Goal: Task Accomplishment & Management: Manage account settings

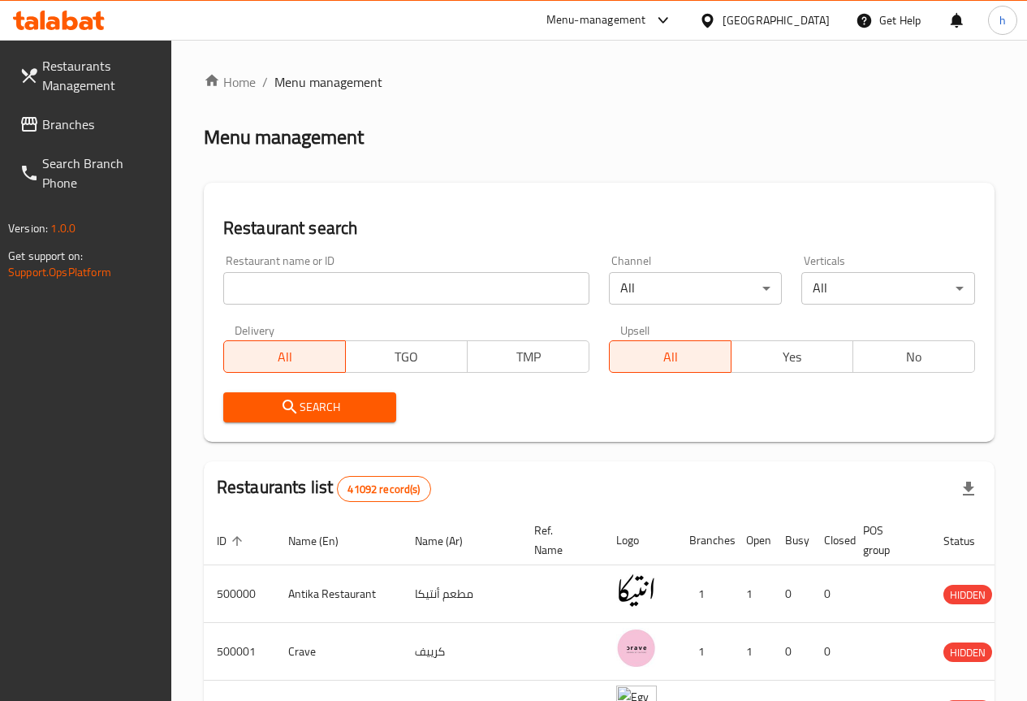
click at [74, 114] on span "Branches" at bounding box center [100, 123] width 116 height 19
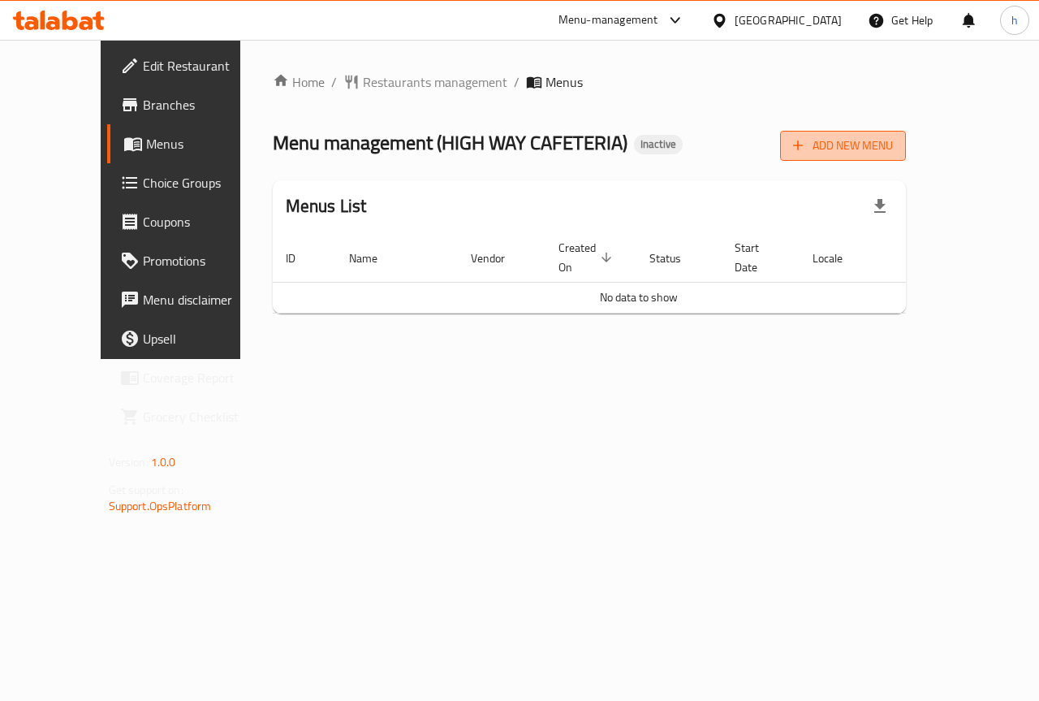
click at [893, 146] on span "Add New Menu" at bounding box center [843, 146] width 100 height 20
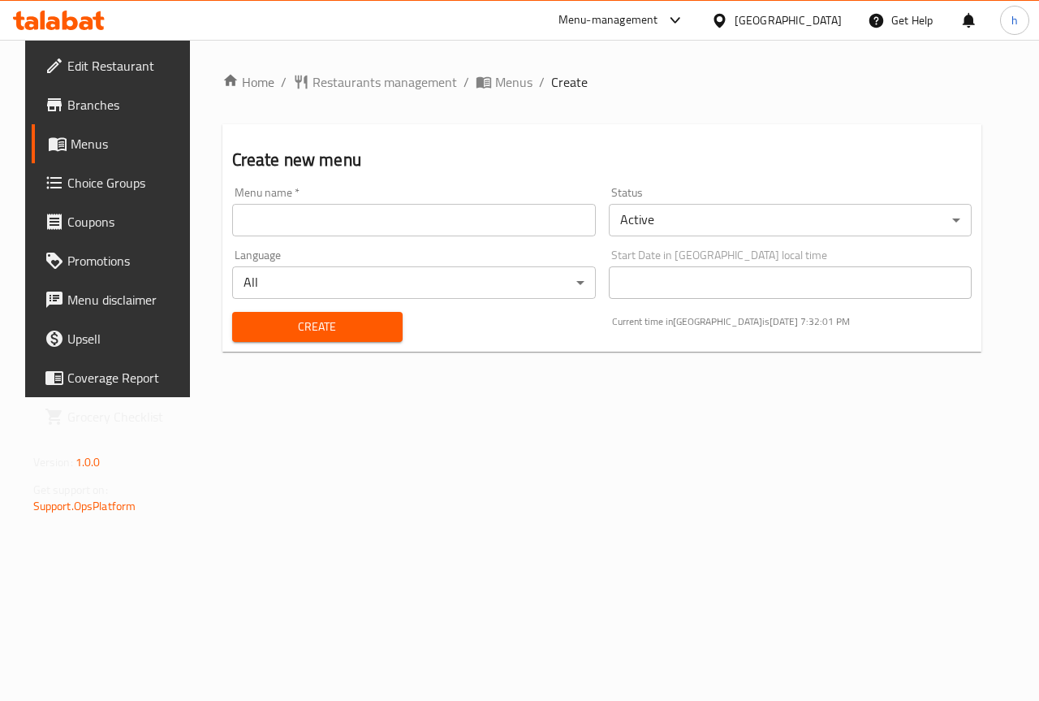
click at [282, 238] on div "Menu name   * Menu name *" at bounding box center [414, 211] width 377 height 63
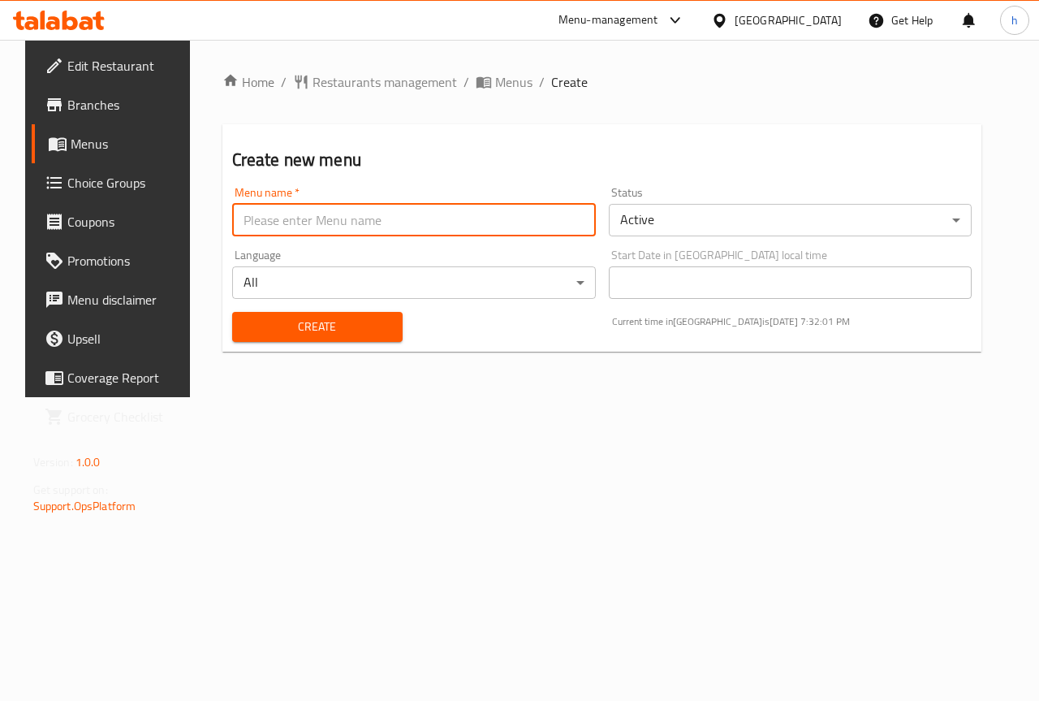
click at [283, 226] on input "text" at bounding box center [414, 220] width 364 height 32
type input "haidy"
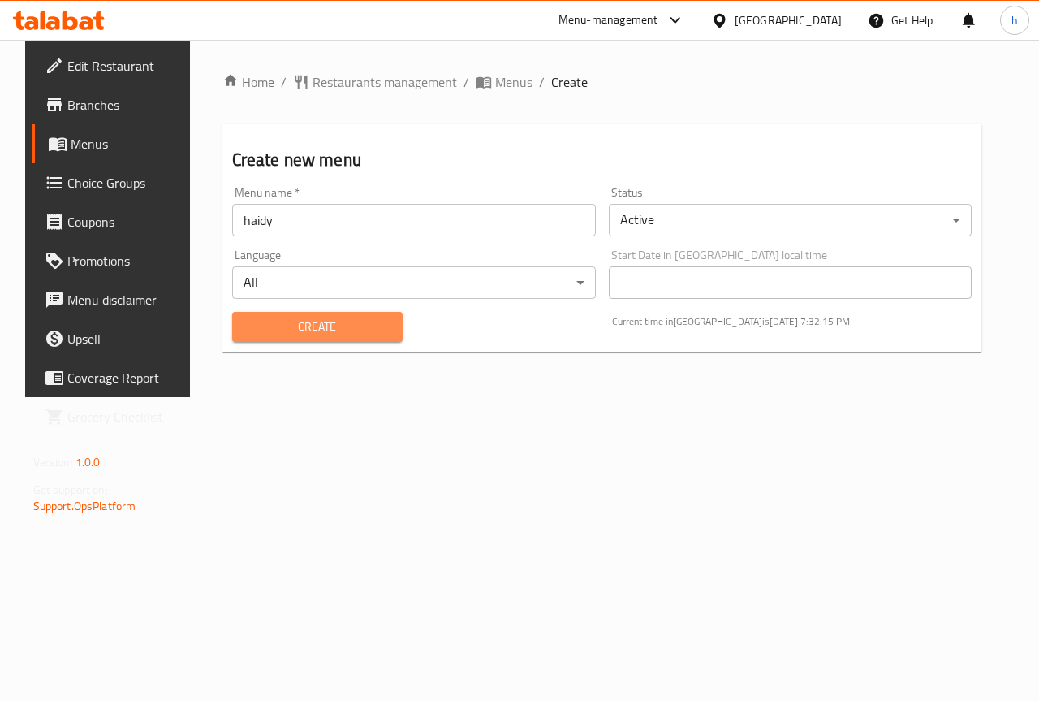
click at [256, 326] on span "Create" at bounding box center [317, 327] width 145 height 20
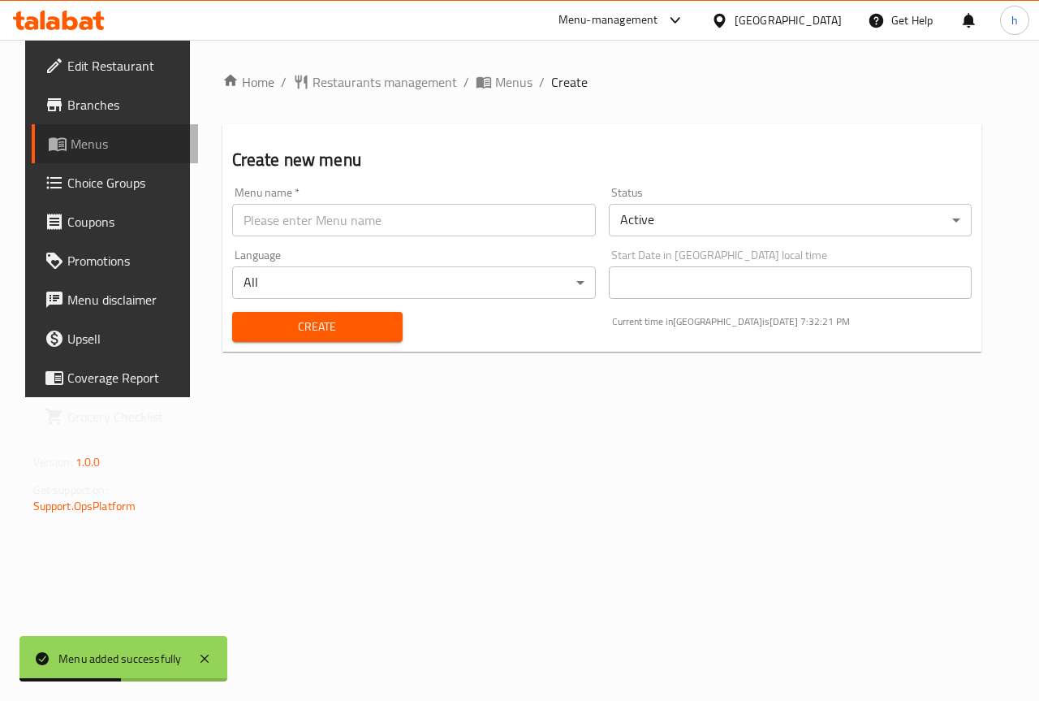
click at [88, 137] on span "Menus" at bounding box center [128, 143] width 115 height 19
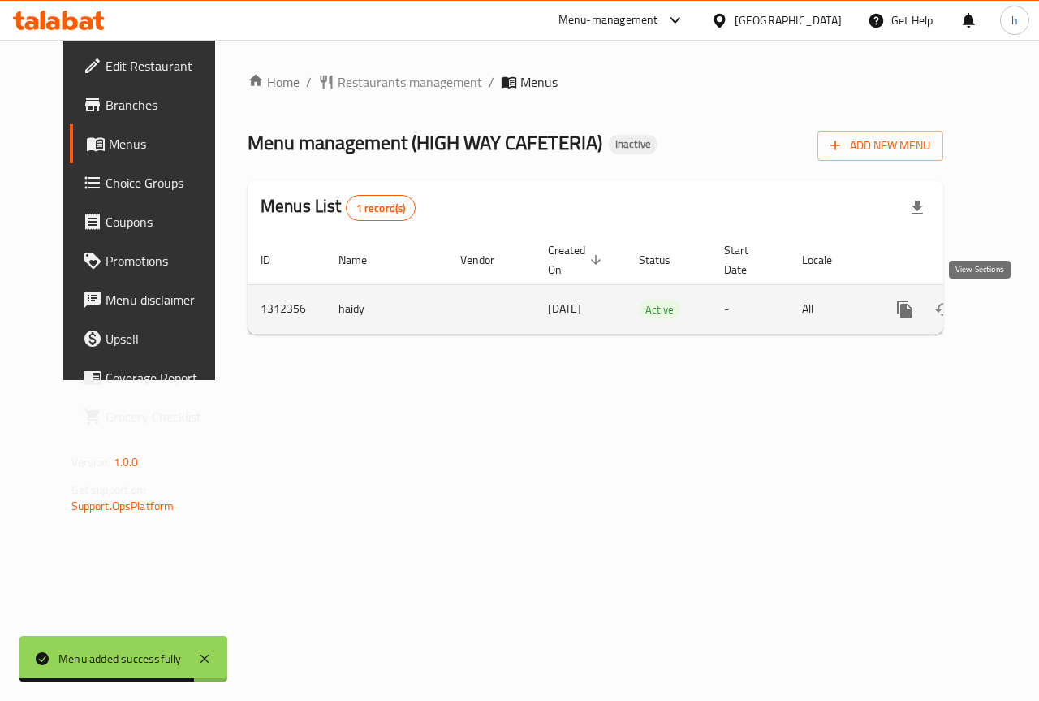
click at [1015, 308] on icon "enhanced table" at bounding box center [1022, 309] width 15 height 15
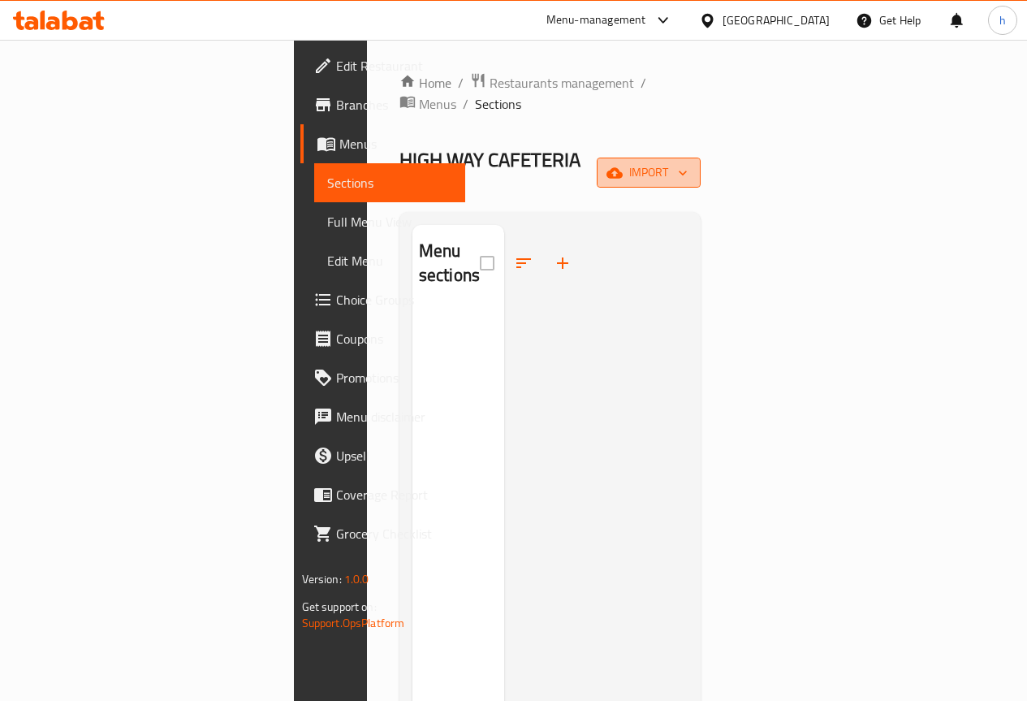
click at [688, 162] on span "import" at bounding box center [649, 172] width 78 height 20
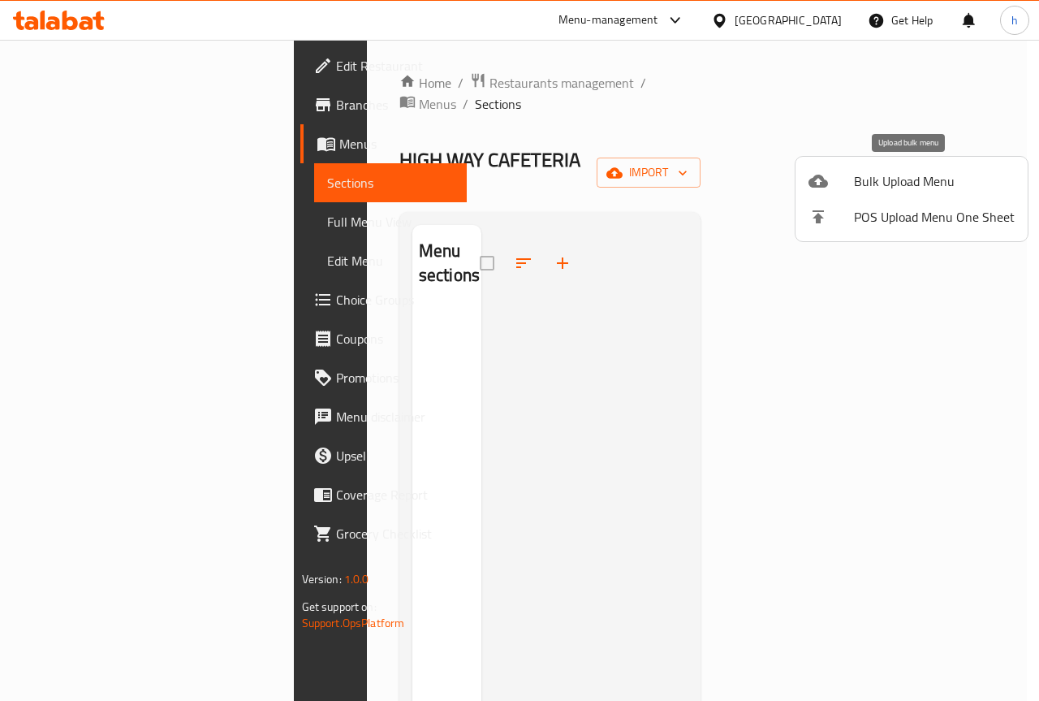
click at [931, 174] on span "Bulk Upload Menu" at bounding box center [934, 180] width 161 height 19
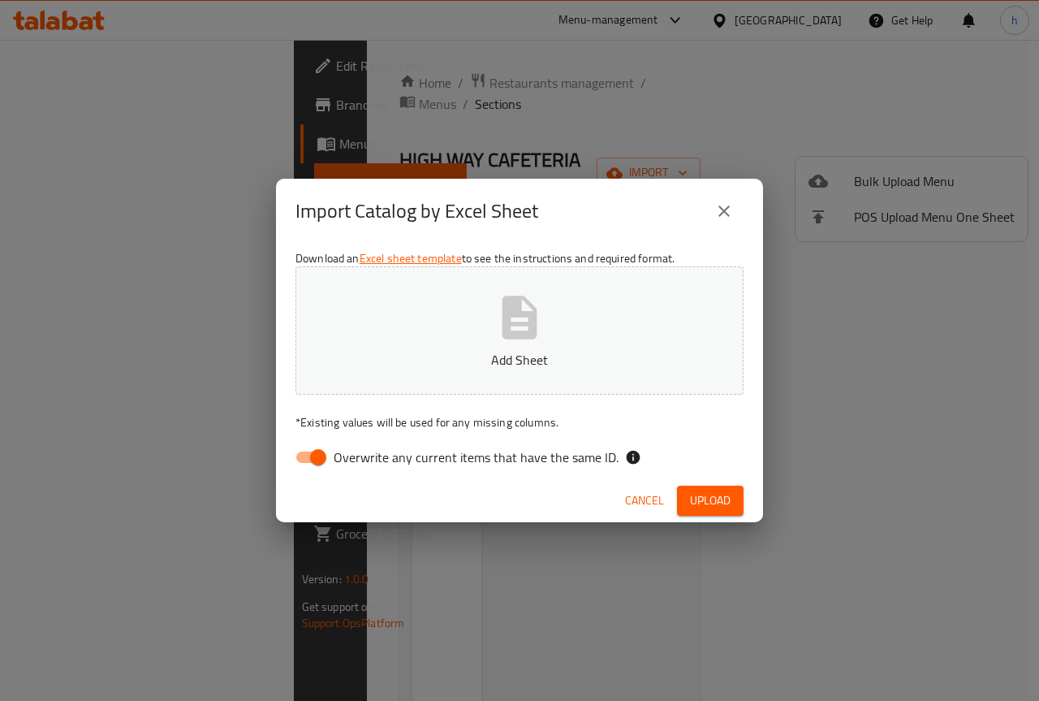
click at [304, 459] on input "Overwrite any current items that have the same ID." at bounding box center [318, 457] width 93 height 31
checkbox input "false"
click at [711, 500] on span "Upload" at bounding box center [710, 500] width 41 height 20
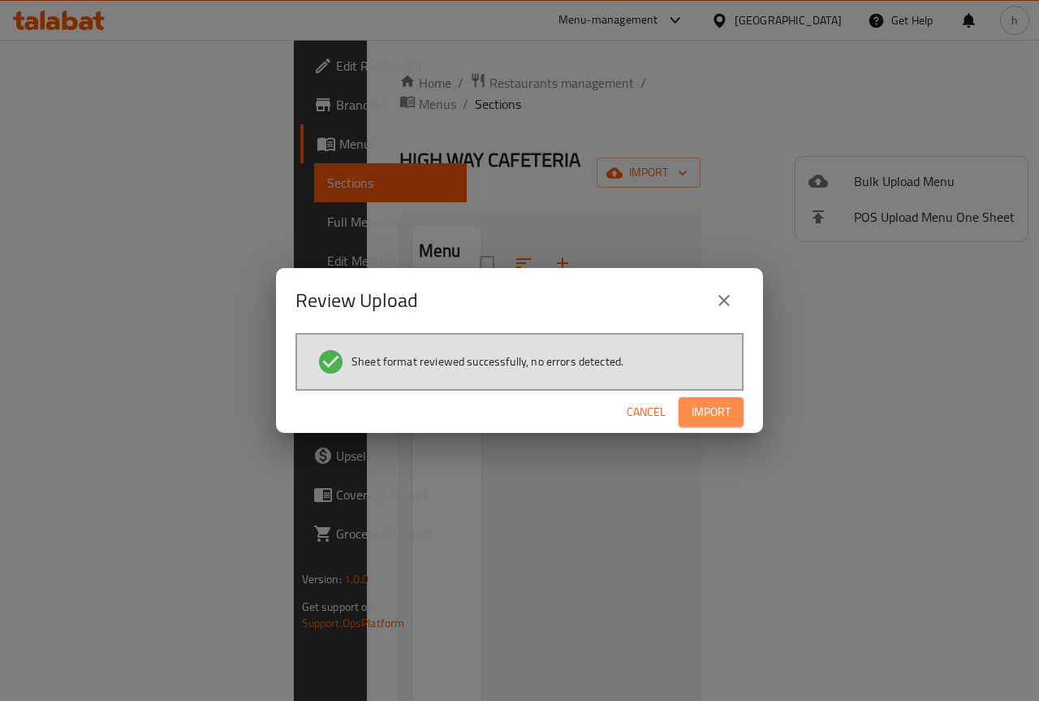
click at [724, 404] on span "Import" at bounding box center [711, 412] width 39 height 20
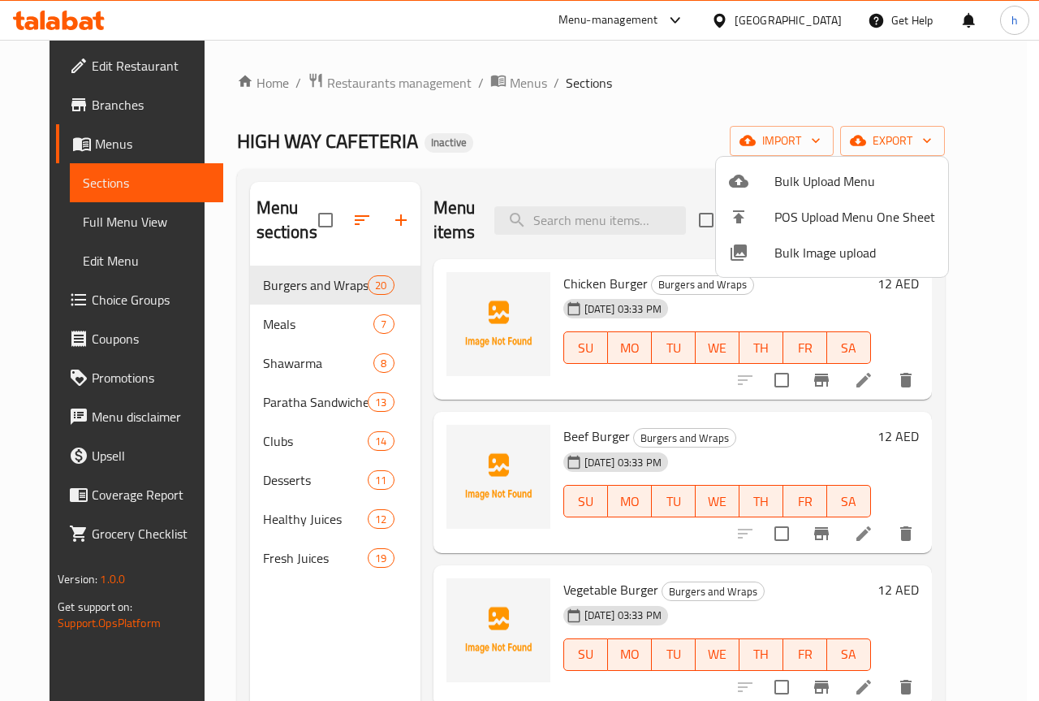
click at [299, 279] on div at bounding box center [519, 350] width 1039 height 701
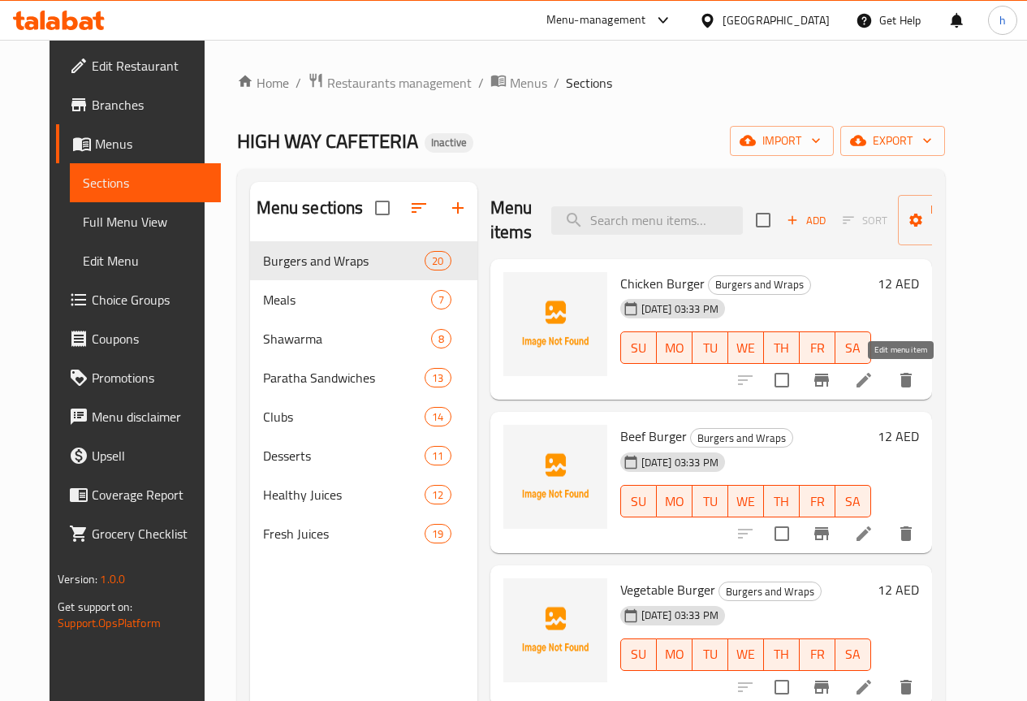
click at [874, 384] on icon at bounding box center [863, 379] width 19 height 19
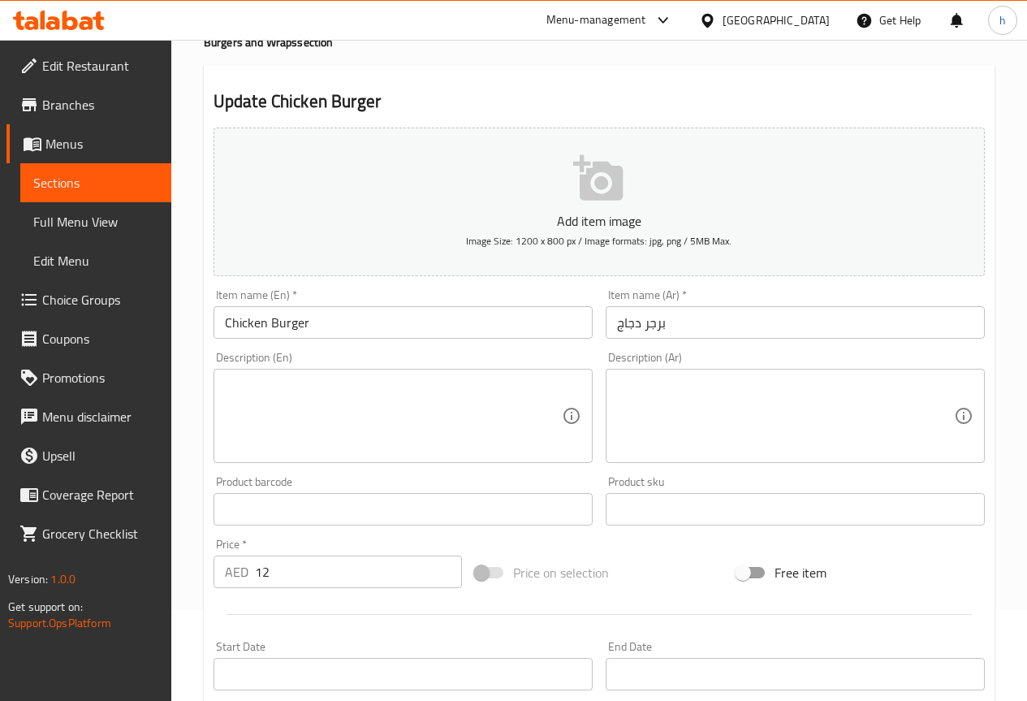
scroll to position [162, 0]
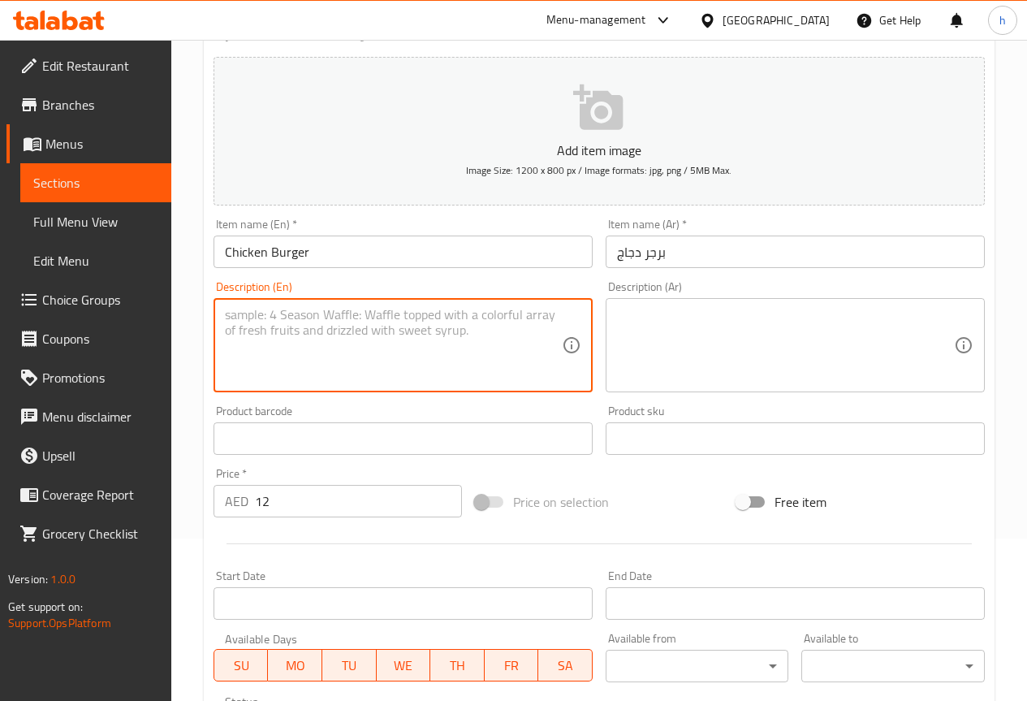
click at [270, 334] on textarea at bounding box center [393, 345] width 337 height 77
paste textarea "Grilled chicken patty served in a bun with lettuce, tomato, onion, and mayonnai…"
type textarea "Grilled chicken patty served in a bun with lettuce, tomato, onion, and mayonnai…"
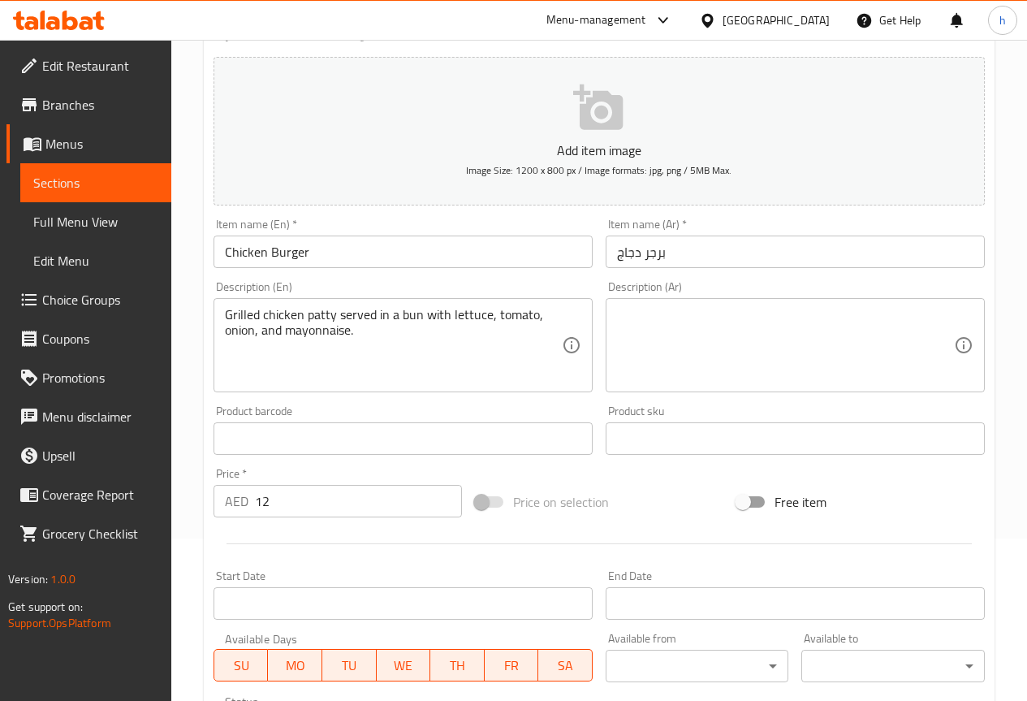
click at [671, 334] on textarea at bounding box center [785, 345] width 337 height 77
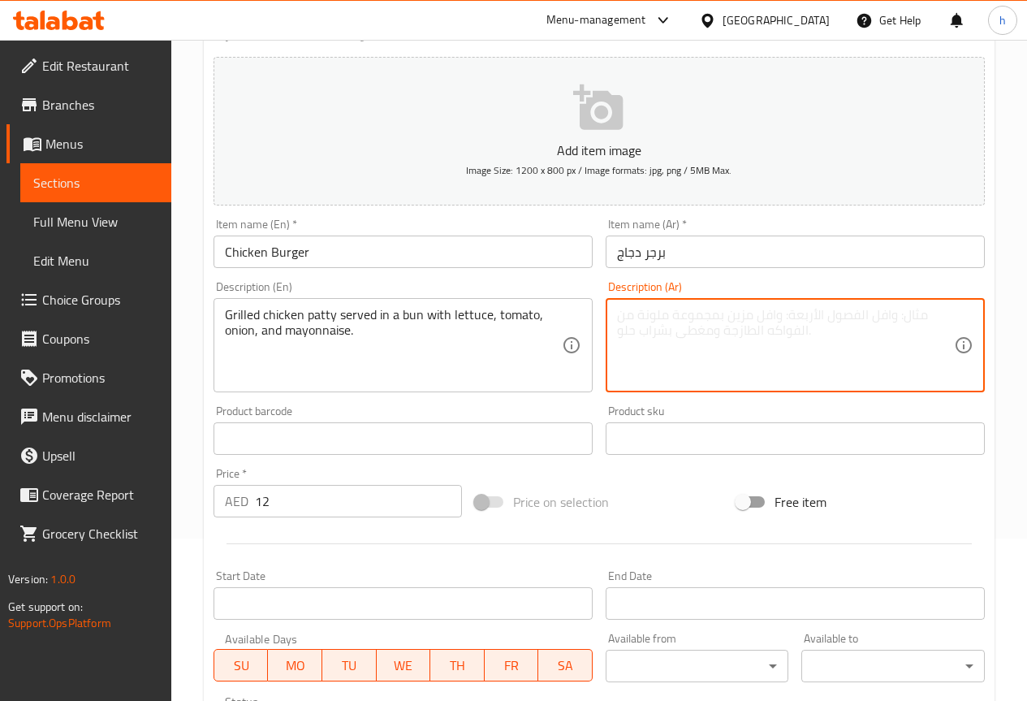
paste textarea "فطيرة دجاج مشوية تقدم في خبز مع الخس والطماطم والبصل والمايونيز."
drag, startPoint x: 942, startPoint y: 317, endPoint x: 908, endPoint y: 318, distance: 34.1
click at [908, 318] on textarea "فطيرة دجاج مشوية تقدم في خبز مع الخس والطماطم والبصل والمايونيز." at bounding box center [785, 345] width 337 height 77
drag, startPoint x: 784, startPoint y: 314, endPoint x: 767, endPoint y: 318, distance: 17.5
click at [767, 318] on textarea "شريحة دجاج مشوية تقدم في خبز مع الخس والطماطم والبصل والمايونيز." at bounding box center [785, 345] width 337 height 77
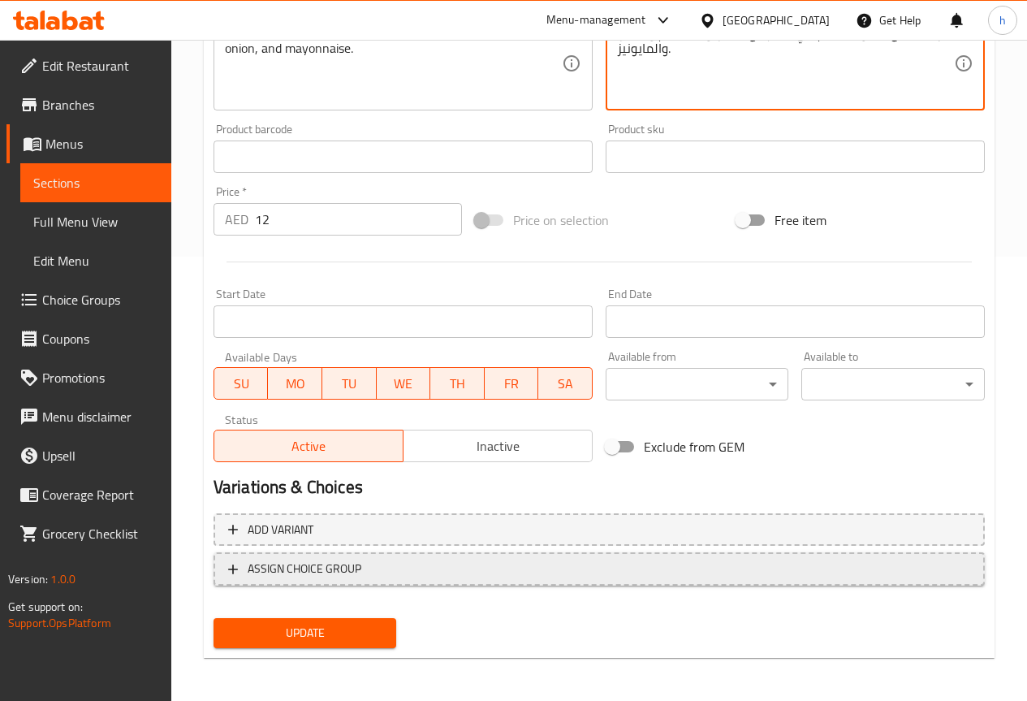
scroll to position [447, 0]
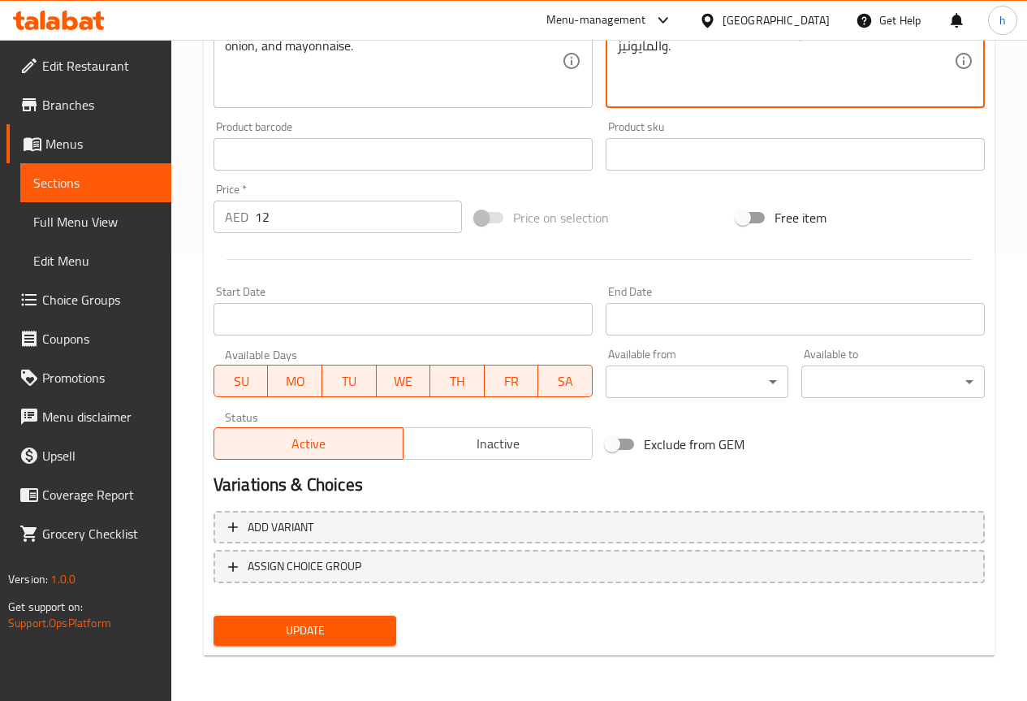
type textarea "شريحة دجاج مشوية تقدم في كيذر مع الخس والطماطم والبصل والمايونيز."
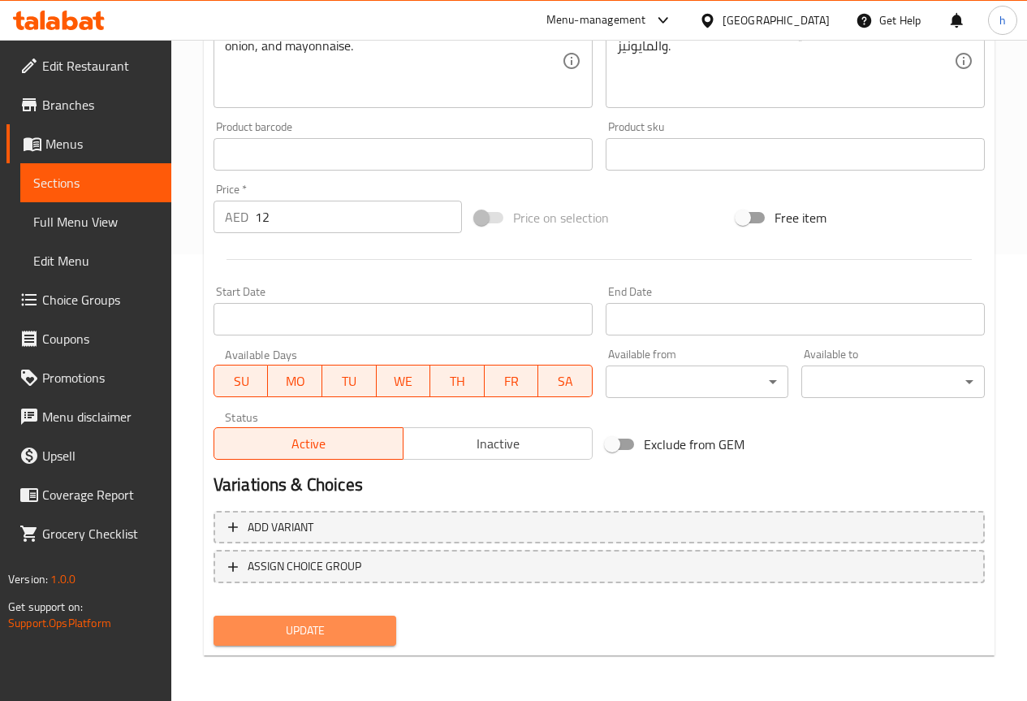
click at [285, 619] on button "Update" at bounding box center [306, 631] width 184 height 30
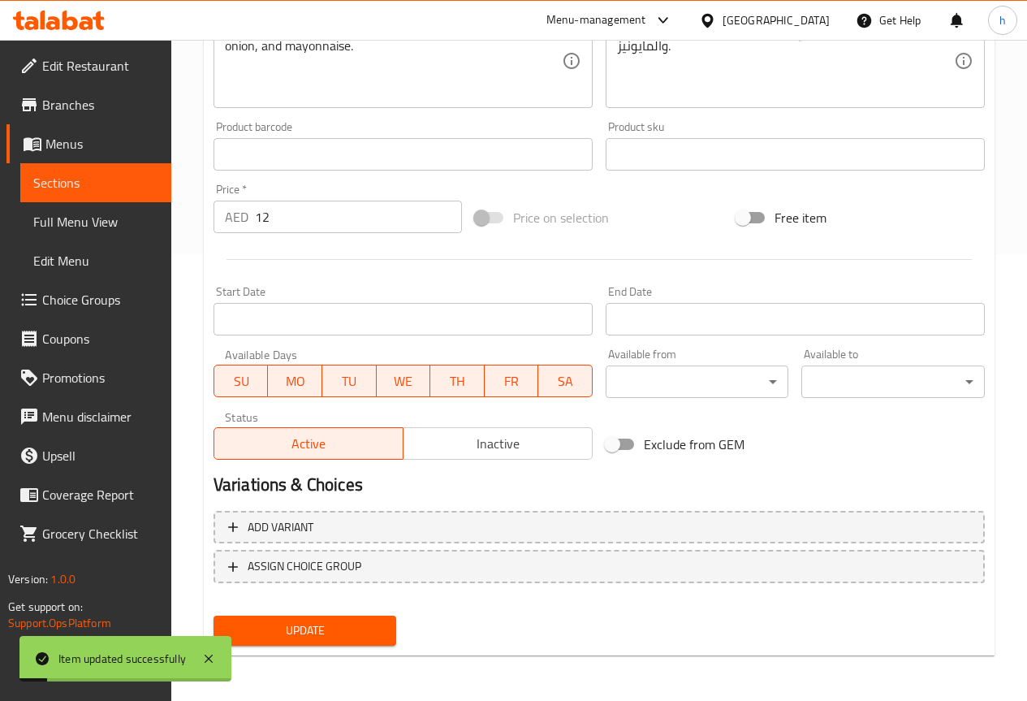
click at [110, 174] on span "Sections" at bounding box center [95, 182] width 125 height 19
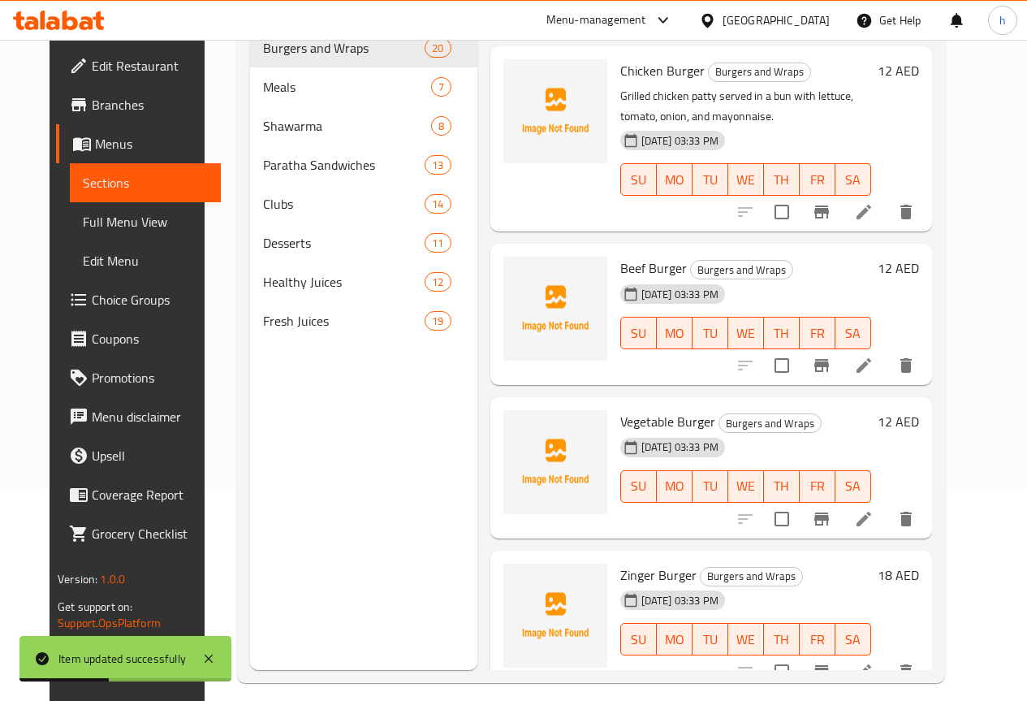
scroll to position [227, 0]
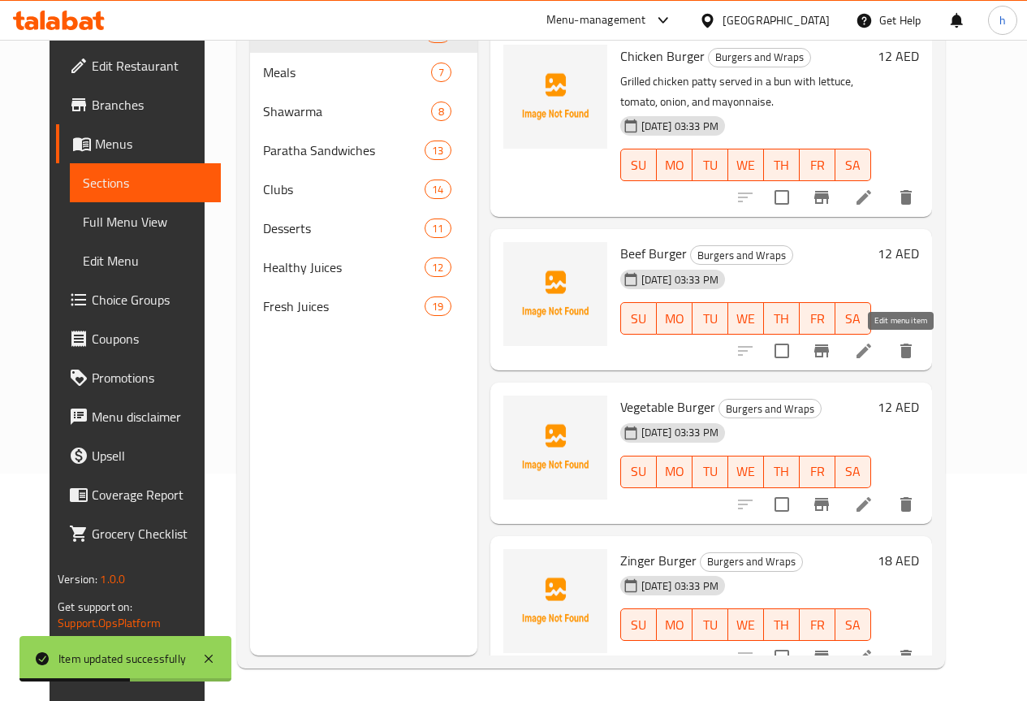
click at [874, 356] on icon at bounding box center [863, 350] width 19 height 19
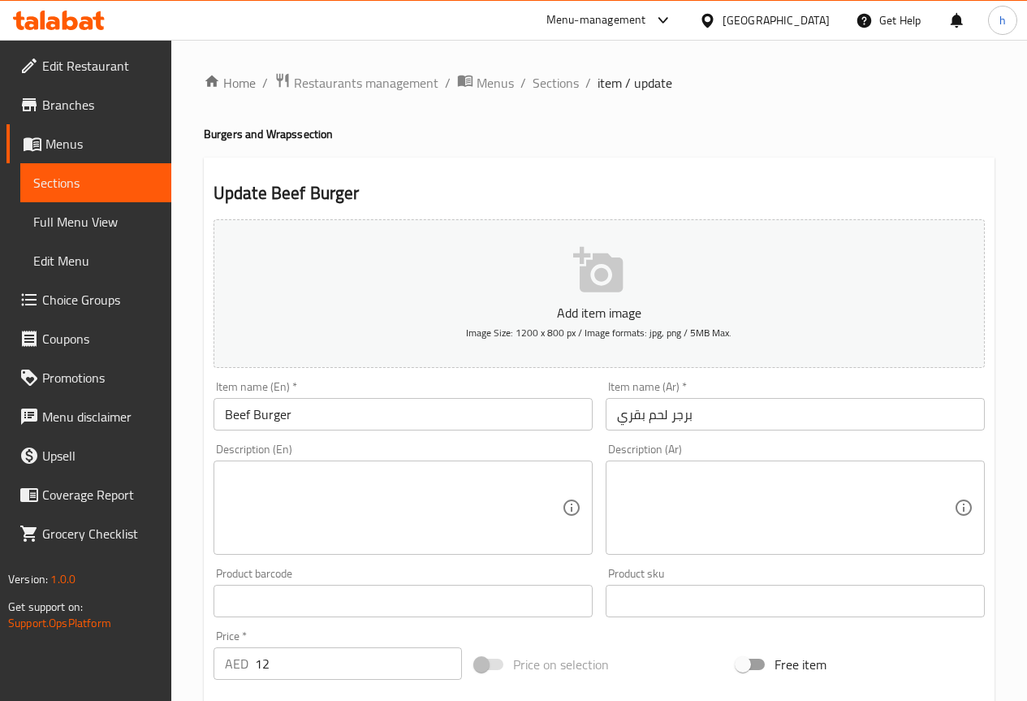
click at [248, 503] on textarea at bounding box center [393, 507] width 337 height 77
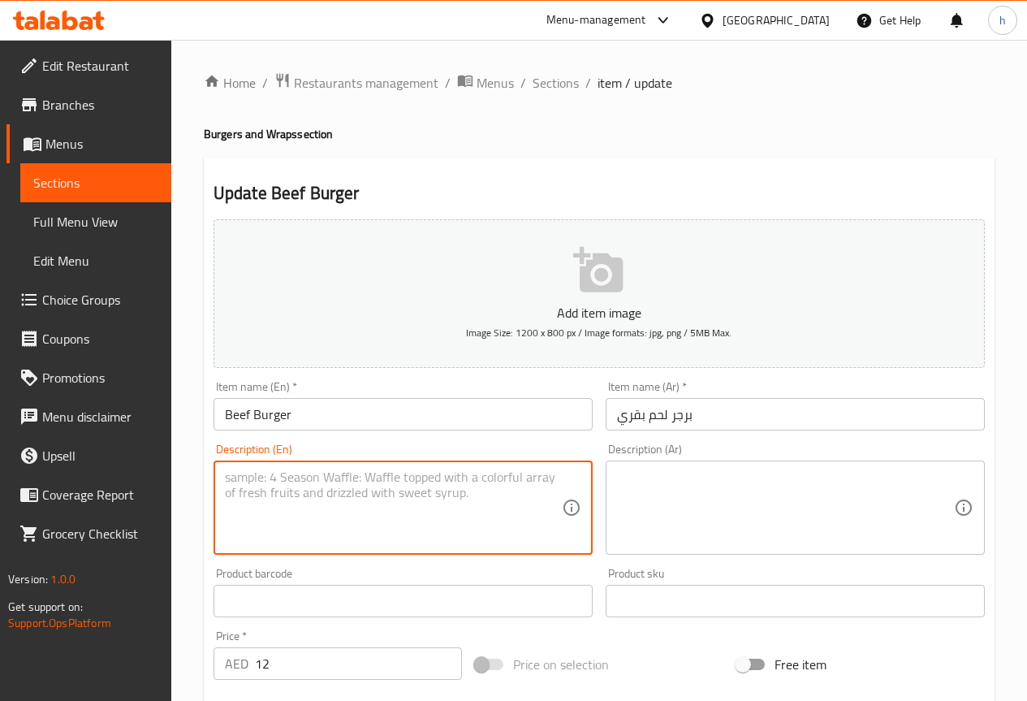
paste textarea "Grilled ground beef patty in a bun with lettuce, tomato, onion, and mayonnaise."
type textarea "Grilled ground beef patty in a bun with lettuce, tomato, onion, and mayonnaise."
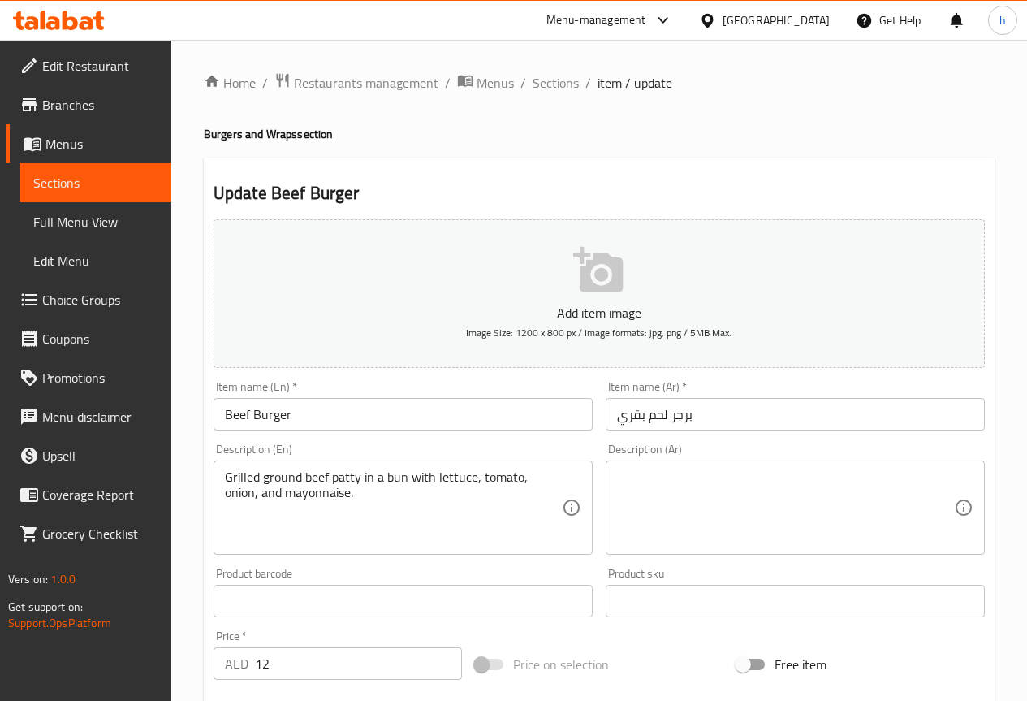
click at [770, 501] on textarea at bounding box center [785, 507] width 337 height 77
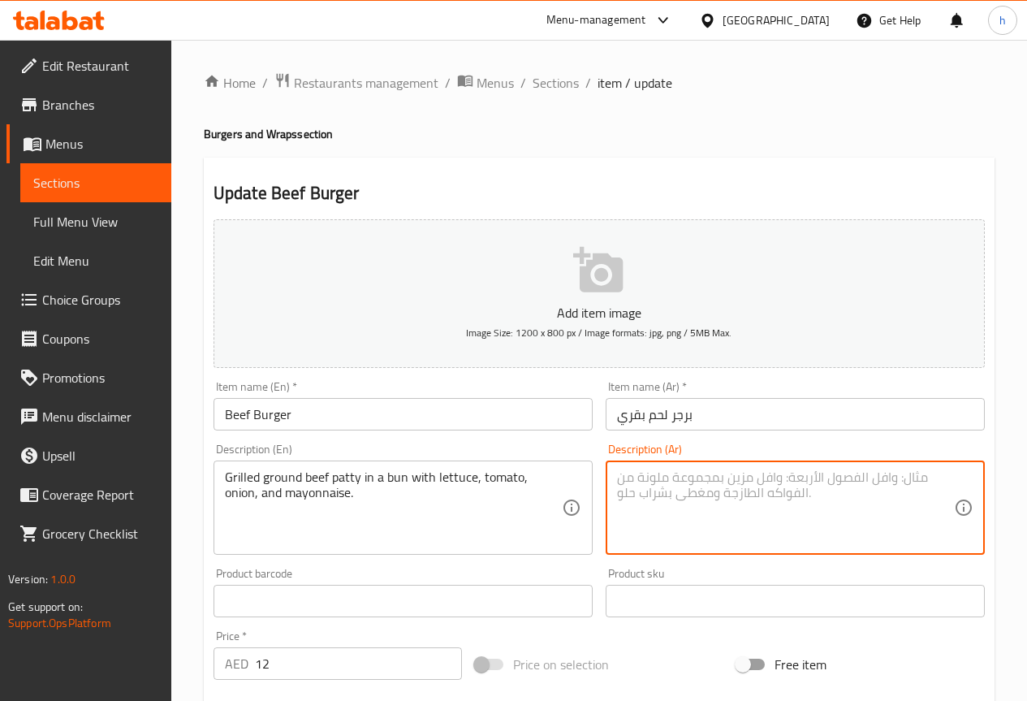
paste textarea "فطيرة لحم بقري مفروم مشوية في خبز مع الخس والطماطم والبصل والمايونيز."
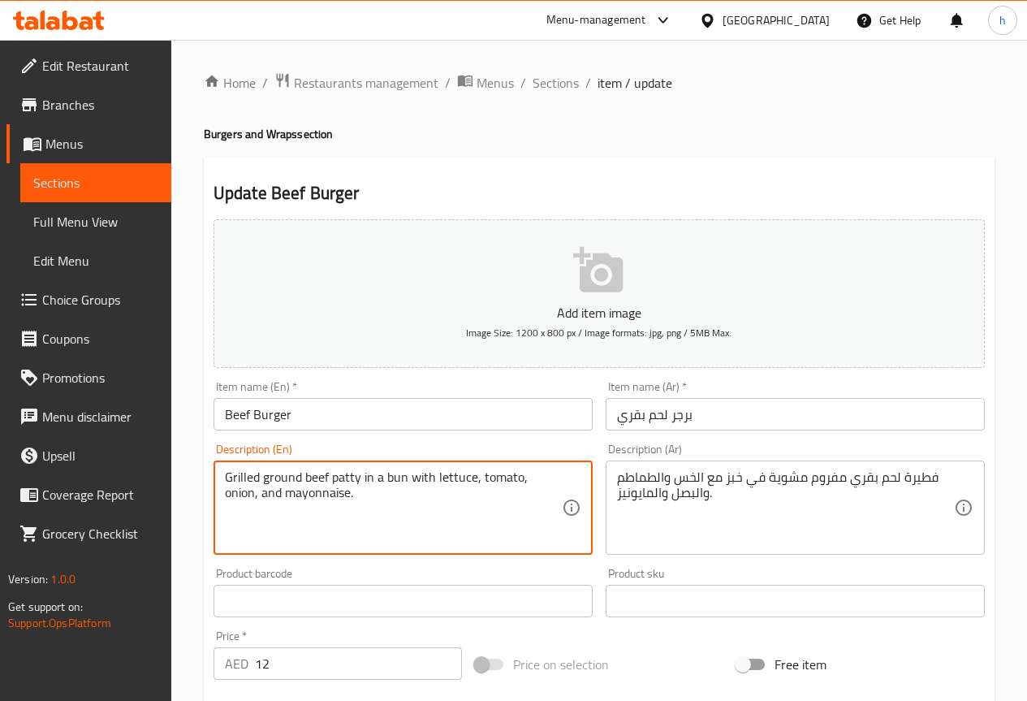
drag, startPoint x: 301, startPoint y: 478, endPoint x: 262, endPoint y: 477, distance: 39.0
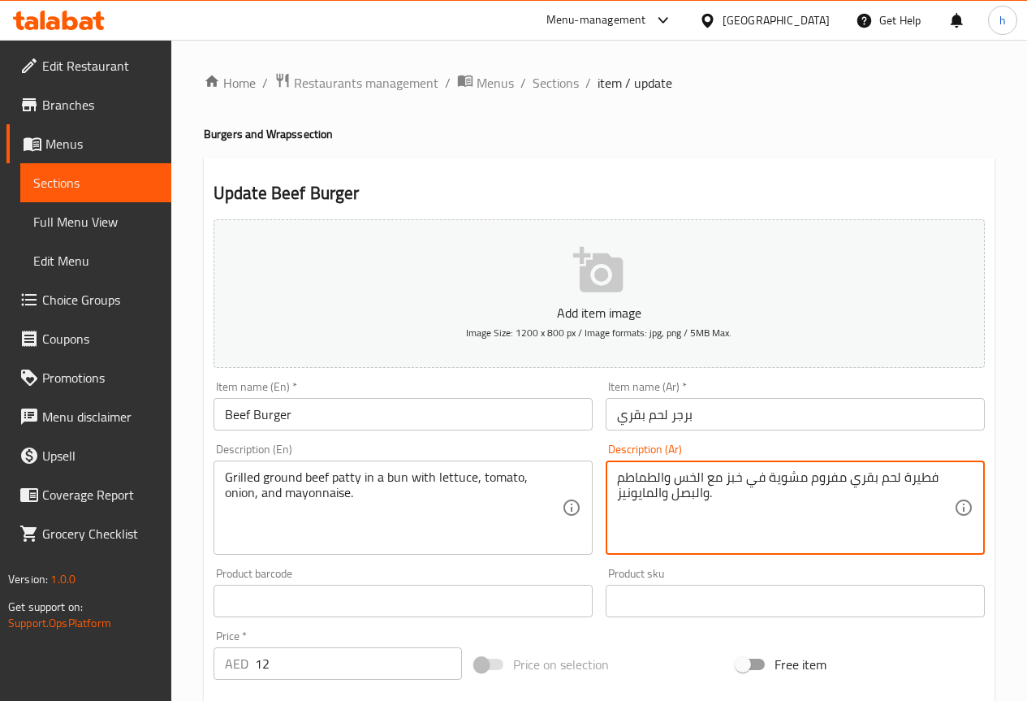
drag, startPoint x: 937, startPoint y: 477, endPoint x: 905, endPoint y: 482, distance: 32.8
drag, startPoint x: 742, startPoint y: 477, endPoint x: 727, endPoint y: 482, distance: 16.0
click at [727, 482] on textarea "شريحة لحم بقري مفروم مشوية في خبز مع الخس والطماطم والبصل والمايونيز." at bounding box center [785, 507] width 337 height 77
type textarea "شريحة لحم بقري مفروم مشوية في كيذر مع الخس والطماطم والبصل والمايونيز."
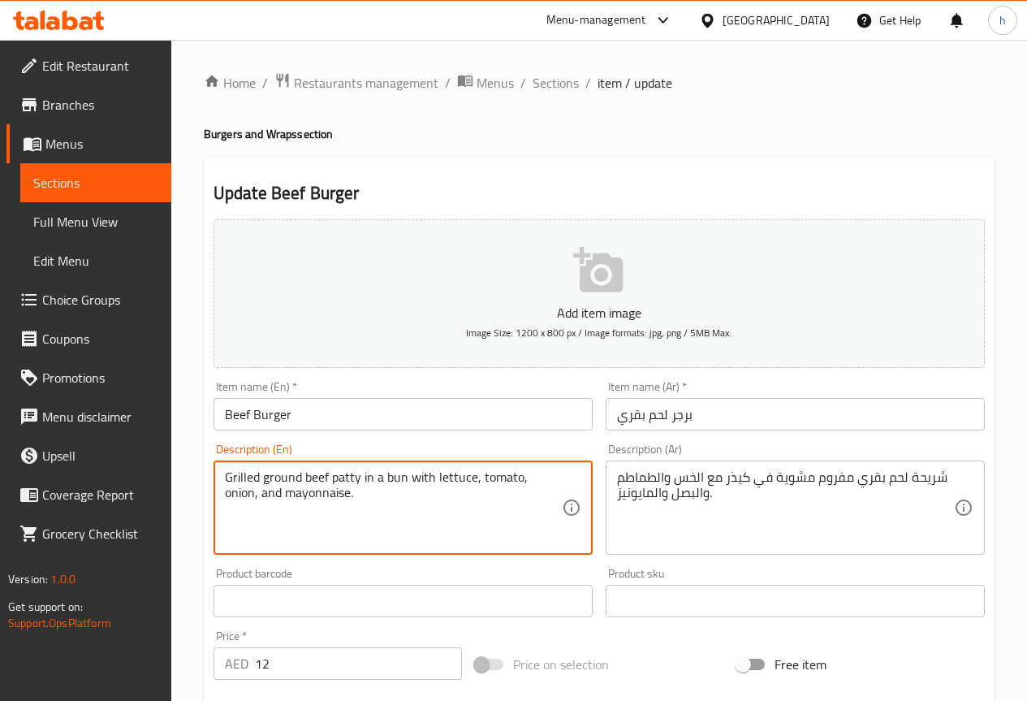
drag, startPoint x: 326, startPoint y: 475, endPoint x: 305, endPoint y: 479, distance: 22.3
click at [409, 534] on textarea "Grilled ground beef patty in a bun with lettuce, tomato, onion, and mayonnaise." at bounding box center [393, 507] width 337 height 77
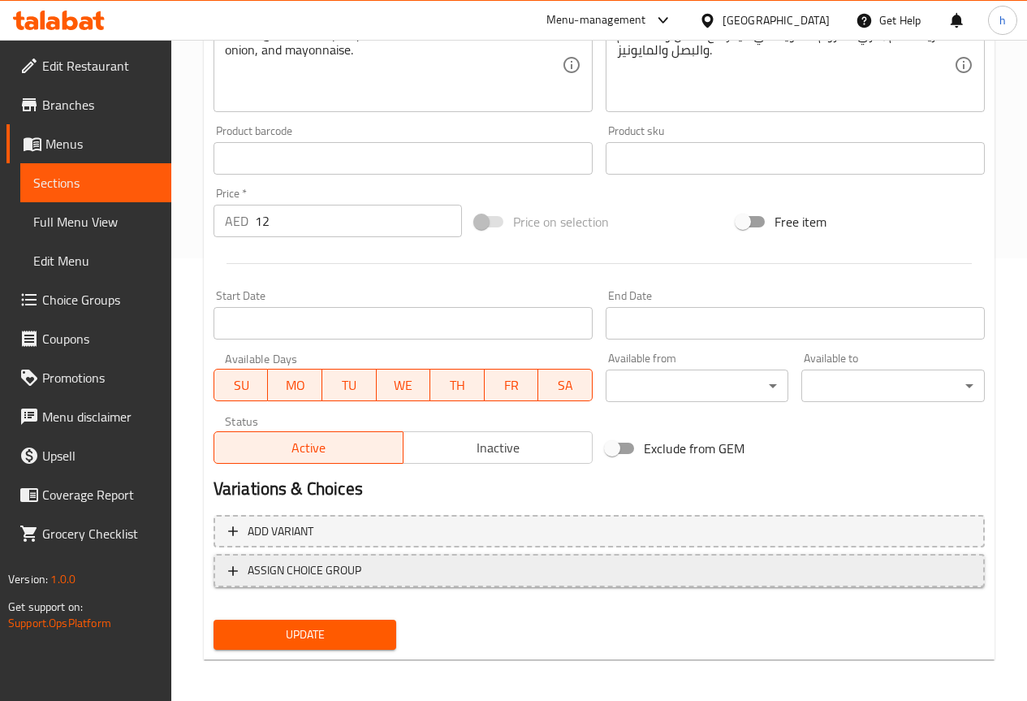
scroll to position [447, 0]
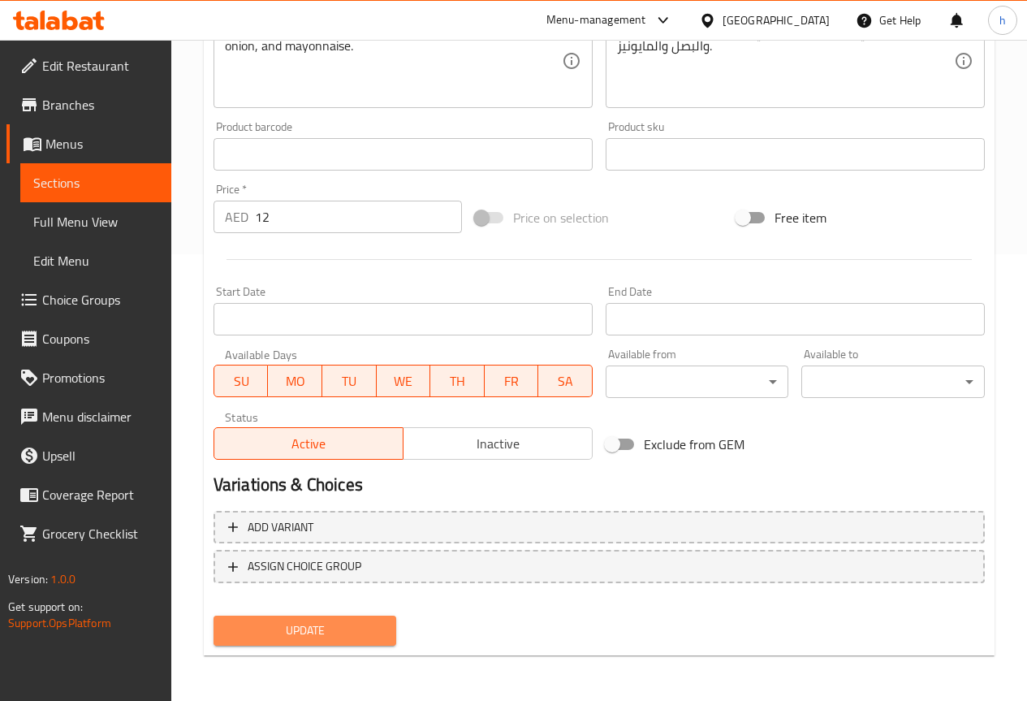
click at [283, 630] on span "Update" at bounding box center [306, 630] width 158 height 20
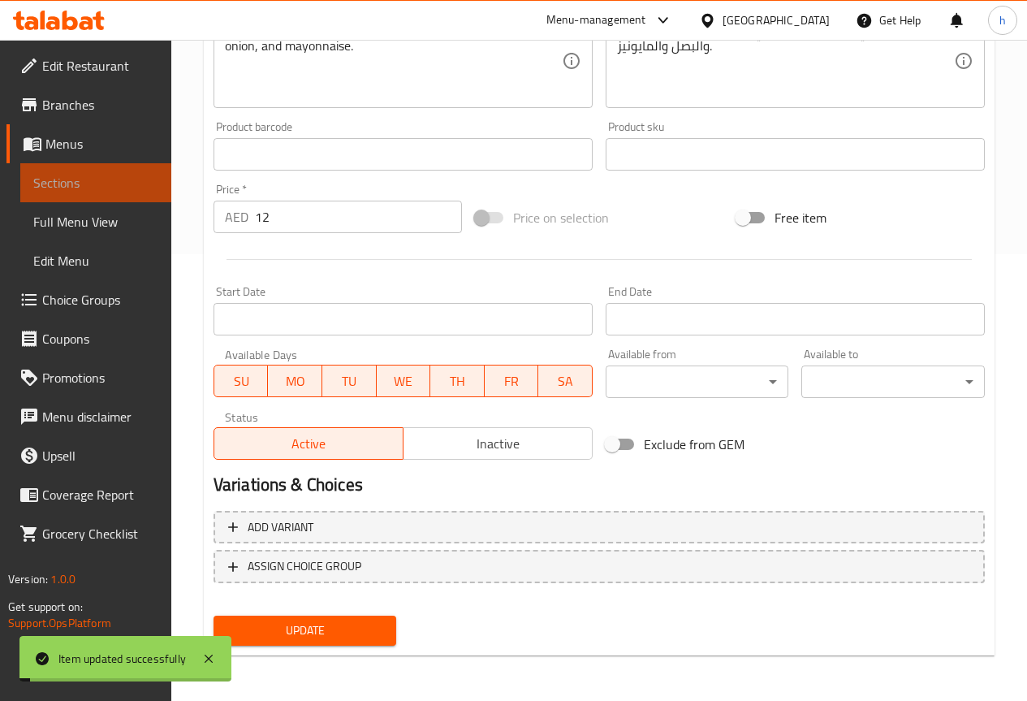
click at [84, 176] on span "Sections" at bounding box center [95, 182] width 125 height 19
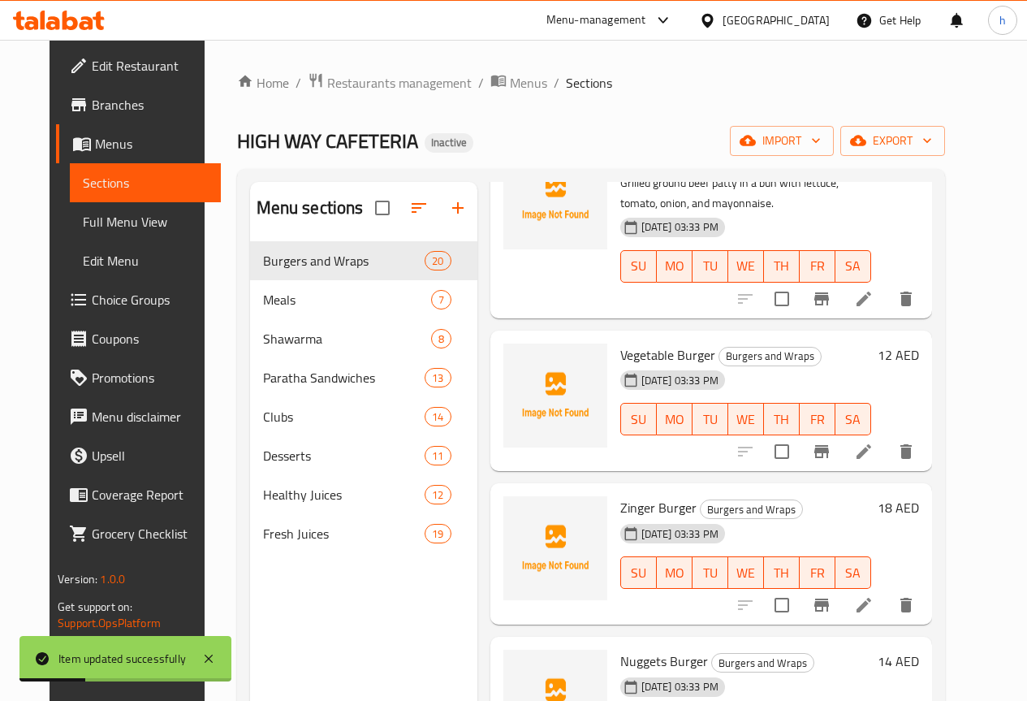
scroll to position [406, 0]
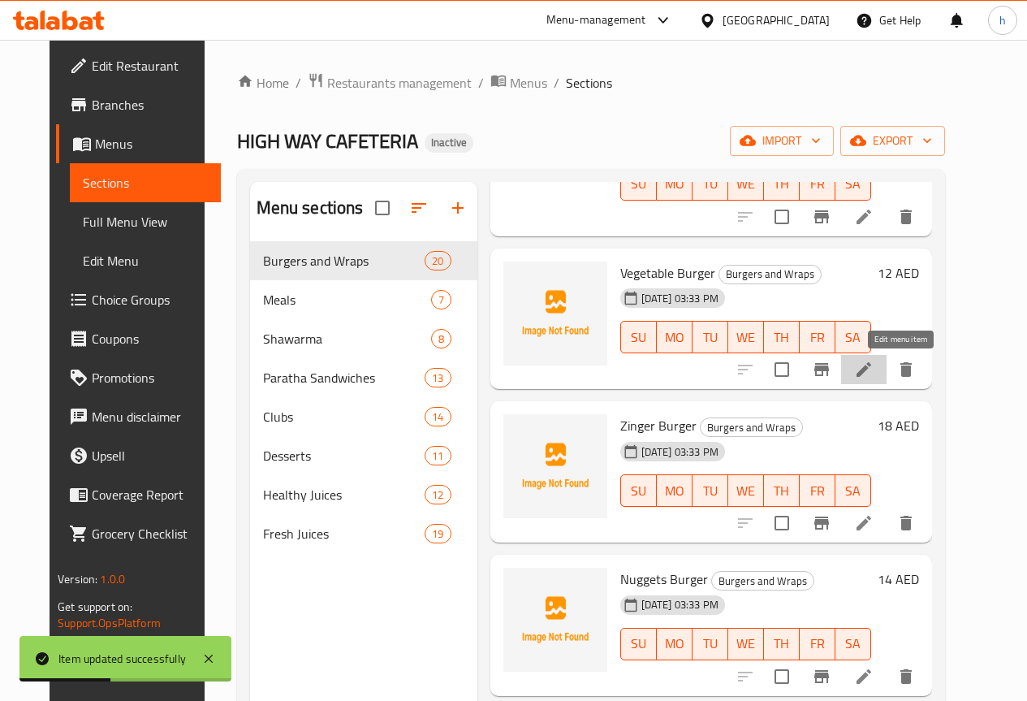
click at [874, 377] on icon at bounding box center [863, 369] width 19 height 19
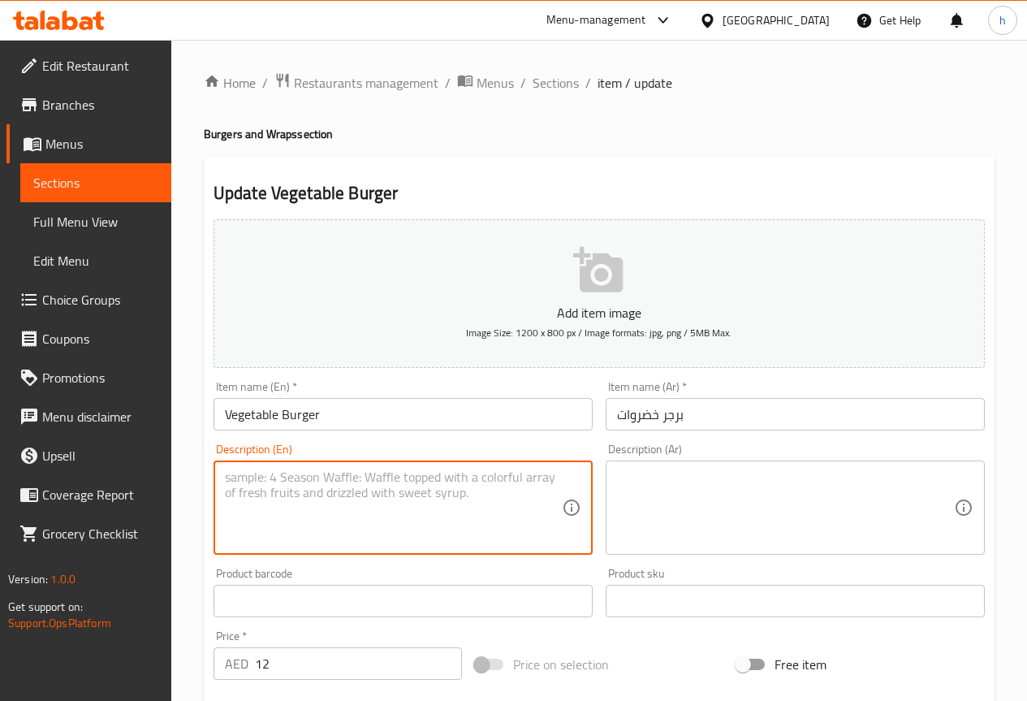
click at [314, 479] on textarea at bounding box center [393, 507] width 337 height 77
paste textarea "Pan-fried vegetable patty made with potatoes, carrots, peas, and spices, served…"
type textarea "Pan-fried vegetable patty made with potatoes, carrots, peas, and spices, served…"
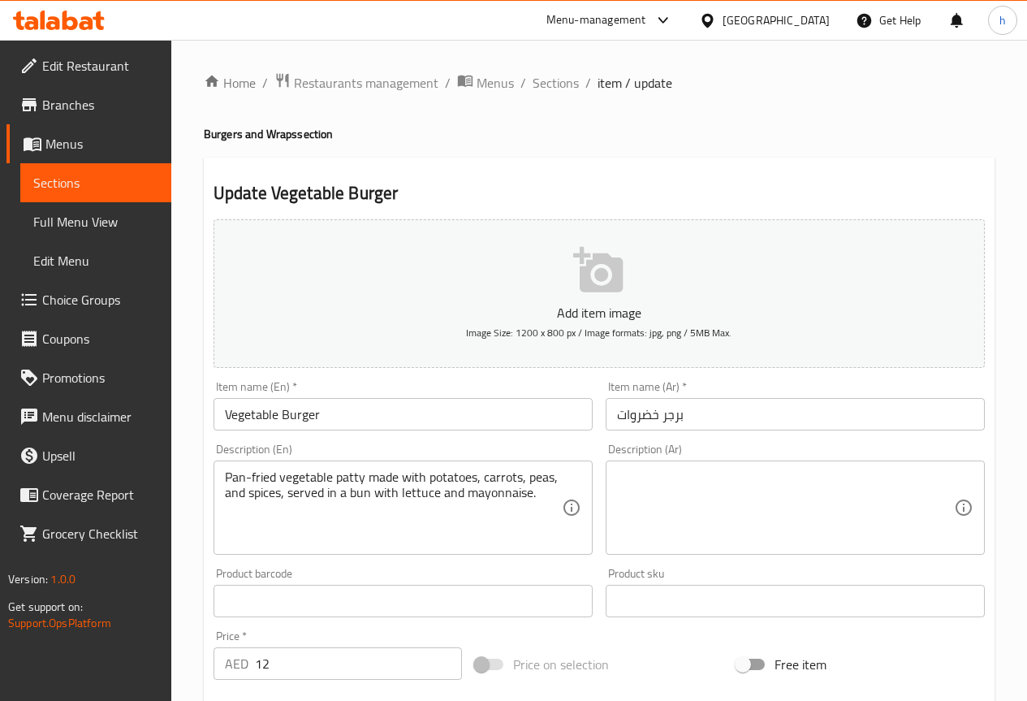
click at [791, 492] on textarea at bounding box center [785, 507] width 337 height 77
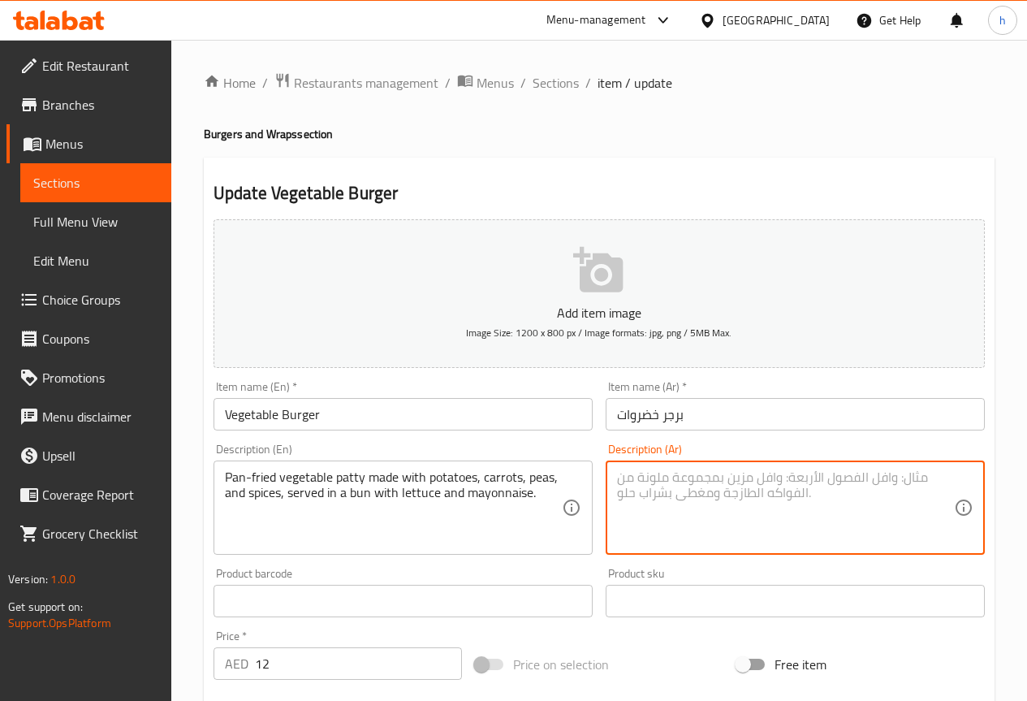
paste textarea "فطيرة الخضار المقلية المصنوعة من البطاطس والجزر والبازلاء والتوابل، تقدم في خبز…"
drag, startPoint x: 939, startPoint y: 477, endPoint x: 905, endPoint y: 478, distance: 33.3
click at [905, 478] on textarea "فطيرة الخضار المقلية المصنوعة من البطاطس والجزر والبازلاء والتوابل، تقدم في خبز…" at bounding box center [785, 507] width 337 height 77
drag, startPoint x: 740, startPoint y: 495, endPoint x: 725, endPoint y: 496, distance: 14.6
click at [725, 496] on textarea "شريحة الخضار المقلية المصنوعة من البطاطس والجزر والبازلاء والتوابل، تقدم في خبز…" at bounding box center [785, 507] width 337 height 77
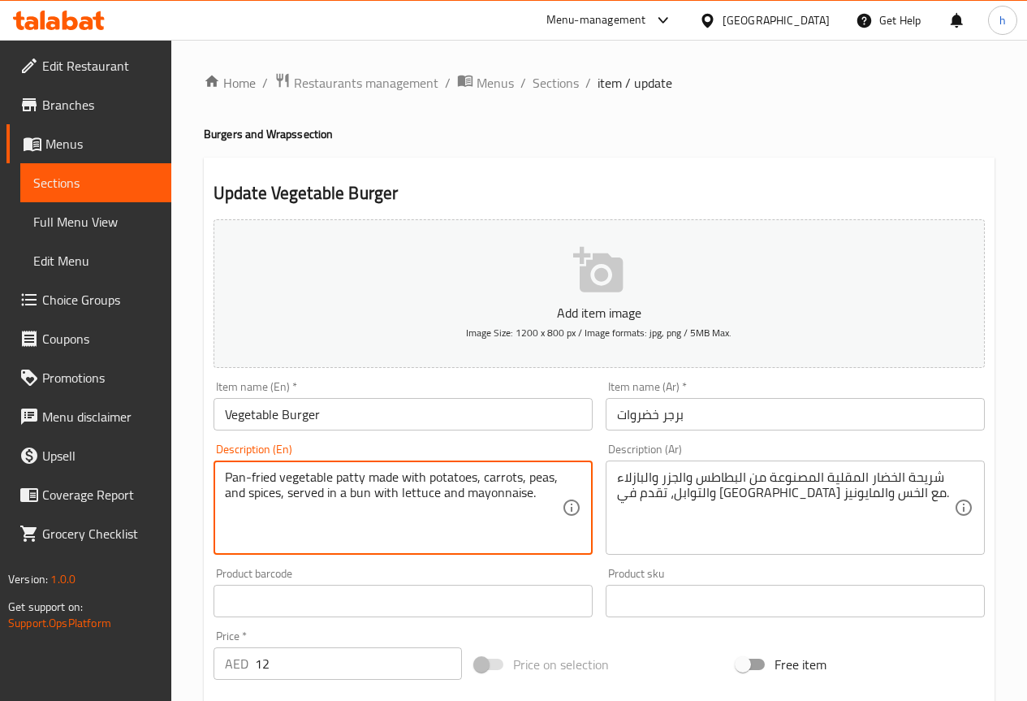
drag, startPoint x: 246, startPoint y: 477, endPoint x: 226, endPoint y: 482, distance: 20.9
drag, startPoint x: 276, startPoint y: 475, endPoint x: 225, endPoint y: 470, distance: 51.4
click at [225, 470] on textarea "Pan-fried vegetable patty made with potatoes, carrots, peas, and spices, served…" at bounding box center [393, 507] width 337 height 77
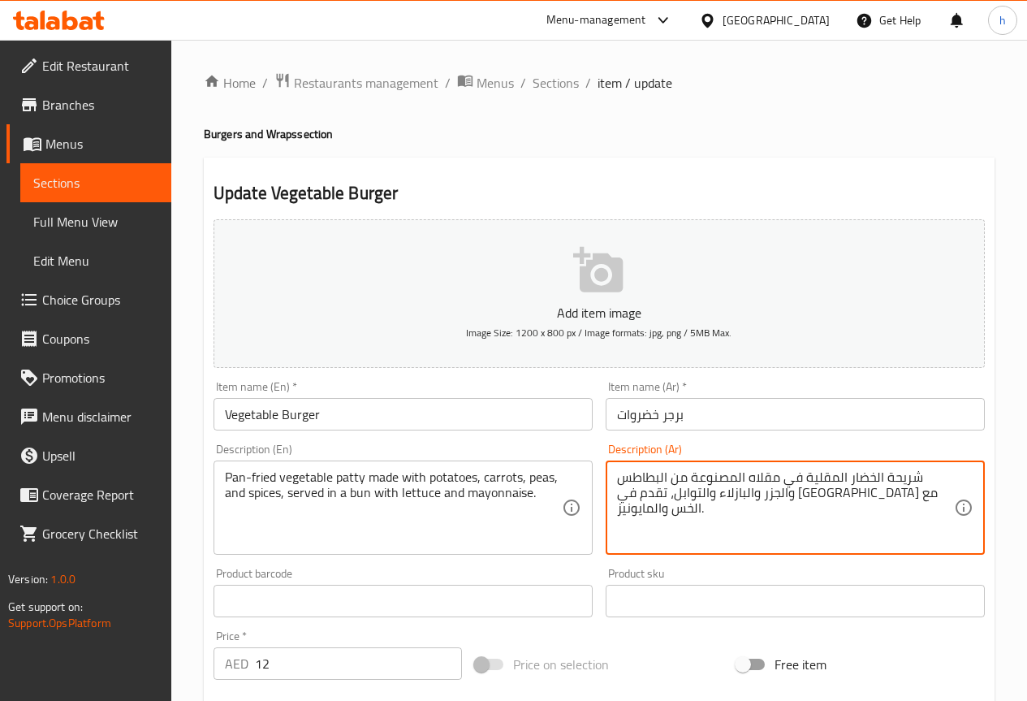
drag, startPoint x: 814, startPoint y: 477, endPoint x: 784, endPoint y: 482, distance: 30.4
click at [784, 482] on textarea "شريحة الخضار المقلية في مقلاه المصنوعة من البطاطس والجزر والبازلاء والتوابل، تق…" at bounding box center [785, 507] width 337 height 77
click at [812, 480] on textarea "شريحة الخضار المقلية فيطاسة المصنوعة من البطاطس والجزر والبازلاء والتوابل، تقدم…" at bounding box center [785, 507] width 337 height 77
type textarea "شريحة الخضار المقلية في الطاسة المصنوعة من البطاطس والجزر والبازلاء والتوابل، ت…"
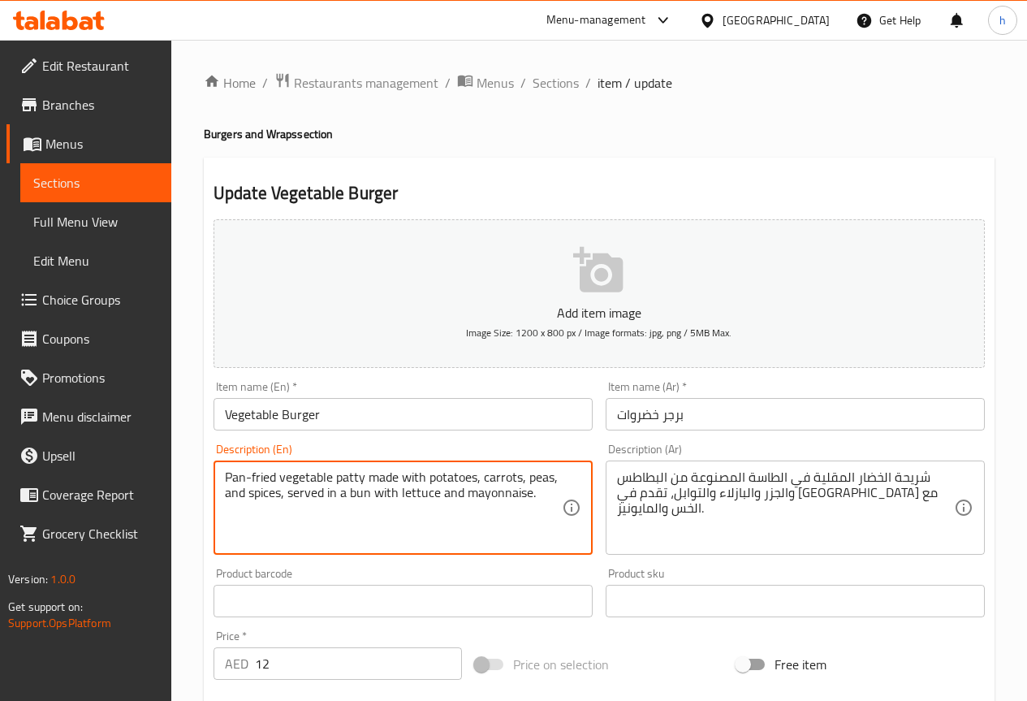
drag, startPoint x: 551, startPoint y: 478, endPoint x: 529, endPoint y: 476, distance: 21.3
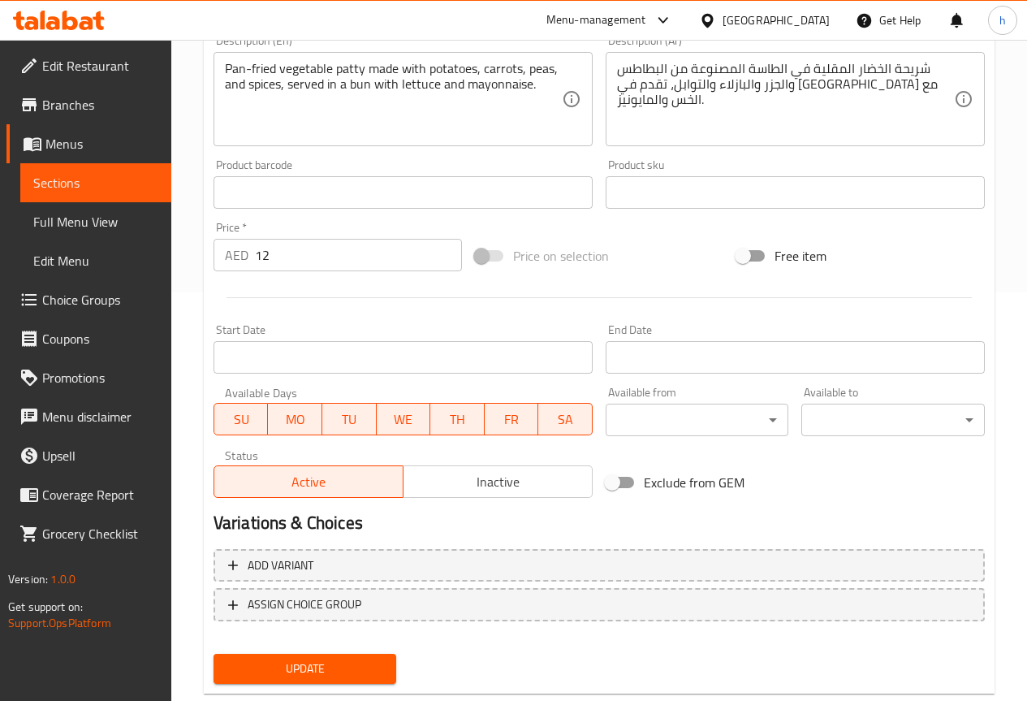
scroll to position [447, 0]
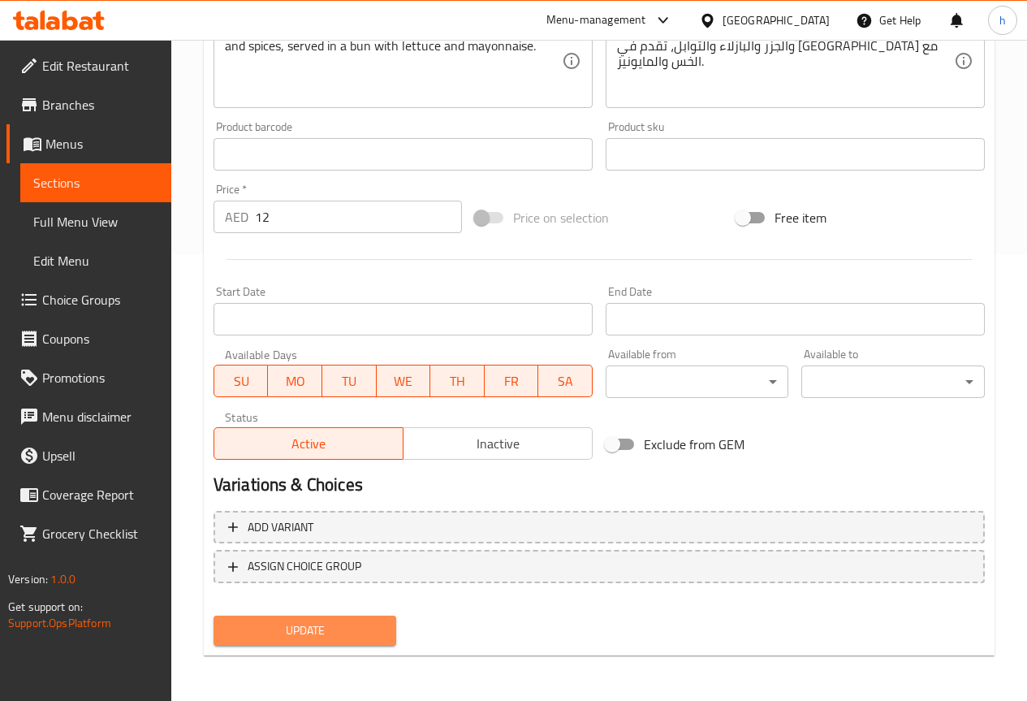
click at [293, 634] on span "Update" at bounding box center [306, 630] width 158 height 20
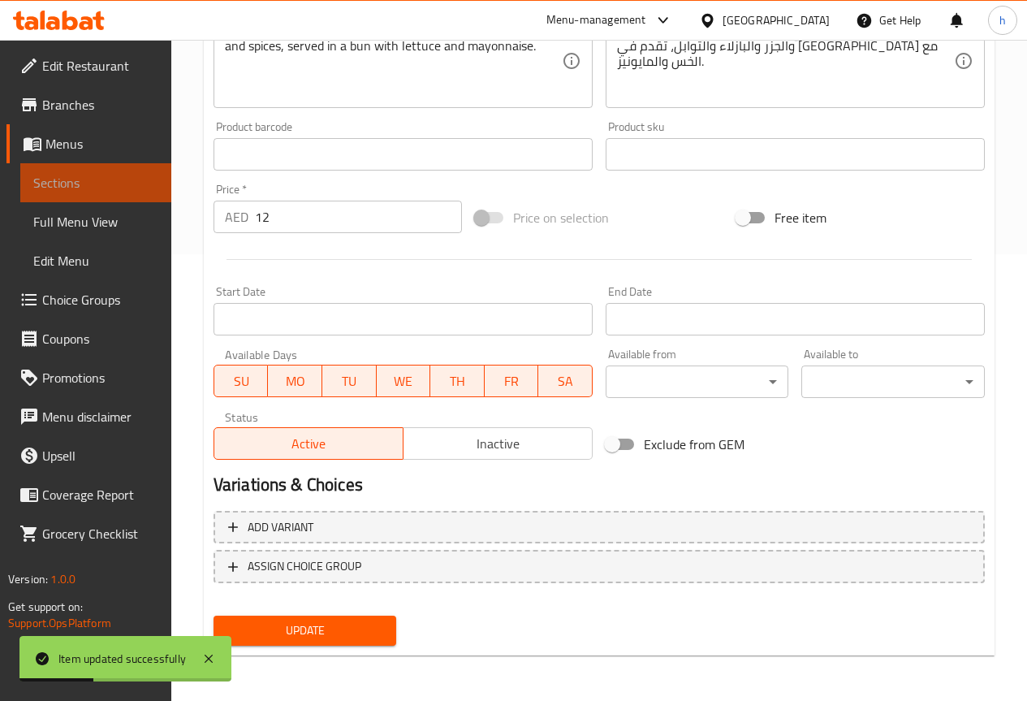
click at [110, 175] on span "Sections" at bounding box center [95, 182] width 125 height 19
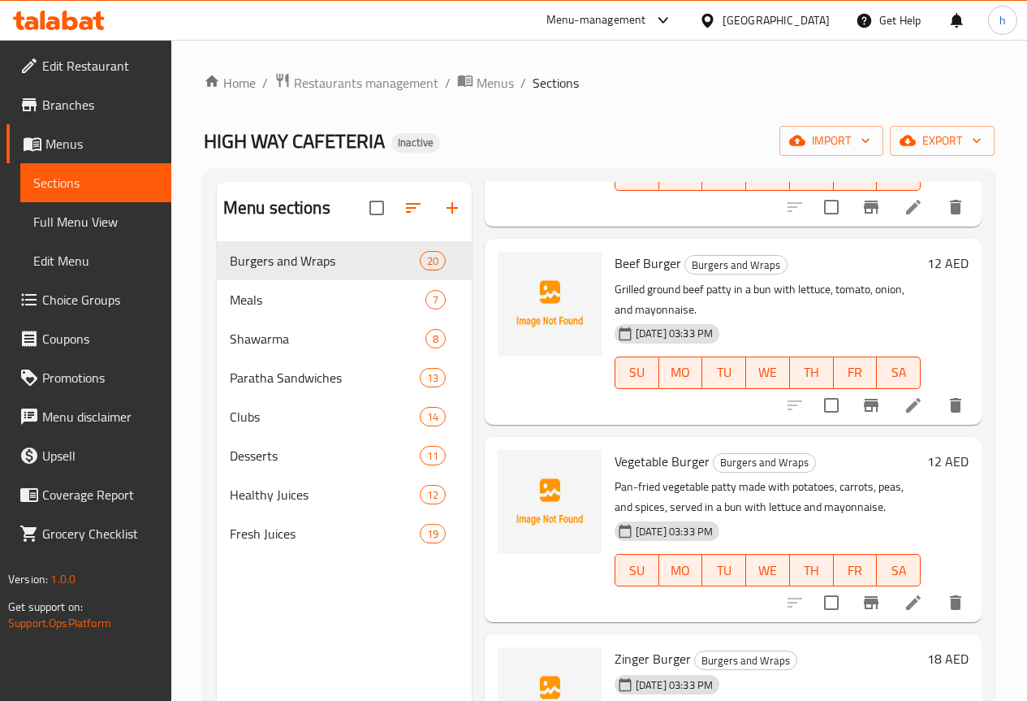
scroll to position [244, 0]
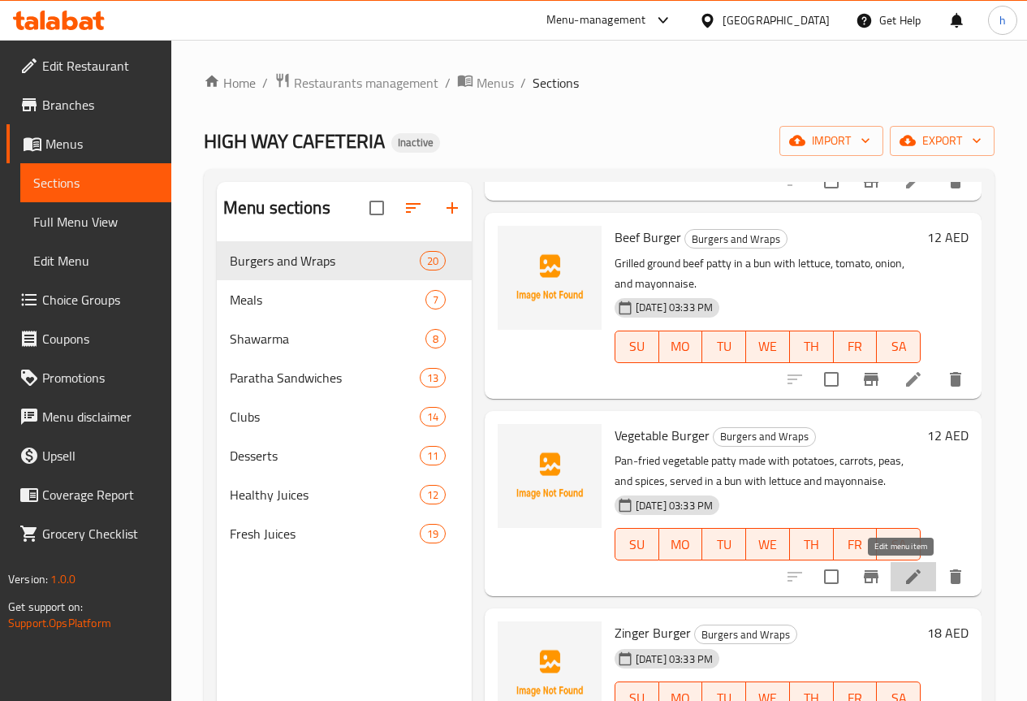
click at [904, 581] on icon at bounding box center [913, 576] width 19 height 19
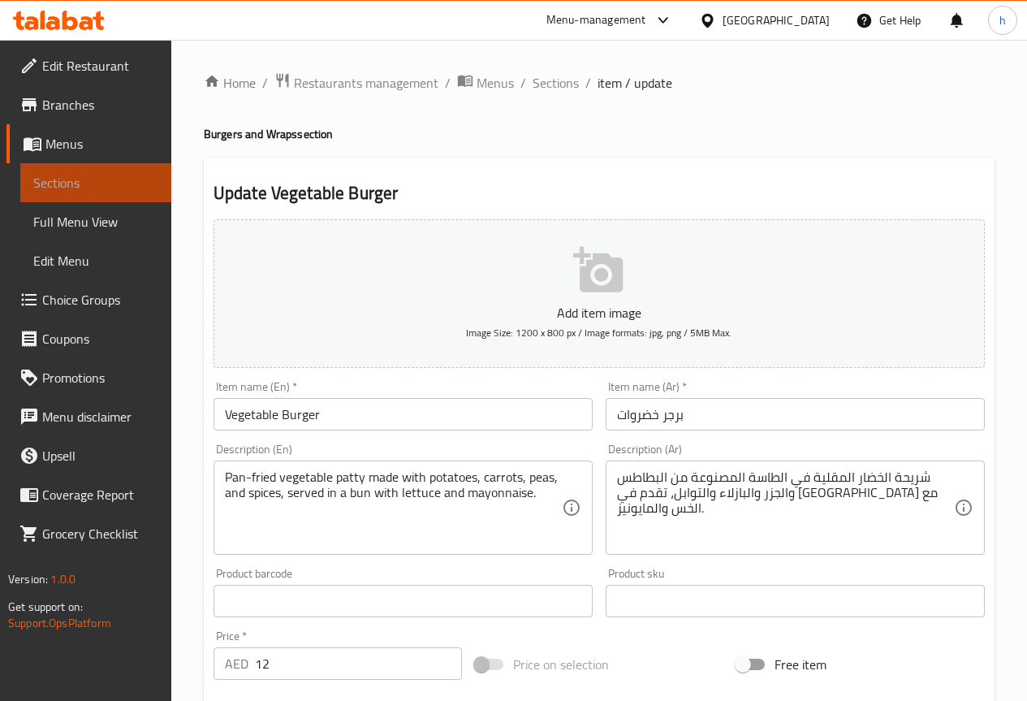
click at [124, 180] on span "Sections" at bounding box center [95, 182] width 125 height 19
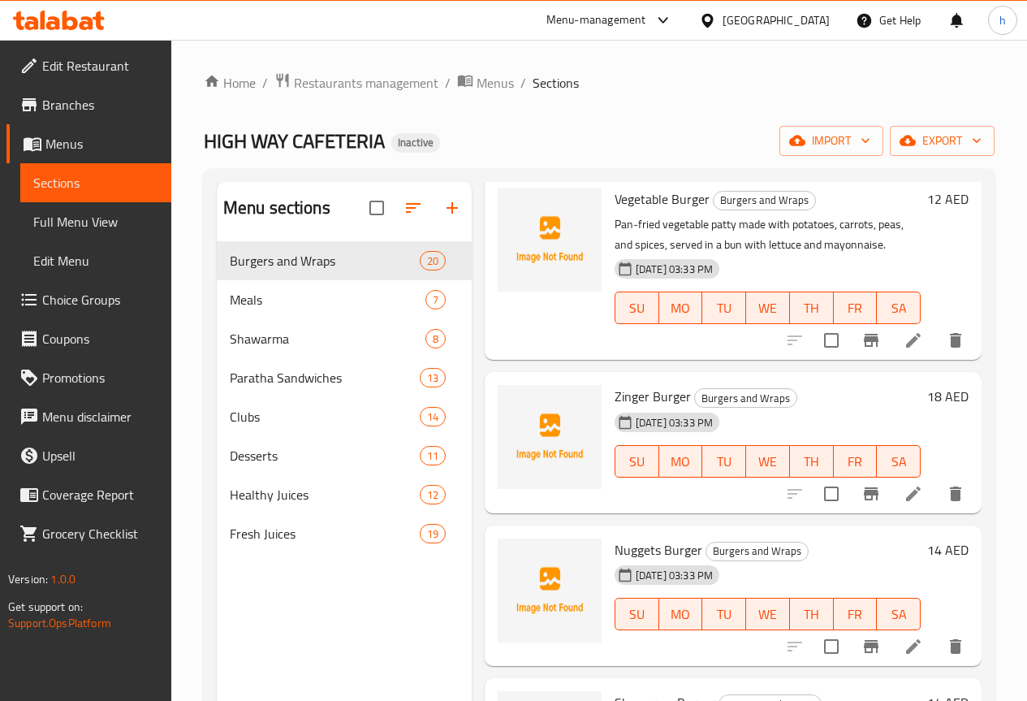
scroll to position [487, 0]
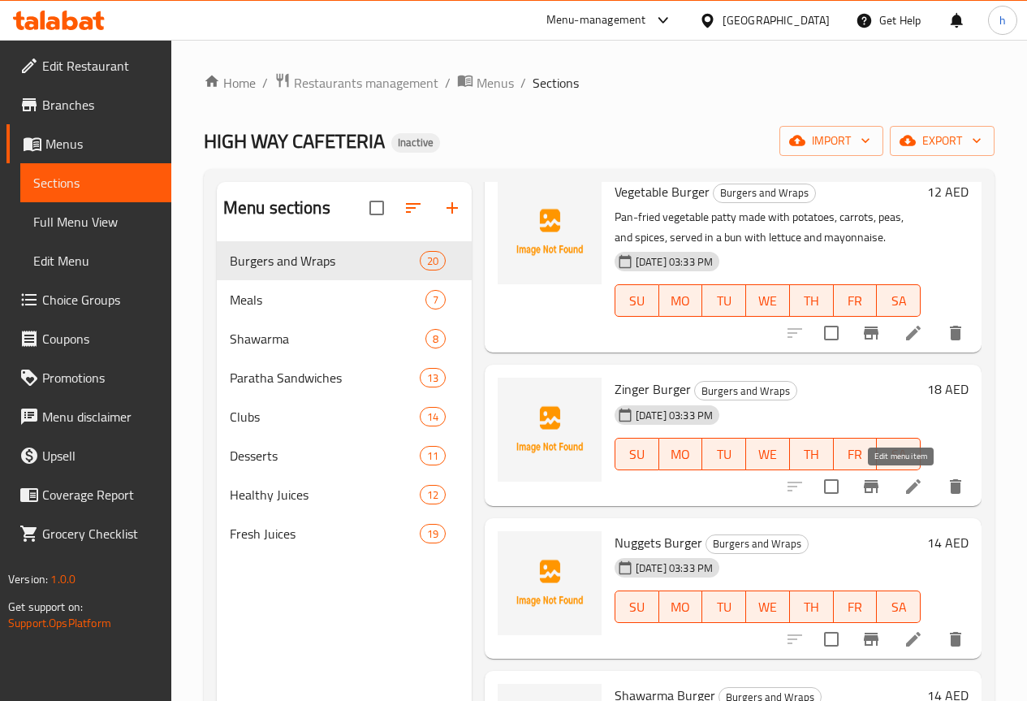
click at [904, 494] on icon at bounding box center [913, 486] width 19 height 19
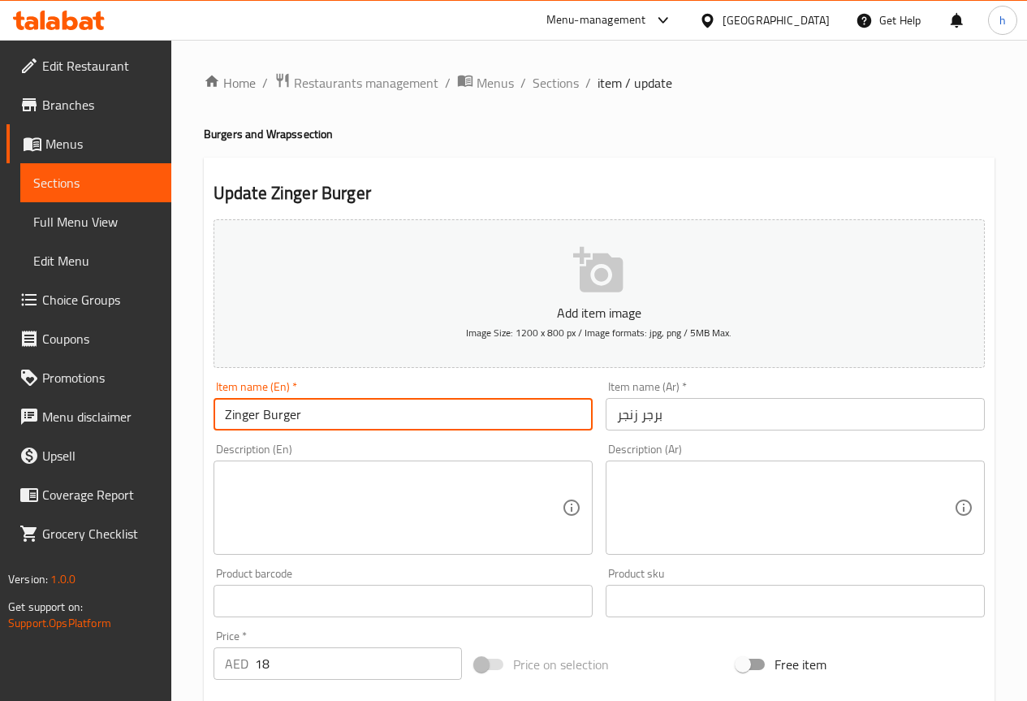
drag, startPoint x: 255, startPoint y: 415, endPoint x: 234, endPoint y: 422, distance: 22.3
click at [234, 422] on input "Zinger Burger" at bounding box center [403, 414] width 379 height 32
click at [257, 416] on input "Zinger Burger" at bounding box center [403, 414] width 379 height 32
drag, startPoint x: 257, startPoint y: 416, endPoint x: 244, endPoint y: 417, distance: 13.9
click at [244, 417] on input "Zinger Burger" at bounding box center [403, 414] width 379 height 32
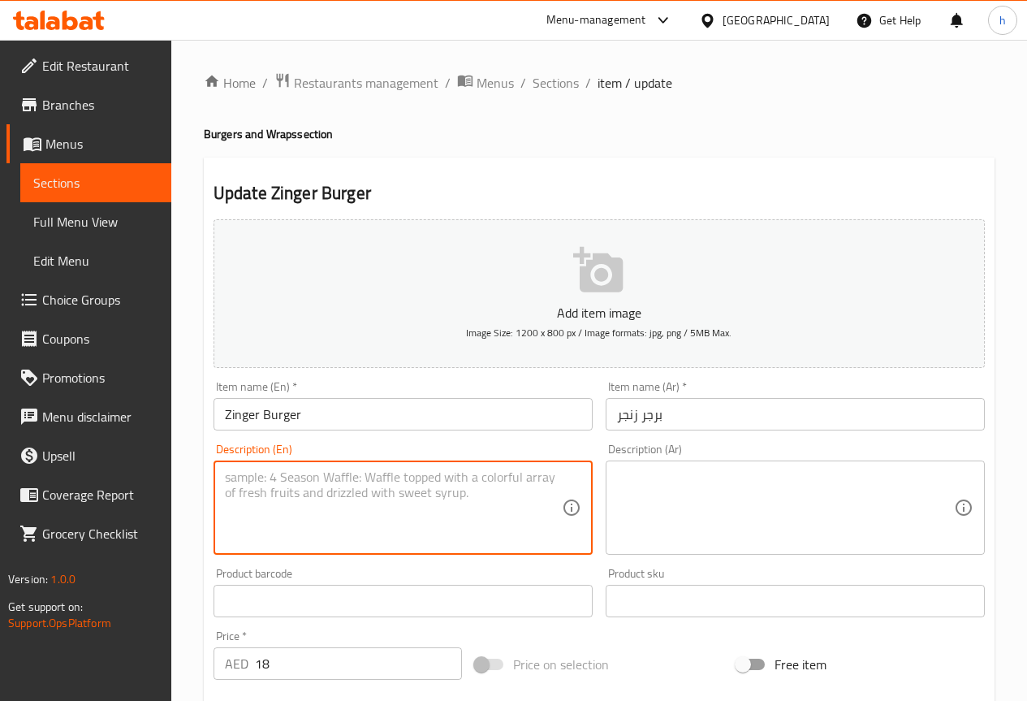
click at [240, 496] on textarea at bounding box center [393, 507] width 337 height 77
paste textarea "Crispy deep-fried chicken fillet coated in seasoned batter, served in a bun wit…"
type textarea "Crispy deep-fried chicken fillet coated in seasoned batter, served in a bun wit…"
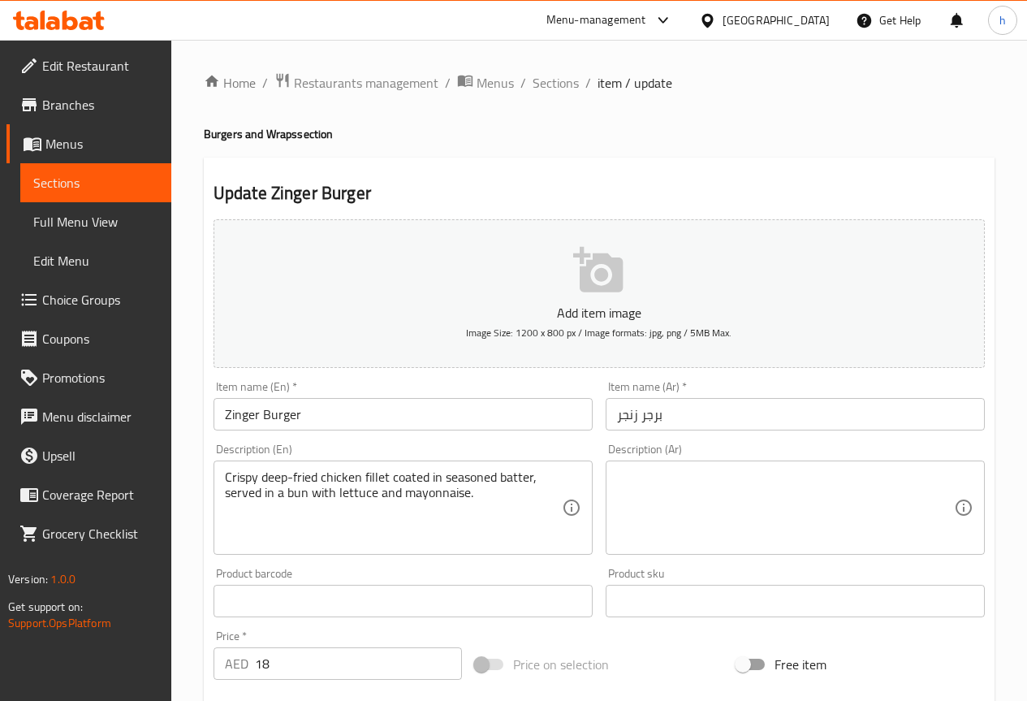
click at [721, 505] on textarea at bounding box center [785, 507] width 337 height 77
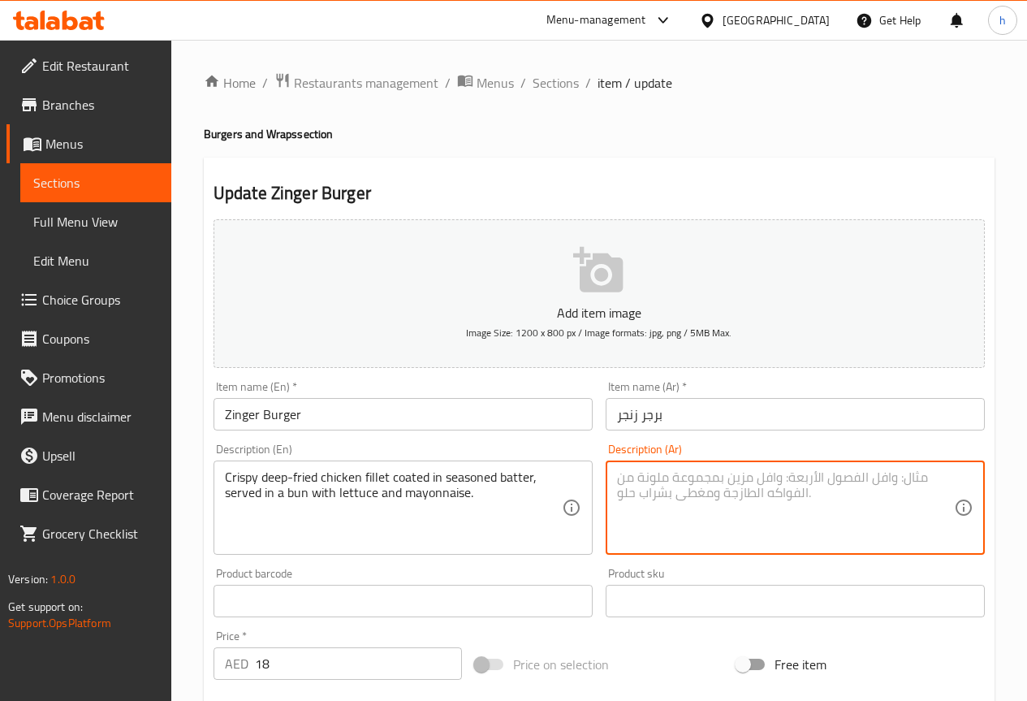
paste textarea "فيليه دجاج مقلي مقرمش مغطى بعجينة متبلة، يقدم في خبز مع الخس والمايونيز."
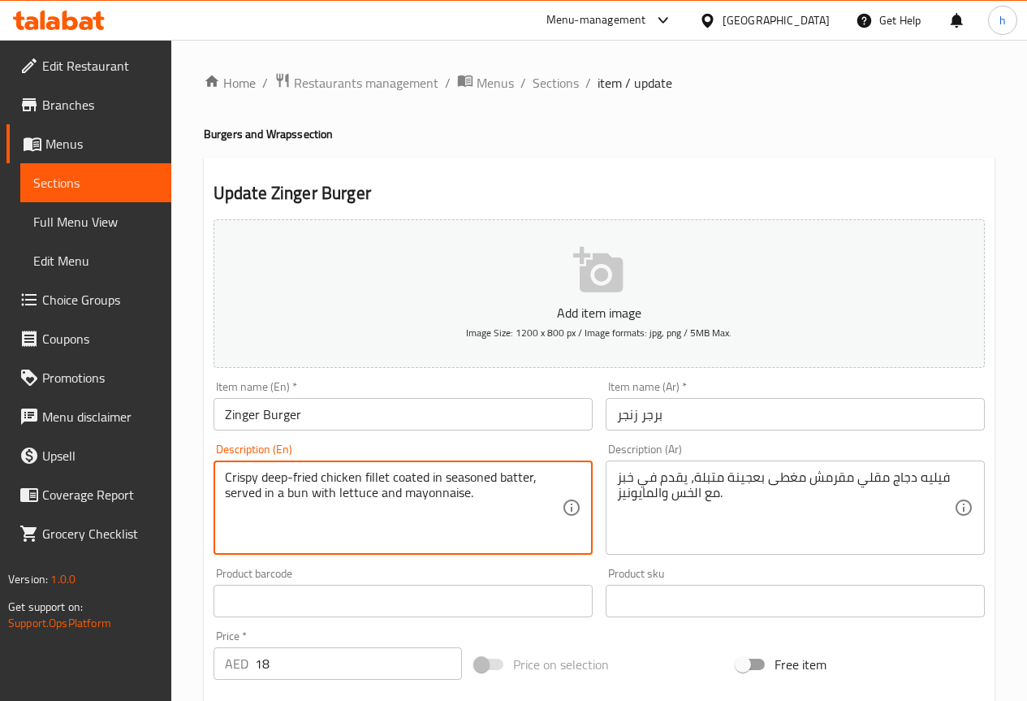
drag, startPoint x: 530, startPoint y: 477, endPoint x: 504, endPoint y: 474, distance: 26.2
drag, startPoint x: 532, startPoint y: 475, endPoint x: 501, endPoint y: 476, distance: 30.9
click at [501, 476] on textarea "Crispy deep-fried chicken fillet coated in seasoned batter, served in a bun wit…" at bounding box center [393, 507] width 337 height 77
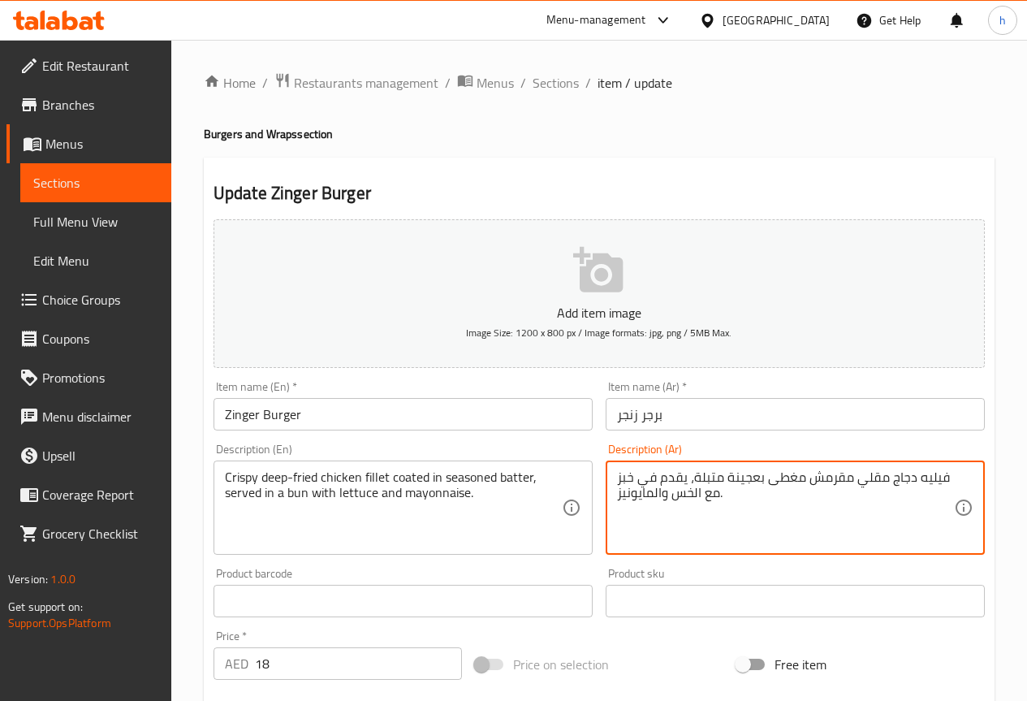
drag, startPoint x: 633, startPoint y: 479, endPoint x: 618, endPoint y: 484, distance: 15.4
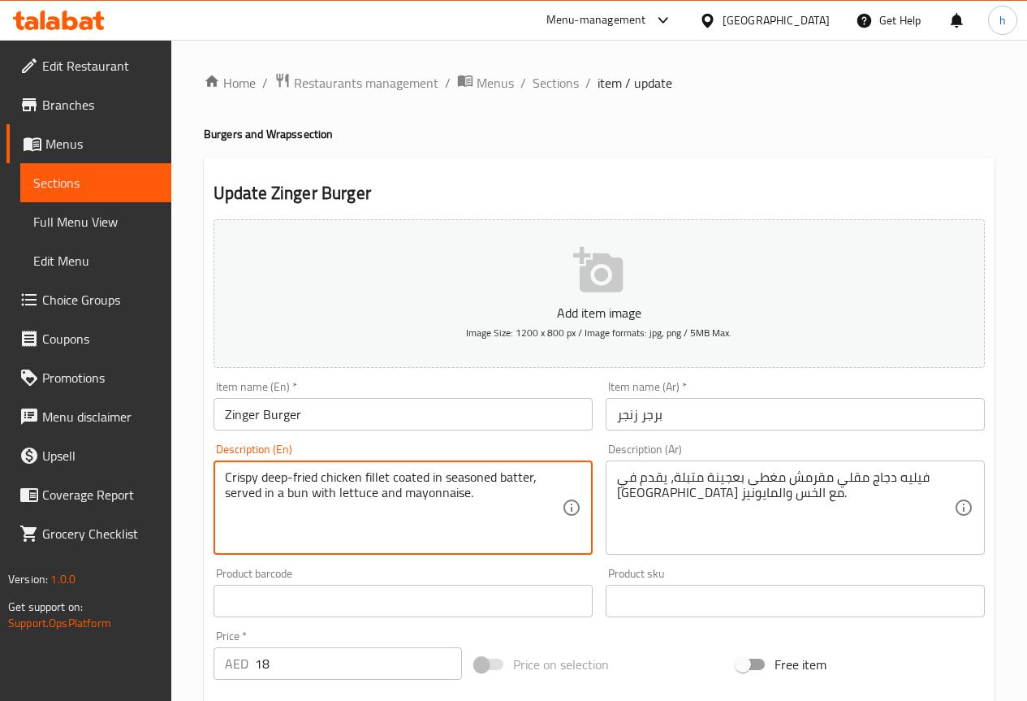
drag, startPoint x: 439, startPoint y: 479, endPoint x: 393, endPoint y: 469, distance: 47.5
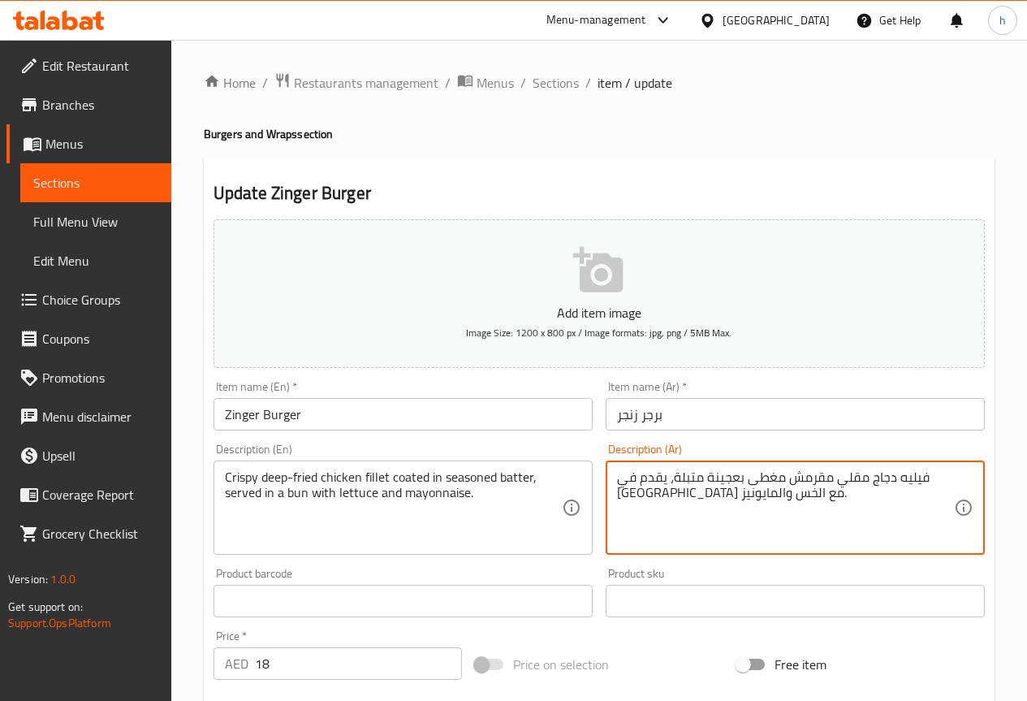
drag, startPoint x: 808, startPoint y: 478, endPoint x: 777, endPoint y: 479, distance: 30.9
drag, startPoint x: 762, startPoint y: 477, endPoint x: 732, endPoint y: 485, distance: 30.9
click at [732, 485] on textarea "فيليه دجاج مقلي مقرمش مغطى بعجينة متبلة، يقدم في كيذر مع الخس والمايونيز." at bounding box center [785, 507] width 337 height 77
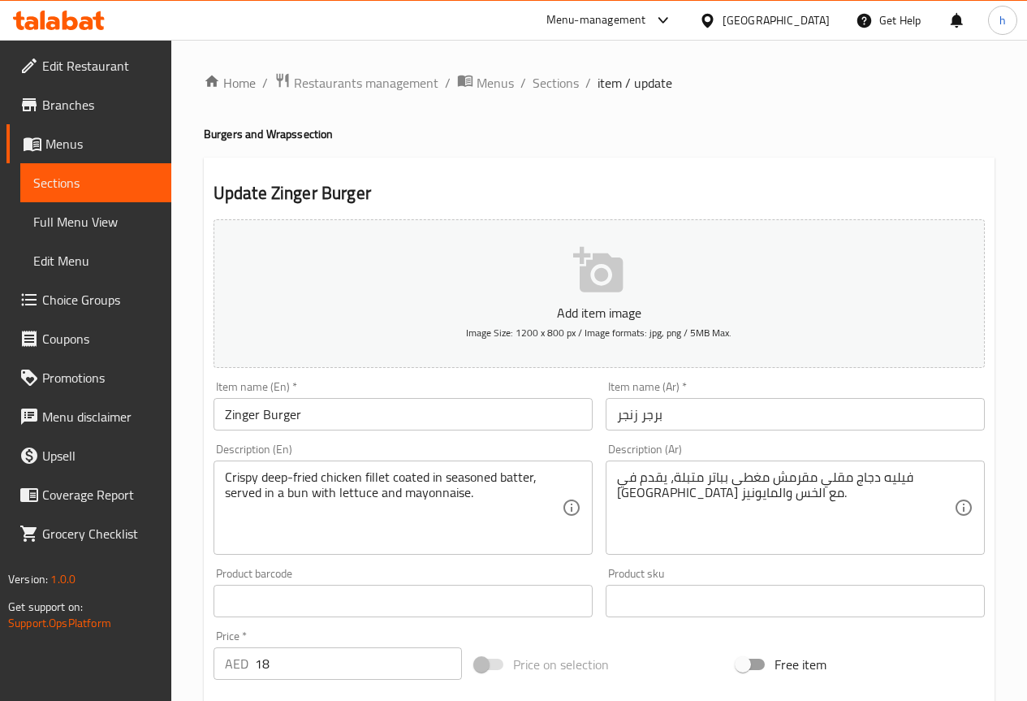
click at [845, 477] on textarea "فيليه دجاج مقلي مقرمش مغطى بباتر متبلة، يقدم في كيذر مع الخس والمايونيز." at bounding box center [785, 507] width 337 height 77
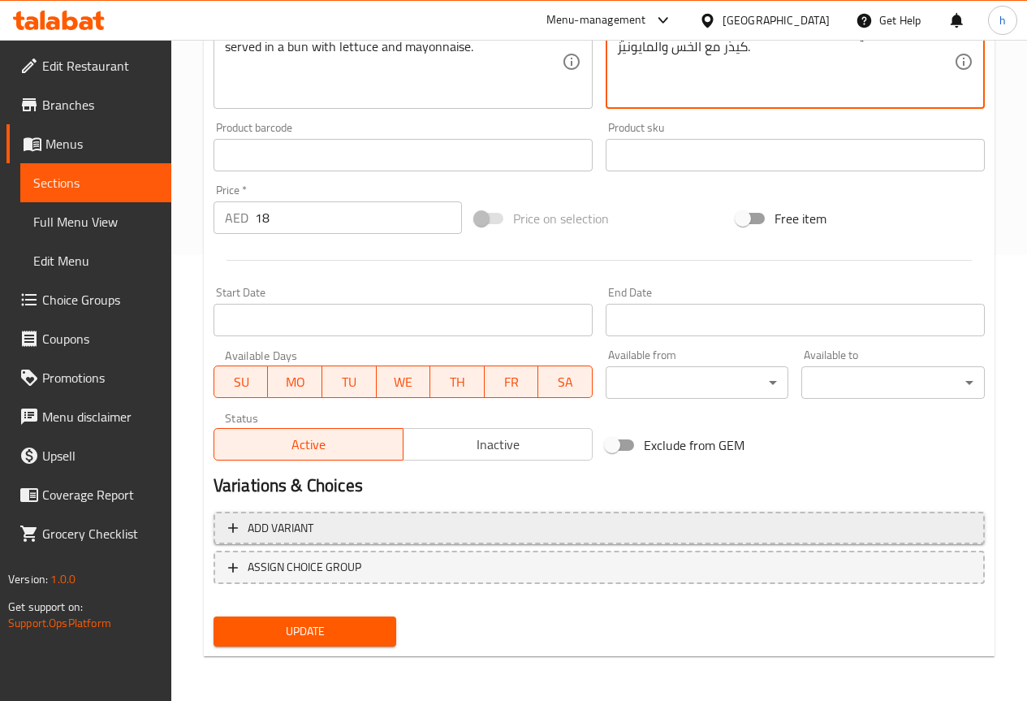
scroll to position [447, 0]
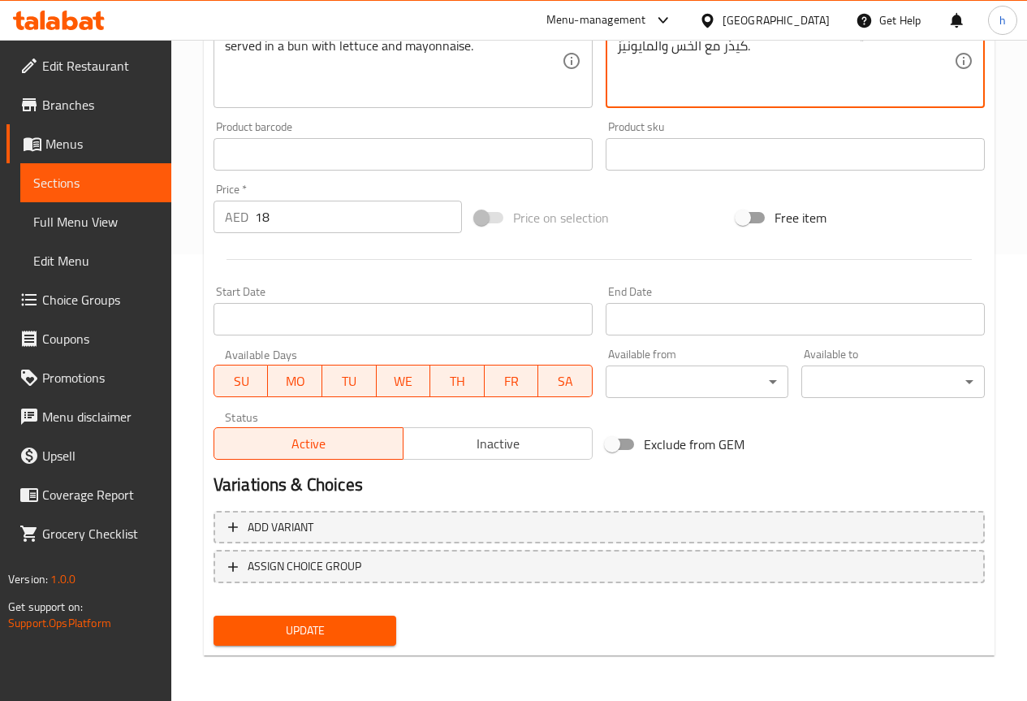
type textarea "فيليه دجاج مقلي بعمق مقرمش مغطى بباتر متبلة، يقدم في كيذر مع الخس والمايونيز."
click at [316, 631] on span "Update" at bounding box center [306, 630] width 158 height 20
click at [125, 178] on span "Sections" at bounding box center [95, 182] width 125 height 19
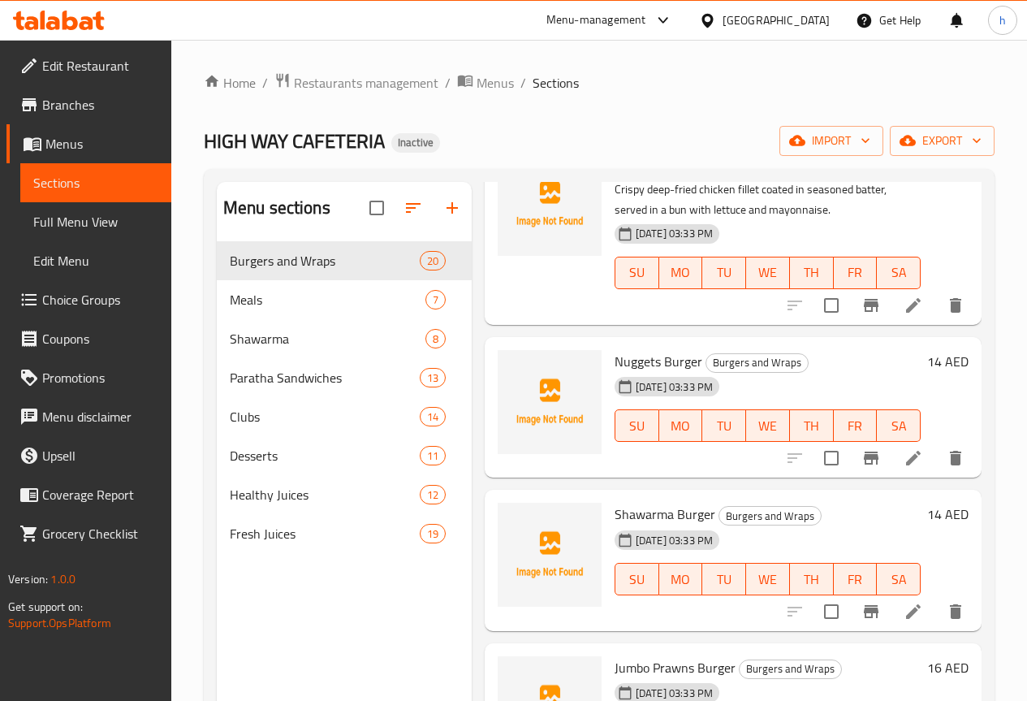
scroll to position [731, 0]
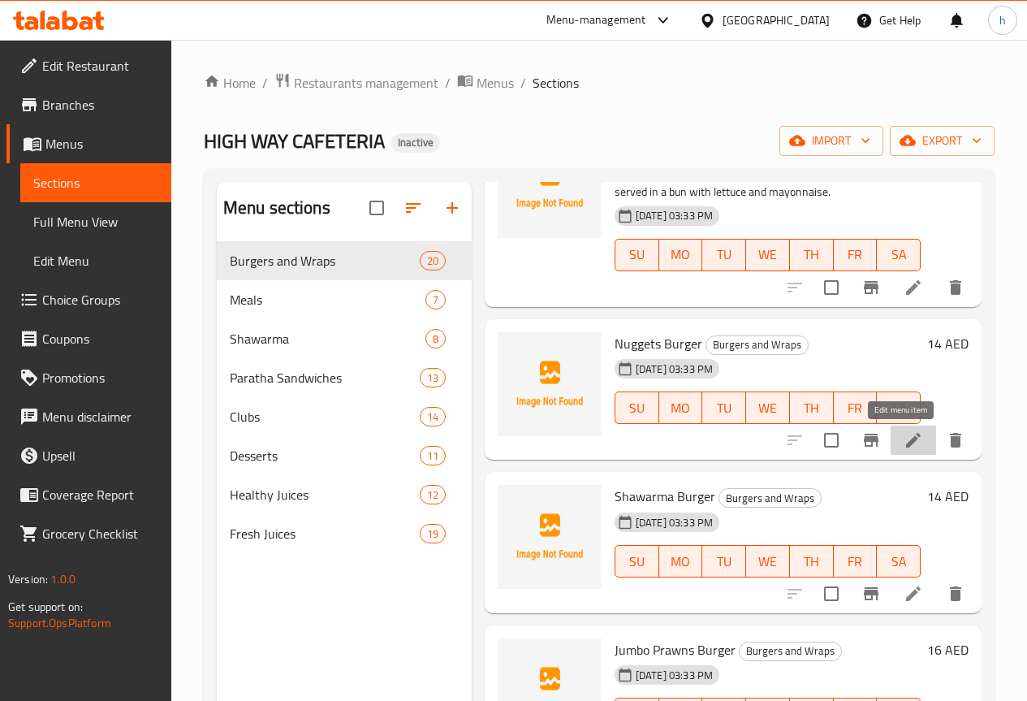
click at [908, 443] on icon at bounding box center [913, 439] width 19 height 19
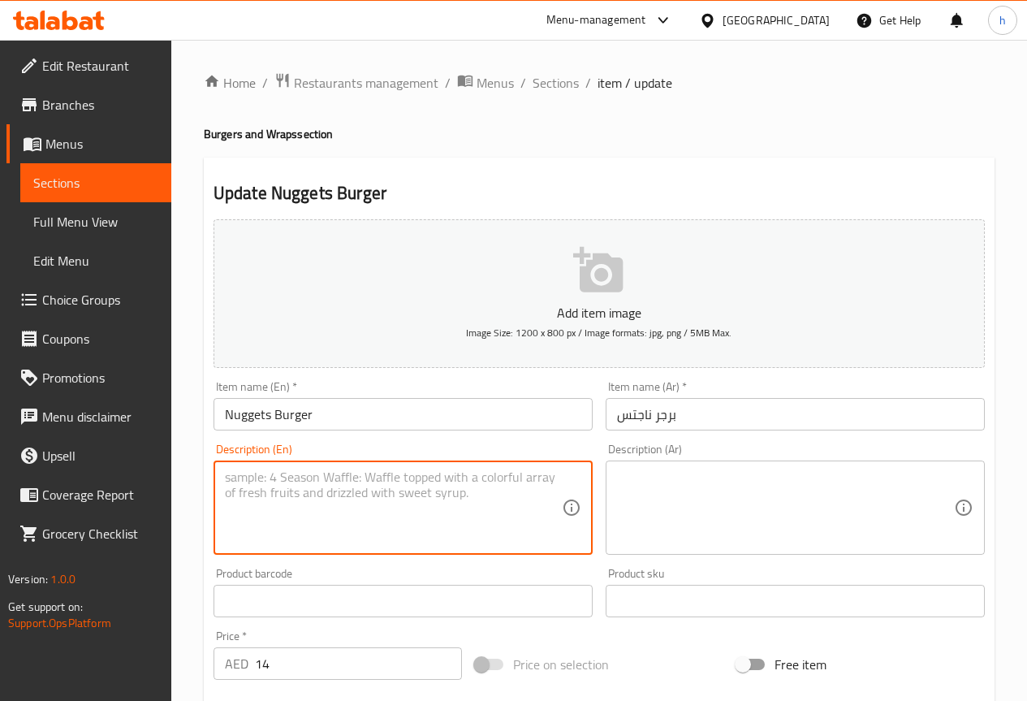
click at [262, 504] on textarea at bounding box center [393, 507] width 337 height 77
paste textarea "Fried chicken nuggets layered in a bun with lettuce and mayonnaise."
type textarea "Fried chicken nuggets layered in a bun with lettuce and mayonnaise."
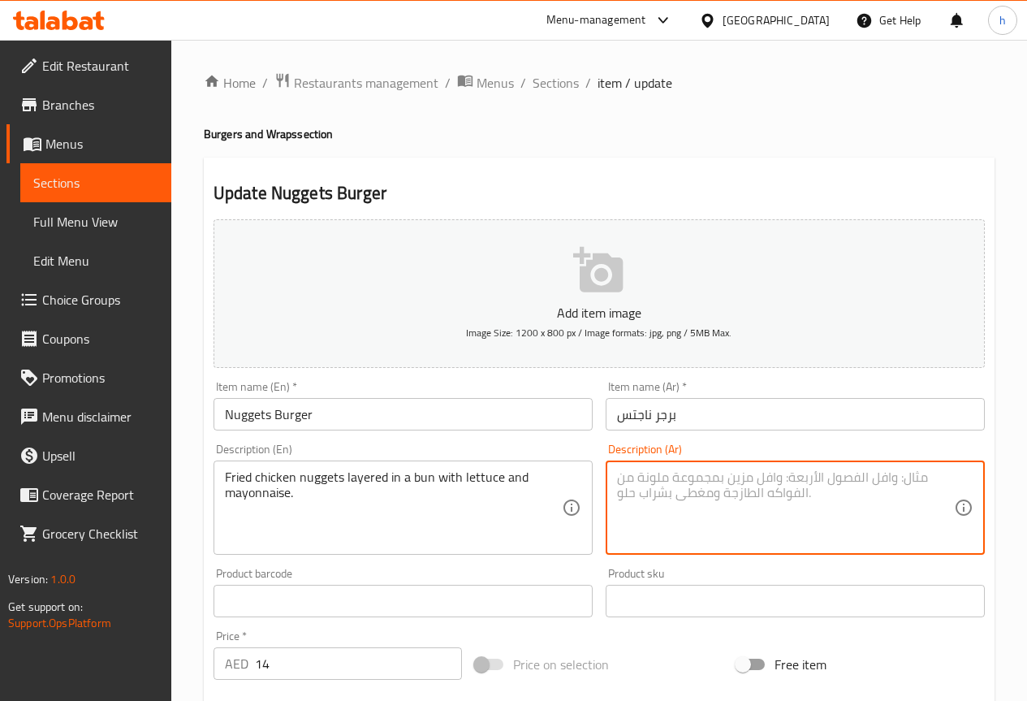
click at [827, 509] on textarea at bounding box center [785, 507] width 337 height 77
click at [679, 479] on textarea "دجاج نجتس مقلية" at bounding box center [785, 507] width 337 height 77
click at [740, 483] on textarea "دجاج ناجتس مقلية" at bounding box center [785, 507] width 337 height 77
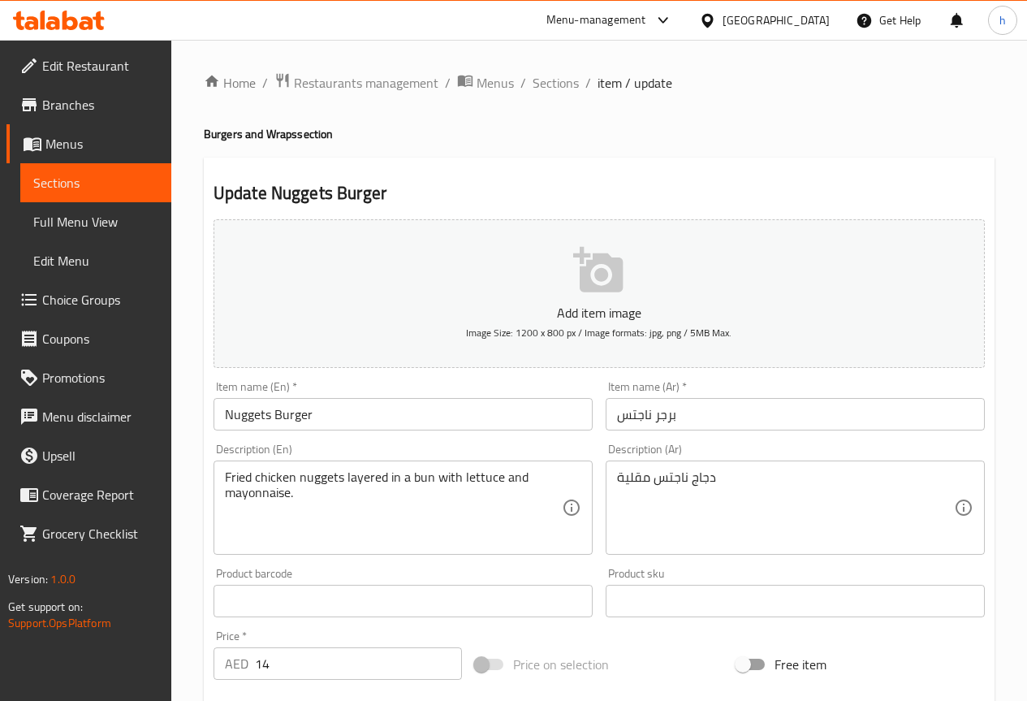
click at [746, 473] on textarea "دجاج ناجتس مقلية" at bounding box center [785, 507] width 337 height 77
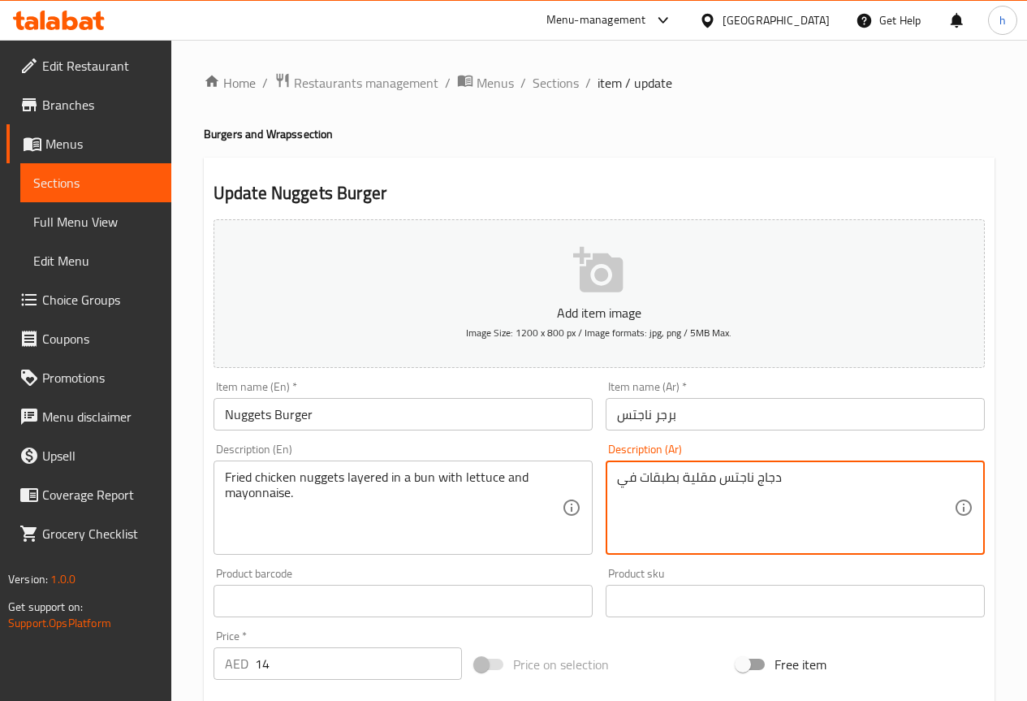
click at [617, 480] on textarea "دجاج ناجتس مقلية بطبقات في" at bounding box center [785, 507] width 337 height 77
click at [809, 481] on textarea "دجاج ناجتس مقلية بطبقات في" at bounding box center [785, 507] width 337 height 77
type textarea "دجاج ناجتس مقلية بطبقات في [GEOGRAPHIC_DATA] مع خس و مايونيز"
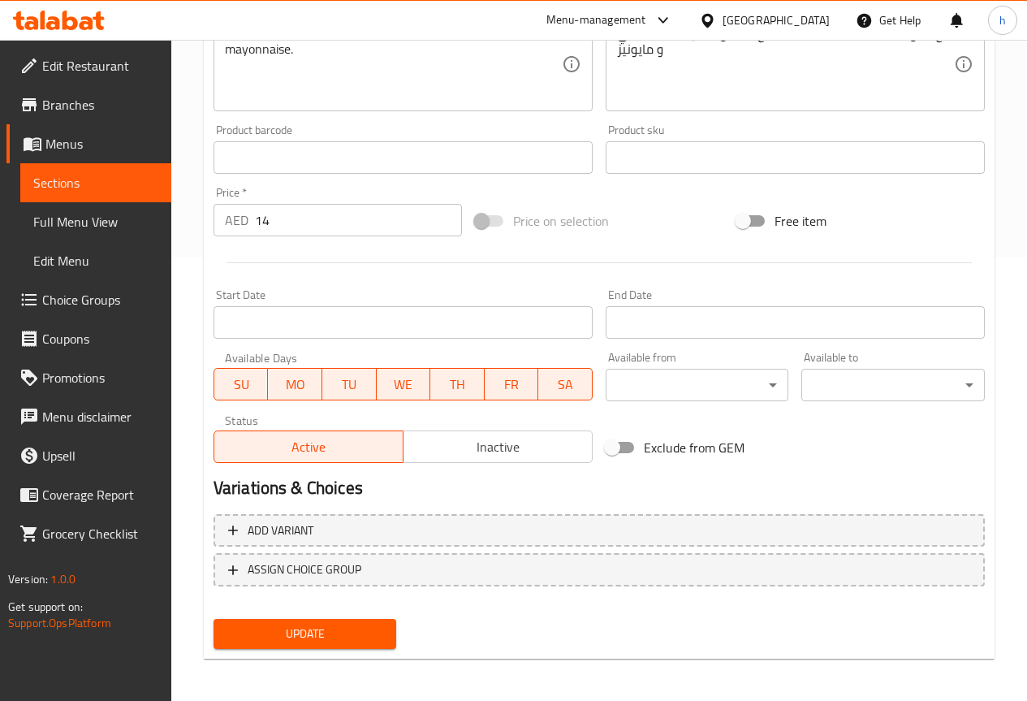
scroll to position [447, 0]
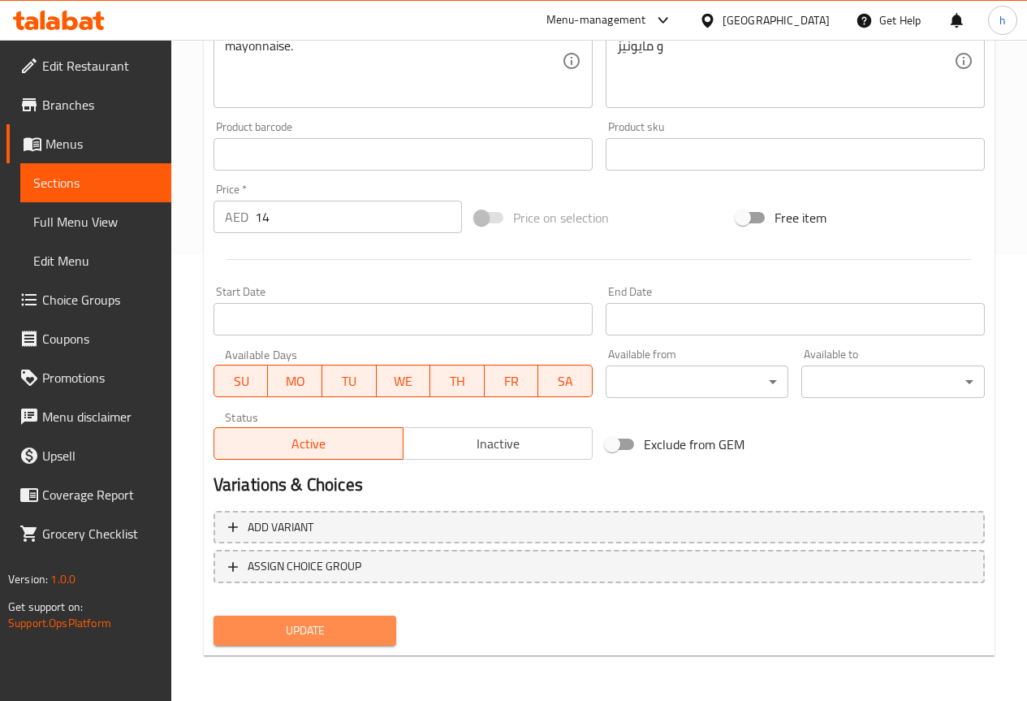
click at [342, 630] on span "Update" at bounding box center [306, 630] width 158 height 20
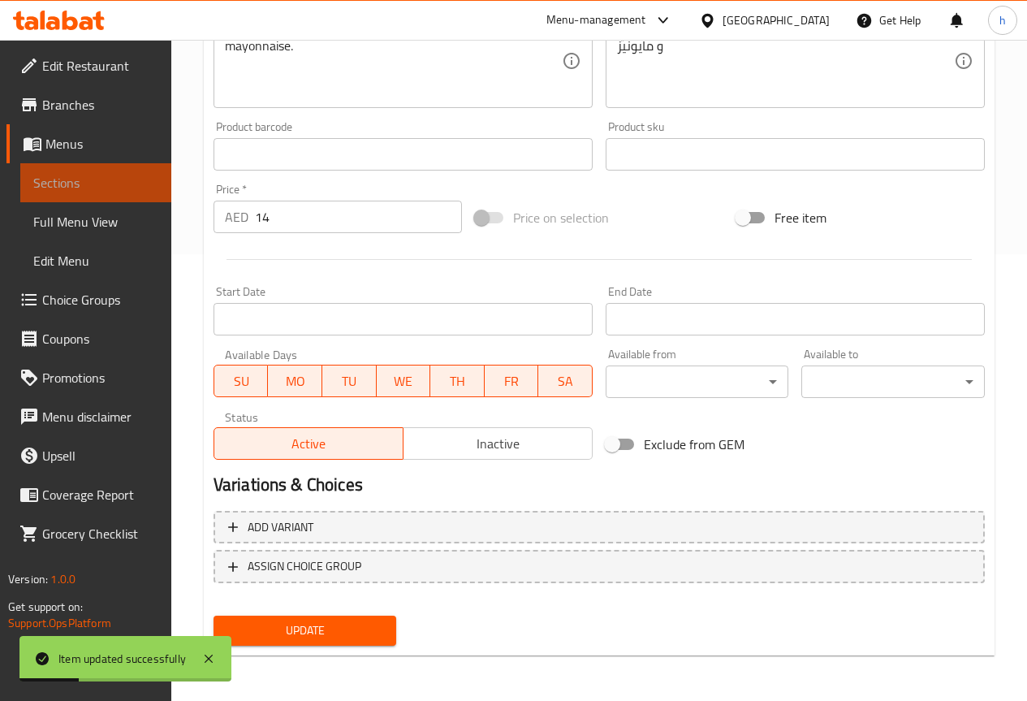
click at [87, 186] on span "Sections" at bounding box center [95, 182] width 125 height 19
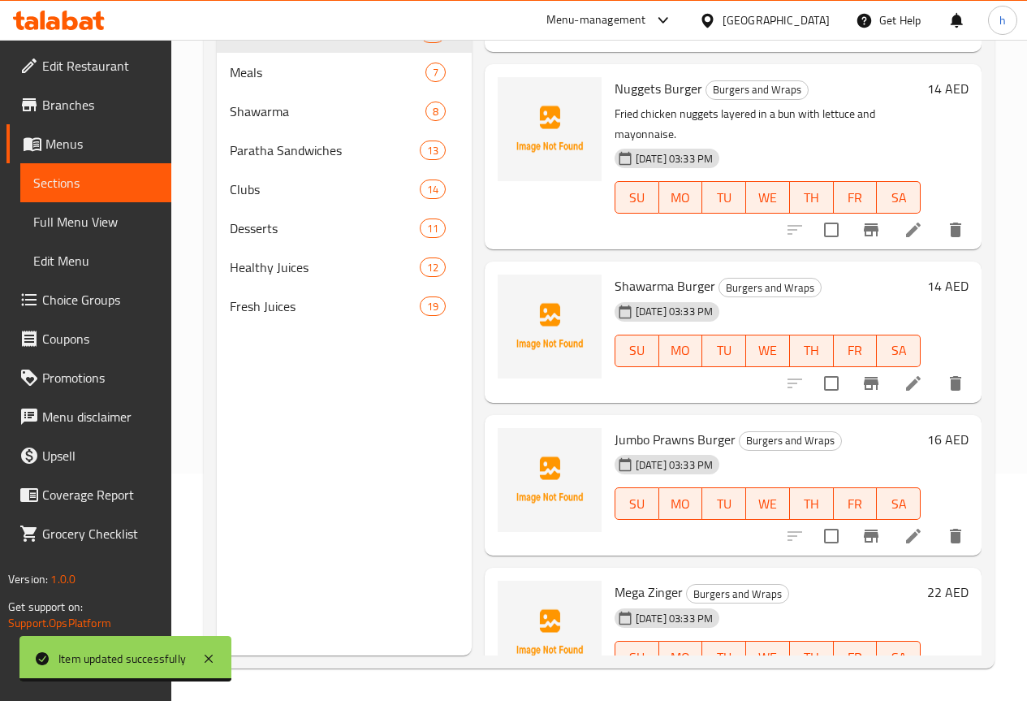
scroll to position [731, 0]
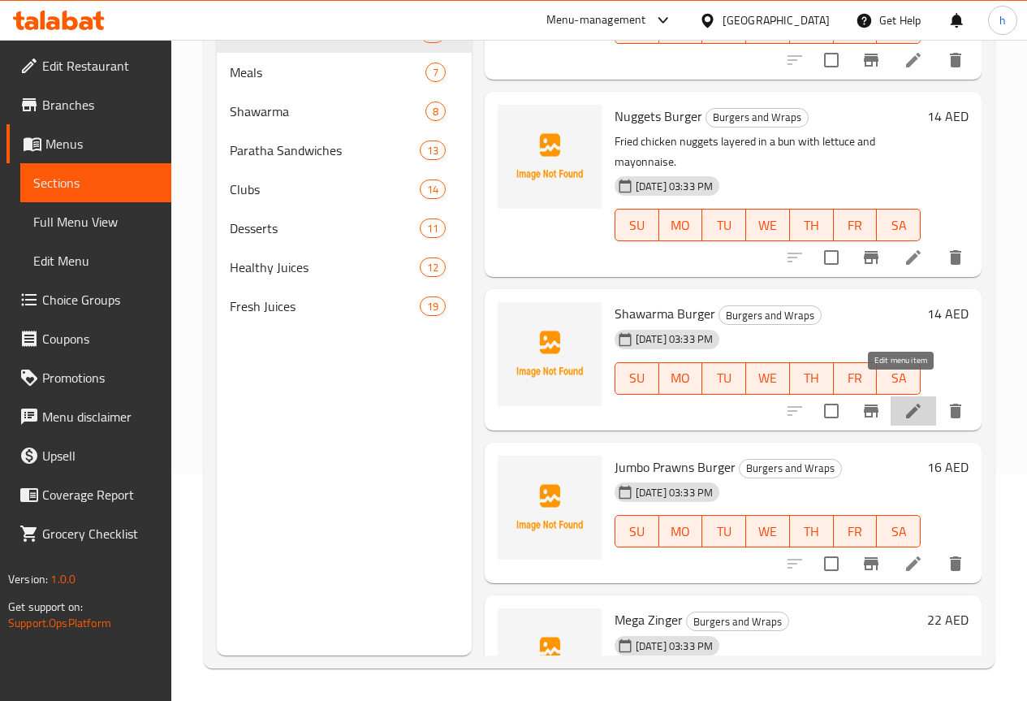
click at [909, 401] on icon at bounding box center [913, 410] width 19 height 19
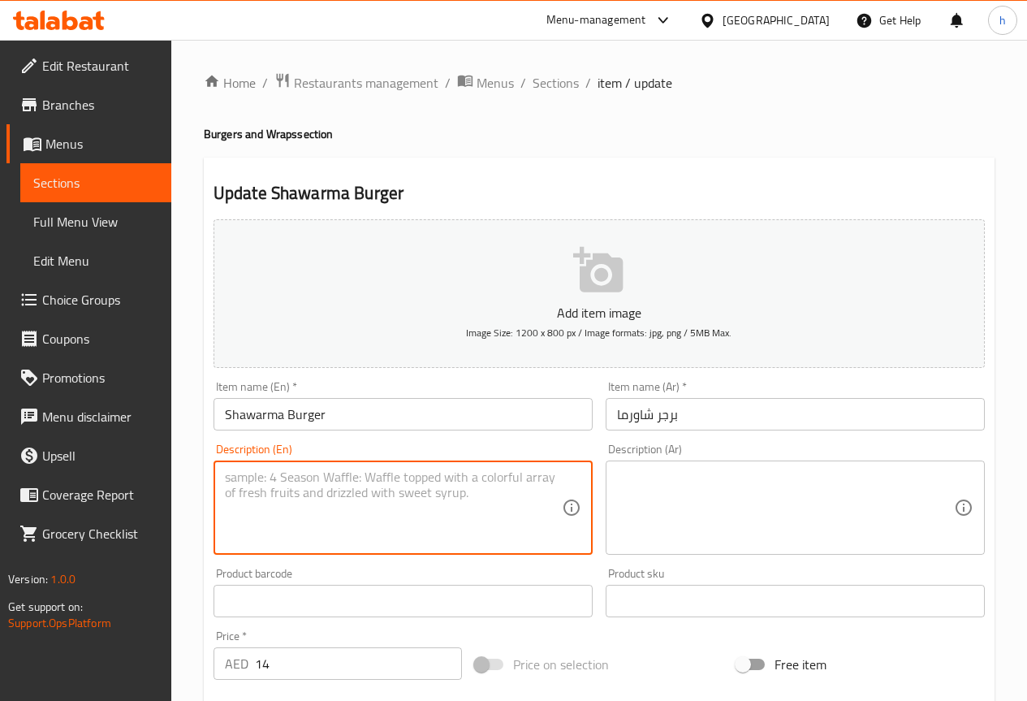
click at [315, 508] on textarea at bounding box center [393, 507] width 337 height 77
paste textarea "Shredded marinated chicken cooked on a griddle, served in a bun with garlic sau…"
drag, startPoint x: 276, startPoint y: 475, endPoint x: 227, endPoint y: 470, distance: 49.0
click at [227, 470] on textarea "Shredded marinated chicken cooked on a griddle, served in a bun with garlic sau…" at bounding box center [393, 507] width 337 height 77
type textarea "Shredded marinated chicken cooked on a griddle, served in a bun with garlic sau…"
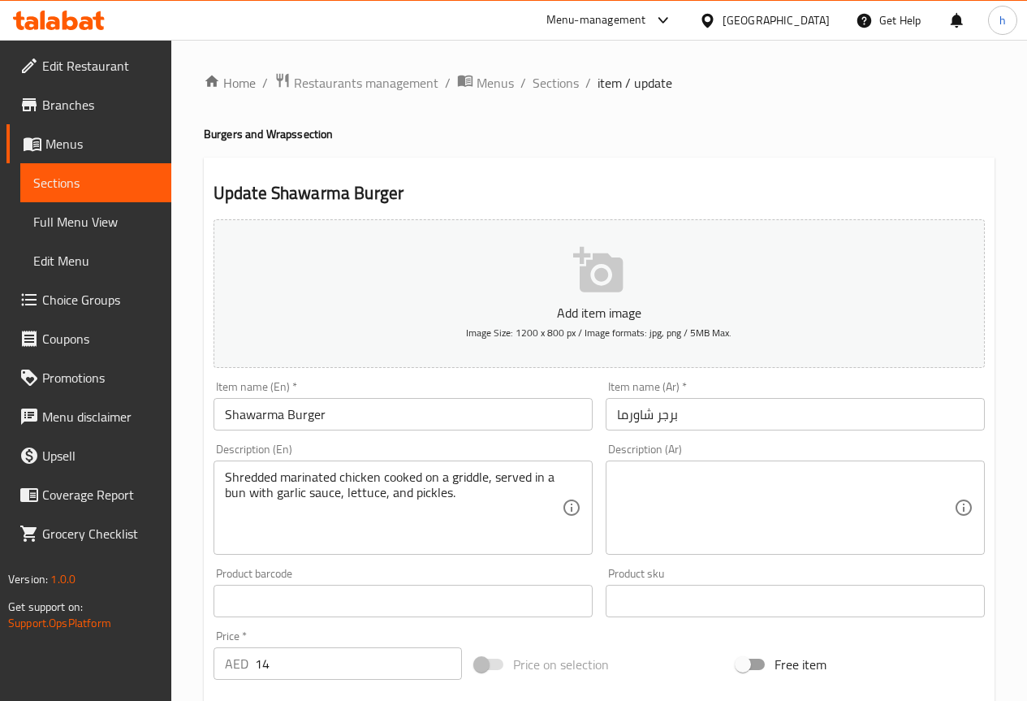
click at [463, 496] on textarea "Shredded marinated chicken cooked on a griddle, served in a bun with garlic sau…" at bounding box center [393, 507] width 337 height 77
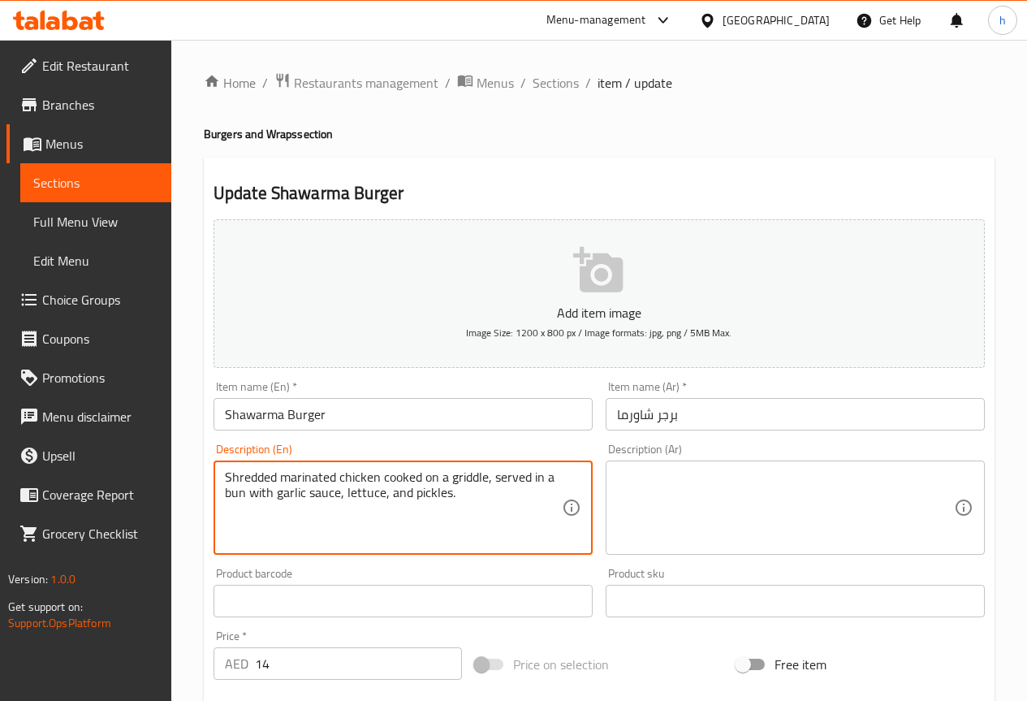
click at [463, 496] on textarea "Shredded marinated chicken cooked on a griddle, served in a bun with garlic sau…" at bounding box center [393, 507] width 337 height 77
click at [271, 484] on textarea "Shredded marinated chicken cooked on a griddle, served in a bun with garlic sau…" at bounding box center [393, 507] width 337 height 77
drag, startPoint x: 276, startPoint y: 475, endPoint x: 227, endPoint y: 478, distance: 49.6
click at [227, 478] on textarea "Shredded marinated chicken cooked on a griddle, served in a bun with garlic sau…" at bounding box center [393, 507] width 337 height 77
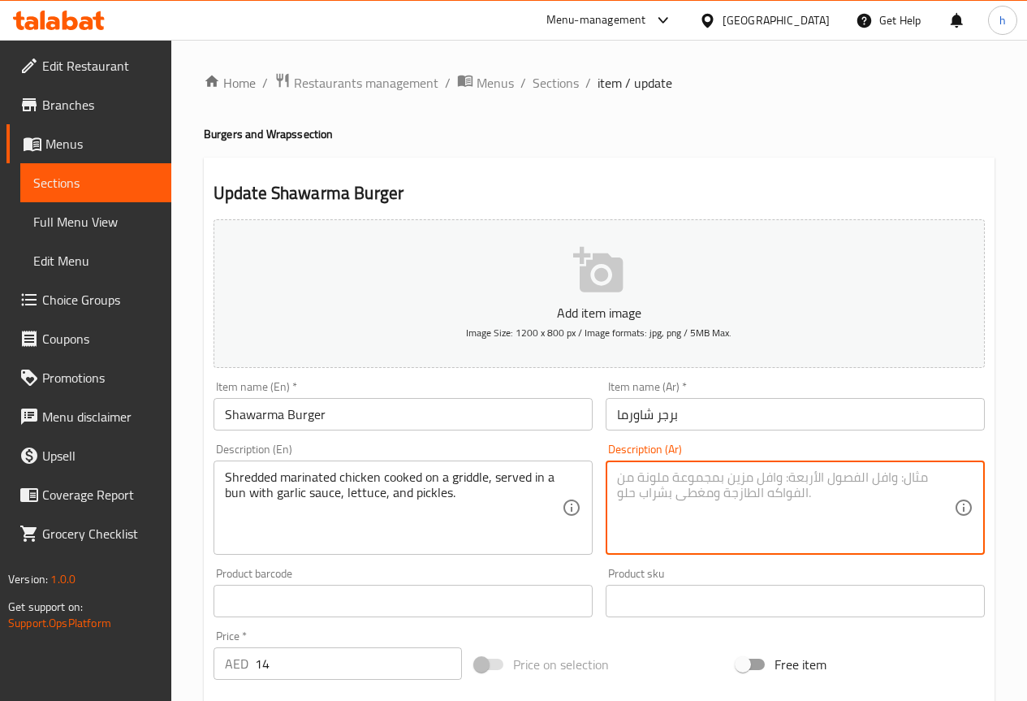
click at [702, 508] on textarea at bounding box center [785, 507] width 337 height 77
paste textarea "دجاج متبل مبشور مطبوخ على صينية، يقدم في كعكة مع صلصة الثوم والخس والمخللات."
drag, startPoint x: 670, startPoint y: 479, endPoint x: 668, endPoint y: 465, distance: 13.9
click at [668, 465] on div "دجاج متبل مبشور مطبوخ على صينية، يقدم في كعكة مع صلصة الثوم والخس والمخللات. De…" at bounding box center [795, 507] width 379 height 94
click at [666, 477] on textarea "دجاج متبل مبشور مطبوخ على صينية، يقدم في كعكة مع صلصة الثوم والخس والمخللات." at bounding box center [785, 507] width 337 height 77
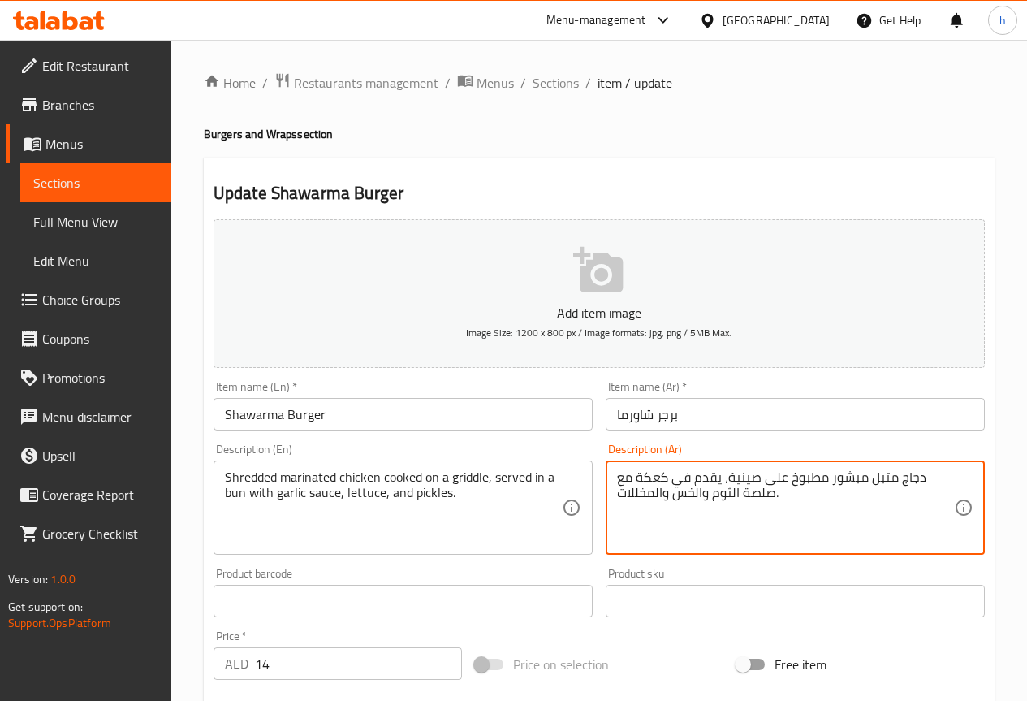
drag, startPoint x: 666, startPoint y: 478, endPoint x: 638, endPoint y: 482, distance: 27.8
click at [638, 482] on textarea "دجاج متبل مبشور مطبوخ على صينية، يقدم في كعكة مع صلصة الثوم والخس والمخللات." at bounding box center [785, 507] width 337 height 77
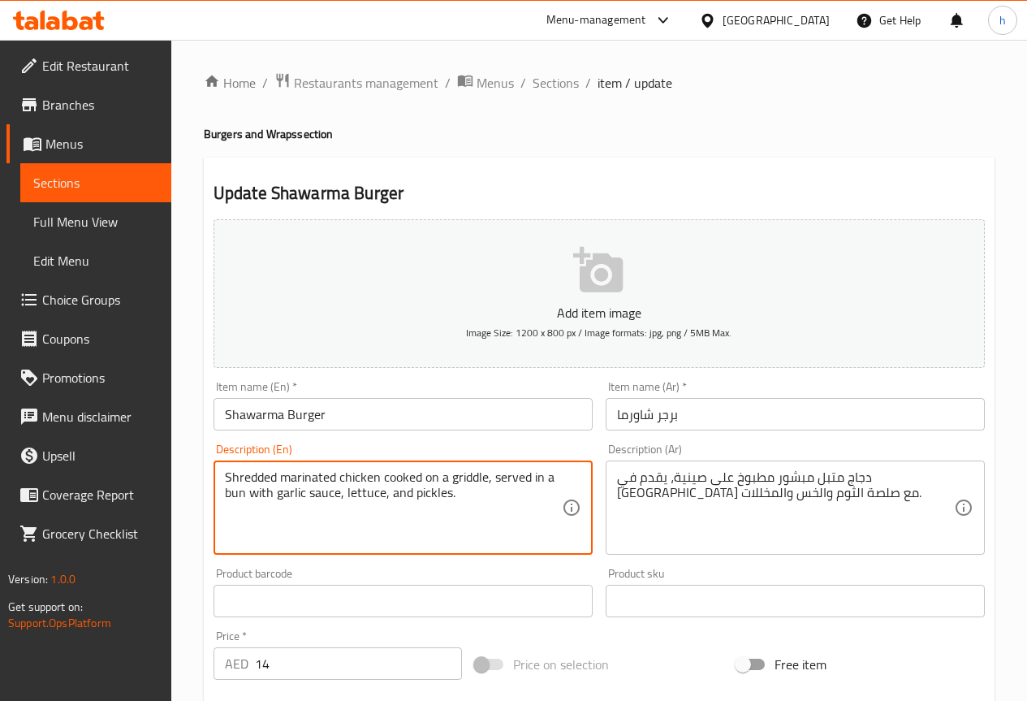
drag, startPoint x: 483, startPoint y: 475, endPoint x: 457, endPoint y: 482, distance: 27.0
drag, startPoint x: 486, startPoint y: 480, endPoint x: 451, endPoint y: 487, distance: 34.9
click at [451, 487] on textarea "Shredded marinated chicken cooked on a griddle, served in a bun with garlic sau…" at bounding box center [393, 507] width 337 height 77
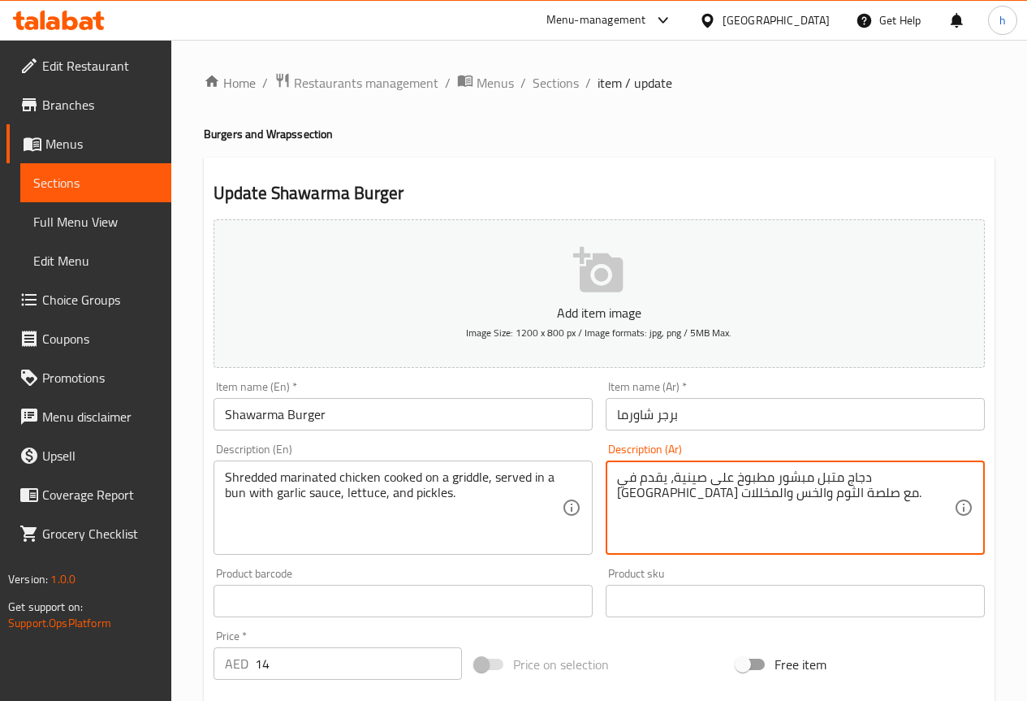
drag, startPoint x: 783, startPoint y: 478, endPoint x: 755, endPoint y: 481, distance: 27.7
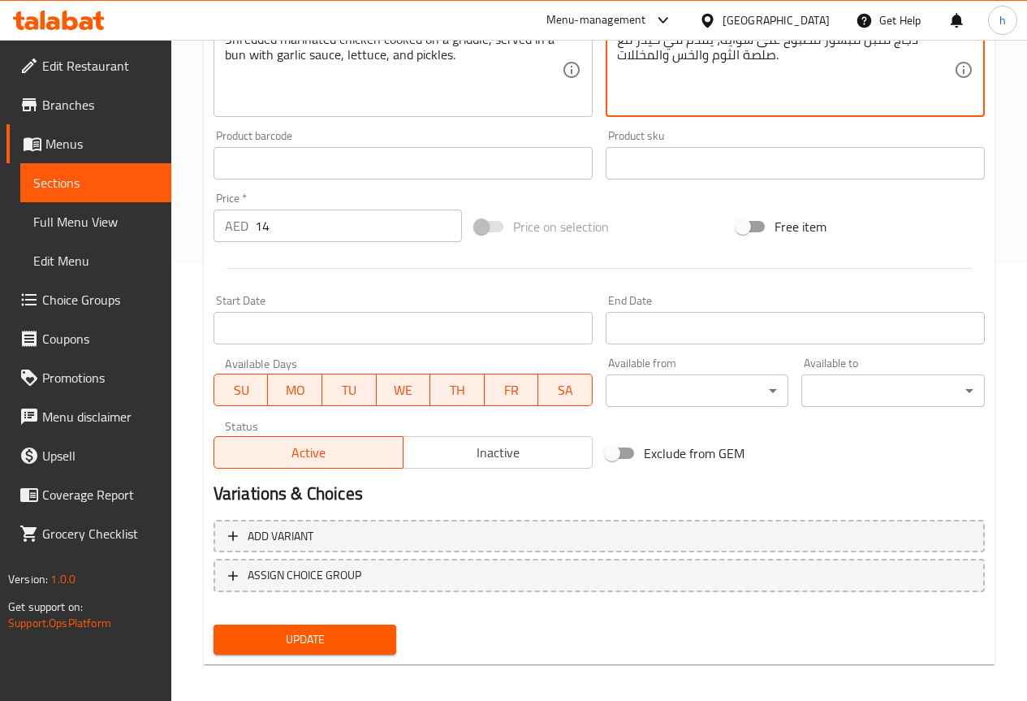
scroll to position [447, 0]
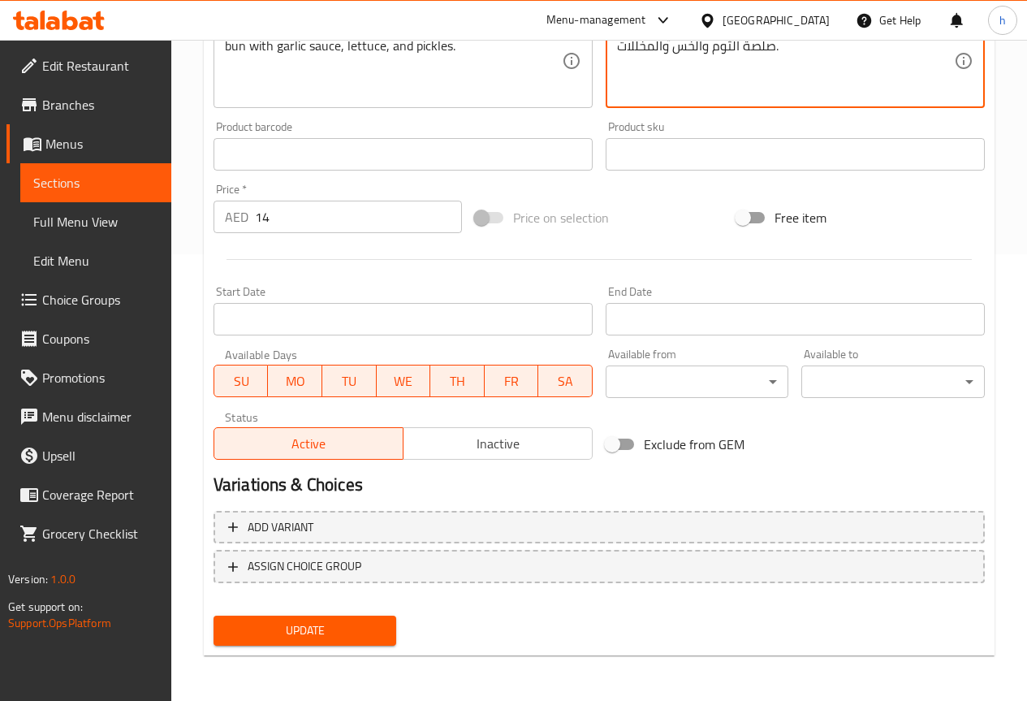
type textarea "دجاج متبل مبشور مطبوخ على شواية، يقدم في كيذر مع صلصة الثوم والخس والمخللات."
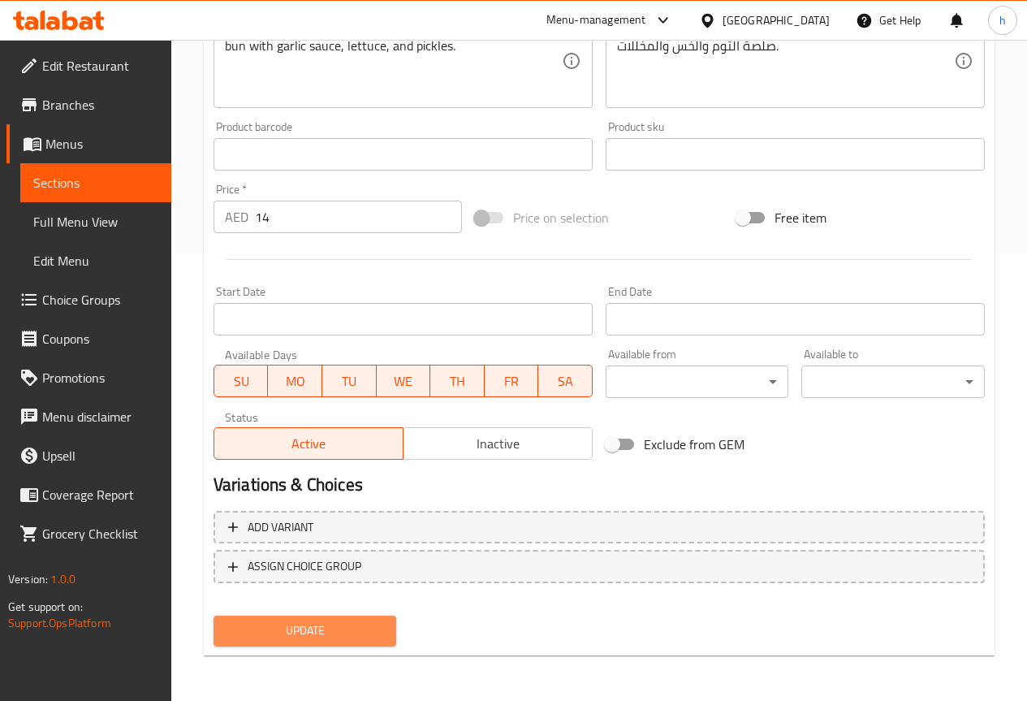
click at [370, 624] on span "Update" at bounding box center [306, 630] width 158 height 20
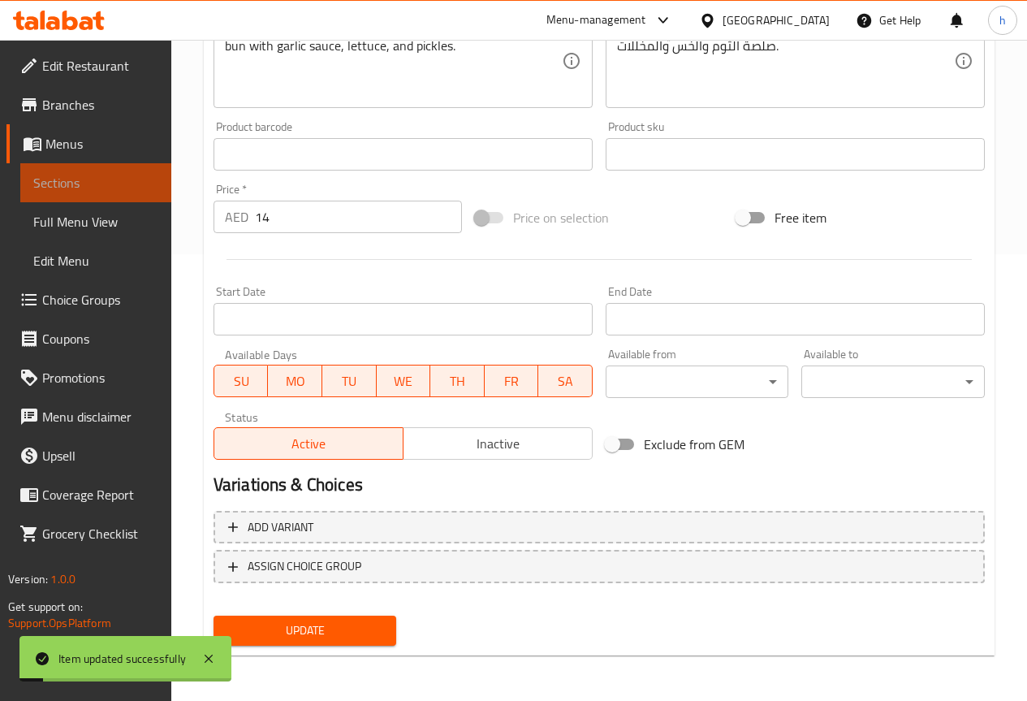
click at [120, 184] on span "Sections" at bounding box center [95, 182] width 125 height 19
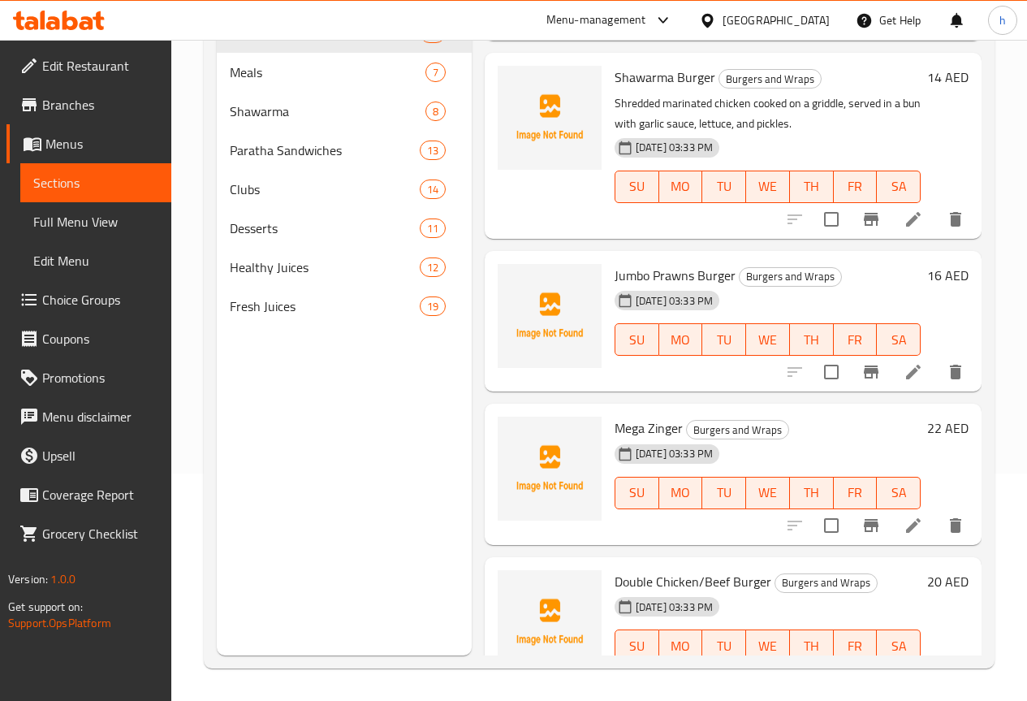
scroll to position [974, 0]
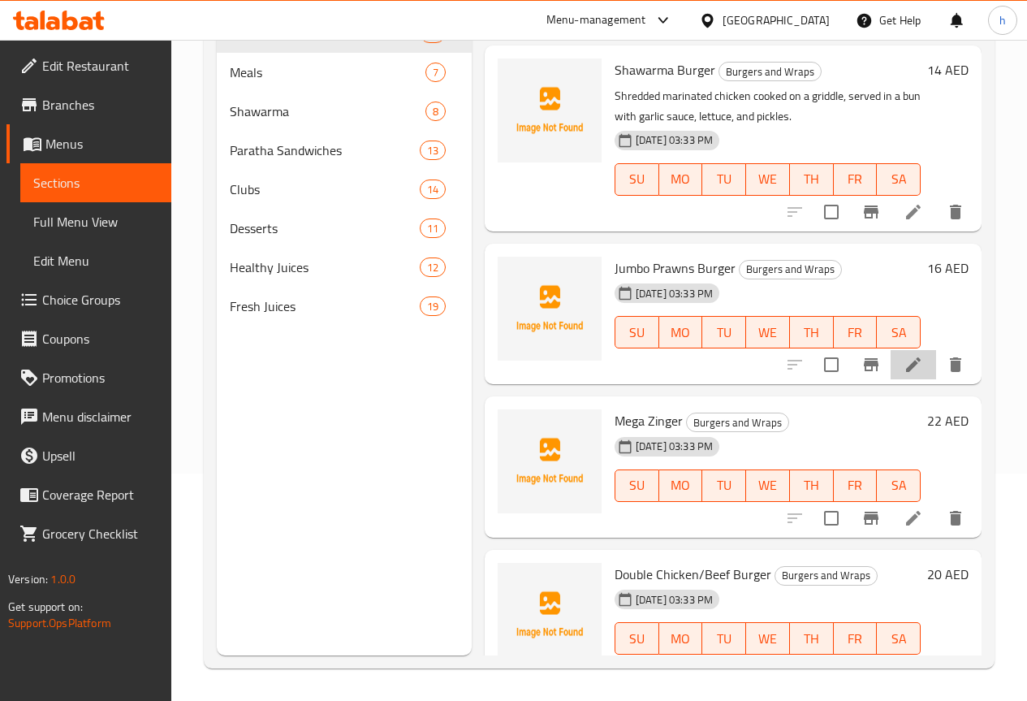
click at [912, 350] on li at bounding box center [913, 364] width 45 height 29
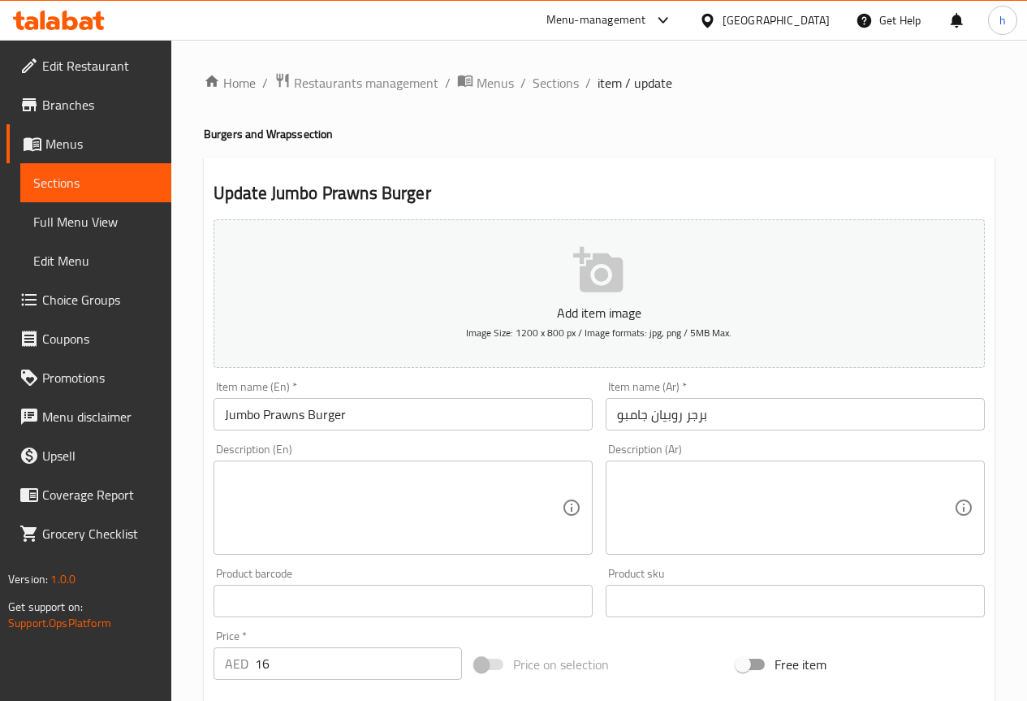
click at [403, 507] on textarea at bounding box center [393, 507] width 337 height 77
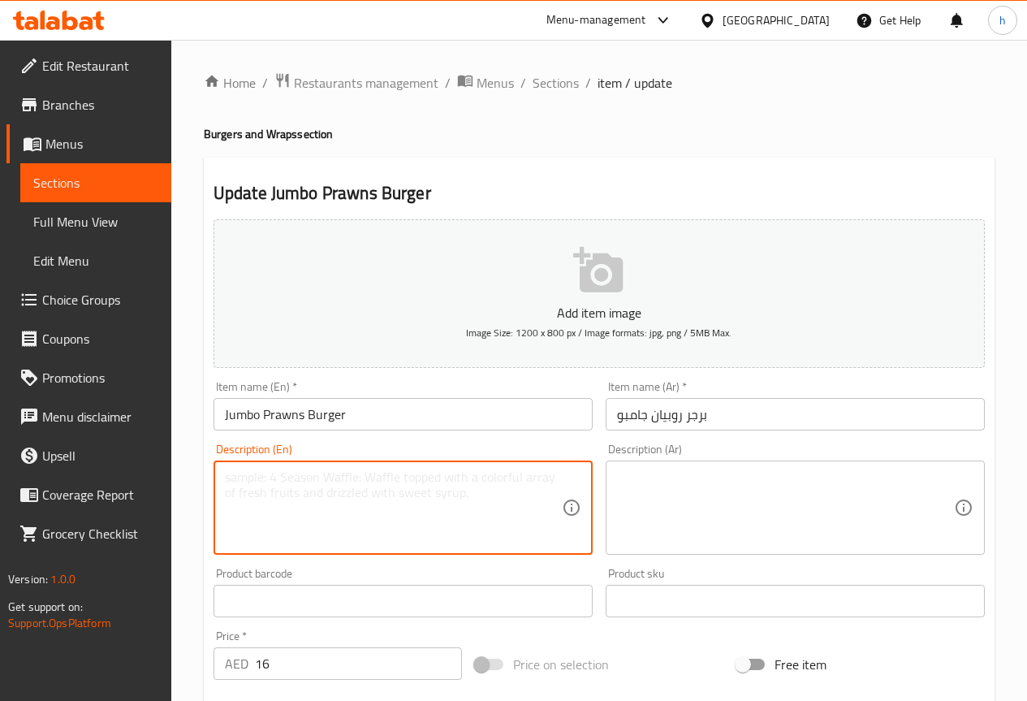
paste textarea "Deep-fried prawns coated in seasoned batter, placed in a bun with lettuce and […"
type textarea "Deep-fried prawns coated in seasoned batter, placed in a bun with lettuce and […"
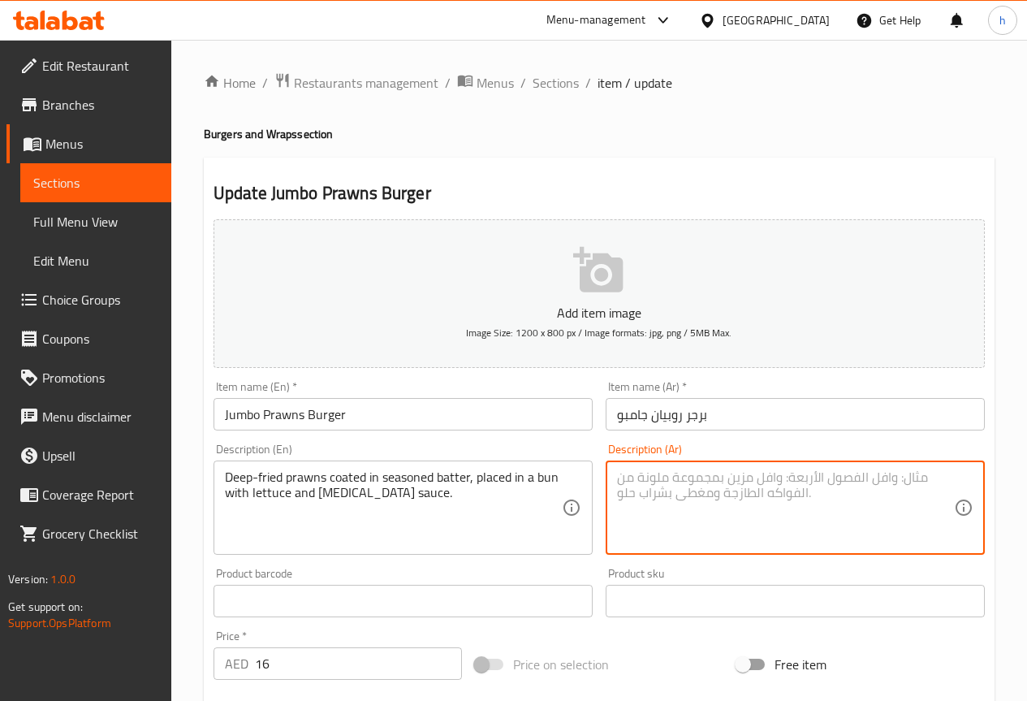
click at [851, 491] on textarea at bounding box center [785, 507] width 337 height 77
paste textarea "روبيان مقلي مغطى بالعجين المتبل، يوضع في كعكة مع الخس وصلصة التارتار."
click at [882, 479] on textarea "روبيان مقلي مغطى بالعجين المتبل، يوضع في كعكة مع الخس وصلصة التارتار." at bounding box center [785, 507] width 337 height 77
drag, startPoint x: 801, startPoint y: 477, endPoint x: 769, endPoint y: 486, distance: 33.5
click at [769, 486] on textarea "روبيان مقلي بعمق مغطى بالعجين المتبل، يوضع في كعكة مع الخس وصلصة التارتار." at bounding box center [785, 507] width 337 height 77
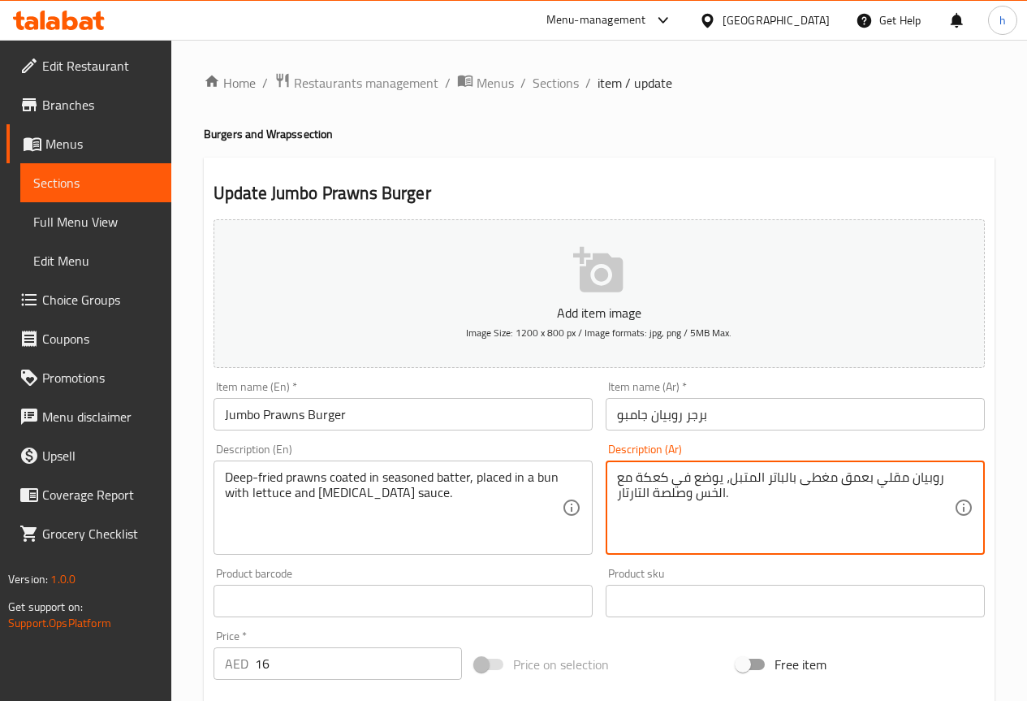
drag, startPoint x: 668, startPoint y: 478, endPoint x: 638, endPoint y: 486, distance: 30.9
click at [638, 486] on textarea "روبيان مقلي بعمق مغطى بالباتر المتبل، يوضع في كعكة مع الخس وصلصة التارتار." at bounding box center [785, 507] width 337 height 77
type textarea "روبيان مقلي بعمق مغطى بالباتر المتبل، يوضع في كيذر مع الخس وصلصة التارتار."
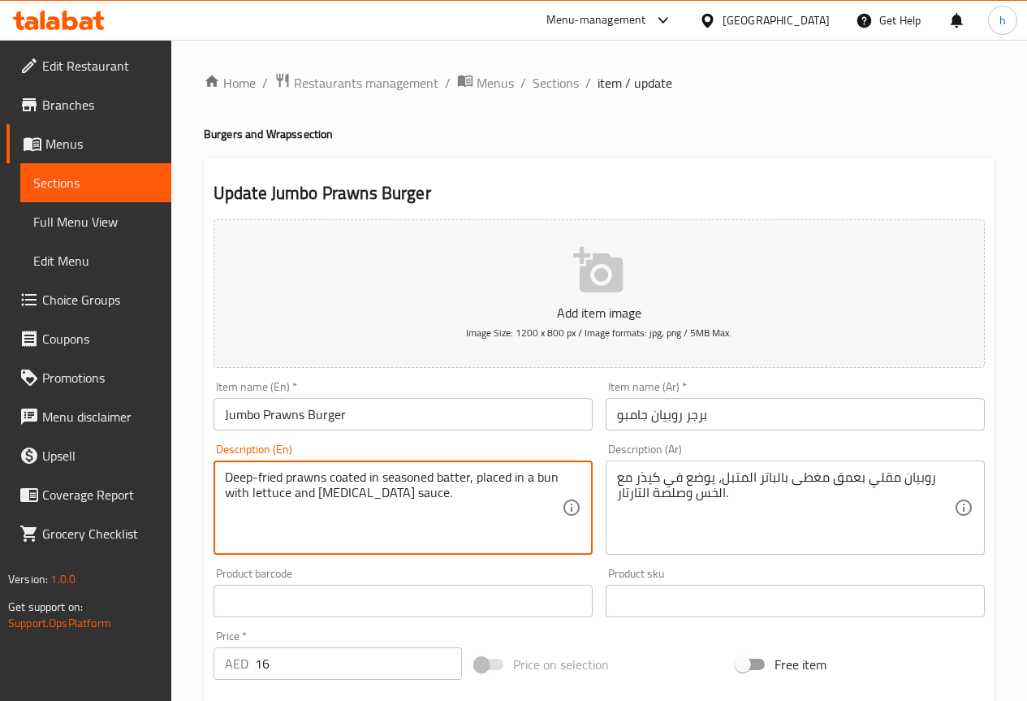
click at [347, 490] on textarea "Deep-fried prawns coated in seasoned batter, placed in a bun with lettuce and […" at bounding box center [393, 507] width 337 height 77
drag, startPoint x: 347, startPoint y: 490, endPoint x: 316, endPoint y: 497, distance: 31.7
click at [316, 497] on textarea "Deep-fried prawns coated in seasoned batter, placed in a bun with lettuce and […" at bounding box center [393, 507] width 337 height 77
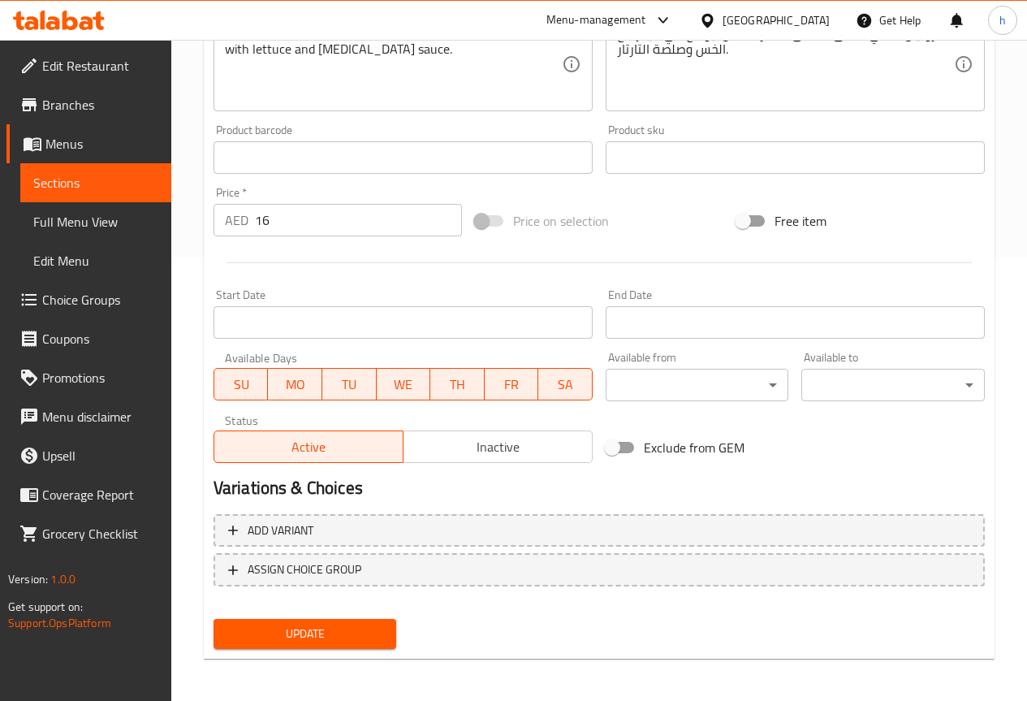
scroll to position [447, 0]
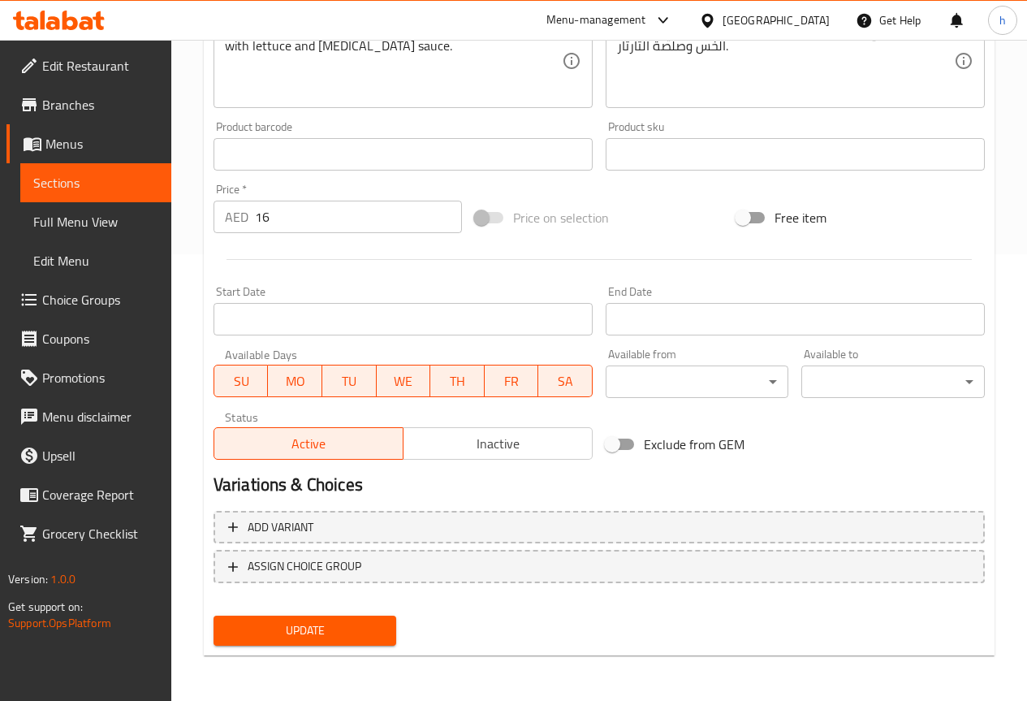
click at [358, 632] on span "Update" at bounding box center [306, 630] width 158 height 20
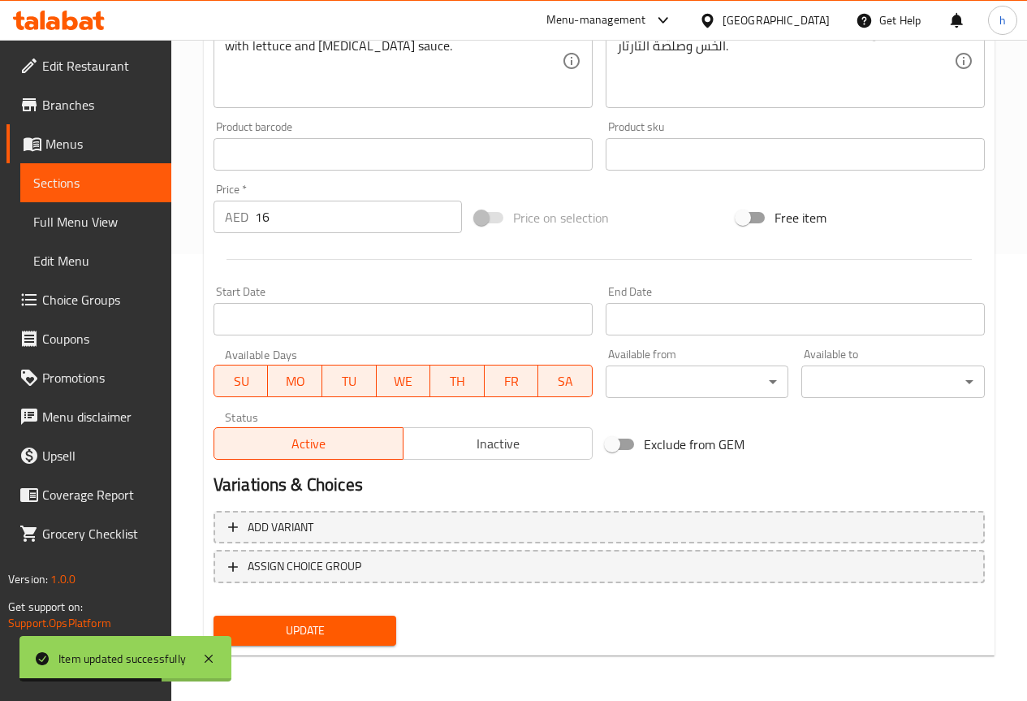
click at [119, 189] on span "Sections" at bounding box center [95, 182] width 125 height 19
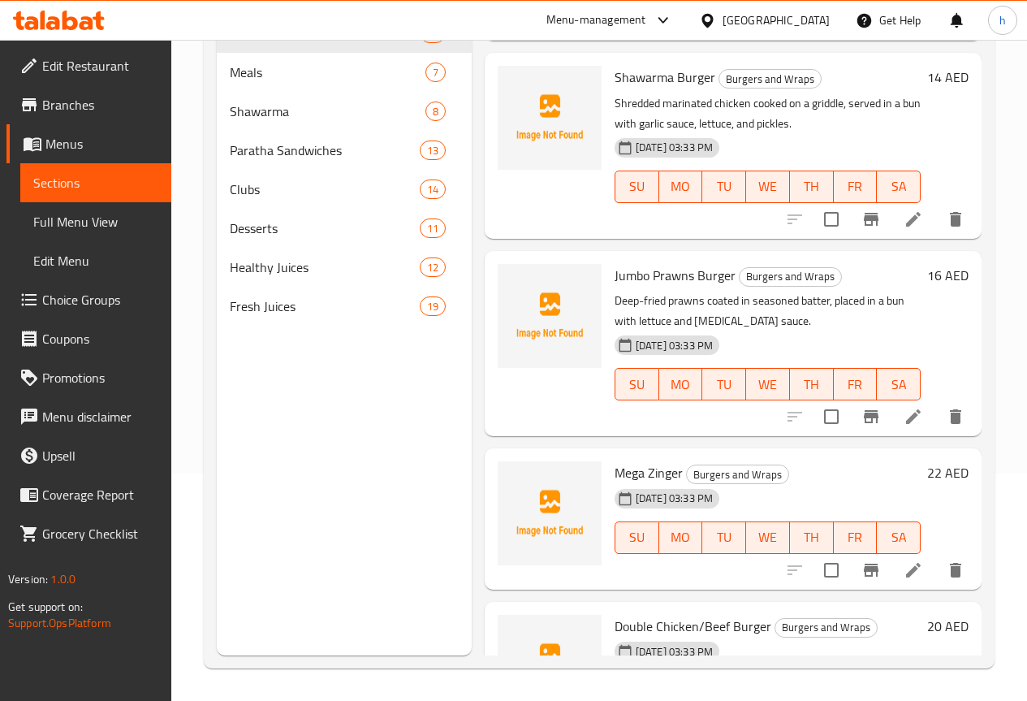
scroll to position [974, 0]
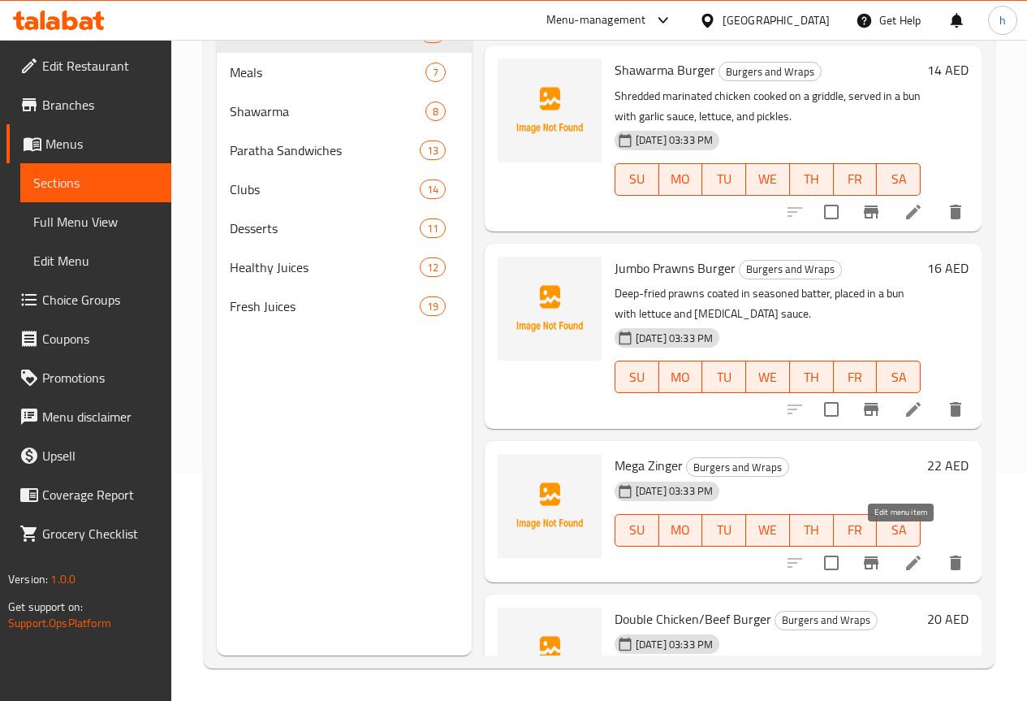
click at [904, 553] on icon at bounding box center [913, 562] width 19 height 19
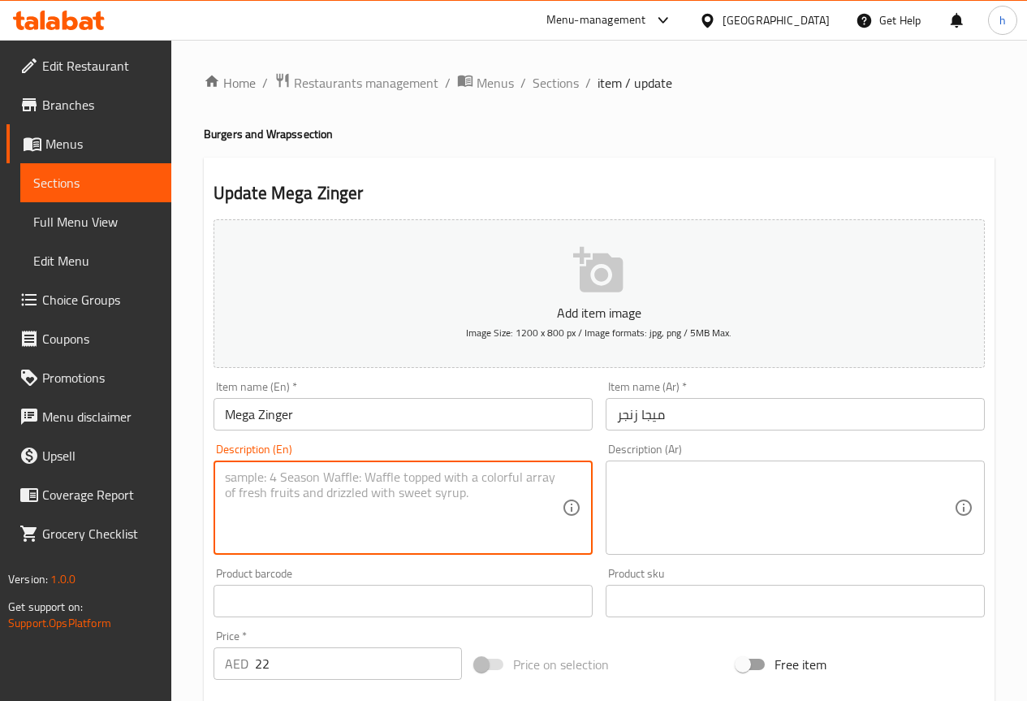
click at [330, 502] on textarea at bounding box center [393, 507] width 337 height 77
paste textarea "Two crispy deep-fried chicken fillets with lettuce and mayonnaise."
type textarea "Two crispy deep-fried chicken fillets with lettuce and mayonnaise."
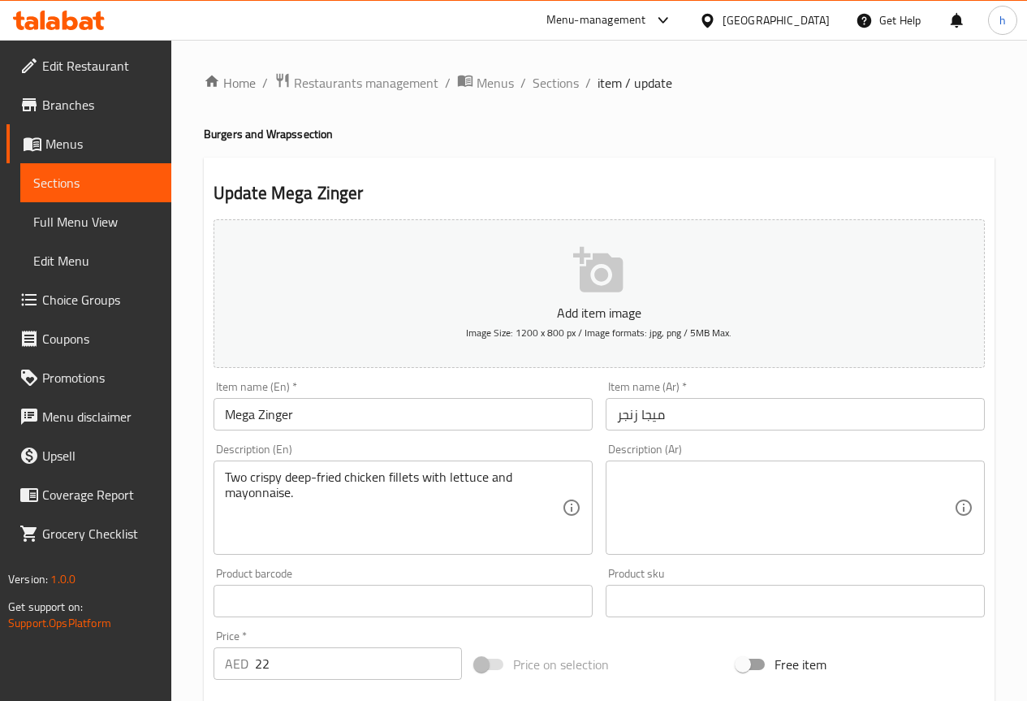
click at [681, 490] on textarea at bounding box center [785, 507] width 337 height 77
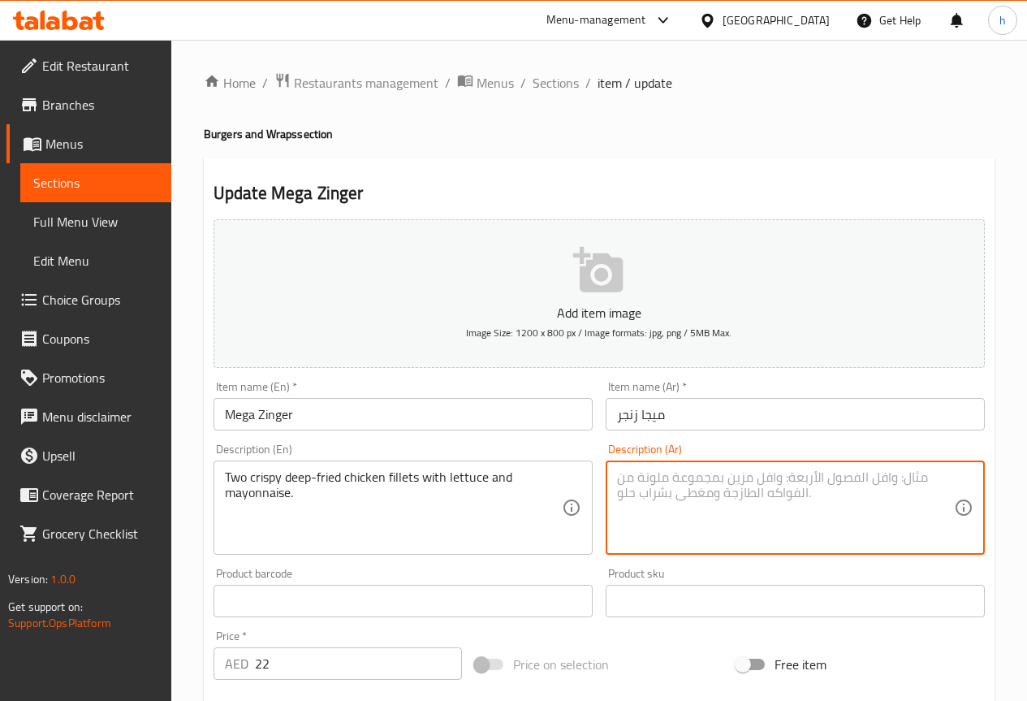
click at [778, 508] on textarea at bounding box center [785, 507] width 337 height 77
type textarea "اثنين كرسبي دجاج فليه مقلي بعمق مع خس و مايونيز"
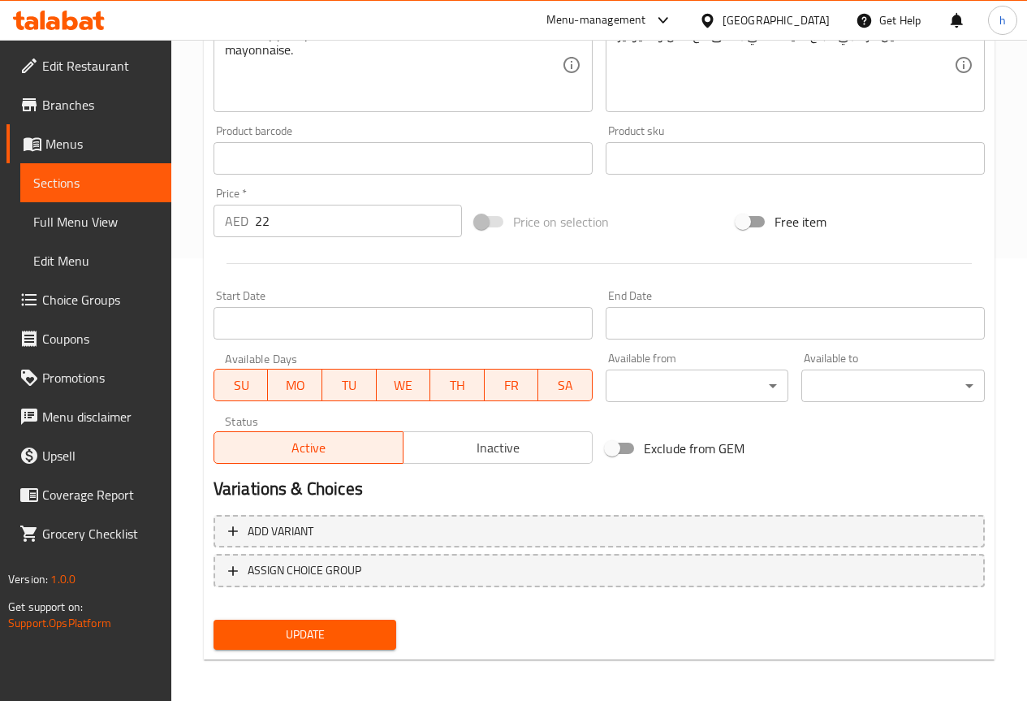
scroll to position [447, 0]
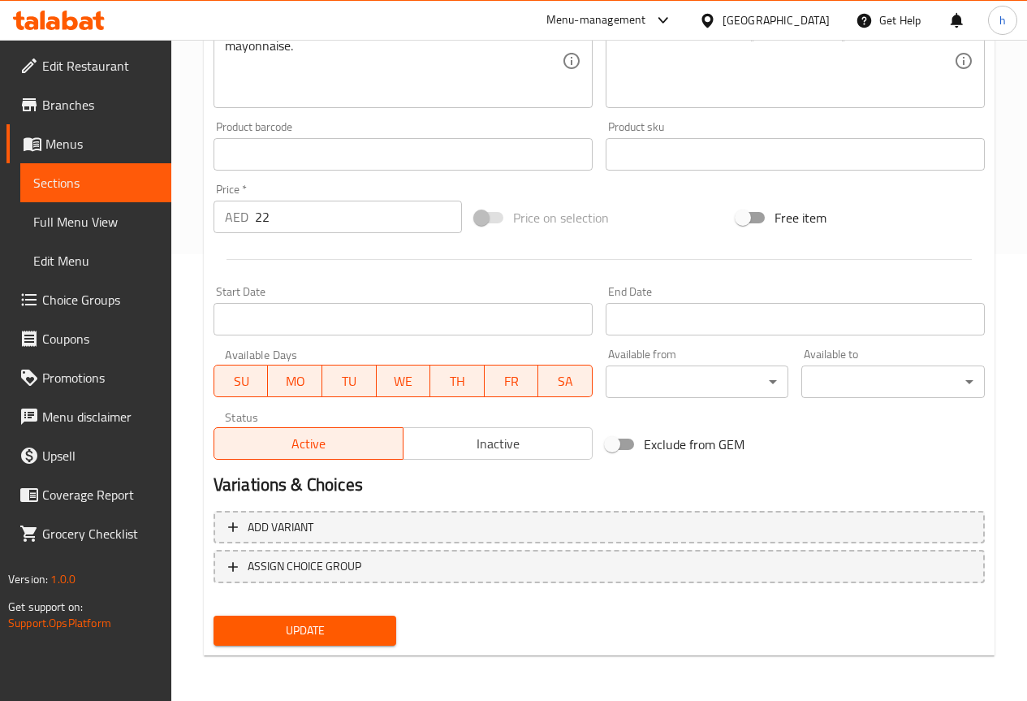
click at [253, 633] on span "Update" at bounding box center [306, 630] width 158 height 20
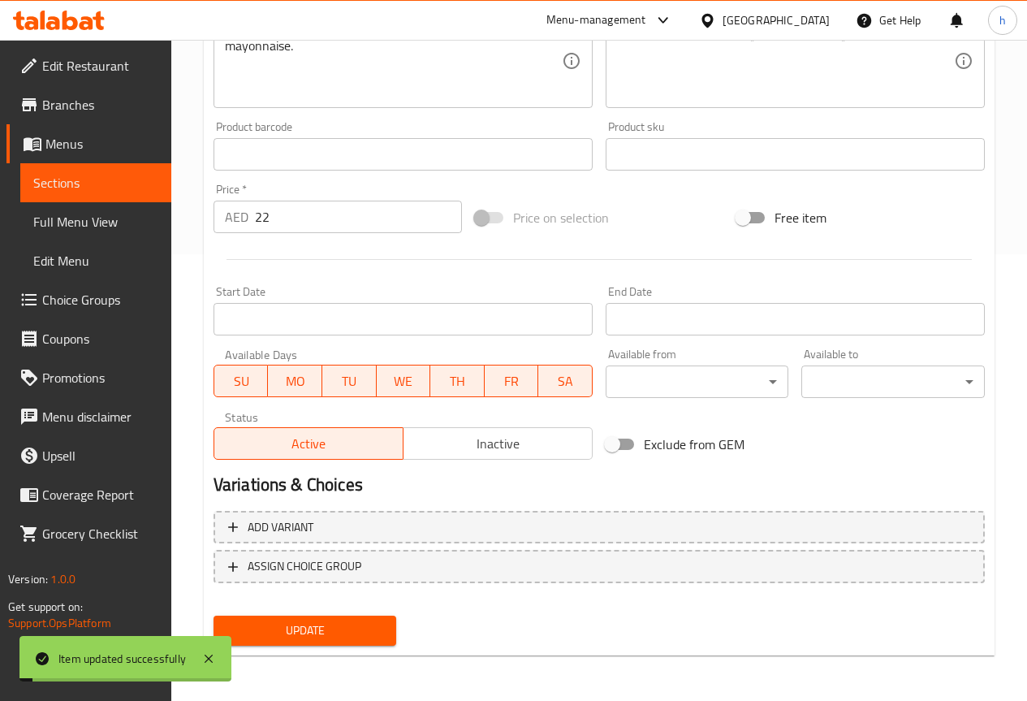
click at [111, 177] on span "Sections" at bounding box center [95, 182] width 125 height 19
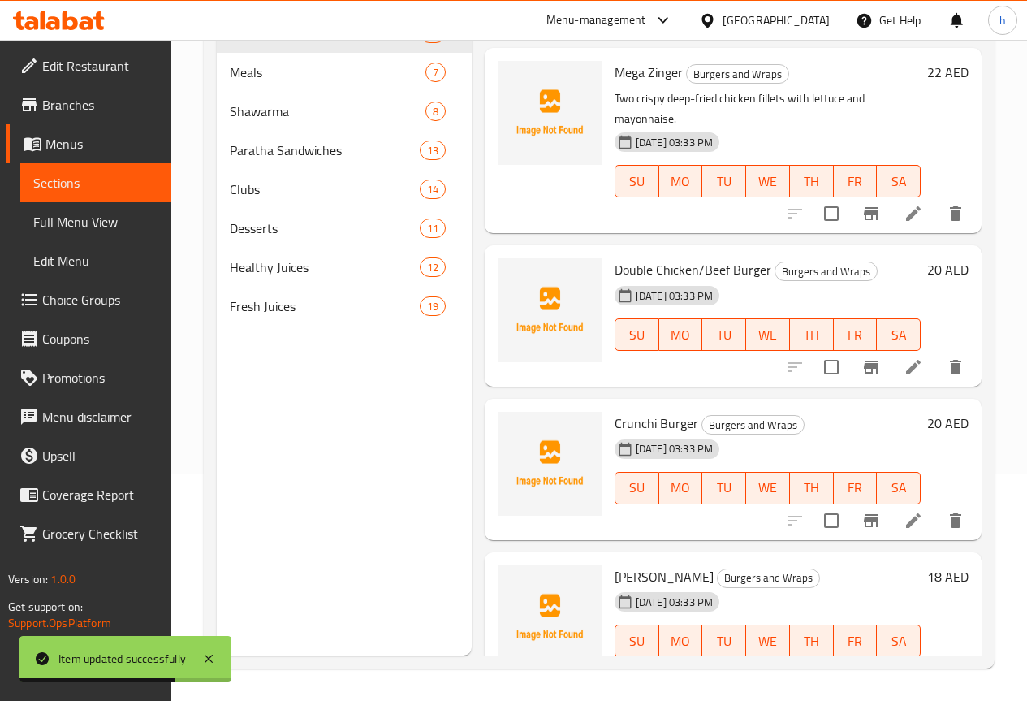
scroll to position [1462, 0]
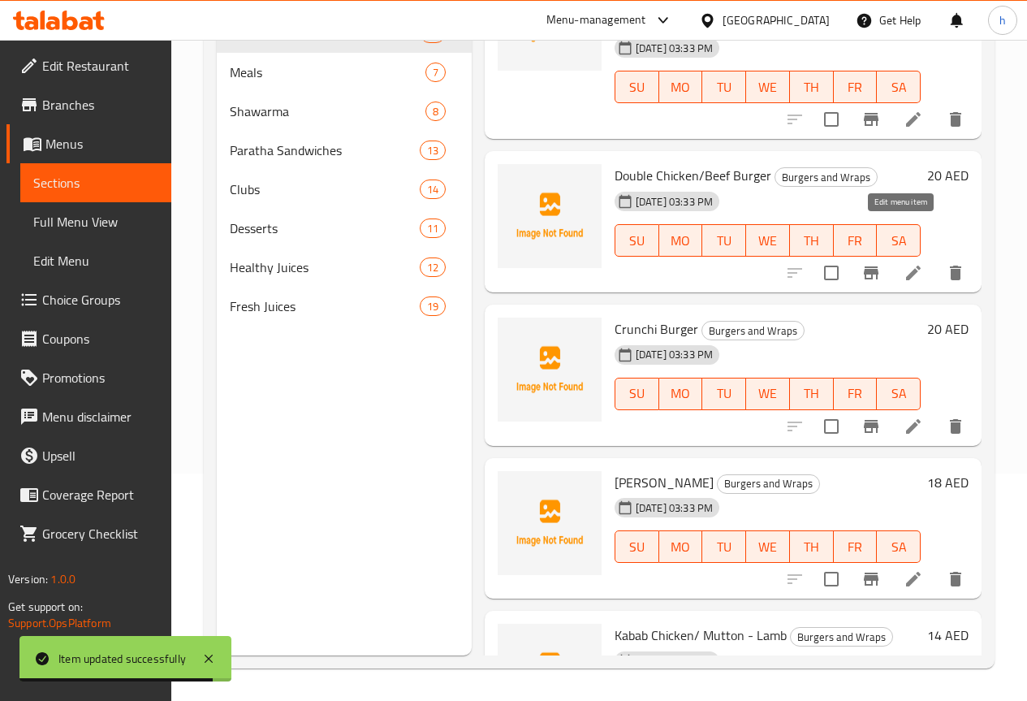
click at [904, 263] on icon at bounding box center [913, 272] width 19 height 19
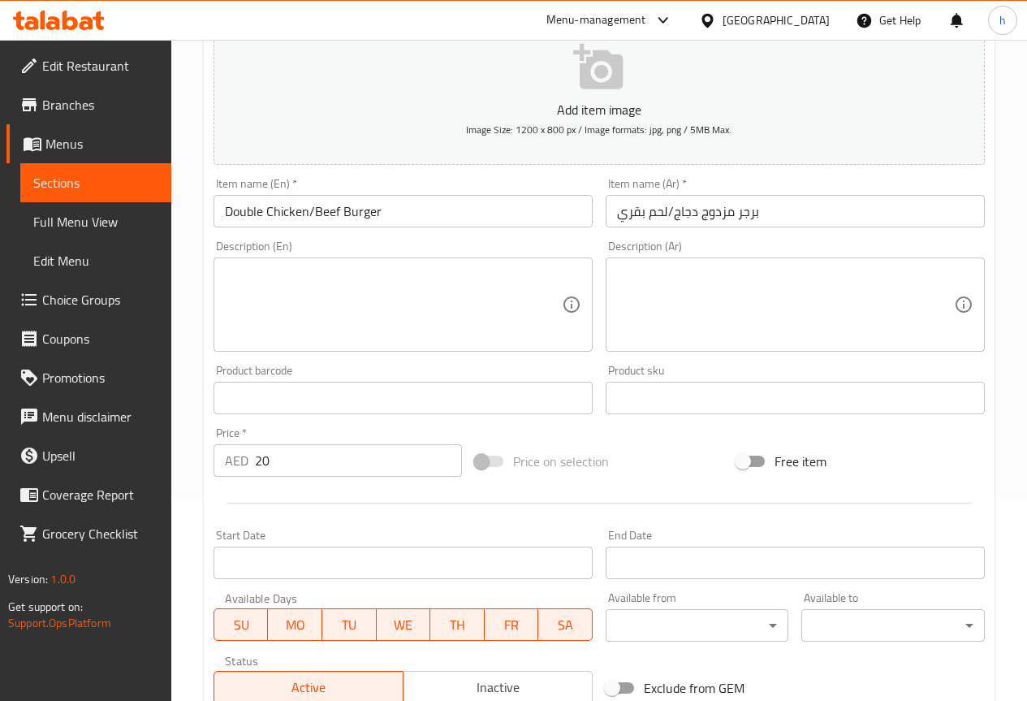
scroll to position [447, 0]
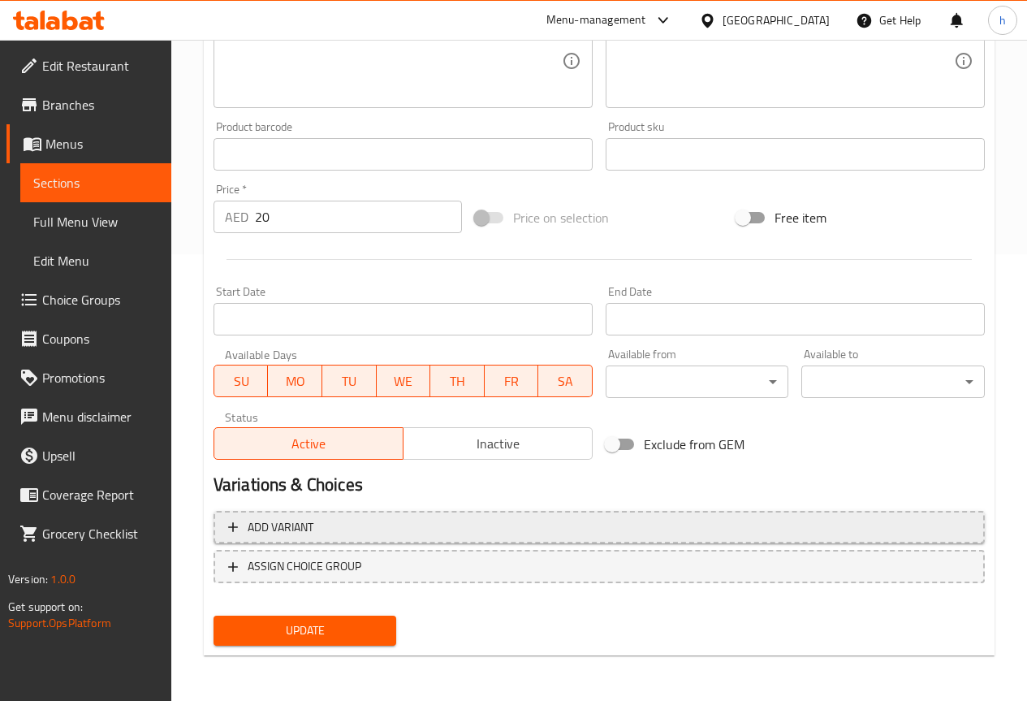
click at [266, 525] on span "Add variant" at bounding box center [281, 527] width 66 height 20
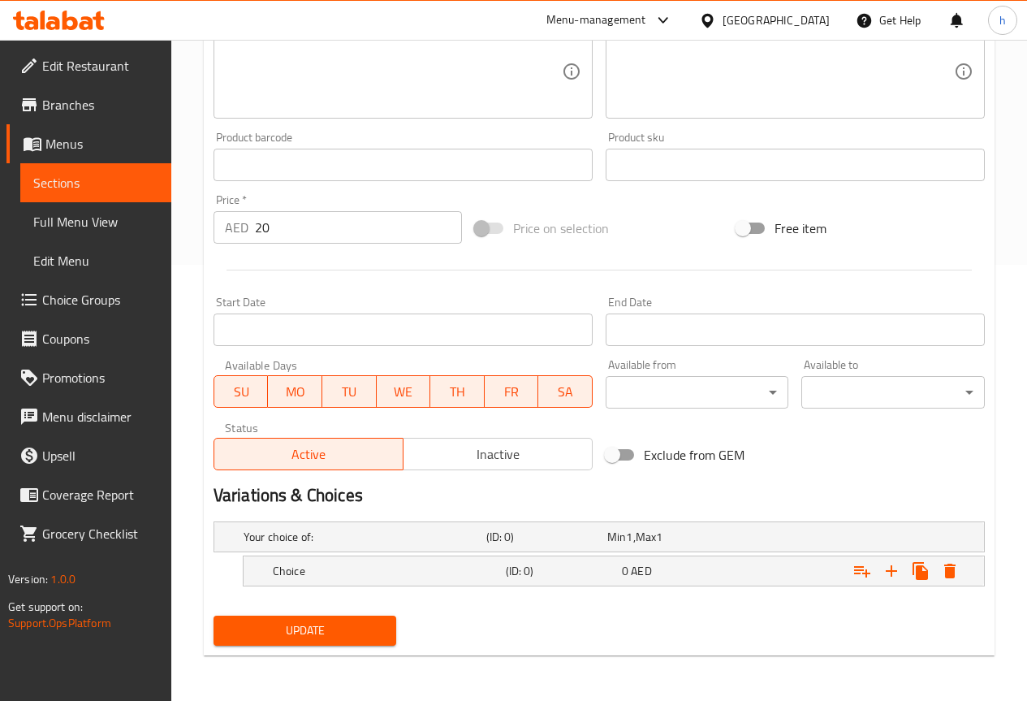
scroll to position [436, 0]
click at [368, 566] on h5 "Choice" at bounding box center [386, 571] width 227 height 16
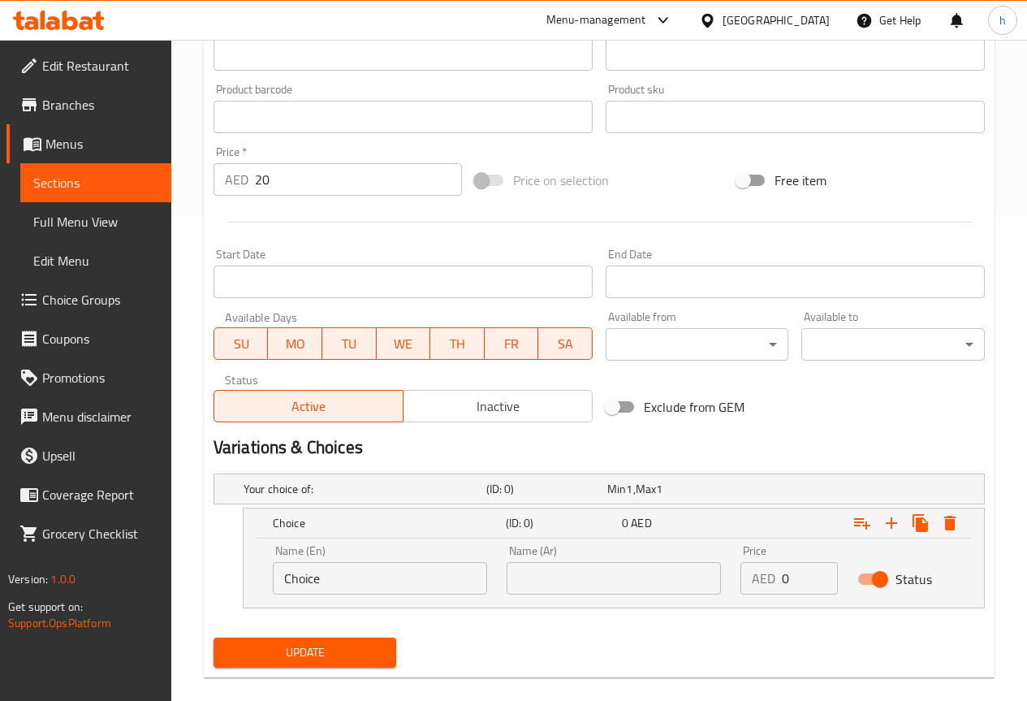
scroll to position [506, 0]
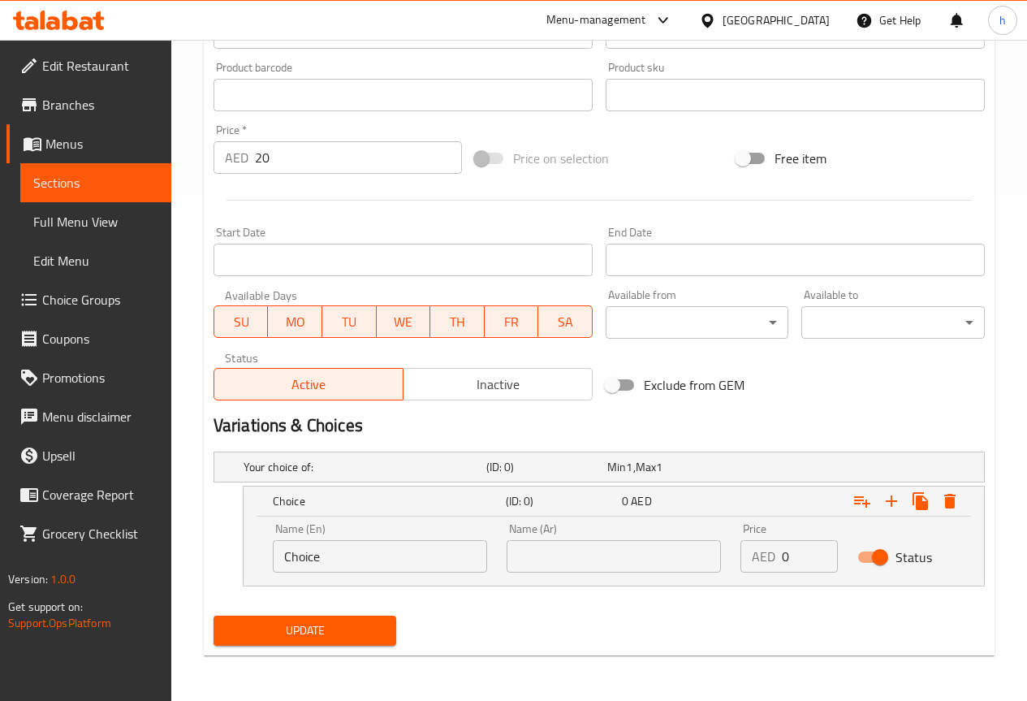
click at [398, 553] on input "Choice" at bounding box center [380, 556] width 214 height 32
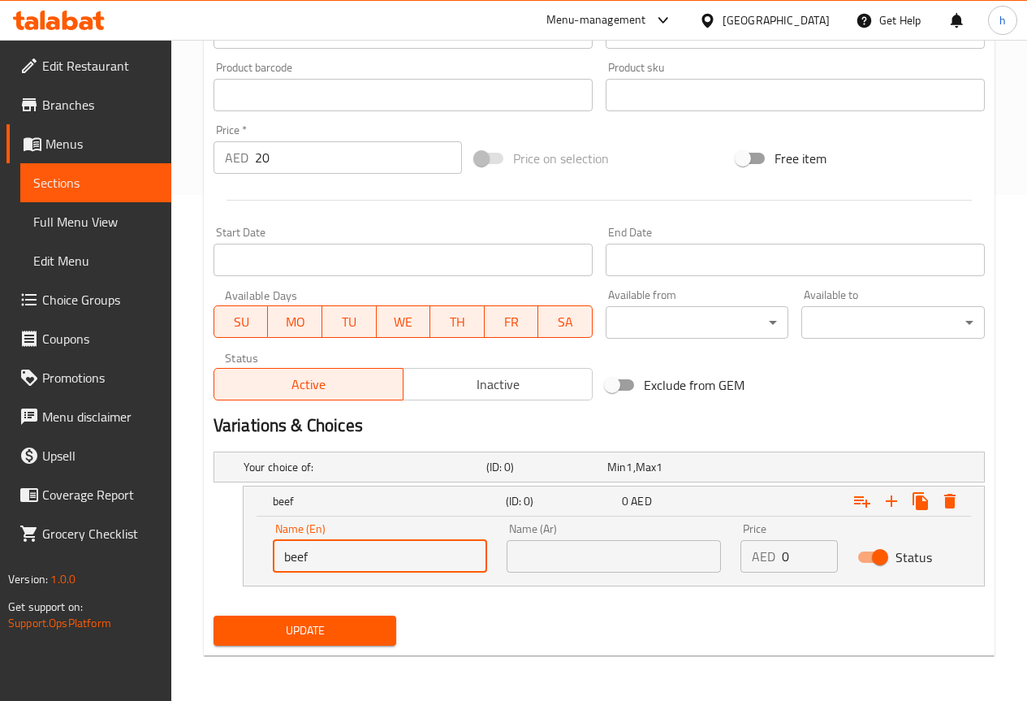
type input "beef"
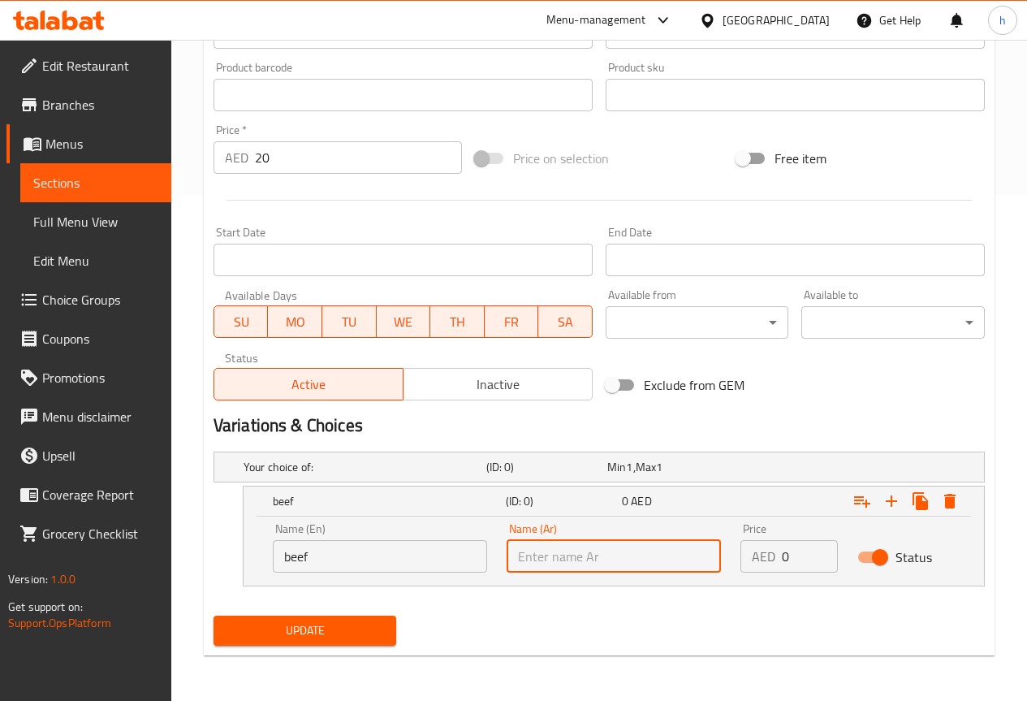
click at [533, 553] on input "text" at bounding box center [614, 556] width 214 height 32
type input "g"
type input "لحم بقري"
click at [806, 557] on input "0" at bounding box center [810, 556] width 56 height 32
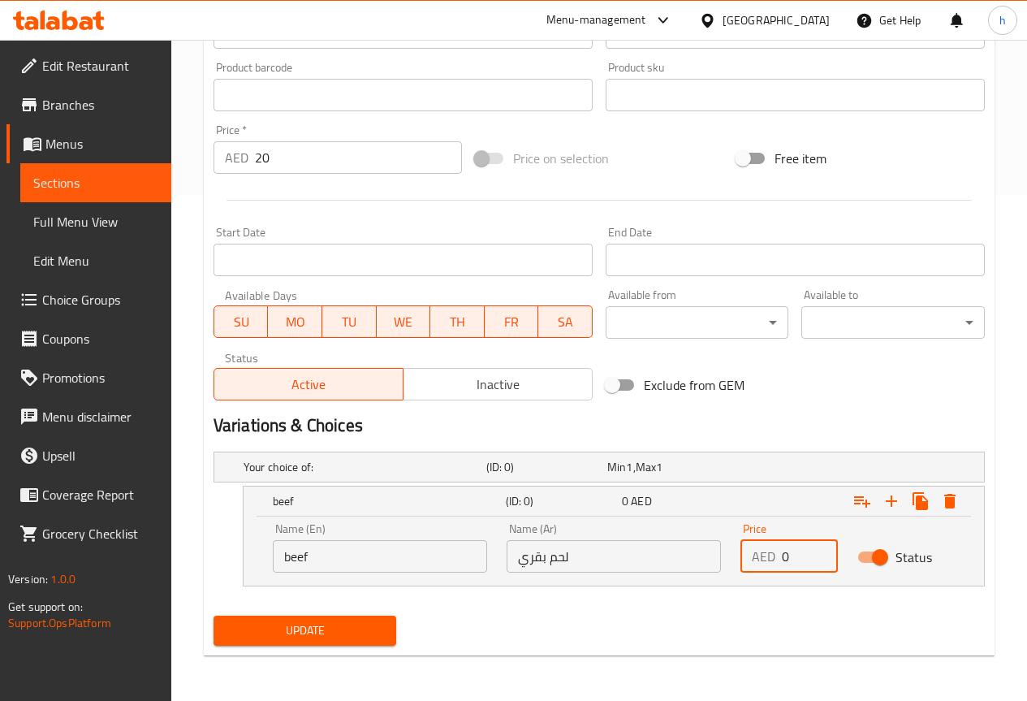
click at [806, 557] on input "0" at bounding box center [810, 556] width 56 height 32
click at [803, 547] on input "0" at bounding box center [810, 556] width 56 height 32
click at [798, 562] on input "0" at bounding box center [810, 556] width 56 height 32
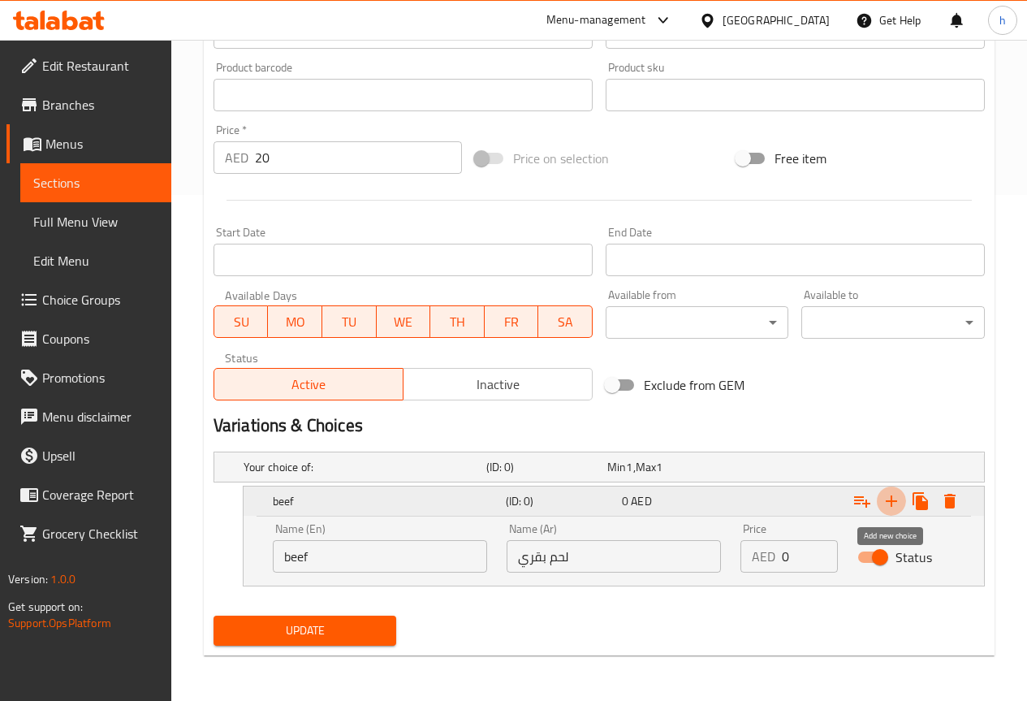
click at [892, 498] on icon "Expand" at bounding box center [891, 500] width 19 height 19
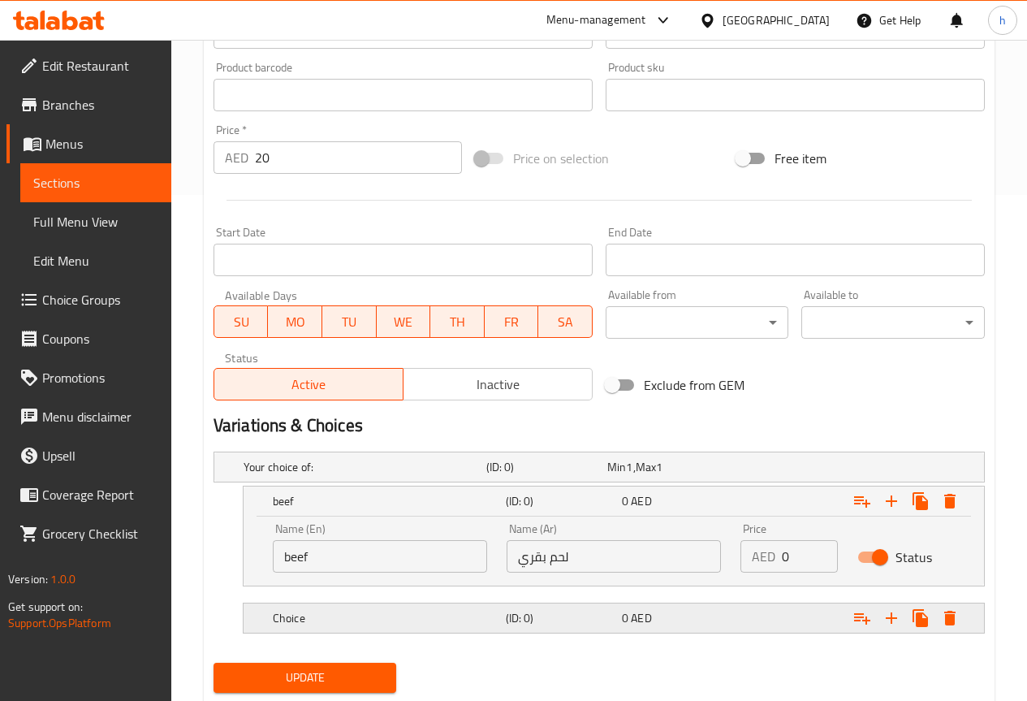
click at [373, 612] on h5 "Choice" at bounding box center [386, 618] width 227 height 16
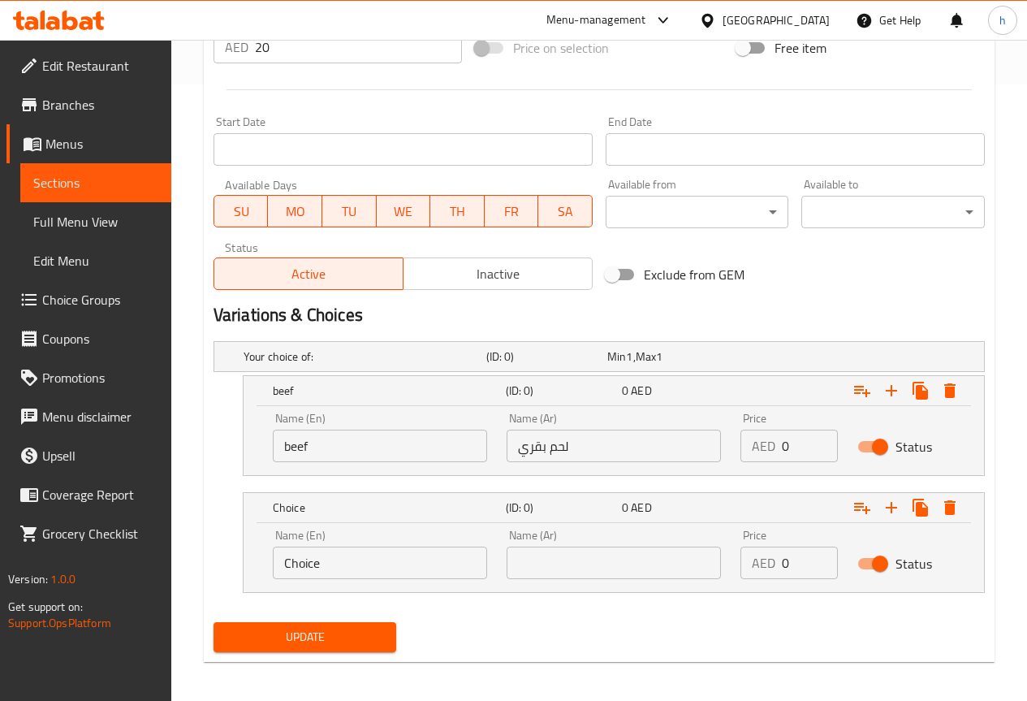
scroll to position [623, 0]
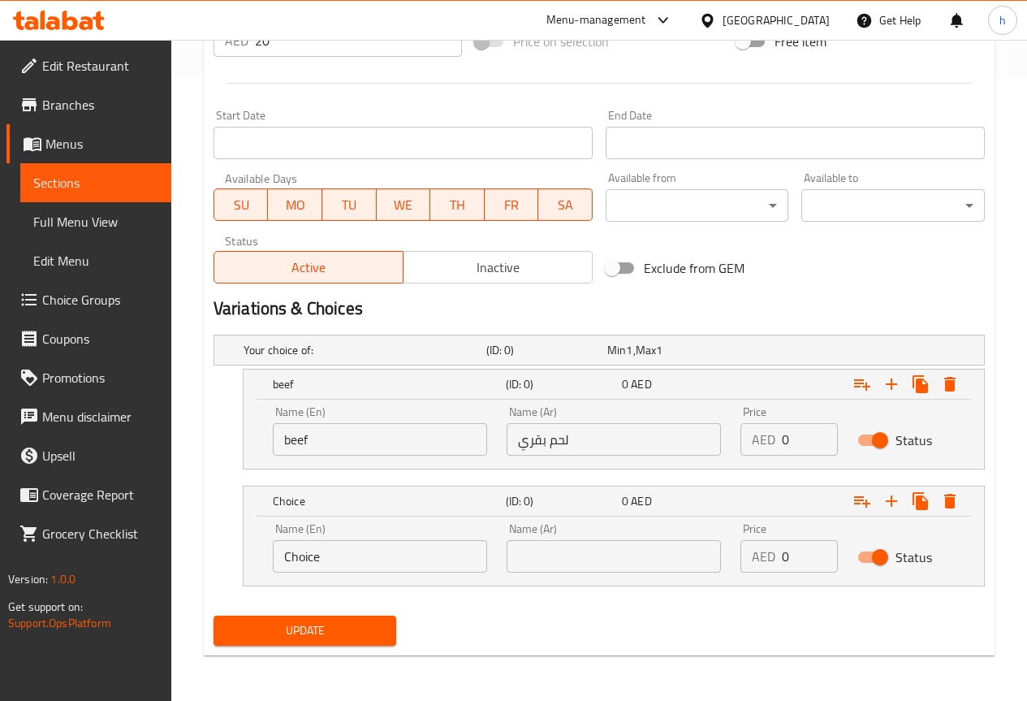
click at [367, 552] on input "Choice" at bounding box center [380, 556] width 214 height 32
type input "chicken"
click at [572, 548] on input "text" at bounding box center [614, 556] width 214 height 32
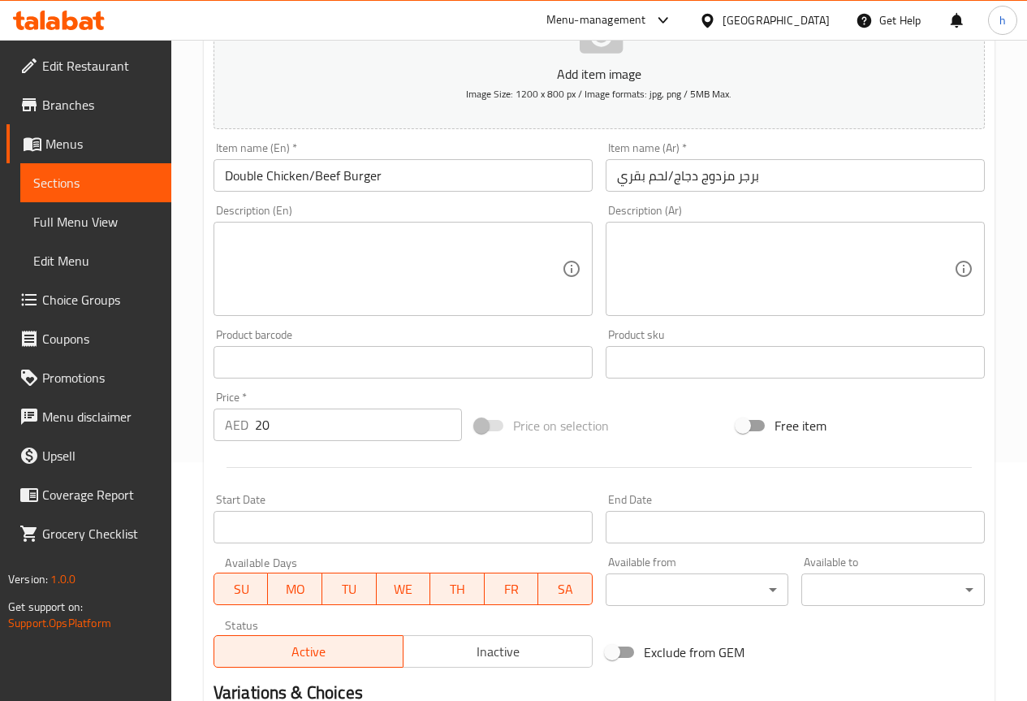
scroll to position [217, 0]
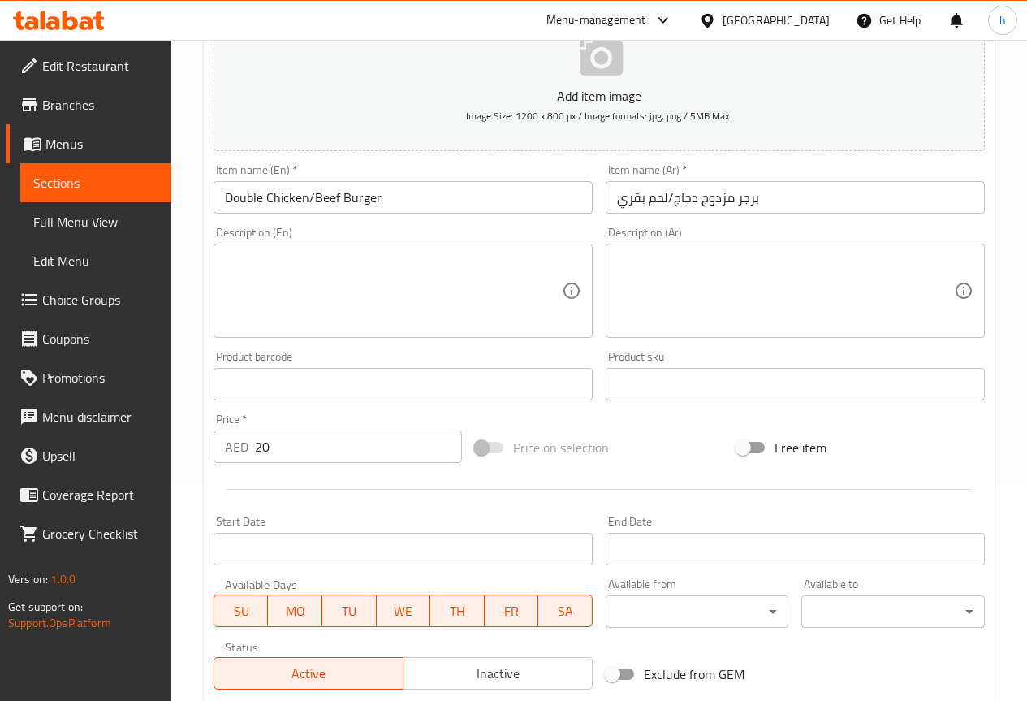
type input "دجاج"
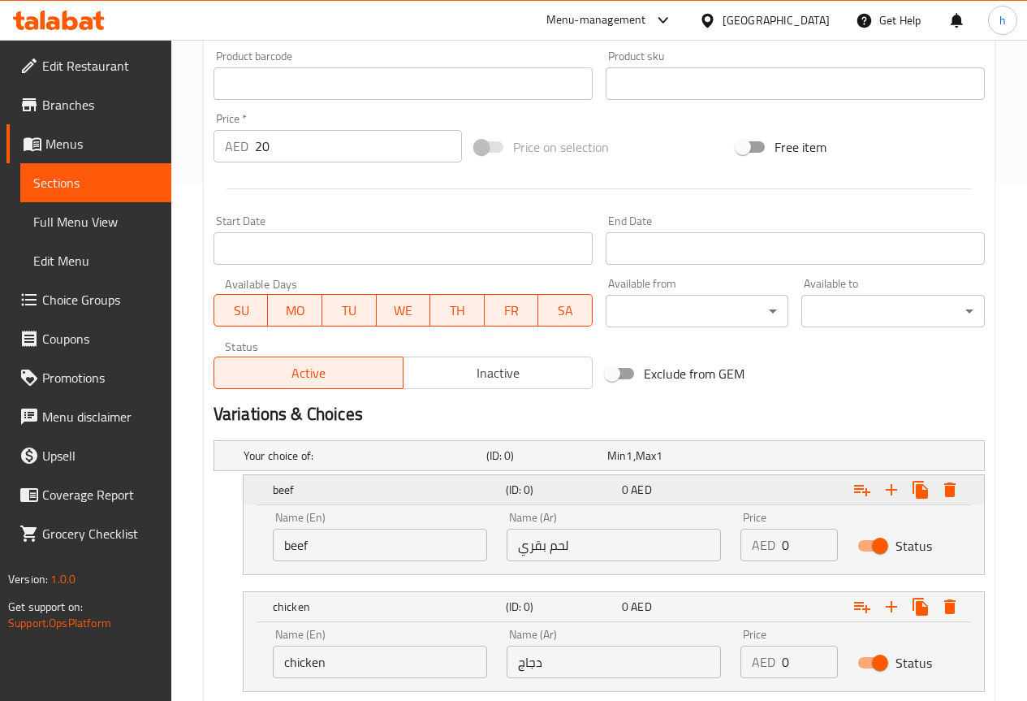
scroll to position [623, 0]
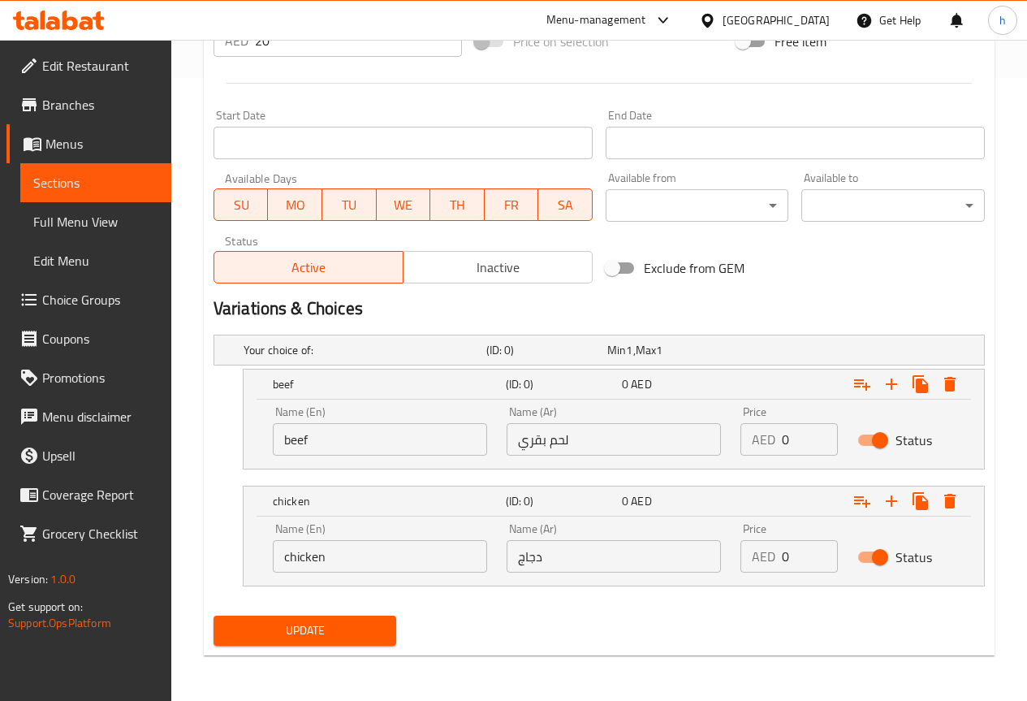
click at [295, 633] on span "Update" at bounding box center [306, 630] width 158 height 20
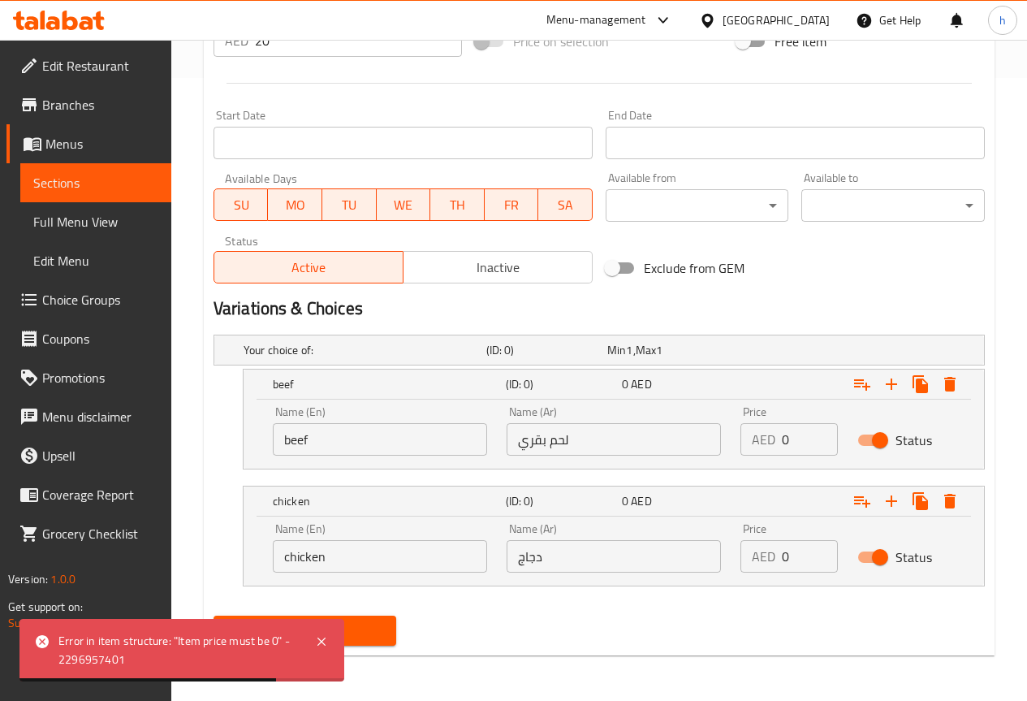
scroll to position [542, 0]
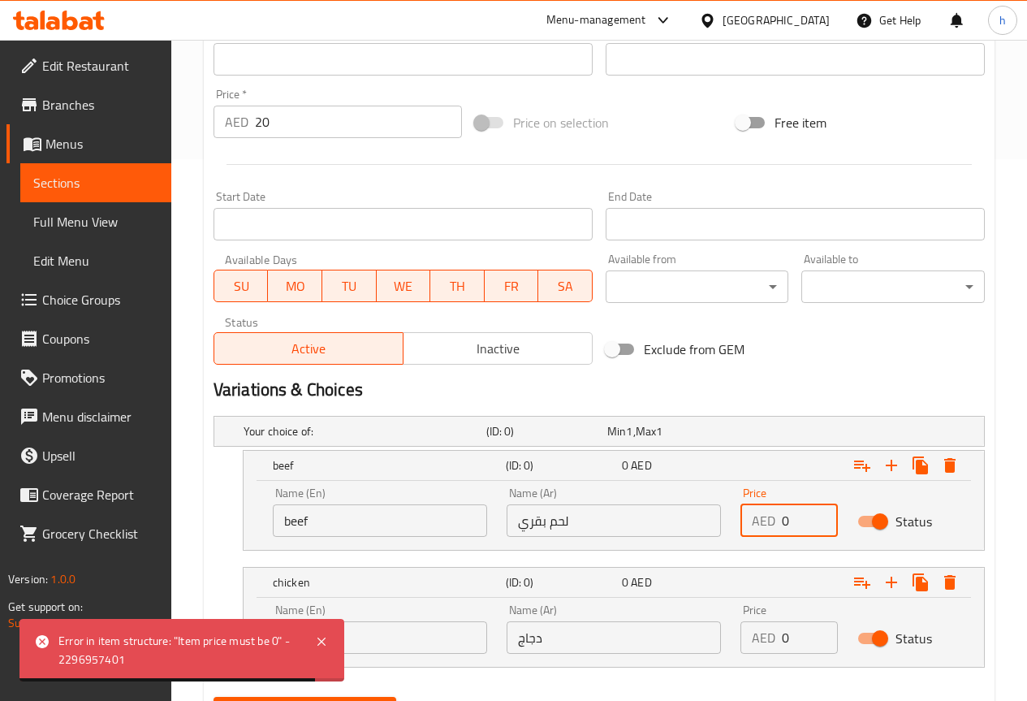
click at [798, 524] on input "0" at bounding box center [810, 520] width 56 height 32
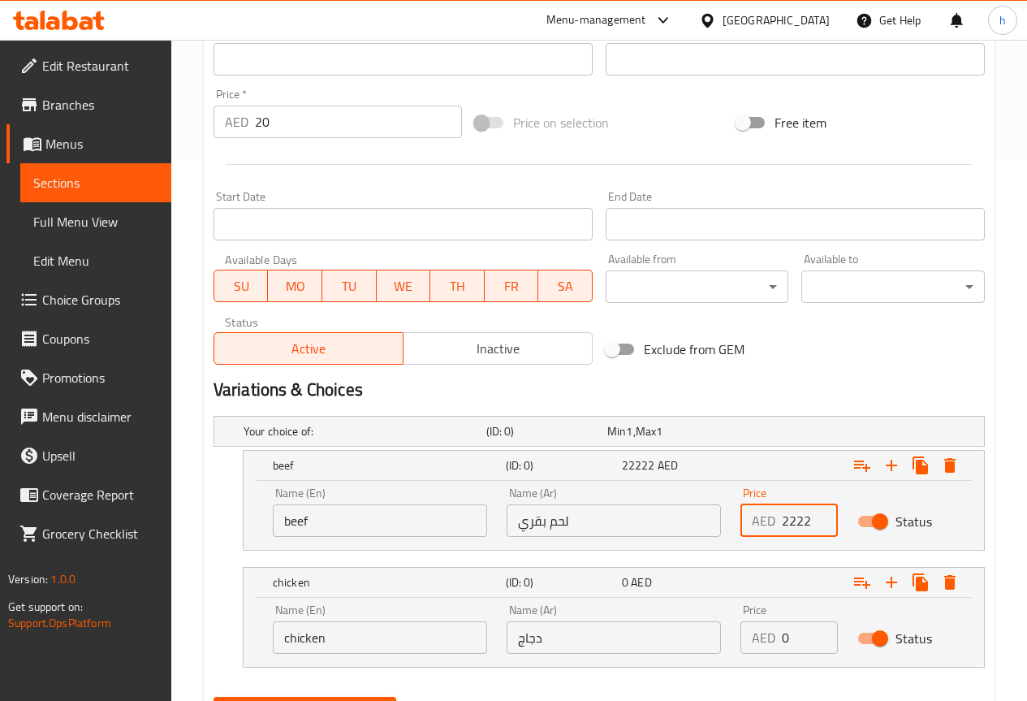
scroll to position [0, 0]
type input "2"
type input "20"
click at [807, 637] on input "0" at bounding box center [810, 637] width 56 height 32
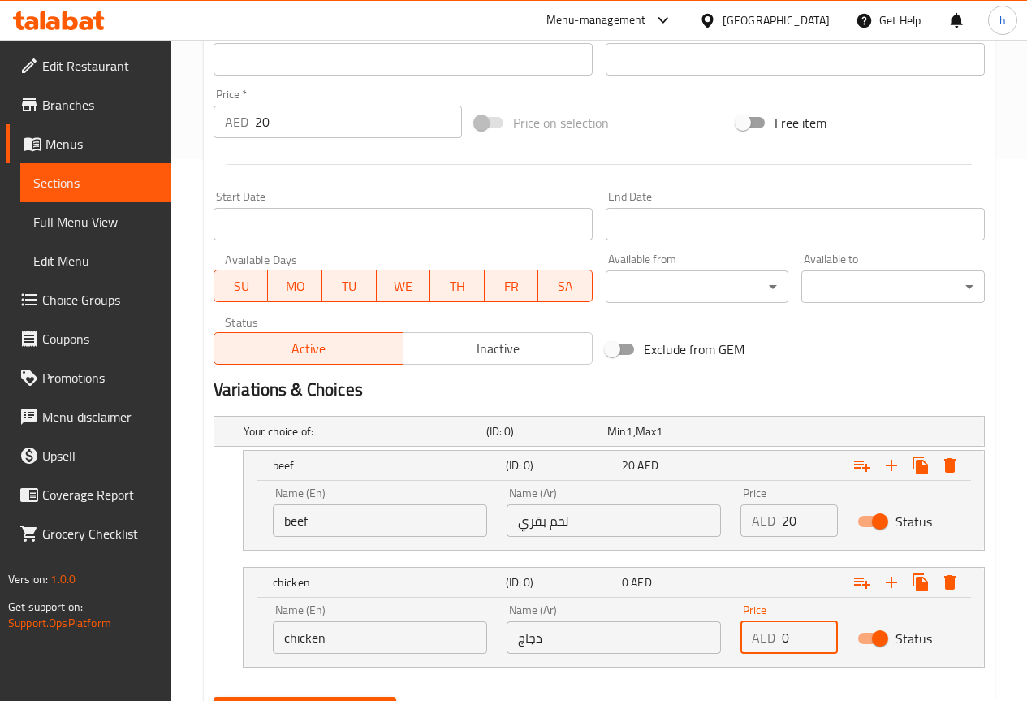
click at [807, 637] on input "0" at bounding box center [810, 637] width 56 height 32
click at [806, 637] on input "0" at bounding box center [810, 637] width 56 height 32
click at [799, 636] on input "0" at bounding box center [810, 637] width 56 height 32
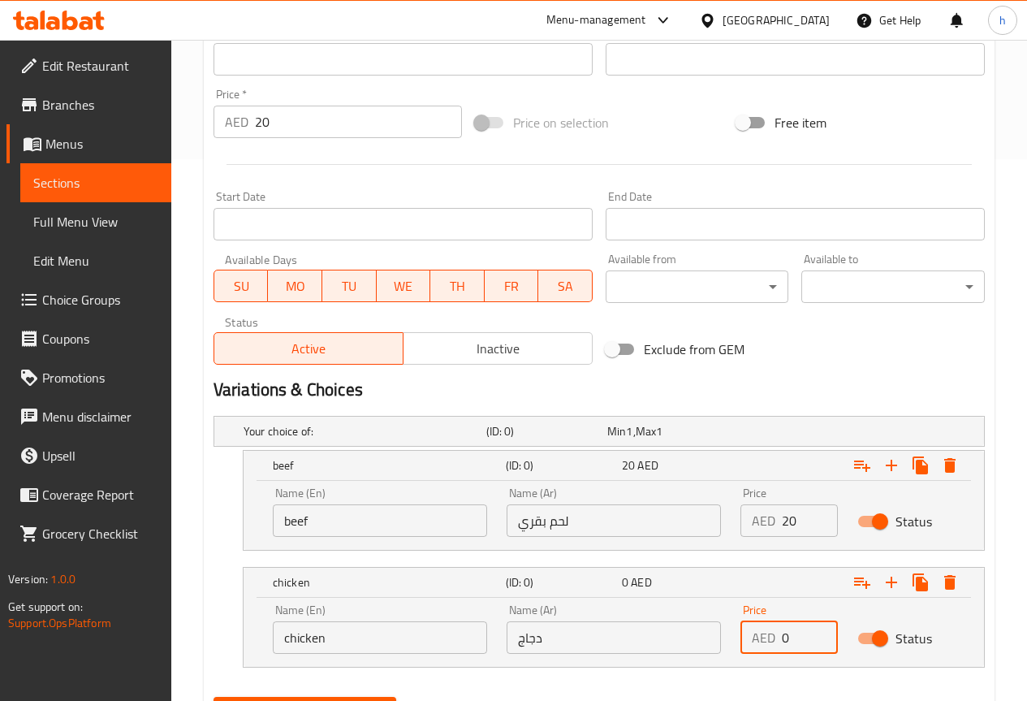
click at [799, 636] on input "0" at bounding box center [810, 637] width 56 height 32
type input "20"
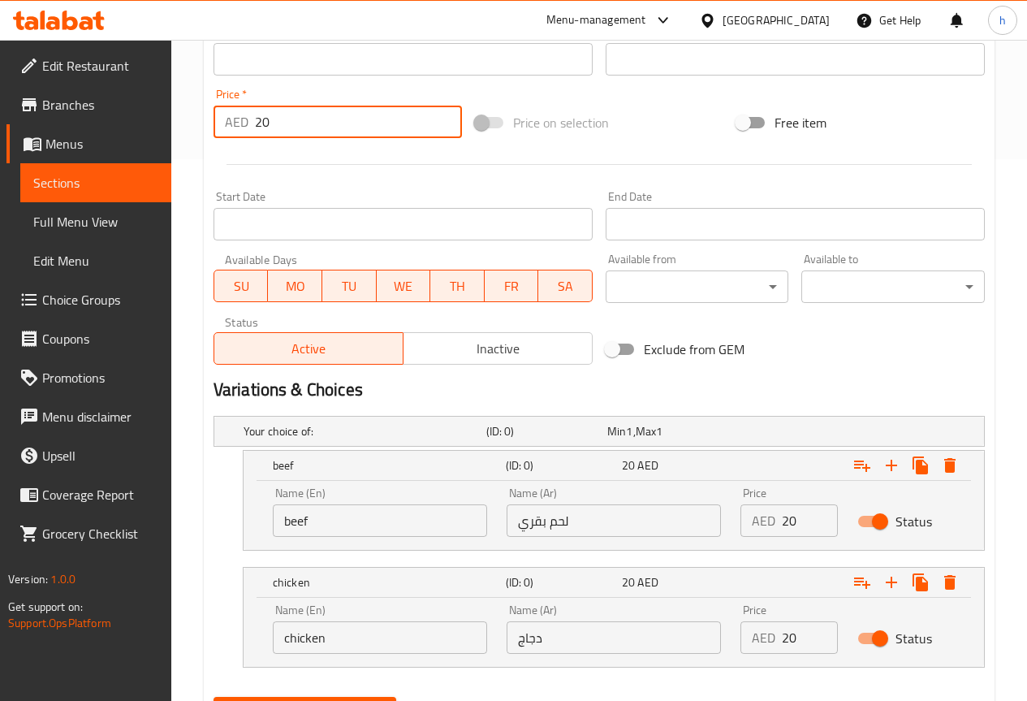
click at [294, 121] on input "20" at bounding box center [358, 122] width 207 height 32
type input "2"
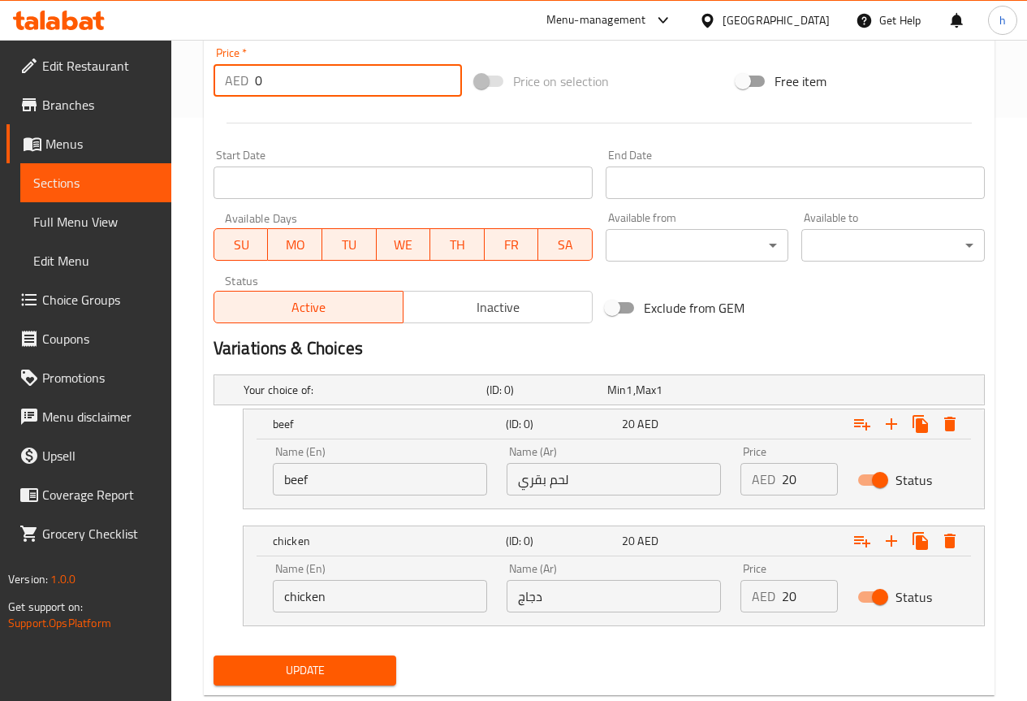
scroll to position [623, 0]
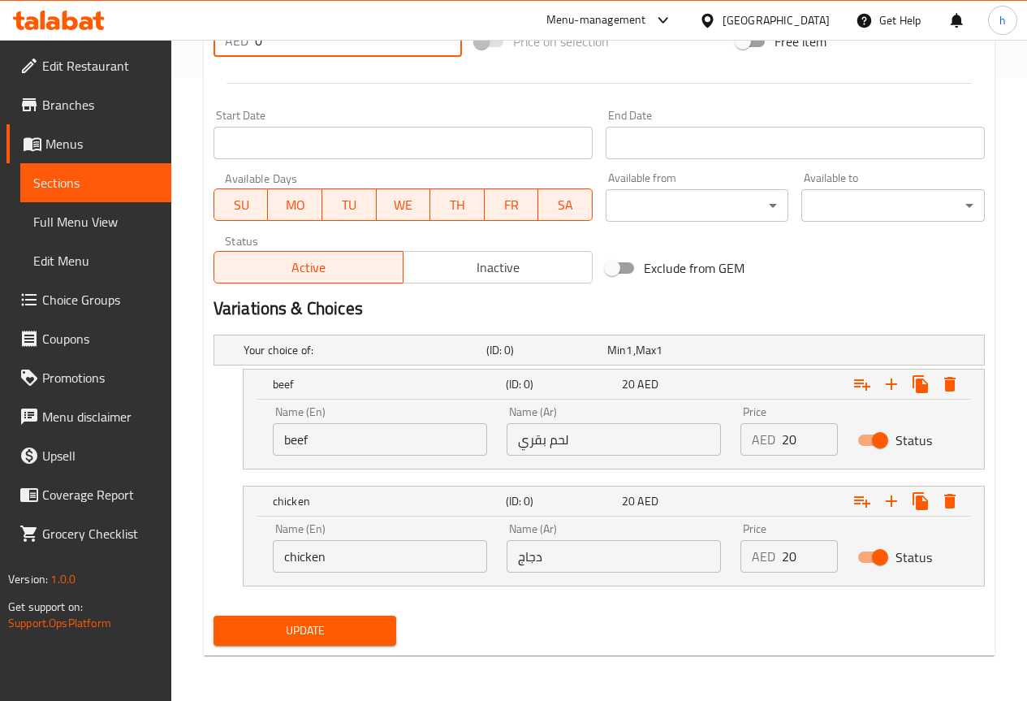
type input "0"
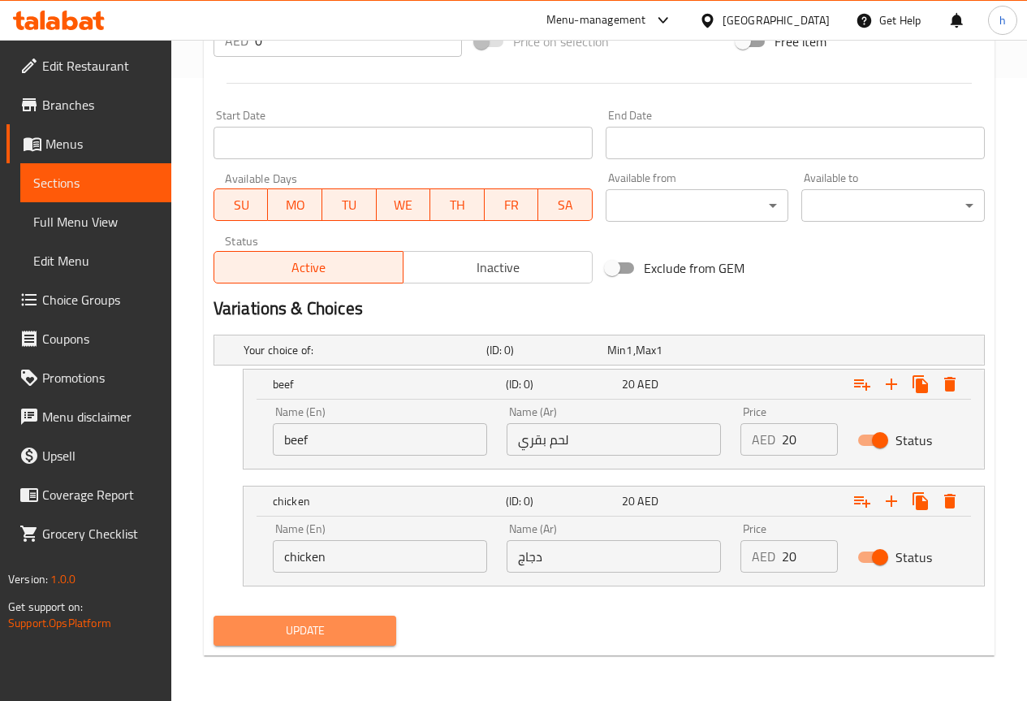
click at [327, 637] on span "Update" at bounding box center [306, 630] width 158 height 20
click at [948, 389] on icon "Expand" at bounding box center [949, 384] width 11 height 15
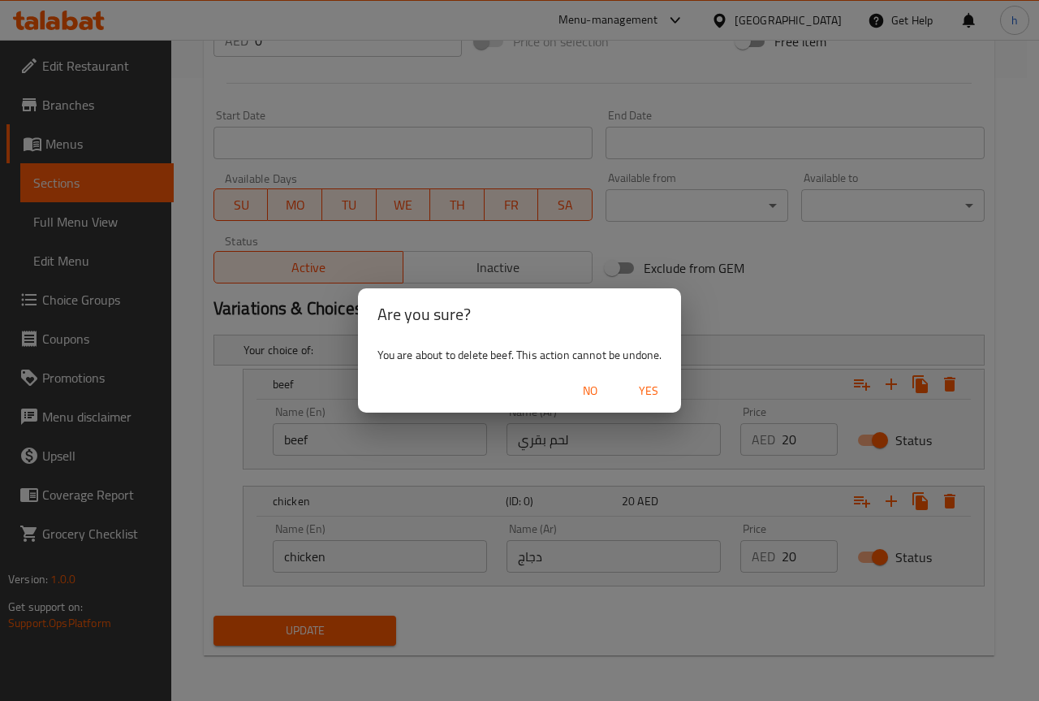
click at [638, 395] on span "Yes" at bounding box center [648, 391] width 39 height 20
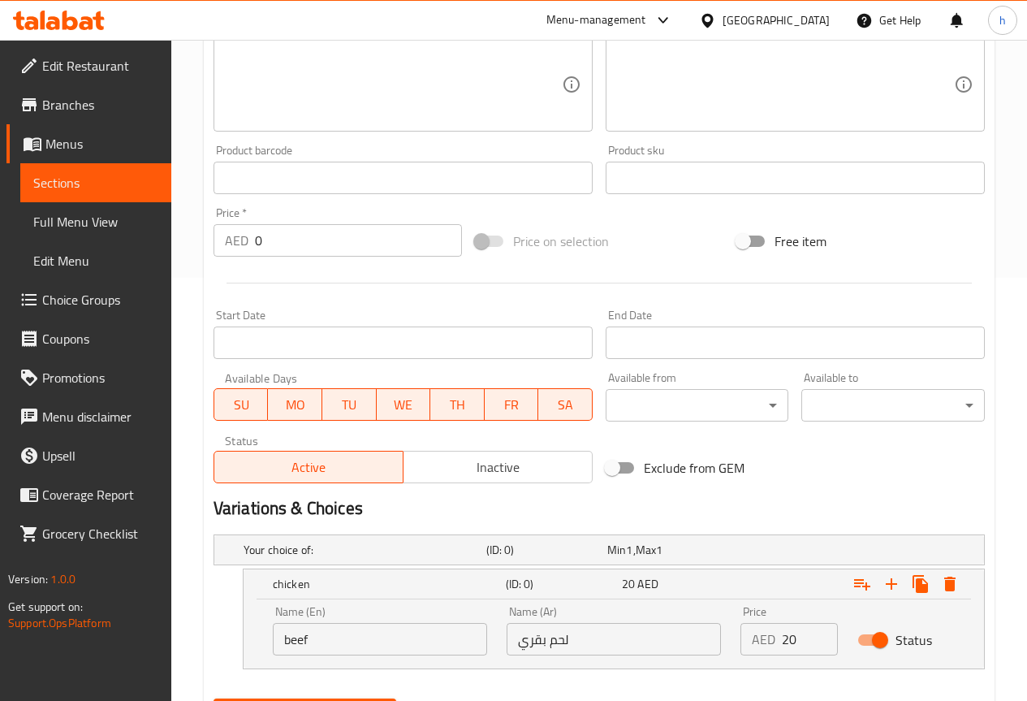
scroll to position [343, 0]
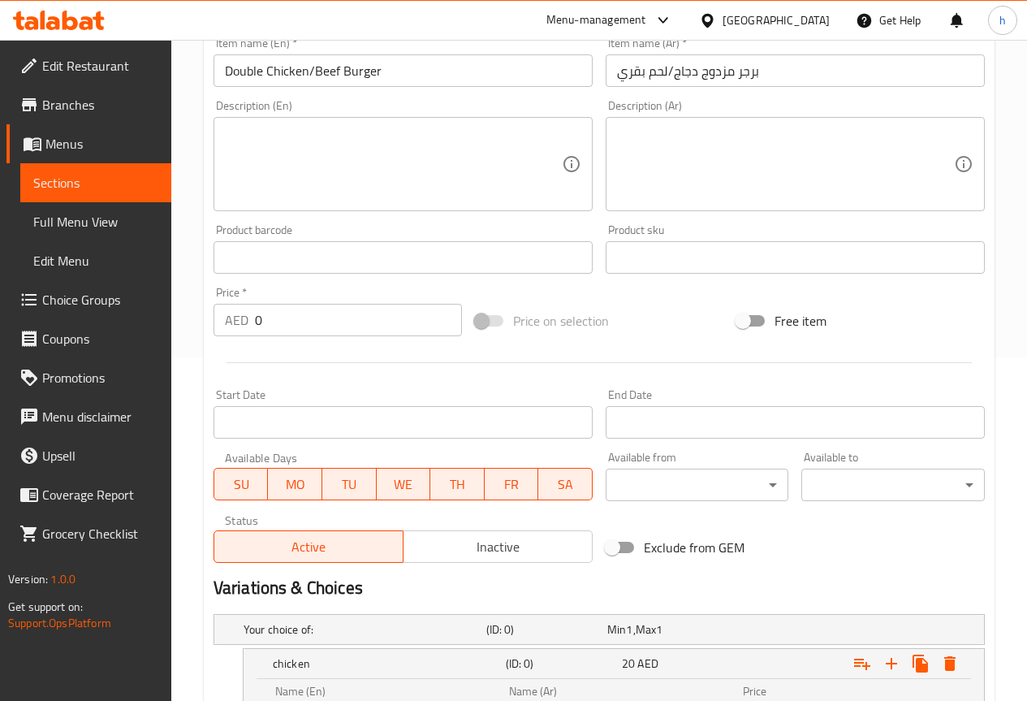
click at [294, 313] on input "0" at bounding box center [358, 320] width 207 height 32
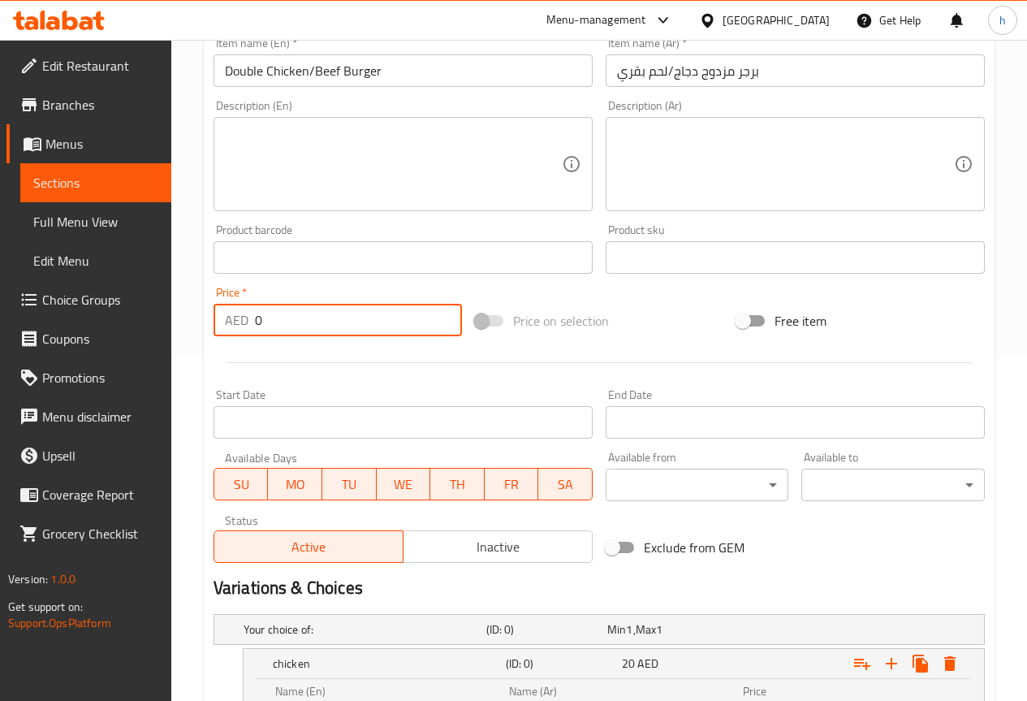
click at [294, 313] on input "0" at bounding box center [358, 320] width 207 height 32
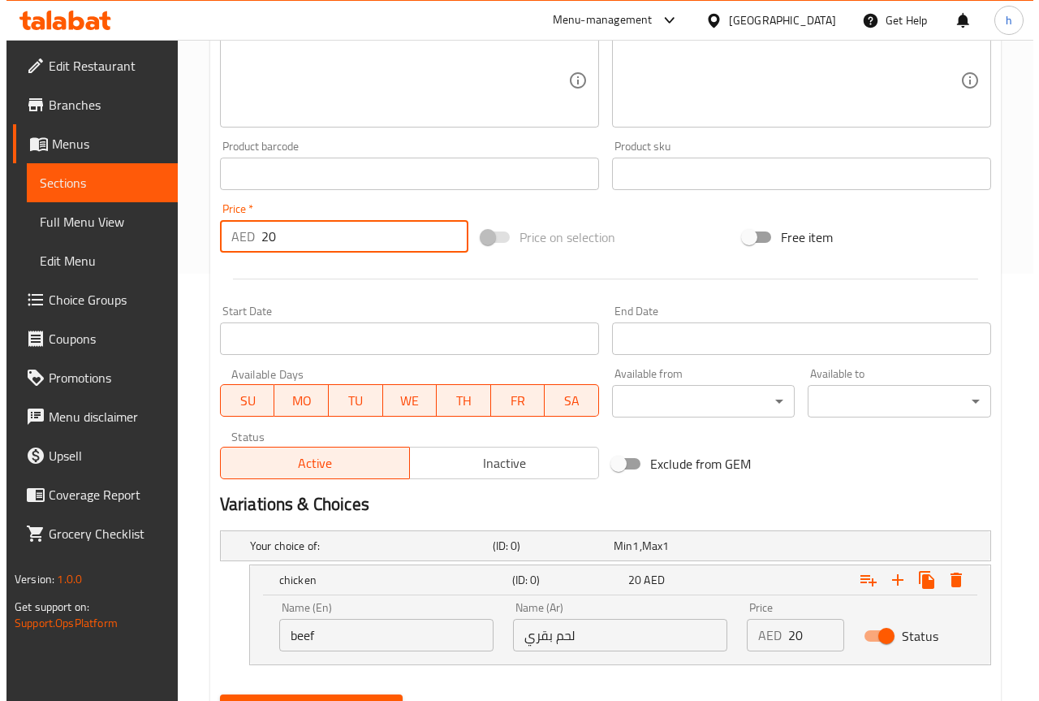
scroll to position [506, 0]
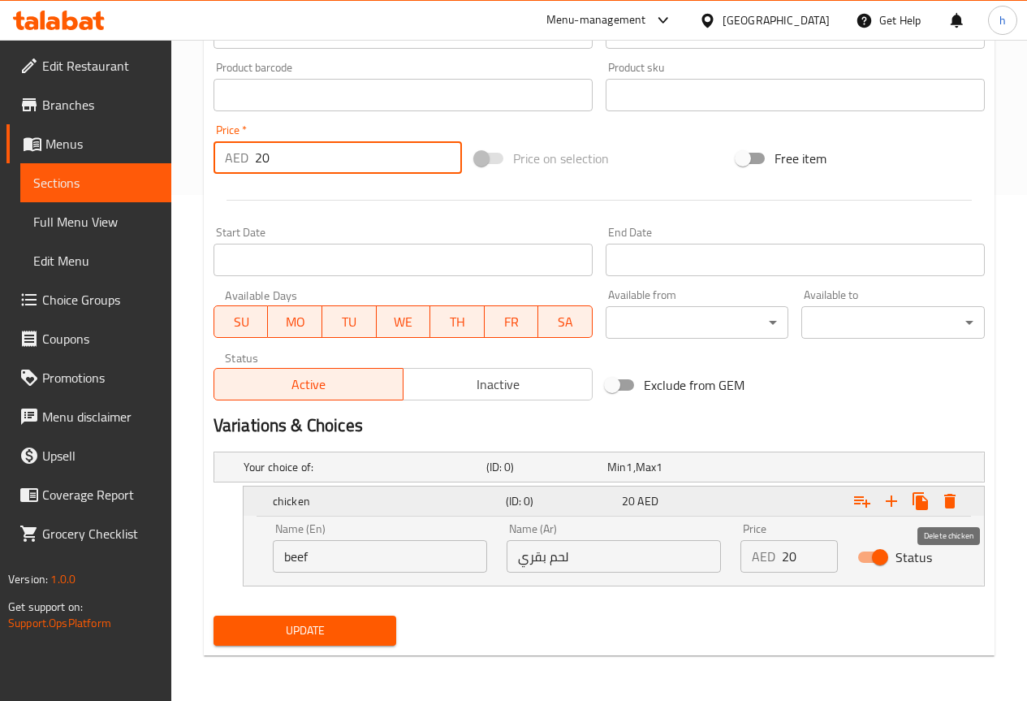
type input "20"
click at [940, 500] on icon "Expand" at bounding box center [949, 500] width 19 height 19
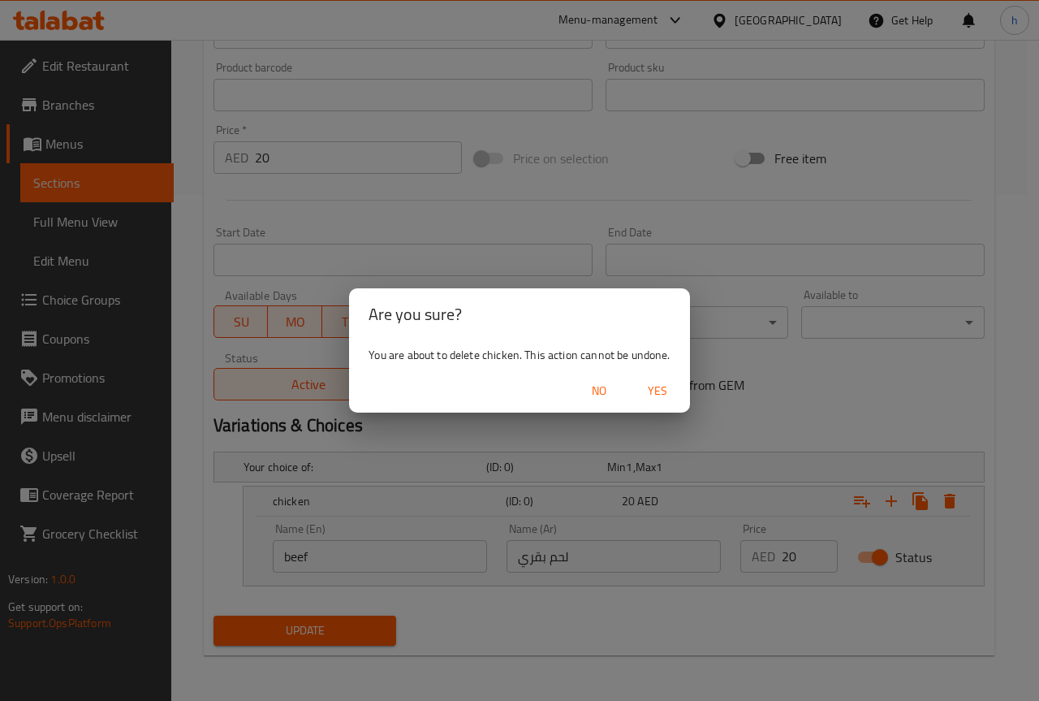
click at [659, 396] on span "Yes" at bounding box center [657, 391] width 39 height 20
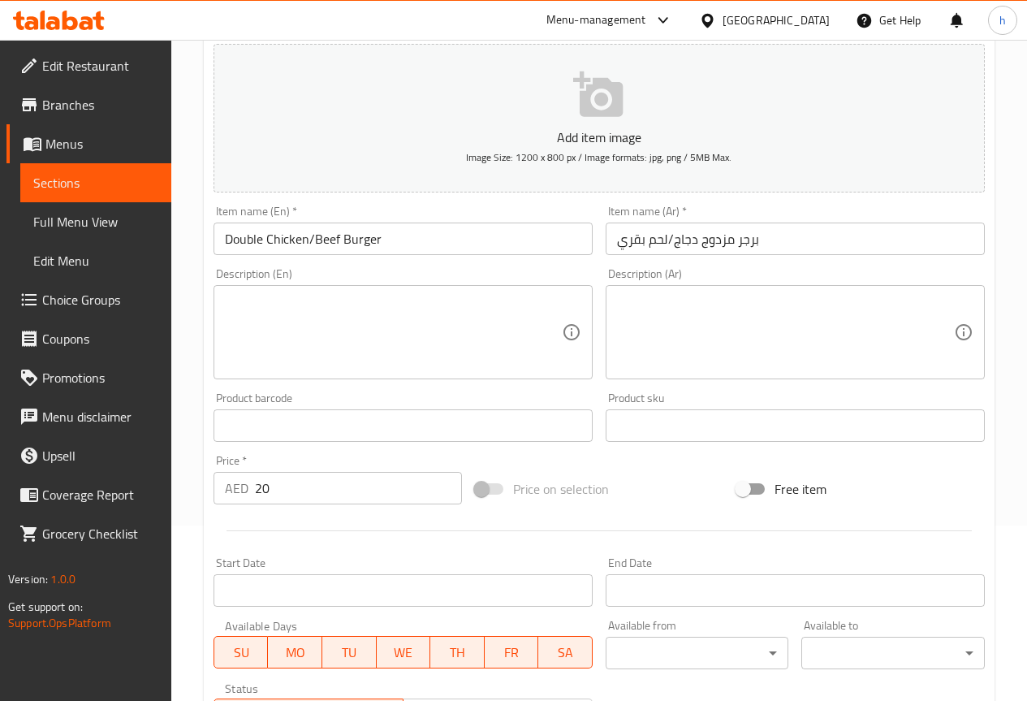
scroll to position [447, 0]
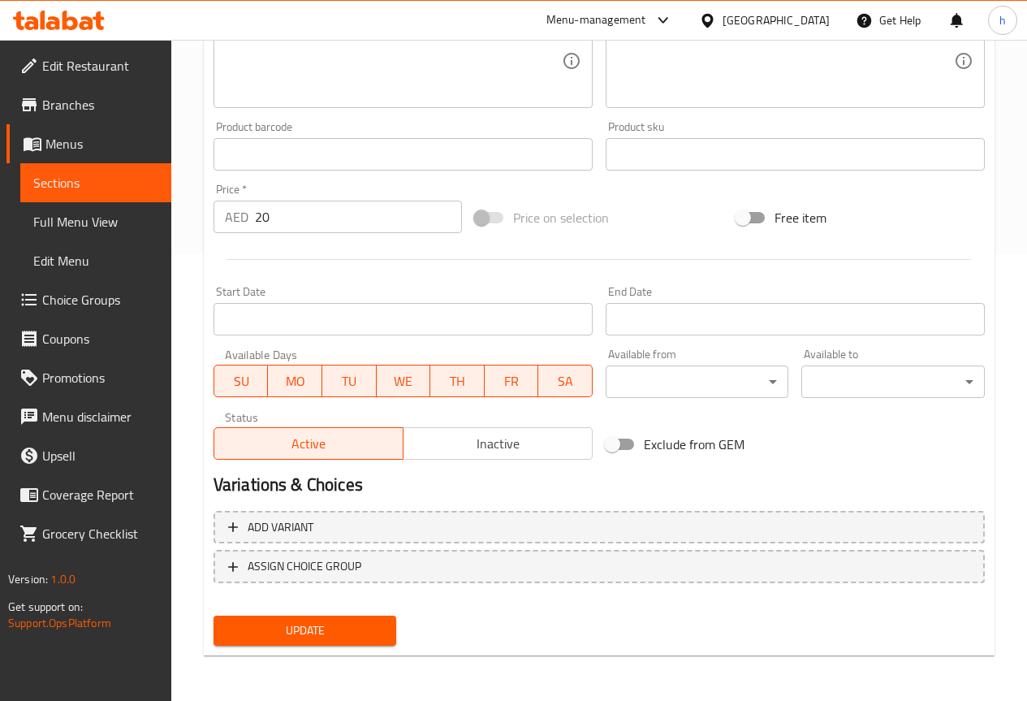
click at [361, 628] on span "Update" at bounding box center [306, 630] width 158 height 20
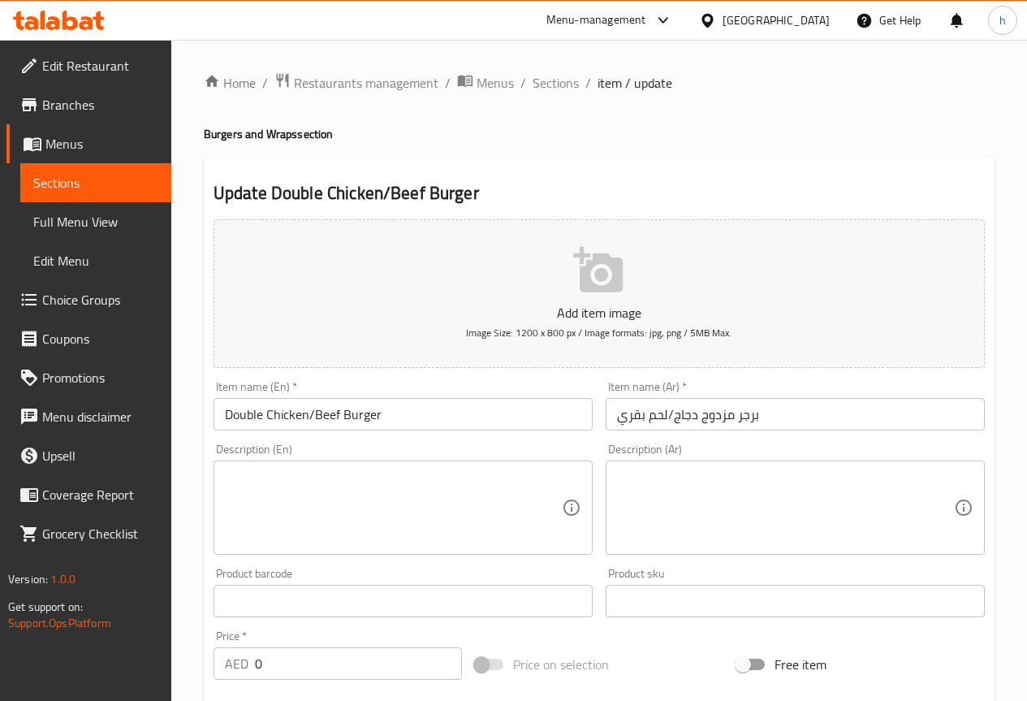
click at [71, 309] on span "Choice Groups" at bounding box center [100, 299] width 116 height 19
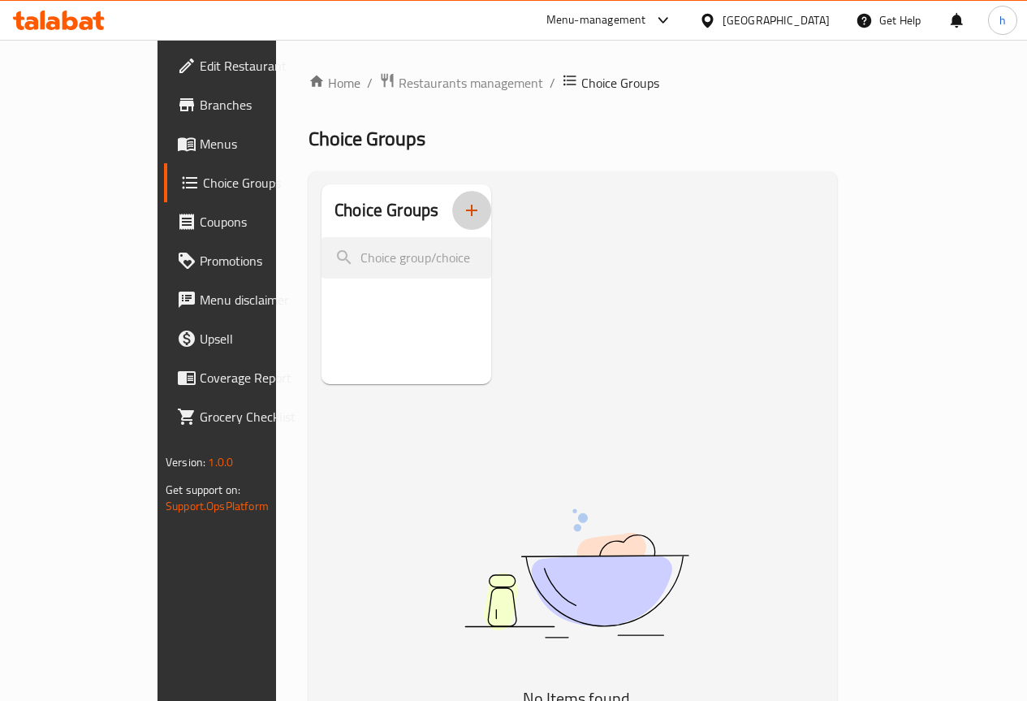
click at [462, 207] on icon "button" at bounding box center [471, 210] width 19 height 19
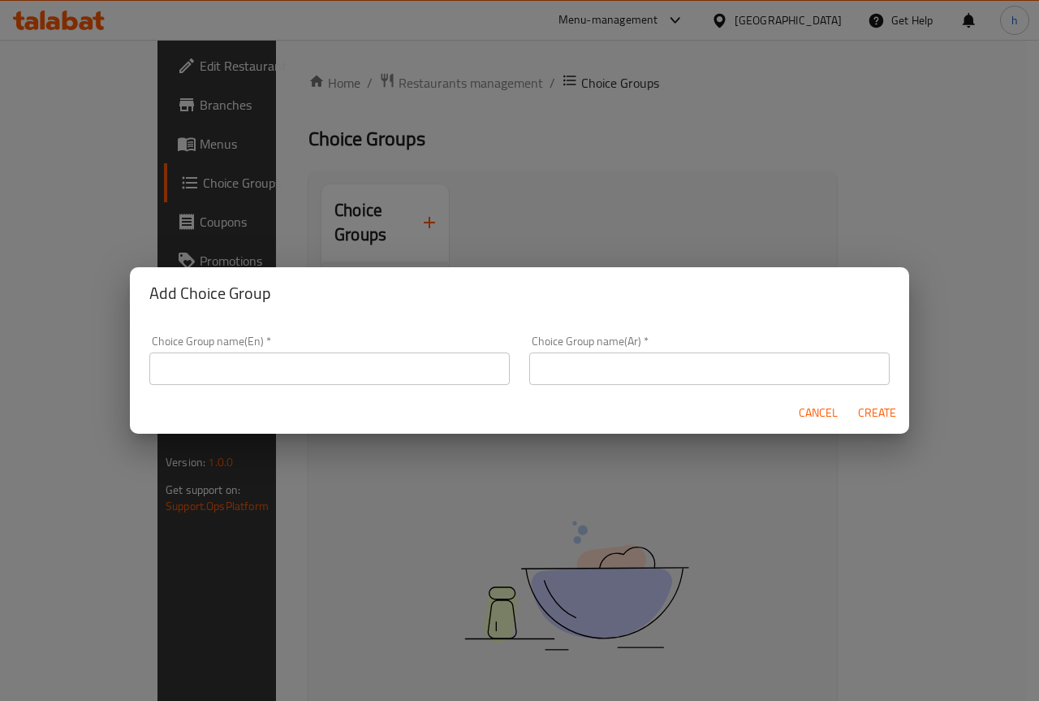
click at [310, 377] on input "text" at bounding box center [329, 368] width 361 height 32
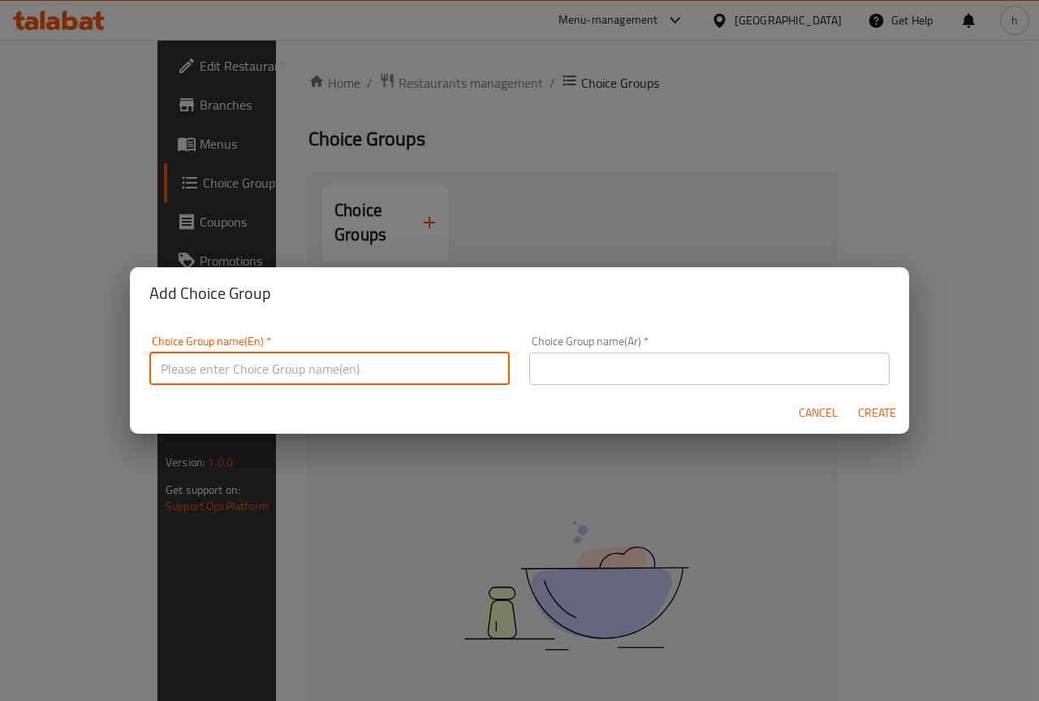
click at [310, 377] on input "text" at bounding box center [329, 368] width 361 height 32
type input "غ"
type input "your choice of"
click at [756, 367] on input "text" at bounding box center [709, 368] width 361 height 32
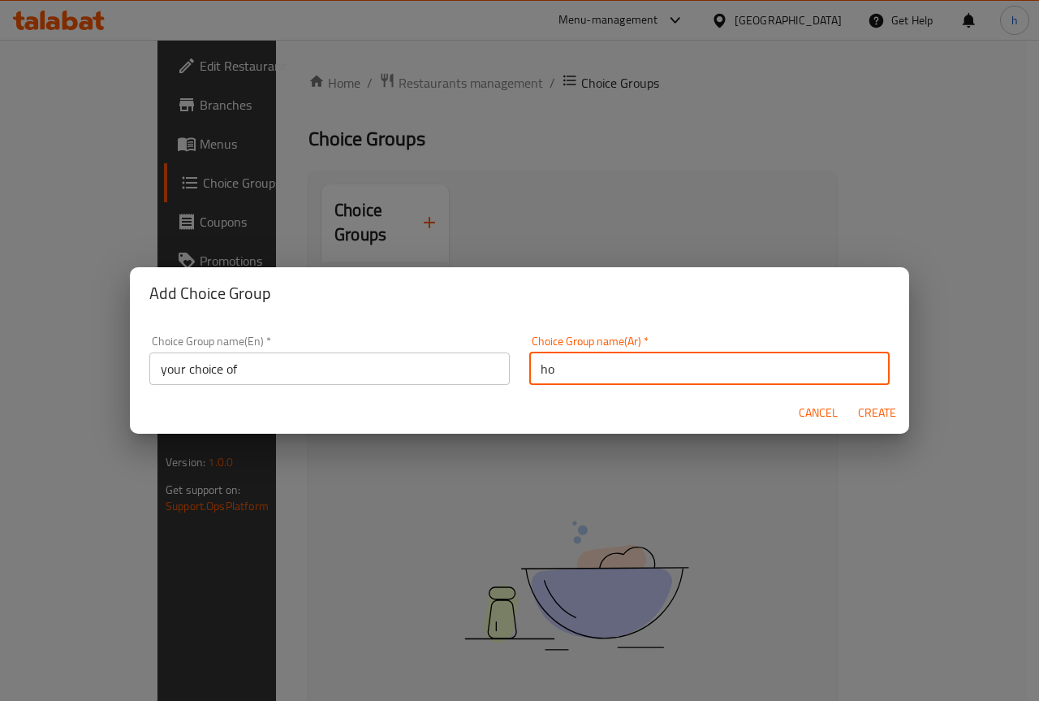
type input "h"
type input "اختيارك من"
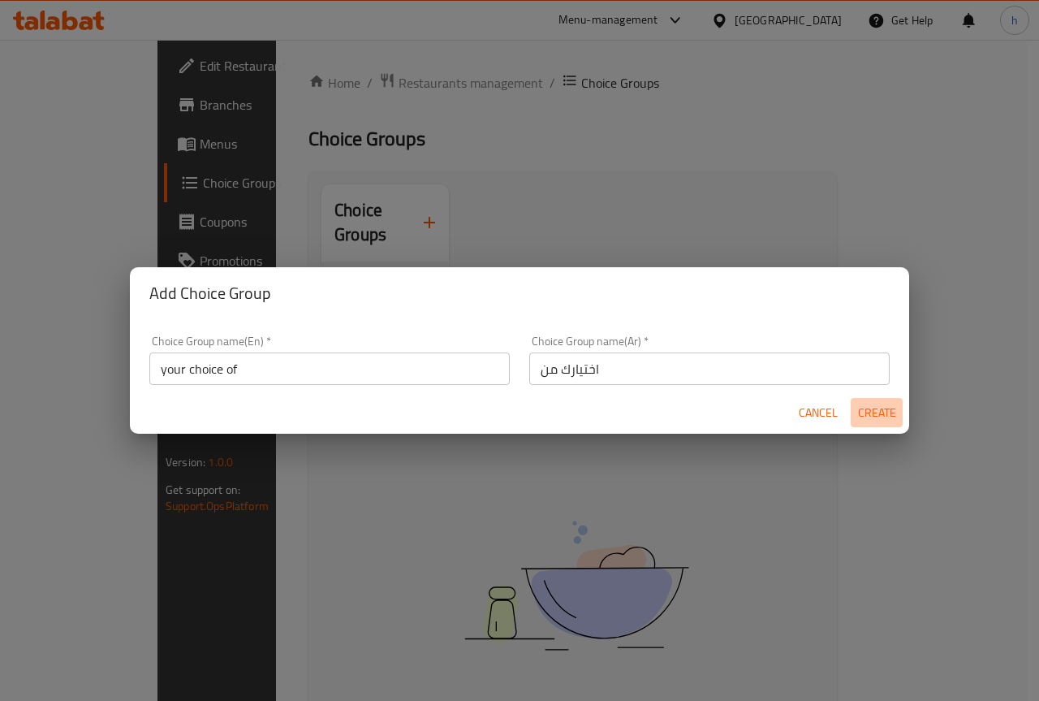
click at [880, 408] on span "Create" at bounding box center [877, 413] width 39 height 20
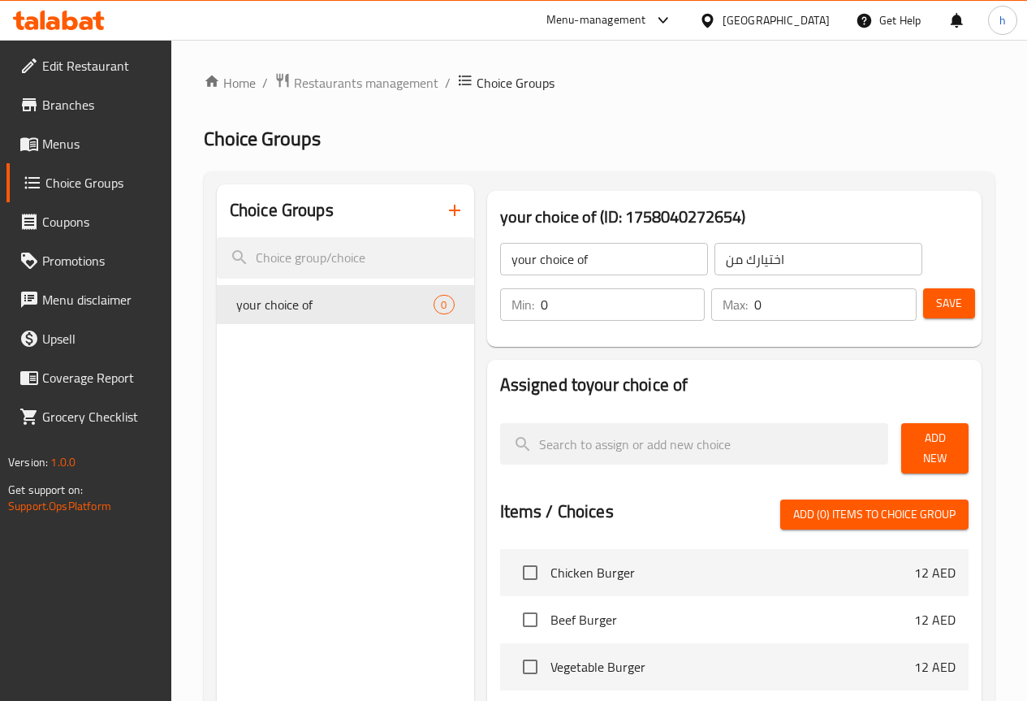
click at [561, 309] on input "0" at bounding box center [623, 304] width 165 height 32
type input "1"
click at [770, 289] on input "0" at bounding box center [835, 304] width 162 height 32
type input "1"
click at [939, 313] on span "Save" at bounding box center [949, 303] width 26 height 20
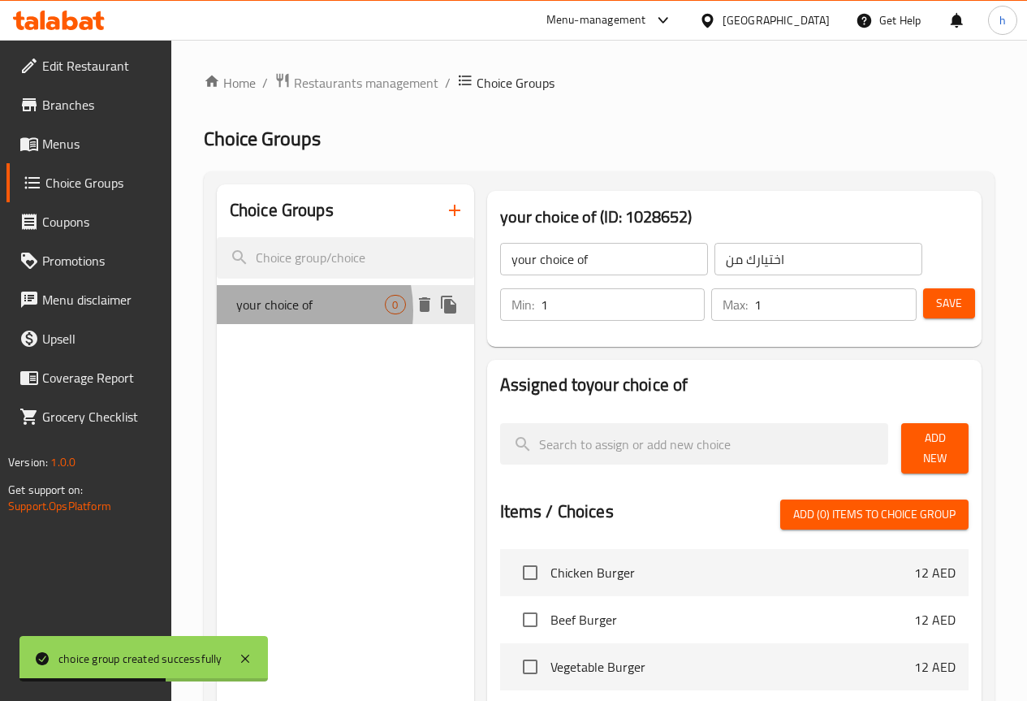
click at [276, 310] on span "your choice of" at bounding box center [310, 304] width 149 height 19
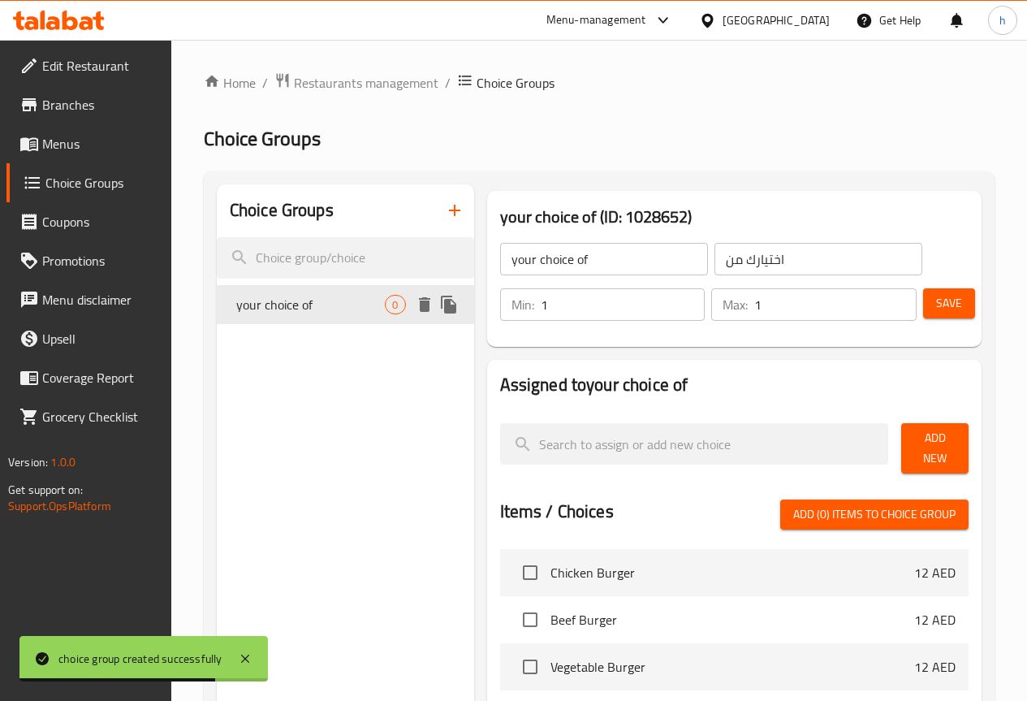
click at [276, 310] on span "your choice of" at bounding box center [310, 304] width 149 height 19
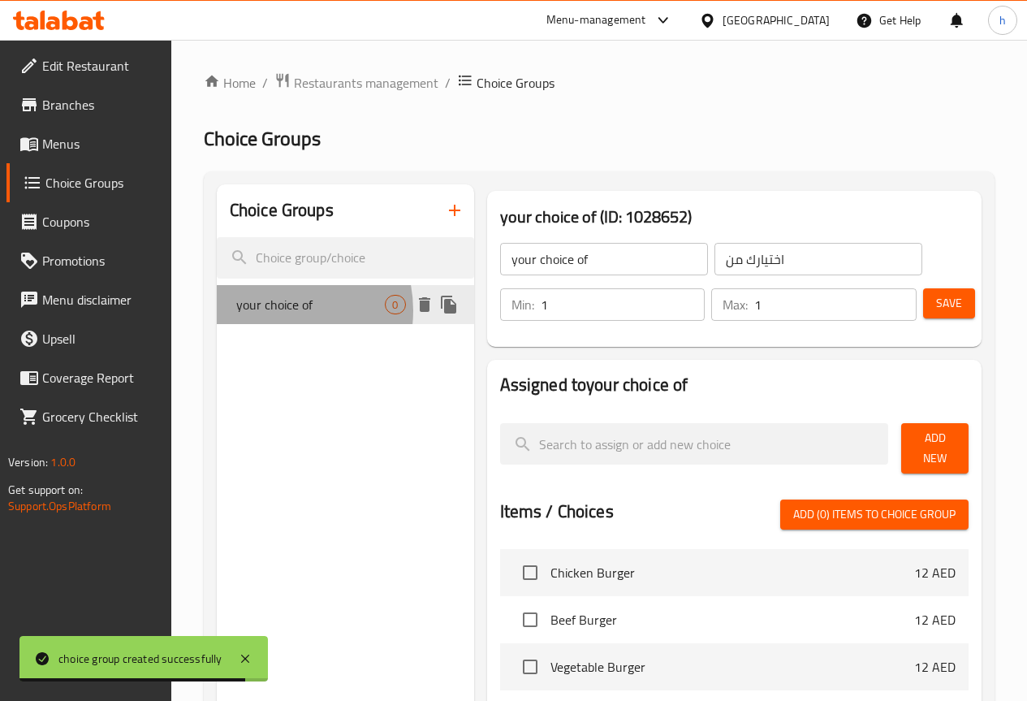
click at [276, 310] on span "your choice of" at bounding box center [310, 304] width 149 height 19
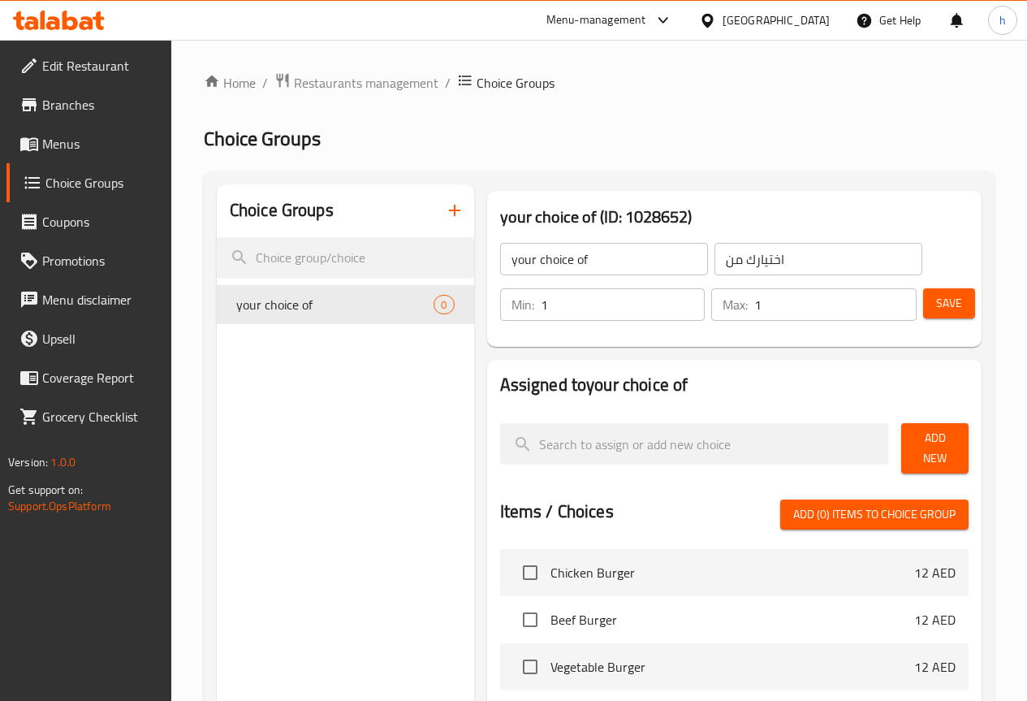
click at [948, 452] on span "Add New" at bounding box center [934, 448] width 41 height 41
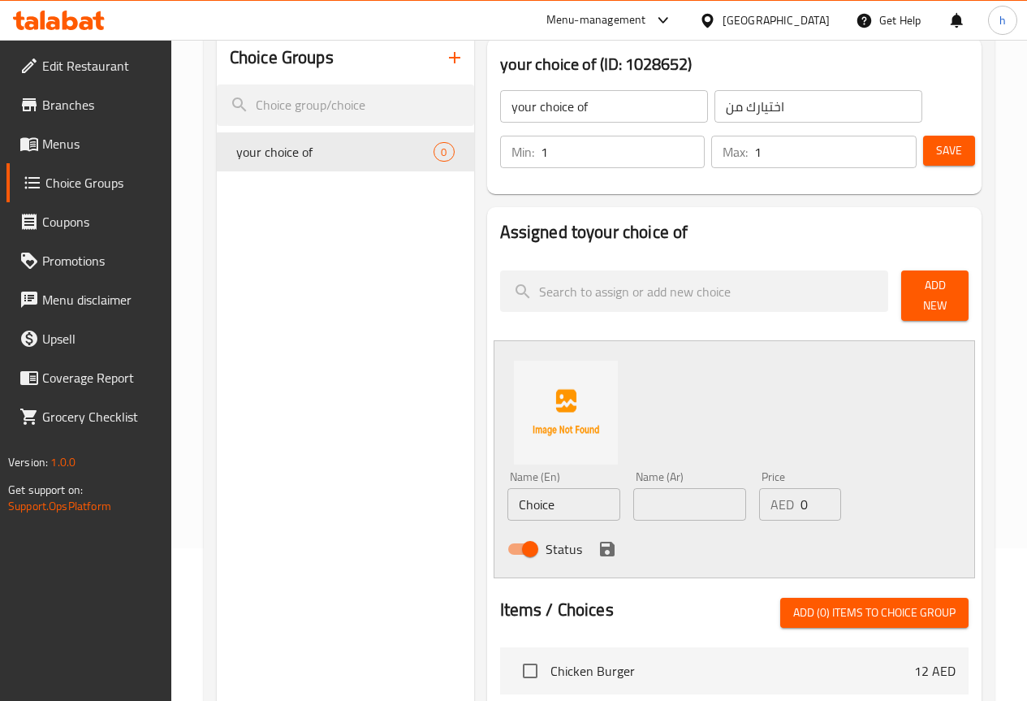
scroll to position [162, 0]
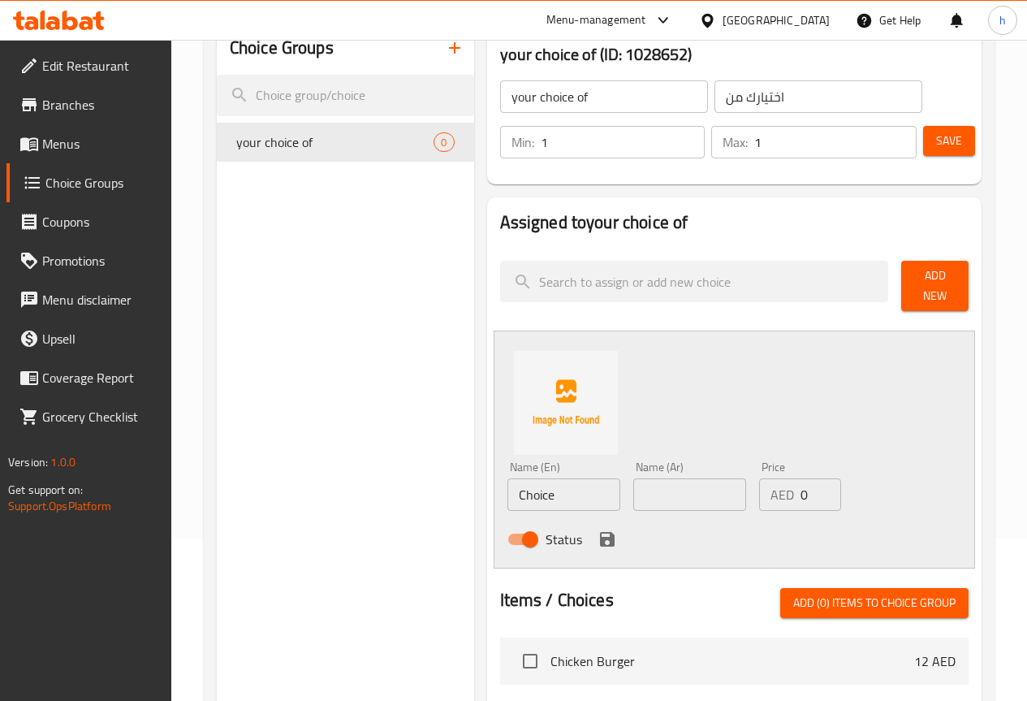
click at [527, 486] on input "Choice" at bounding box center [564, 494] width 113 height 32
type input "ل"
type input "beef"
click at [660, 495] on input "text" at bounding box center [689, 494] width 113 height 32
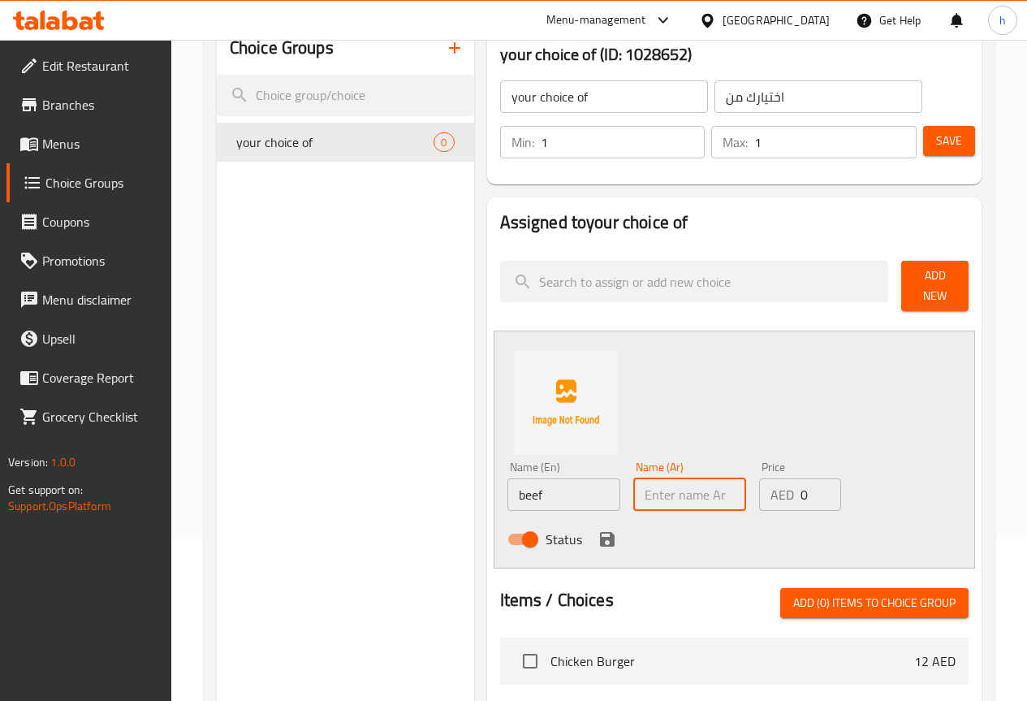
click at [660, 495] on input "text" at bounding box center [689, 494] width 113 height 32
type input "g"
type input "ا"
type input "لحم بقري"
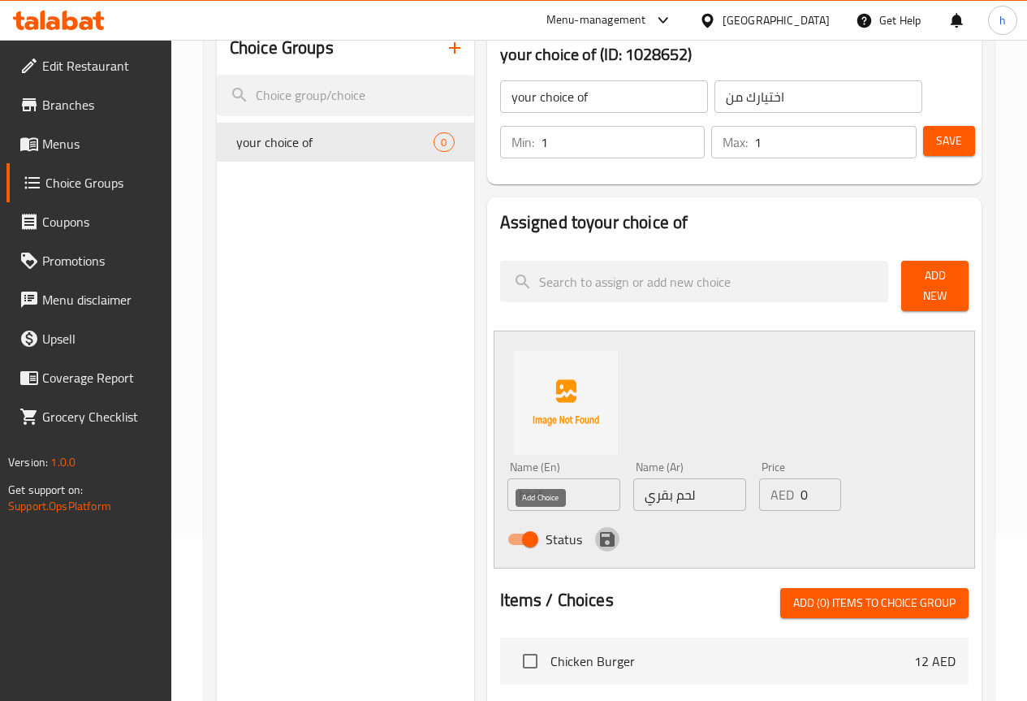
click at [600, 532] on icon "save" at bounding box center [607, 539] width 15 height 15
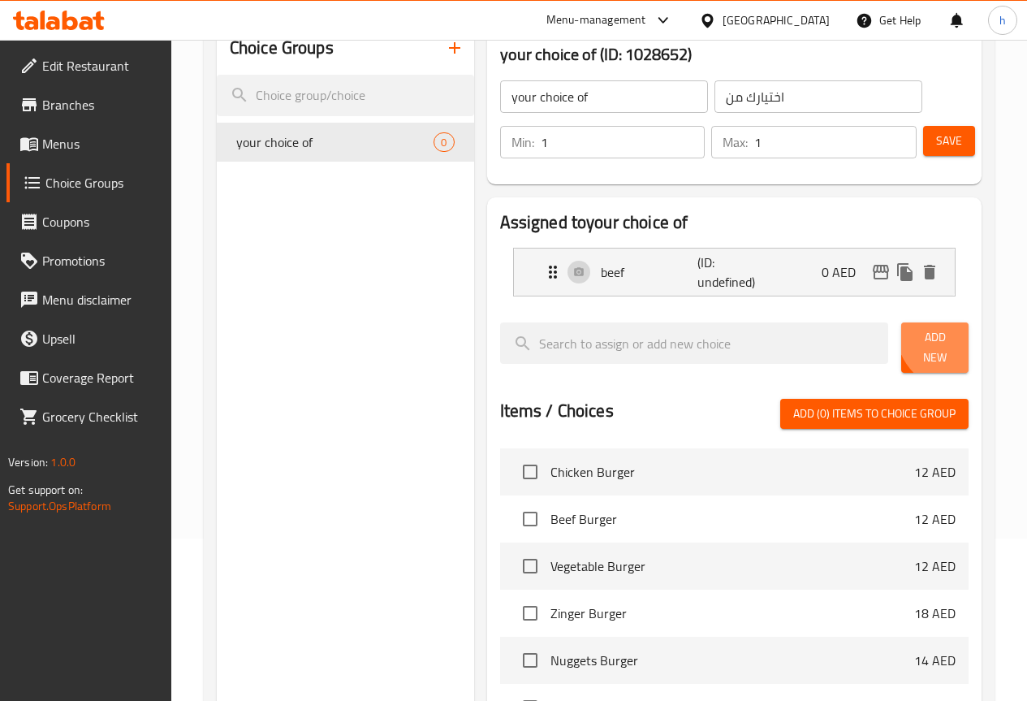
click at [946, 336] on span "Add New" at bounding box center [934, 347] width 41 height 41
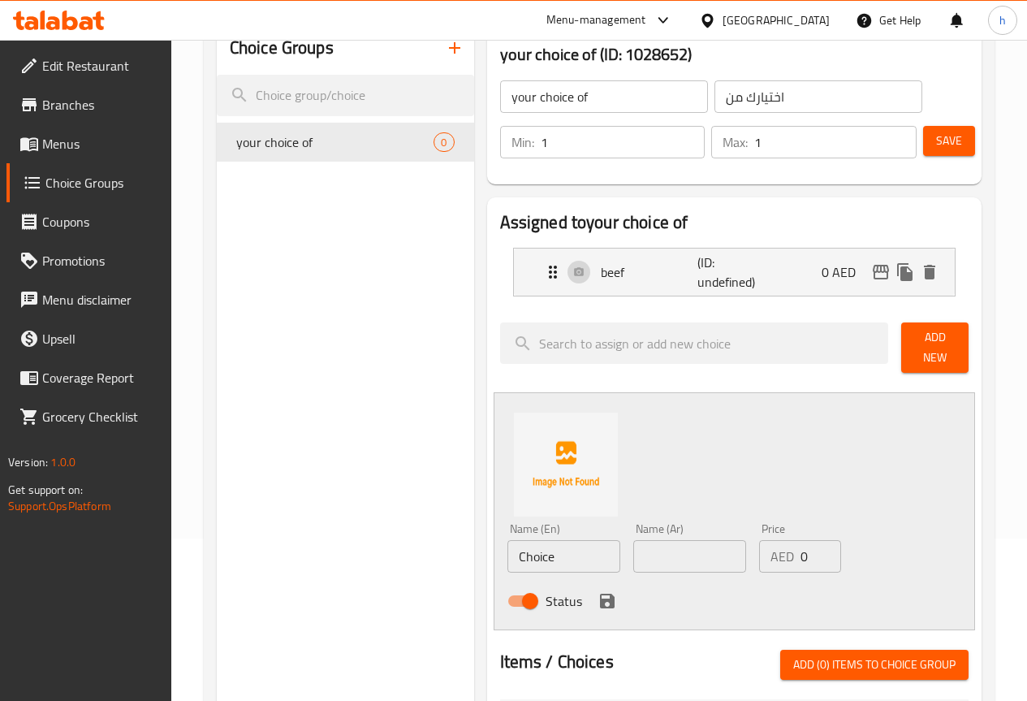
click at [508, 545] on input "Choice" at bounding box center [564, 556] width 113 height 32
type input "chicken"
click at [633, 549] on input "text" at bounding box center [689, 556] width 113 height 32
type input "]"
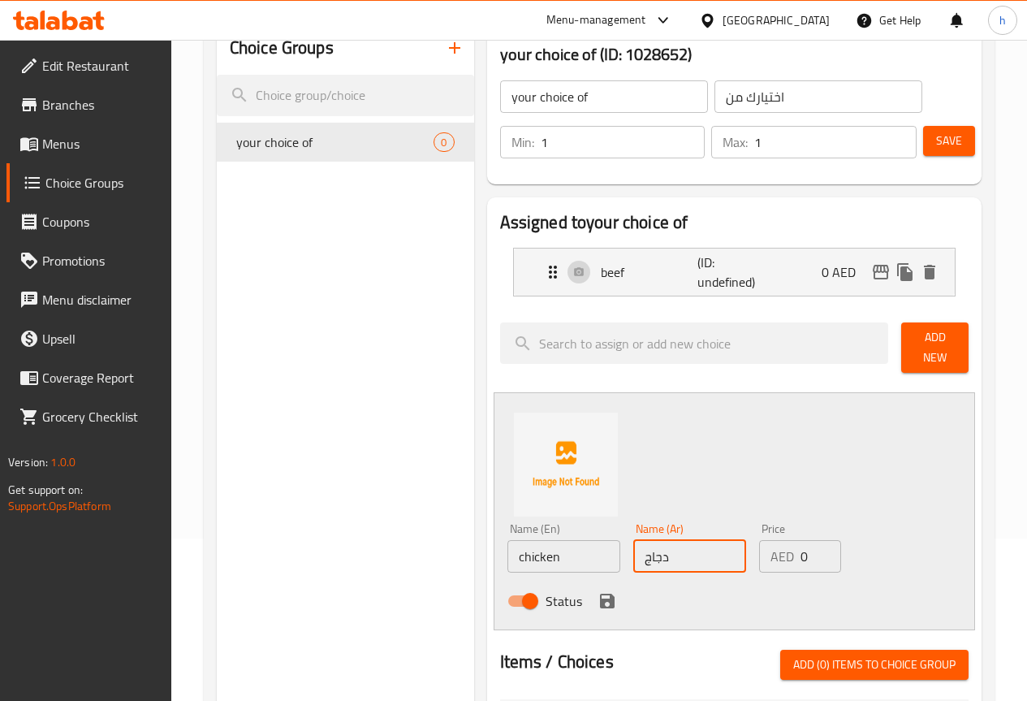
type input "دجاج"
click at [600, 594] on icon "save" at bounding box center [607, 601] width 15 height 15
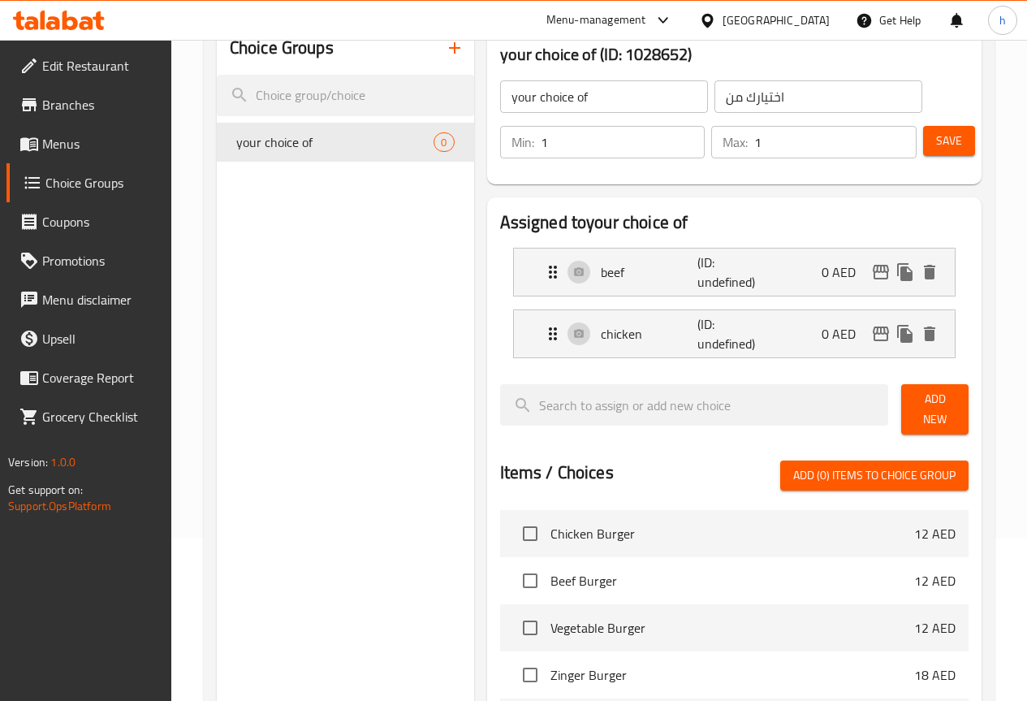
click at [943, 140] on span "Save" at bounding box center [949, 141] width 26 height 20
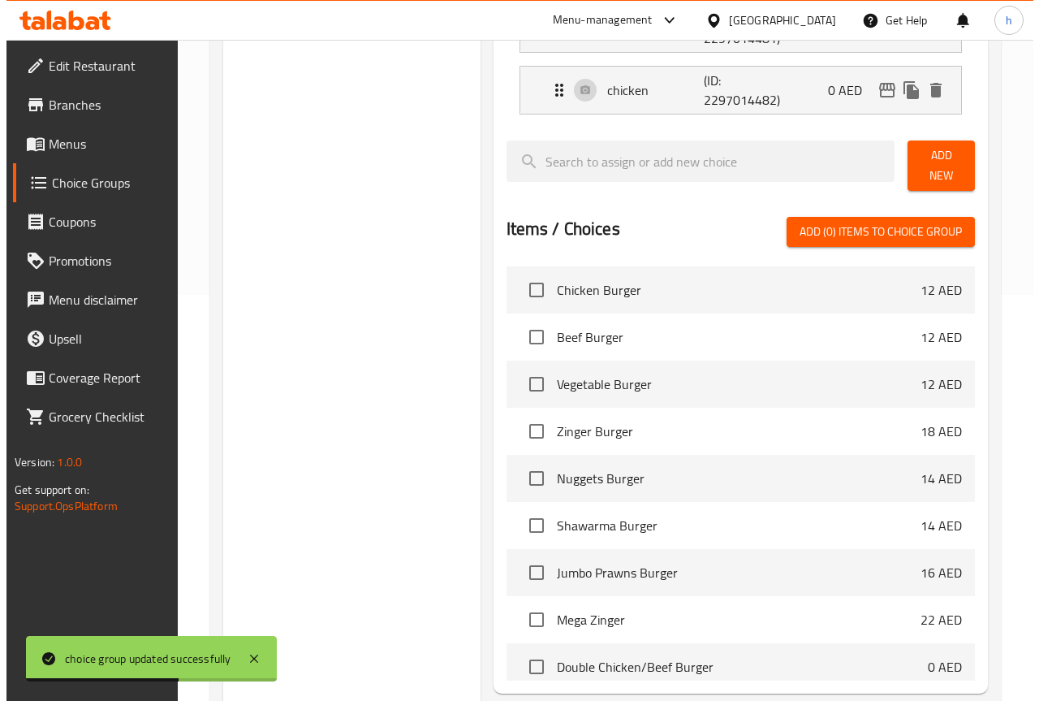
scroll to position [555, 0]
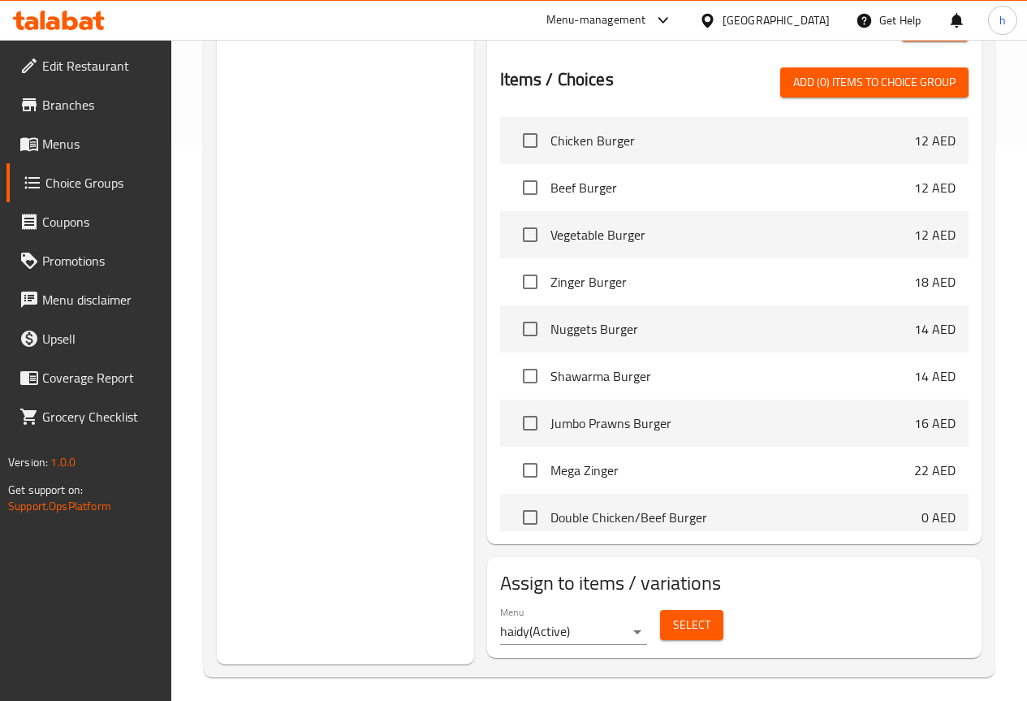
click at [673, 618] on span "Select" at bounding box center [691, 625] width 37 height 20
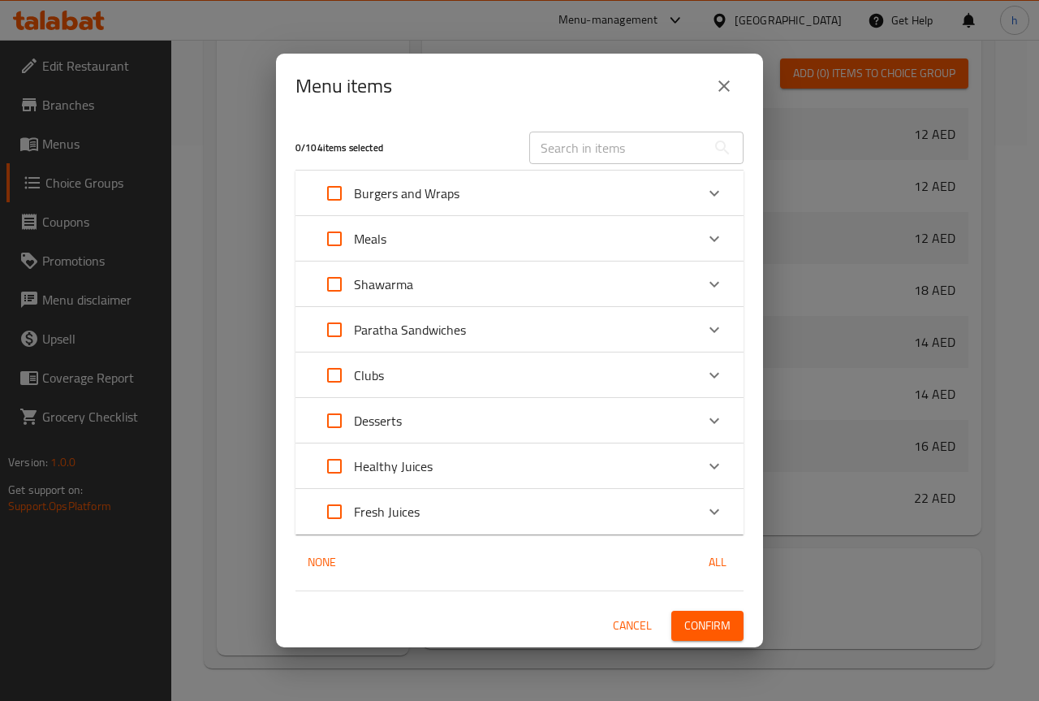
click at [343, 187] on input "Expand" at bounding box center [334, 193] width 39 height 39
checkbox input "true"
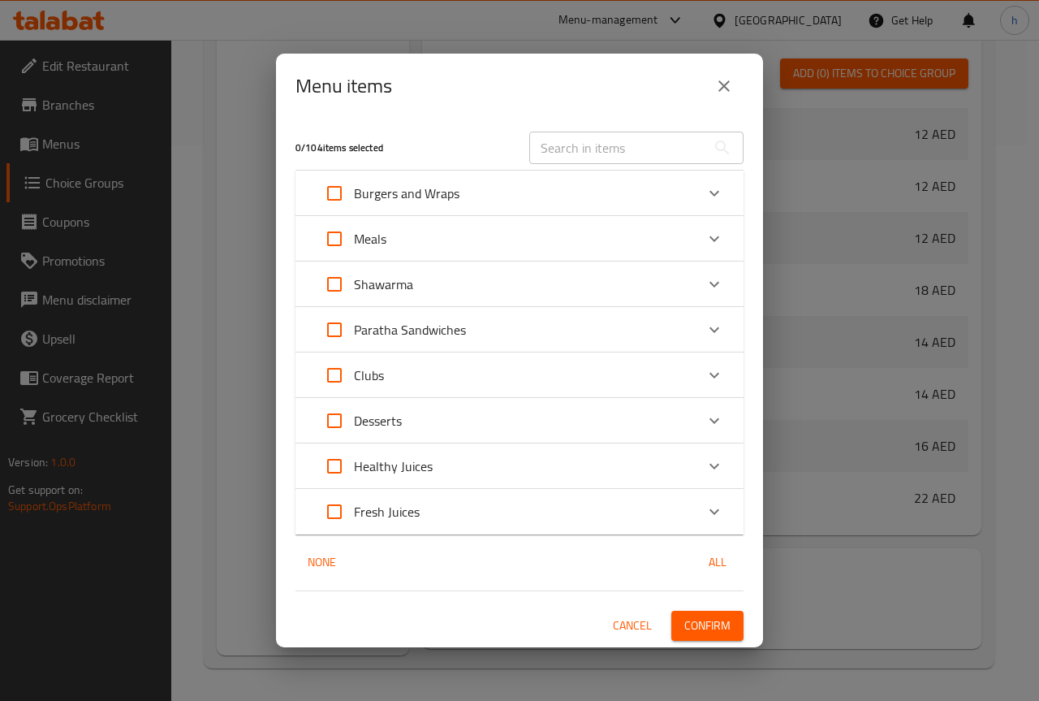
checkbox input "true"
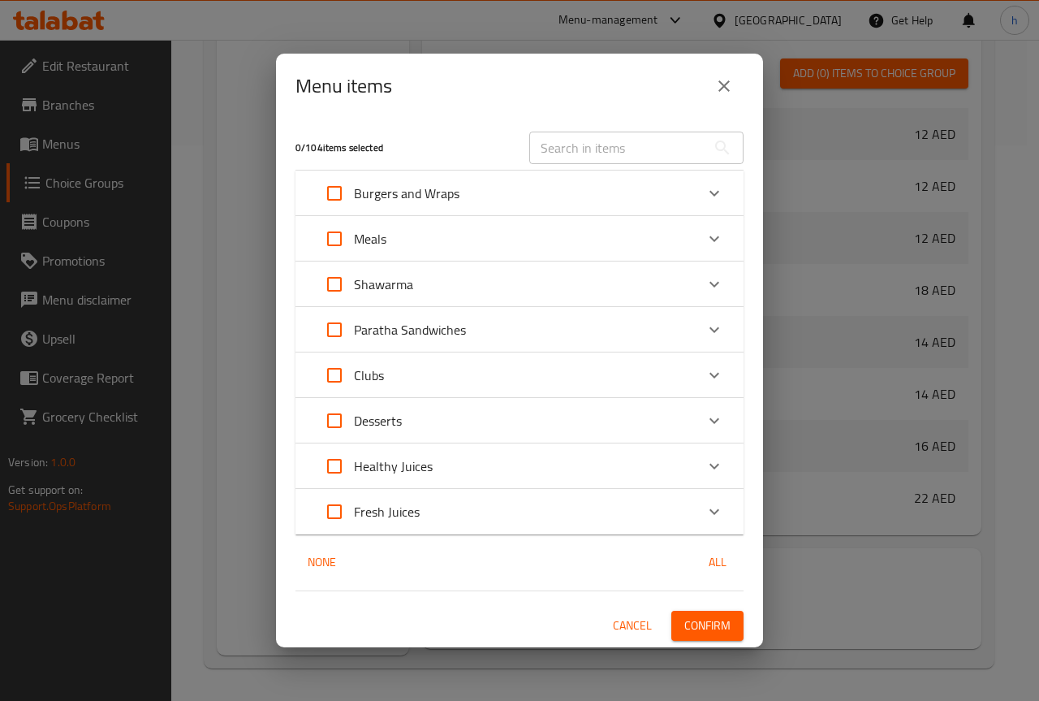
checkbox input "true"
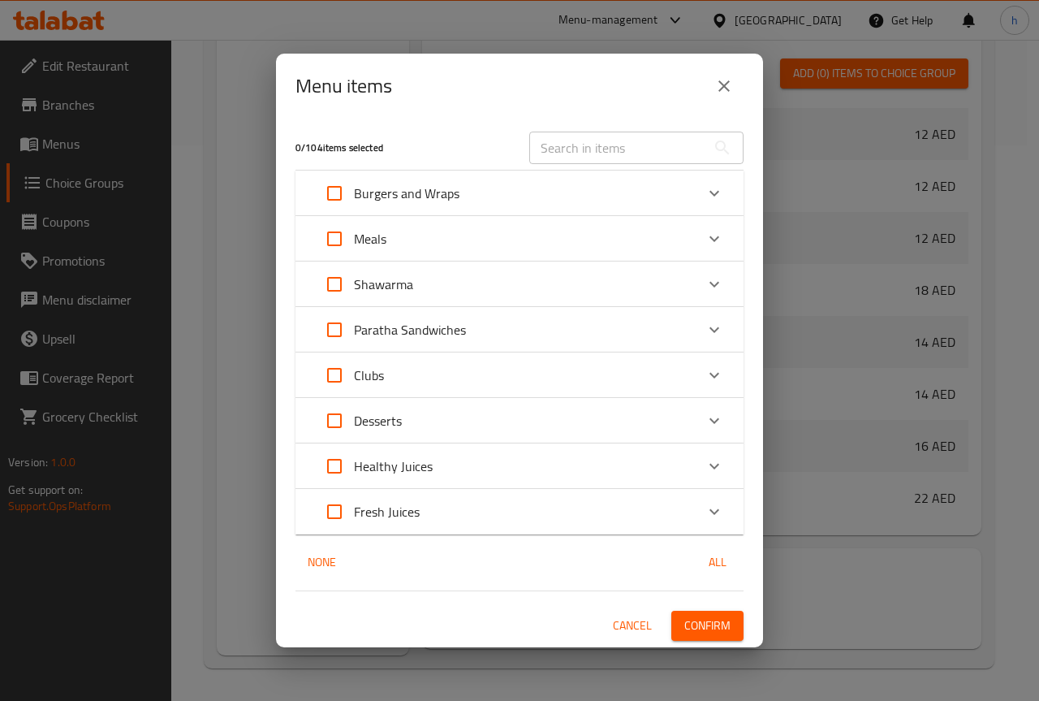
checkbox input "true"
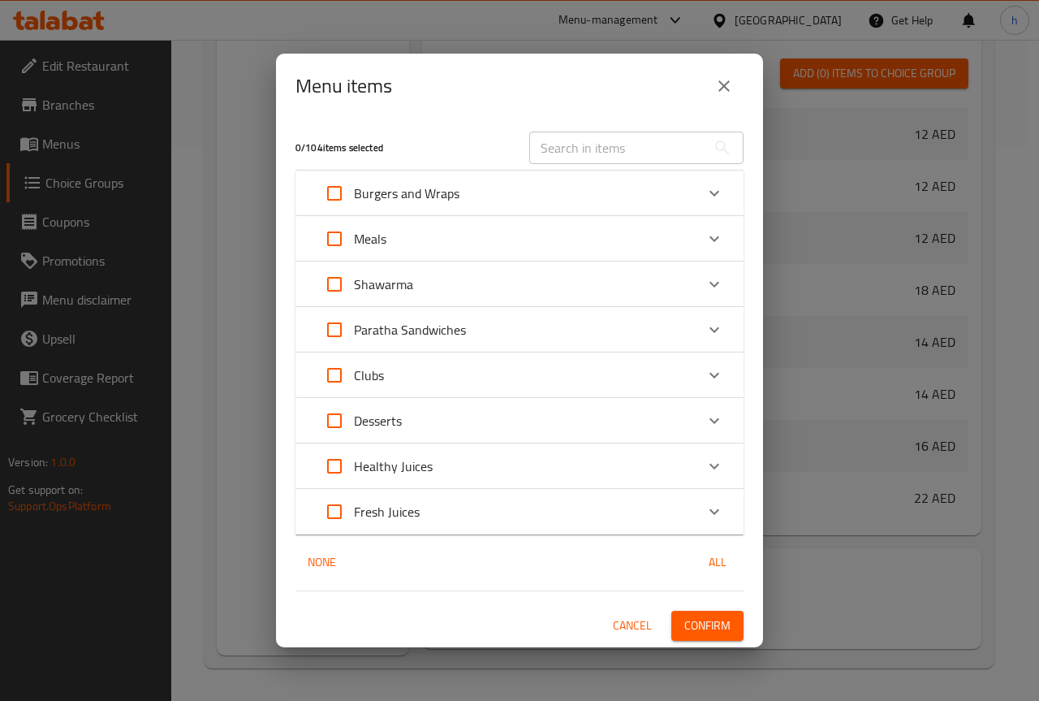
checkbox input "true"
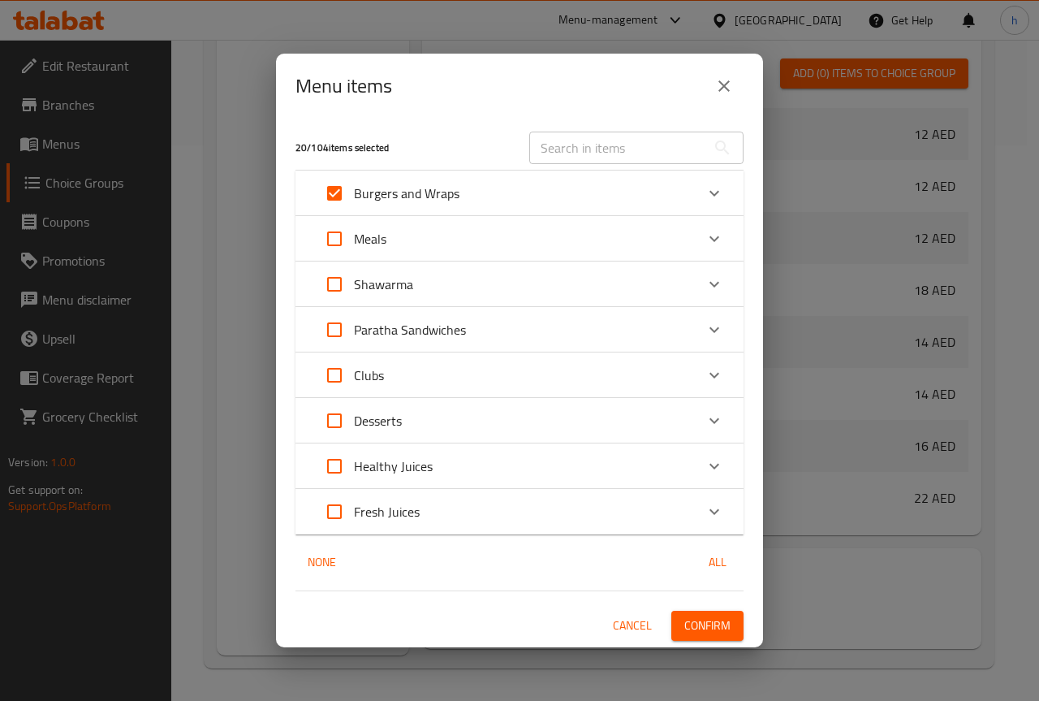
click at [343, 187] on input "Expand" at bounding box center [334, 193] width 39 height 39
checkbox input "false"
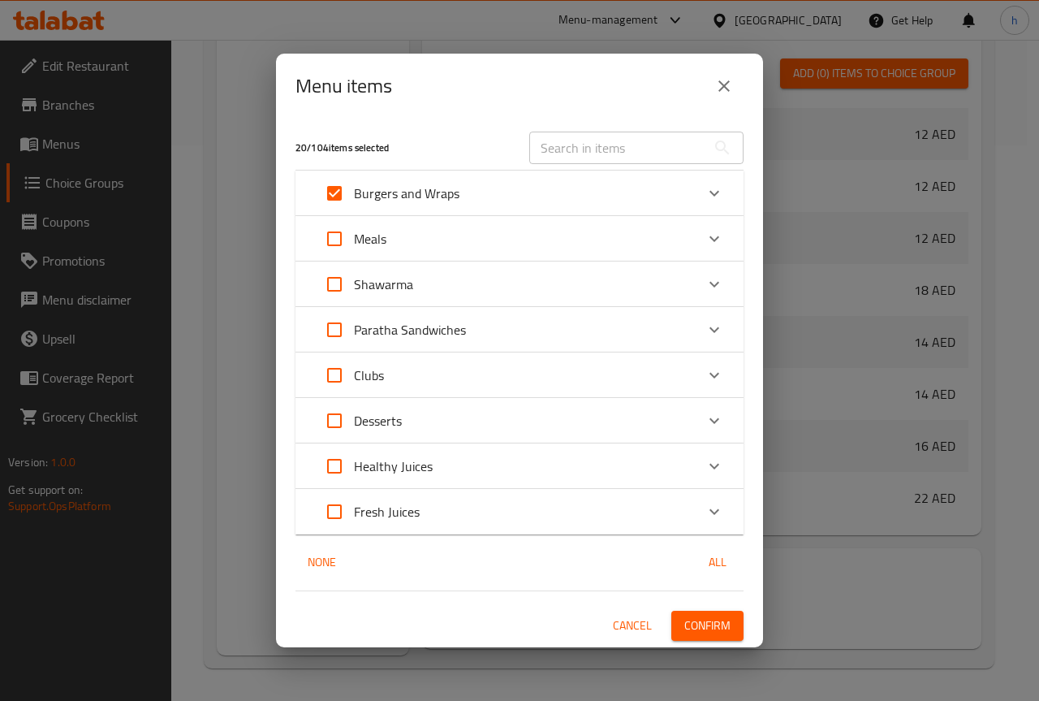
checkbox input "false"
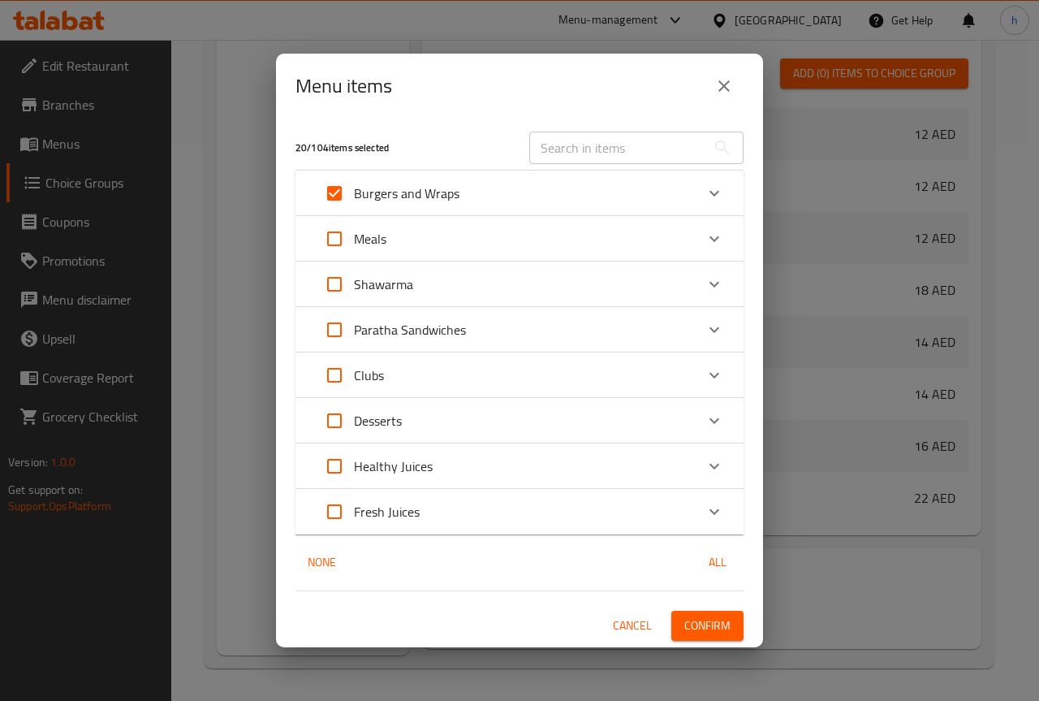
checkbox input "false"
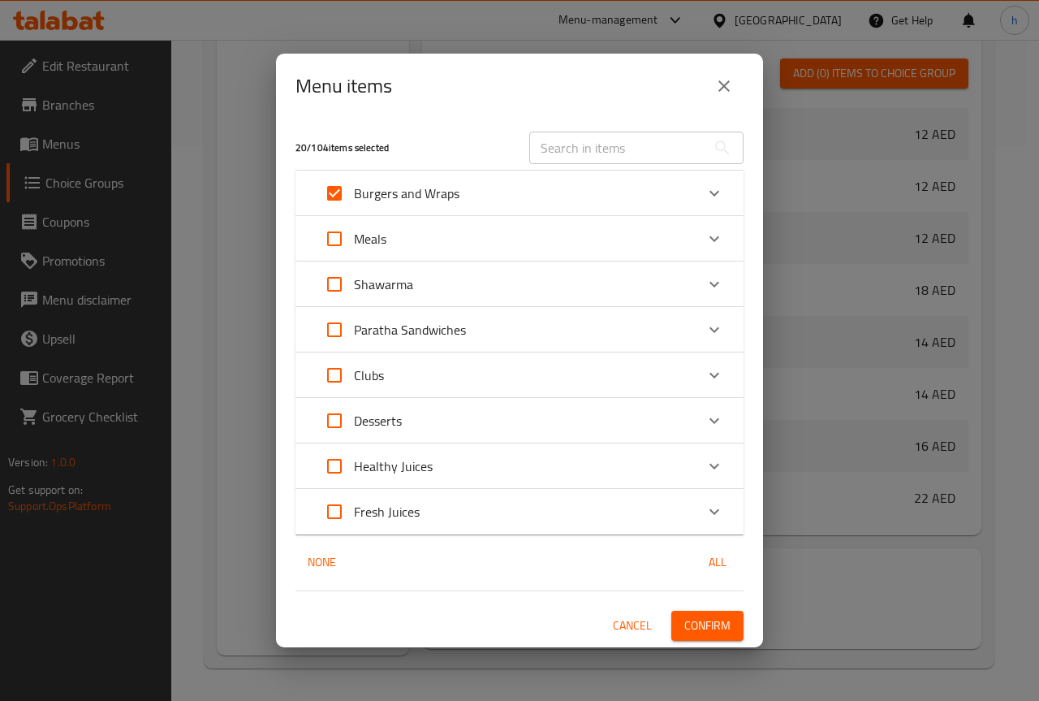
checkbox input "false"
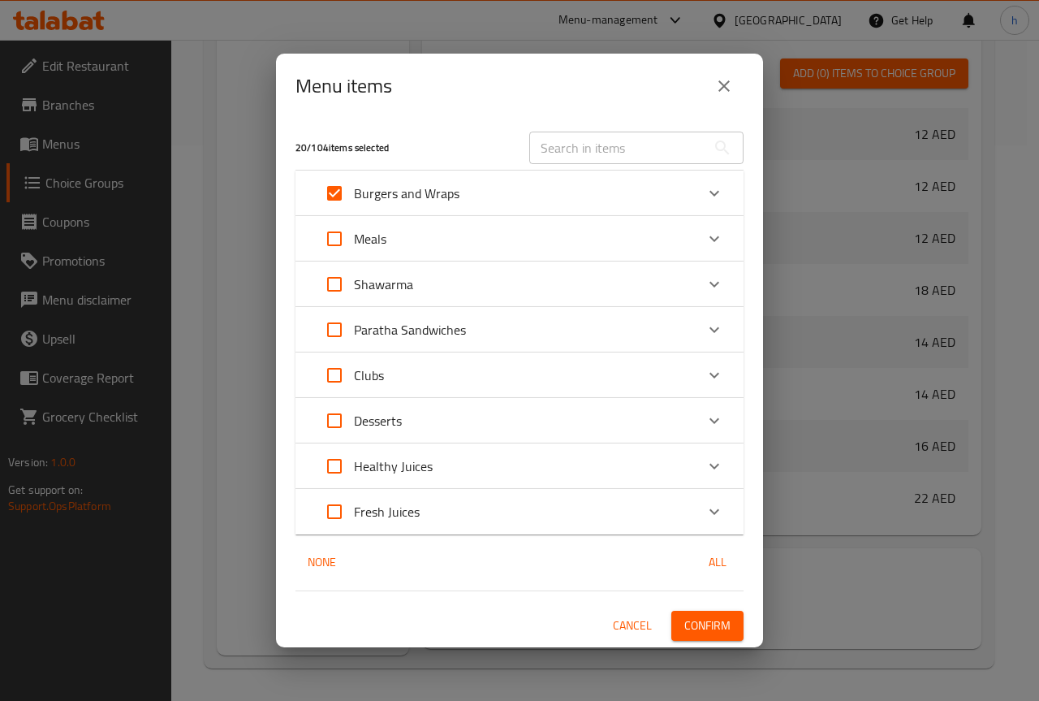
checkbox input "false"
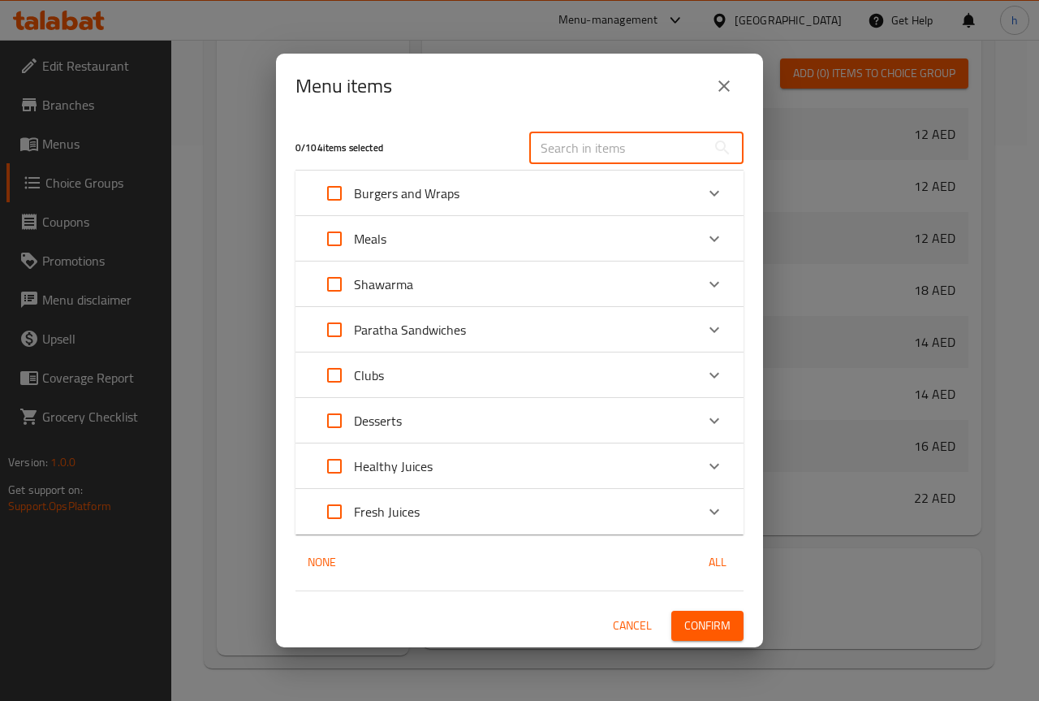
click at [561, 152] on input "text" at bounding box center [617, 148] width 177 height 32
click at [534, 194] on div "Burgers and Wraps" at bounding box center [505, 193] width 380 height 39
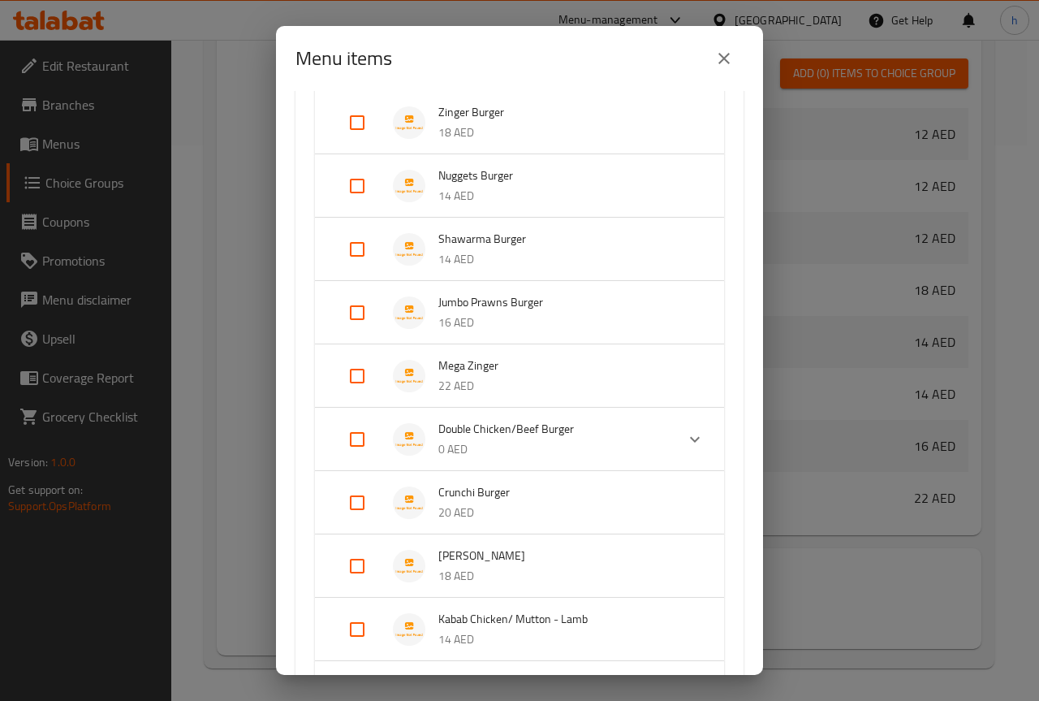
scroll to position [325, 0]
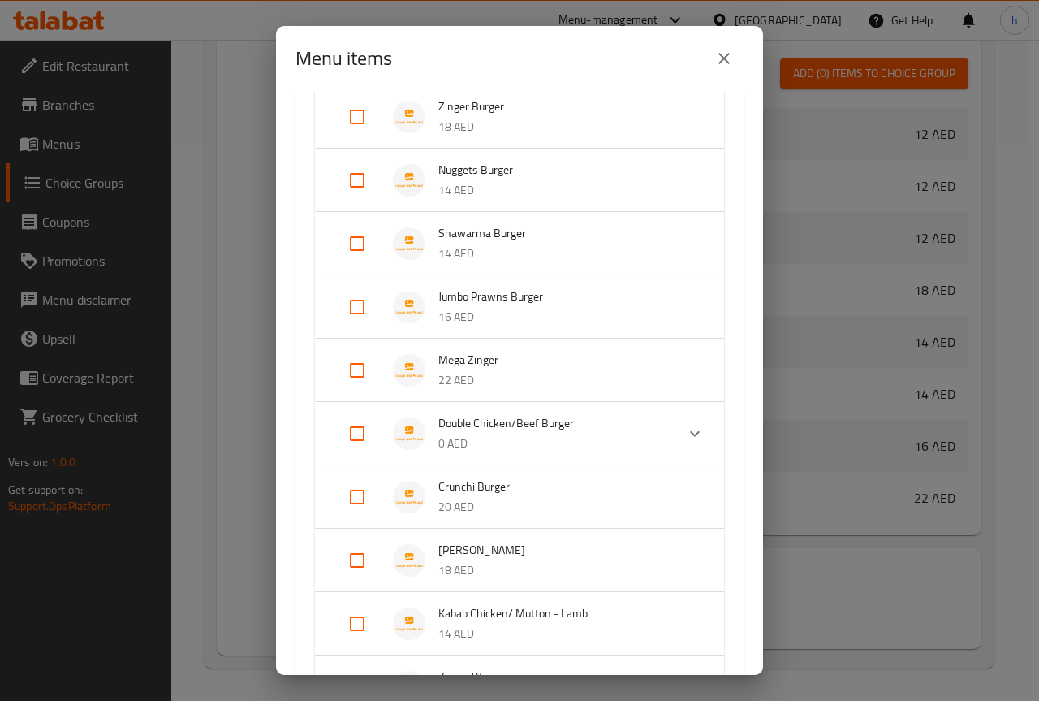
click at [357, 434] on input "Expand" at bounding box center [357, 433] width 39 height 39
checkbox input "true"
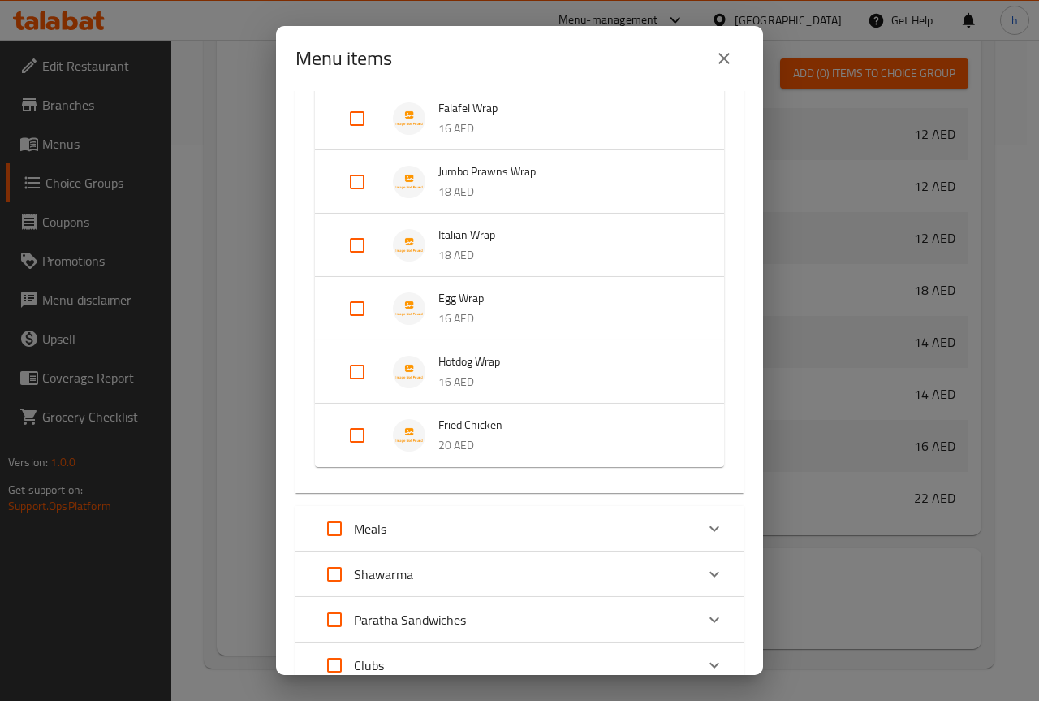
scroll to position [1399, 0]
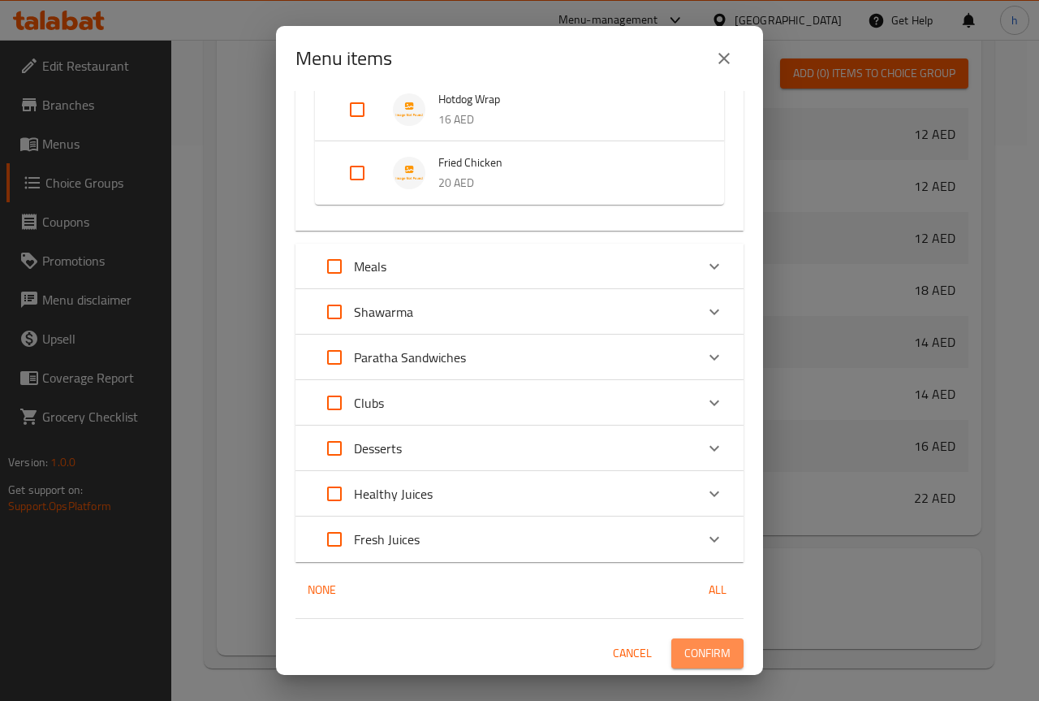
click at [702, 648] on span "Confirm" at bounding box center [708, 653] width 46 height 20
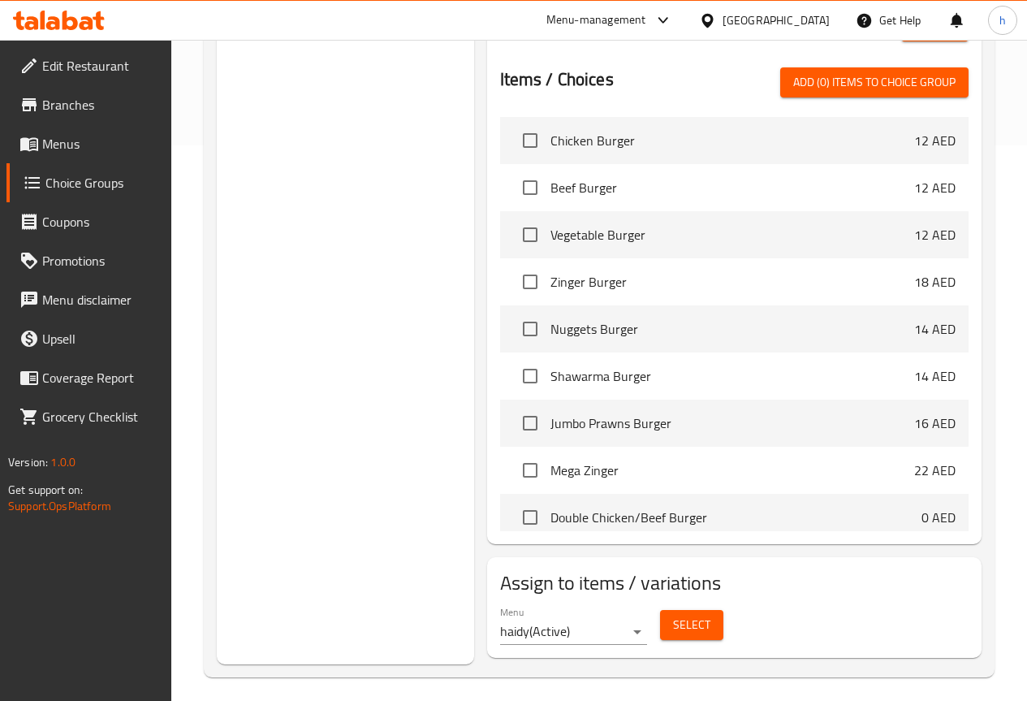
click at [660, 610] on button "Select" at bounding box center [691, 625] width 63 height 30
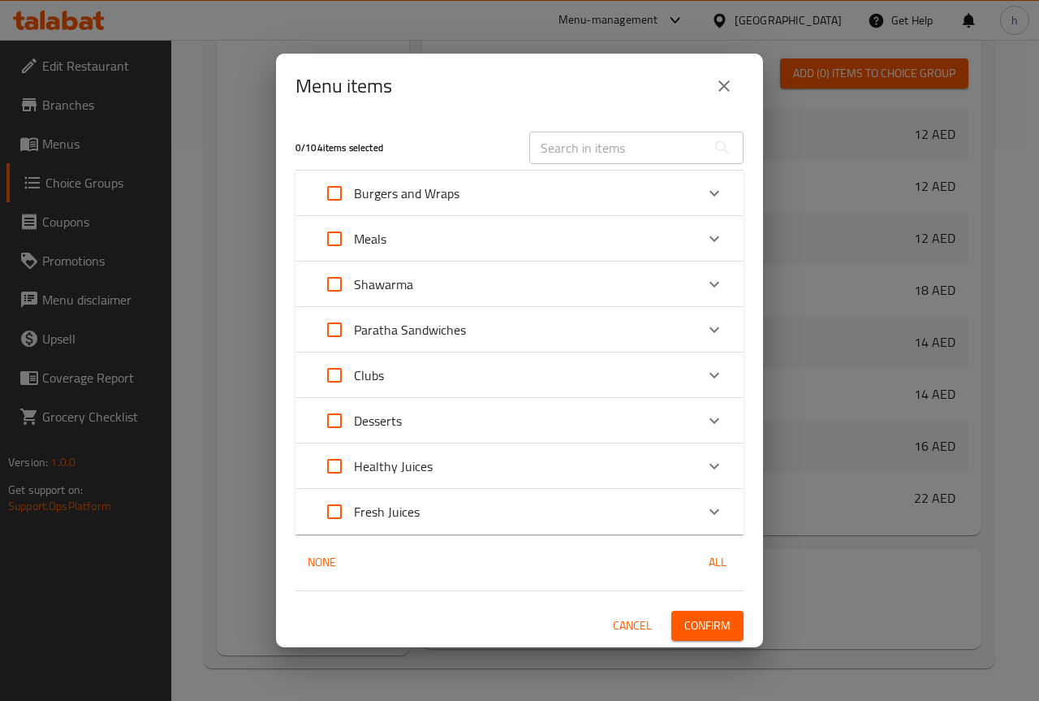
click at [462, 193] on div "Burgers and Wraps" at bounding box center [505, 193] width 380 height 39
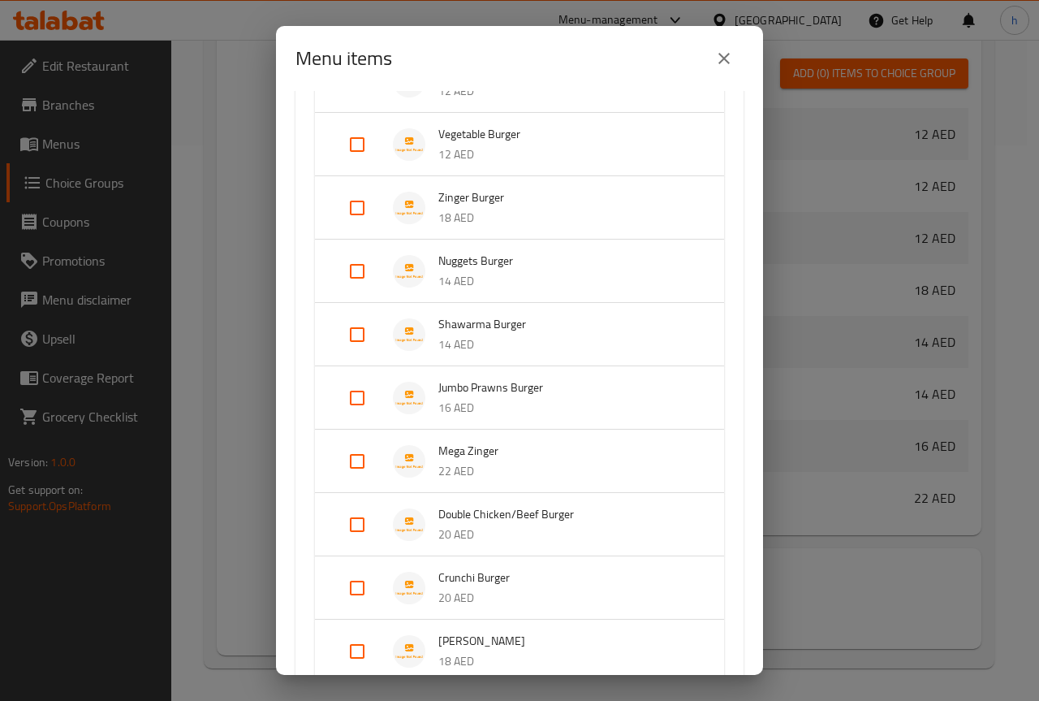
scroll to position [244, 0]
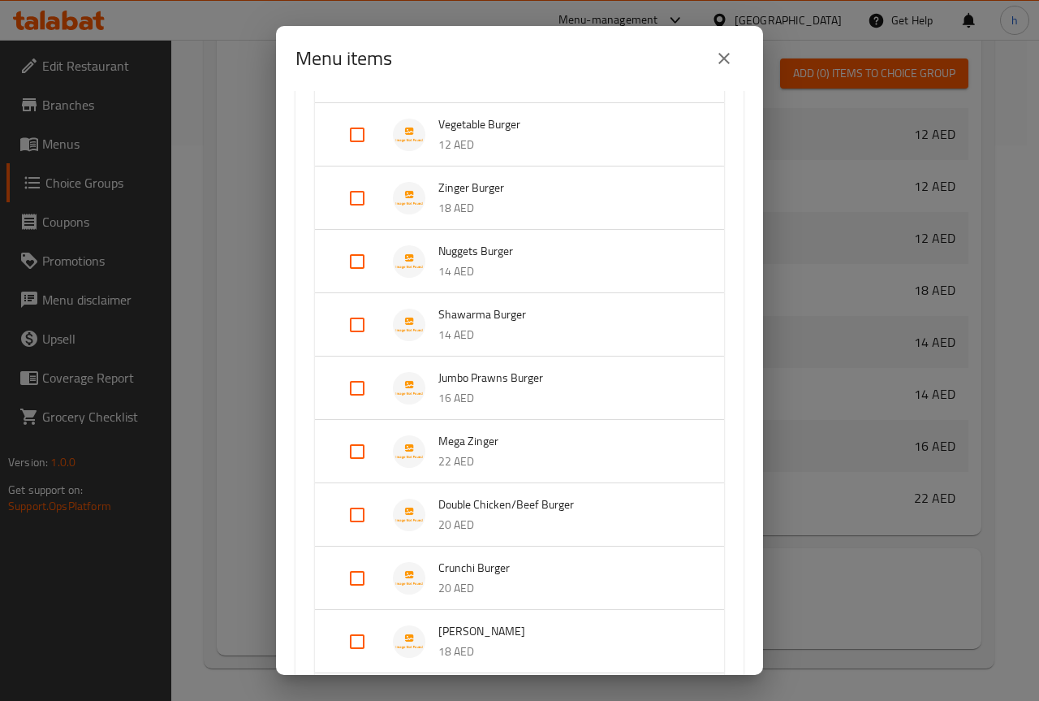
click at [604, 499] on span "Double Chicken/Beef Burger" at bounding box center [564, 505] width 253 height 20
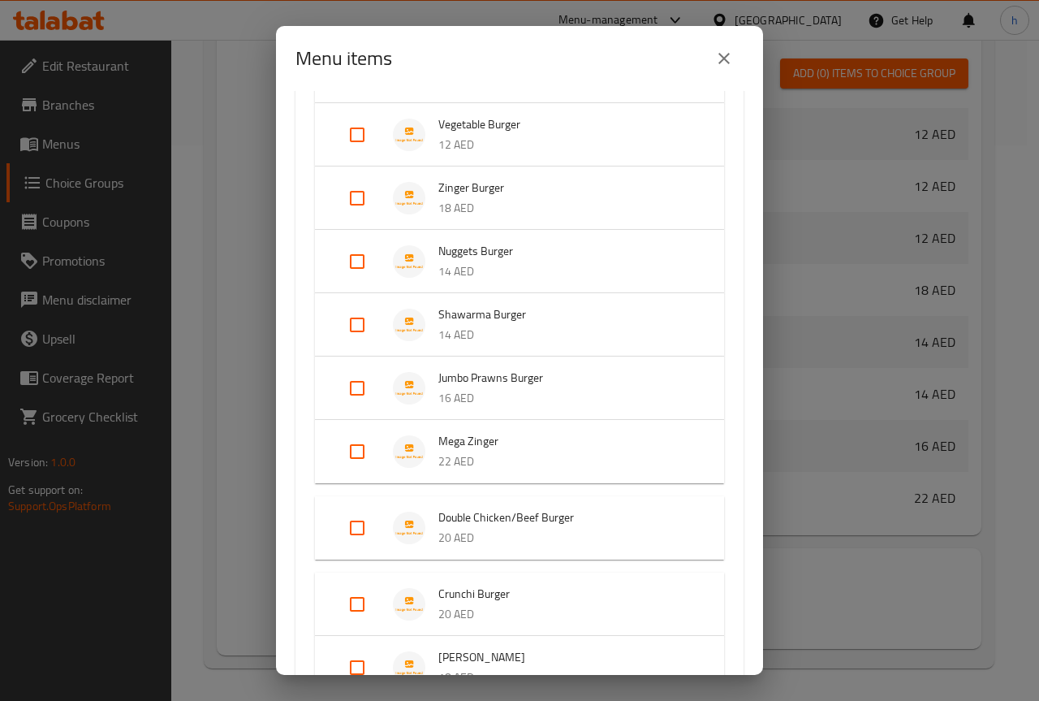
click at [354, 528] on input "Expand" at bounding box center [357, 527] width 39 height 39
checkbox input "true"
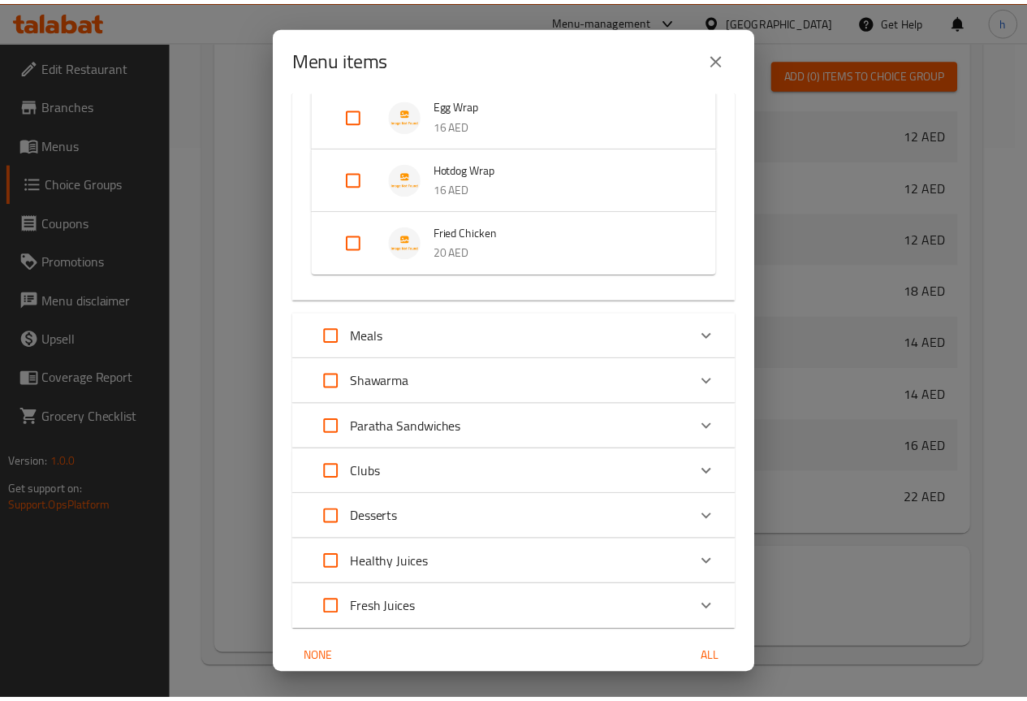
scroll to position [1282, 0]
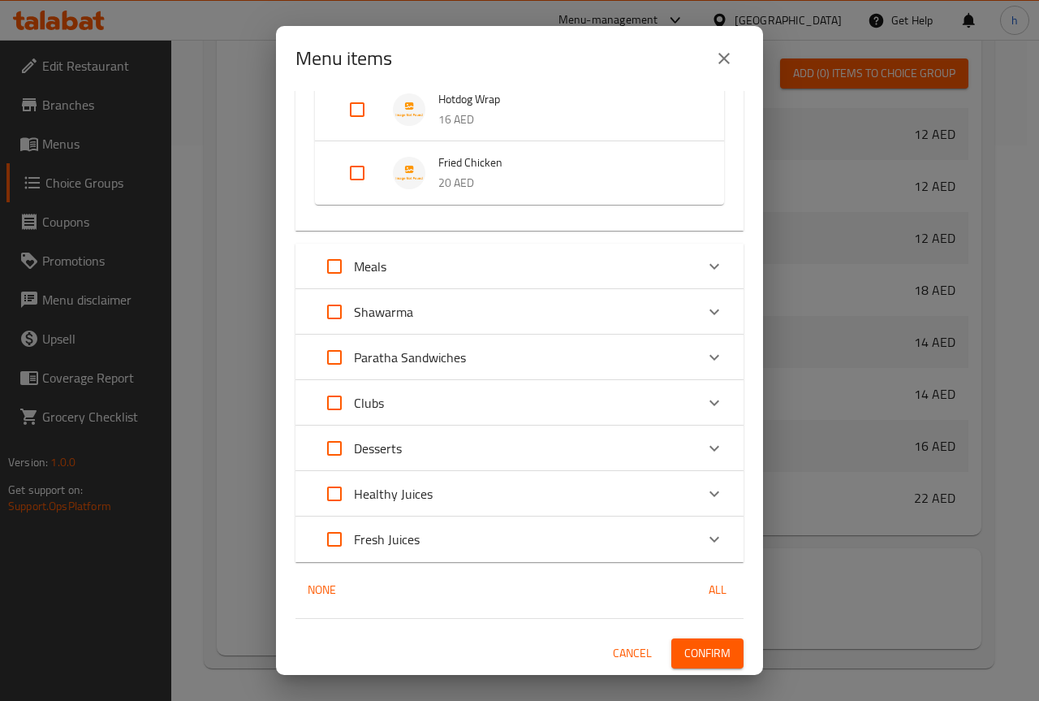
click at [695, 661] on span "Confirm" at bounding box center [708, 653] width 46 height 20
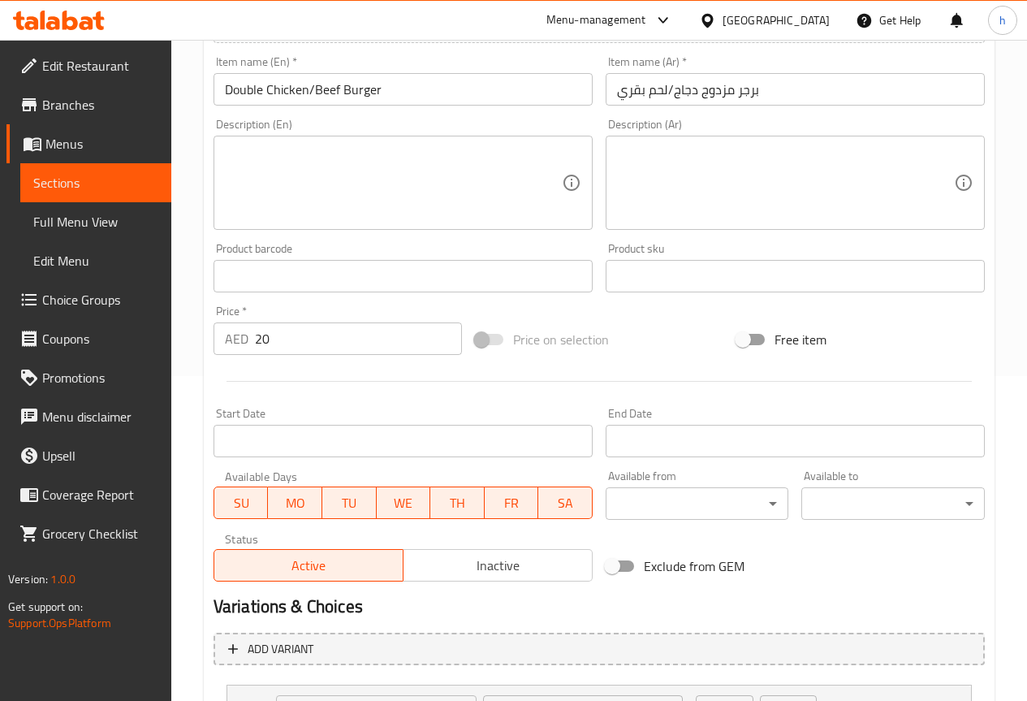
scroll to position [473, 0]
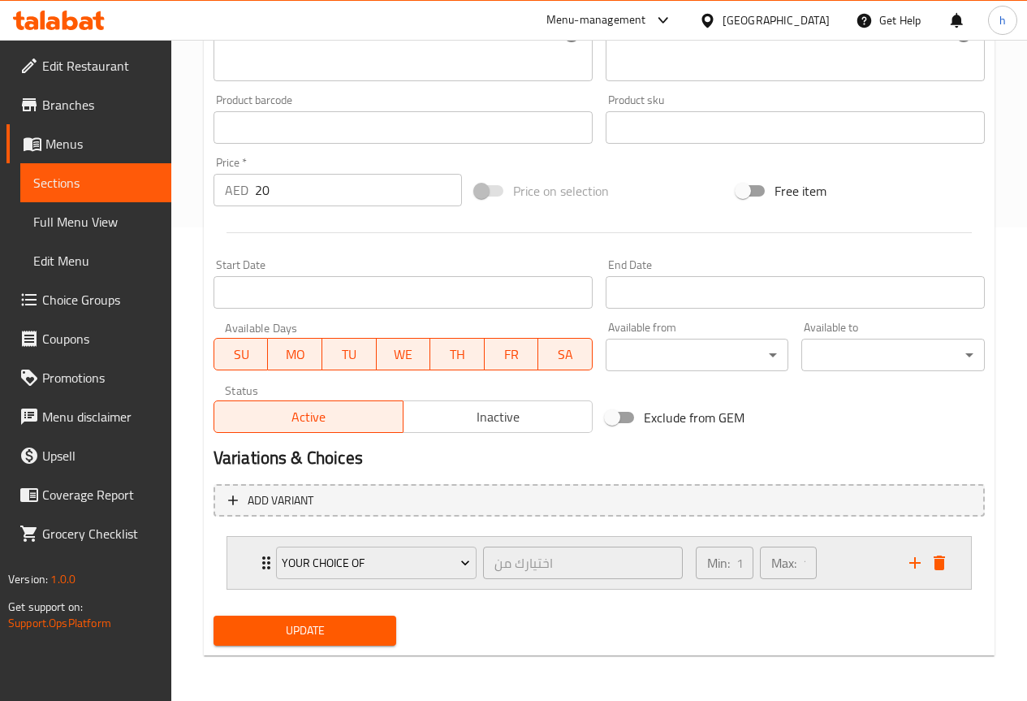
click at [858, 578] on div "Min: 1 ​ Max: 1 ​" at bounding box center [793, 563] width 214 height 52
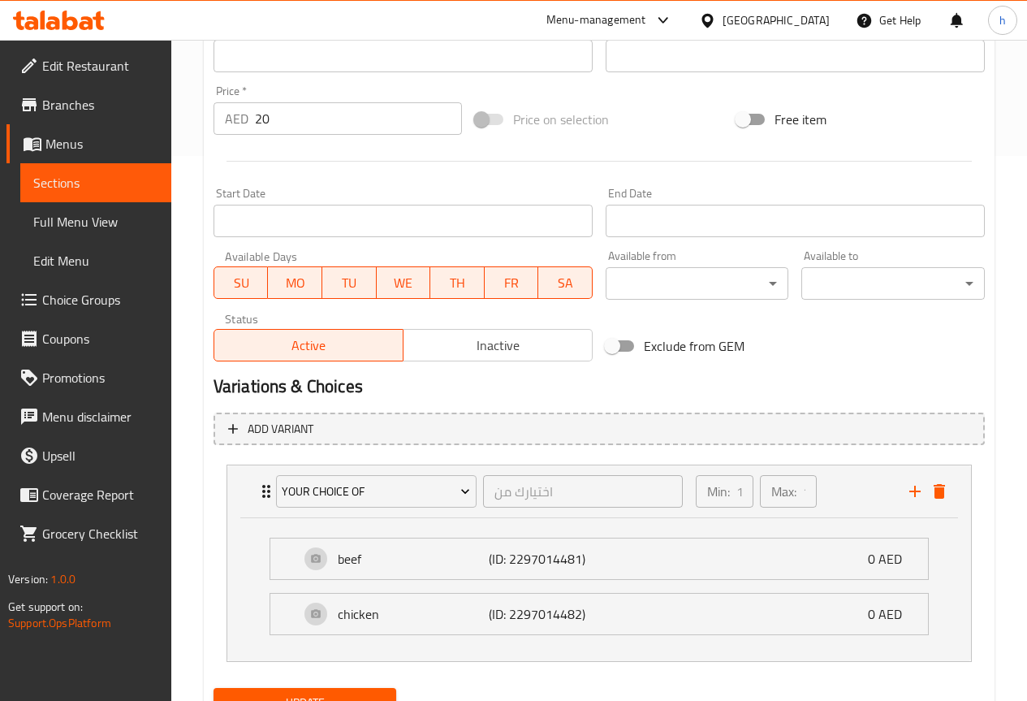
scroll to position [617, 0]
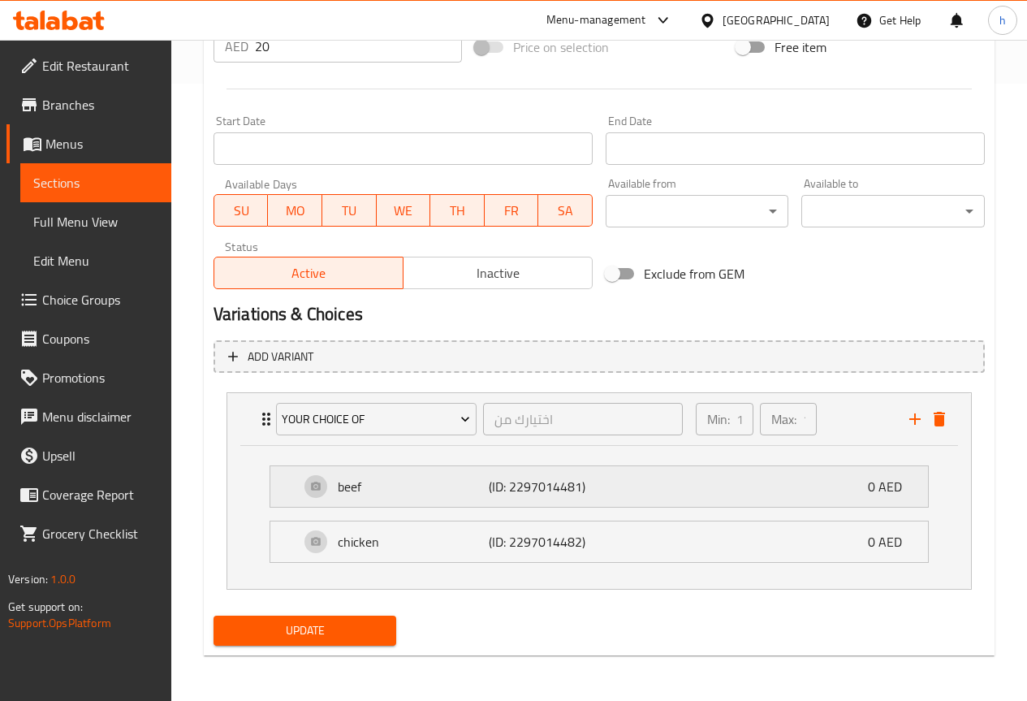
click at [783, 488] on div "beef (ID: 2297014481) 0 AED" at bounding box center [604, 486] width 609 height 41
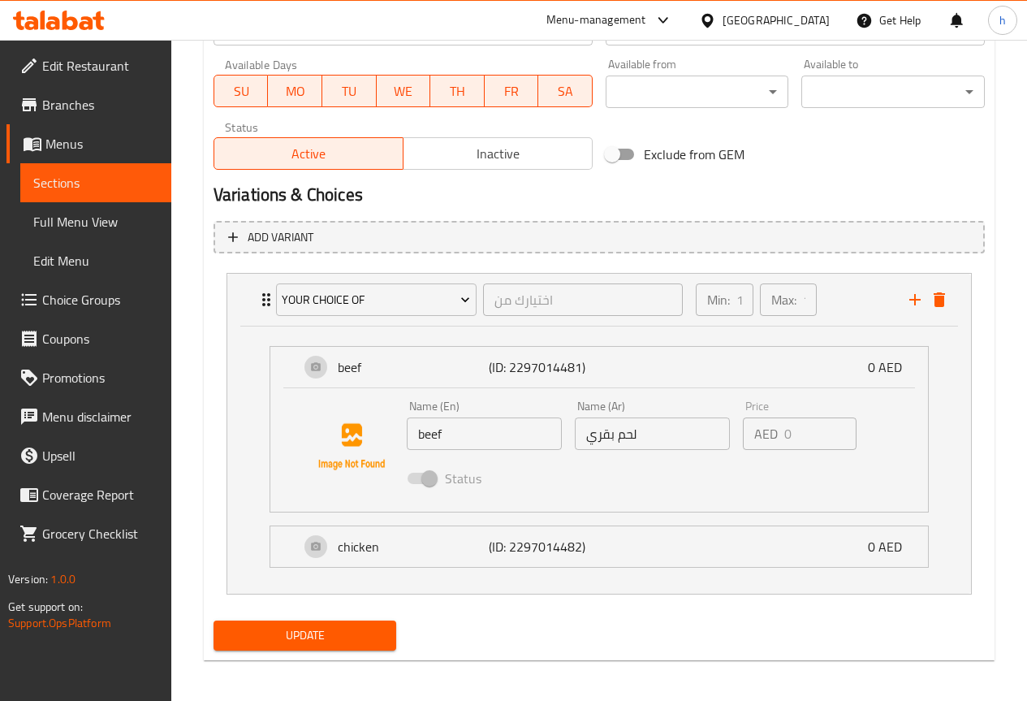
scroll to position [741, 0]
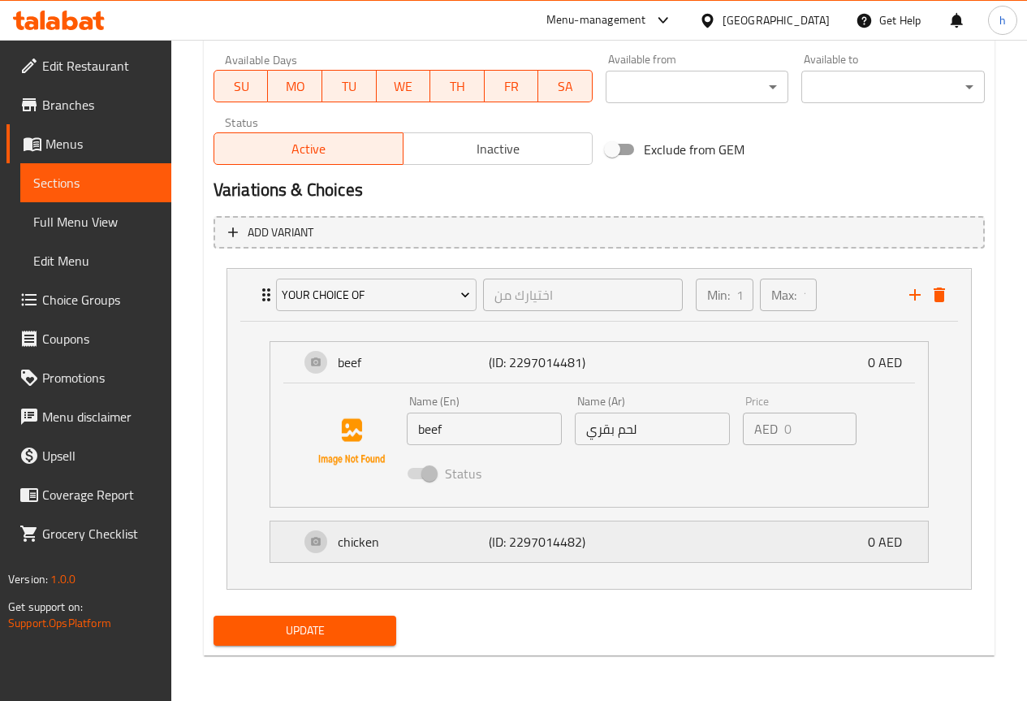
click at [674, 544] on div "chicken (ID: 2297014482) 0 AED" at bounding box center [604, 541] width 609 height 41
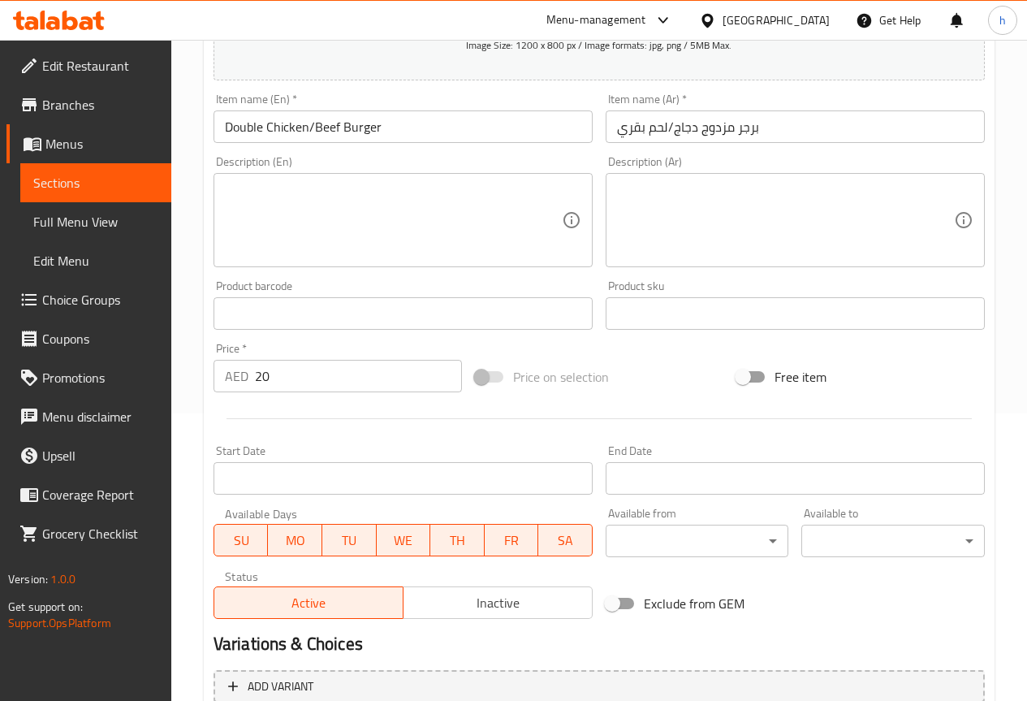
scroll to position [11, 0]
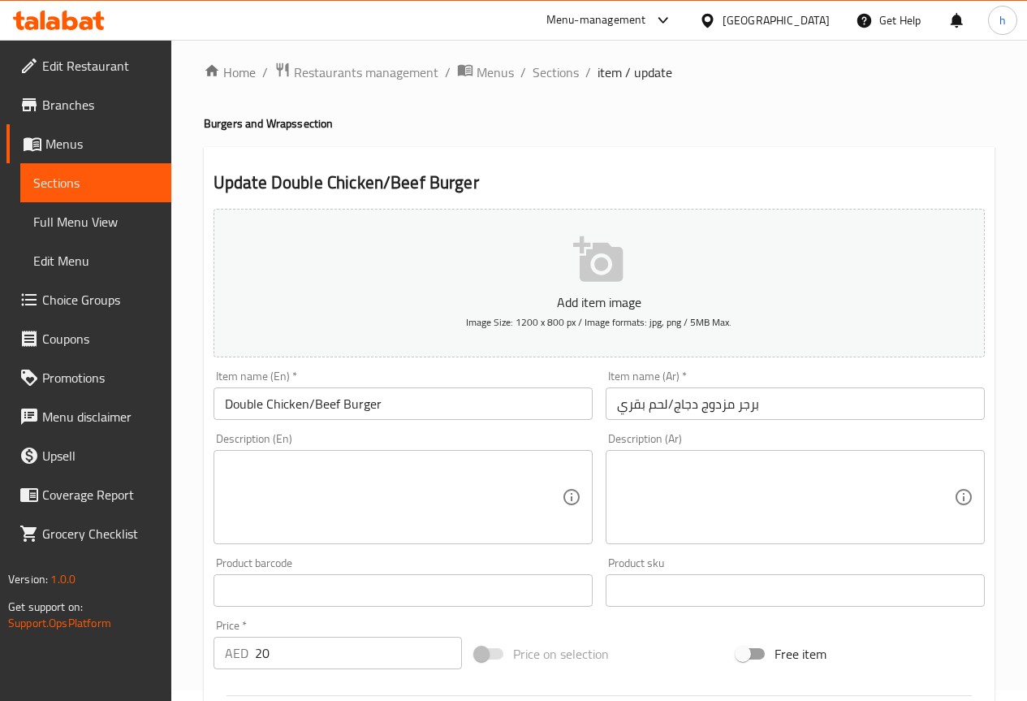
click at [652, 494] on textarea at bounding box center [785, 497] width 337 height 77
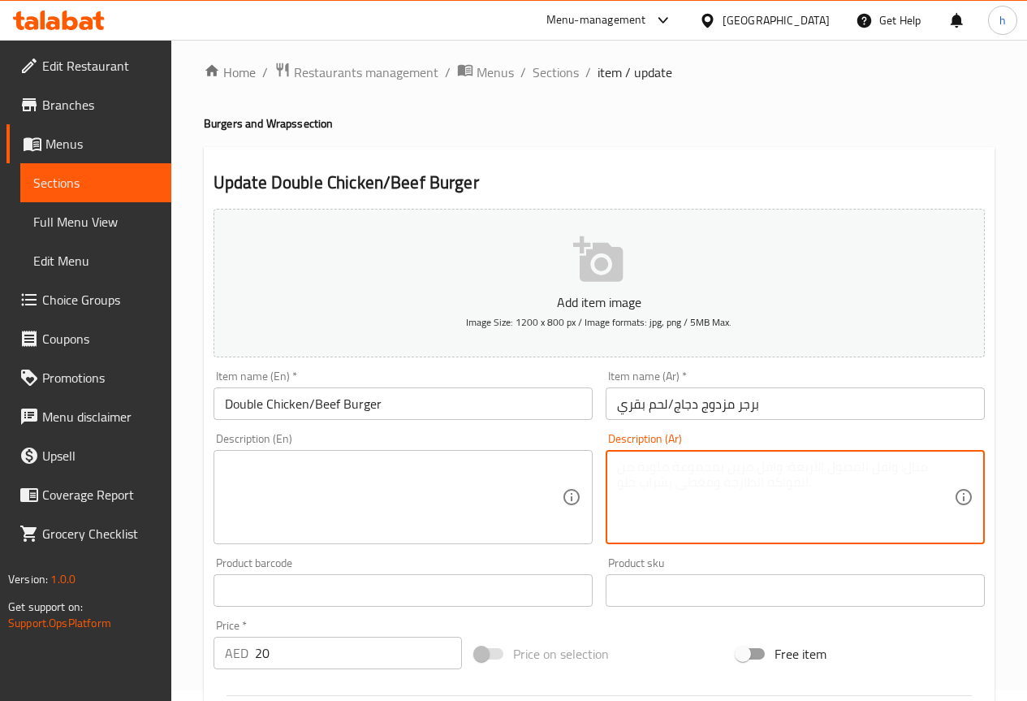
type textarea "ر"
paste textarea "قطعتين من الدجاج المشوي أو اللحم البقري مع الخس والطماطم والبصل والمايونيز."
type textarea "قطعتين من الدجاج المشوي أو اللحم البقري مع الخس والطماطم والبصل والمايونيز."
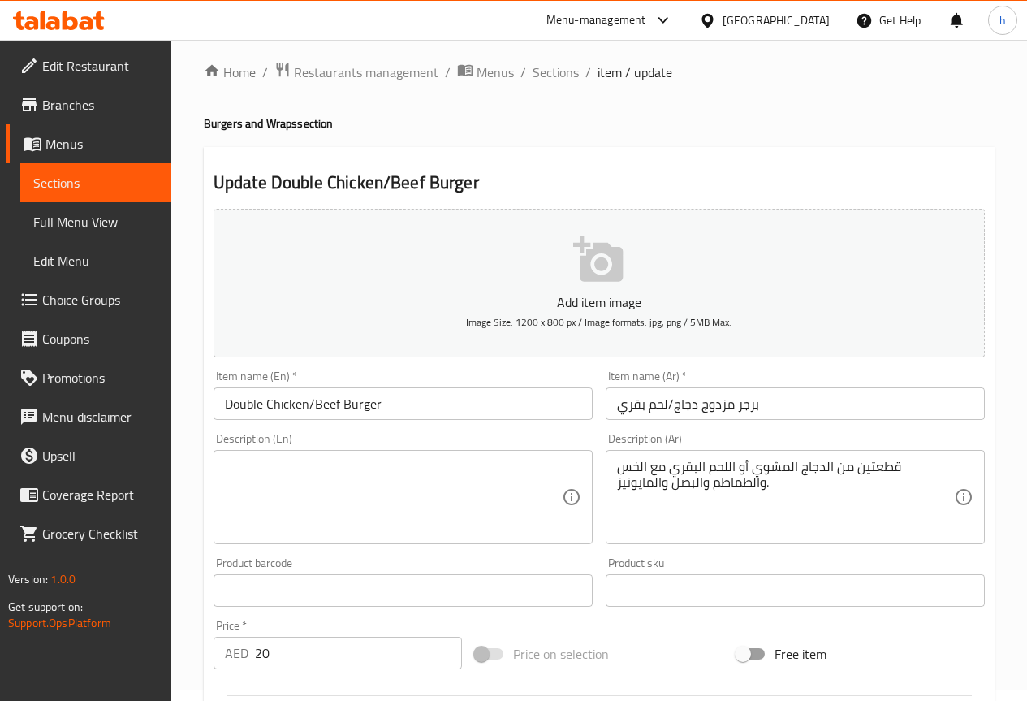
click at [292, 475] on textarea at bounding box center [393, 497] width 337 height 77
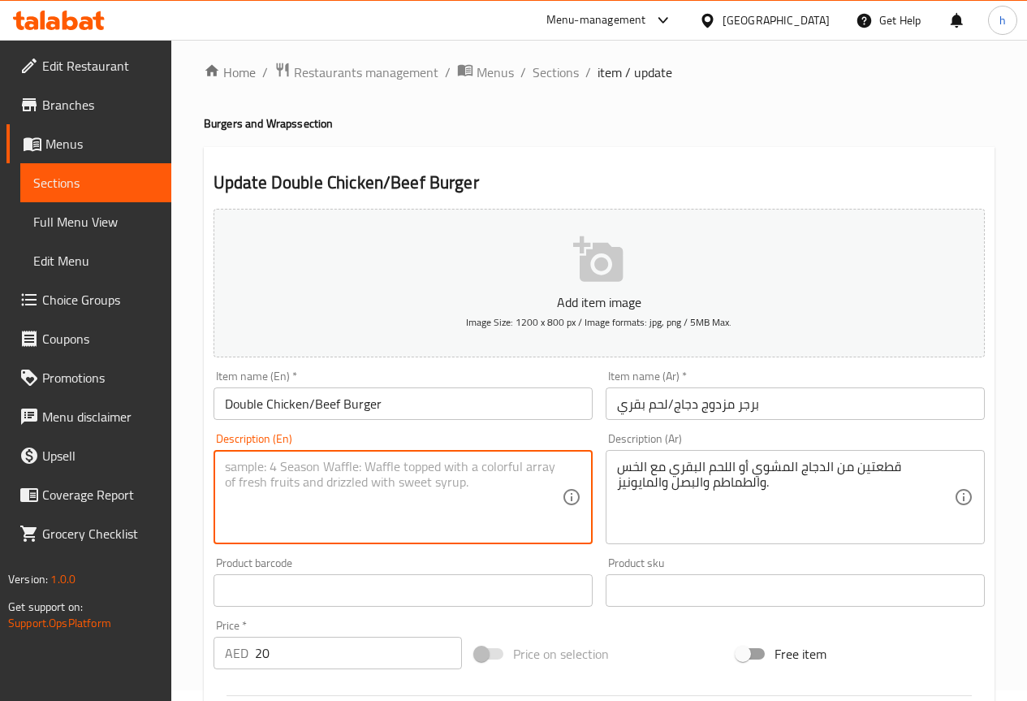
click at [292, 475] on textarea at bounding box center [393, 497] width 337 height 77
paste textarea "Two grilled chicken or beef patties with lettuce, tomato, onion, and mayonnaise."
type textarea "Two grilled chicken or beef patties with lettuce, tomato, onion, and mayonnaise."
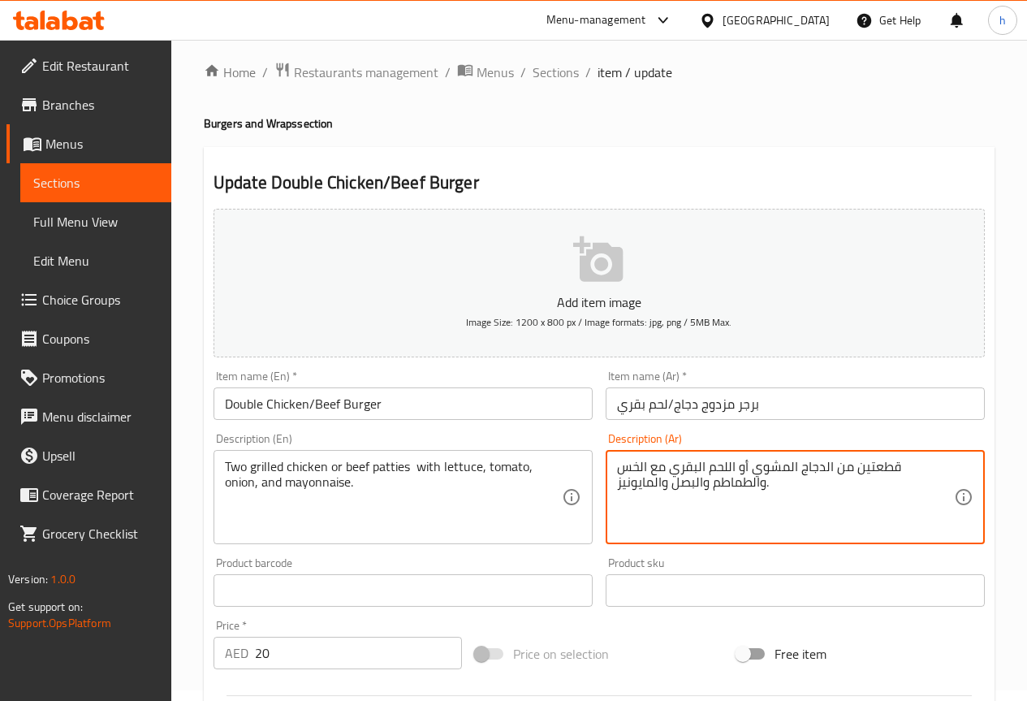
drag, startPoint x: 854, startPoint y: 467, endPoint x: 899, endPoint y: 454, distance: 46.5
click at [899, 454] on div "قطعتين من الدجاج المشوي أو اللحم البقري مع الخس والطماطم والبصل والمايونيز. Des…" at bounding box center [795, 497] width 379 height 94
click at [905, 480] on textarea "قطعتين من الدجاج المشوي أو اللحم البقري مع الخس والطماطم والبصل والمايونيز." at bounding box center [785, 497] width 337 height 77
drag, startPoint x: 854, startPoint y: 469, endPoint x: 896, endPoint y: 476, distance: 41.9
click at [896, 476] on textarea "قطعتين من الدجاج المشوي أو اللحم البقري مع الخس والطماطم والبصل والمايونيز." at bounding box center [785, 497] width 337 height 77
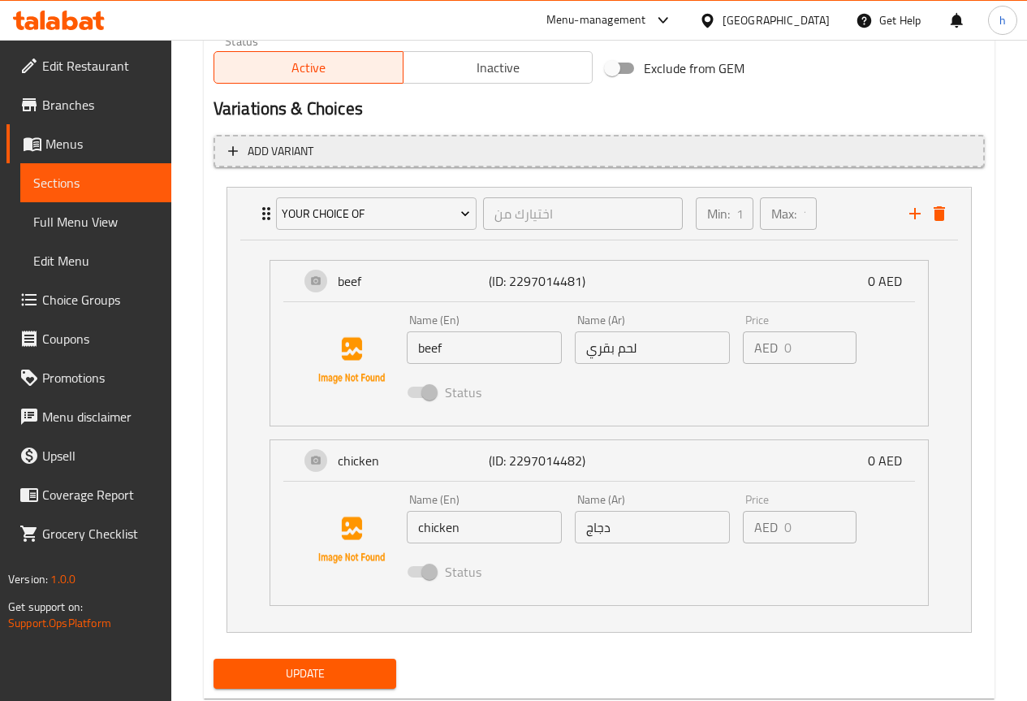
scroll to position [866, 0]
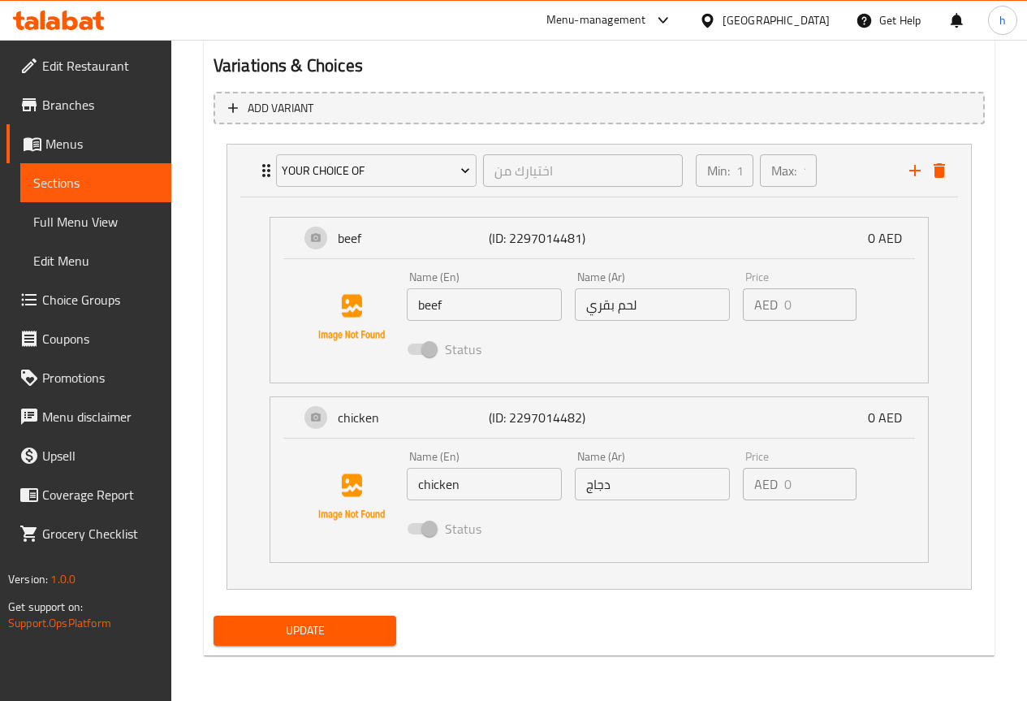
type textarea "شريحتين من الدجاج المشوي أو اللحم البقري مع الخس والطماطم والبصل والمايونيز."
click at [342, 623] on span "Update" at bounding box center [306, 630] width 158 height 20
click at [114, 177] on span "Sections" at bounding box center [95, 182] width 125 height 19
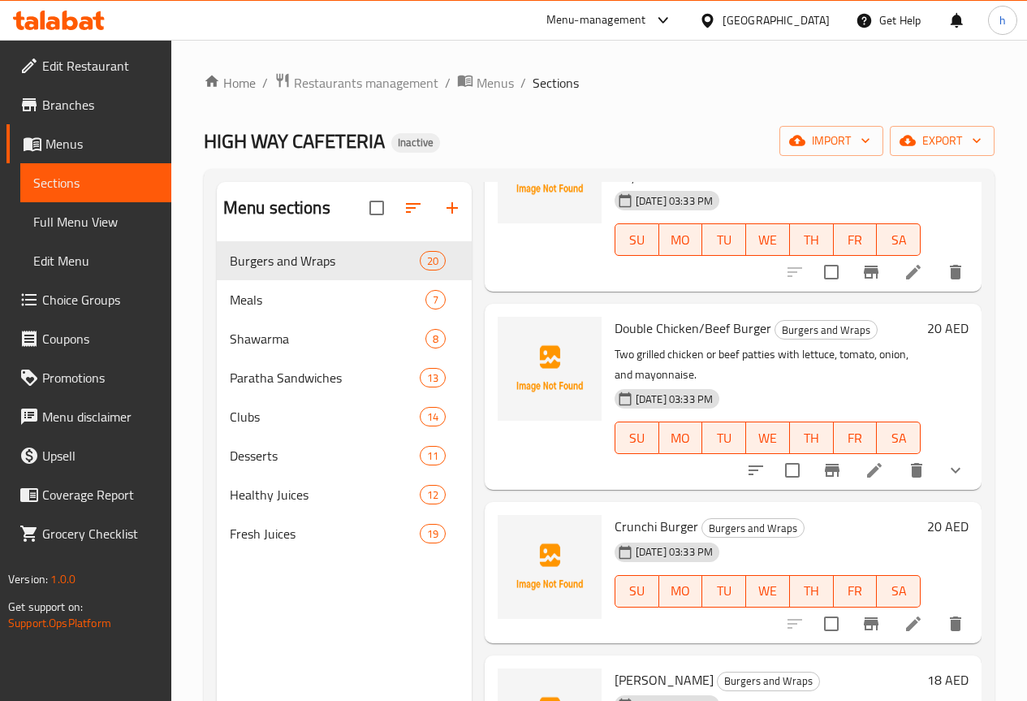
scroll to position [1624, 0]
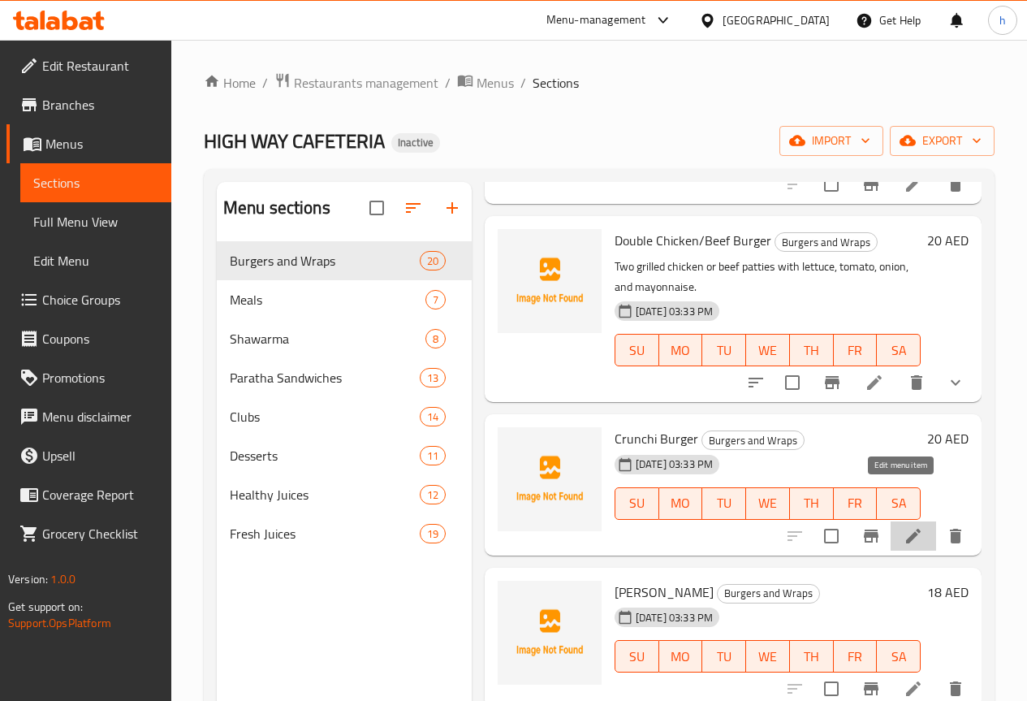
click at [906, 529] on icon at bounding box center [913, 536] width 15 height 15
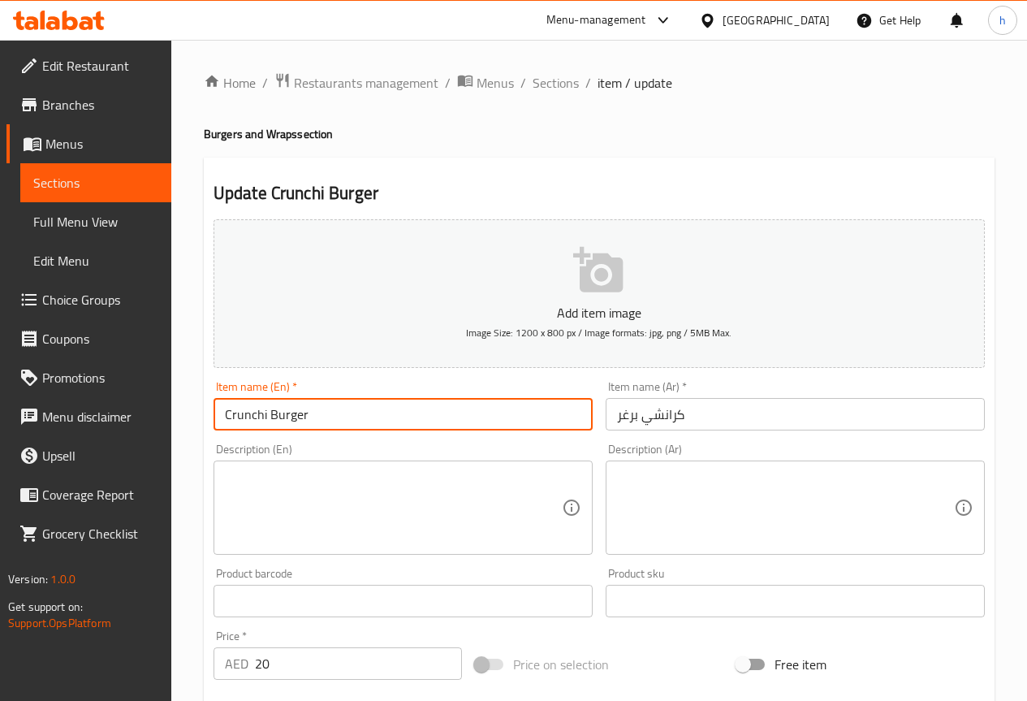
drag, startPoint x: 265, startPoint y: 417, endPoint x: 222, endPoint y: 415, distance: 42.3
click at [222, 415] on input "Crunchi Burger" at bounding box center [403, 414] width 379 height 32
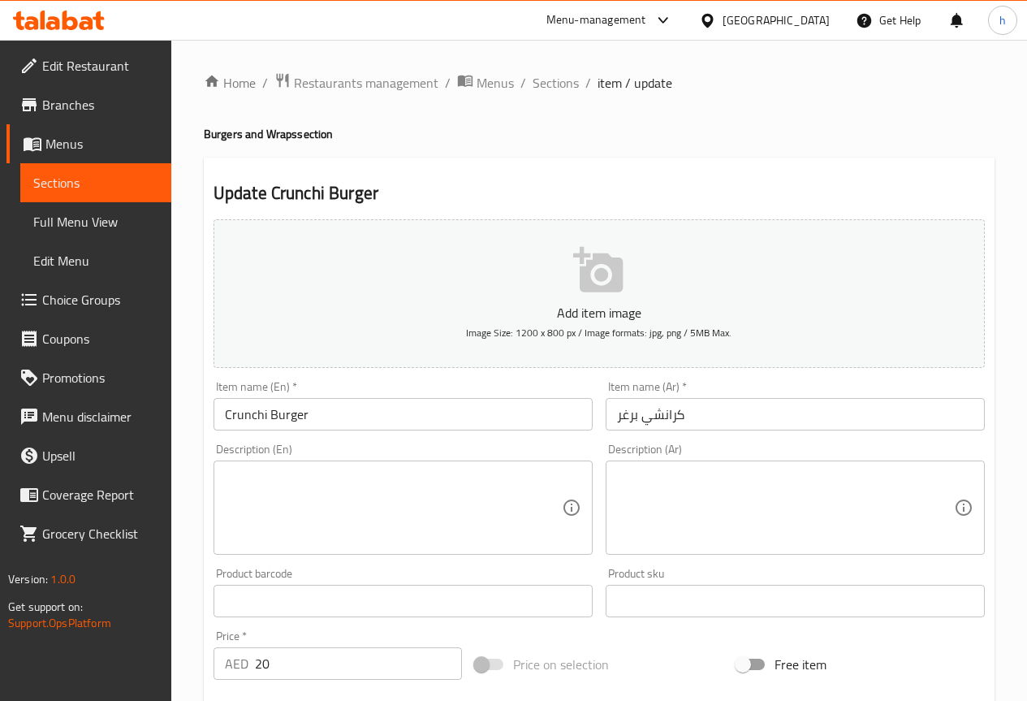
click at [533, 492] on textarea at bounding box center [393, 507] width 337 height 77
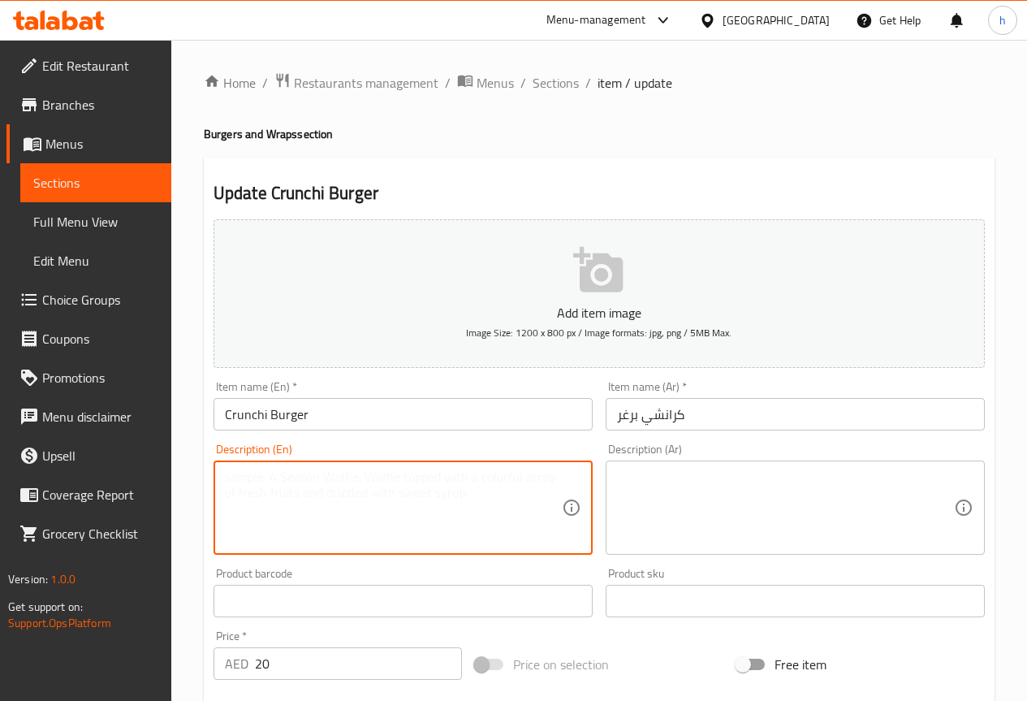
paste textarea "Crispy chicken fillet coated in cornflakes batter with lettuce and mayonnaise."
type textarea "Crispy chicken fillet coated in cornflakes batter with lettuce and mayonnaise."
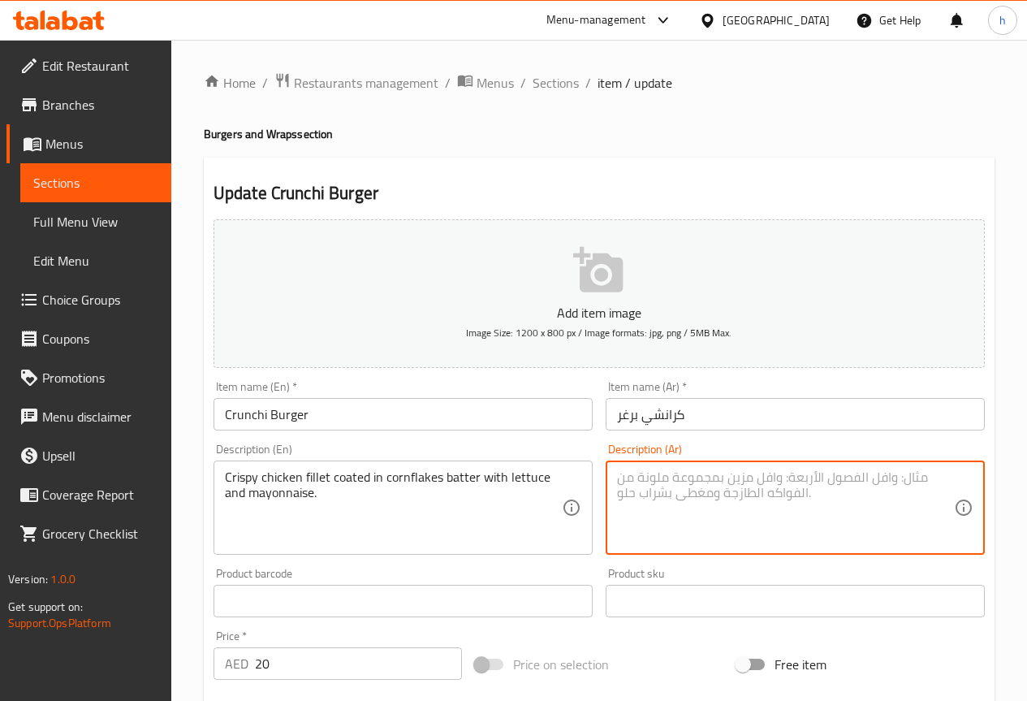
click at [672, 489] on textarea at bounding box center [785, 507] width 337 height 77
paste textarea "فيليه دجاج مقرمش مغطى بعجينة رقائق الذرة مع الخس والمايونيز."
drag, startPoint x: 762, startPoint y: 477, endPoint x: 732, endPoint y: 485, distance: 30.1
click at [732, 485] on textarea "فيليه دجاج مقرمش مغطى بعجينة رقائق الذرة مع الخس والمايونيز." at bounding box center [785, 507] width 337 height 77
drag, startPoint x: 728, startPoint y: 476, endPoint x: 669, endPoint y: 474, distance: 58.5
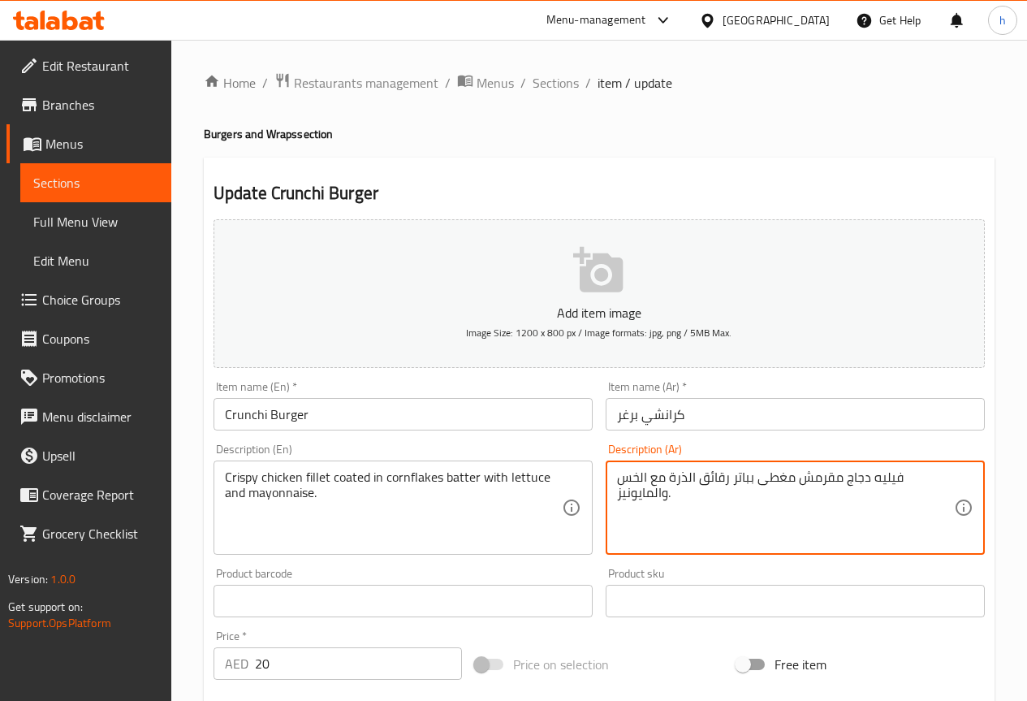
click at [669, 474] on textarea "فيليه دجاج مقرمش مغطى بباتر رقائق الذرة مع الخس والمايونيز." at bounding box center [785, 507] width 337 height 77
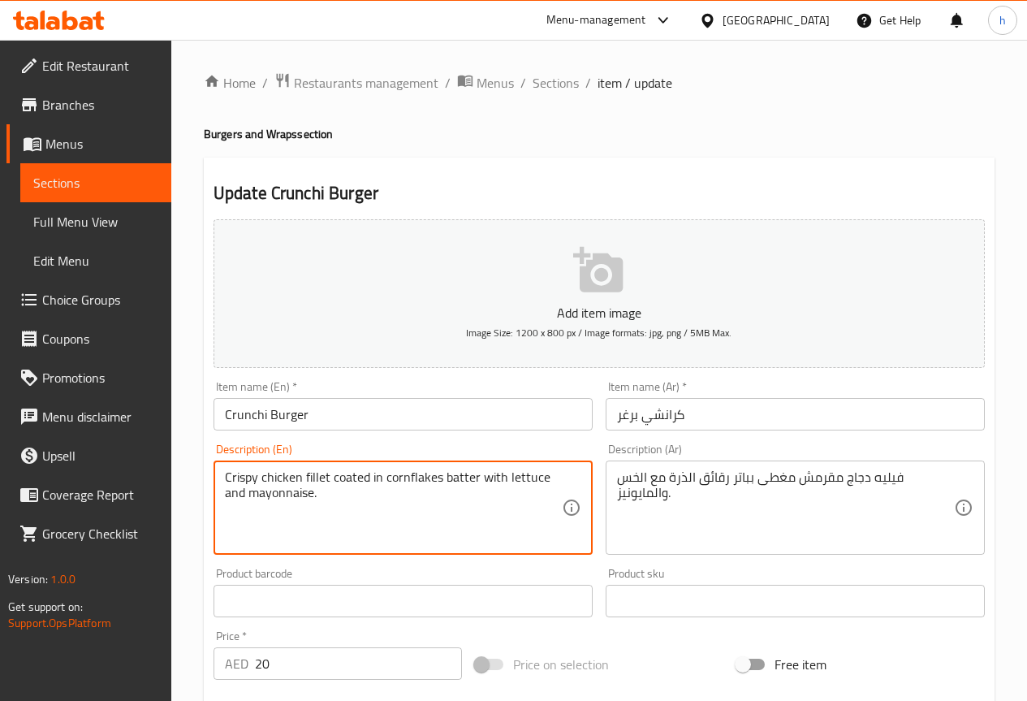
drag, startPoint x: 438, startPoint y: 476, endPoint x: 386, endPoint y: 469, distance: 53.2
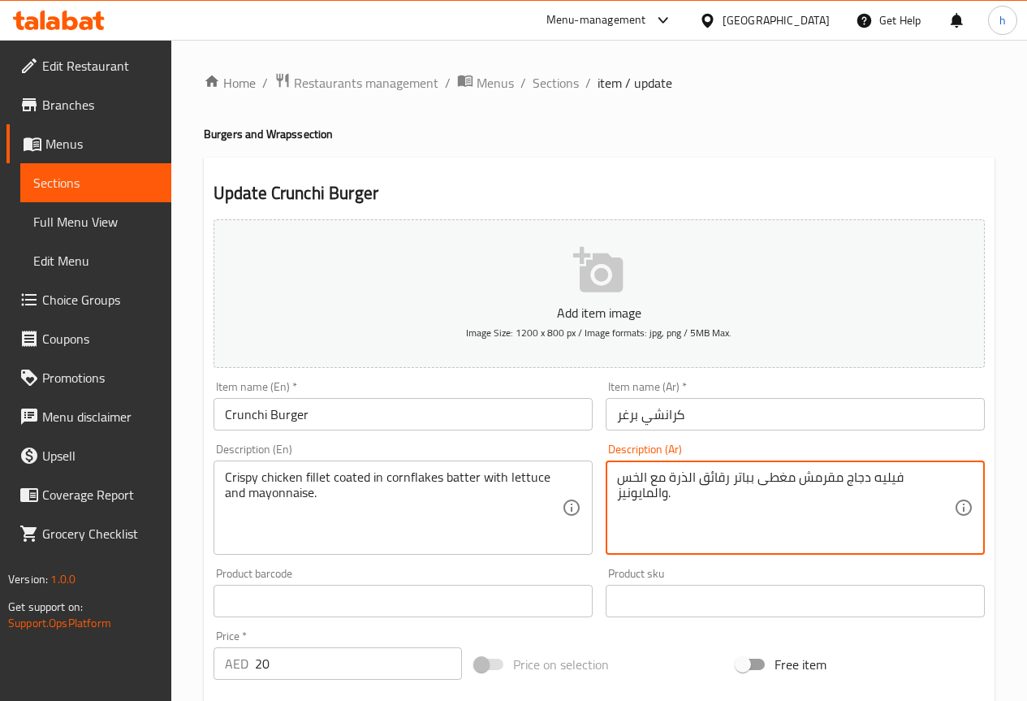
drag, startPoint x: 726, startPoint y: 477, endPoint x: 701, endPoint y: 476, distance: 25.2
drag, startPoint x: 728, startPoint y: 478, endPoint x: 672, endPoint y: 475, distance: 56.1
click at [672, 475] on textarea "فيليه دجاج مقرمش مغطى بباتر رقائق الذرة مع الخس والمايونيز." at bounding box center [785, 507] width 337 height 77
click at [732, 476] on textarea "فيليه دجاج مقرمش مغطى بباتر كورنفليكس مع الخس والمايونيز." at bounding box center [785, 507] width 337 height 77
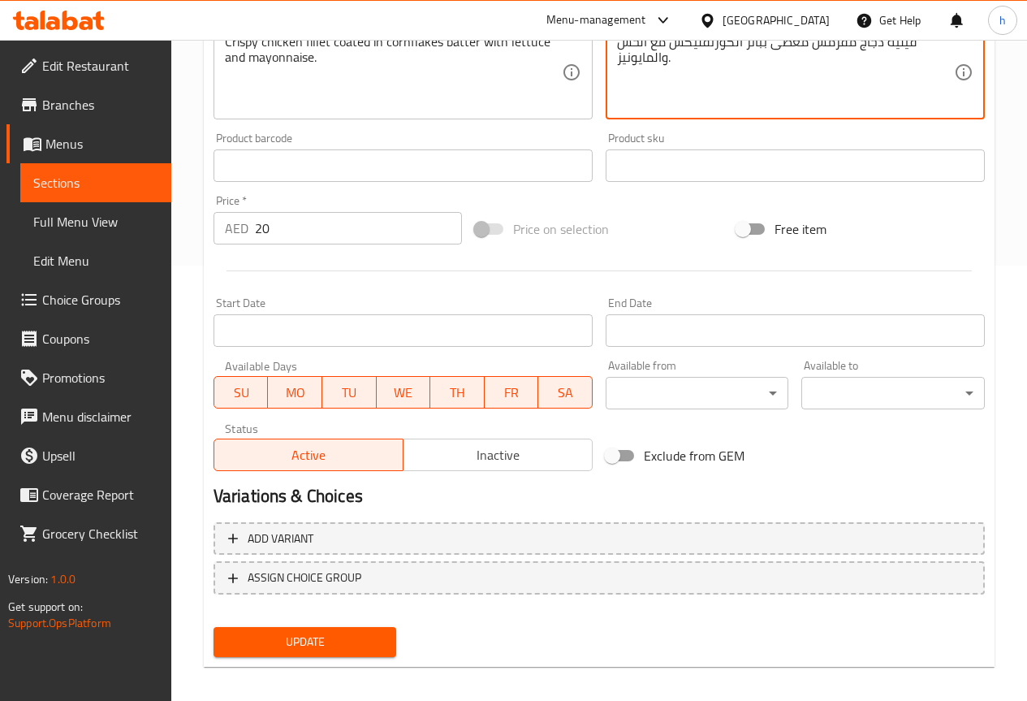
scroll to position [447, 0]
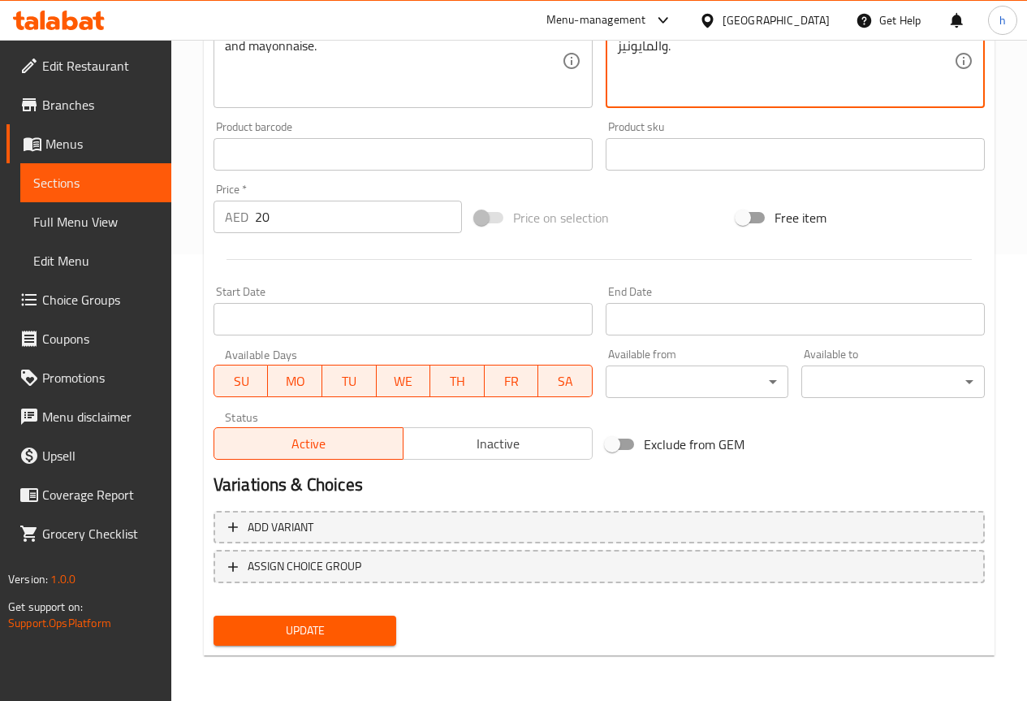
type textarea "فيليه دجاج مقرمش مغطى بباتر الكورنفليكس مع الخس والمايونيز."
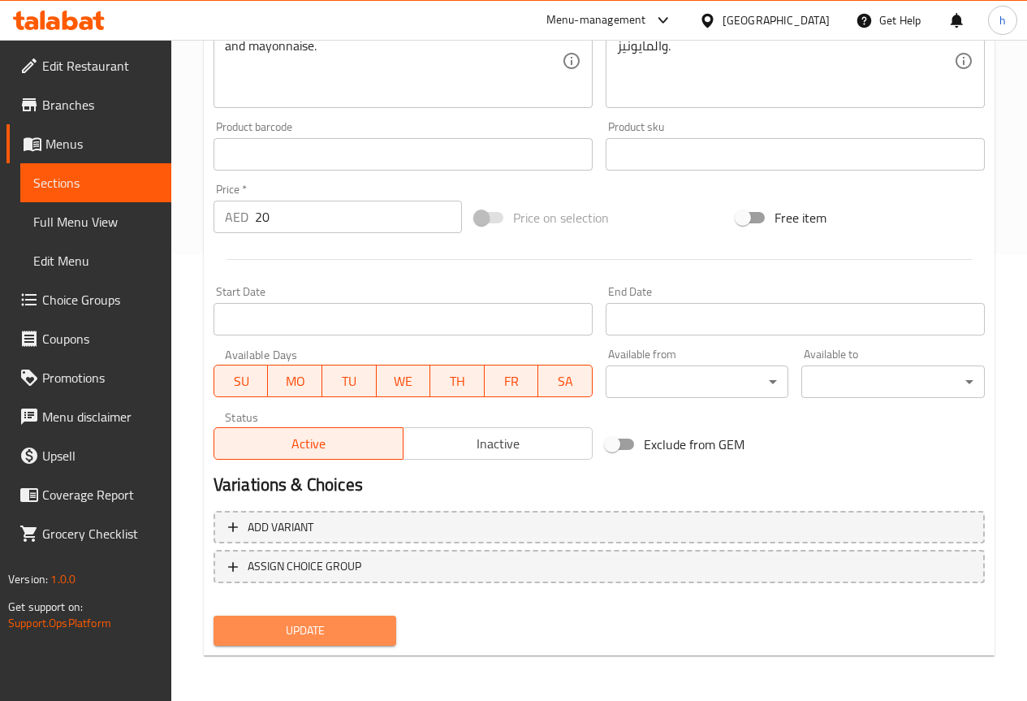
click at [260, 634] on span "Update" at bounding box center [306, 630] width 158 height 20
click at [303, 622] on span "Update" at bounding box center [306, 630] width 158 height 20
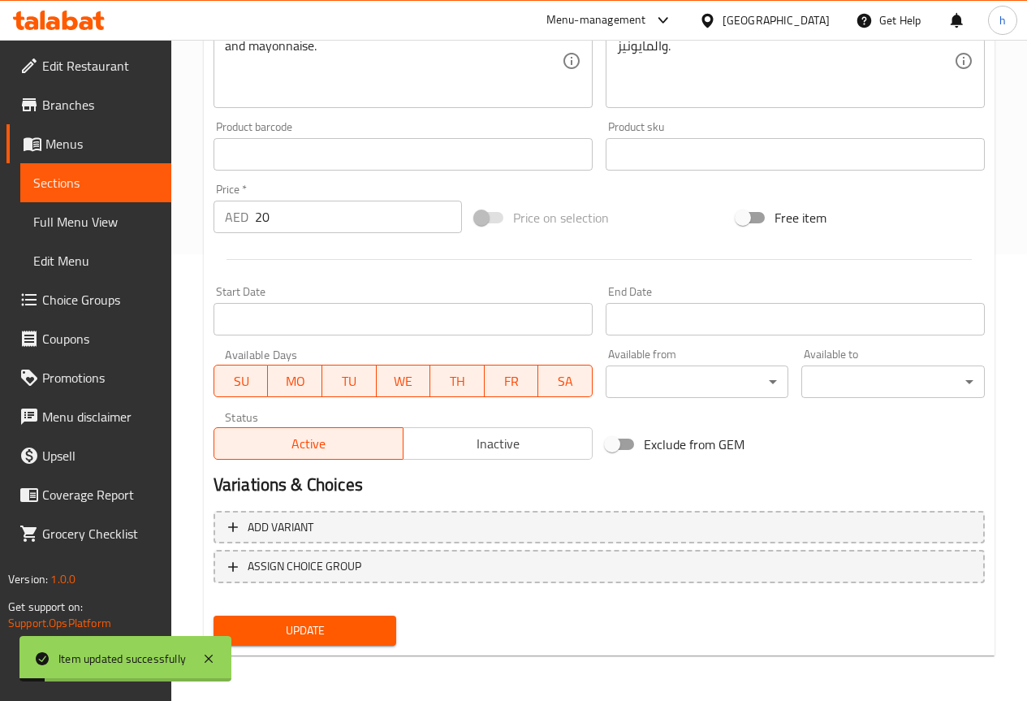
click at [116, 171] on link "Sections" at bounding box center [95, 182] width 151 height 39
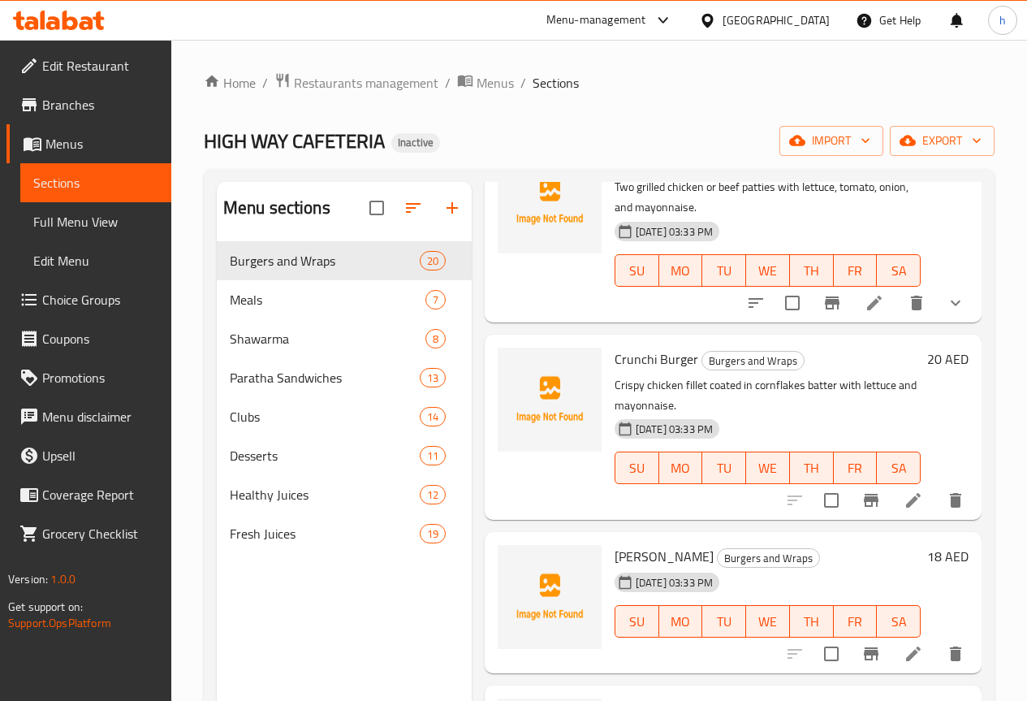
scroll to position [1786, 0]
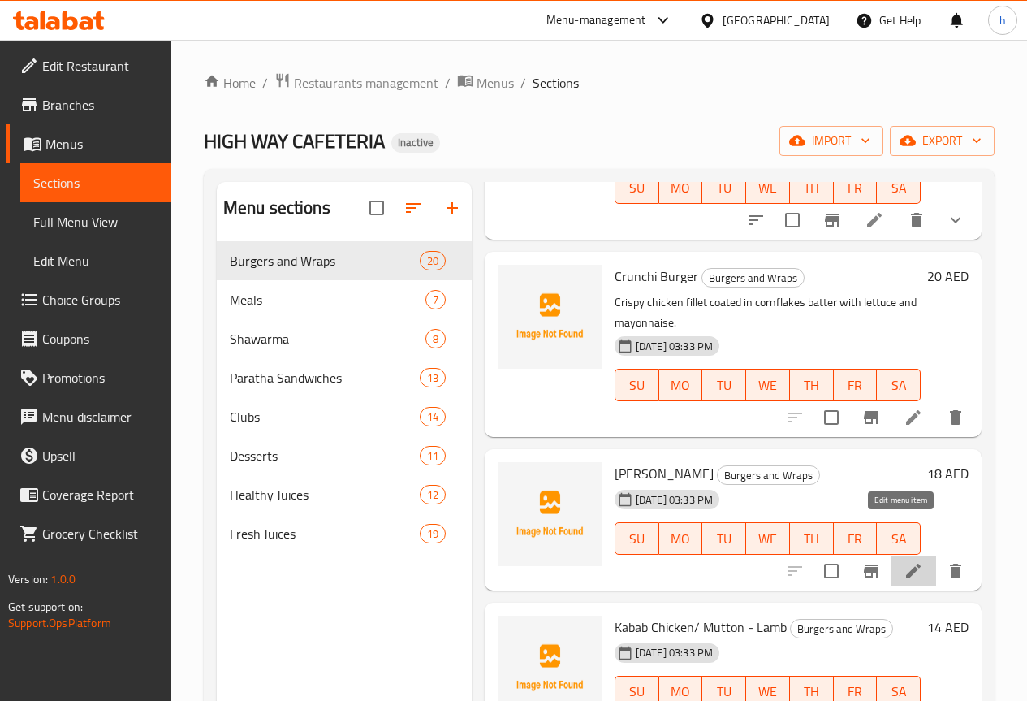
click at [910, 561] on icon at bounding box center [913, 570] width 19 height 19
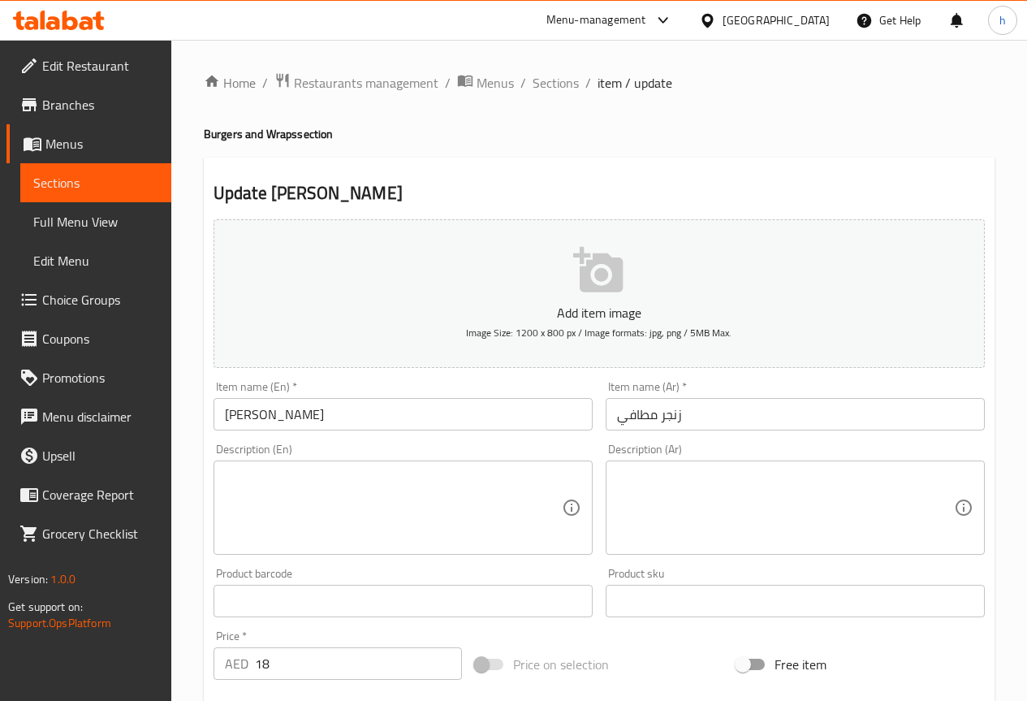
click at [306, 505] on textarea at bounding box center [393, 507] width 337 height 77
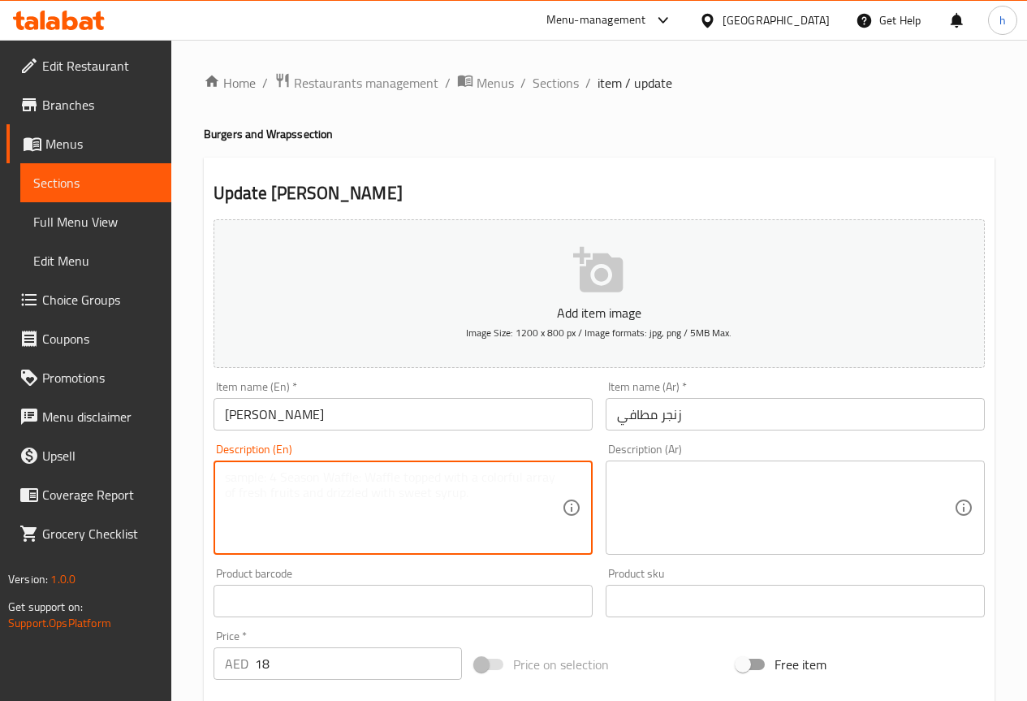
paste textarea "Spicy deep-fried chicken fillet coated in hot seasoned batter with lettuce and …"
type textarea "Spicy deep-fried chicken fillet coated in hot seasoned batter with lettuce and …"
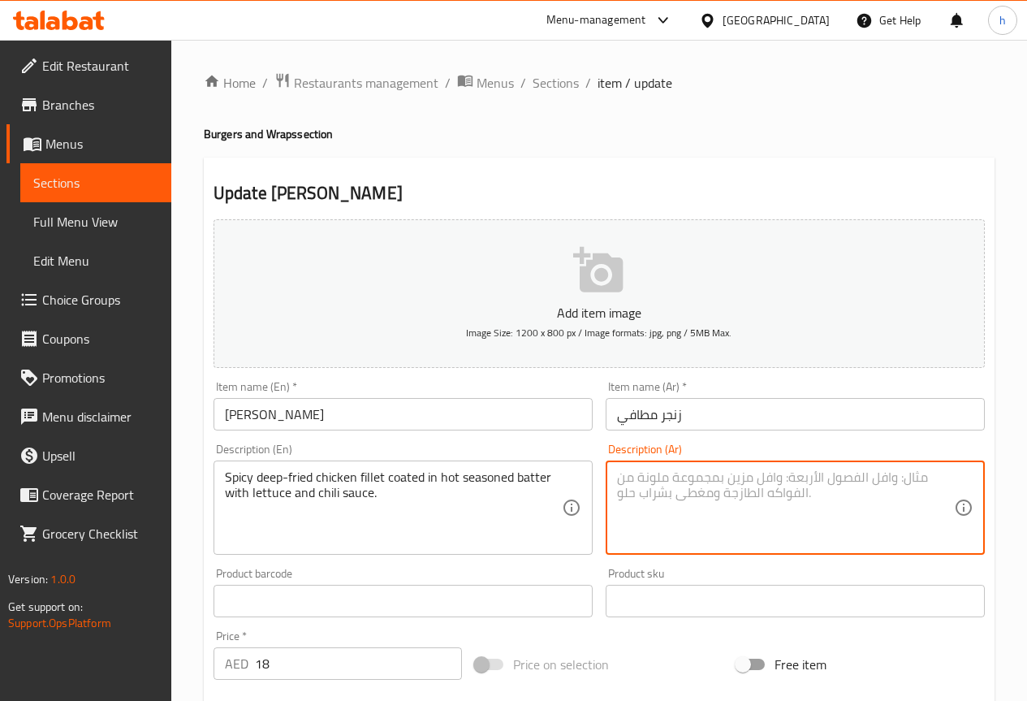
click at [776, 512] on textarea at bounding box center [785, 507] width 337 height 77
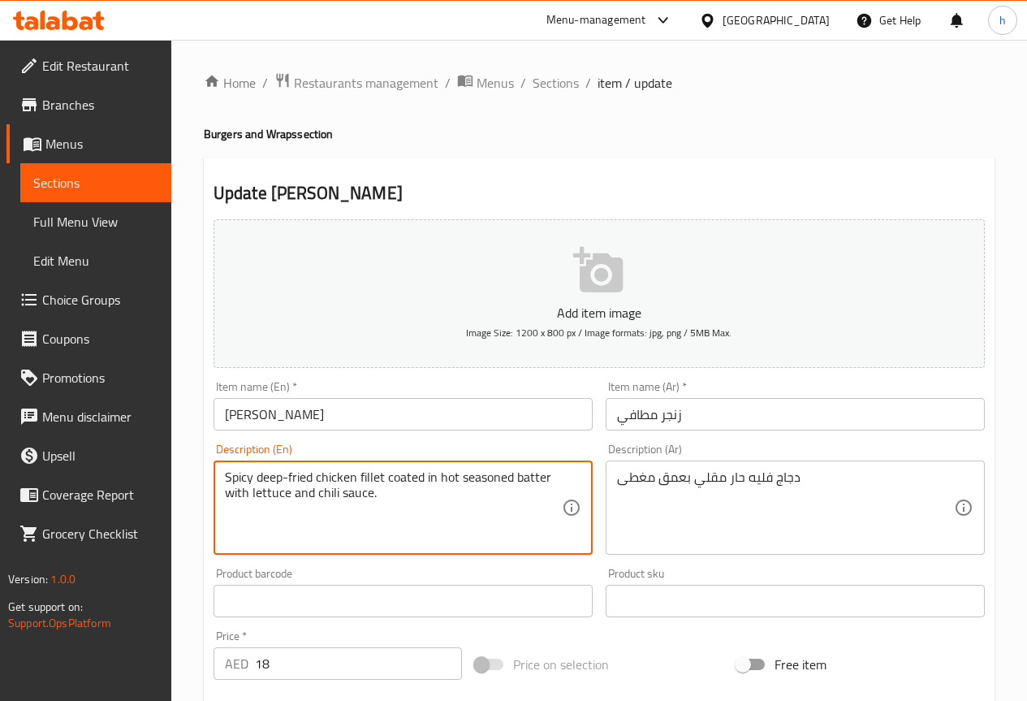
drag, startPoint x: 456, startPoint y: 479, endPoint x: 439, endPoint y: 477, distance: 16.3
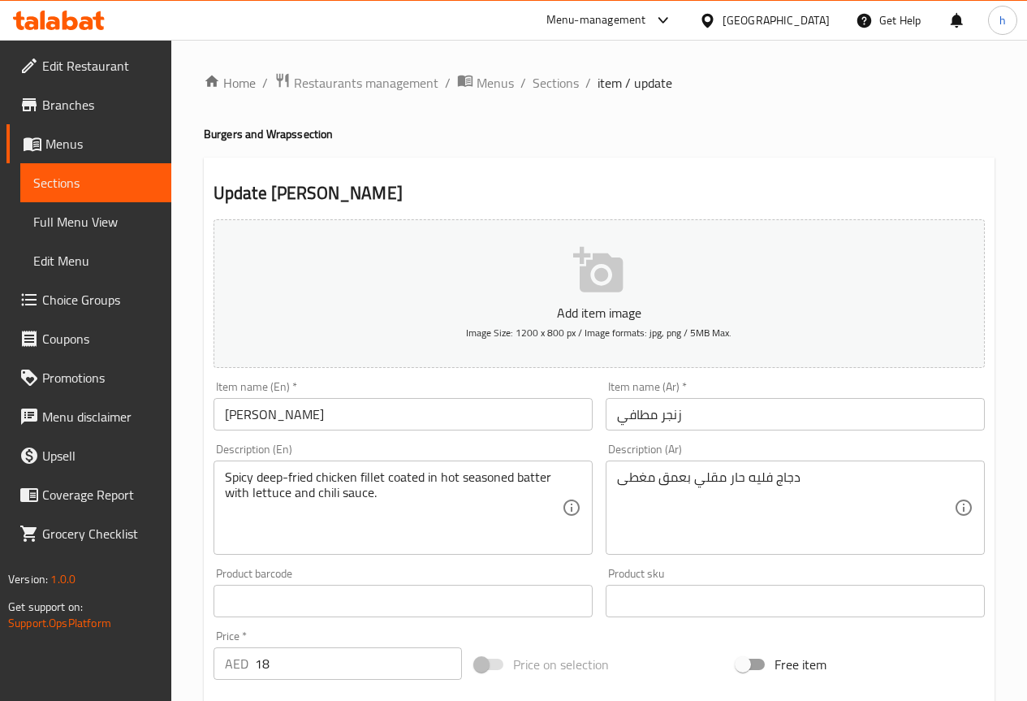
click at [616, 482] on div "دجاج فليه حار مقلي بعمق مغطى Description (Ar)" at bounding box center [795, 507] width 379 height 94
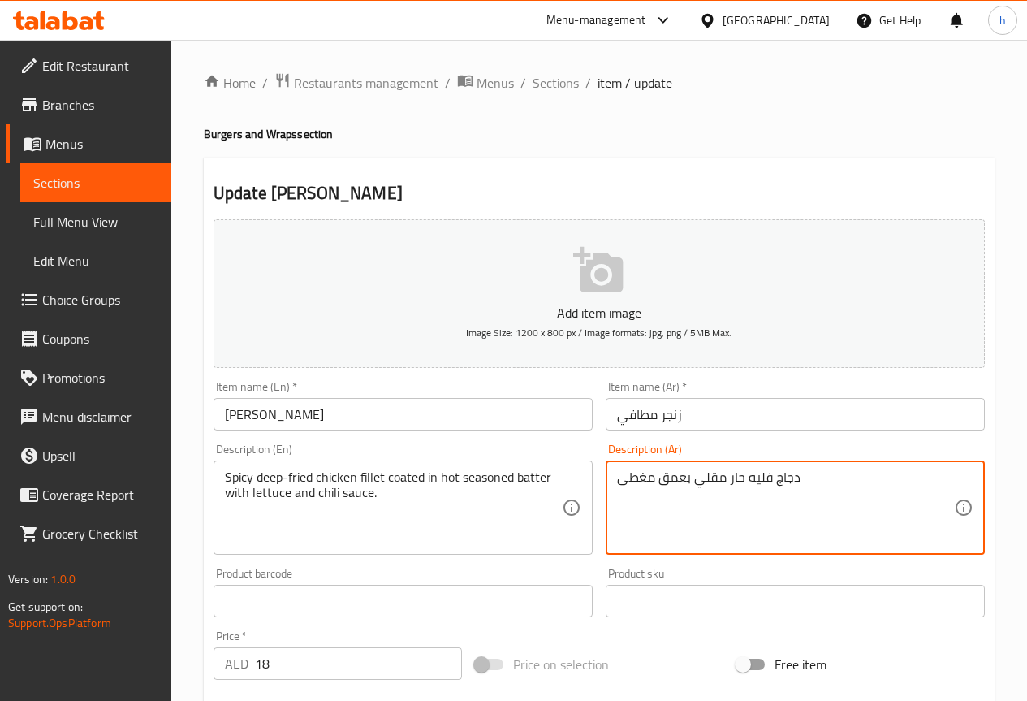
click at [808, 482] on textarea "دجاج فليه حار مقلي بعمق مغطى" at bounding box center [785, 507] width 337 height 77
click at [809, 470] on textarea "دجاج فليه حار مقلي بعمق مغطى" at bounding box center [785, 507] width 337 height 77
type textarea "دجاج فليه حار مقلي بعمق مغطى بباتر متبلة ساخنة مع خس و"
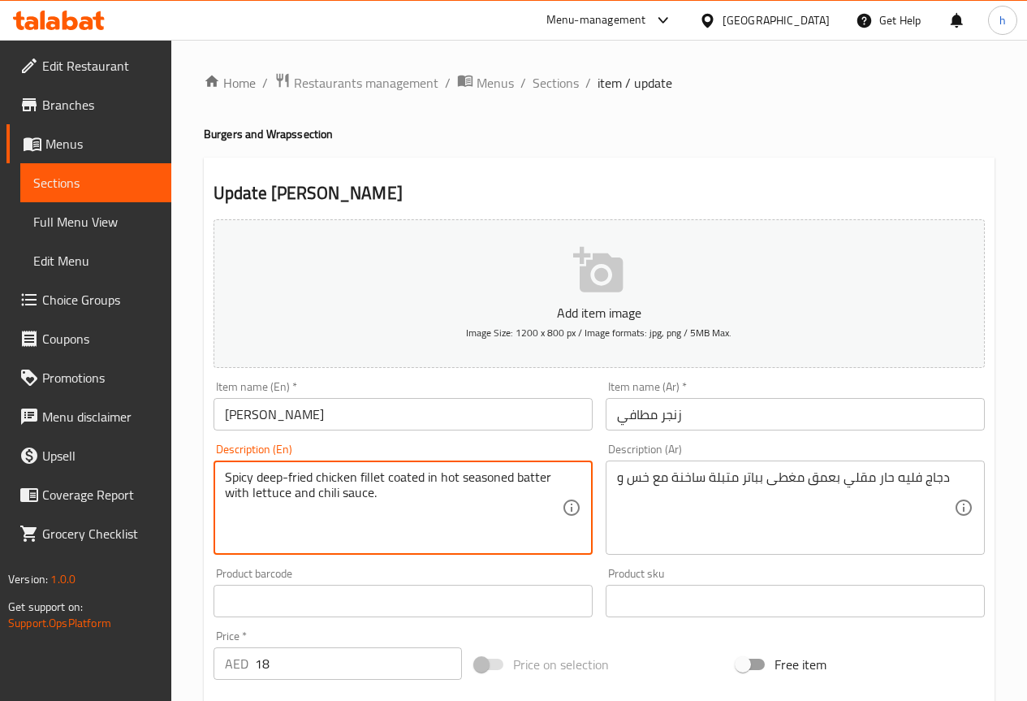
drag, startPoint x: 370, startPoint y: 495, endPoint x: 314, endPoint y: 499, distance: 56.2
click at [314, 499] on textarea "Spicy deep-fried chicken fillet coated in hot seasoned batter with lettuce and …" at bounding box center [393, 507] width 337 height 77
type textarea "Spicy deep-fried chicken fillet coated in hot seasoned batter with lettuce and ."
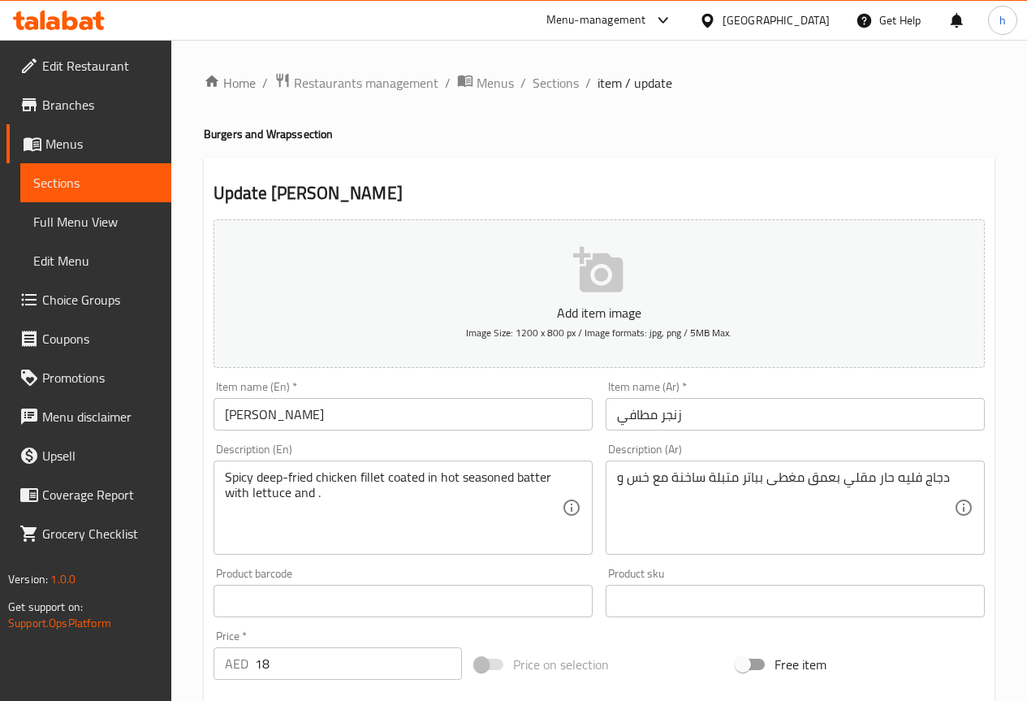
click at [956, 477] on div "دجاج فليه حار مقلي بعمق مغطى بباتر متبلة ساخنة مع خس و Description (Ar)" at bounding box center [795, 507] width 379 height 94
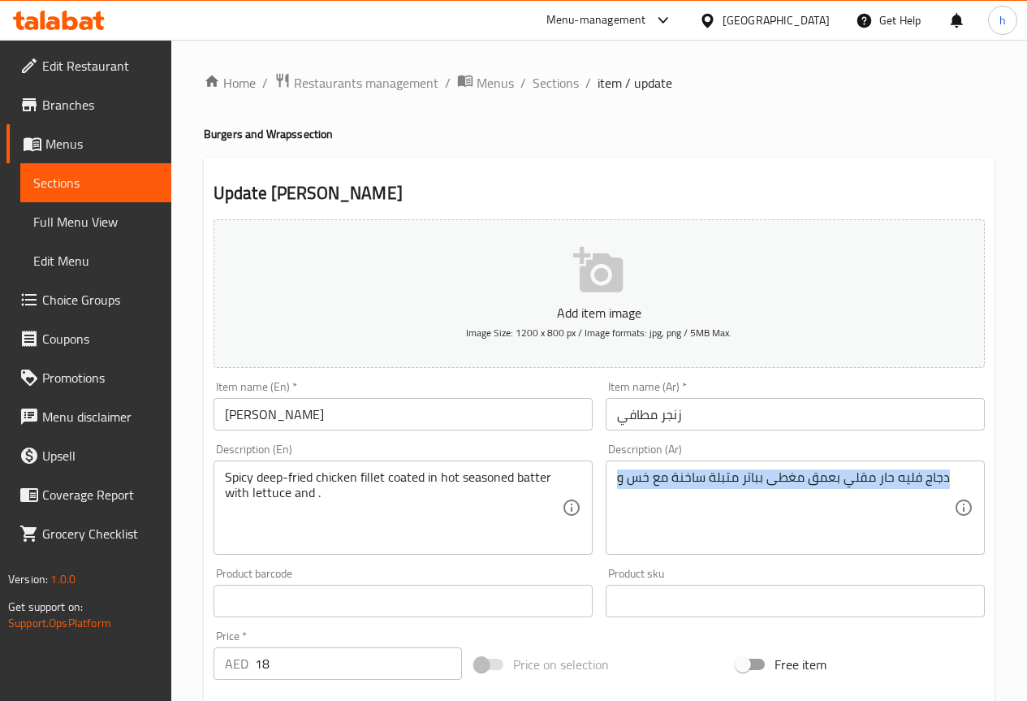
click at [956, 477] on div "دجاج فليه حار مقلي بعمق مغطى بباتر متبلة ساخنة مع خس و Description (Ar)" at bounding box center [795, 507] width 379 height 94
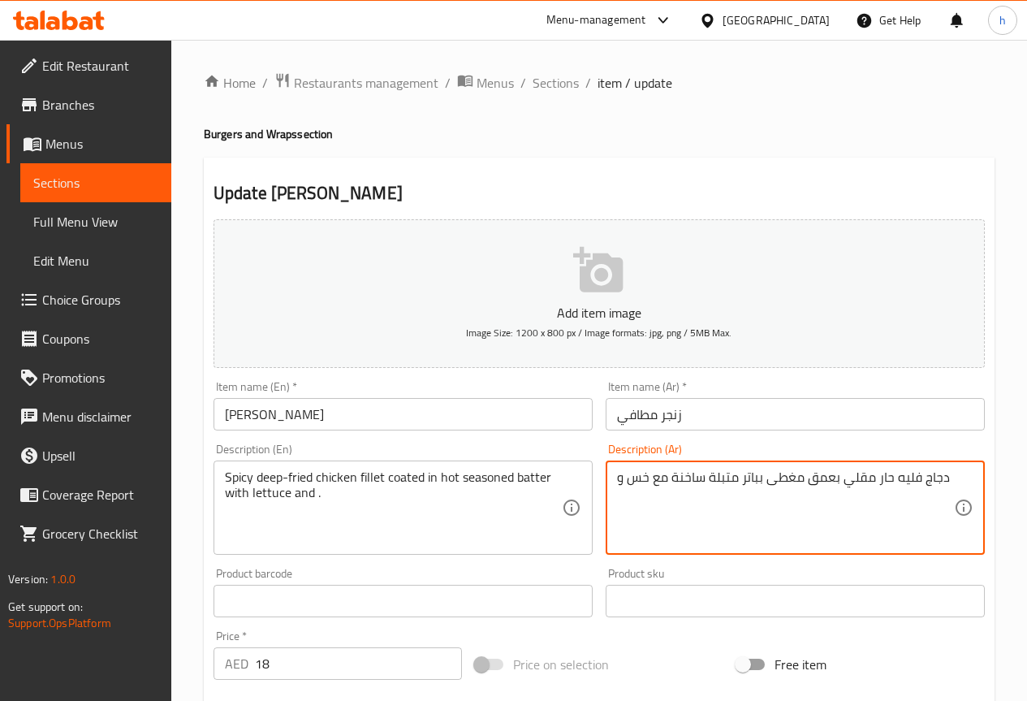
paste textarea "صوص فلفل حار"
type textarea "دجاج فليه حار مقلي بعمق مغطى بباتر متبلة ساخنة مع خس و صوص فلفل حار"
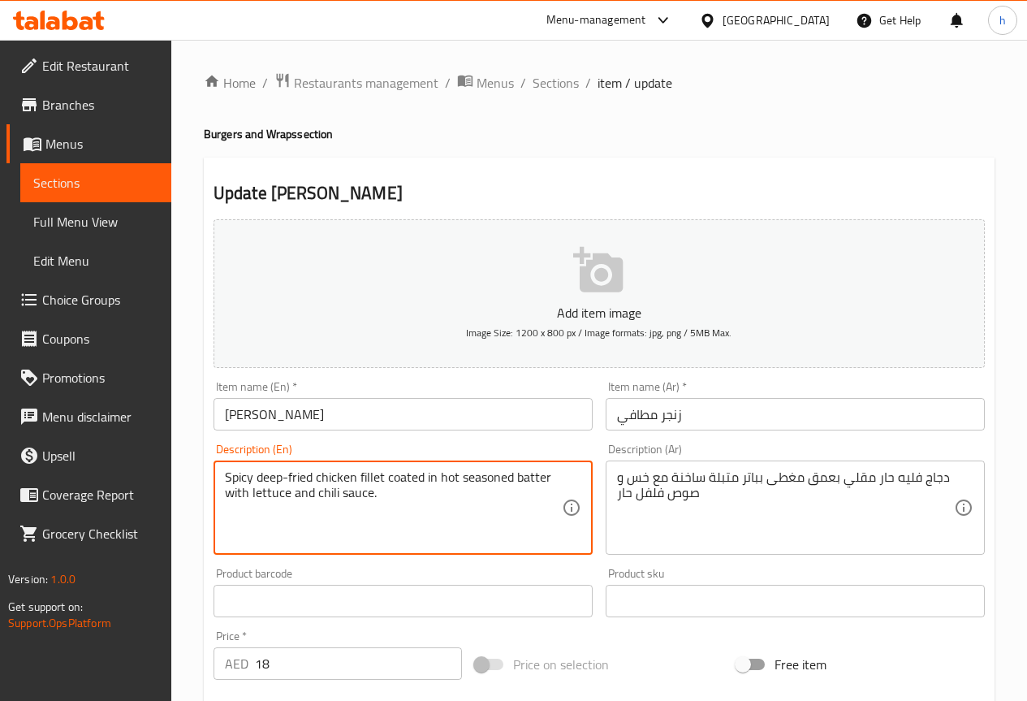
type textarea "Spicy deep-fried chicken fillet coated in hot seasoned batter with lettuce and …"
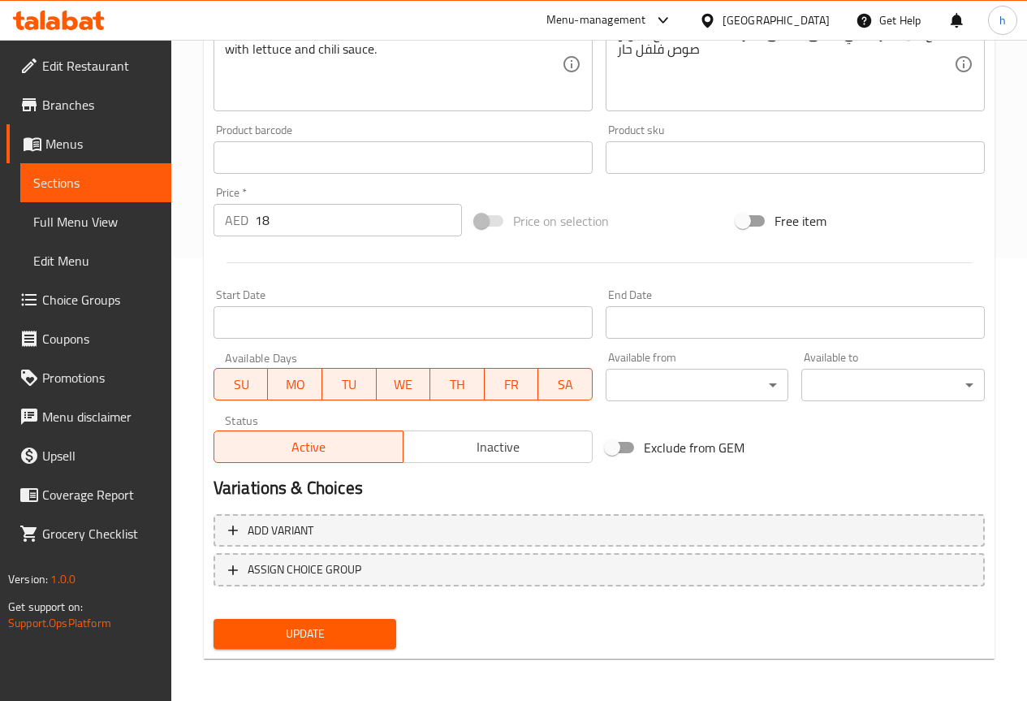
scroll to position [447, 0]
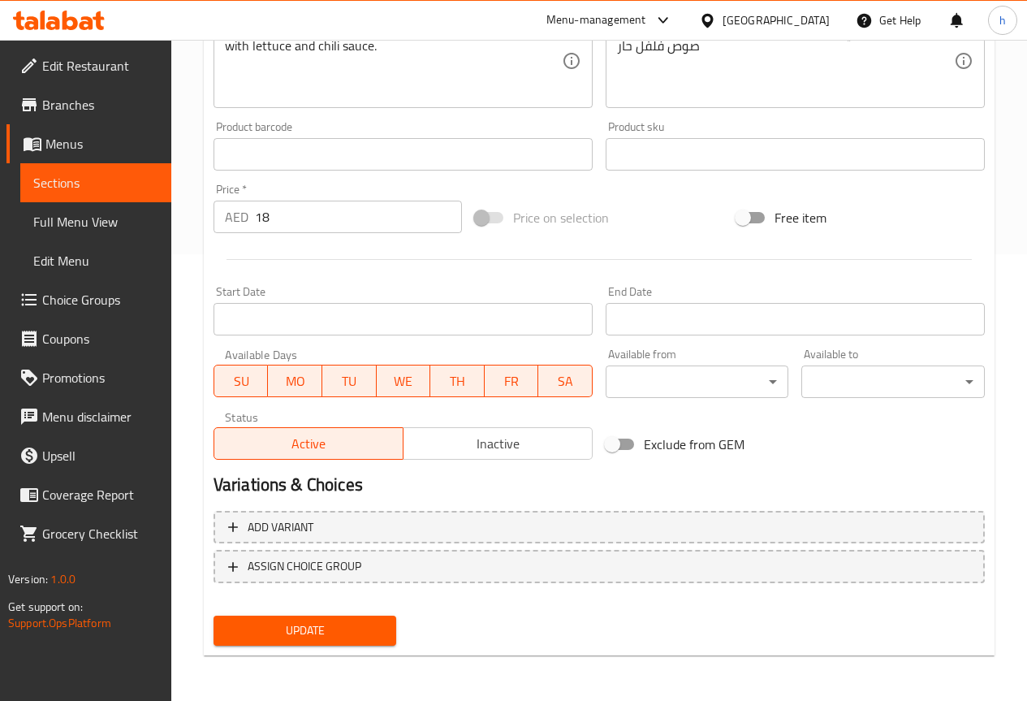
click at [330, 631] on span "Update" at bounding box center [306, 630] width 158 height 20
click at [110, 181] on span "Sections" at bounding box center [95, 182] width 125 height 19
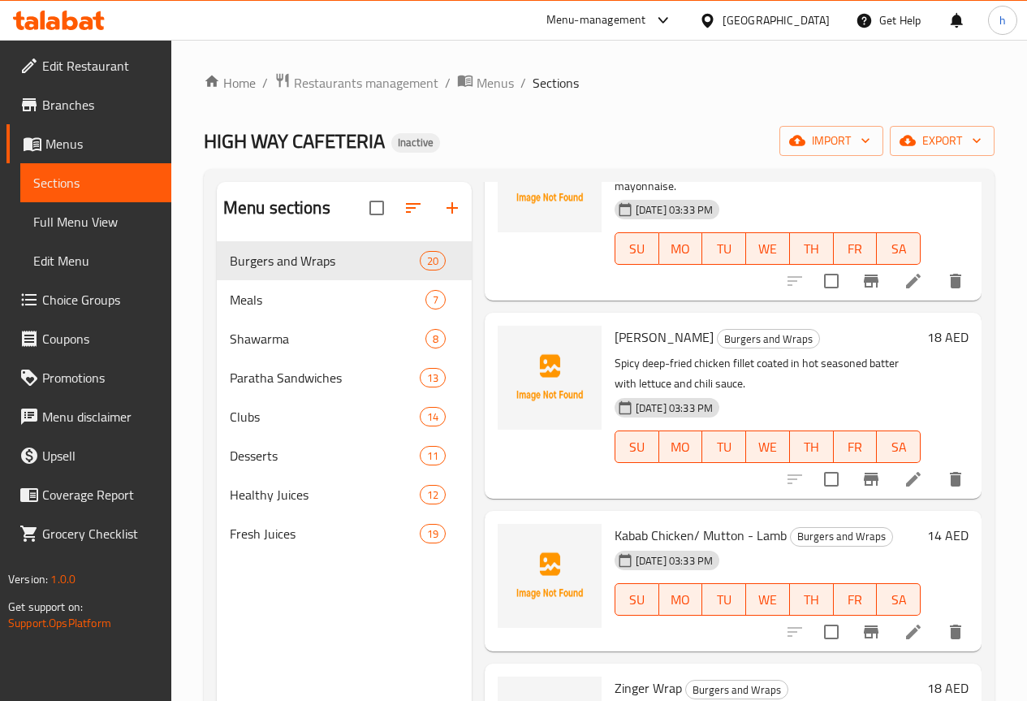
scroll to position [1949, 0]
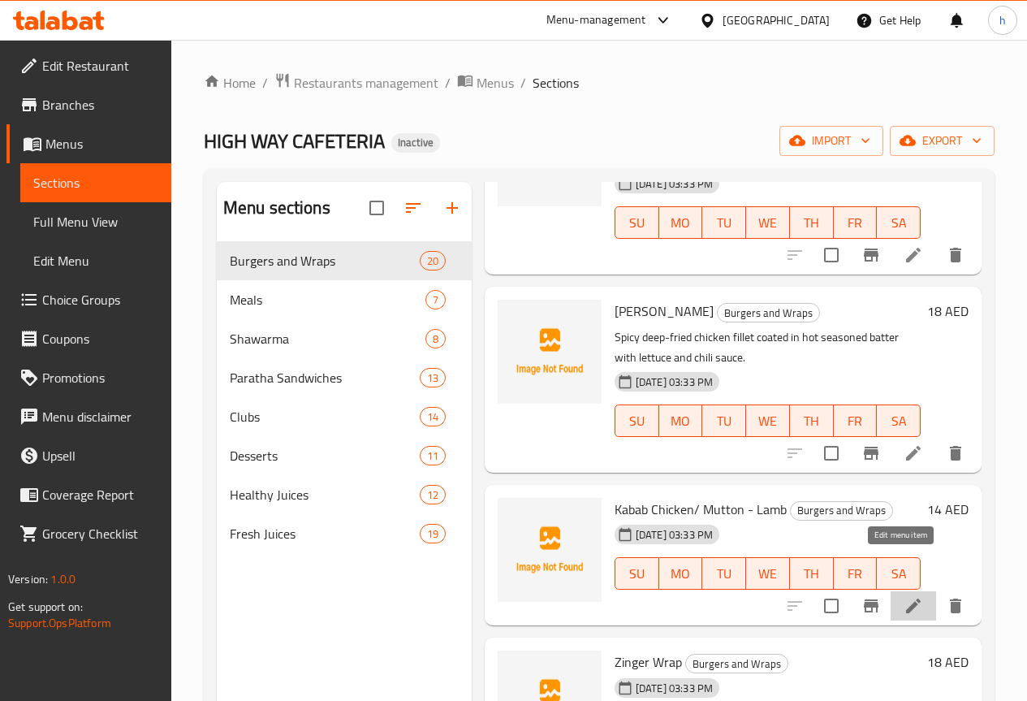
click at [906, 598] on icon at bounding box center [913, 605] width 15 height 15
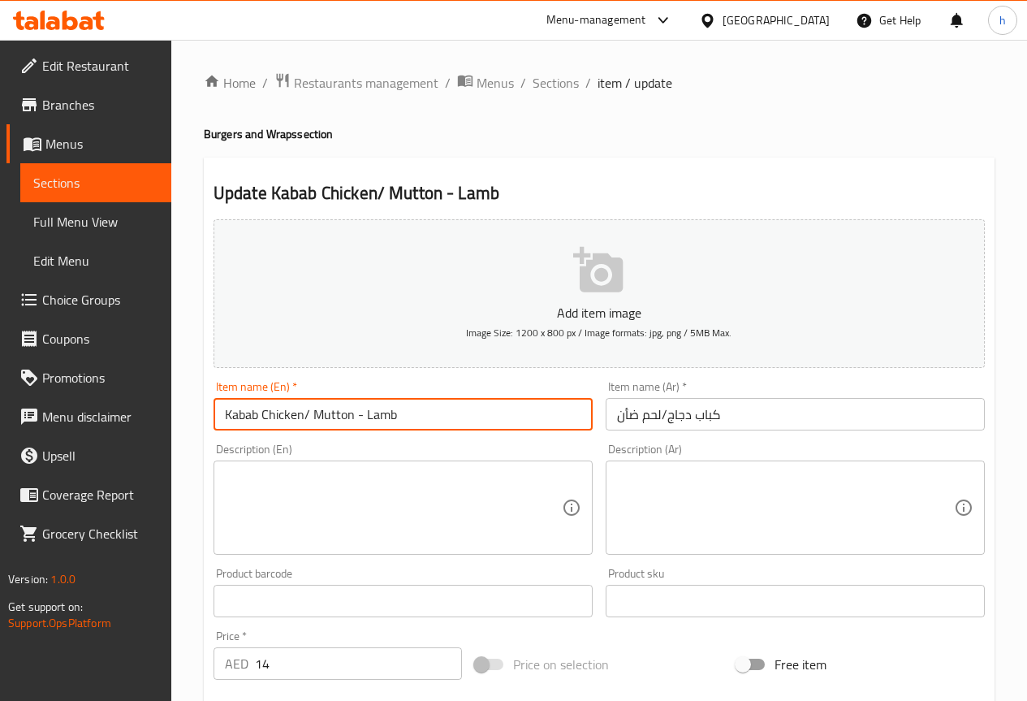
drag, startPoint x: 352, startPoint y: 414, endPoint x: 313, endPoint y: 412, distance: 39.1
click at [313, 412] on input "Kabab Chicken/ Mutton - Lamb" at bounding box center [403, 414] width 379 height 32
click at [435, 403] on input "Kabab Chicken/ Mutton - Lamb" at bounding box center [403, 414] width 379 height 32
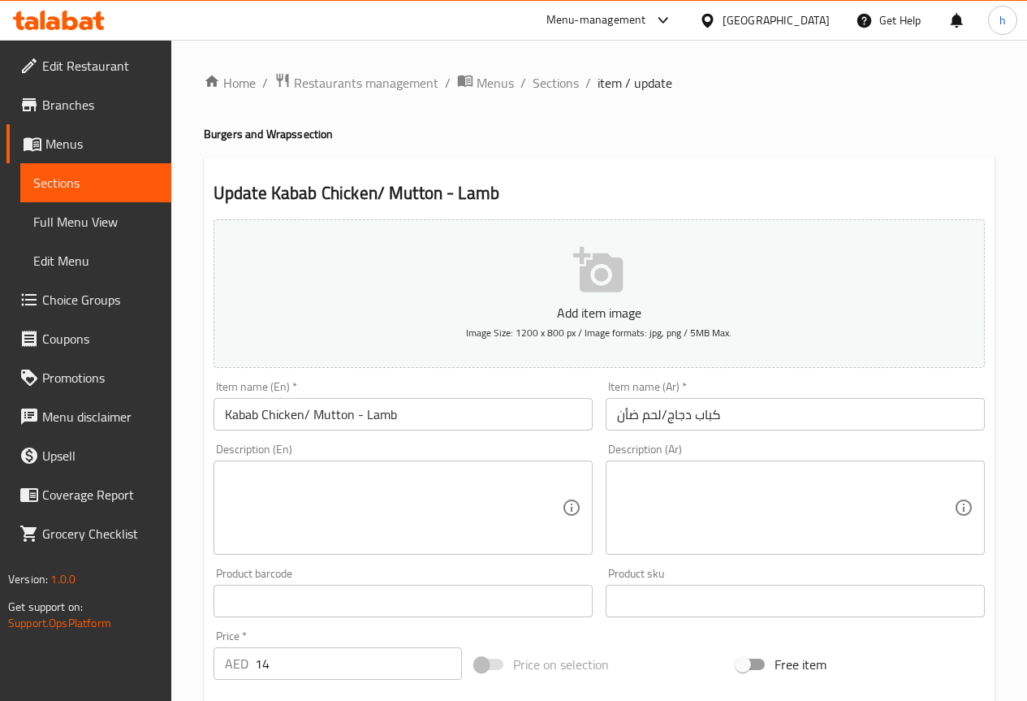
click at [263, 489] on textarea at bounding box center [393, 507] width 337 height 77
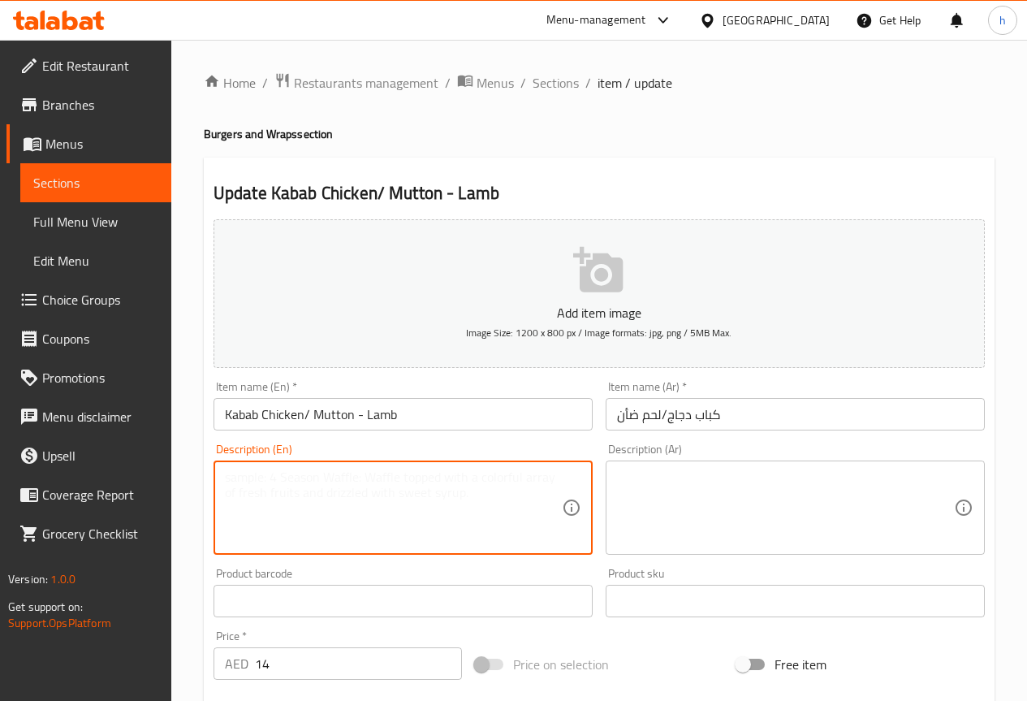
paste textarea "Ground chicken or mutton mixed with spices, shaped into kababs, grilled with on…"
type textarea "Ground chicken or mutton mixed with spices, shaped into kababs, grilled with on…"
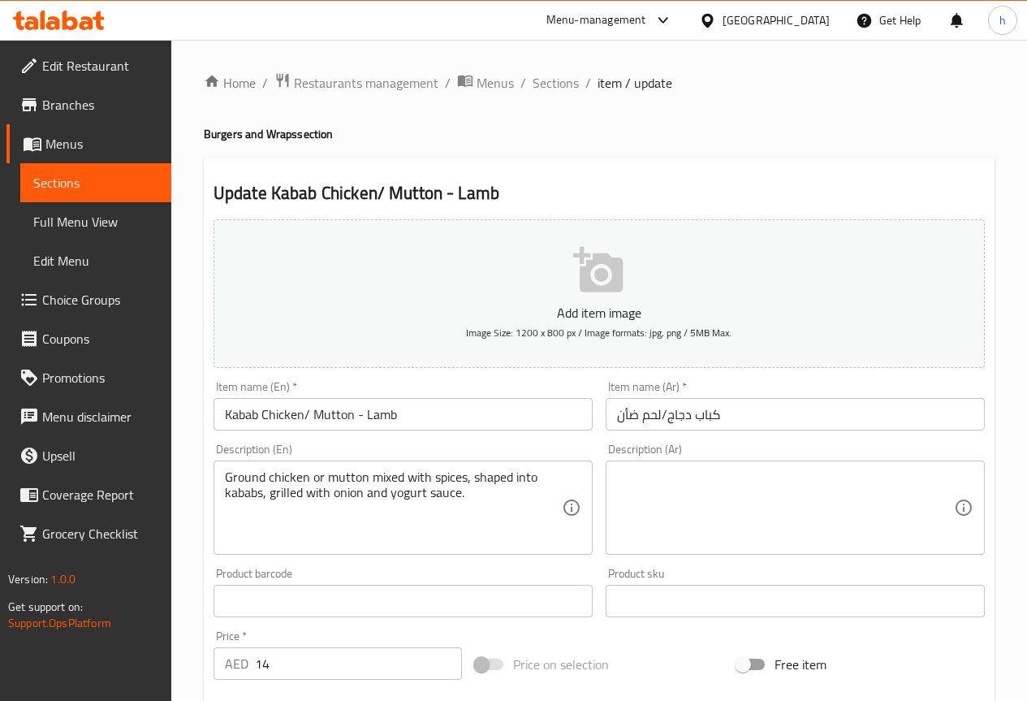
click at [405, 500] on textarea "Ground chicken or mutton mixed with spices, shaped into kababs, grilled with on…" at bounding box center [393, 507] width 337 height 77
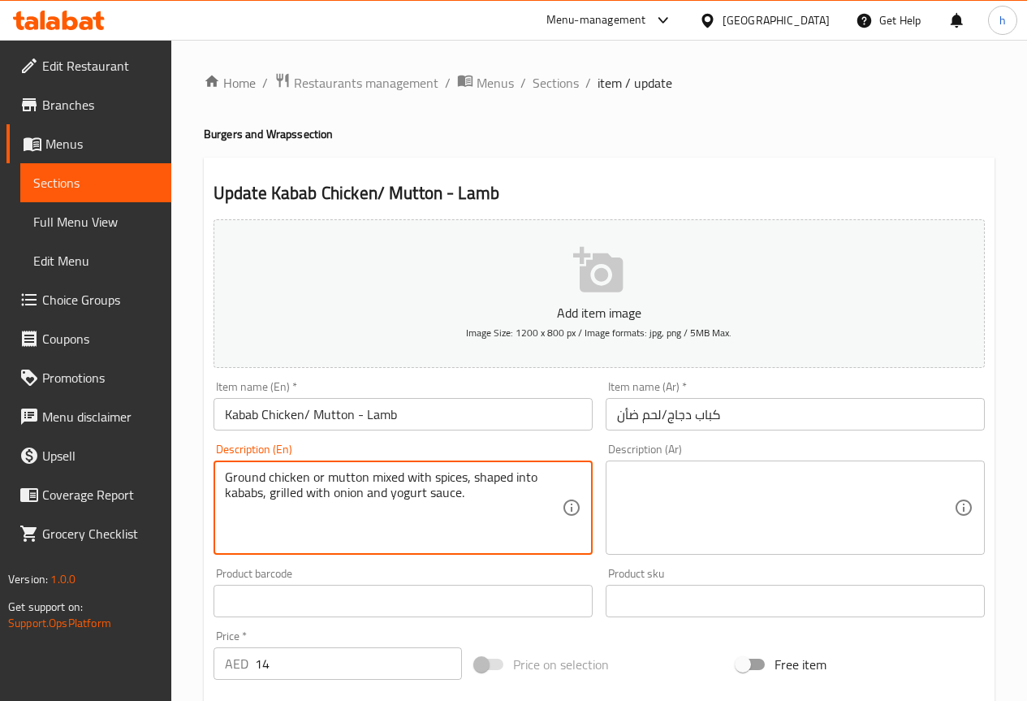
click at [372, 424] on input "Kabab Chicken/ Mutton - Lamb" at bounding box center [403, 414] width 379 height 32
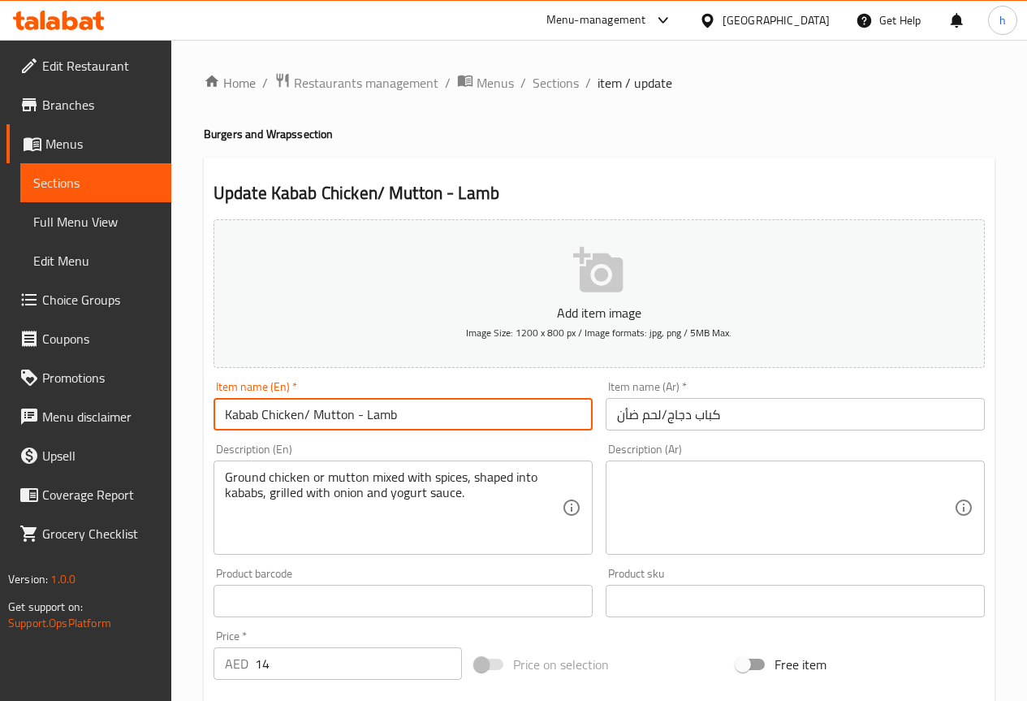
click at [372, 424] on input "Kabab Chicken/ Mutton - Lamb" at bounding box center [403, 414] width 379 height 32
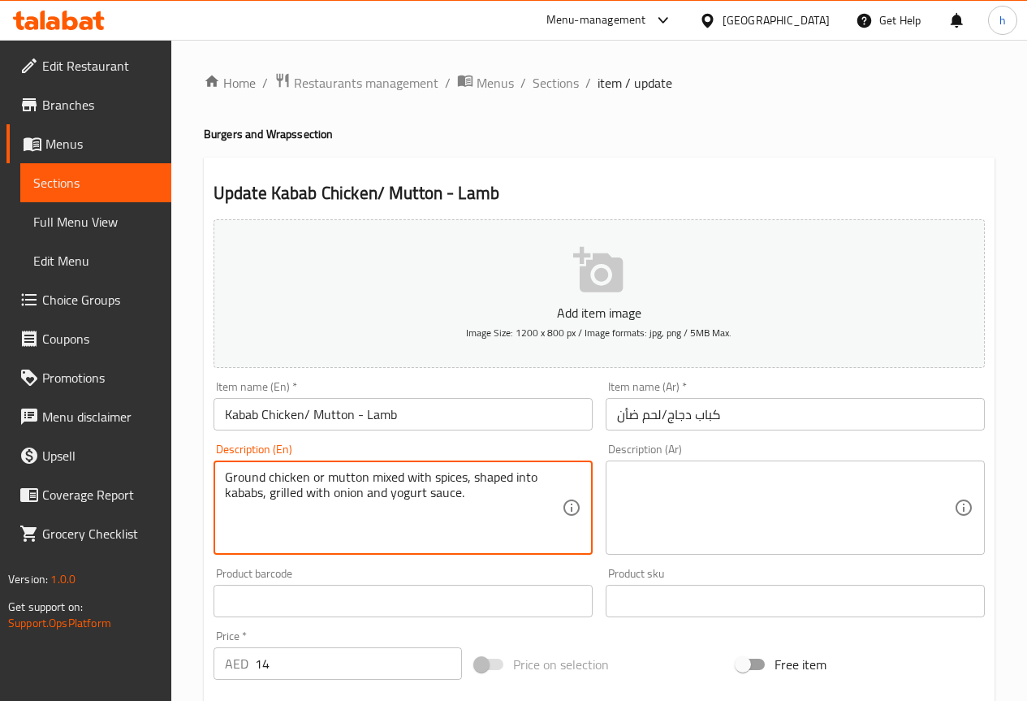
click at [494, 514] on textarea "Ground chicken or mutton mixed with spices, shaped into kababs, grilled with on…" at bounding box center [393, 507] width 337 height 77
click at [495, 514] on textarea "Ground chicken or mutton mixed with spices, shaped into kababs, grilled with on…" at bounding box center [393, 507] width 337 height 77
click at [501, 492] on textarea "Ground chicken or mutton mixed with spices, shaped into kababs, grilled with on…" at bounding box center [393, 507] width 337 height 77
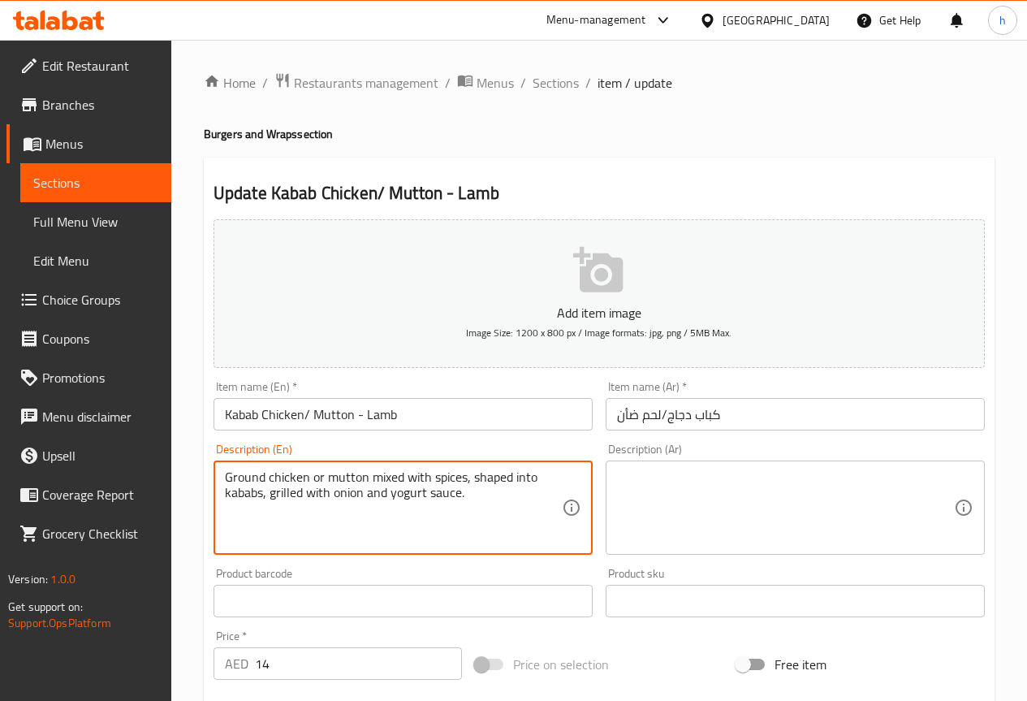
click at [501, 492] on textarea "Ground chicken or mutton mixed with spices, shaped into kababs, grilled with on…" at bounding box center [393, 507] width 337 height 77
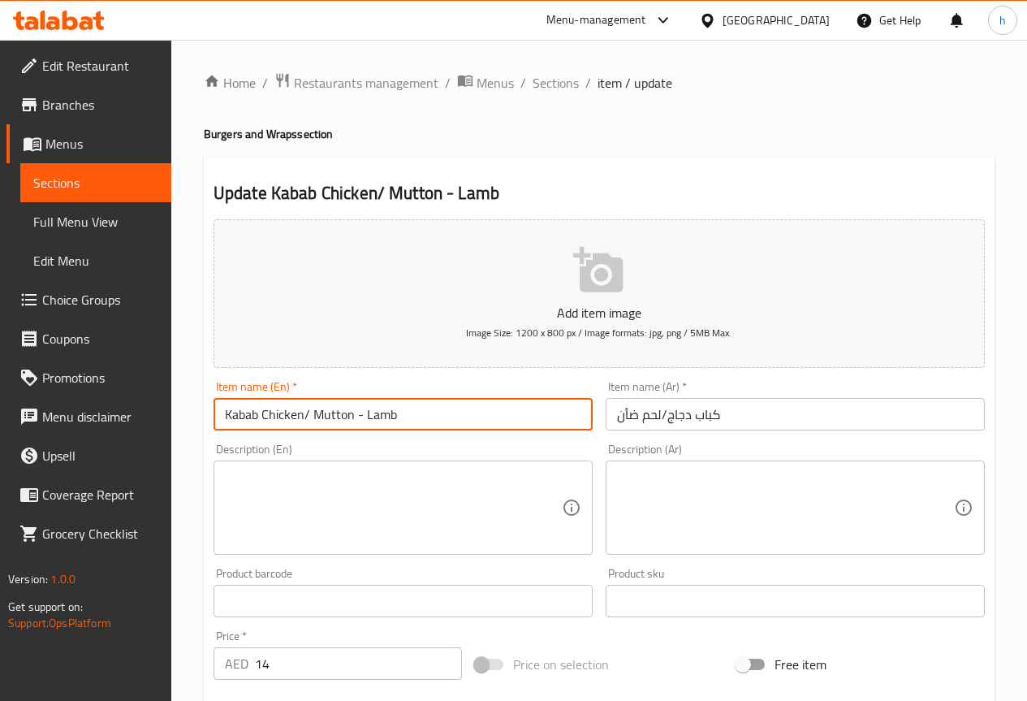
drag, startPoint x: 404, startPoint y: 420, endPoint x: 222, endPoint y: 408, distance: 182.3
click at [222, 408] on input "Kabab Chicken/ Mutton - Lamb" at bounding box center [403, 414] width 379 height 32
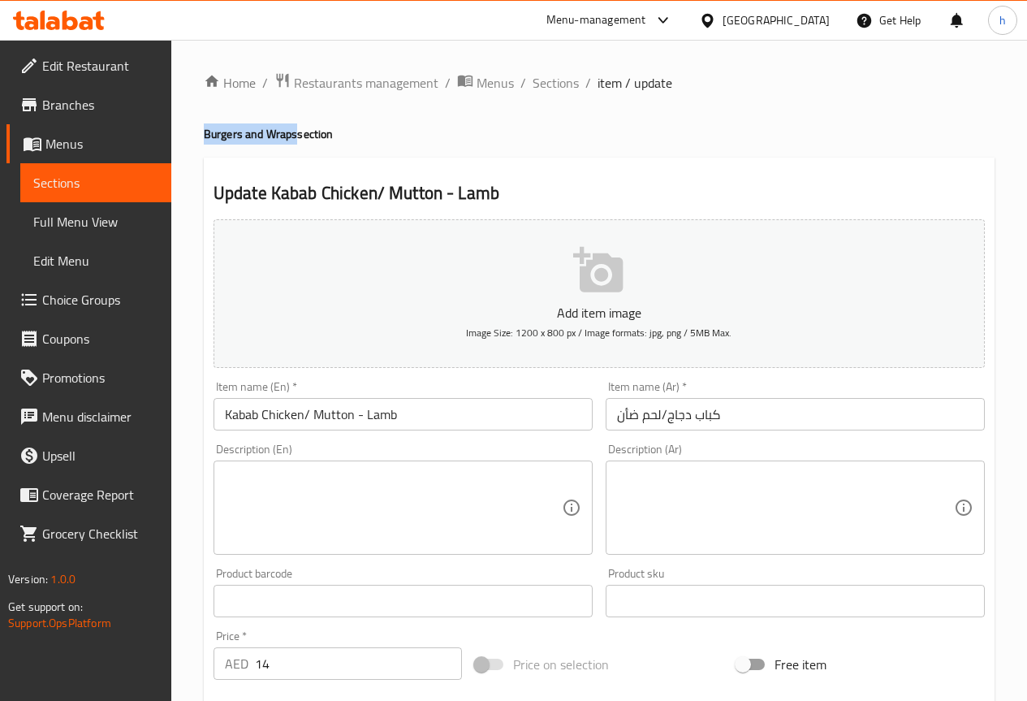
drag, startPoint x: 296, startPoint y: 132, endPoint x: 204, endPoint y: 132, distance: 91.8
click at [204, 132] on h4 "Burgers and Wraps section" at bounding box center [599, 134] width 791 height 16
copy h4 "Burgers and Wraps"
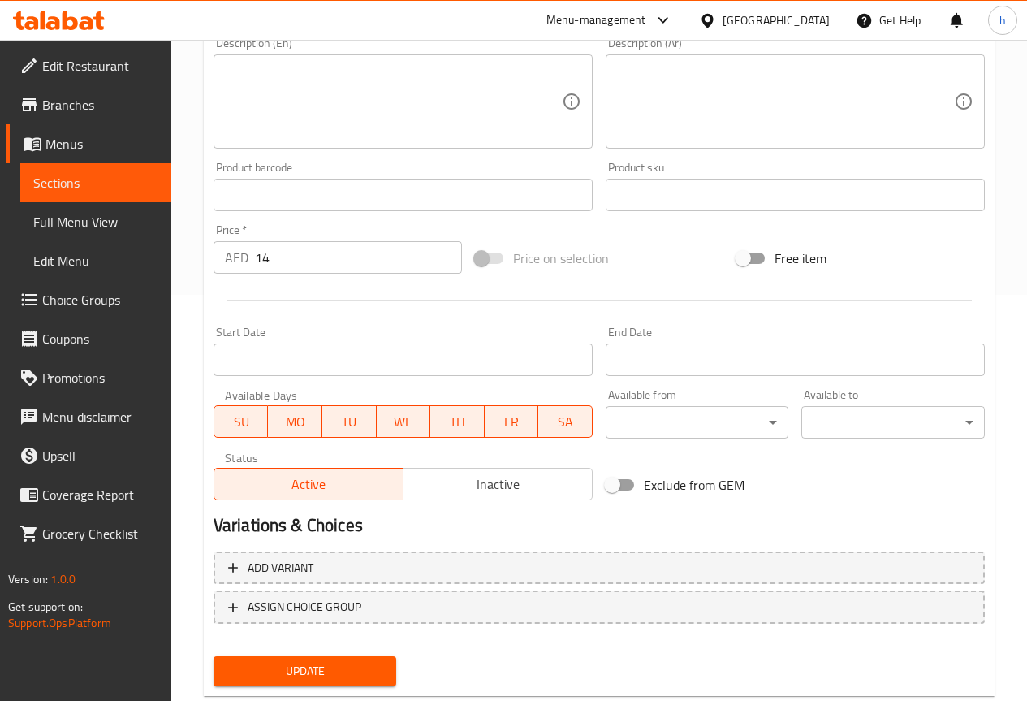
scroll to position [447, 0]
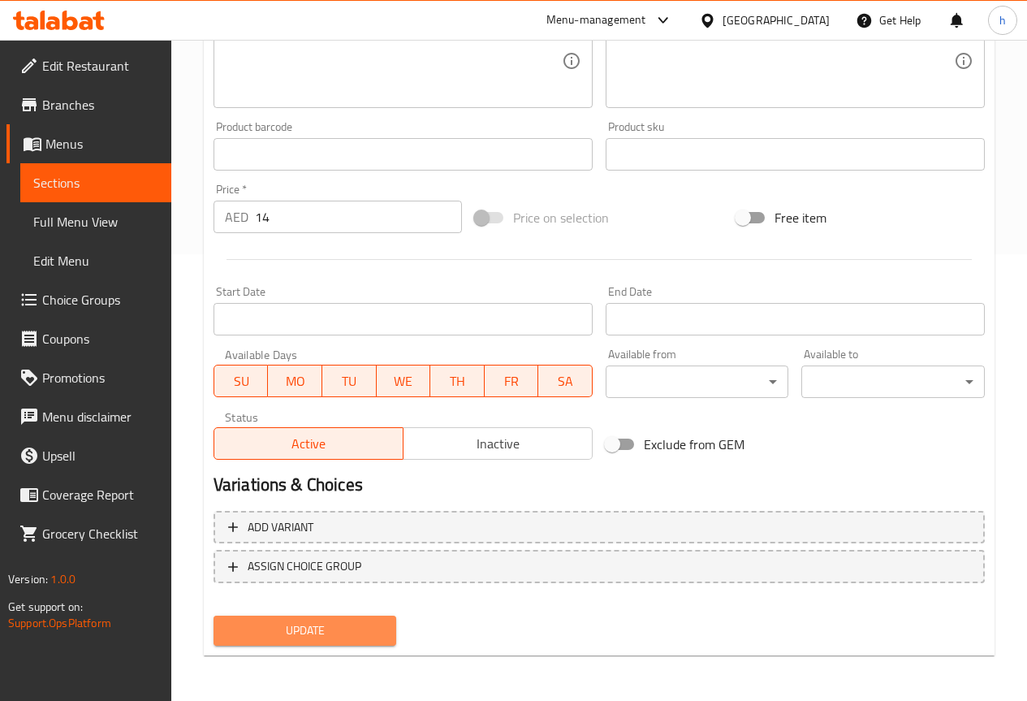
click at [314, 630] on span "Update" at bounding box center [306, 630] width 158 height 20
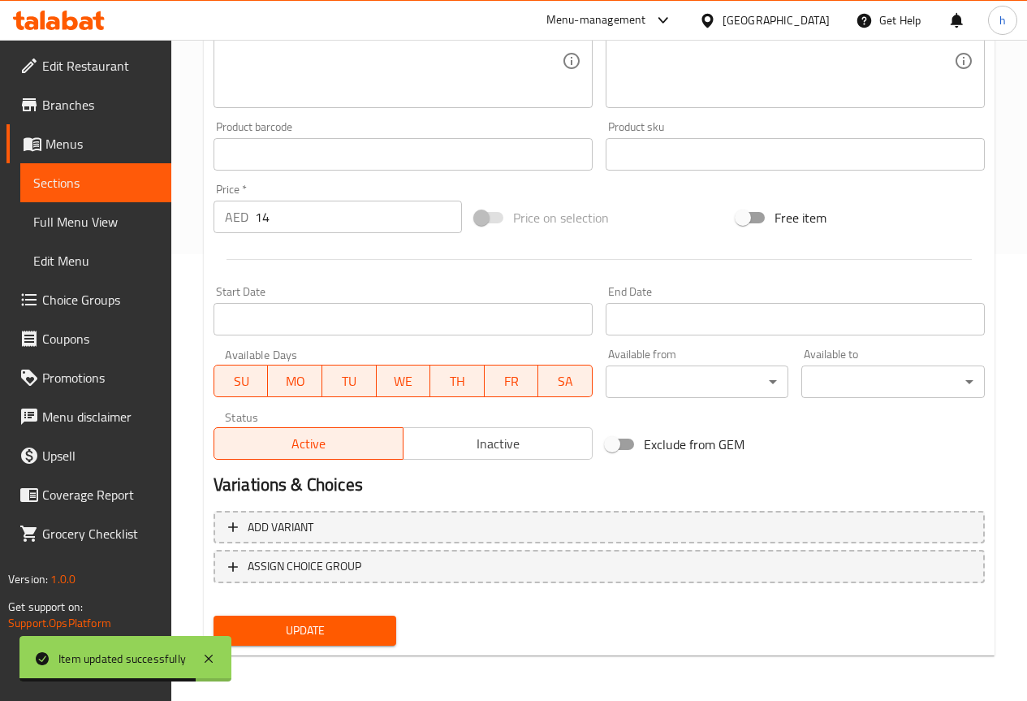
click at [130, 181] on span "Sections" at bounding box center [95, 182] width 125 height 19
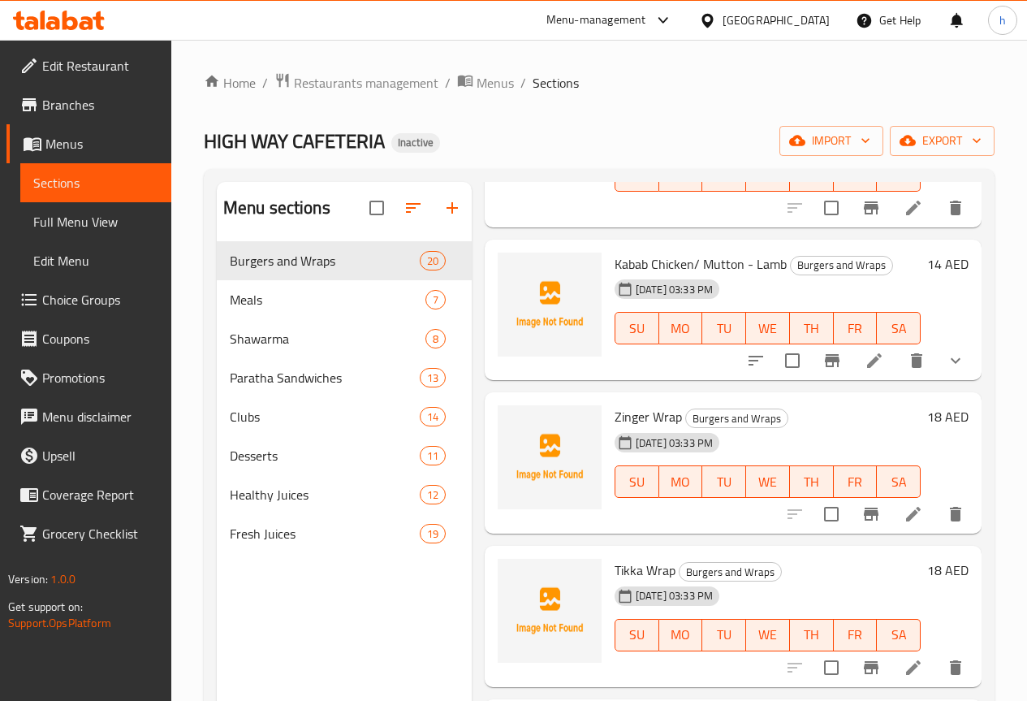
scroll to position [2274, 0]
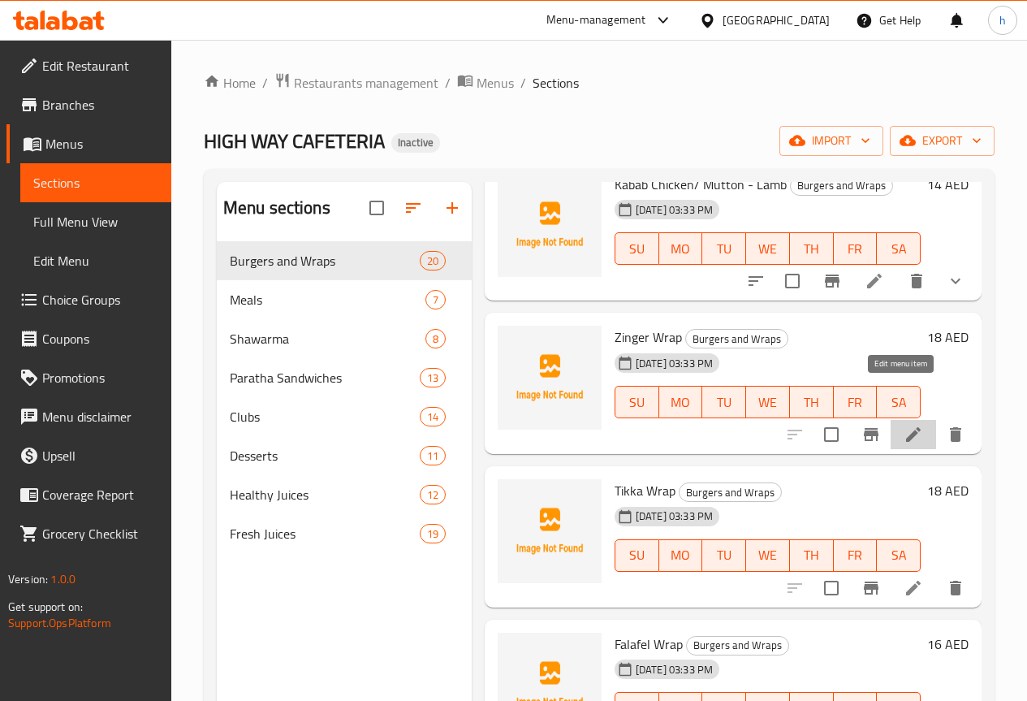
click at [906, 427] on icon at bounding box center [913, 434] width 15 height 15
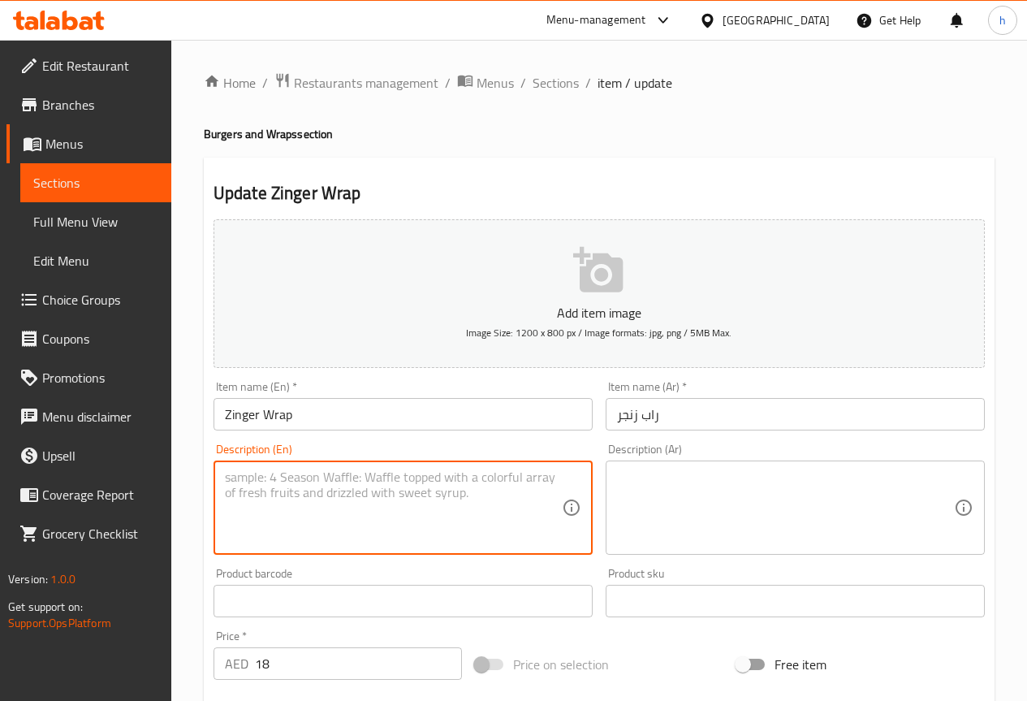
click at [478, 506] on textarea at bounding box center [393, 507] width 337 height 77
paste textarea "Crispy fried chicken strips wrapped in flatbread with lettuce, mayonnaise, and …"
type textarea "Crispy fried chicken strips wrapped in flatbread with lettuce, mayonnaise, and …"
drag, startPoint x: 363, startPoint y: 476, endPoint x: 291, endPoint y: 482, distance: 72.5
click at [291, 482] on textarea "Crispy fried chicken strips wrapped in flatbread with lettuce, mayonnaise, and …" at bounding box center [393, 507] width 337 height 77
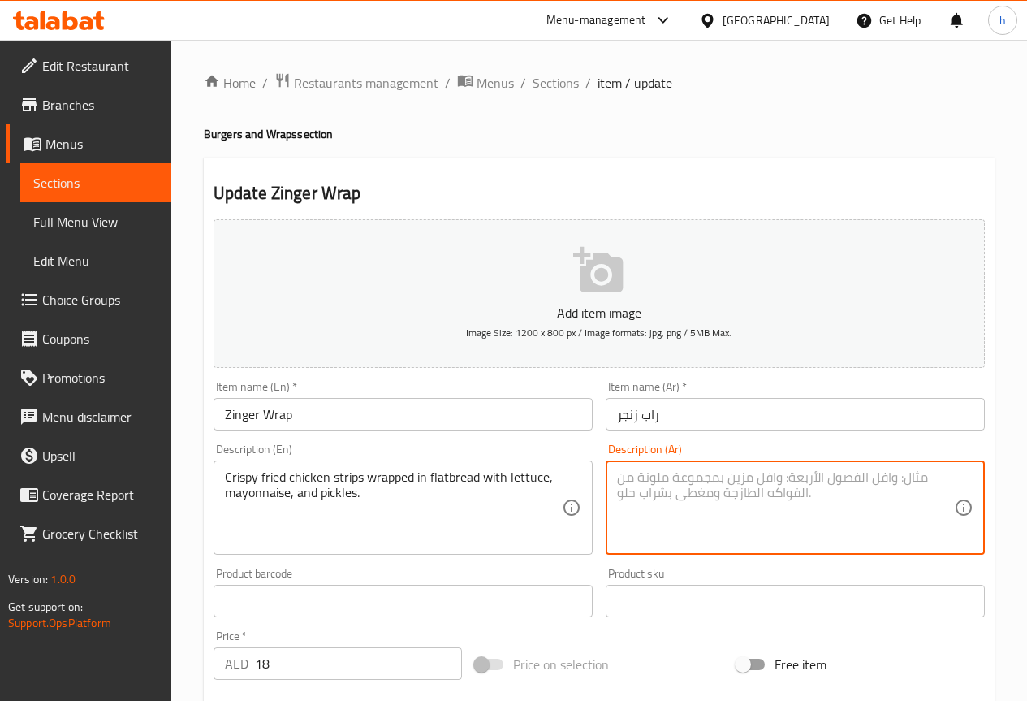
click at [650, 494] on textarea at bounding box center [785, 507] width 337 height 77
paste textarea "دجاج إستربس"
click at [784, 475] on textarea "دجاج إستربس مقرمش مقلي" at bounding box center [785, 507] width 337 height 77
paste textarea "مشة ملفوفة في"
drag, startPoint x: 797, startPoint y: 478, endPoint x: 706, endPoint y: 498, distance: 93.8
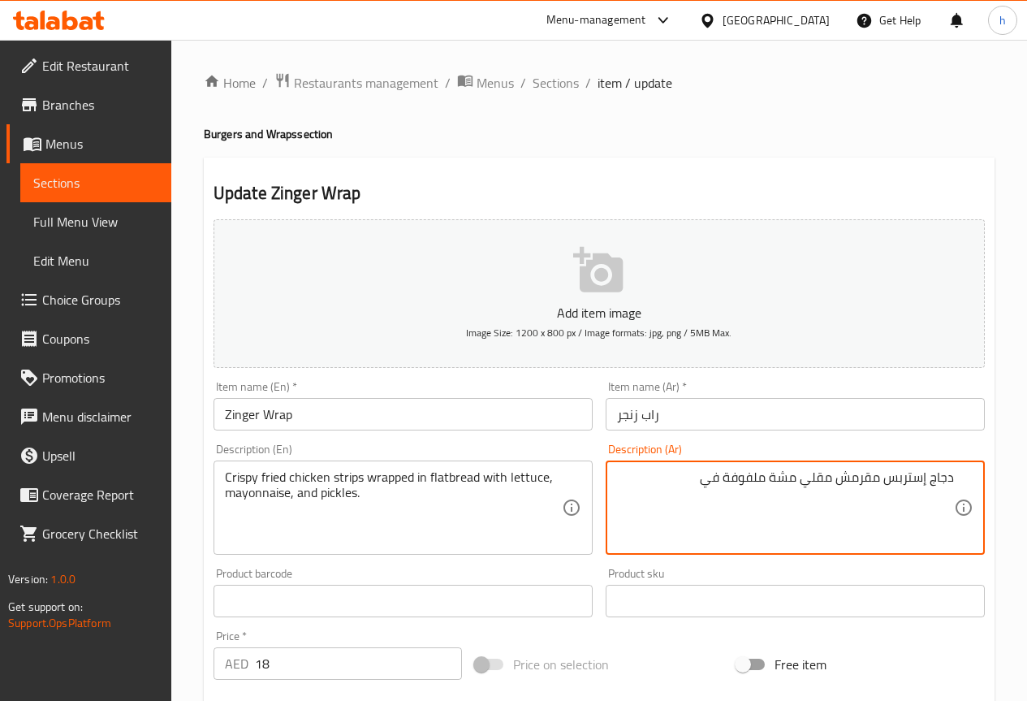
click at [706, 498] on textarea "دجاج إستربس مقرمش مقلي مشة ملفوفة في" at bounding box center [785, 507] width 337 height 77
click at [795, 477] on textarea "دجاج إستربس مقرمش مقلي" at bounding box center [785, 507] width 337 height 77
click at [954, 497] on div "دجاج إستربس مقرمش مقلي ملفوف في خبز مسطح مع الخس والمايونيز و Description (Ar)" at bounding box center [795, 507] width 379 height 94
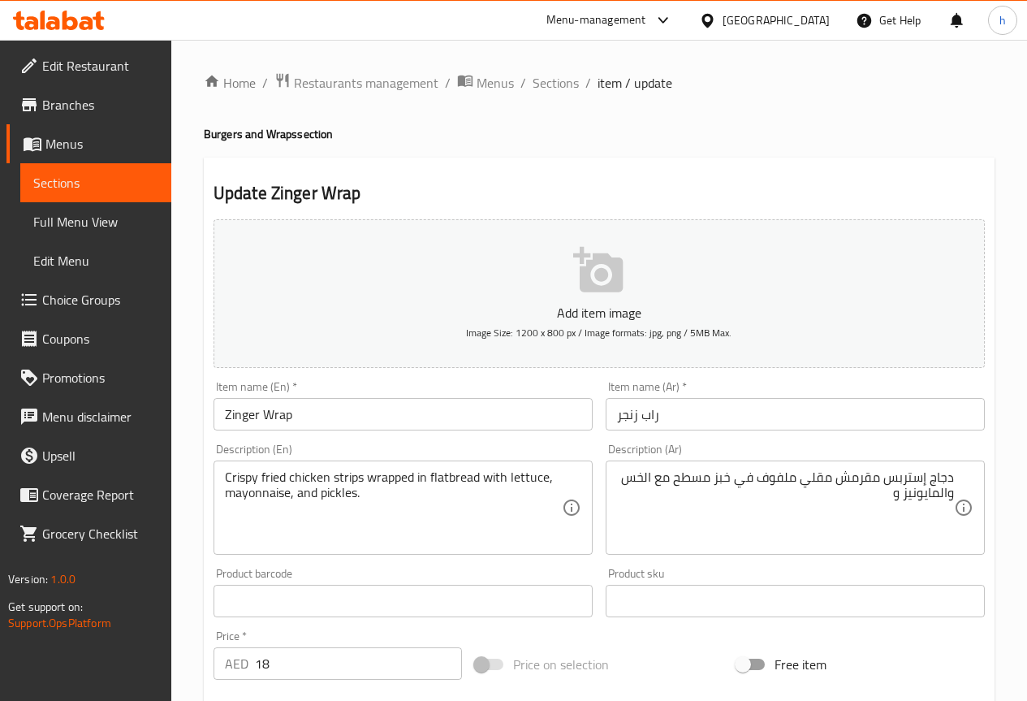
click at [948, 497] on div "دجاج إستربس مقرمش مقلي ملفوف في خبز مسطح مع الخس والمايونيز و Description (Ar)" at bounding box center [795, 507] width 379 height 94
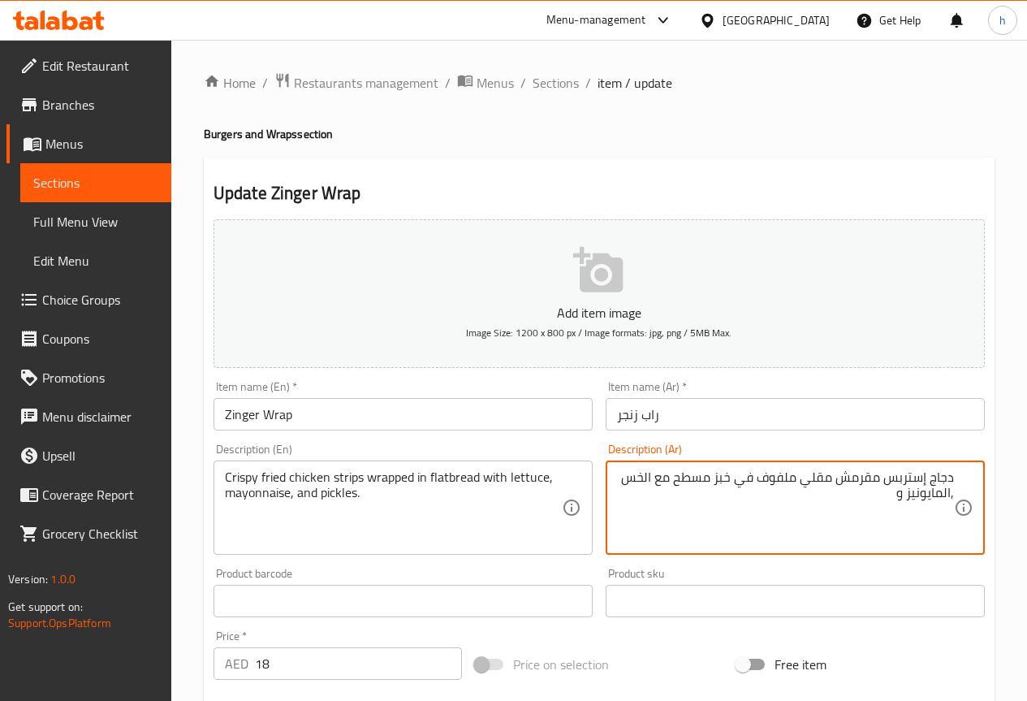
click at [890, 496] on textarea "دجاج إستربس مقرمش مقلي ملفوف في خبز مسطح مع الخس ,المايونيز و" at bounding box center [785, 507] width 337 height 77
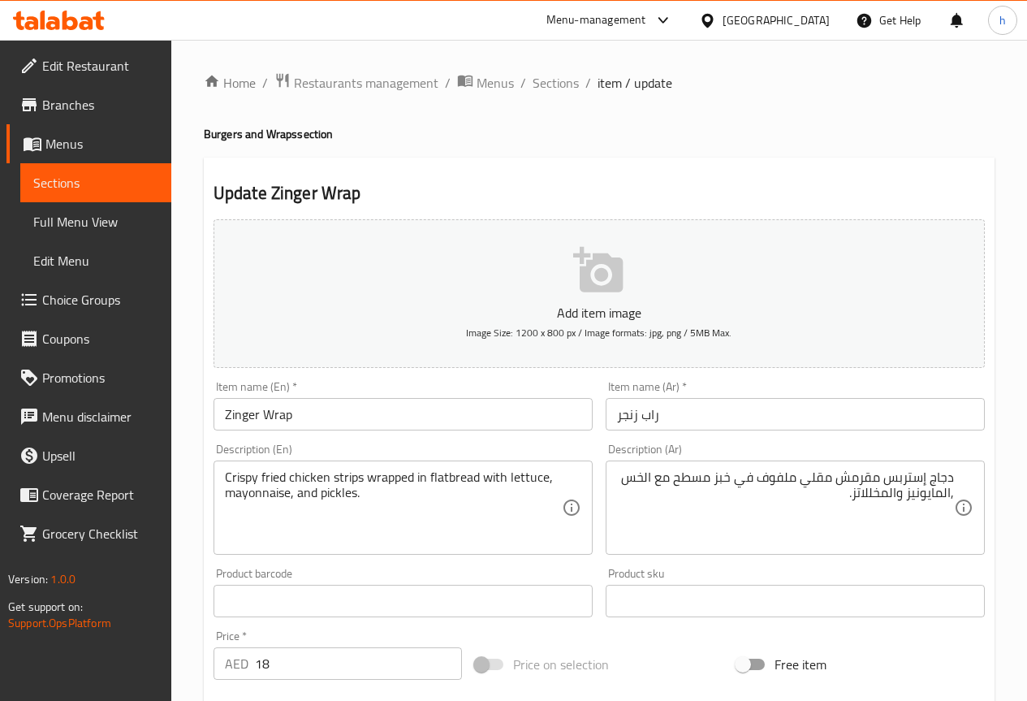
click at [853, 495] on textarea "دجاج إستربس مقرمش مقلي ملفوف في خبز مسطح مع الخس ,المايونيز والمخللاتز." at bounding box center [785, 507] width 337 height 77
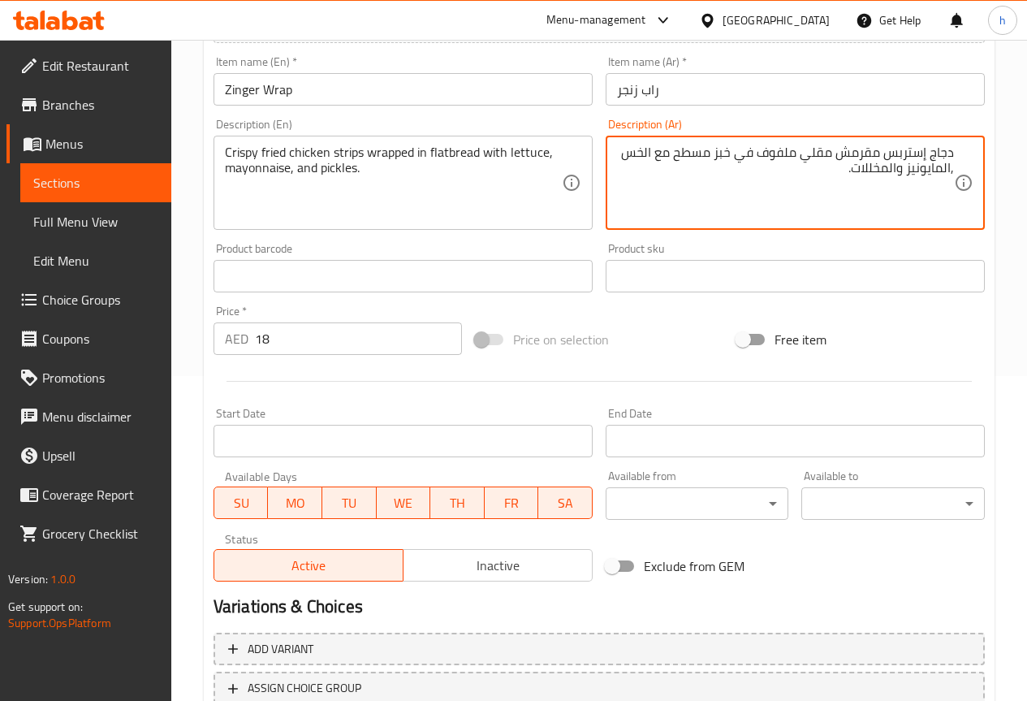
scroll to position [447, 0]
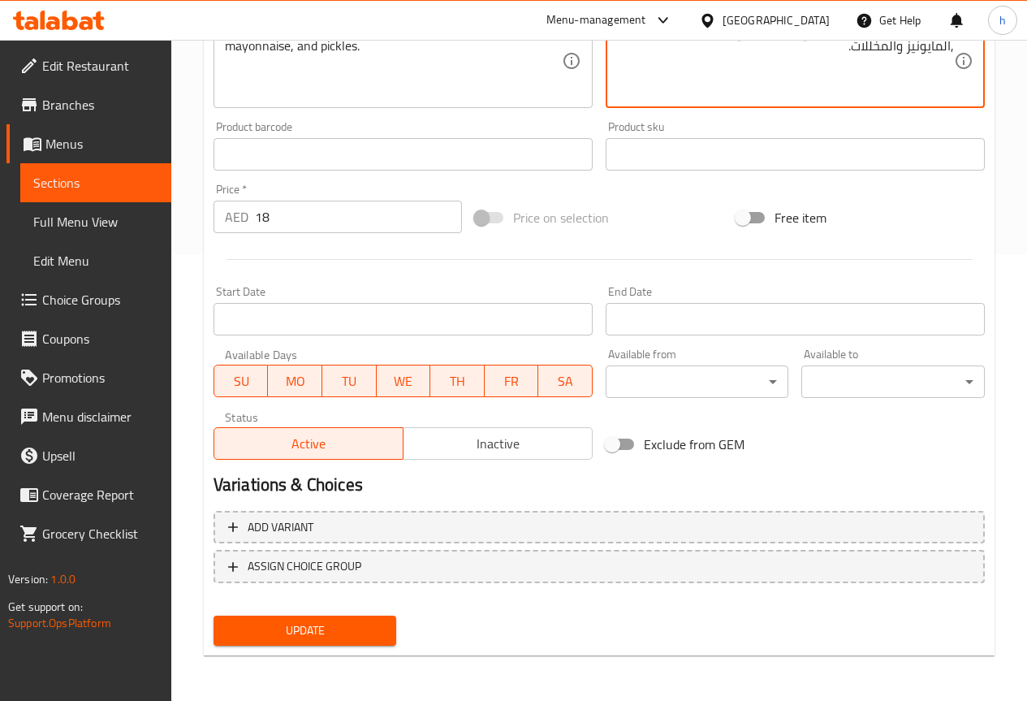
type textarea "دجاج إستربس مقرمش مقلي ملفوف في خبز مسطح مع الخس ,المايونيز والمخللات."
click at [292, 642] on button "Update" at bounding box center [306, 631] width 184 height 30
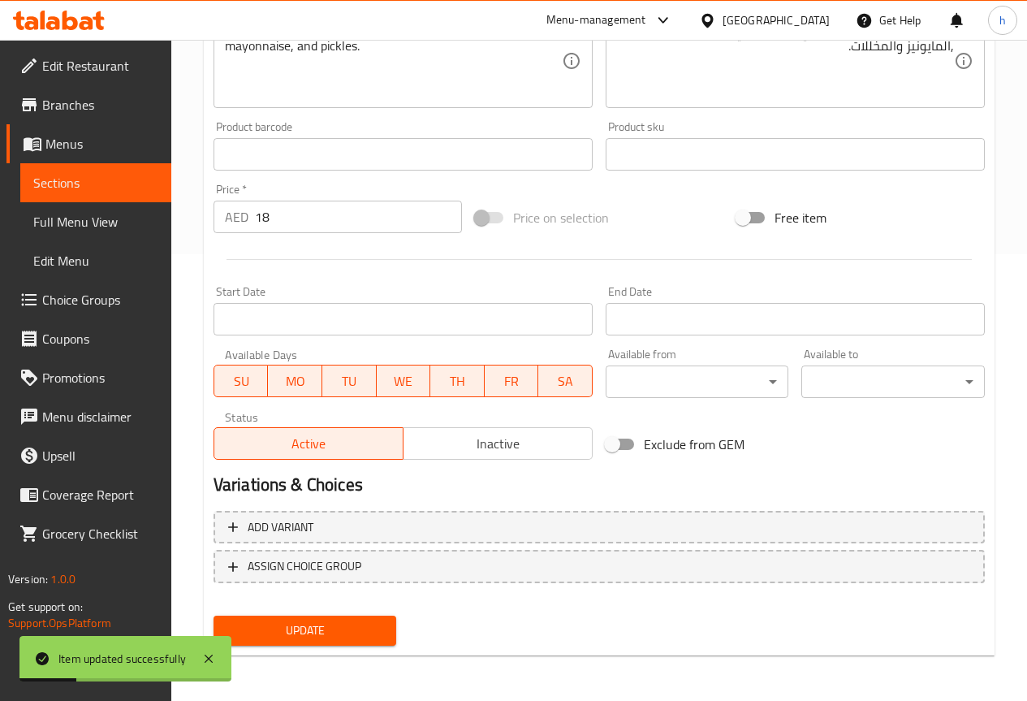
click at [105, 188] on span "Sections" at bounding box center [95, 182] width 125 height 19
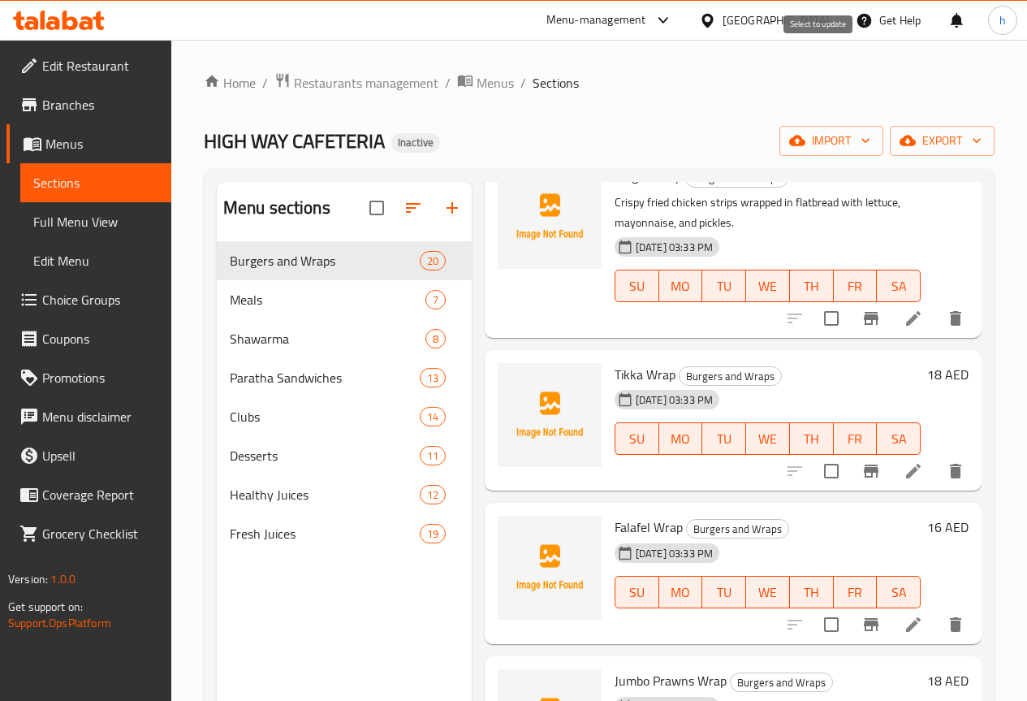
scroll to position [2436, 0]
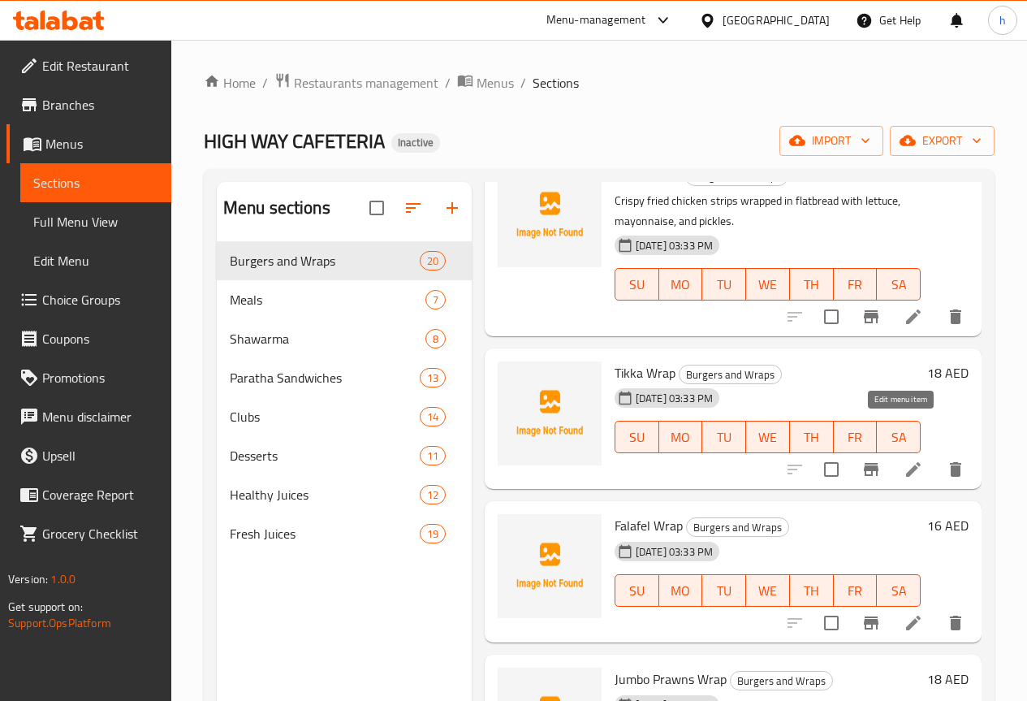
click at [904, 460] on icon at bounding box center [913, 469] width 19 height 19
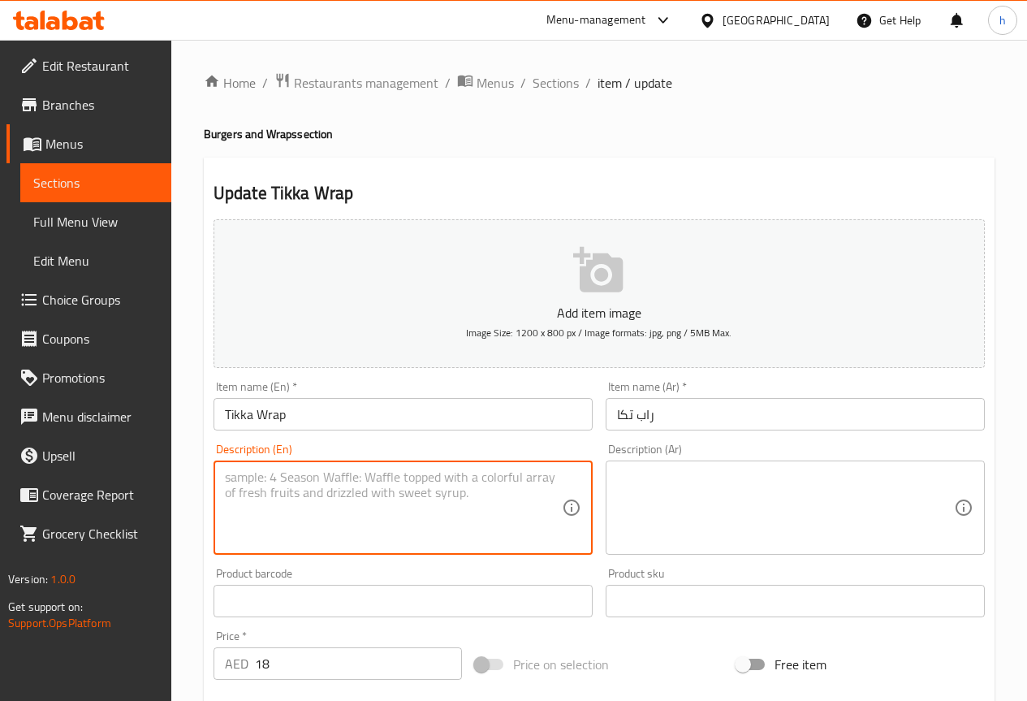
click at [417, 502] on textarea at bounding box center [393, 507] width 337 height 77
paste textarea "Boneless chicken pieces marinated in tikka spices, grilled, and wrapped in flat…"
type textarea "Boneless chicken pieces marinated in tikka spices, grilled, and wrapped in flat…"
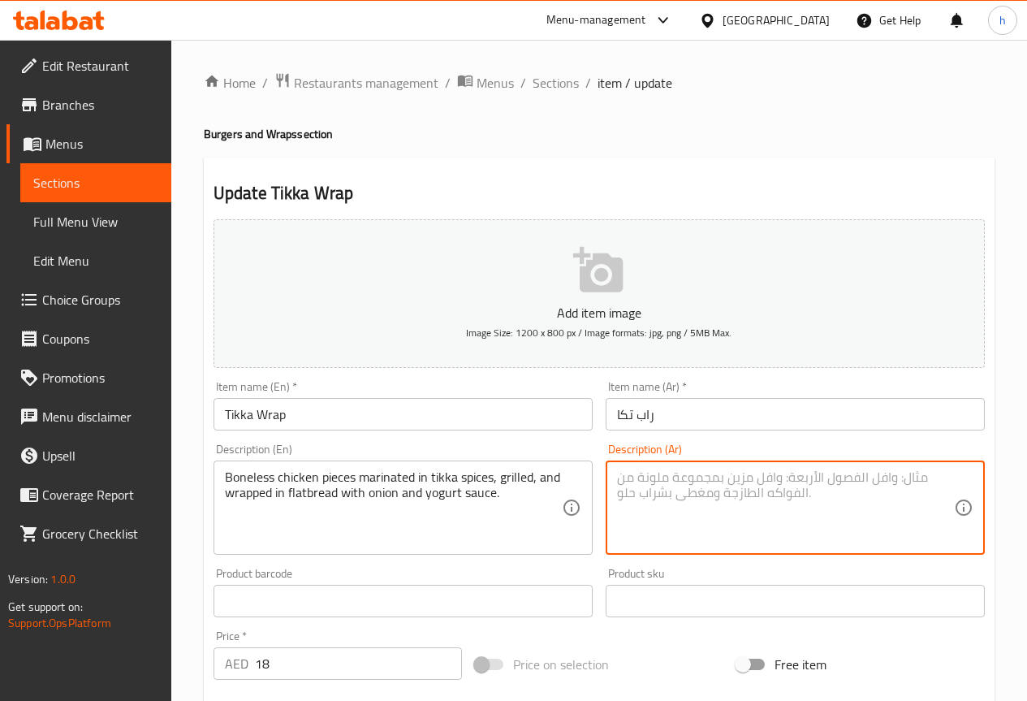
click at [646, 486] on textarea at bounding box center [785, 507] width 337 height 77
paste textarea "قطع دجاج منزوعة العظم متبلة بتوابل تيكا، مشوية، وملفوفة في خبز مسطح مع صلصة الب…"
drag, startPoint x: 885, startPoint y: 474, endPoint x: 812, endPoint y: 477, distance: 73.2
click at [812, 477] on textarea "قطع دجاج منزوعة العظم متبلة بتوابل تيكا، مشوية، وملفوفة في خبز مسطح مع صلصة الب…" at bounding box center [785, 507] width 337 height 77
click at [810, 480] on textarea "قطع دجاج مسحب متبلة بتوابل تيكا، مشوية، وملفوفة في خبز مسطح مع صلصة البصل والزب…" at bounding box center [785, 507] width 337 height 77
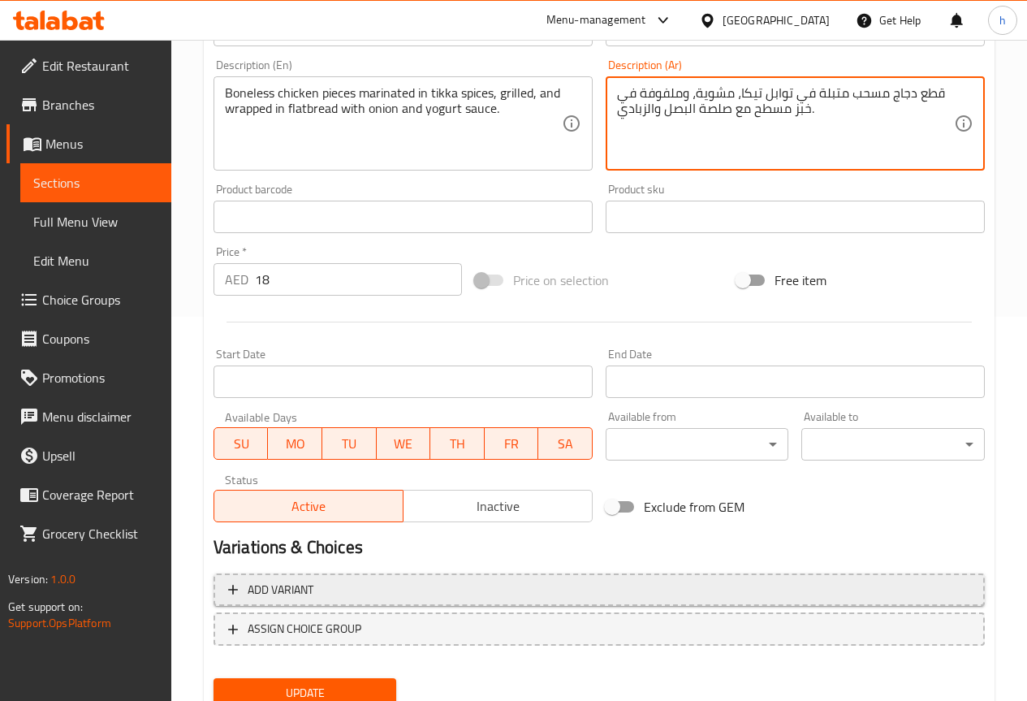
scroll to position [447, 0]
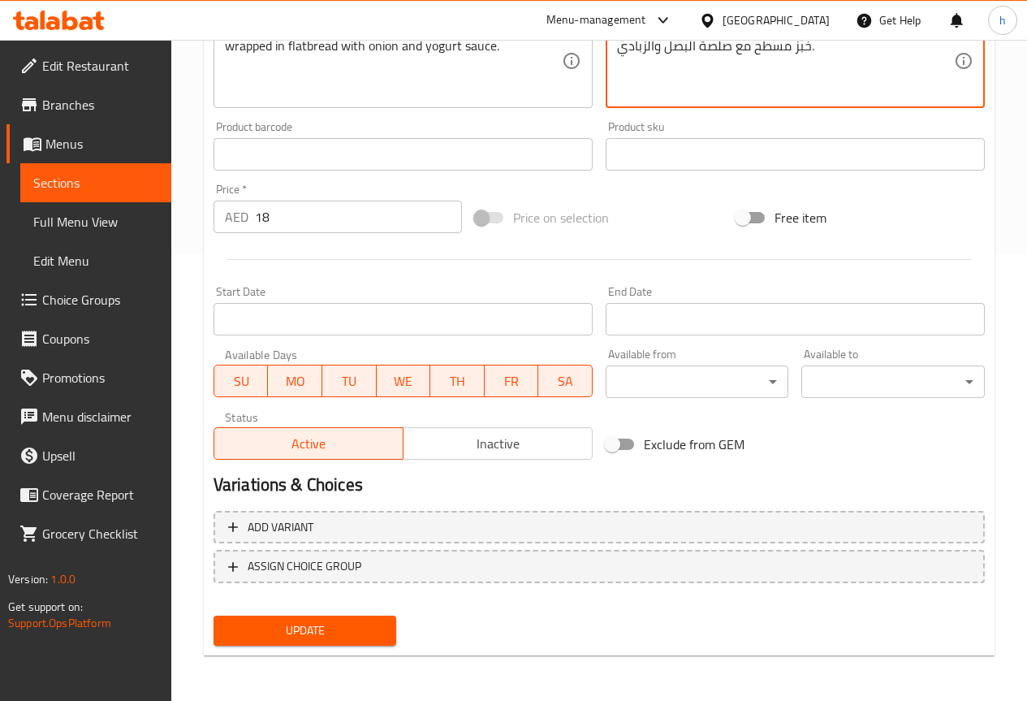
type textarea "قطع دجاج مسحب متبلة في توابل تيكا، مشوية، وملفوفة في خبز مسطح مع صلصة البصل وال…"
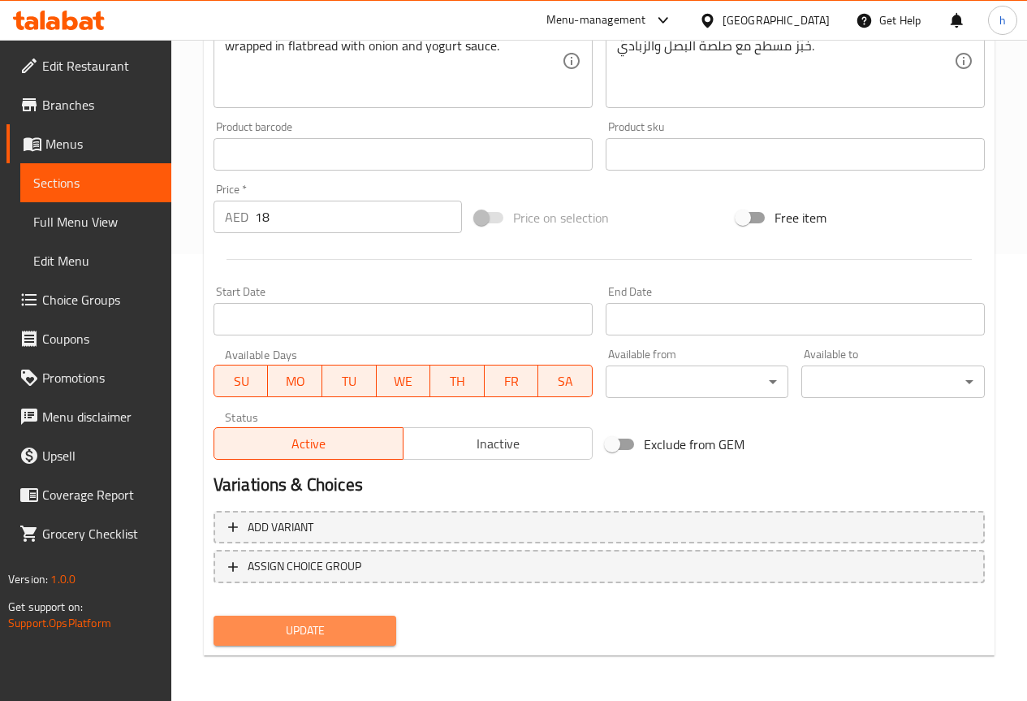
click at [284, 629] on span "Update" at bounding box center [306, 630] width 158 height 20
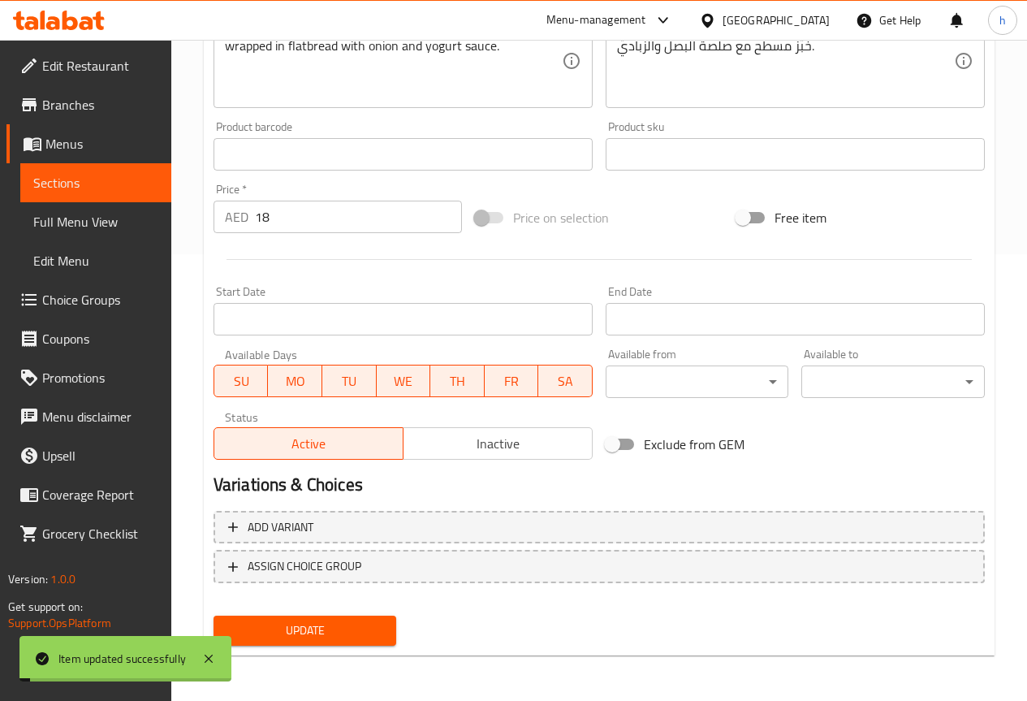
click at [100, 183] on span "Sections" at bounding box center [95, 182] width 125 height 19
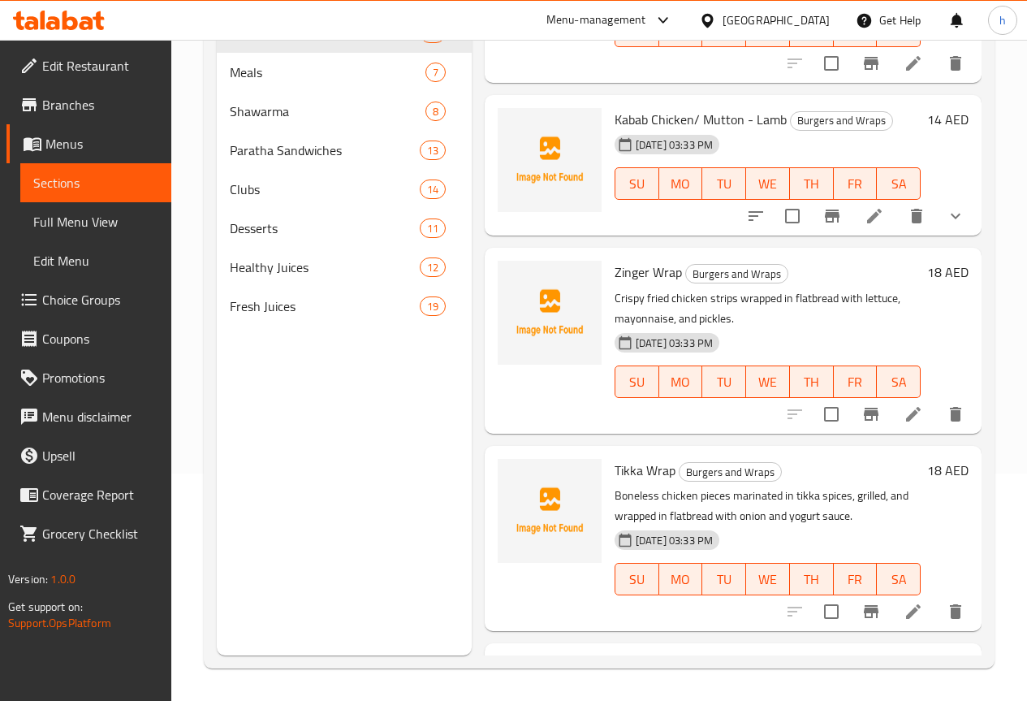
scroll to position [2274, 0]
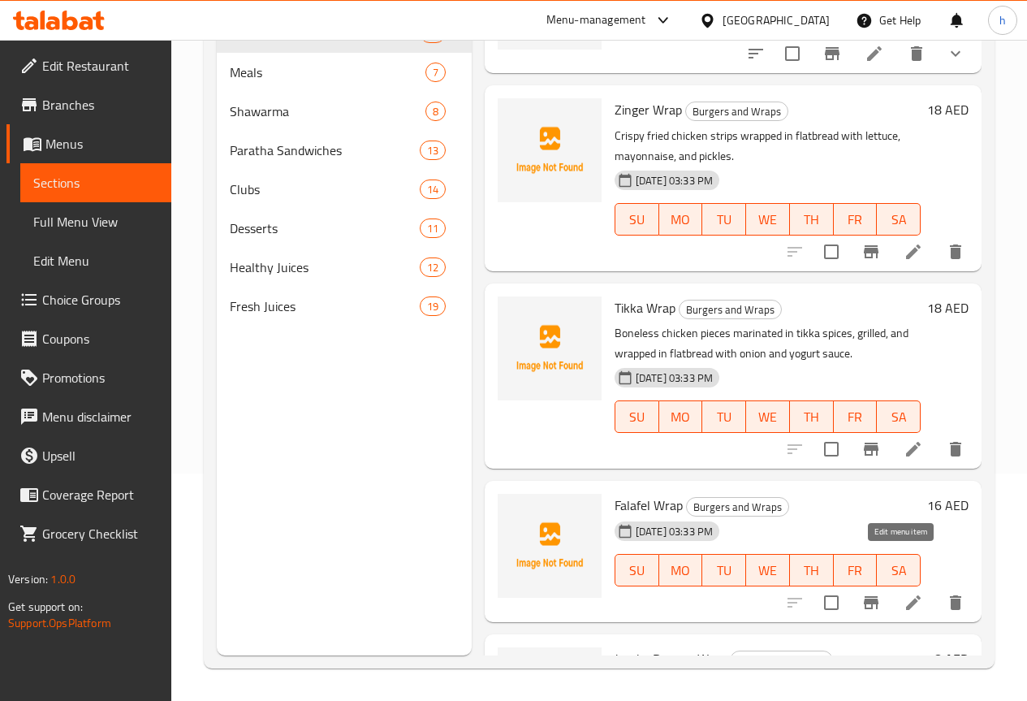
click at [906, 595] on icon at bounding box center [913, 602] width 15 height 15
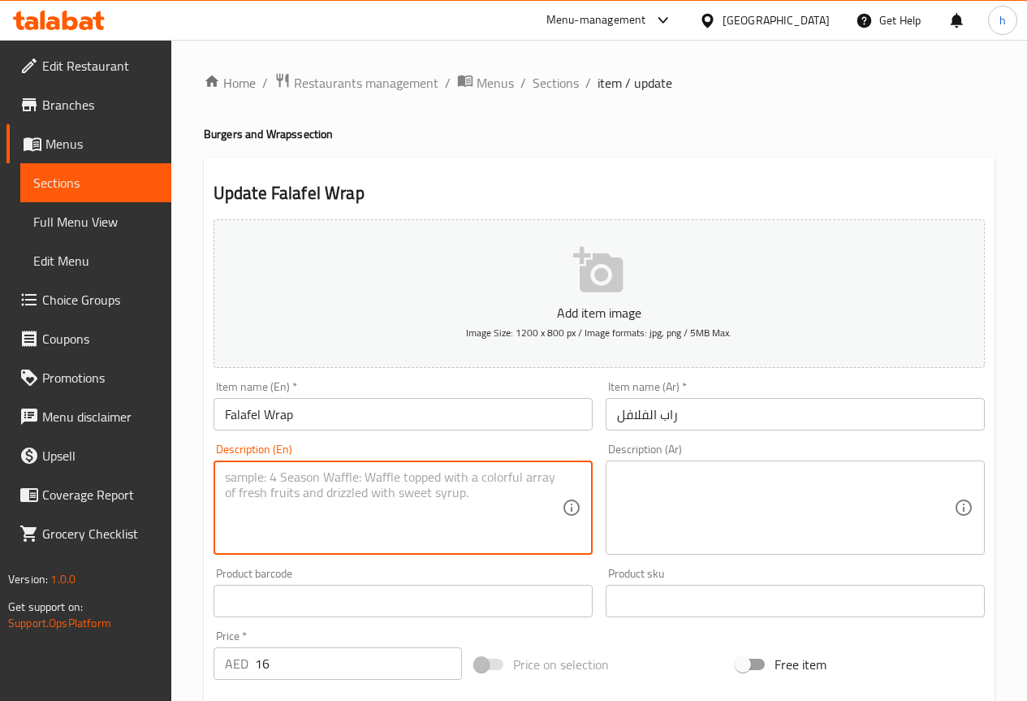
click at [429, 484] on textarea at bounding box center [393, 507] width 337 height 77
paste textarea "Fried chickpea patties wrapped in flatbread with tahini sauce, lettuce, tomato,…"
type textarea "Fried chickpea patties wrapped in flatbread with tahini sauce, lettuce, tomato,…"
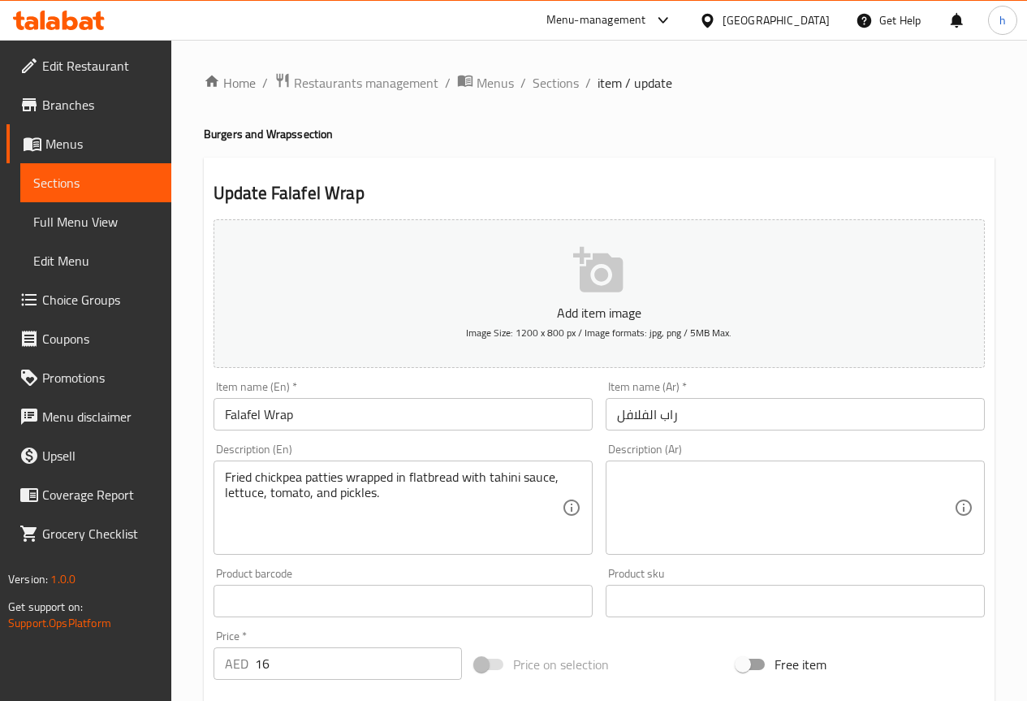
click at [428, 501] on textarea "Fried chickpea patties wrapped in flatbread with tahini sauce, lettuce, tomato,…" at bounding box center [393, 507] width 337 height 77
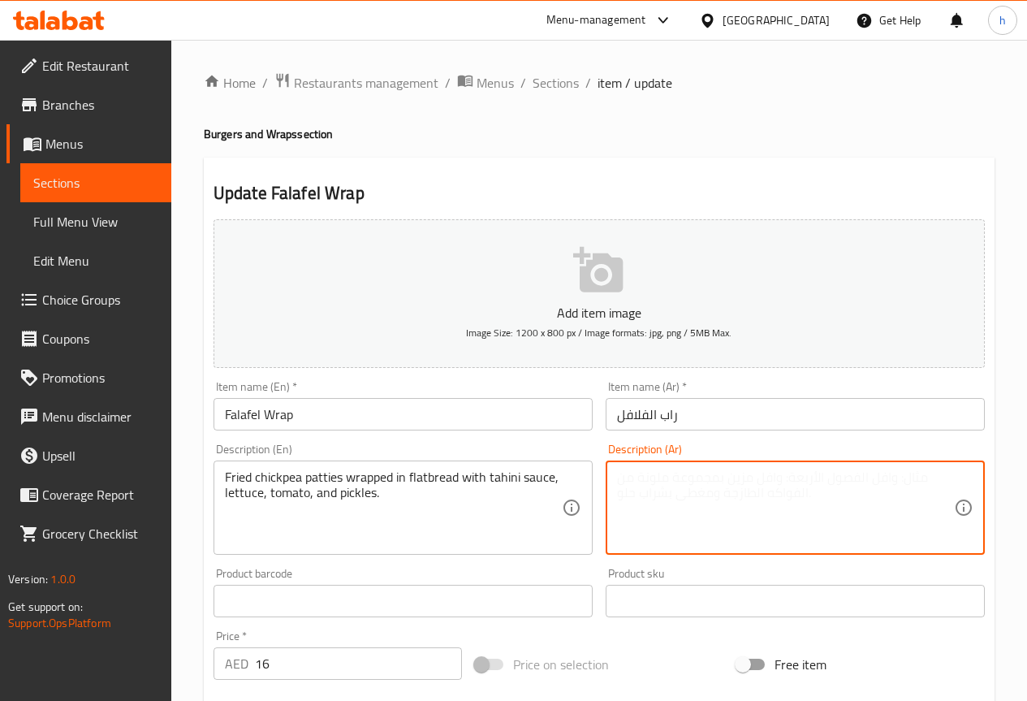
paste textarea "فطائر الحمص المقلية ملفوفة في خبز مسطح مع صلصة الطحينة والخس والطماطم والمخللات."
drag, startPoint x: 916, startPoint y: 479, endPoint x: 889, endPoint y: 484, distance: 27.2
click at [889, 484] on textarea "فطائر الحمص المقلية ملفوفة في خبز مسطح مع صلصة الطحينة والخس والطماطم والمخللات." at bounding box center [785, 507] width 337 height 77
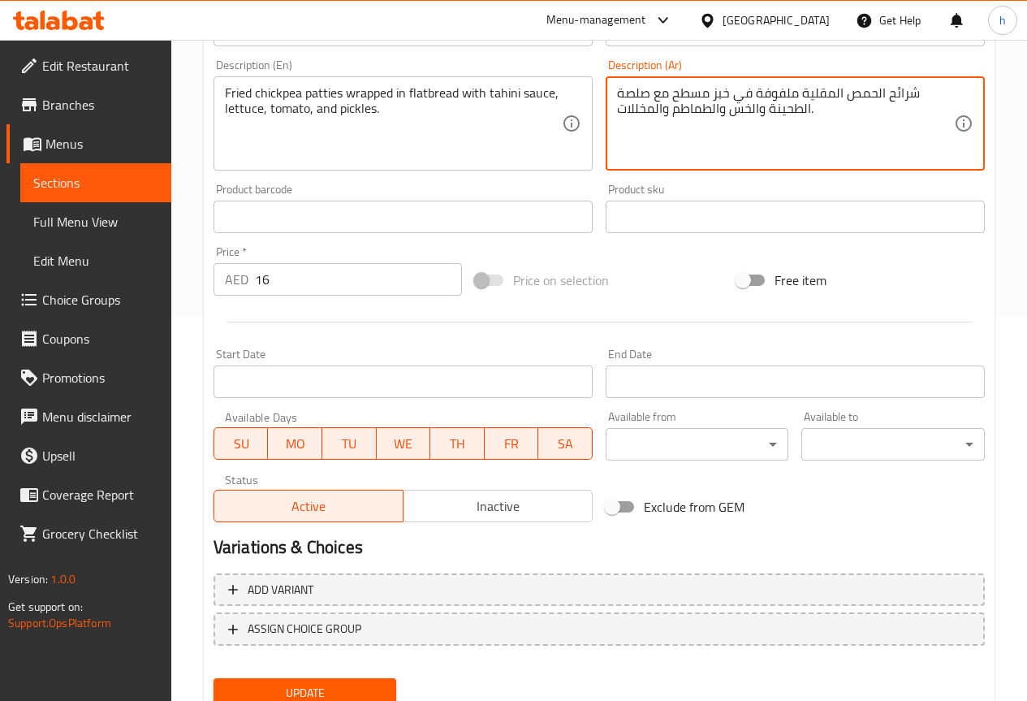
scroll to position [447, 0]
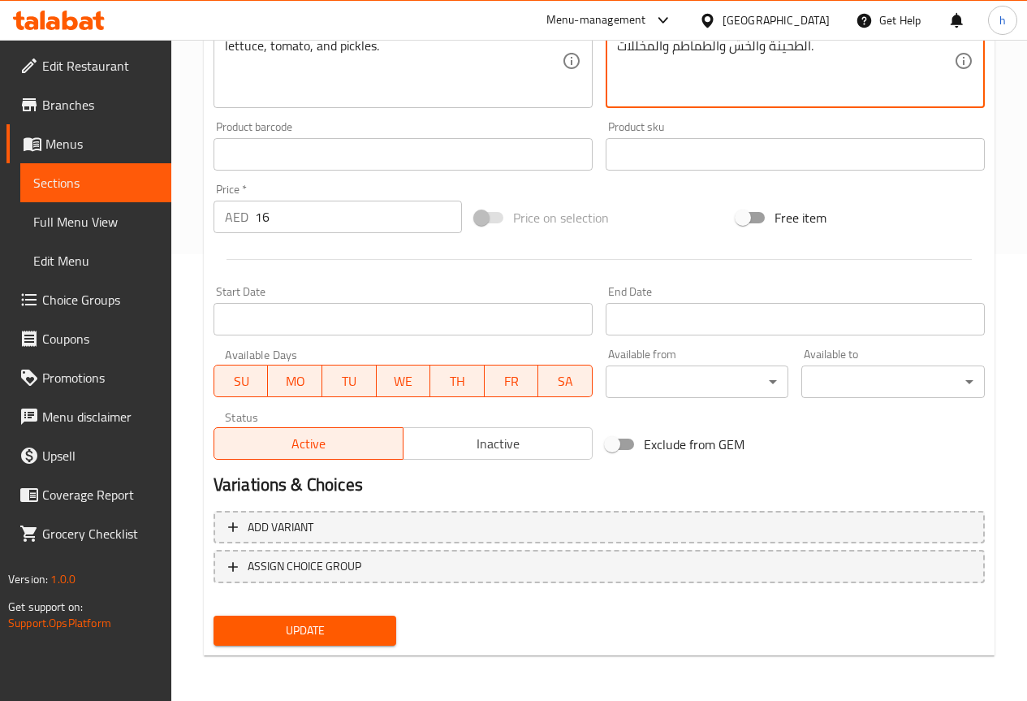
type textarea "شرائح الحمص المقلية ملفوفة في خبز مسطح مع صلصة الطحينة والخس والطماطم والمخللات."
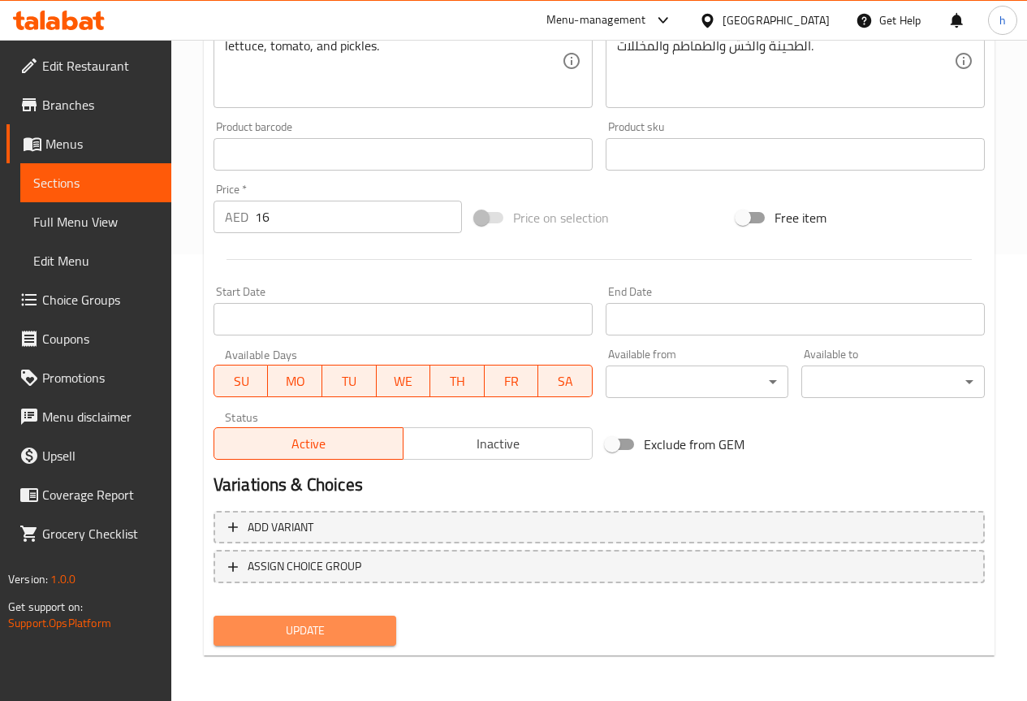
click at [324, 622] on span "Update" at bounding box center [306, 630] width 158 height 20
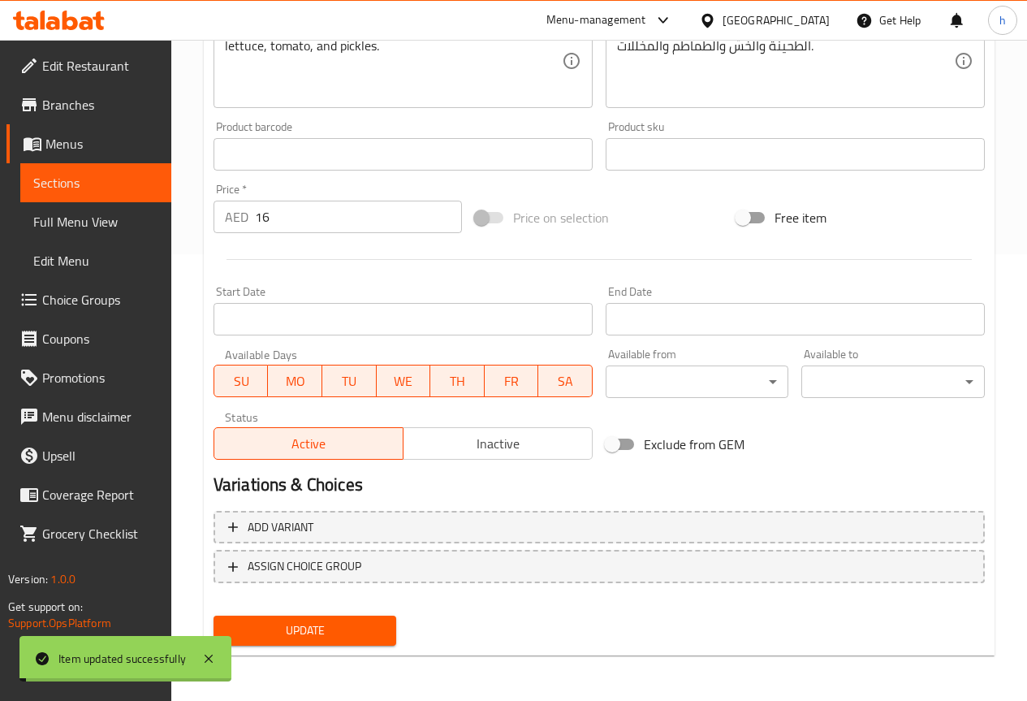
click at [97, 180] on span "Sections" at bounding box center [95, 182] width 125 height 19
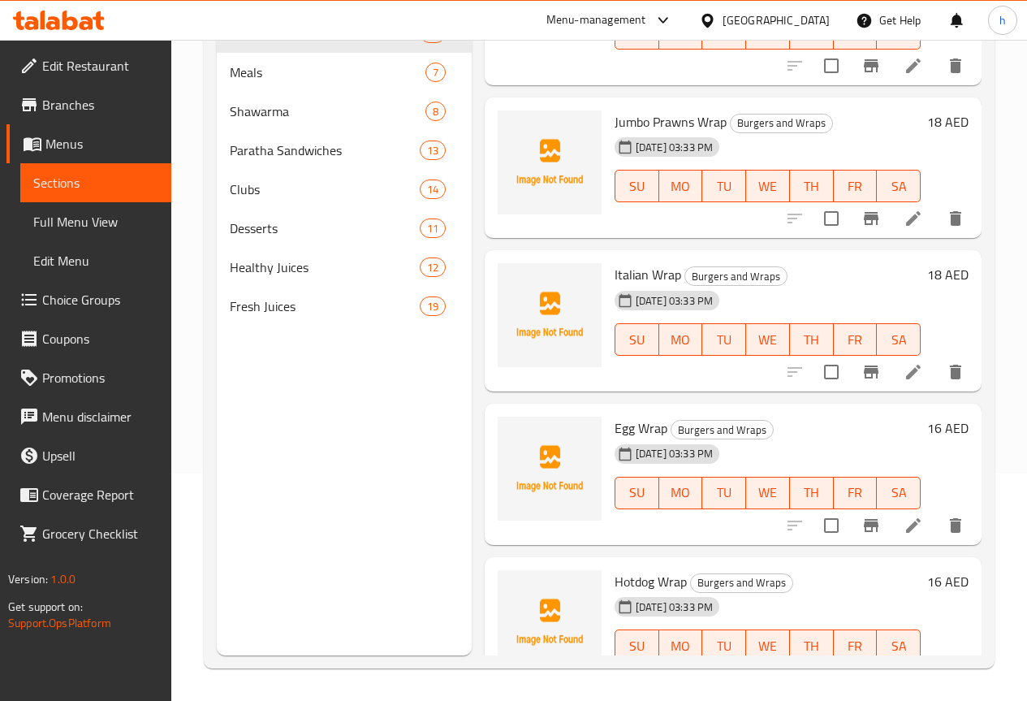
scroll to position [2848, 0]
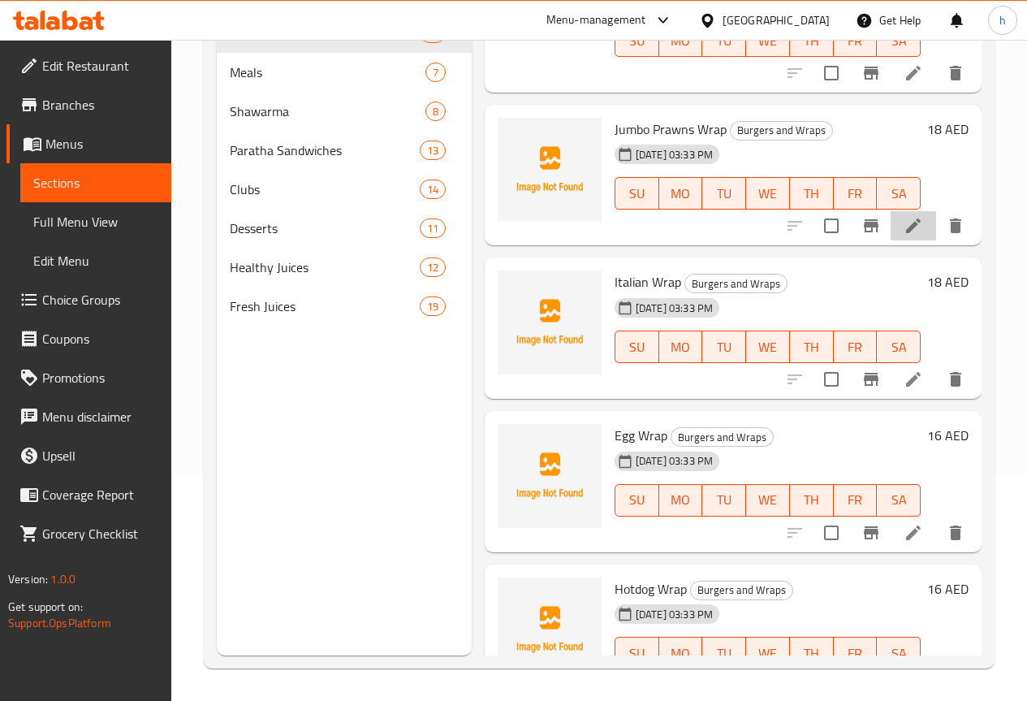
click at [905, 211] on li at bounding box center [913, 225] width 45 height 29
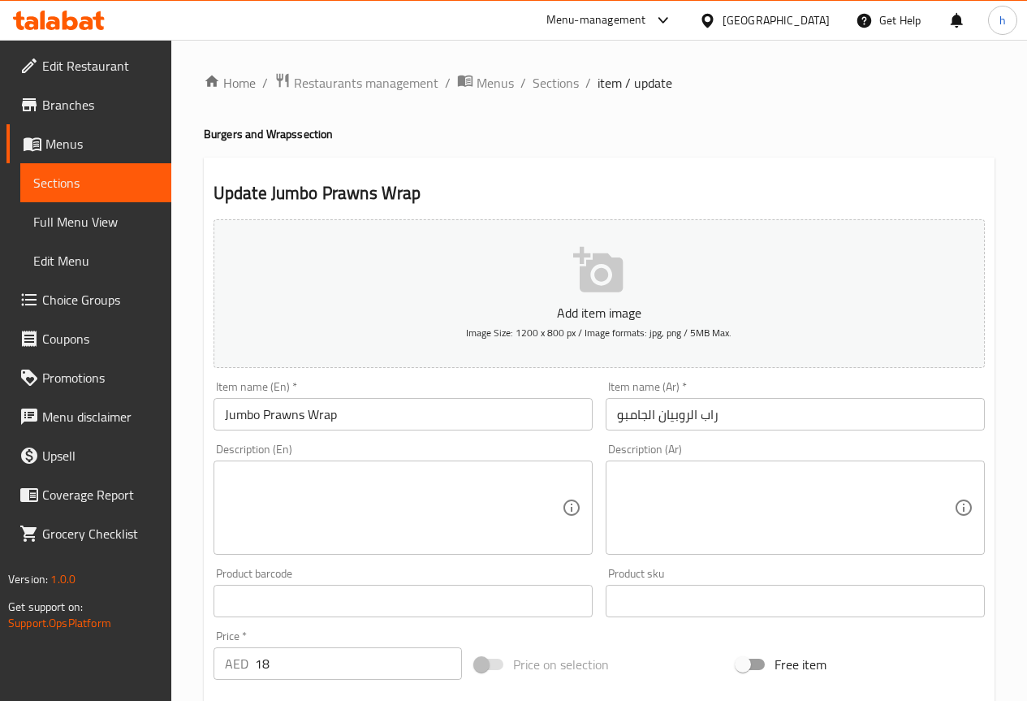
click at [222, 508] on div "Description (En)" at bounding box center [403, 507] width 379 height 94
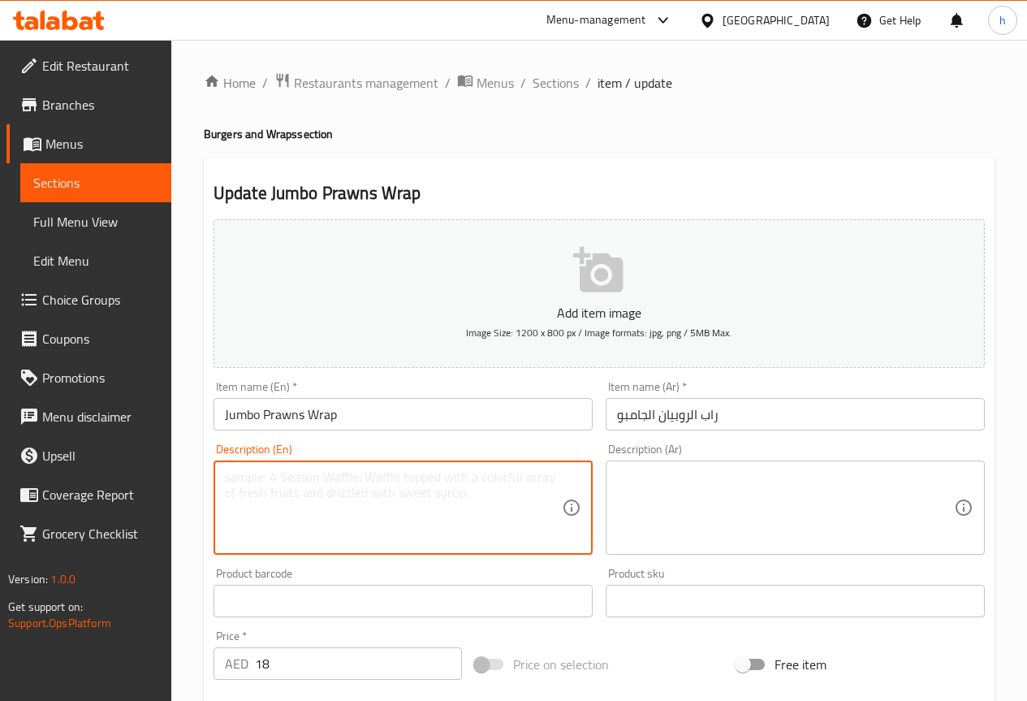
paste textarea "Deep-fried prawns coated in batter, wrapped in flatbread with lettuce and garli…"
type textarea "Deep-fried prawns coated in batter, wrapped in flatbread with lettuce and garli…"
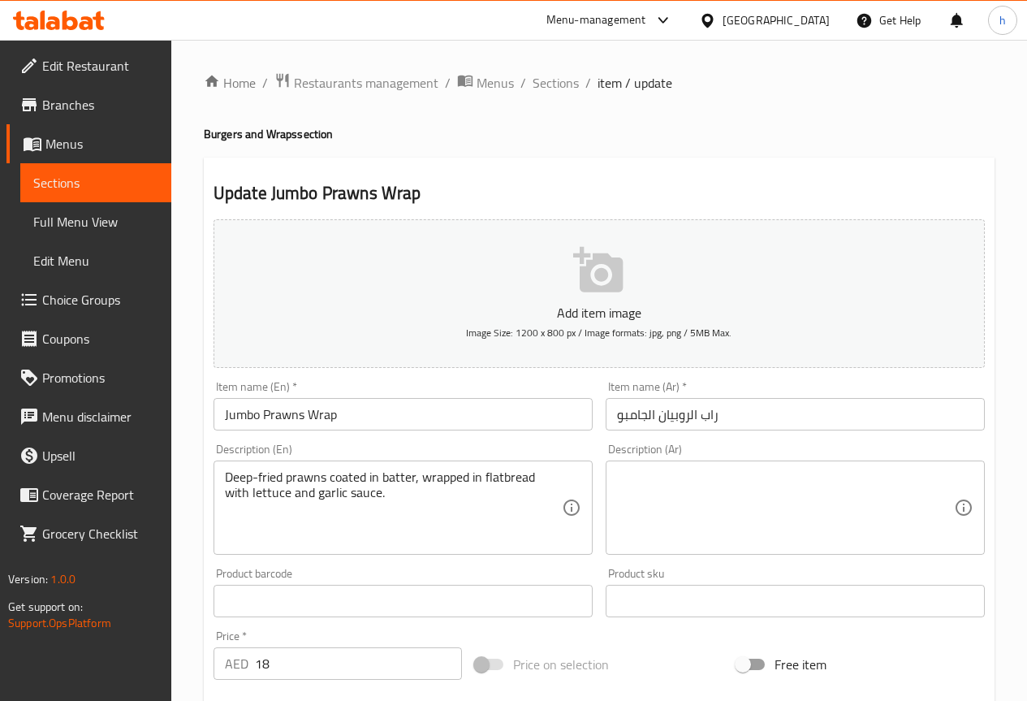
click at [650, 509] on textarea at bounding box center [785, 507] width 337 height 77
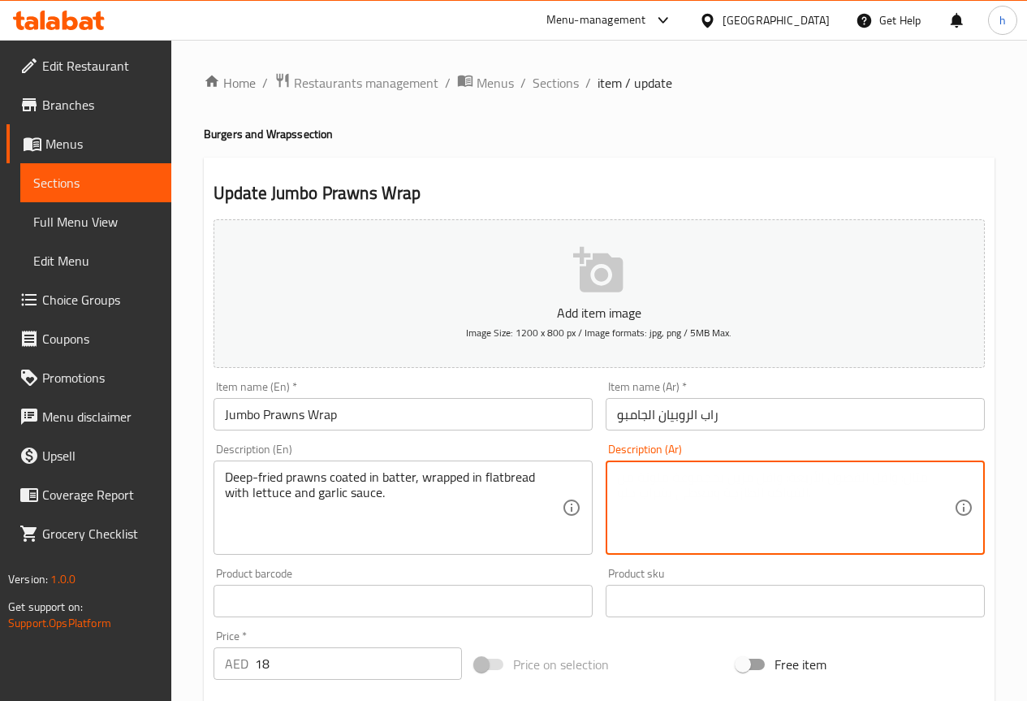
paste textarea "روبيان مقلي مغطى بالعجين، ملفوف في خبز مسطح مع صلصة الخس والثوم."
click at [883, 477] on textarea "روبيان مقلي مغطى بالعجين، ملفوف في خبز مسطح مع صلصة الخس والثوم." at bounding box center [785, 507] width 337 height 77
drag, startPoint x: 800, startPoint y: 478, endPoint x: 767, endPoint y: 483, distance: 33.6
click at [767, 483] on textarea "روبيان مقلي بعمق مغطى بالعجين، ملفوف في خبز مسطح مع صلصة الخس والثوم." at bounding box center [785, 507] width 337 height 77
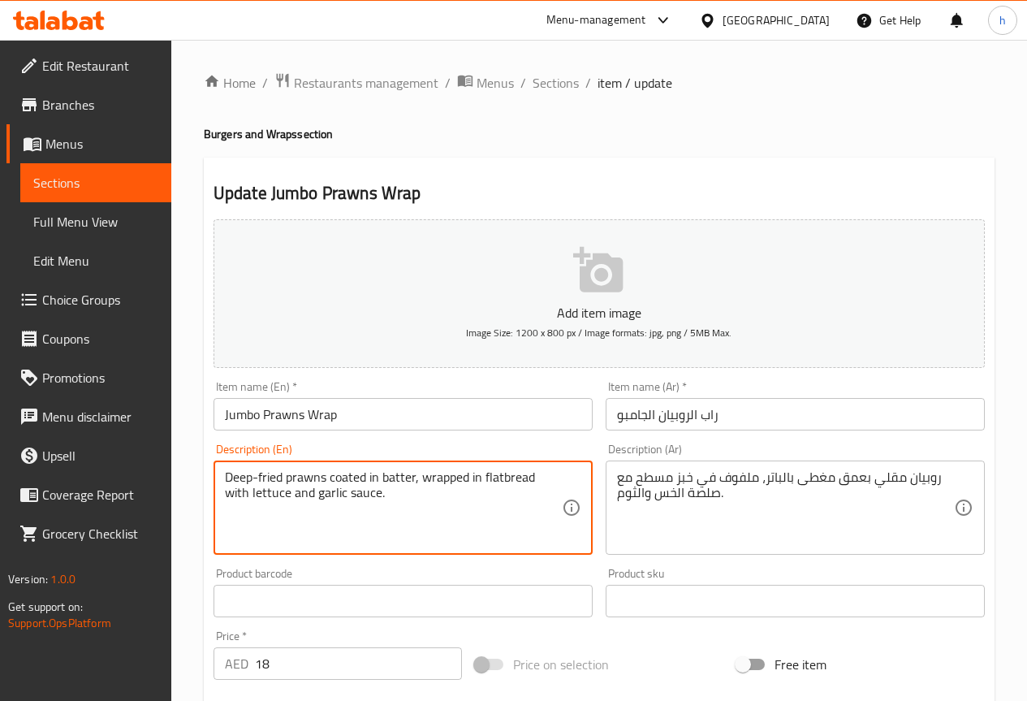
drag, startPoint x: 349, startPoint y: 495, endPoint x: 290, endPoint y: 500, distance: 59.6
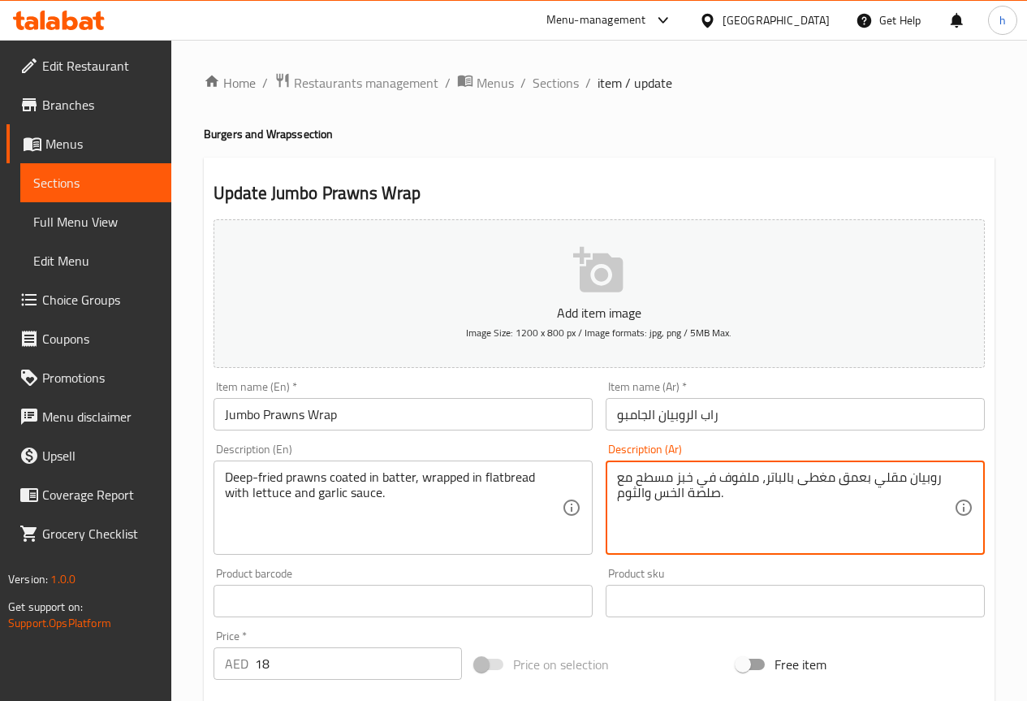
drag, startPoint x: 719, startPoint y: 495, endPoint x: 688, endPoint y: 503, distance: 32.1
drag, startPoint x: 642, startPoint y: 493, endPoint x: 619, endPoint y: 499, distance: 24.2
click at [619, 499] on textarea "روبيان مقلي بعمق مغطى بالباتر، ملفوف في خبز مسطح مع الخس والثوم." at bounding box center [785, 507] width 337 height 77
drag, startPoint x: 643, startPoint y: 493, endPoint x: 619, endPoint y: 500, distance: 25.4
click at [619, 500] on textarea "روبيان مقلي بعمق مغطى بالباتر، ملفوف في خبز مسطح مع الخس والثوم." at bounding box center [785, 507] width 337 height 77
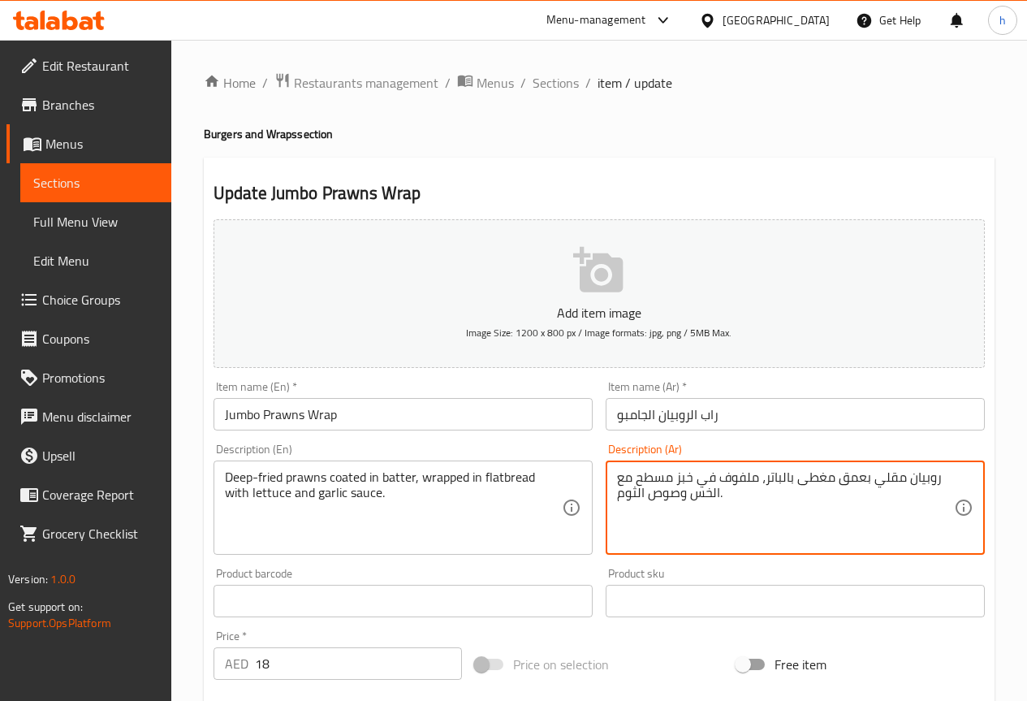
click at [635, 494] on textarea "روبيان مقلي بعمق مغطى بالباتر، ملفوف في خبز مسطح مع الخس وصوص الثوم." at bounding box center [785, 507] width 337 height 77
click at [646, 497] on textarea "روبيان مقلي بعمق مغطى بالباتر، ملفوف في خبز مسطح مع الخس وصوص الثوم." at bounding box center [785, 507] width 337 height 77
drag, startPoint x: 645, startPoint y: 495, endPoint x: 636, endPoint y: 495, distance: 8.9
click at [636, 495] on textarea "روبيان مقلي بعمق مغطى بالباتر، ملفوف في خبز مسطح مع الخس وصوص الثوم." at bounding box center [785, 507] width 337 height 77
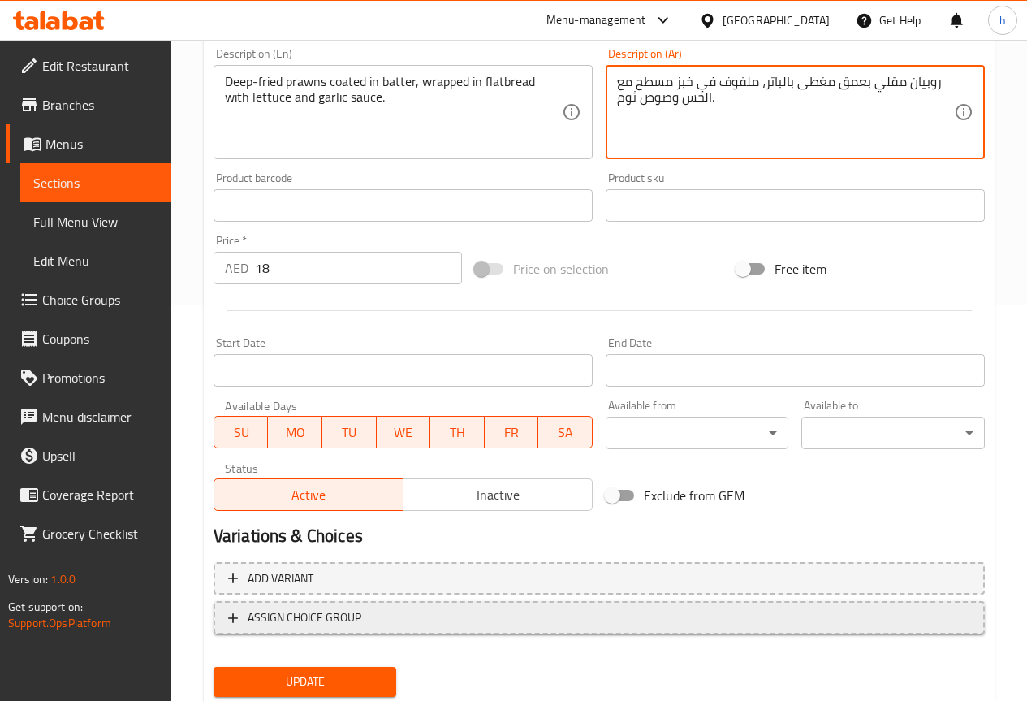
scroll to position [406, 0]
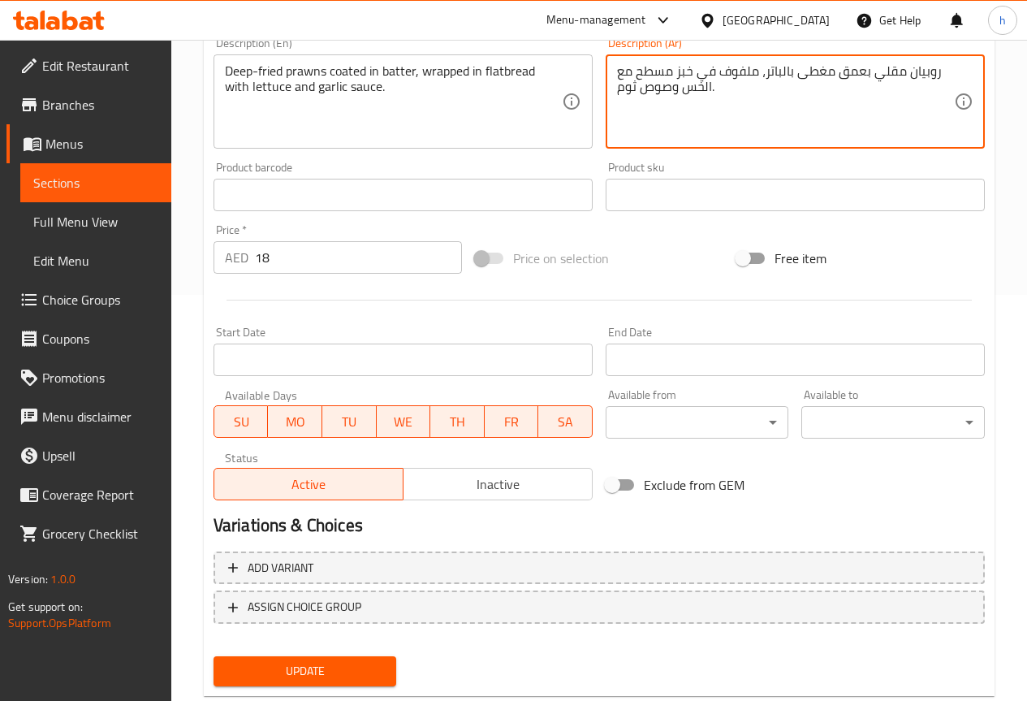
type textarea "روبيان مقلي بعمق مغطى بالباتر، ملفوف في خبز مسطح مع الخس وصوص ثوم."
click at [371, 666] on span "Update" at bounding box center [306, 671] width 158 height 20
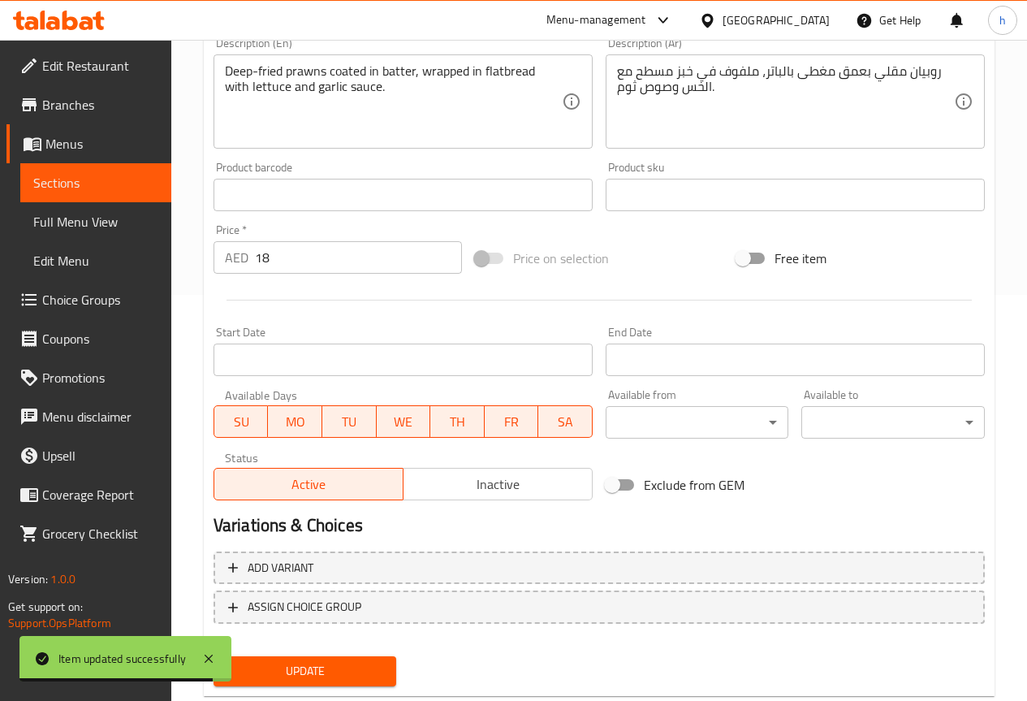
click at [123, 178] on span "Sections" at bounding box center [95, 182] width 125 height 19
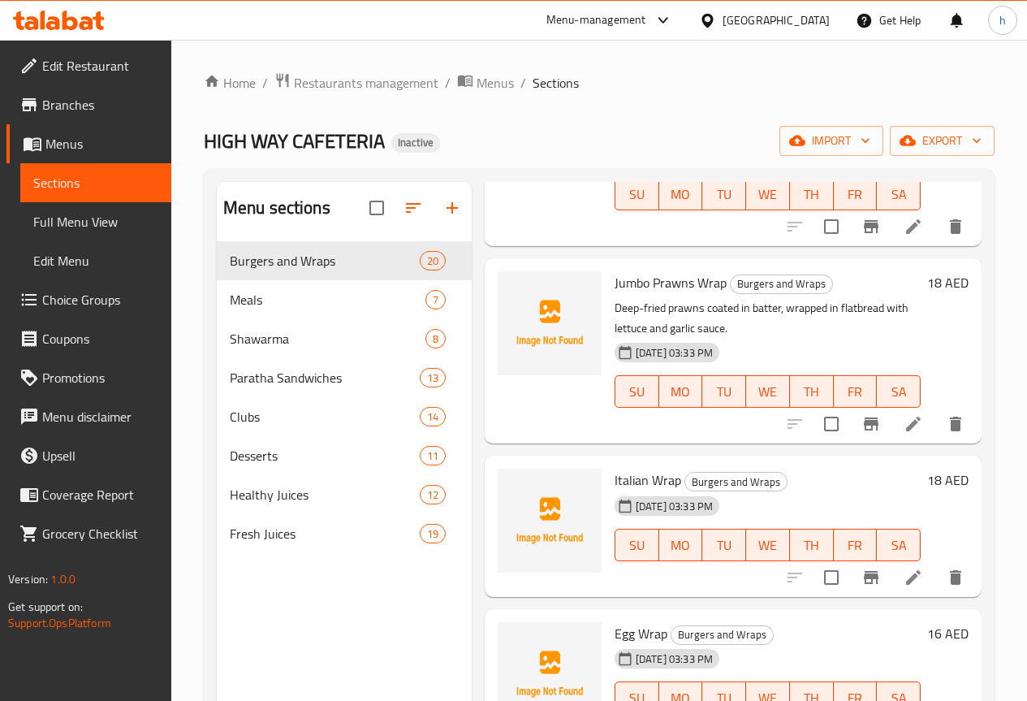
scroll to position [2923, 0]
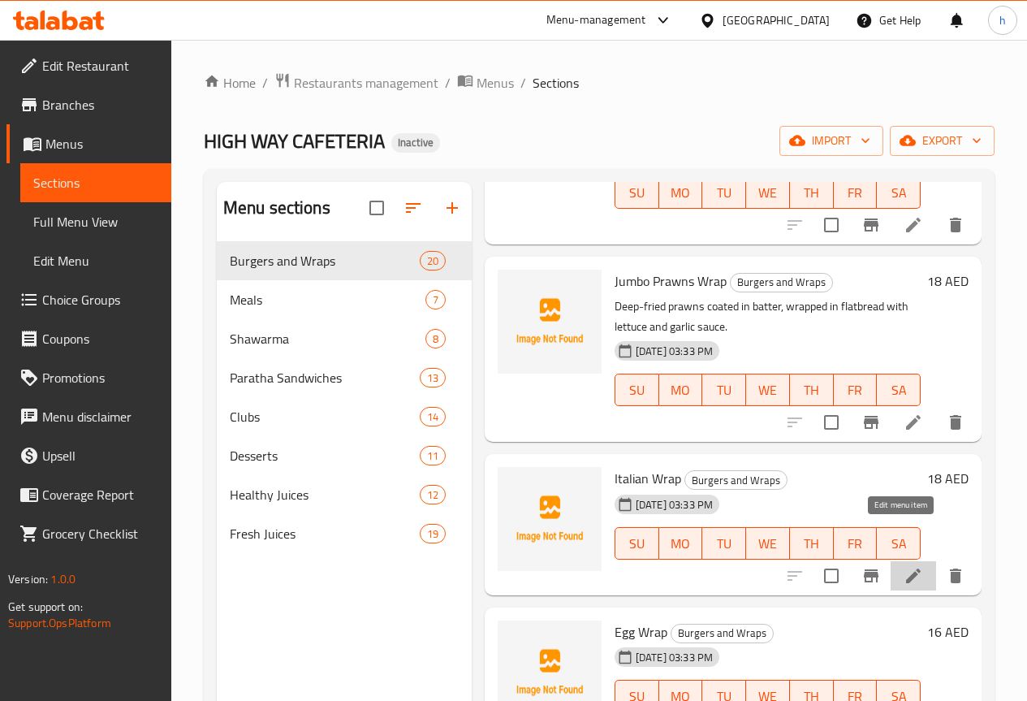
click at [906, 568] on icon at bounding box center [913, 575] width 15 height 15
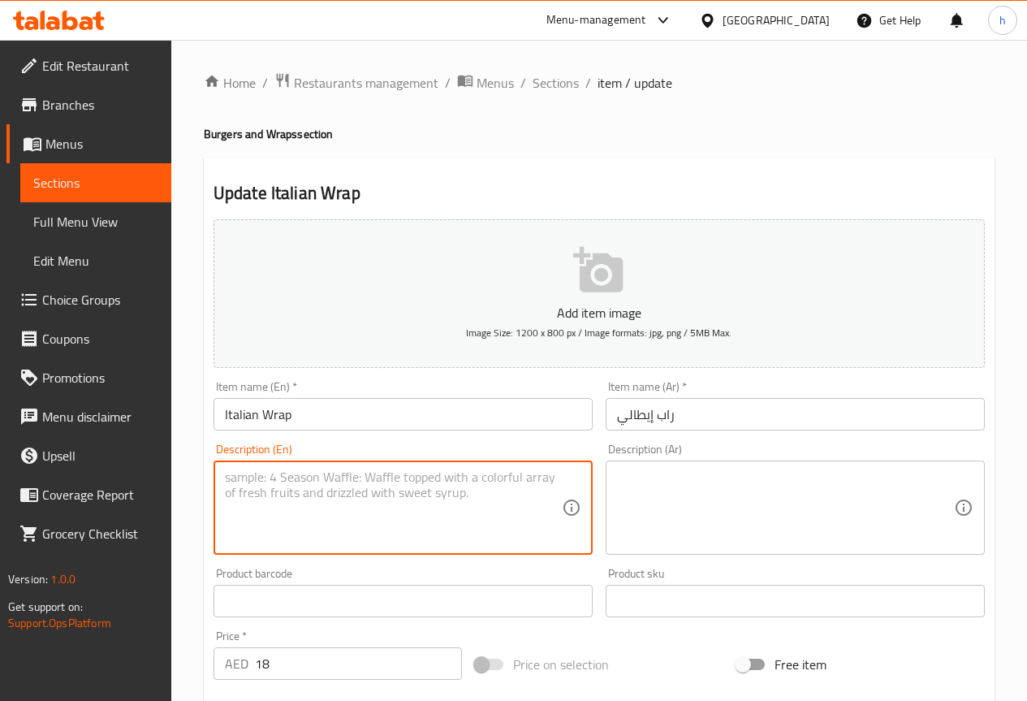
click at [240, 520] on textarea at bounding box center [393, 507] width 337 height 77
paste textarea "Grilled chicken strips, beef bacon, sautéed peppers, onions, and cheese wrapped…"
type textarea "Grilled chicken strips, beef bacon, sautéed peppers, onions, and cheese wrapped…"
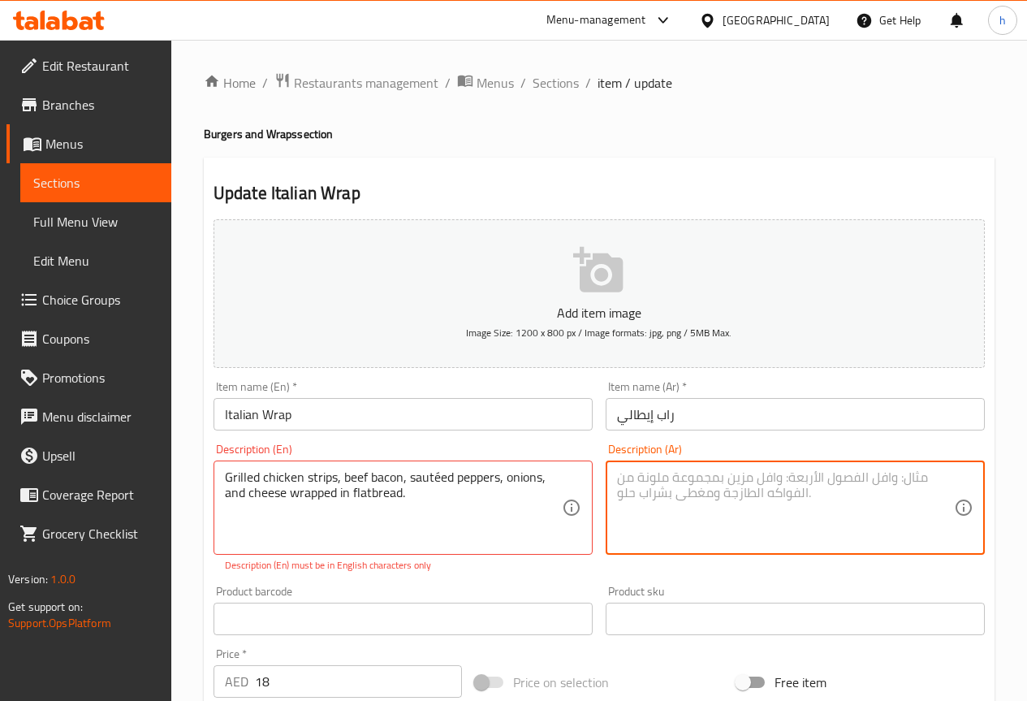
click at [846, 492] on textarea at bounding box center [785, 507] width 337 height 77
paste textarea "دجاج إستربس"
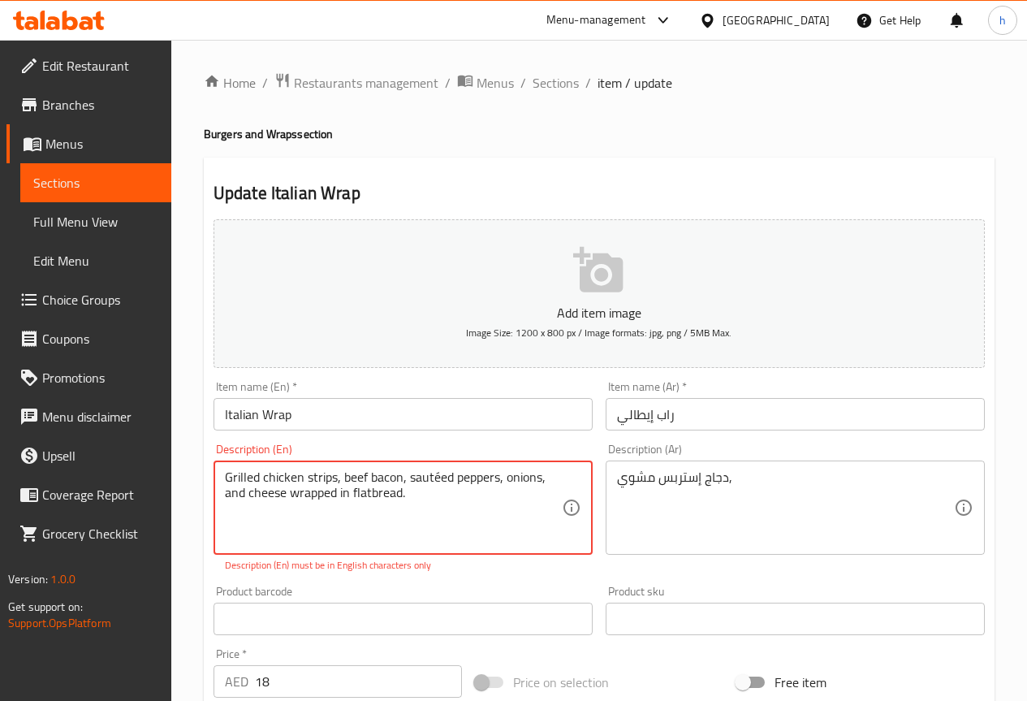
drag, startPoint x: 400, startPoint y: 478, endPoint x: 342, endPoint y: 480, distance: 57.7
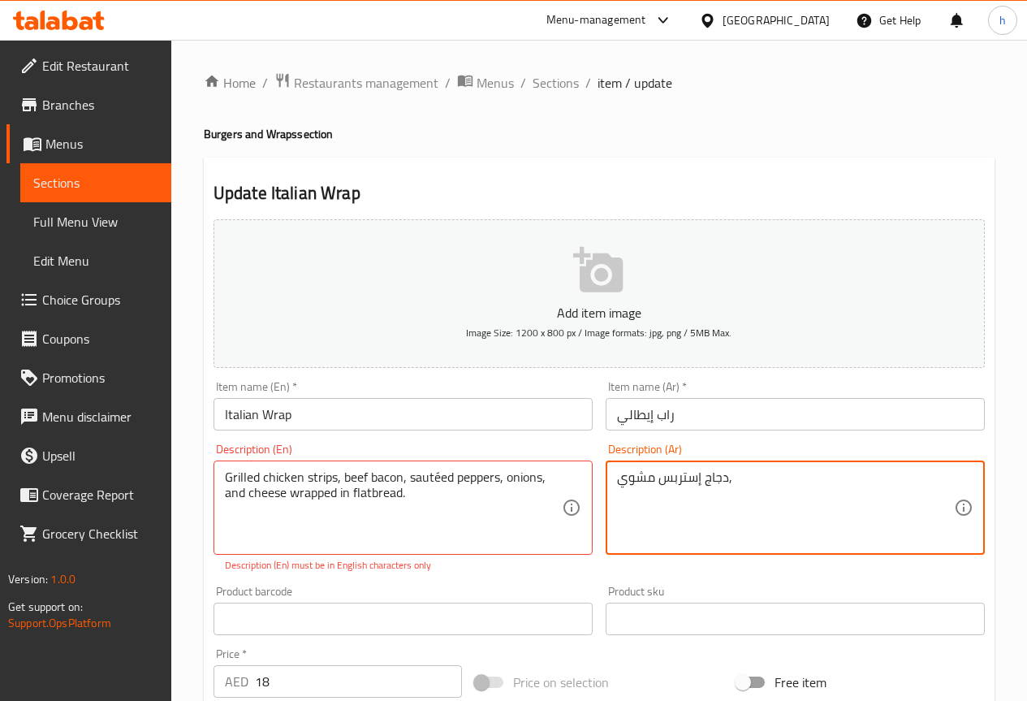
paste textarea "لحم بقري مقدد"
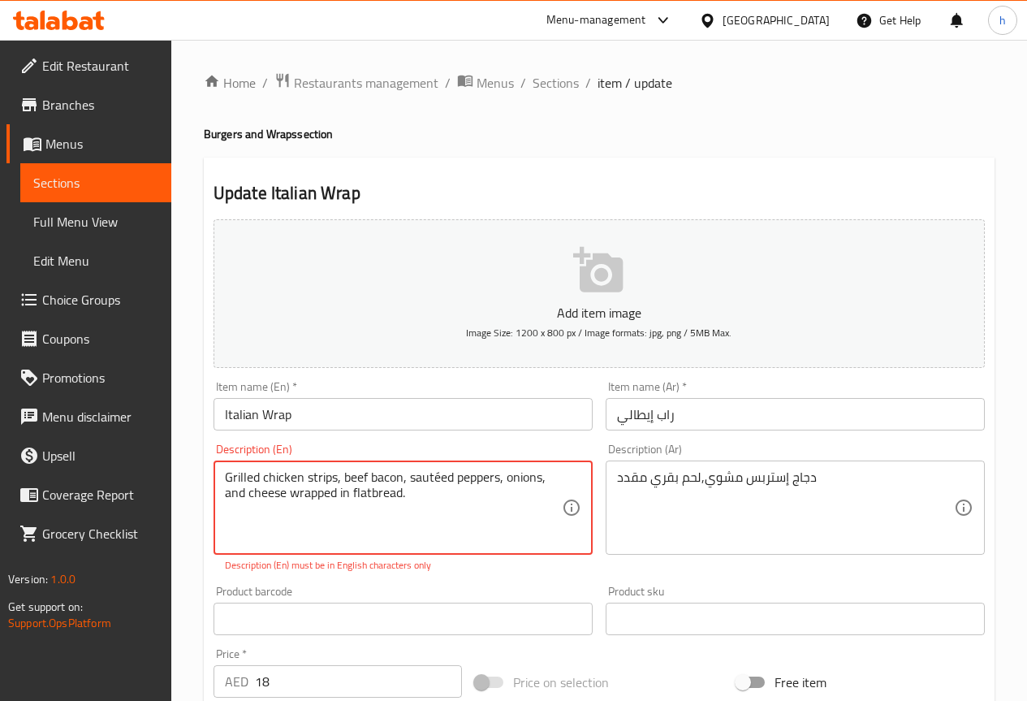
drag, startPoint x: 498, startPoint y: 478, endPoint x: 410, endPoint y: 483, distance: 87.8
click at [445, 478] on textarea "Grilled chicken strips, beef bacon, sautéed peppers, onions, and cheese wrapped…" at bounding box center [393, 507] width 337 height 77
click at [452, 478] on textarea "Grilled chicken strips, beef bacon, sautéed peppers, onions, and cheese wrapped…" at bounding box center [393, 507] width 337 height 77
drag, startPoint x: 452, startPoint y: 477, endPoint x: 408, endPoint y: 477, distance: 43.9
click at [408, 477] on textarea "Grilled chicken strips, beef bacon, sautéed peppers, onions, and cheese wrapped…" at bounding box center [393, 507] width 337 height 77
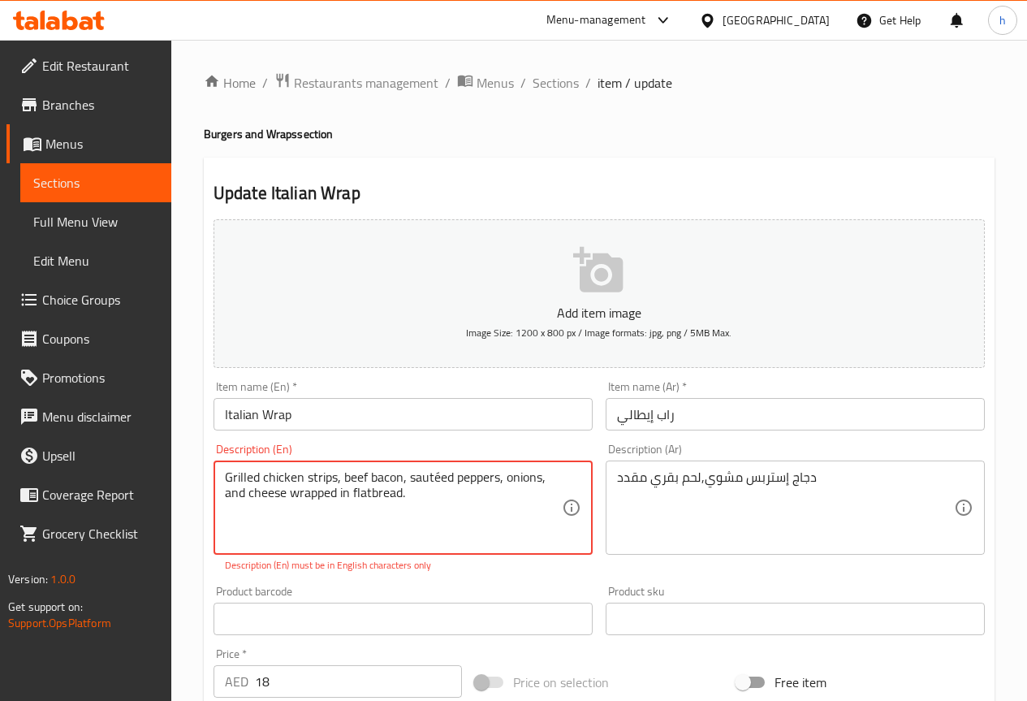
click at [499, 478] on textarea "Grilled chicken strips, beef bacon, sautéed peppers, onions, and cheese wrapped…" at bounding box center [393, 507] width 337 height 77
drag, startPoint x: 498, startPoint y: 482, endPoint x: 409, endPoint y: 467, distance: 89.7
click at [409, 467] on div "Grilled chicken strips, beef bacon, sautéed peppers, onions, and cheese wrapped…" at bounding box center [403, 507] width 379 height 94
click at [426, 510] on textarea "Grilled chicken strips, beef bacon, sautéed peppers, onions, and cheese wrapped…" at bounding box center [393, 507] width 337 height 77
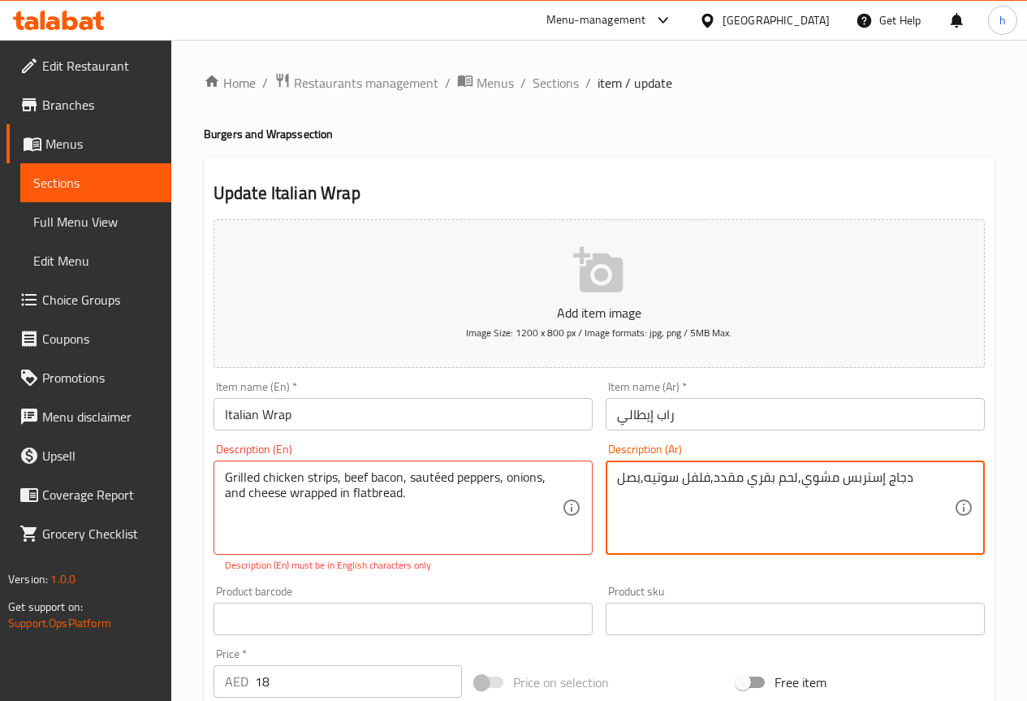
click at [919, 482] on textarea "دجاج إستربس مشوي,لحم بقري مقدد,فلفل سوتيه,بصل" at bounding box center [785, 507] width 337 height 77
paste textarea "قلي، بصل، وجبن ملفوفة في خبز مسطح."
drag, startPoint x: 780, startPoint y: 497, endPoint x: 802, endPoint y: 507, distance: 24.7
click at [802, 507] on textarea "دجاج إستربس مشوي,لحم بقري مقدد,فلفل سوتيه,بصل قلي، بصل، وجبن ملفوفة في خبز مسطح." at bounding box center [785, 507] width 337 height 77
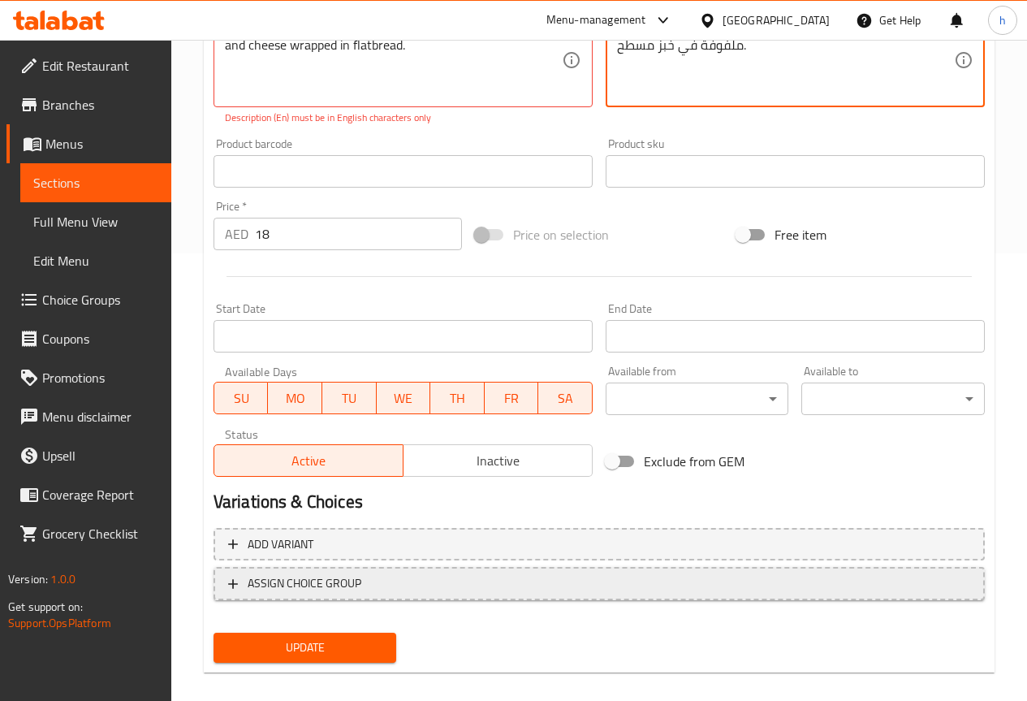
scroll to position [464, 0]
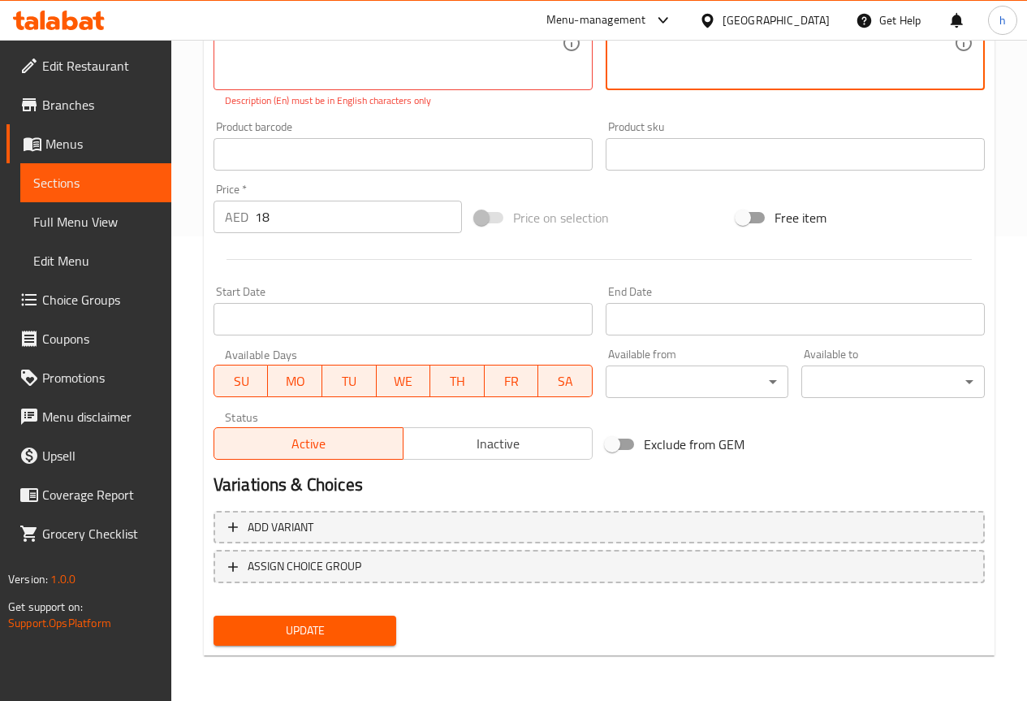
type textarea "دجاج إستربس مشوي,لحم بقري مقدد,فلفل سوتيه,بصل، وجبن ملفوفة في خبز مسطح."
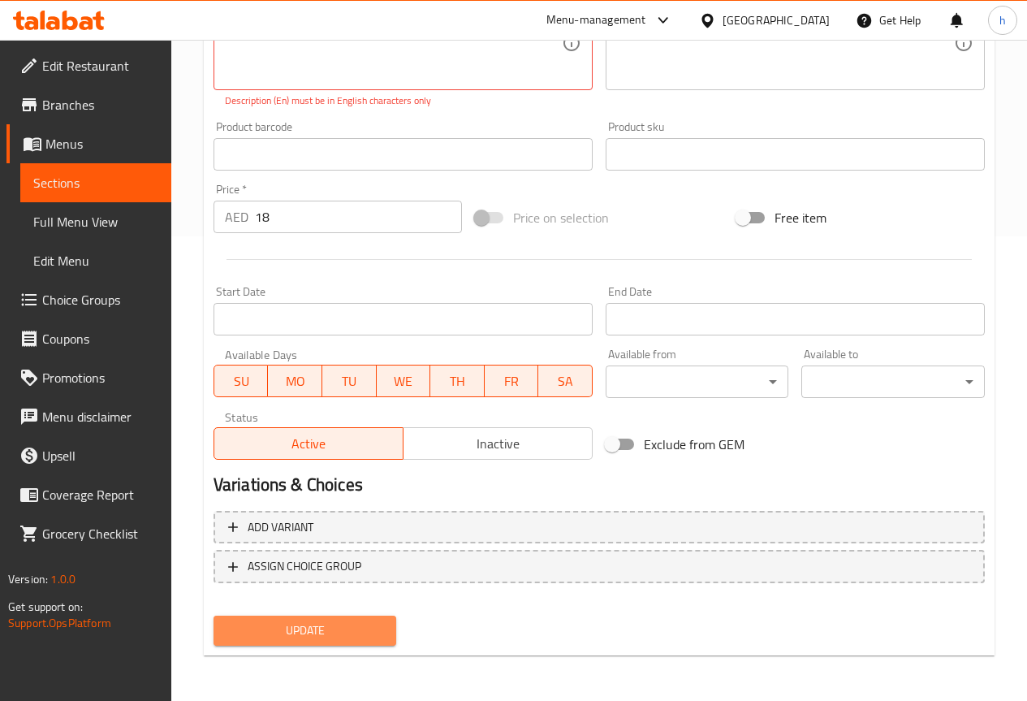
click at [344, 638] on span "Update" at bounding box center [306, 630] width 158 height 20
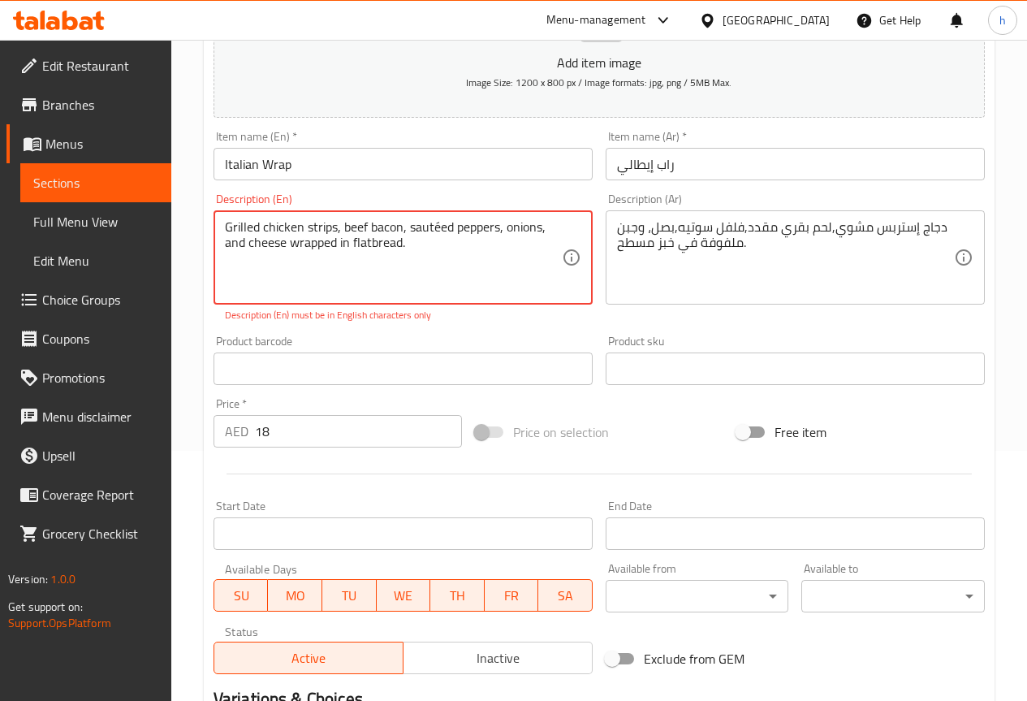
scroll to position [221, 0]
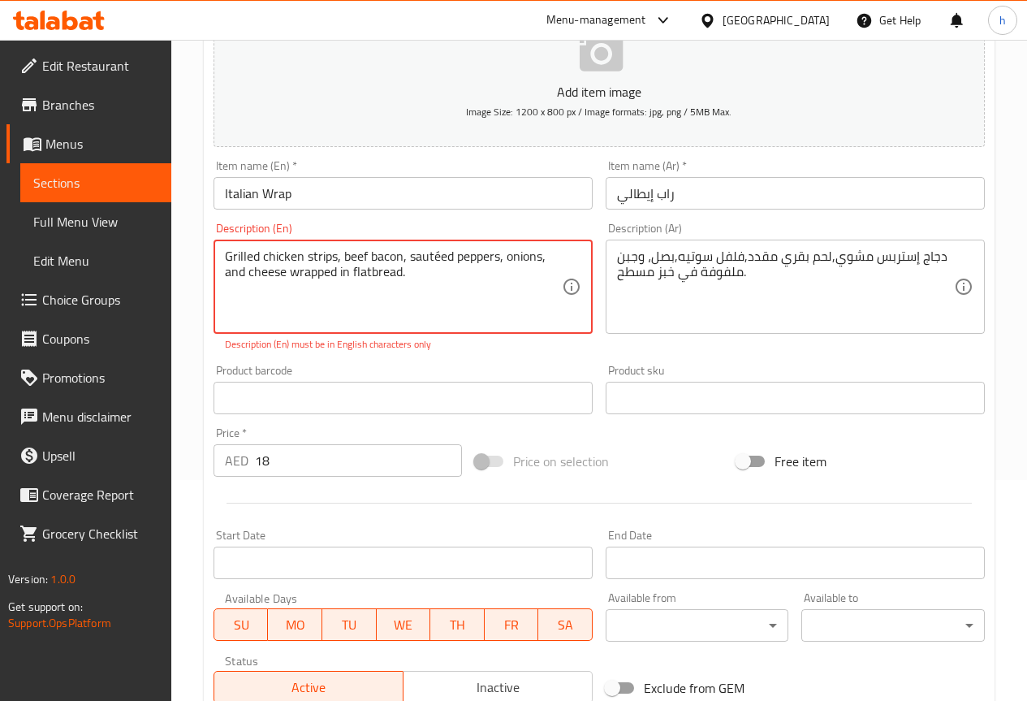
click at [409, 282] on textarea "Grilled chicken strips, beef bacon, sautéed peppers, onions, and cheese wrapped…" at bounding box center [393, 286] width 337 height 77
click at [436, 257] on textarea "Grilled chicken strips, beef bacon, sautéed peppers, onions, and cheese wrapped…" at bounding box center [393, 286] width 337 height 77
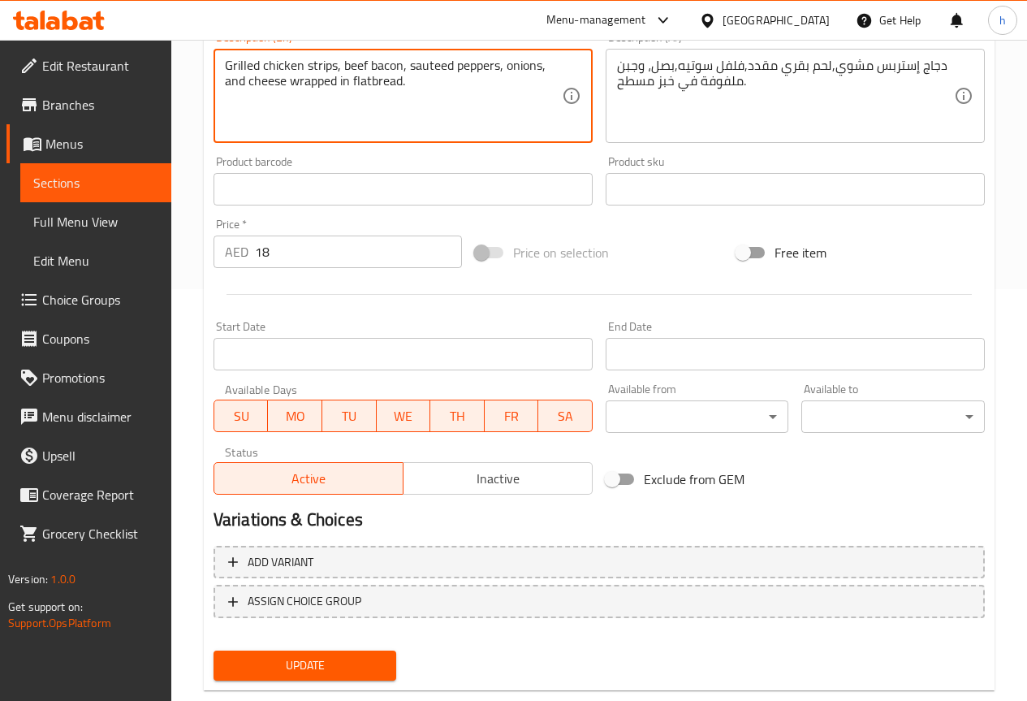
scroll to position [447, 0]
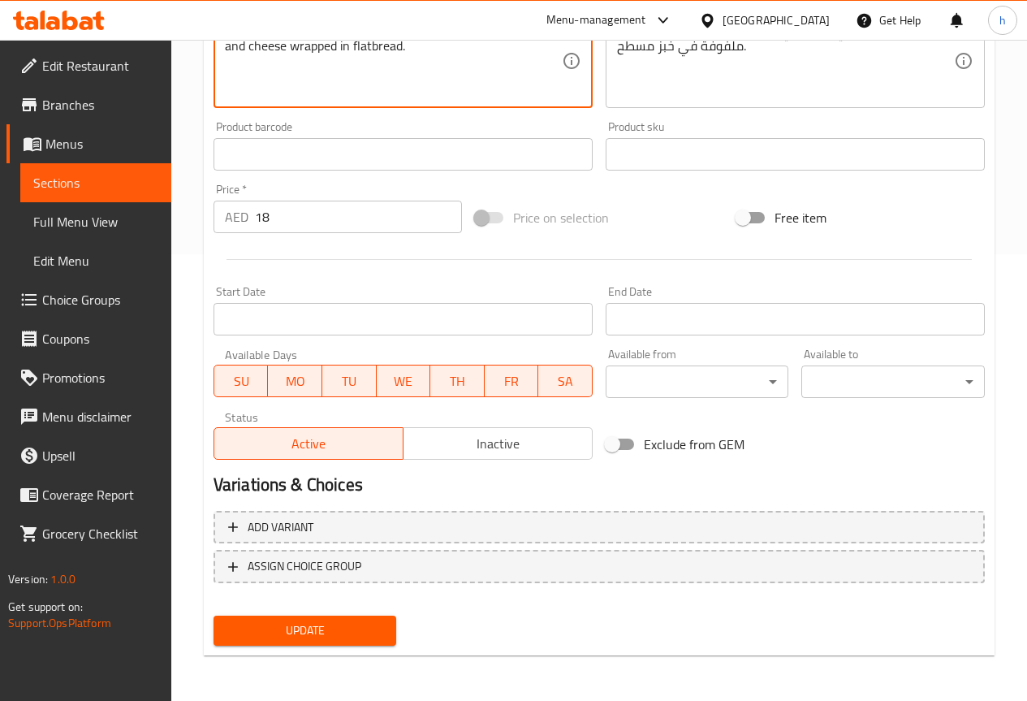
type textarea "Grilled chicken strips, beef bacon, sauteed peppers, onions, and cheese wrapped…"
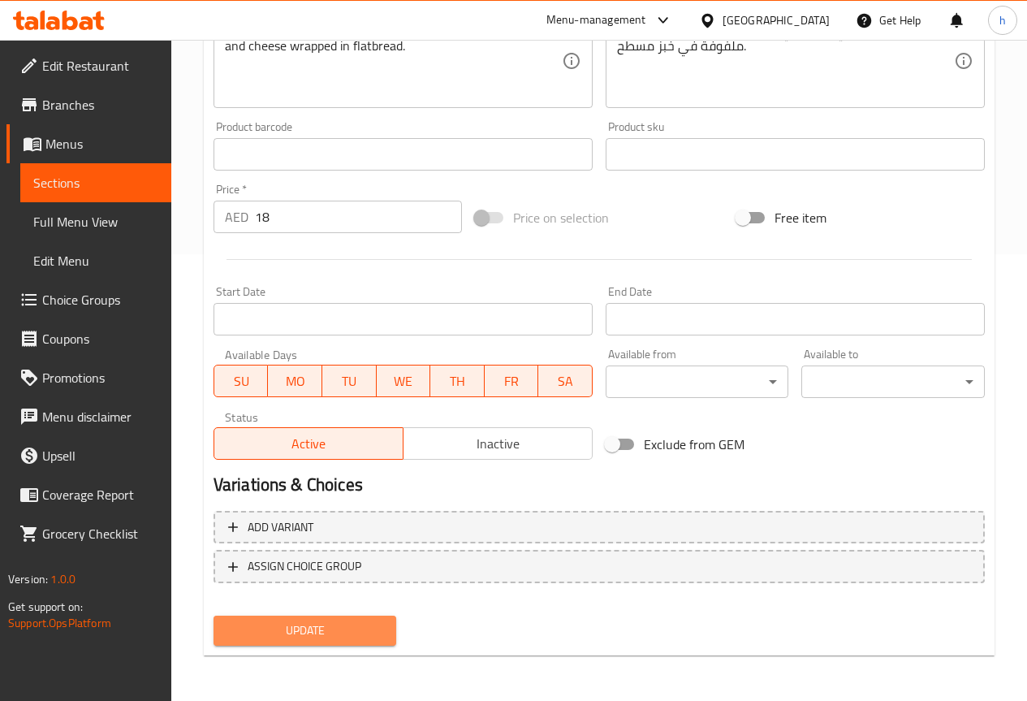
click at [355, 629] on span "Update" at bounding box center [306, 630] width 158 height 20
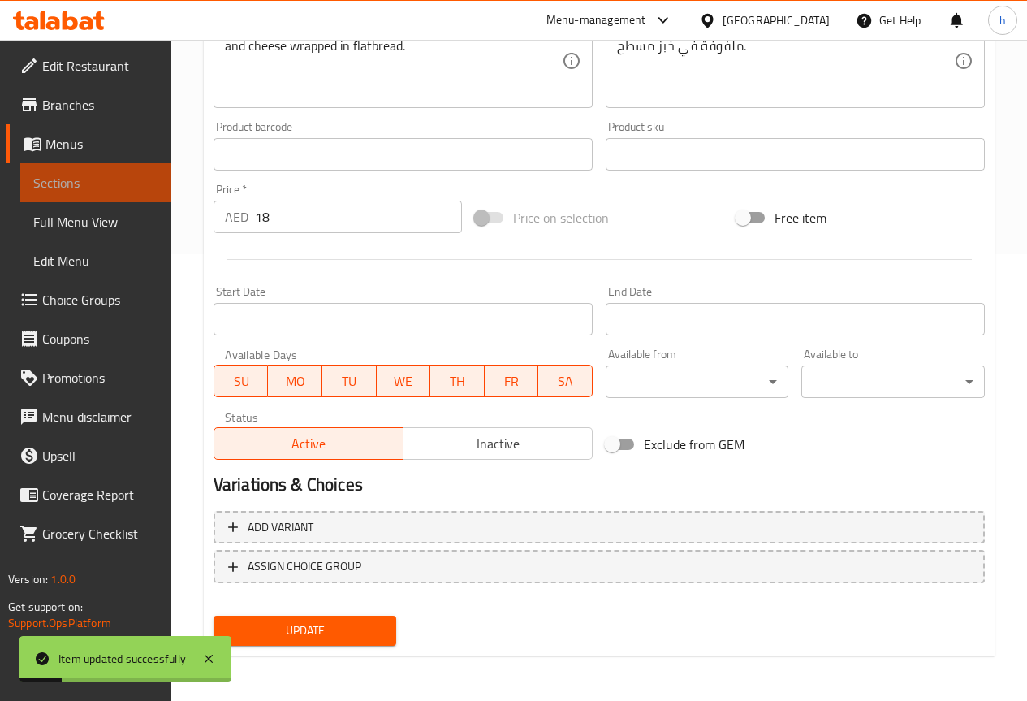
click at [96, 170] on link "Sections" at bounding box center [95, 182] width 151 height 39
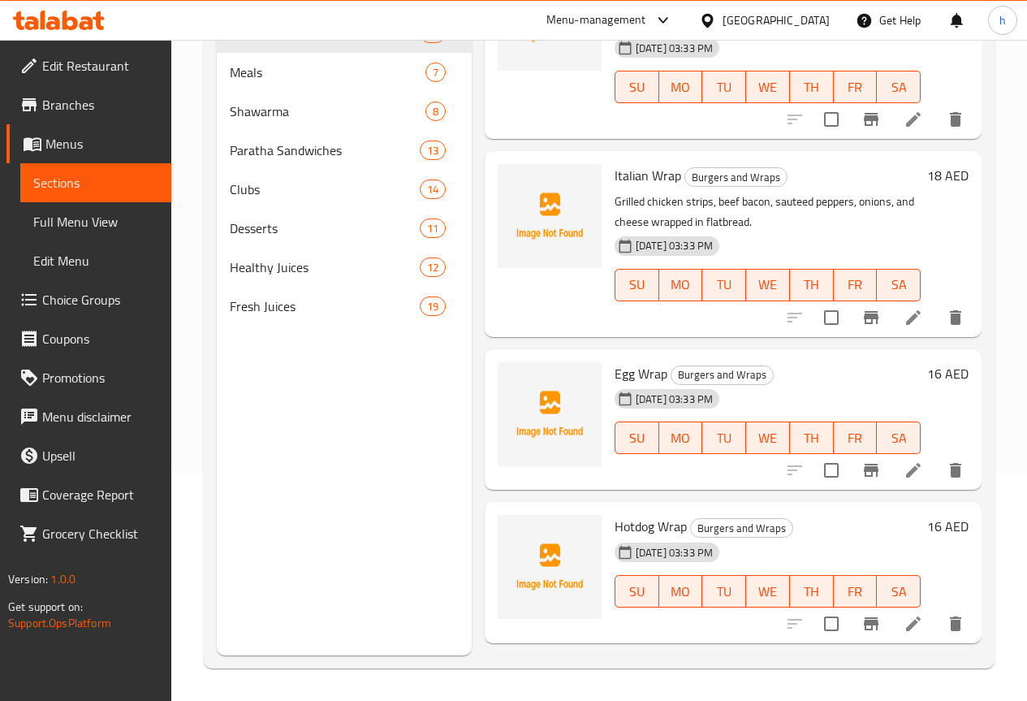
scroll to position [3100, 0]
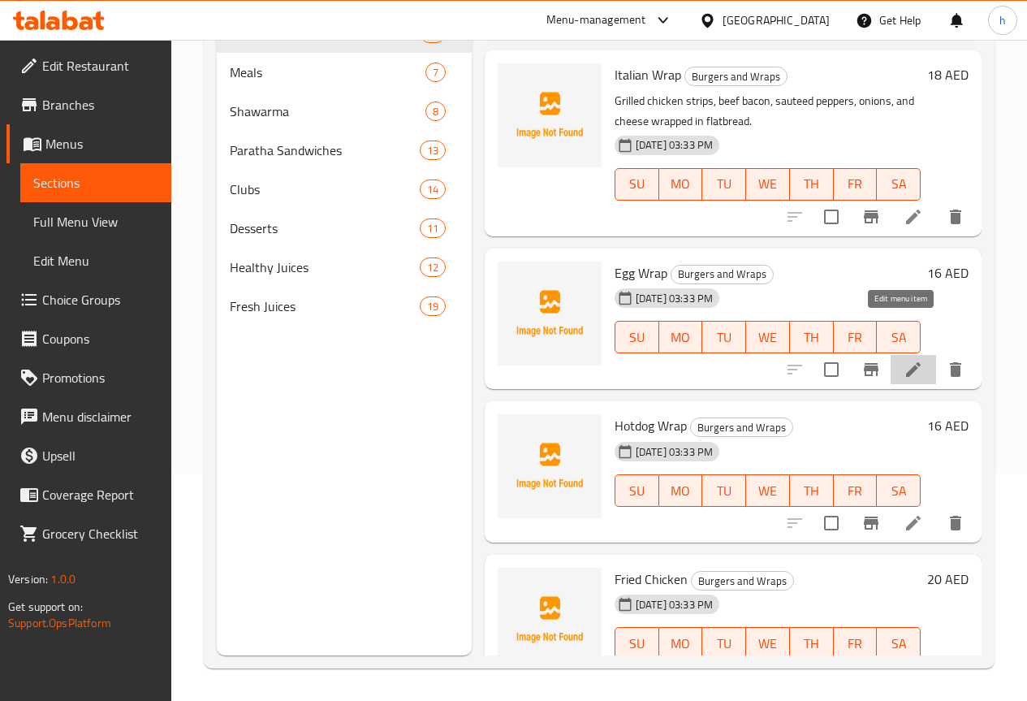
click at [906, 362] on icon at bounding box center [913, 369] width 15 height 15
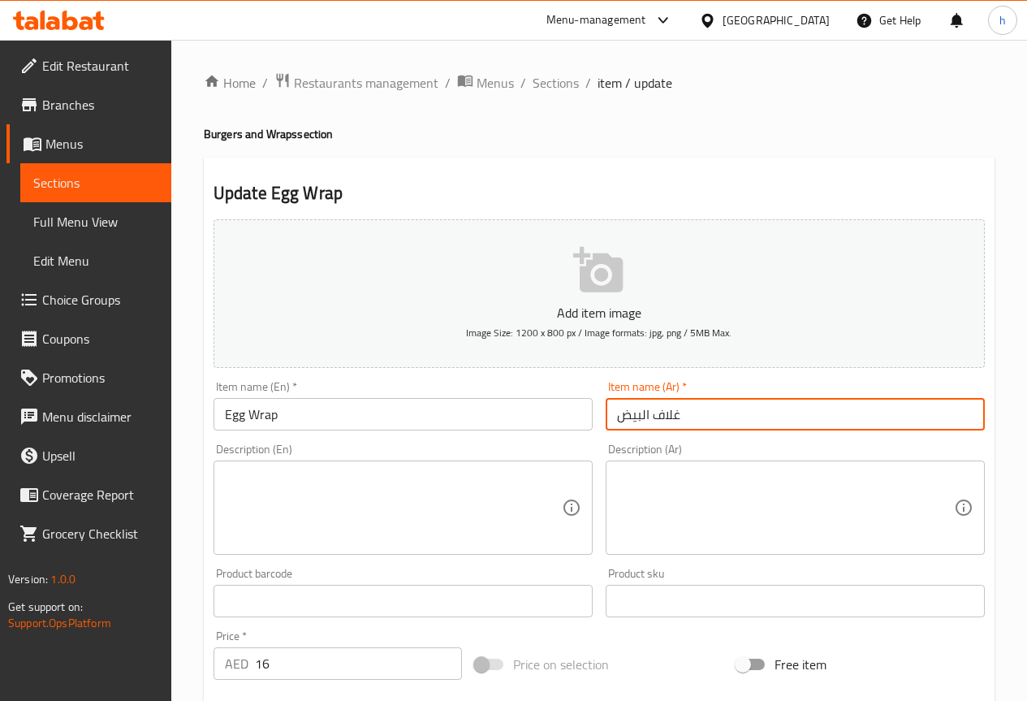
drag, startPoint x: 706, startPoint y: 413, endPoint x: 612, endPoint y: 420, distance: 94.5
click at [612, 420] on input "غلاف البيض" at bounding box center [795, 414] width 379 height 32
type input "v"
type input "راب البيض"
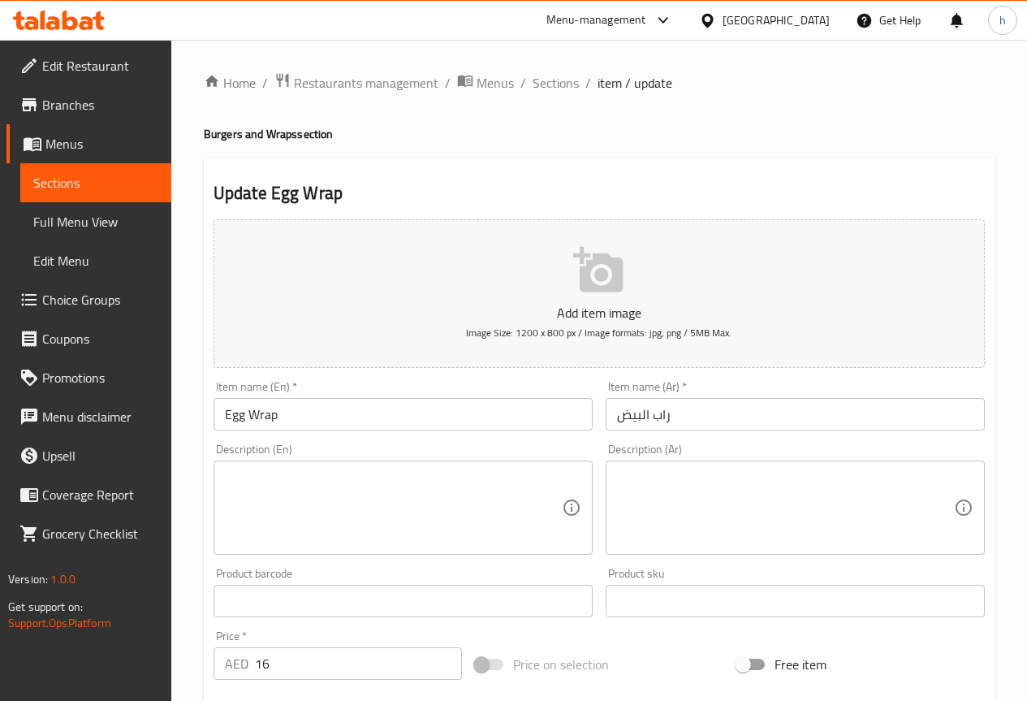
click at [352, 519] on textarea at bounding box center [393, 507] width 337 height 77
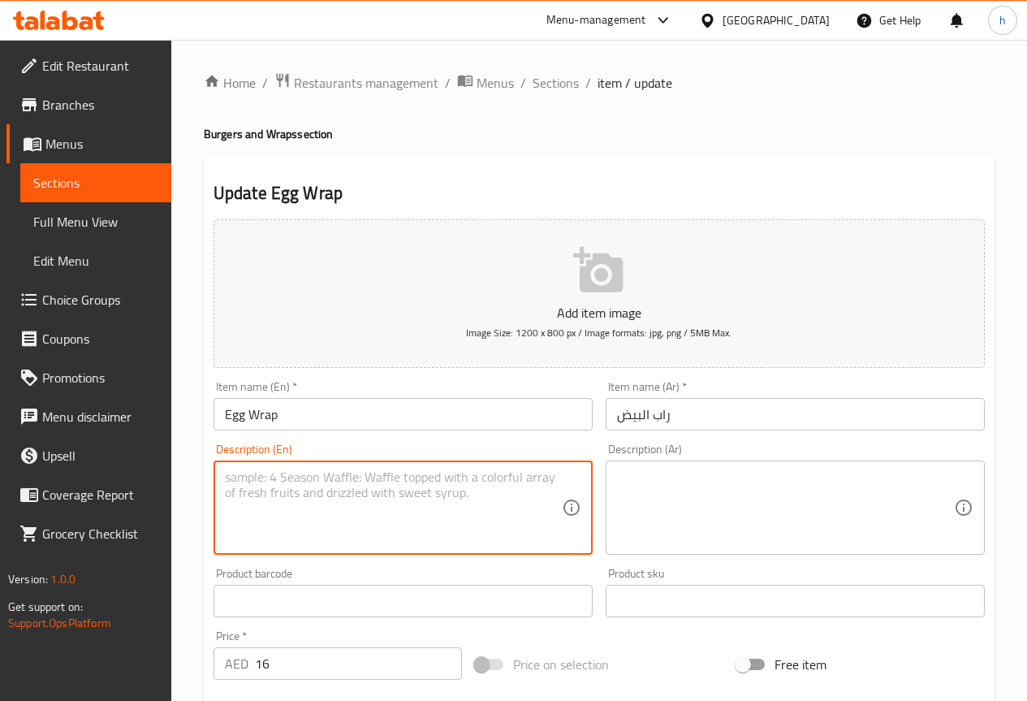
paste textarea "Scrambled eggs cooked with onions and peppers, wrapped in flatbread with lettuc…"
type textarea "Scrambled eggs cooked with onions and peppers, wrapped in flatbread with lettuc…"
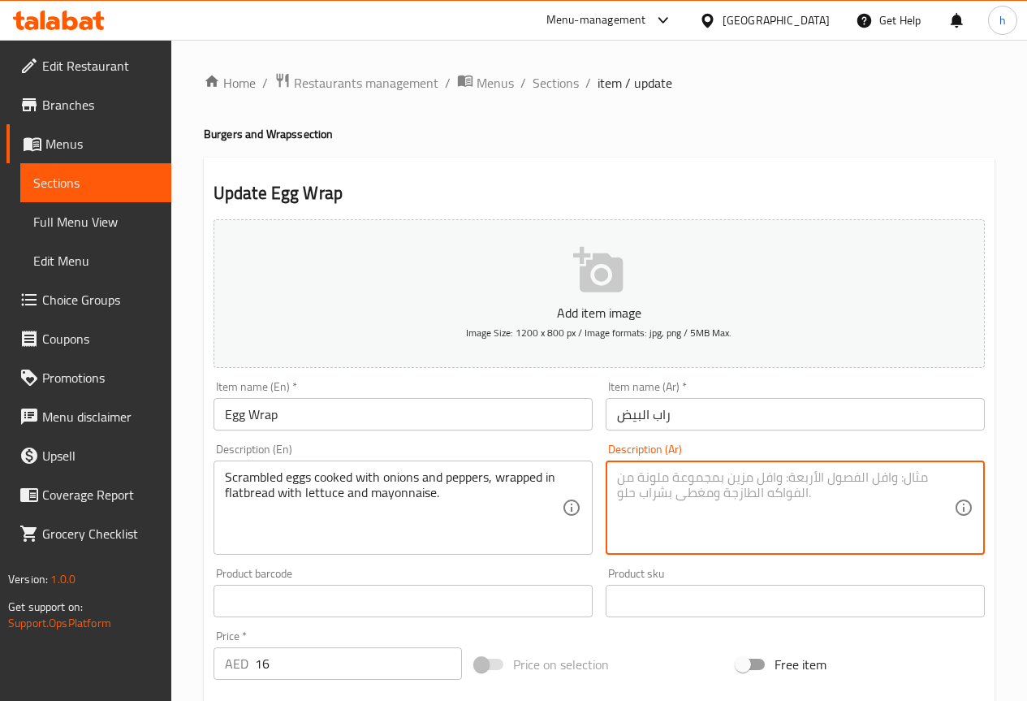
click at [845, 496] on textarea at bounding box center [785, 507] width 337 height 77
paste textarea "بيض مخفوق مطبوخ مع البصل والفلفل، ملفوف في خبز مسطح مع الخس والمايونيز."
type textarea "بيض مخفوق مطبوخ مع البصل والفلفل، ملفوف في خبز مسطح مع الخس والمايونيز."
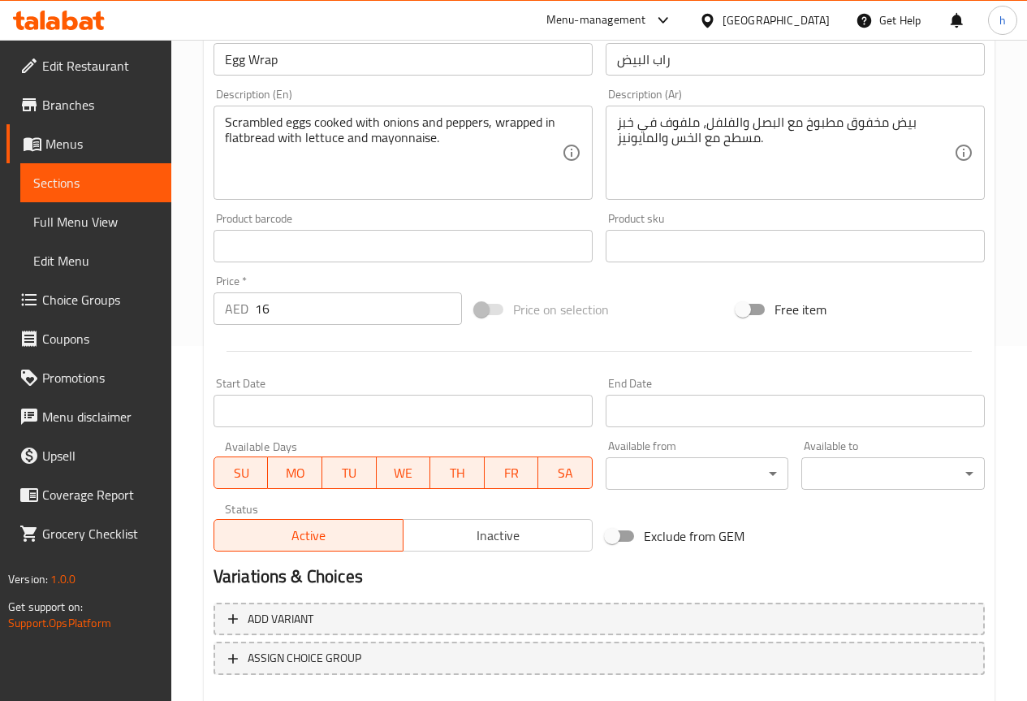
scroll to position [447, 0]
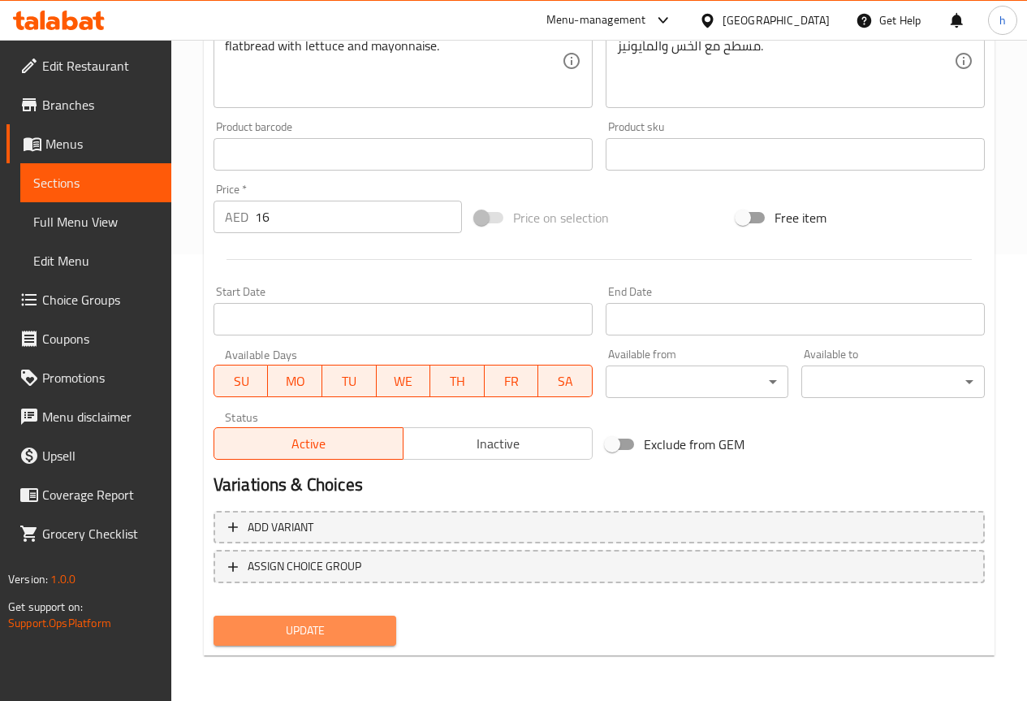
click at [331, 635] on span "Update" at bounding box center [306, 630] width 158 height 20
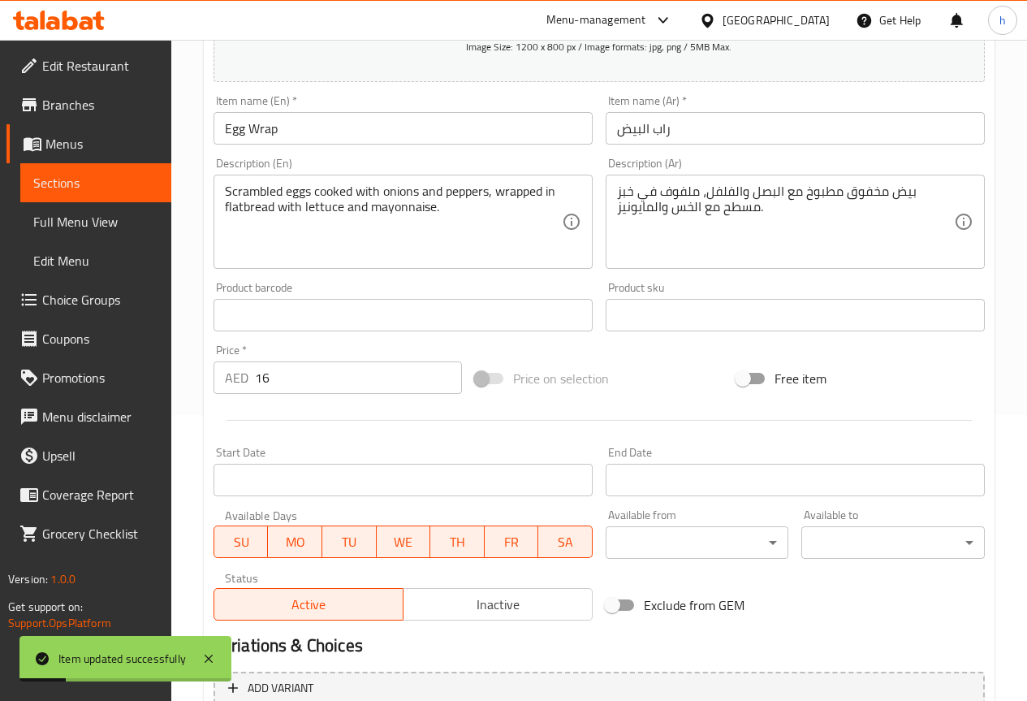
scroll to position [284, 0]
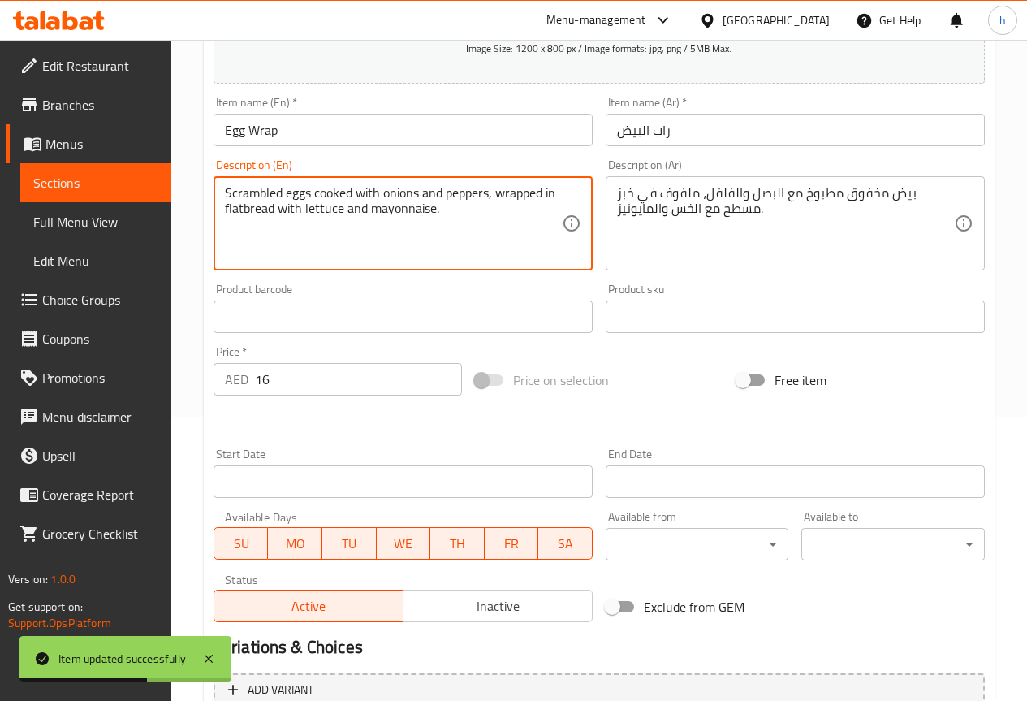
drag, startPoint x: 282, startPoint y: 191, endPoint x: 226, endPoint y: 192, distance: 56.1
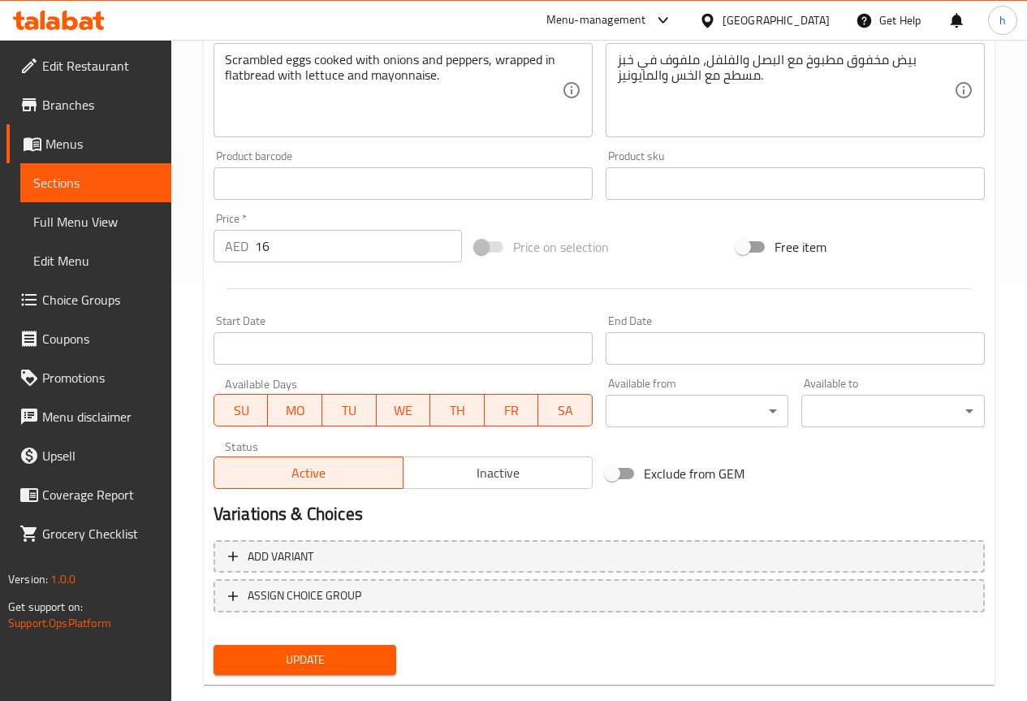
scroll to position [447, 0]
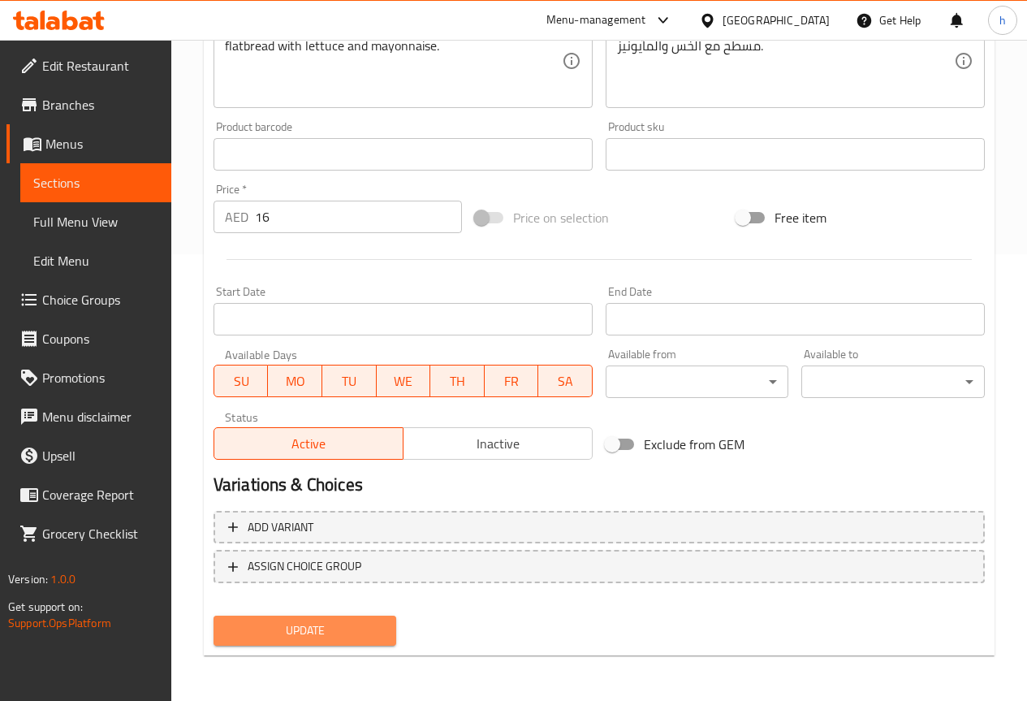
click at [328, 621] on span "Update" at bounding box center [306, 630] width 158 height 20
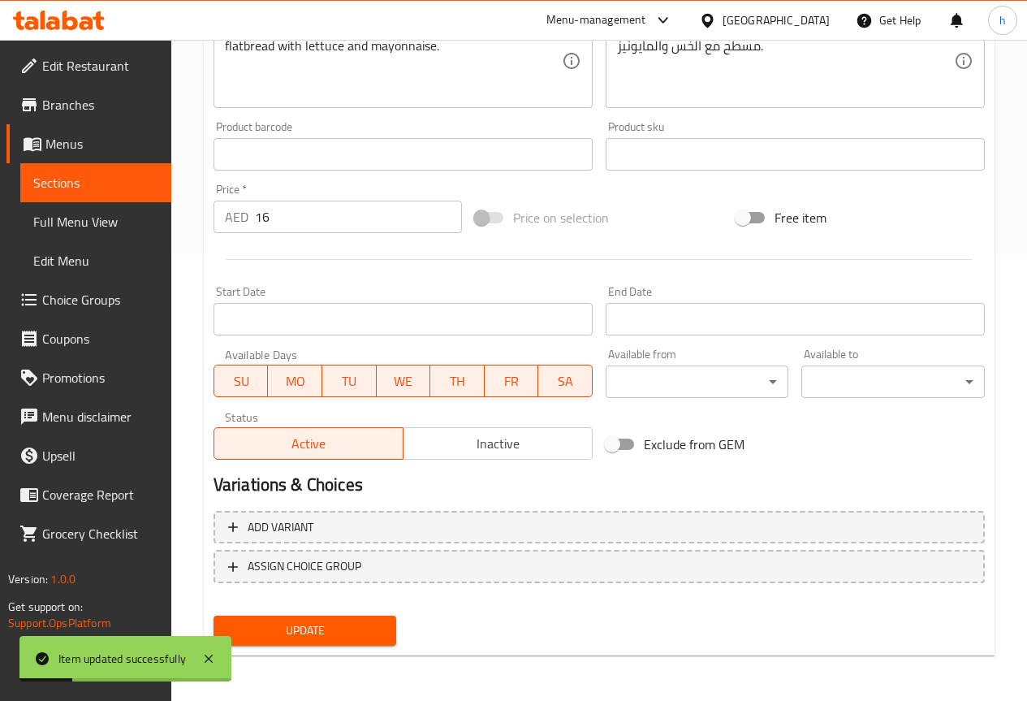
click at [122, 187] on span "Sections" at bounding box center [95, 182] width 125 height 19
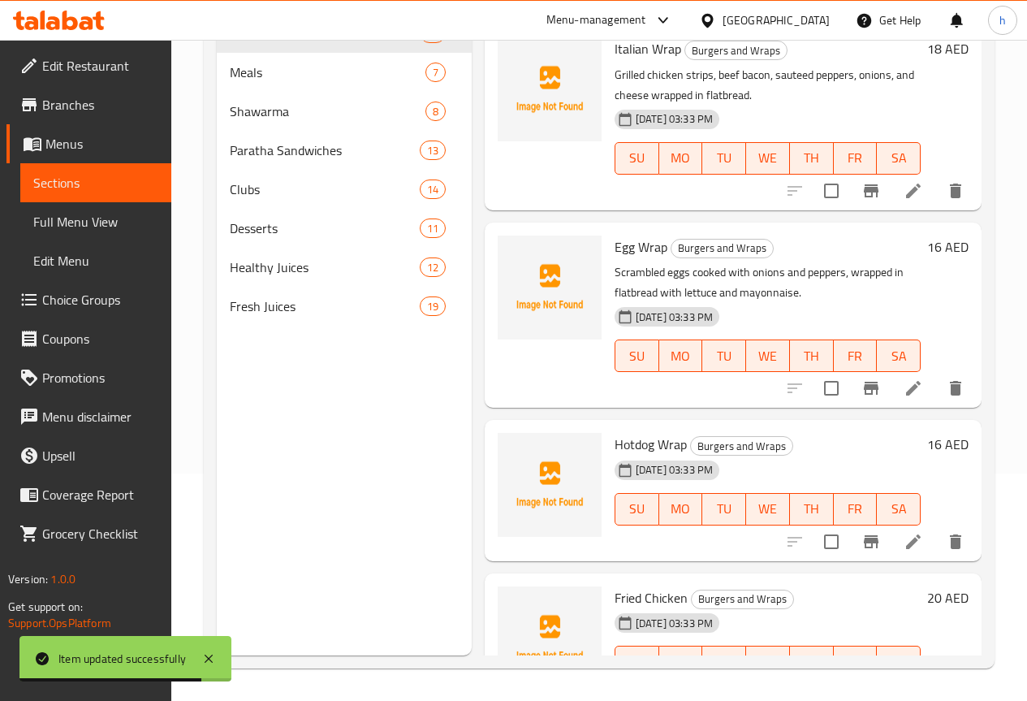
scroll to position [3143, 0]
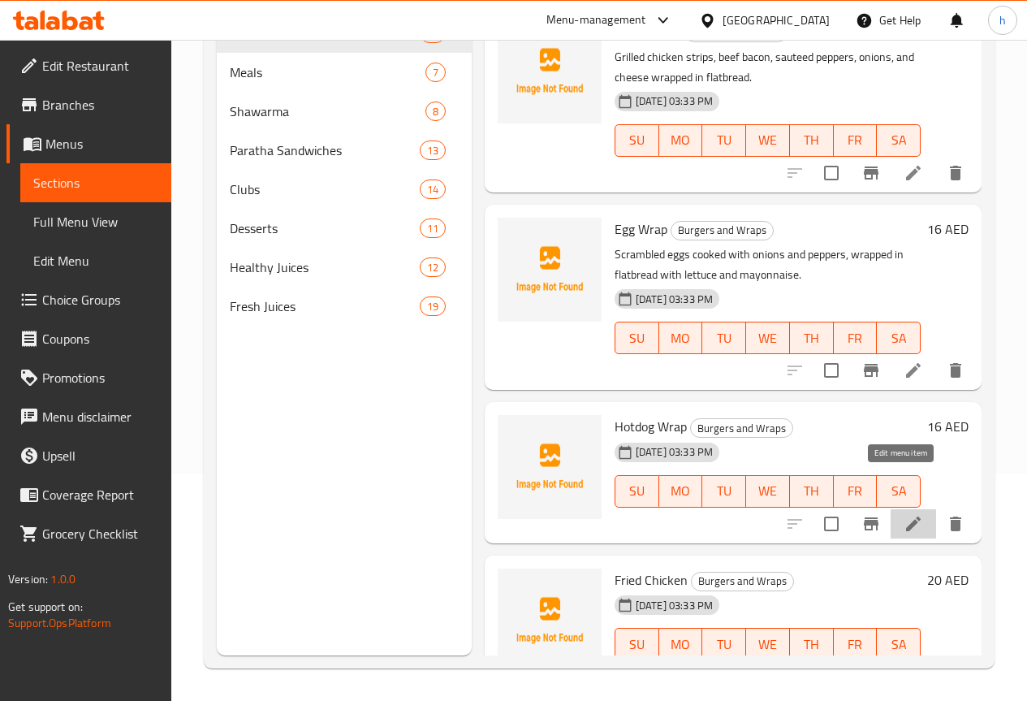
click at [909, 514] on icon at bounding box center [913, 523] width 19 height 19
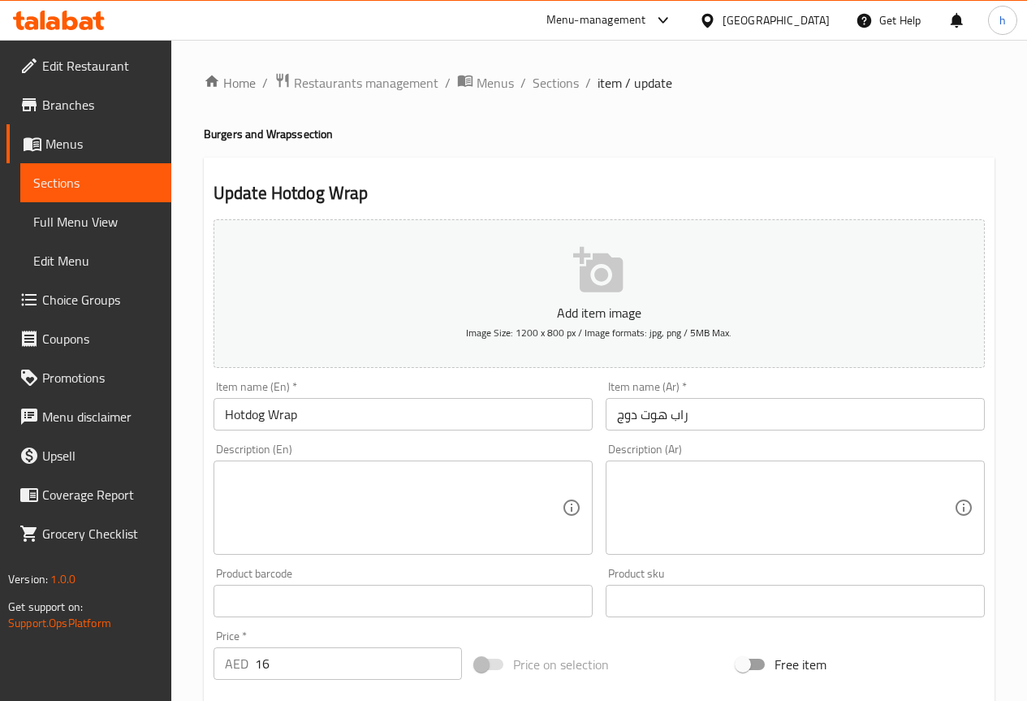
click at [384, 502] on textarea at bounding box center [393, 507] width 337 height 77
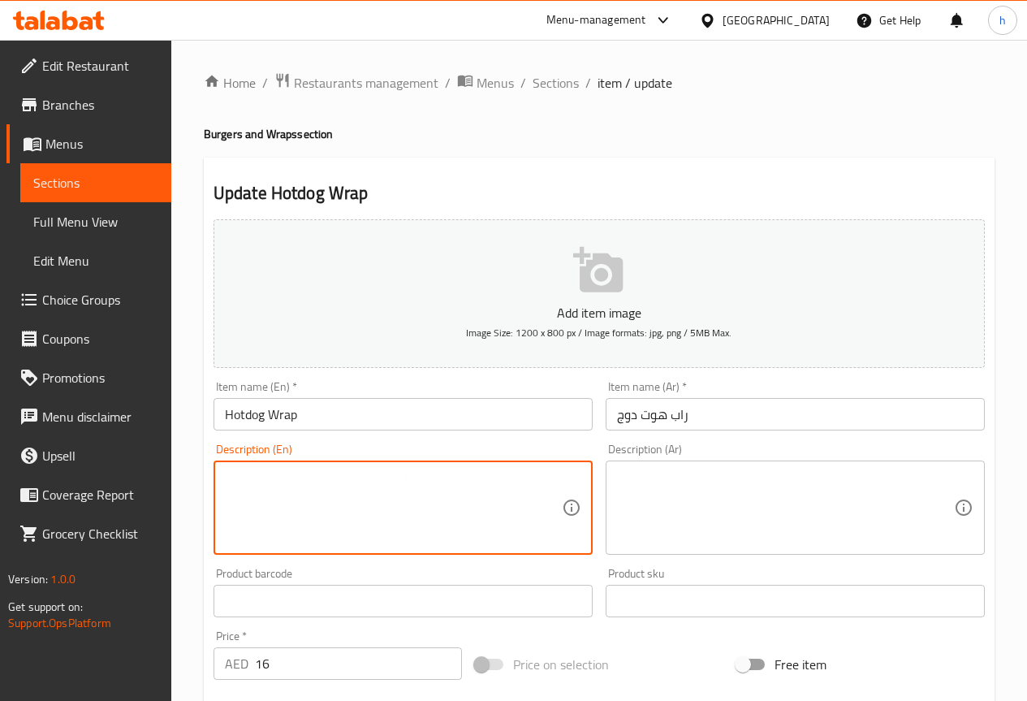
paste textarea "Grilled beef sausage wrapped in flatbread with sautéed onions, mustard, and ket…"
type textarea "Grilled beef sausage wrapped in flatbread with sautéed onions, mustard, and ket…"
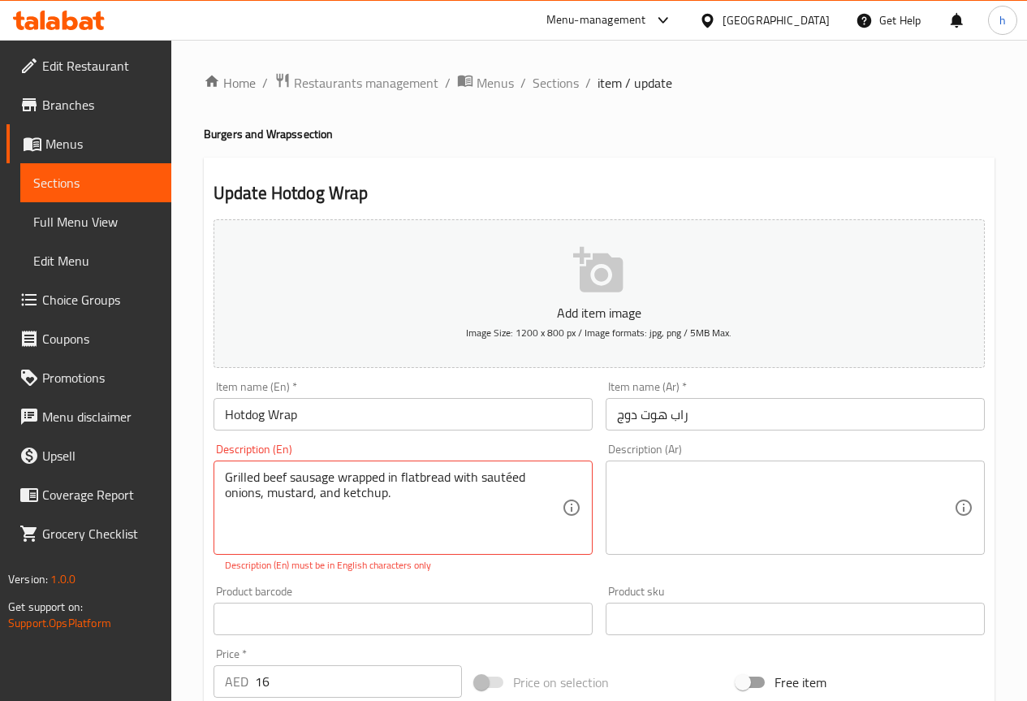
click at [457, 503] on textarea "Grilled beef sausage wrapped in flatbread with sautéed onions, mustard, and ket…" at bounding box center [393, 507] width 337 height 77
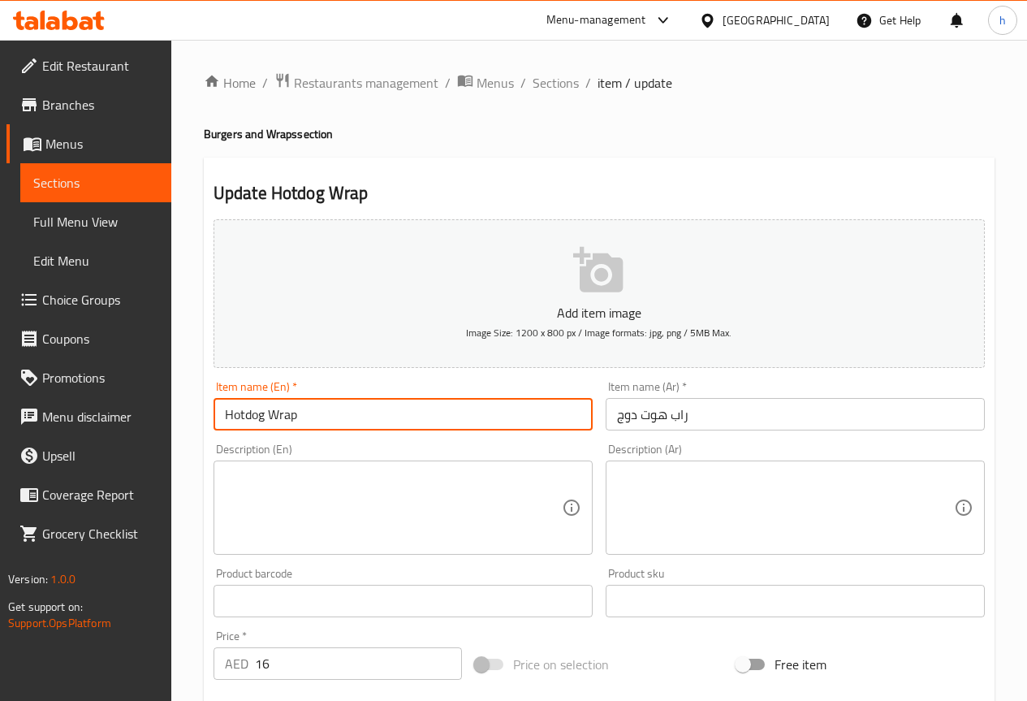
drag, startPoint x: 313, startPoint y: 410, endPoint x: 222, endPoint y: 395, distance: 92.2
click at [222, 395] on div "Item name (En)   * Hotdog Wrap Item name (En) *" at bounding box center [403, 406] width 379 height 50
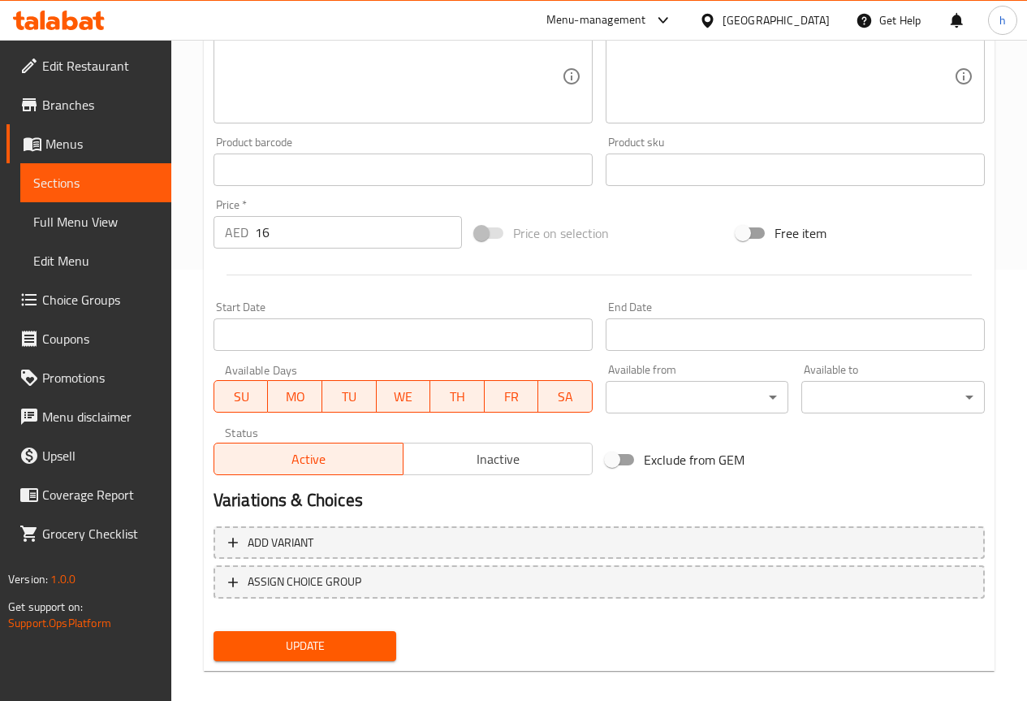
scroll to position [447, 0]
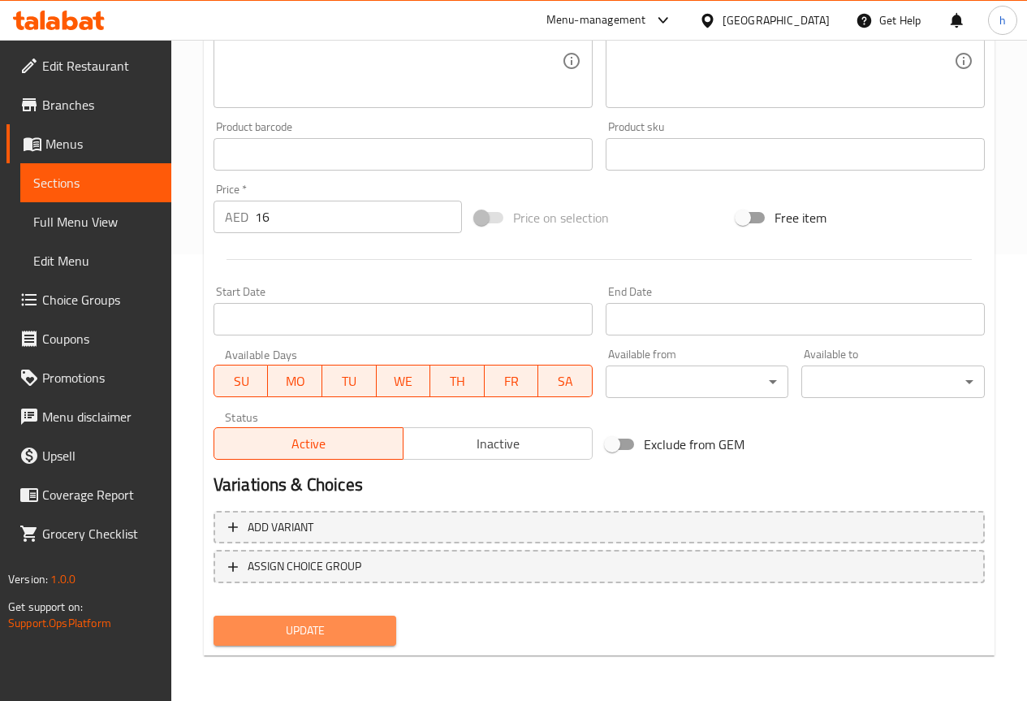
click at [297, 634] on span "Update" at bounding box center [306, 630] width 158 height 20
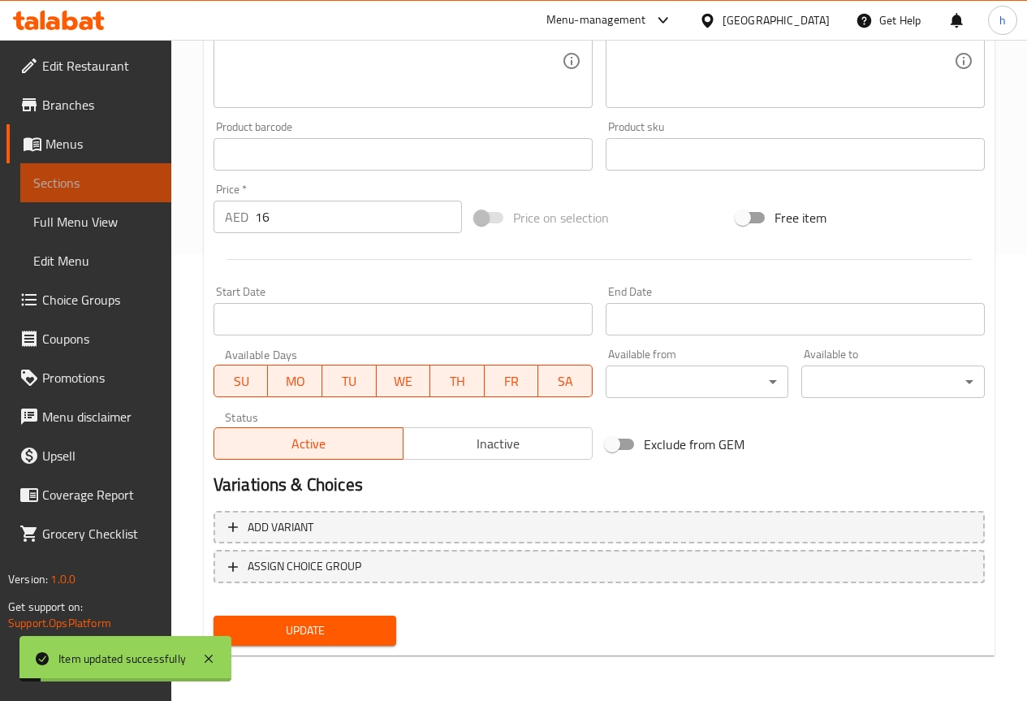
click at [88, 184] on span "Sections" at bounding box center [95, 182] width 125 height 19
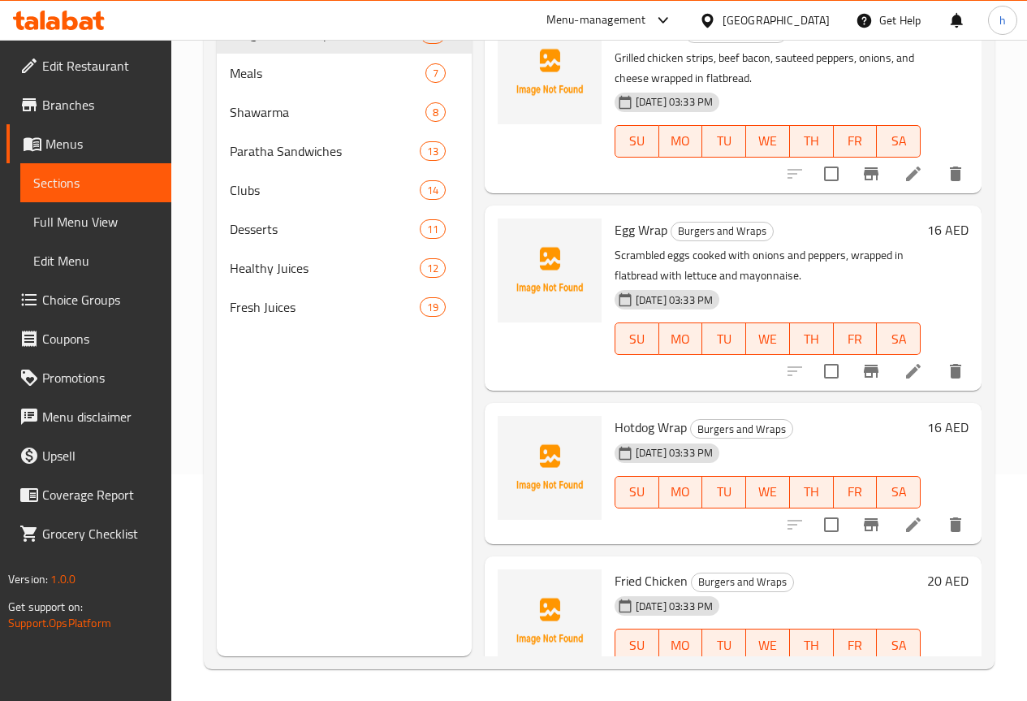
scroll to position [227, 0]
click at [904, 667] on icon at bounding box center [913, 676] width 19 height 19
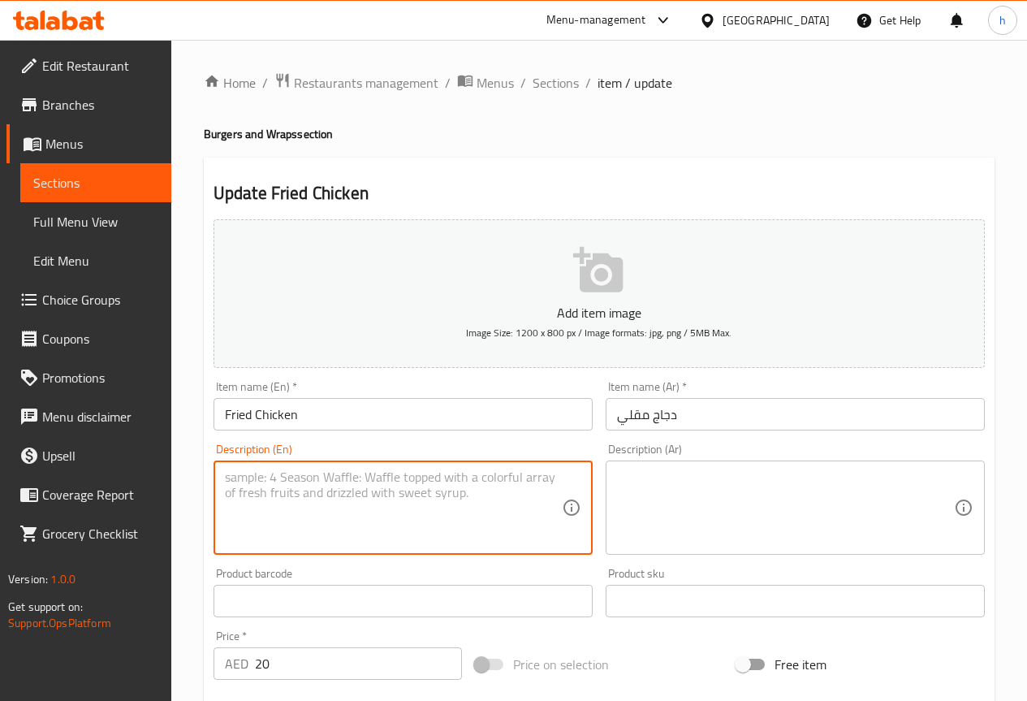
click at [343, 488] on textarea at bounding box center [393, 507] width 337 height 77
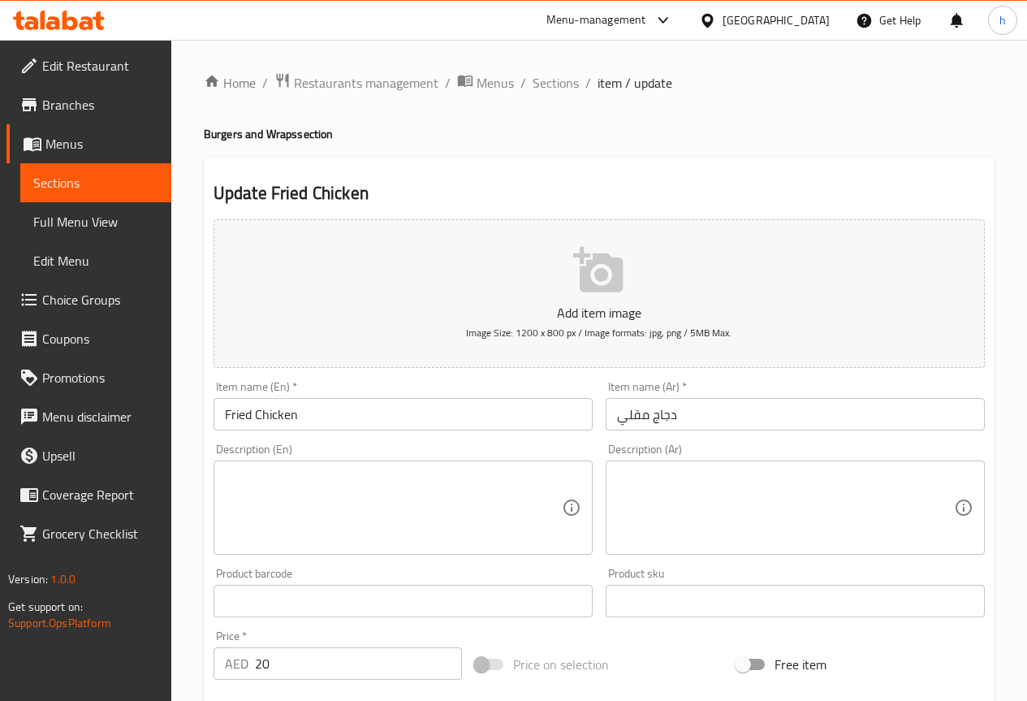
click at [278, 510] on textarea at bounding box center [393, 507] width 337 height 77
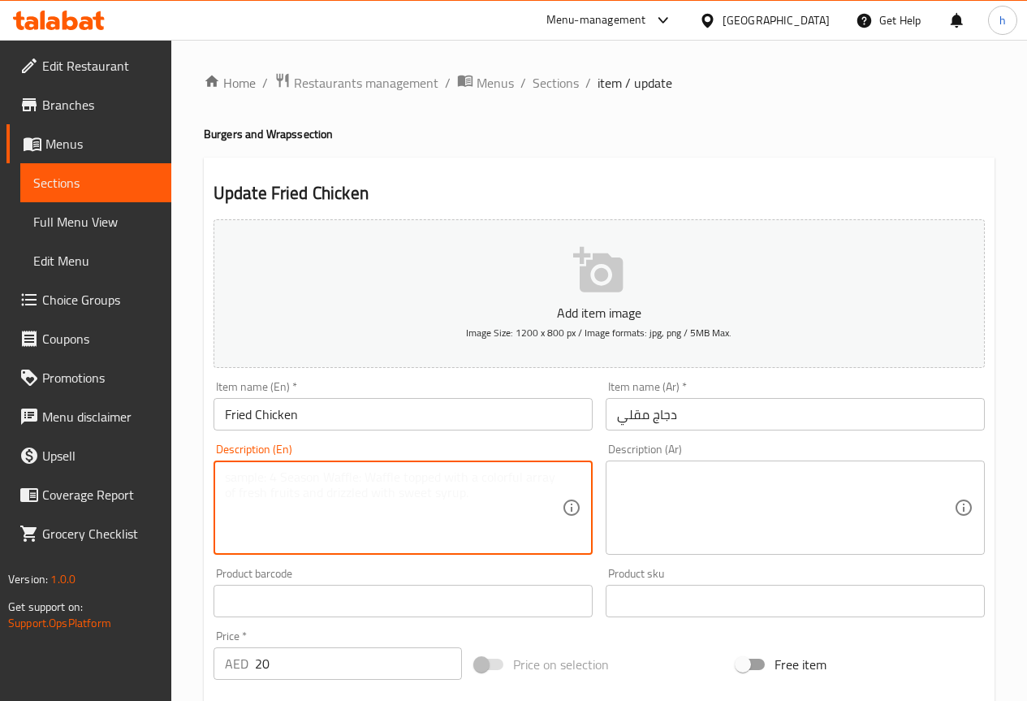
paste textarea "Chicken pieces marinated with spices, coated in seasoned flour, and deep-fried …"
type textarea "Chicken pieces marinated with spices, coated in seasoned flour, and deep-fried …"
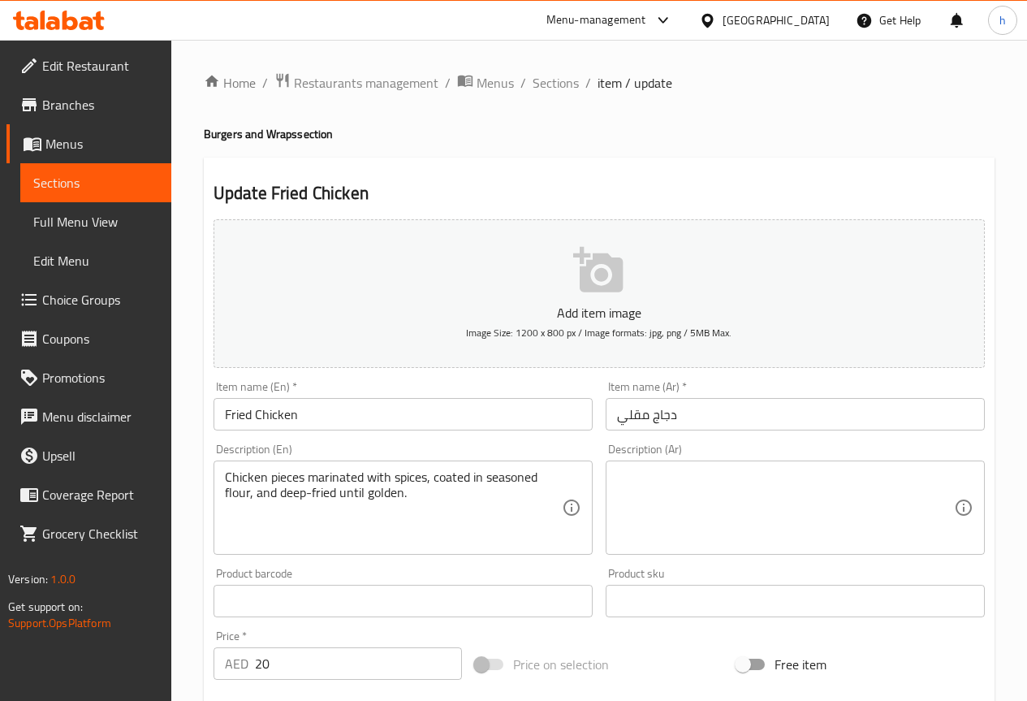
click at [640, 497] on textarea at bounding box center [785, 507] width 337 height 77
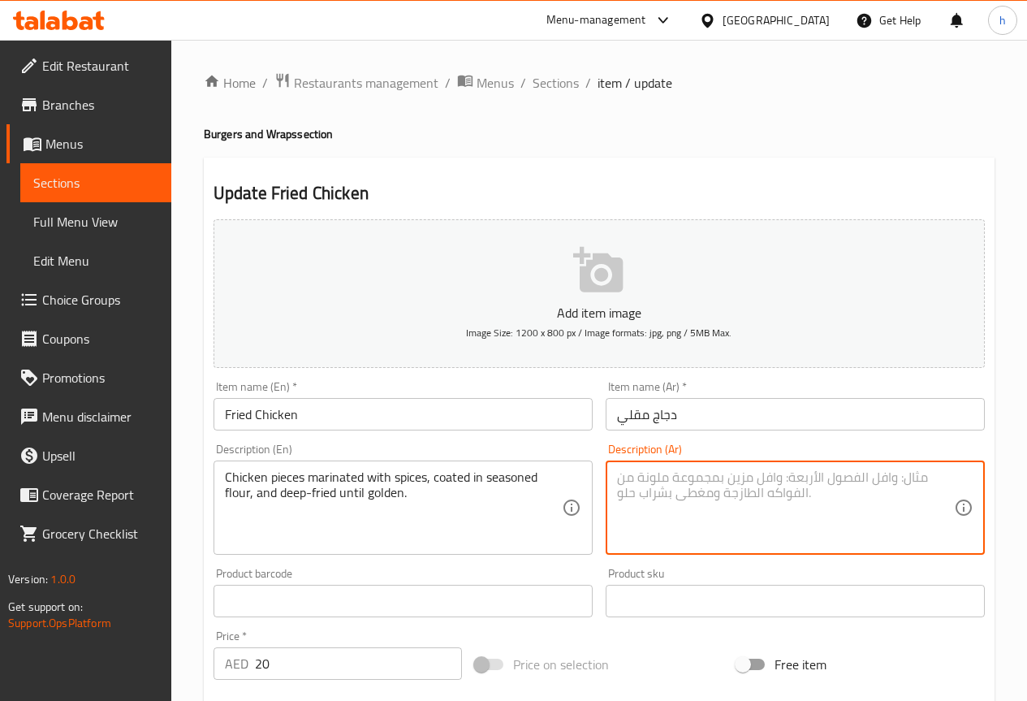
paste textarea "قطع دجاج متبلة بالبهارات، ومغطاة بالدقيق المتبل، ومقلية حتى تصبح ذهبية اللون."
click at [617, 477] on textarea "قطع دجاج متبلة بالبهارات، ومغطاة بالدقيق المتبل، ومقلية حتى تصبح ذهبية اللون." at bounding box center [785, 507] width 337 height 77
drag, startPoint x: 645, startPoint y: 490, endPoint x: 616, endPoint y: 495, distance: 29.5
click at [616, 495] on div "قطع دجاج متبلة بالبهارات، ومغطاة بالدقيق المتبل، ومقلية بعمق حتى تصبح ذهبية الل…" at bounding box center [795, 507] width 379 height 94
type textarea "قطع دجاج متبلة بالبهارات، ومغطاة بالدقيق المتبل، ومقلية بعمق حتى تصبح ذهبية ."
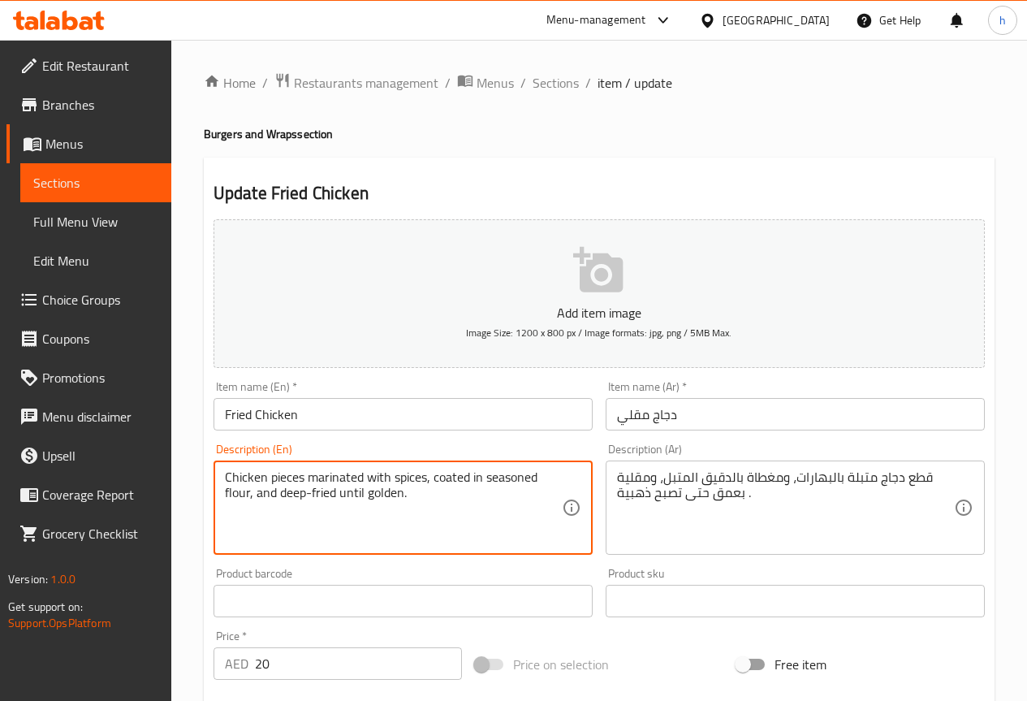
drag, startPoint x: 248, startPoint y: 493, endPoint x: 224, endPoint y: 495, distance: 23.7
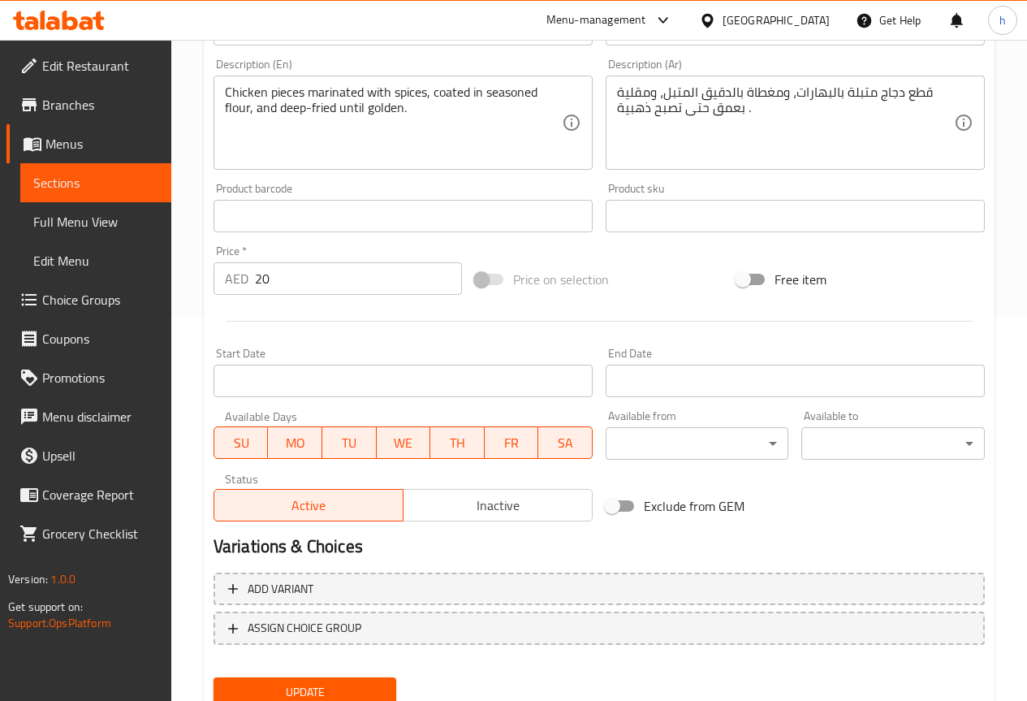
scroll to position [406, 0]
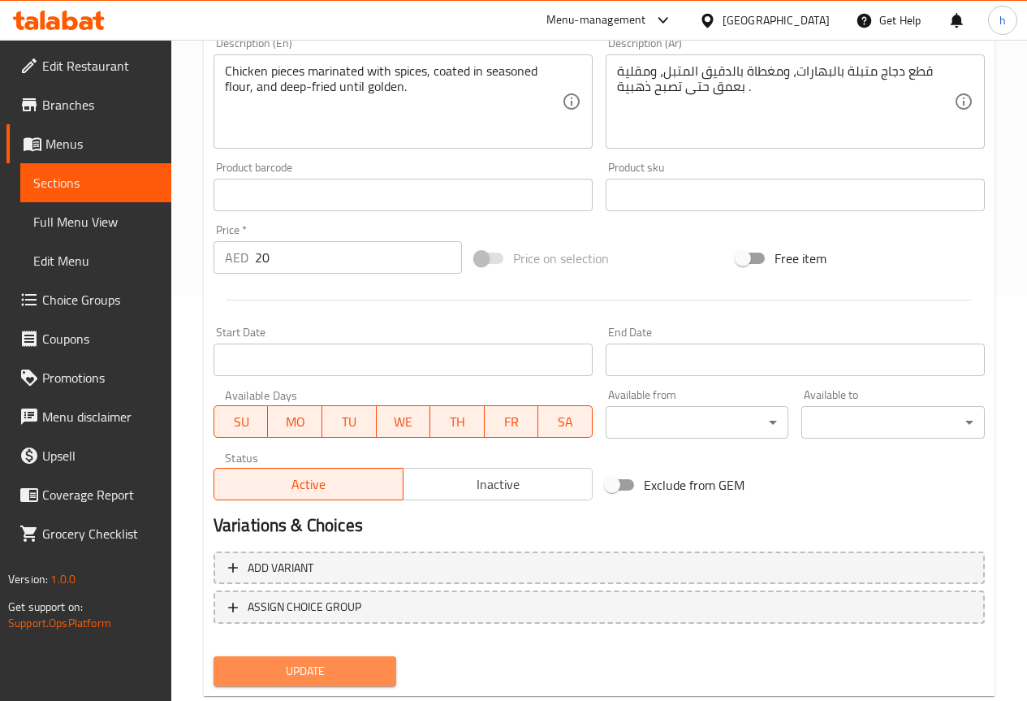
click at [360, 669] on span "Update" at bounding box center [306, 671] width 158 height 20
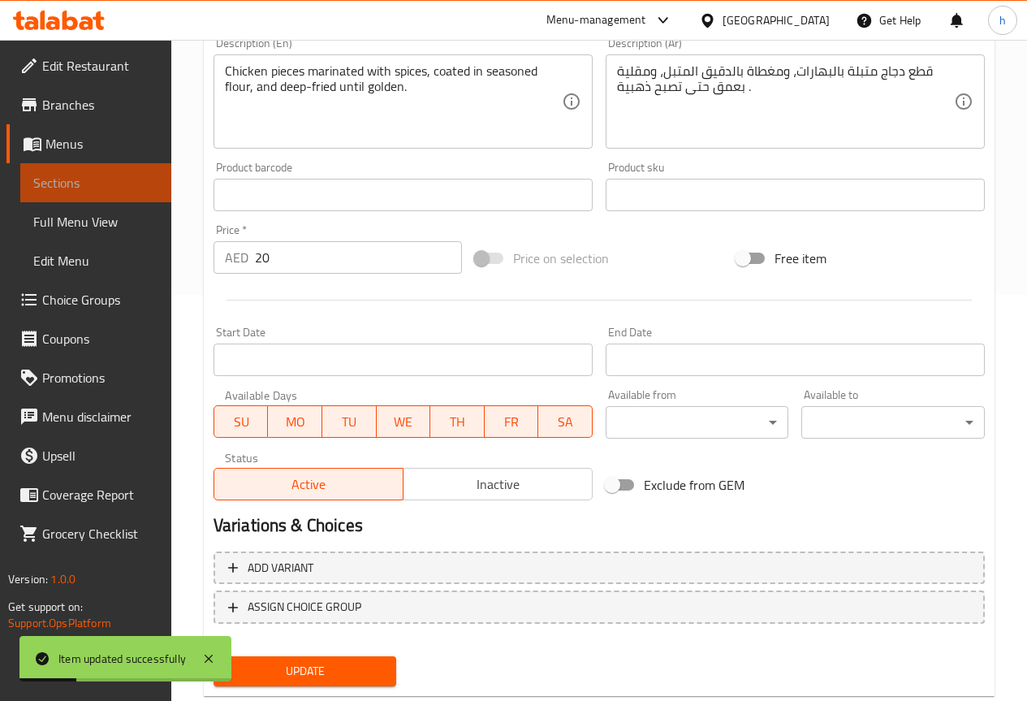
click at [78, 183] on span "Sections" at bounding box center [95, 182] width 125 height 19
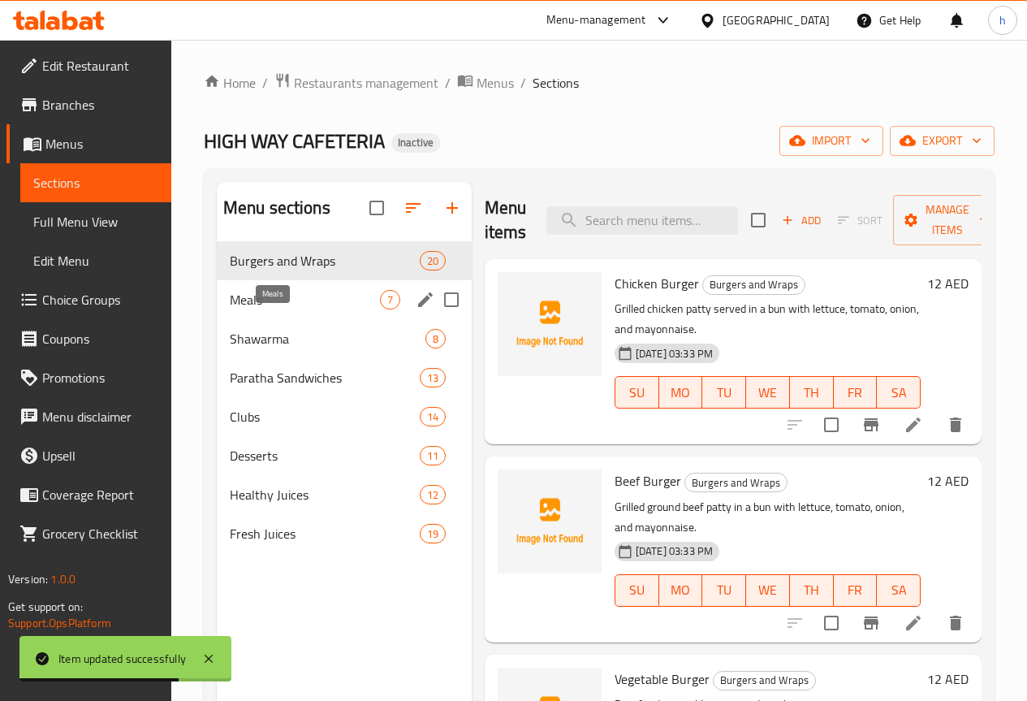
click at [246, 309] on span "Meals" at bounding box center [305, 299] width 150 height 19
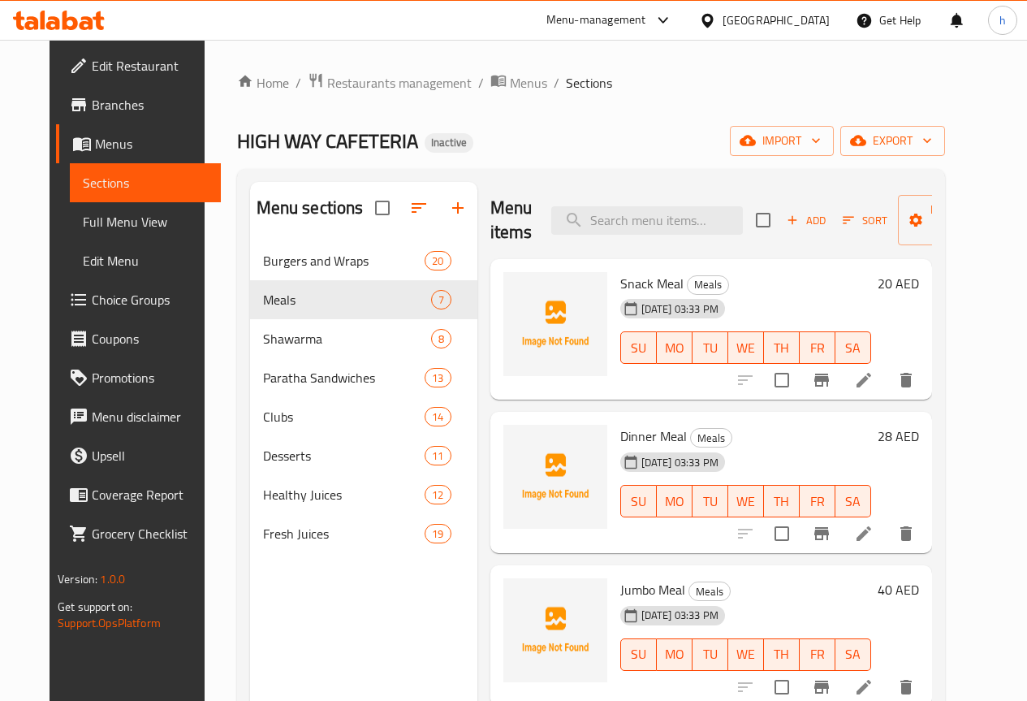
click at [887, 384] on li at bounding box center [863, 379] width 45 height 29
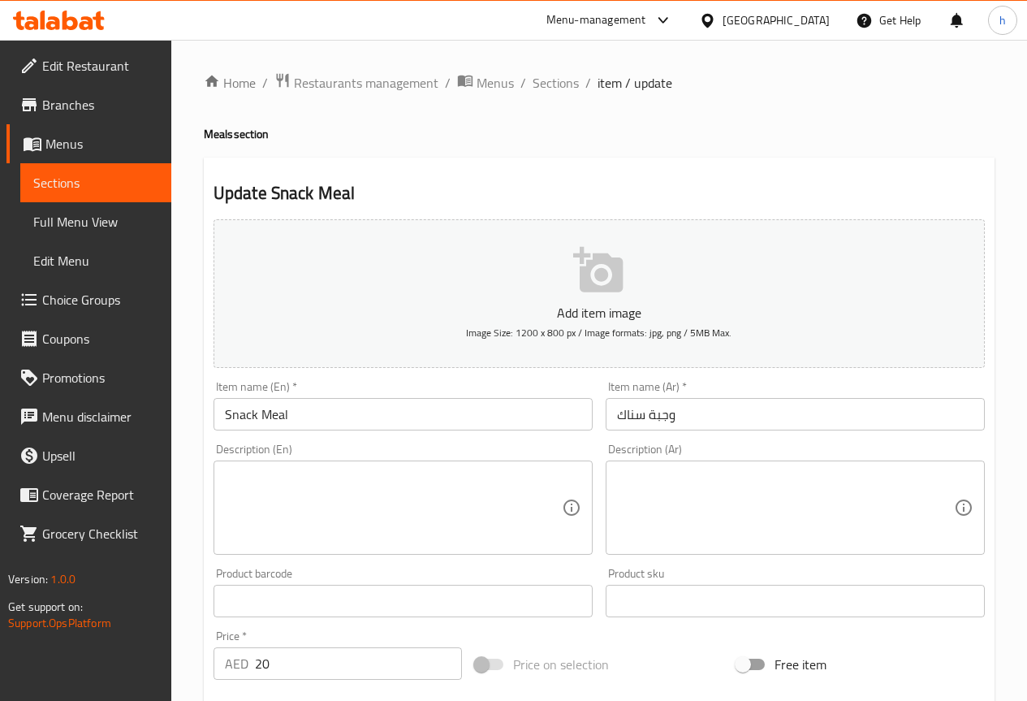
click at [455, 471] on textarea at bounding box center [393, 507] width 337 height 77
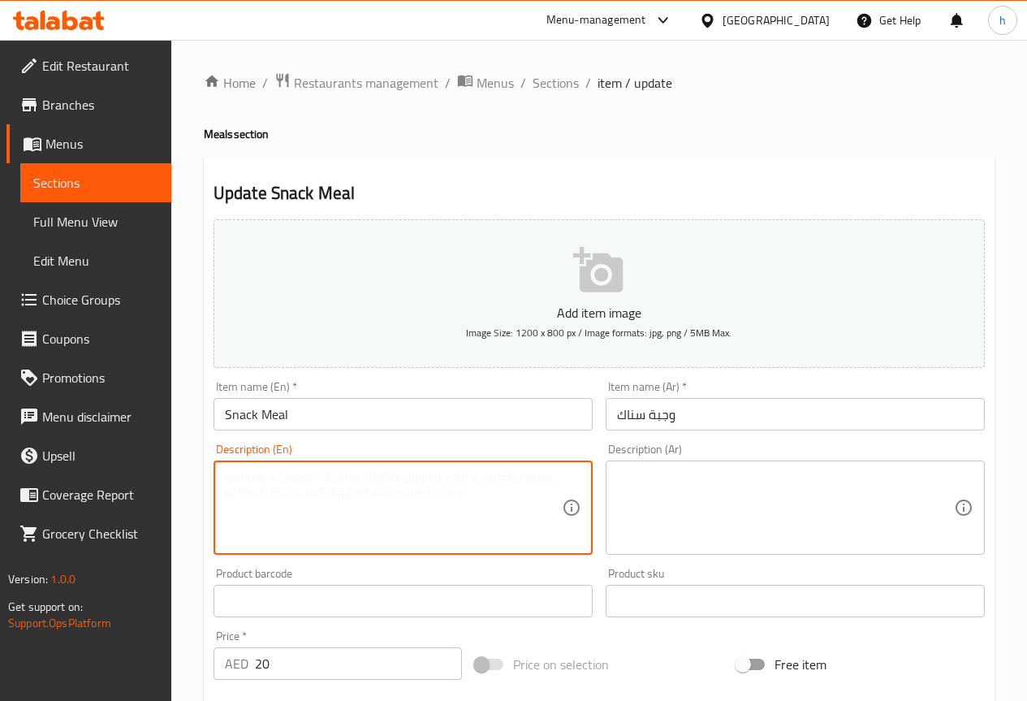
paste textarea "fried chicken served with fries, bread, and a soft drink."
type textarea "fried chicken served with fries, bread, and a soft drink."
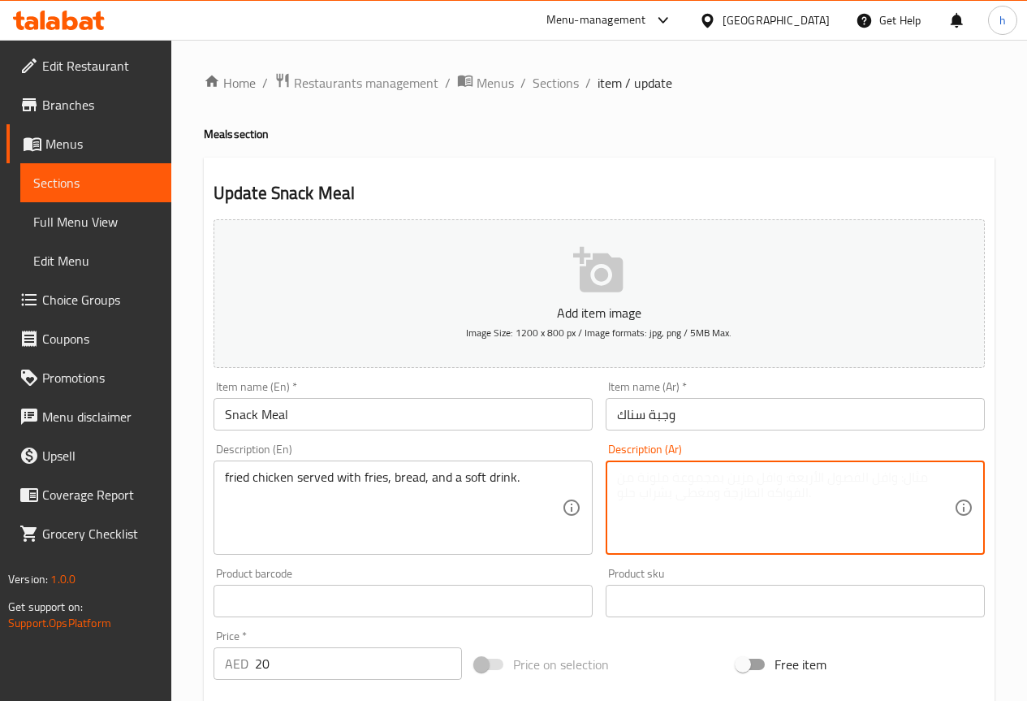
paste textarea "دجاج مقلي يقدم مع البطاطس المقلية والخبز والمشروبات الغازية."
type textarea "دجاج مقلي يقدم مع البطاطس المقلية والخبز والمشروبات الغازية."
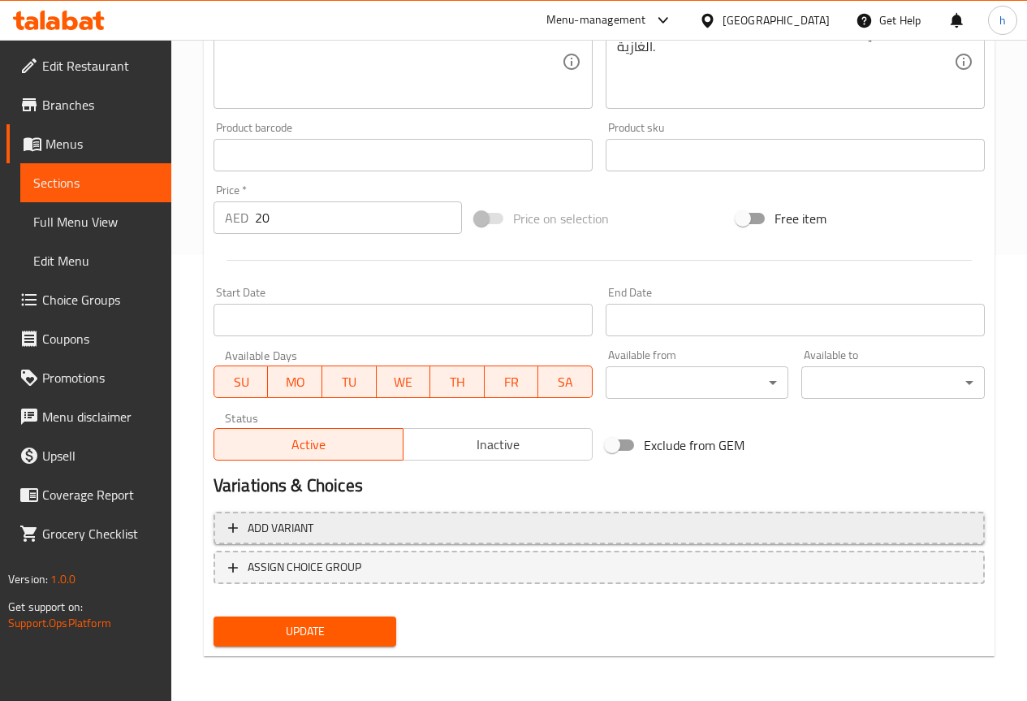
scroll to position [447, 0]
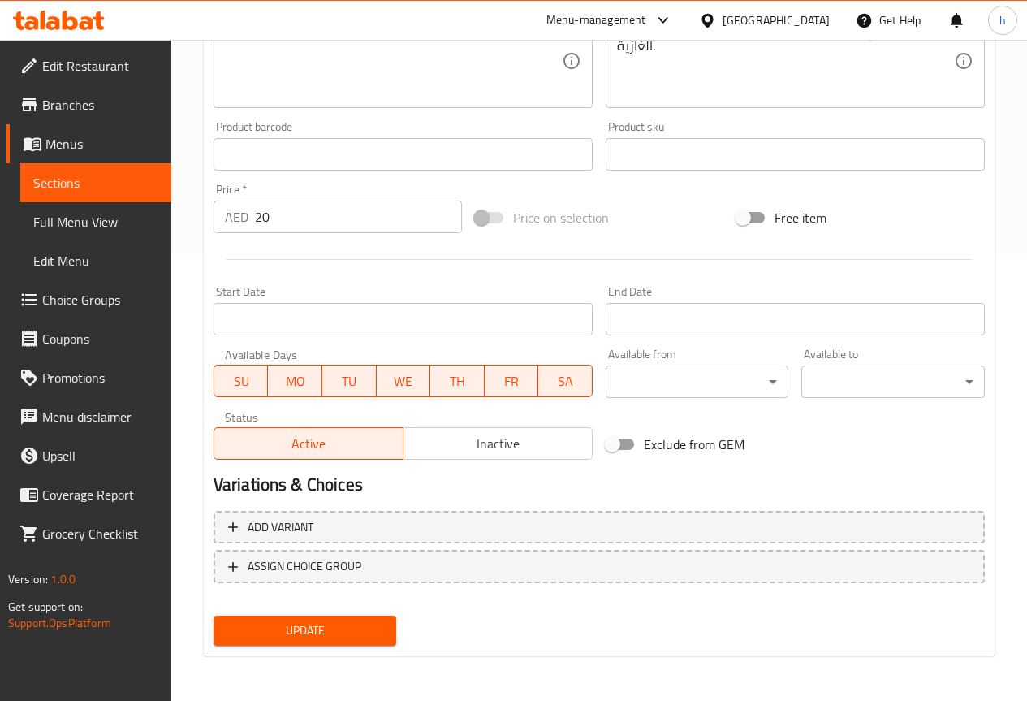
click at [309, 633] on span "Update" at bounding box center [306, 630] width 158 height 20
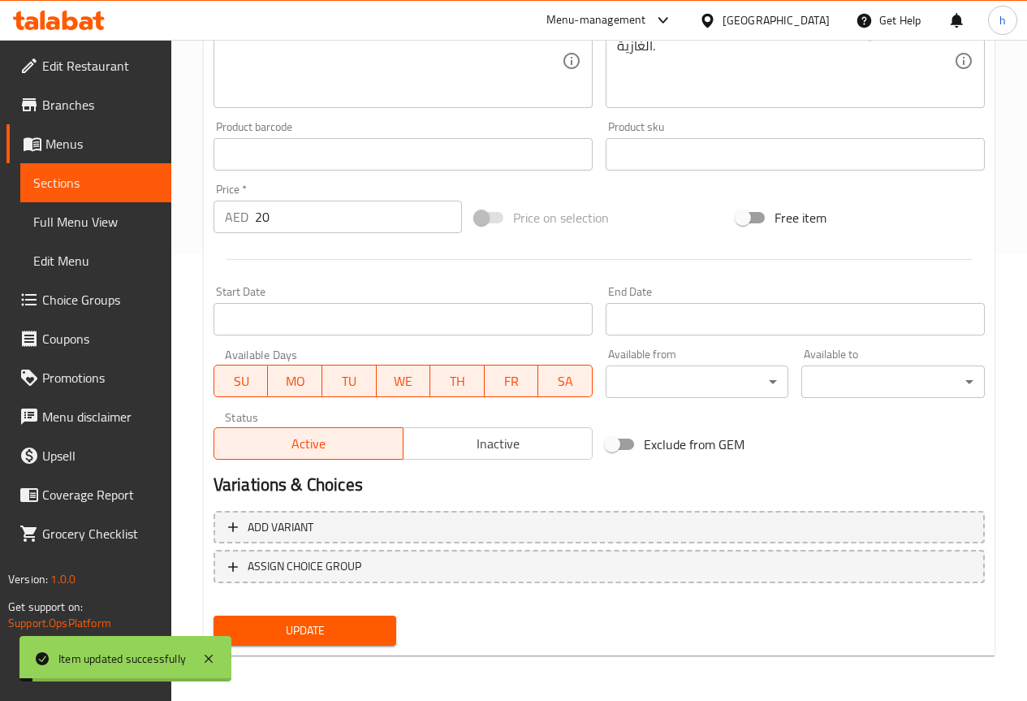
click at [83, 181] on span "Sections" at bounding box center [95, 182] width 125 height 19
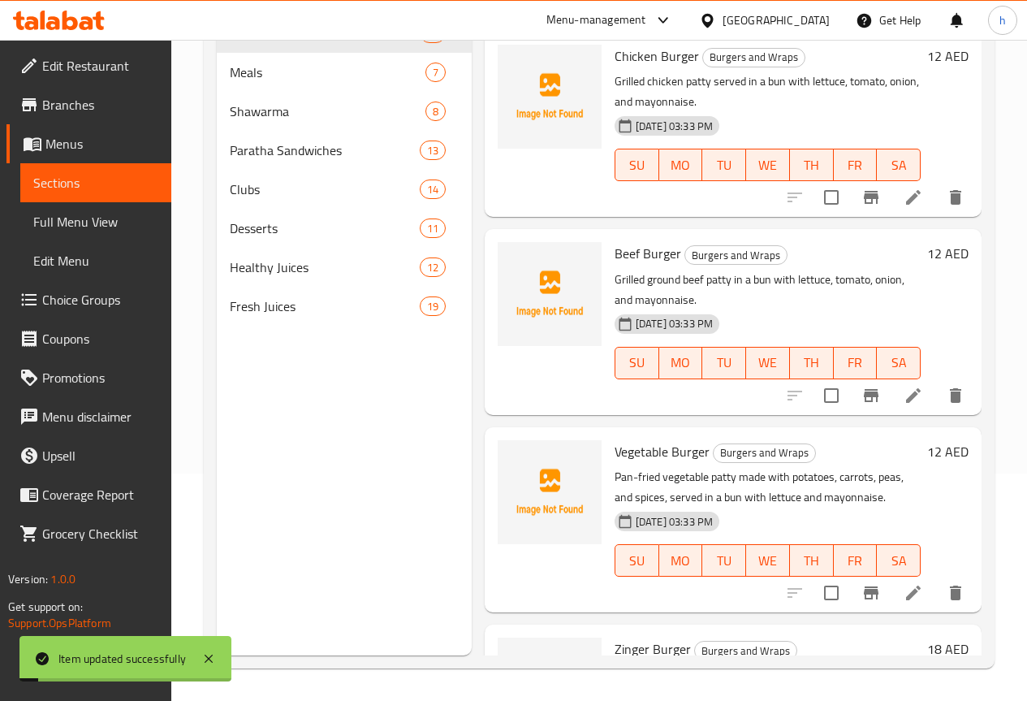
scroll to position [227, 0]
click at [273, 82] on span "Meals" at bounding box center [305, 72] width 150 height 19
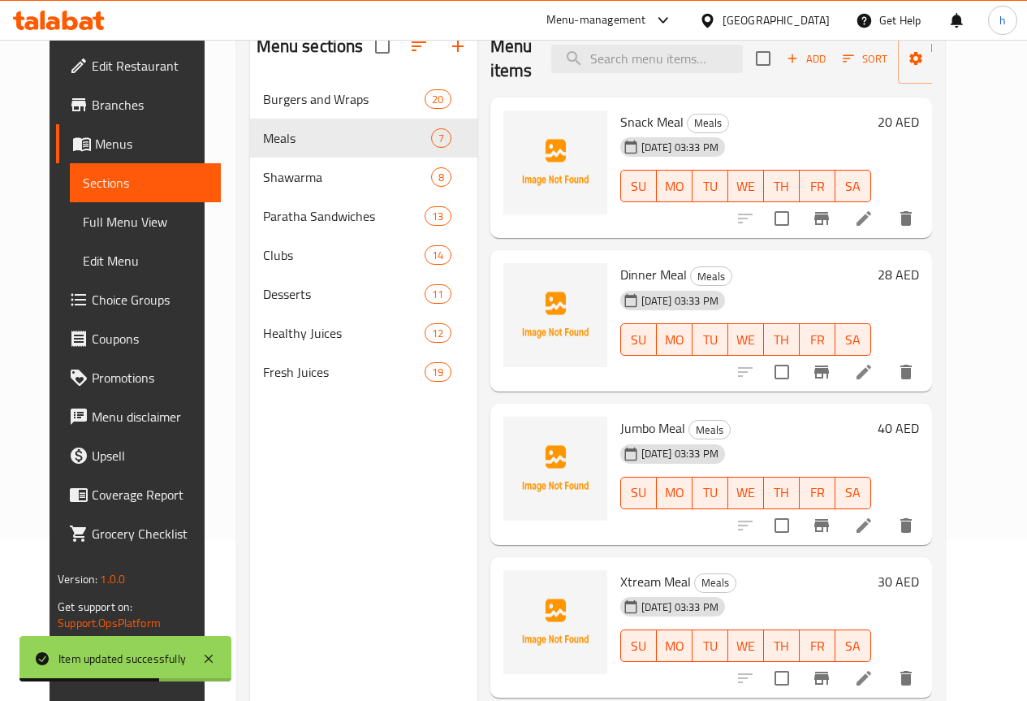
scroll to position [227, 0]
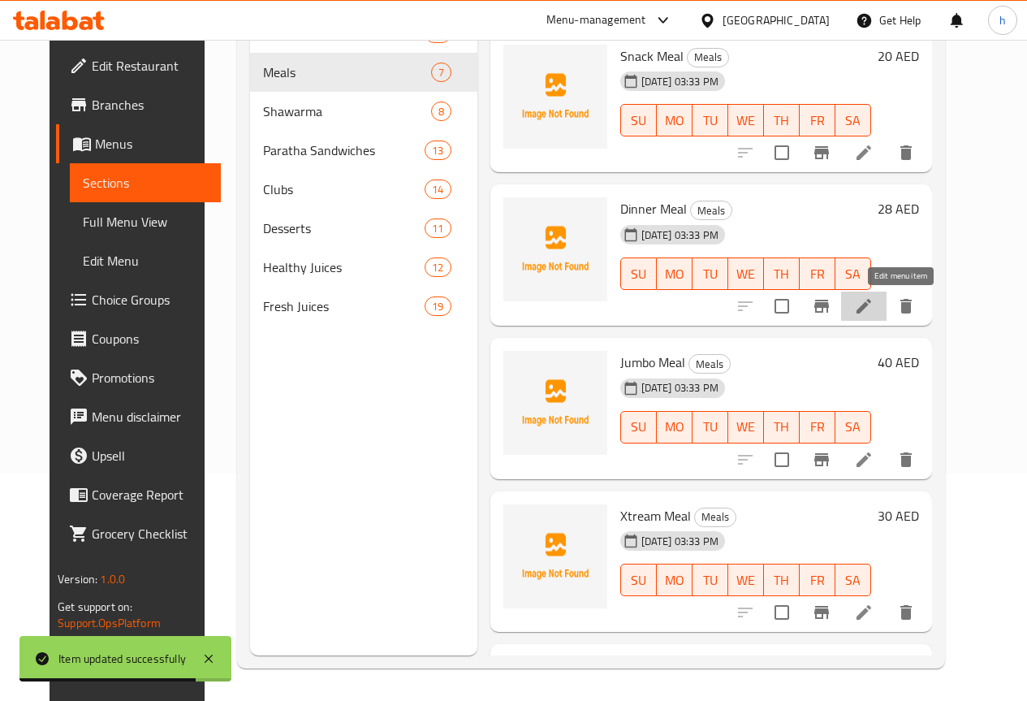
click at [874, 305] on icon at bounding box center [863, 305] width 19 height 19
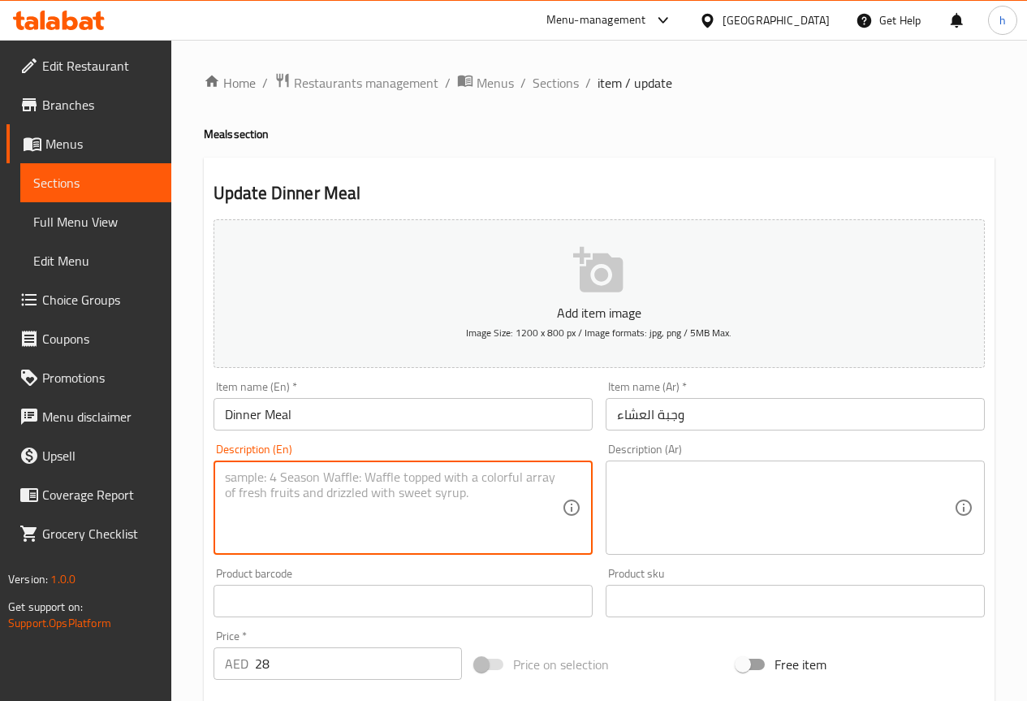
click at [292, 480] on textarea at bounding box center [393, 507] width 337 height 77
paste textarea "fried chicken served with fries, bread, coleslaw, and a soft drink."
type textarea "fried chicken served with fries, bread, coleslaw, and a soft drink."
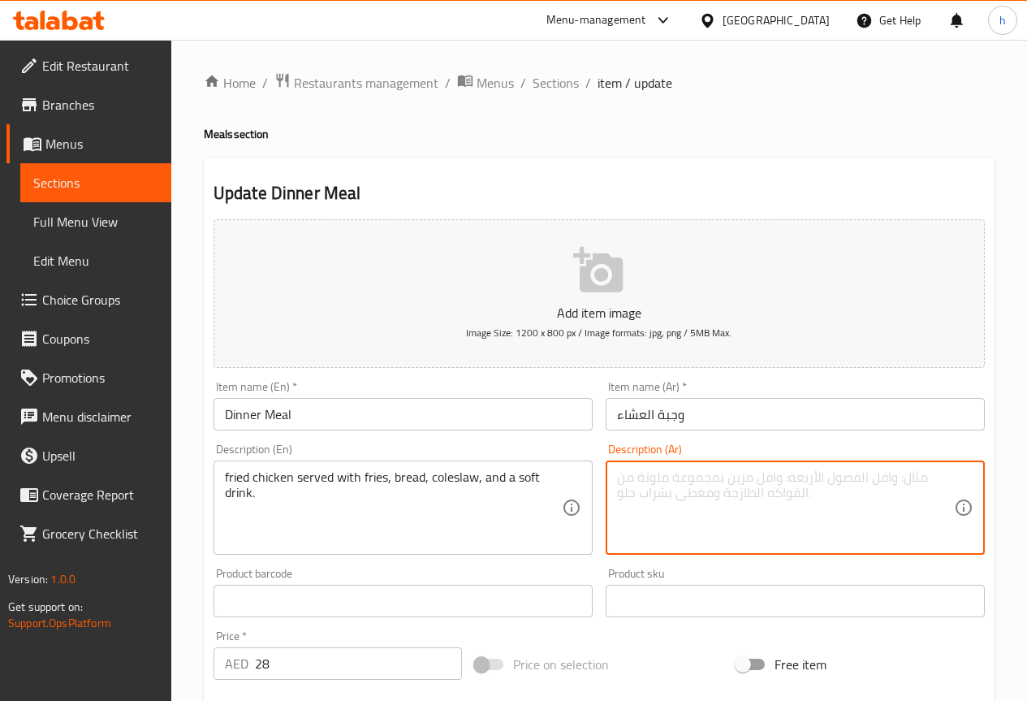
paste textarea "دجاج مقلي يقدم مع البطاطس المقلية والخبز وسلطة الكرنب والمشروبات الغازية."
drag, startPoint x: 689, startPoint y: 479, endPoint x: 616, endPoint y: 469, distance: 74.5
click at [616, 469] on div "دجاج مقلي يقدم مع البطاطس المقلية والخبز وسلطة الكرنب والمشروبات الغازية. Descr…" at bounding box center [795, 507] width 379 height 94
paste textarea "جاج مقلي يقدم مع البطاطس المقلية والخبز وسلطة الكرنب والمشروبات الغازية."
click at [801, 473] on textarea "والمشروبات الغازية." at bounding box center [785, 507] width 337 height 77
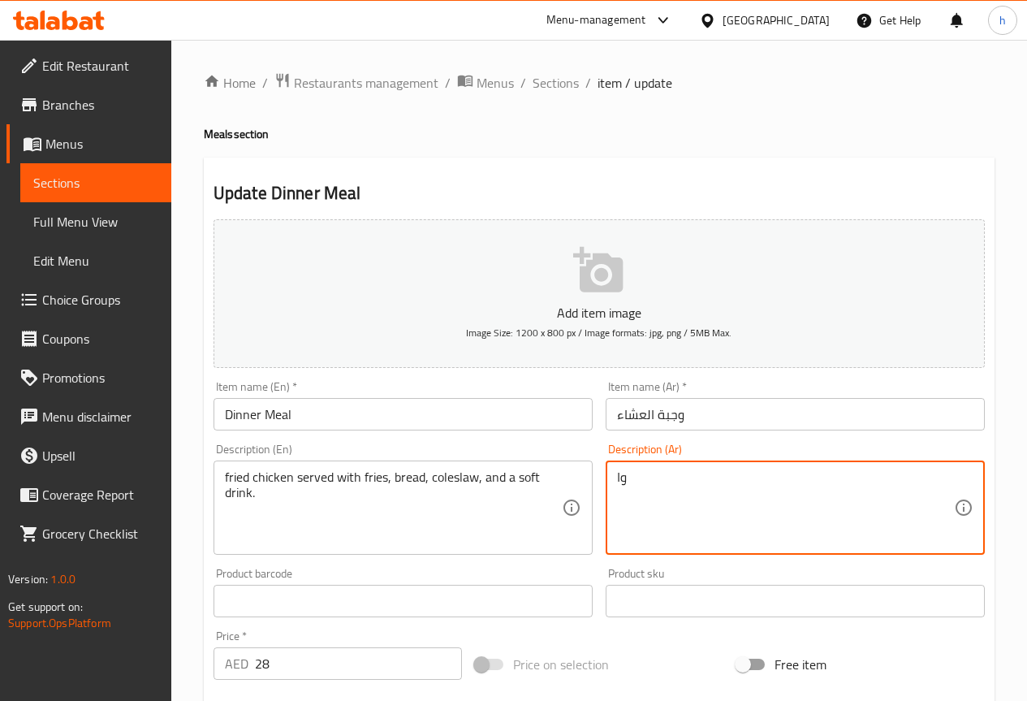
type textarea "و"
paste textarea "دجاج مقلي يقدم مع البطاطس المقلية والخبز وسلطة الكرنب والمشروبات الغازية."
drag, startPoint x: 688, startPoint y: 478, endPoint x: 663, endPoint y: 480, distance: 24.4
click at [663, 480] on textarea "دجاج مقلي يقدم مع البطاطس المقلية والخبز وسلطة الكرنب والمشروبات الغازية." at bounding box center [785, 507] width 337 height 77
drag, startPoint x: 695, startPoint y: 479, endPoint x: 616, endPoint y: 478, distance: 78.8
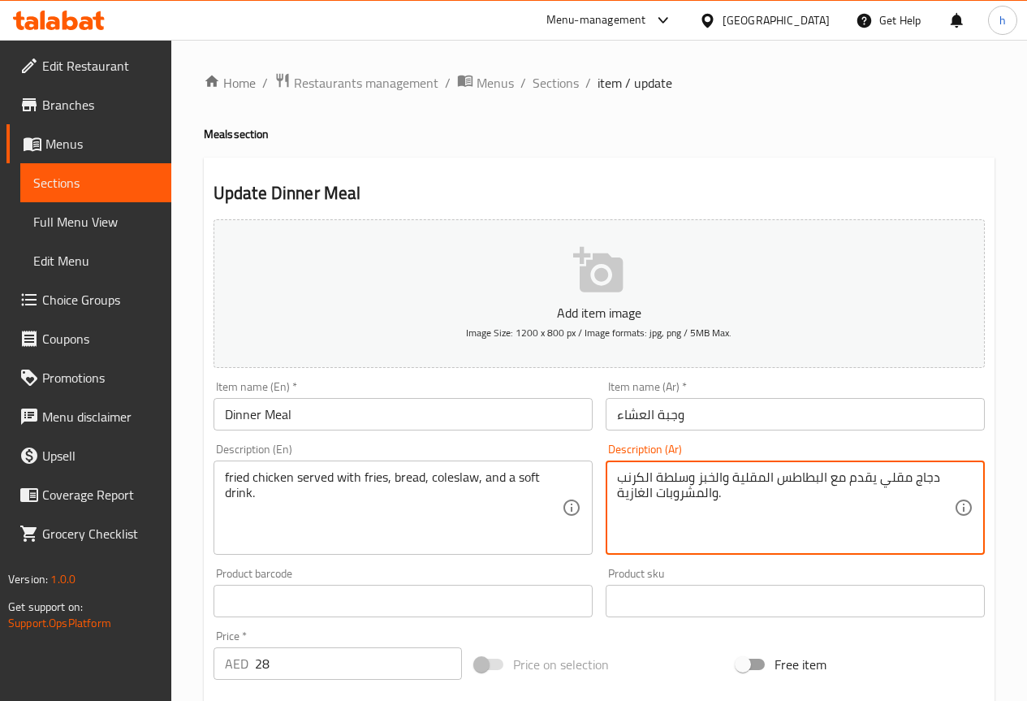
click at [617, 478] on textarea "دجاج مقلي يقدم مع البطاطس المقلية والخبز وسلطة الكرنب والمشروبات الغازية." at bounding box center [785, 507] width 337 height 77
paste textarea "ول سلو"
click at [666, 479] on textarea "دجاج مقلي يقدم مع البطاطس المقلية والخبز كول سلو والمشروبات الغازية." at bounding box center [785, 507] width 337 height 77
click at [670, 481] on textarea "دجاج مقلي يقدم مع البطاطس المقلية والخبز ,كول سلو والمشروبات الغازية." at bounding box center [785, 507] width 337 height 77
click at [693, 482] on textarea "دجاج مقلي يقدم مع البطاطس المقلية والخبز,كول سلو والمشروبات الغازية." at bounding box center [785, 507] width 337 height 77
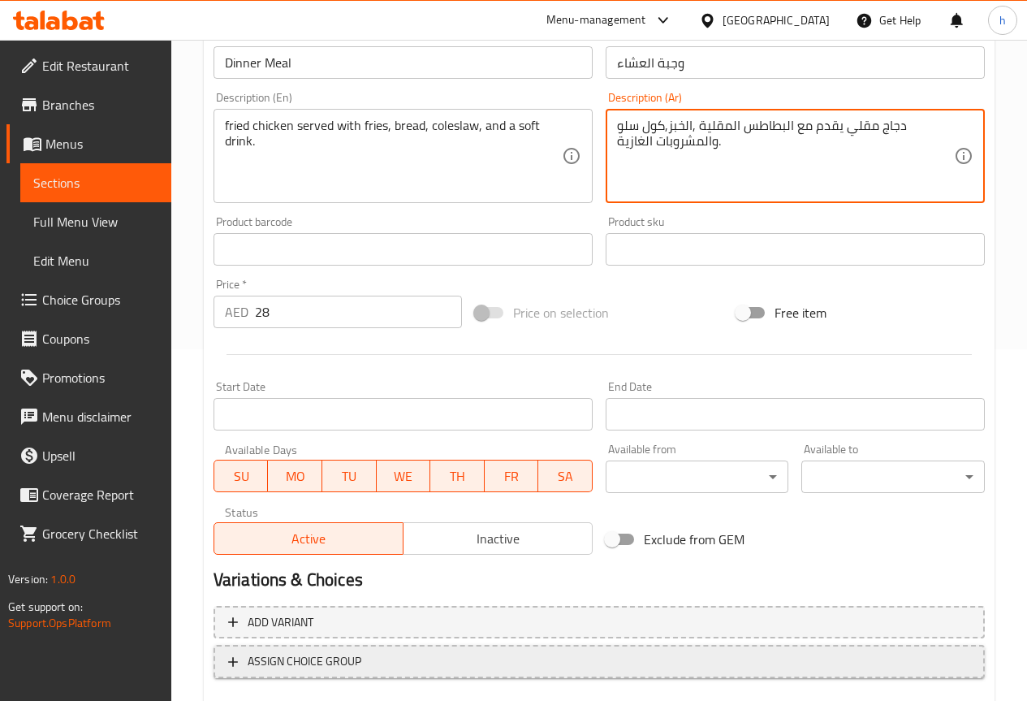
scroll to position [406, 0]
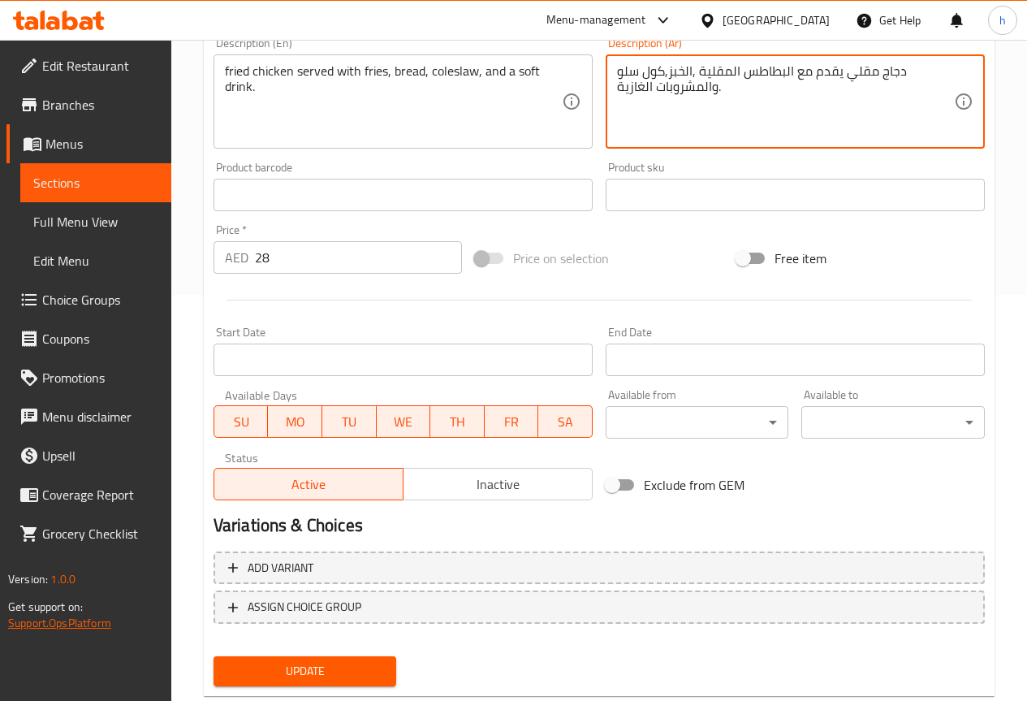
type textarea "دجاج مقلي يقدم مع البطاطس المقلية ,الخبز,كول سلو والمشروبات الغازية."
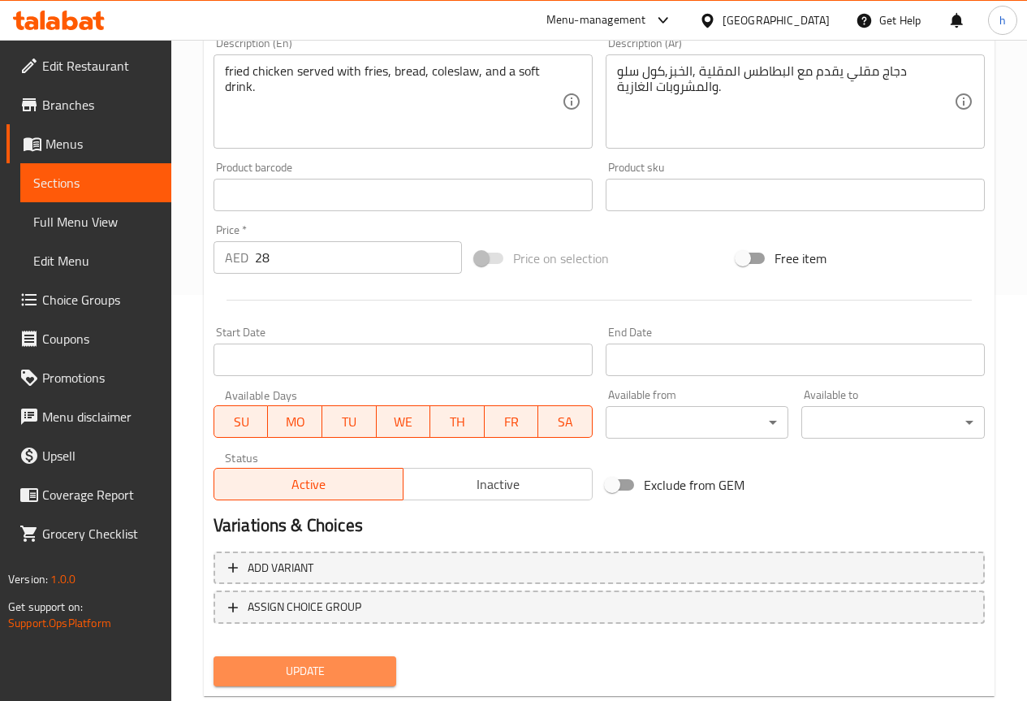
click at [380, 665] on span "Update" at bounding box center [306, 671] width 158 height 20
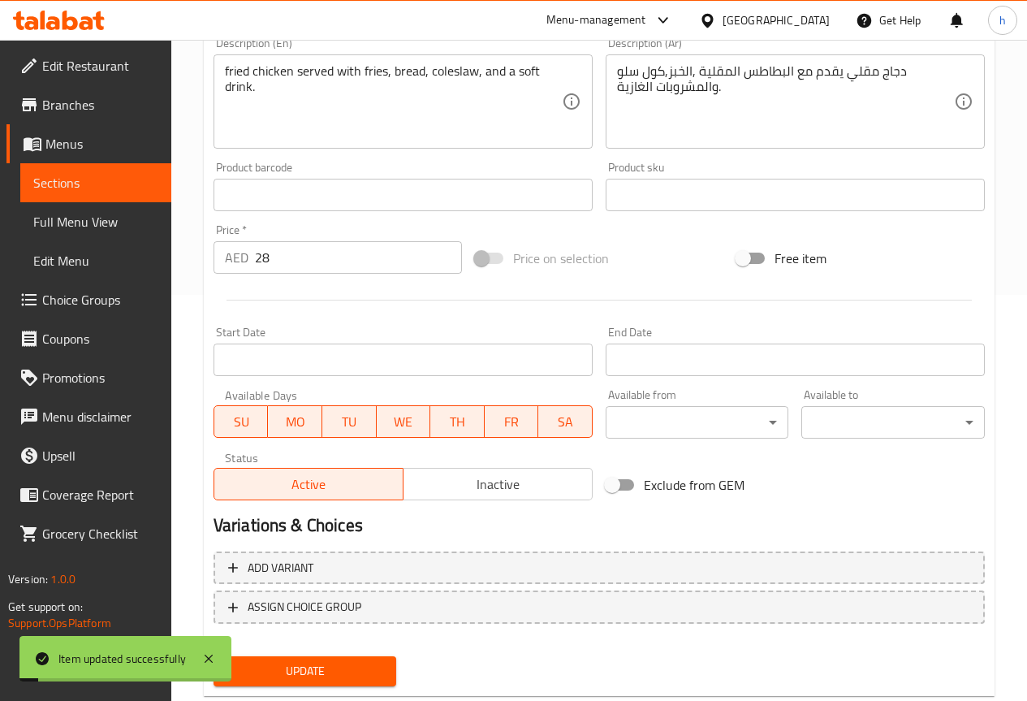
click at [81, 172] on link "Sections" at bounding box center [95, 182] width 151 height 39
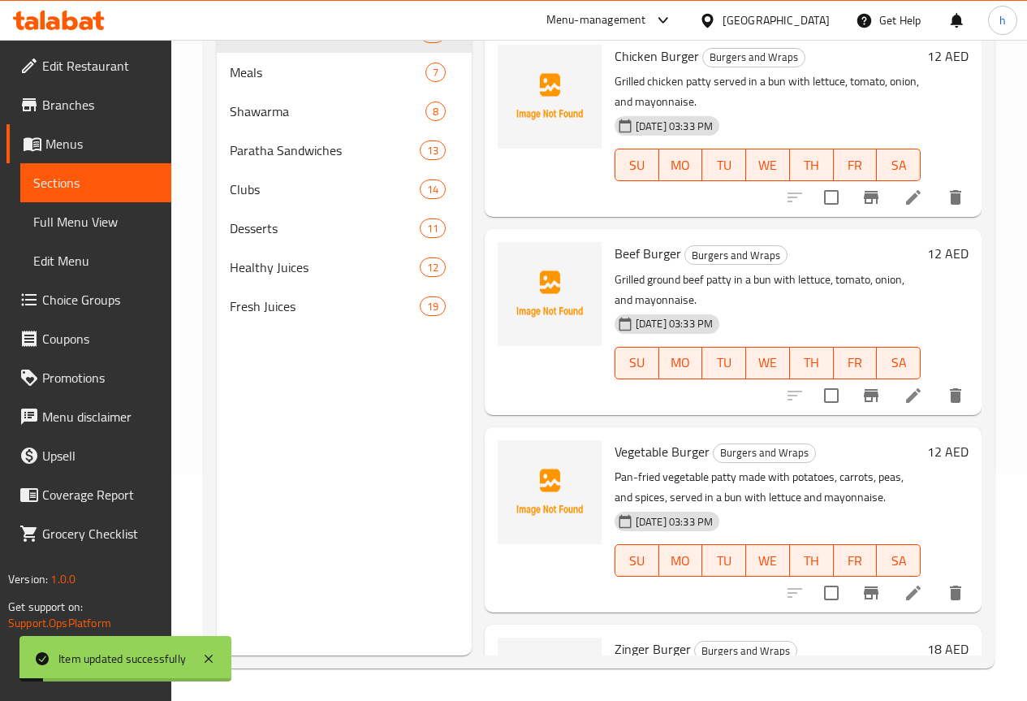
scroll to position [227, 0]
click at [269, 82] on span "Meals" at bounding box center [305, 72] width 150 height 19
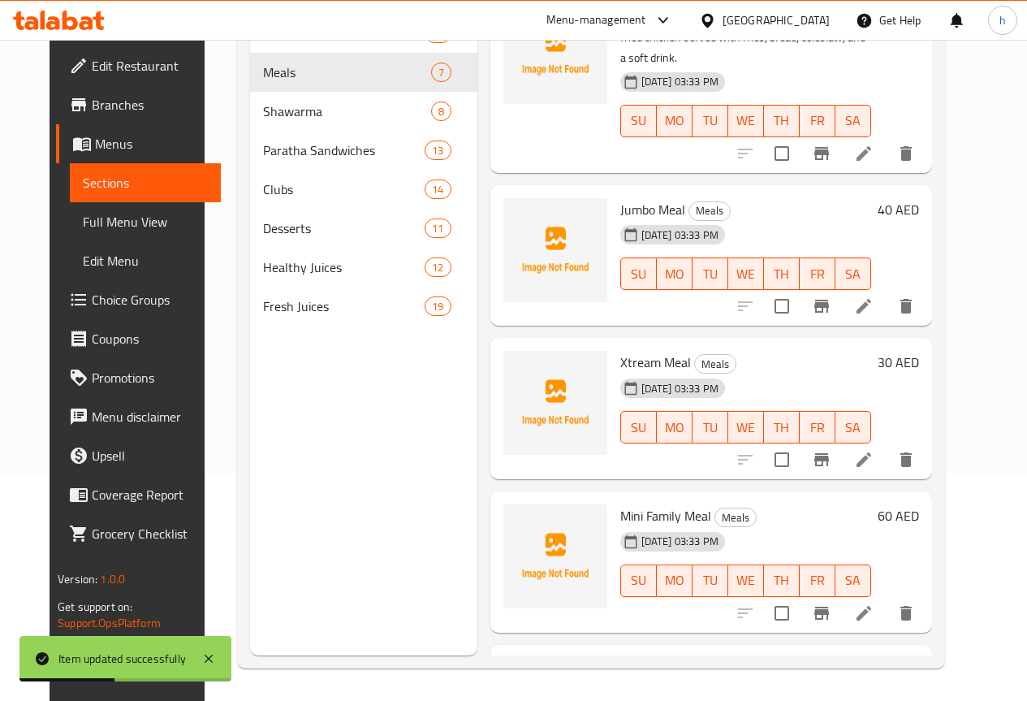
scroll to position [244, 0]
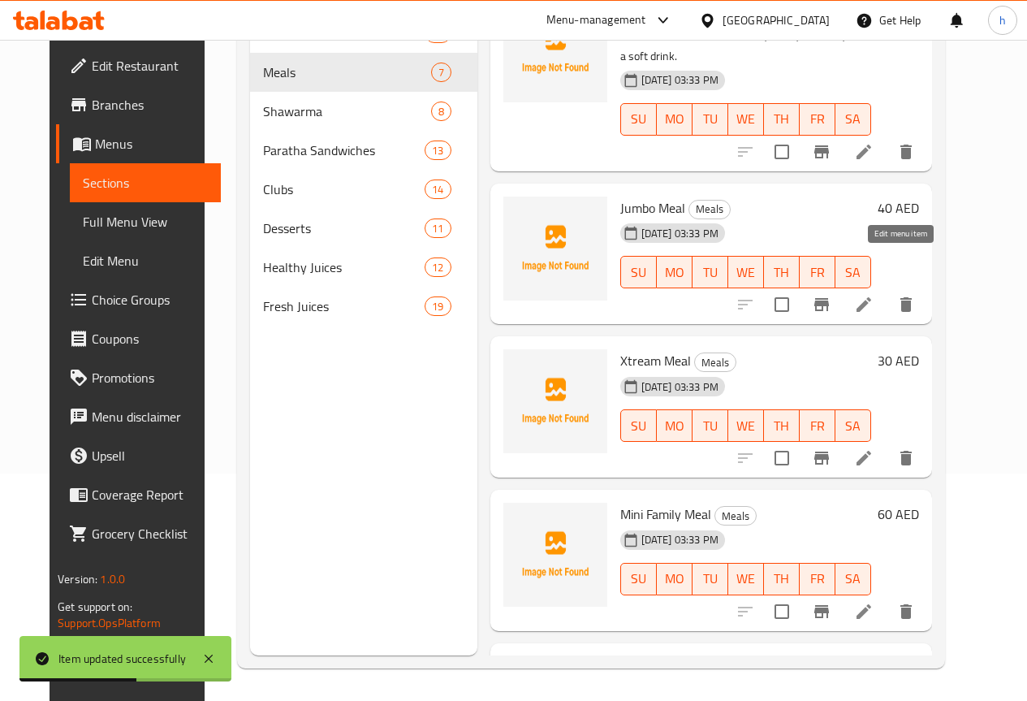
click at [874, 295] on icon at bounding box center [863, 304] width 19 height 19
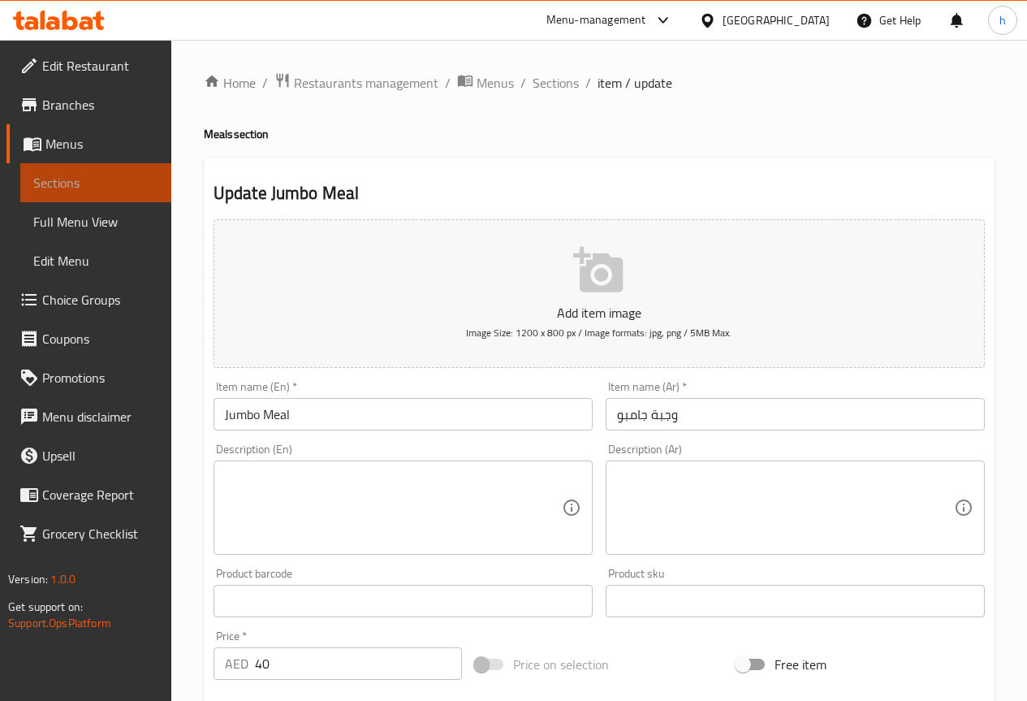
click at [88, 185] on span "Sections" at bounding box center [95, 182] width 125 height 19
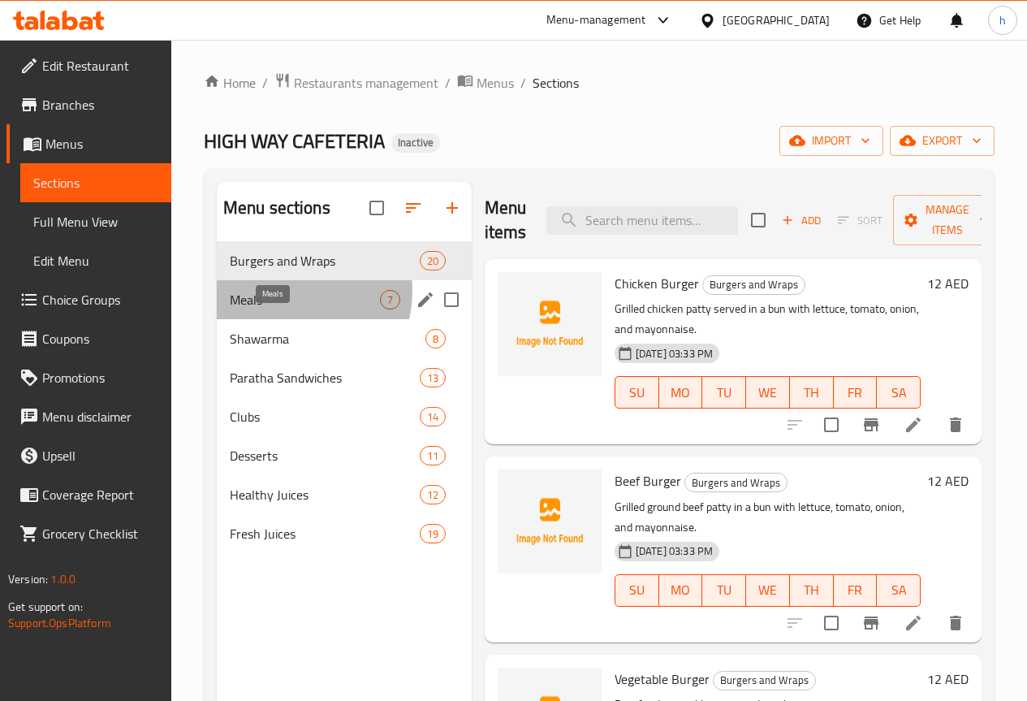
click at [285, 309] on span "Meals" at bounding box center [305, 299] width 150 height 19
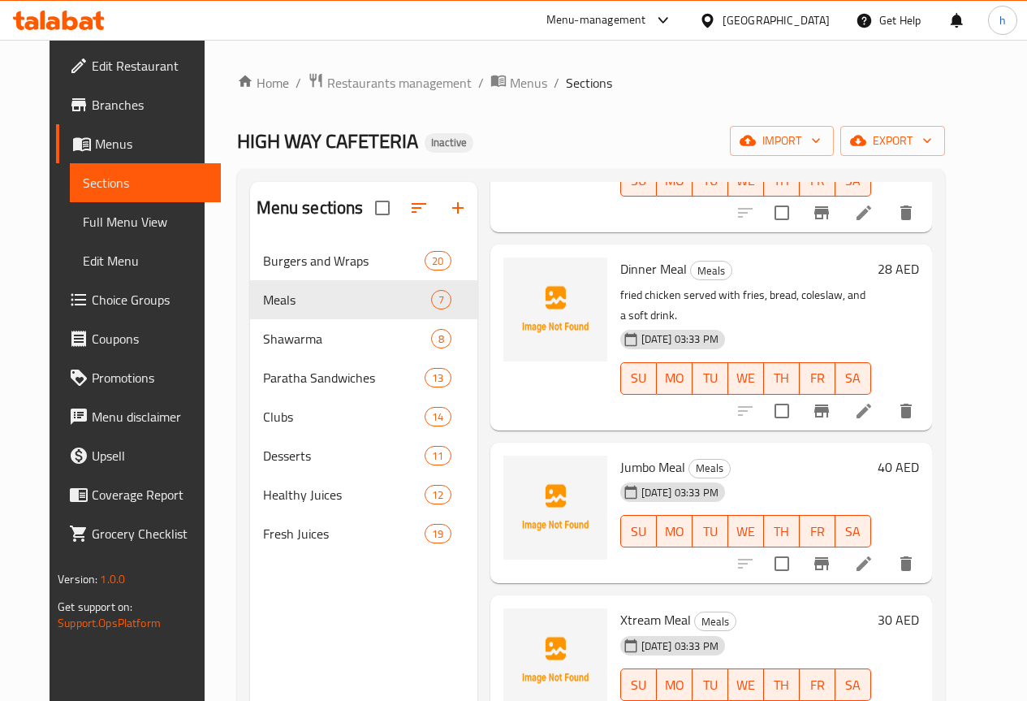
scroll to position [244, 0]
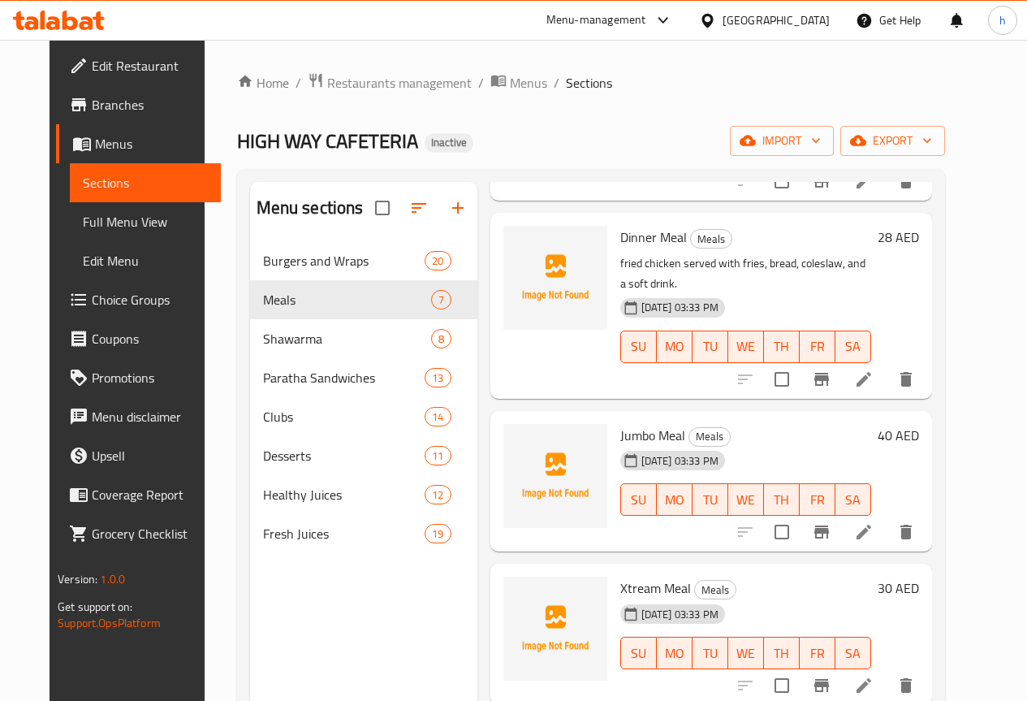
click at [887, 365] on li at bounding box center [863, 379] width 45 height 29
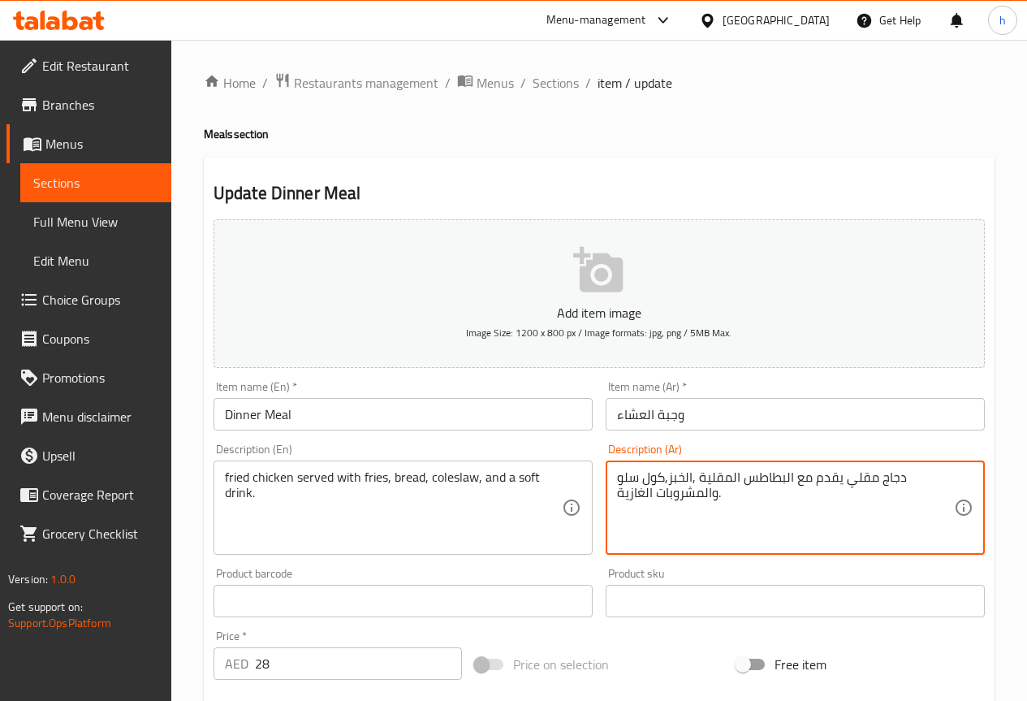
click at [906, 480] on textarea "دجاج مقلي يقدم مع البطاطس المقلية ,الخبز,كول سلو والمشروبات الغازية." at bounding box center [785, 507] width 337 height 77
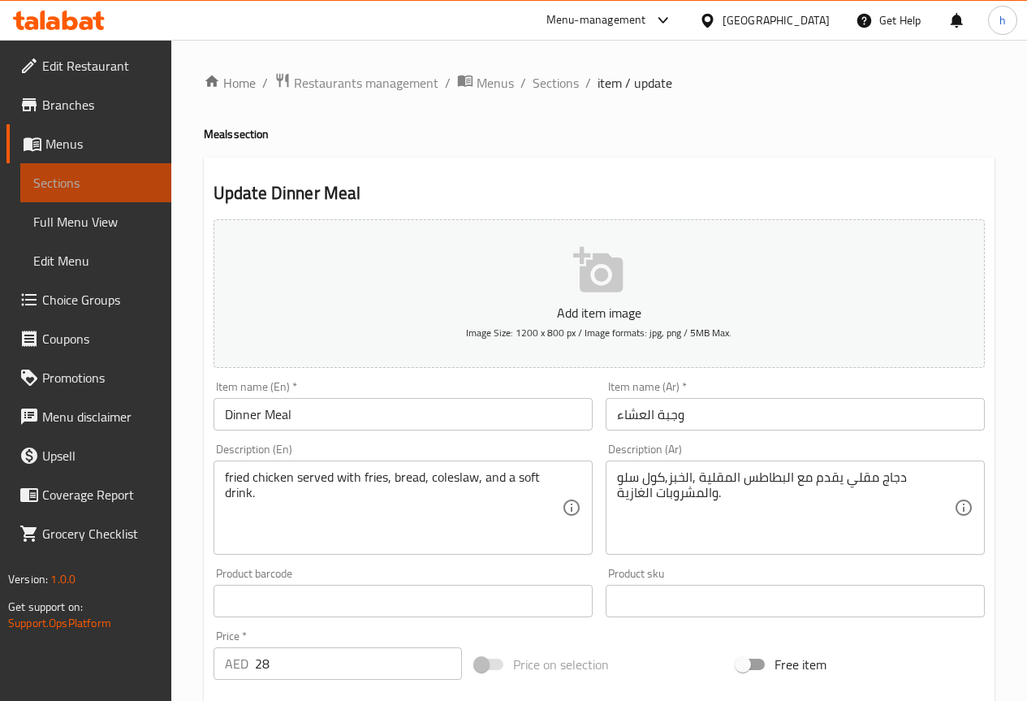
click at [132, 183] on span "Sections" at bounding box center [95, 182] width 125 height 19
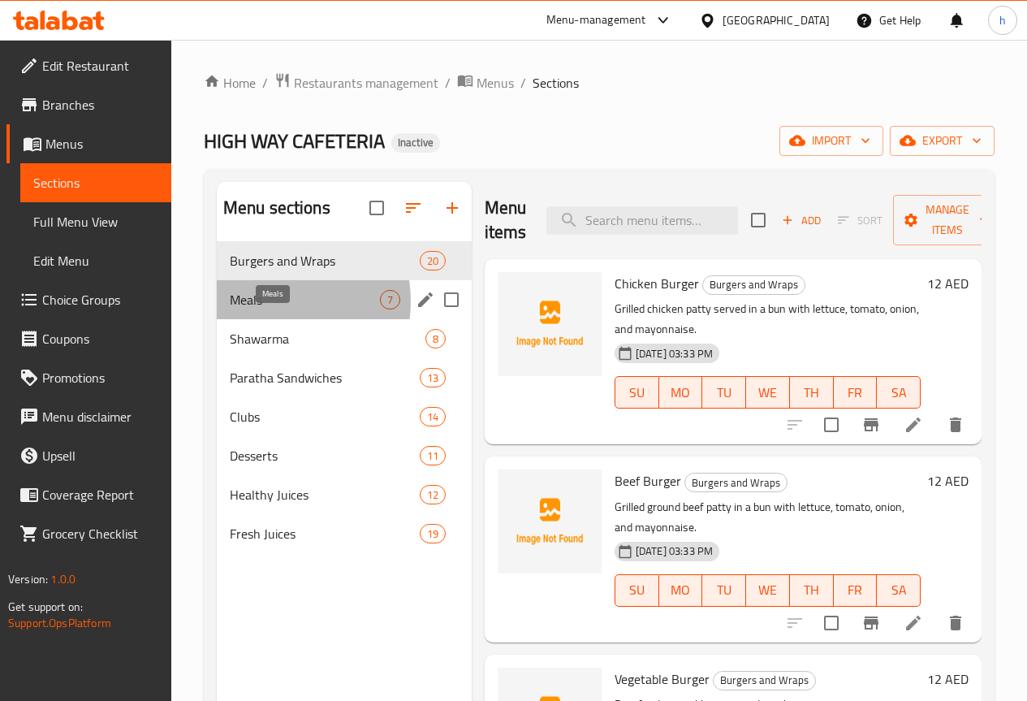
click at [270, 309] on span "Meals" at bounding box center [305, 299] width 150 height 19
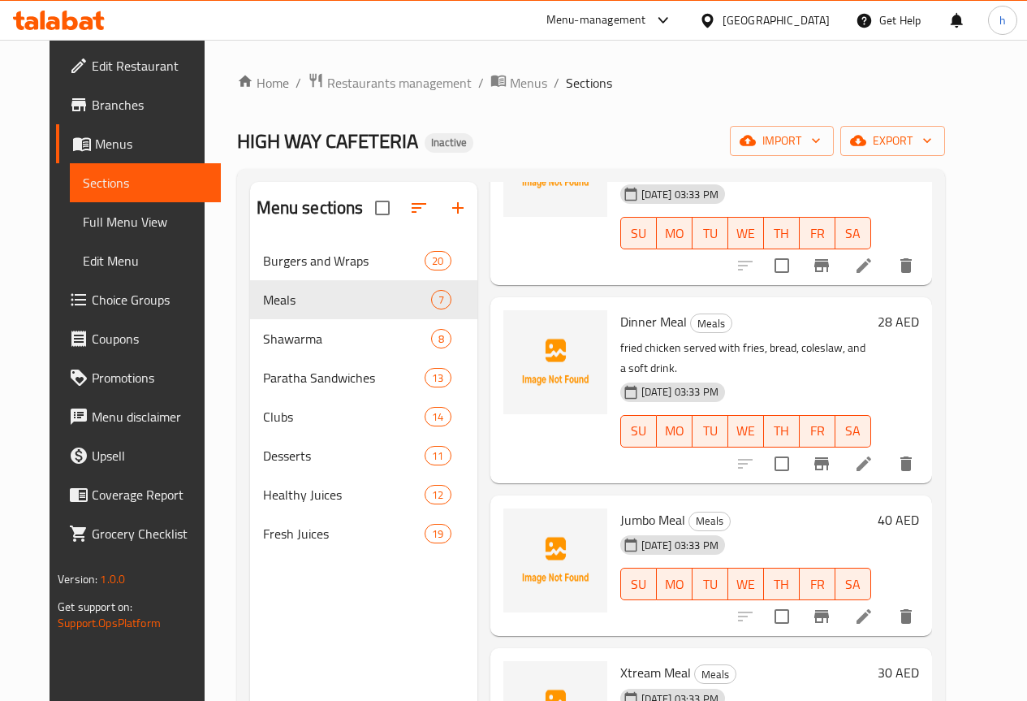
scroll to position [162, 0]
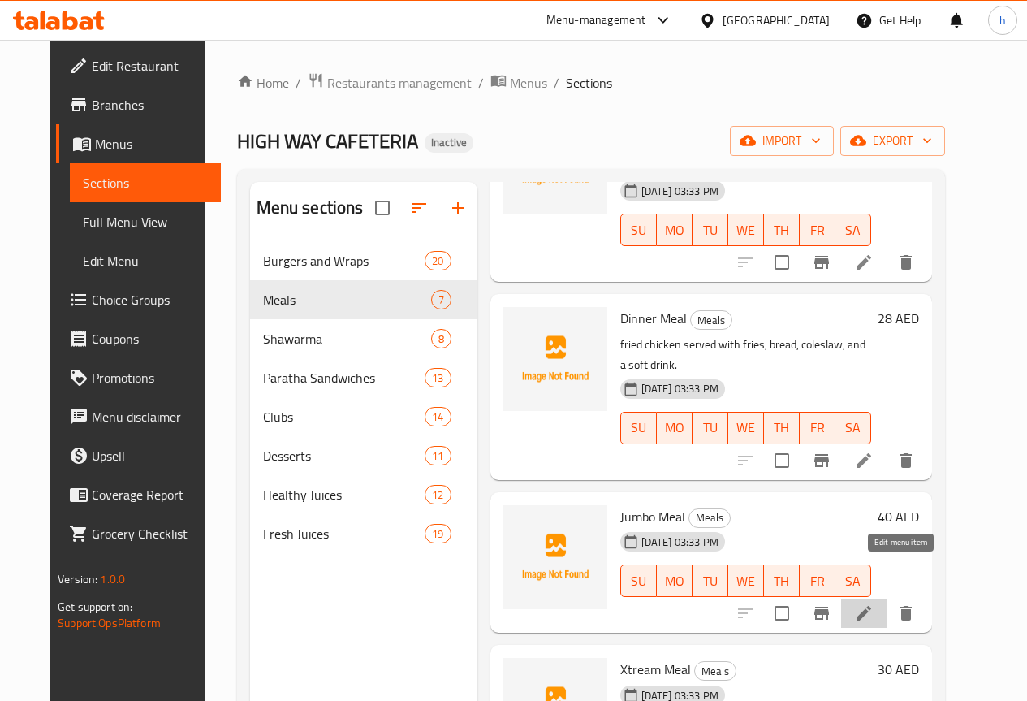
click at [871, 606] on icon at bounding box center [864, 613] width 15 height 15
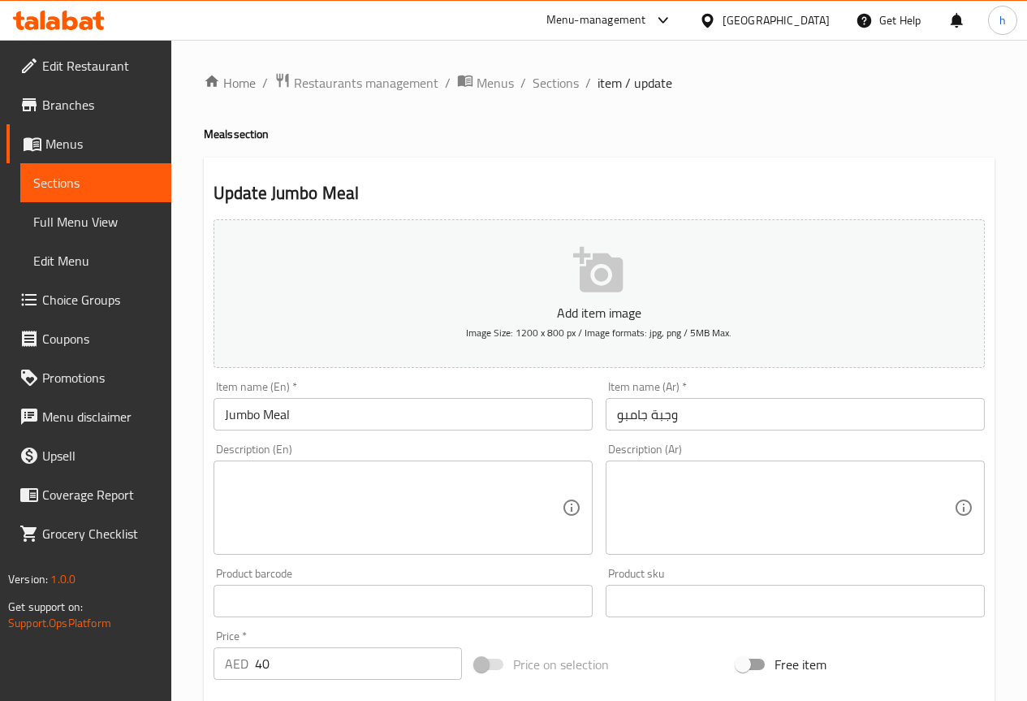
click at [703, 470] on textarea at bounding box center [785, 507] width 337 height 77
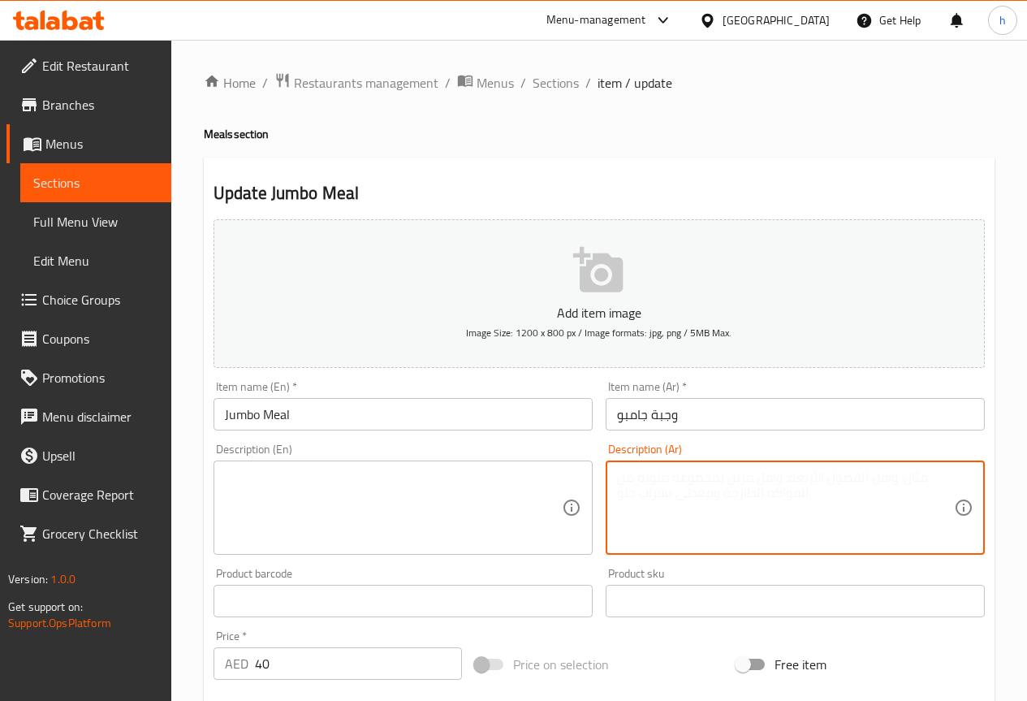
paste textarea "دجاج مقلي يقدم مع البطاطس المقلية ,الخبز,كول سلو والمشروبات الغازية."
type textarea "دجاج مقلي يقدم مع البطاطس المقلية ,الخبز,كول سلو والمشروبات الغازية."
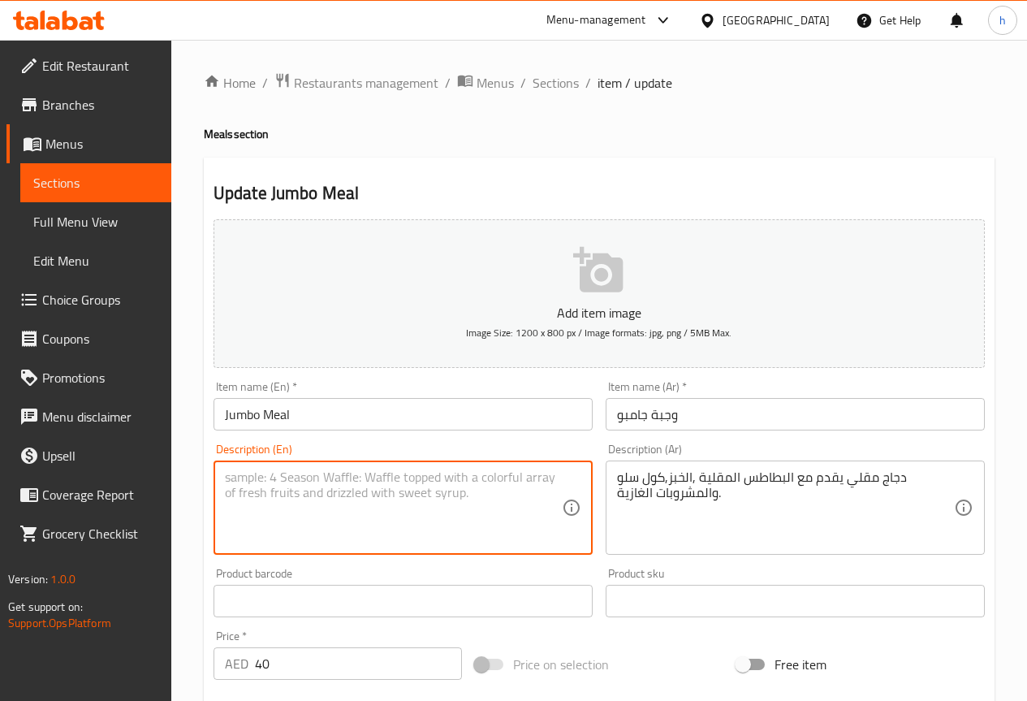
click at [272, 513] on textarea at bounding box center [393, 507] width 337 height 77
paste textarea "fried chicken served with fries, bread, coleslaw, and a soft drink."
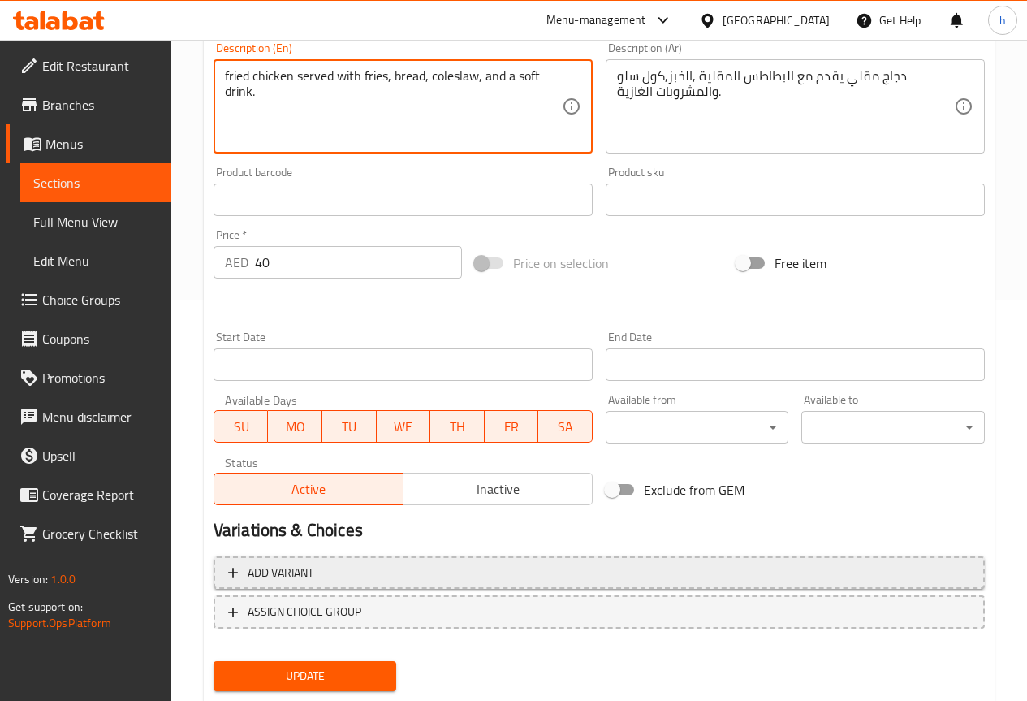
scroll to position [406, 0]
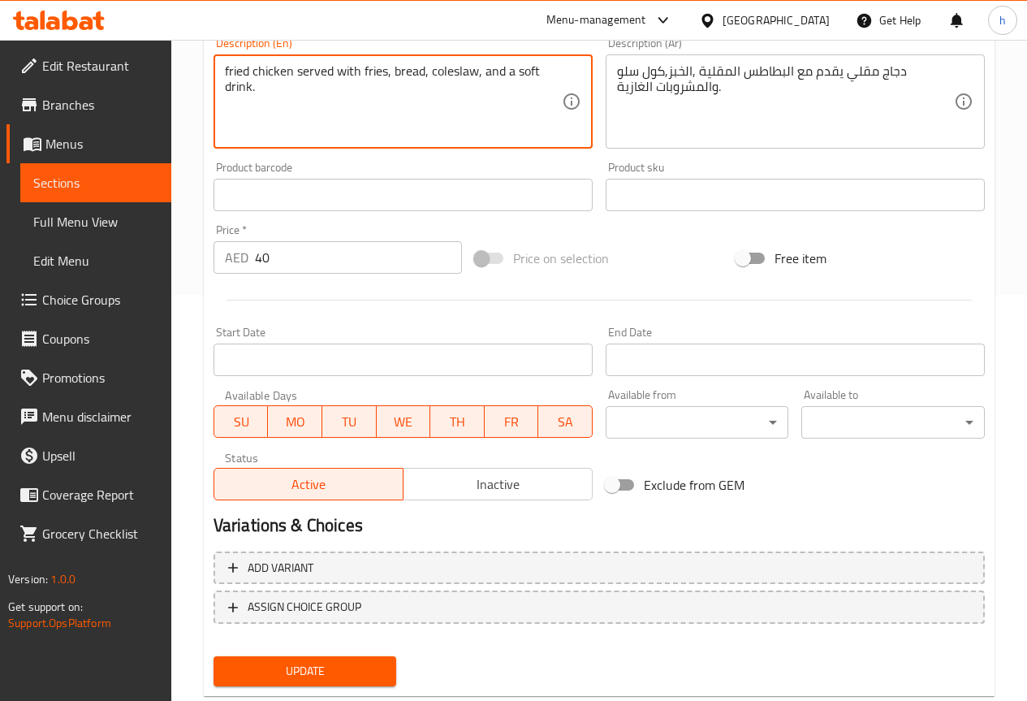
type textarea "fried chicken served with fries, bread, coleslaw, and a soft drink."
click at [356, 676] on span "Update" at bounding box center [306, 671] width 158 height 20
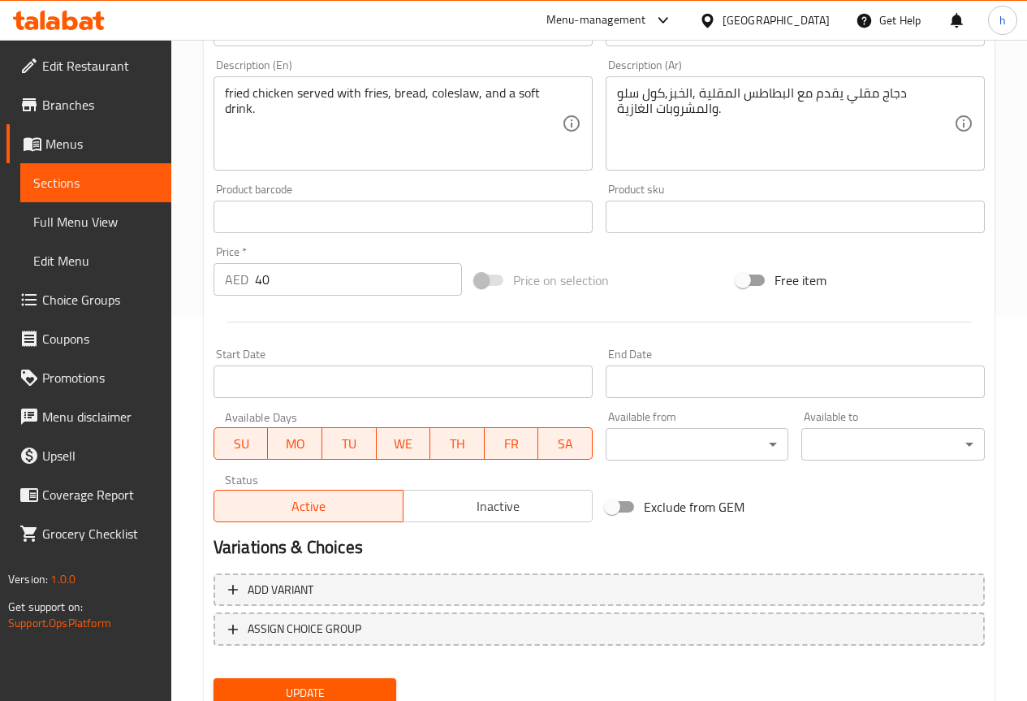
scroll to position [447, 0]
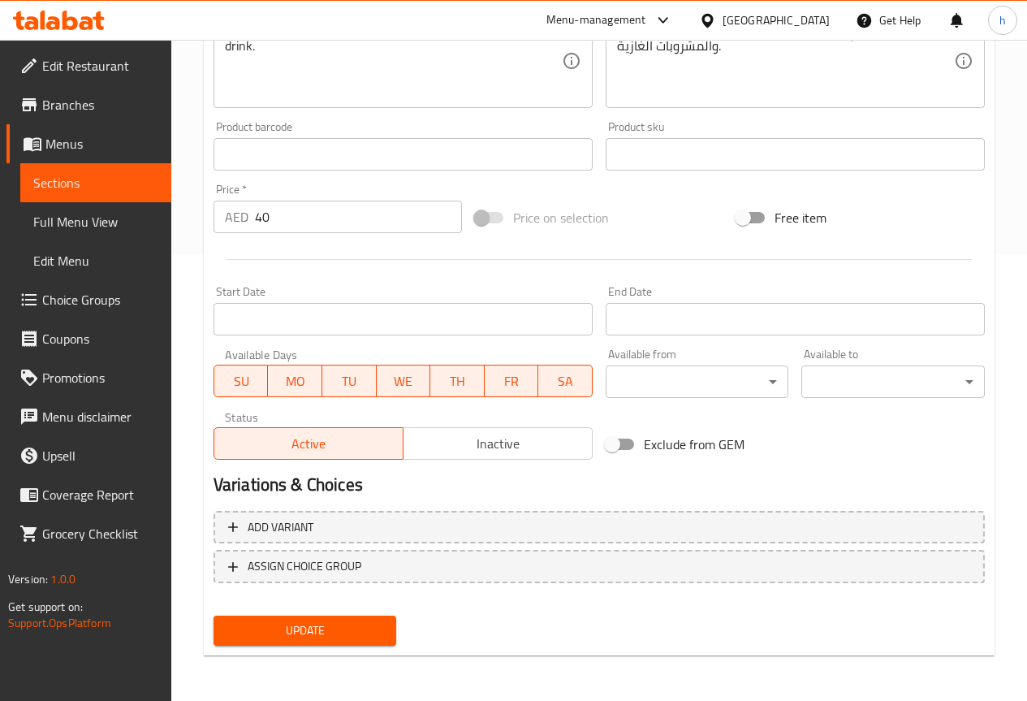
click at [305, 624] on span "Update" at bounding box center [306, 630] width 158 height 20
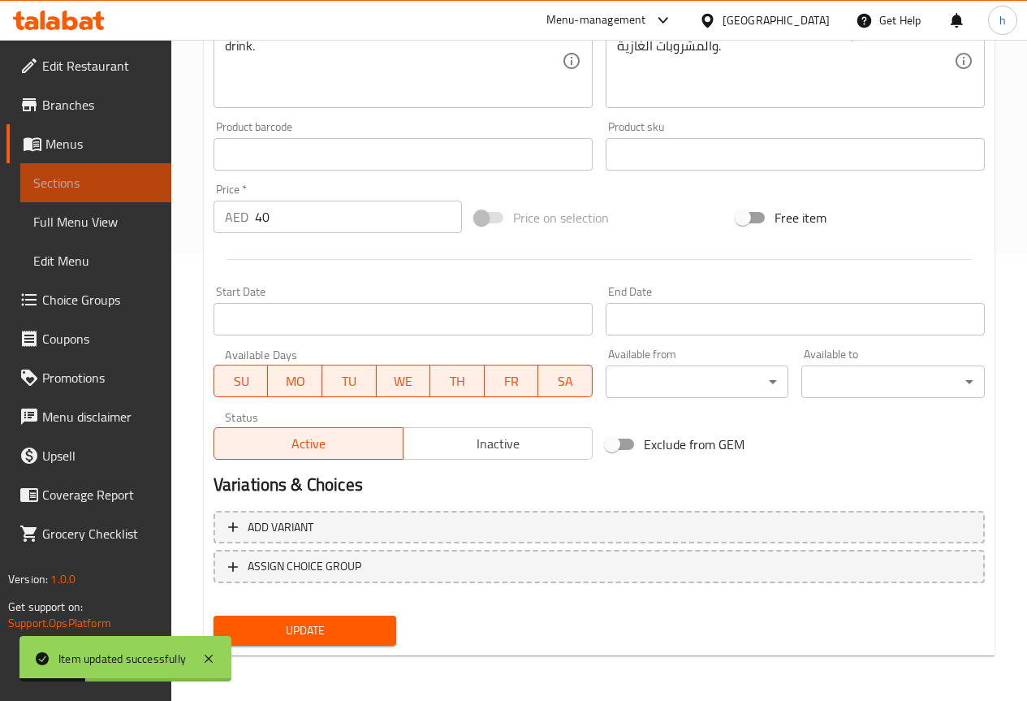
click at [122, 186] on span "Sections" at bounding box center [95, 182] width 125 height 19
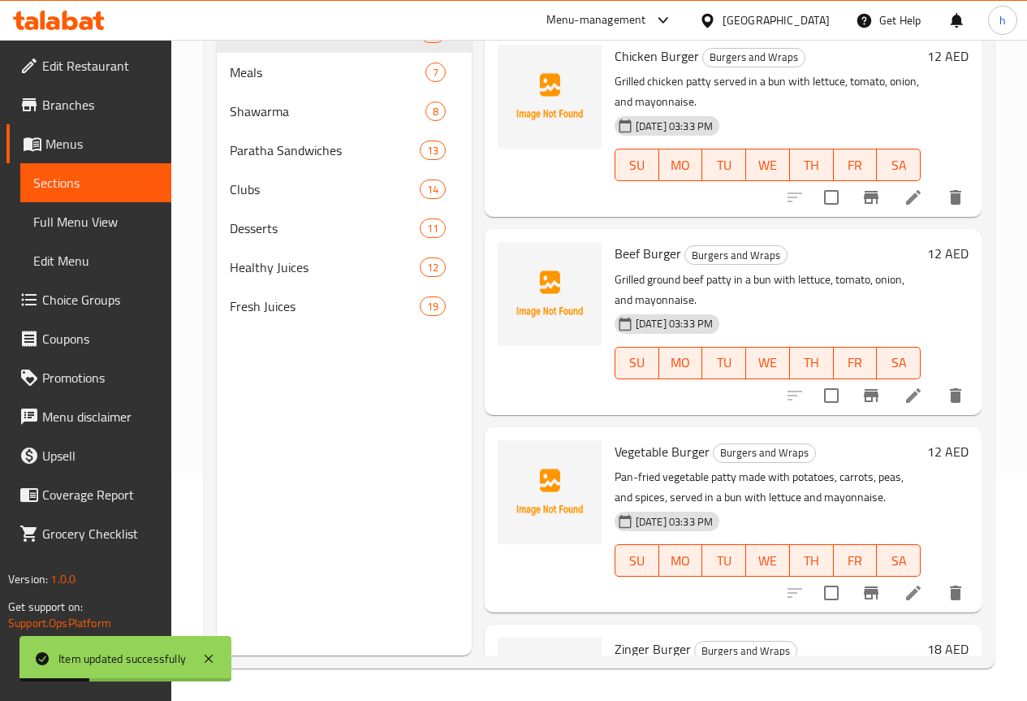
scroll to position [227, 0]
click at [279, 82] on span "Meals" at bounding box center [305, 72] width 150 height 19
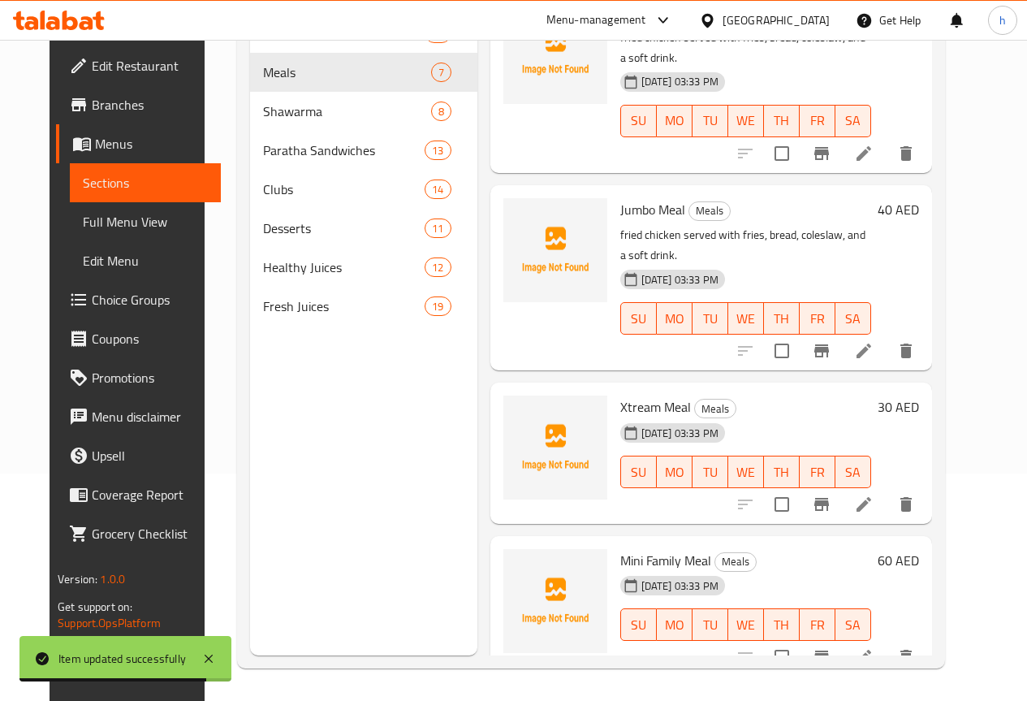
scroll to position [244, 0]
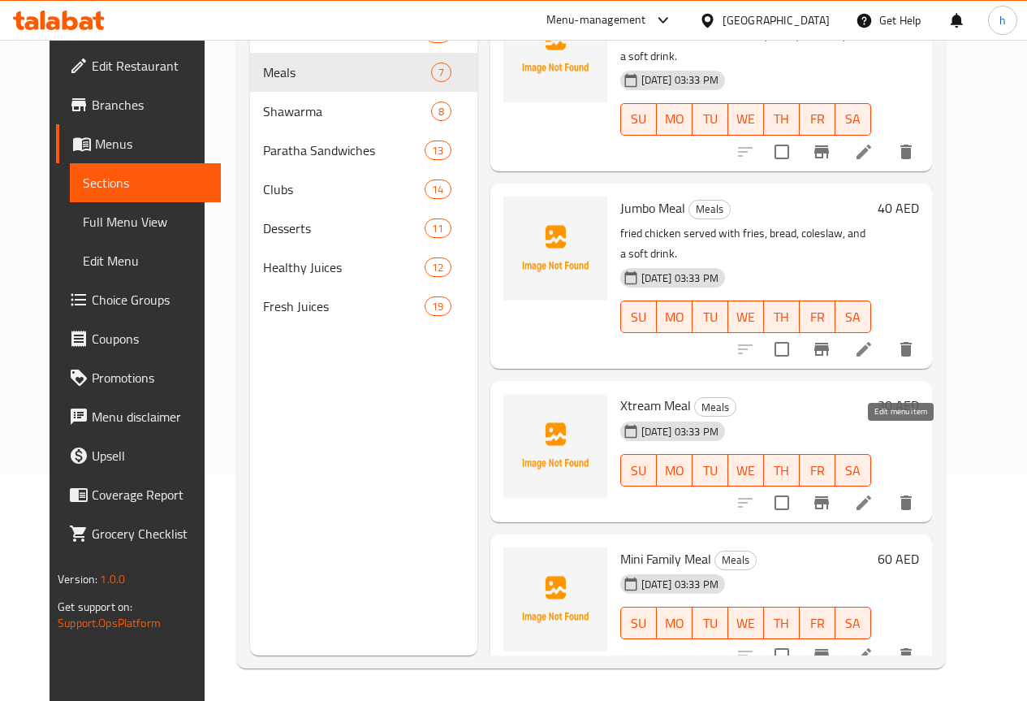
click at [871, 495] on icon at bounding box center [864, 502] width 15 height 15
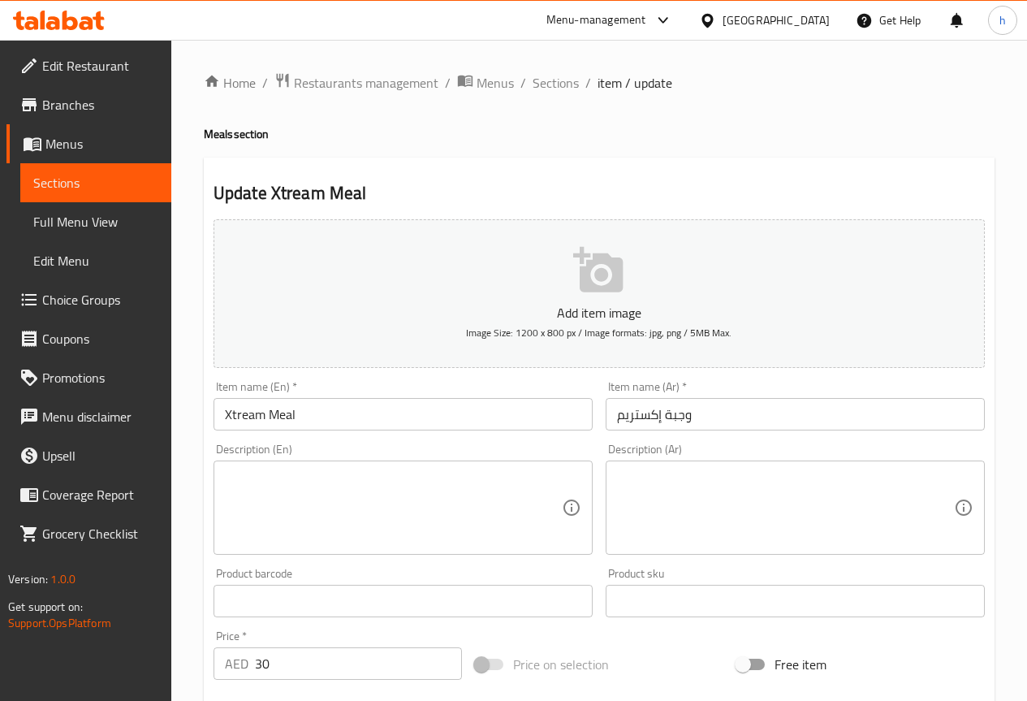
click at [759, 503] on textarea at bounding box center [785, 507] width 337 height 77
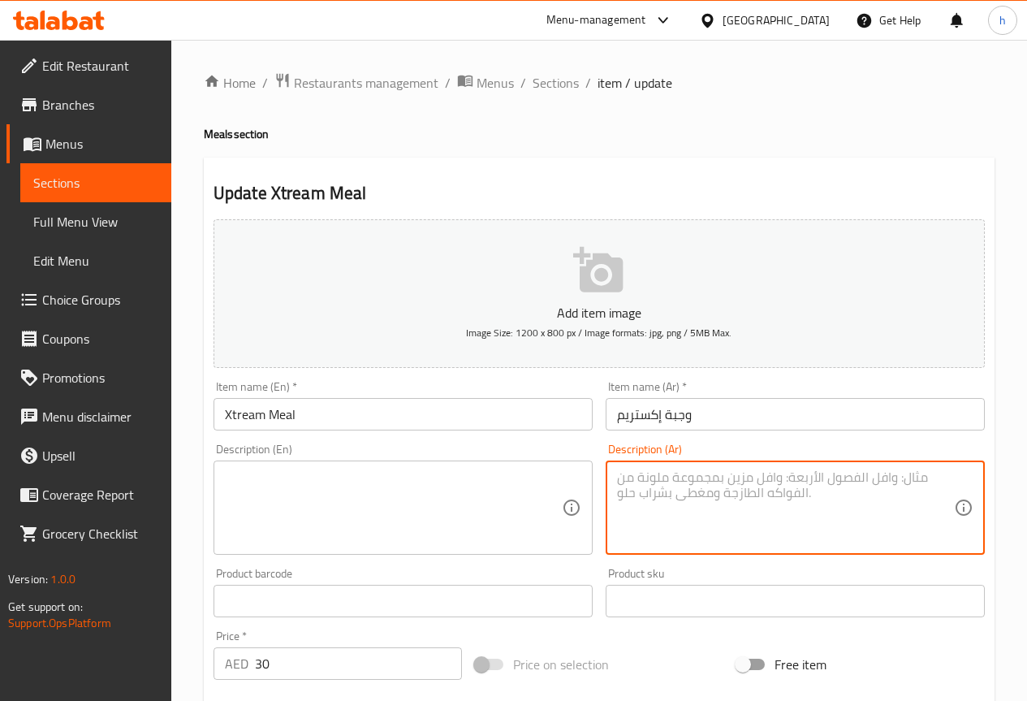
click at [498, 483] on textarea at bounding box center [393, 507] width 337 height 77
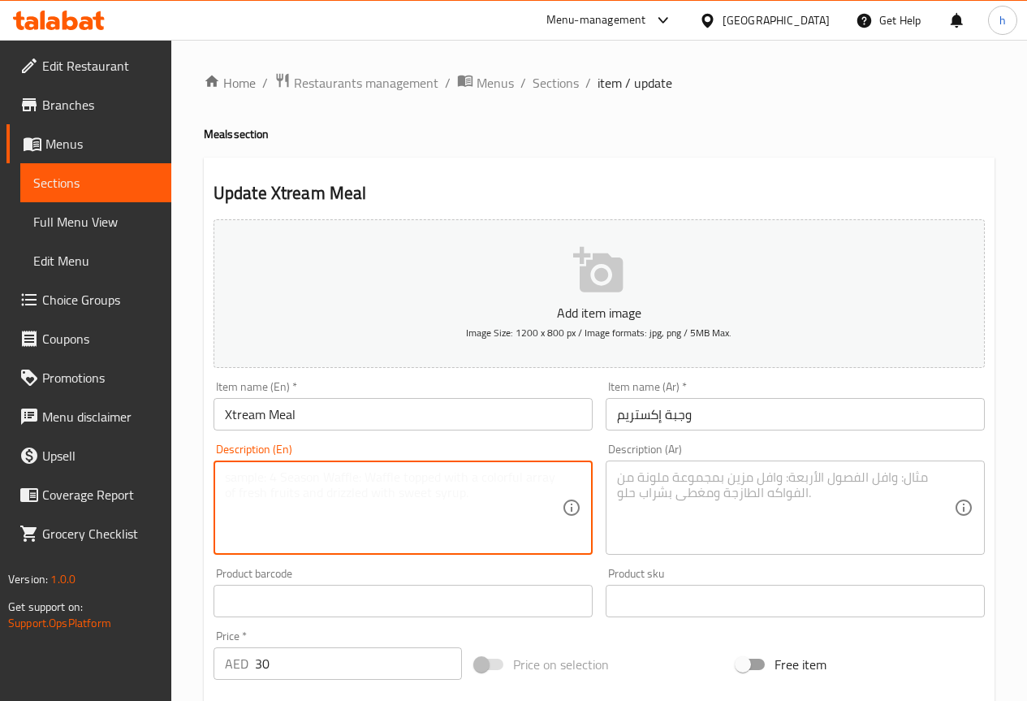
paste textarea "fried chicken served with fries, bread, coleslaw, and a soft drink."
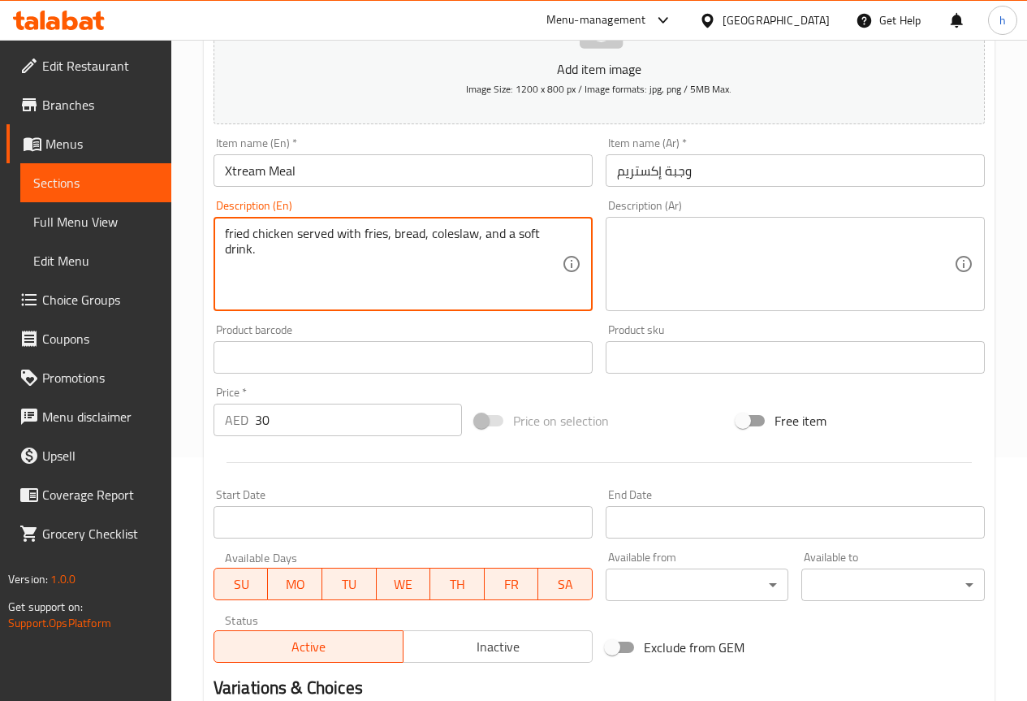
scroll to position [406, 0]
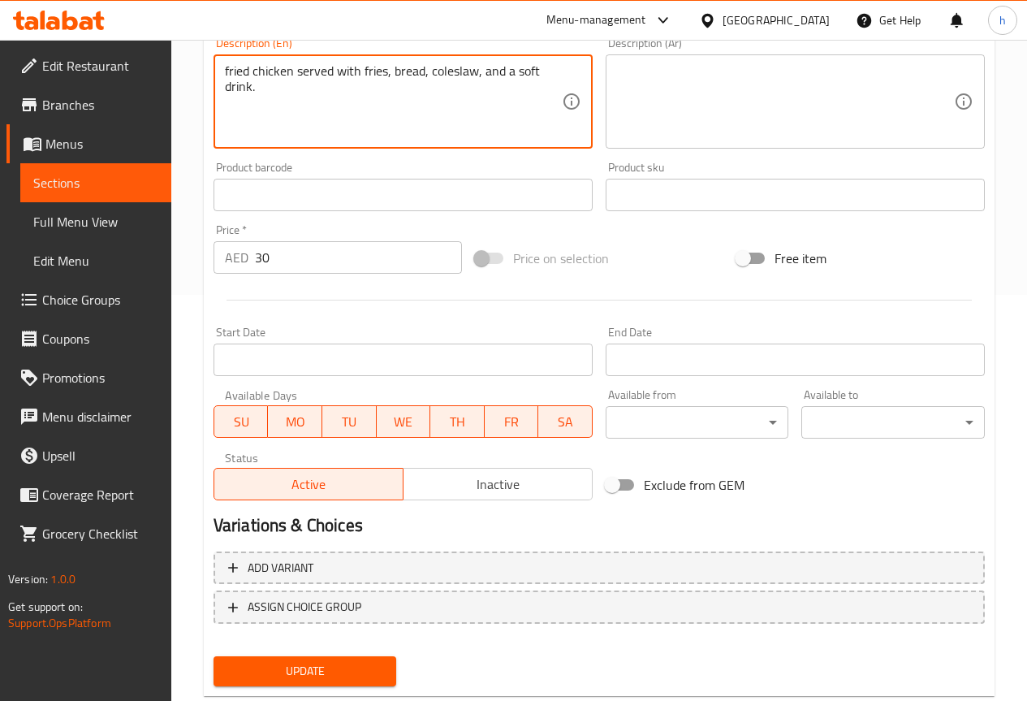
type textarea "fried chicken served with fries, bread, coleslaw, and a soft drink."
click at [331, 667] on span "Update" at bounding box center [306, 671] width 158 height 20
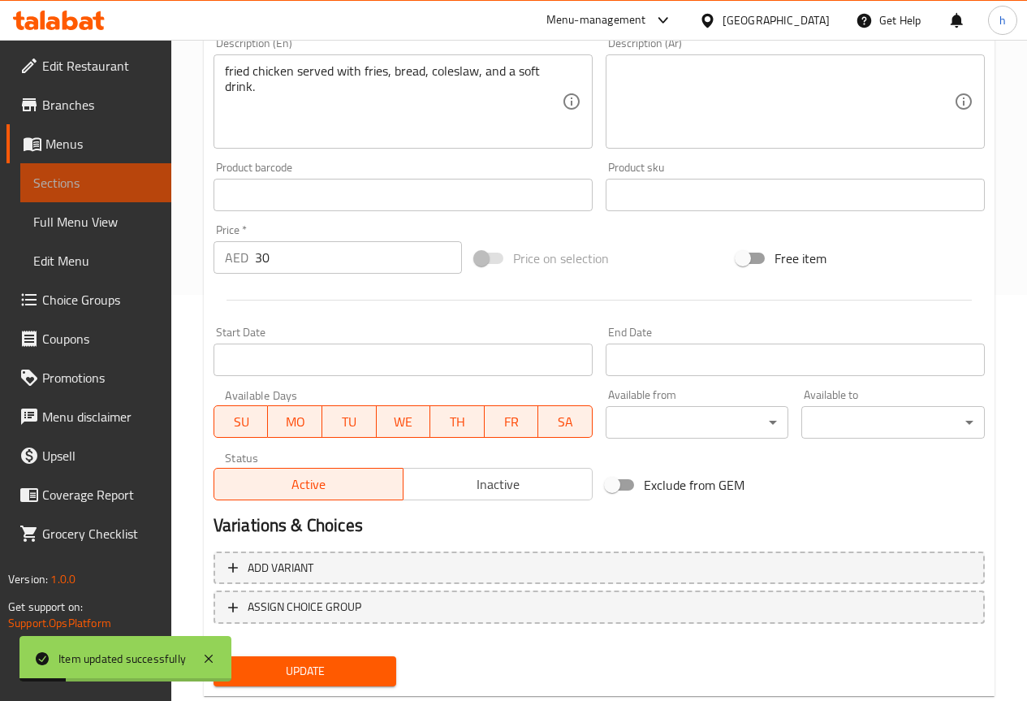
click at [110, 171] on link "Sections" at bounding box center [95, 182] width 151 height 39
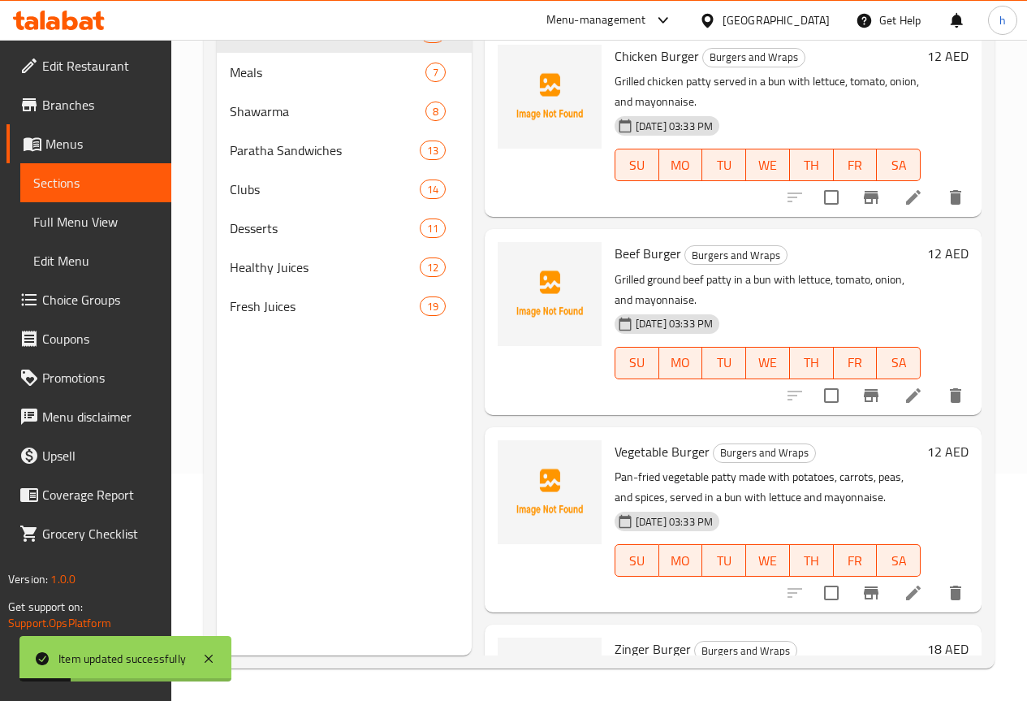
scroll to position [227, 0]
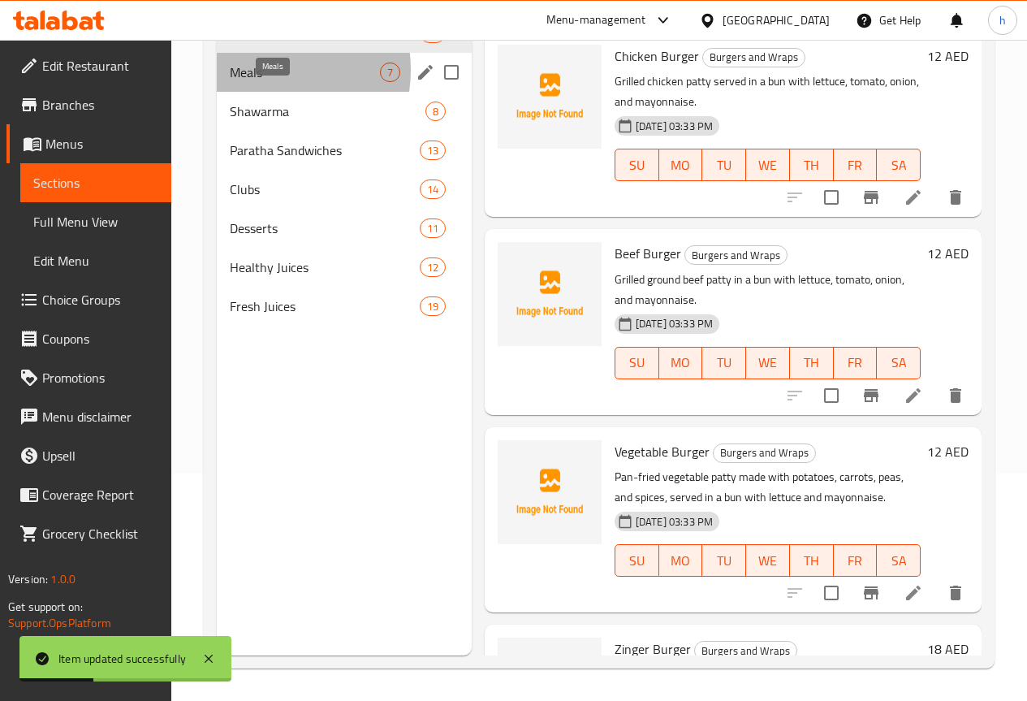
click at [261, 82] on span "Meals" at bounding box center [305, 72] width 150 height 19
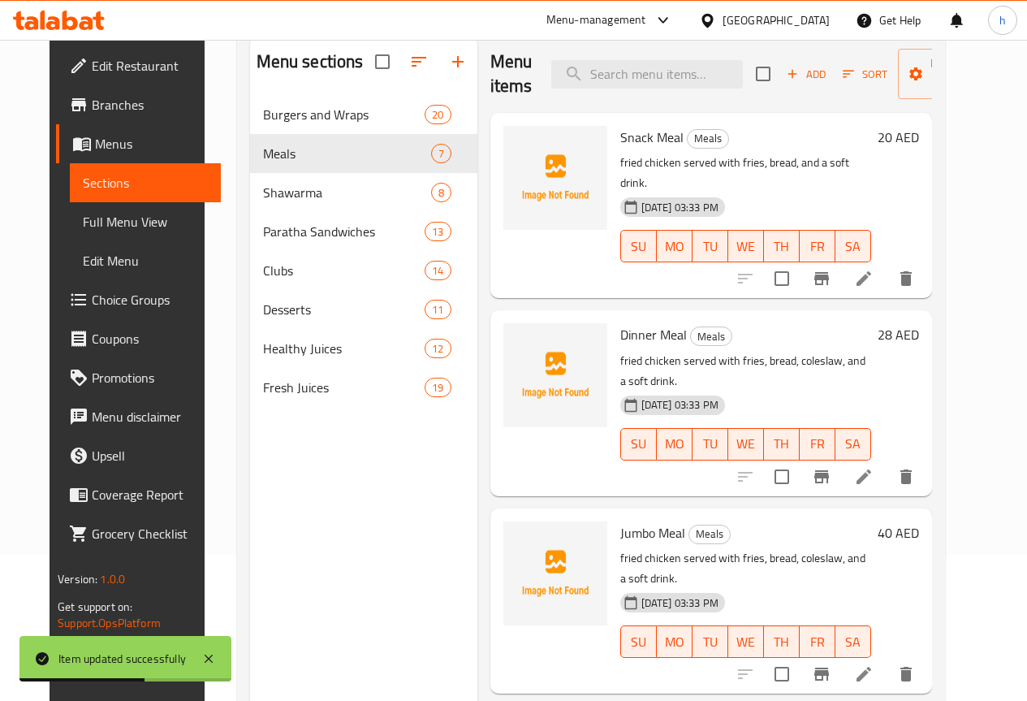
scroll to position [227, 0]
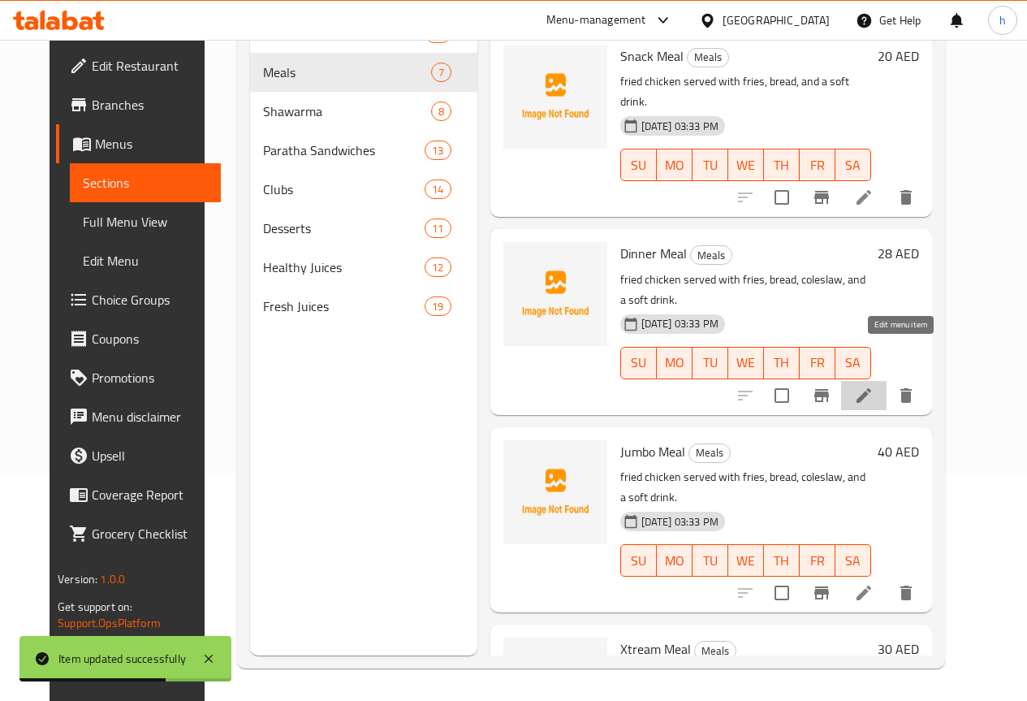
click at [874, 386] on icon at bounding box center [863, 395] width 19 height 19
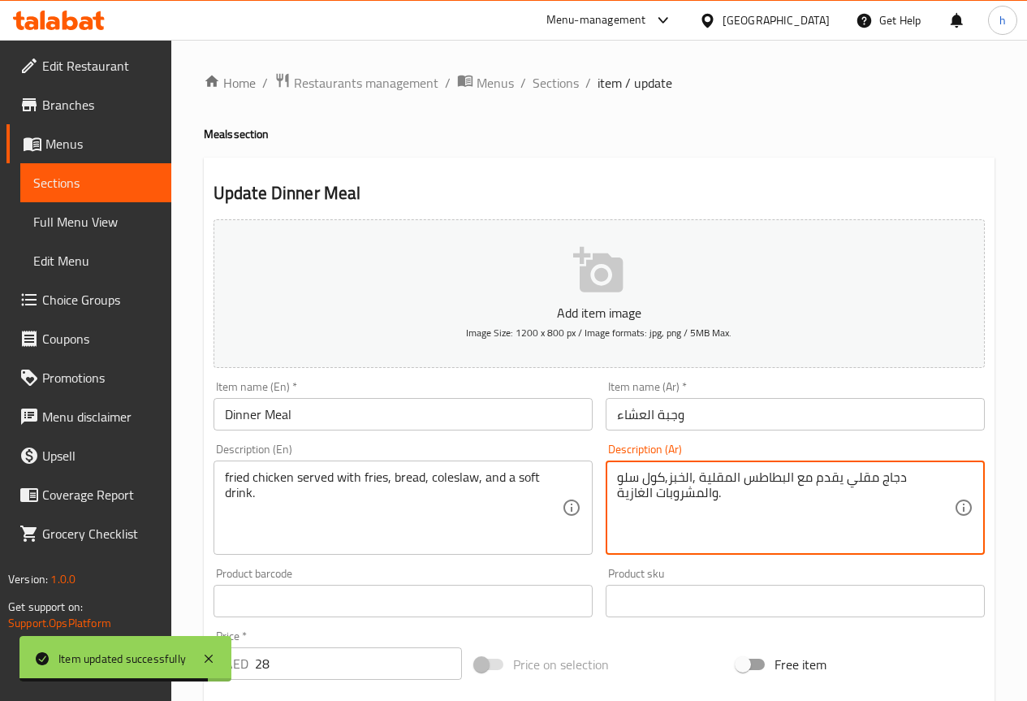
click at [747, 506] on textarea "دجاج مقلي يقدم مع البطاطس المقلية ,الخبز,كول سلو والمشروبات الغازية." at bounding box center [785, 507] width 337 height 77
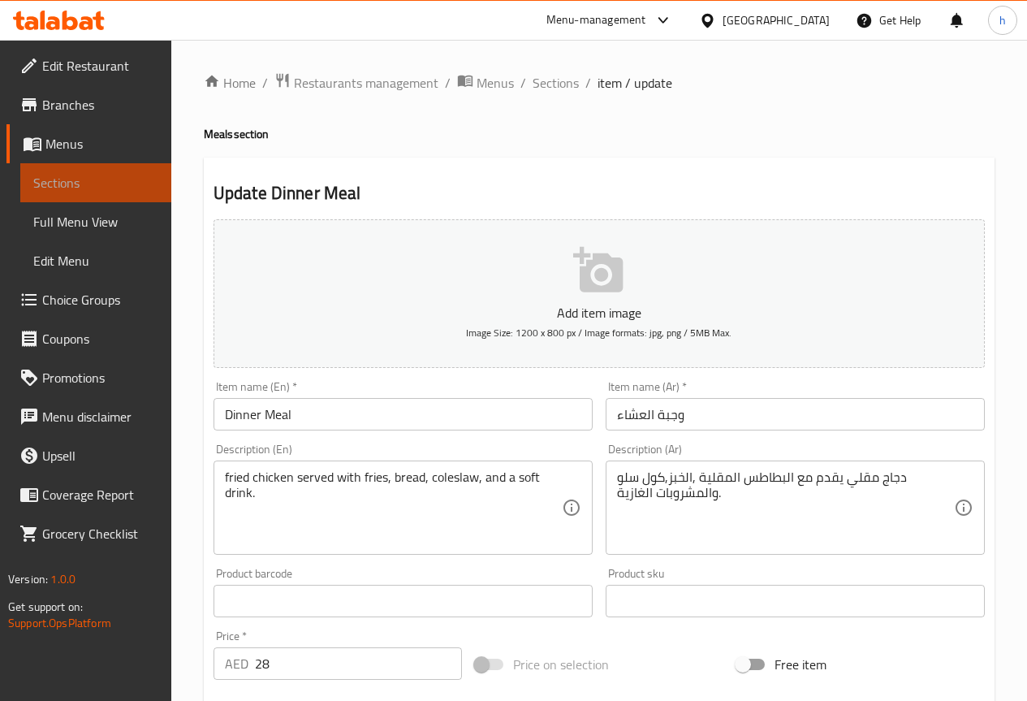
click at [135, 168] on link "Sections" at bounding box center [95, 182] width 151 height 39
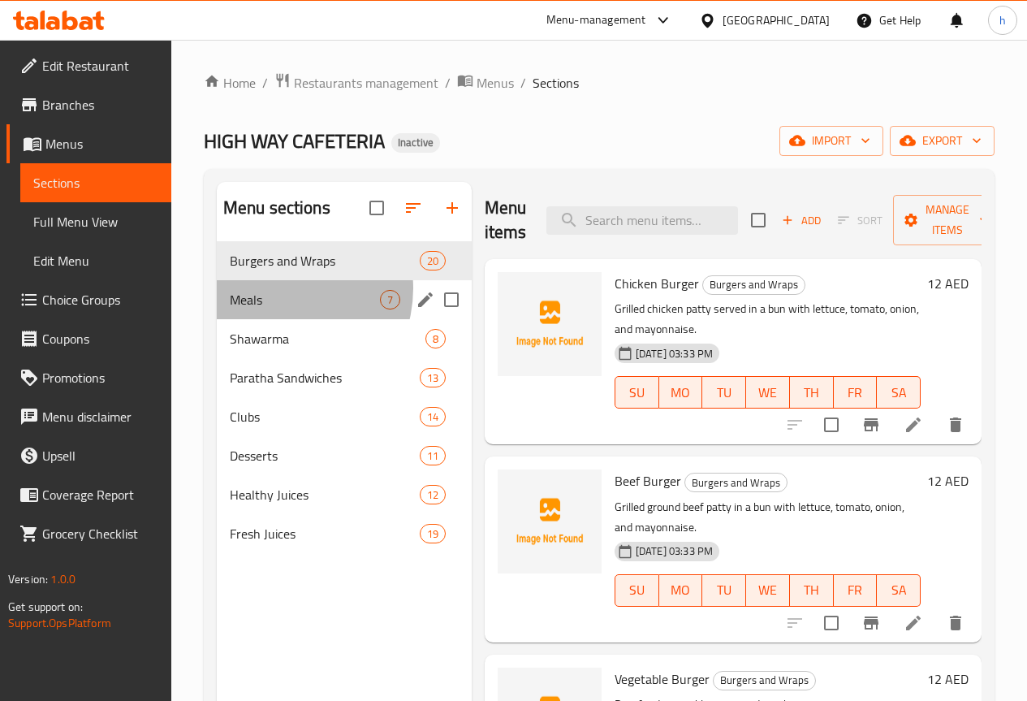
click at [279, 313] on div "Meals 7" at bounding box center [344, 299] width 255 height 39
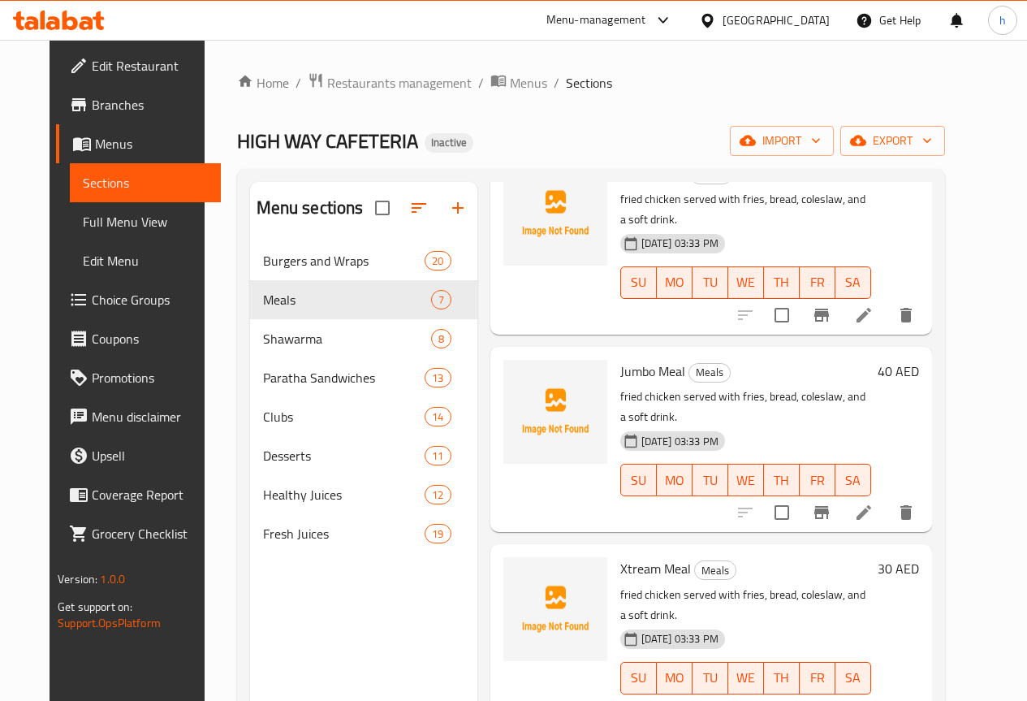
scroll to position [325, 0]
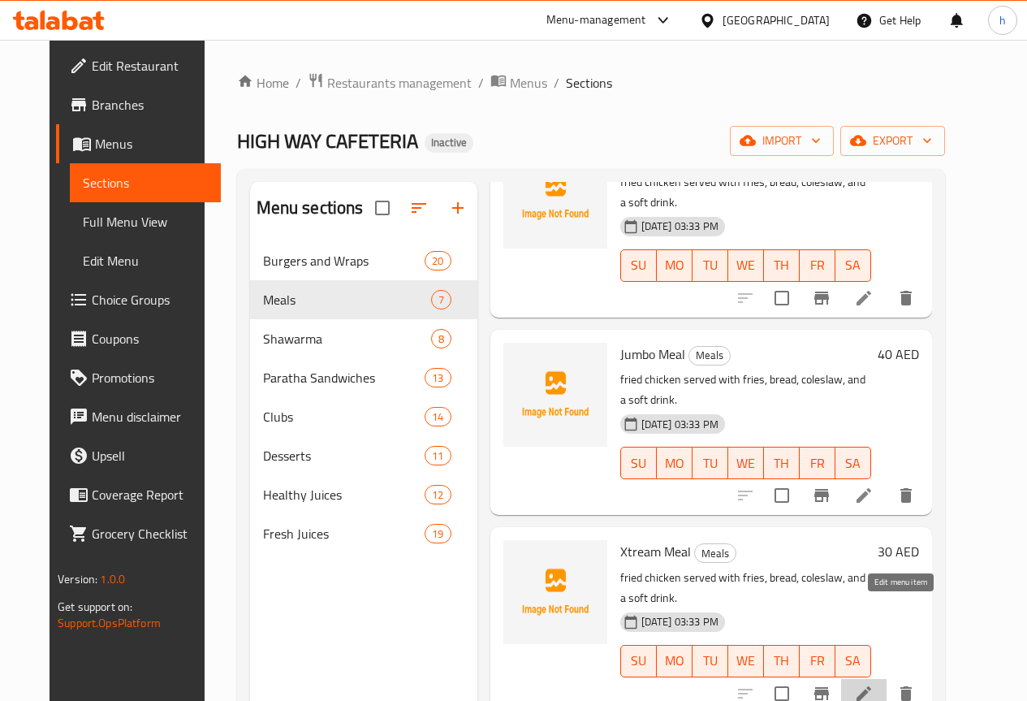
click at [874, 684] on icon at bounding box center [863, 693] width 19 height 19
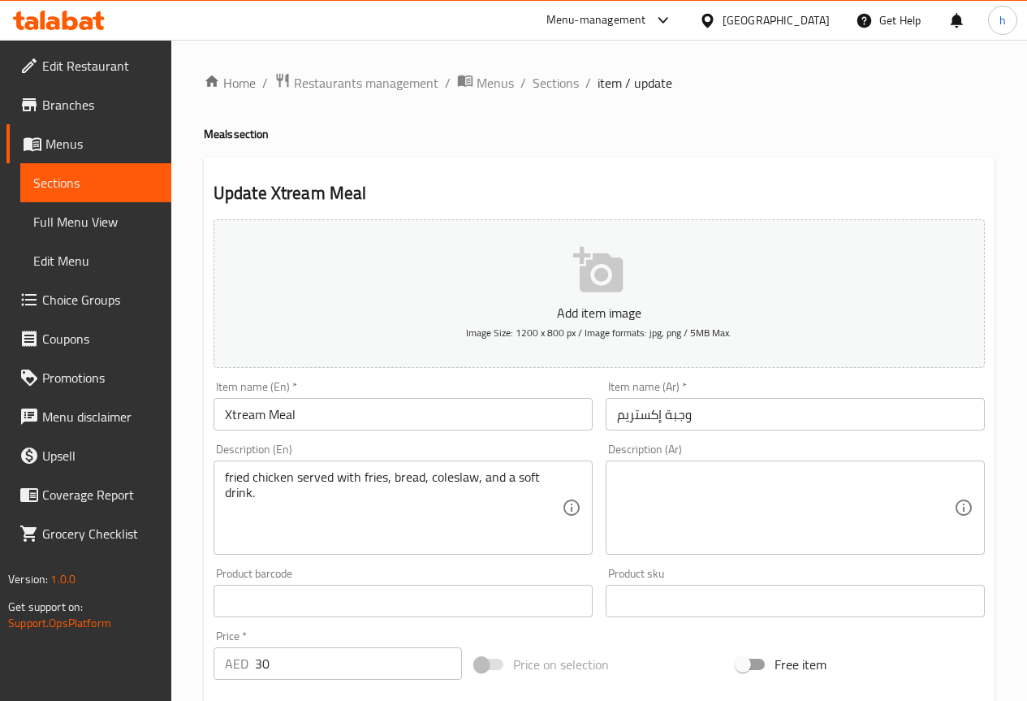
click at [759, 475] on textarea at bounding box center [785, 507] width 337 height 77
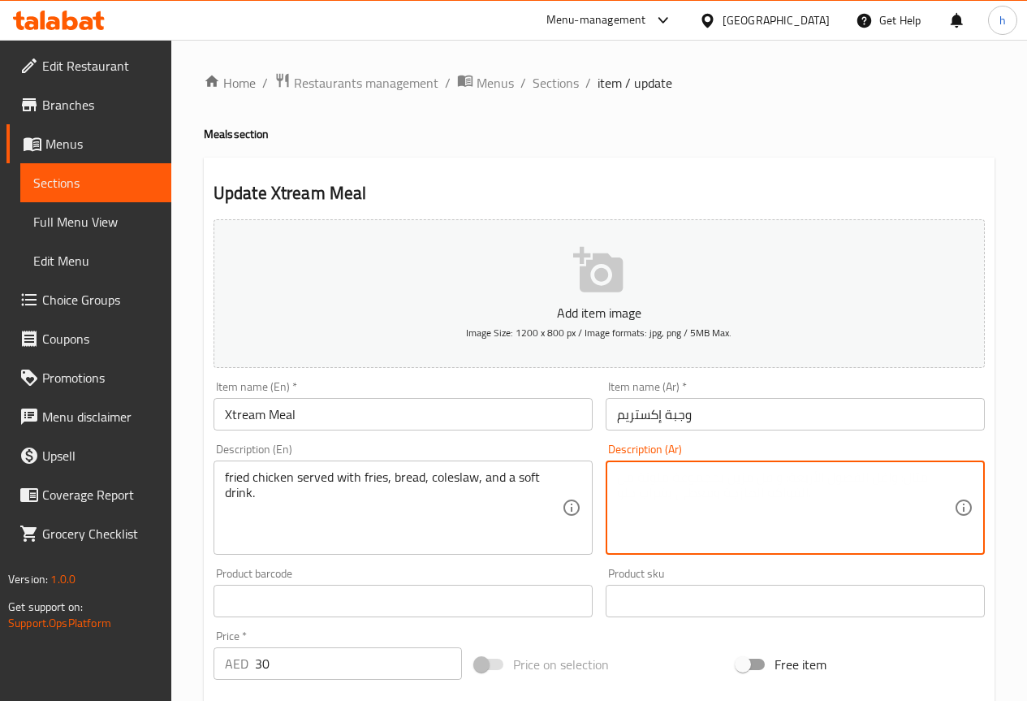
paste textarea "دجاج مقلي يقدم مع البطاطس المقلية ,الخبز,كول سلو والمشروبات الغازية."
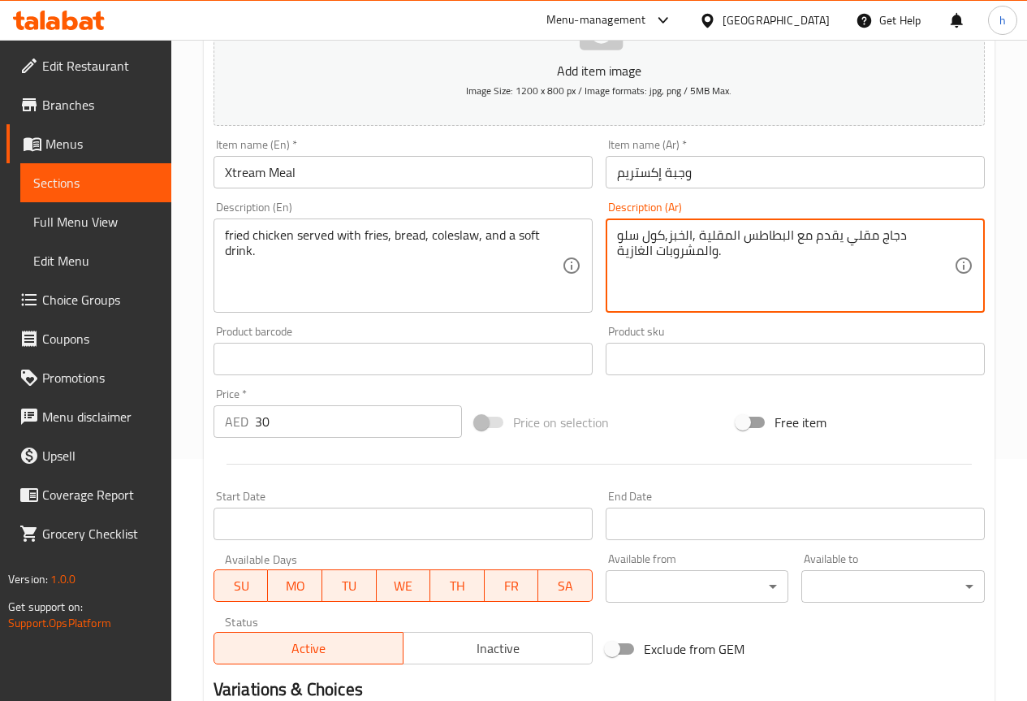
scroll to position [244, 0]
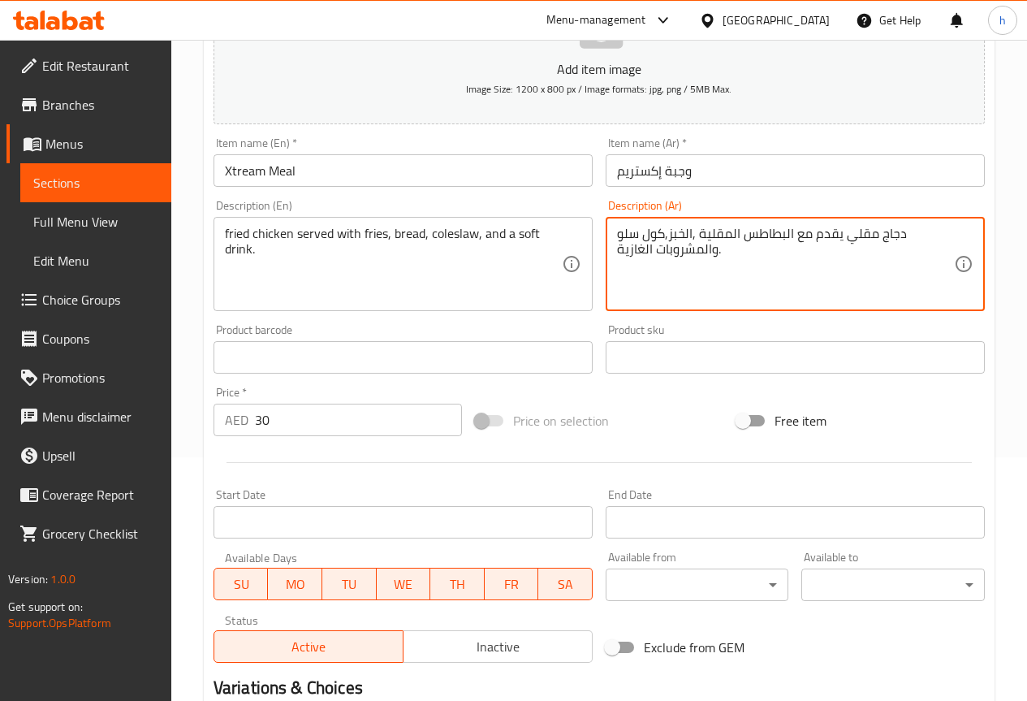
type textarea "دجاج مقلي يقدم مع البطاطس المقلية ,الخبز,كول سلو والمشروبات الغازية."
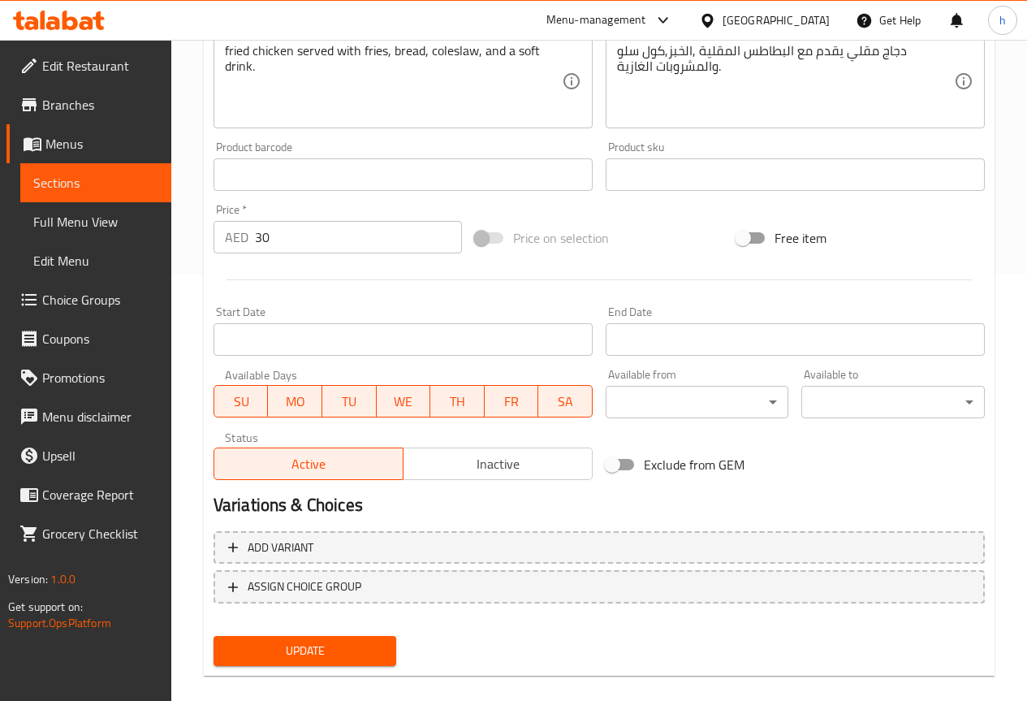
scroll to position [447, 0]
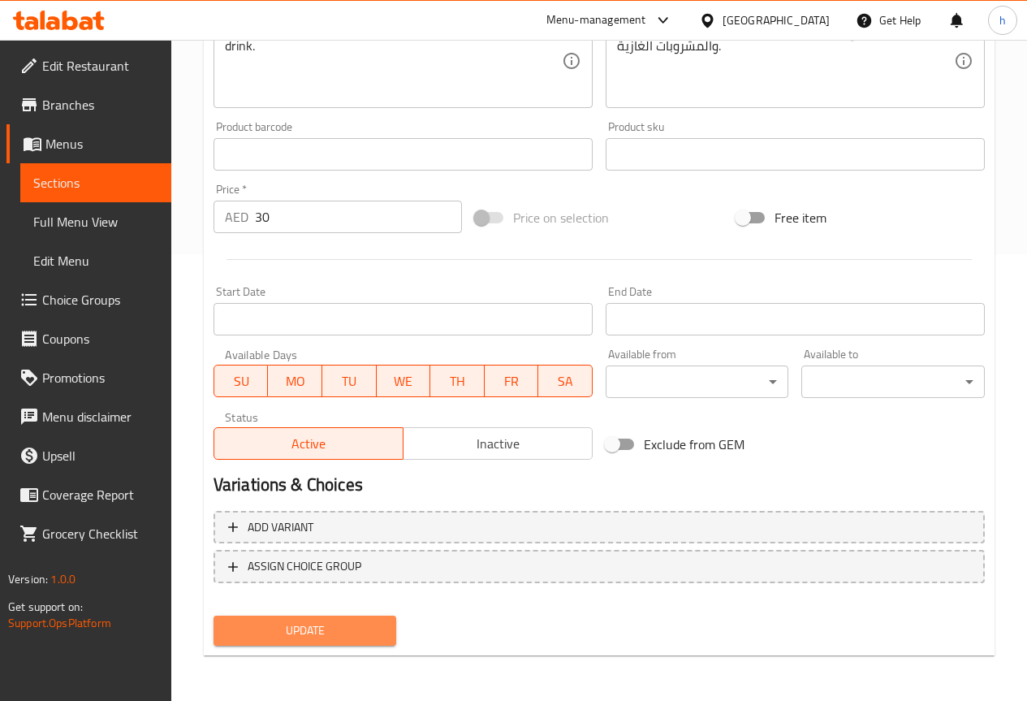
click at [336, 626] on span "Update" at bounding box center [306, 630] width 158 height 20
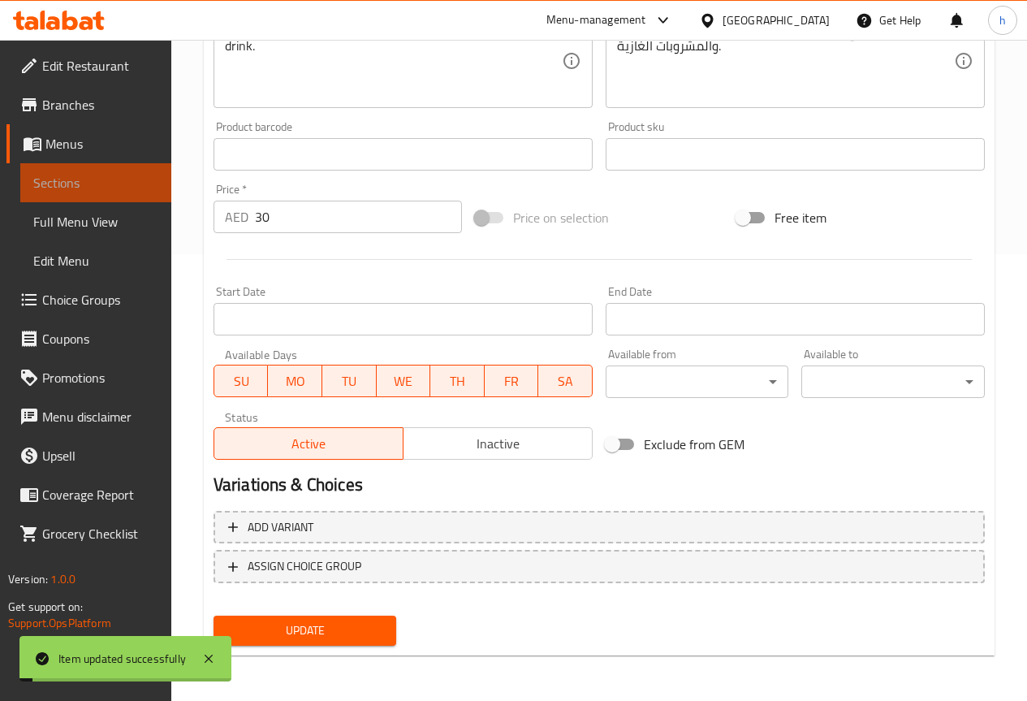
click at [71, 185] on span "Sections" at bounding box center [95, 182] width 125 height 19
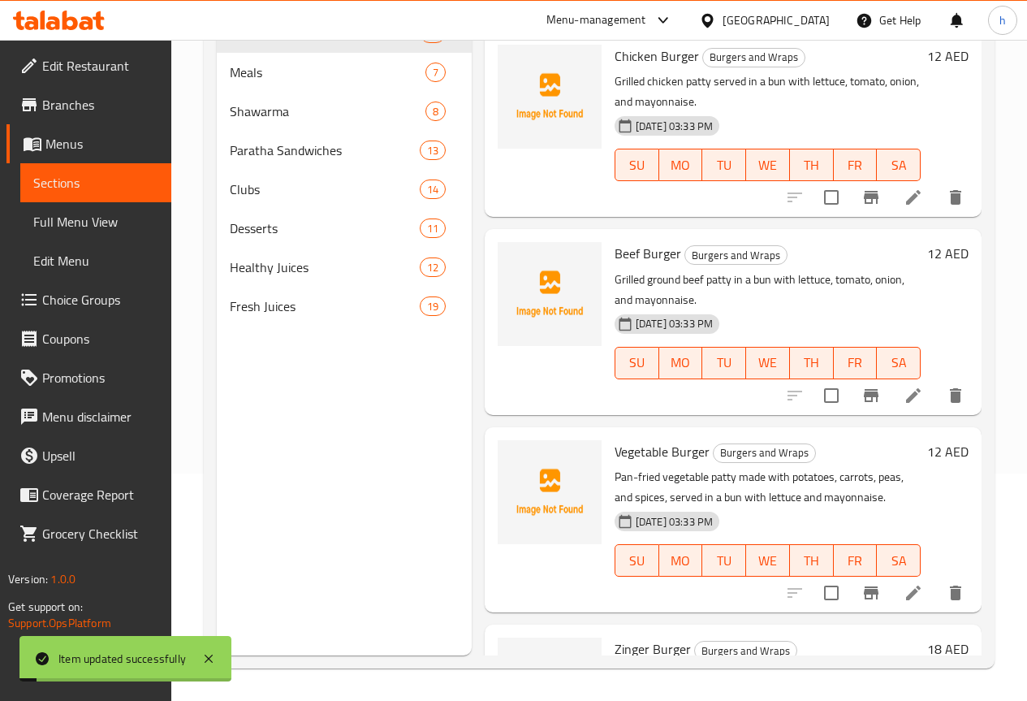
scroll to position [227, 0]
click at [279, 82] on span "Meals" at bounding box center [305, 72] width 150 height 19
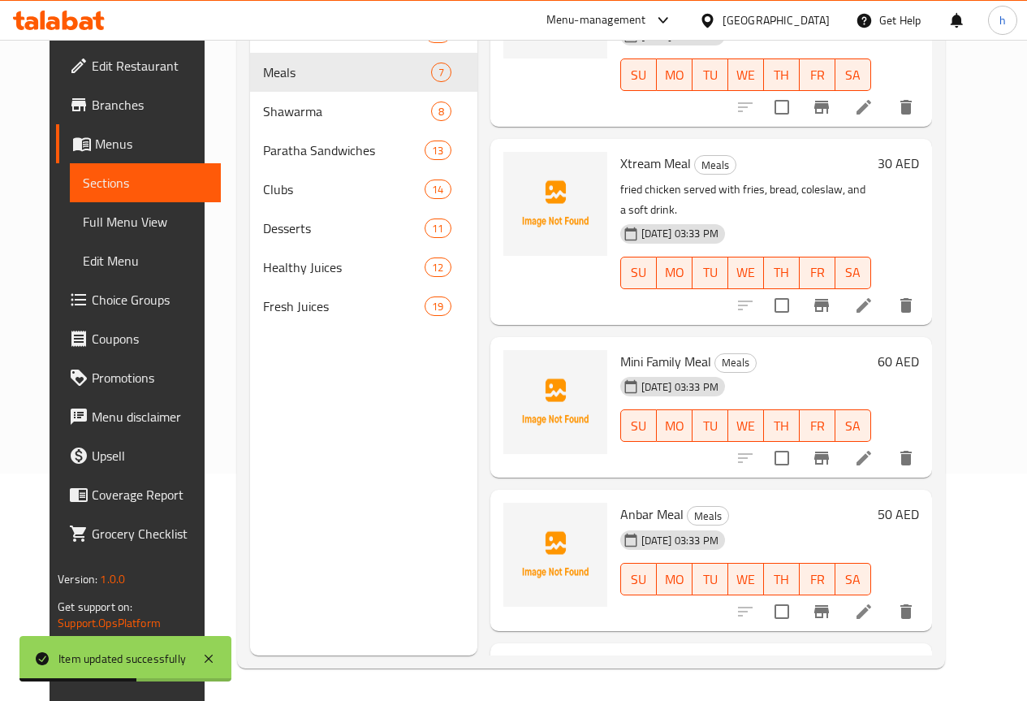
scroll to position [487, 0]
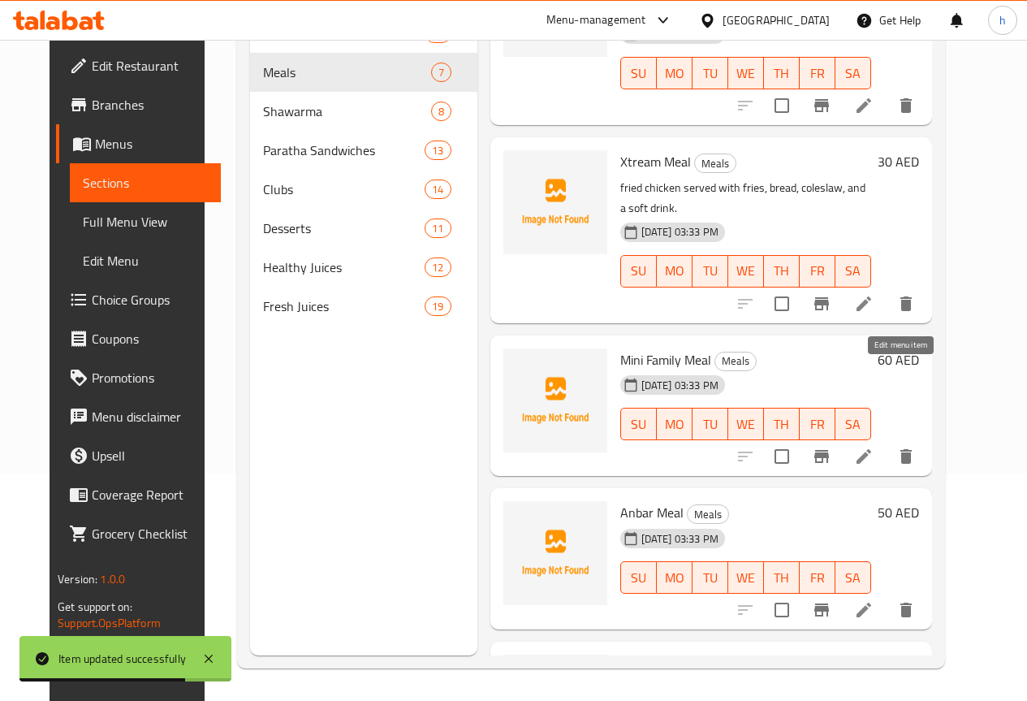
click at [874, 447] on icon at bounding box center [863, 456] width 19 height 19
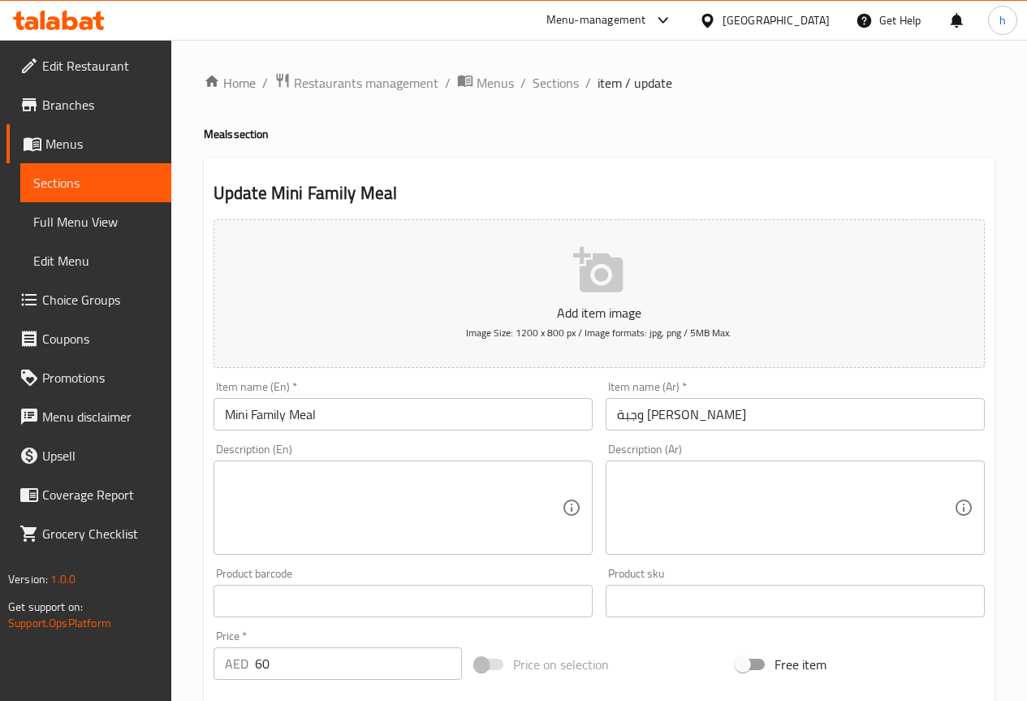
click at [771, 417] on input "وجبة ميني فاميلي" at bounding box center [795, 414] width 379 height 32
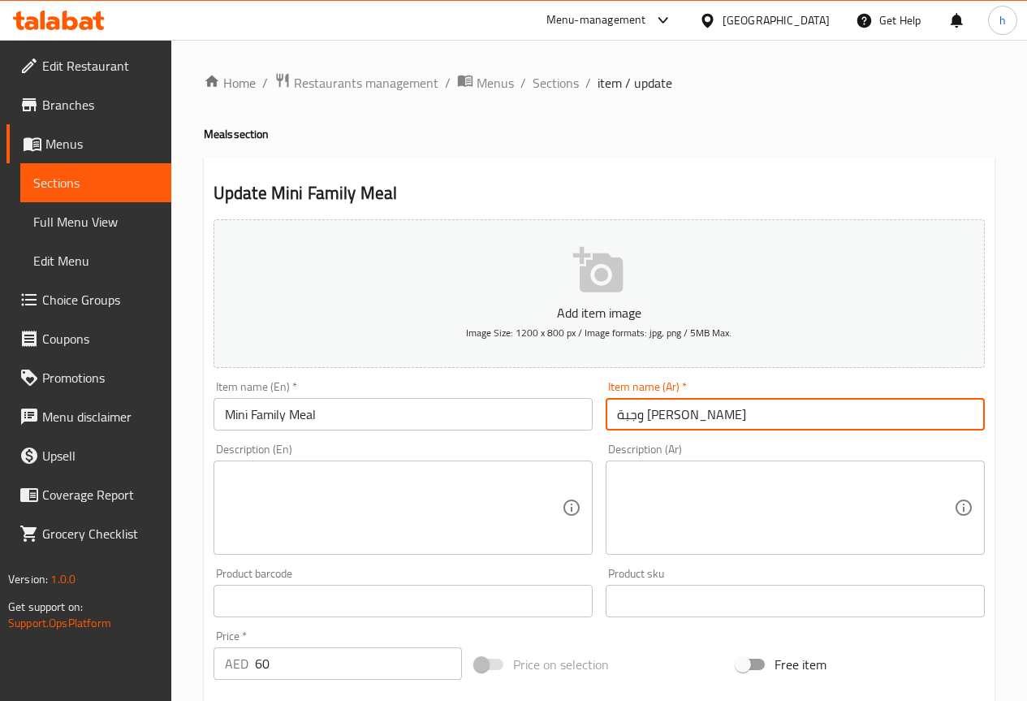
click at [771, 417] on input "وجبة ميني فاميلي" at bounding box center [795, 414] width 379 height 32
paste input "عائلية مين"
type input "وجبة عائلية ميني"
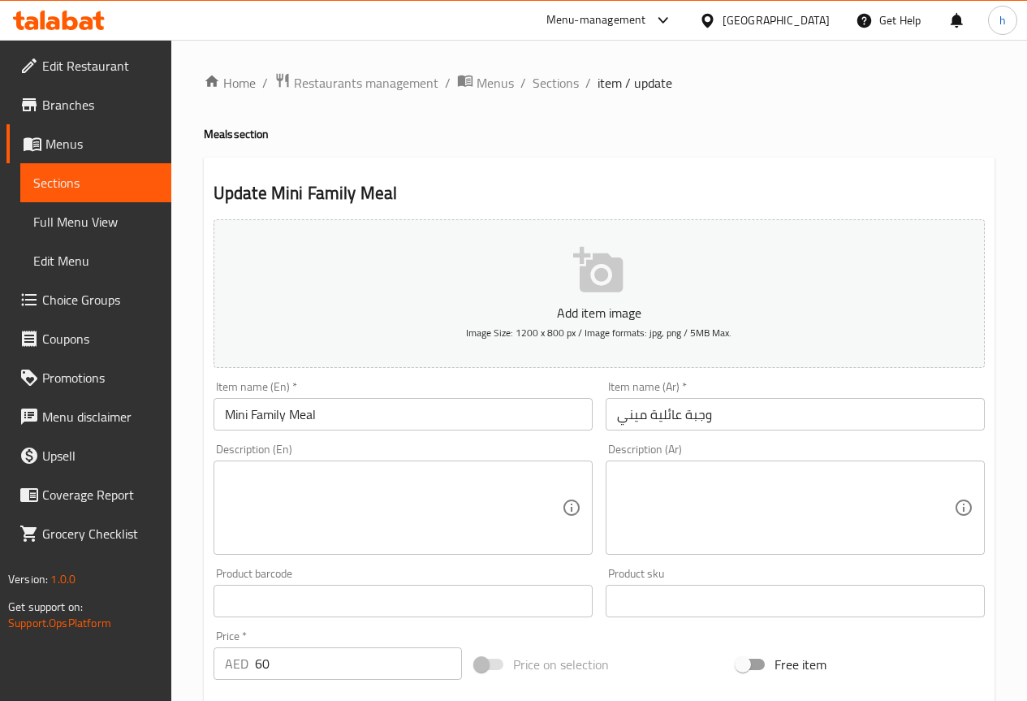
click at [771, 414] on input "وجبة عائلية ميني" at bounding box center [795, 414] width 379 height 32
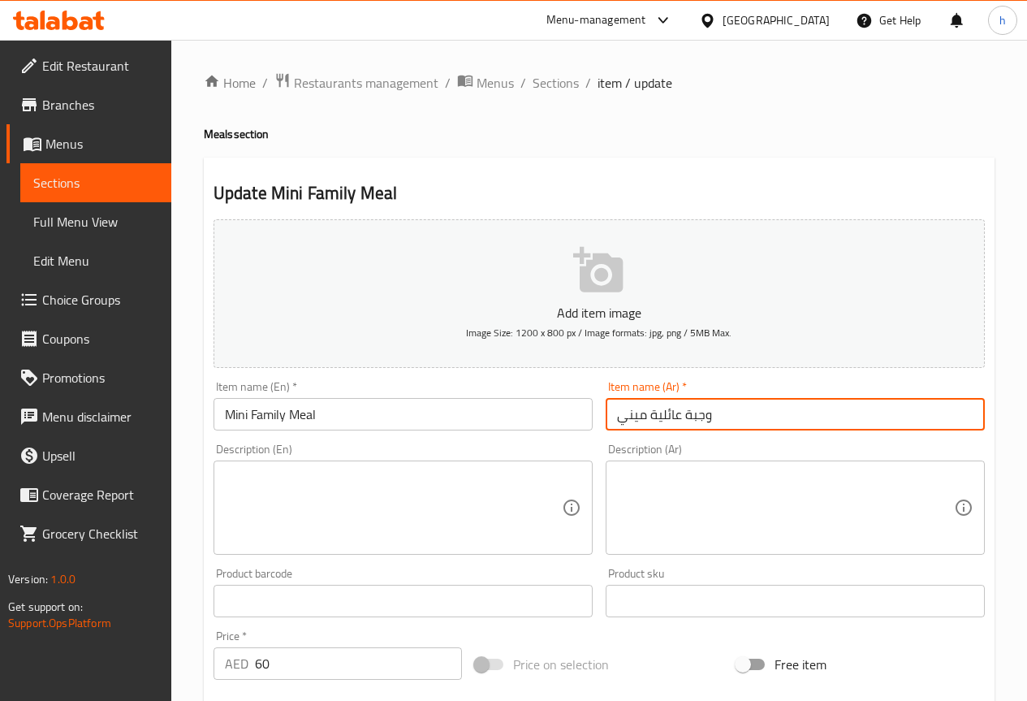
click at [771, 414] on input "وجبة عائلية ميني" at bounding box center [795, 414] width 379 height 32
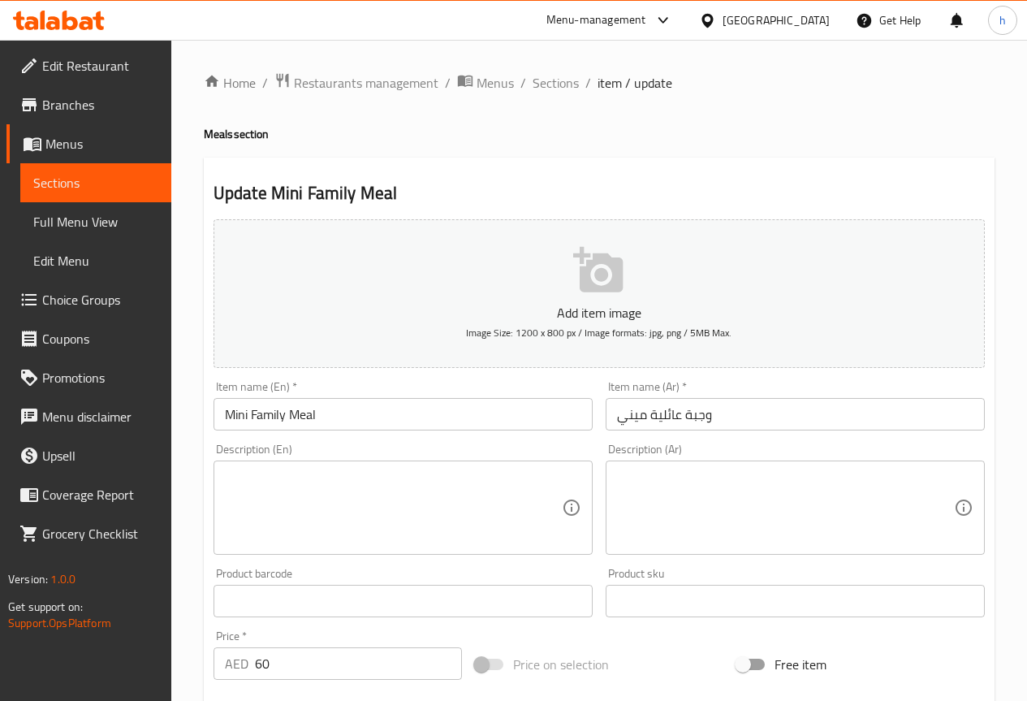
click at [341, 416] on input "Mini Family Meal" at bounding box center [403, 414] width 379 height 32
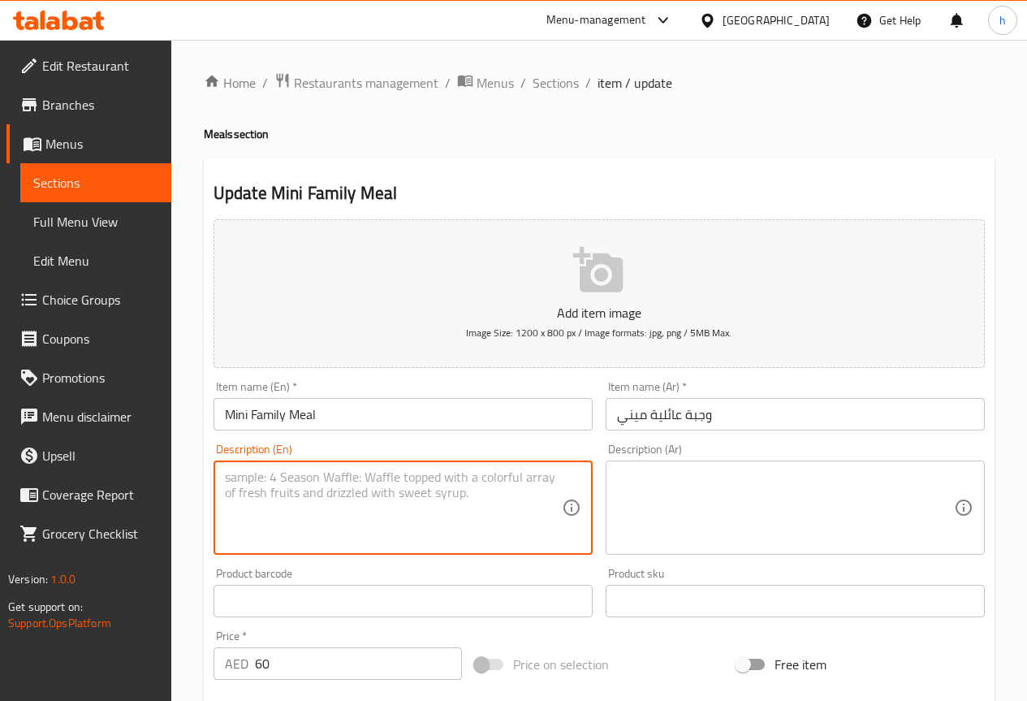
click at [257, 503] on textarea at bounding box center [393, 507] width 337 height 77
paste textarea "fried chicken with large fries, bread, and coleslaw."
type textarea "fried chicken with large fries, bread, and coleslaw."
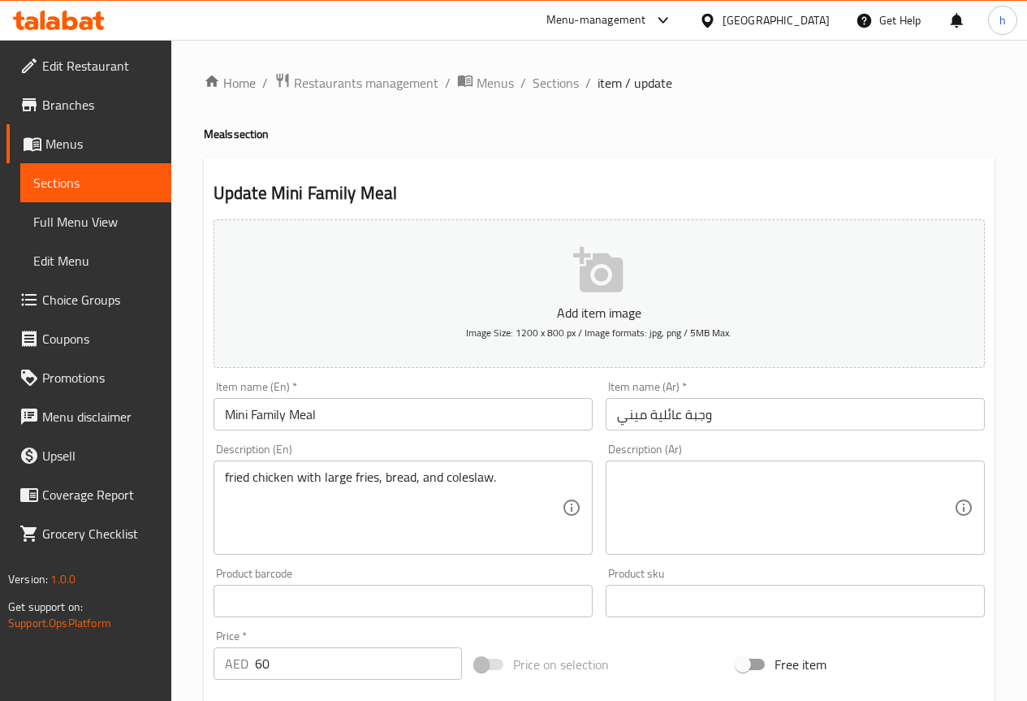
click at [663, 492] on textarea at bounding box center [785, 507] width 337 height 77
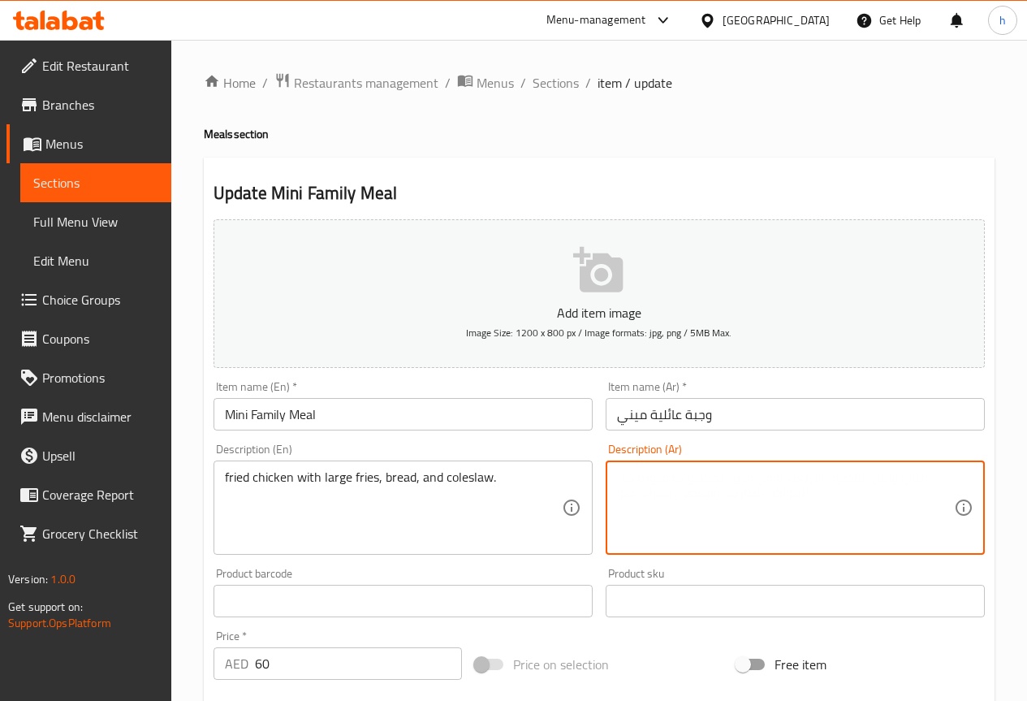
paste textarea "دجاج مقلي مع بطاطس مقلية كبيرة وخبز وسلطة الكرنب."
click at [719, 479] on textarea "دجاج مقلي مع بطاطس مقلية كبيرة وخبز وسلطة الكرنب." at bounding box center [785, 507] width 337 height 77
drag, startPoint x: 692, startPoint y: 478, endPoint x: 620, endPoint y: 481, distance: 71.5
click at [620, 481] on textarea "دجاج مقلي مع بطاطس مقلية كبيرة ,خبز وسلطة الكرنب." at bounding box center [785, 507] width 337 height 77
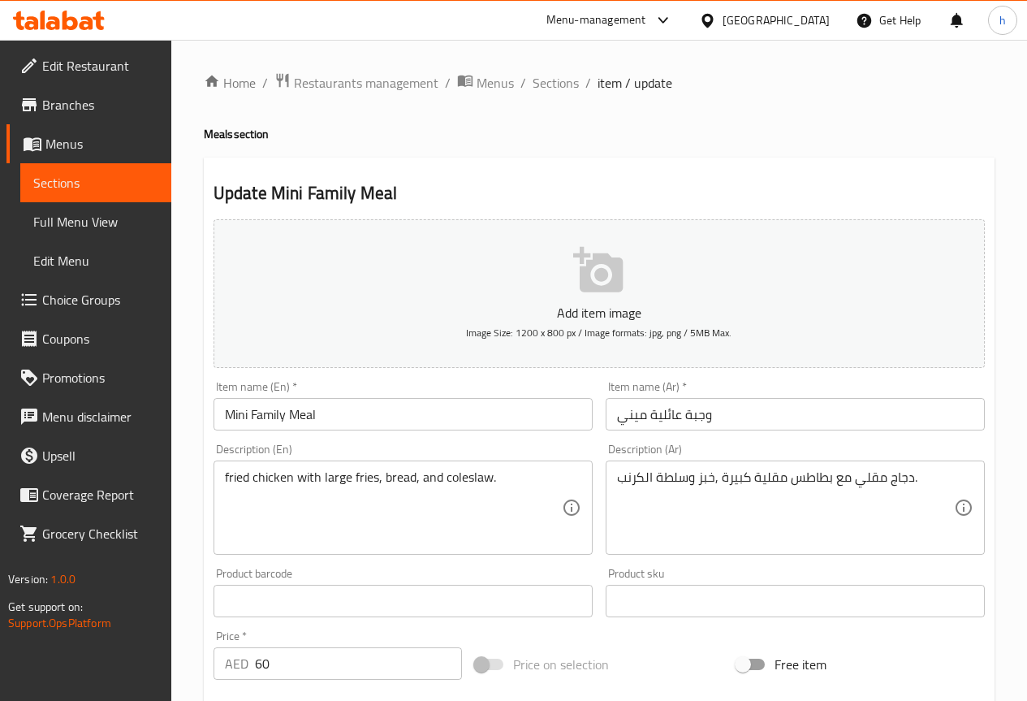
click at [685, 480] on textarea "دجاج مقلي مع بطاطس مقلية كبيرة ,خبز وسلطة الكرنب." at bounding box center [785, 507] width 337 height 77
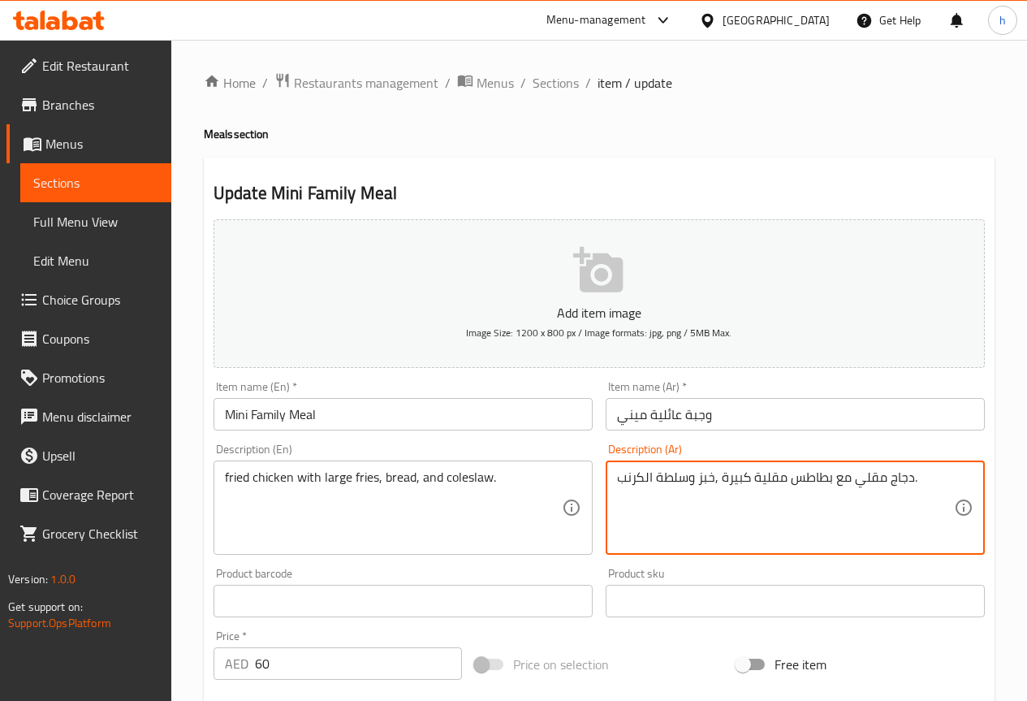
drag, startPoint x: 690, startPoint y: 478, endPoint x: 618, endPoint y: 473, distance: 72.5
click at [618, 473] on textarea "دجاج مقلي مع بطاطس مقلية كبيرة ,خبز وسلطة الكرنب." at bounding box center [785, 507] width 337 height 77
click at [728, 495] on textarea "دجاج مقلي مع بطاطس مقلية كبيرة ,خبز وسلطة الكرنب." at bounding box center [785, 507] width 337 height 77
drag, startPoint x: 690, startPoint y: 481, endPoint x: 624, endPoint y: 480, distance: 66.6
click at [624, 480] on textarea "دجاج مقلي مع بطاطس مقلية كبيرة ,خبز وسلطة الكرنب." at bounding box center [785, 507] width 337 height 77
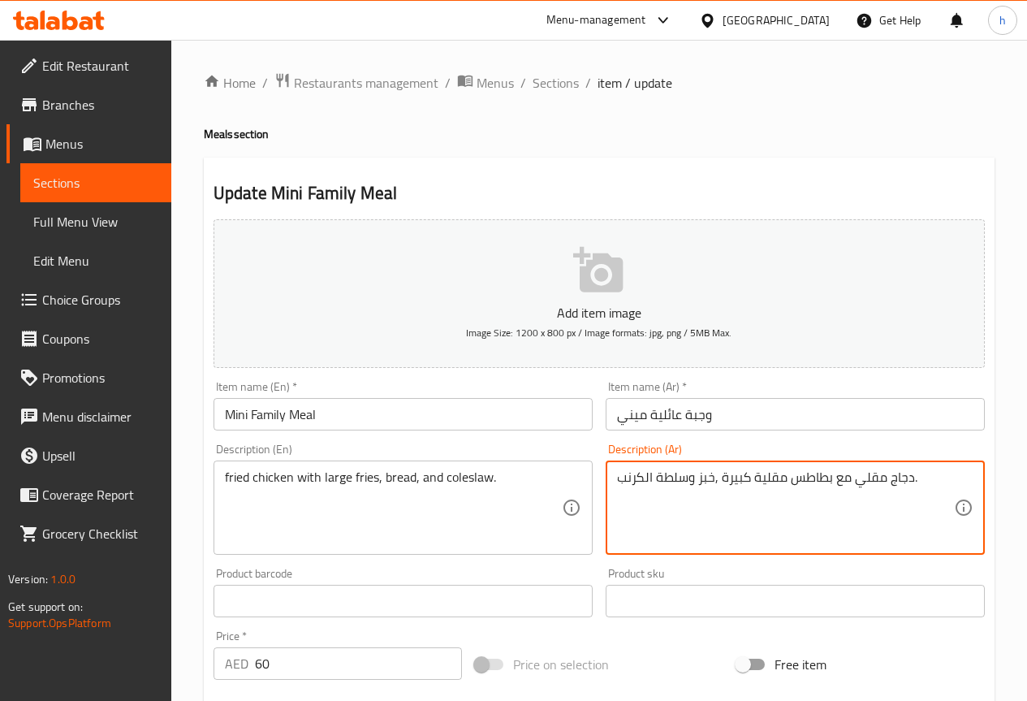
paste textarea "كول سلو"
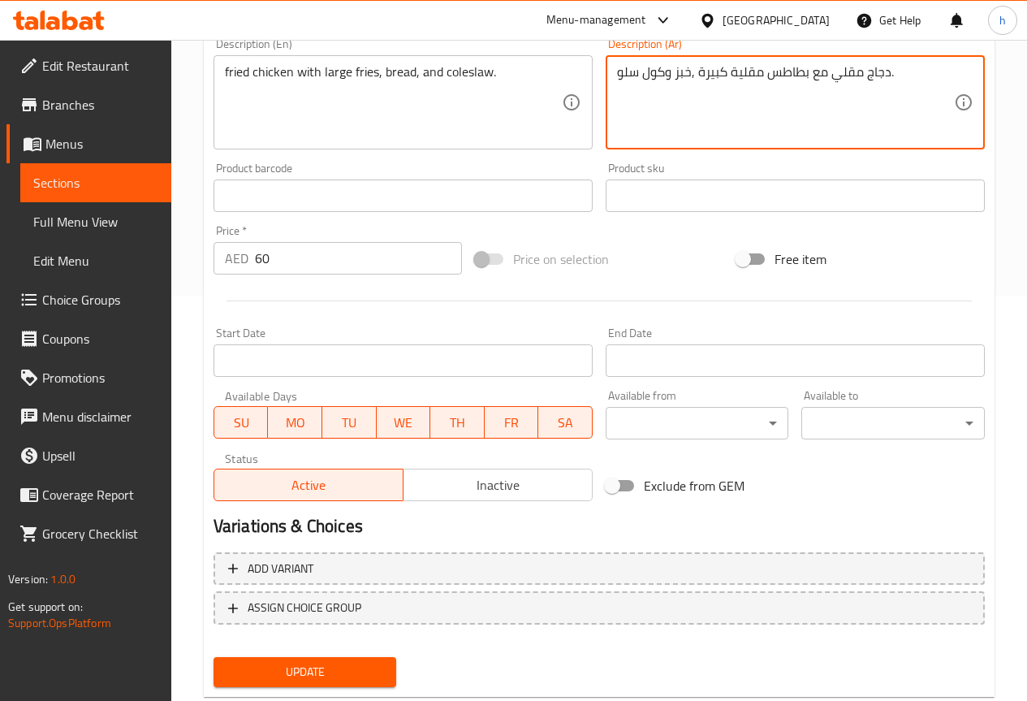
scroll to position [406, 0]
type textarea "دجاج مقلي مع بطاطس مقلية كبيرة ,خبز وكول سلو."
click at [369, 667] on span "Update" at bounding box center [306, 671] width 158 height 20
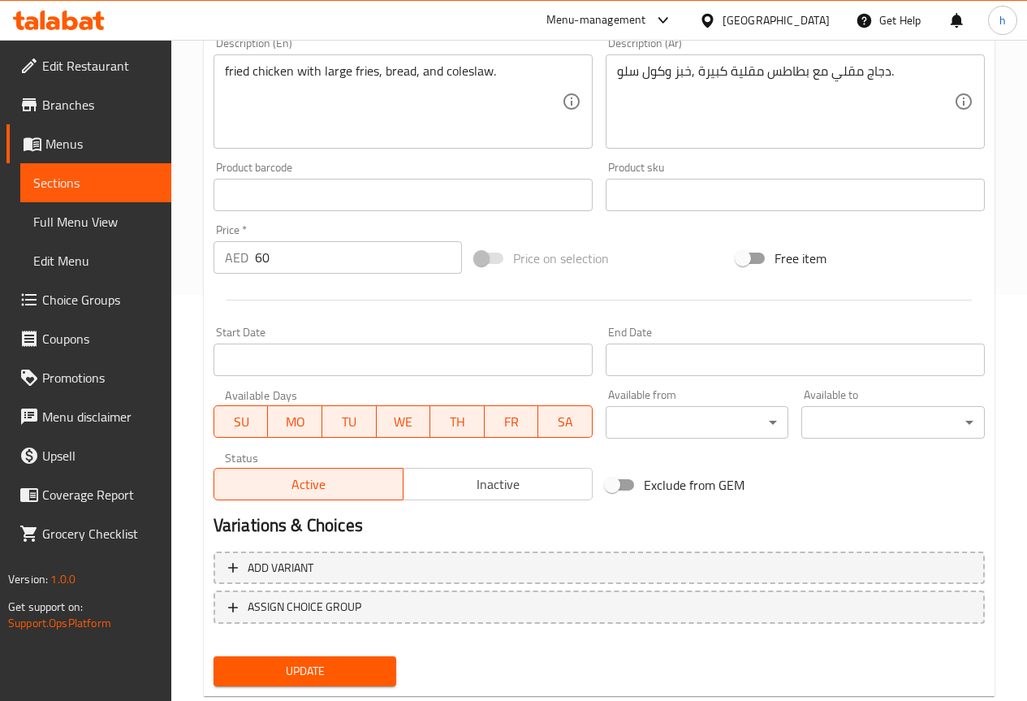
click at [305, 664] on span "Update" at bounding box center [306, 671] width 158 height 20
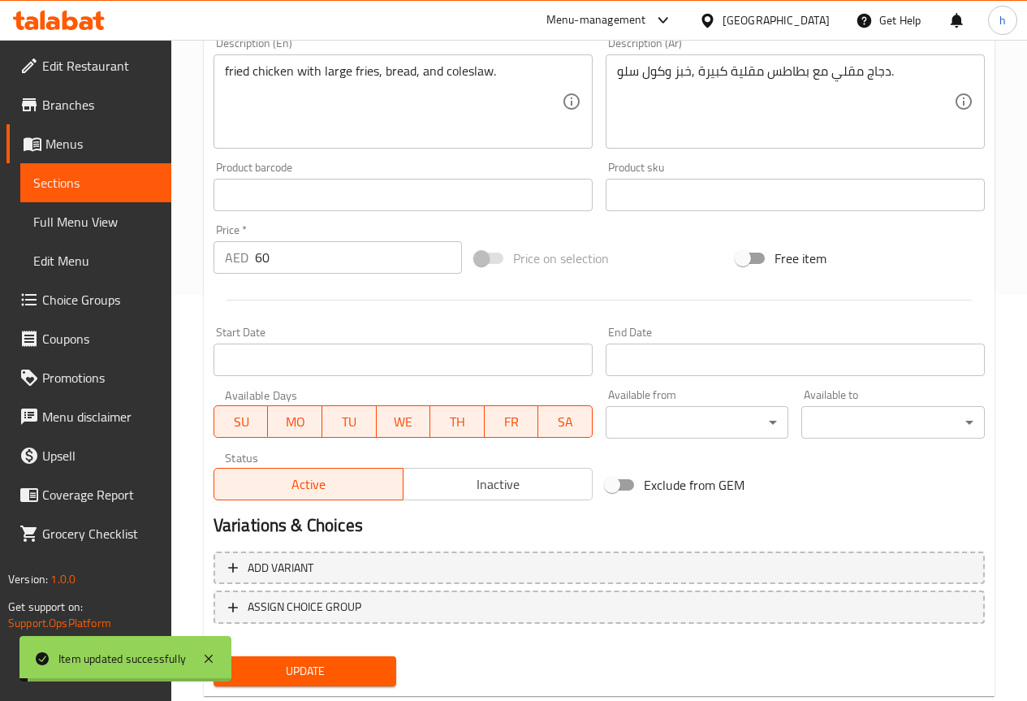
click at [113, 181] on span "Sections" at bounding box center [95, 182] width 125 height 19
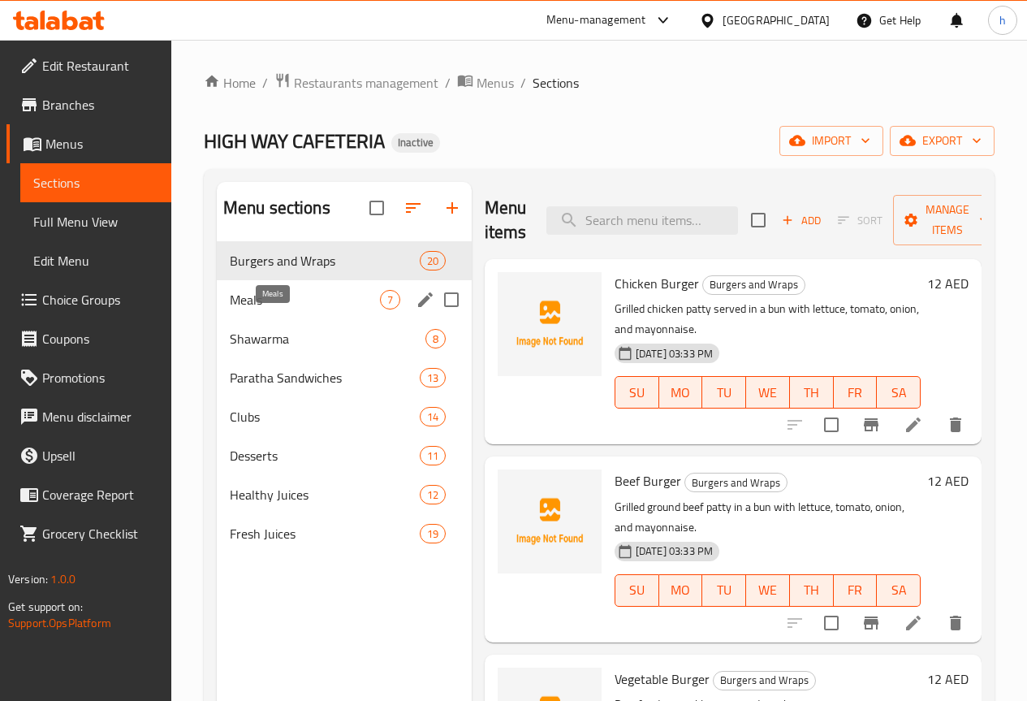
click at [240, 309] on span "Meals" at bounding box center [305, 299] width 150 height 19
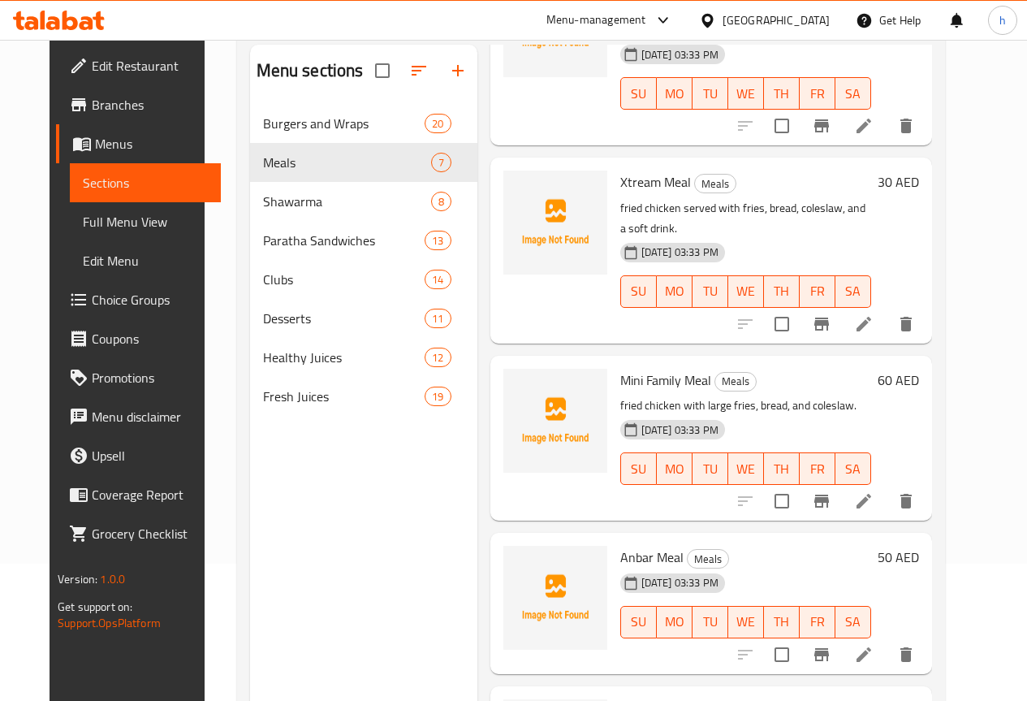
scroll to position [227, 0]
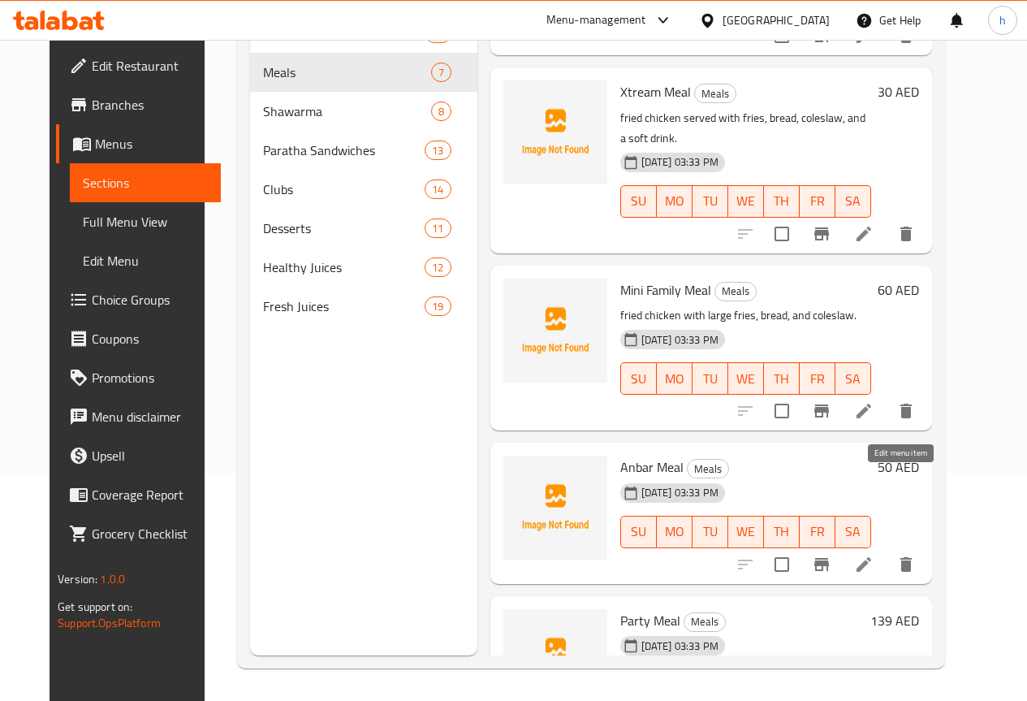
click at [871, 557] on icon at bounding box center [864, 564] width 15 height 15
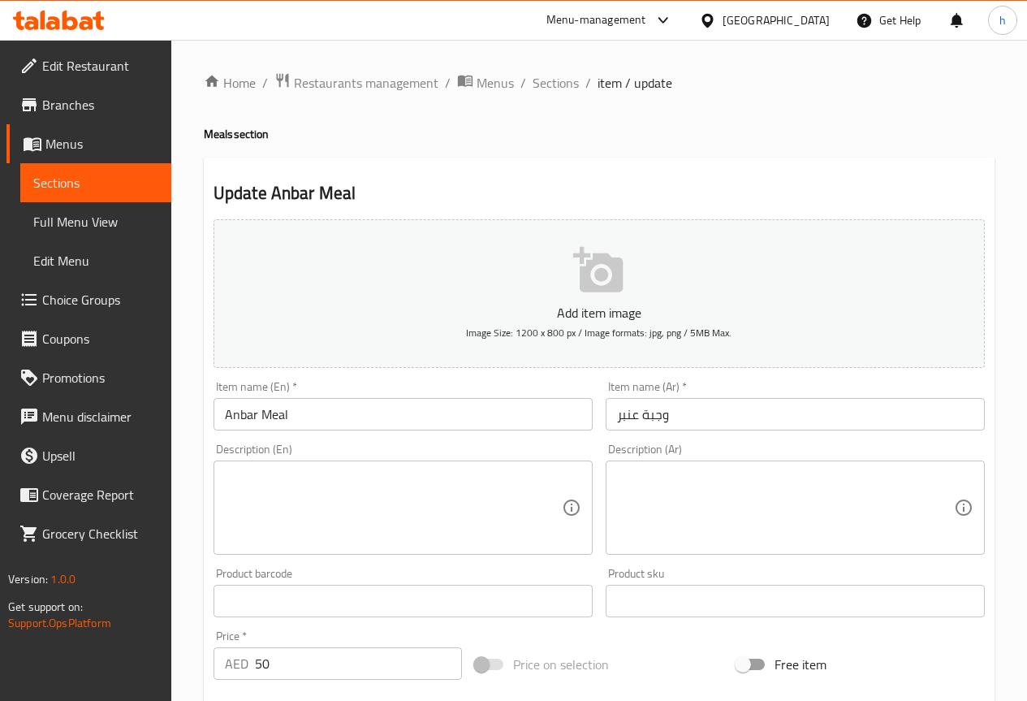
click at [101, 181] on span "Sections" at bounding box center [95, 182] width 125 height 19
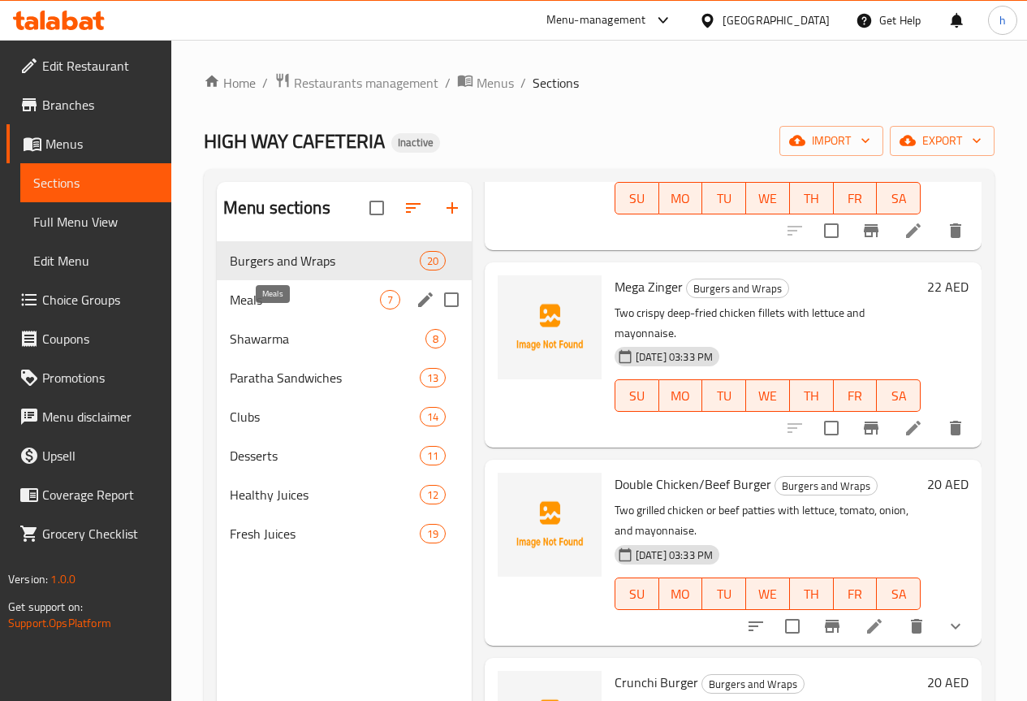
click at [259, 309] on span "Meals" at bounding box center [305, 299] width 150 height 19
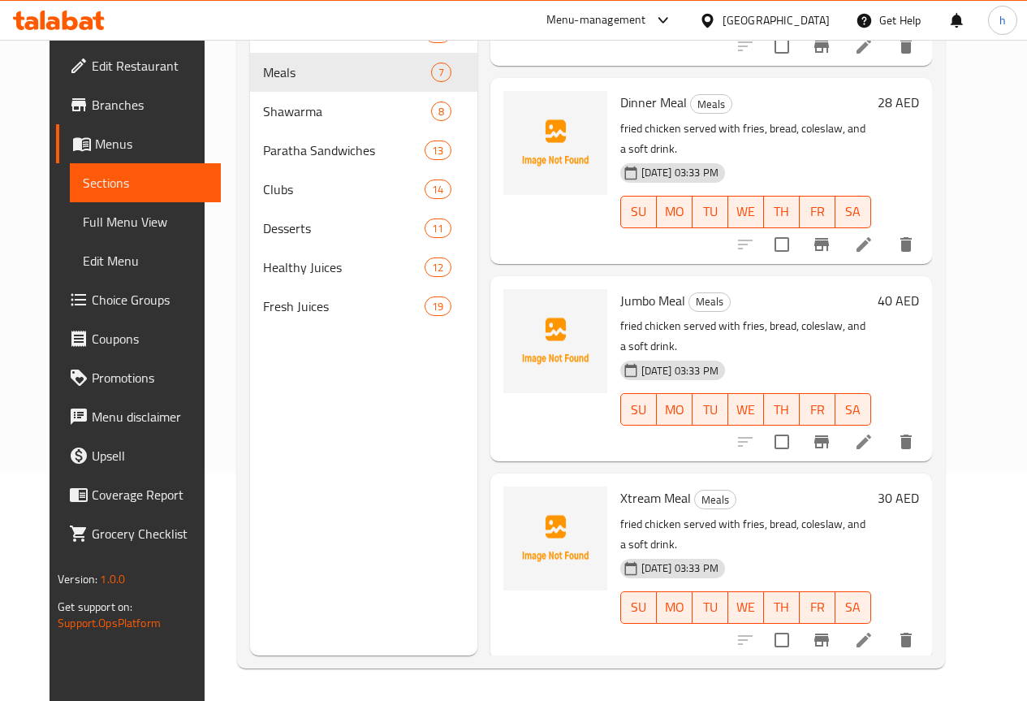
scroll to position [476, 0]
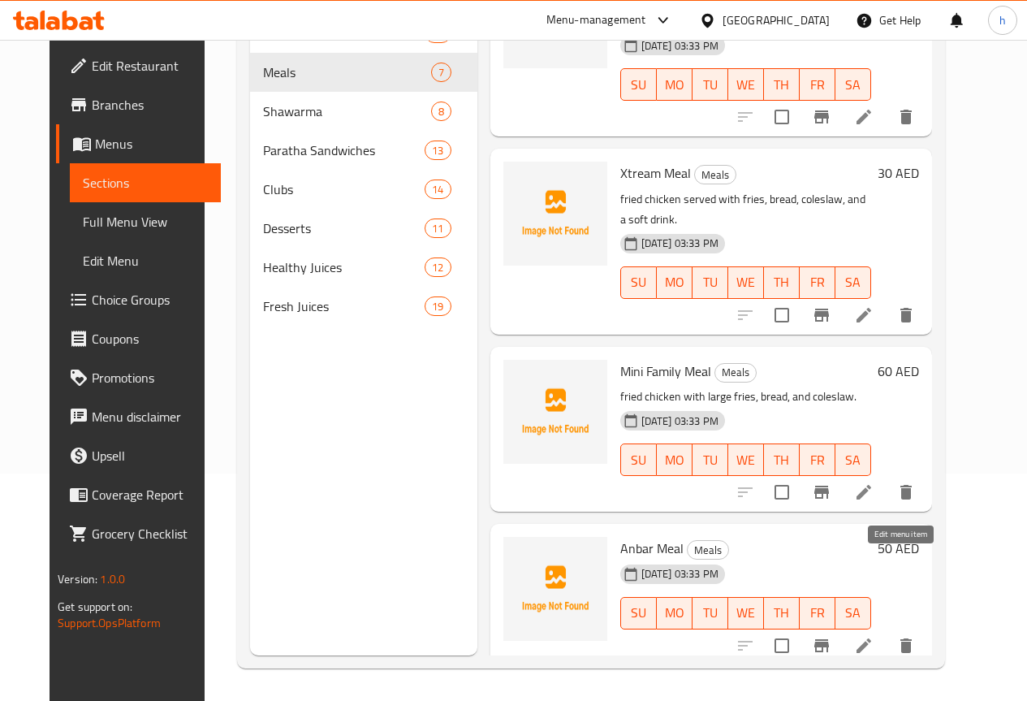
click at [874, 636] on icon at bounding box center [863, 645] width 19 height 19
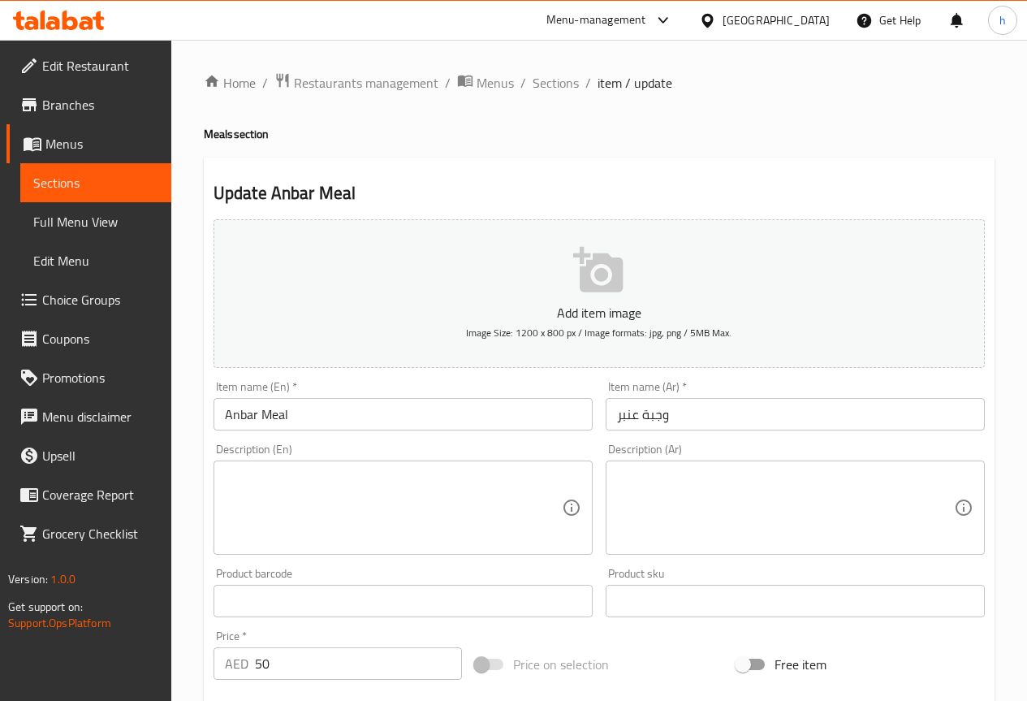
click at [466, 521] on textarea at bounding box center [393, 507] width 337 height 77
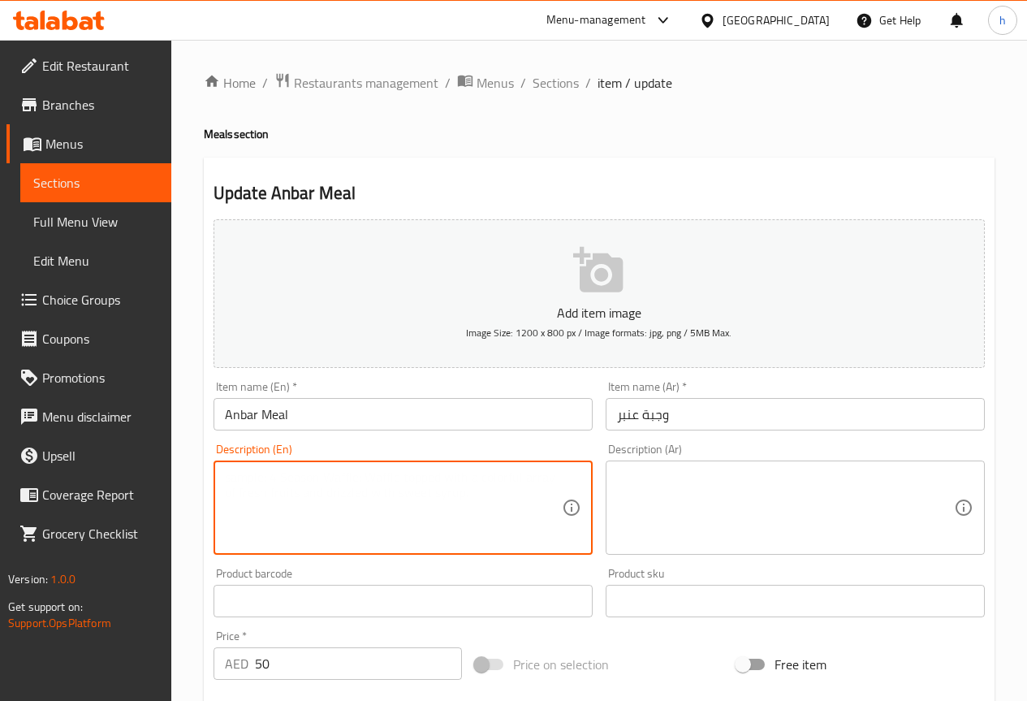
paste textarea "fried chicken with large fries, bread, coleslaw, and soft drinks."
type textarea "fried chicken with large fries, bread, coleslaw, and soft drinks."
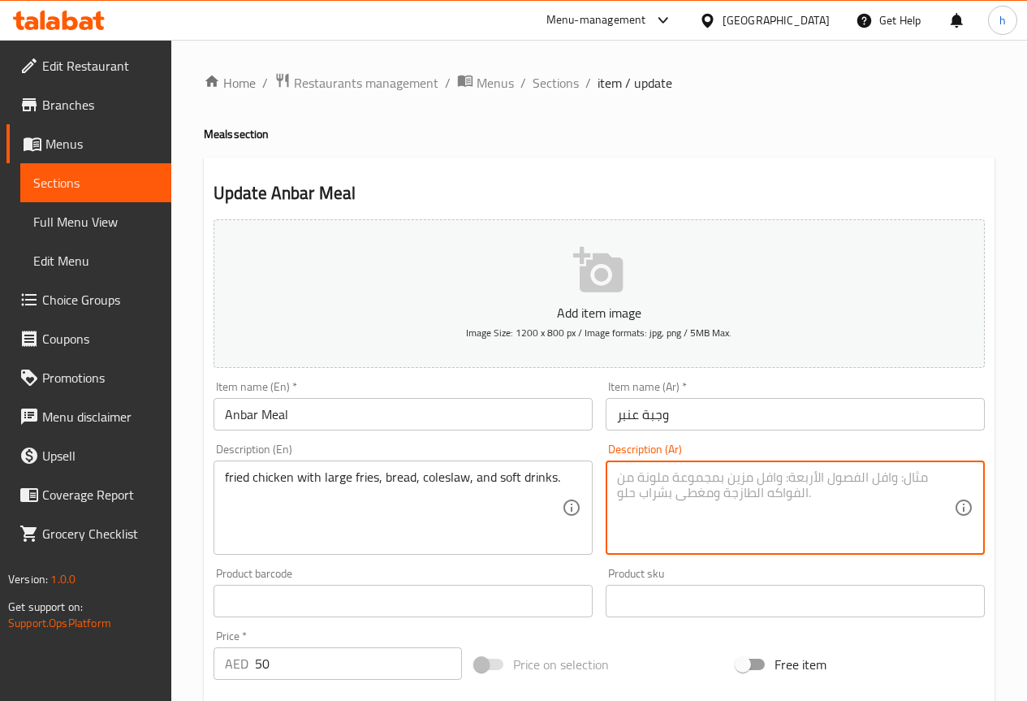
click at [712, 495] on textarea at bounding box center [785, 507] width 337 height 77
paste textarea "دجاج مقلي مع بطاطس مقلية كبيرة وخبز وسلطة الكرنب والمشروبات الغازية."
drag, startPoint x: 692, startPoint y: 478, endPoint x: 620, endPoint y: 481, distance: 71.5
click at [620, 481] on textarea "دجاج مقلي مع بطاطس مقلية كبيرة وخبز وسلطة الكرنب والمشروبات الغازية." at bounding box center [785, 507] width 337 height 77
paste textarea "كول سلو"
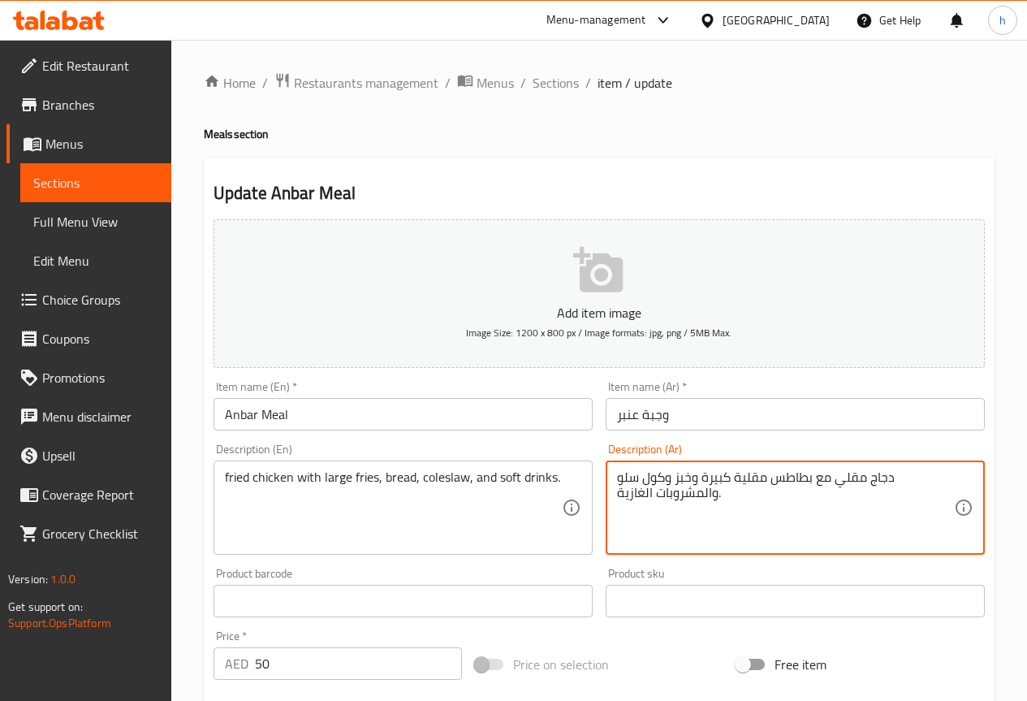
click at [671, 481] on textarea "دجاج مقلي مع بطاطس مقلية كبيرة وخبز وكول سلو والمشروبات الغازية." at bounding box center [785, 507] width 337 height 77
click at [694, 477] on textarea "دجاج مقلي مع بطاطس مقلية كبيرة وخبز ,كول سلو والمشروبات الغازية." at bounding box center [785, 507] width 337 height 77
type textarea "دجاج مقلي مع بطاطس مقلية كبيرة ,خبز ,كول سلو والمشروبات الغازية."
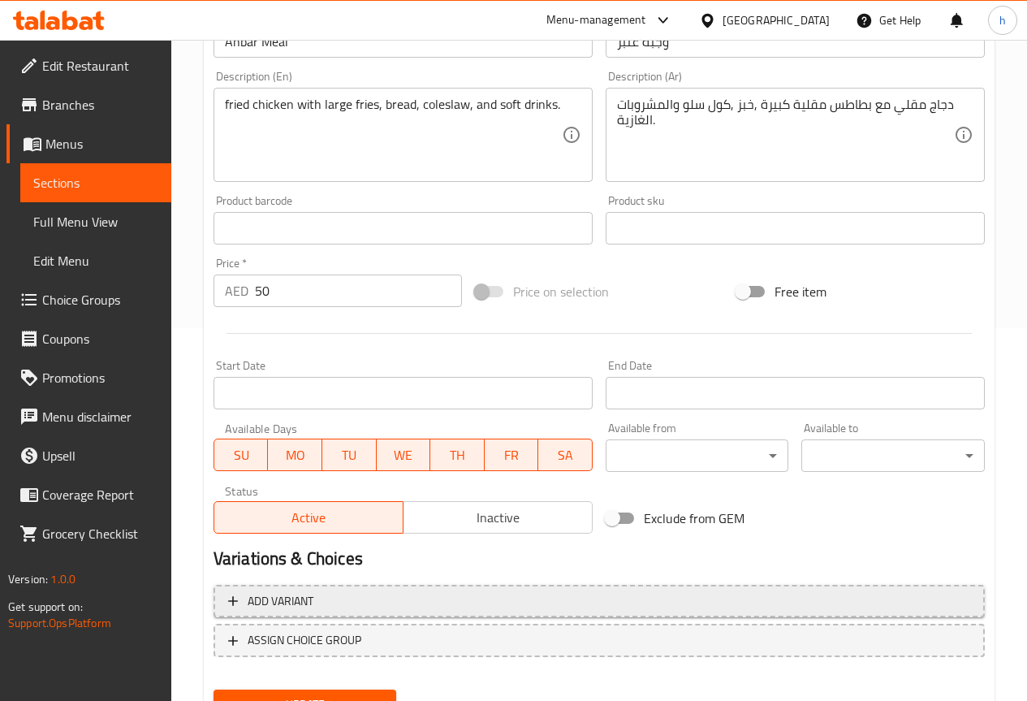
scroll to position [406, 0]
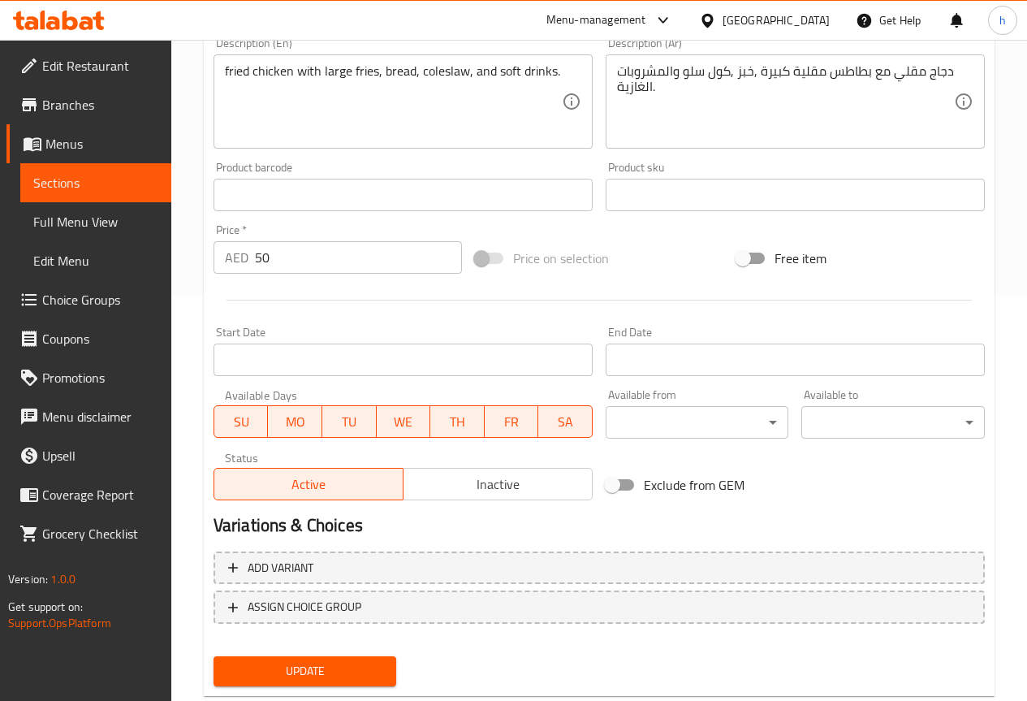
click at [348, 672] on span "Update" at bounding box center [306, 671] width 158 height 20
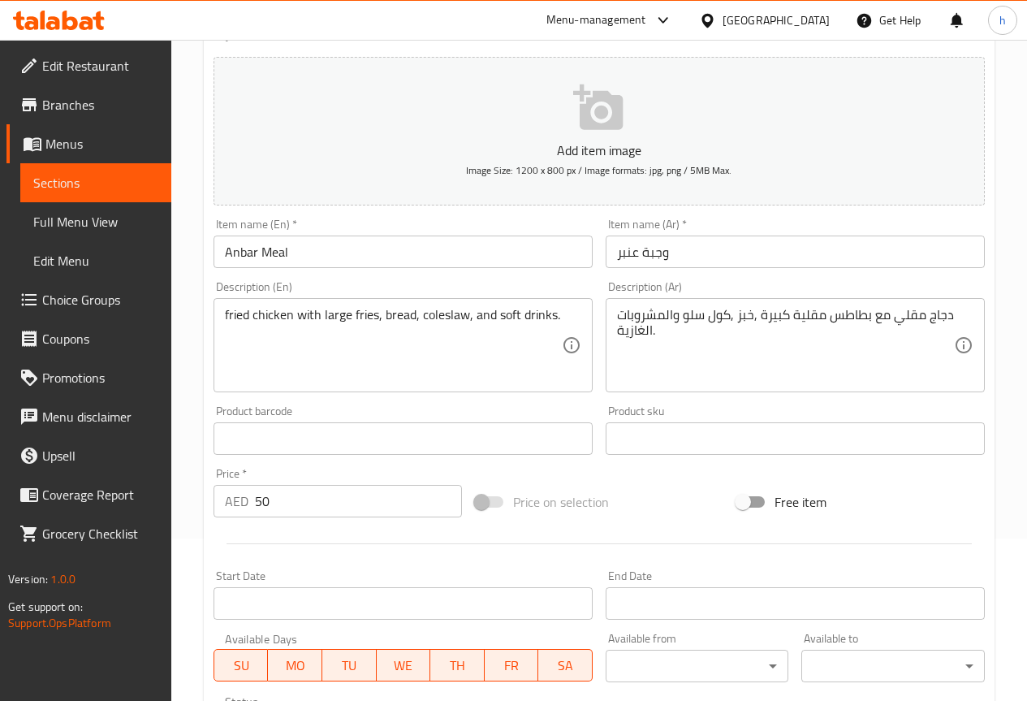
scroll to position [447, 0]
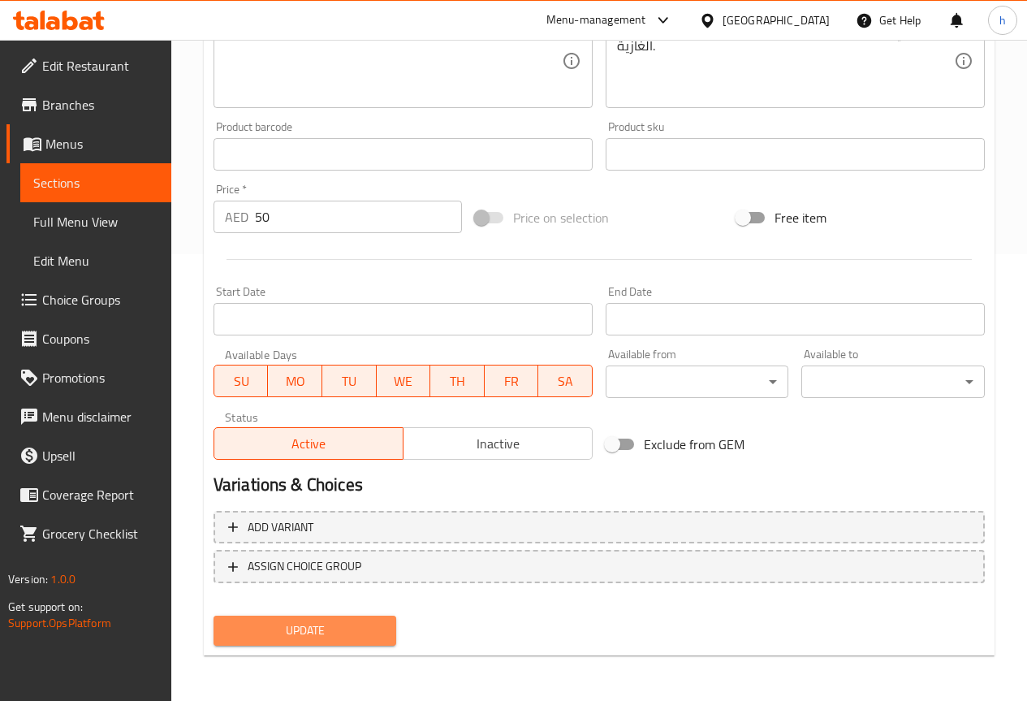
click at [322, 631] on span "Update" at bounding box center [306, 630] width 158 height 20
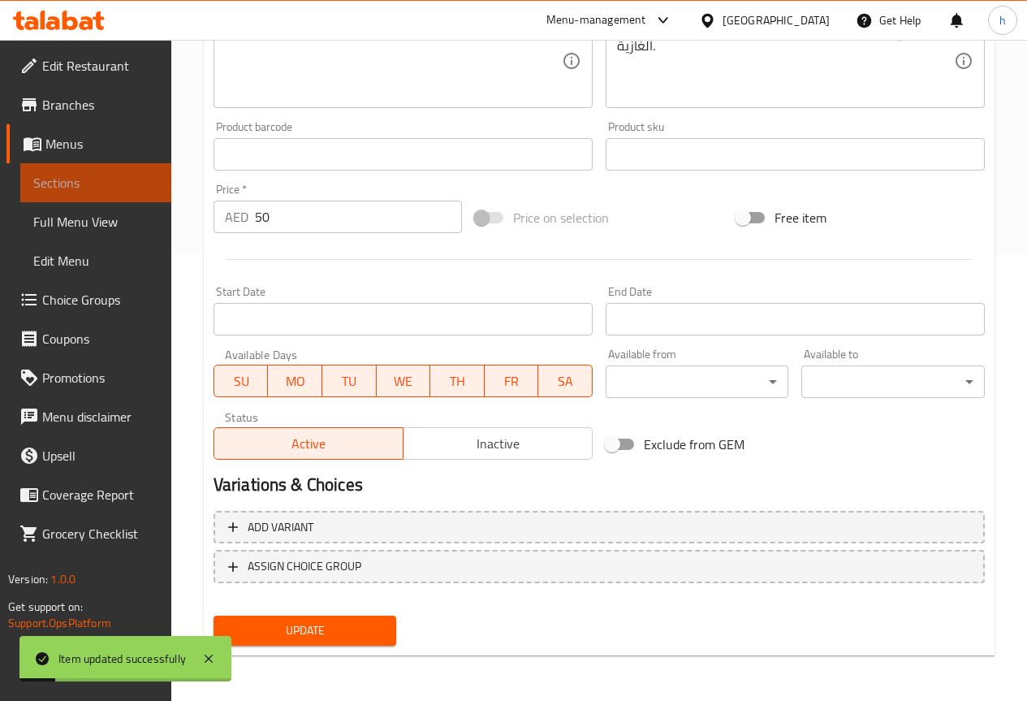
click at [80, 179] on span "Sections" at bounding box center [95, 182] width 125 height 19
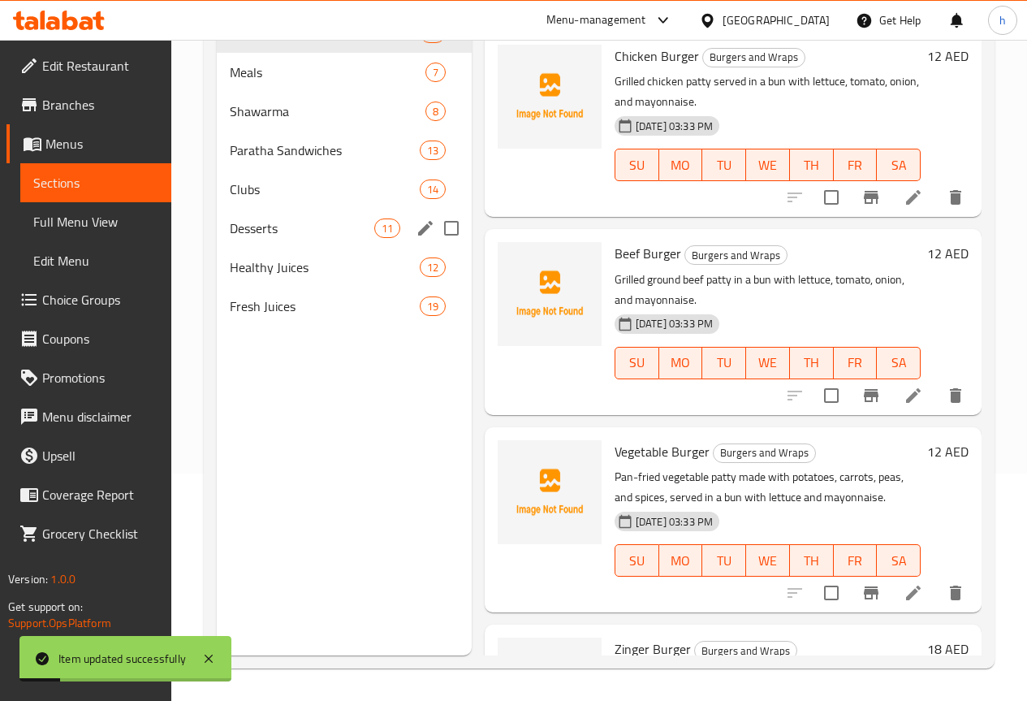
scroll to position [227, 0]
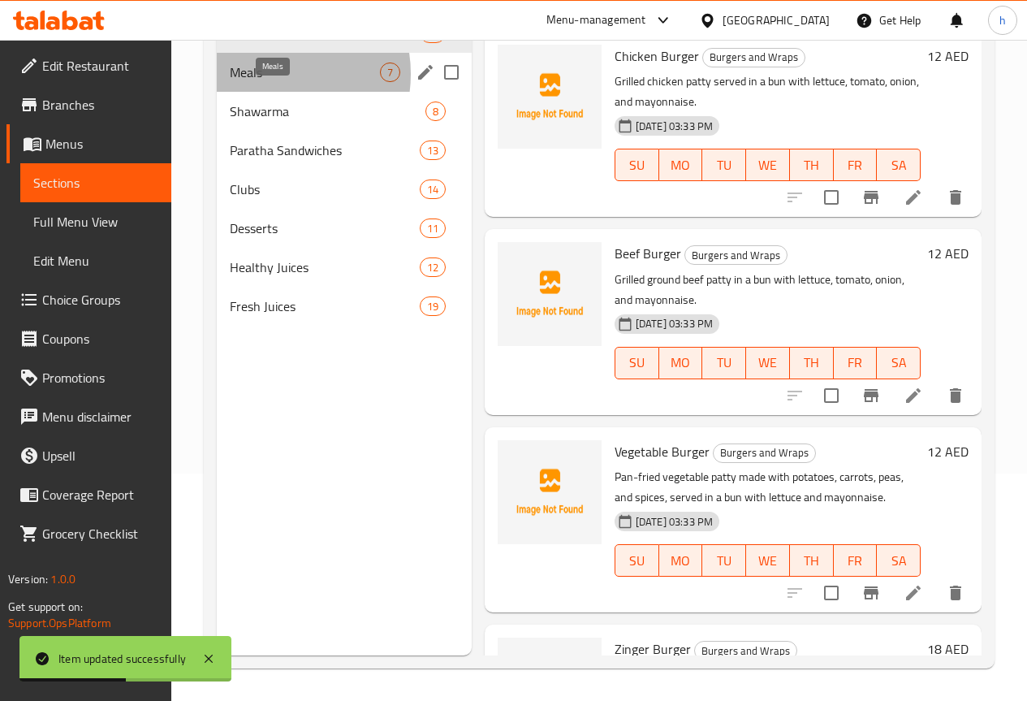
click at [267, 82] on span "Meals" at bounding box center [305, 72] width 150 height 19
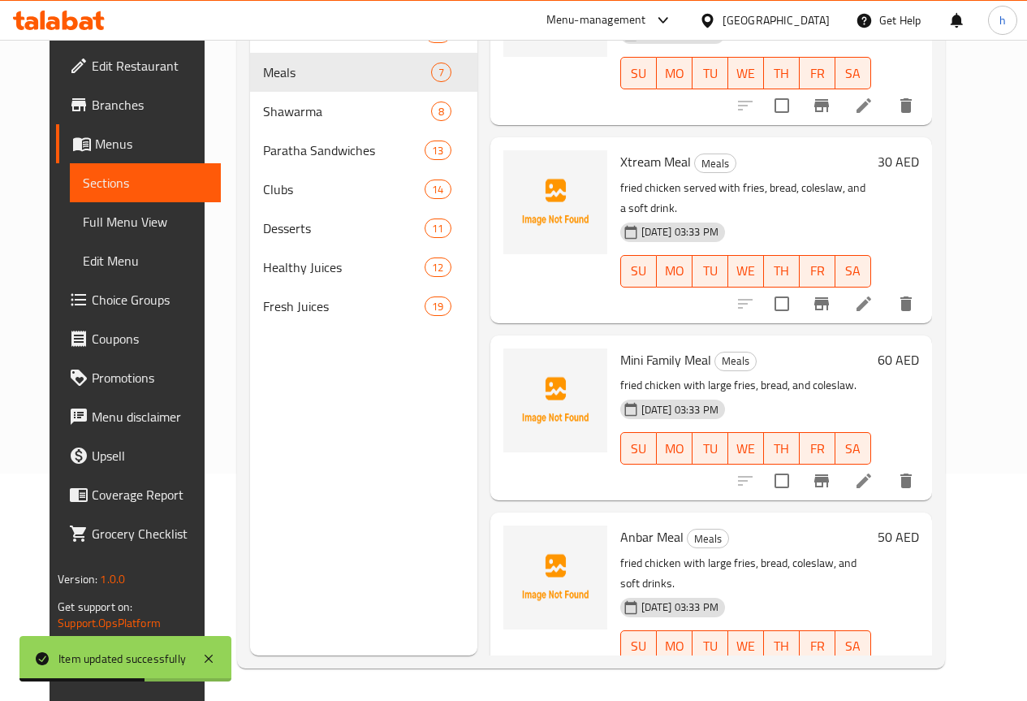
scroll to position [581, 0]
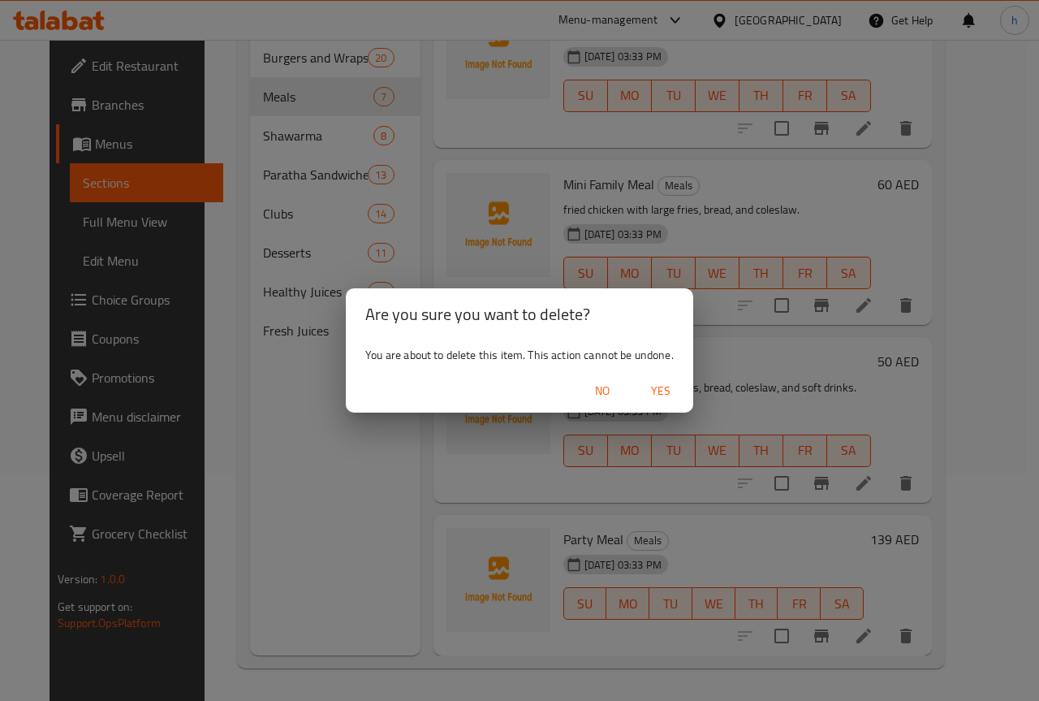
click at [650, 385] on span "Yes" at bounding box center [661, 391] width 39 height 20
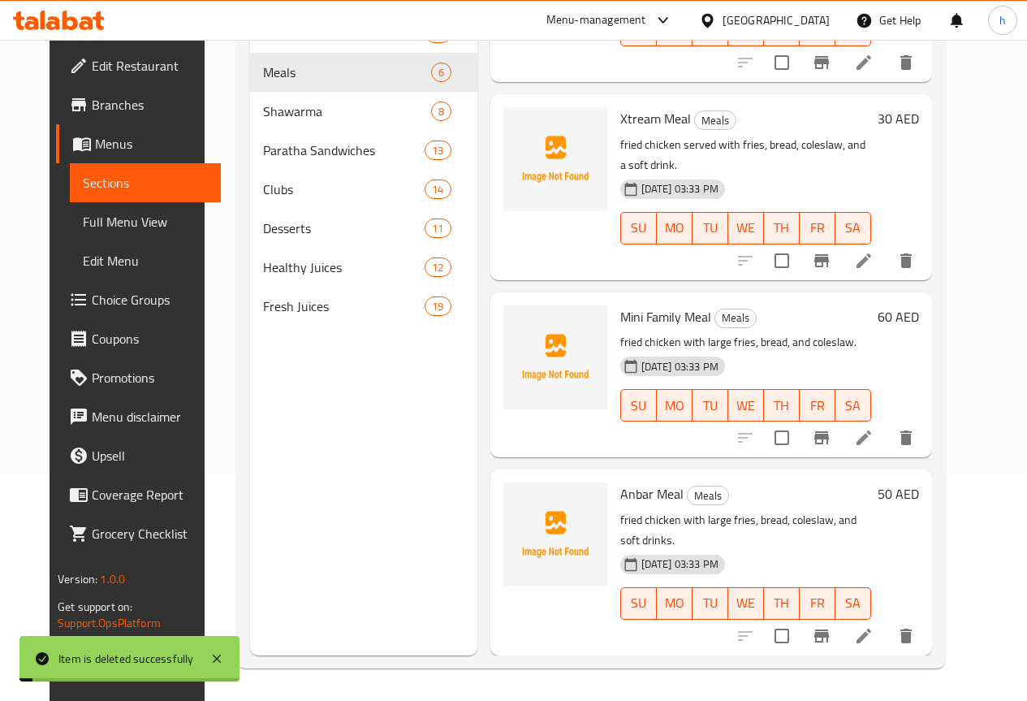
scroll to position [429, 0]
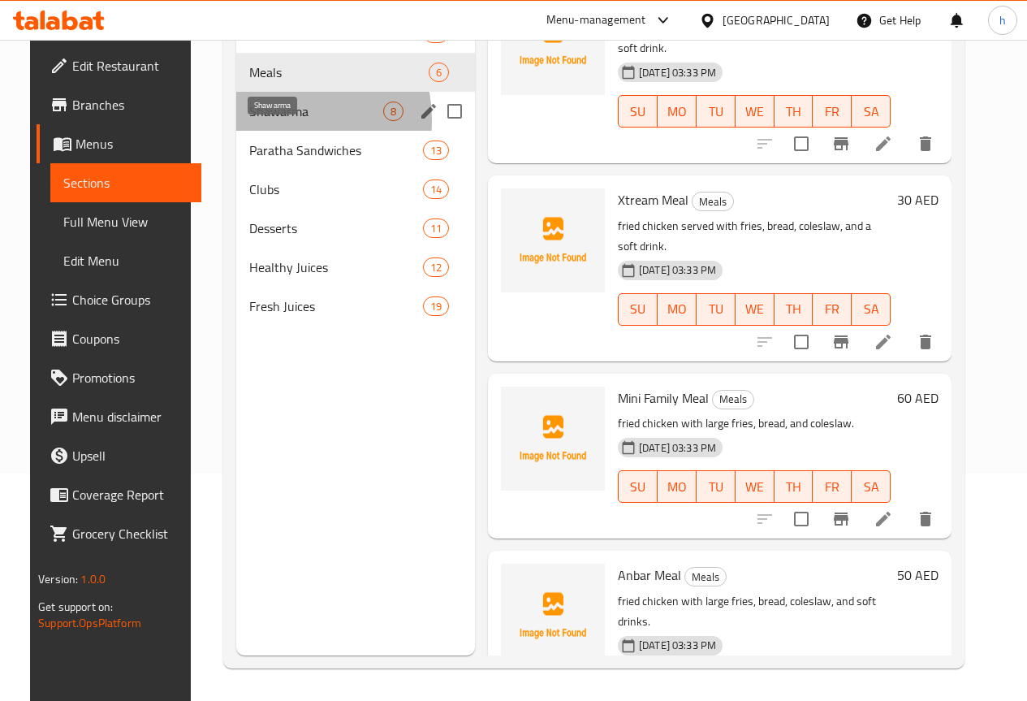
click at [254, 121] on span "Shawarma" at bounding box center [316, 111] width 134 height 19
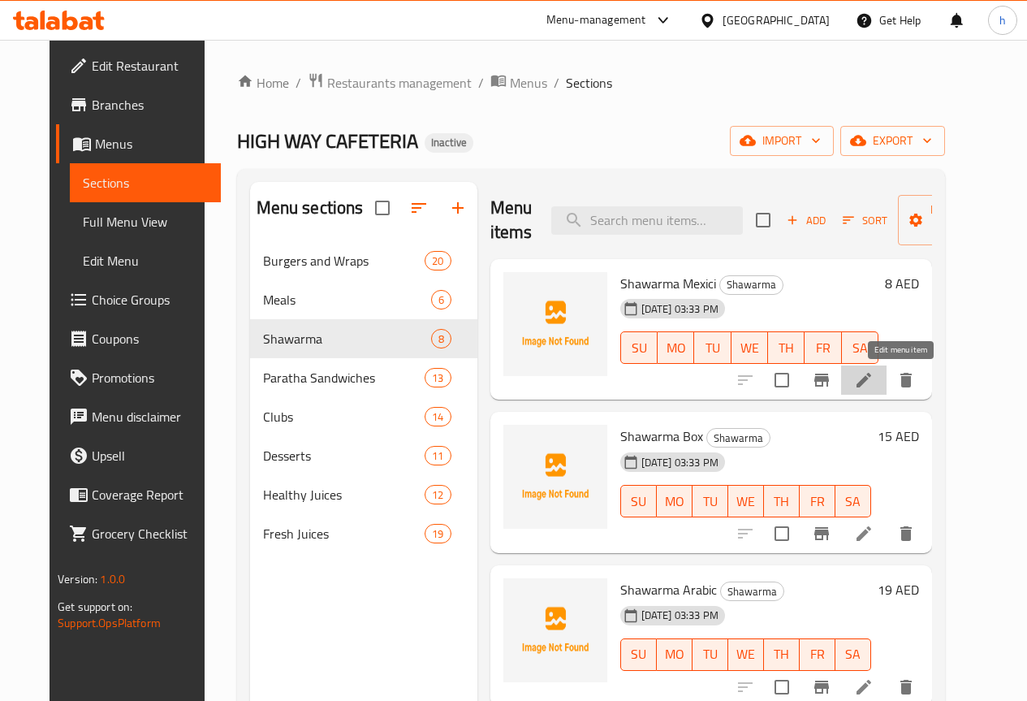
click at [871, 379] on icon at bounding box center [864, 380] width 15 height 15
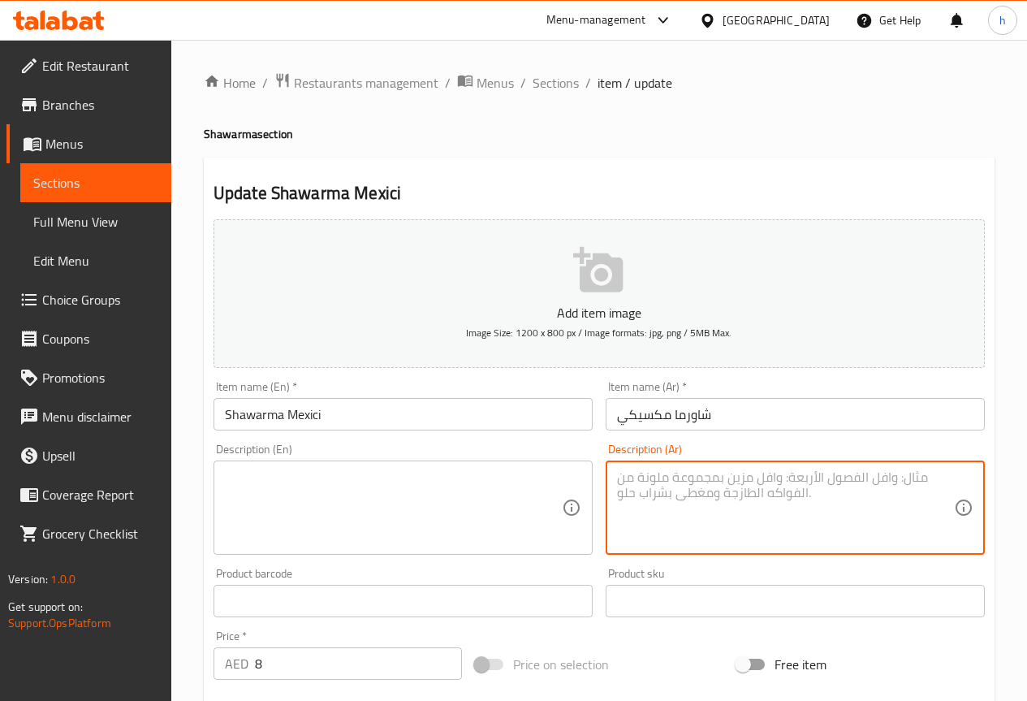
click at [704, 507] on textarea at bounding box center [785, 507] width 337 height 77
paste textarea "شاورما دجاج ملفوفة في خبز التورتيلا مع الفلفل المقلي والبصل والجبن والصلصة الحا…"
type textarea "شاورما دجاج ملفوفة في خبز التورتيلا مع الفلفل المقلي والبصل والجبن والصلصة الحا…"
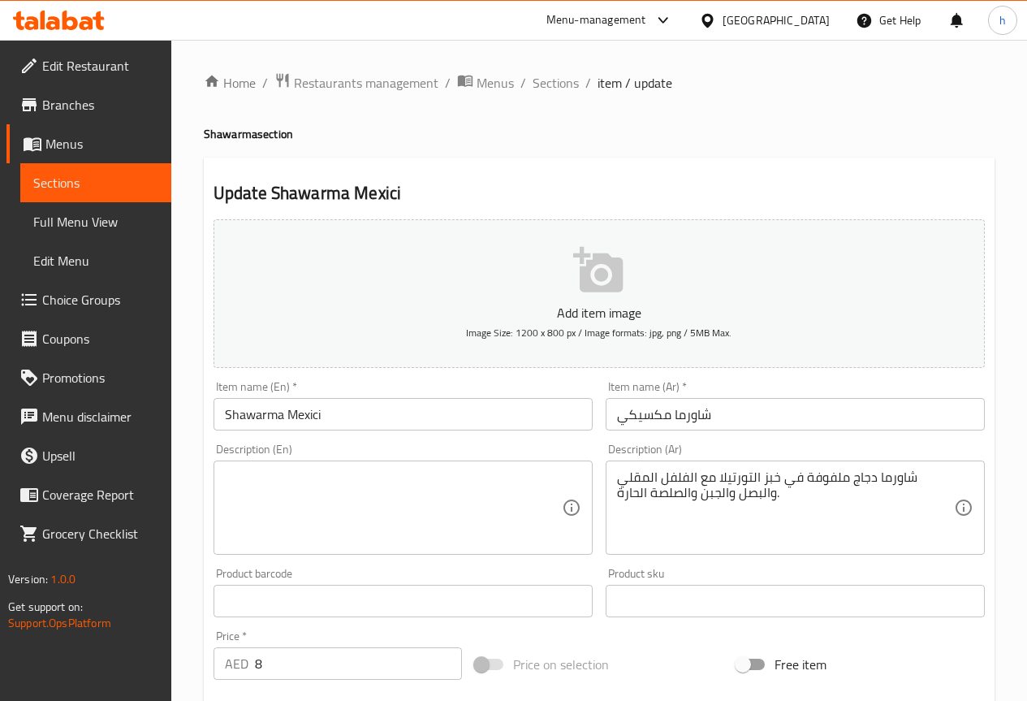
click at [266, 522] on textarea at bounding box center [393, 507] width 337 height 77
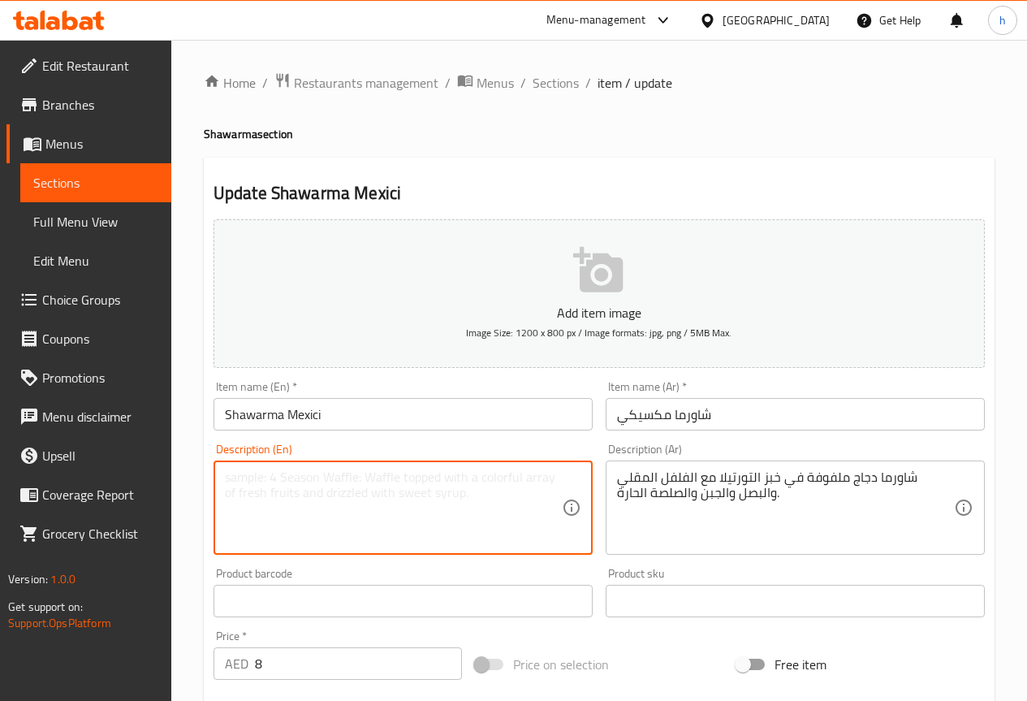
paste textarea "Chicken shawarma wrapped in tortilla bread with sautéed peppers, onions, cheese…"
type textarea "Chicken shawarma wrapped in tortilla bread with sautéed peppers, onions, cheese…"
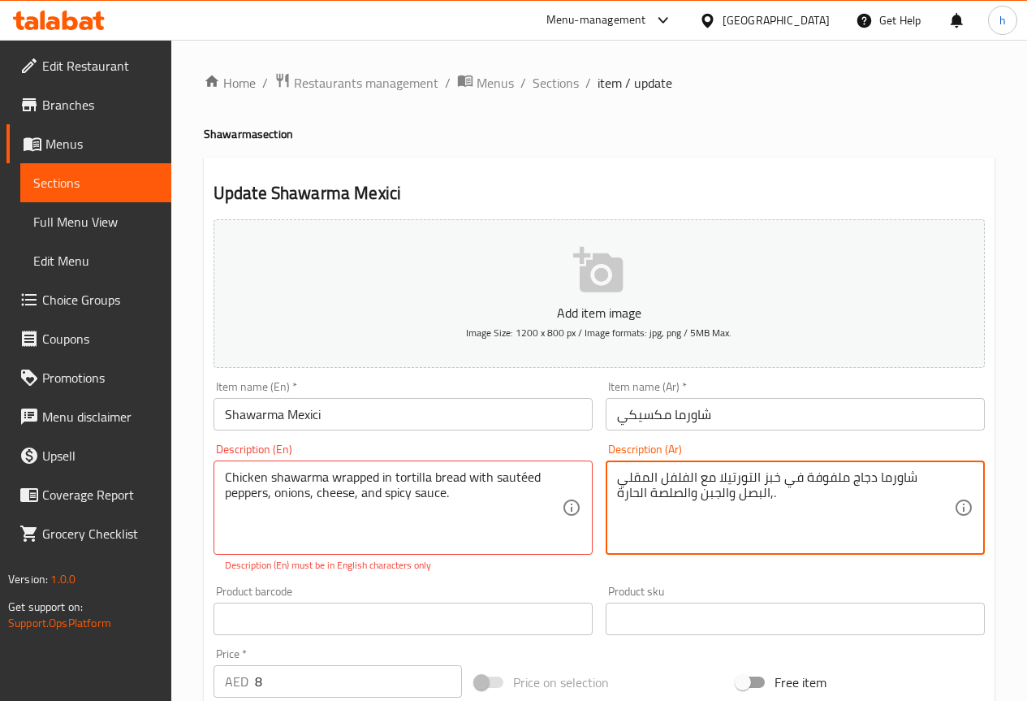
drag, startPoint x: 685, startPoint y: 478, endPoint x: 659, endPoint y: 482, distance: 27.0
click at [659, 482] on textarea "شاورما دجاج ملفوفة في خبز التورتيلا مع الفلفل المقلي ,البصل والجبن والصلصة الحا…" at bounding box center [785, 507] width 337 height 77
click at [730, 496] on textarea "شاورما دجاج ملفوفة في خبز التورتيلا مع الفلفل السوتيه ,البصل والجبن والصلصة الح…" at bounding box center [785, 507] width 337 height 77
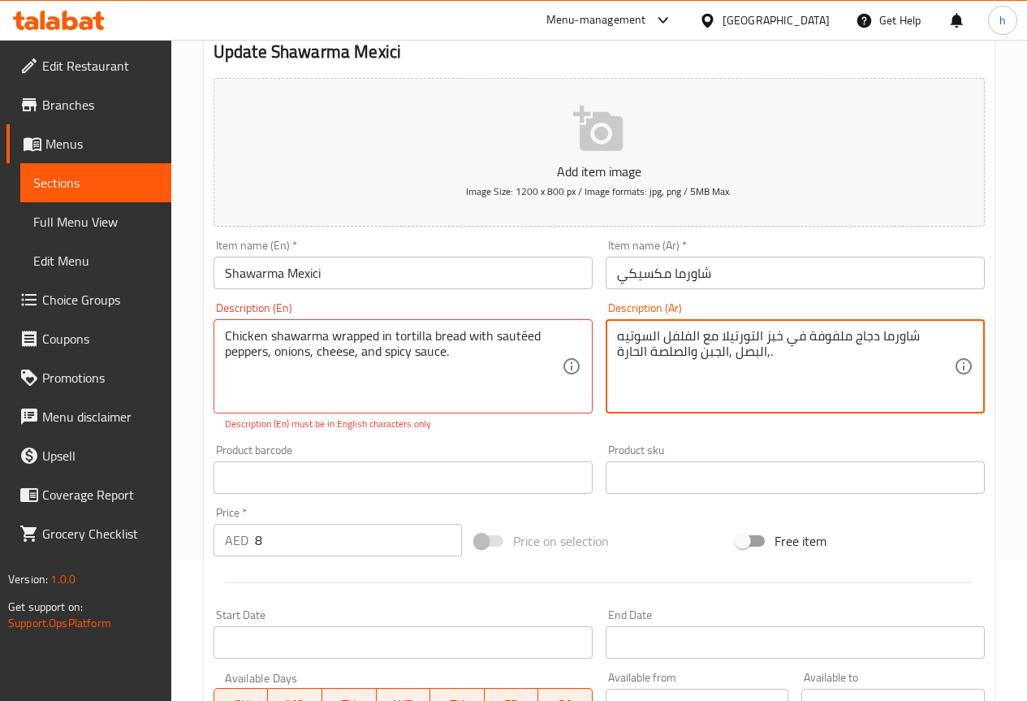
scroll to position [162, 0]
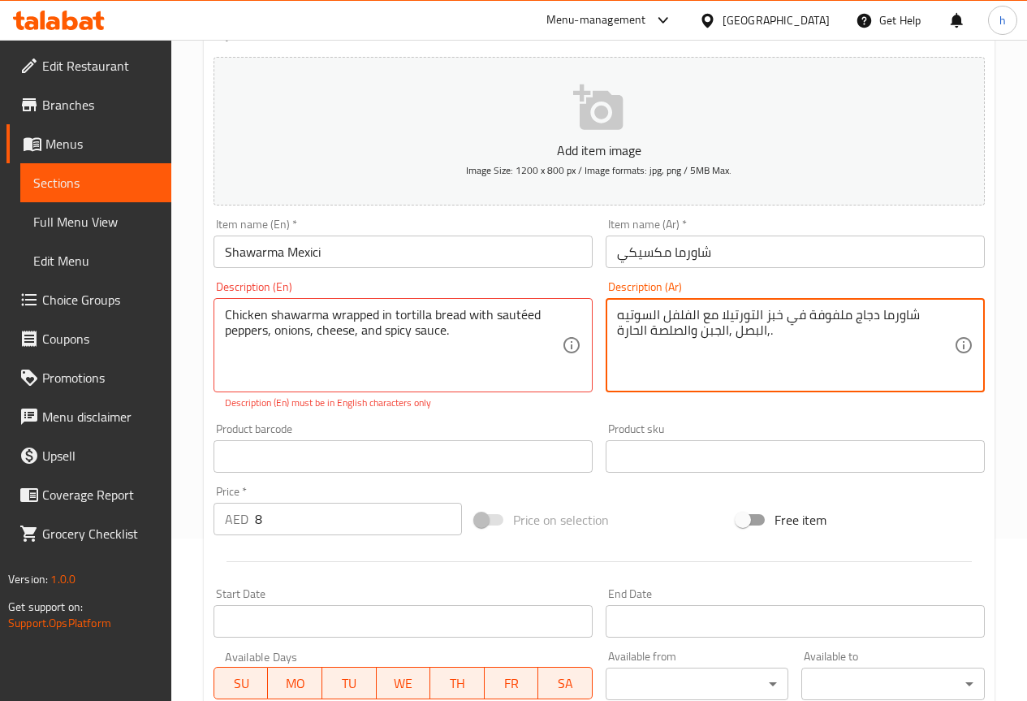
type textarea "شاورما دجاج ملفوفة في خبز التورتيلا مع الفلفل السوتيه ,البصل ,الجبن والصلصة الح…"
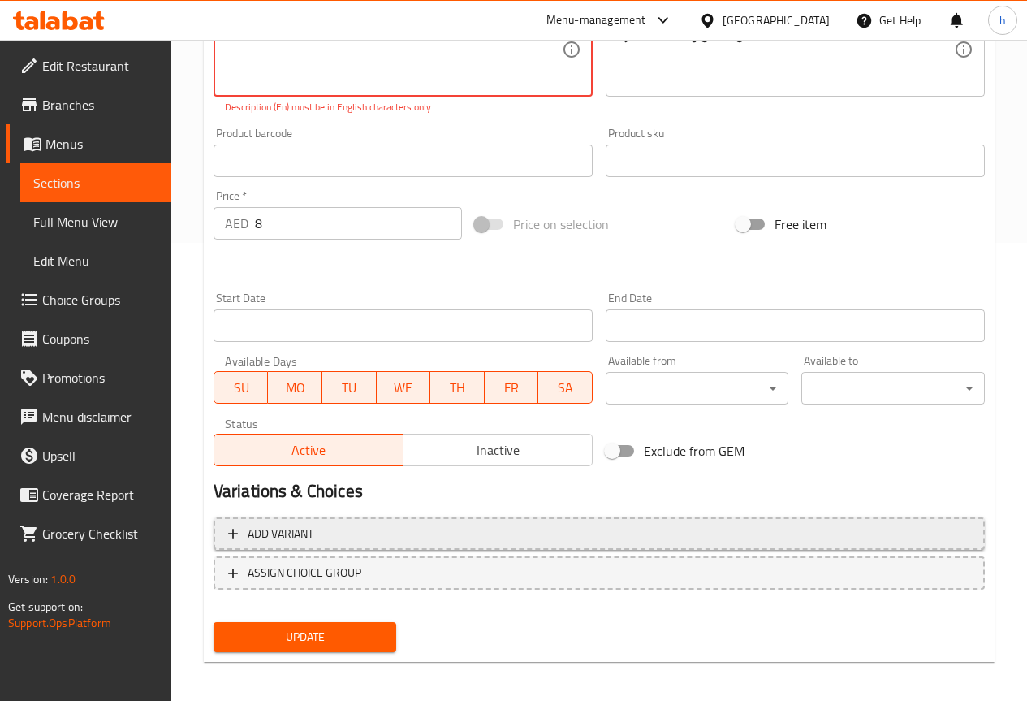
scroll to position [464, 0]
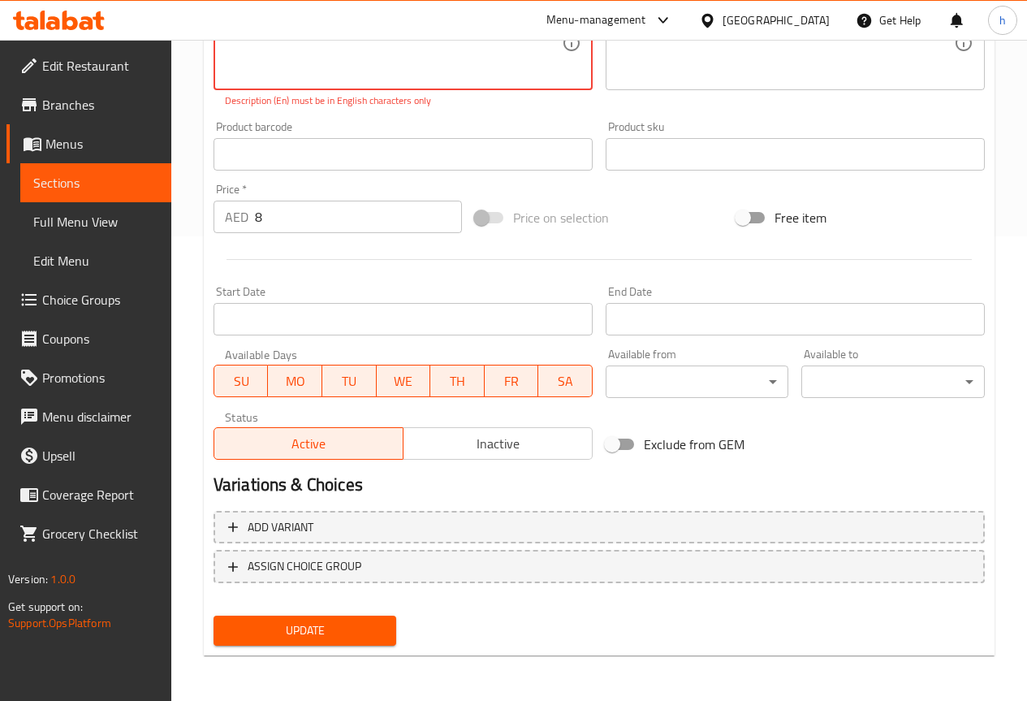
type textarea "Chicken shawarma wrapped in tortilla bread with sauteed peppers, onions, cheese…"
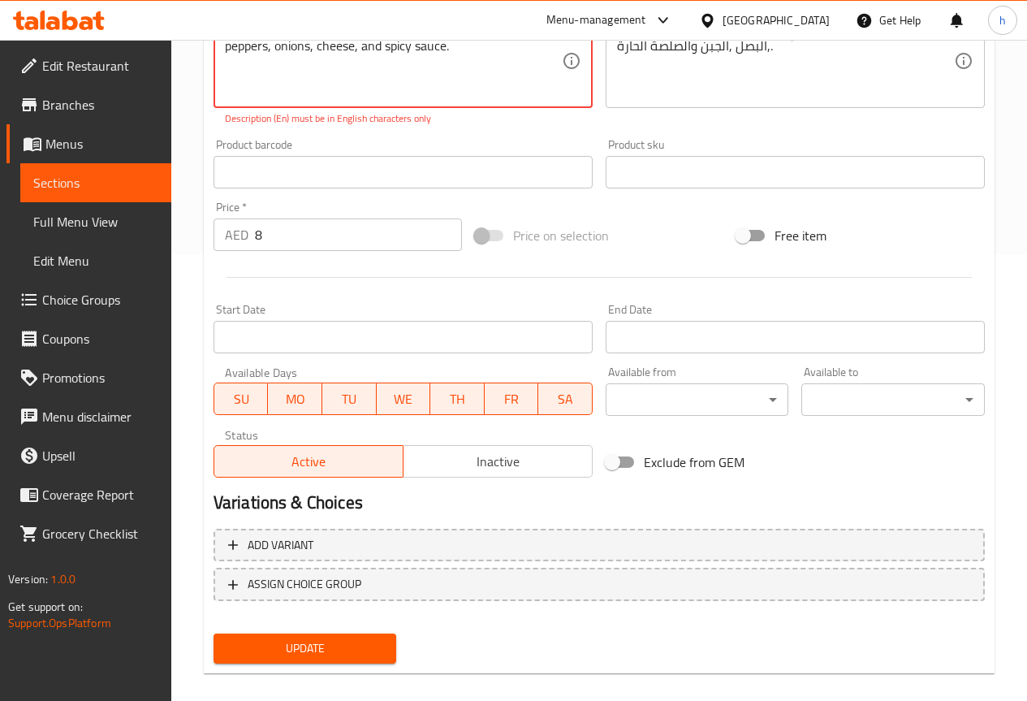
click at [315, 638] on span "Update" at bounding box center [306, 648] width 158 height 20
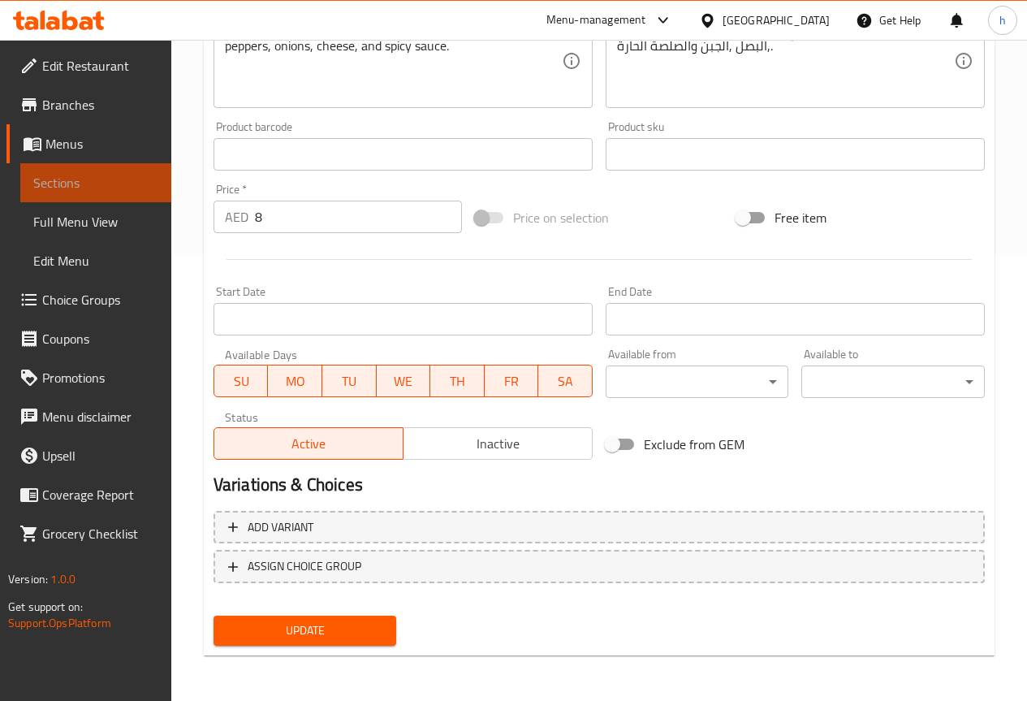
click at [115, 180] on span "Sections" at bounding box center [95, 182] width 125 height 19
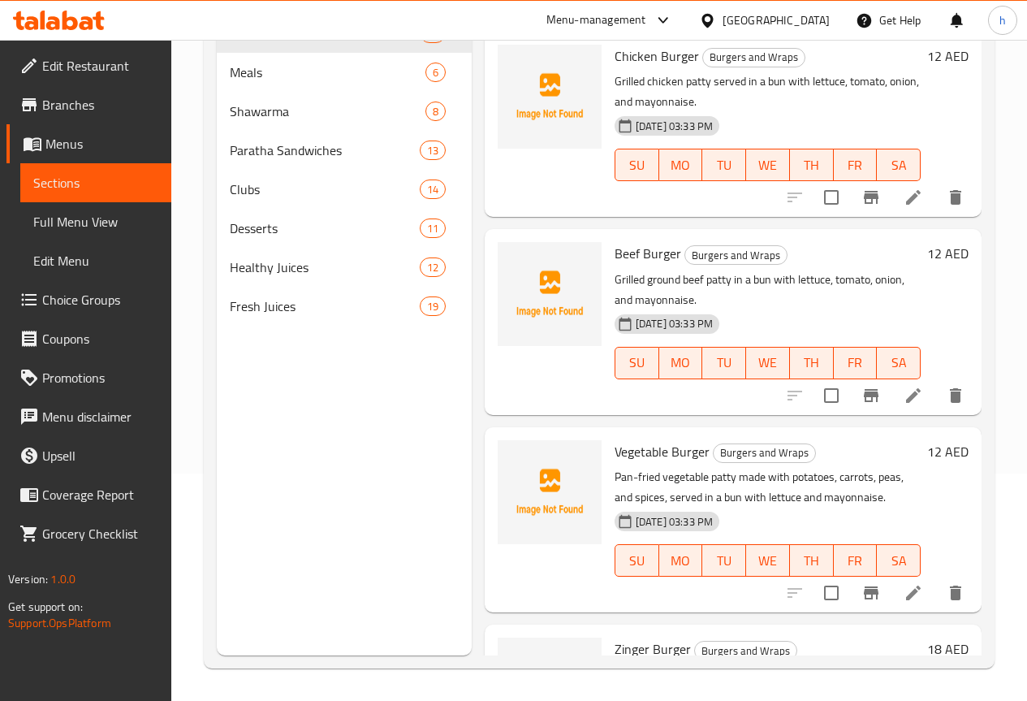
scroll to position [227, 0]
click at [254, 121] on span "Shawarma" at bounding box center [305, 111] width 150 height 19
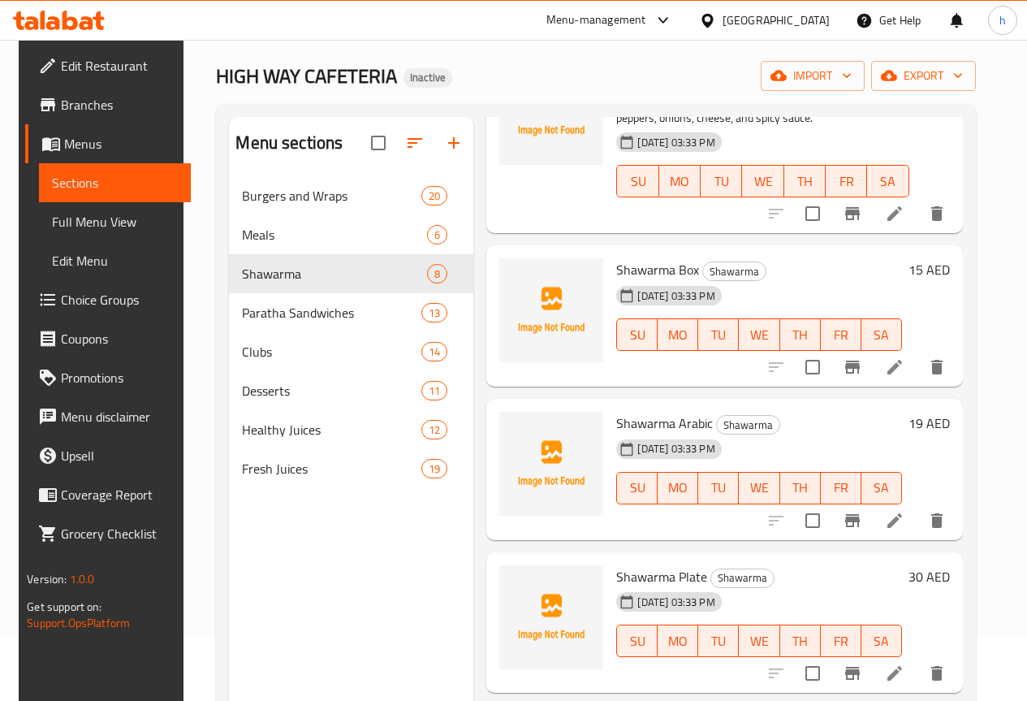
scroll to position [162, 0]
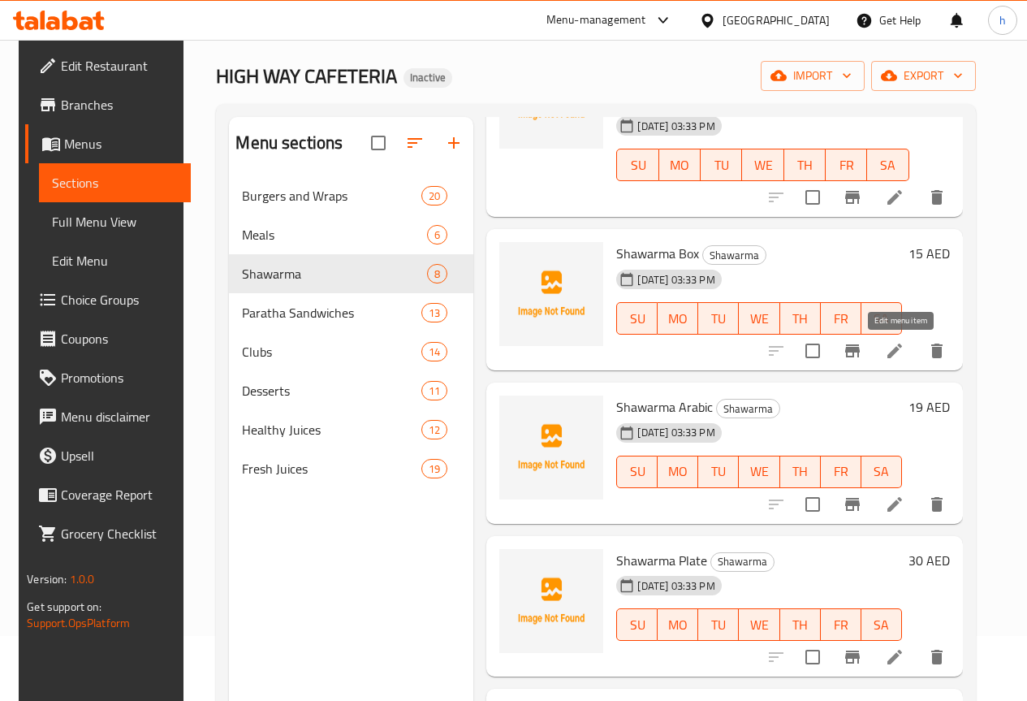
click at [896, 350] on icon at bounding box center [894, 350] width 19 height 19
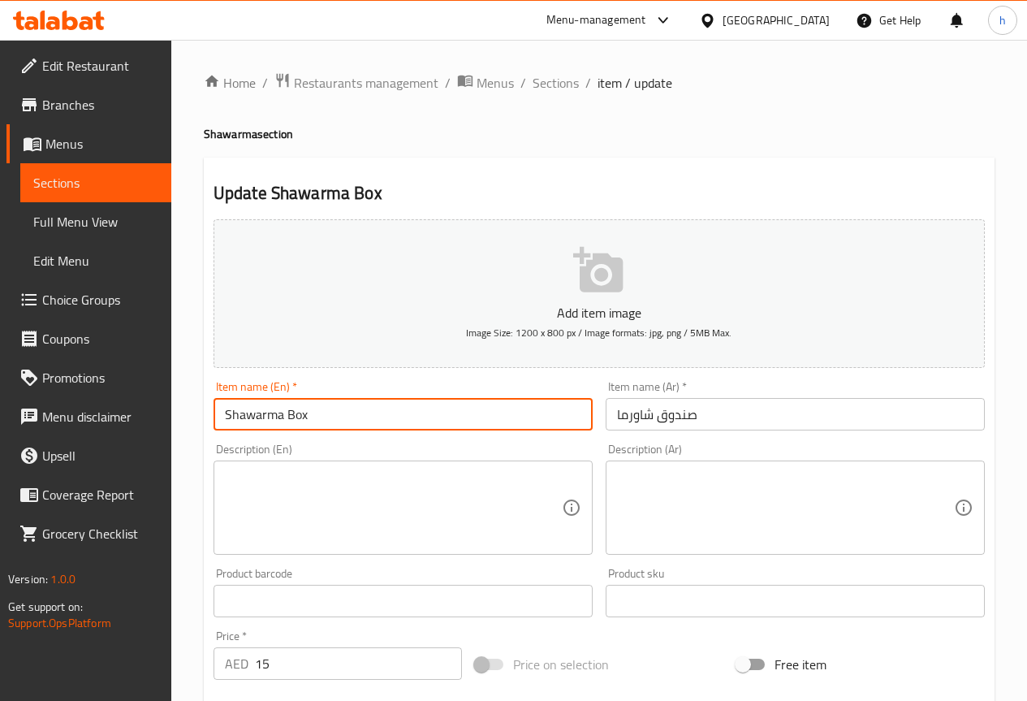
drag, startPoint x: 308, startPoint y: 413, endPoint x: 287, endPoint y: 415, distance: 20.4
click at [287, 415] on input "Shawarma Box" at bounding box center [403, 414] width 379 height 32
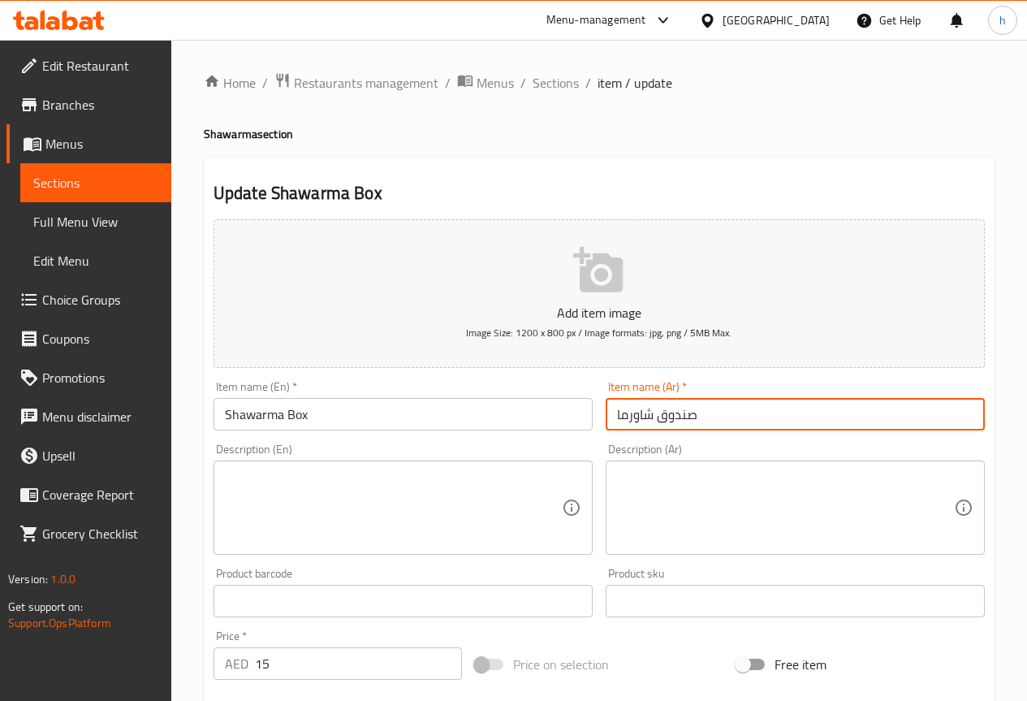
drag, startPoint x: 696, startPoint y: 414, endPoint x: 659, endPoint y: 424, distance: 38.6
click at [659, 424] on input "صندوق شاورما" at bounding box center [795, 414] width 379 height 32
type input "علبة شاورما"
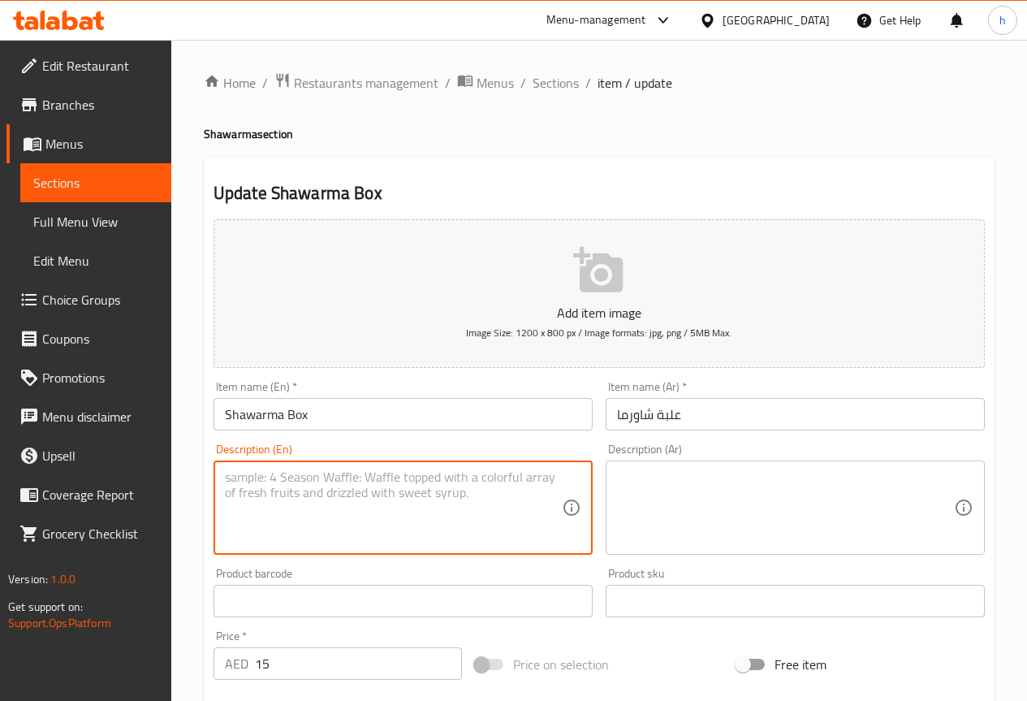
click at [237, 534] on textarea at bounding box center [393, 507] width 337 height 77
paste textarea "Chicken shawarma served with fries, pickles, and garlic sauce in a box."
type textarea "Chicken shawarma served with fries, pickles, and garlic sauce in a box."
click at [742, 492] on textarea at bounding box center [785, 507] width 337 height 77
drag, startPoint x: 461, startPoint y: 480, endPoint x: 423, endPoint y: 482, distance: 38.2
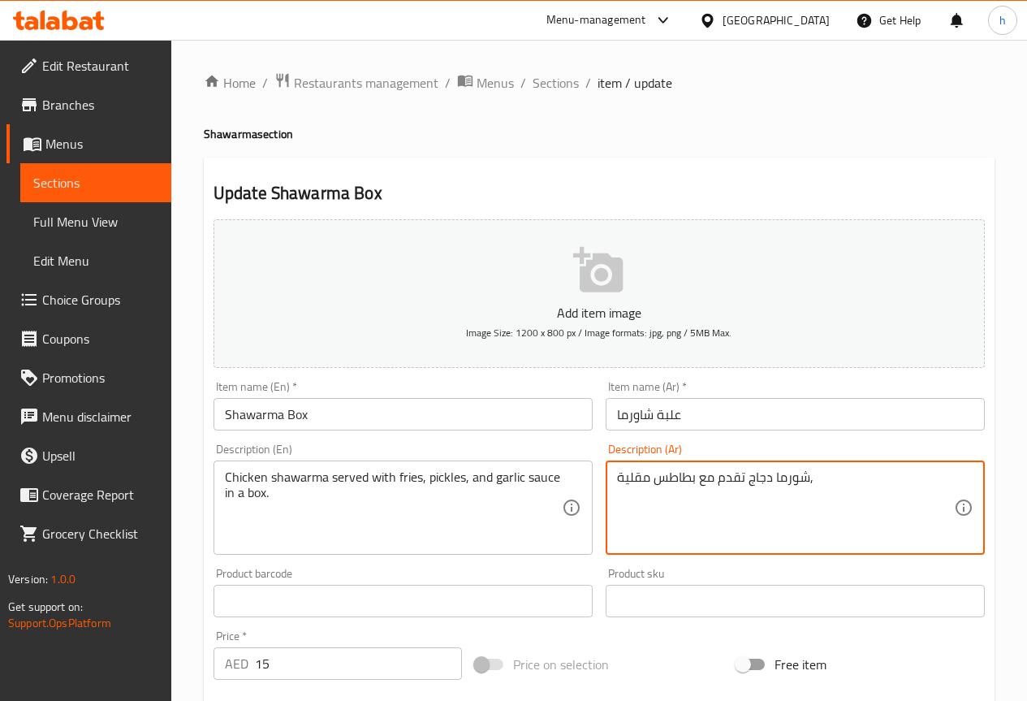
paste textarea "المخللات"
click at [700, 474] on textarea "شورما دجاج تقدم مع بطاطس مقلية,المخللات,صوص ثوم في علبة" at bounding box center [785, 507] width 337 height 77
click at [703, 477] on textarea "شورما دجاج تقدم مع بطاطس مقلية,المخللاتو صوص ثوم في علبة" at bounding box center [785, 507] width 337 height 77
type textarea "شورما دجاج تقدم مع بطاطس مقلية,المخللات و صوص ثوم في علبة"
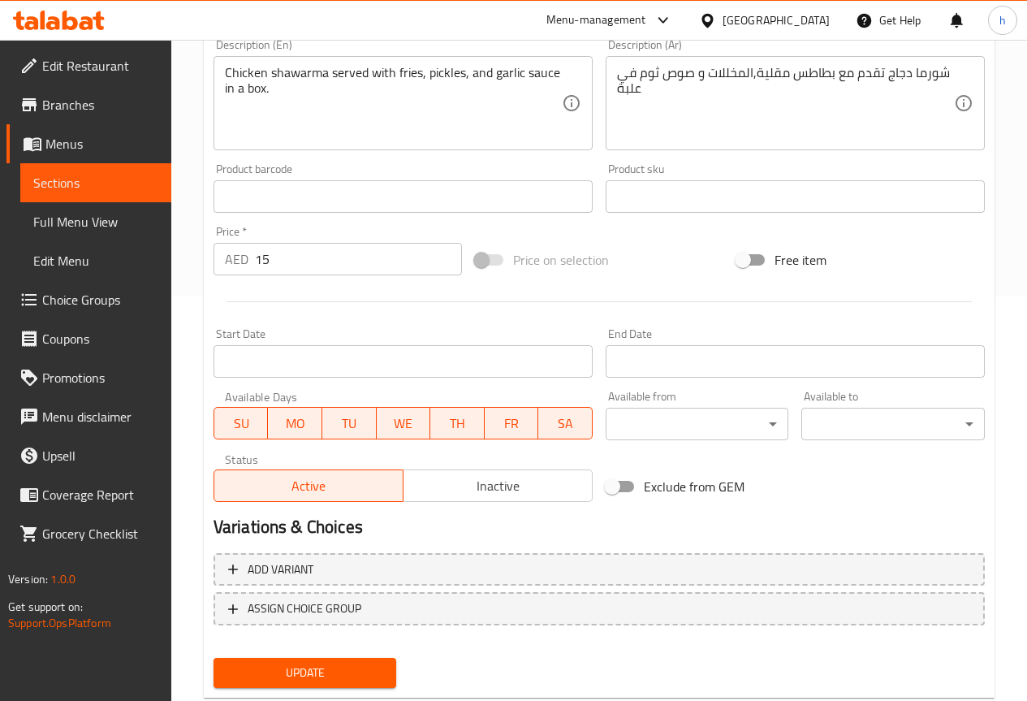
scroll to position [406, 0]
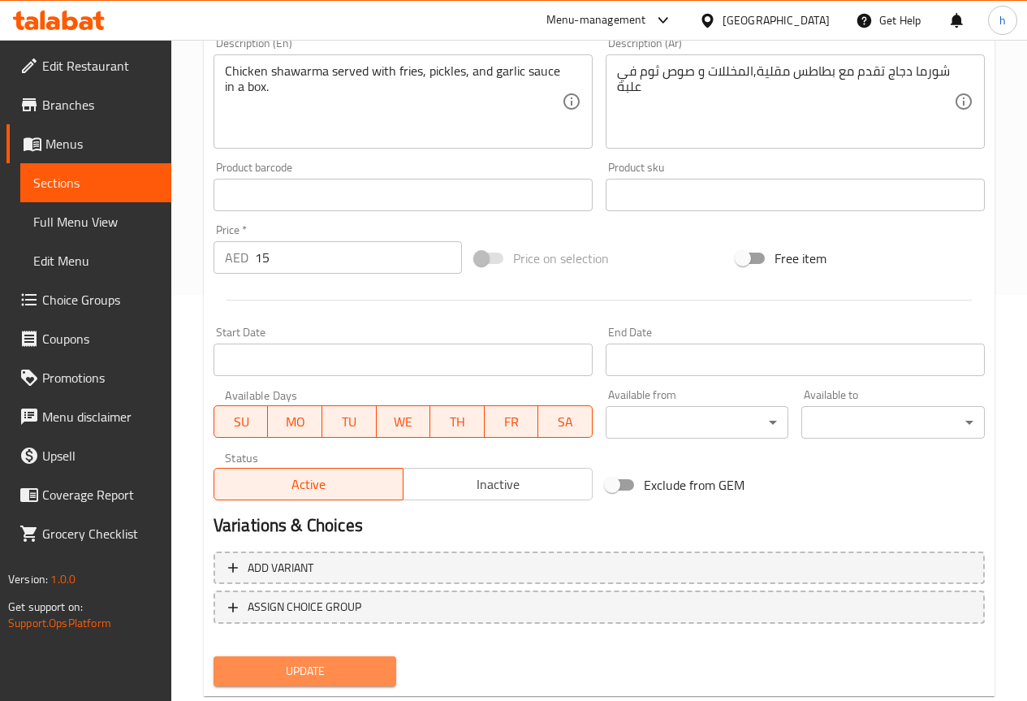
click at [279, 672] on span "Update" at bounding box center [306, 671] width 158 height 20
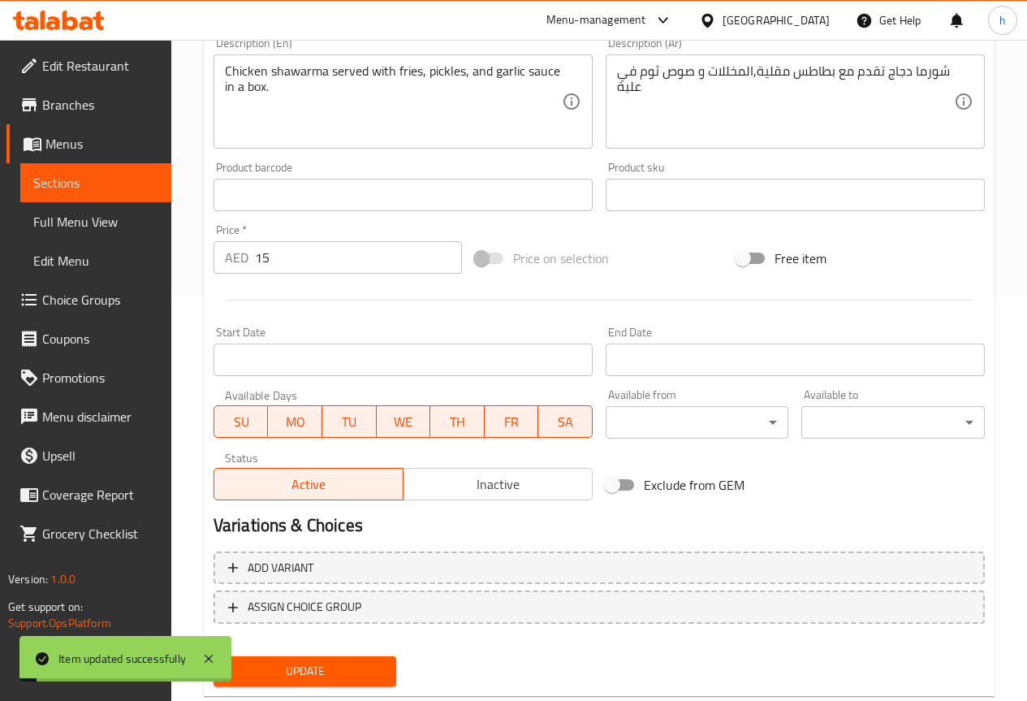
click at [95, 179] on span "Sections" at bounding box center [95, 182] width 125 height 19
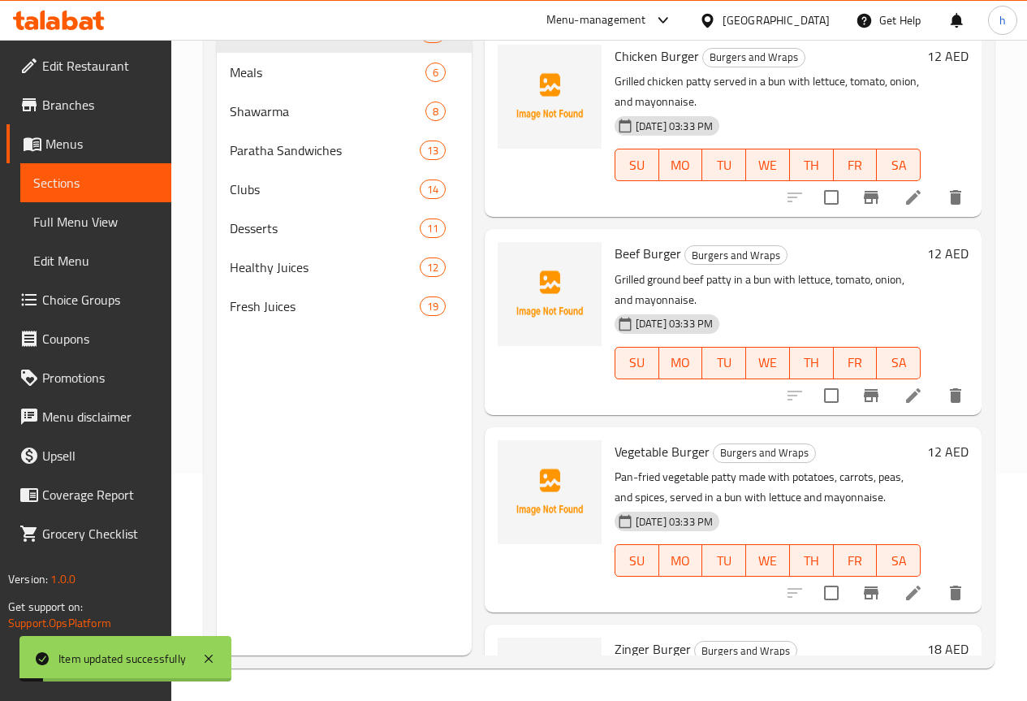
scroll to position [227, 0]
click at [274, 121] on span "Shawarma" at bounding box center [305, 111] width 150 height 19
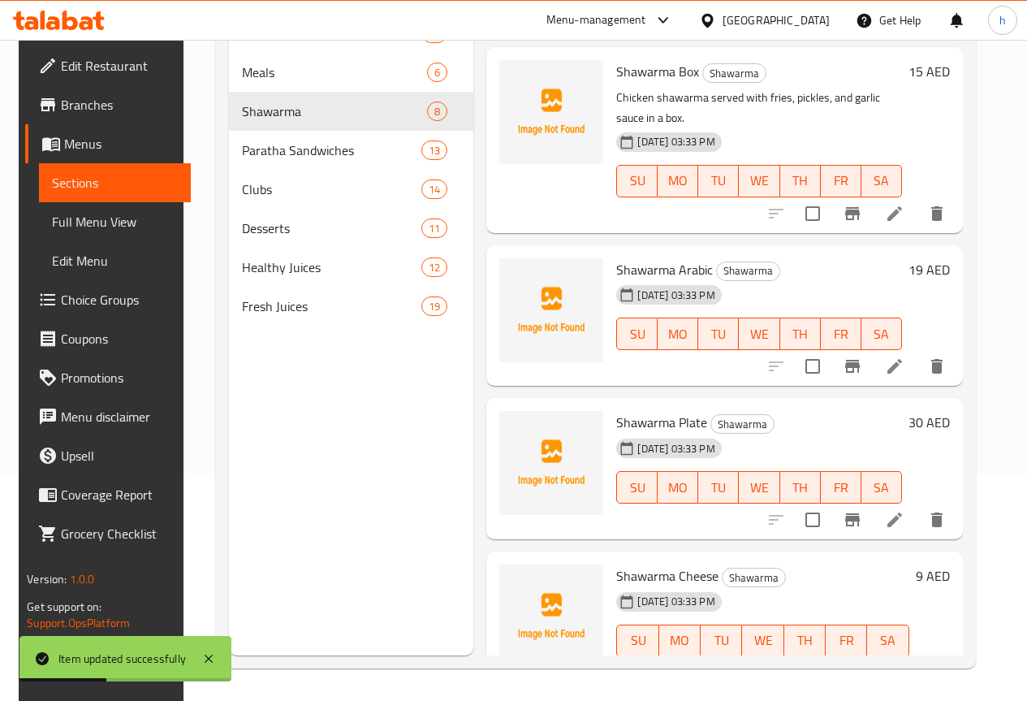
scroll to position [244, 0]
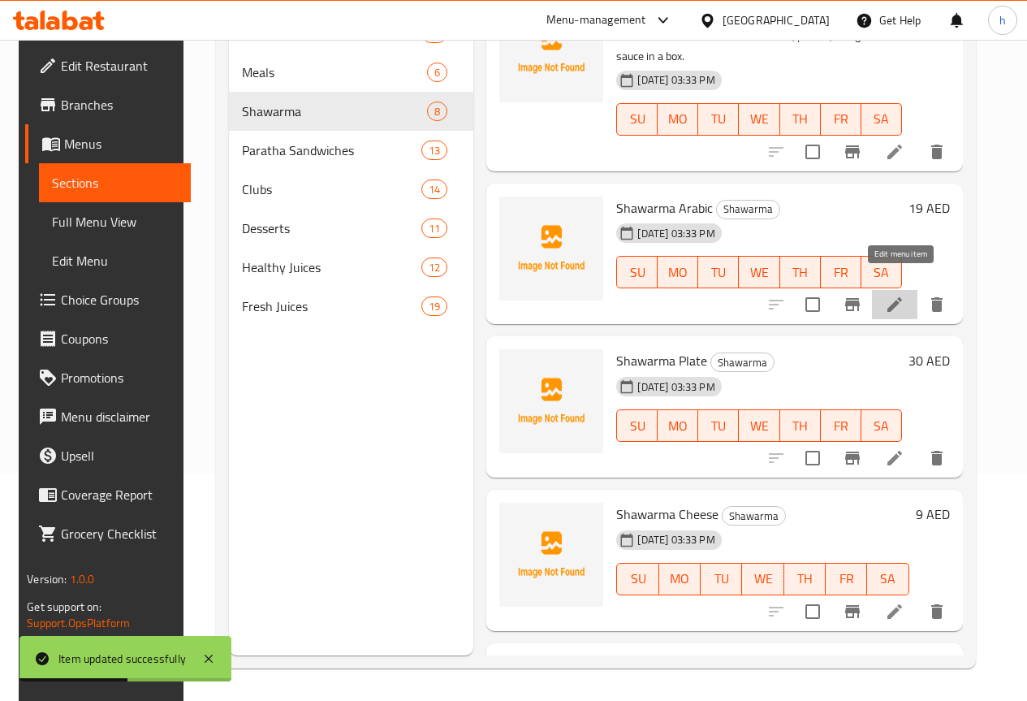
click at [894, 295] on icon at bounding box center [894, 304] width 19 height 19
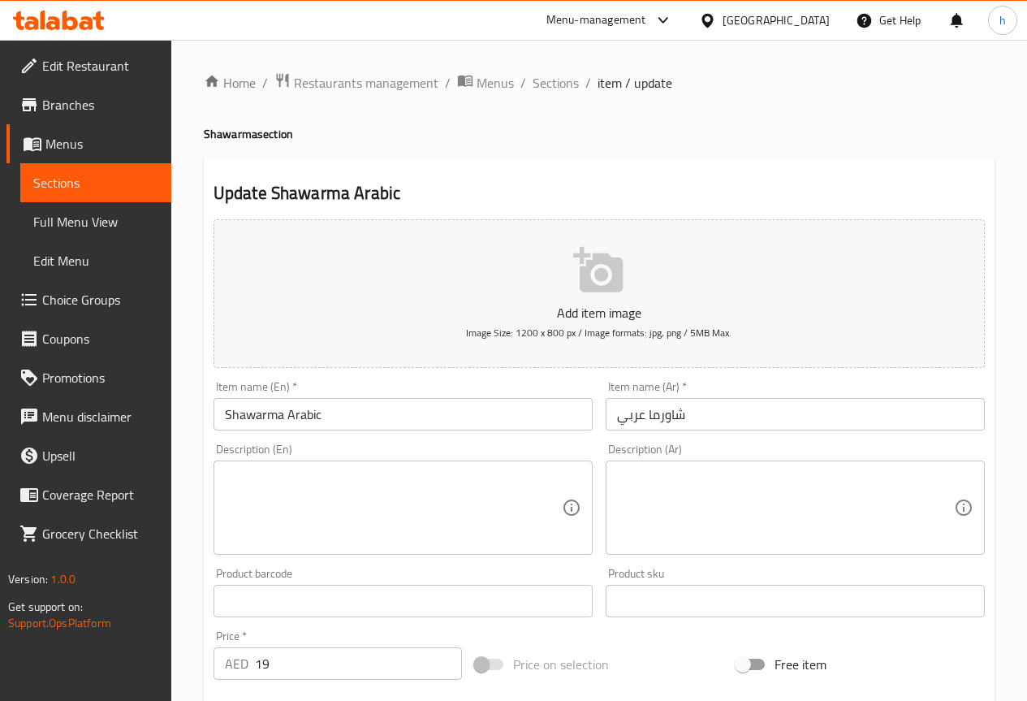
click at [301, 499] on textarea at bounding box center [393, 507] width 337 height 77
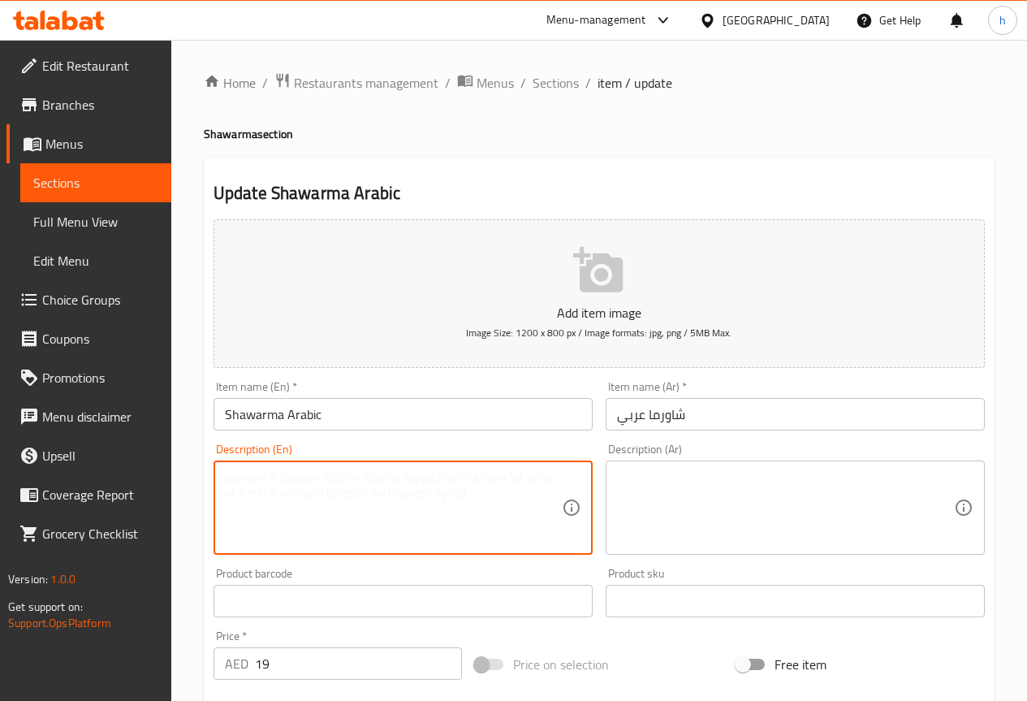
paste textarea "Chicken shawarma wrapped in saj bread, grilled, and cut into small pieces, serv…"
drag, startPoint x: 409, startPoint y: 476, endPoint x: 395, endPoint y: 477, distance: 14.6
click at [395, 477] on textarea "Chicken shawarma wrapped in saj bread, grilled, and cut into small pieces, serv…" at bounding box center [393, 507] width 337 height 77
type textarea "Chicken shawarma wrapped in saj bread, grilled, and cut into small pieces, serv…"
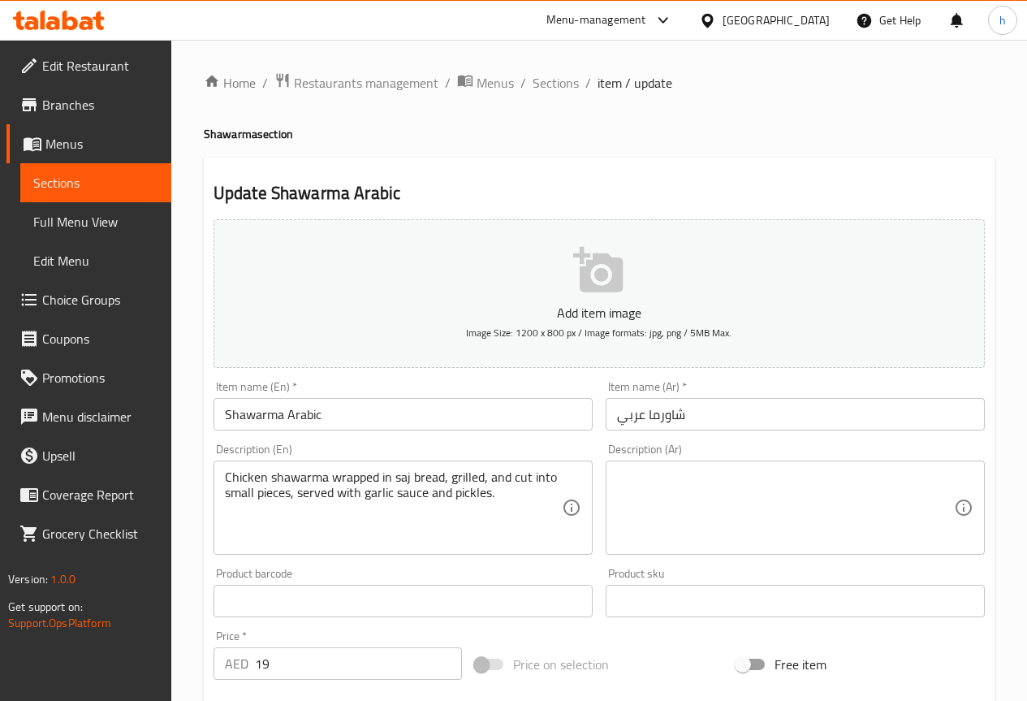
click at [525, 501] on textarea "Chicken shawarma wrapped in saj bread, grilled, and cut into small pieces, serv…" at bounding box center [393, 507] width 337 height 77
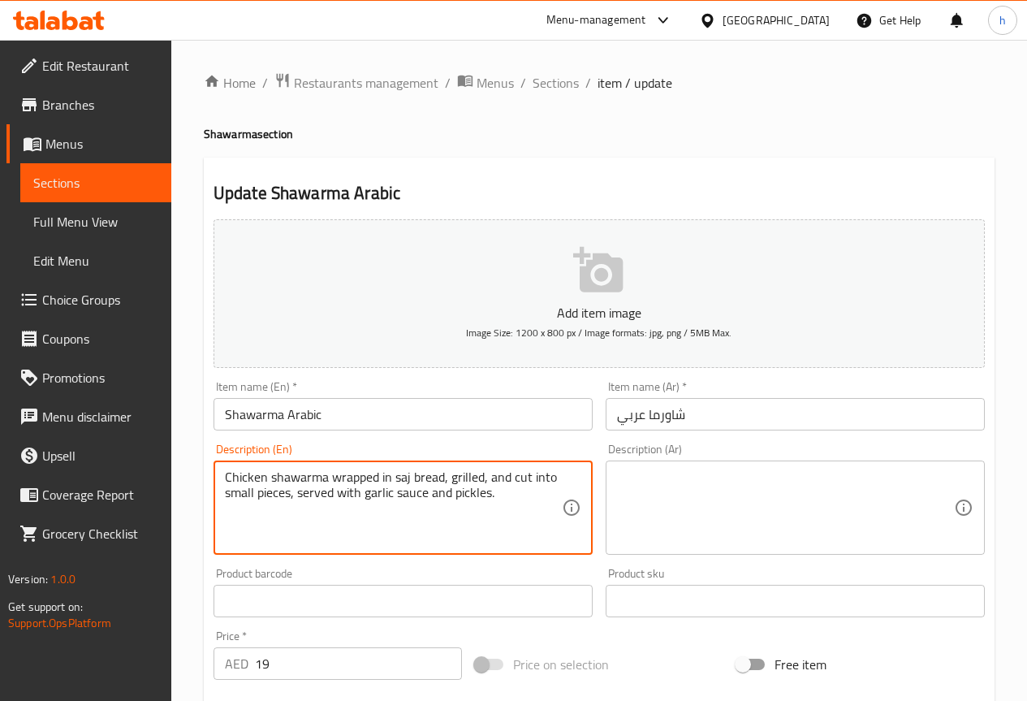
click at [525, 501] on textarea "Chicken shawarma wrapped in saj bread, grilled, and cut into small pieces, serv…" at bounding box center [393, 507] width 337 height 77
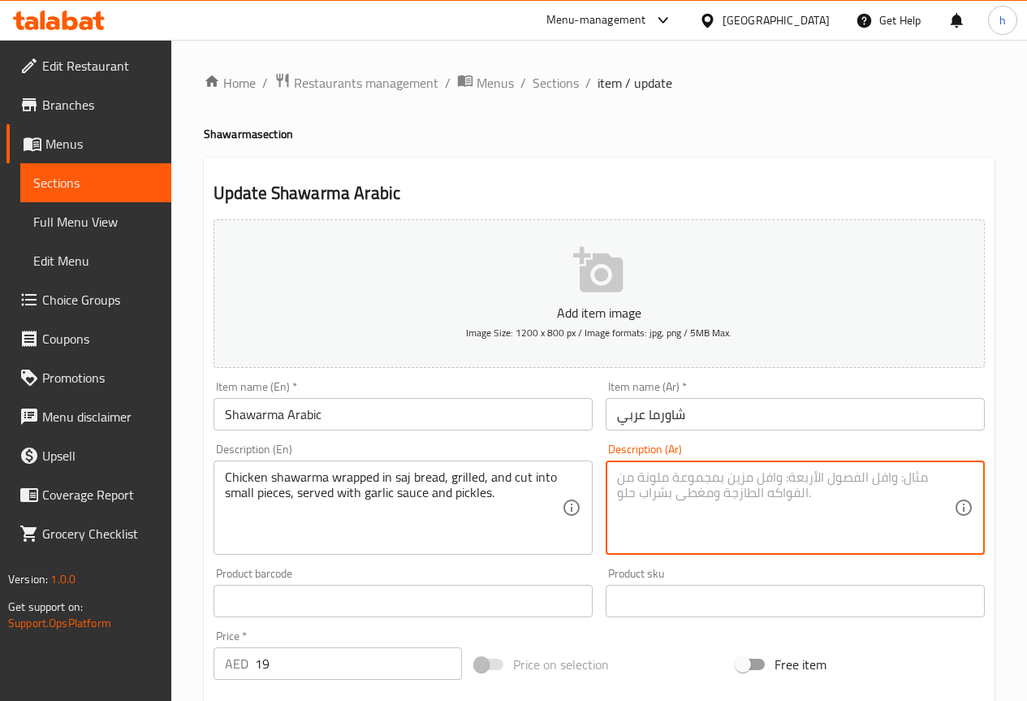
click at [642, 499] on textarea at bounding box center [785, 507] width 337 height 77
paste textarea "شاورما دجاج ملفوفة في خبز الساج، مشوية، ومقطعة إلى قطع صغيرة، تقدم مع صلصة الثو…"
click at [780, 477] on textarea "شاورما دجاج ملفوفة في خبز الساج، مشوية، ومقطعة إلى قطع صغيرة، تقدم مع صلصة الثو…" at bounding box center [785, 507] width 337 height 77
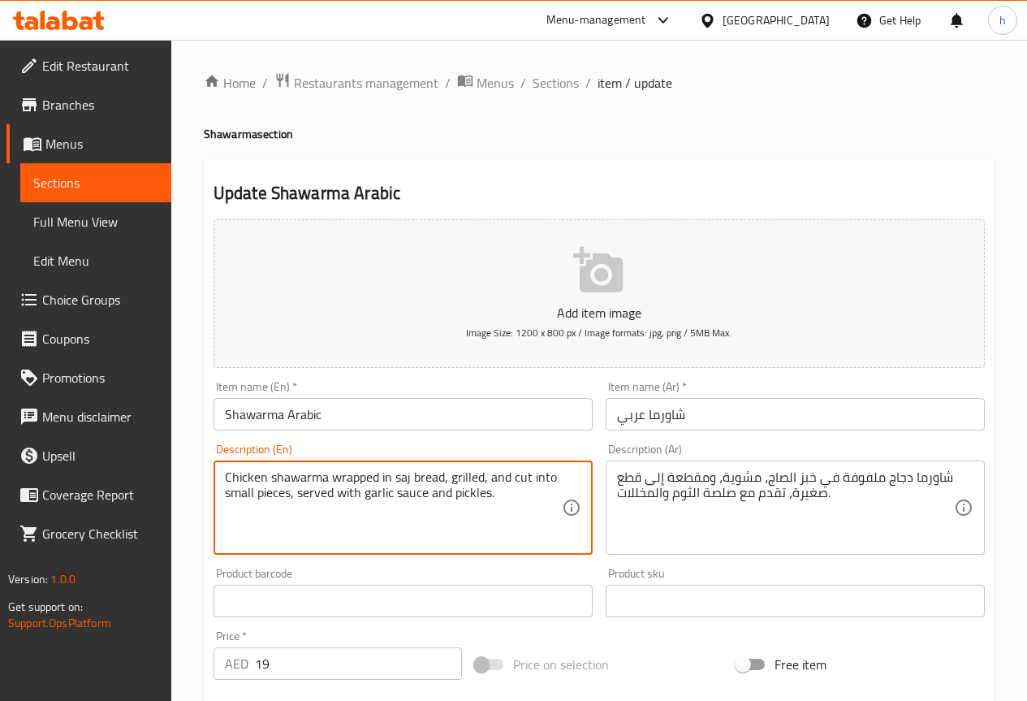
drag, startPoint x: 426, startPoint y: 493, endPoint x: 365, endPoint y: 490, distance: 60.1
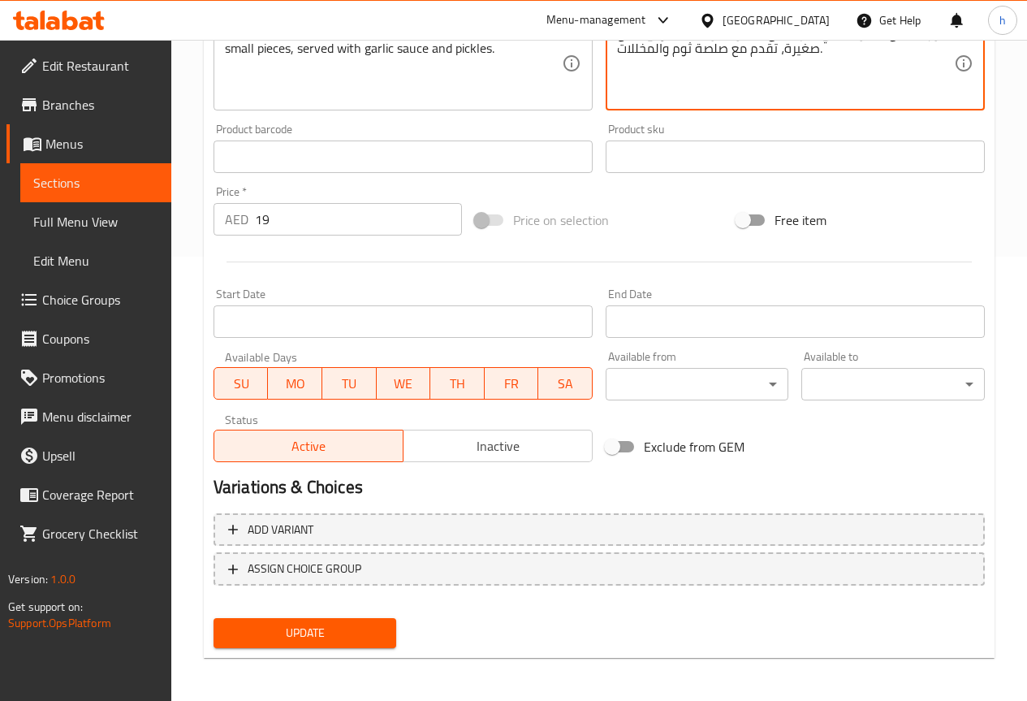
scroll to position [447, 0]
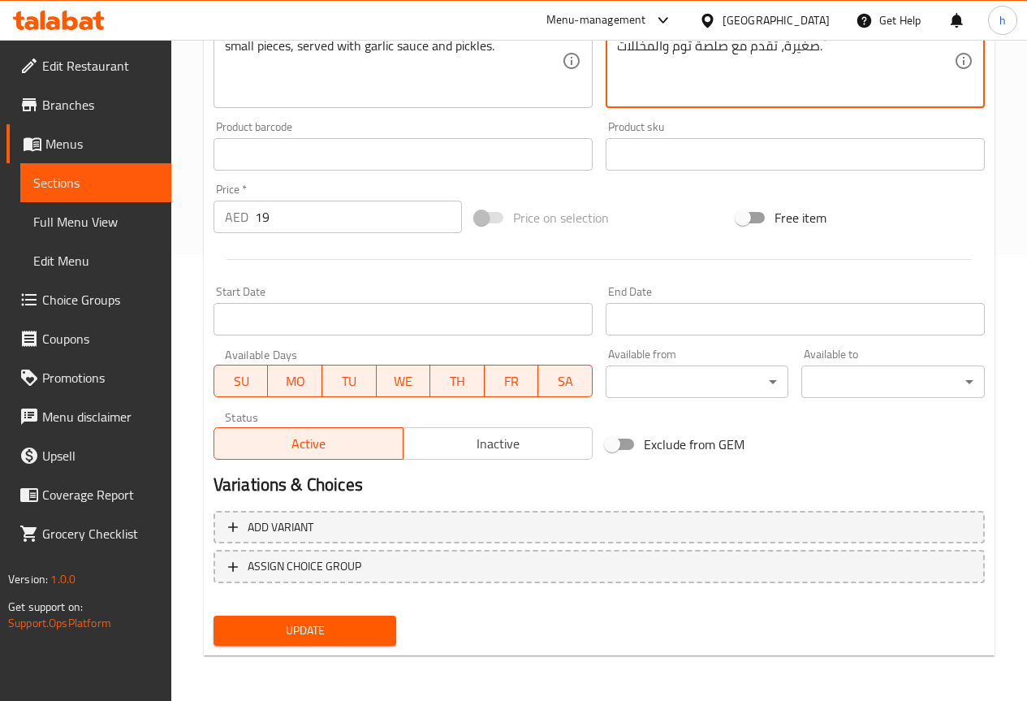
type textarea "شاورما دجاج ملفوفة في خبز الصاج، مشوية، ومقطعة إلى قطع صغيرة، تقدم مع صلصة ثوم …"
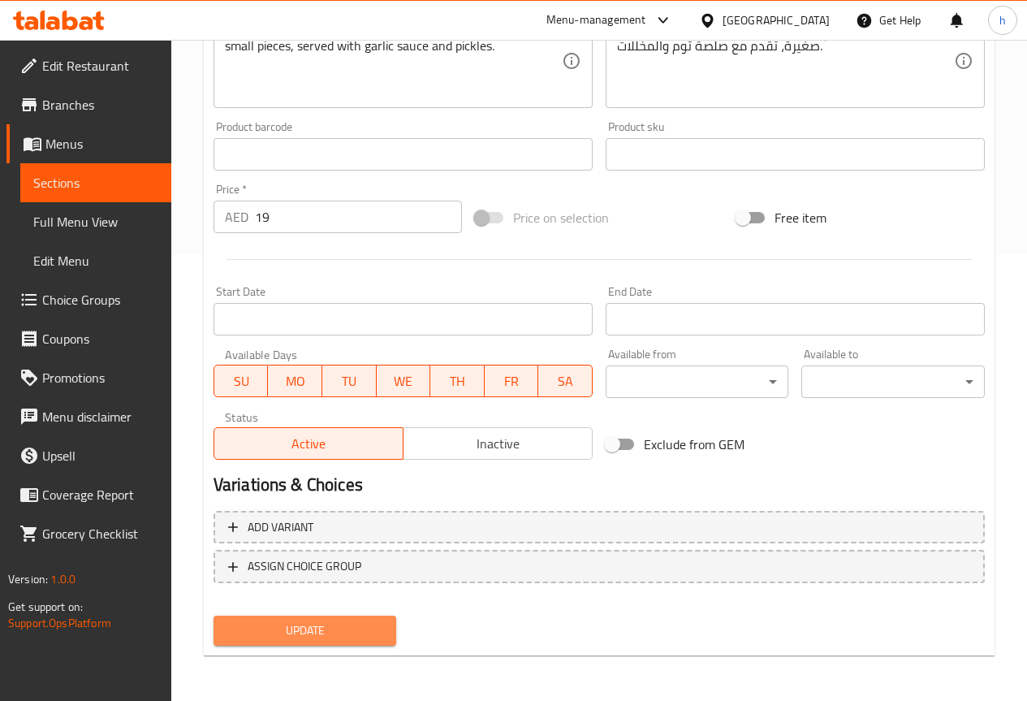
click at [318, 624] on span "Update" at bounding box center [306, 630] width 158 height 20
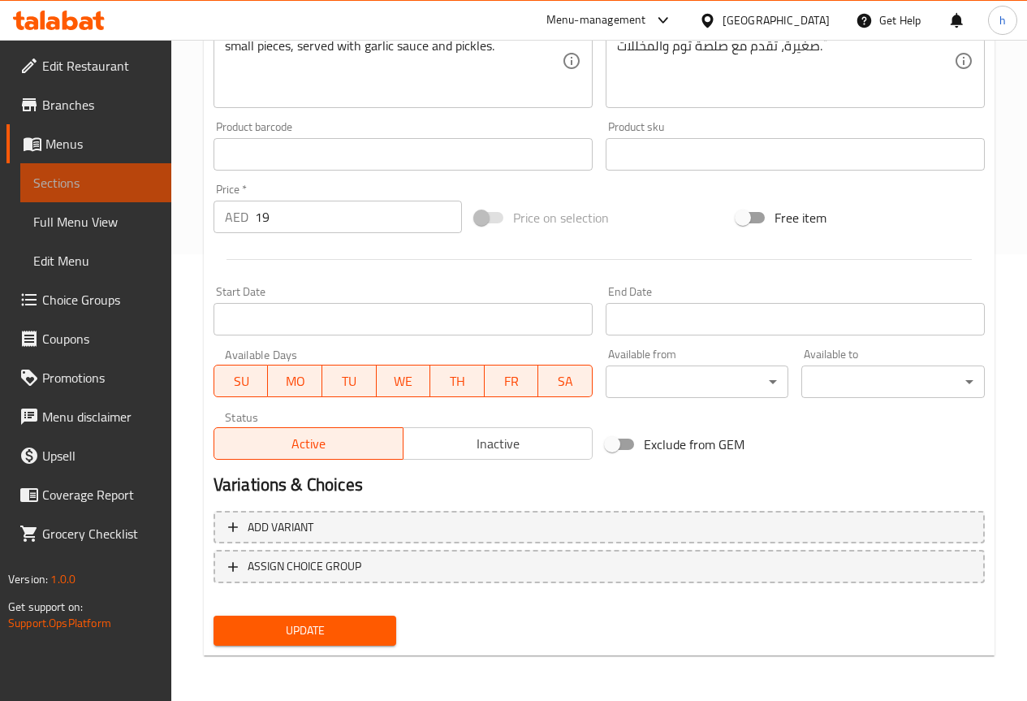
click at [115, 174] on span "Sections" at bounding box center [95, 182] width 125 height 19
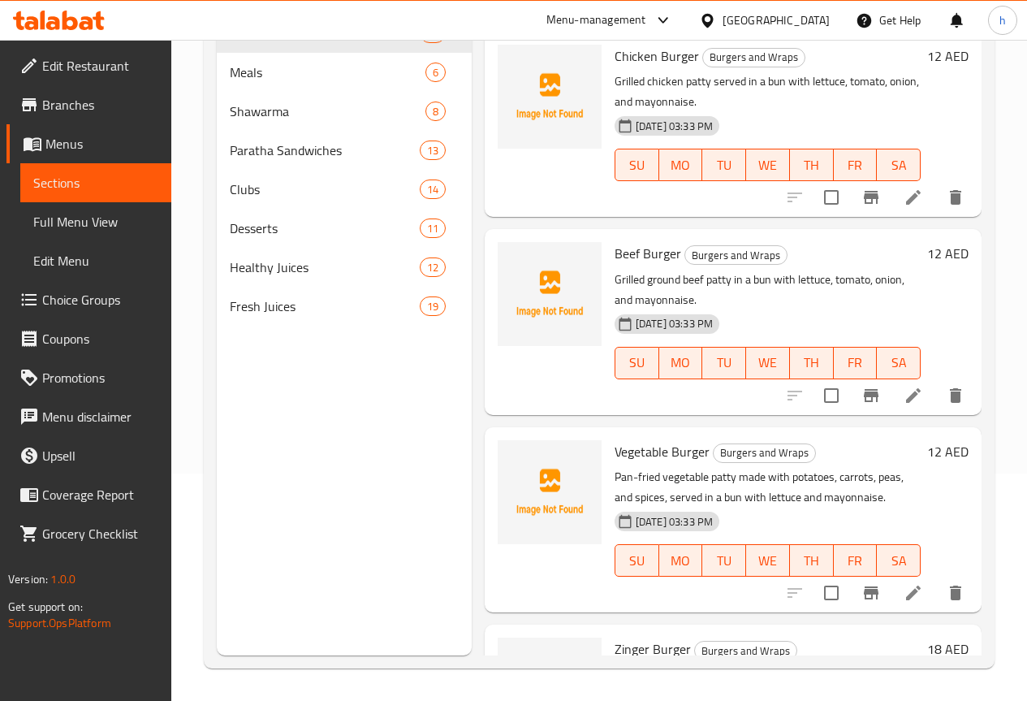
scroll to position [227, 0]
click at [294, 121] on span "Shawarma" at bounding box center [305, 111] width 150 height 19
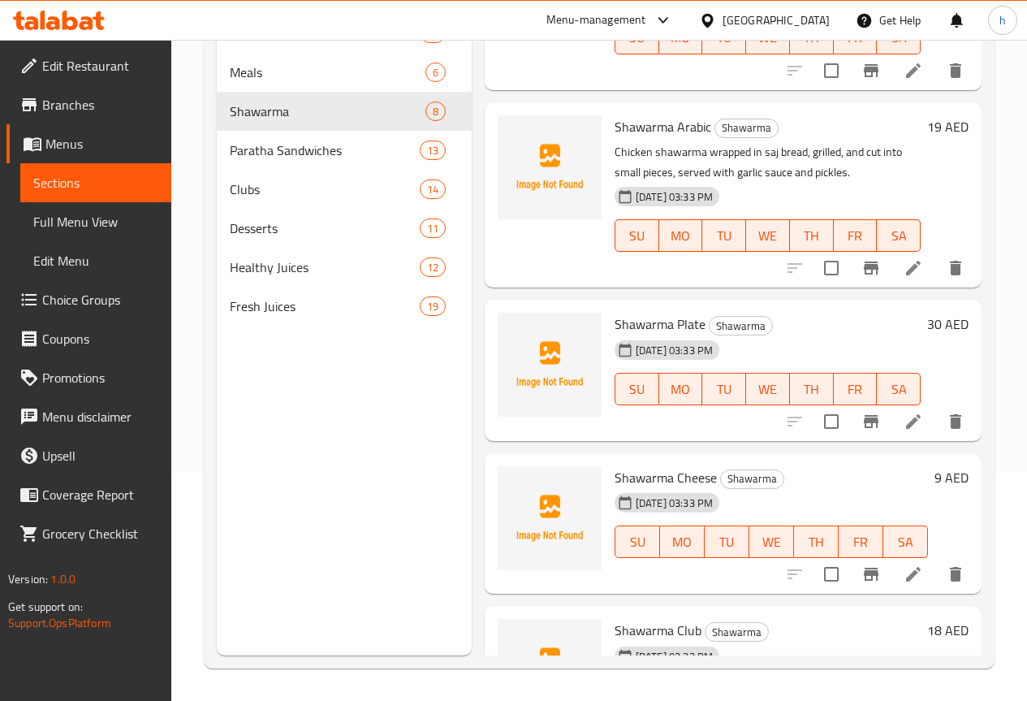
scroll to position [406, 0]
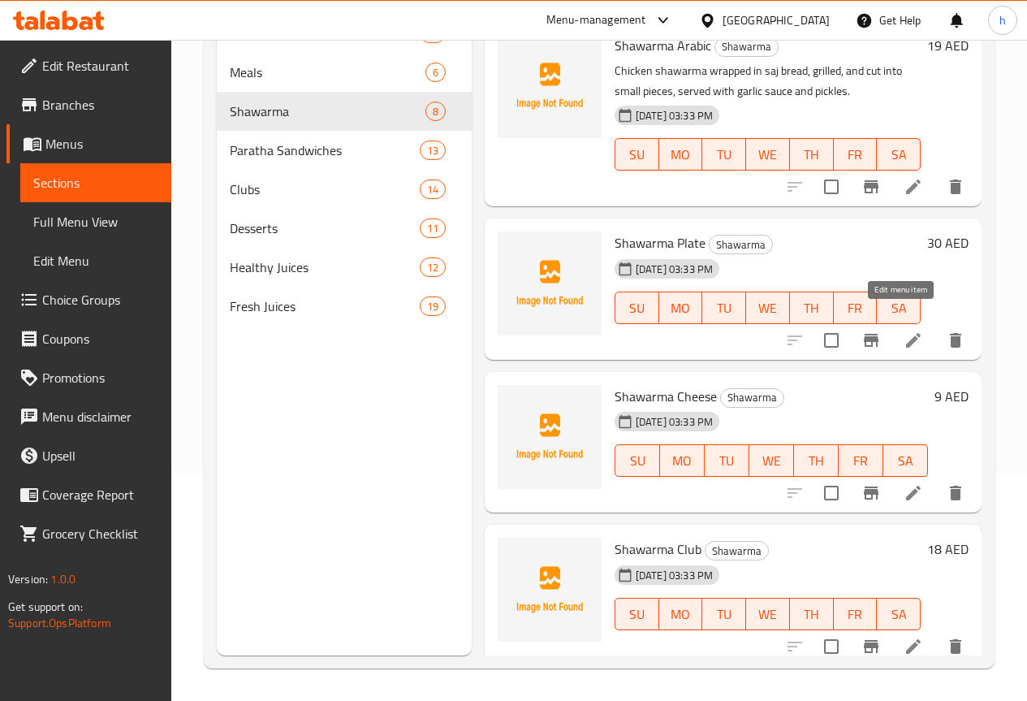
click at [904, 330] on icon at bounding box center [913, 339] width 19 height 19
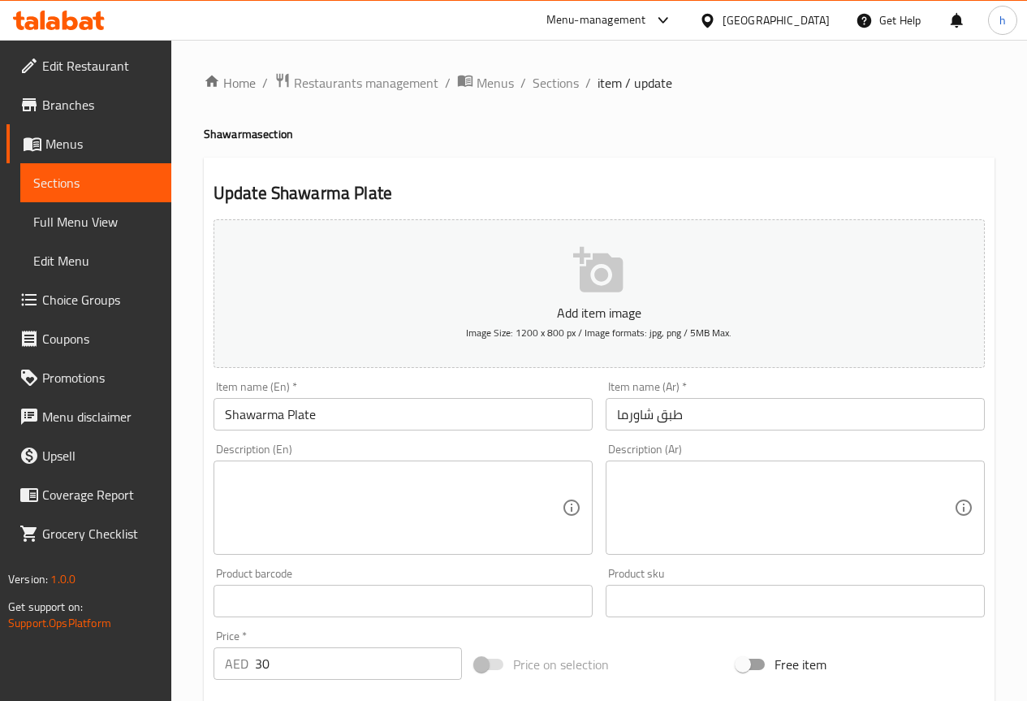
click at [337, 520] on textarea at bounding box center [393, 507] width 337 height 77
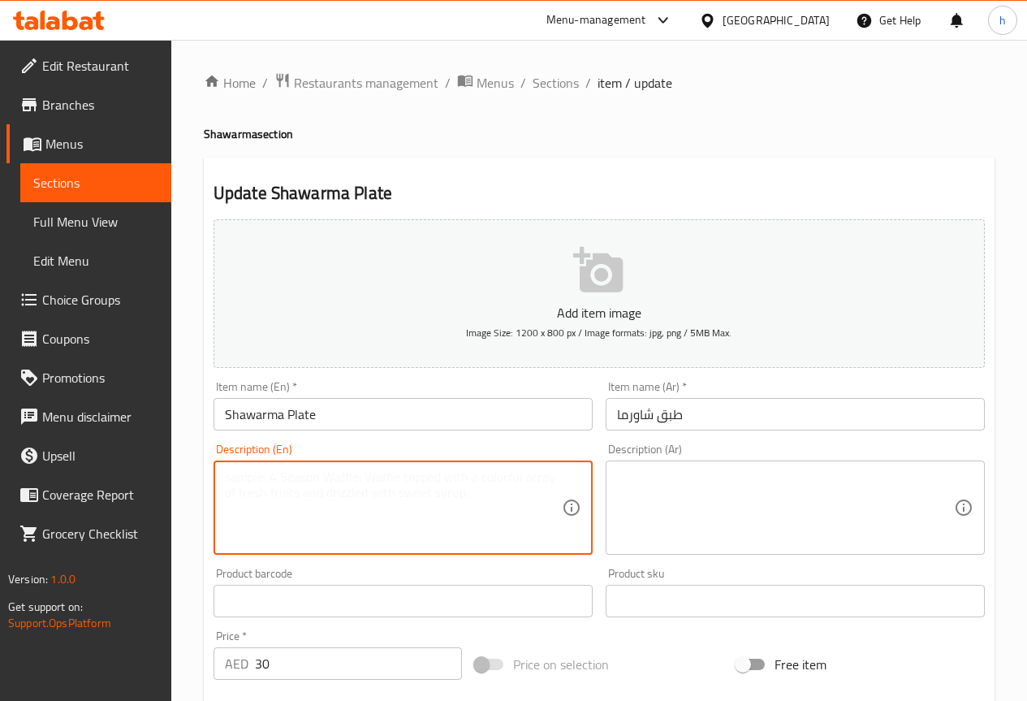
paste textarea "Chicken shawarma served on a plate with fries, bread, garlic sauce, and pickles."
type textarea "Chicken shawarma served on a plate with fries, bread, garlic sauce, and pickles."
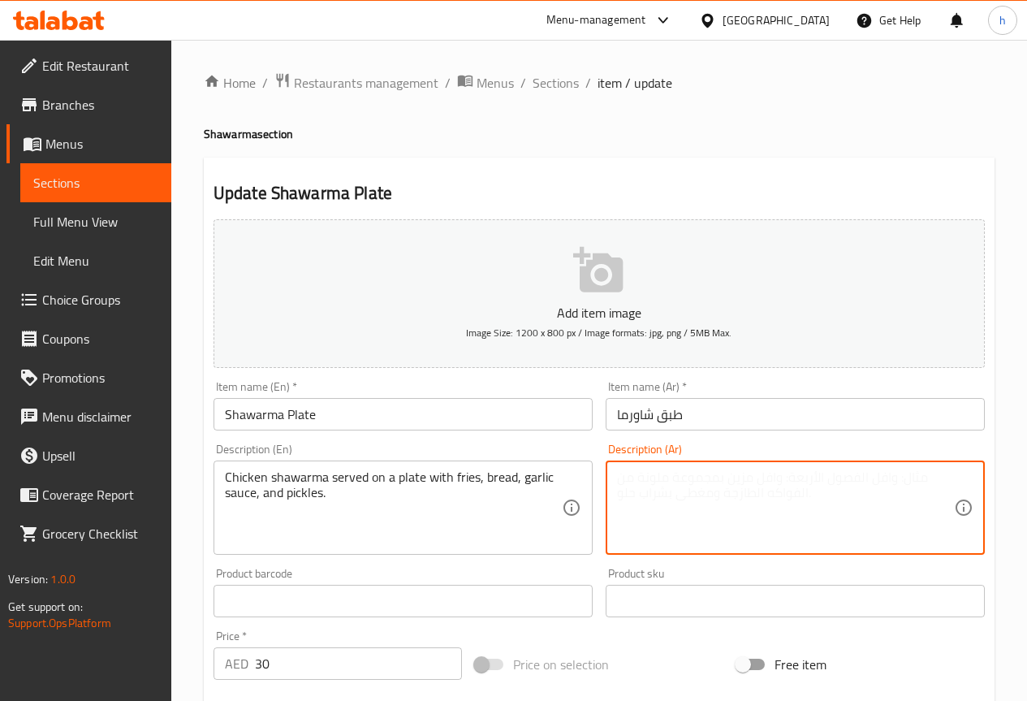
paste textarea "شاورما الدجاج تقدم على طبق مع البطاطس المقلية والخبز وصلصة الثوم والمخللات."
click at [877, 477] on textarea "شاورما الدجاج تقدم على طبق مع البطاطس المقلية والخبز وصلصة الثوم والمخللات." at bounding box center [785, 507] width 337 height 77
click at [642, 477] on textarea "شاورما دجاج تقدم على طبق مع البطاطس المقلية والخبز وصلصة الثوم والمخللات." at bounding box center [785, 507] width 337 height 77
click at [692, 493] on textarea "شاورما دجاج تقدم على طبق مع البطاطس المقلية ,الخبز وصلصة الثوم والمخللات." at bounding box center [785, 507] width 337 height 77
type textarea "شاورما دجاج تقدم على طبق مع البطاطس المقلية ,الخبز وصلصة ثوم والمخللات."
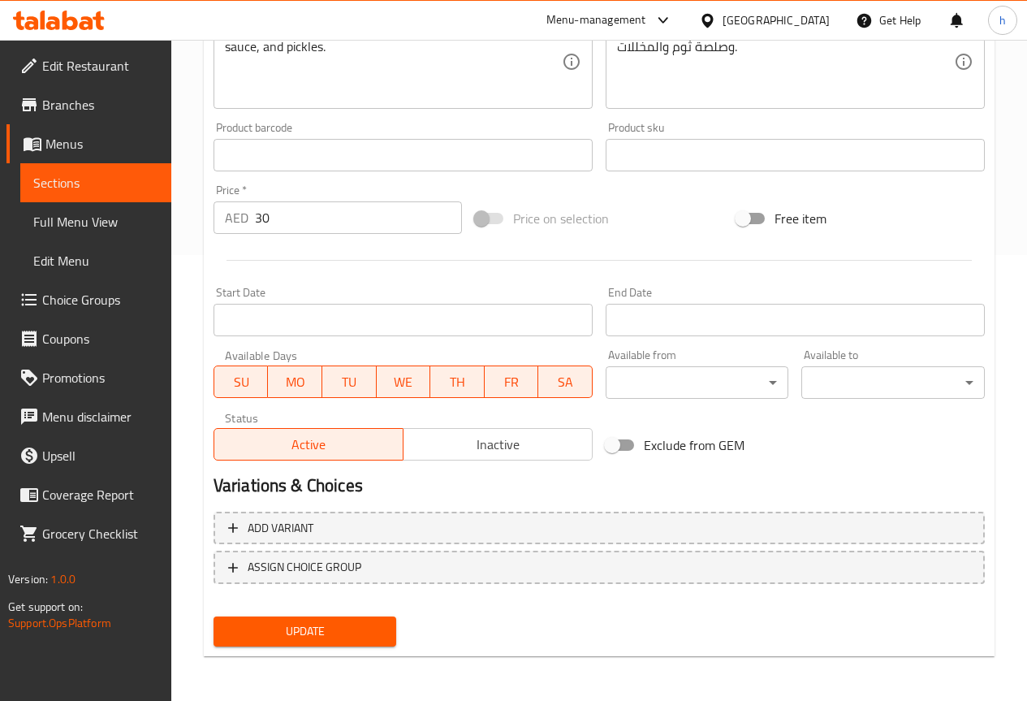
scroll to position [447, 0]
click at [358, 622] on span "Update" at bounding box center [306, 630] width 158 height 20
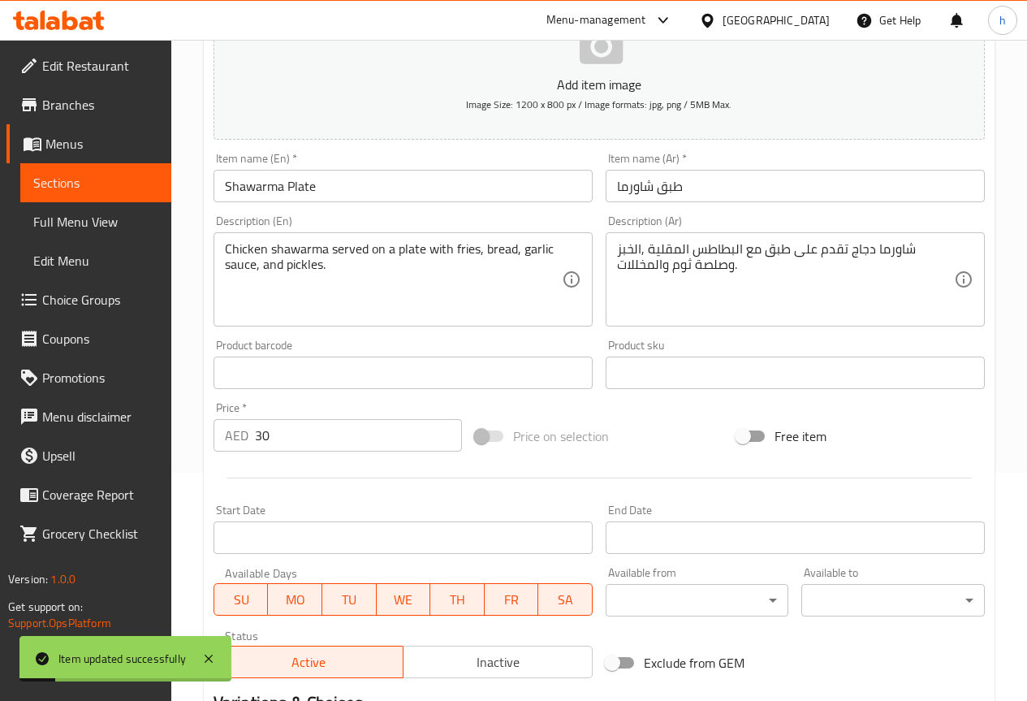
scroll to position [203, 0]
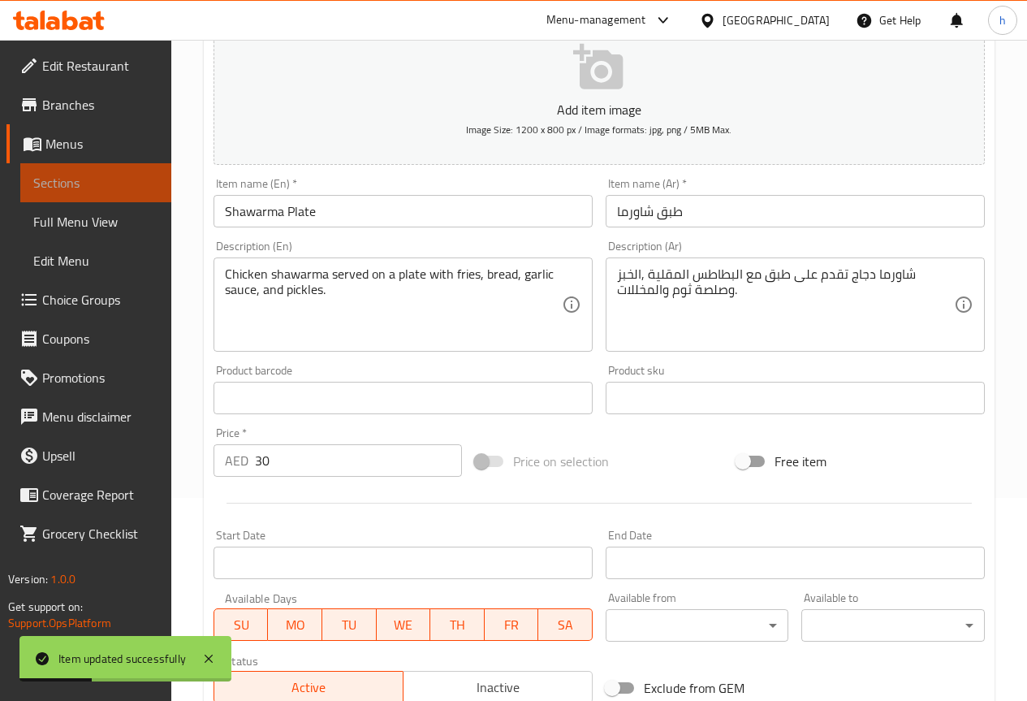
click at [126, 188] on span "Sections" at bounding box center [95, 182] width 125 height 19
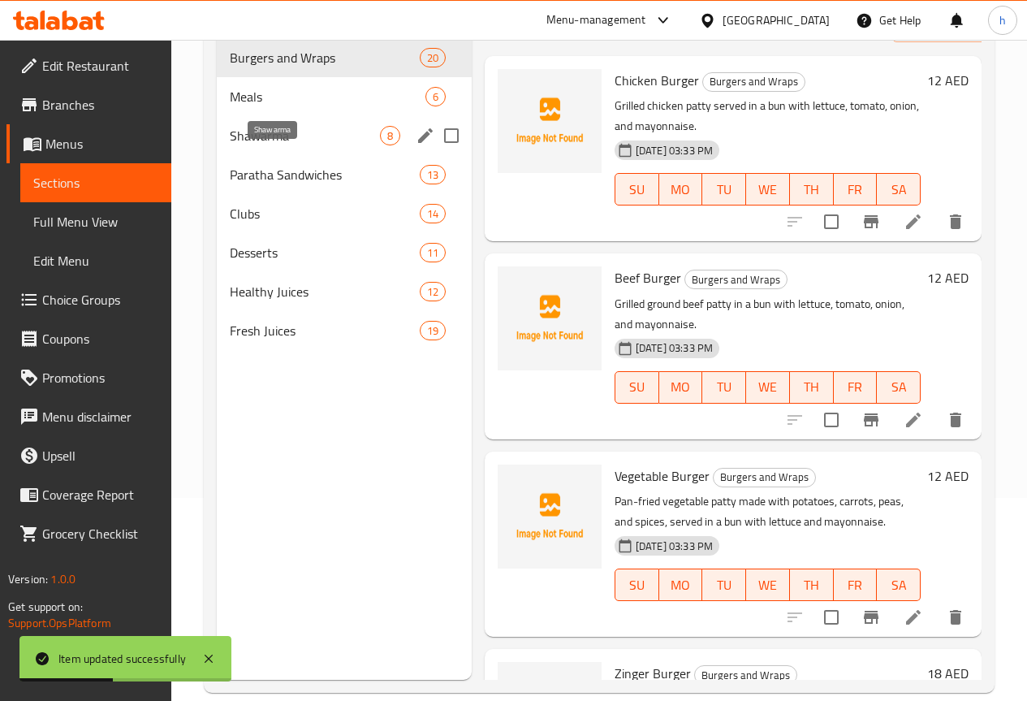
click at [287, 145] on span "Shawarma" at bounding box center [305, 135] width 150 height 19
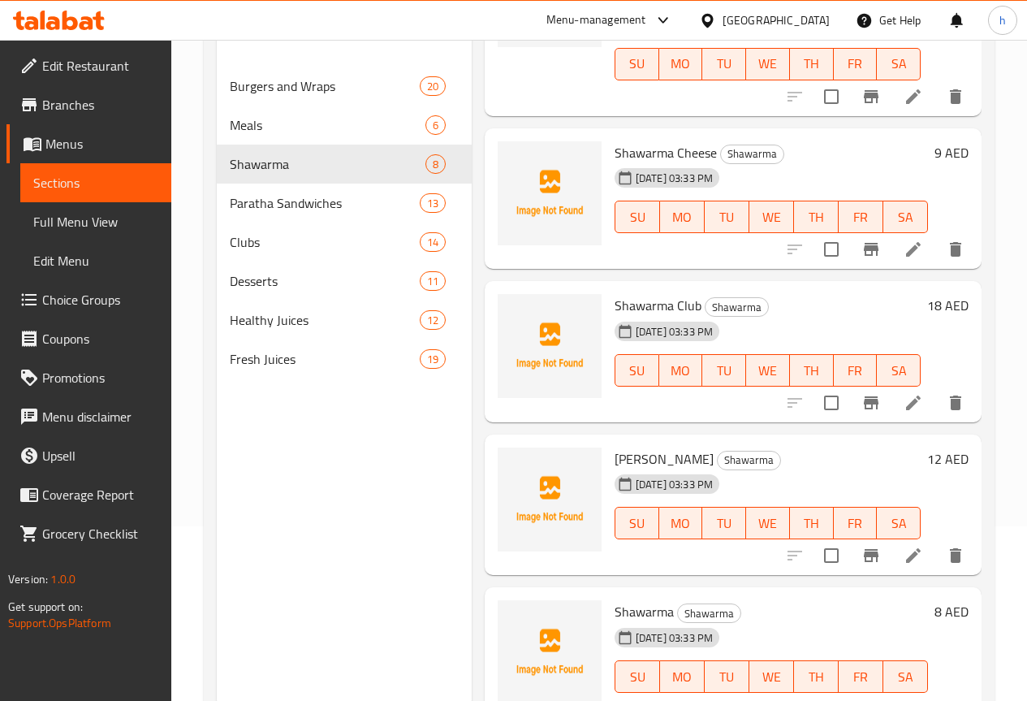
scroll to position [146, 0]
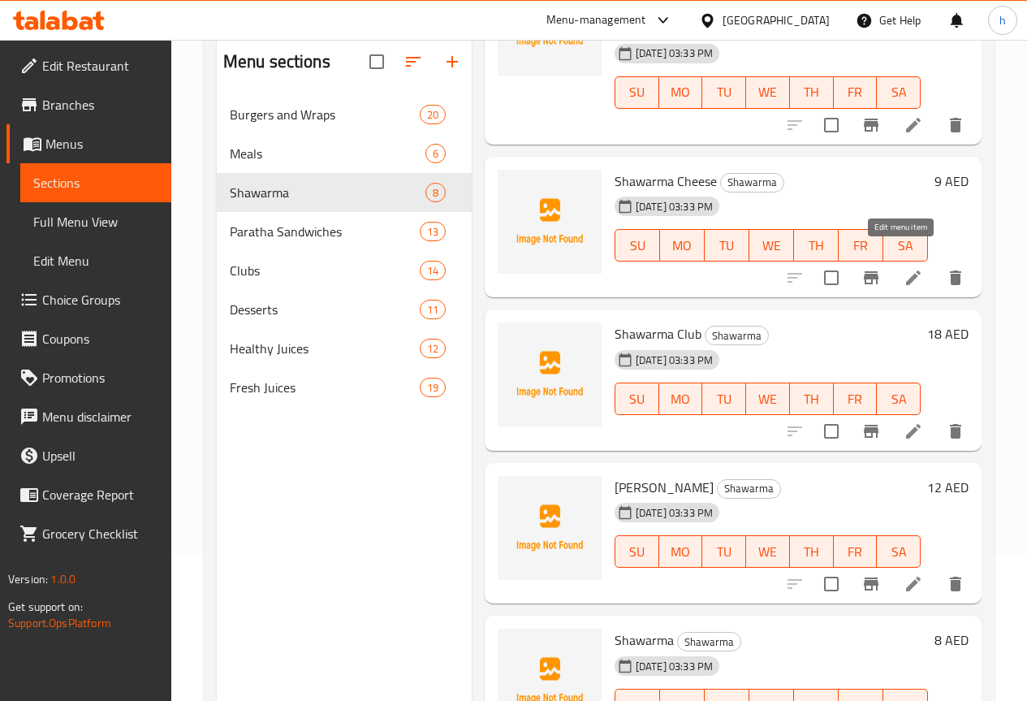
click at [906, 270] on icon at bounding box center [913, 277] width 15 height 15
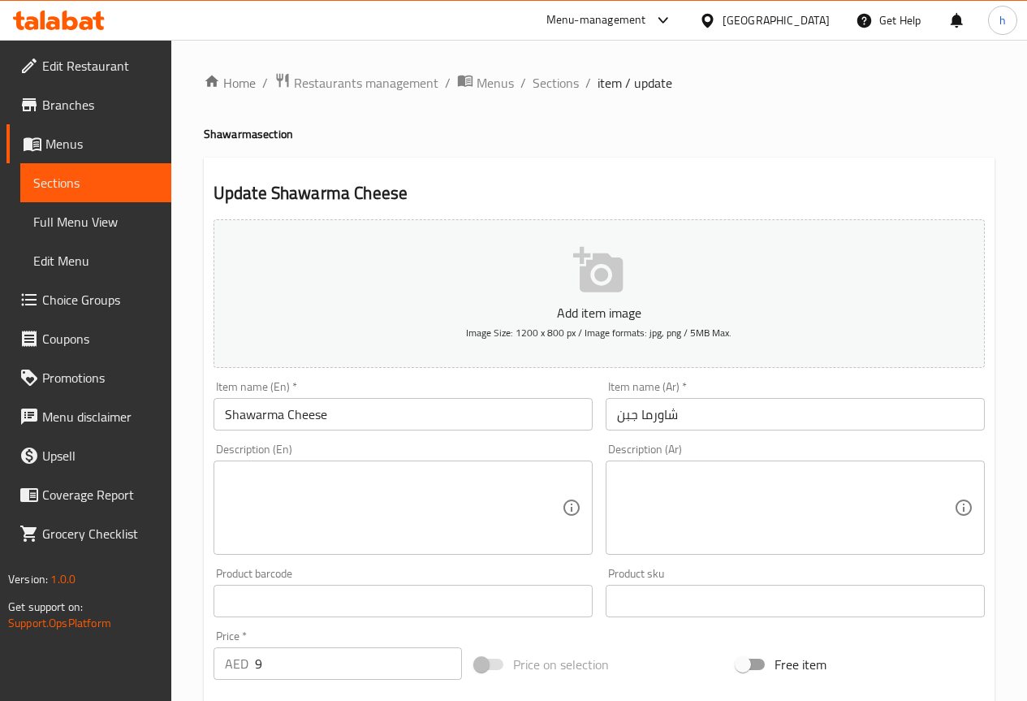
click at [423, 525] on textarea at bounding box center [393, 507] width 337 height 77
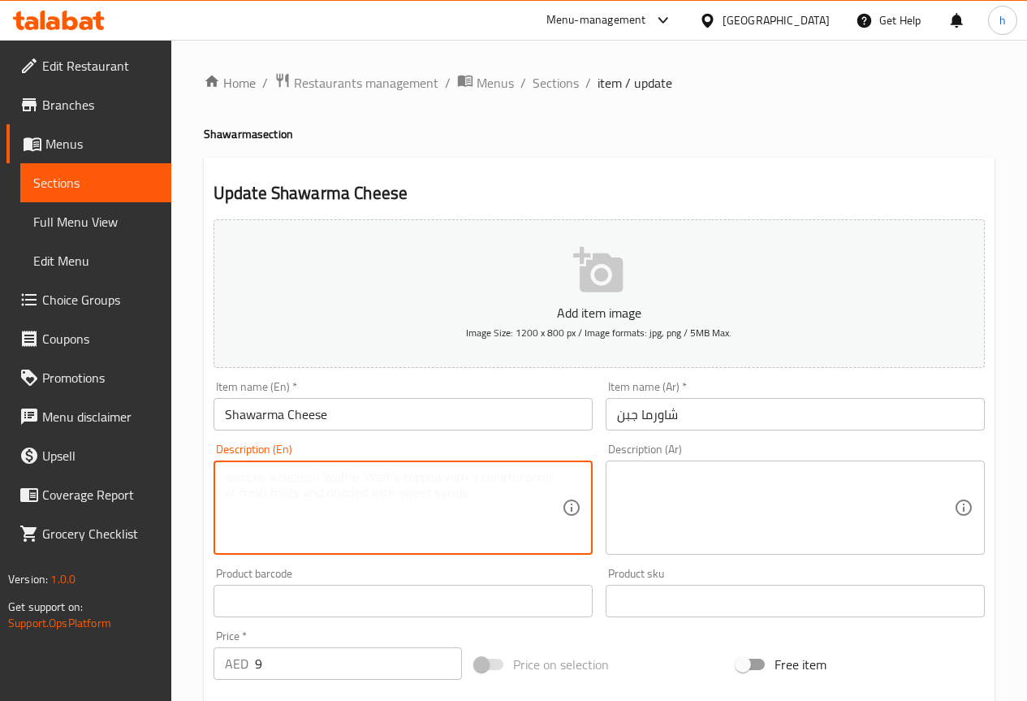
paste textarea "Chicken shawarma wrapped in bread with melted cheese, garlic sauce, and pickles."
type textarea "Chicken shawarma wrapped in bread with melted cheese, garlic sauce, and pickles."
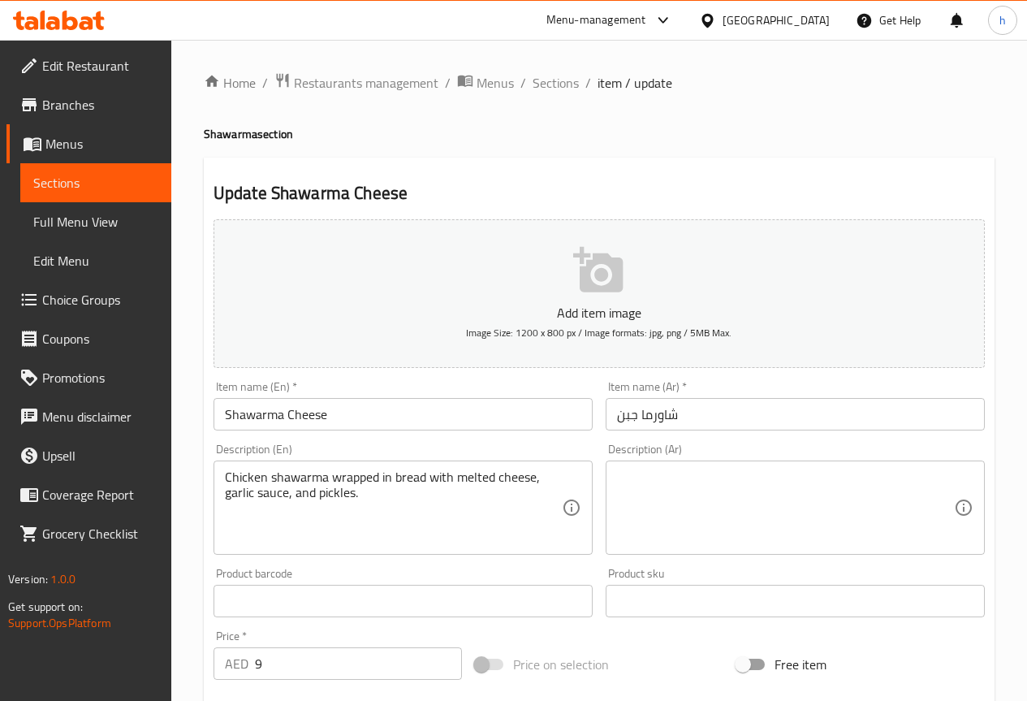
click at [636, 521] on textarea at bounding box center [785, 507] width 337 height 77
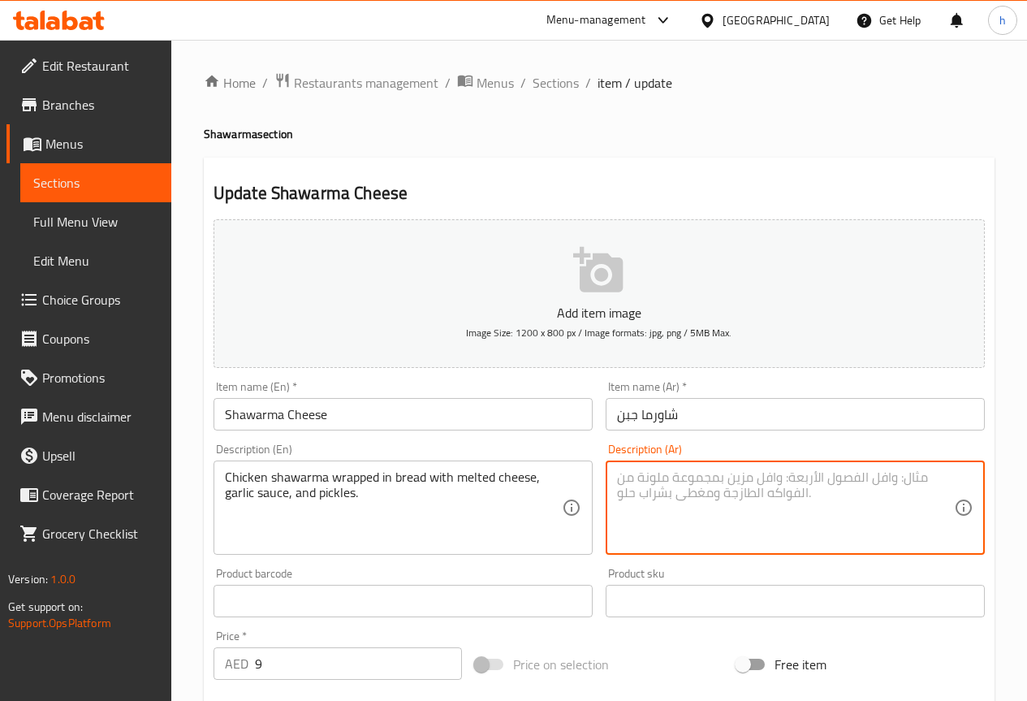
paste textarea "شاورما دجاج ملفوفة بالخبز مع الجبن الذائب وصلصة الثوم والمخللات."
click at [637, 477] on textarea "شاورما دجاج ملفوفة بالخبز مع الجبن الذائب وصلصة الثوم والمخللات." at bounding box center [785, 507] width 337 height 77
click at [674, 478] on textarea "شاورما دجاج ملفوفة بالخبز مع الجبن الذائب وصلصة ثوم والمخللات." at bounding box center [785, 507] width 337 height 77
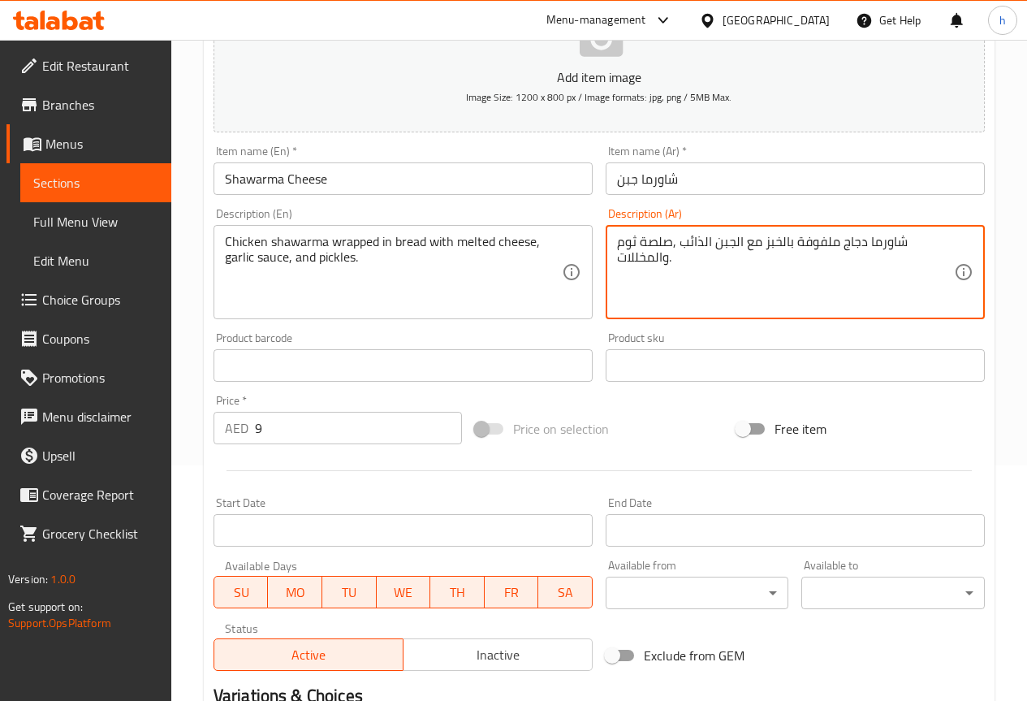
scroll to position [244, 0]
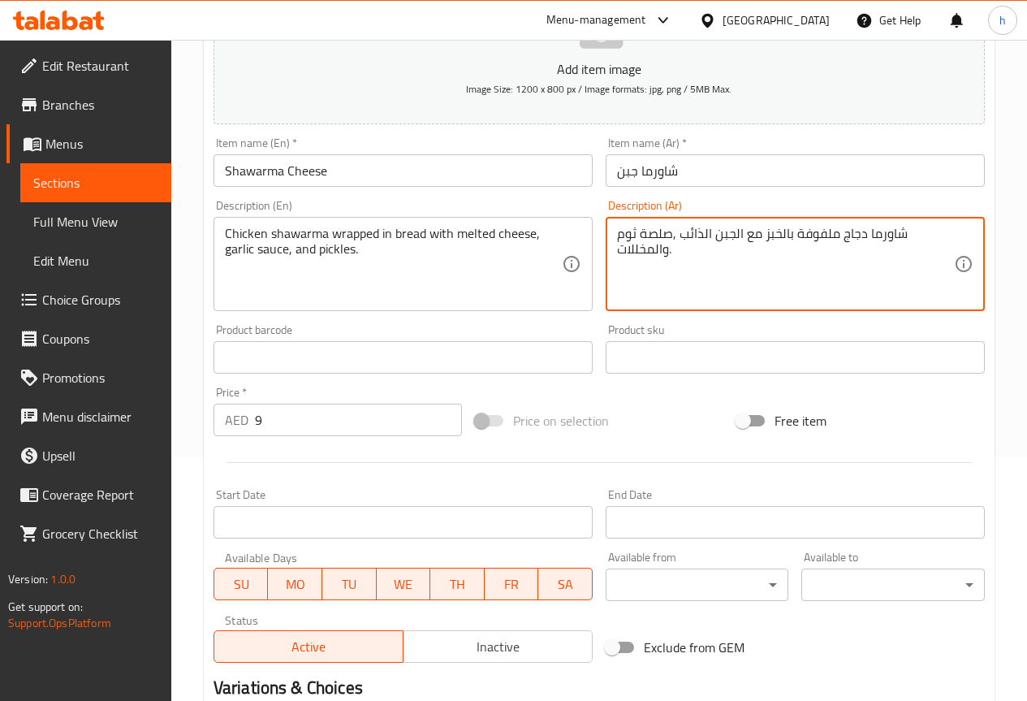
type textarea "شاورما دجاج ملفوفة بالخبز مع الجبن الذائب ,صلصة ثوم والمخللات."
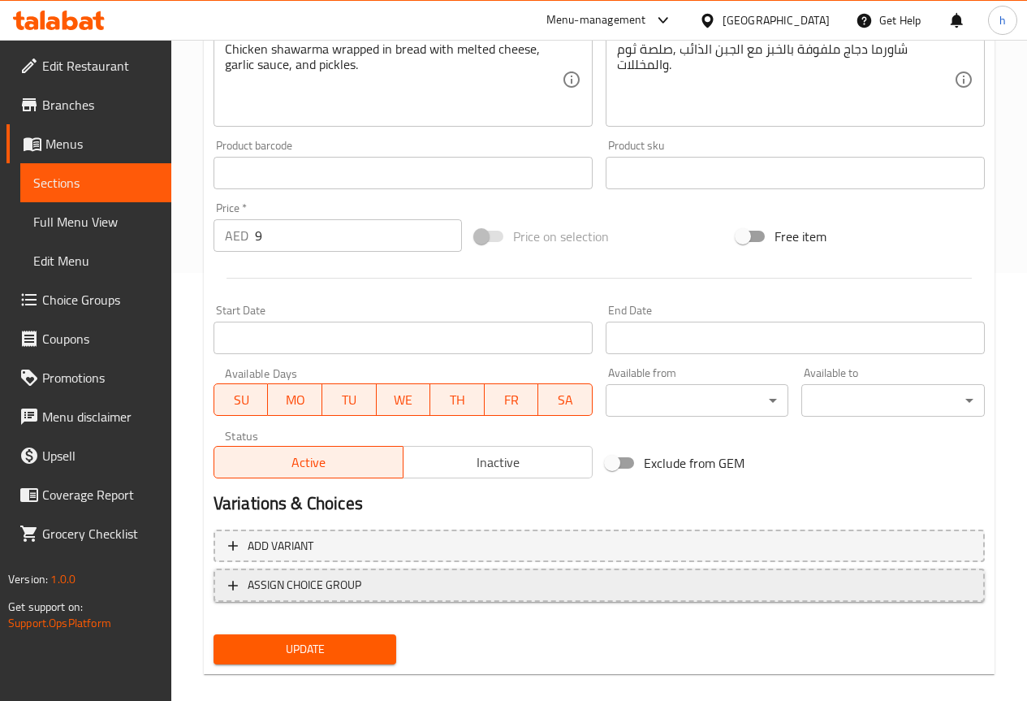
scroll to position [447, 0]
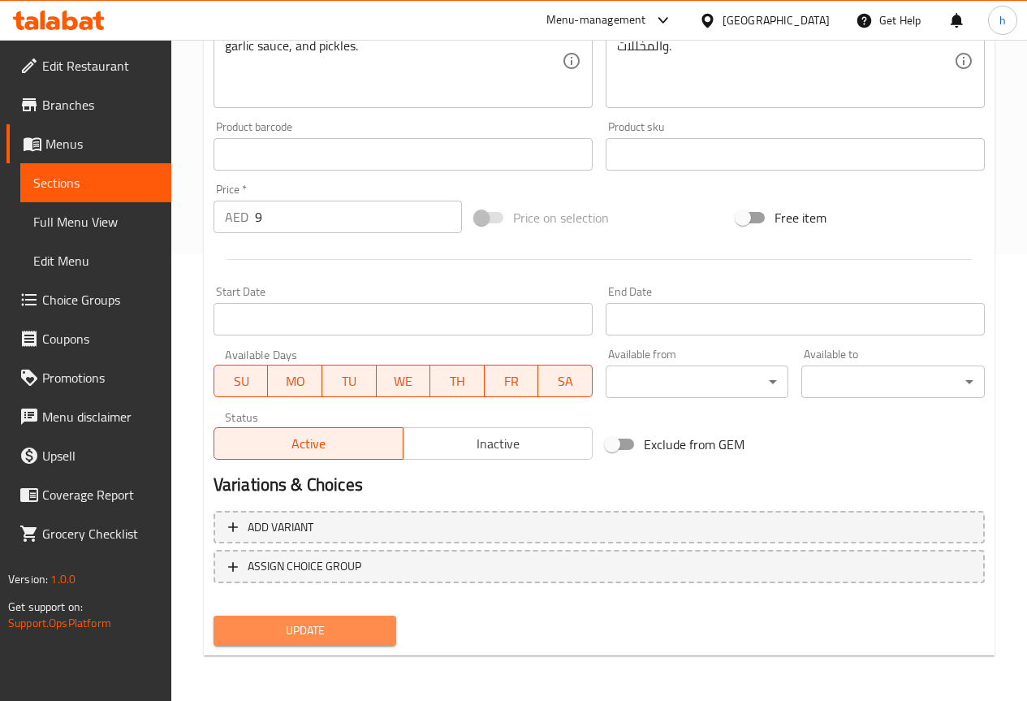
click at [330, 635] on span "Update" at bounding box center [306, 630] width 158 height 20
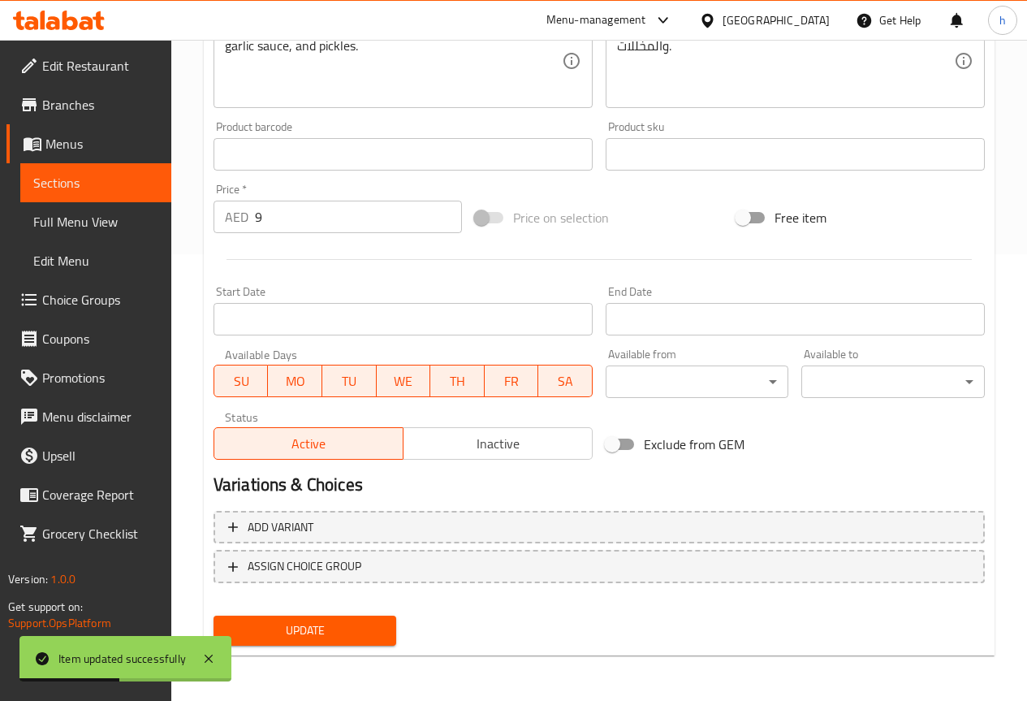
click at [54, 181] on span "Sections" at bounding box center [95, 182] width 125 height 19
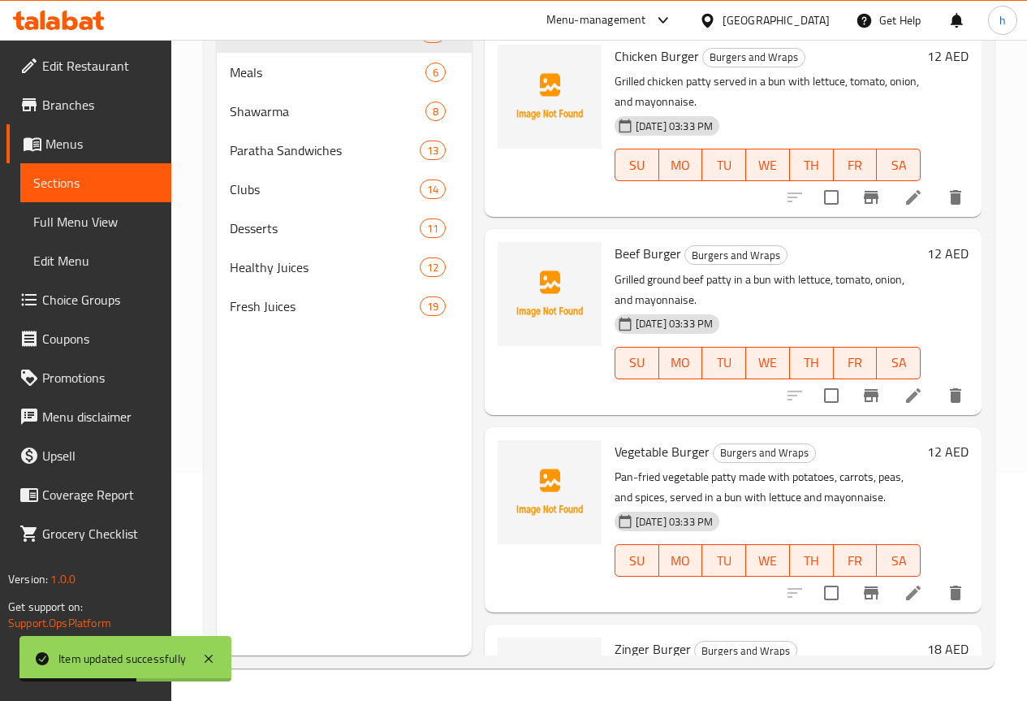
scroll to position [81, 0]
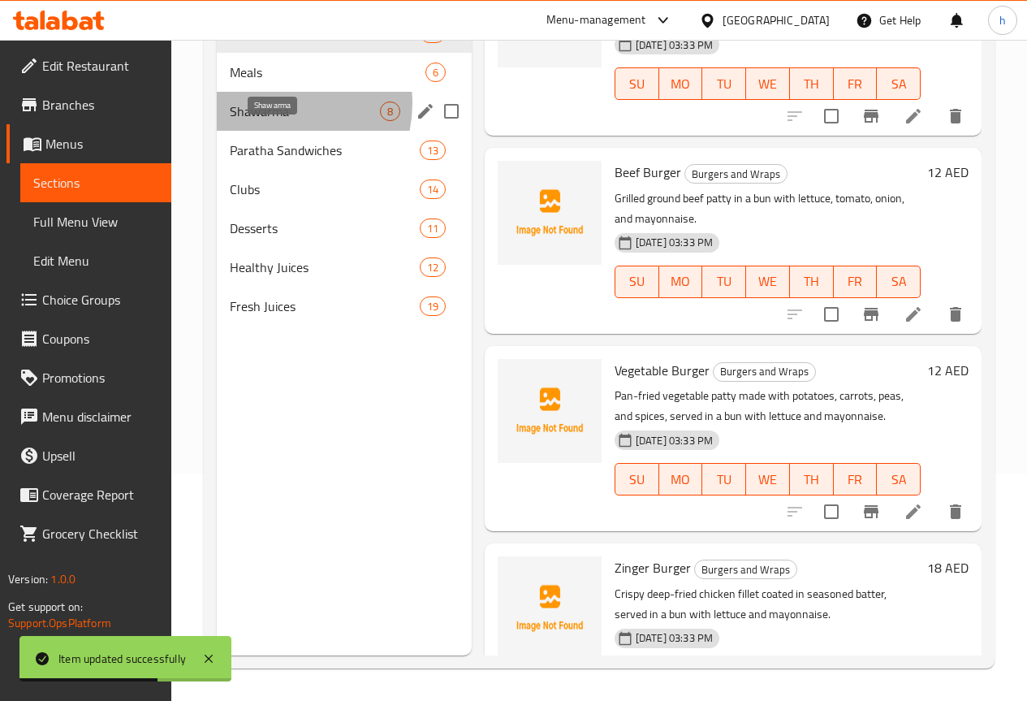
click at [277, 121] on span "Shawarma" at bounding box center [305, 111] width 150 height 19
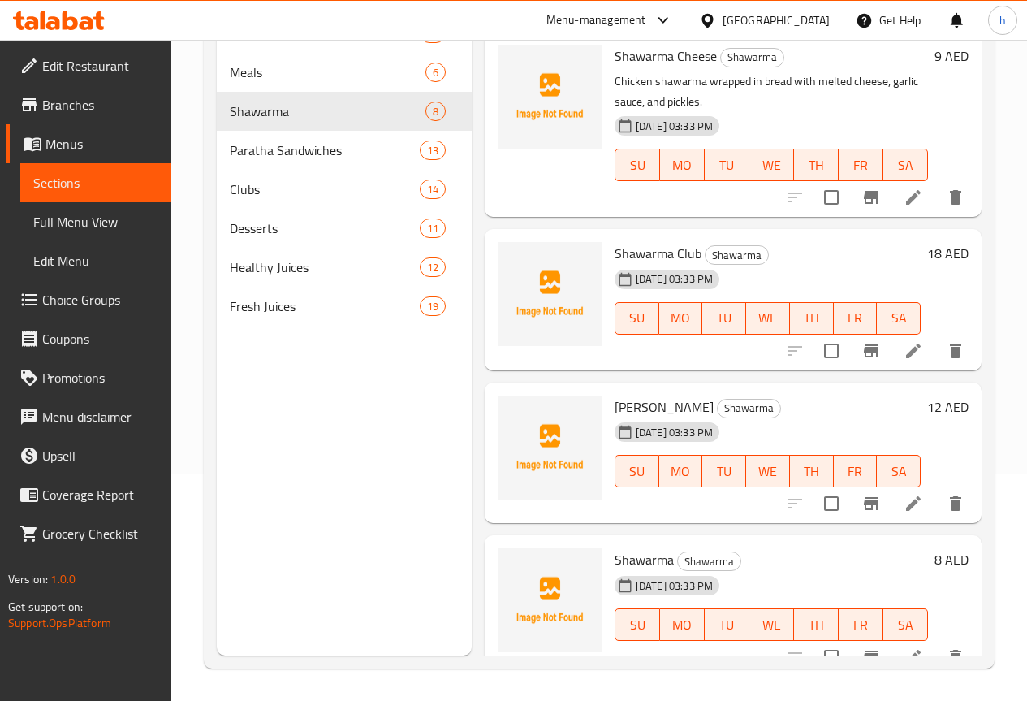
scroll to position [792, 0]
click at [904, 340] on icon at bounding box center [913, 349] width 19 height 19
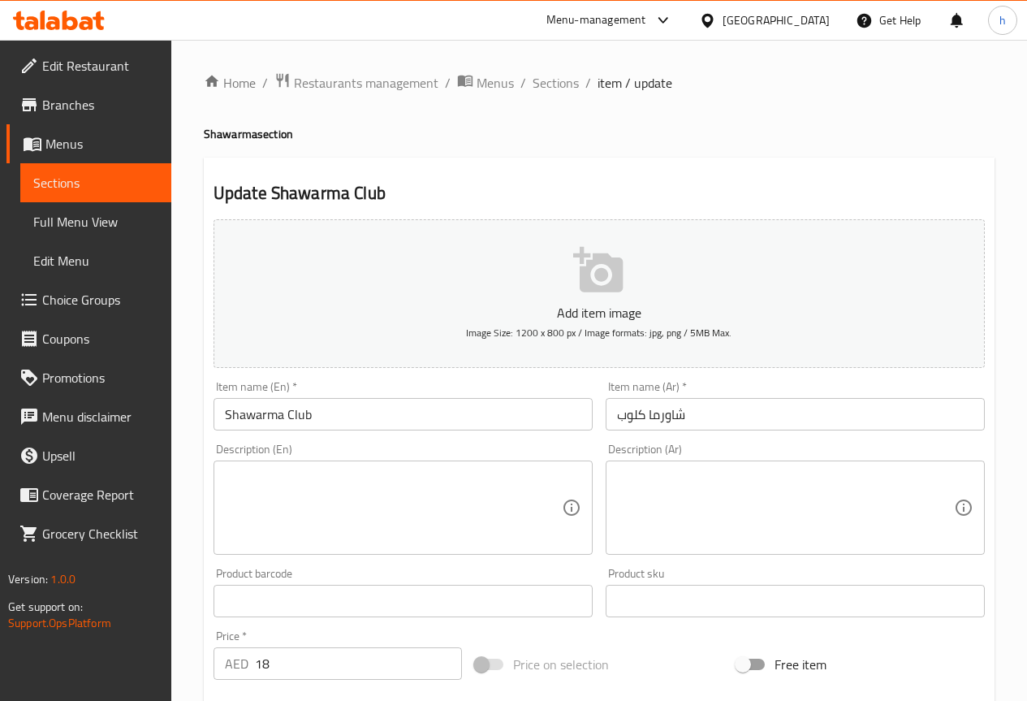
click at [402, 516] on textarea at bounding box center [393, 507] width 337 height 77
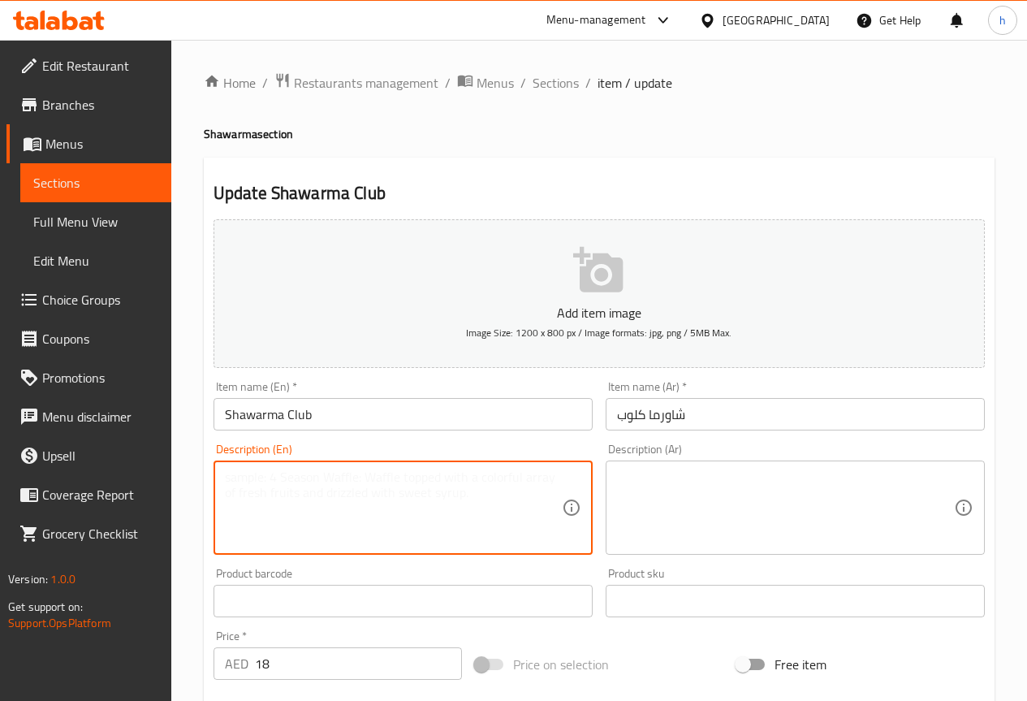
paste textarea "Chicken shawarma layered in sandwich bread with lettuce, tomato, cheese, and ga…"
type textarea "Chicken shawarma layered in sandwich bread with lettuce, tomato, cheese, and ga…"
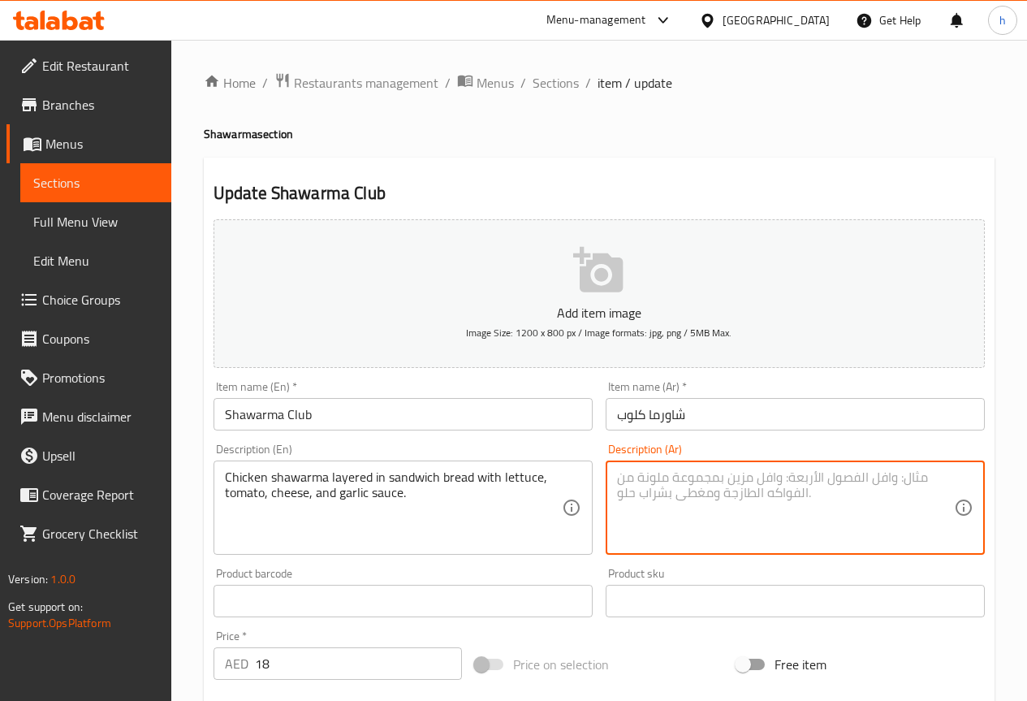
click at [784, 490] on textarea at bounding box center [785, 507] width 337 height 77
paste textarea "شاورما الدجاج مغطاة بخبز الساندويتش مع الخس والطماطم والجبن وصلصة الثوم."
drag, startPoint x: 853, startPoint y: 477, endPoint x: 817, endPoint y: 473, distance: 36.8
click at [817, 473] on textarea "شاورما الدجاج مغطاة بخبز الساندويتش مع الخس والطماطم والجبن وصلصة الثوم." at bounding box center [785, 507] width 337 height 77
click at [808, 477] on textarea "شاورما الدجاج طبقات بخبز الساندويتش مع الخس والطماطم والجبن وصلصة الثوم." at bounding box center [785, 507] width 337 height 77
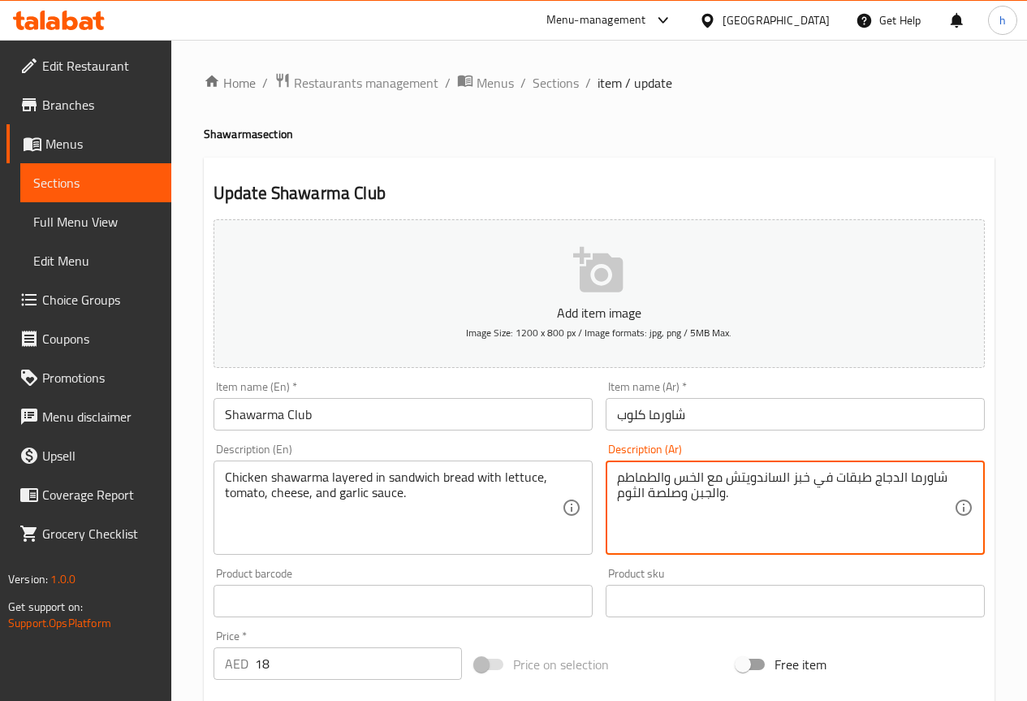
click at [667, 482] on textarea "شاورما الدجاج طبقات في خبز الساندويتش مع الخس والطماطم والجبن وصلصة الثوم." at bounding box center [785, 507] width 337 height 77
click at [719, 495] on textarea "شاورما الدجاج طبقات في خبز الساندويتش مع الخس ,الطماطم والجبن وصلصة الثوم." at bounding box center [785, 507] width 337 height 77
click at [637, 497] on textarea "شاورما الدجاج طبقات في خبز الساندويتش مع الخس ,الطماطم ,الجبن وصلصة الثوم." at bounding box center [785, 507] width 337 height 77
click at [895, 477] on textarea "شاورما الدجاج طبقات في خبز الساندويتش مع الخس ,الطماطم ,الجبن وصلصة ثوم." at bounding box center [785, 507] width 337 height 77
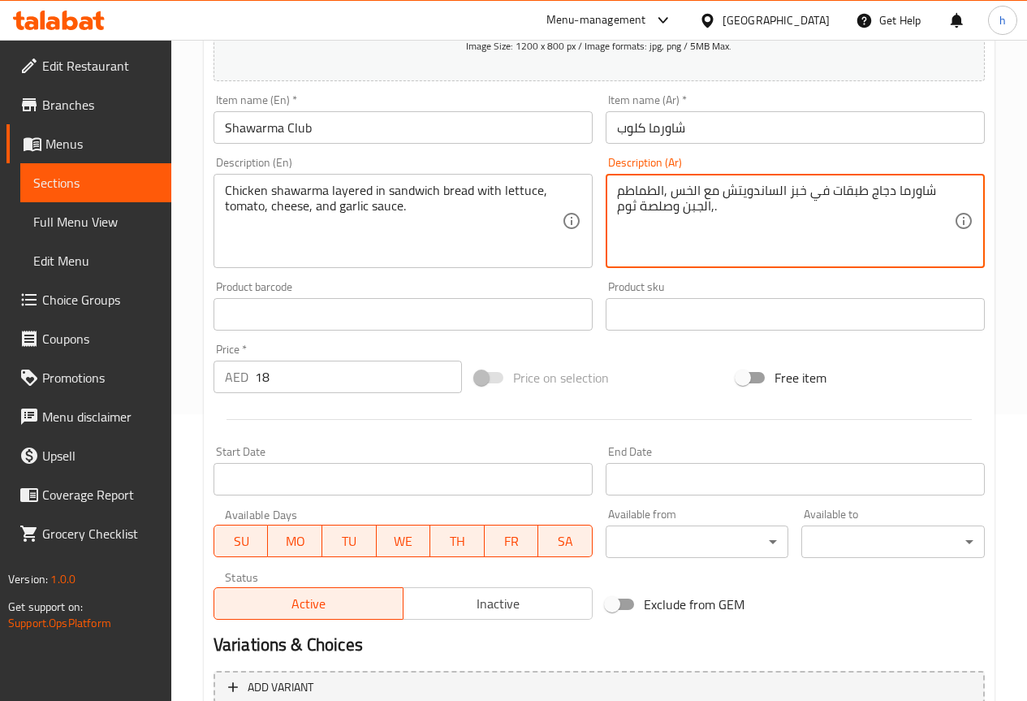
scroll to position [406, 0]
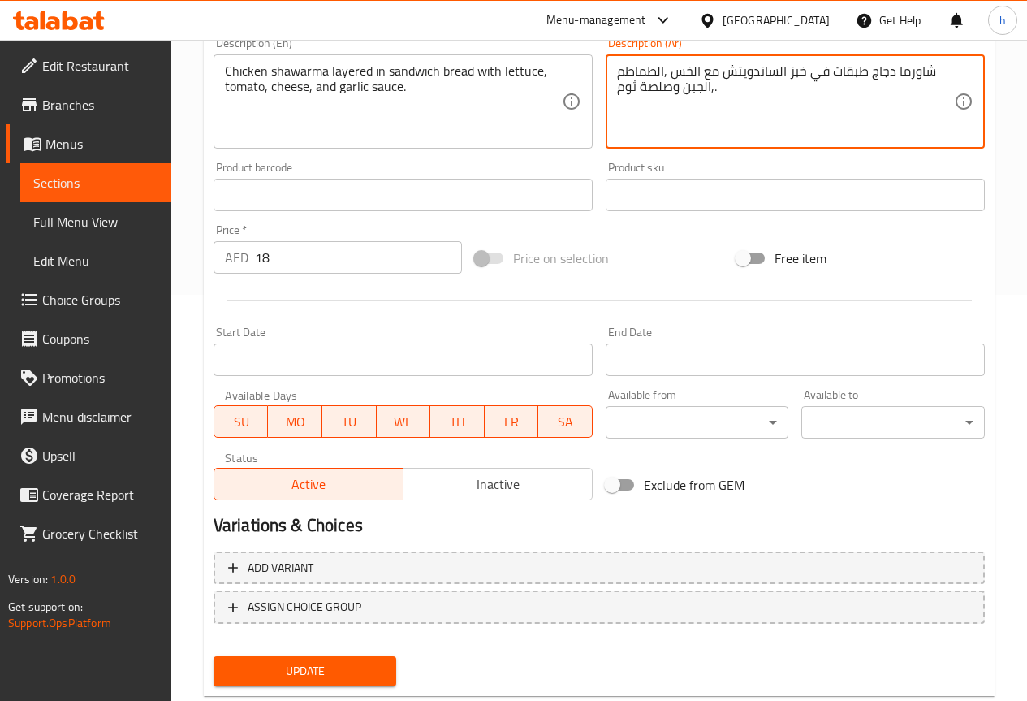
type textarea "شاورما دجاج طبقات في خبز الساندويتش مع الخس ,الطماطم ,الجبن وصلصة ثوم."
click at [306, 668] on span "Update" at bounding box center [306, 671] width 158 height 20
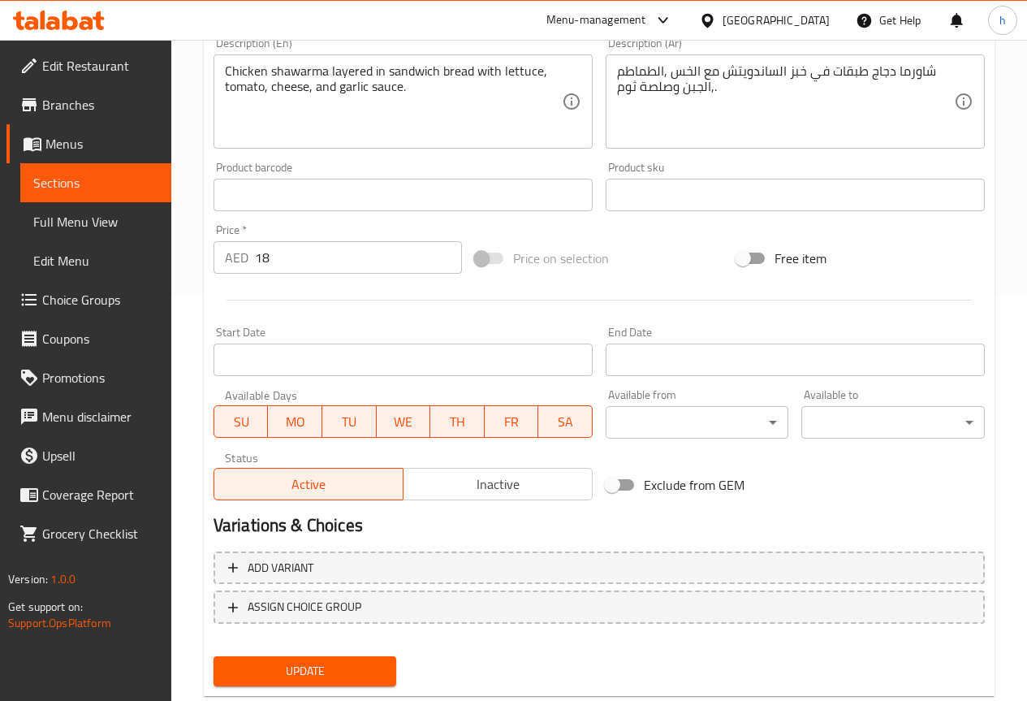
click at [106, 185] on span "Sections" at bounding box center [95, 182] width 125 height 19
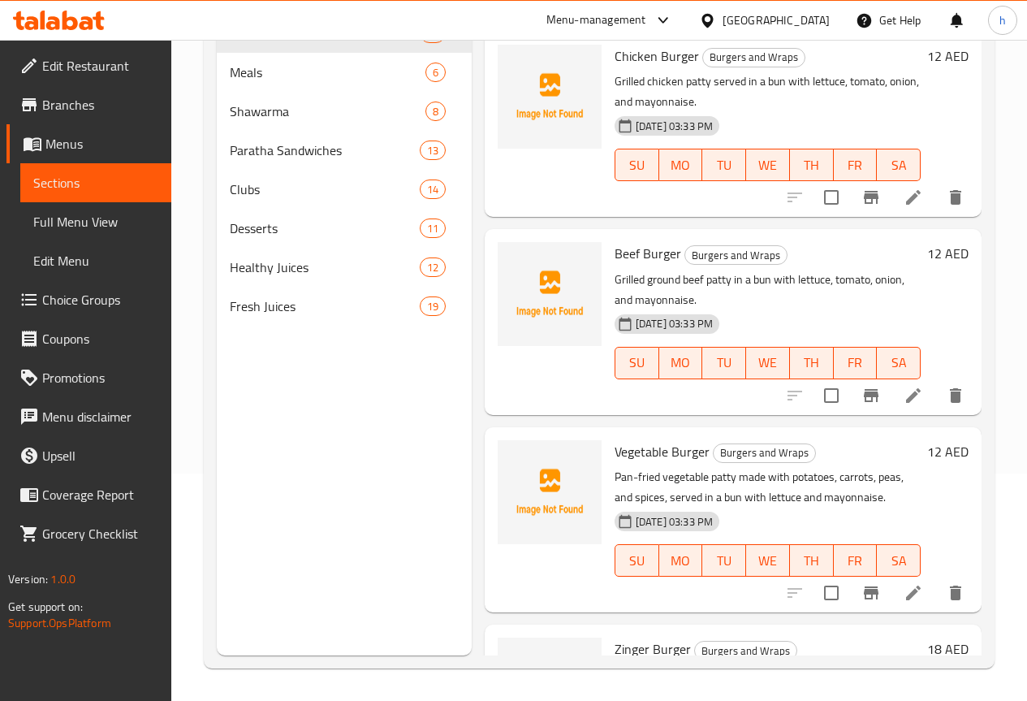
scroll to position [227, 0]
click at [261, 121] on span "Shawarma" at bounding box center [305, 111] width 150 height 19
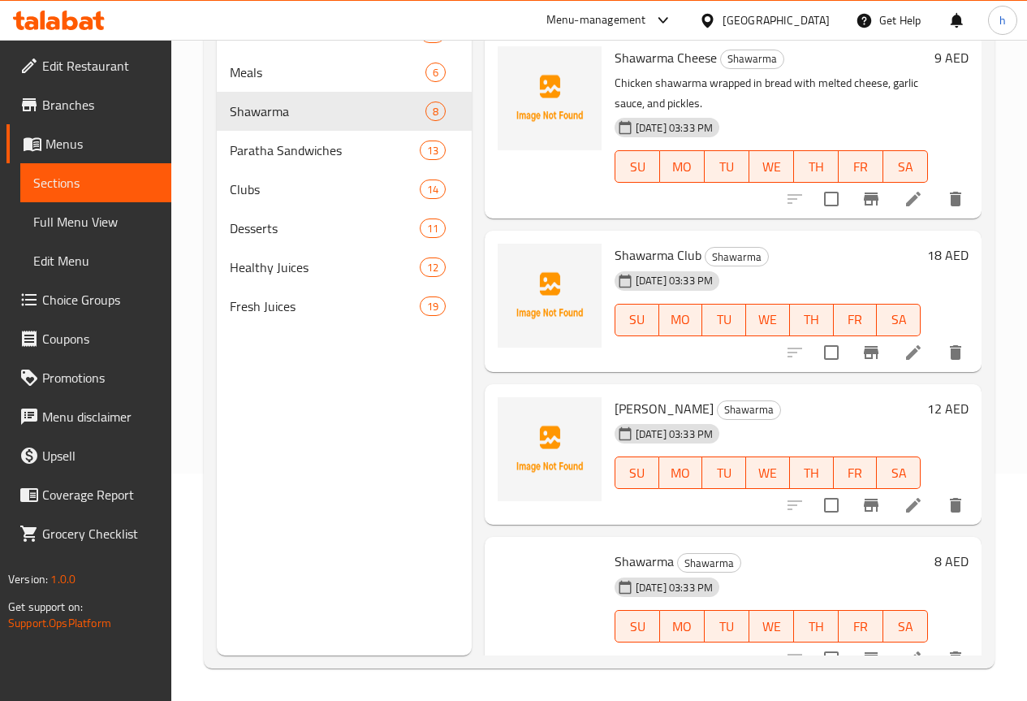
scroll to position [792, 0]
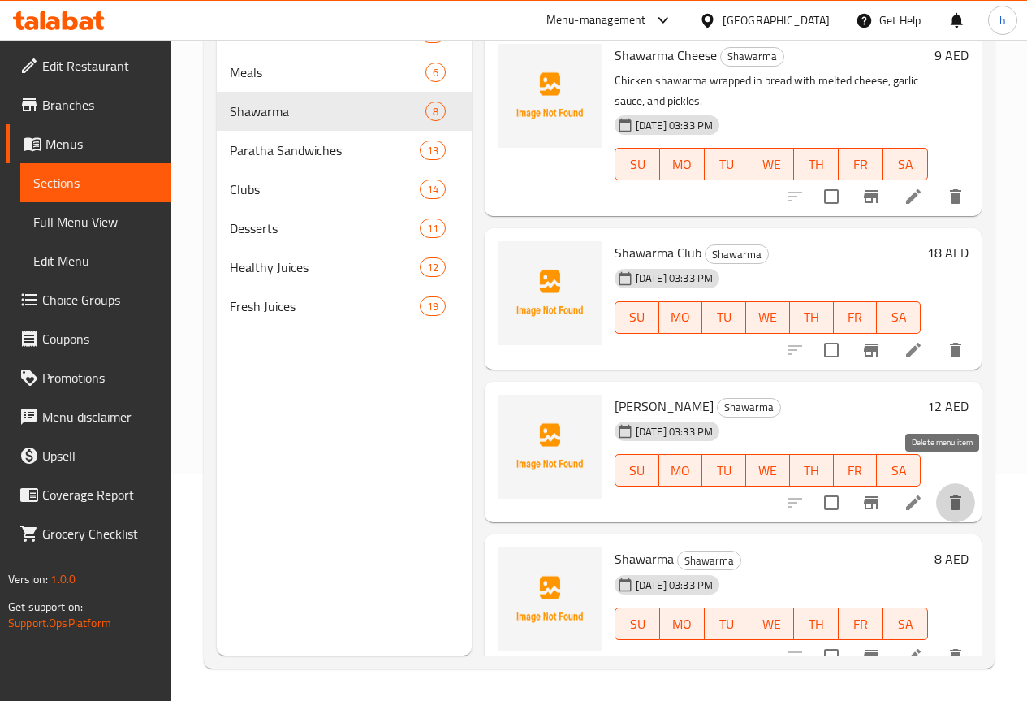
click at [950, 495] on icon "delete" at bounding box center [955, 502] width 11 height 15
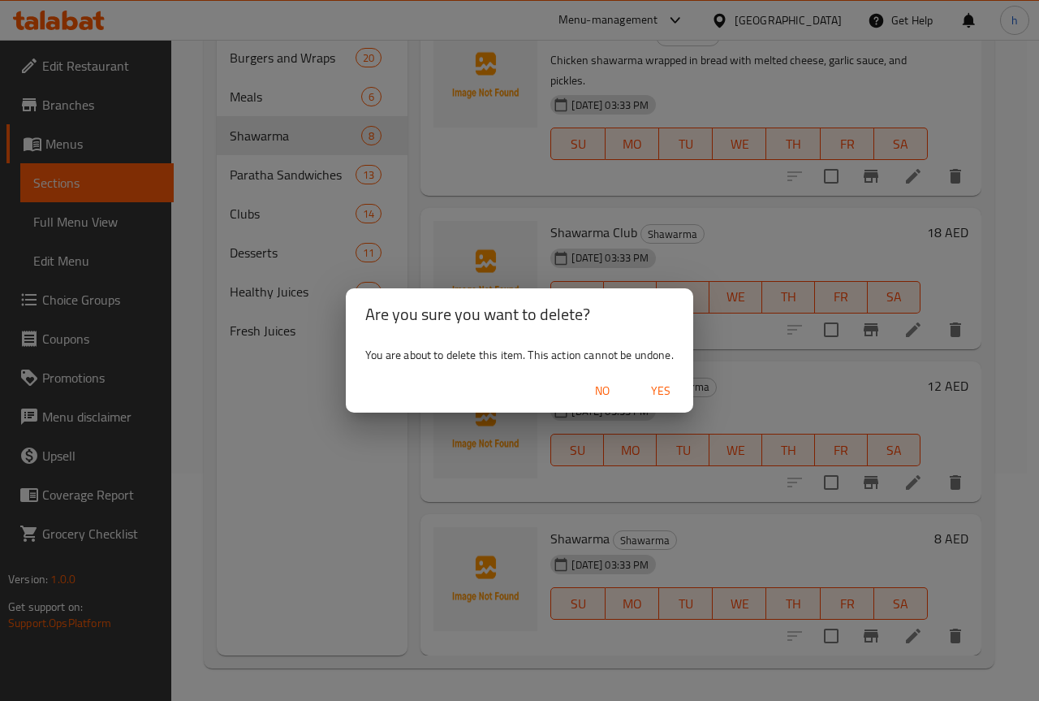
click at [858, 533] on div "Are you sure you want to delete? You are about to delete this item. This action…" at bounding box center [519, 350] width 1039 height 701
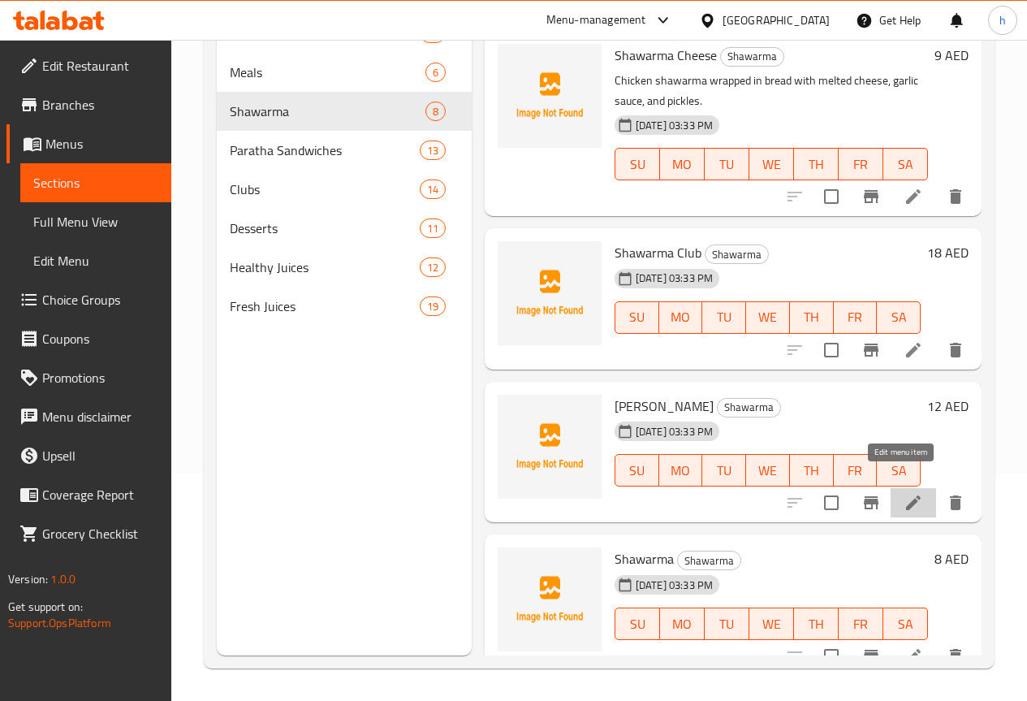
click at [906, 495] on icon at bounding box center [913, 502] width 15 height 15
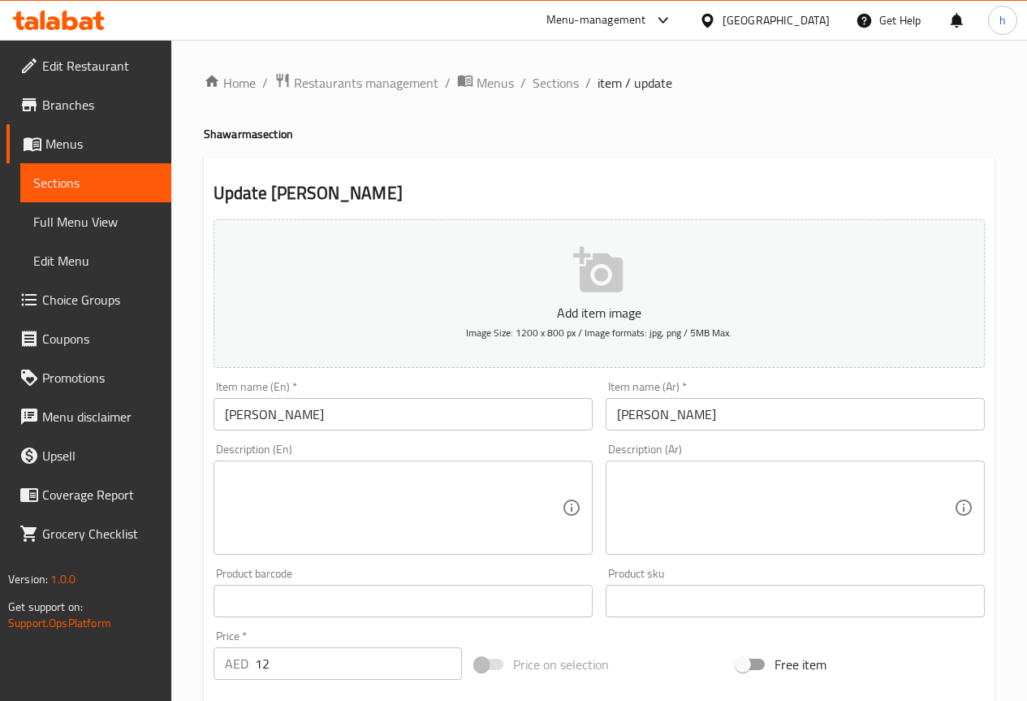
click at [298, 502] on textarea at bounding box center [393, 507] width 337 height 77
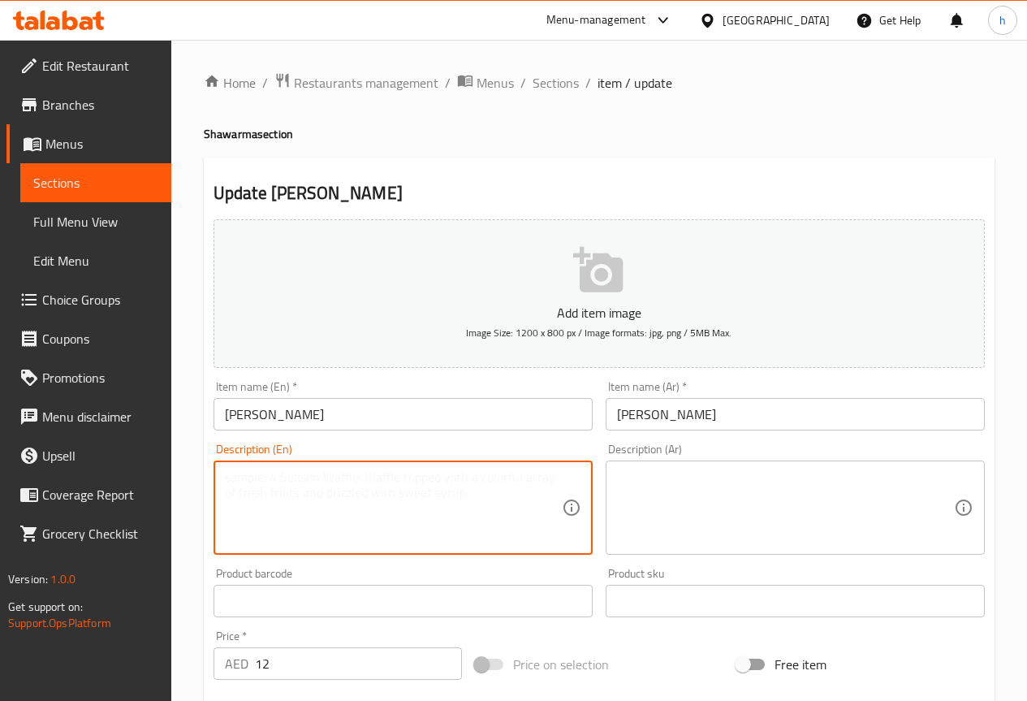
paste textarea "Chicken shawarma wrapped in bread with fries inside, garlic sauce, and pickles."
type textarea "Chicken shawarma wrapped in bread with fries inside, garlic sauce, and pickles."
click at [398, 492] on textarea "Chicken shawarma wrapped in bread with fries inside, garlic sauce, and pickles." at bounding box center [393, 507] width 337 height 77
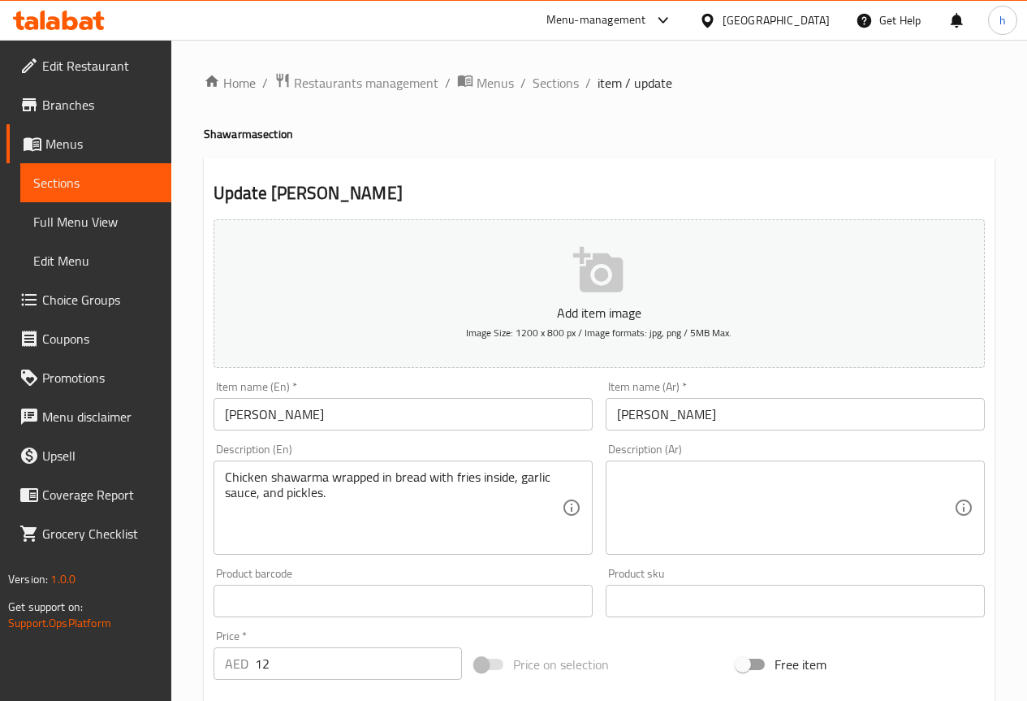
click at [730, 506] on textarea at bounding box center [785, 507] width 337 height 77
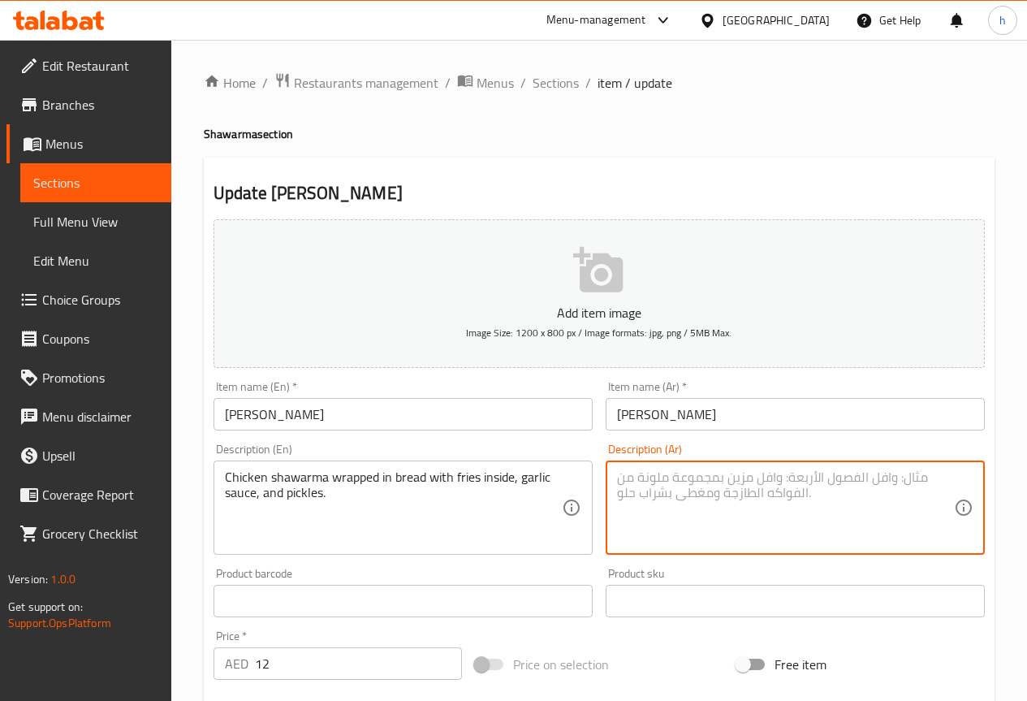
paste textarea "شاورما دجاج ملفوفة بالخبز مع البطاطس المقلية بداخلها وصلصة الثوم والمخللات."
click at [735, 496] on textarea "شاورما دجاج ملفوفة بالخبز مع البطاطس المقلية بداخلها وصلصة الثوم والمخللات." at bounding box center [785, 507] width 337 height 77
click at [693, 494] on textarea "شاورما دجاج ملفوفة بالخبز مع البطاطس المقلية بداخلها <صلصة الثوم والمخللات." at bounding box center [785, 507] width 337 height 77
click at [730, 492] on textarea "شاورما دجاج ملفوفة بالخبز مع البطاطس المقلية بداخلها <صلصة ثوم والمخللات." at bounding box center [785, 507] width 337 height 77
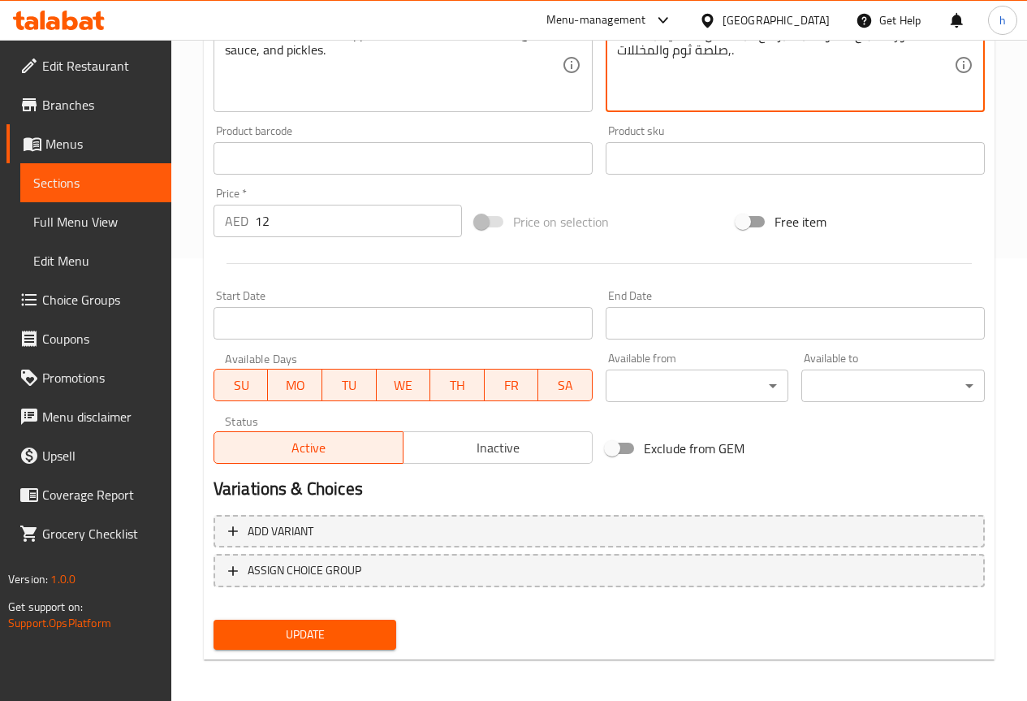
scroll to position [447, 0]
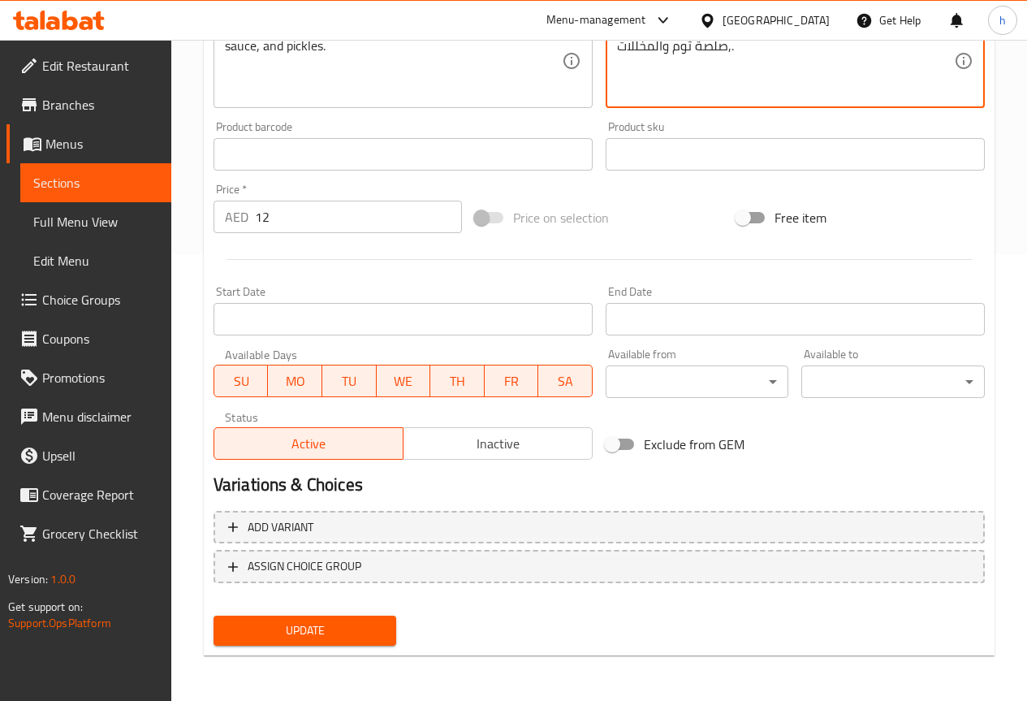
type textarea "شاورما دجاج ملفوفة بالخبز مع البطاطس المقلية بداخلها ,صلصة ثوم والمخللات."
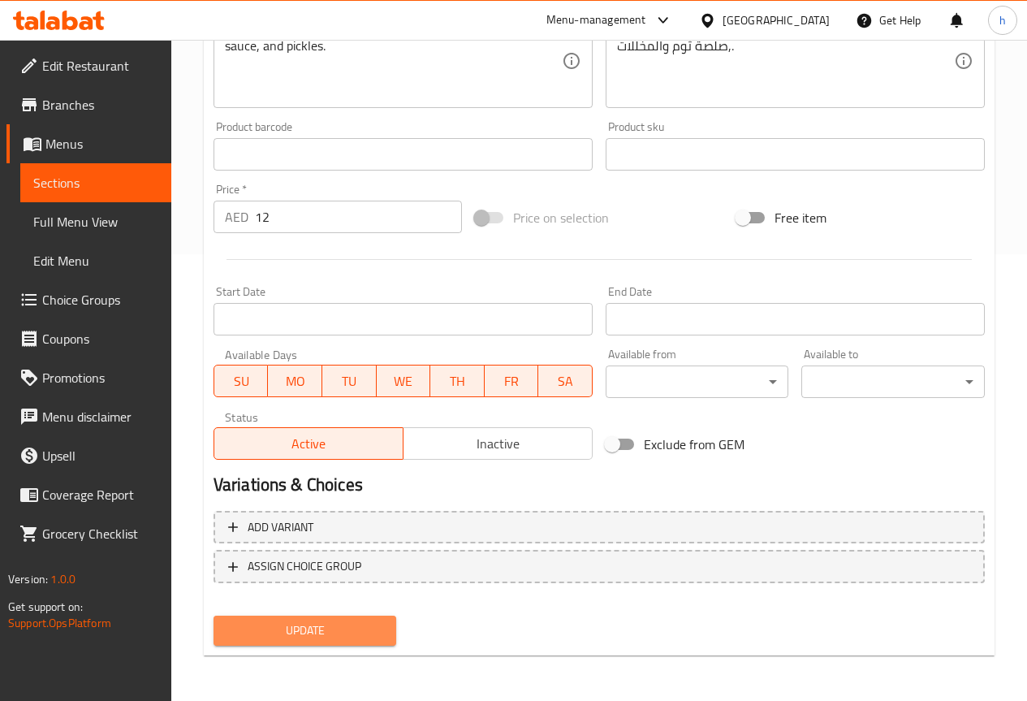
click at [357, 629] on span "Update" at bounding box center [306, 630] width 158 height 20
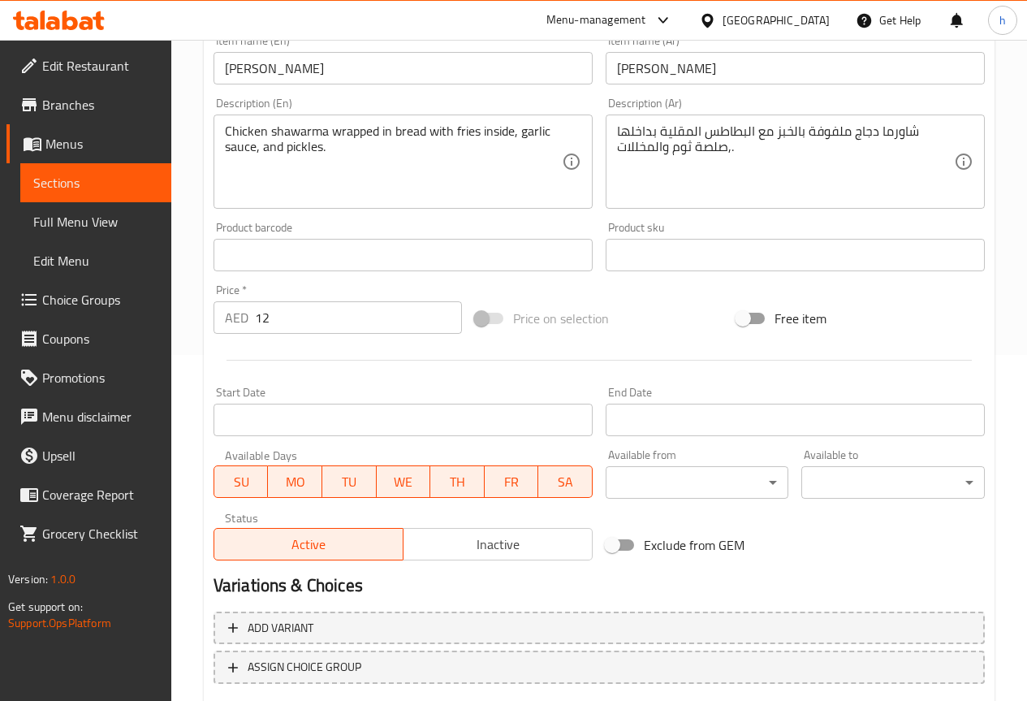
scroll to position [365, 0]
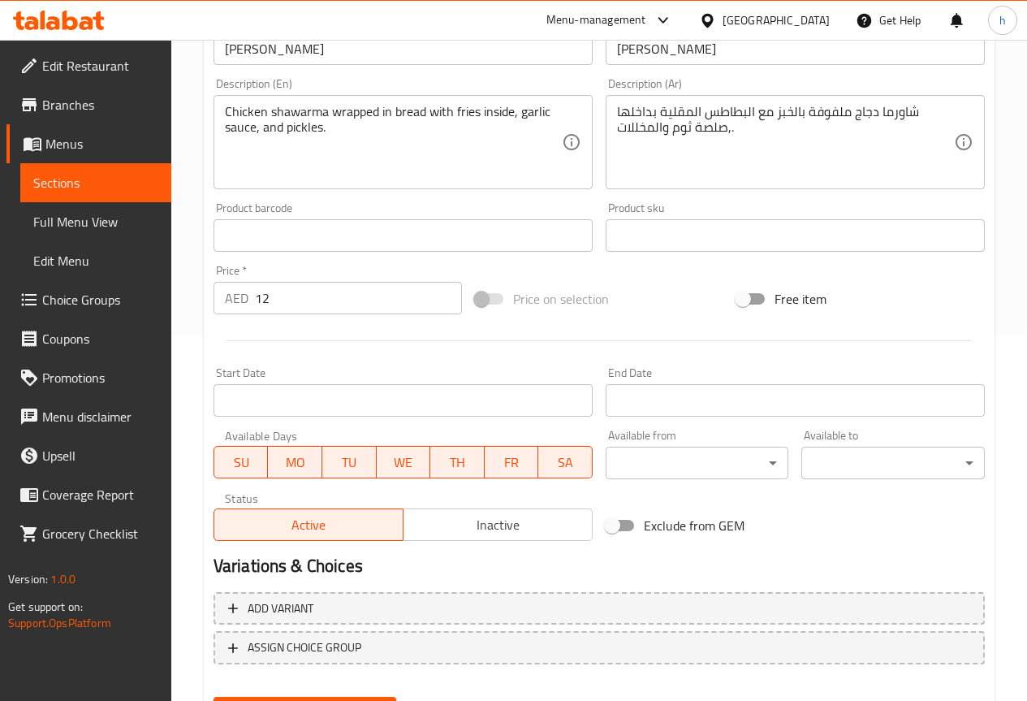
click at [97, 183] on span "Sections" at bounding box center [95, 182] width 125 height 19
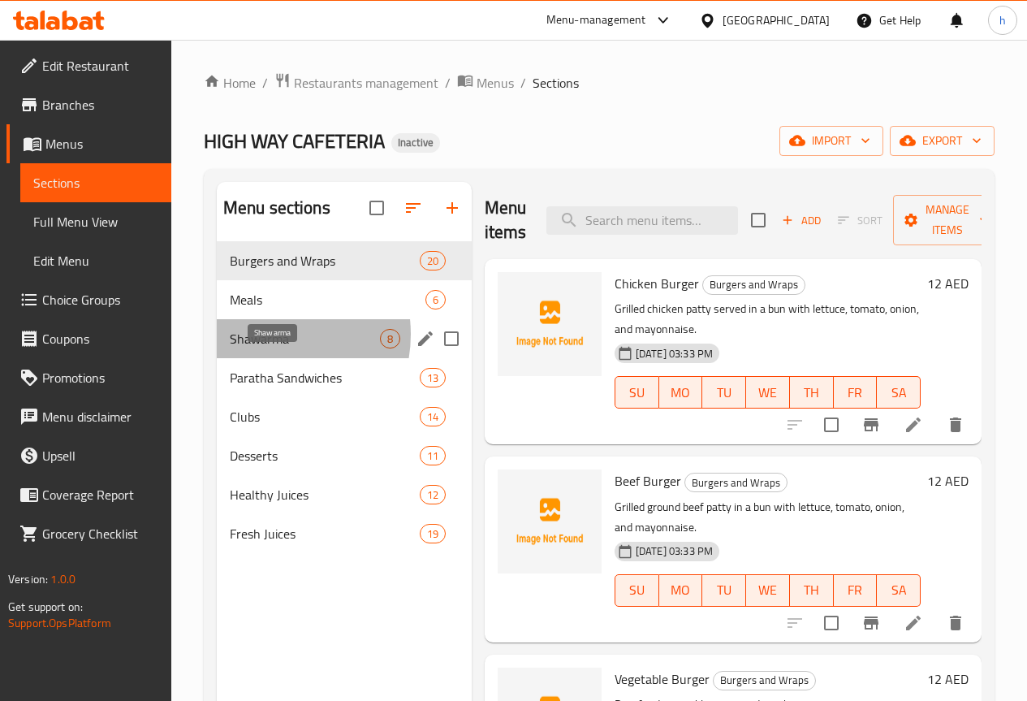
click at [264, 348] on span "Shawarma" at bounding box center [305, 338] width 150 height 19
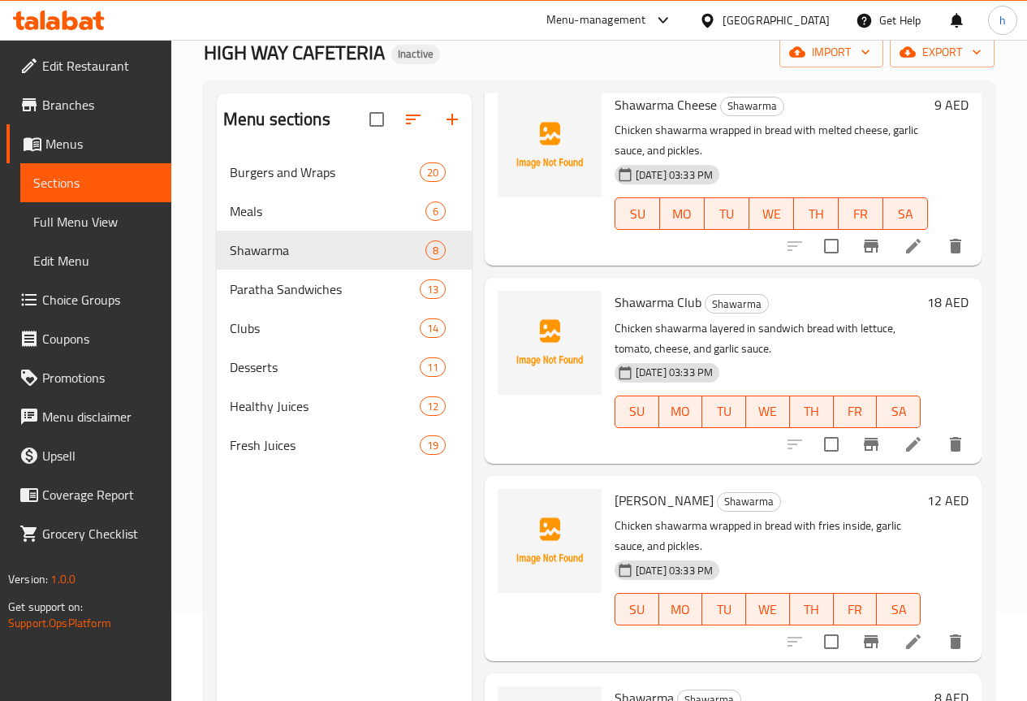
scroll to position [227, 0]
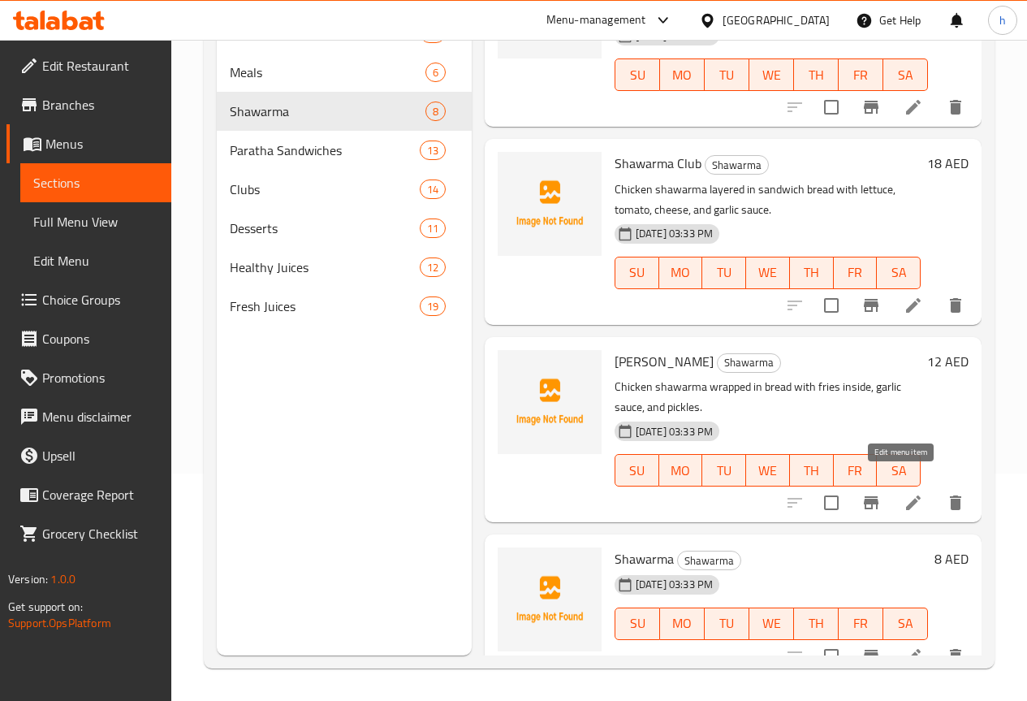
click at [904, 493] on icon at bounding box center [913, 502] width 19 height 19
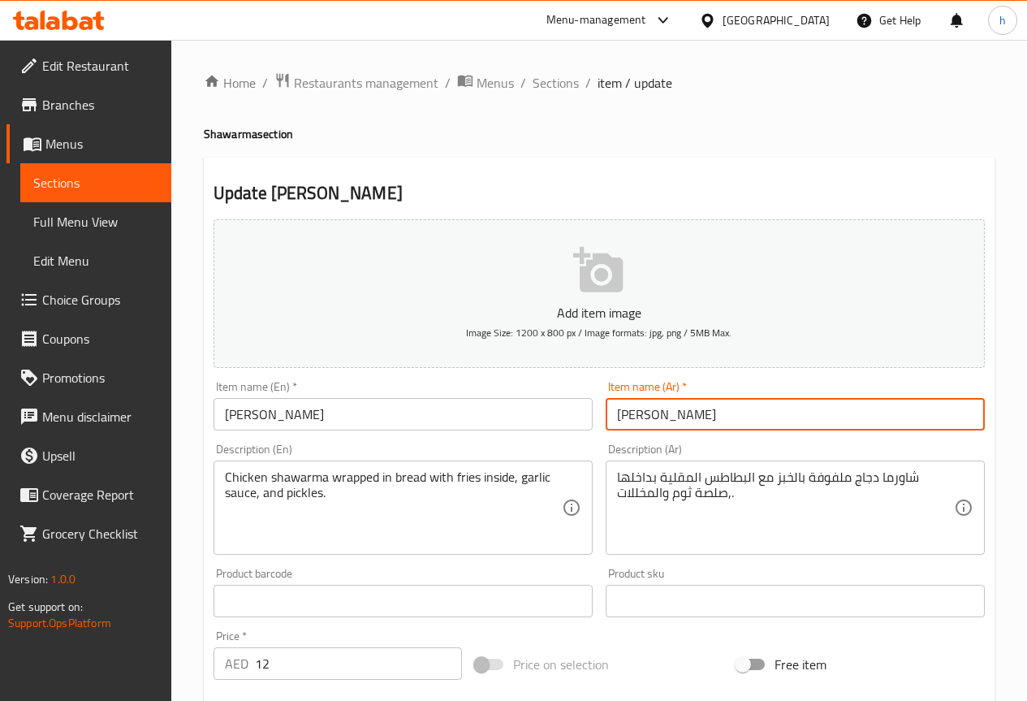
drag, startPoint x: 642, startPoint y: 417, endPoint x: 611, endPoint y: 417, distance: 30.0
click at [611, 417] on input "حسن مطر" at bounding box center [795, 414] width 379 height 32
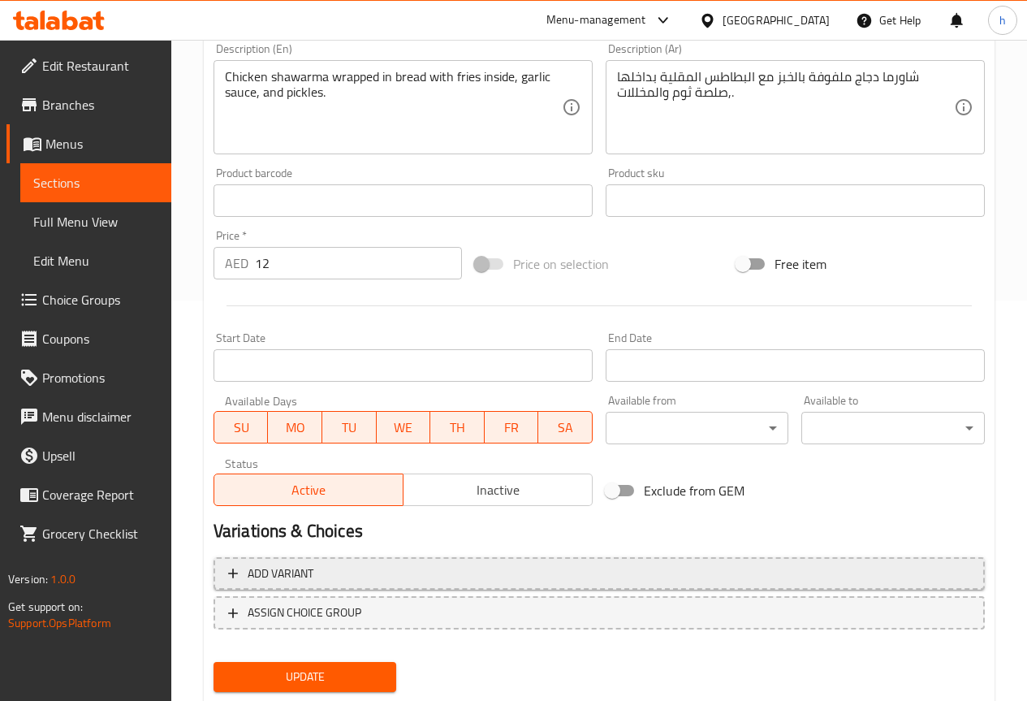
scroll to position [447, 0]
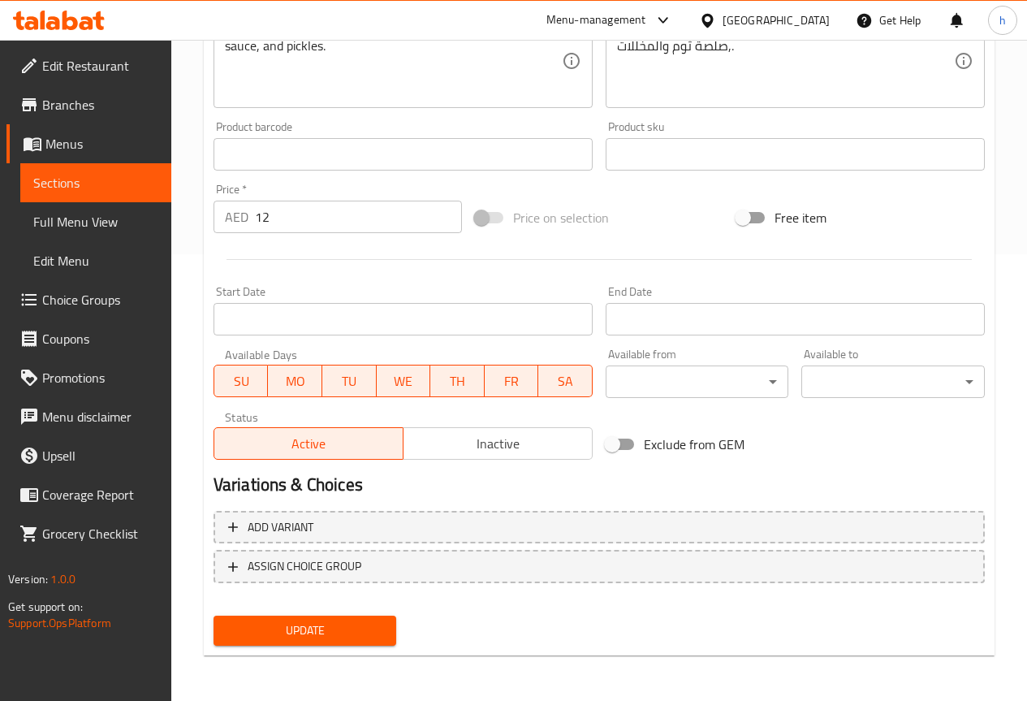
type input "[PERSON_NAME]"
click at [346, 632] on span "Update" at bounding box center [306, 630] width 158 height 20
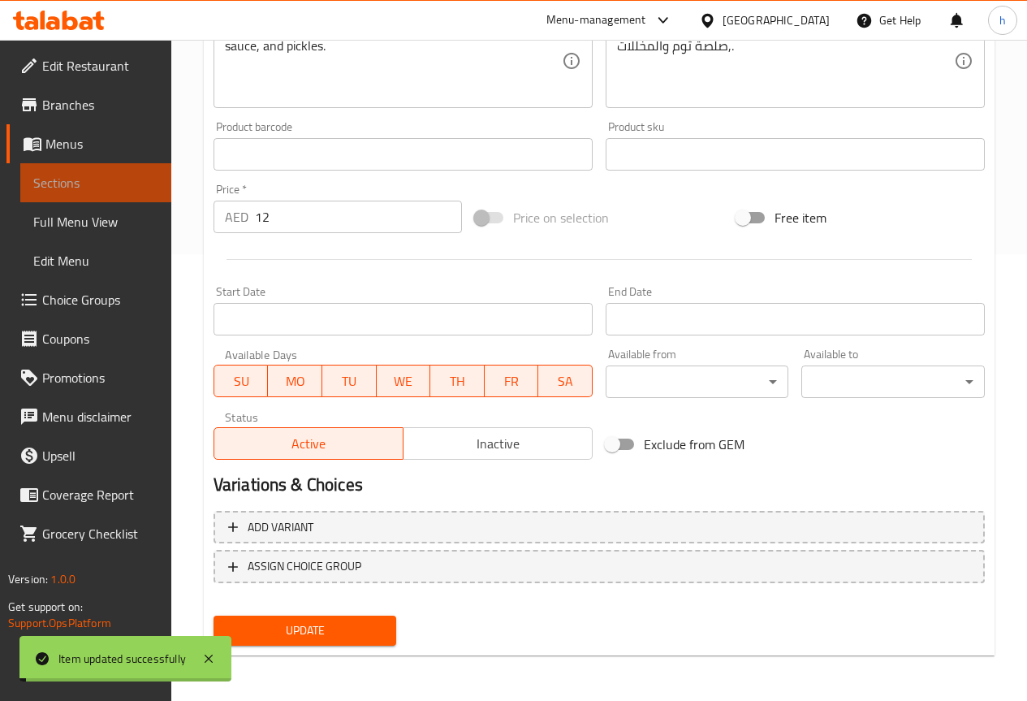
click at [81, 182] on span "Sections" at bounding box center [95, 182] width 125 height 19
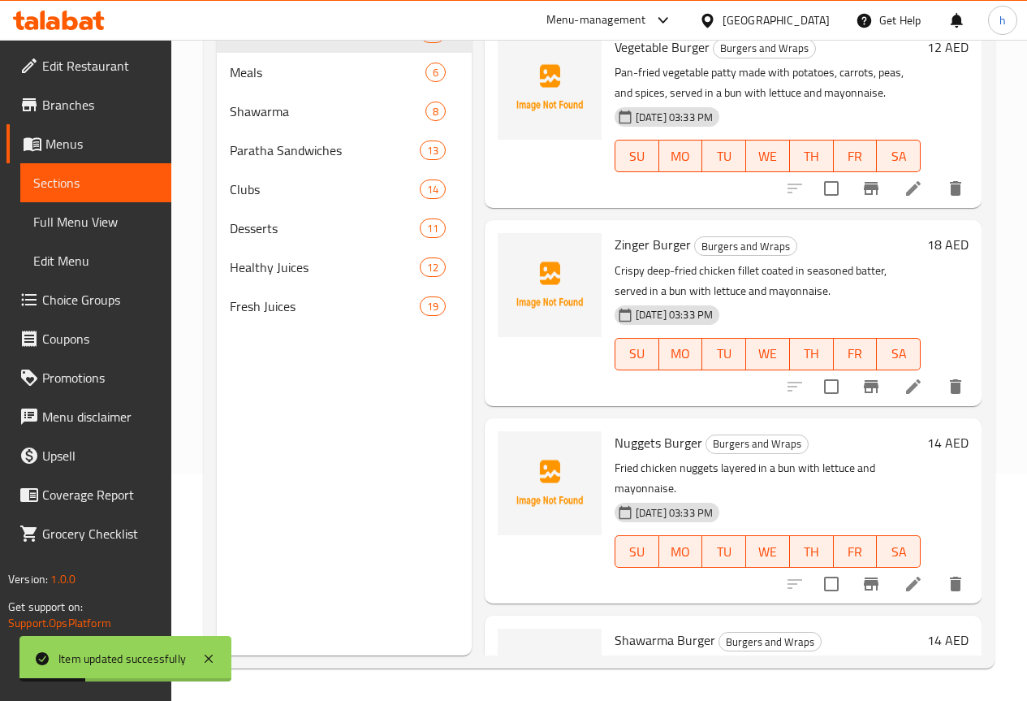
scroll to position [406, 0]
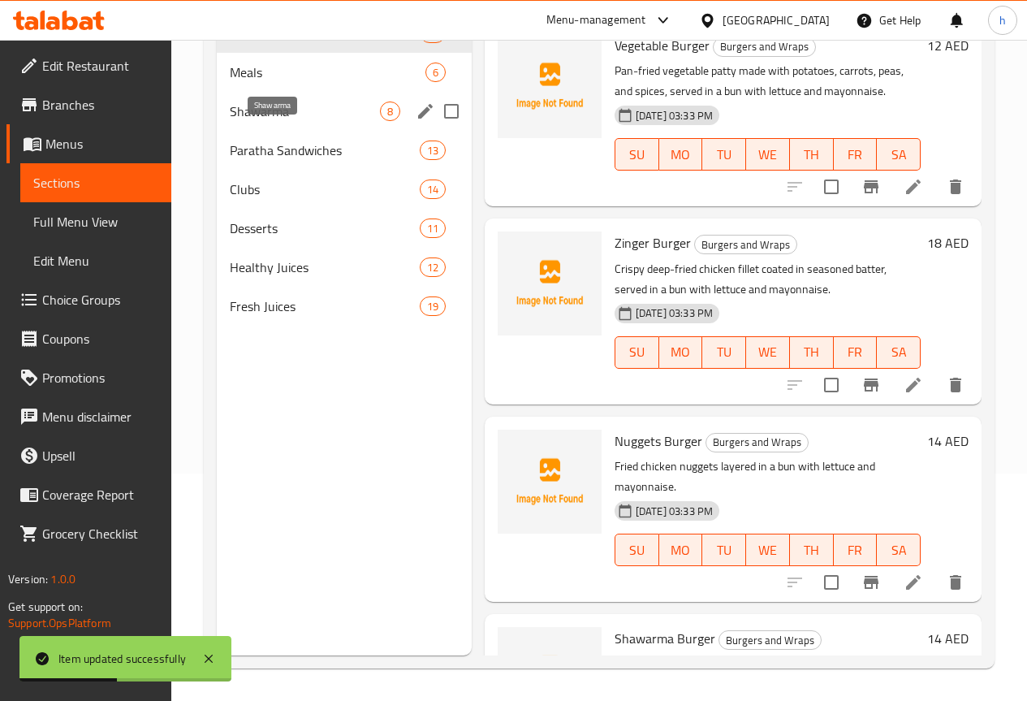
click at [257, 121] on span "Shawarma" at bounding box center [305, 111] width 150 height 19
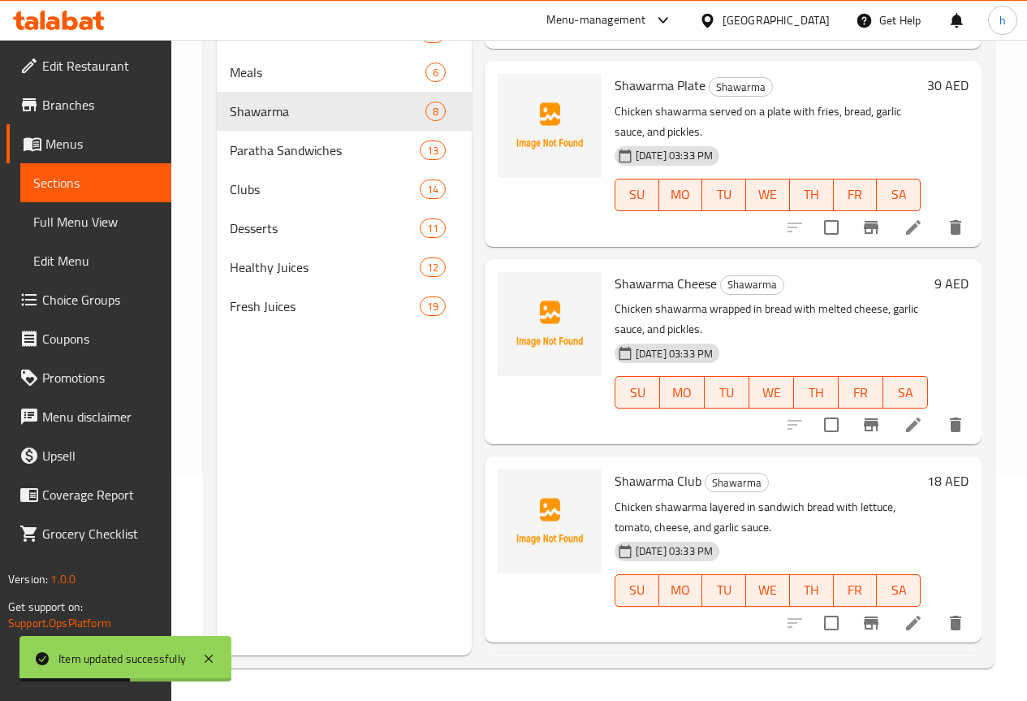
scroll to position [881, 0]
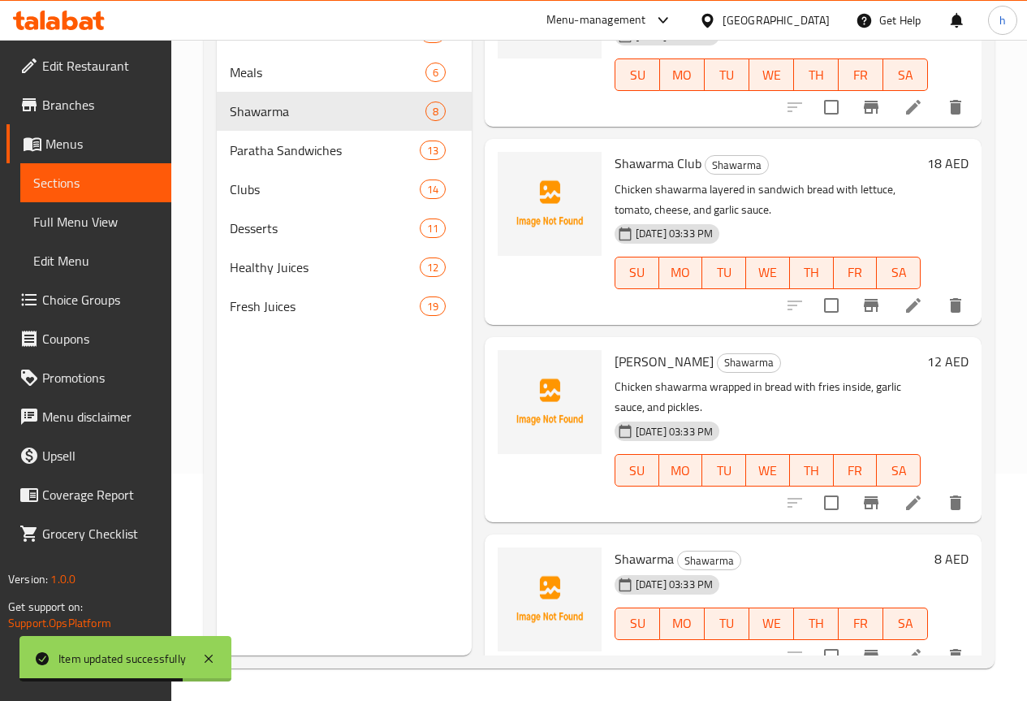
click at [904, 493] on icon at bounding box center [913, 502] width 19 height 19
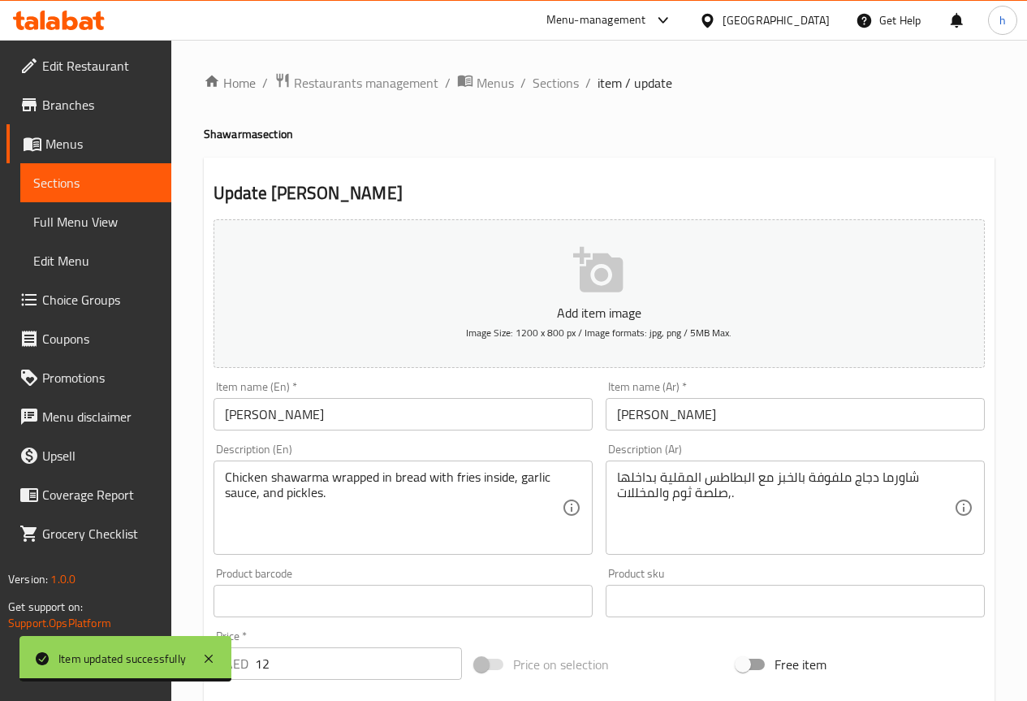
click at [81, 185] on span "Sections" at bounding box center [95, 182] width 125 height 19
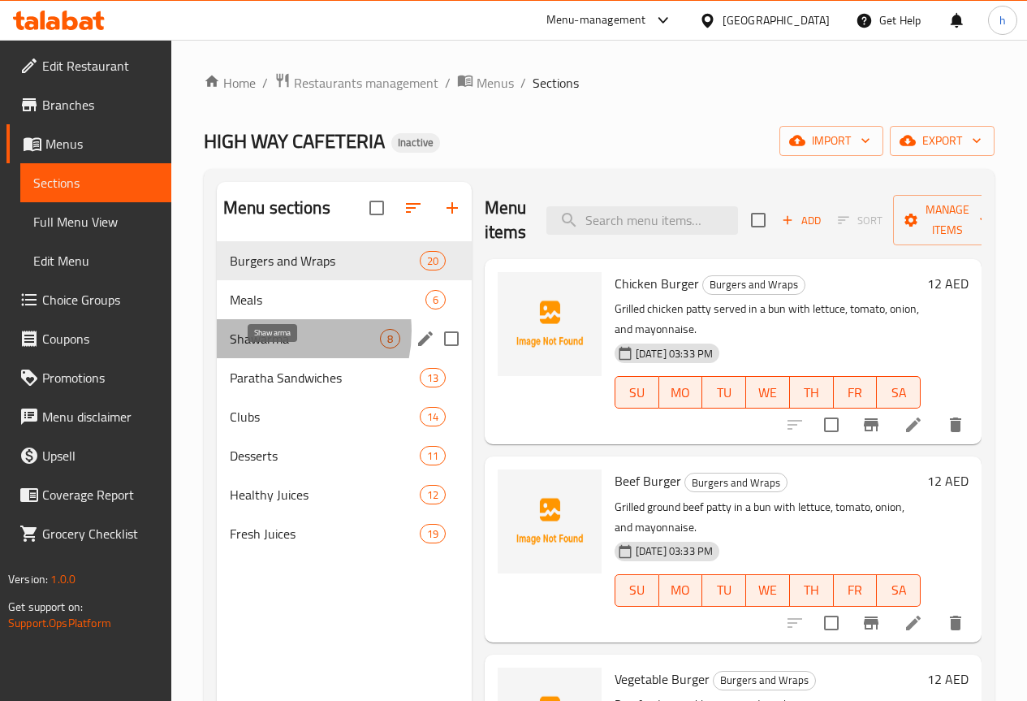
click at [271, 348] on span "Shawarma" at bounding box center [305, 338] width 150 height 19
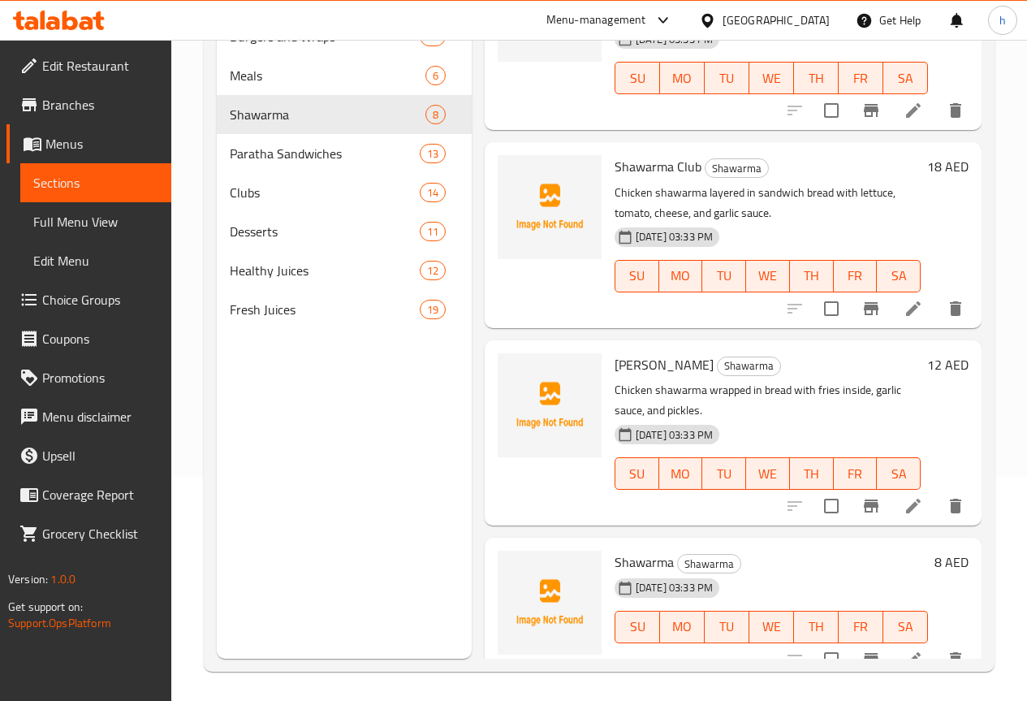
scroll to position [227, 0]
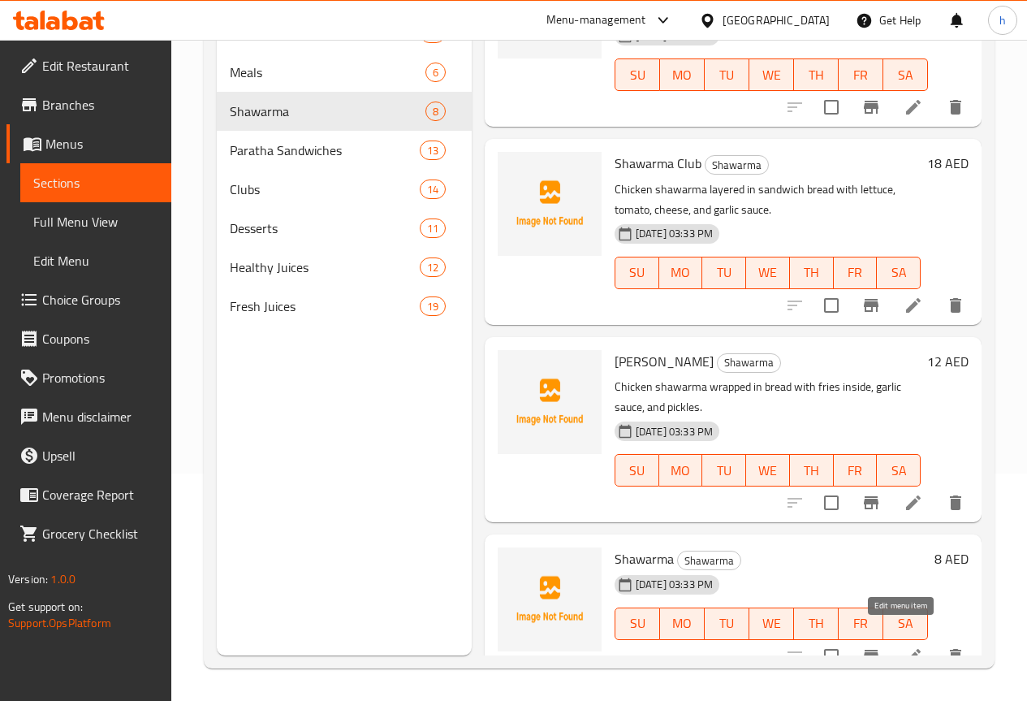
click at [905, 646] on icon at bounding box center [913, 655] width 19 height 19
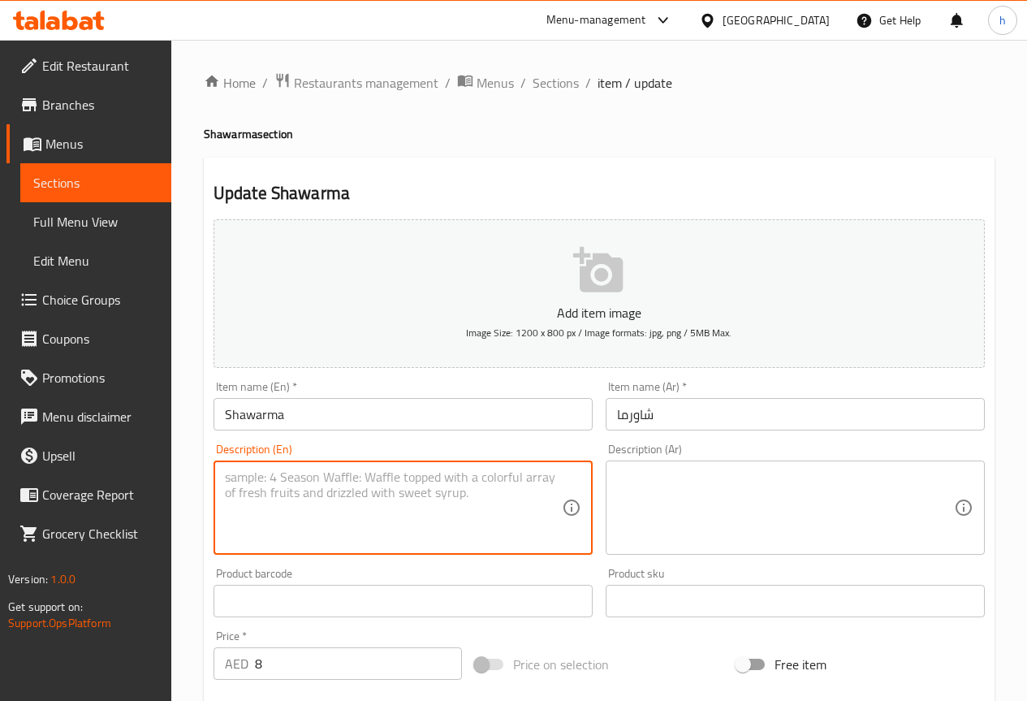
click at [483, 511] on textarea at bounding box center [393, 507] width 337 height 77
paste textarea "Marinated chicken cooked on a vertical grill, thinly sliced, and served in brea…"
type textarea "Marinated chicken cooked on a vertical grill, thinly sliced, and served in brea…"
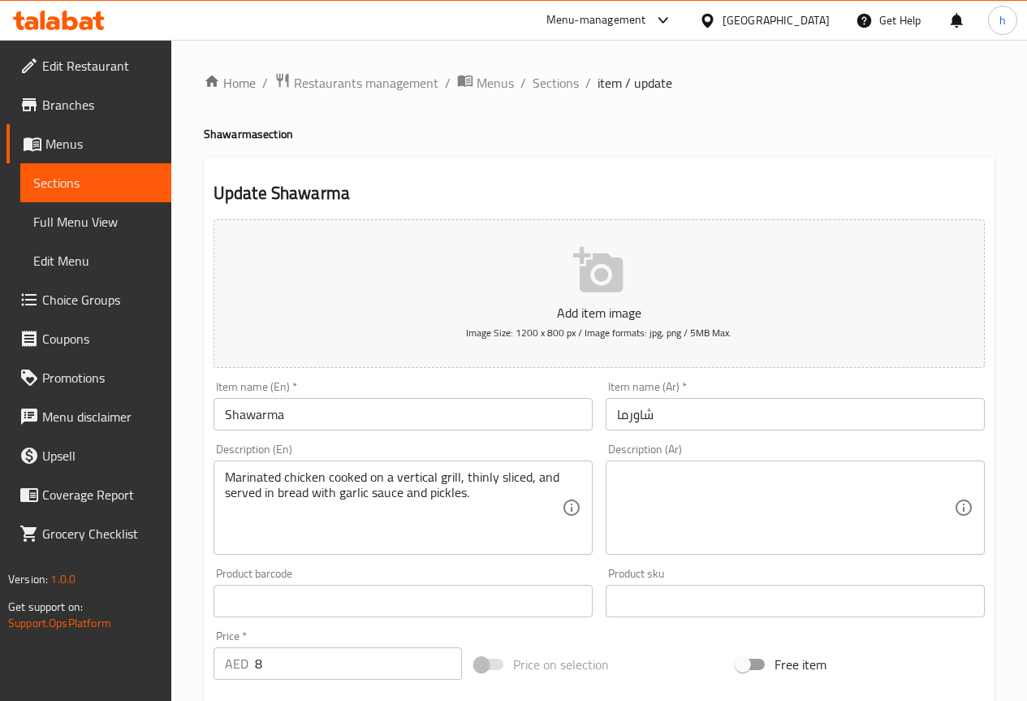
click at [675, 477] on textarea at bounding box center [785, 507] width 337 height 77
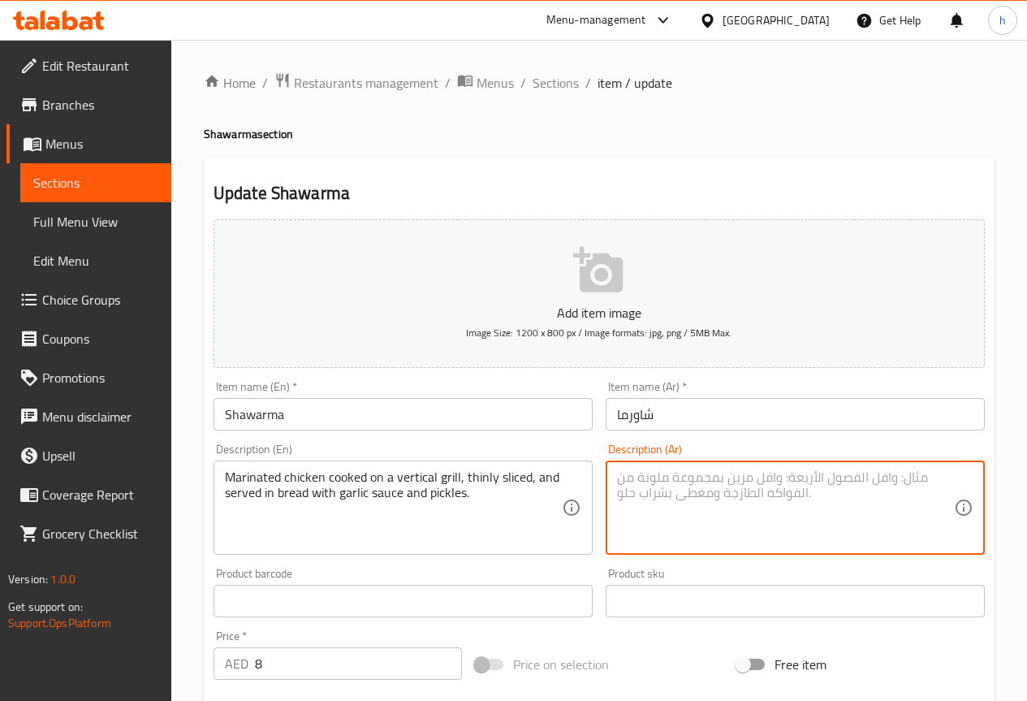
paste textarea "دجاج متبل مطبوخ على شواية عمودية، مقطع إلى شرائح رفيعة، ويقدم في الخبز مع صلصة …"
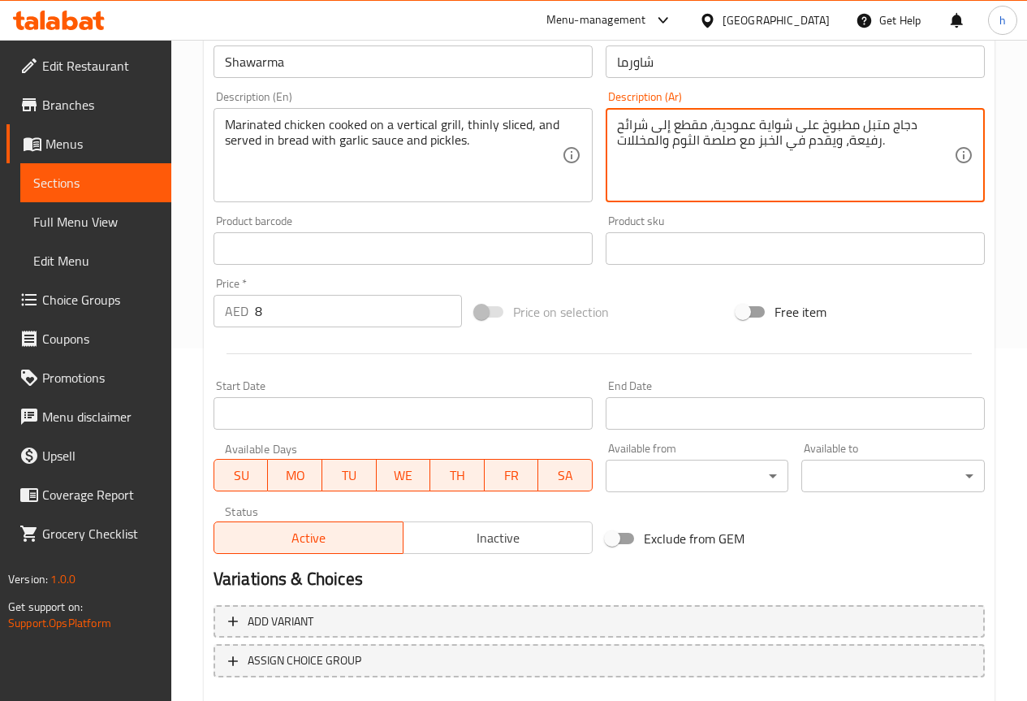
scroll to position [406, 0]
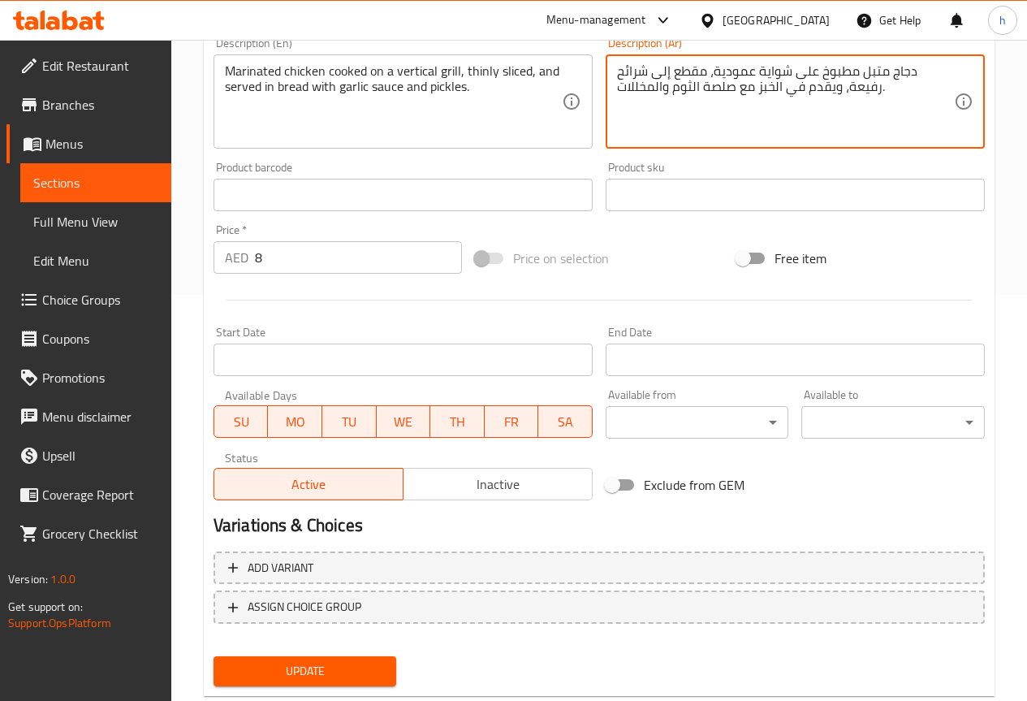
type textarea "دجاج متبل مطبوخ على شواية عمودية، مقطع إلى شرائح رفيعة، ويقدم في الخبز مع صلصة …"
click at [347, 666] on span "Update" at bounding box center [306, 671] width 158 height 20
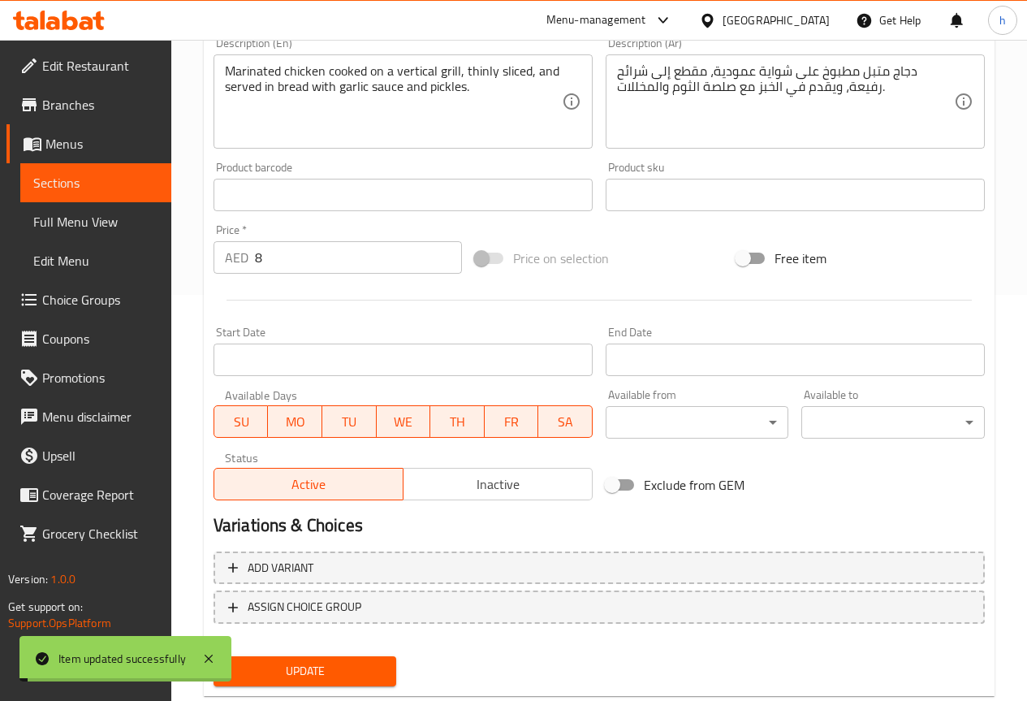
click at [107, 185] on span "Sections" at bounding box center [95, 182] width 125 height 19
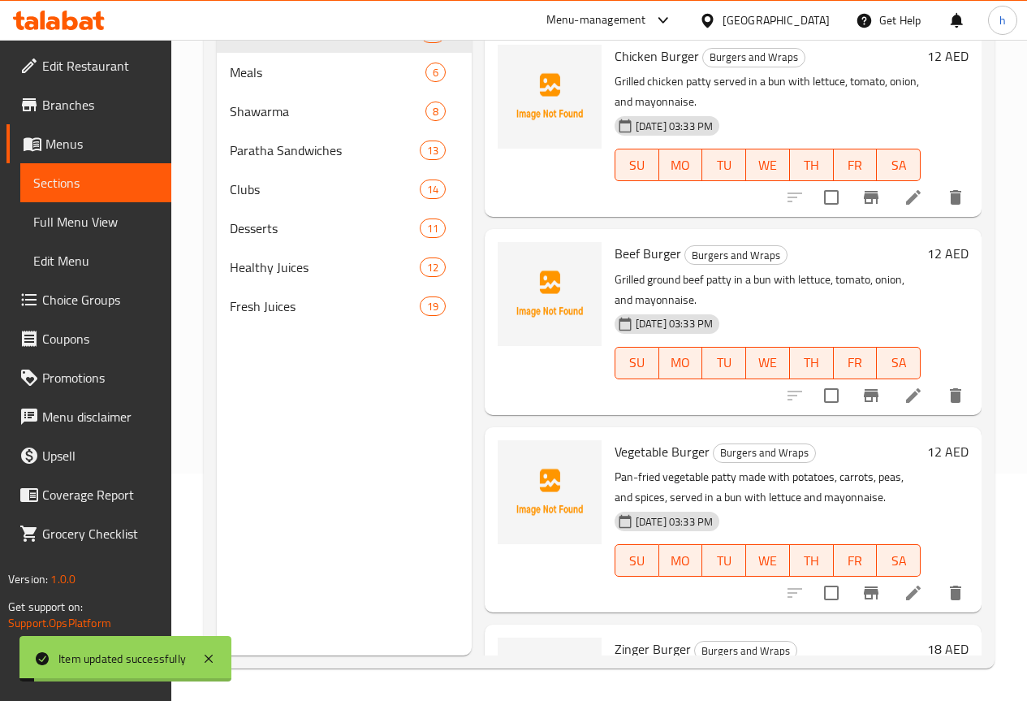
scroll to position [227, 0]
click at [283, 160] on span "Paratha Sandwiches" at bounding box center [302, 149] width 145 height 19
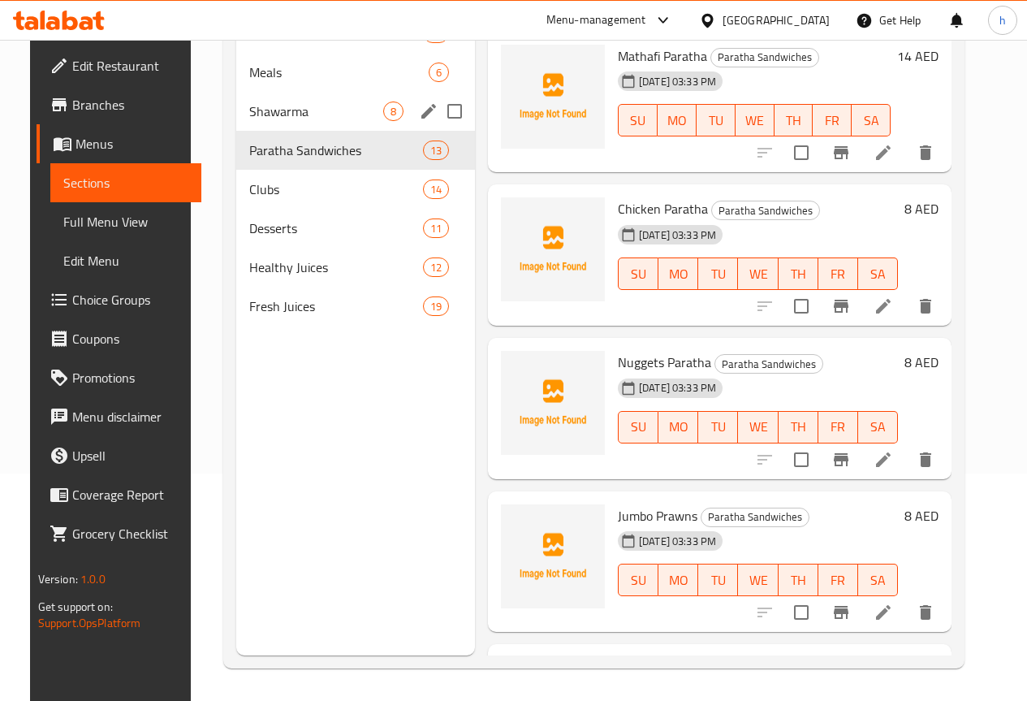
click at [236, 131] on div "Shawarma 8" at bounding box center [355, 111] width 239 height 39
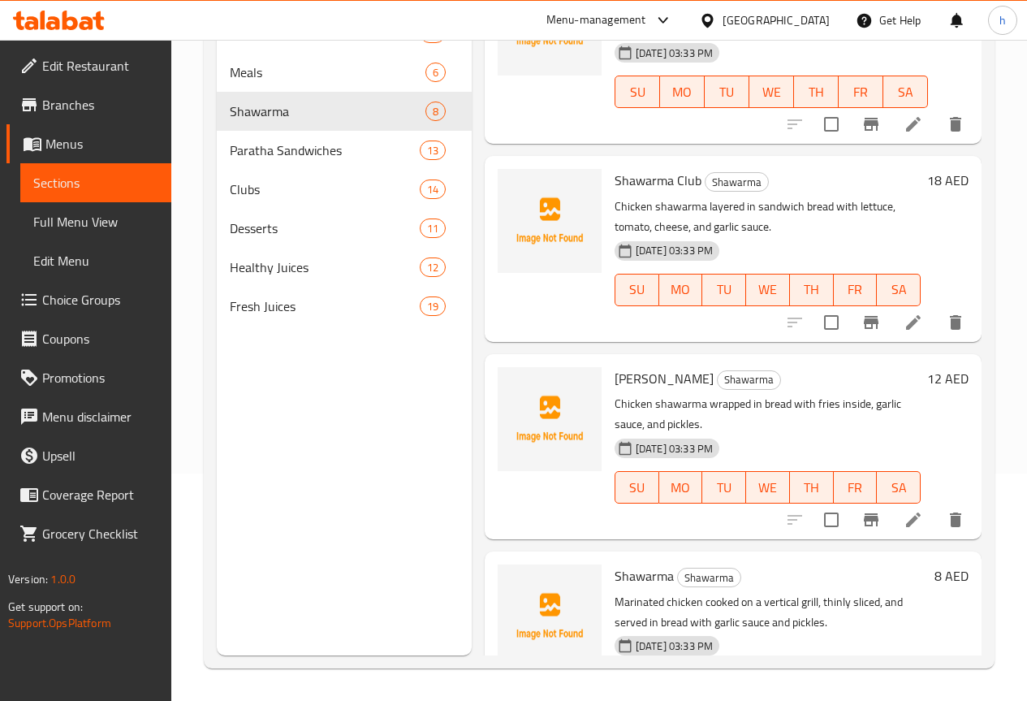
scroll to position [926, 0]
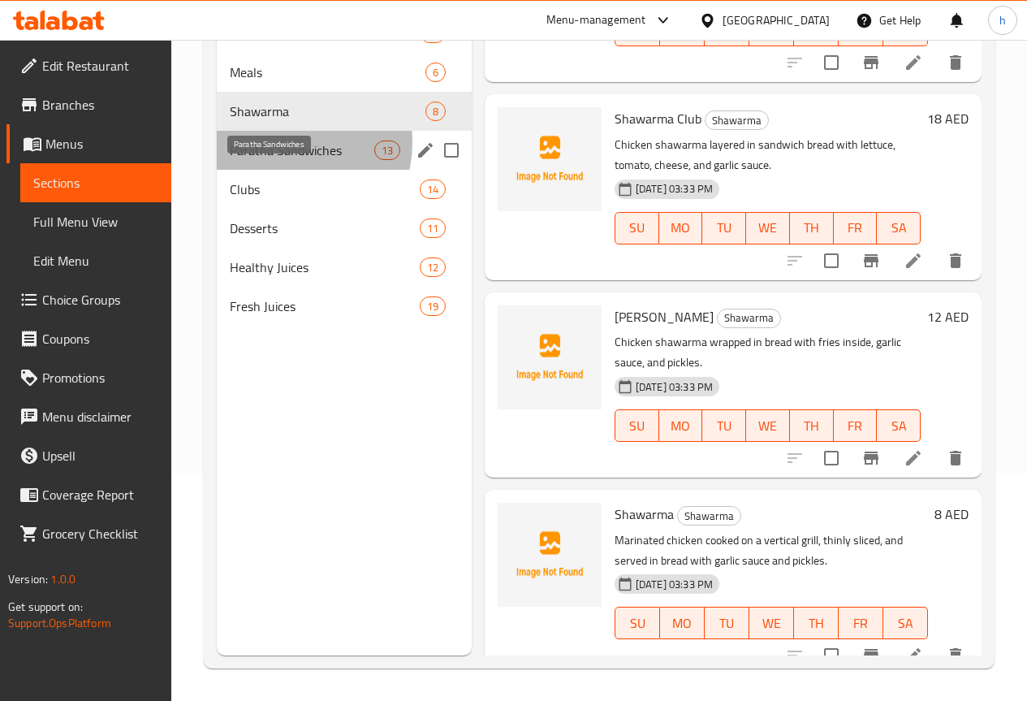
click at [280, 160] on span "Paratha Sandwiches" at bounding box center [302, 149] width 145 height 19
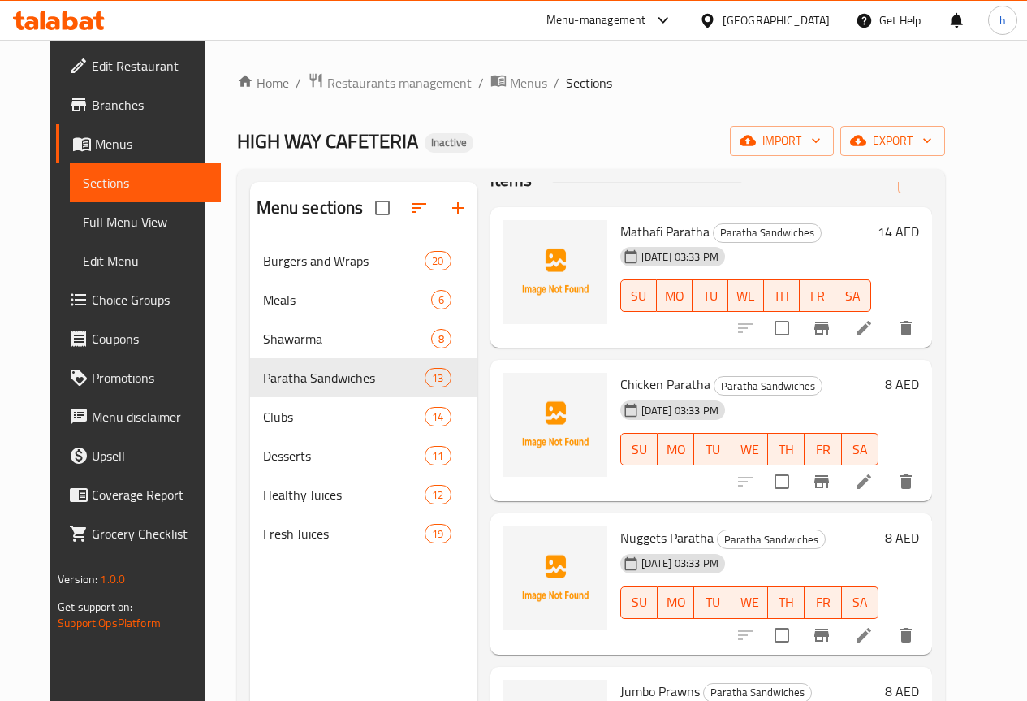
scroll to position [81, 0]
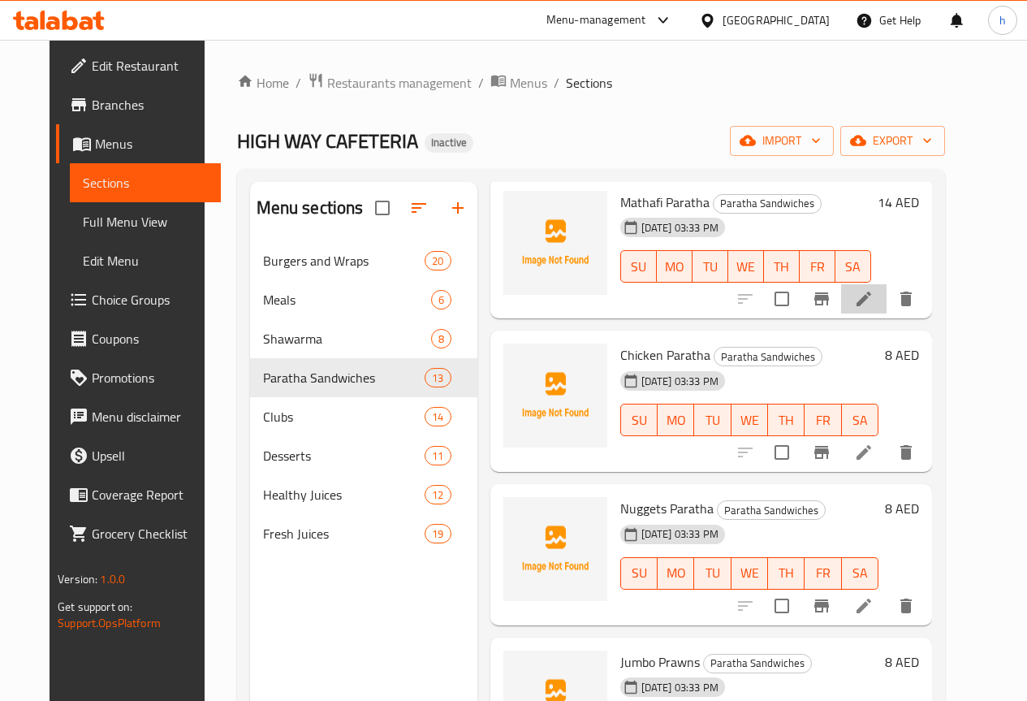
click at [887, 297] on li at bounding box center [863, 298] width 45 height 29
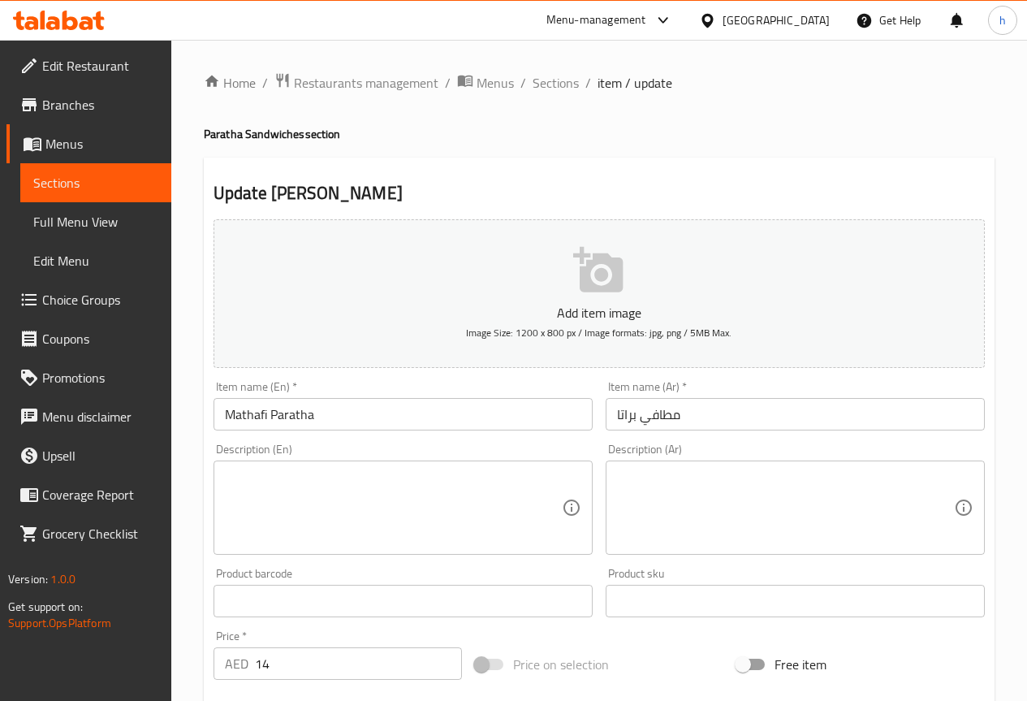
click at [391, 499] on textarea at bounding box center [393, 507] width 337 height 77
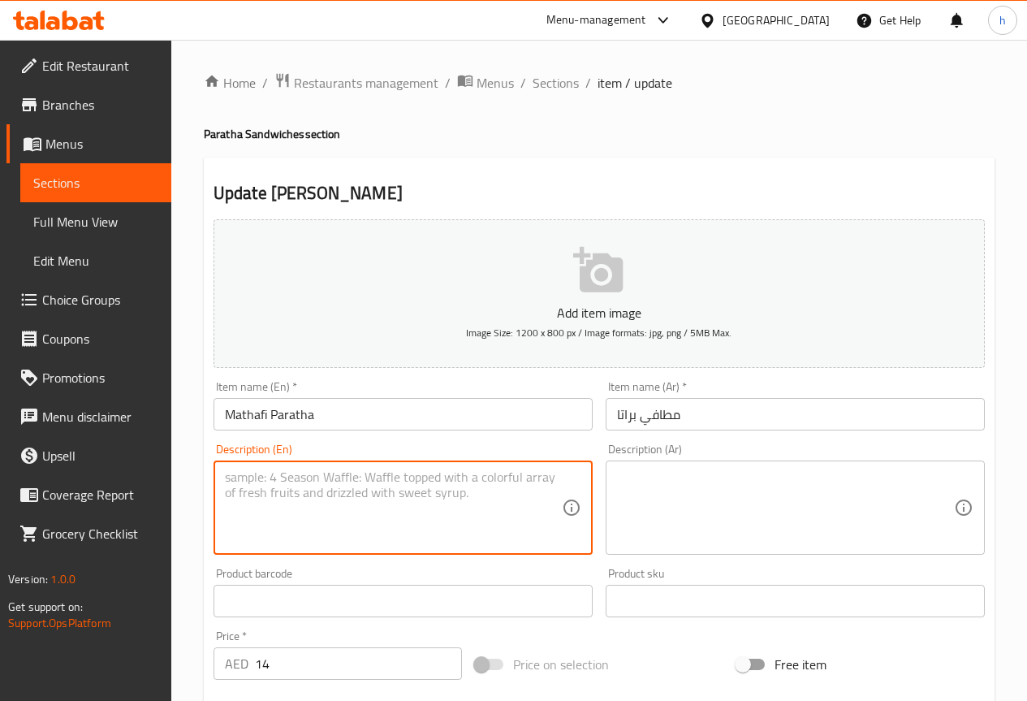
paste textarea "Spicy fried chicken fillet wrapped in paratha with lettuce, pickles, and chili …"
type textarea "Spicy fried chicken fillet wrapped in paratha with lettuce, pickles, and chili …"
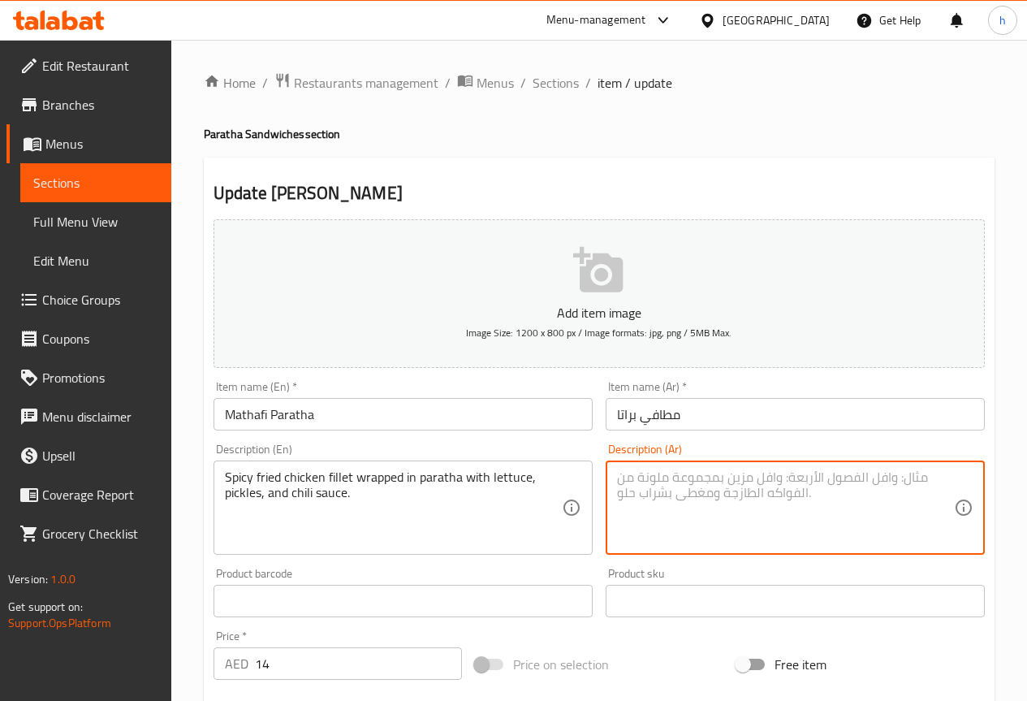
click at [788, 496] on textarea at bounding box center [785, 507] width 337 height 77
click at [912, 478] on textarea "دجاج فليه حار مقلي ملفوف في براتا مع خس,المخللات ," at bounding box center [785, 507] width 337 height 77
paste textarea "صوص فلفل حار"
click at [689, 500] on textarea "دجاج فليه حار مقلي ملفوف في براتا مع خس,المخللات ,صوص فلفل حار" at bounding box center [785, 507] width 337 height 77
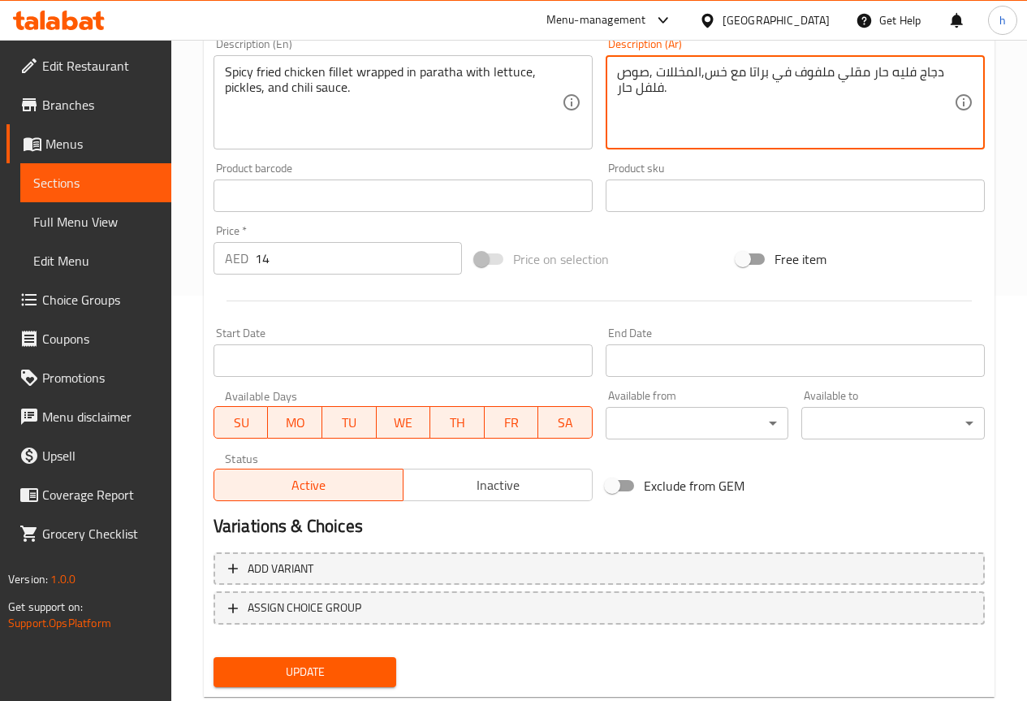
scroll to position [447, 0]
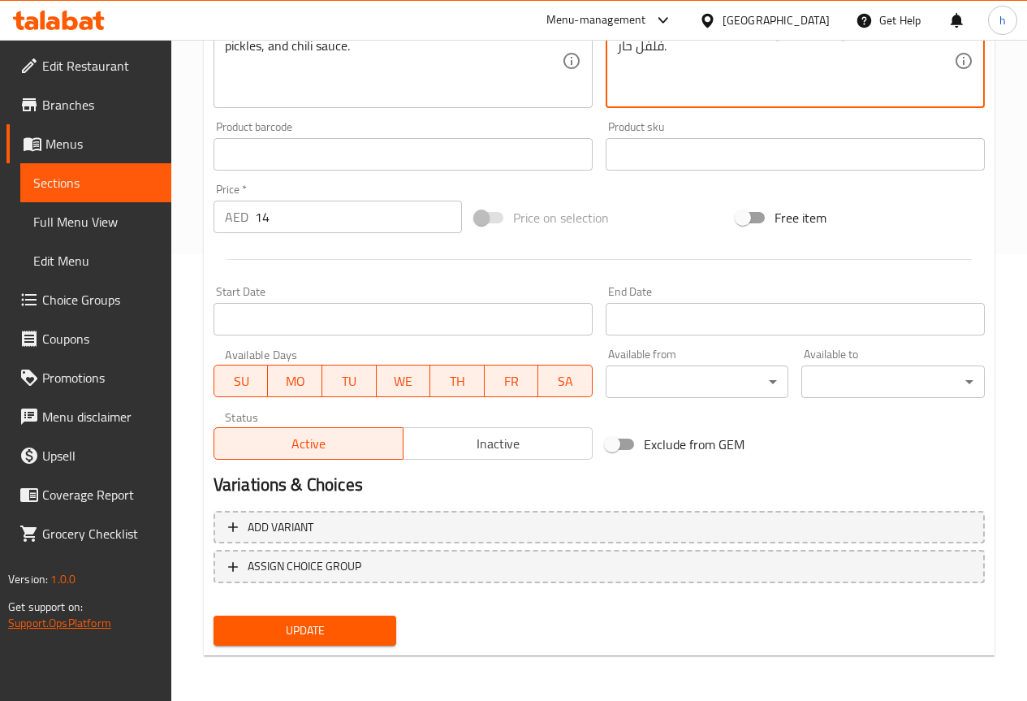
type textarea "دجاج فليه حار مقلي ملفوف في براتا مع خس,المخللات ,صوص فلفل حار."
click at [352, 628] on span "Update" at bounding box center [306, 630] width 158 height 20
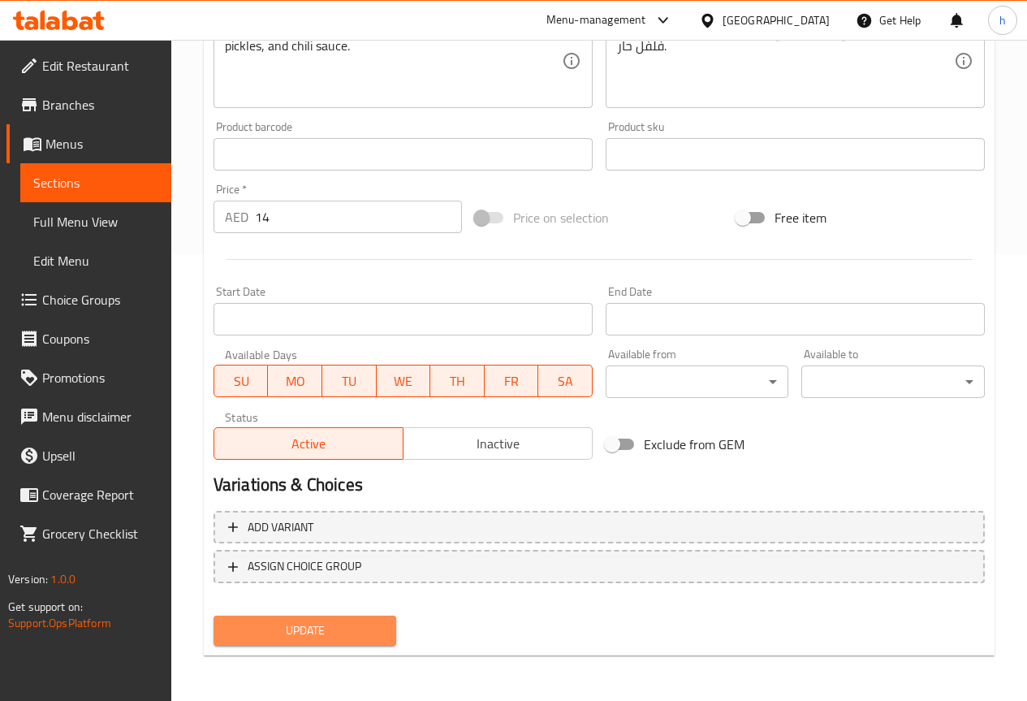
click at [261, 626] on span "Update" at bounding box center [306, 630] width 158 height 20
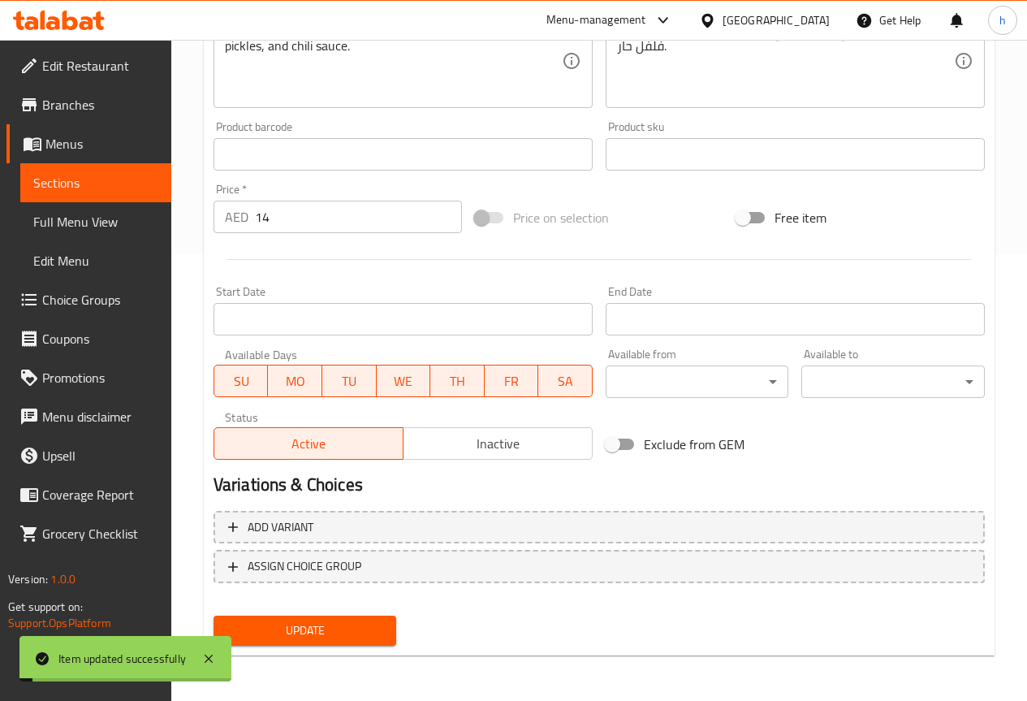
click at [80, 174] on span "Sections" at bounding box center [95, 182] width 125 height 19
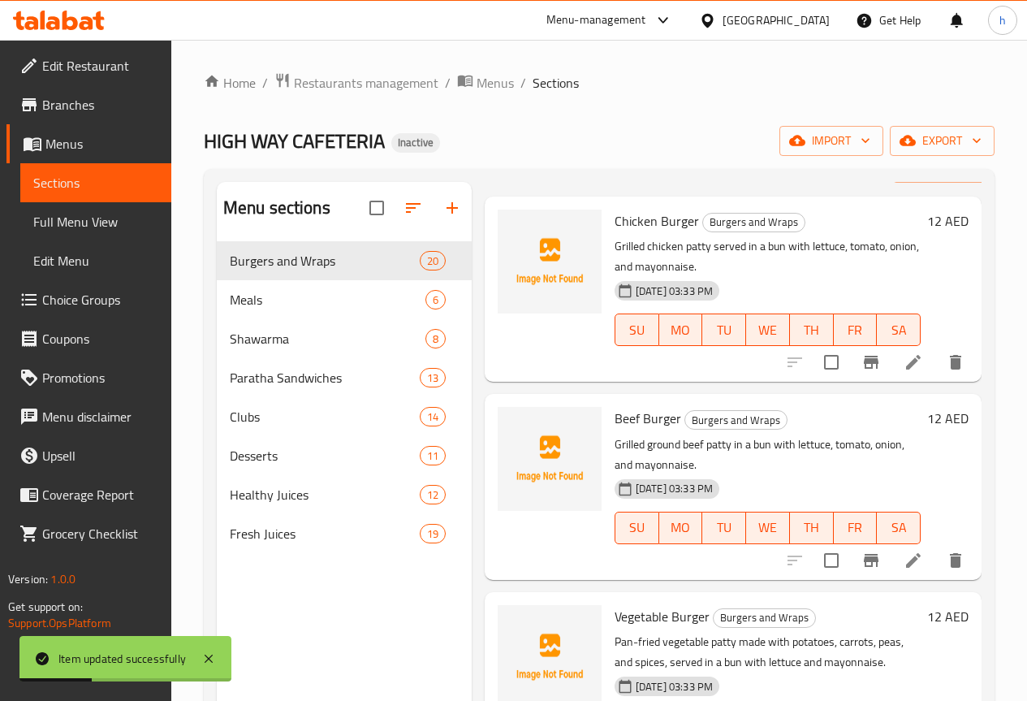
scroll to position [81, 0]
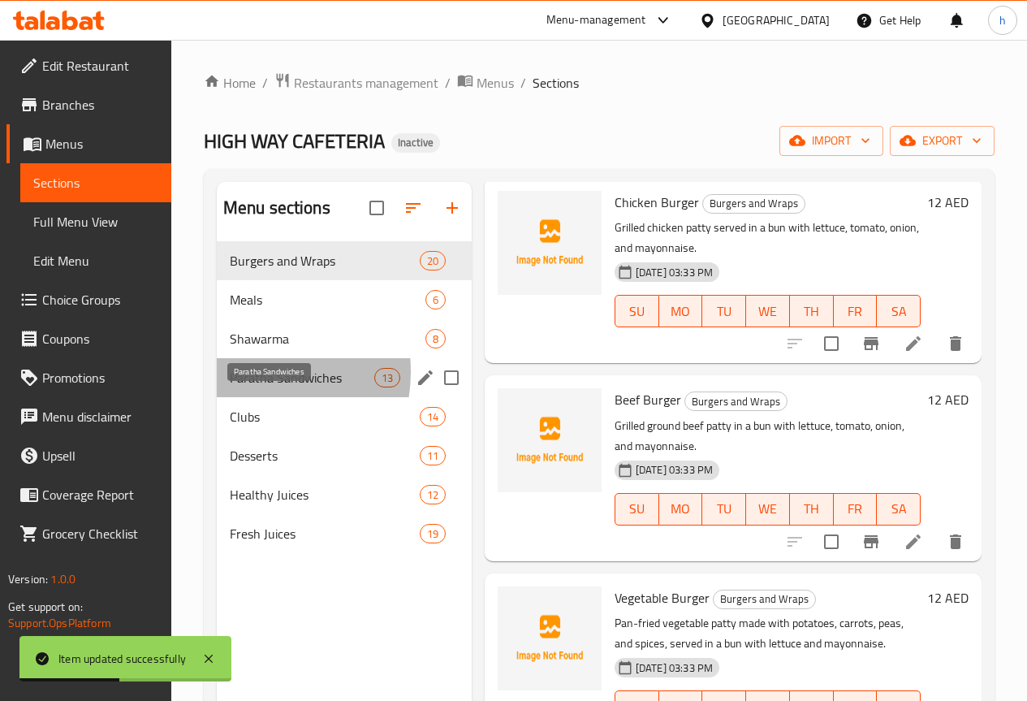
click at [253, 387] on span "Paratha Sandwiches" at bounding box center [302, 377] width 145 height 19
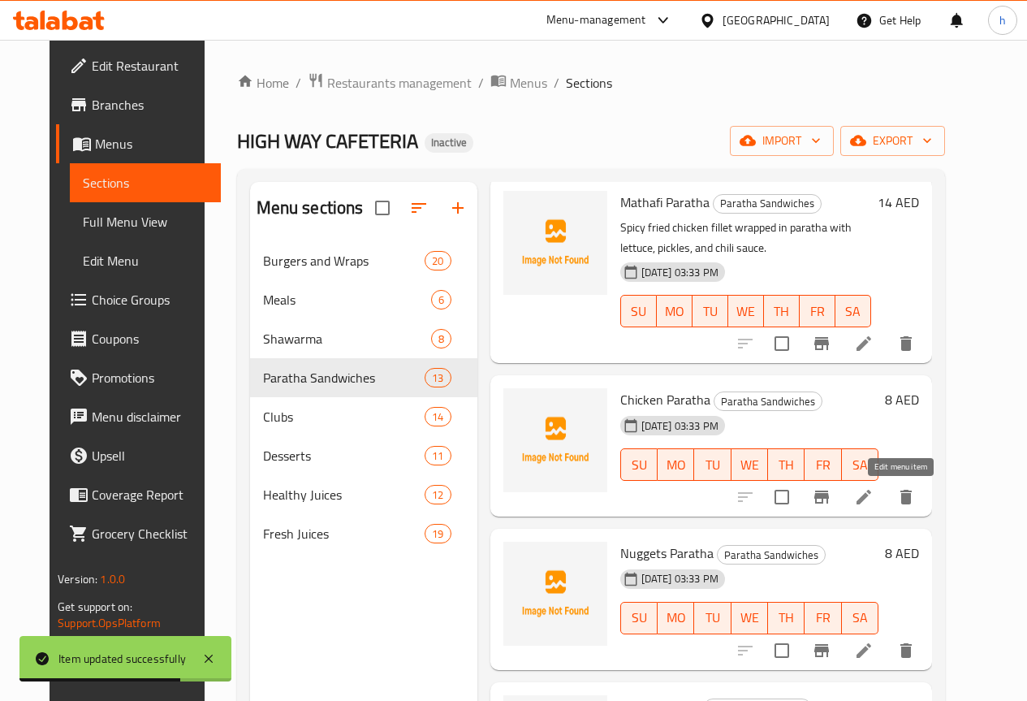
click at [871, 493] on icon at bounding box center [864, 497] width 15 height 15
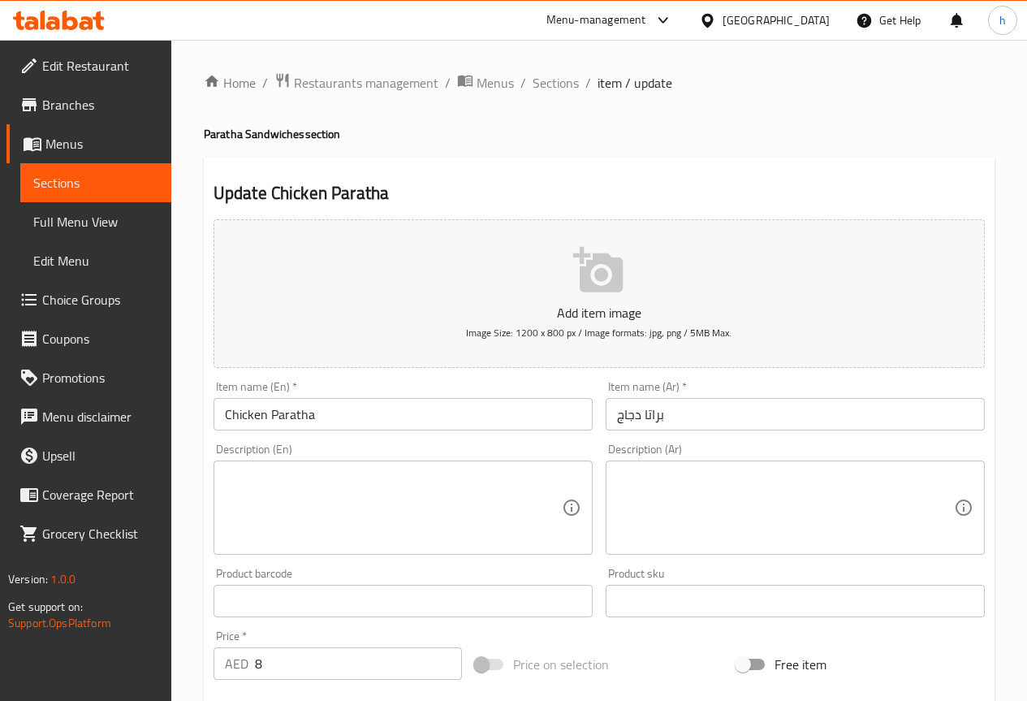
click at [483, 496] on textarea at bounding box center [393, 507] width 337 height 77
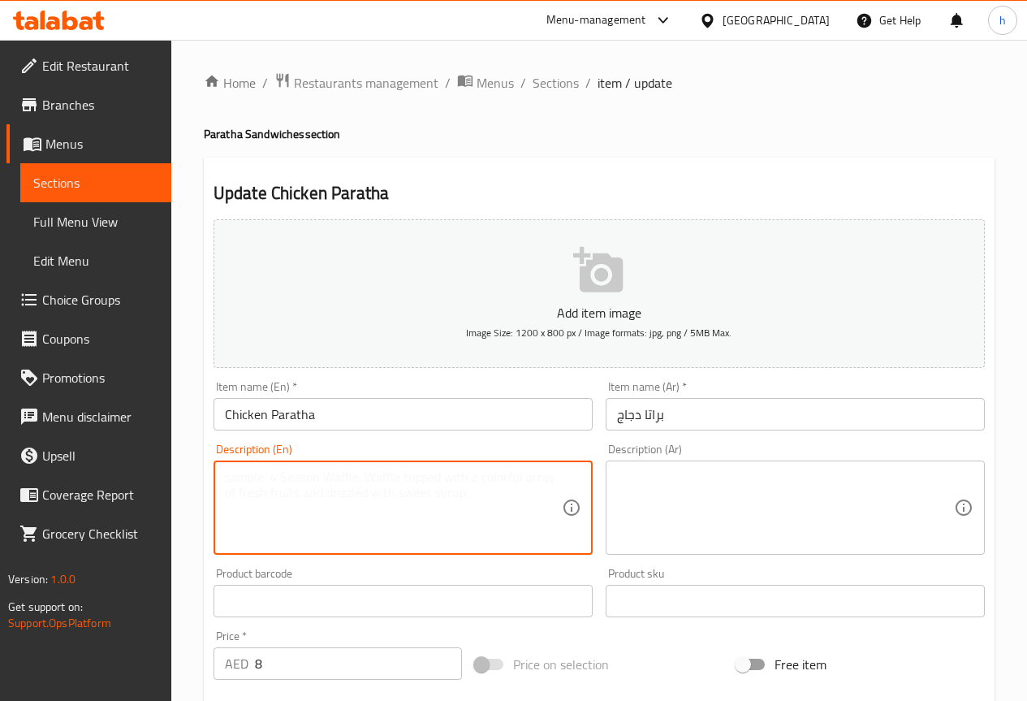
paste textarea "Grilled chicken pieces wrapped in paratha with lettuce and garlic sauce."
type textarea "Grilled chicken pieces wrapped in paratha with lettuce and garlic sauce."
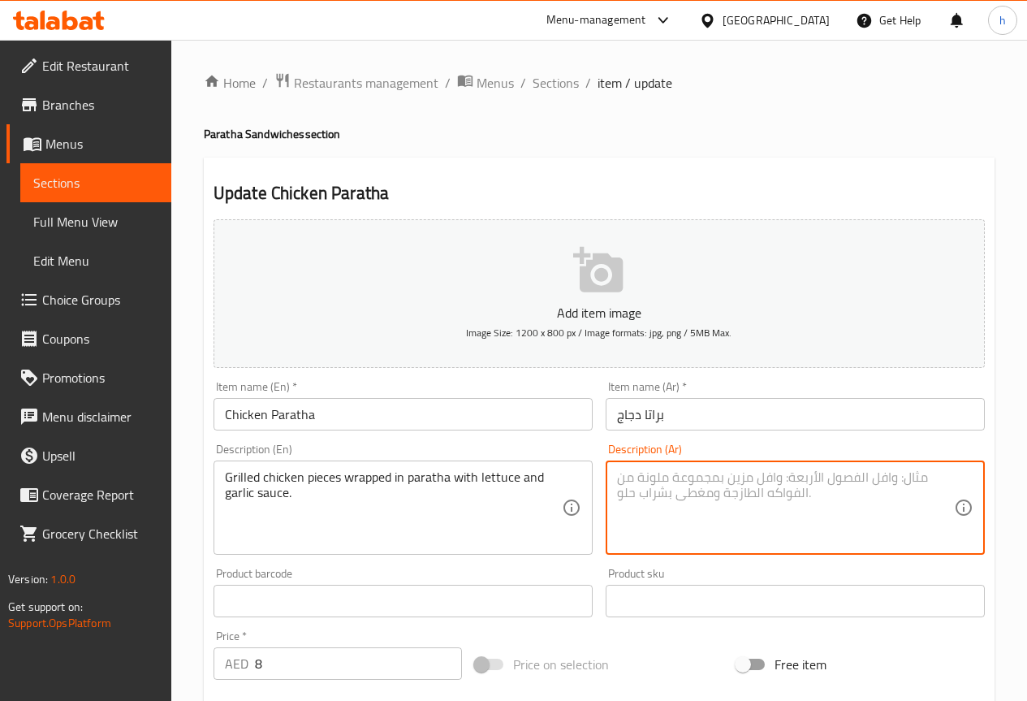
click at [888, 496] on textarea at bounding box center [785, 507] width 337 height 77
paste textarea "قطع دجاج مشوية ملفوفة بالباراثا مع صلصة الخس والثوم."
click at [776, 478] on textarea "قطع دجاج مشوية ملفوفة بالباراثا مع صلصة الخس والثوم." at bounding box center [785, 507] width 337 height 77
drag, startPoint x: 723, startPoint y: 478, endPoint x: 686, endPoint y: 475, distance: 36.7
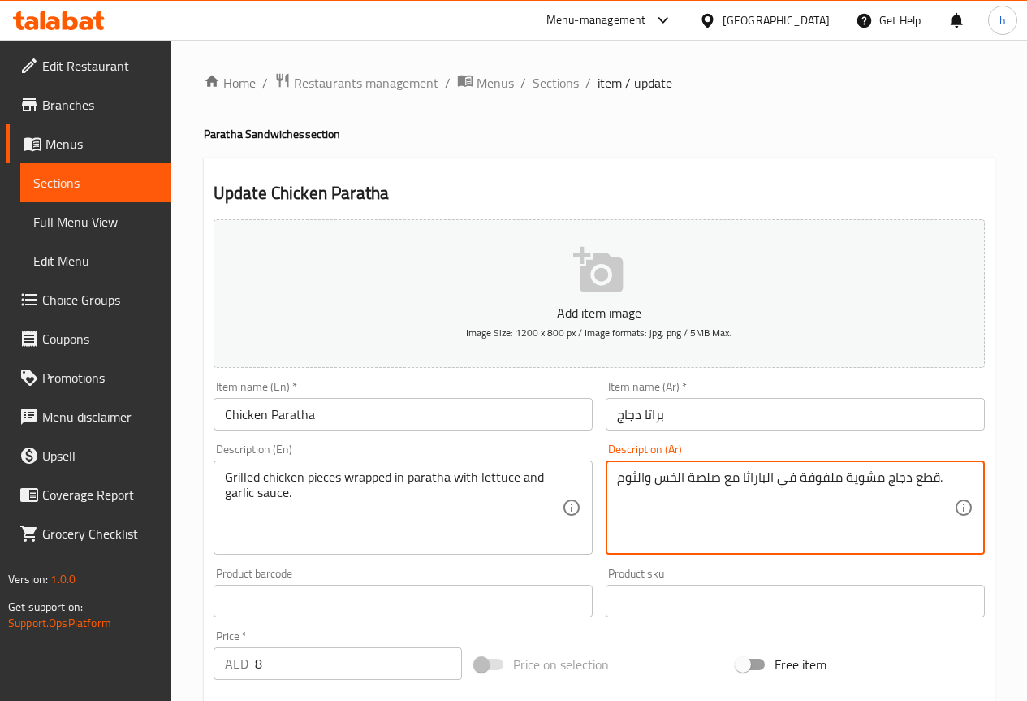
click at [686, 475] on textarea "قطع دجاج مشوية ملفوفة في الباراثا مع صلصة الخس والثوم." at bounding box center [785, 507] width 337 height 77
click at [645, 480] on textarea "قطع دجاج مشوية ملفوفة في الباراثا مع الخس والثوم." at bounding box center [785, 507] width 337 height 77
click at [637, 477] on textarea "قطع دجاج مشوية ملفوفة في الباراثا مع الخس والثوم." at bounding box center [785, 507] width 337 height 77
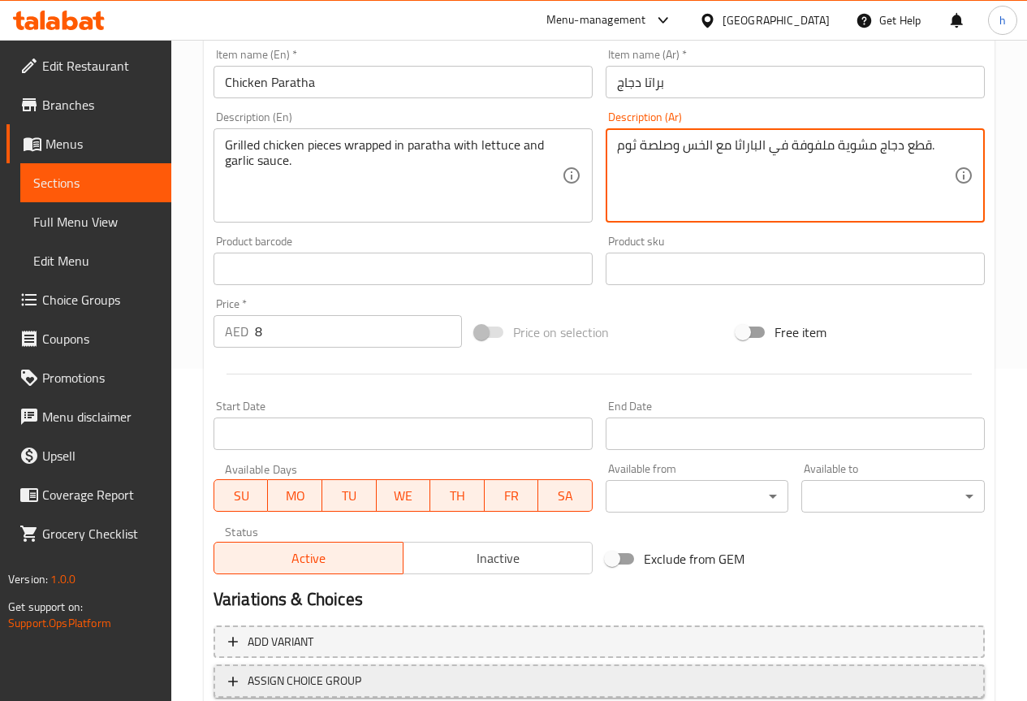
scroll to position [406, 0]
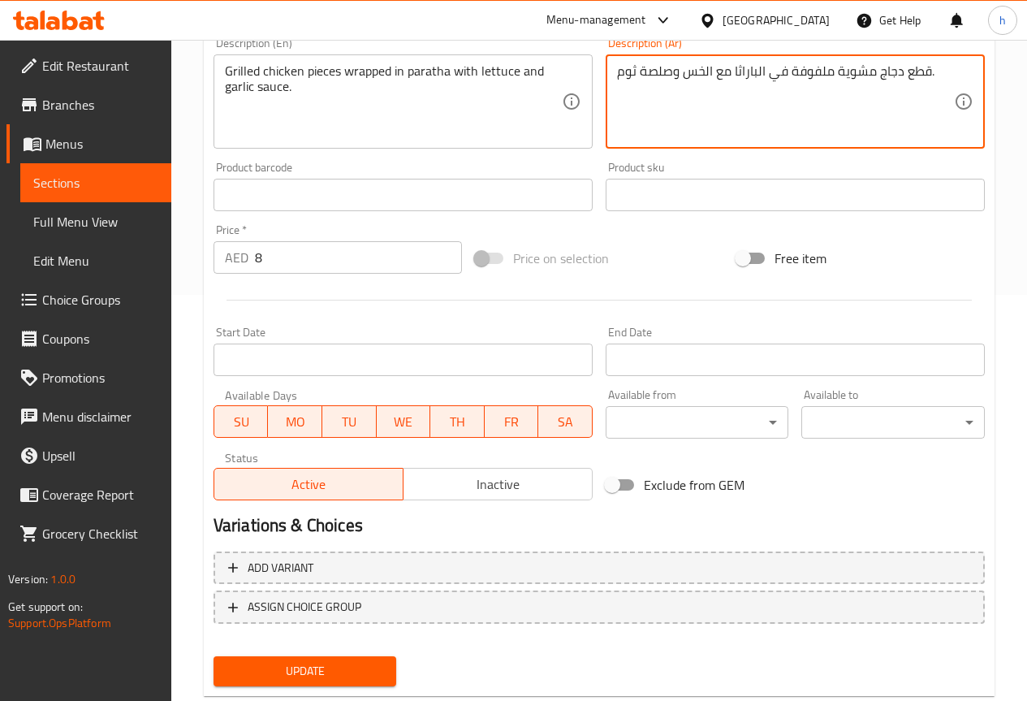
type textarea "قطع دجاج مشوية ملفوفة في الباراثا مع الخس وصلصة ثوم."
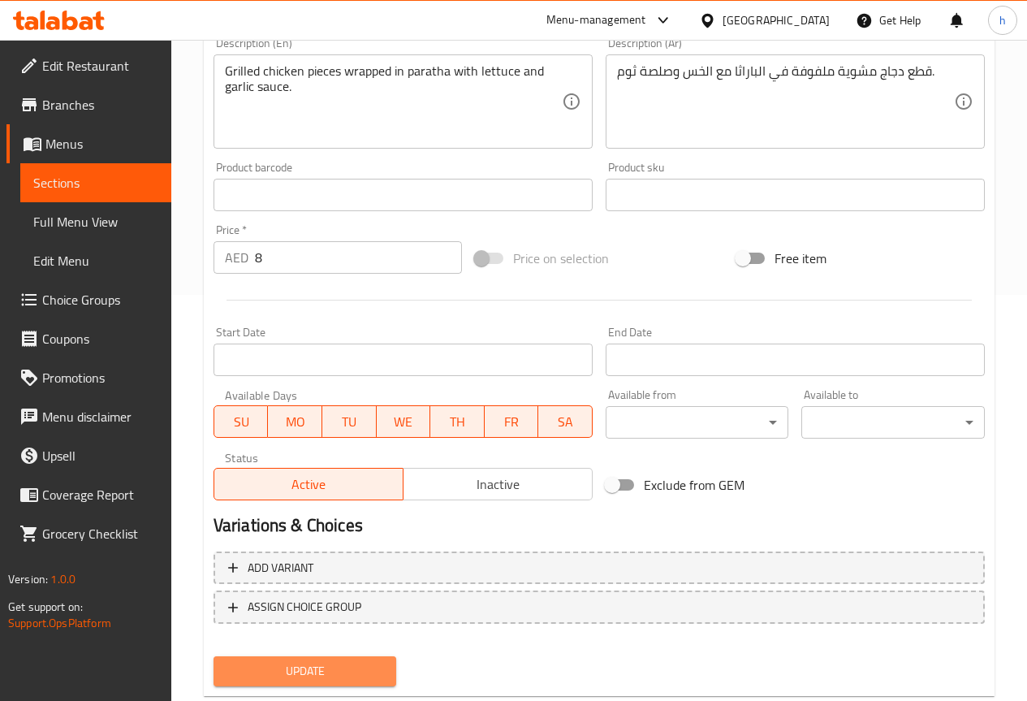
click at [302, 676] on span "Update" at bounding box center [306, 671] width 158 height 20
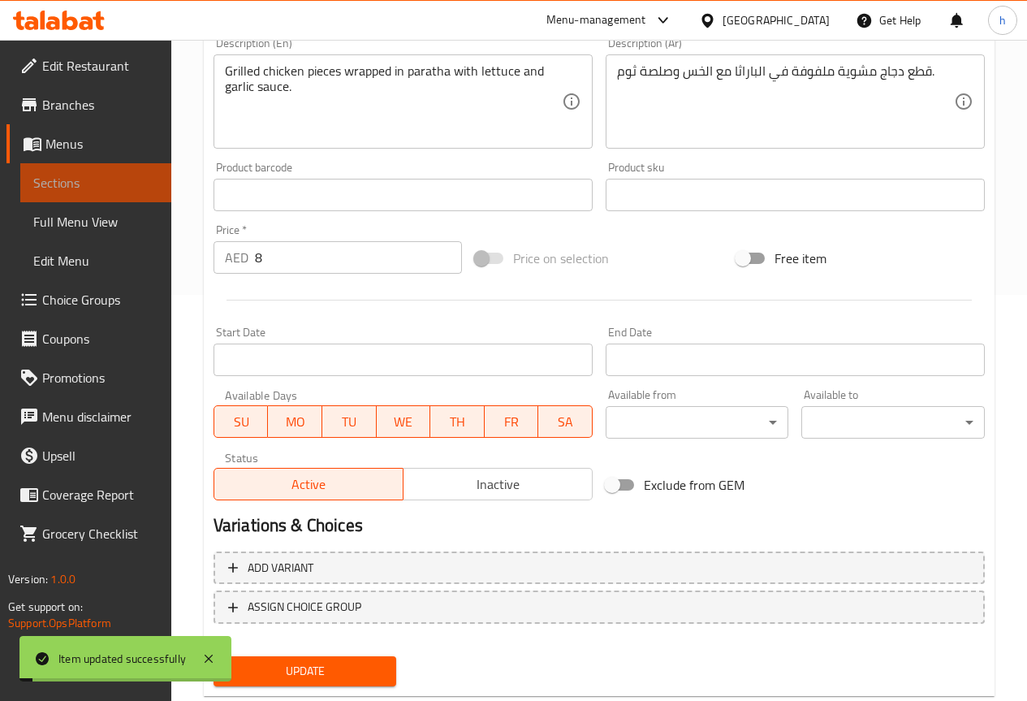
click at [102, 184] on span "Sections" at bounding box center [95, 182] width 125 height 19
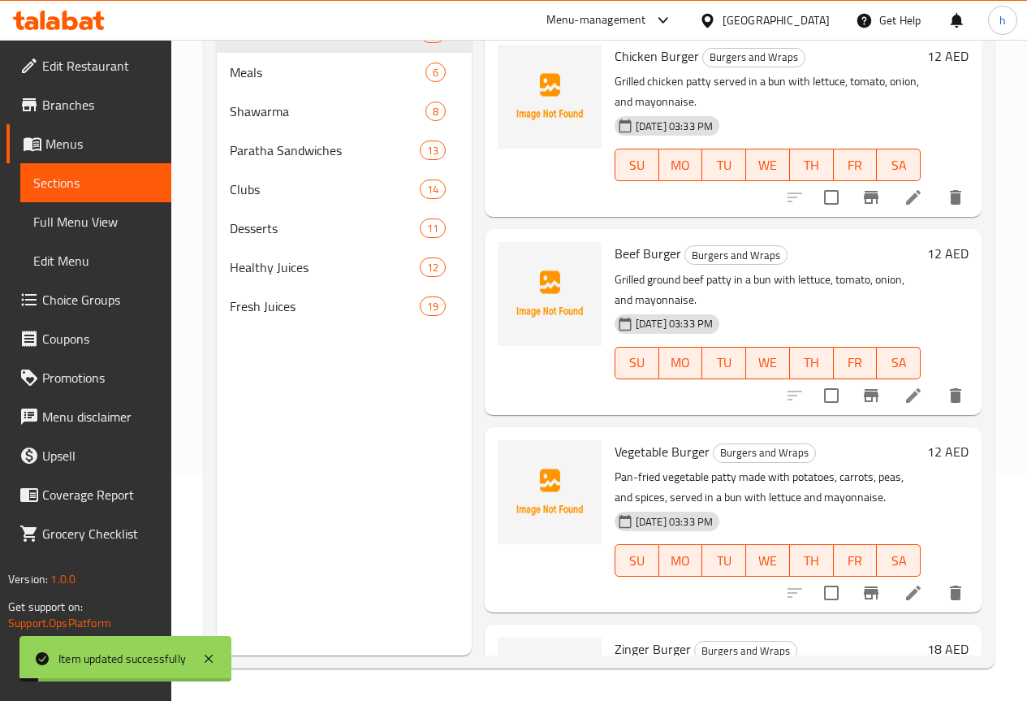
scroll to position [227, 0]
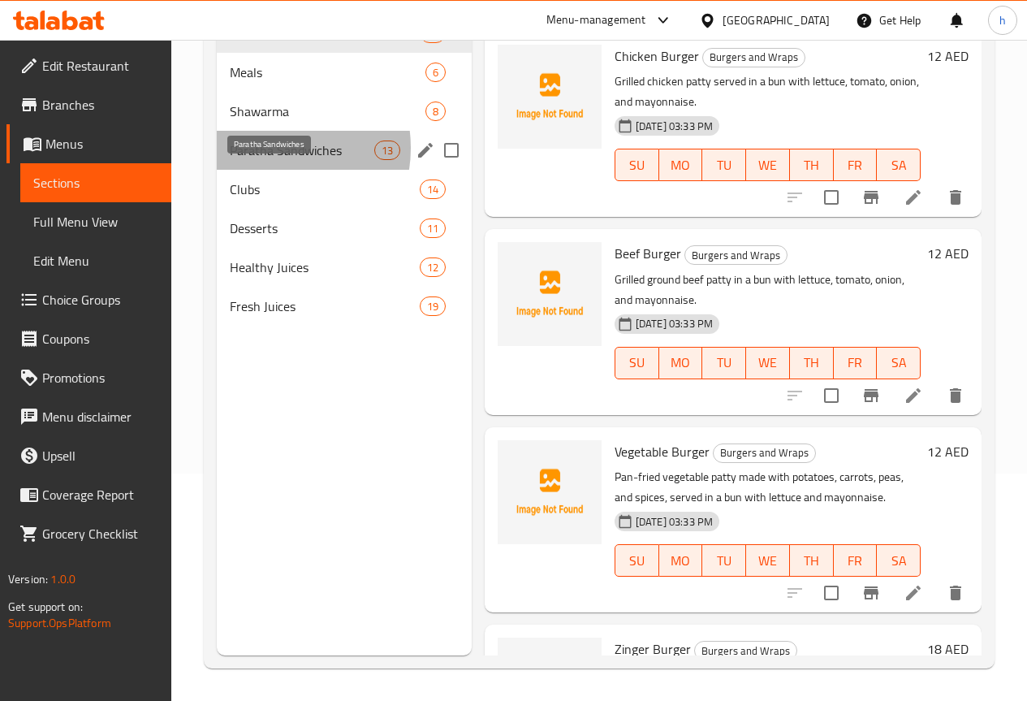
click at [264, 160] on span "Paratha Sandwiches" at bounding box center [302, 149] width 145 height 19
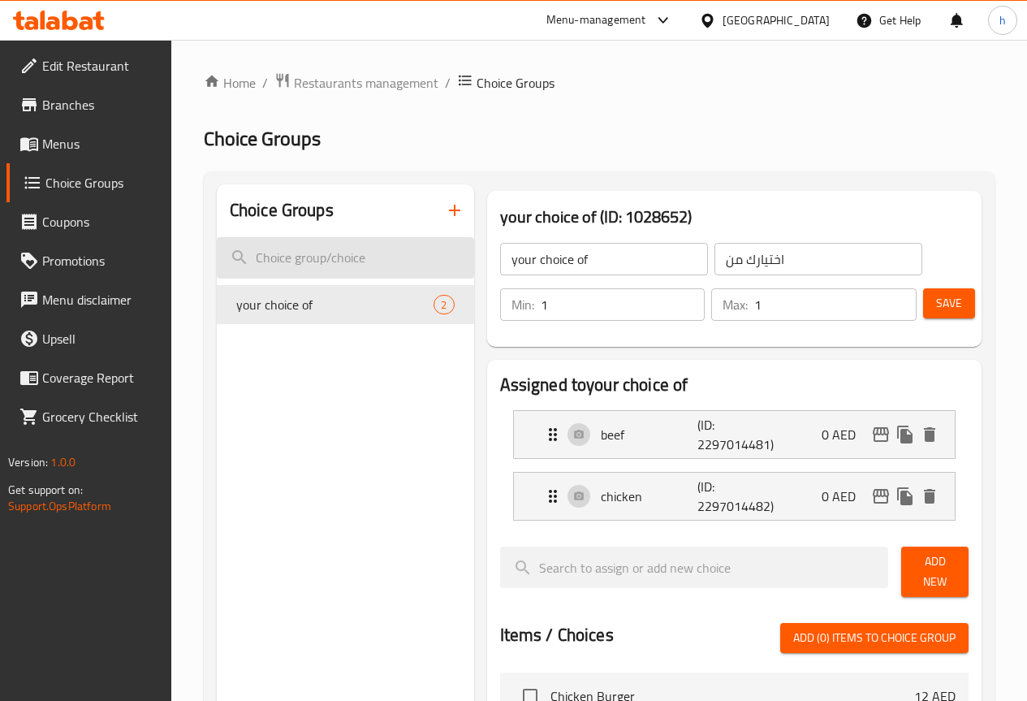
click at [360, 247] on input "search" at bounding box center [345, 257] width 257 height 41
click at [350, 261] on input "search" at bounding box center [345, 257] width 257 height 41
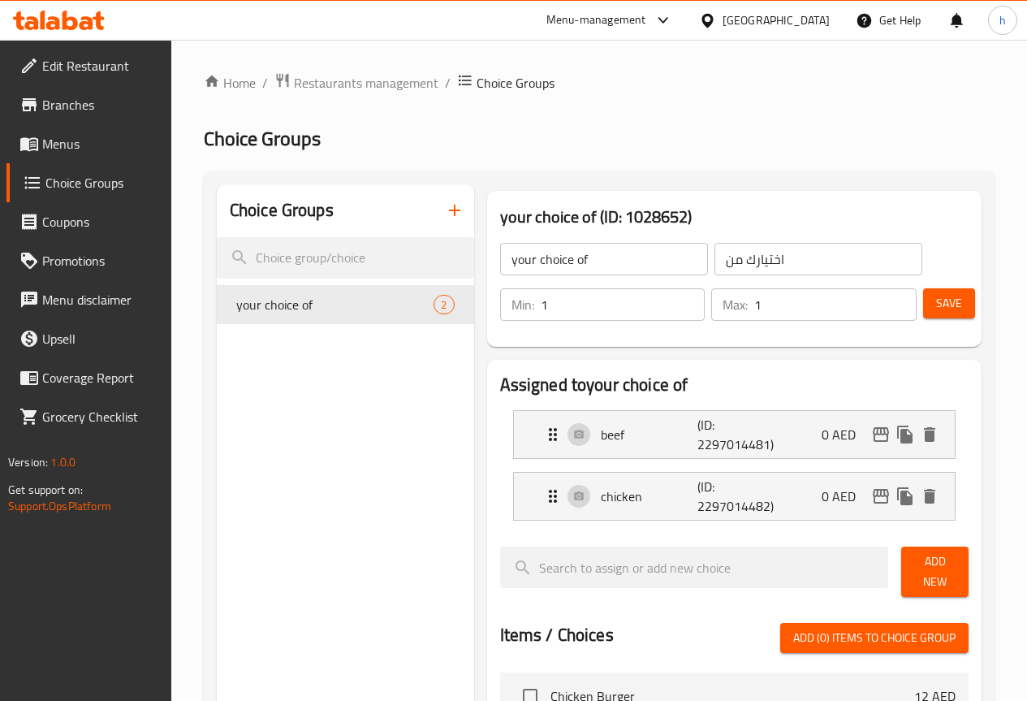
click at [445, 207] on icon "button" at bounding box center [454, 210] width 19 height 19
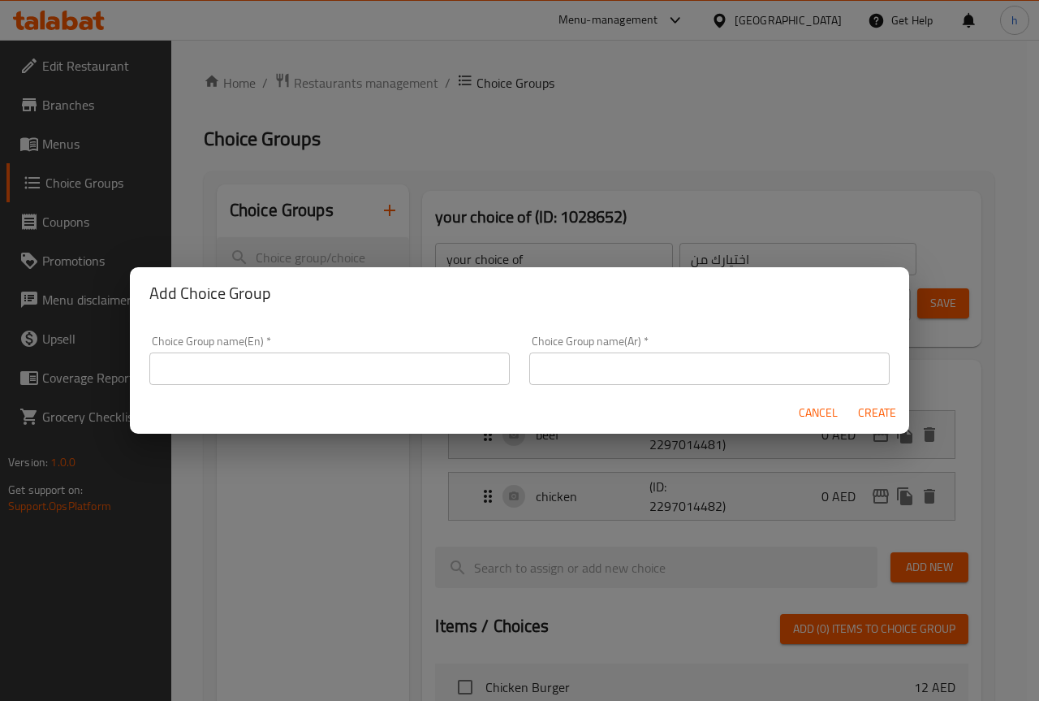
click at [349, 365] on input "text" at bounding box center [329, 368] width 361 height 32
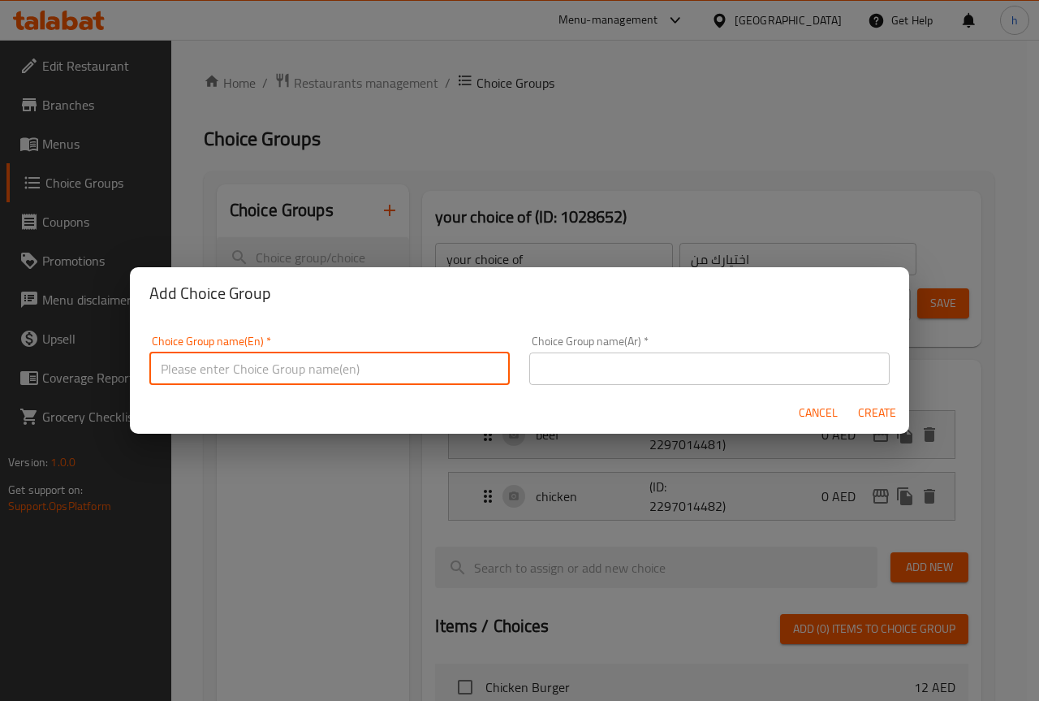
click at [337, 369] on input "text" at bounding box center [329, 368] width 361 height 32
click at [282, 352] on input "text" at bounding box center [329, 368] width 361 height 32
click at [282, 366] on input "text" at bounding box center [329, 368] width 361 height 32
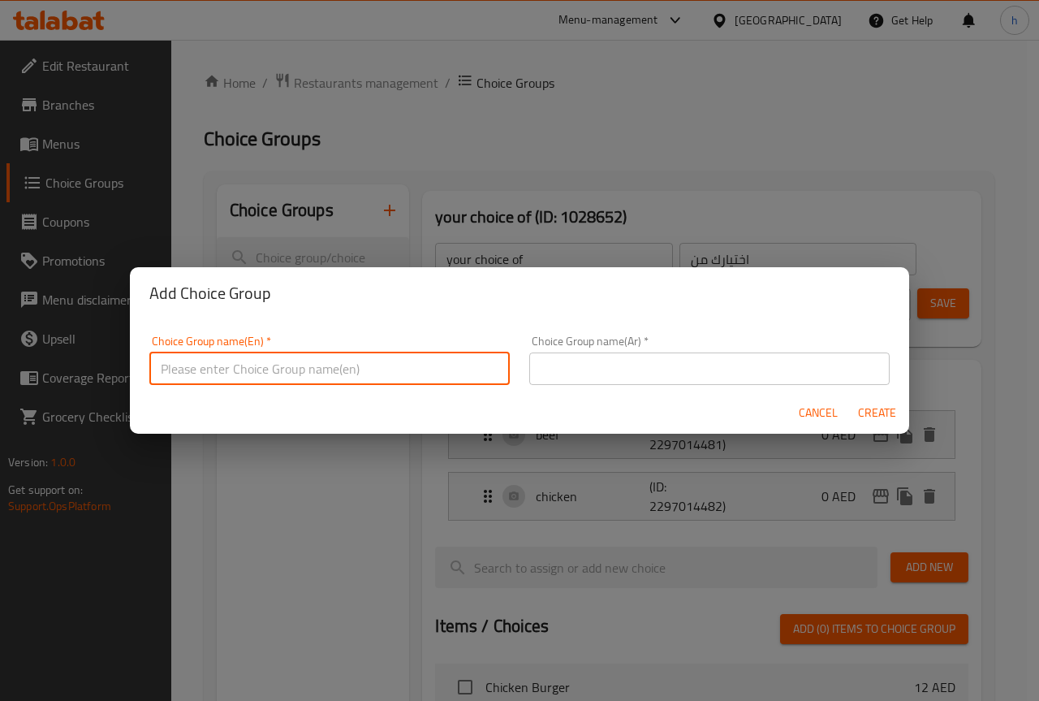
click at [322, 377] on input "text" at bounding box center [329, 368] width 361 height 32
type input "y"
type input "your choice of :"
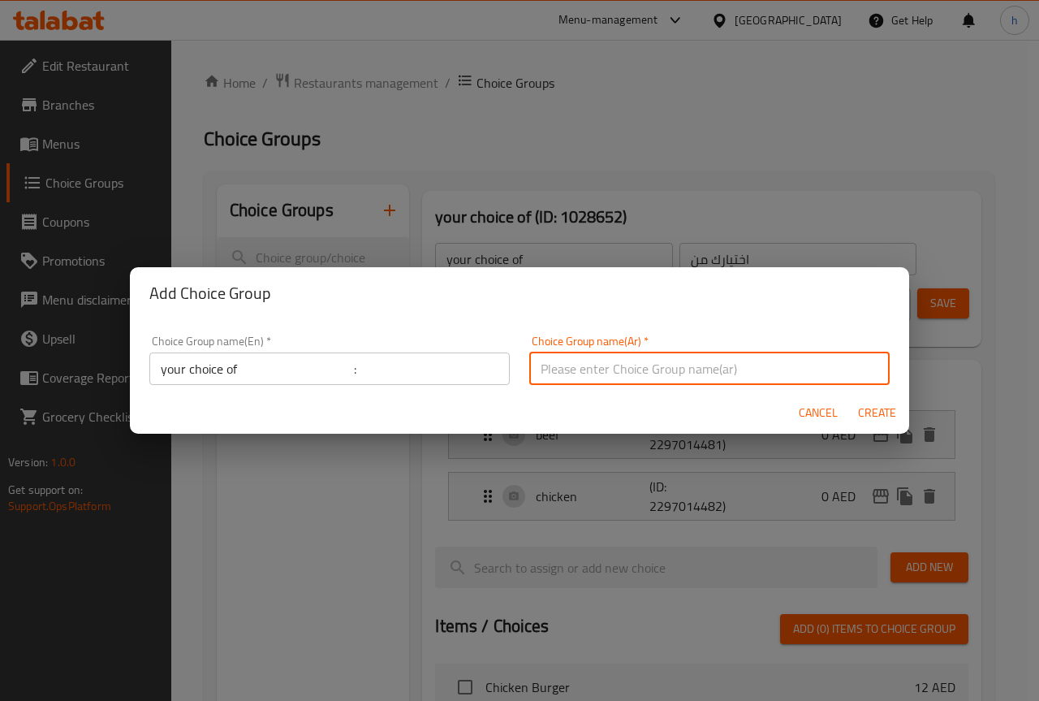
click at [562, 361] on input "text" at bounding box center [709, 368] width 361 height 32
type input "اختيارك من :"
click at [873, 413] on span "Create" at bounding box center [877, 413] width 39 height 20
type input "your choice of :"
type input "اختيارك من :"
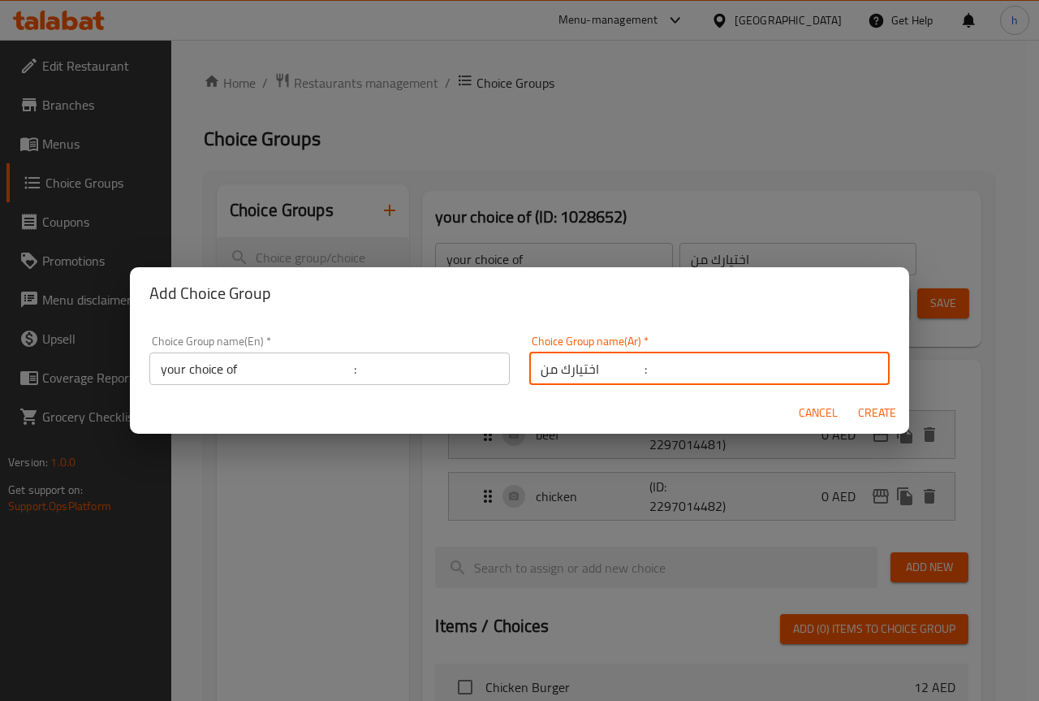
type input "0"
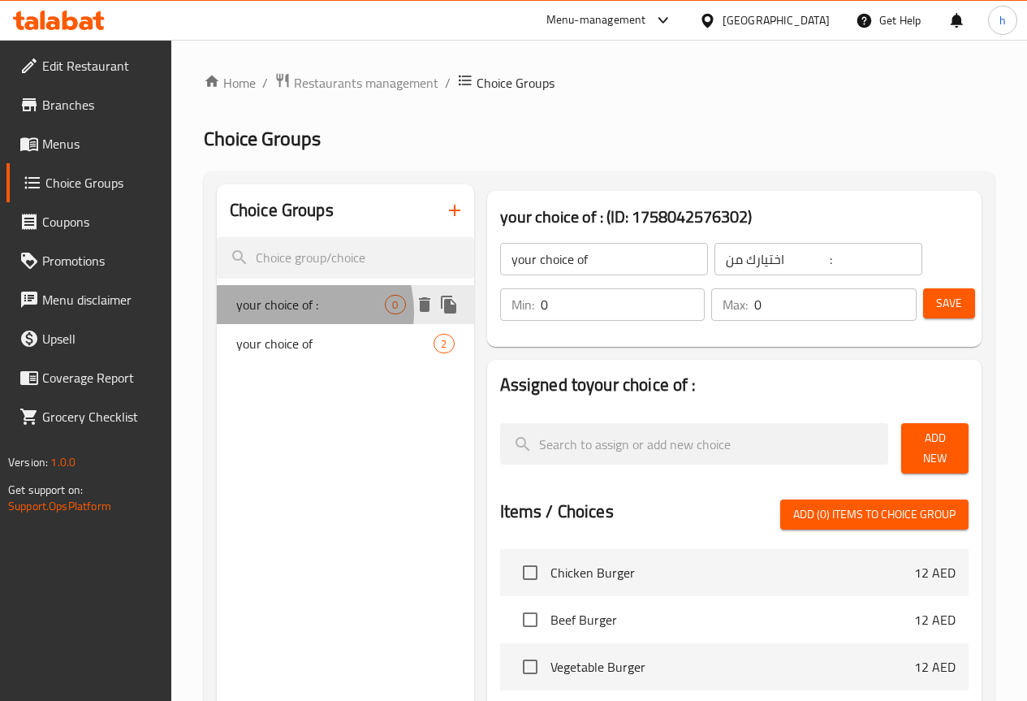
click at [297, 312] on span "your choice of :" at bounding box center [310, 304] width 149 height 19
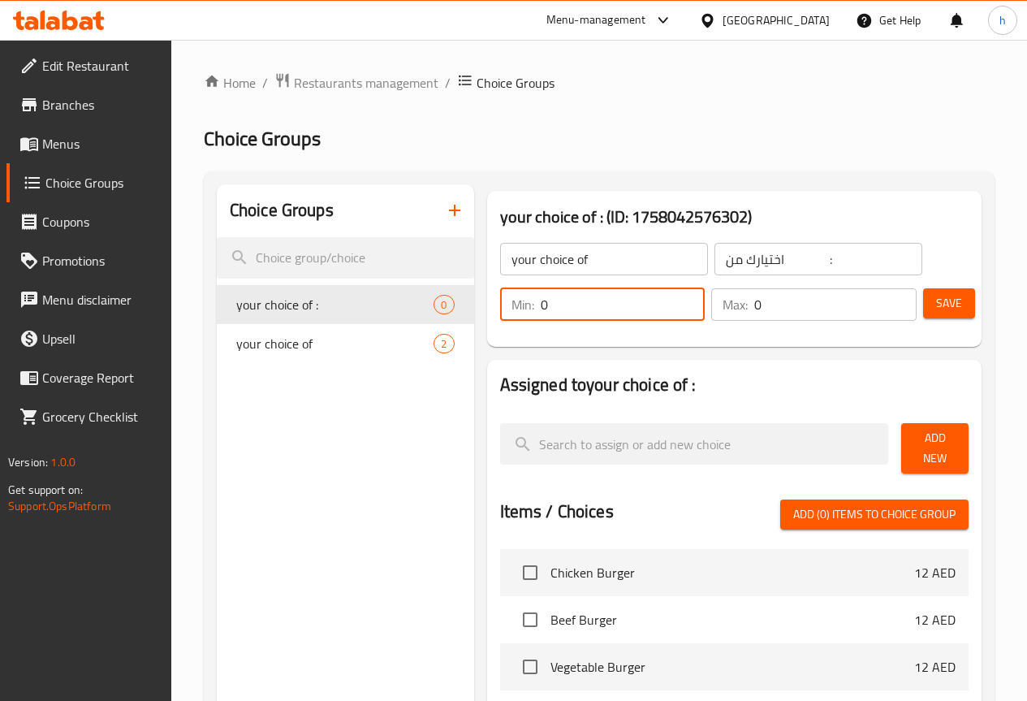
click at [541, 306] on input "0" at bounding box center [623, 304] width 165 height 32
type input "1"
click at [754, 307] on input "0" at bounding box center [835, 304] width 162 height 32
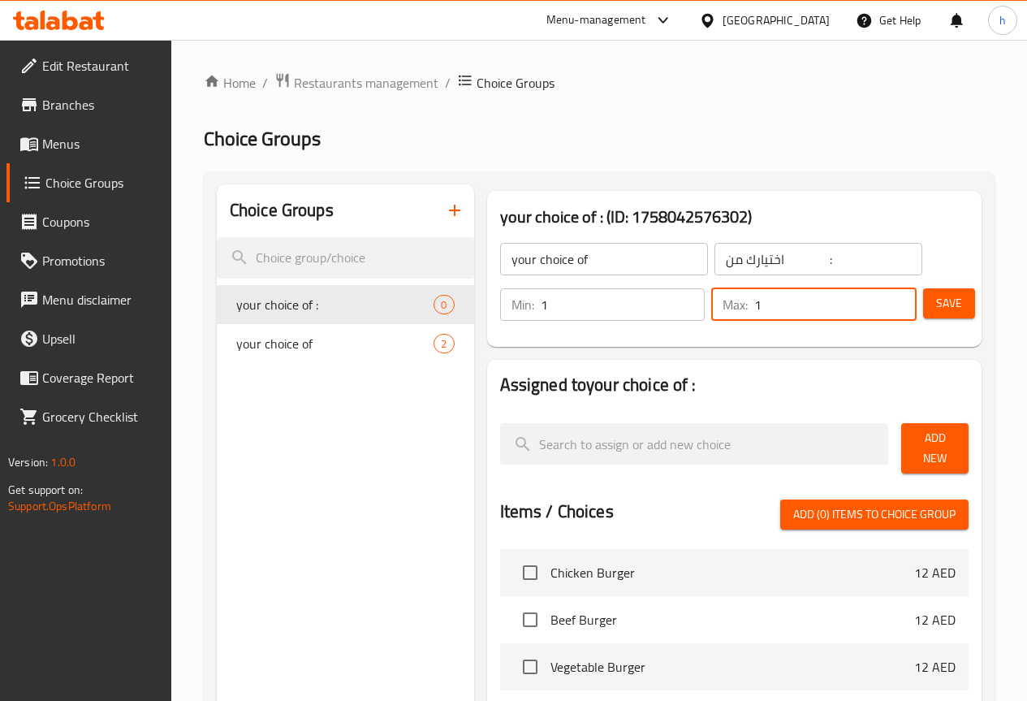
type input "1"
click at [936, 310] on span "Save" at bounding box center [949, 303] width 26 height 20
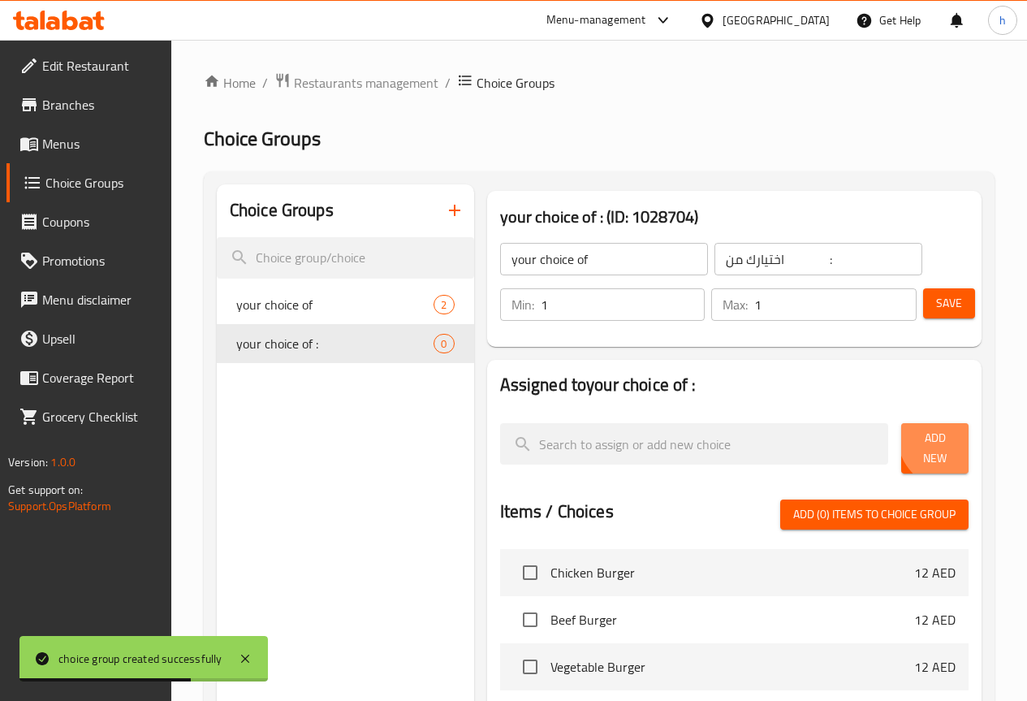
click at [943, 440] on span "Add New" at bounding box center [934, 448] width 41 height 41
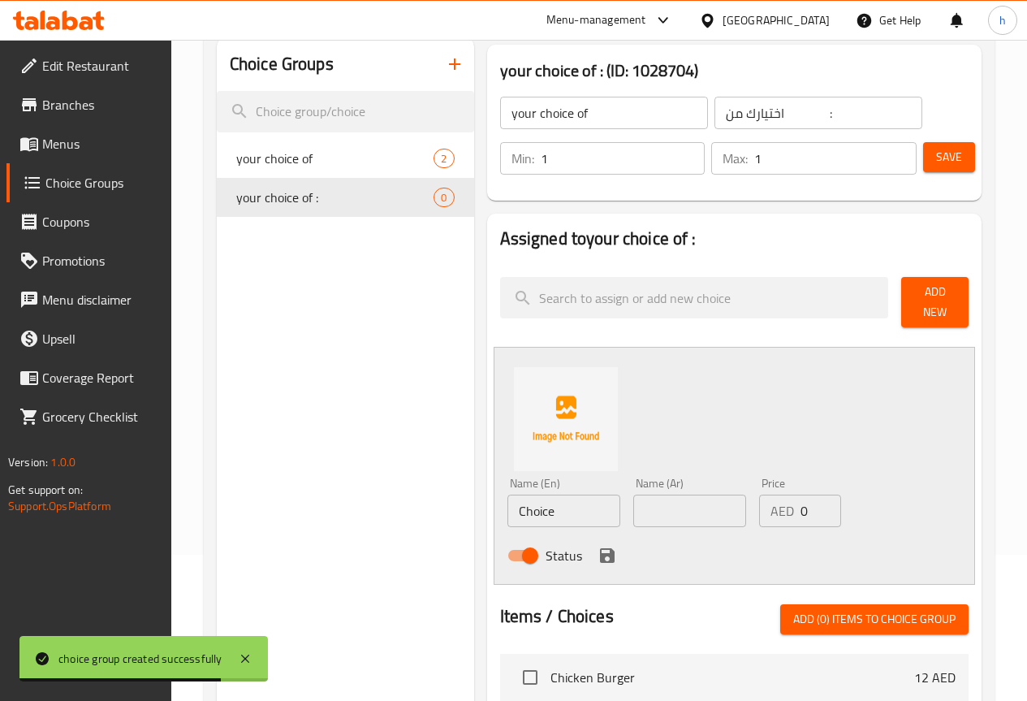
scroll to position [244, 0]
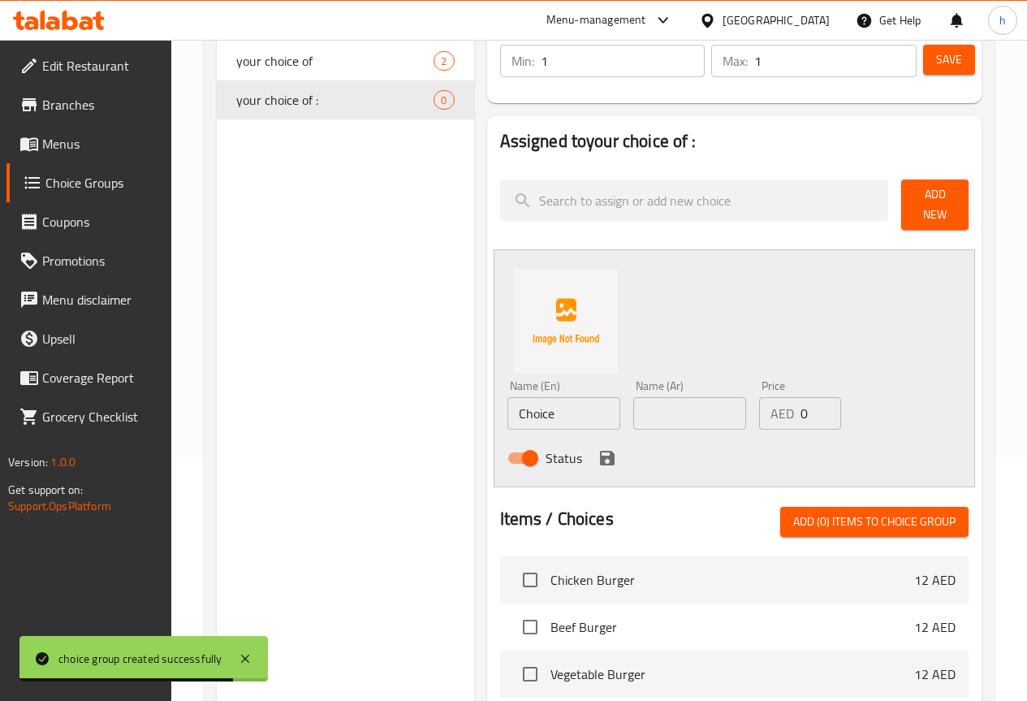
click at [534, 404] on input "Choice" at bounding box center [564, 413] width 113 height 32
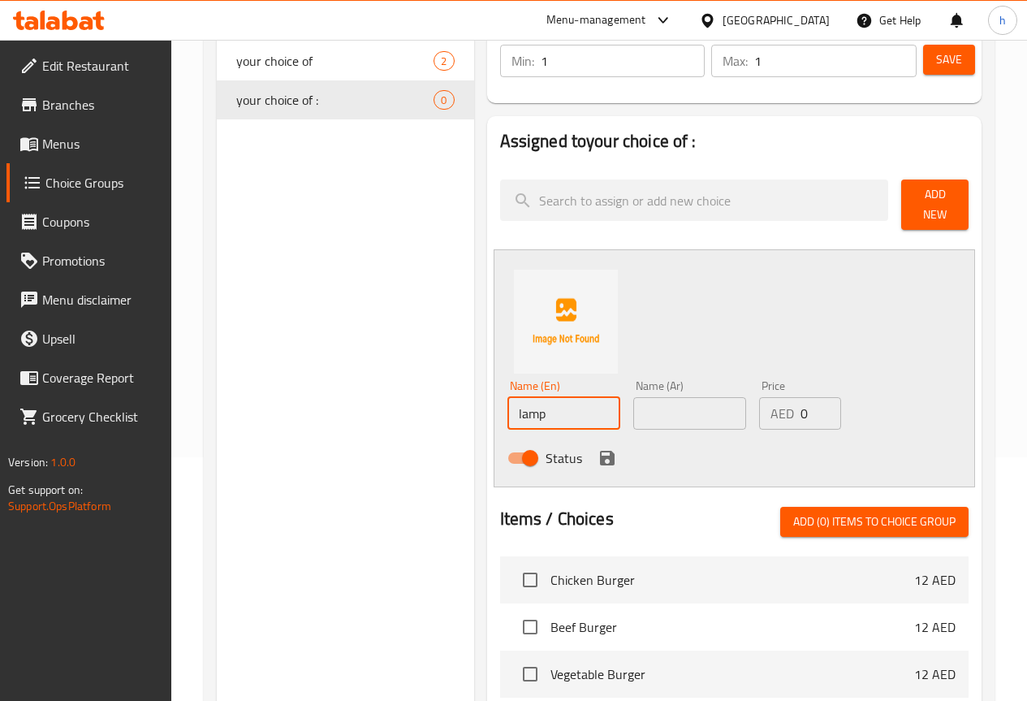
type input "lamp"
click at [645, 407] on input "text" at bounding box center [689, 413] width 113 height 32
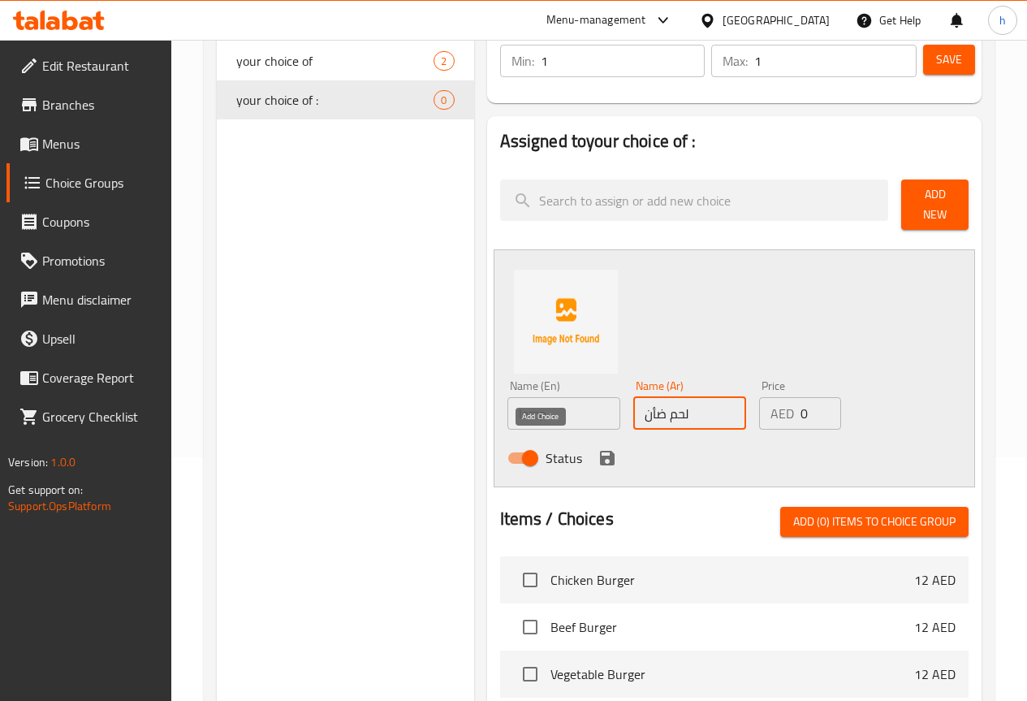
type input "لحم ضأن"
click at [600, 451] on icon "save" at bounding box center [607, 458] width 15 height 15
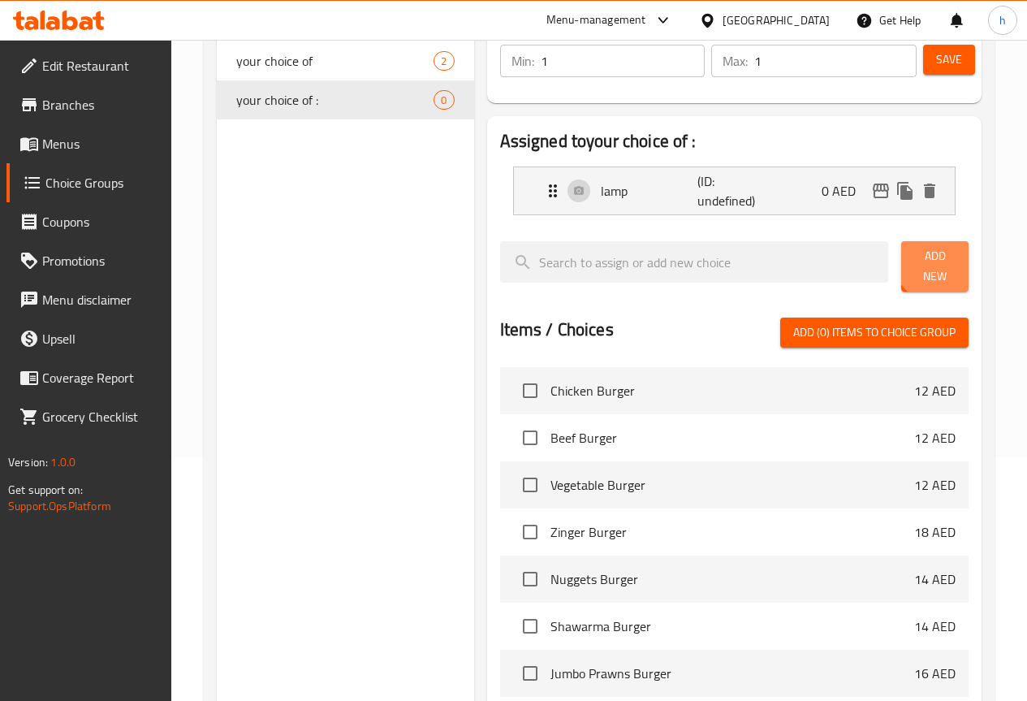
click at [927, 263] on span "Add New" at bounding box center [934, 266] width 41 height 41
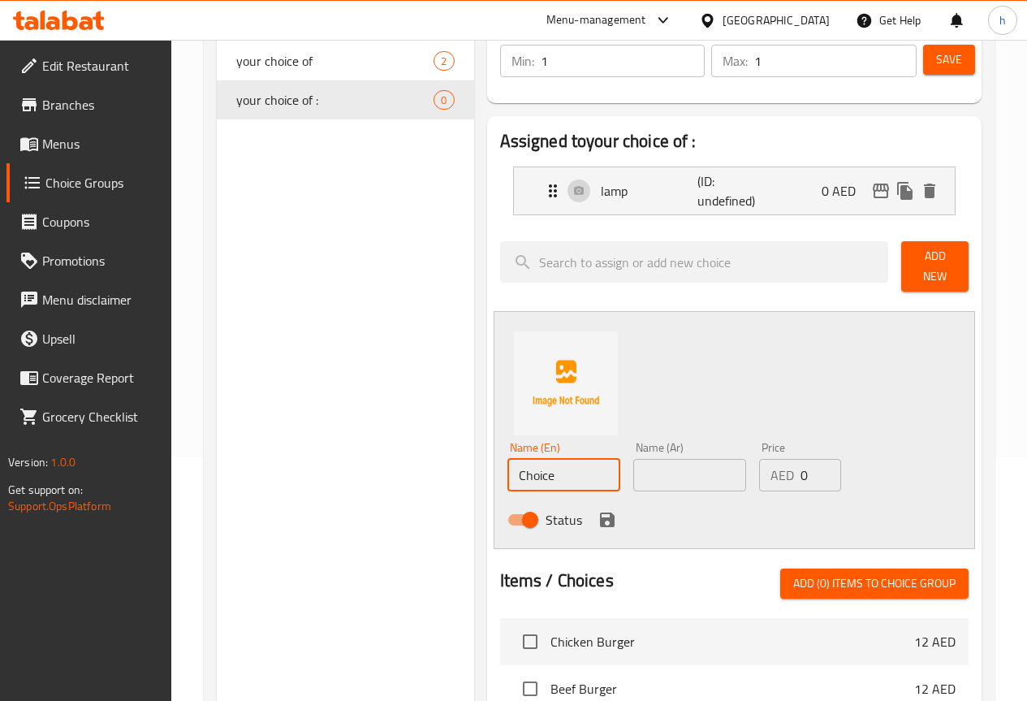
click at [519, 472] on input "Choice" at bounding box center [564, 475] width 113 height 32
click at [525, 460] on input "Choice" at bounding box center [564, 475] width 113 height 32
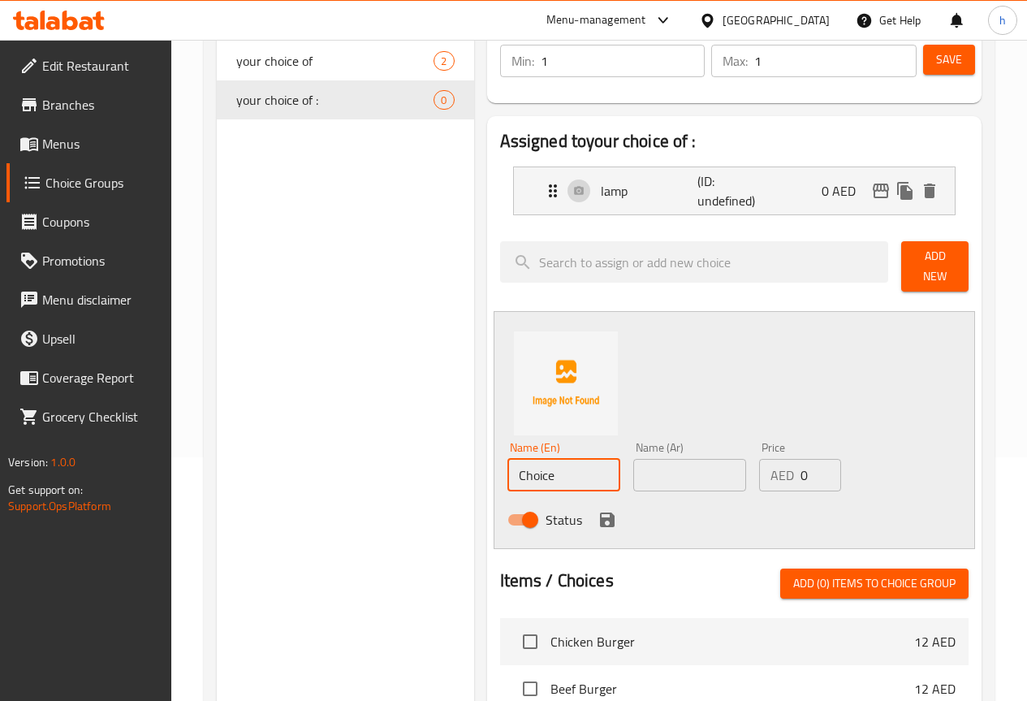
paste input "Mutton"
type input "Mutton"
click at [649, 477] on input "text" at bounding box center [689, 475] width 113 height 32
type input "لحم غنم"
click at [600, 513] on icon "save" at bounding box center [607, 519] width 15 height 15
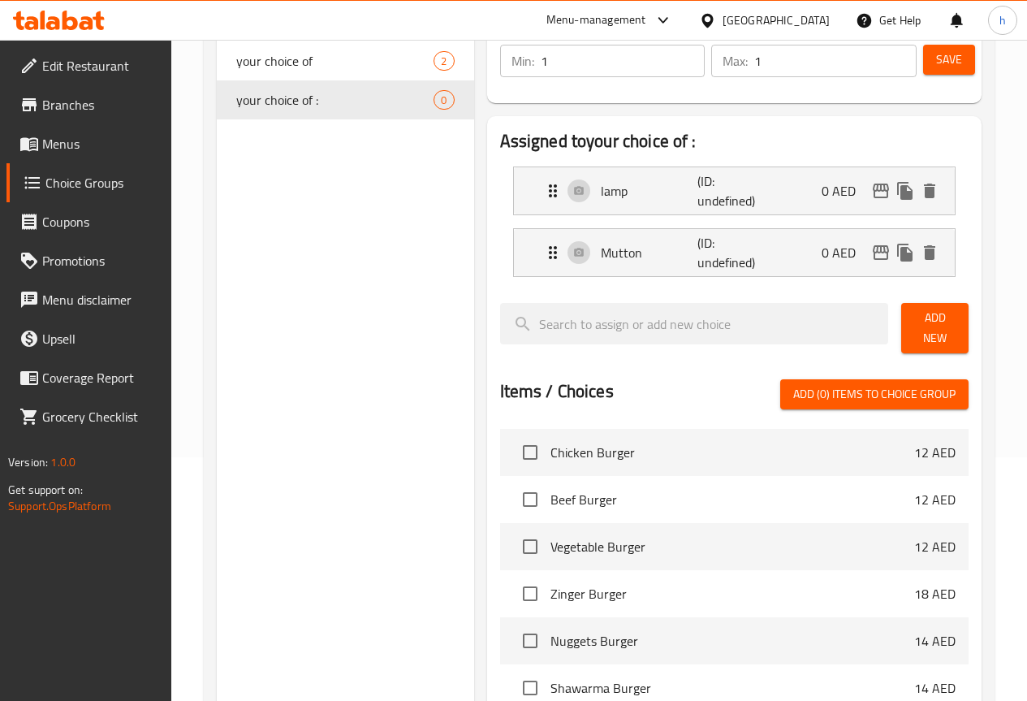
scroll to position [162, 0]
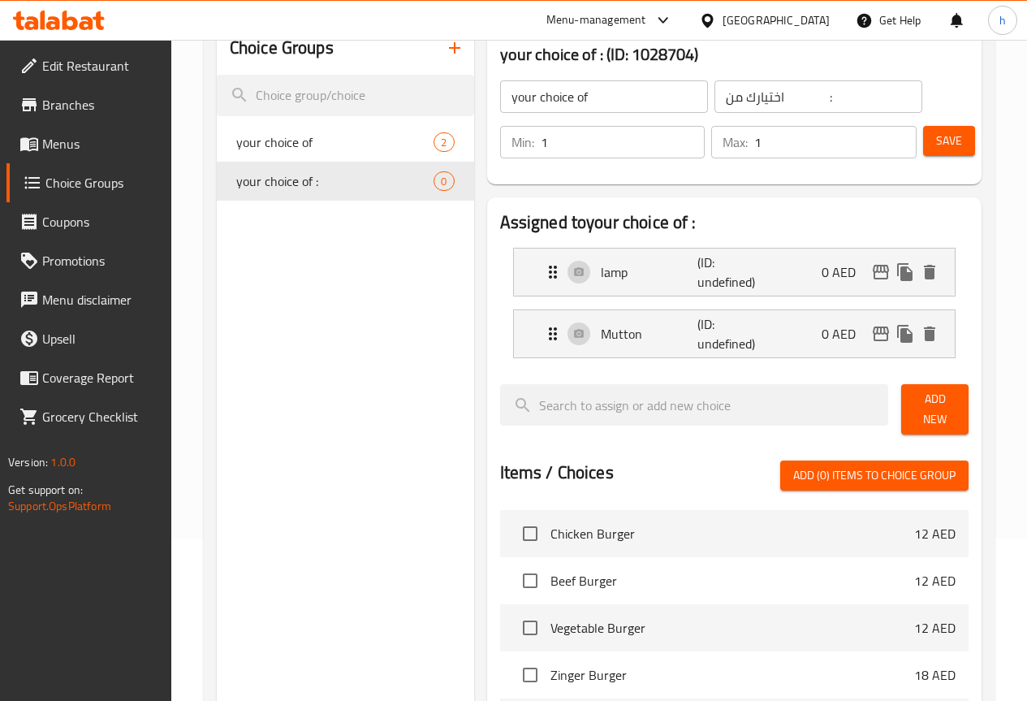
click at [935, 401] on span "Add New" at bounding box center [934, 409] width 41 height 41
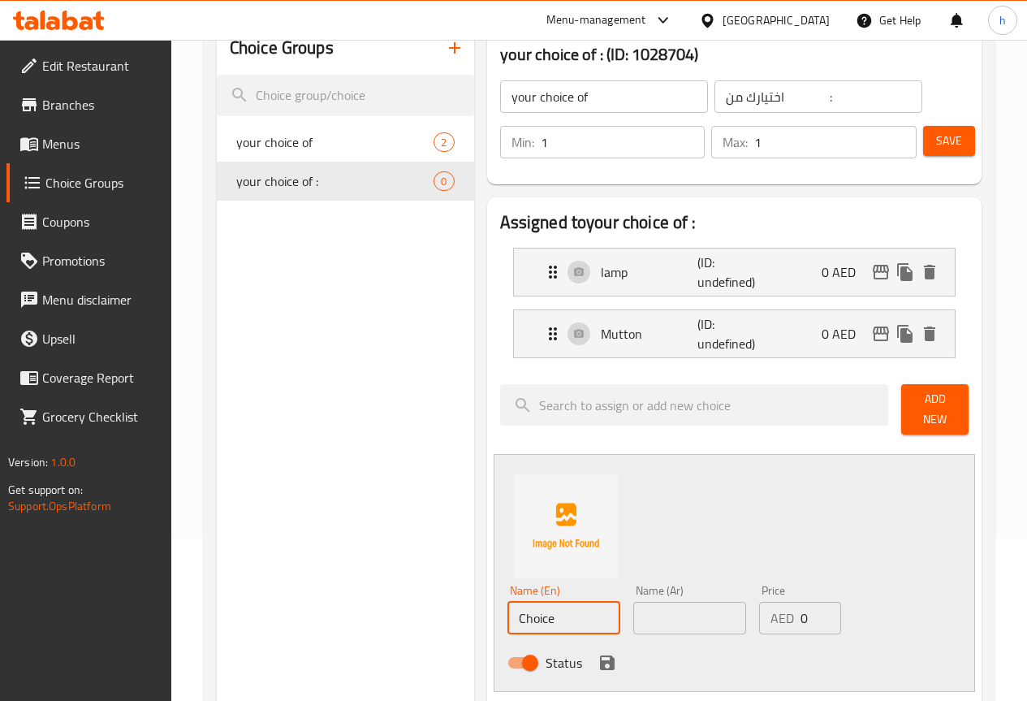
click at [528, 603] on input "Choice" at bounding box center [564, 618] width 113 height 32
click at [508, 613] on input "text" at bounding box center [564, 618] width 113 height 32
paste input "Chicken"
type input "Chicken"
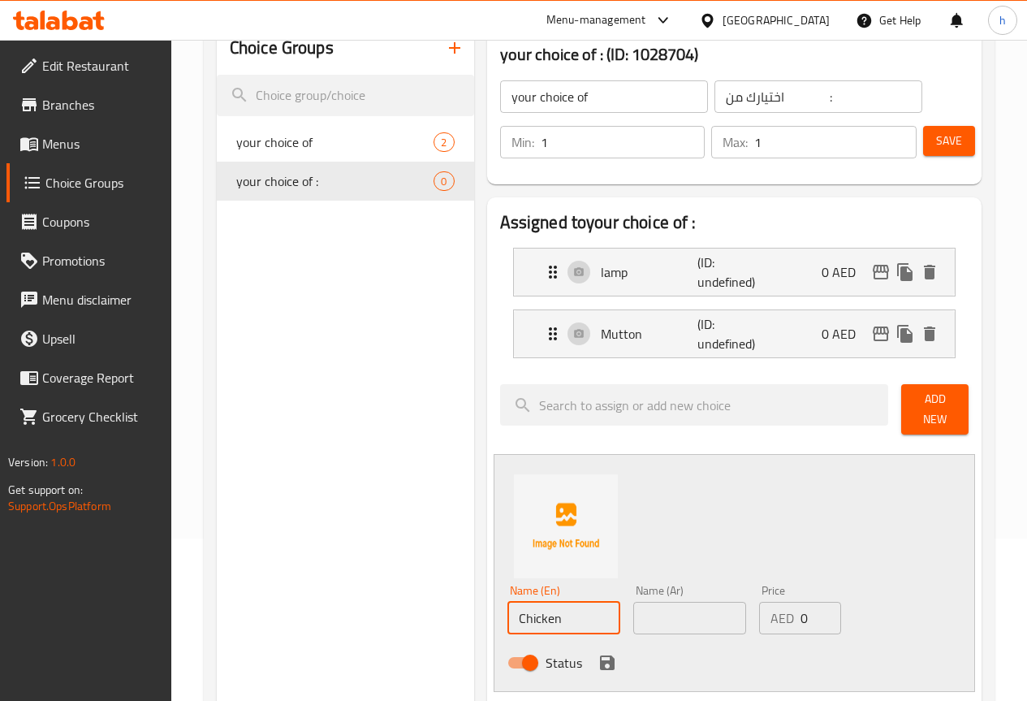
click at [679, 610] on input "text" at bounding box center [689, 618] width 113 height 32
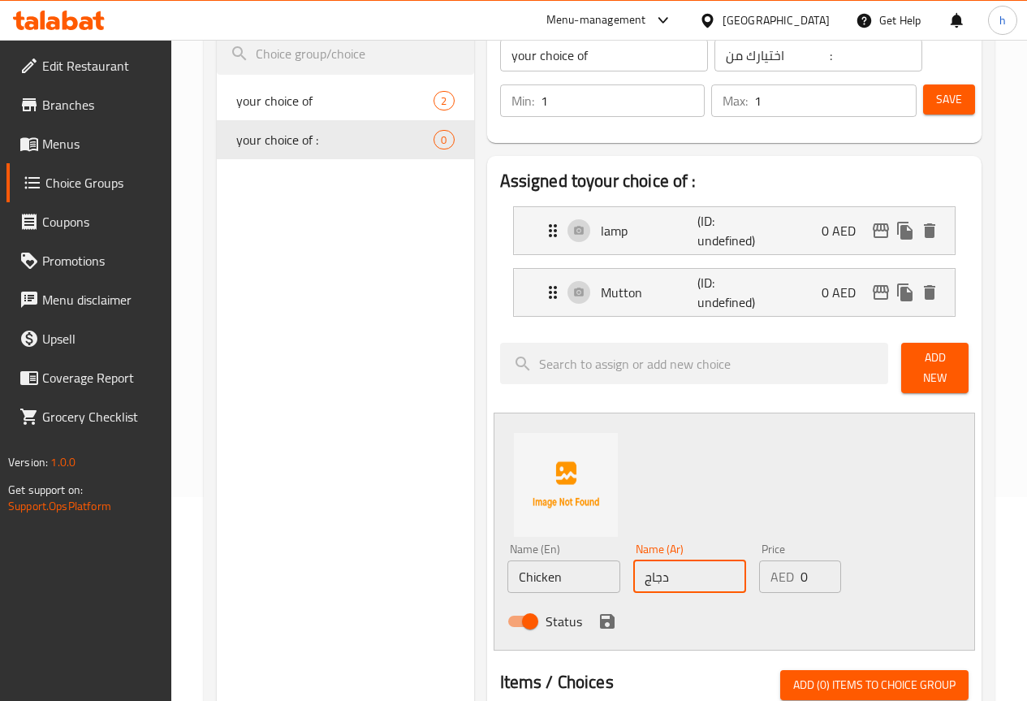
scroll to position [244, 0]
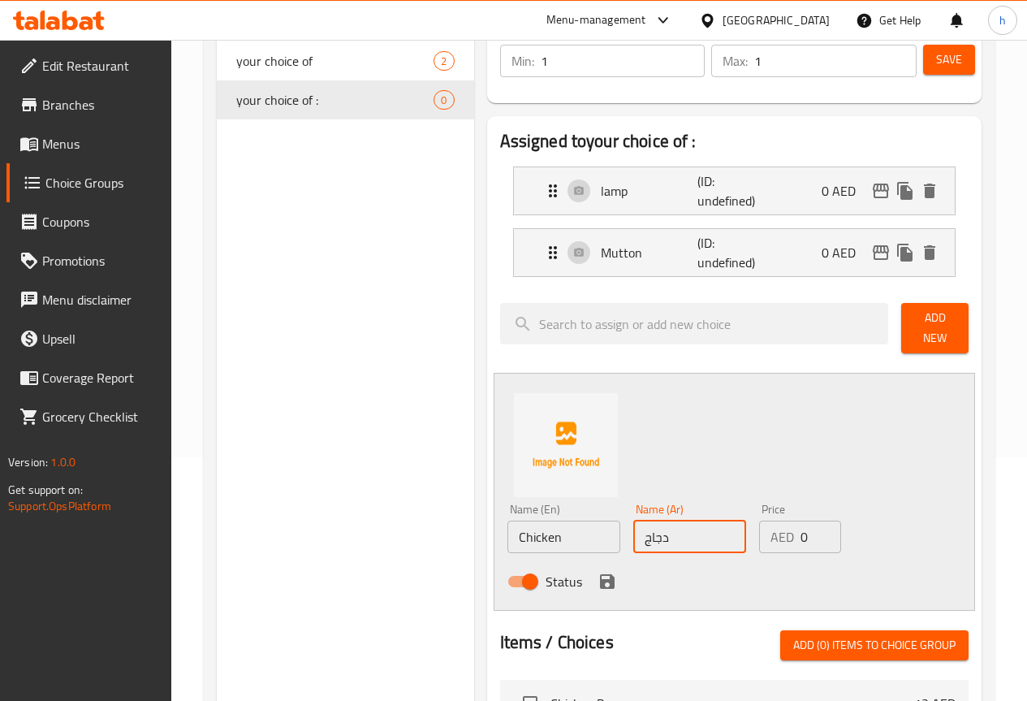
type input "دجاج"
click at [600, 579] on icon "save" at bounding box center [607, 581] width 15 height 15
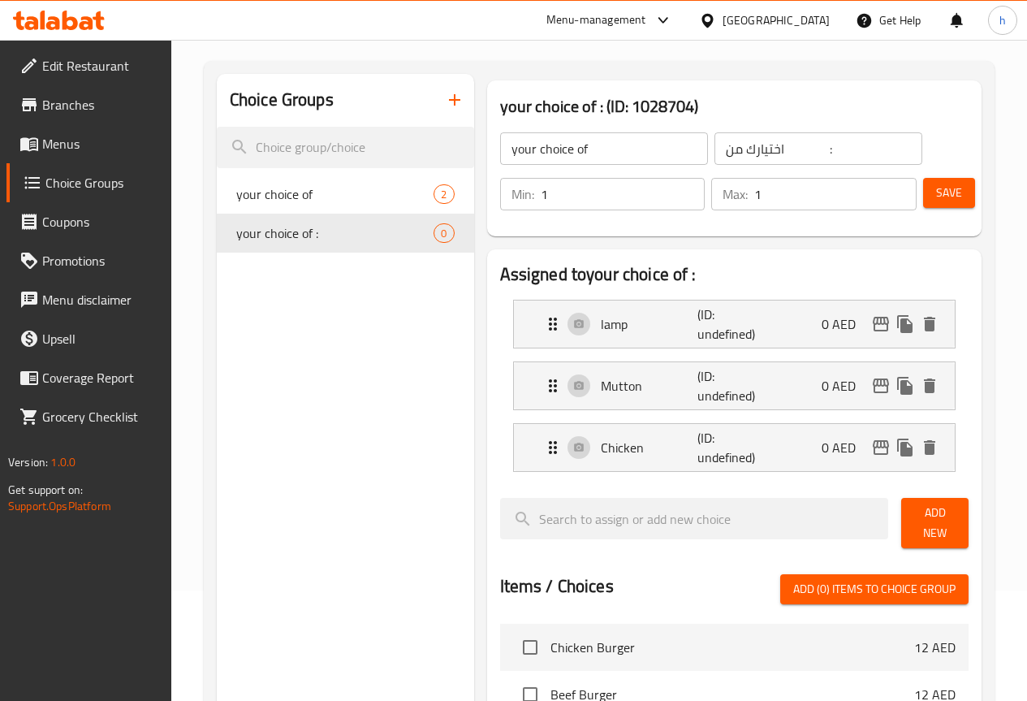
scroll to position [81, 0]
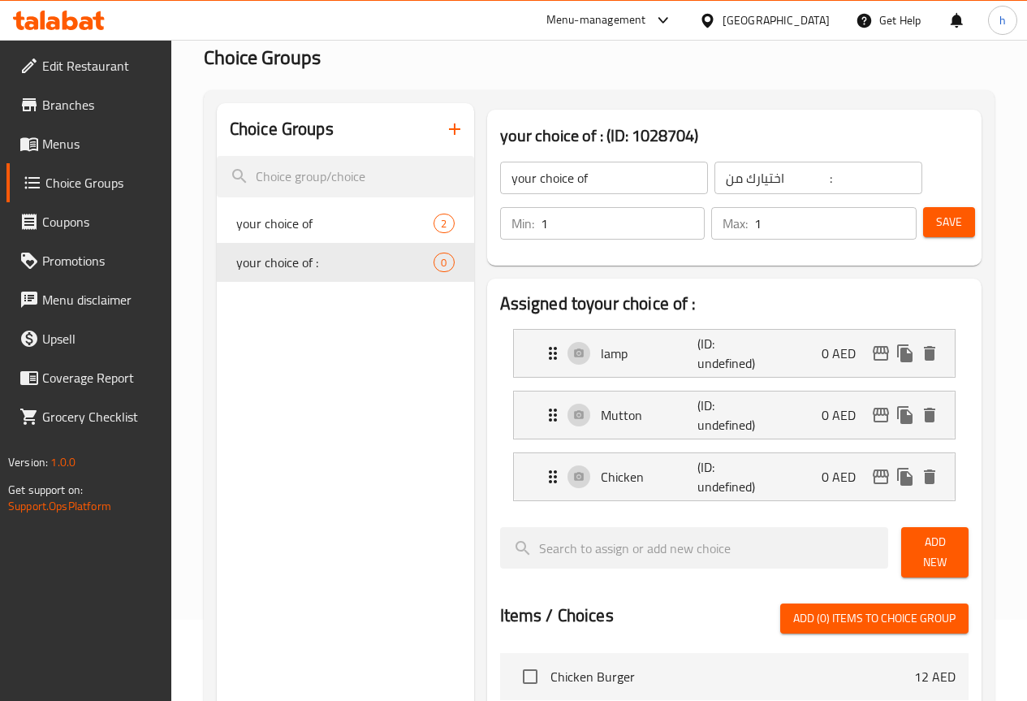
click at [946, 226] on span "Save" at bounding box center [949, 222] width 26 height 20
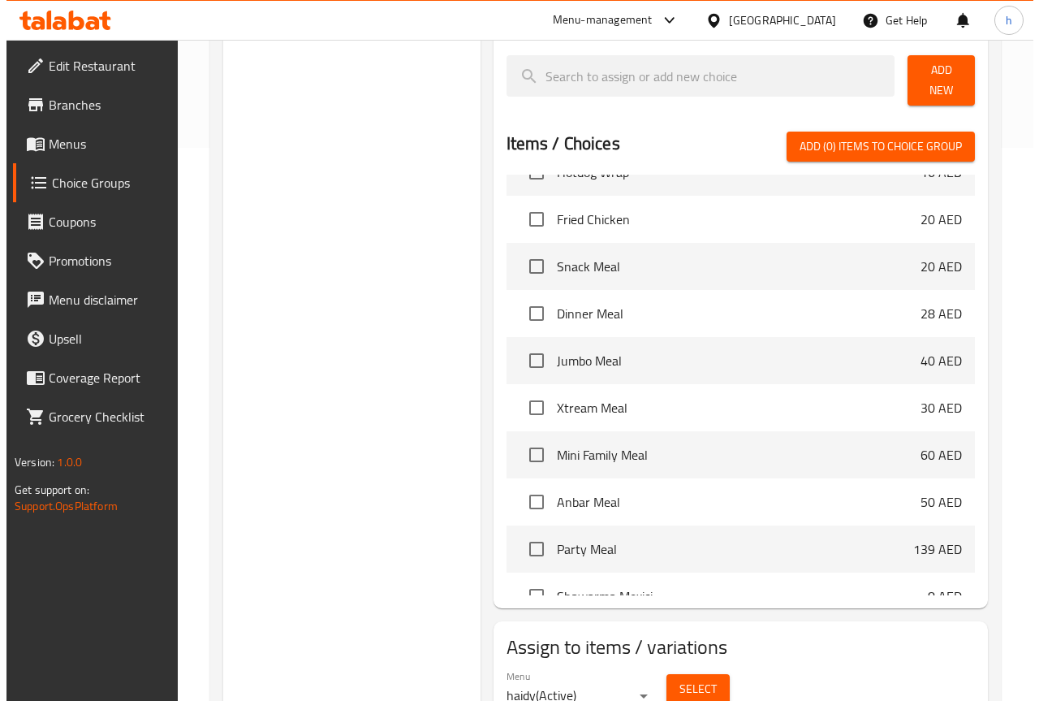
scroll to position [617, 0]
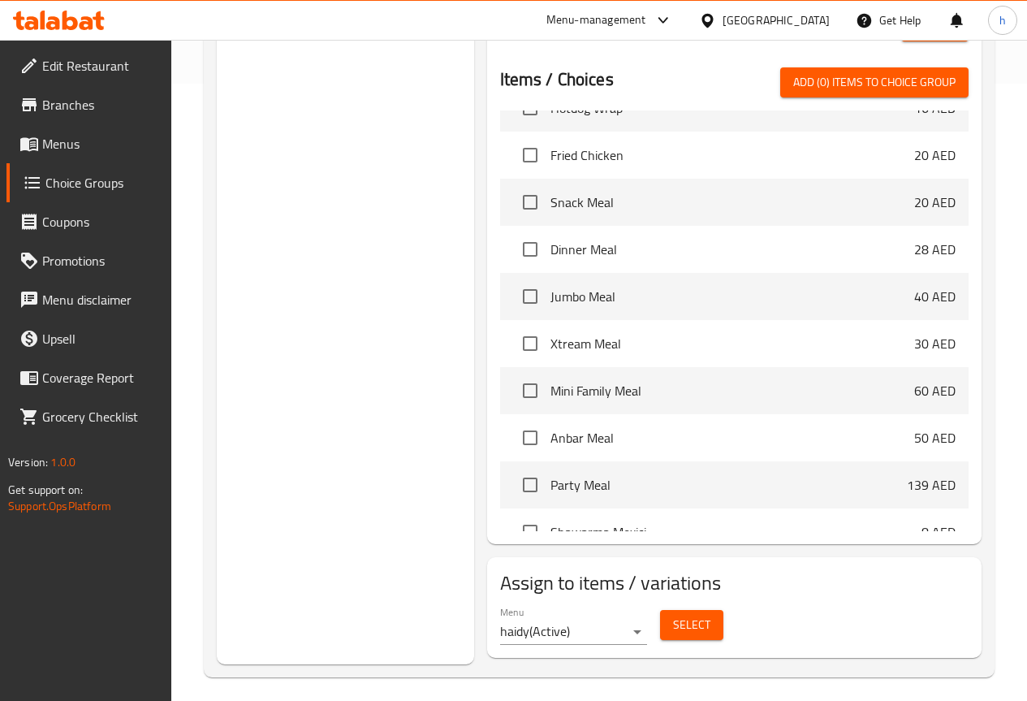
click at [673, 618] on span "Select" at bounding box center [691, 625] width 37 height 20
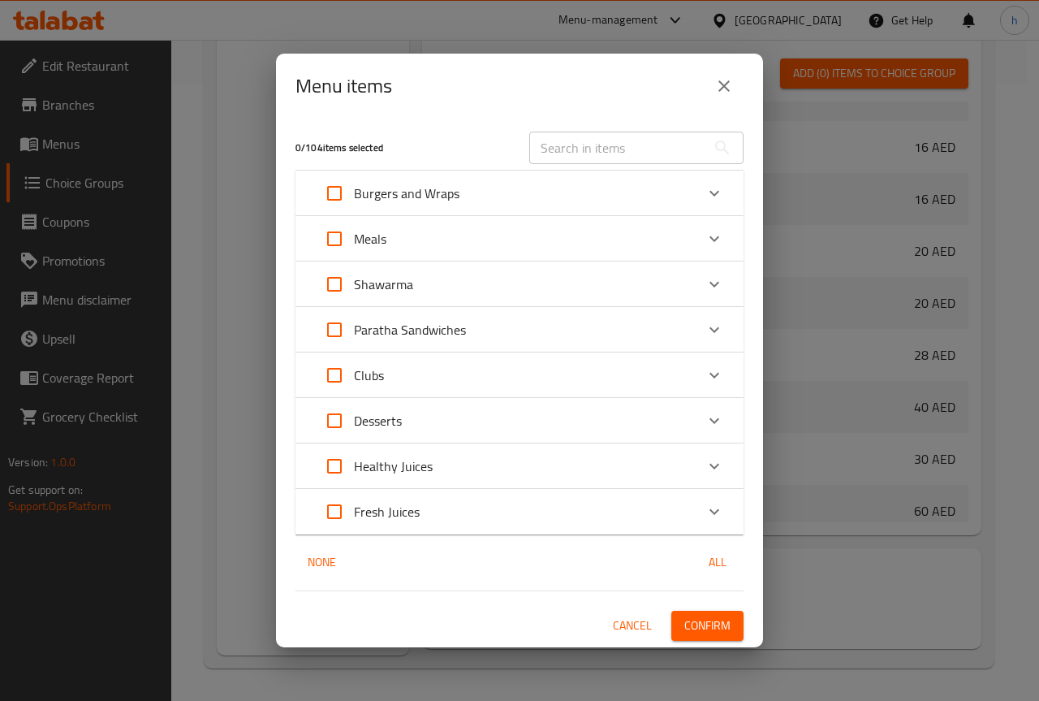
click at [408, 191] on p "Burgers and Wraps" at bounding box center [407, 193] width 106 height 19
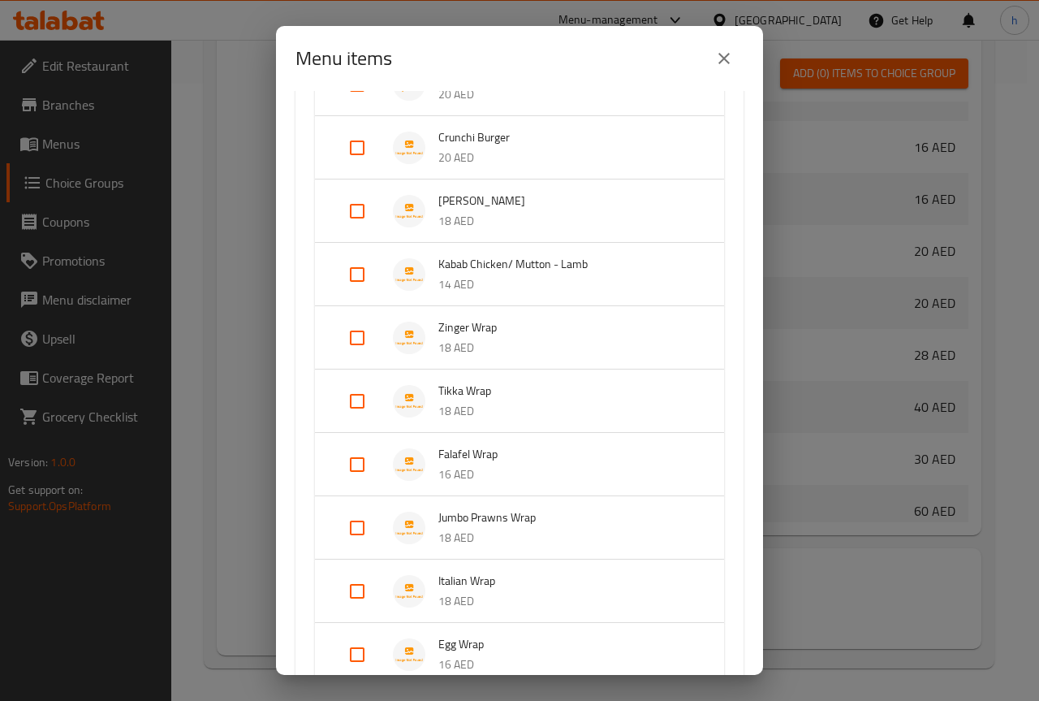
scroll to position [650, 0]
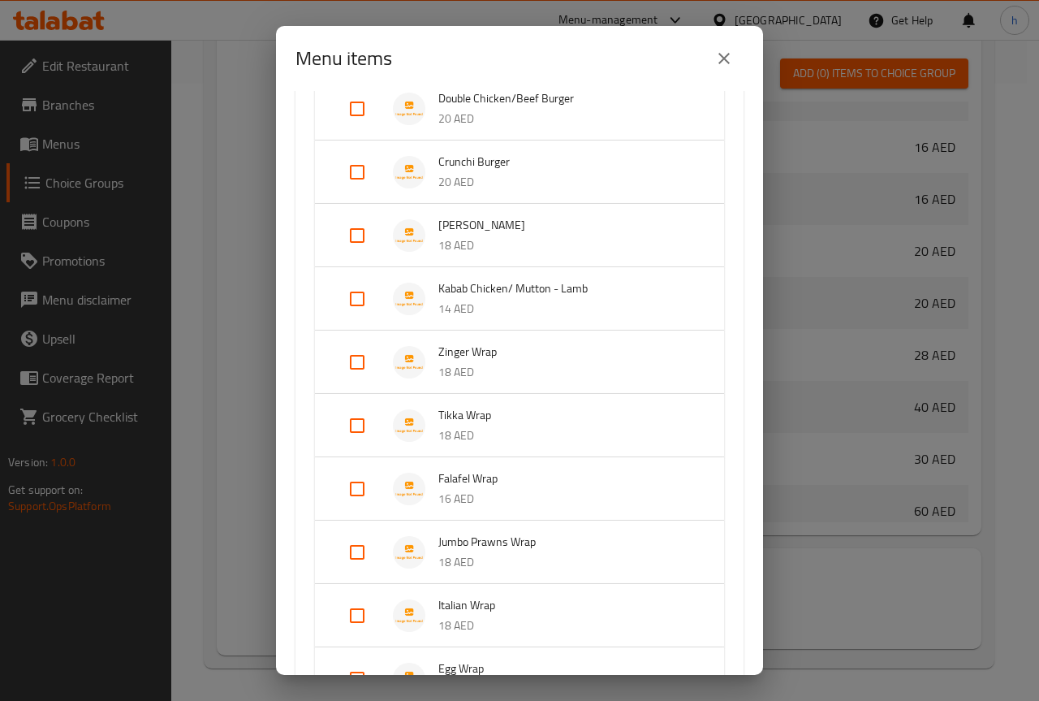
click at [357, 294] on input "Expand" at bounding box center [357, 298] width 39 height 39
checkbox input "true"
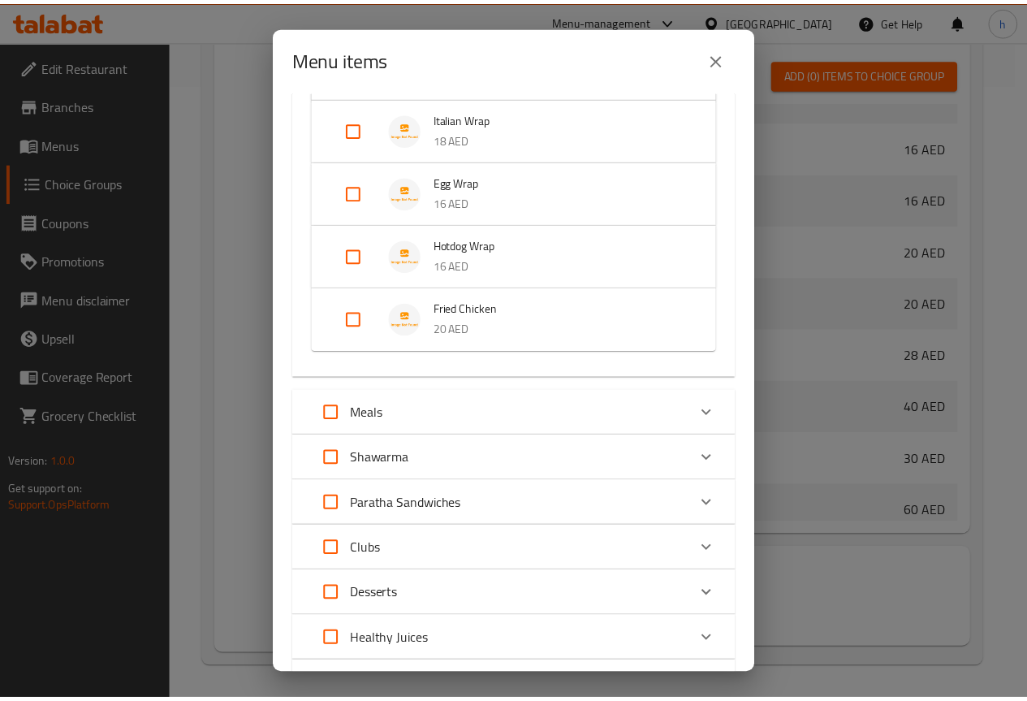
scroll to position [1308, 0]
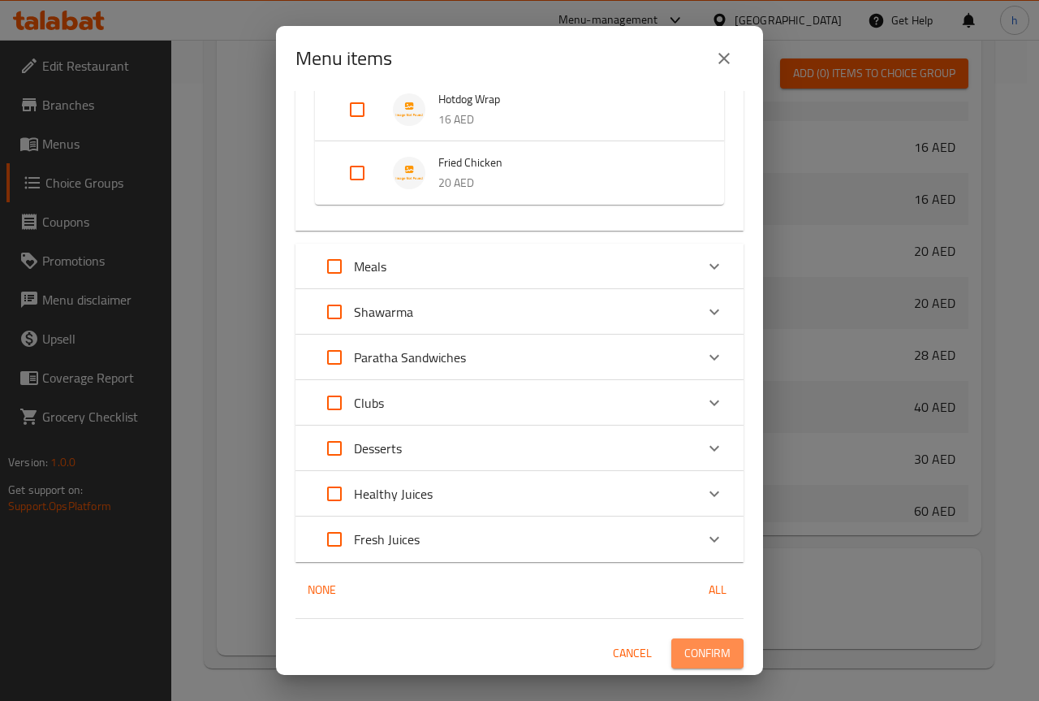
click at [688, 646] on span "Confirm" at bounding box center [708, 653] width 46 height 20
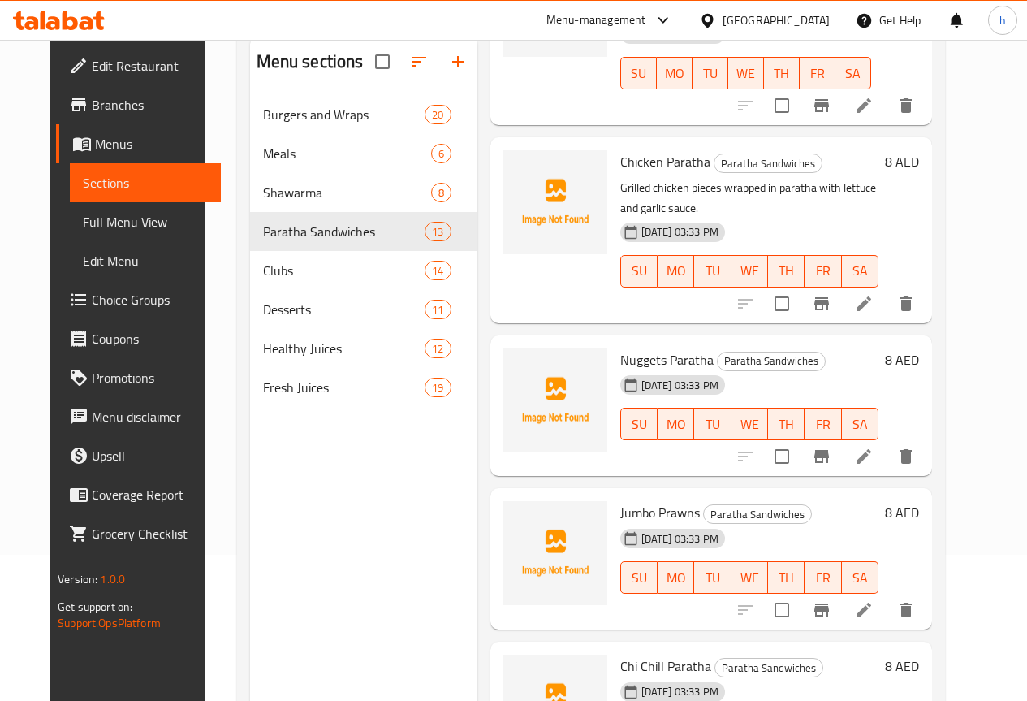
scroll to position [162, 0]
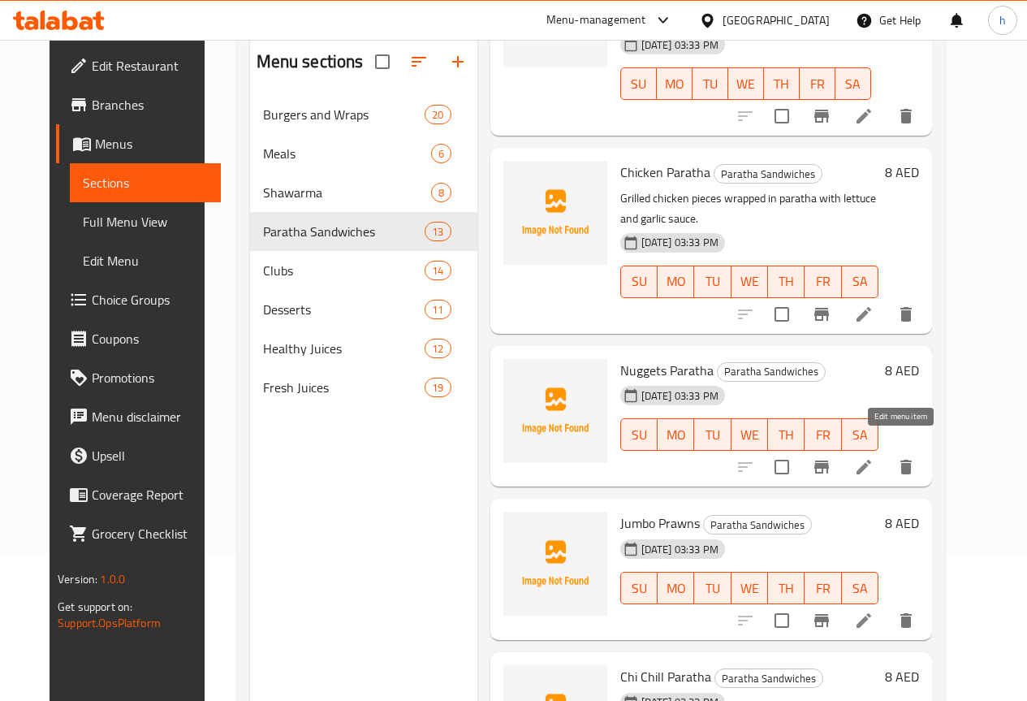
click at [874, 457] on icon at bounding box center [863, 466] width 19 height 19
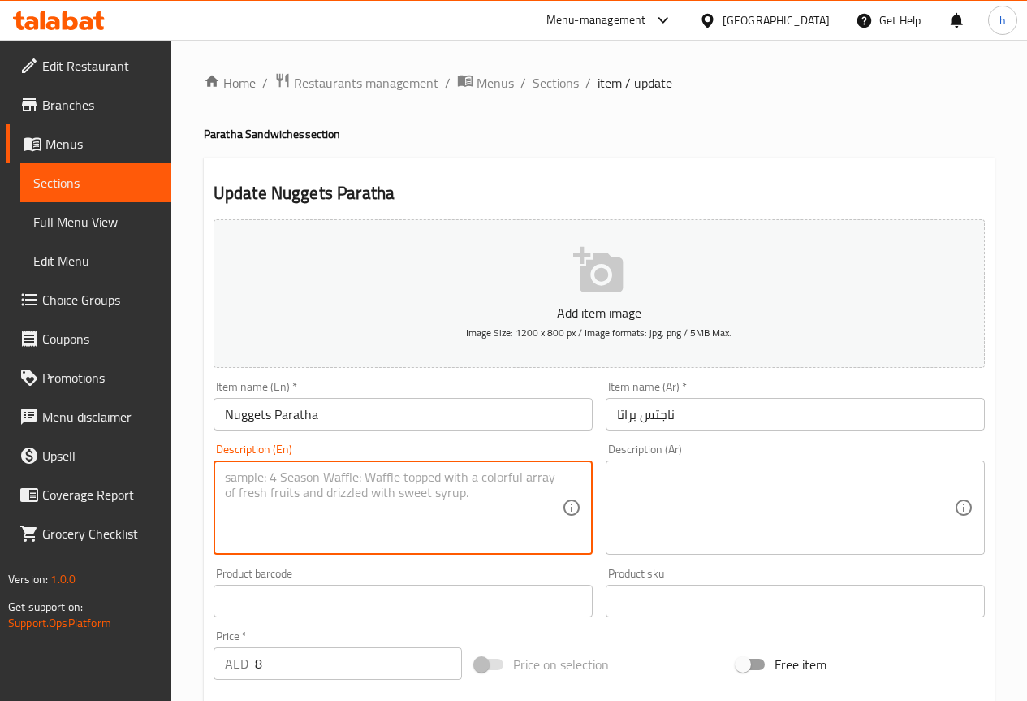
click at [264, 483] on textarea at bounding box center [393, 507] width 337 height 77
paste textarea "Fried chicken nuggets wrapped in paratha with fries and mayonnaise."
type textarea "Fried chicken nuggets wrapped in paratha with fries and mayonnaise."
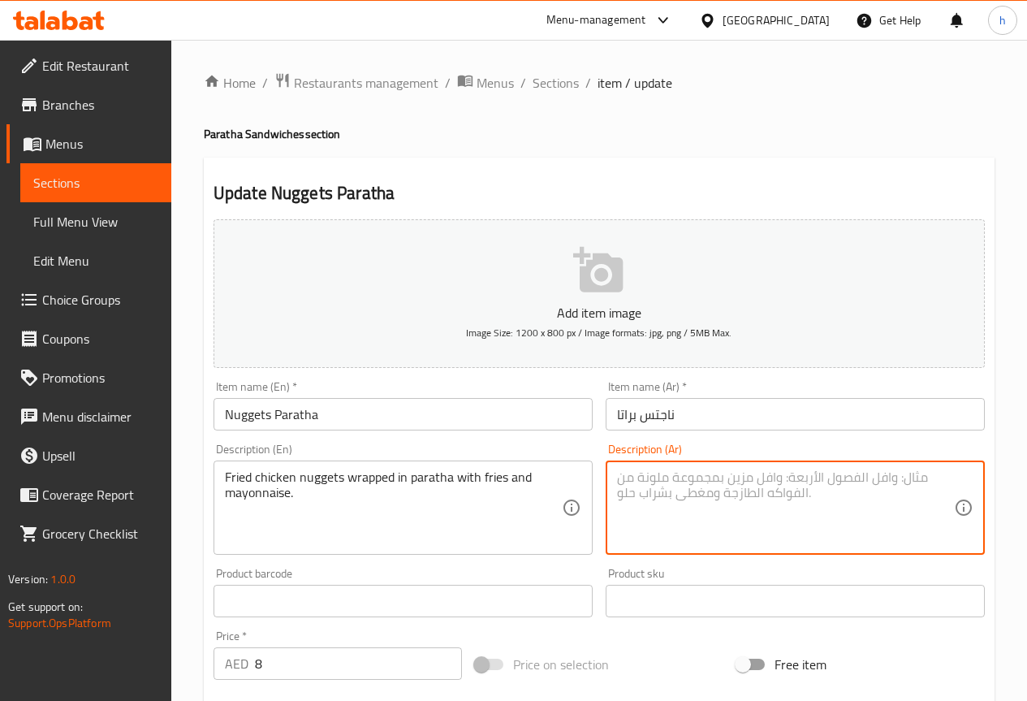
click at [652, 473] on textarea at bounding box center [785, 507] width 337 height 77
paste textarea "دجاج ناجتس"
click at [742, 476] on textarea "دجاج ناجتس" at bounding box center [785, 507] width 337 height 77
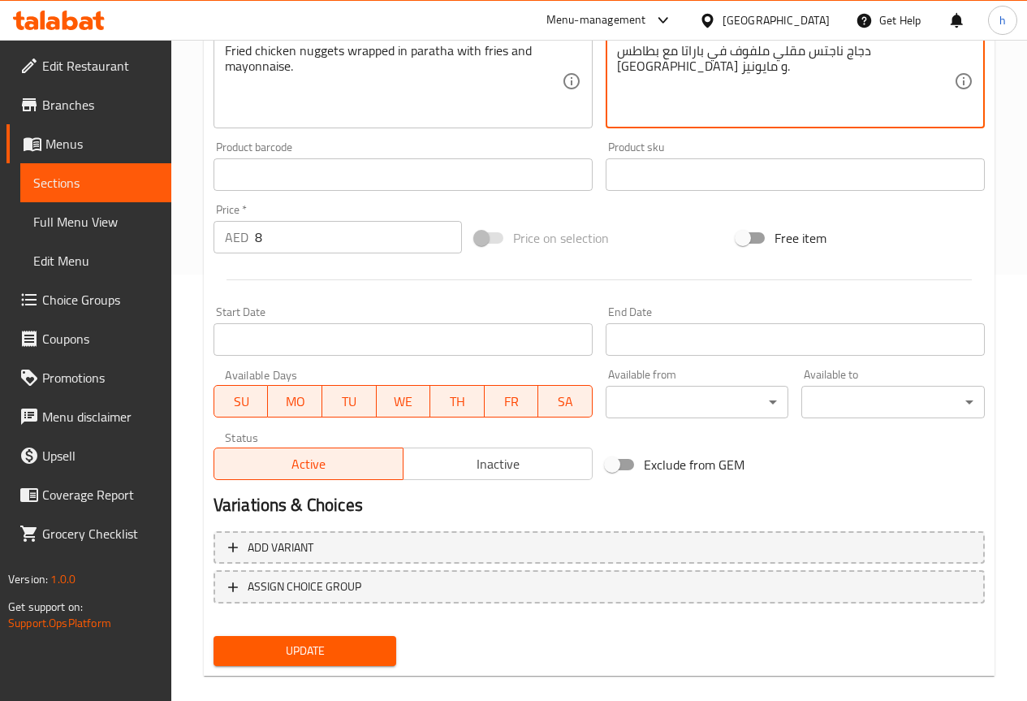
scroll to position [447, 0]
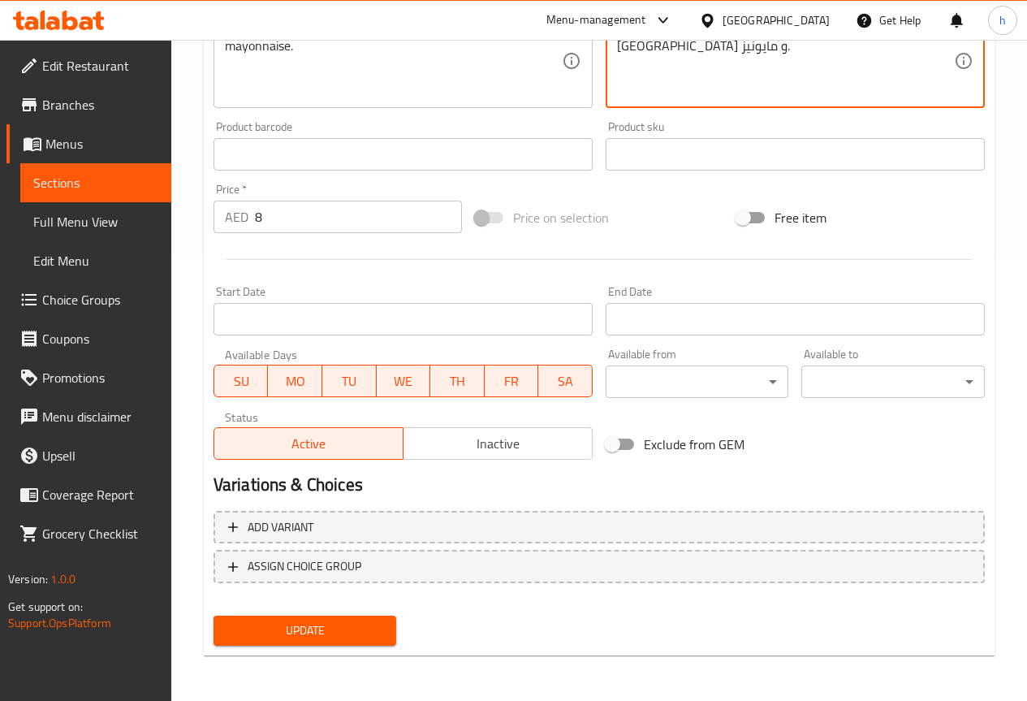
type textarea "دجاج ناجتس مقلي ملفوف في باراتا مع بطاطس [GEOGRAPHIC_DATA] و مايونيز."
click at [355, 636] on span "Update" at bounding box center [306, 630] width 158 height 20
drag, startPoint x: 33, startPoint y: 175, endPoint x: 102, endPoint y: 210, distance: 77.0
click at [33, 175] on span "Sections" at bounding box center [95, 182] width 125 height 19
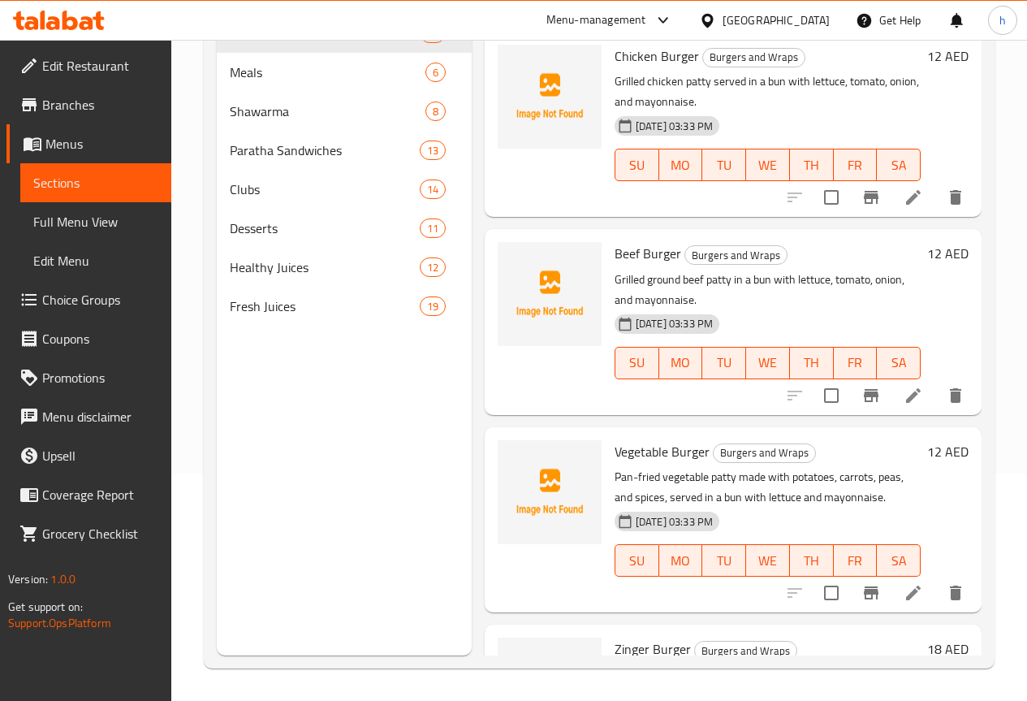
scroll to position [227, 0]
click at [266, 160] on span "Paratha Sandwiches" at bounding box center [302, 149] width 145 height 19
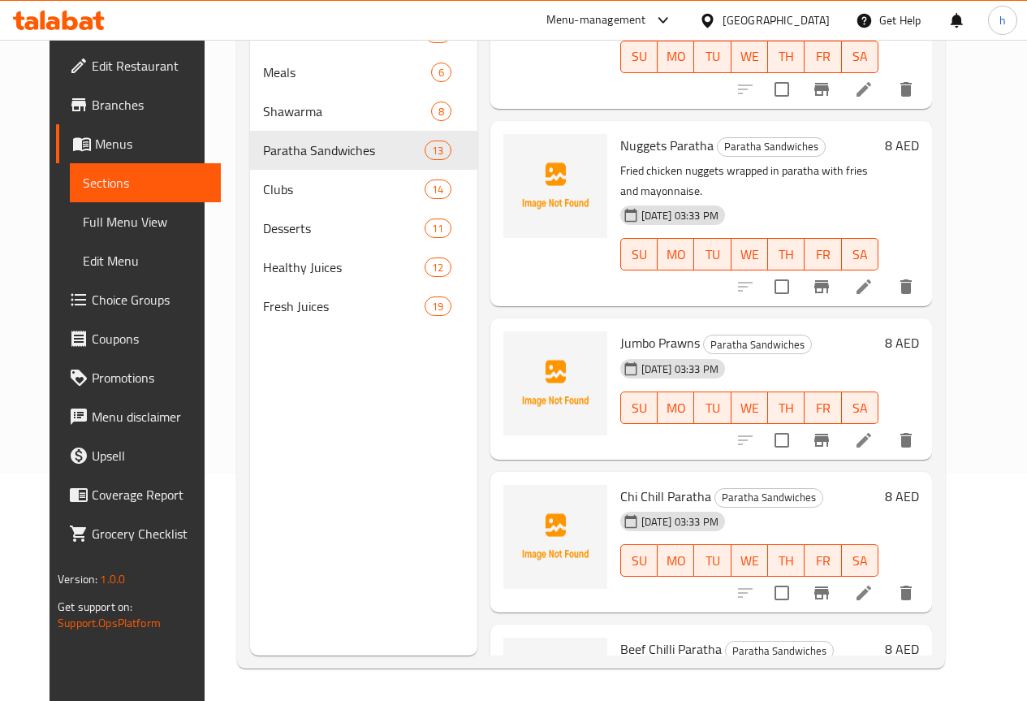
scroll to position [325, 0]
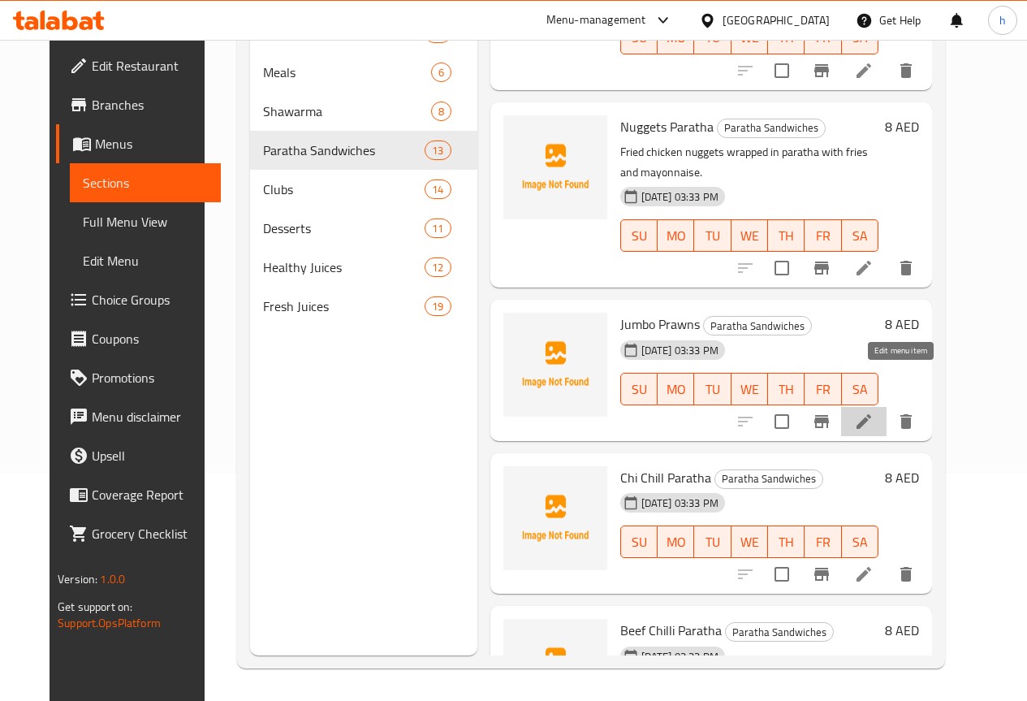
click at [874, 412] on icon at bounding box center [863, 421] width 19 height 19
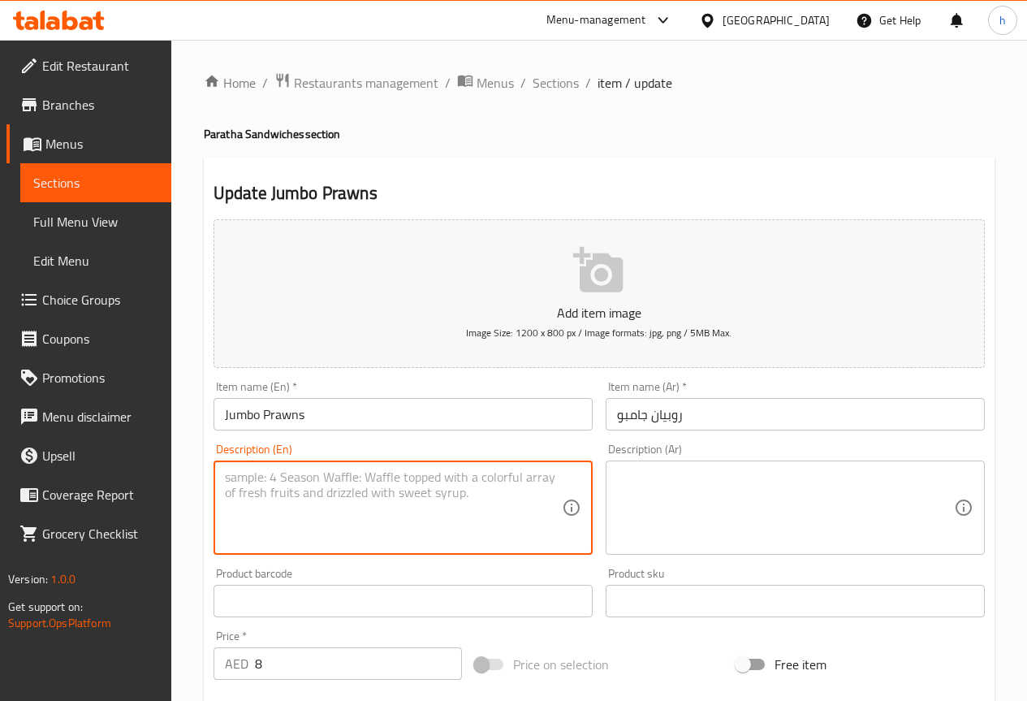
click at [255, 527] on textarea at bounding box center [393, 507] width 337 height 77
paste textarea "Deep-fried prawns coated in batter, served with [MEDICAL_DATA] sauce."
type textarea "Deep-fried prawns coated in batter, served with [MEDICAL_DATA] sauce."
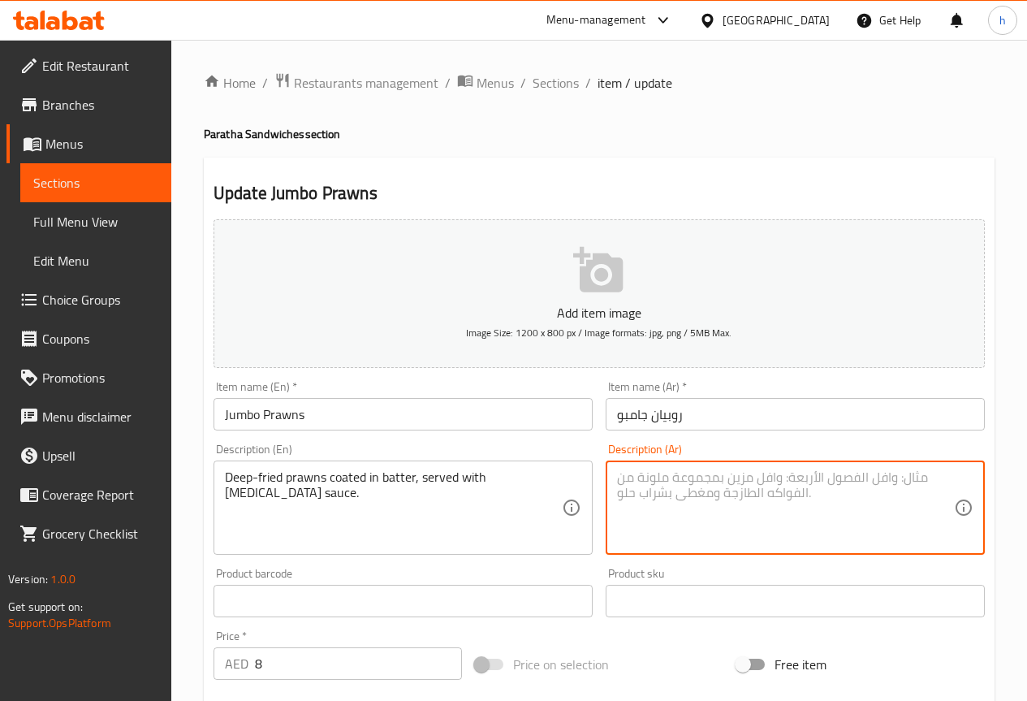
click at [678, 508] on textarea at bounding box center [785, 507] width 337 height 77
paste textarea "روبيان مقلي مغطى بالعجين، يقدم مع صلصة التارتار."
click at [822, 482] on textarea "روبيان مقلي مغطى بالعجين، يقدم مع صلصة التارتار." at bounding box center [785, 507] width 337 height 77
drag, startPoint x: 775, startPoint y: 480, endPoint x: 740, endPoint y: 484, distance: 35.2
click at [740, 484] on textarea "روبيان مقلي بعمق مغطى بالعجين، يقدم مع صلصة التارتار." at bounding box center [785, 507] width 337 height 77
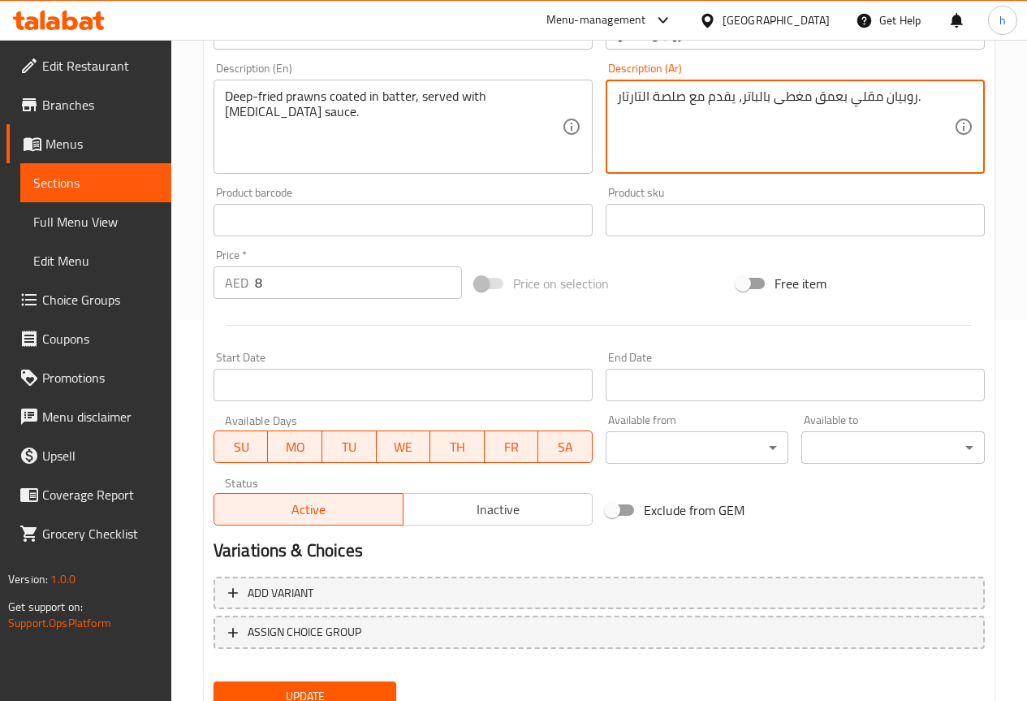
scroll to position [447, 0]
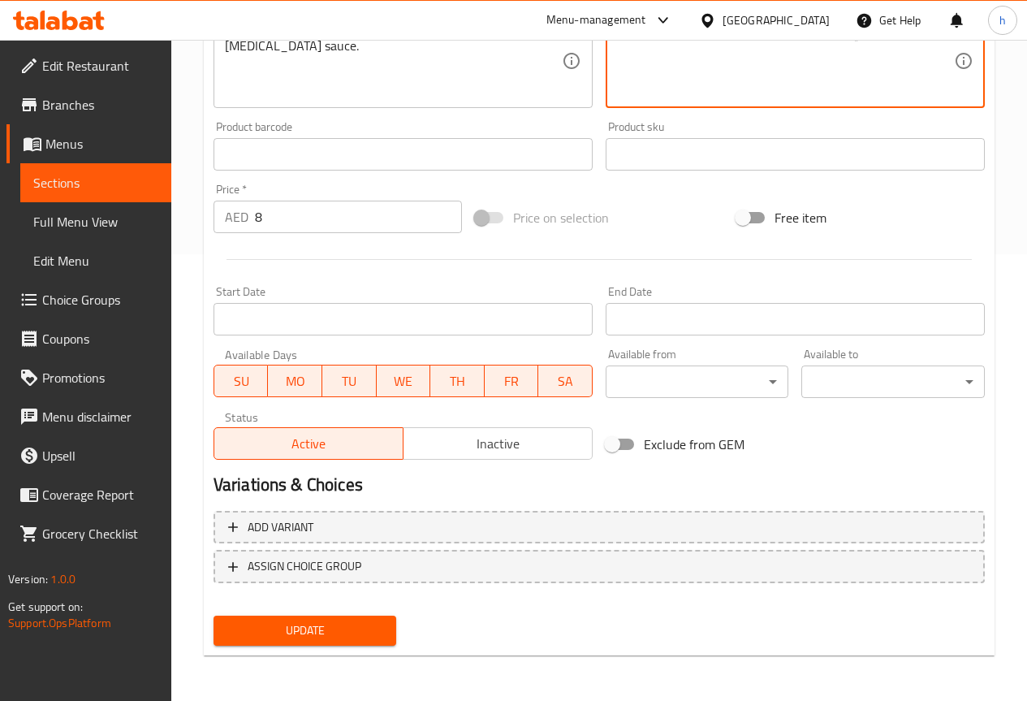
type textarea "روبيان مقلي بعمق مغطى بالباتر، يقدم مع صلصة التارتار."
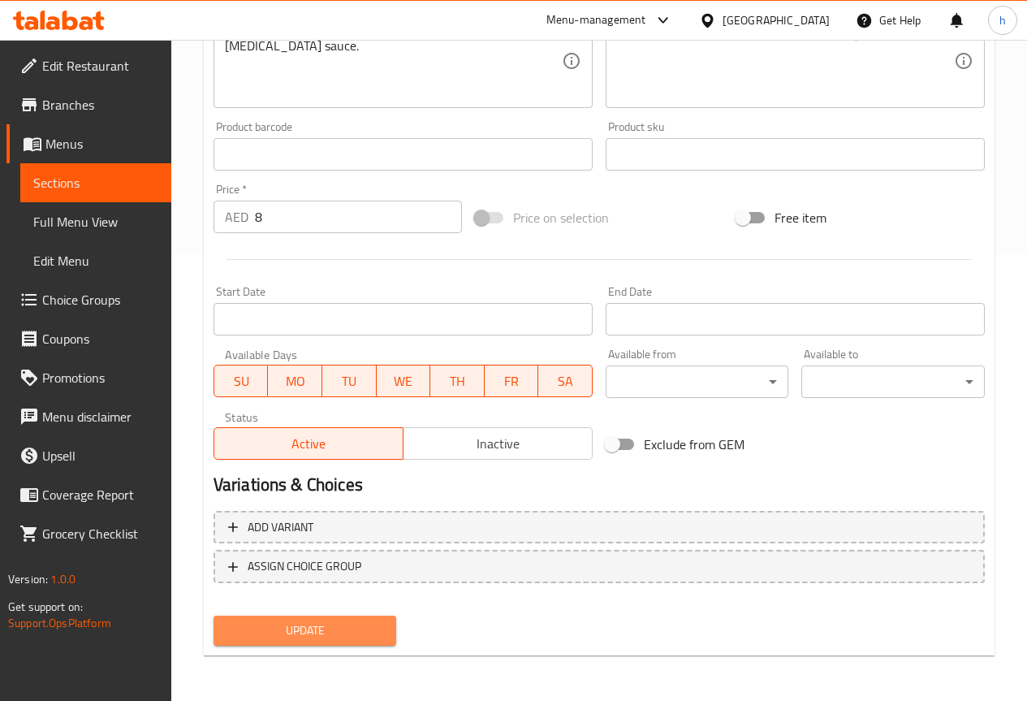
click at [308, 622] on span "Update" at bounding box center [306, 630] width 158 height 20
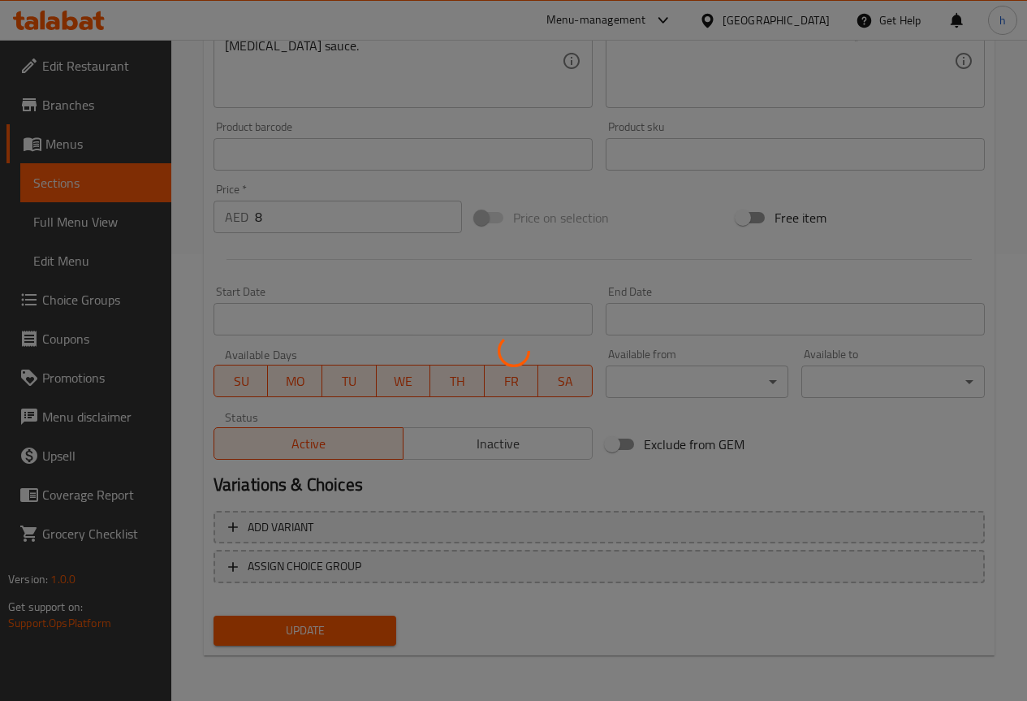
click at [116, 172] on div at bounding box center [513, 350] width 1027 height 701
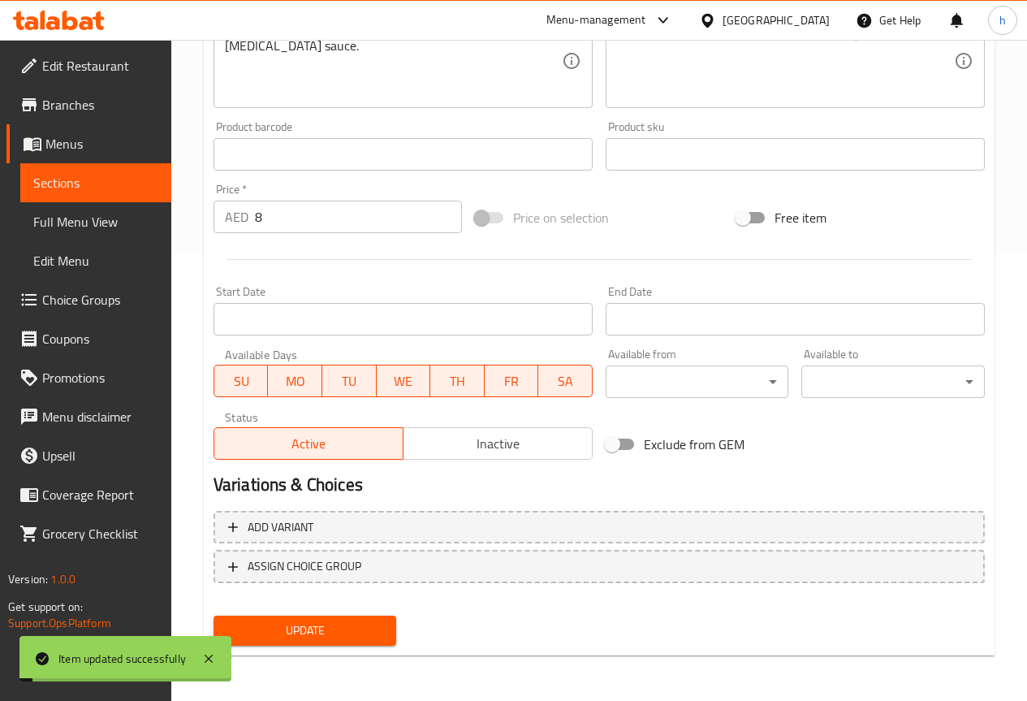
click at [114, 188] on span "Sections" at bounding box center [95, 182] width 125 height 19
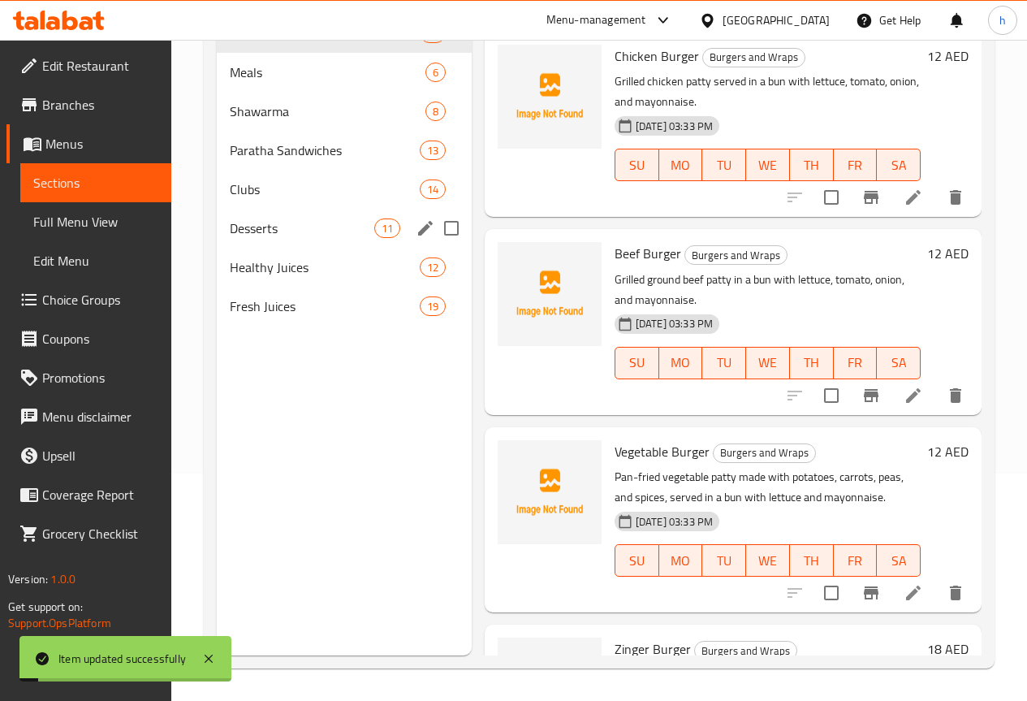
scroll to position [227, 0]
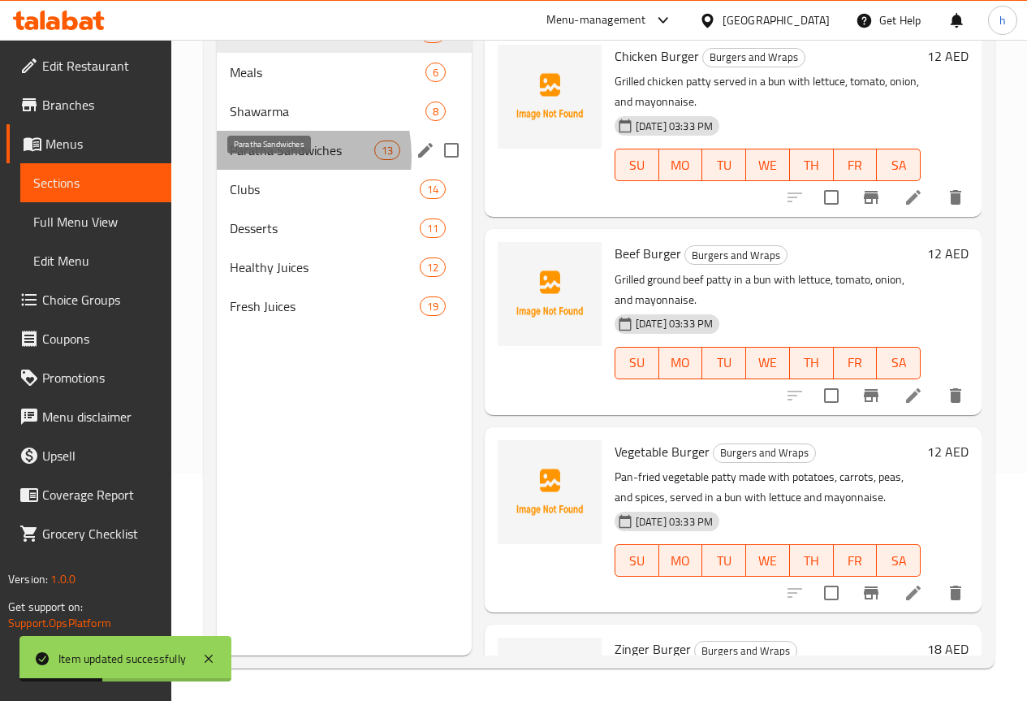
click at [266, 160] on span "Paratha Sandwiches" at bounding box center [302, 149] width 145 height 19
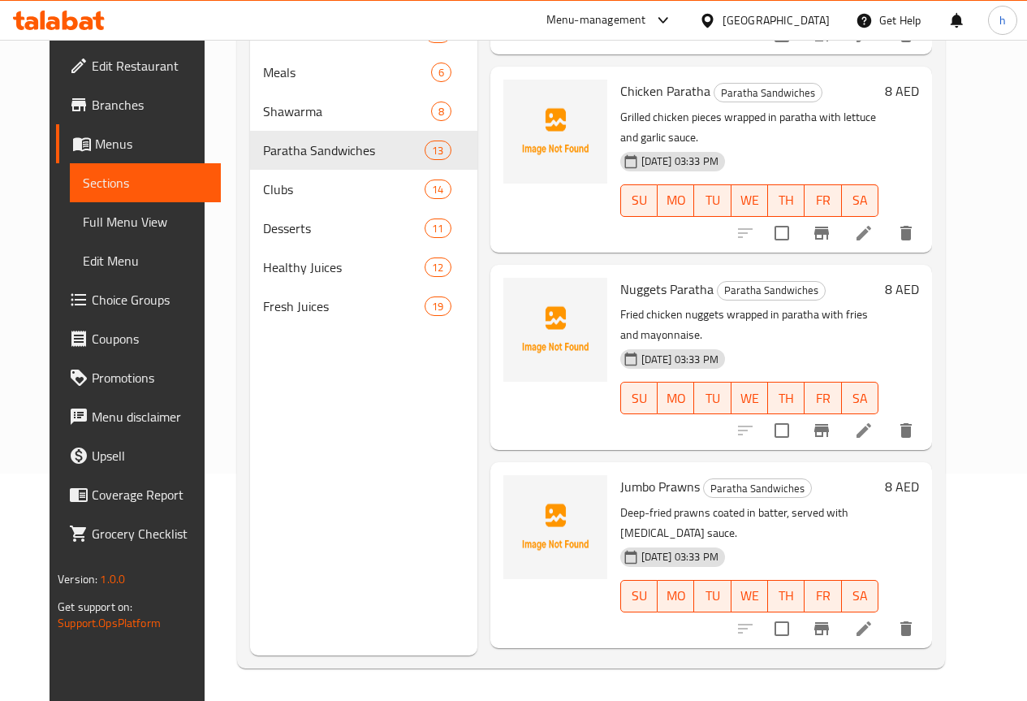
scroll to position [244, 0]
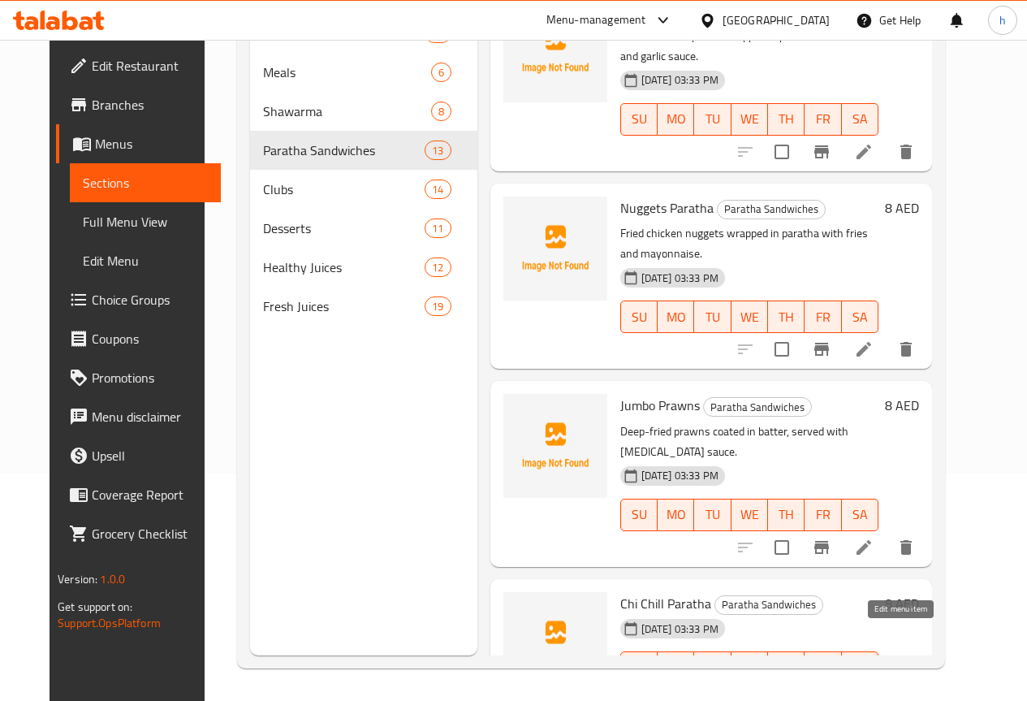
click at [874, 690] on icon at bounding box center [863, 699] width 19 height 19
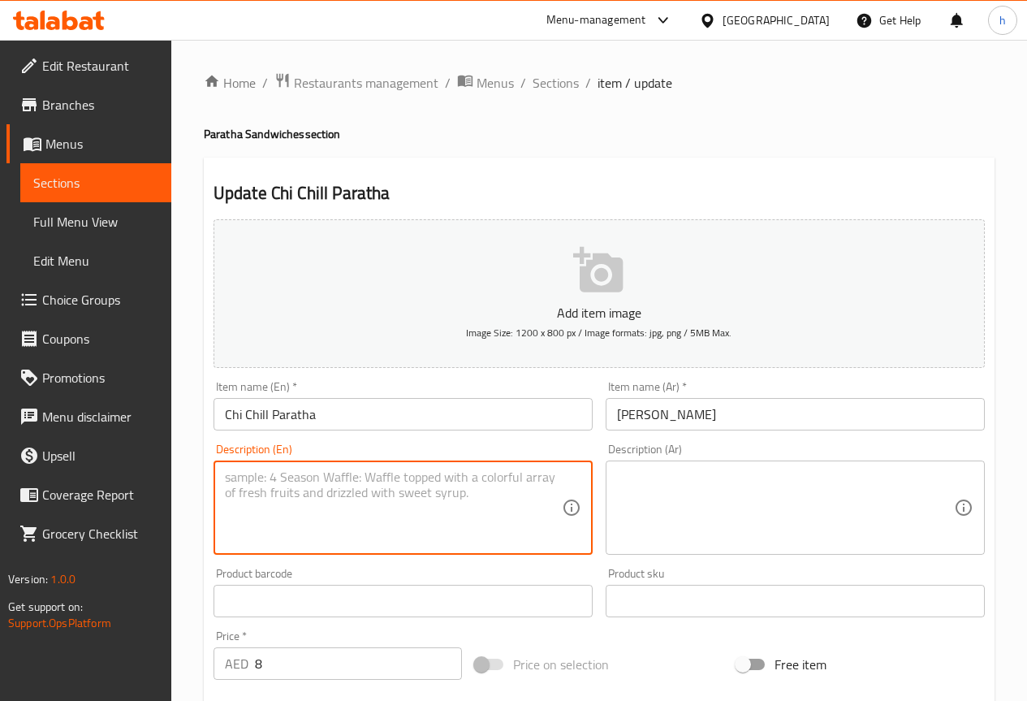
click at [290, 487] on textarea at bounding box center [393, 507] width 337 height 77
paste textarea "Spicy chicken strips stir-fried with chili sauce and onions, wrapped in paratha."
type textarea "Spicy chicken strips stir-fried with chili sauce and onions, wrapped in paratha."
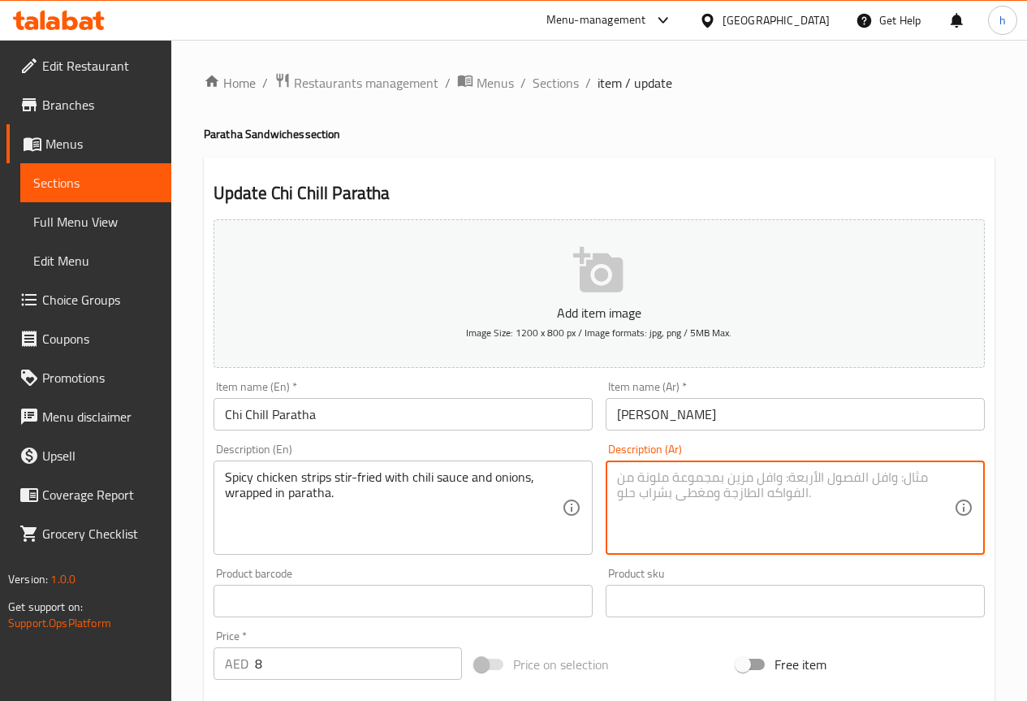
click at [879, 492] on textarea at bounding box center [785, 507] width 337 height 77
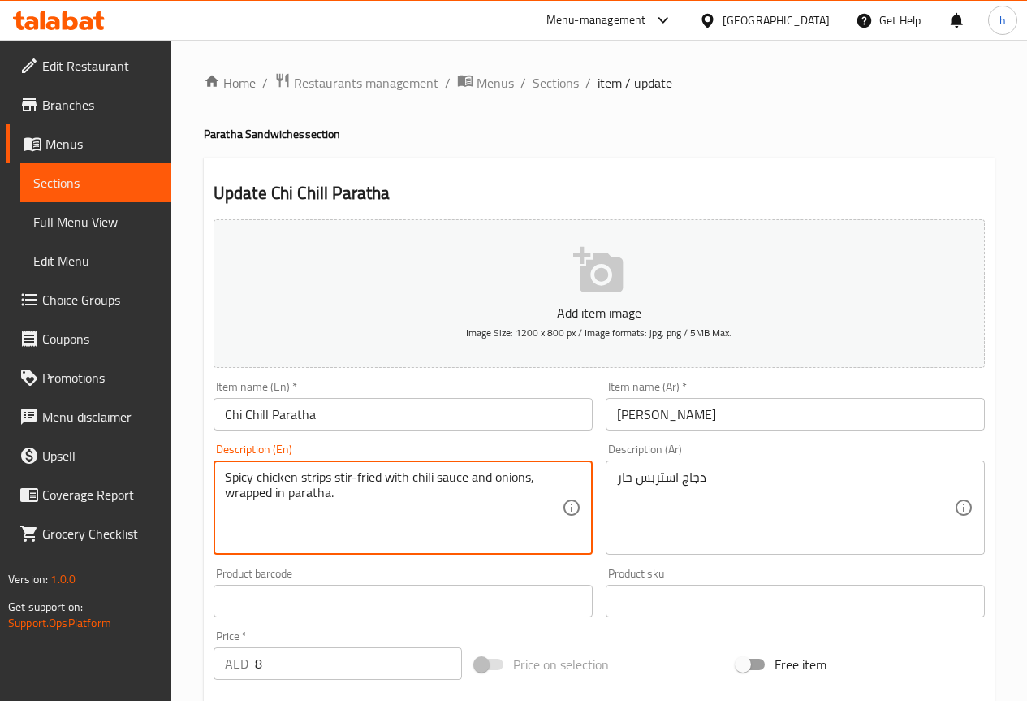
drag, startPoint x: 351, startPoint y: 475, endPoint x: 333, endPoint y: 478, distance: 18.2
drag, startPoint x: 465, startPoint y: 477, endPoint x: 412, endPoint y: 487, distance: 54.6
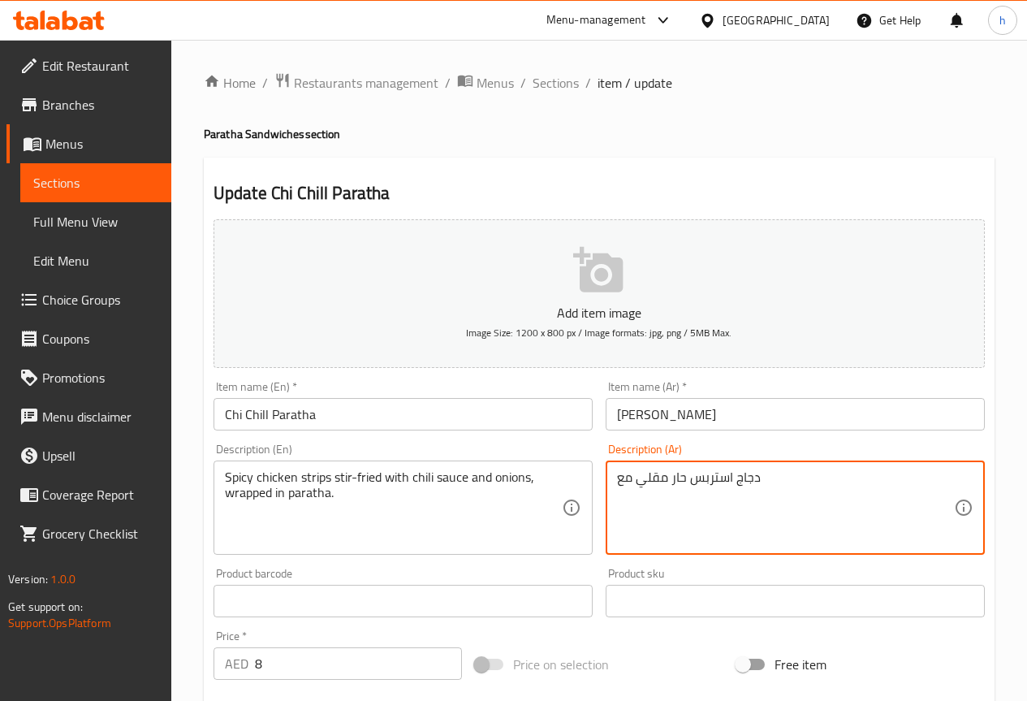
paste textarea "صوص فلفل حار"
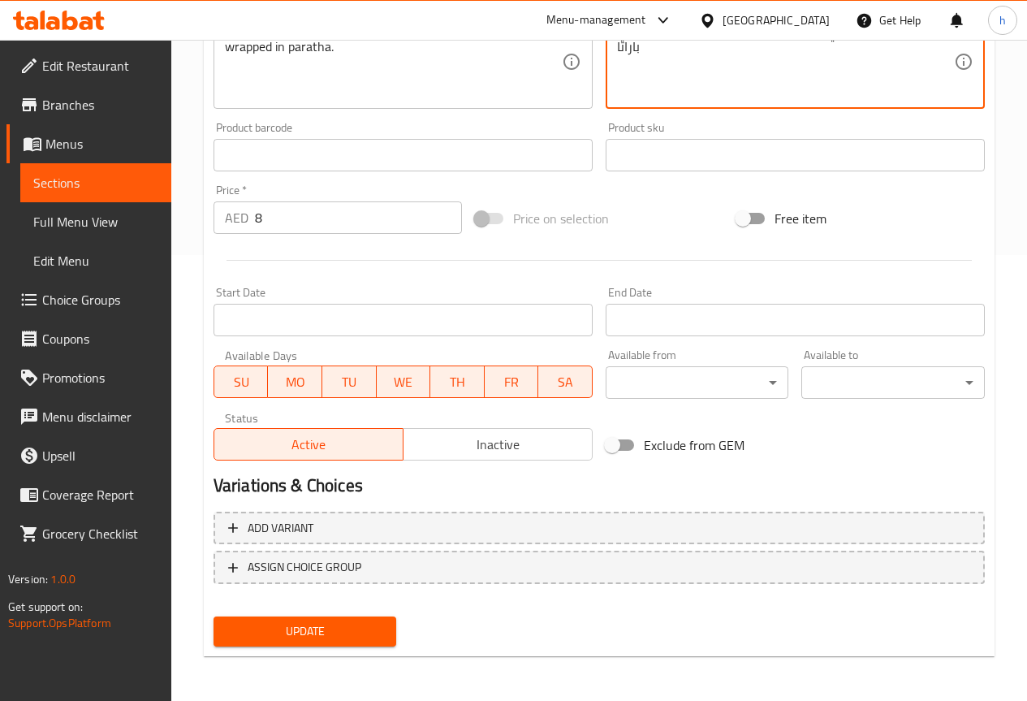
scroll to position [447, 0]
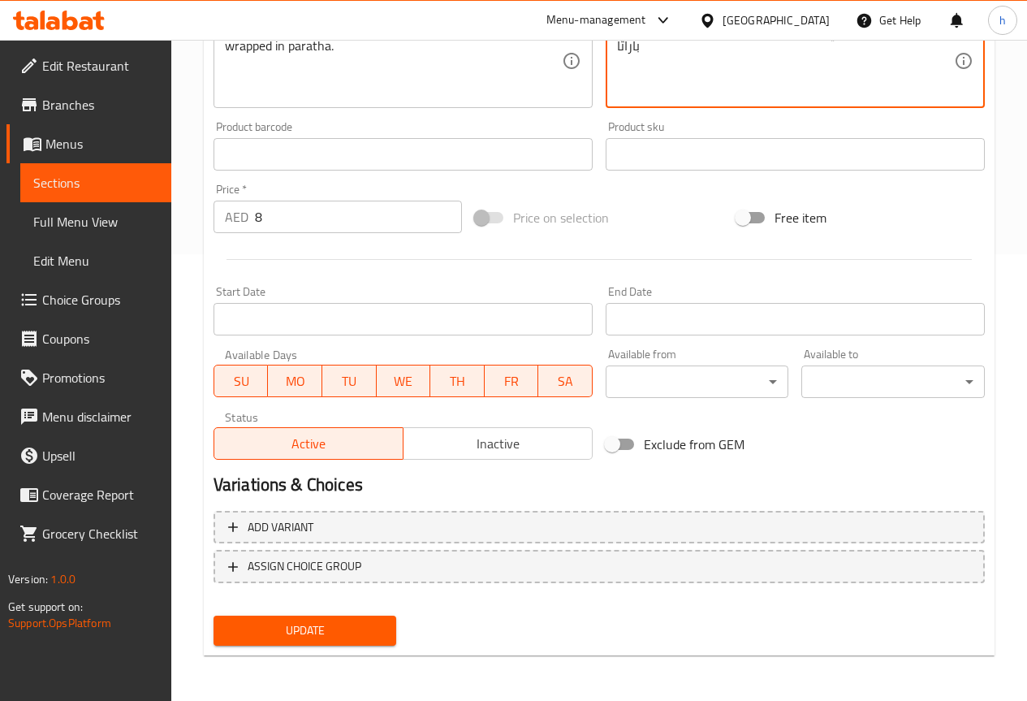
type textarea "دجاج استربس حار مقلي مع صوص فلفل حار و بصل ,ملفوف في باراتا"
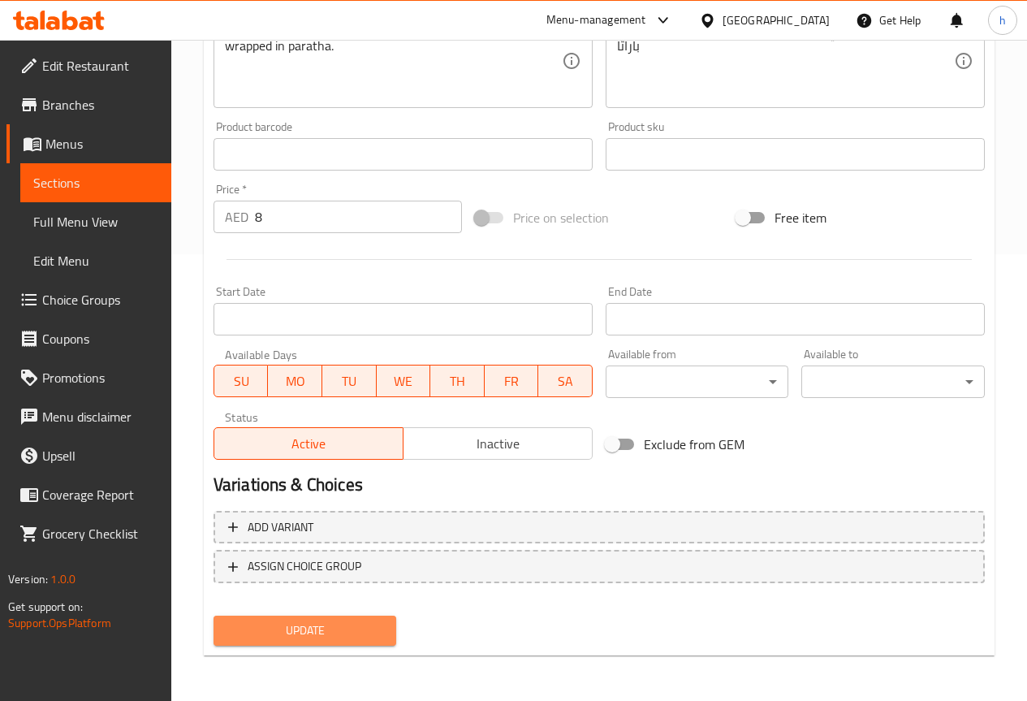
click at [382, 637] on span "Update" at bounding box center [306, 630] width 158 height 20
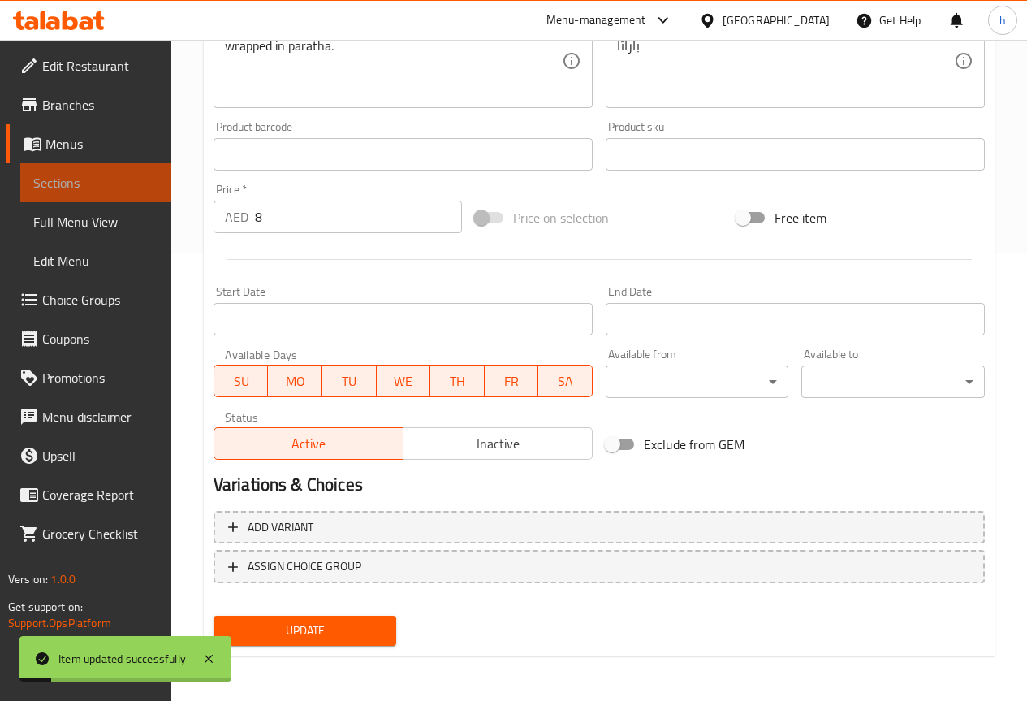
click at [76, 183] on span "Sections" at bounding box center [95, 182] width 125 height 19
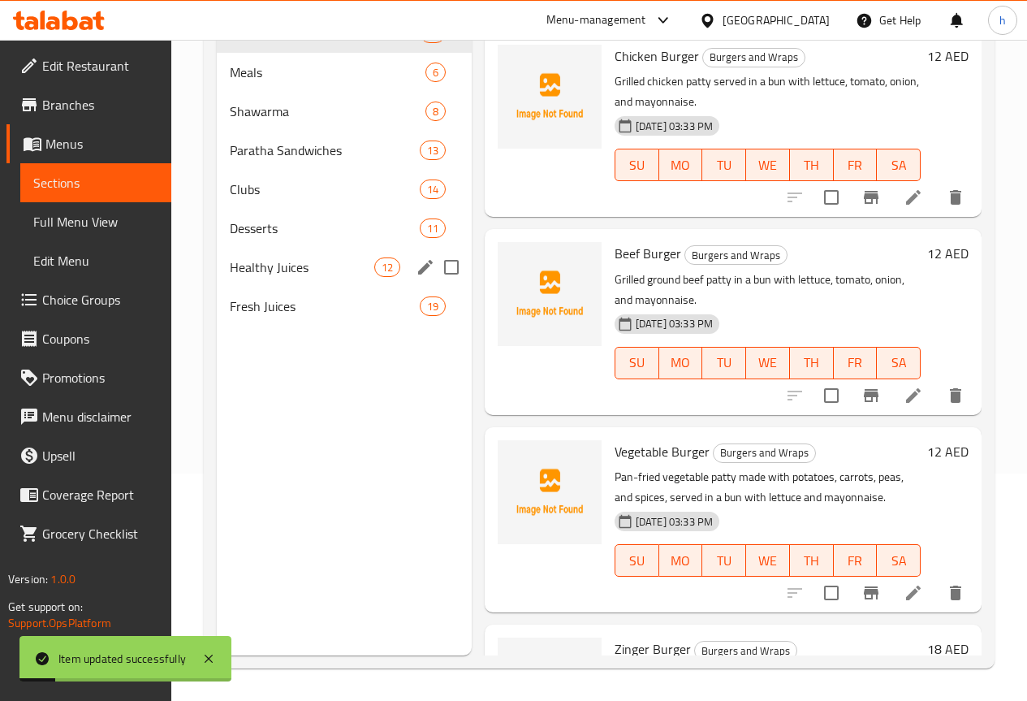
scroll to position [227, 0]
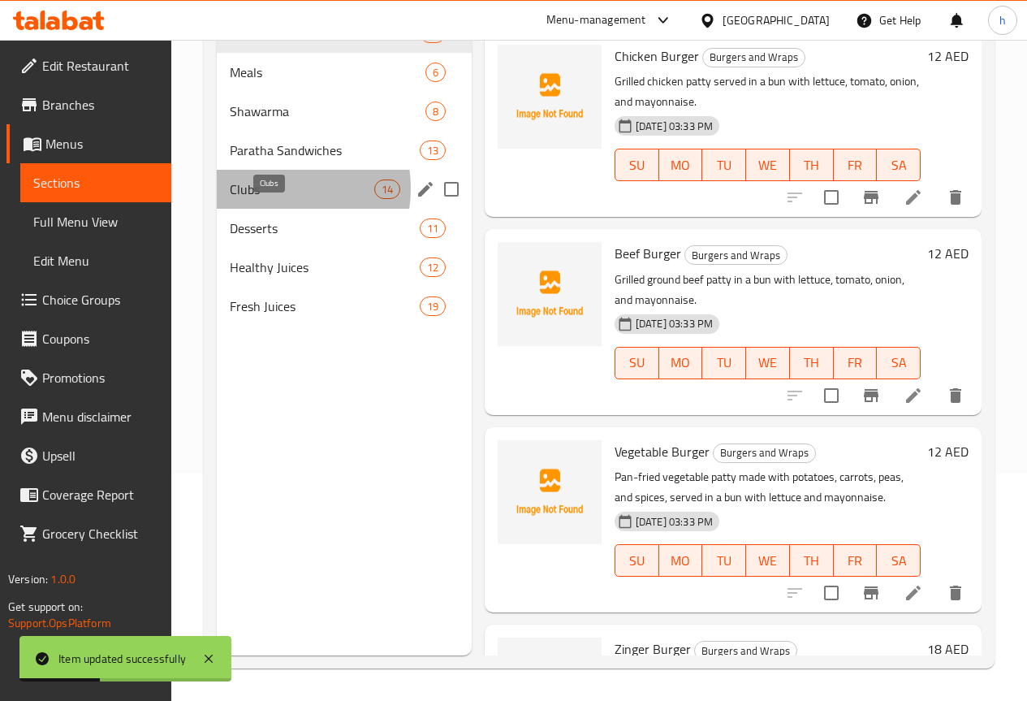
click at [272, 199] on span "Clubs" at bounding box center [302, 188] width 145 height 19
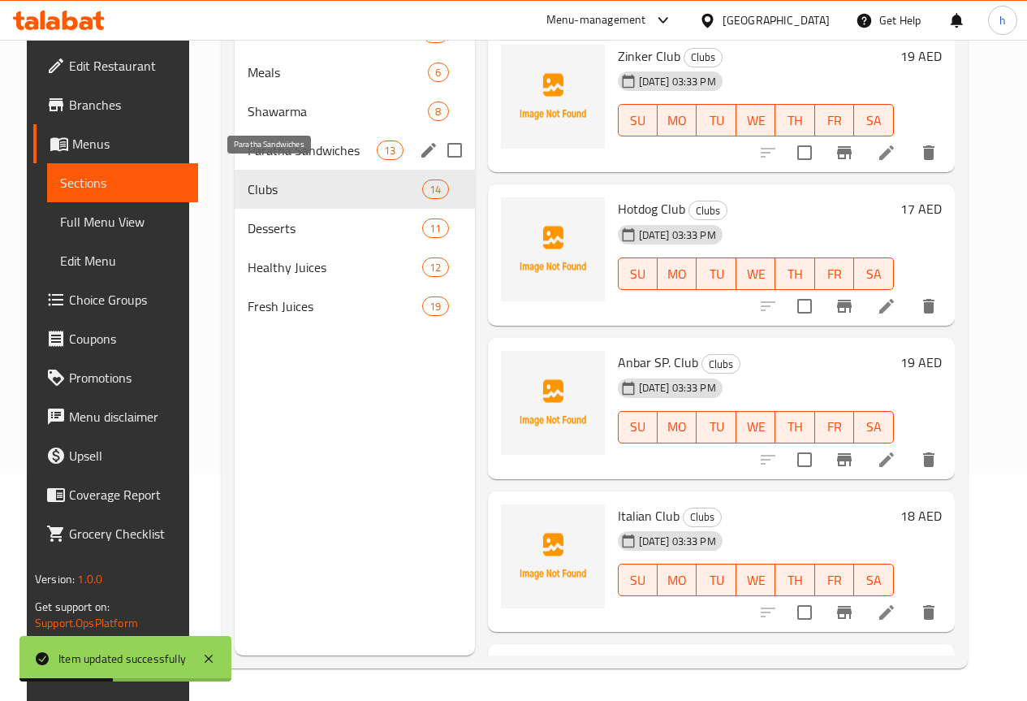
click at [279, 160] on span "Paratha Sandwiches" at bounding box center [312, 149] width 129 height 19
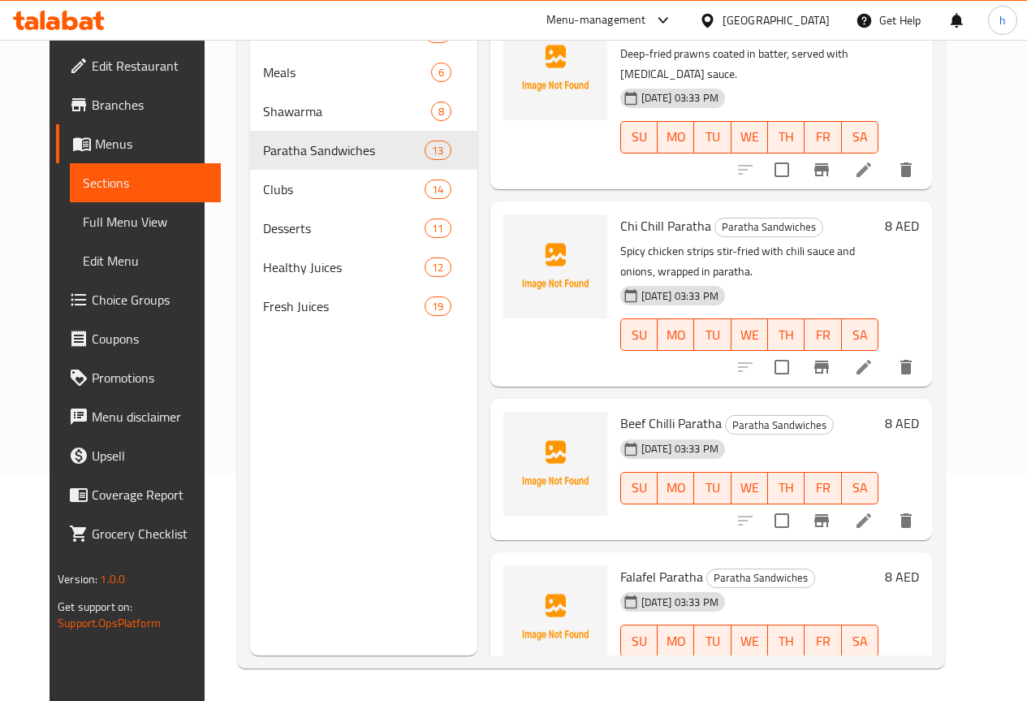
scroll to position [650, 0]
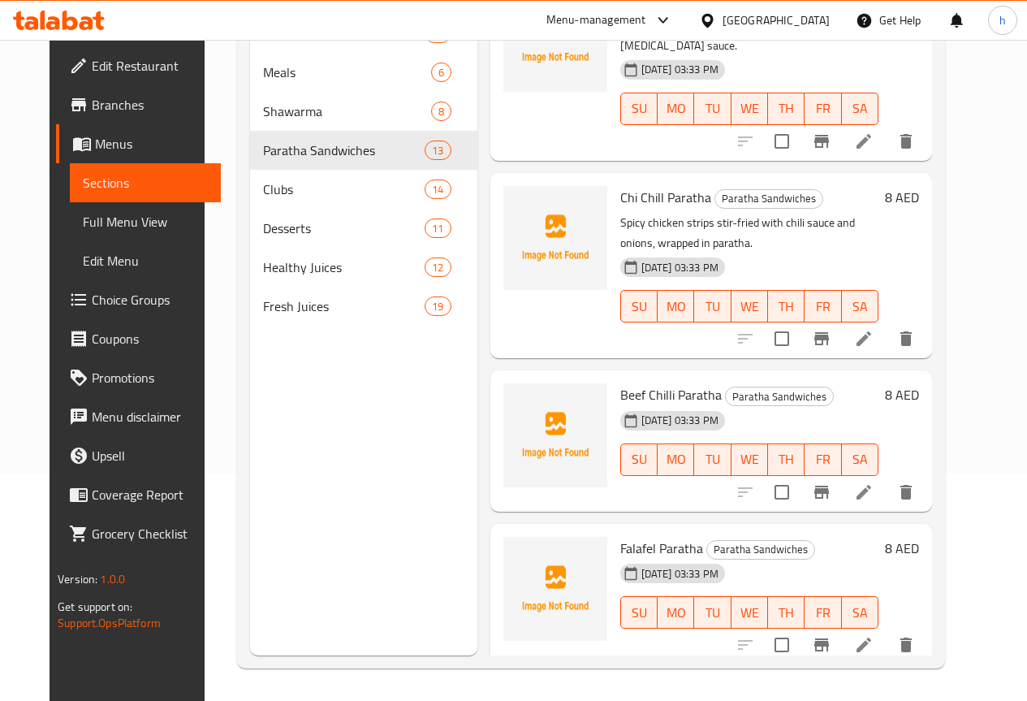
click at [871, 485] on icon at bounding box center [864, 492] width 15 height 15
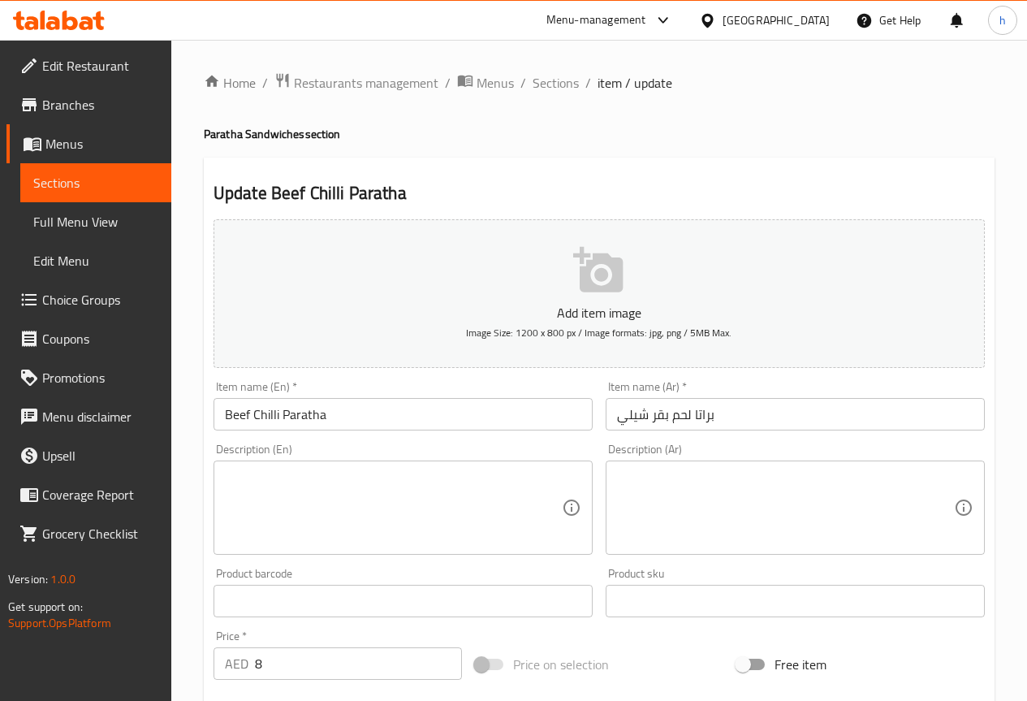
click at [280, 494] on textarea at bounding box center [393, 507] width 337 height 77
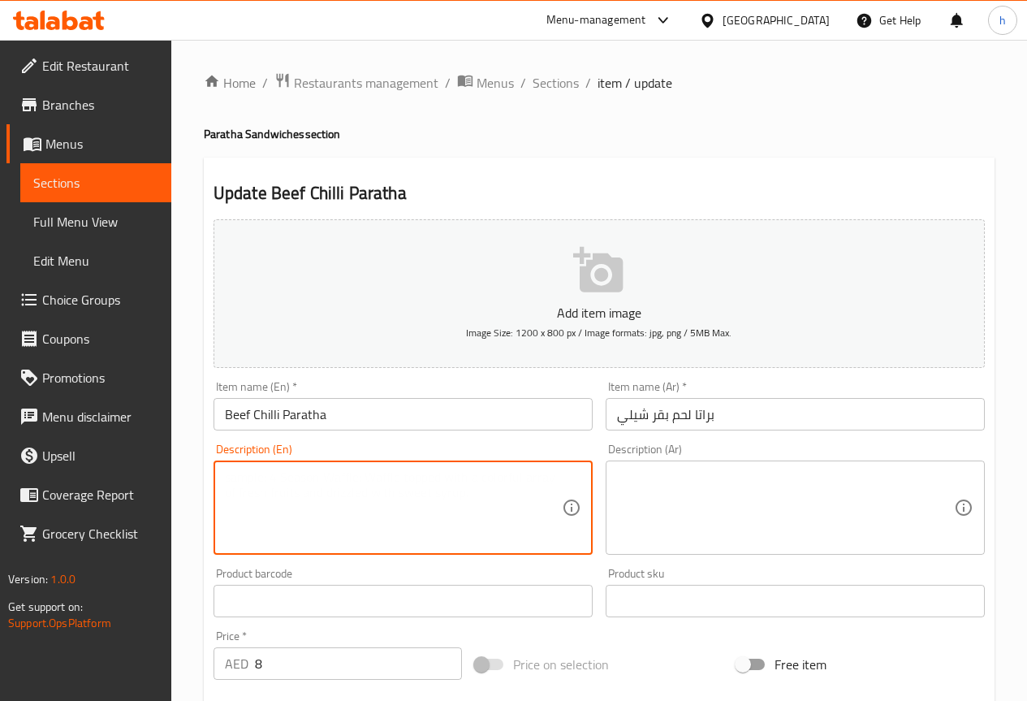
paste textarea "Beef strips stir-fried with chili sauce and onions, wrapped in paratha."
type textarea "Beef strips stir-fried with chili sauce and onions, wrapped in paratha."
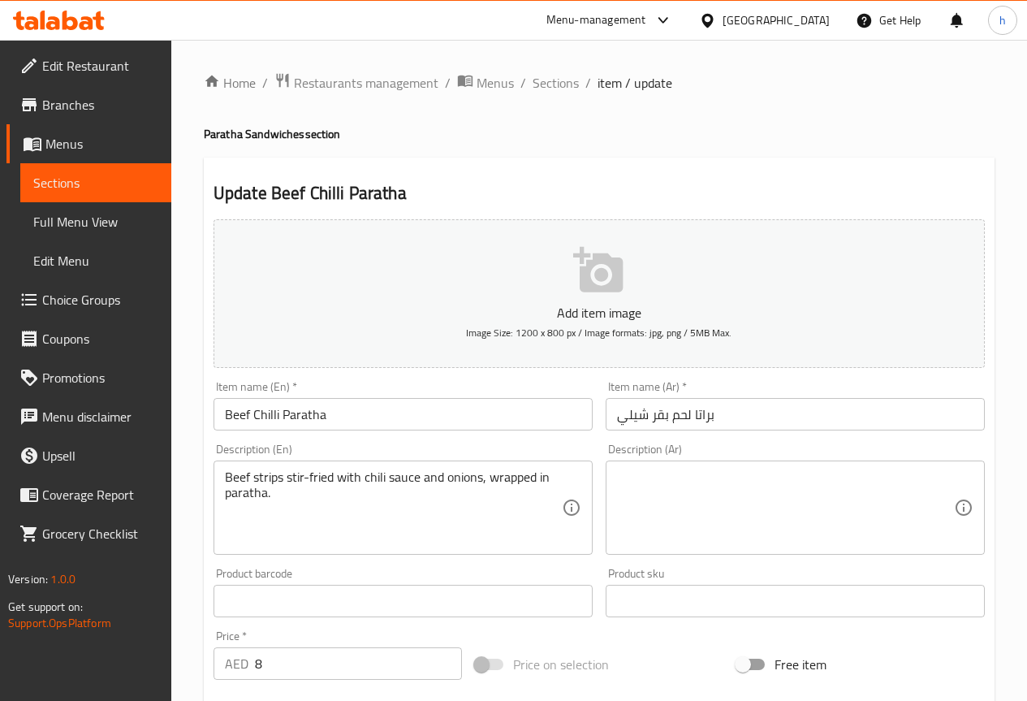
click at [739, 516] on textarea at bounding box center [785, 507] width 337 height 77
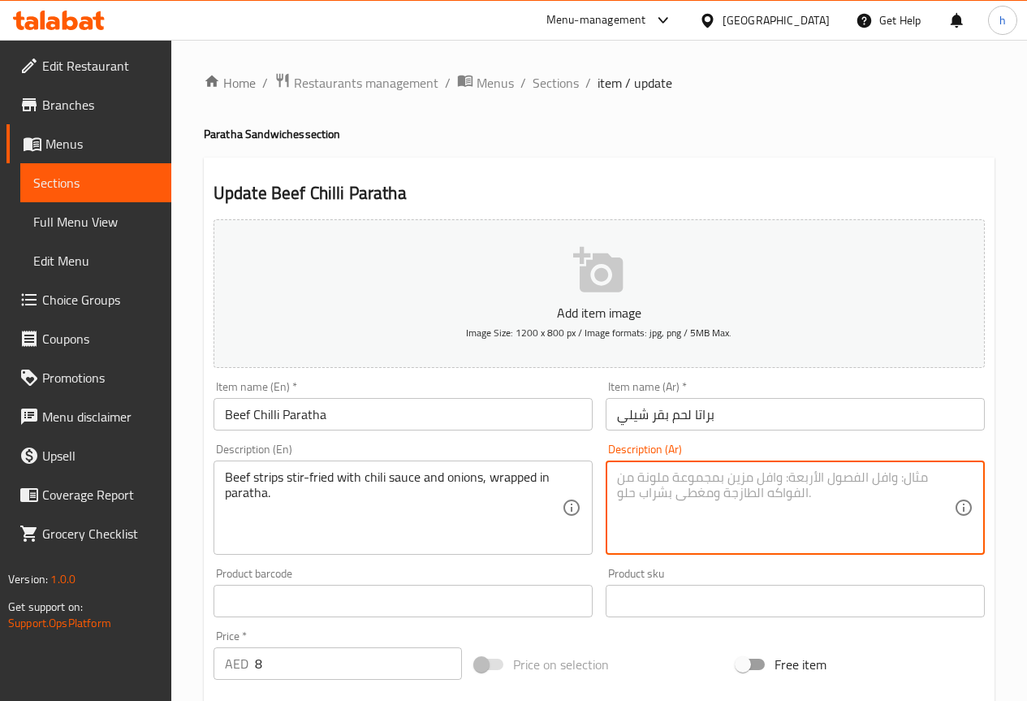
paste textarea "شرائح لحم البقر مقلية مع صلصة الفلفل الحار والبصل، ملفوفة في البراتا."
drag, startPoint x: 943, startPoint y: 479, endPoint x: 915, endPoint y: 478, distance: 27.6
click at [915, 478] on textarea "شرائح لحم البقر مقلية مع صلصة الفلفل الحار والبصل، ملفوفة في البراتا." at bounding box center [785, 507] width 337 height 77
click at [907, 477] on textarea "لحم البقر مقلية مع صلصة الفلفل الحار والبصل، ملفوفة في البراتا." at bounding box center [785, 507] width 337 height 77
click at [886, 479] on textarea "لحم بقر مقلية مع صلصة الفلفل الحار والبصل، ملفوفة في البراتا." at bounding box center [785, 507] width 337 height 77
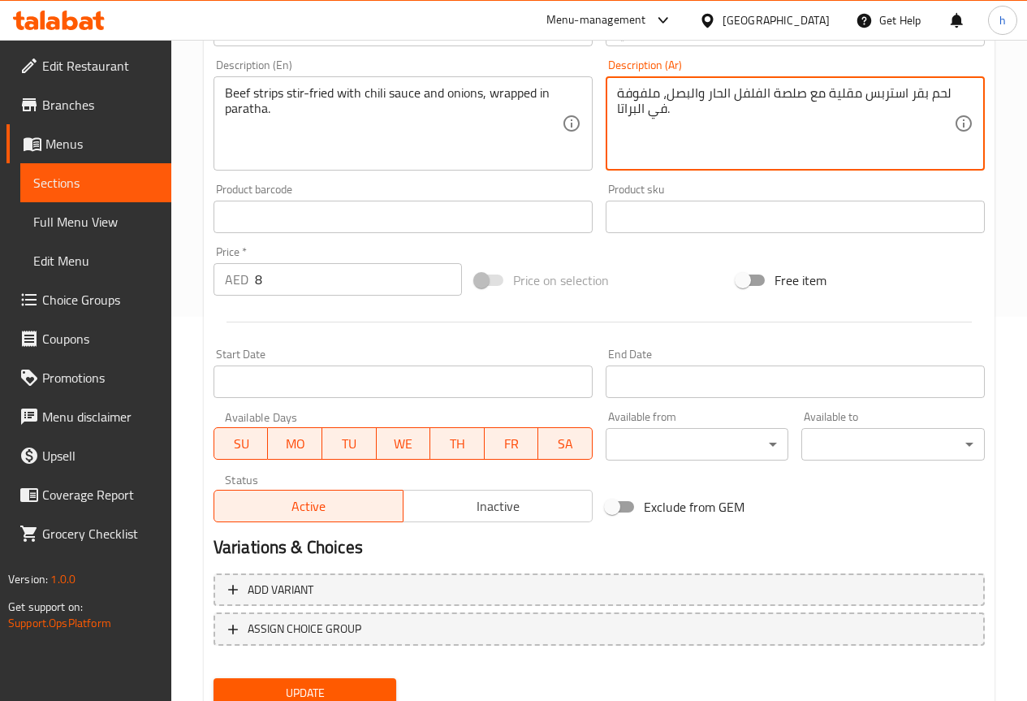
scroll to position [447, 0]
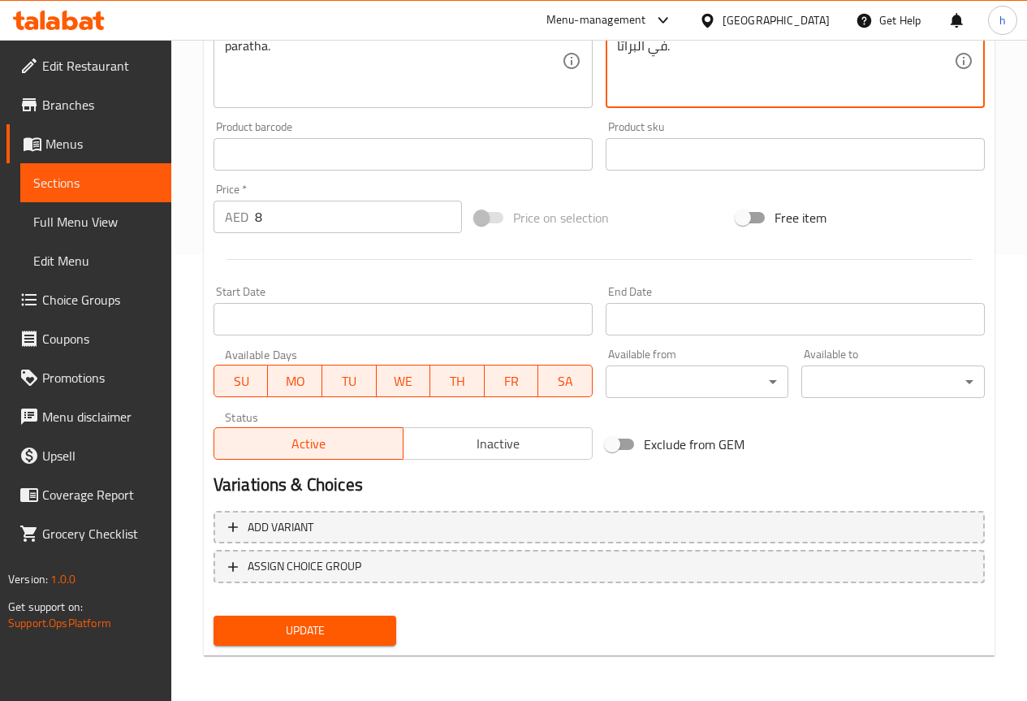
type textarea "لحم بقر استربس مقلية مع صلصة الفلفل الحار والبصل، ملفوفة في البراتا."
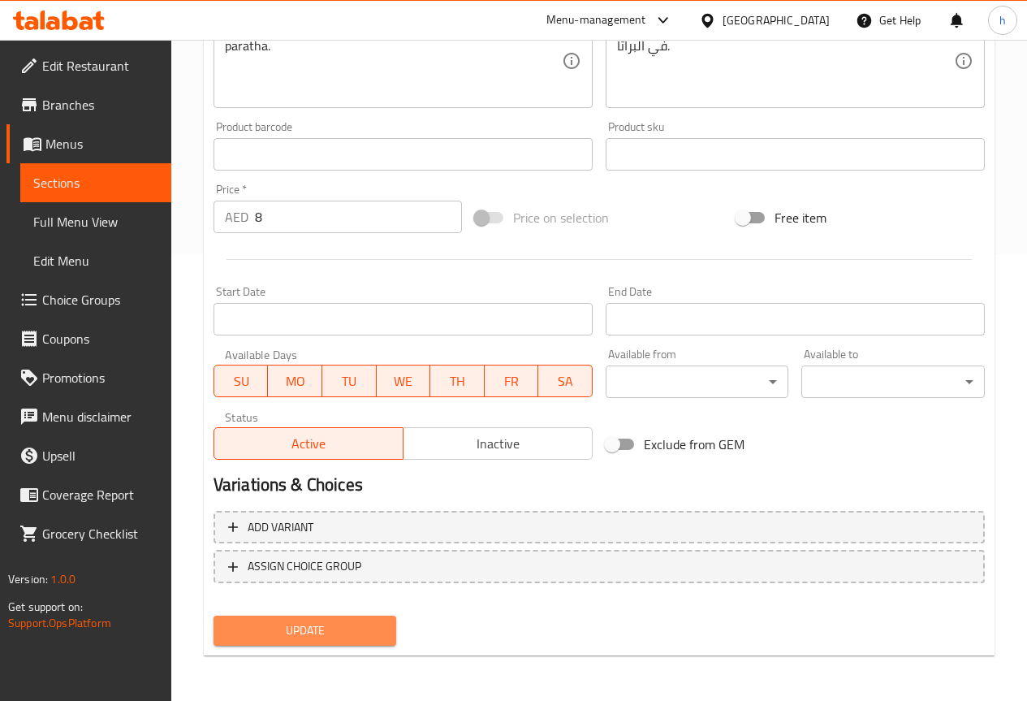
click at [313, 628] on span "Update" at bounding box center [306, 630] width 158 height 20
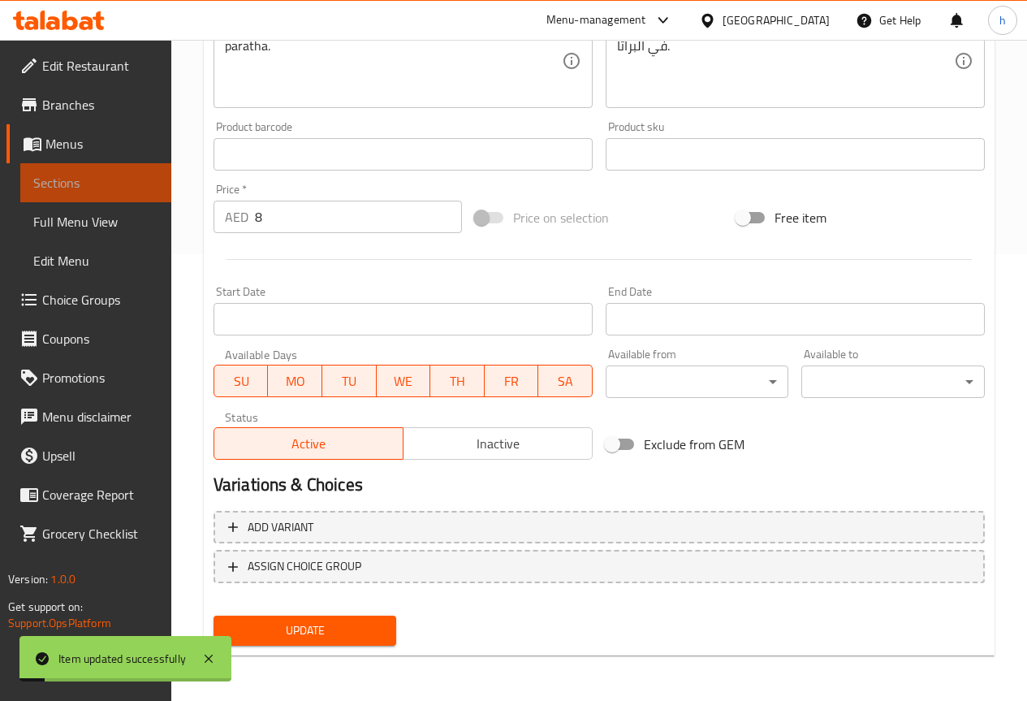
click at [115, 178] on span "Sections" at bounding box center [95, 182] width 125 height 19
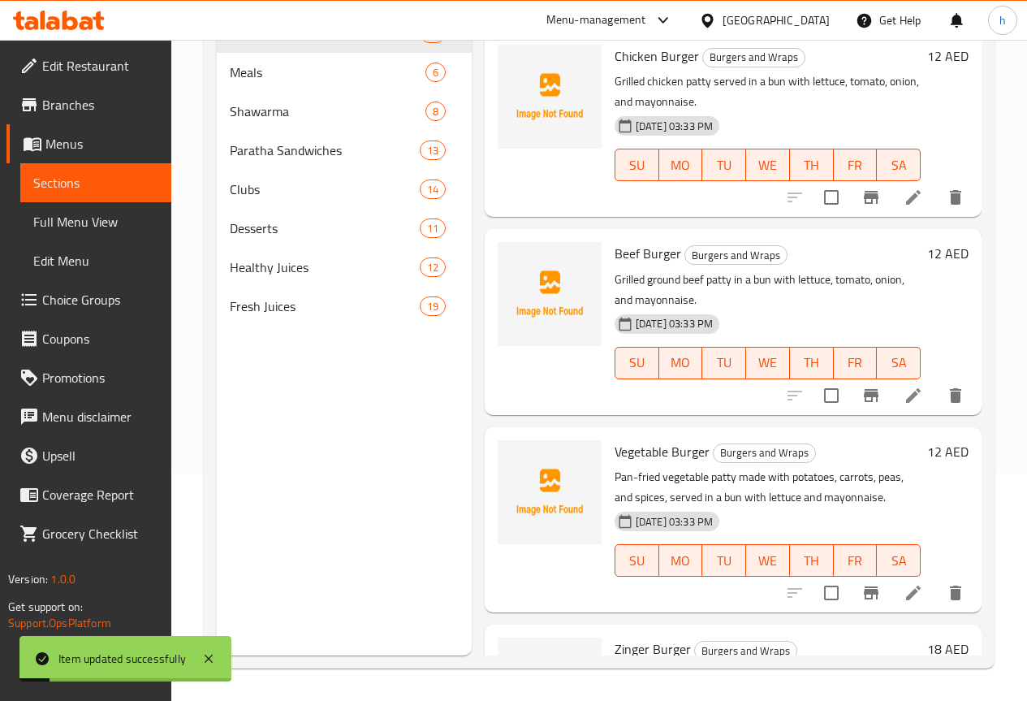
scroll to position [227, 0]
click at [269, 160] on span "Paratha Sandwiches" at bounding box center [302, 149] width 145 height 19
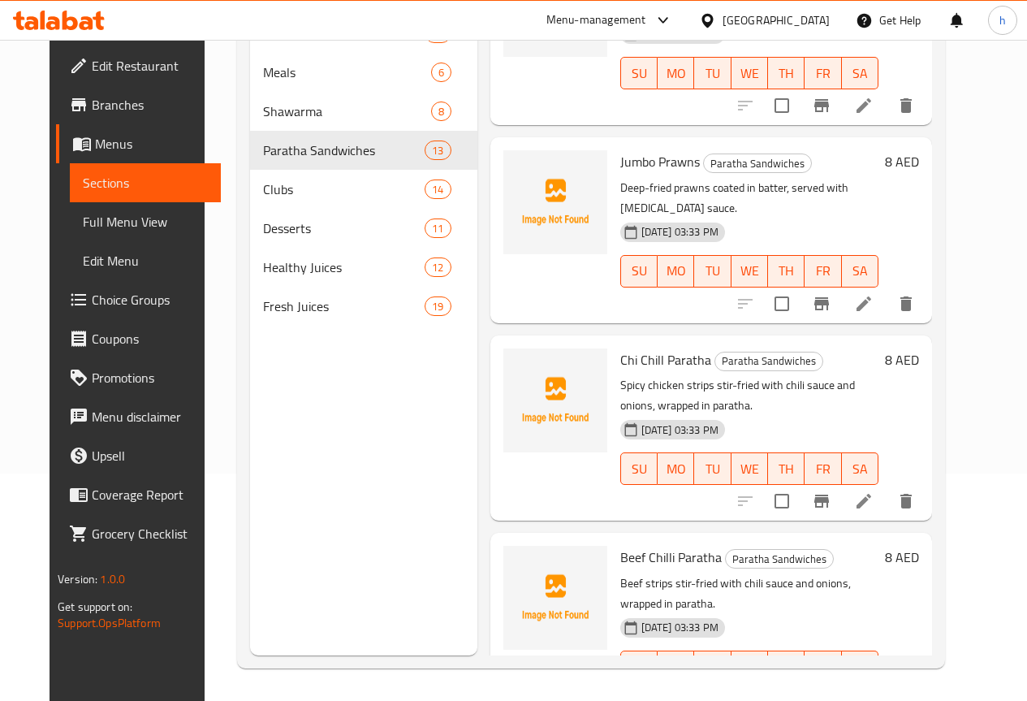
scroll to position [812, 0]
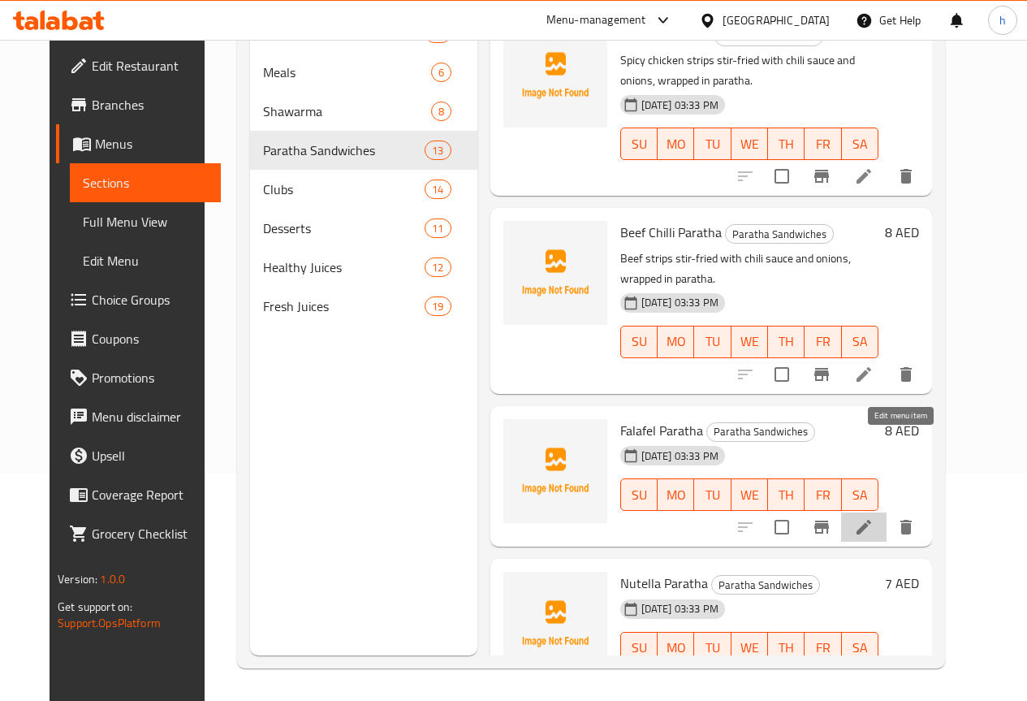
click at [874, 517] on icon at bounding box center [863, 526] width 19 height 19
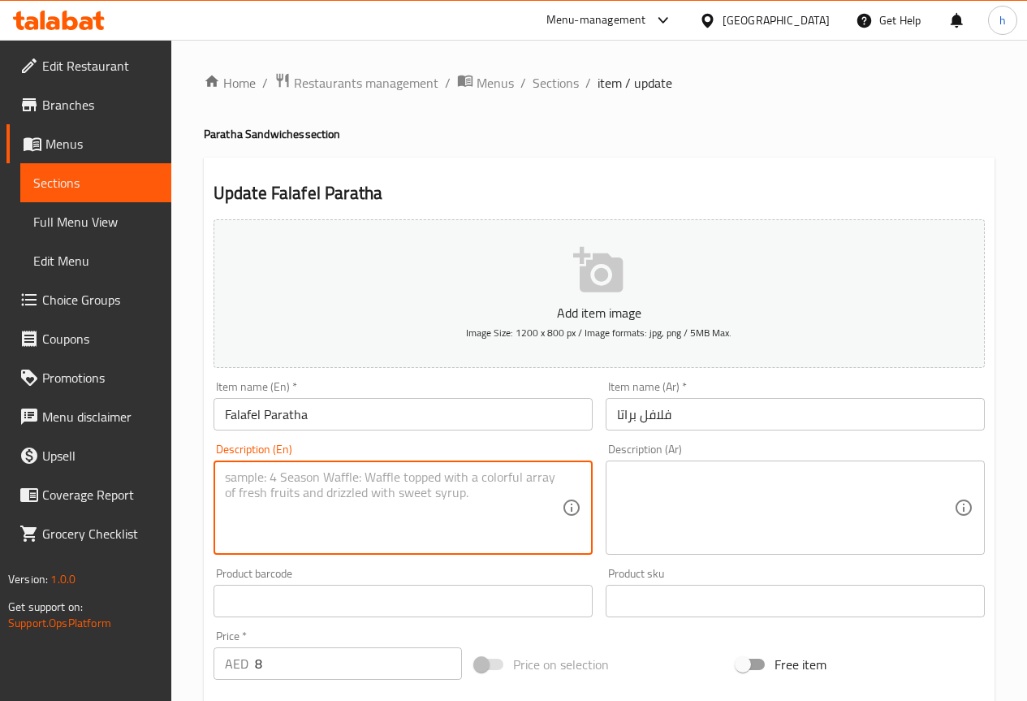
click at [291, 500] on textarea at bounding box center [393, 507] width 337 height 77
paste textarea "Fried chickpea patties wrapped in paratha with lettuce, tomato, pickles, and ta…"
type textarea "Fried chickpea patties wrapped in paratha with lettuce, tomato, pickles, and ta…"
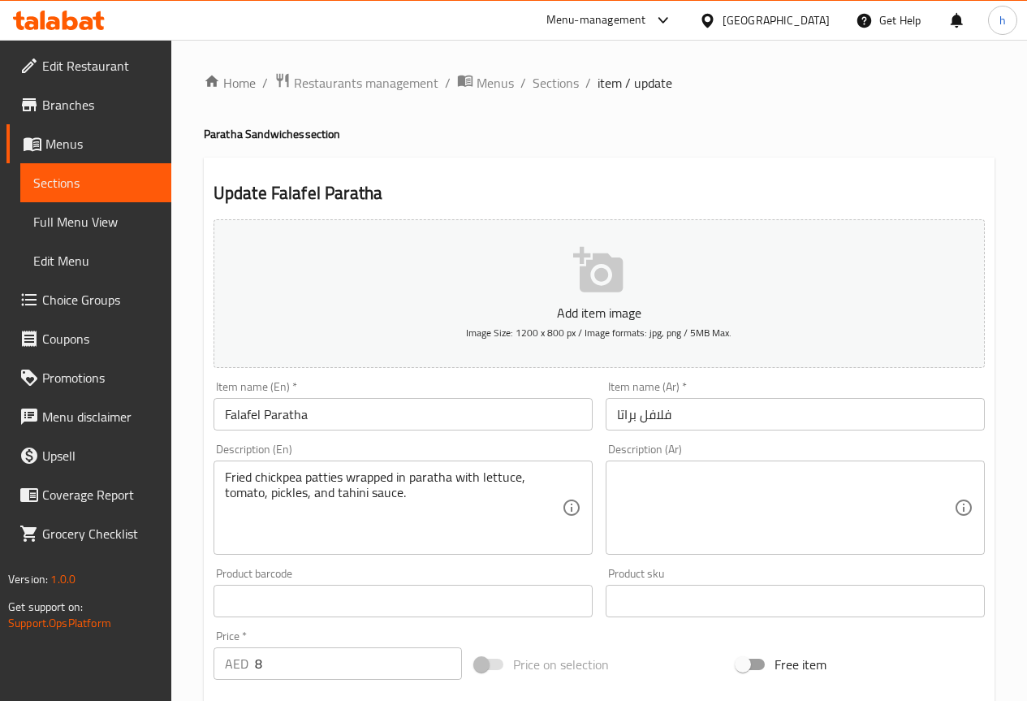
click at [727, 479] on textarea at bounding box center [785, 507] width 337 height 77
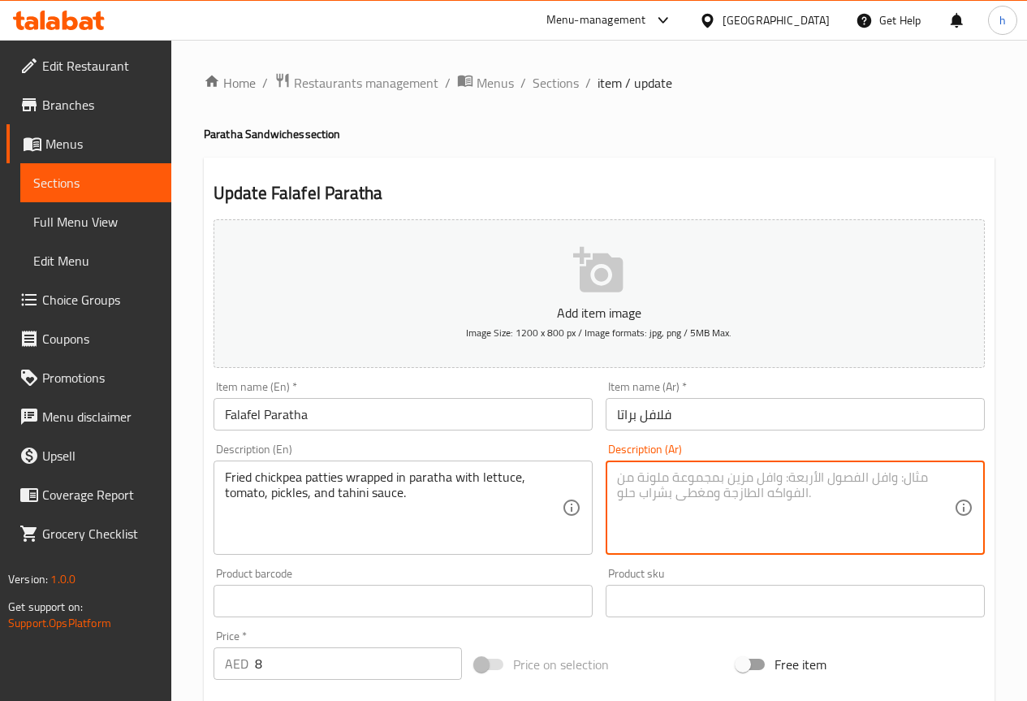
paste textarea "فطائر الحمص المقلية ملفوفة في البراتا مع الخس والطماطم والمخللات وصلصة الطحينة."
click at [940, 477] on textarea "فطائر الحمص المقلية ملفوفة في البراتا مع الخس والطماطم والمخللات وصلصة الطحينة." at bounding box center [785, 507] width 337 height 77
click at [940, 501] on textarea "فطائر الحمص المقلية ملفوفة في البراتا مع الخس والطماطم والمخللات وصلصة الطحينة." at bounding box center [785, 507] width 337 height 77
drag, startPoint x: 912, startPoint y: 480, endPoint x: 940, endPoint y: 480, distance: 27.6
click at [940, 480] on textarea "فطائر الحمص المقلية ملفوفة في البراتا مع الخس والطماطم والمخللات وصلصة الطحينة." at bounding box center [785, 507] width 337 height 77
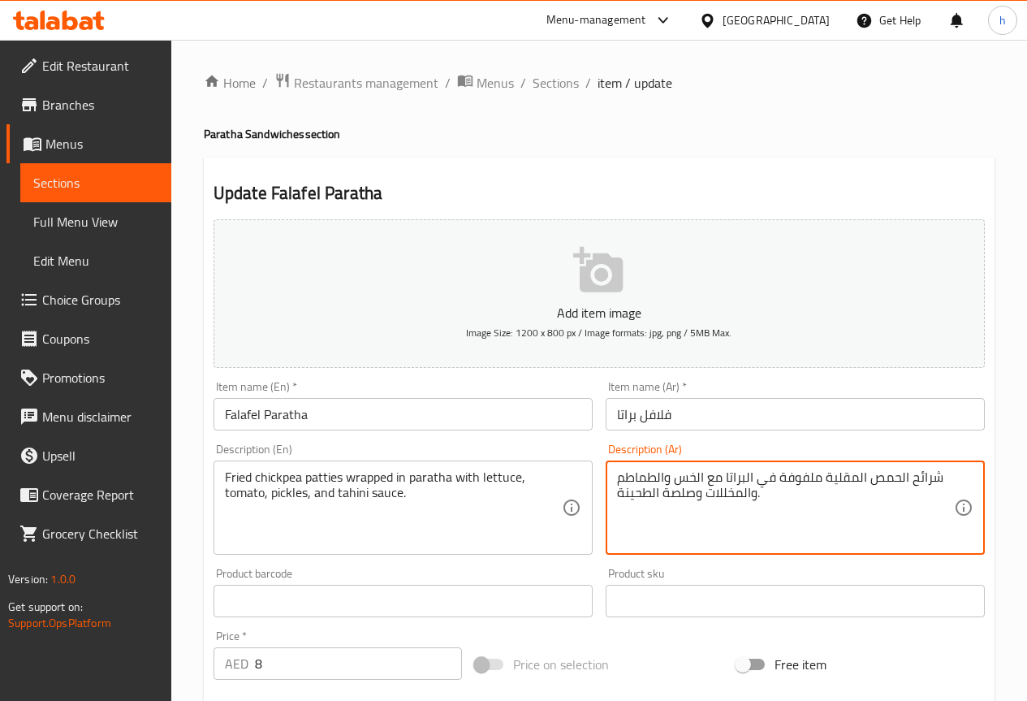
click at [666, 480] on textarea "شرائح الحمص المقلية ملفوفة في البراتا مع الخس والطماطم والمخللات وصلصة الطحينة." at bounding box center [785, 507] width 337 height 77
click at [758, 496] on textarea "شرائح الحمص المقلية ملفوفة في البراتا مع الخس ,الطماطم والمخللات وصلصة الطحينة." at bounding box center [785, 507] width 337 height 77
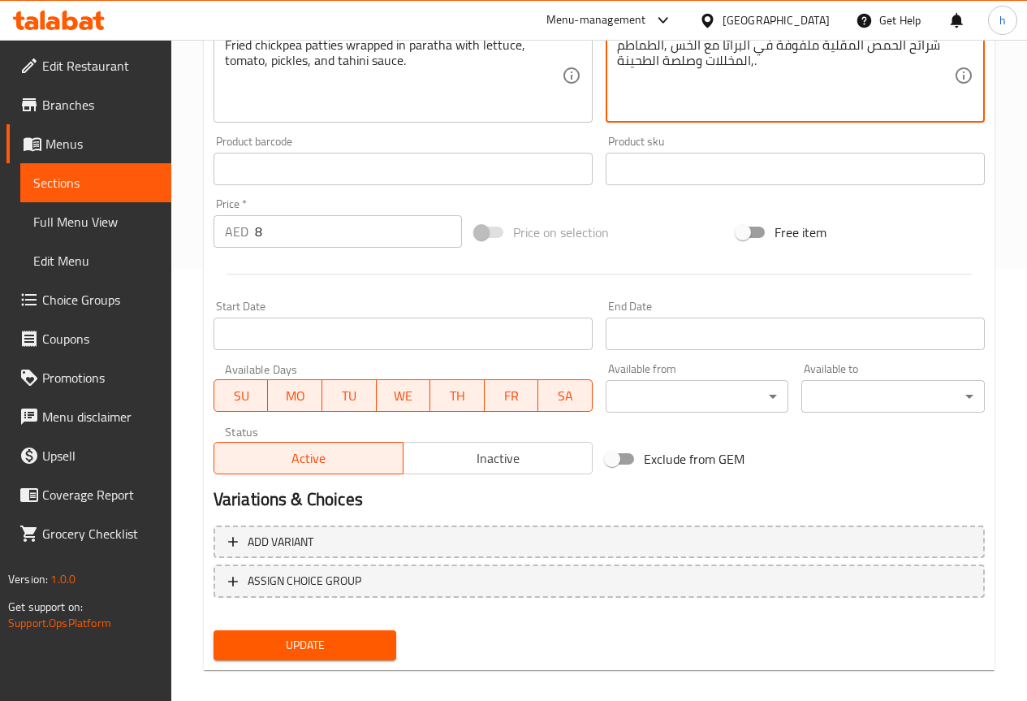
scroll to position [447, 0]
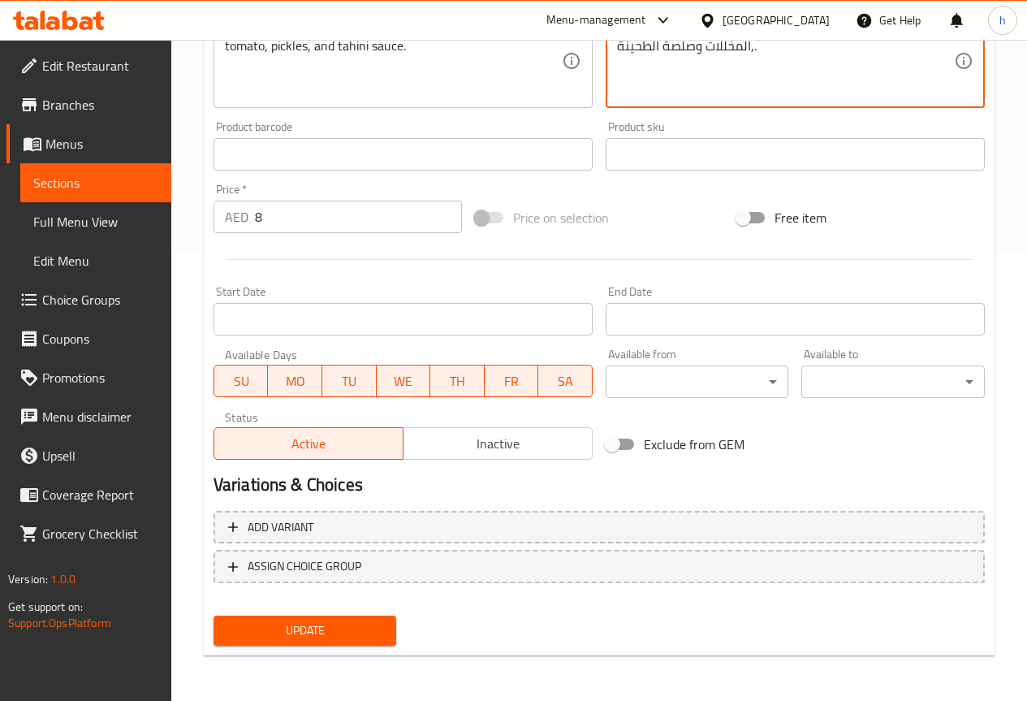
type textarea "شرائح الحمص المقلية ملفوفة في البراتا مع الخس ,الطماطم ,المخللات وصلصة الطحينة."
click at [356, 640] on span "Update" at bounding box center [306, 630] width 158 height 20
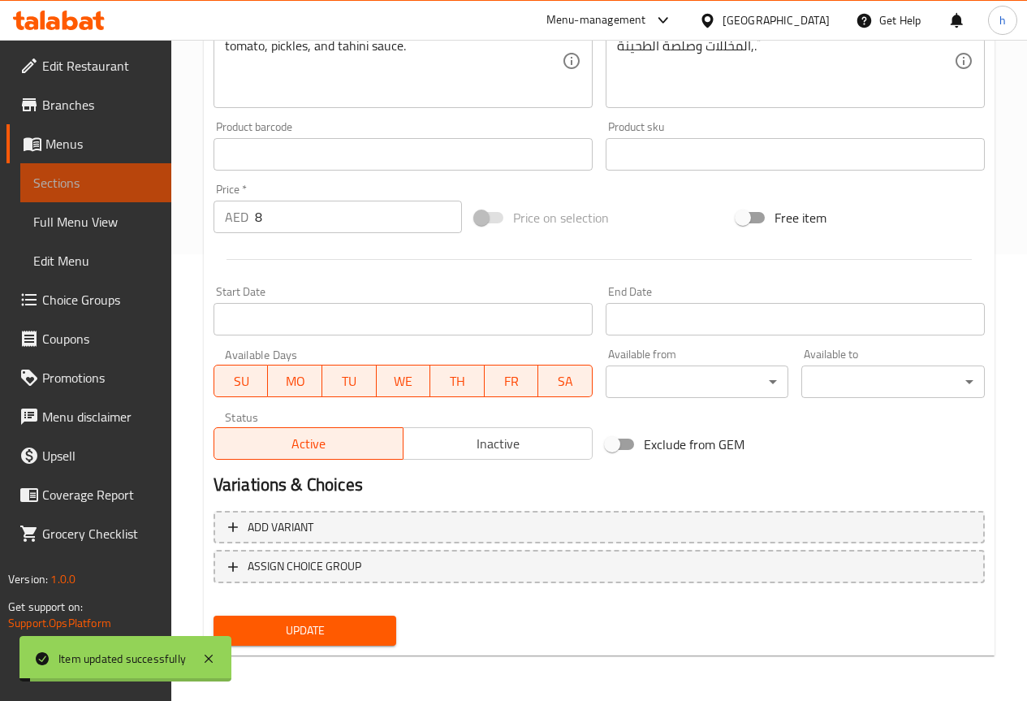
click at [120, 182] on span "Sections" at bounding box center [95, 182] width 125 height 19
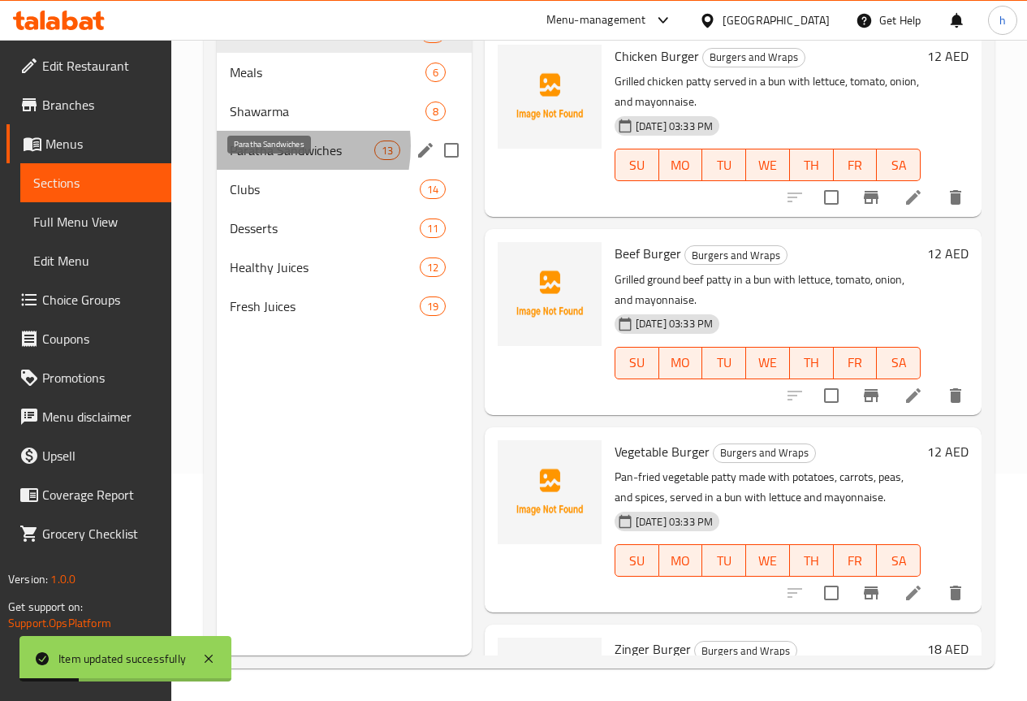
click at [265, 160] on span "Paratha Sandwiches" at bounding box center [302, 149] width 145 height 19
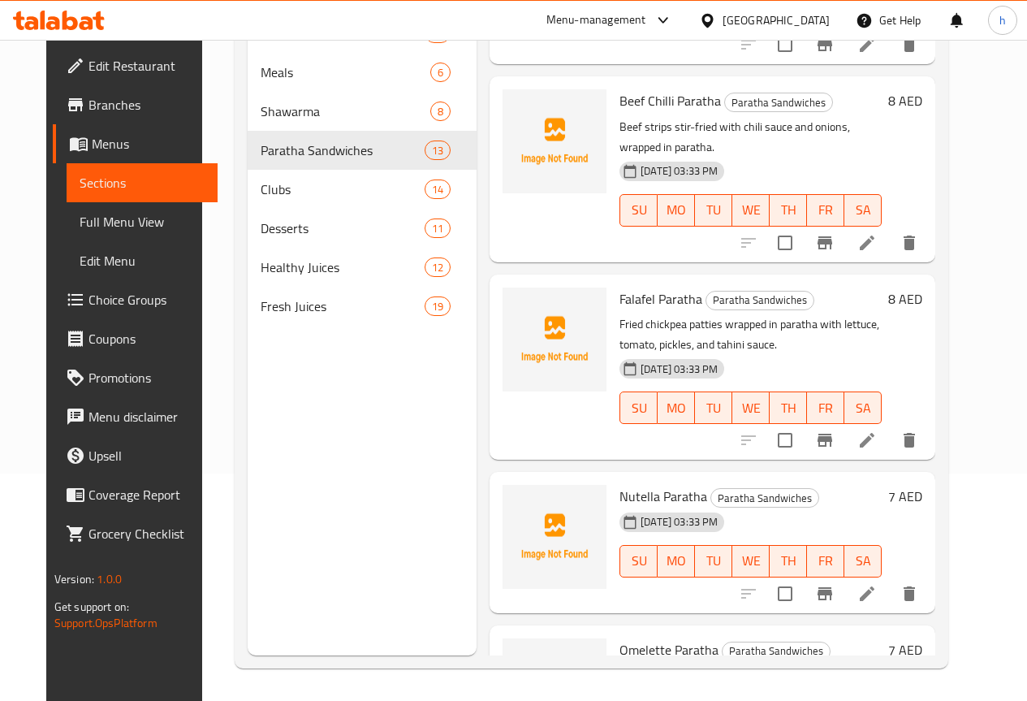
scroll to position [974, 0]
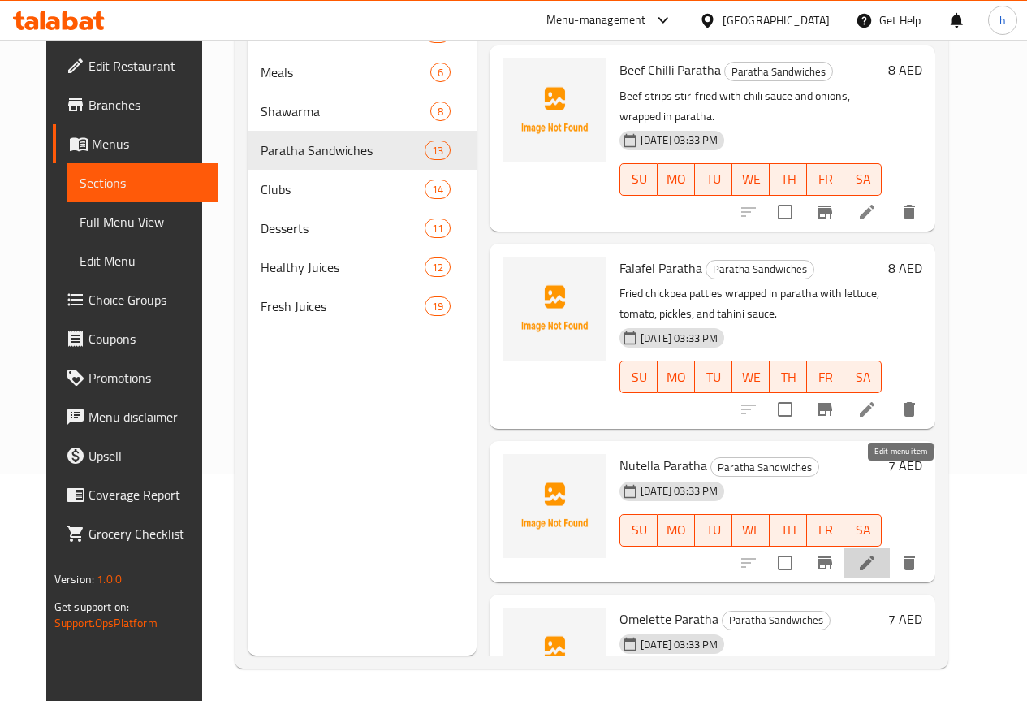
click at [877, 553] on icon at bounding box center [867, 562] width 19 height 19
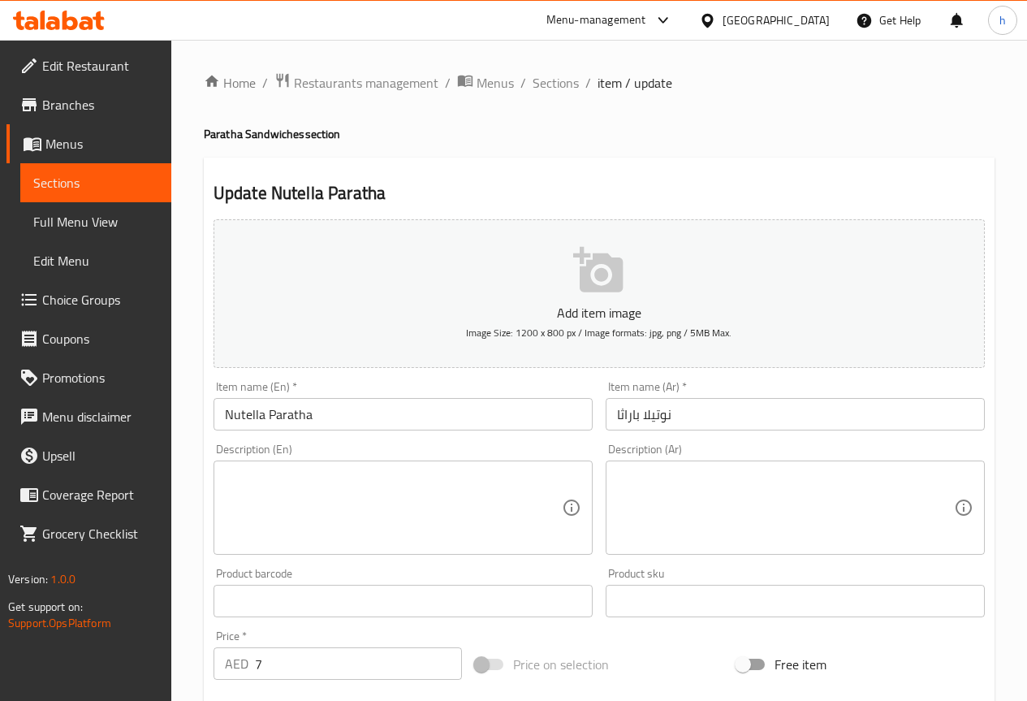
click at [294, 496] on textarea at bounding box center [393, 507] width 337 height 77
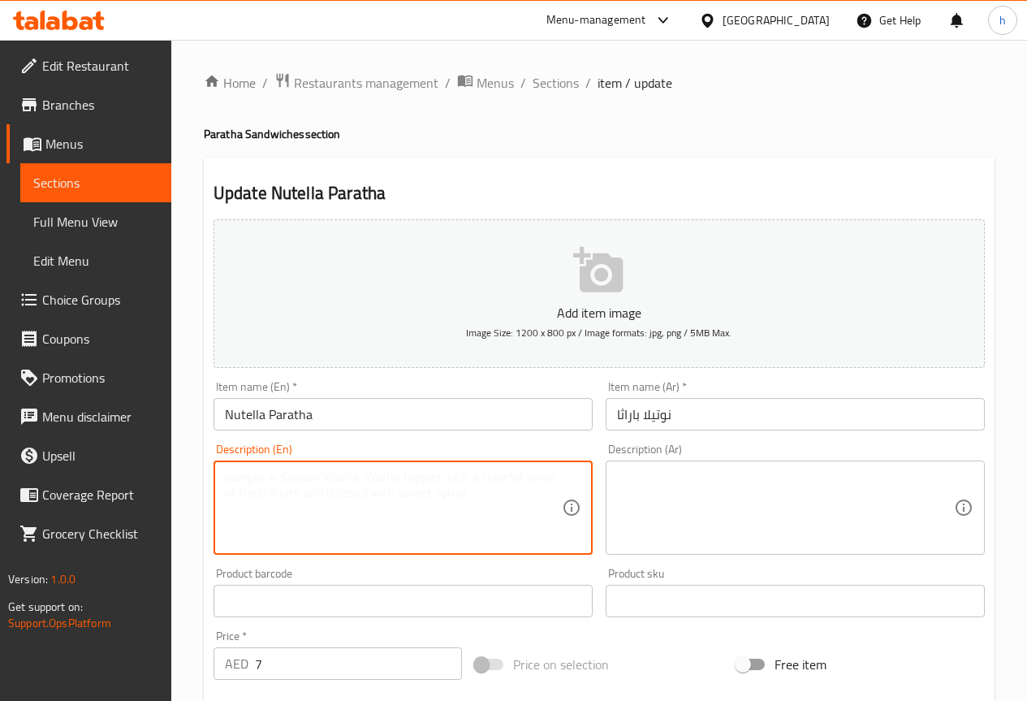
paste textarea "Paratha spread with Nutella chocolate hazelnut spread, served warm."
type textarea "Paratha spread with Nutella chocolate hazelnut spread, served warm."
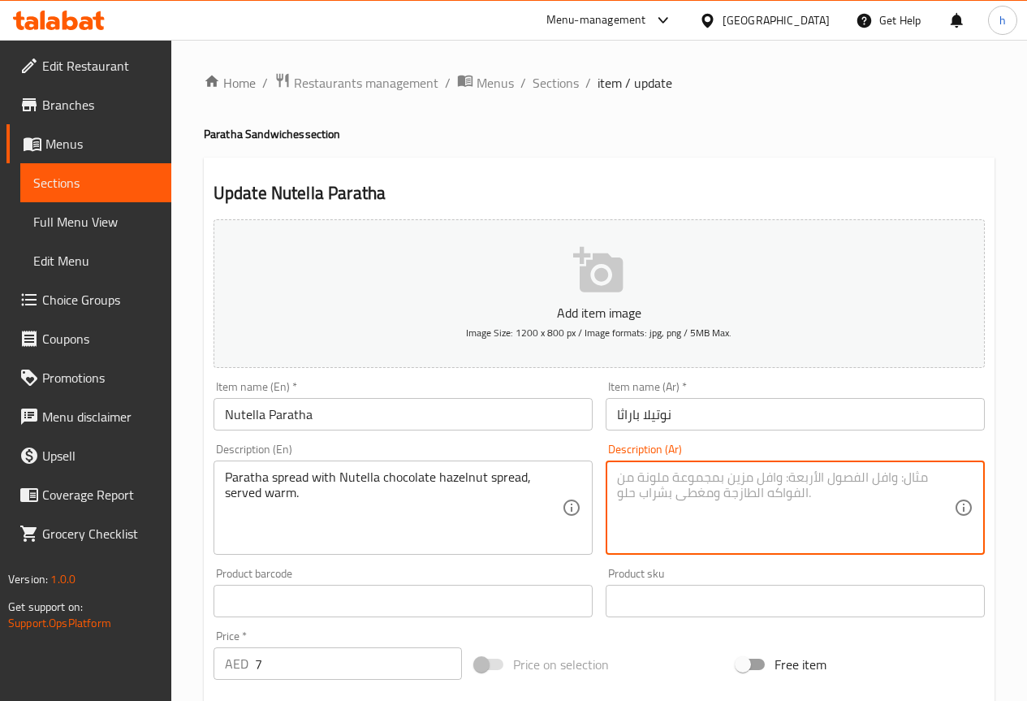
click at [883, 487] on textarea at bounding box center [785, 507] width 337 height 77
click at [842, 504] on textarea at bounding box center [785, 507] width 337 height 77
drag, startPoint x: 642, startPoint y: 479, endPoint x: 616, endPoint y: 480, distance: 25.2
click at [617, 480] on textarea "باراتا سبريد مع شوكولاتة نوتيلا بالبندق ,يقدم دافئا" at bounding box center [785, 507] width 337 height 77
click at [666, 520] on textarea "باراتا سبريد مع شوكولاتة نوتيلا بالبندق ,يقدم دافئا" at bounding box center [785, 507] width 337 height 77
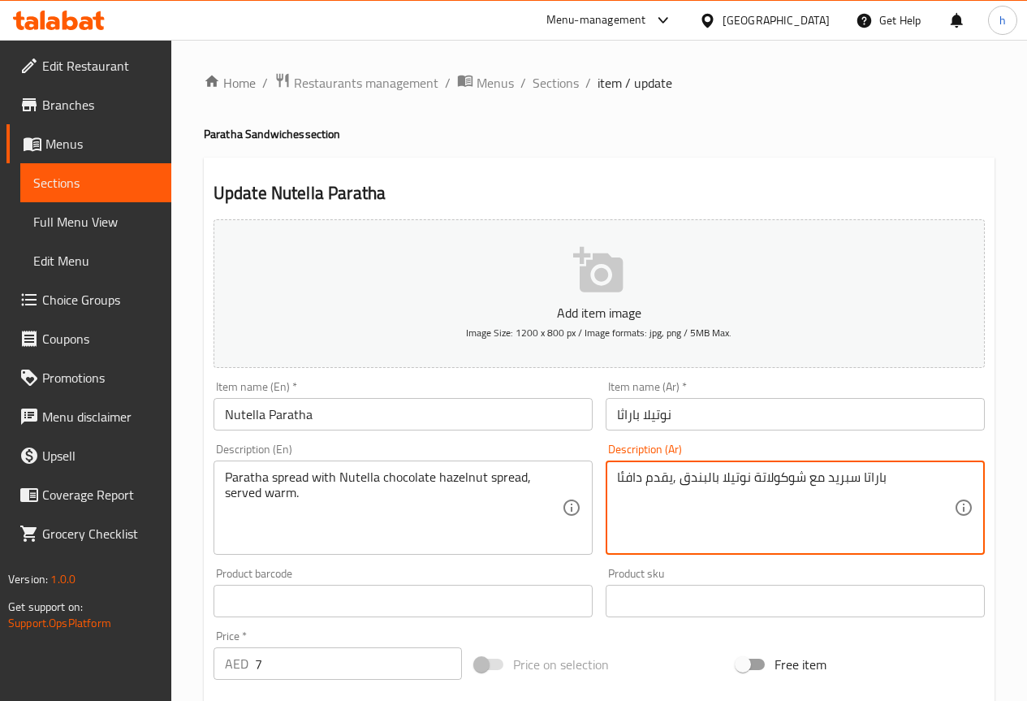
drag, startPoint x: 898, startPoint y: 483, endPoint x: 895, endPoint y: 473, distance: 10.3
click at [896, 482] on textarea "باراتا سبريد مع شوكولاتة نوتيلا بالبندق ,يقدم دافئا" at bounding box center [785, 507] width 337 height 77
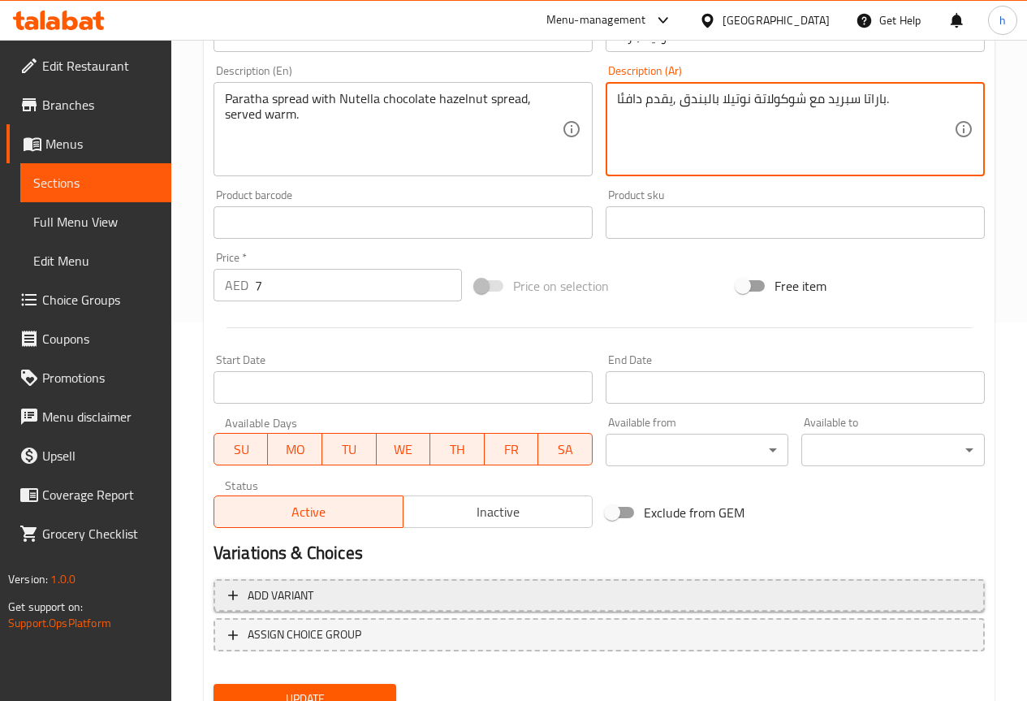
scroll to position [447, 0]
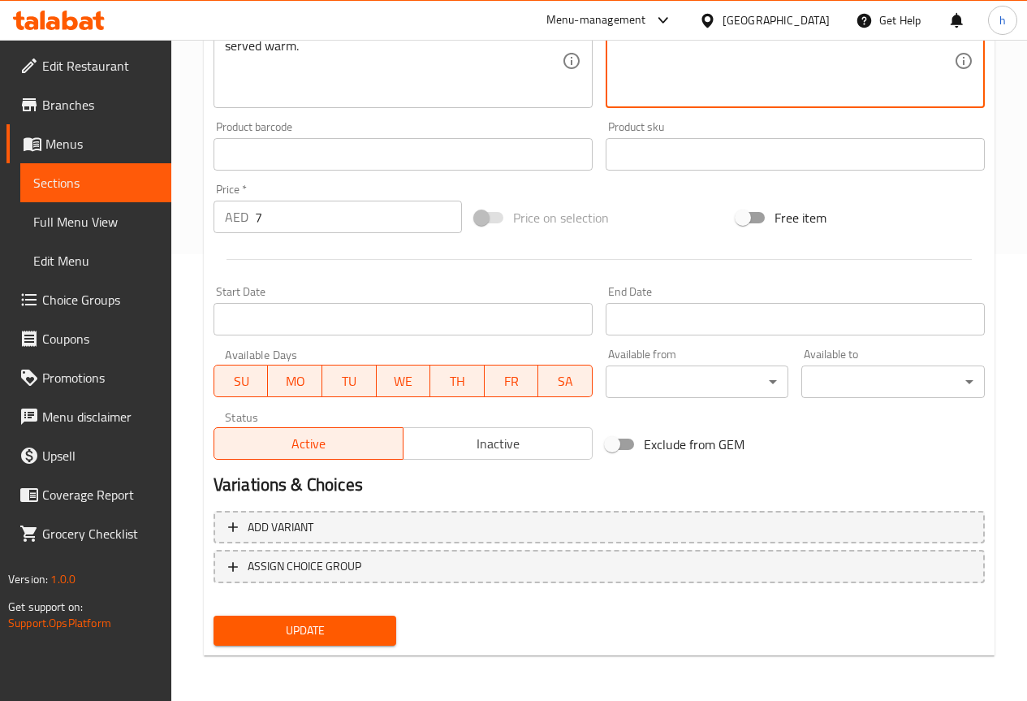
type textarea "باراتا سبريد مع شوكولاتة نوتيلا بالبندق ,يقدم دافئا."
click at [314, 629] on span "Update" at bounding box center [306, 630] width 158 height 20
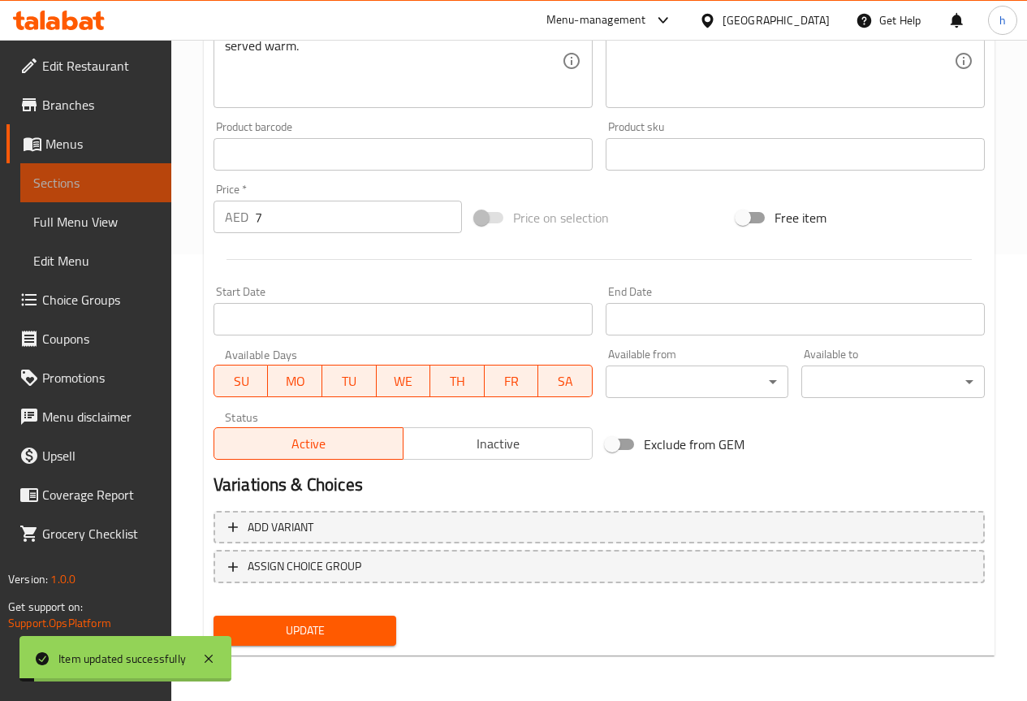
click at [116, 190] on span "Sections" at bounding box center [95, 182] width 125 height 19
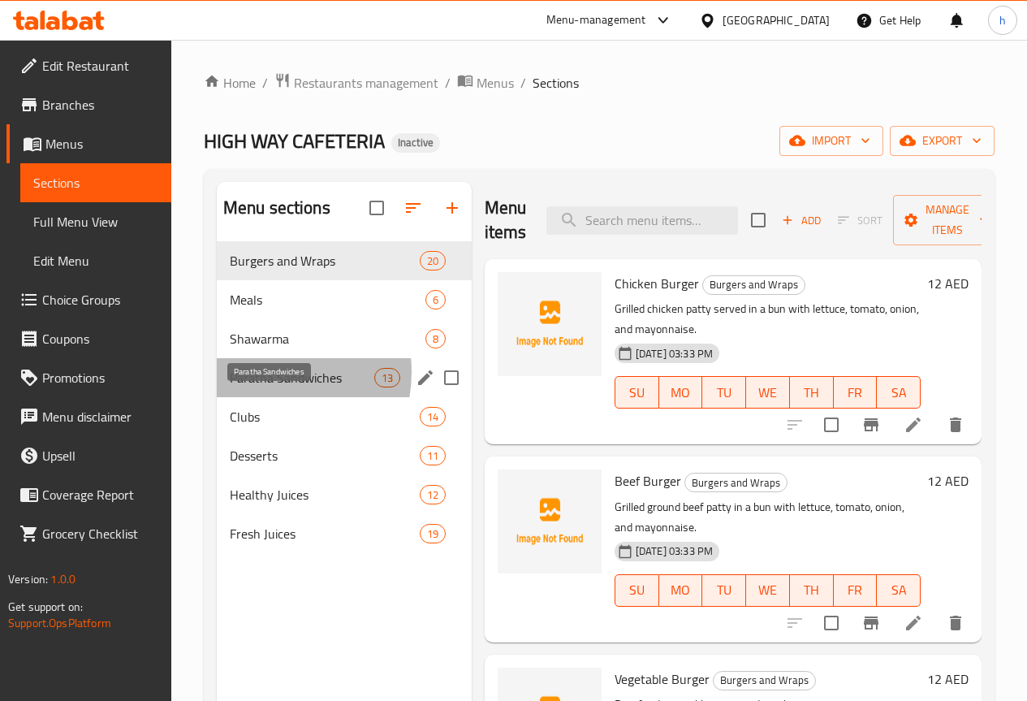
click at [263, 387] on span "Paratha Sandwiches" at bounding box center [302, 377] width 145 height 19
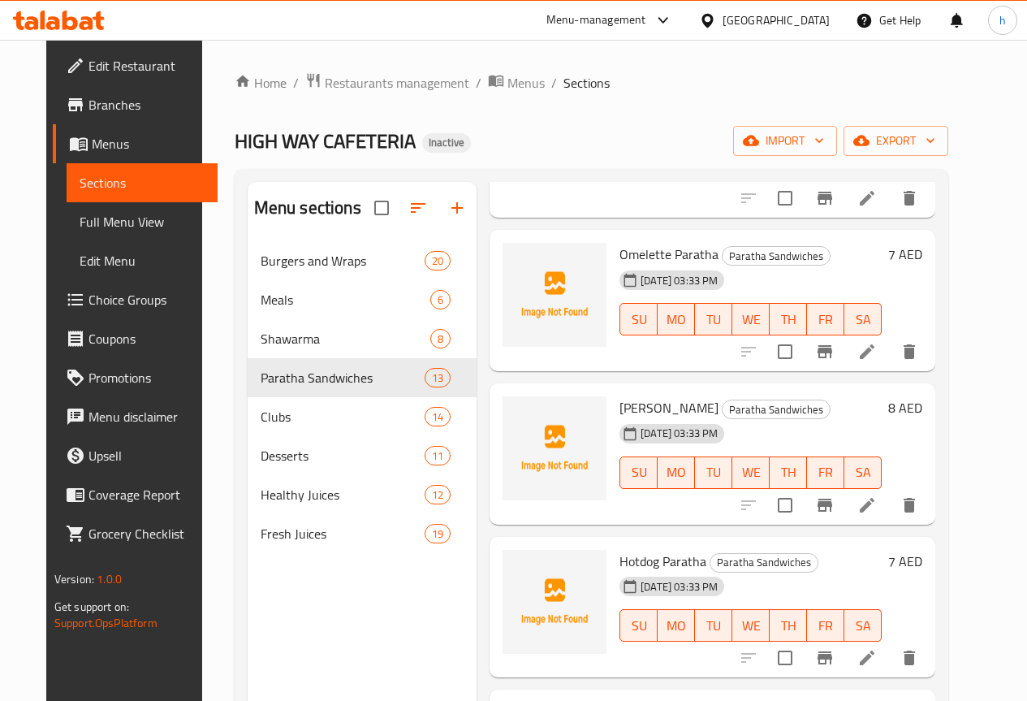
scroll to position [227, 0]
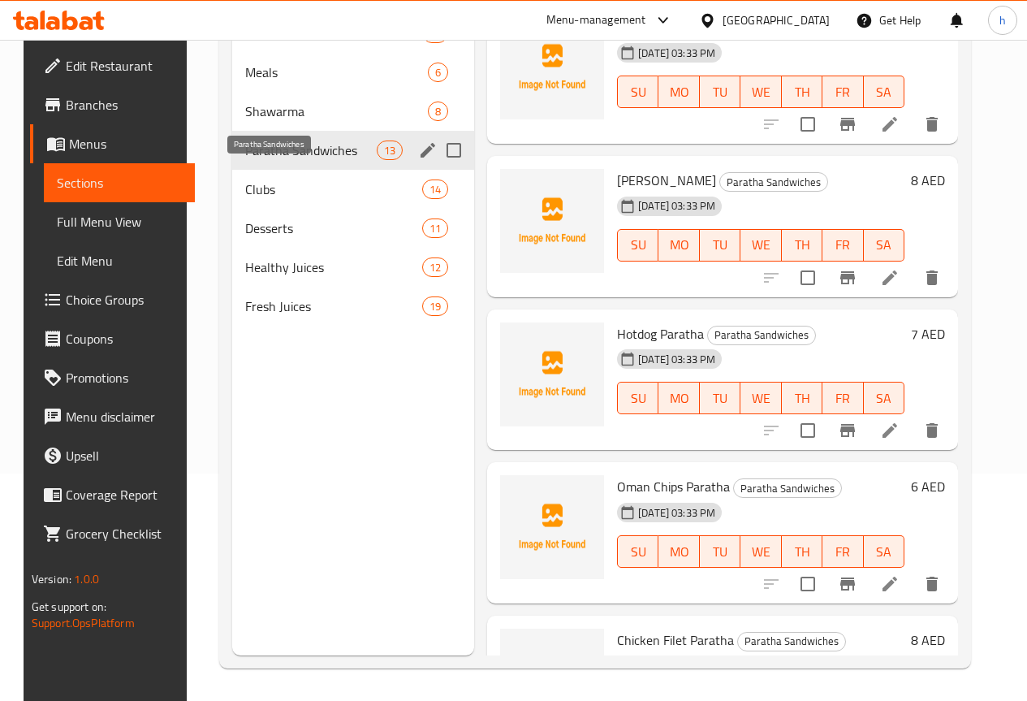
click at [253, 160] on span "Paratha Sandwiches" at bounding box center [311, 149] width 132 height 19
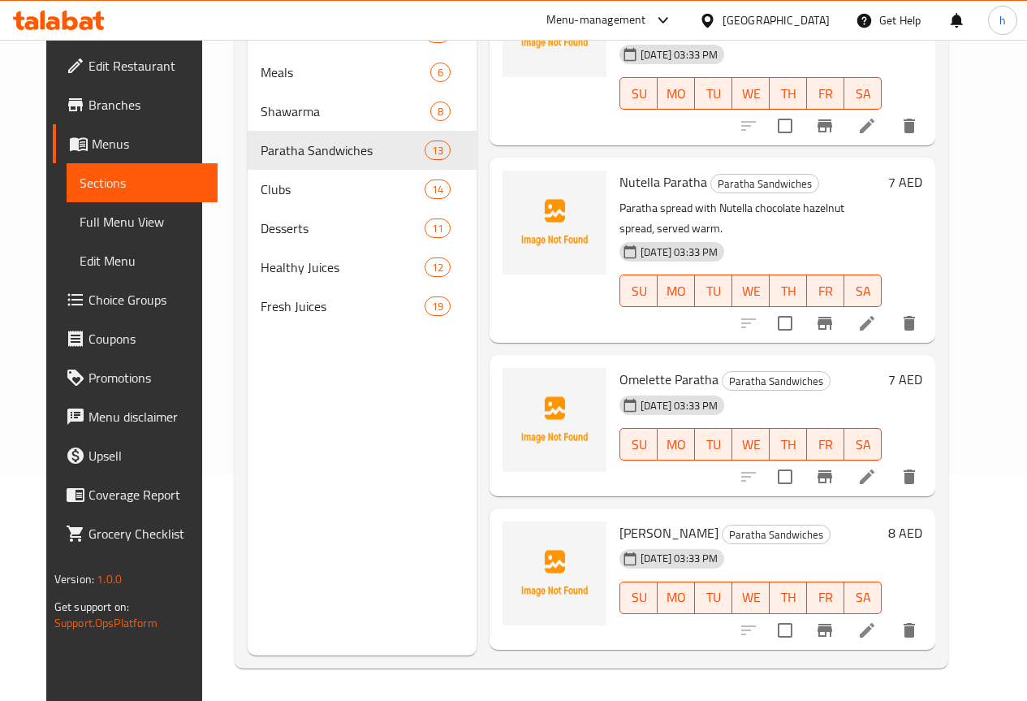
scroll to position [1204, 0]
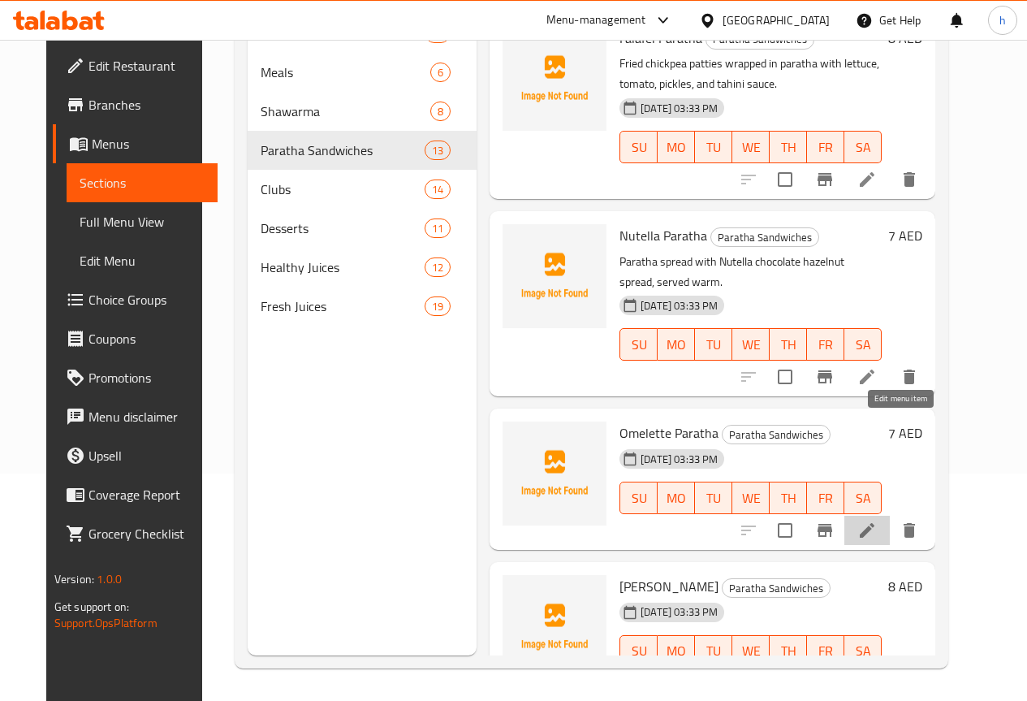
click at [875, 523] on icon at bounding box center [867, 530] width 15 height 15
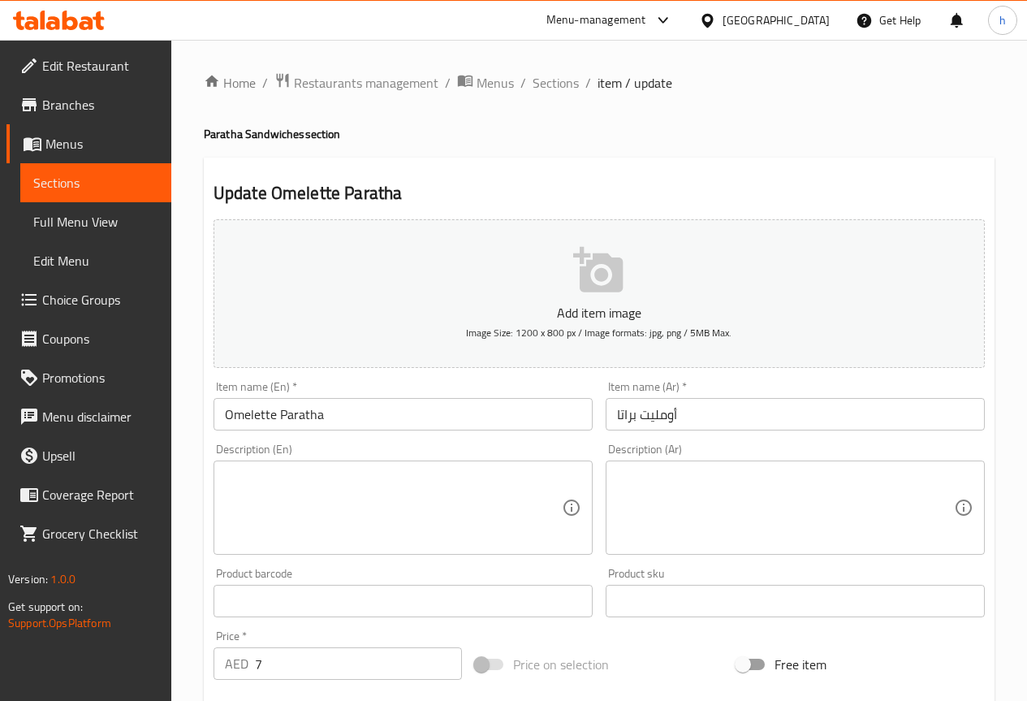
click at [269, 510] on textarea at bounding box center [393, 507] width 337 height 77
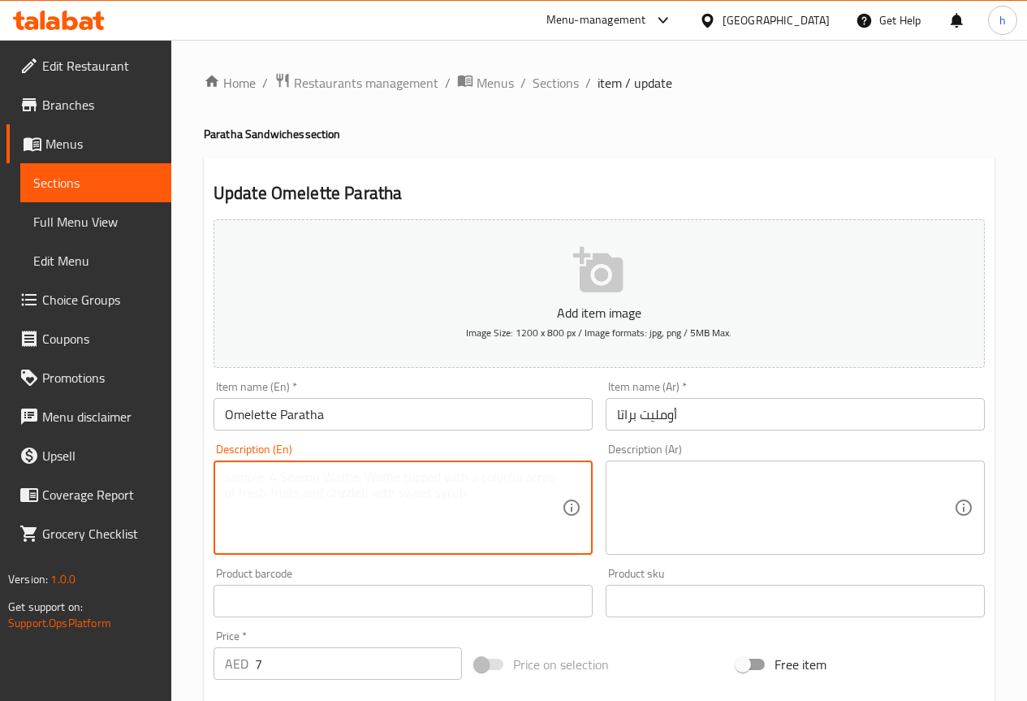
paste textarea "Egg omelette with onions and peppers, wrapped in paratha."
type textarea "Egg omelette with onions and peppers, wrapped in paratha."
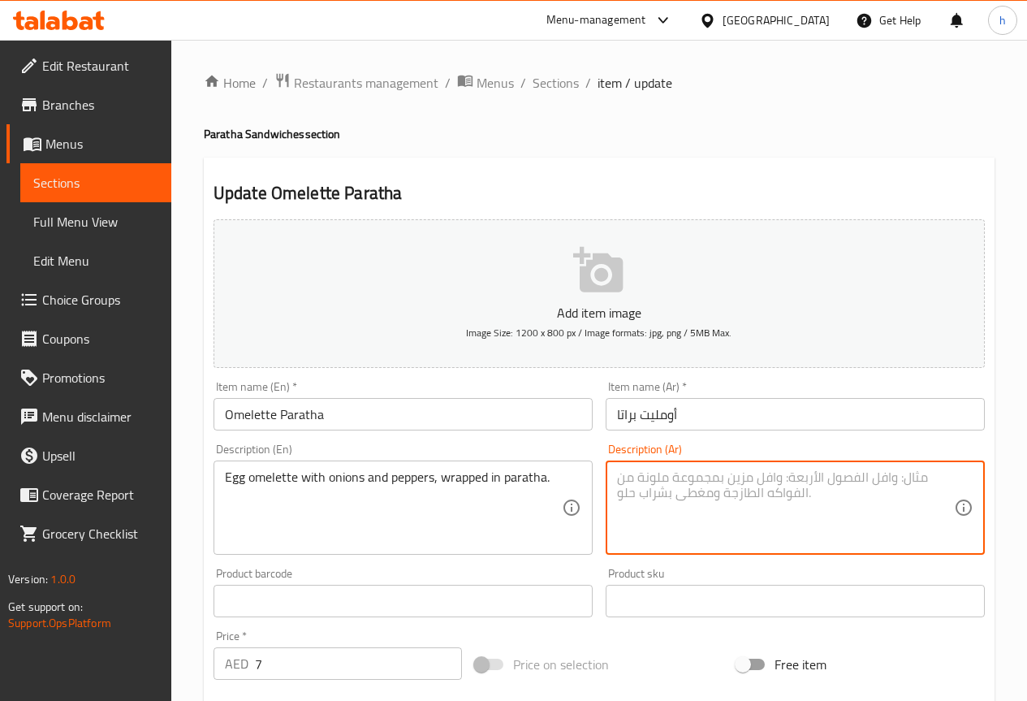
click at [671, 506] on textarea at bounding box center [785, 507] width 337 height 77
paste textarea "عجة البيض مع البصل والفلفل، ملفوفة في البراتا."
drag, startPoint x: 875, startPoint y: 476, endPoint x: 853, endPoint y: 477, distance: 21.1
click at [853, 477] on textarea "عجة البيض مع البصل والفلفل، ملفوفة في البراتا." at bounding box center [785, 507] width 337 height 77
click at [845, 481] on textarea "البيض مع البصل والفلفل، ملفوفة في البراتا." at bounding box center [785, 507] width 337 height 77
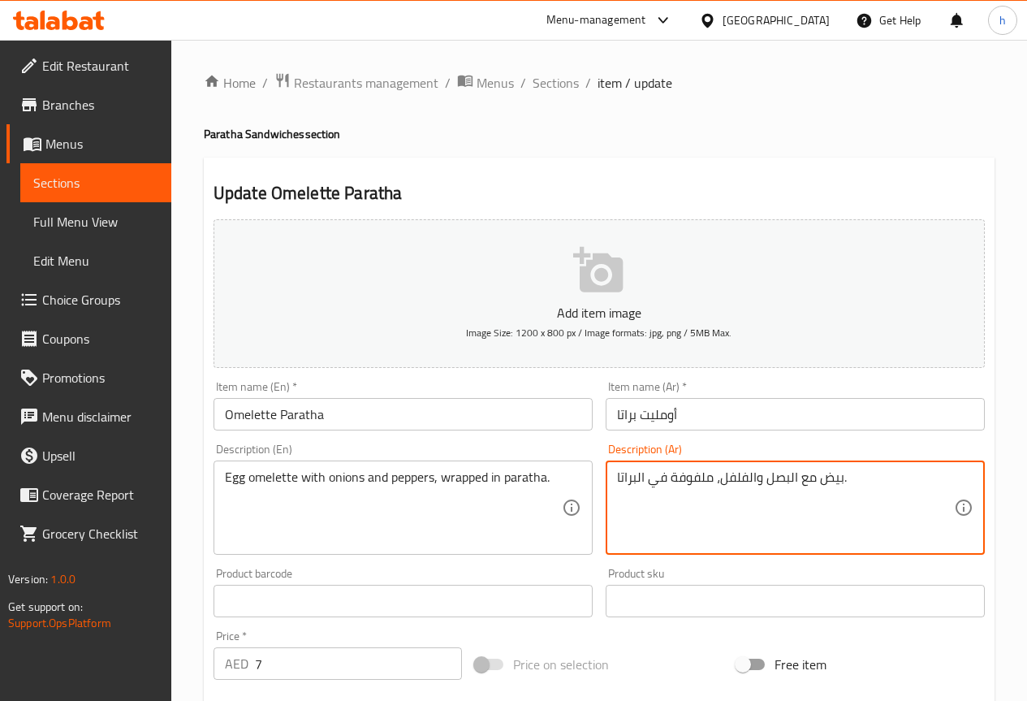
click at [818, 477] on textarea "بيض مع البصل والفلفل، ملفوفة في البراتا." at bounding box center [785, 507] width 337 height 77
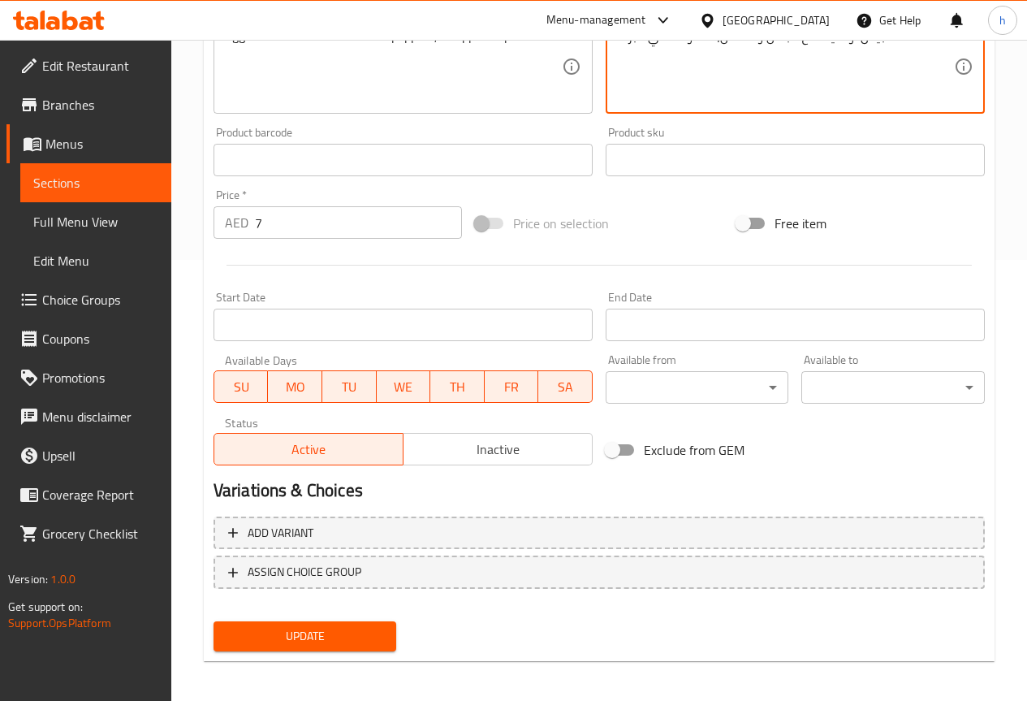
scroll to position [447, 0]
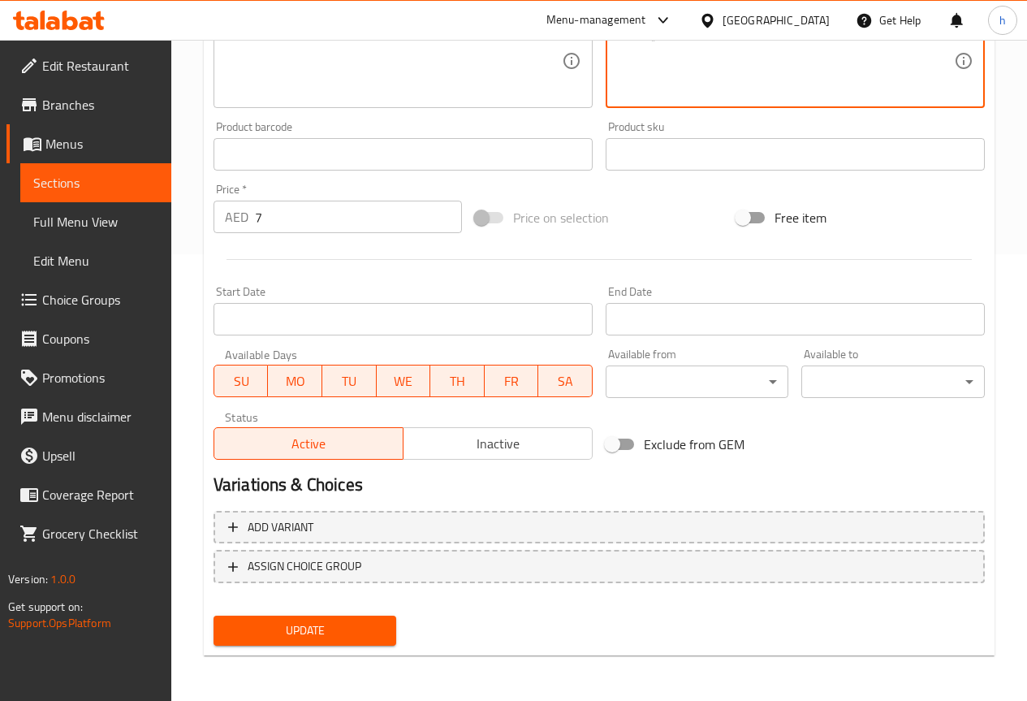
type textarea "بيض أومليت مع البصل والفلفل، ملفوفة في البراتا."
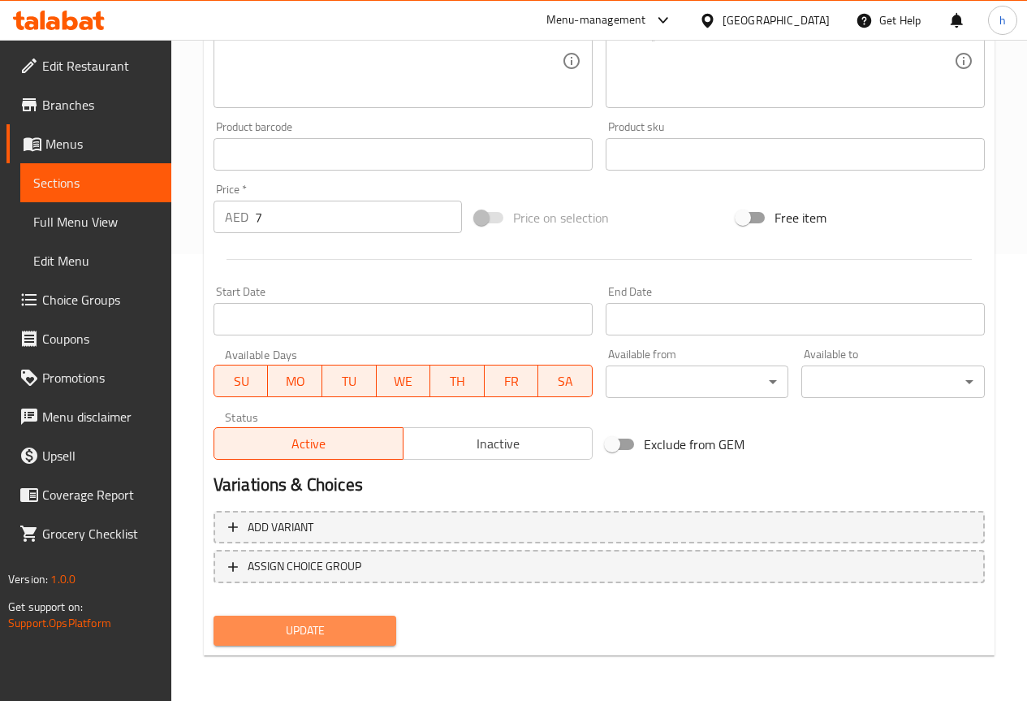
click at [306, 621] on span "Update" at bounding box center [306, 630] width 158 height 20
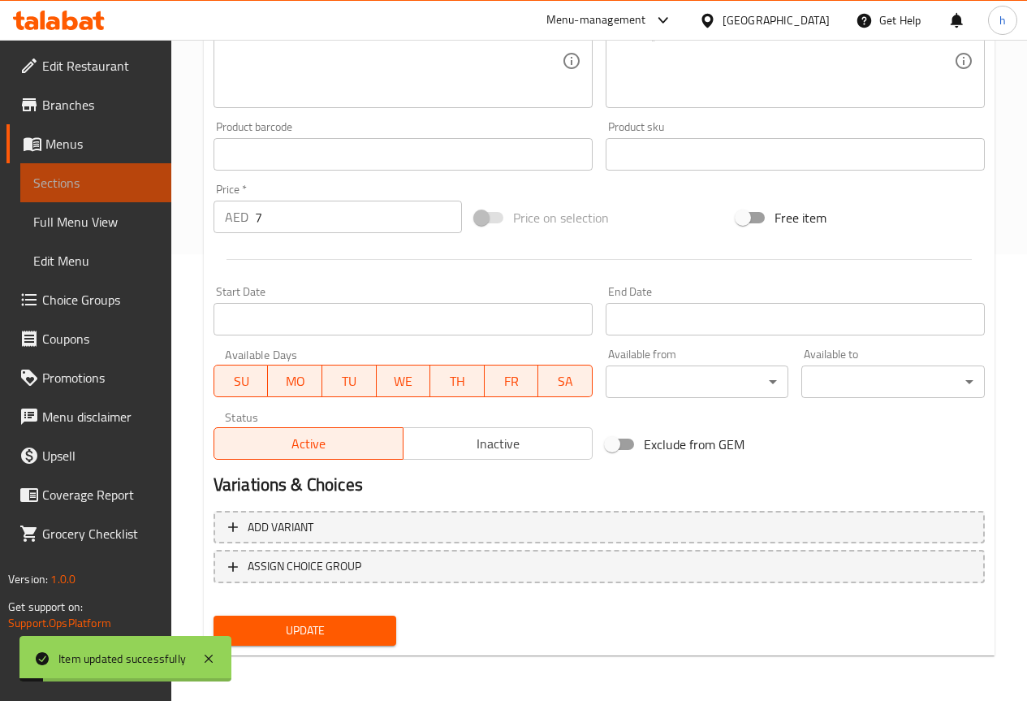
click at [119, 185] on span "Sections" at bounding box center [95, 182] width 125 height 19
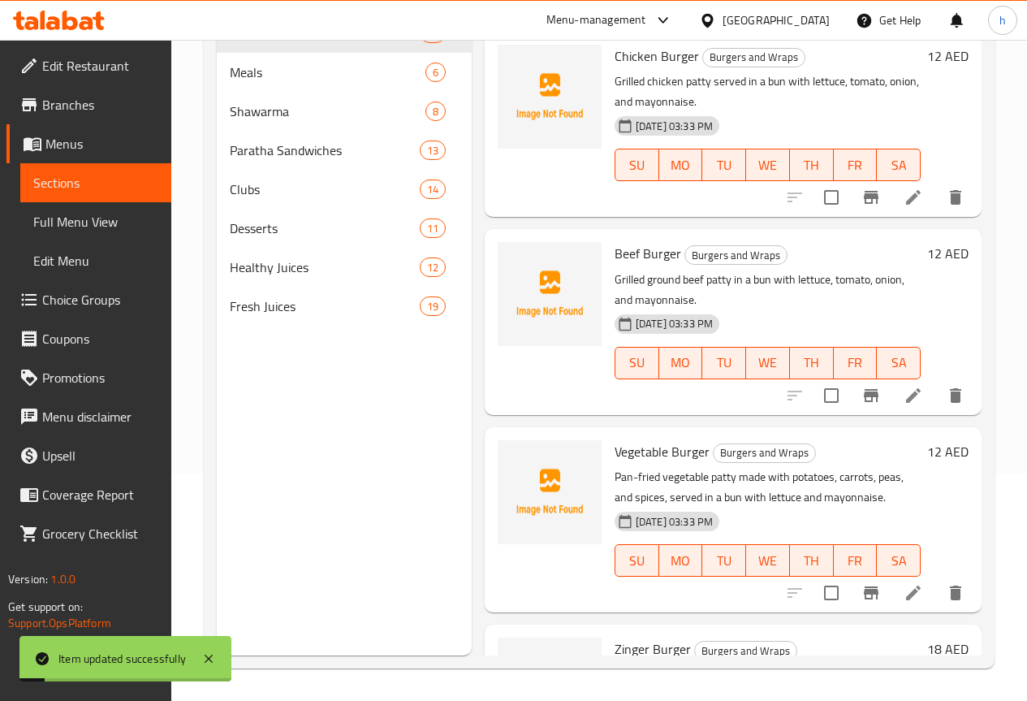
scroll to position [227, 0]
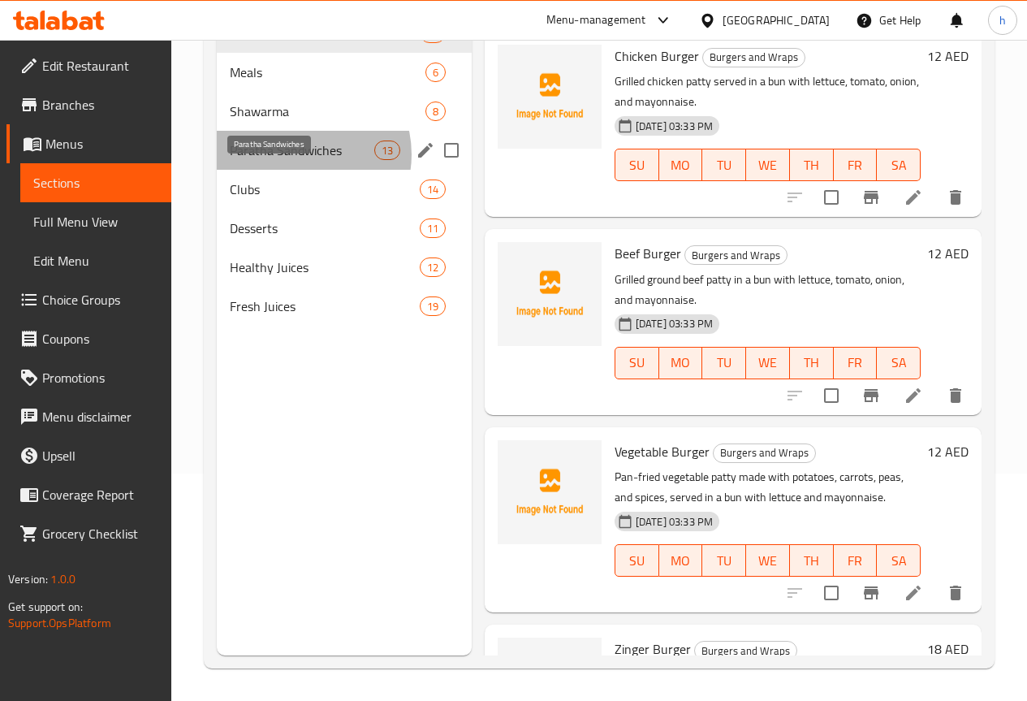
click at [300, 160] on span "Paratha Sandwiches" at bounding box center [302, 149] width 145 height 19
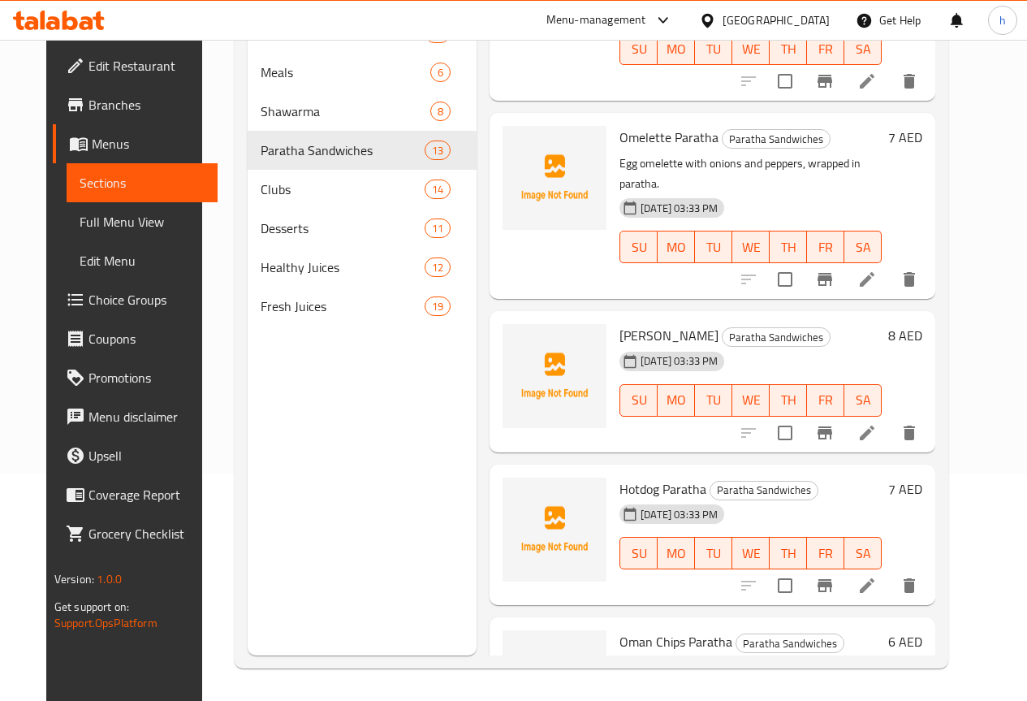
scroll to position [1462, 0]
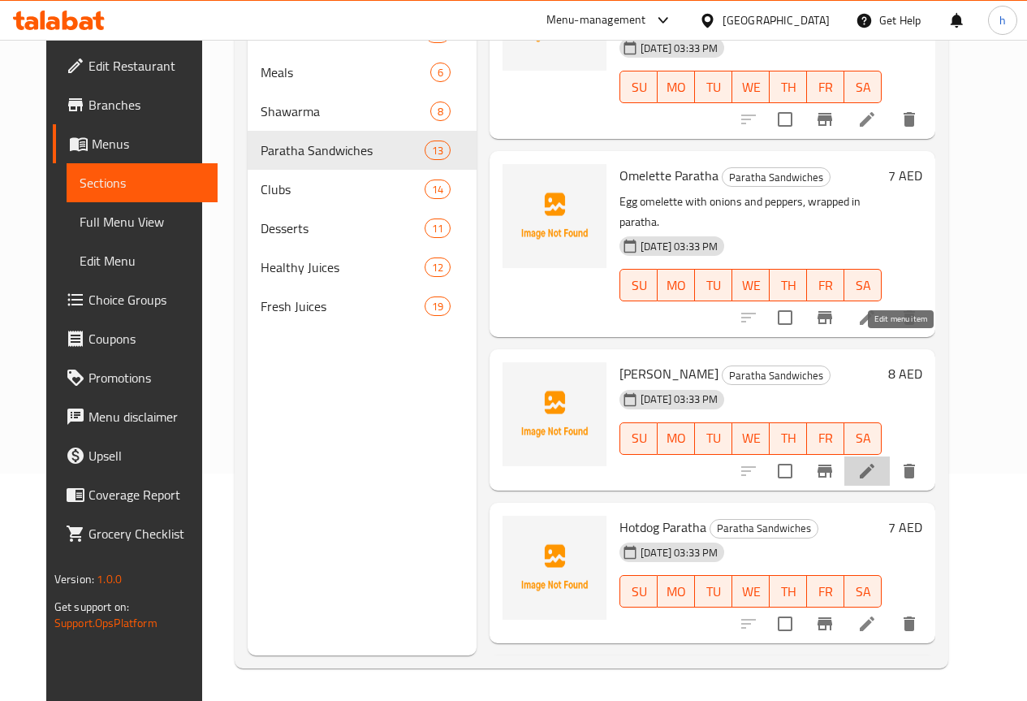
click at [877, 461] on icon at bounding box center [867, 470] width 19 height 19
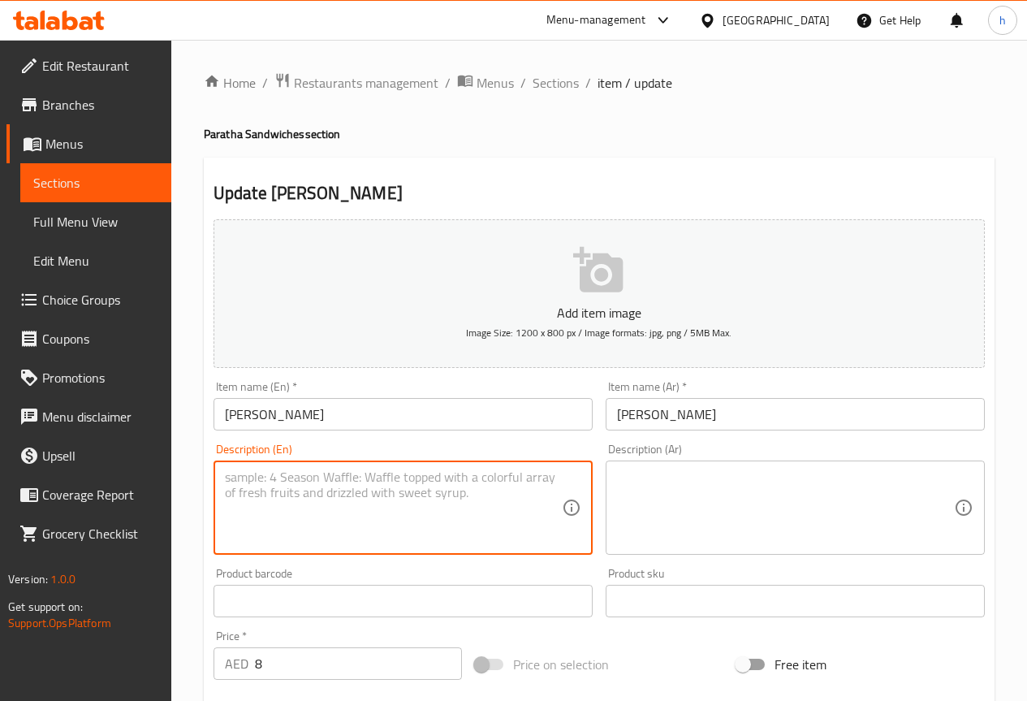
click at [395, 478] on textarea at bounding box center [393, 507] width 337 height 77
paste textarea "Grilled chicken strips with cheese, lettuce, and mayonnaise wrapped in paratha."
type textarea "Grilled chicken strips with cheese, lettuce, and mayonnaise wrapped in paratha."
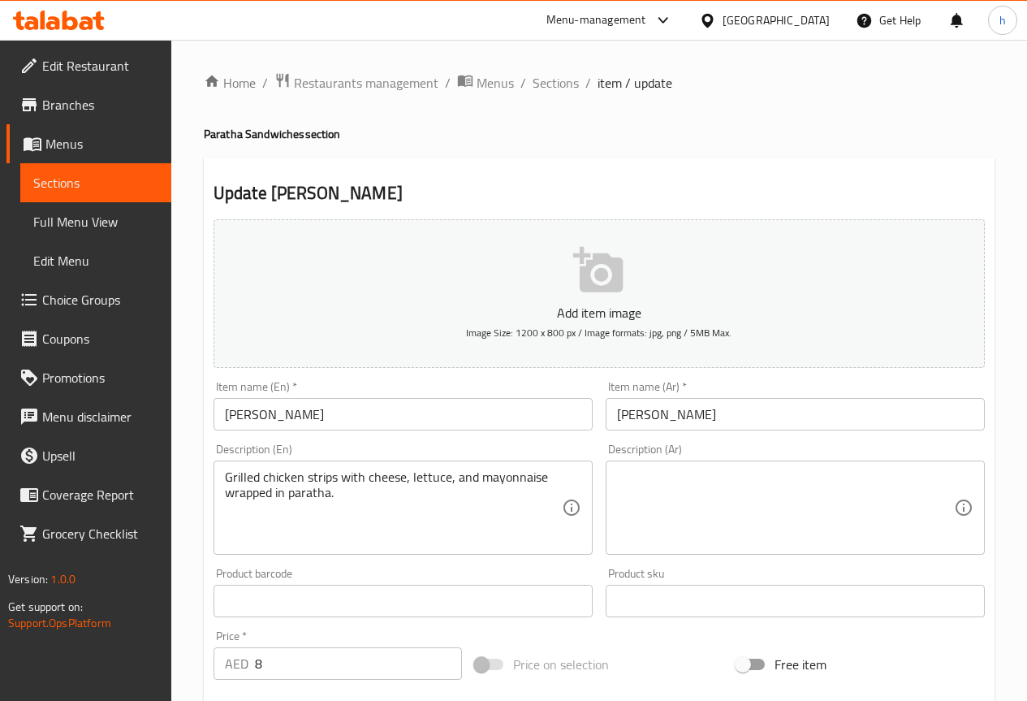
click at [745, 500] on textarea at bounding box center [785, 507] width 337 height 77
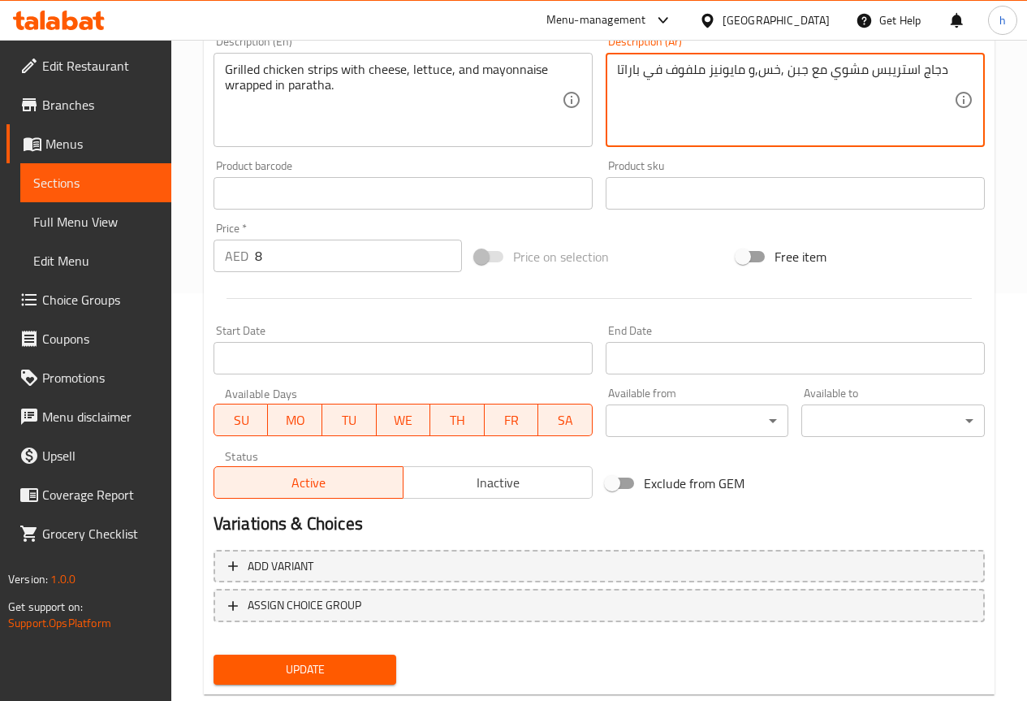
scroll to position [447, 0]
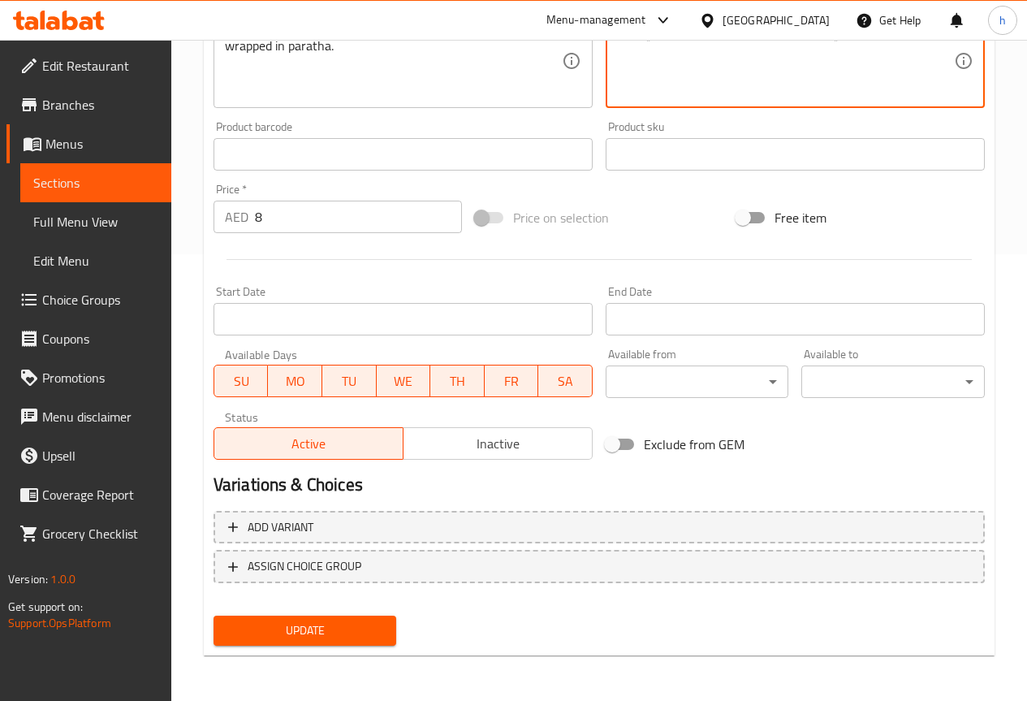
type textarea "دجاج استريبس مشوي مع جبن ,خس,و مايونيز ملفوف في باراتا"
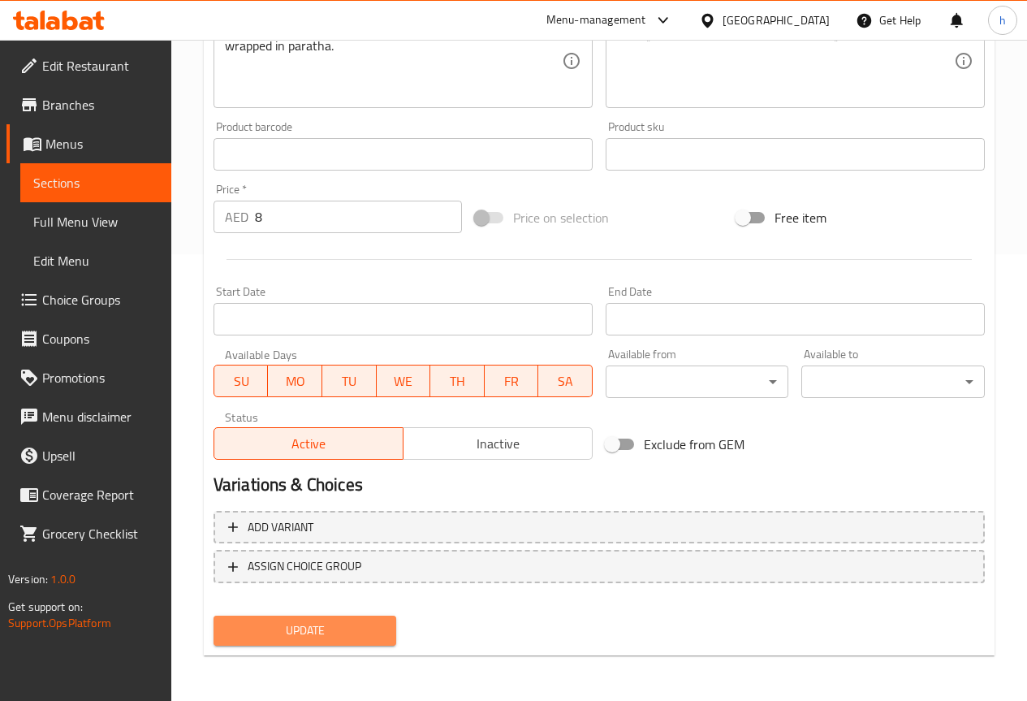
click at [313, 633] on span "Update" at bounding box center [306, 630] width 158 height 20
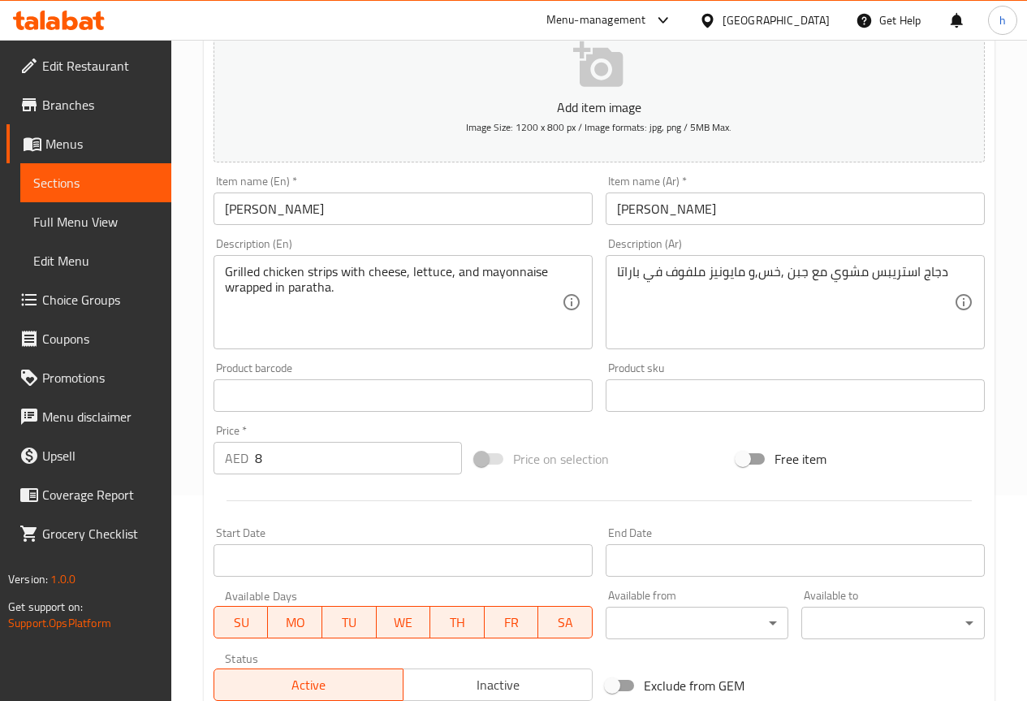
scroll to position [203, 0]
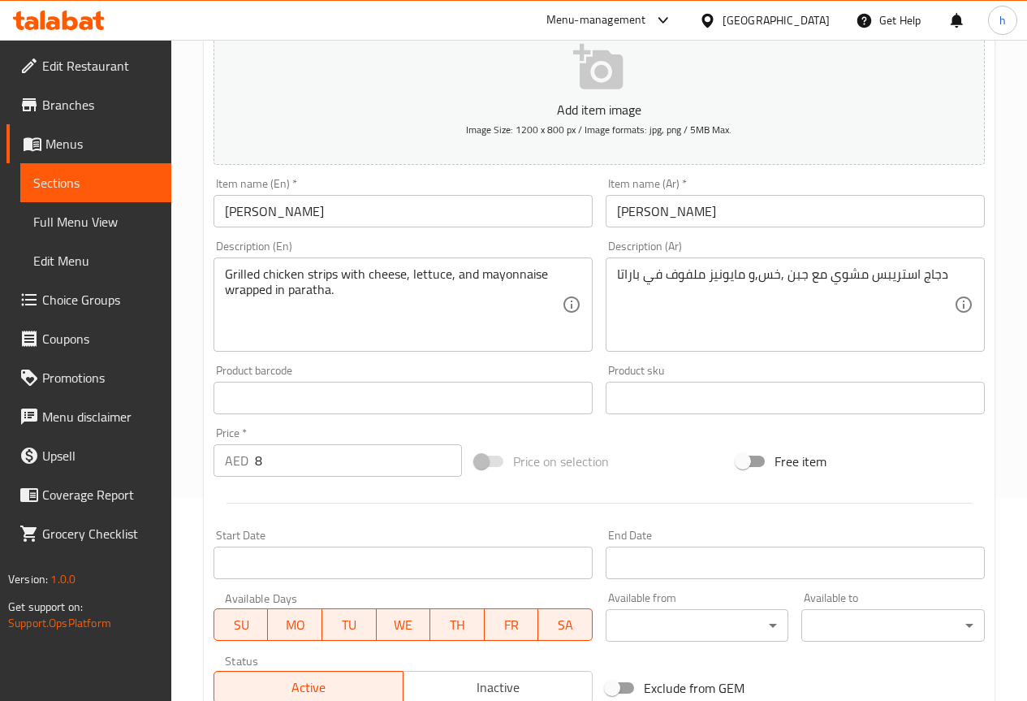
click at [123, 183] on span "Sections" at bounding box center [95, 182] width 125 height 19
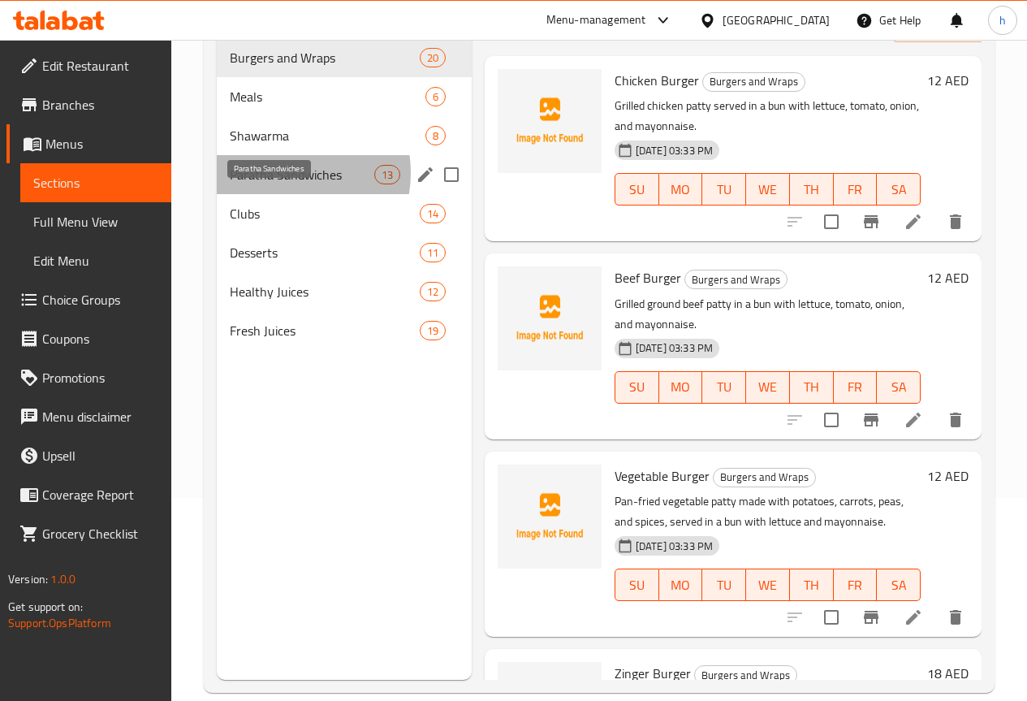
click at [283, 184] on span "Paratha Sandwiches" at bounding box center [302, 174] width 145 height 19
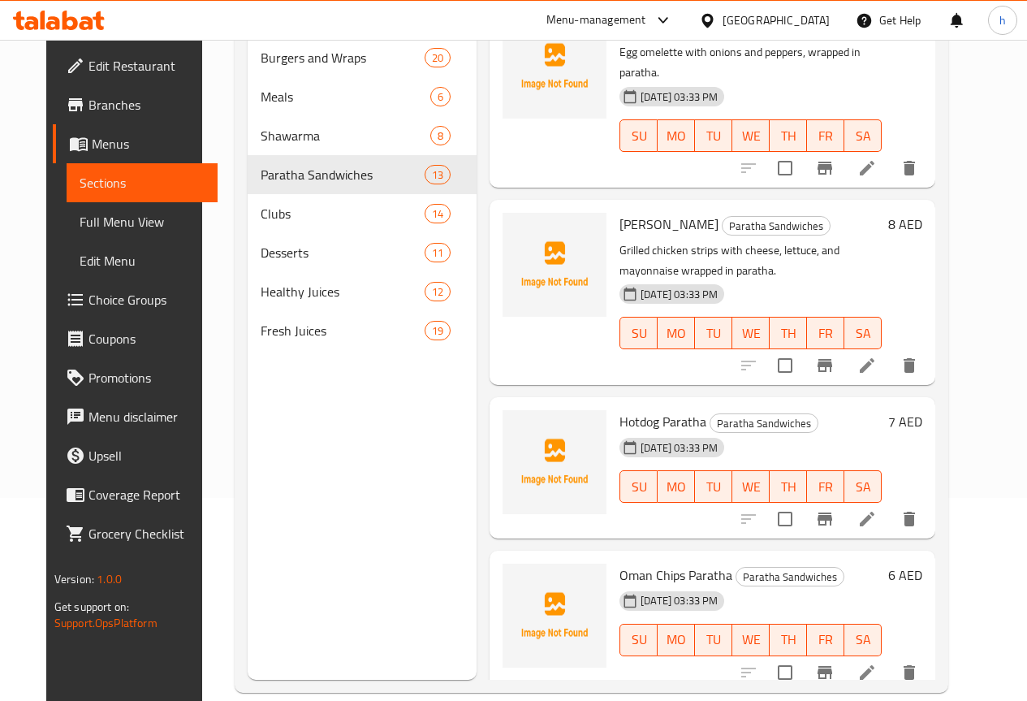
scroll to position [1597, 0]
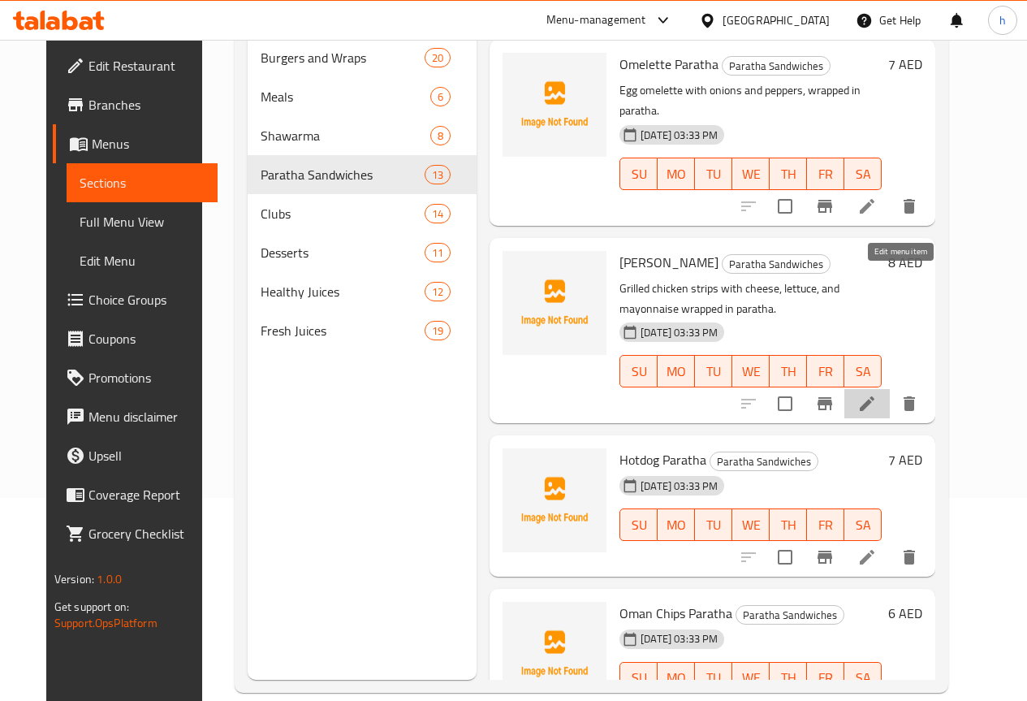
click at [877, 394] on icon at bounding box center [867, 403] width 19 height 19
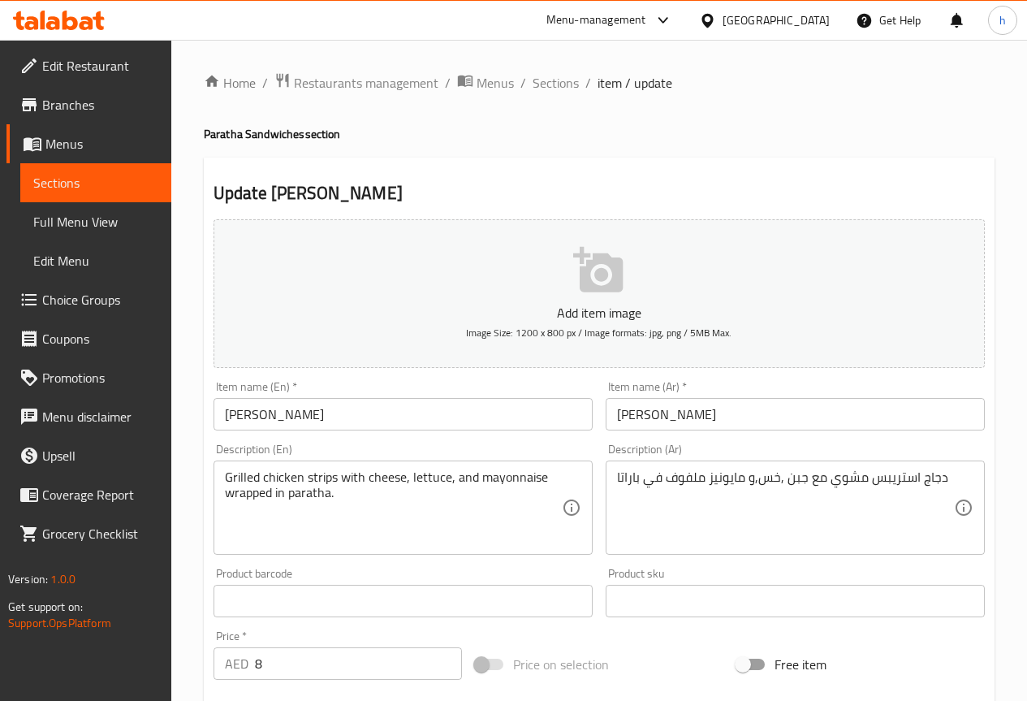
click at [76, 189] on span "Sections" at bounding box center [95, 182] width 125 height 19
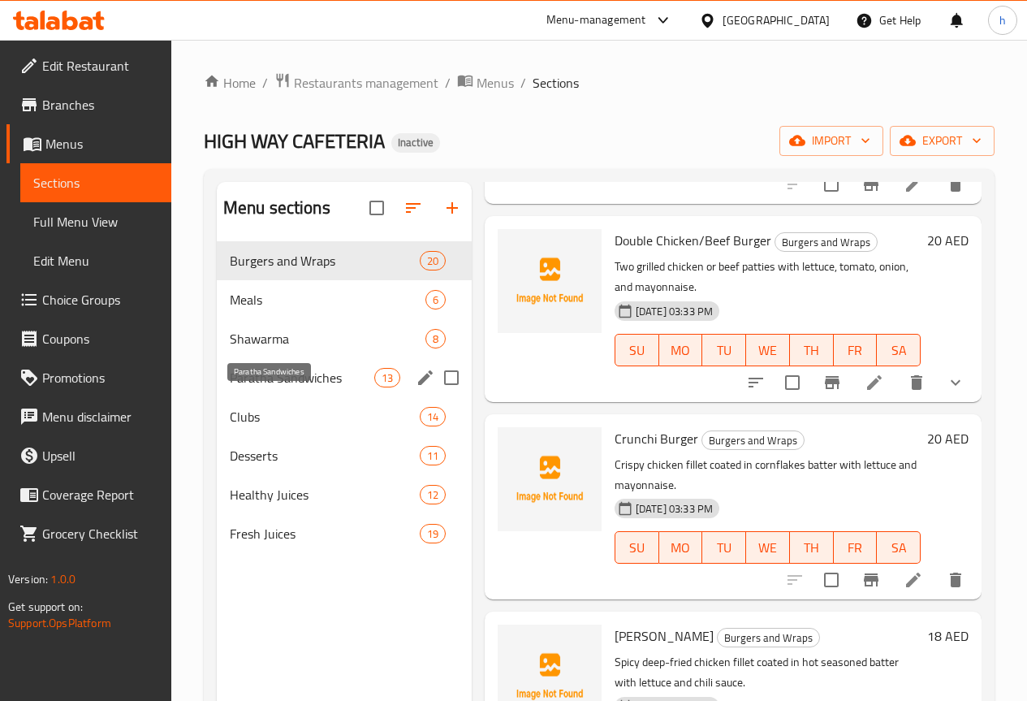
click at [253, 387] on span "Paratha Sandwiches" at bounding box center [302, 377] width 145 height 19
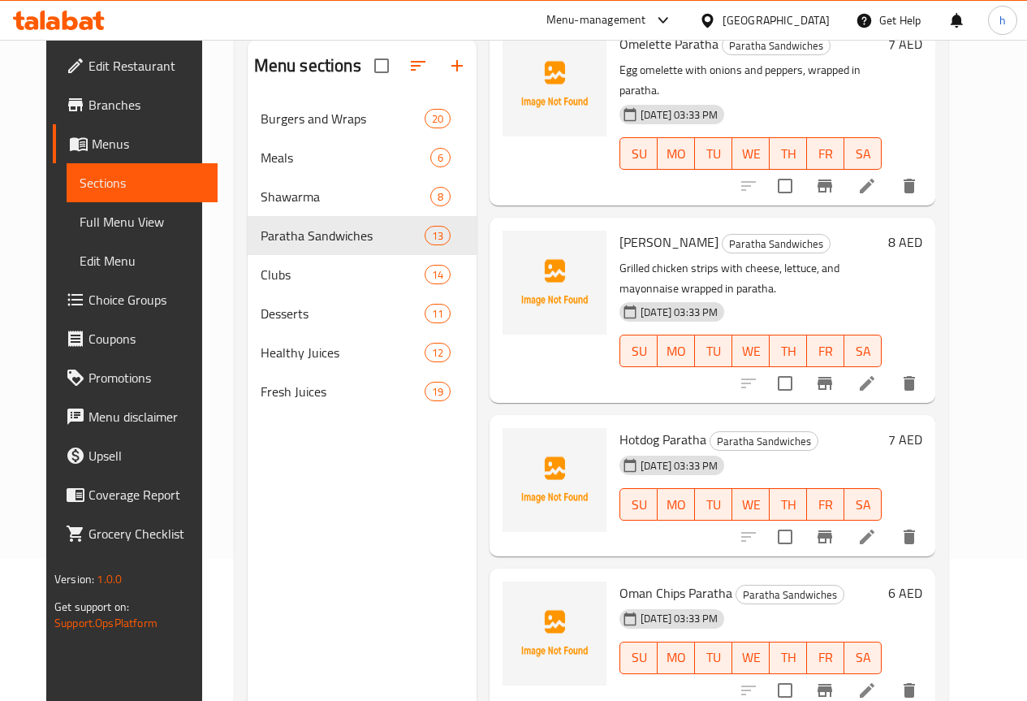
scroll to position [227, 0]
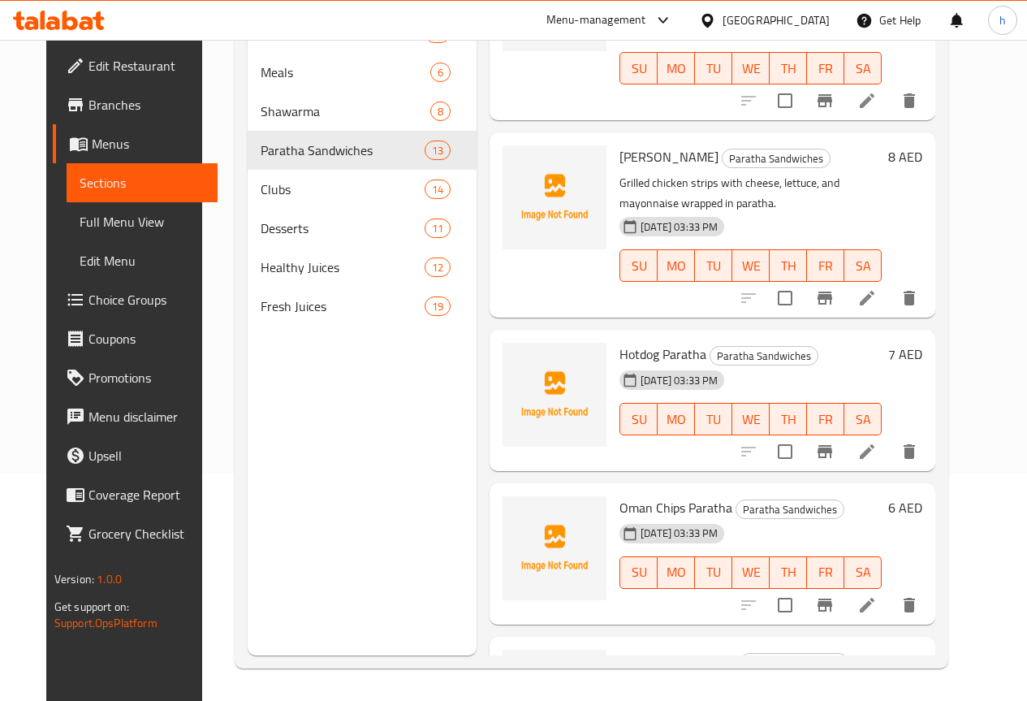
click at [877, 442] on icon at bounding box center [867, 451] width 19 height 19
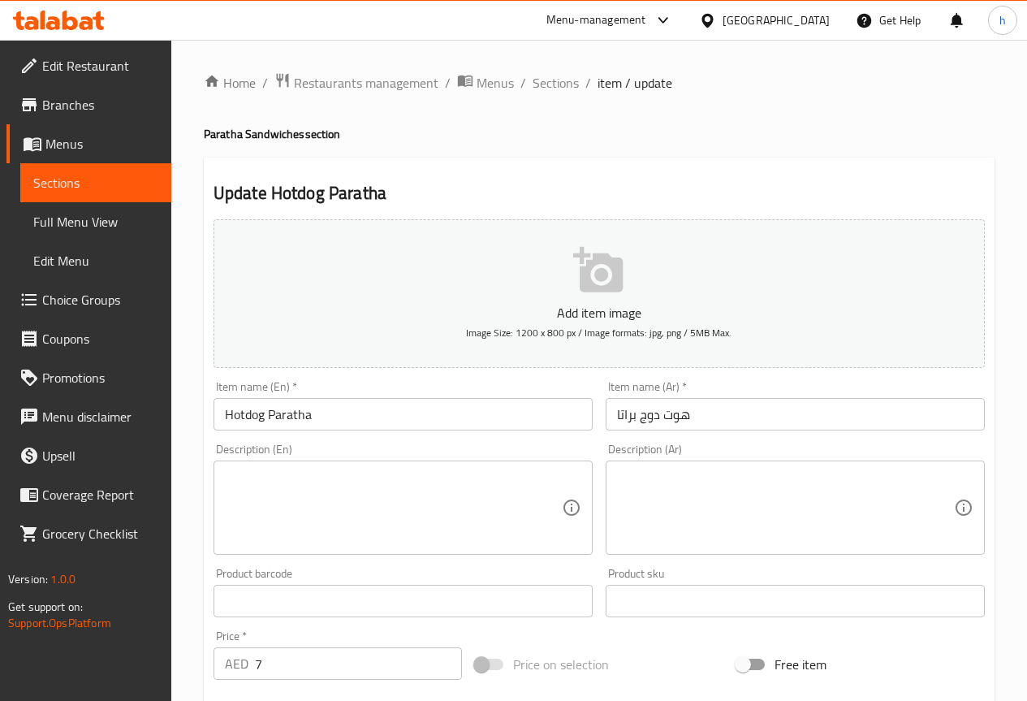
click at [326, 511] on textarea at bounding box center [393, 507] width 337 height 77
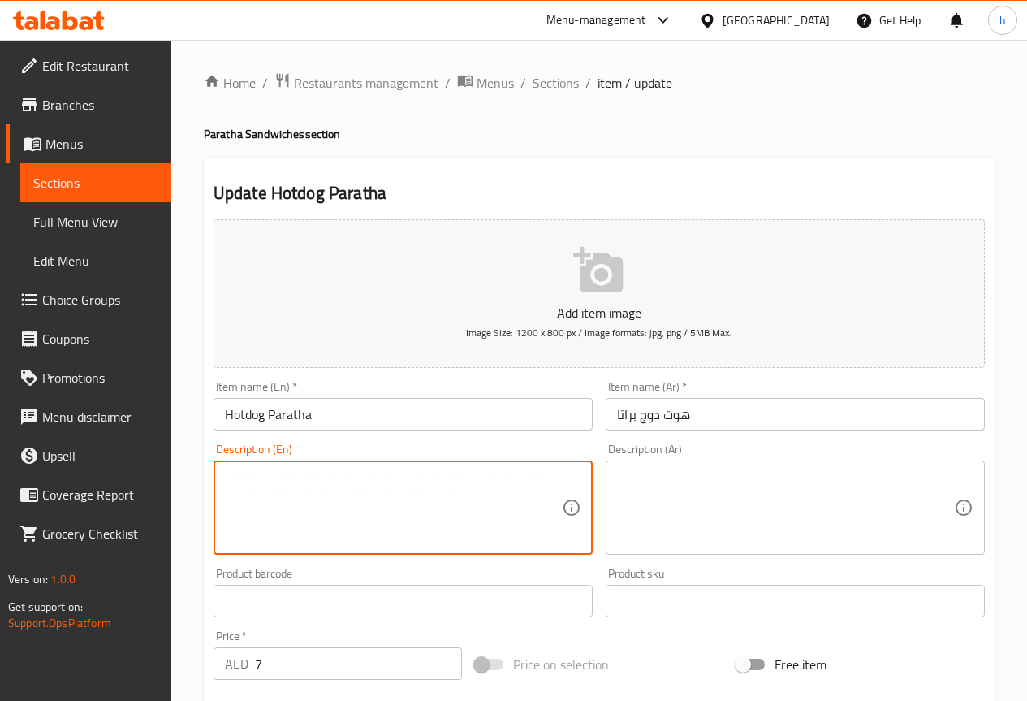
paste textarea "Grilled beef sausage wrapped in paratha with sautéed onions and ketchup."
click at [503, 475] on textarea "Grilled beef sausage wrapped in paratha with sautéed onions and ketchup." at bounding box center [393, 507] width 337 height 77
click at [479, 504] on textarea "Grilled beef sausage wrapped in paratha with sauteed onions and ketchup." at bounding box center [393, 507] width 337 height 77
type textarea "Grilled beef sausage wrapped in paratha with sauteed onions and ketchup."
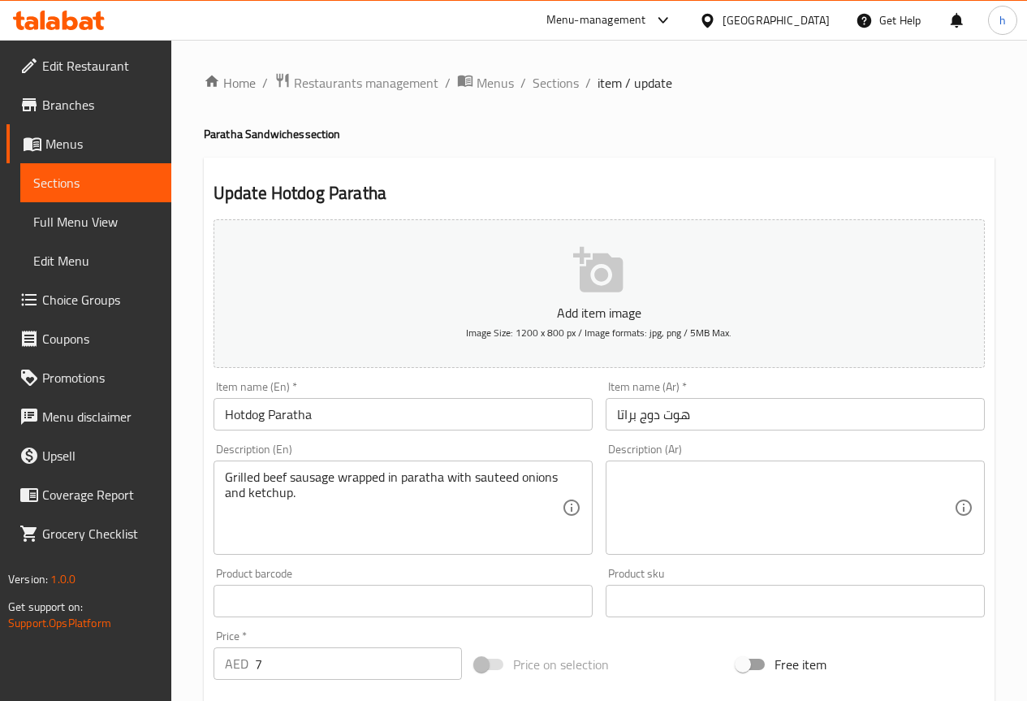
click at [102, 177] on span "Sections" at bounding box center [95, 182] width 125 height 19
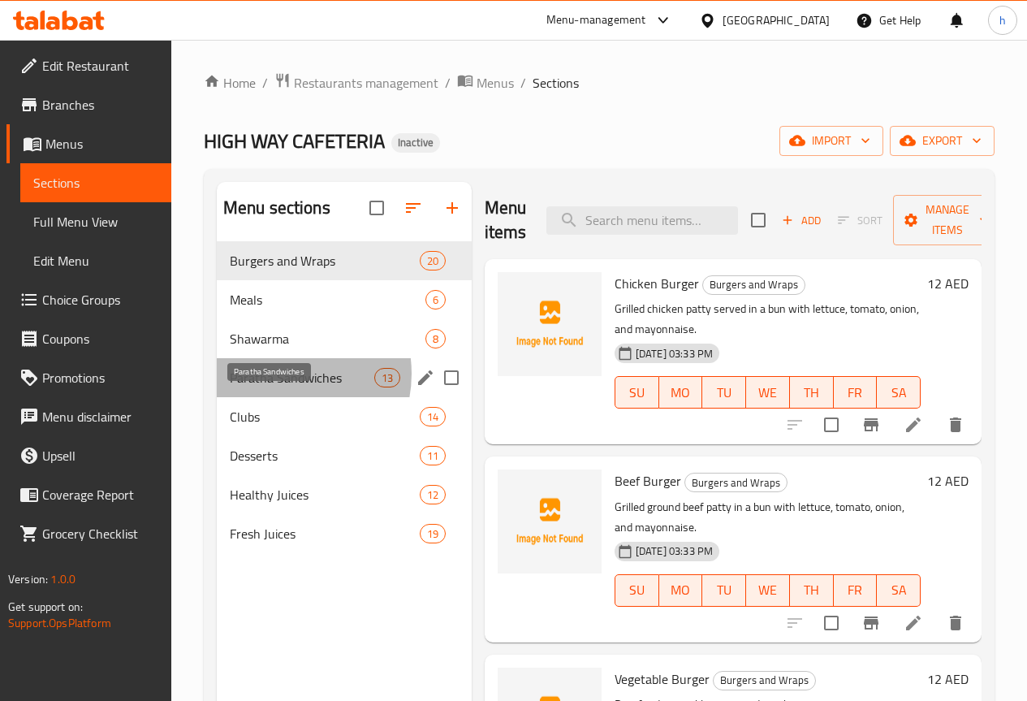
click at [279, 387] on span "Paratha Sandwiches" at bounding box center [302, 377] width 145 height 19
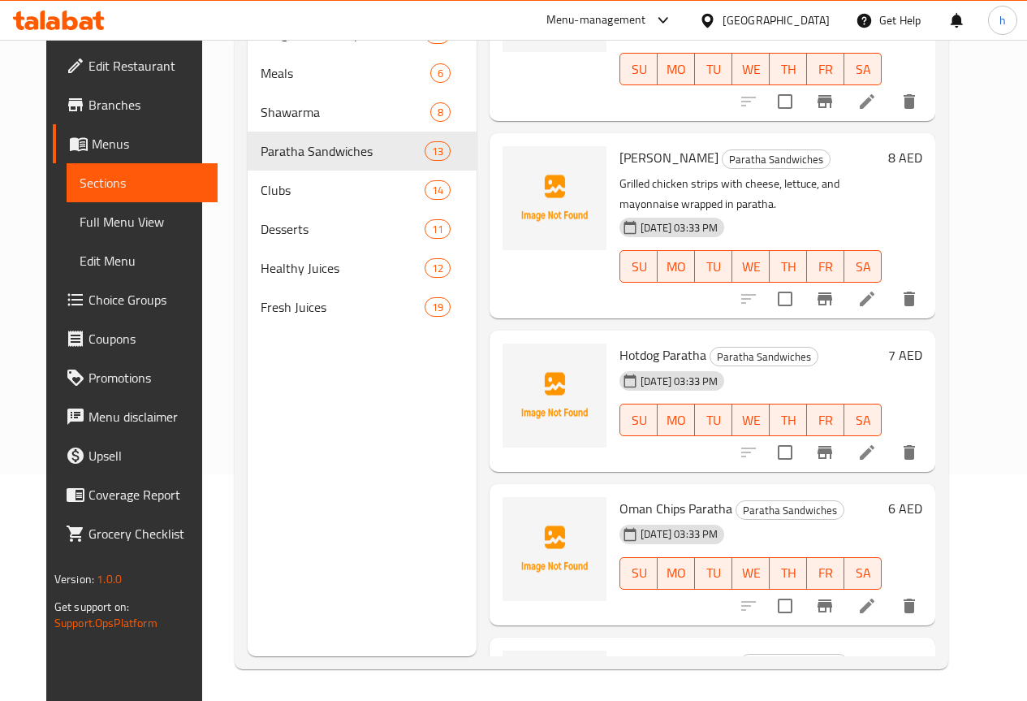
scroll to position [227, 0]
drag, startPoint x: 635, startPoint y: 232, endPoint x: 553, endPoint y: 231, distance: 82.0
click at [620, 342] on span "Hotdog Paratha" at bounding box center [663, 354] width 87 height 24
copy span "Hotdog Paratha"
click at [919, 442] on icon "delete" at bounding box center [909, 451] width 19 height 19
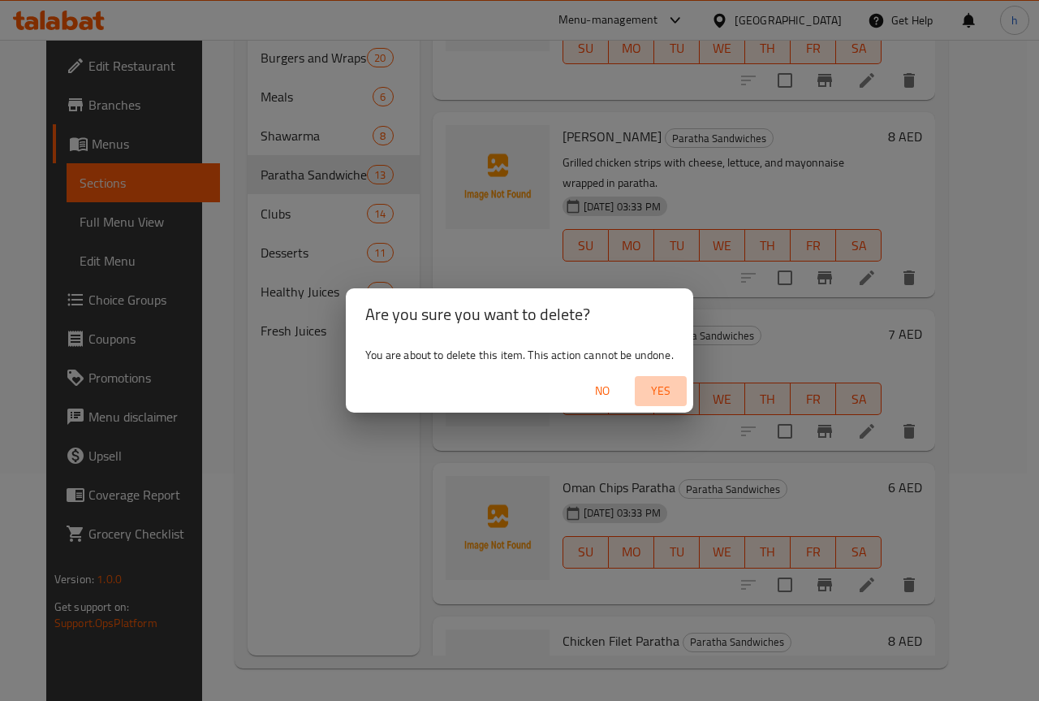
click at [677, 382] on span "Yes" at bounding box center [661, 391] width 39 height 20
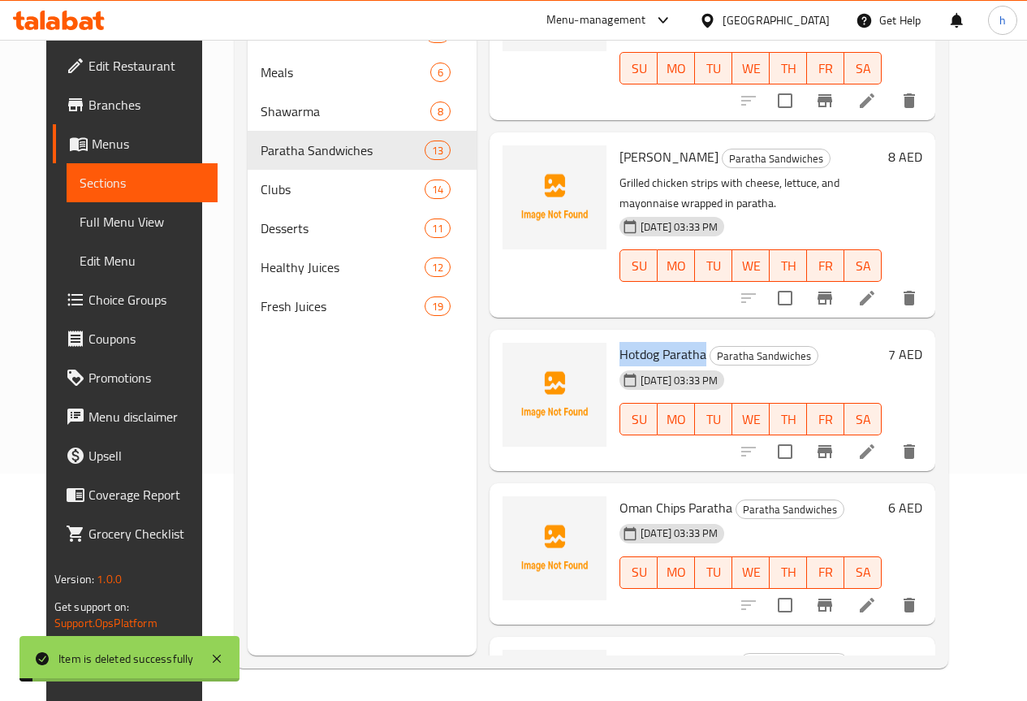
scroll to position [1526, 0]
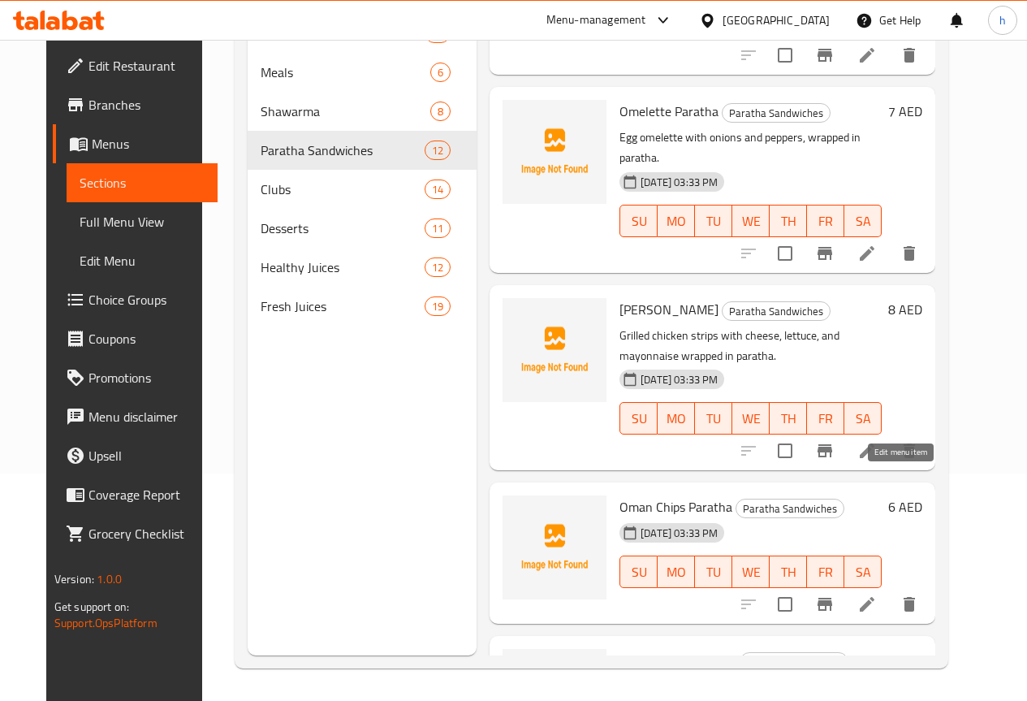
click at [875, 597] on icon at bounding box center [867, 604] width 15 height 15
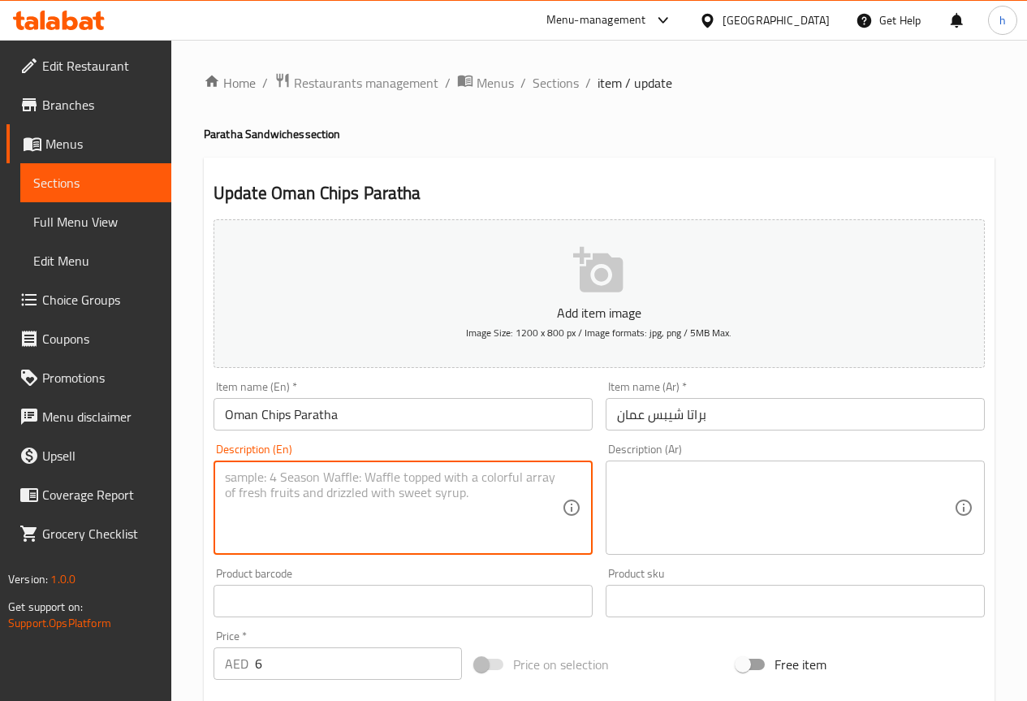
click at [445, 525] on textarea at bounding box center [393, 507] width 337 height 77
paste textarea "Crispy potato chips with cheese and mayonnaise wrapped in paratha."
type textarea "Crispy potato chips with cheese and mayonnaise wrapped in paratha."
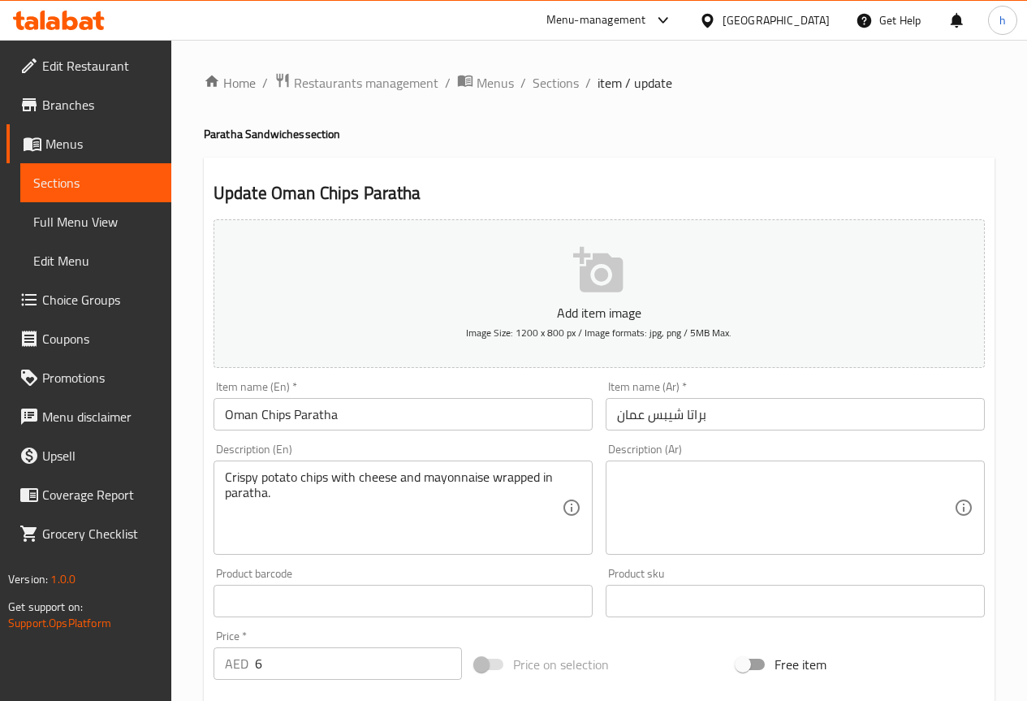
click at [716, 492] on textarea at bounding box center [785, 507] width 337 height 77
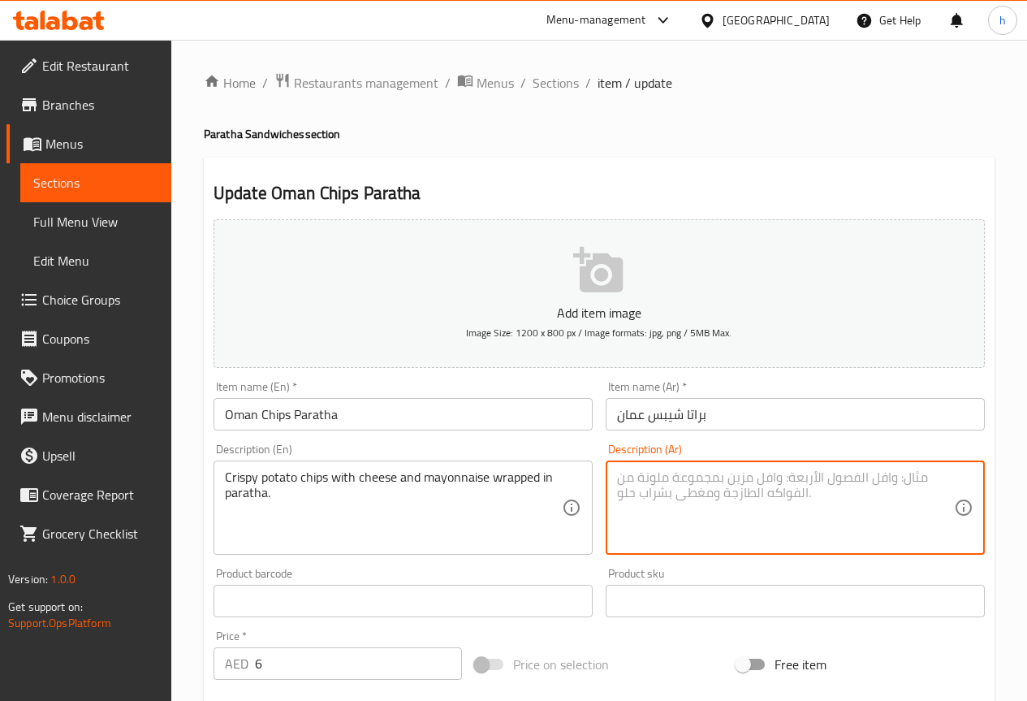
paste textarea "رقائق البطاطس المقرمشة مع الجبن والمايونيز ملفوفة في البراتا."
click at [930, 477] on textarea "رقائق البطاطس المقرمشة مع الجبن والمايونيز ملفوفة في البراتا." at bounding box center [785, 507] width 337 height 77
click at [935, 479] on textarea "رقائق البطاطس المقرمشة مع الجبن والمايونيز ملفوفة في البراتا." at bounding box center [785, 507] width 337 height 77
drag, startPoint x: 902, startPoint y: 480, endPoint x: 934, endPoint y: 480, distance: 31.7
click at [934, 480] on textarea "رقائق البطاطس المقرمشة مع الجبن والمايونيز ملفوفة في البراتا." at bounding box center [785, 507] width 337 height 77
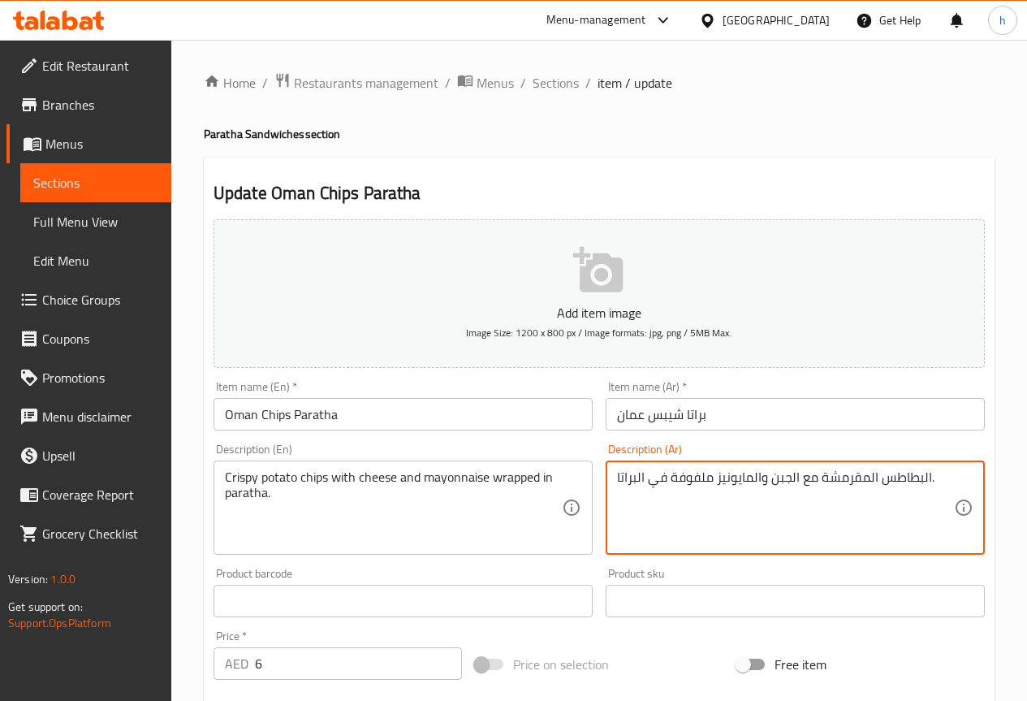
click at [933, 477] on textarea "البطاطس المقرمشة مع الجبن والمايونيز ملفوفة في البراتا." at bounding box center [785, 507] width 337 height 77
click at [882, 477] on textarea "بطاطس المقرمشة مع الجبن والمايونيز ملفوفة في البراتا." at bounding box center [785, 507] width 337 height 77
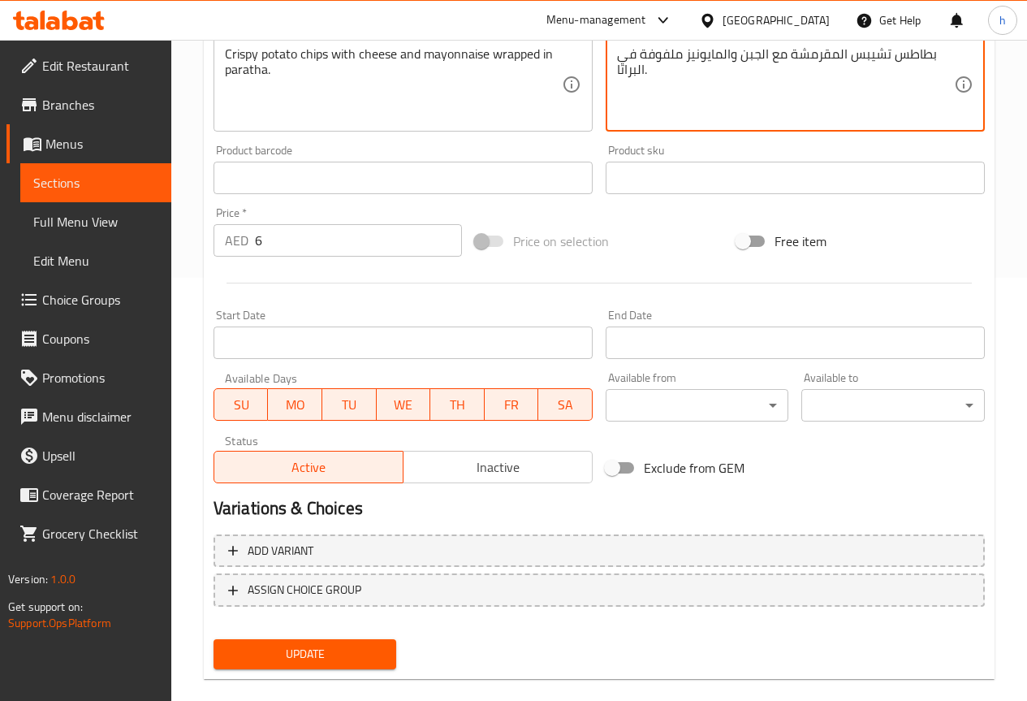
scroll to position [447, 0]
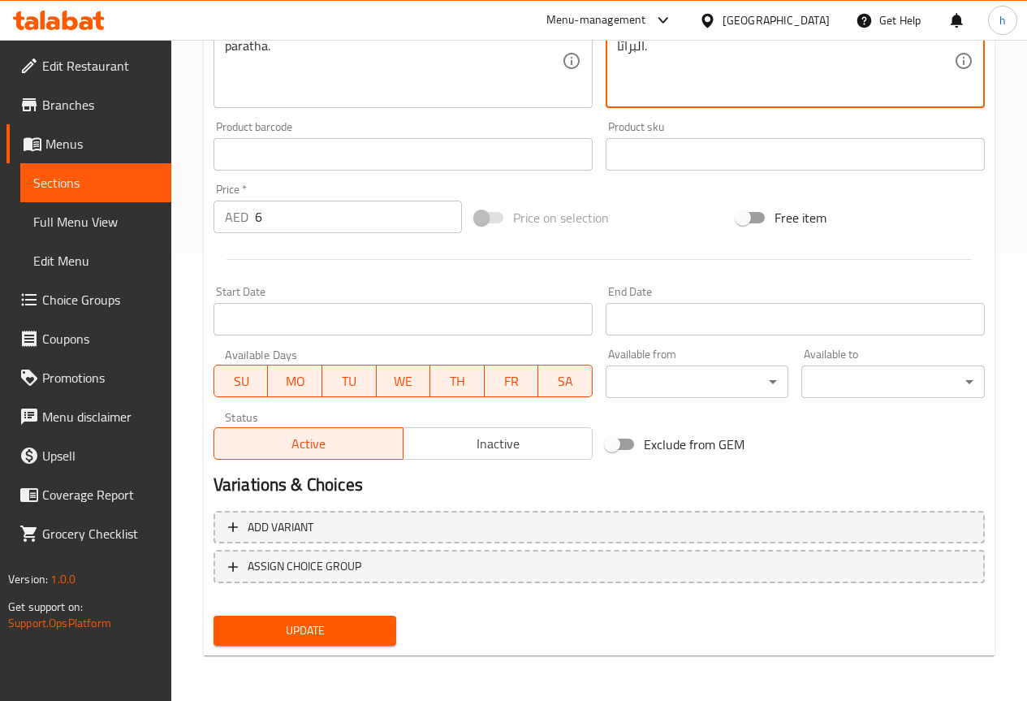
type textarea "بطاطس تشيبس المقرمشة مع الجبن والمايونيز ملفوفة في البراتا."
click at [348, 629] on span "Update" at bounding box center [306, 630] width 158 height 20
click at [56, 182] on span "Sections" at bounding box center [95, 182] width 125 height 19
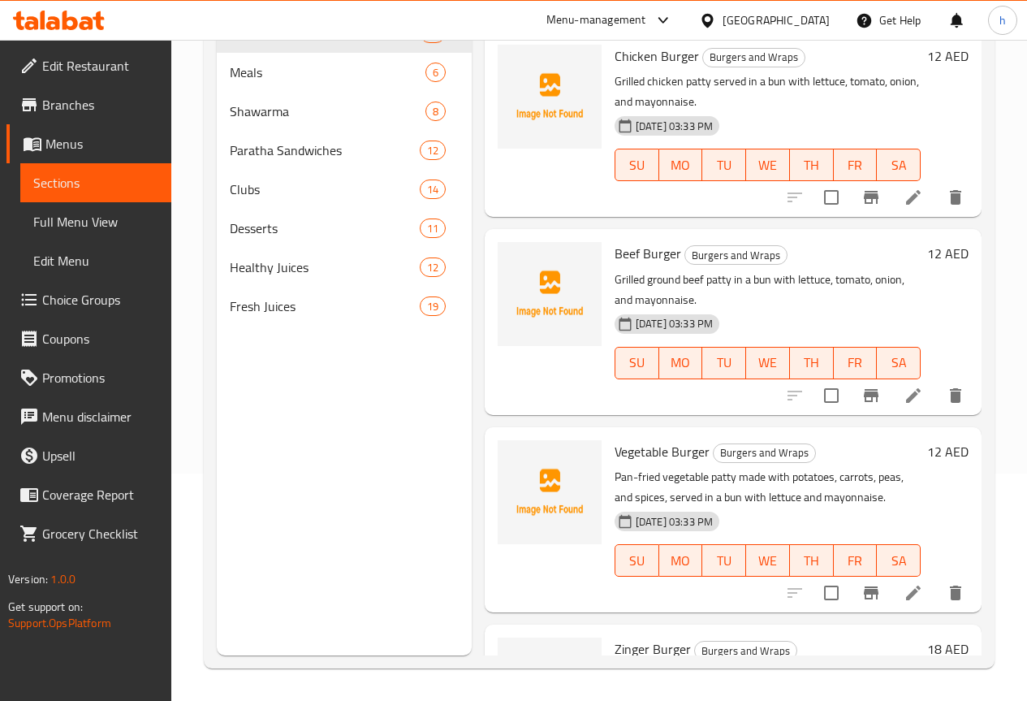
scroll to position [227, 0]
click at [267, 160] on span "Paratha Sandwiches" at bounding box center [302, 149] width 145 height 19
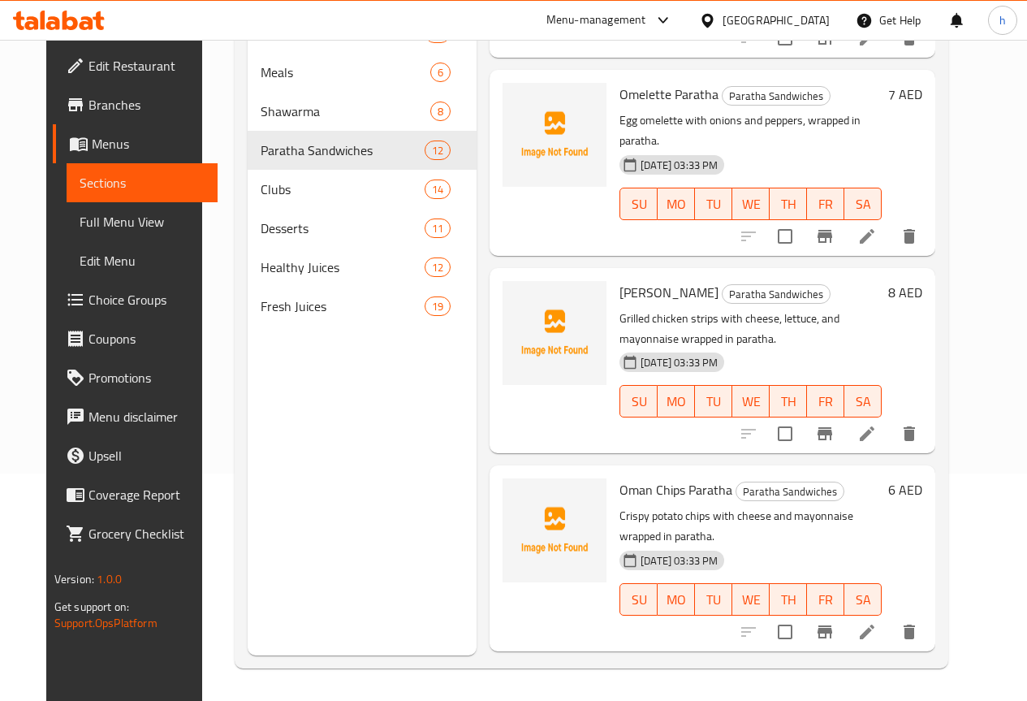
scroll to position [1550, 0]
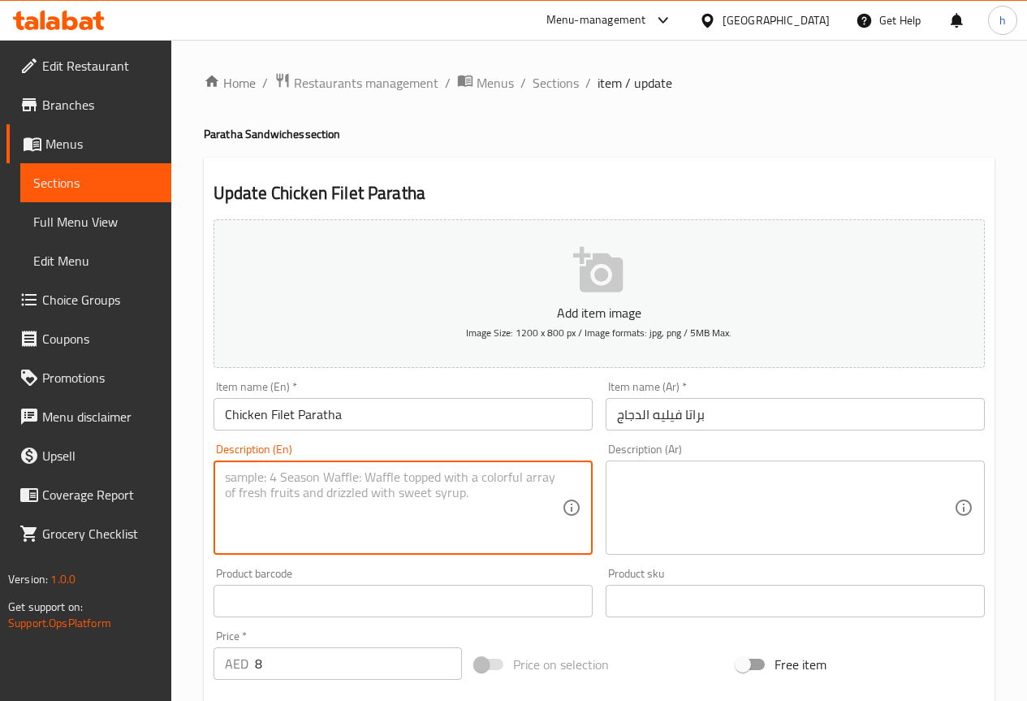
click at [269, 508] on textarea at bounding box center [393, 507] width 337 height 77
paste textarea "Grilled chicken breast filet wrapped in paratha with lettuce and garlic sauce."
type textarea "Grilled chicken breast filet wrapped in paratha with lettuce and garlic sauce."
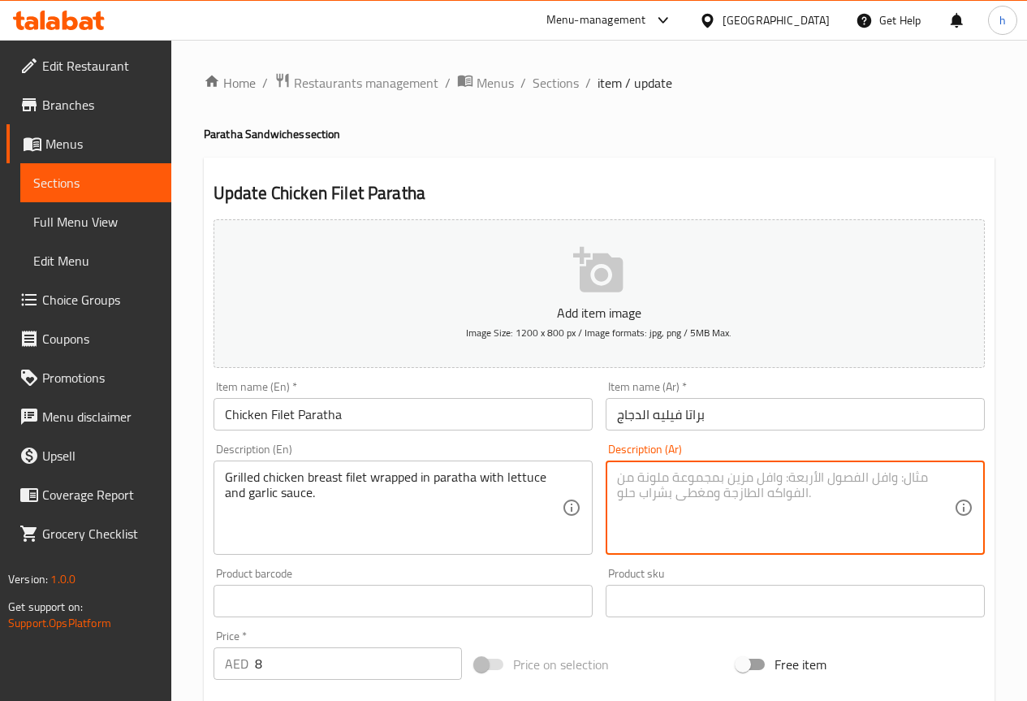
click at [667, 506] on textarea at bounding box center [785, 507] width 337 height 77
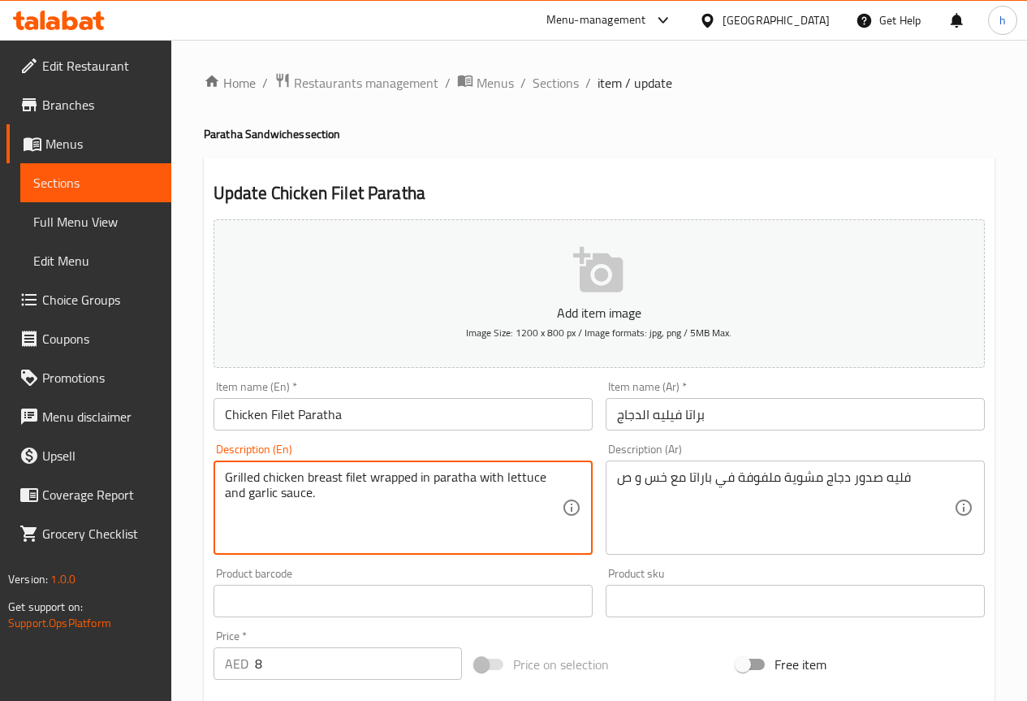
drag, startPoint x: 309, startPoint y: 496, endPoint x: 246, endPoint y: 496, distance: 63.3
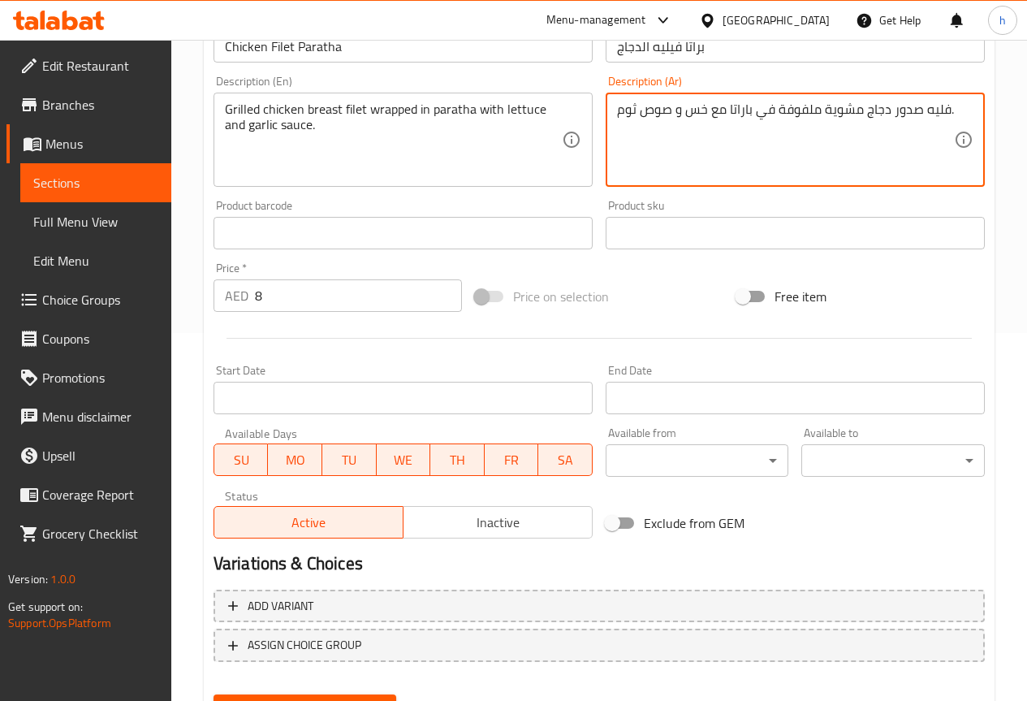
scroll to position [447, 0]
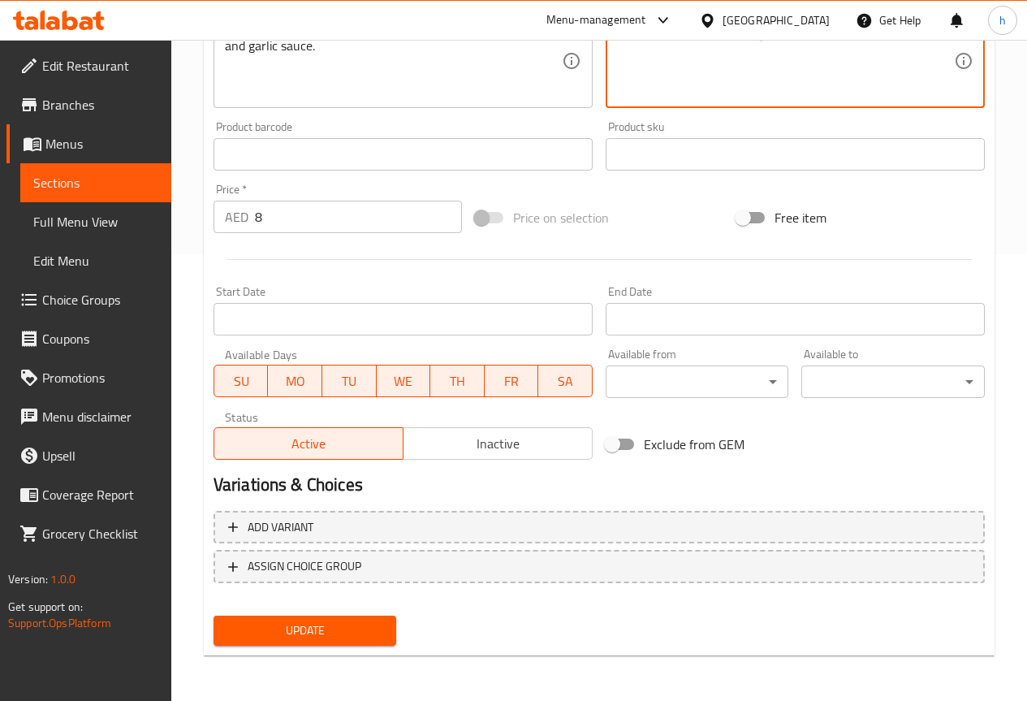
type textarea "فليه صدور دجاج مشوية ملفوفة في باراتا مع خس و صوص ثوم."
click at [295, 641] on span "Update" at bounding box center [306, 630] width 158 height 20
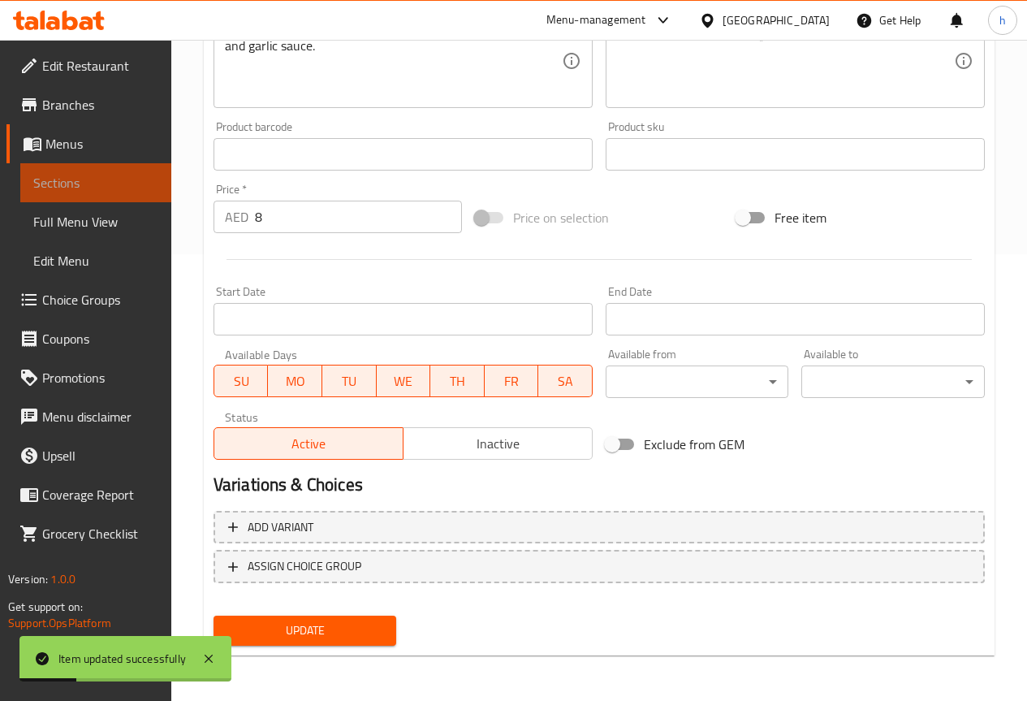
click at [97, 175] on span "Sections" at bounding box center [95, 182] width 125 height 19
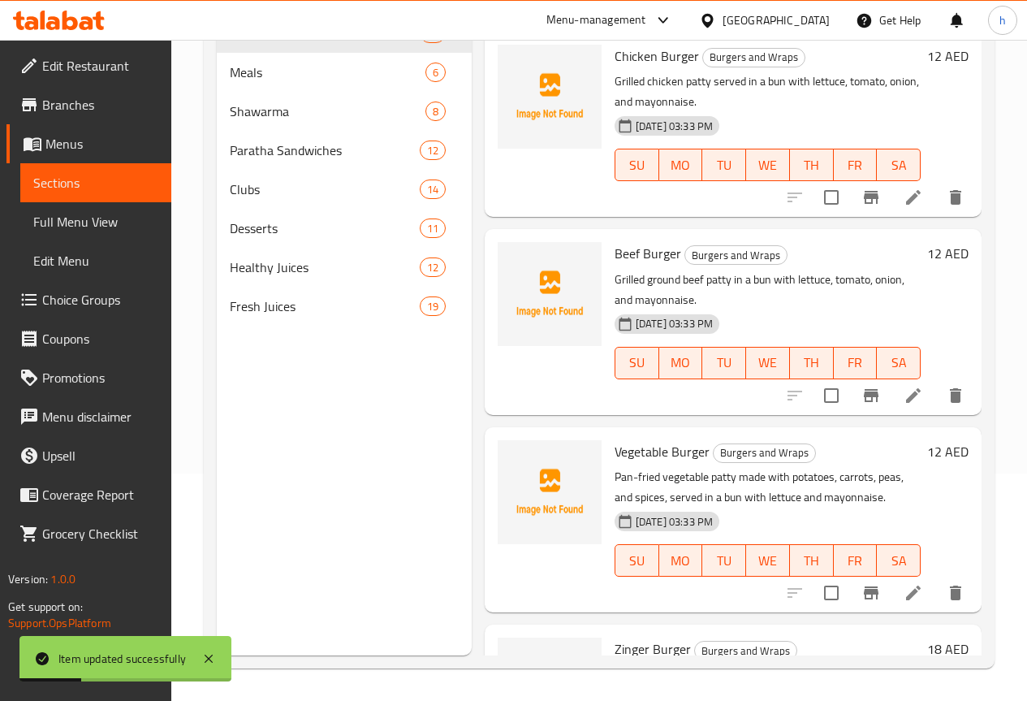
scroll to position [227, 0]
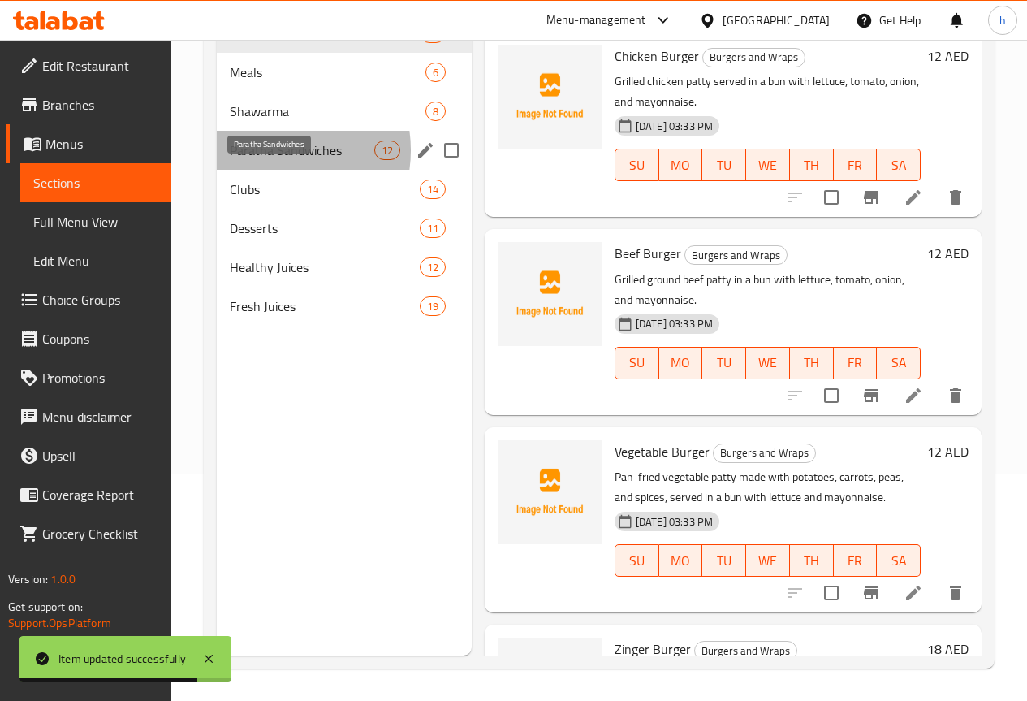
click at [268, 160] on span "Paratha Sandwiches" at bounding box center [302, 149] width 145 height 19
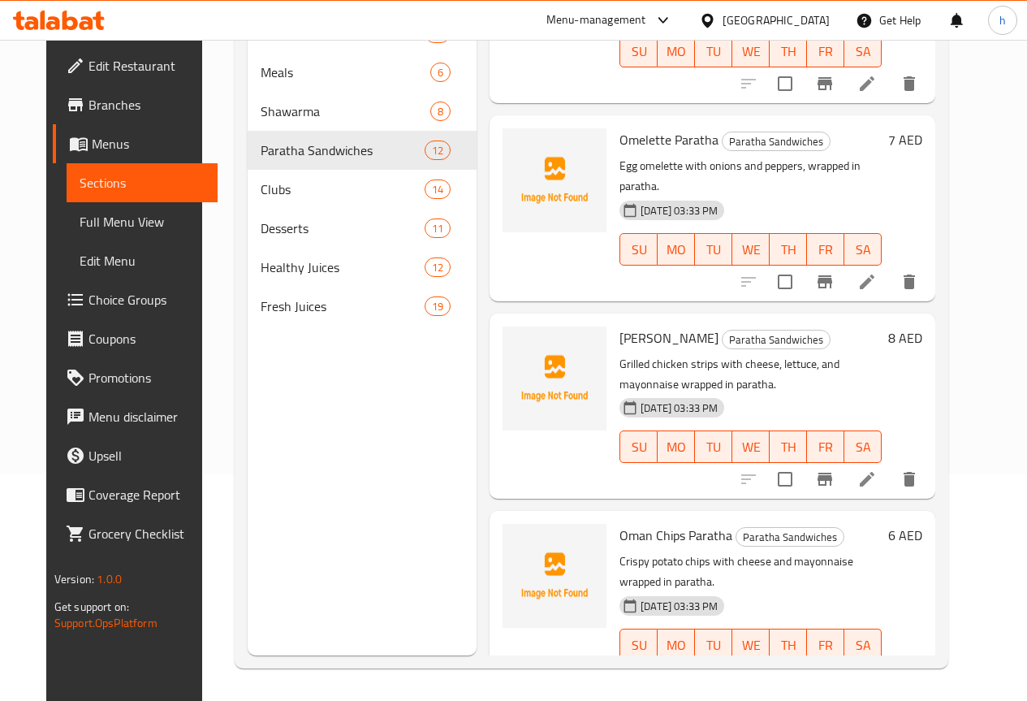
scroll to position [1574, 0]
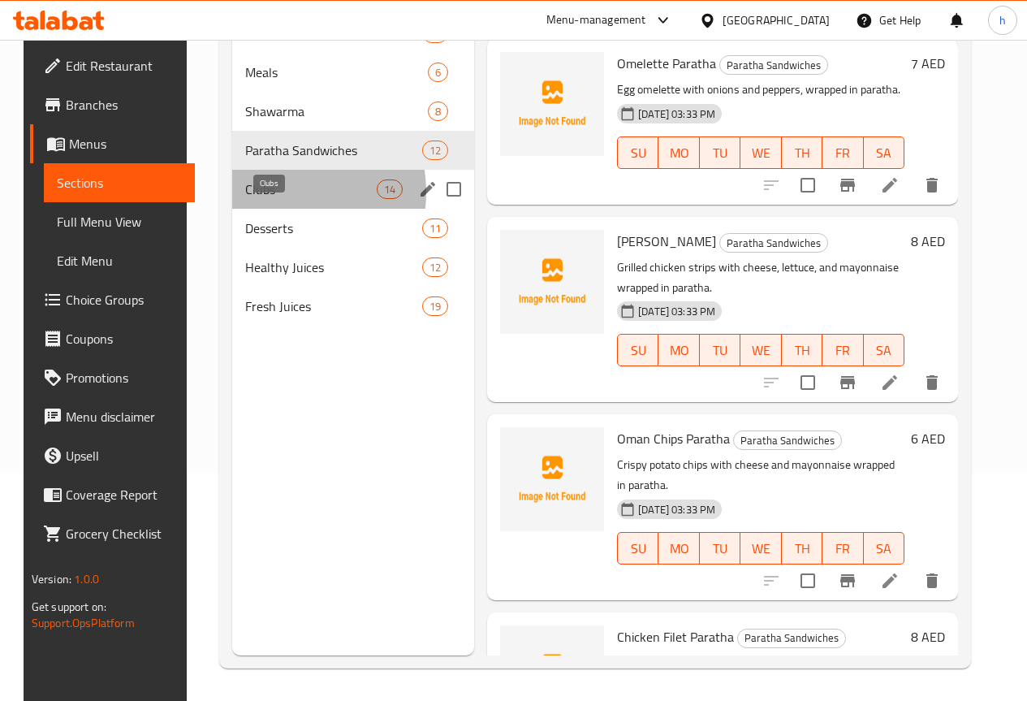
click at [261, 199] on span "Clubs" at bounding box center [311, 188] width 132 height 19
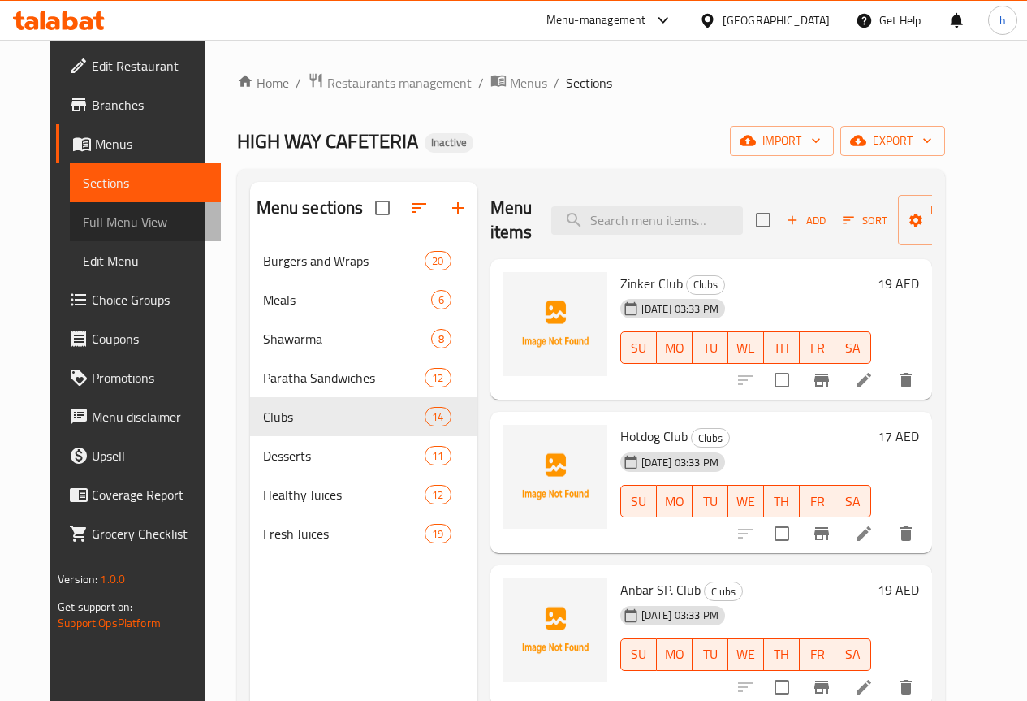
click at [92, 218] on span "Full Menu View" at bounding box center [145, 221] width 125 height 19
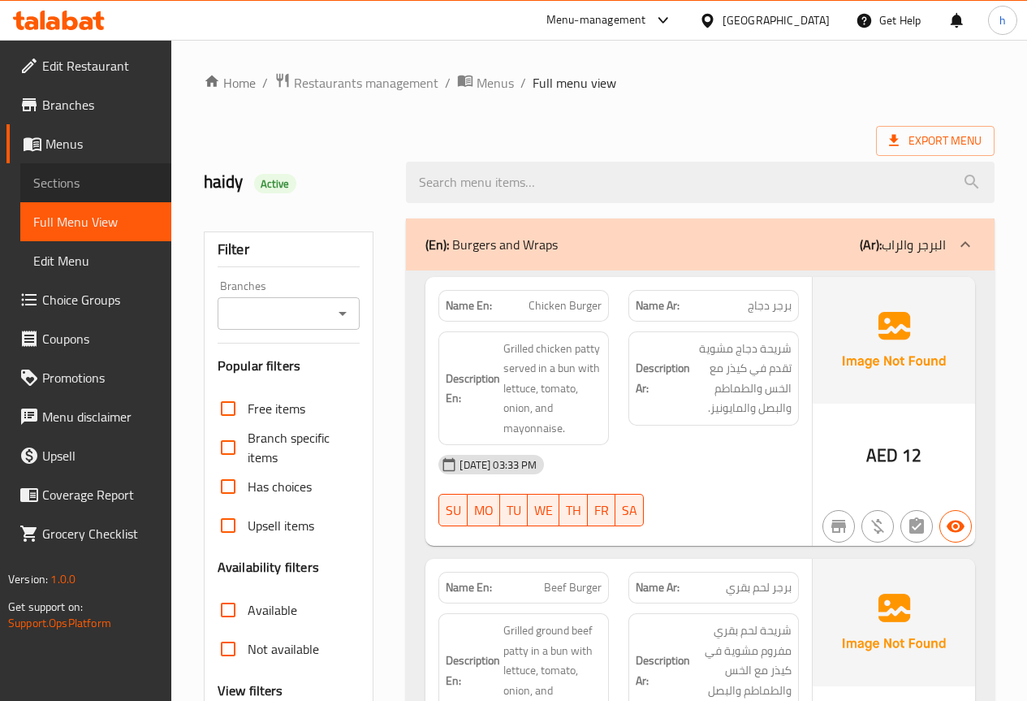
click at [97, 181] on span "Sections" at bounding box center [95, 182] width 125 height 19
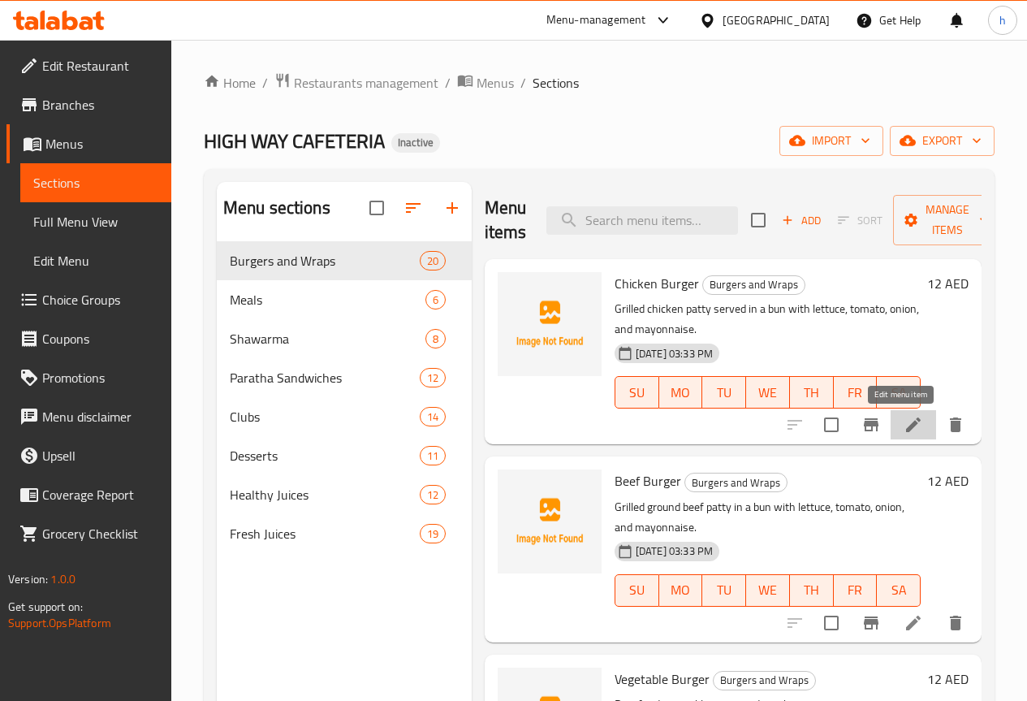
click at [904, 423] on icon at bounding box center [913, 424] width 19 height 19
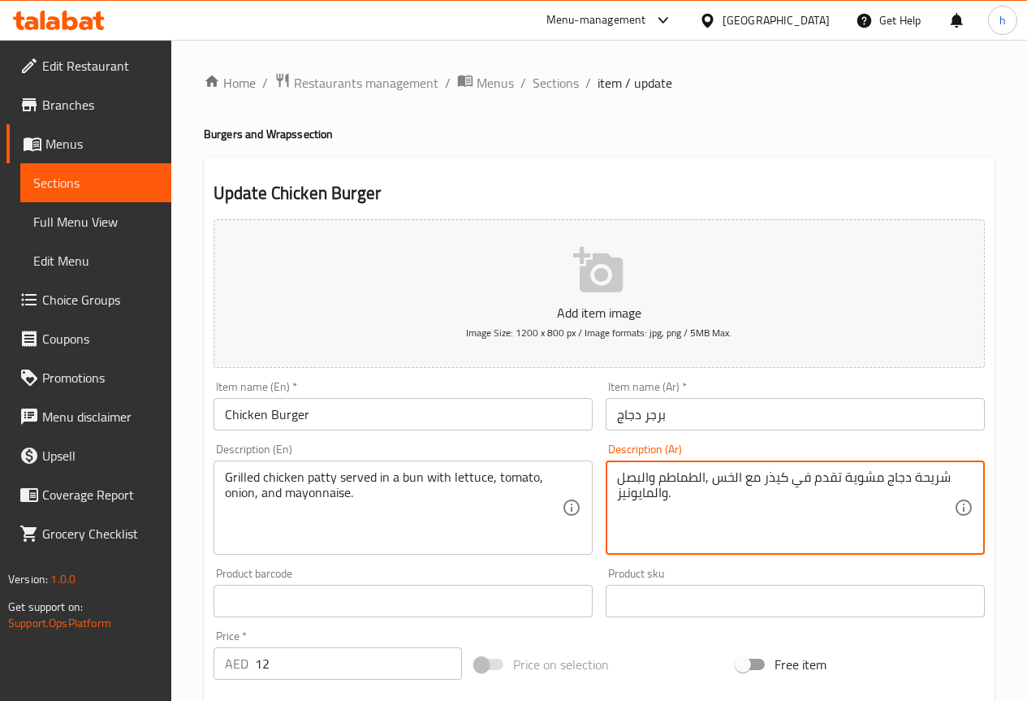
click at [650, 478] on textarea "شريحة دجاج مشوية تقدم في كيذر مع الخس ,الطماطم والبصل والمايونيز." at bounding box center [785, 507] width 337 height 77
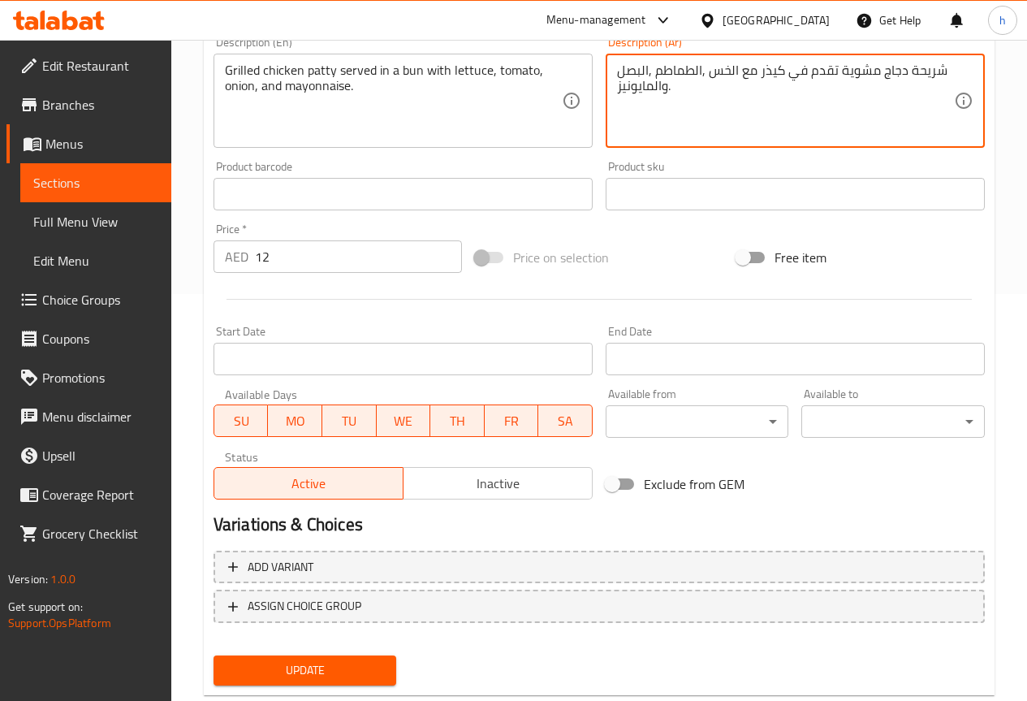
scroll to position [447, 0]
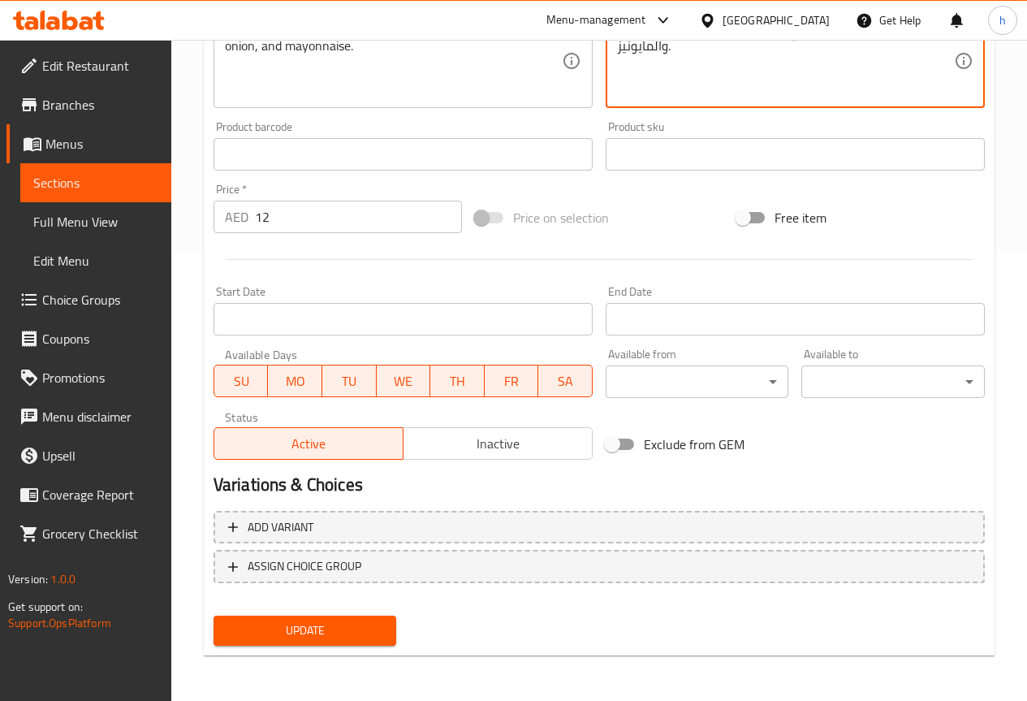
type textarea "شريحة دجاج مشوية تقدم في كيذر مع الخس ,الطماطم ,البصل والمايونيز."
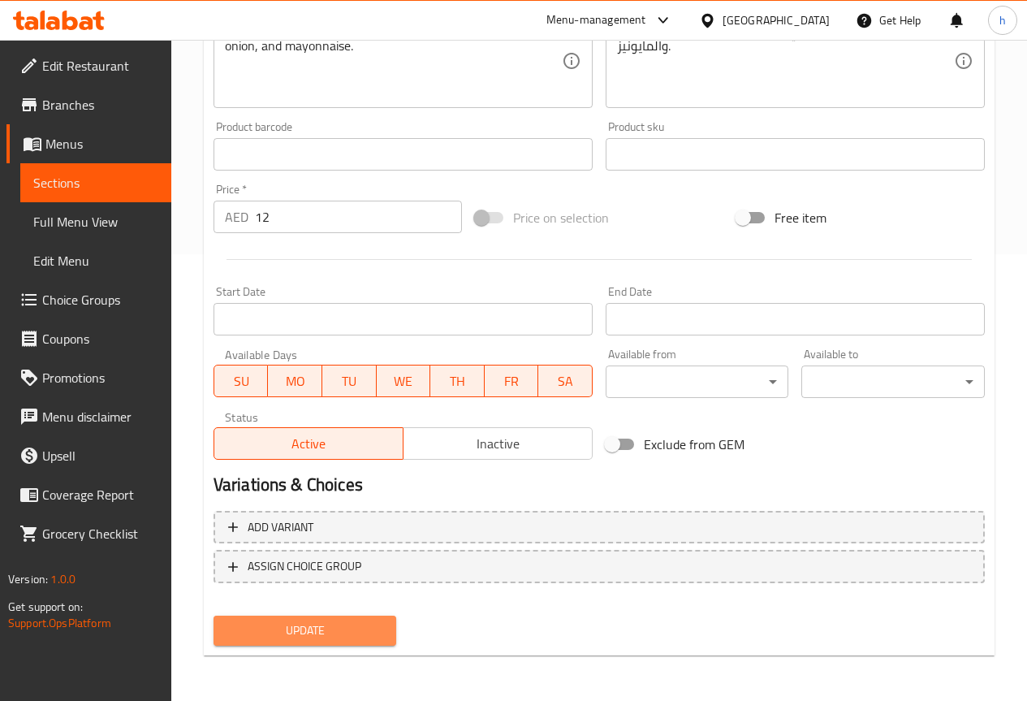
click at [375, 633] on span "Update" at bounding box center [306, 630] width 158 height 20
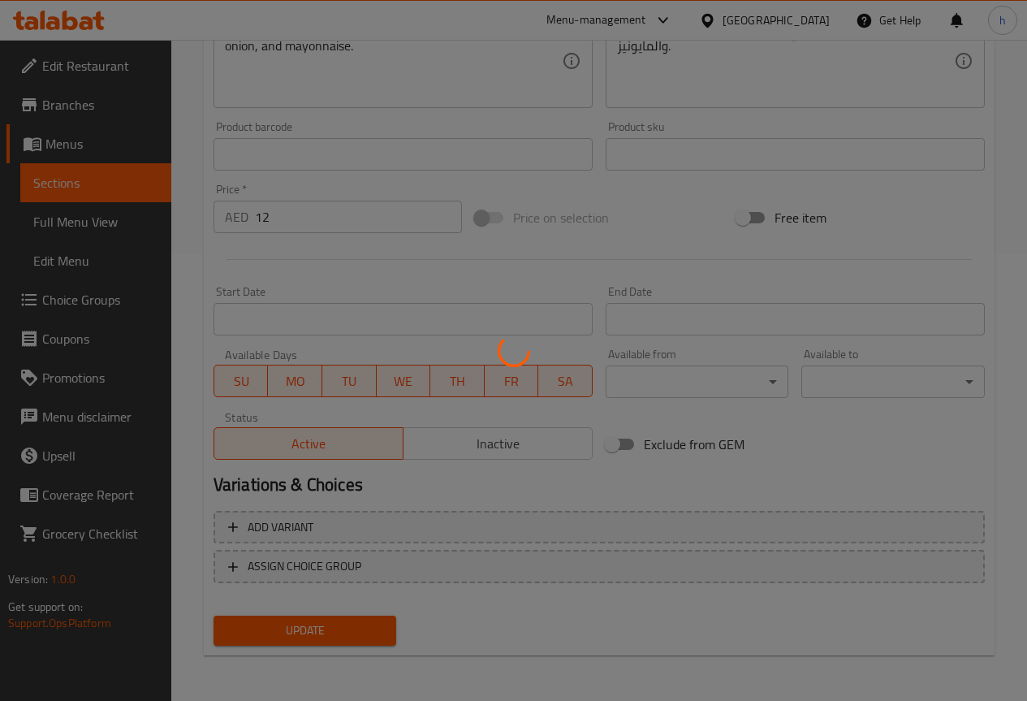
click at [108, 180] on div at bounding box center [513, 350] width 1027 height 701
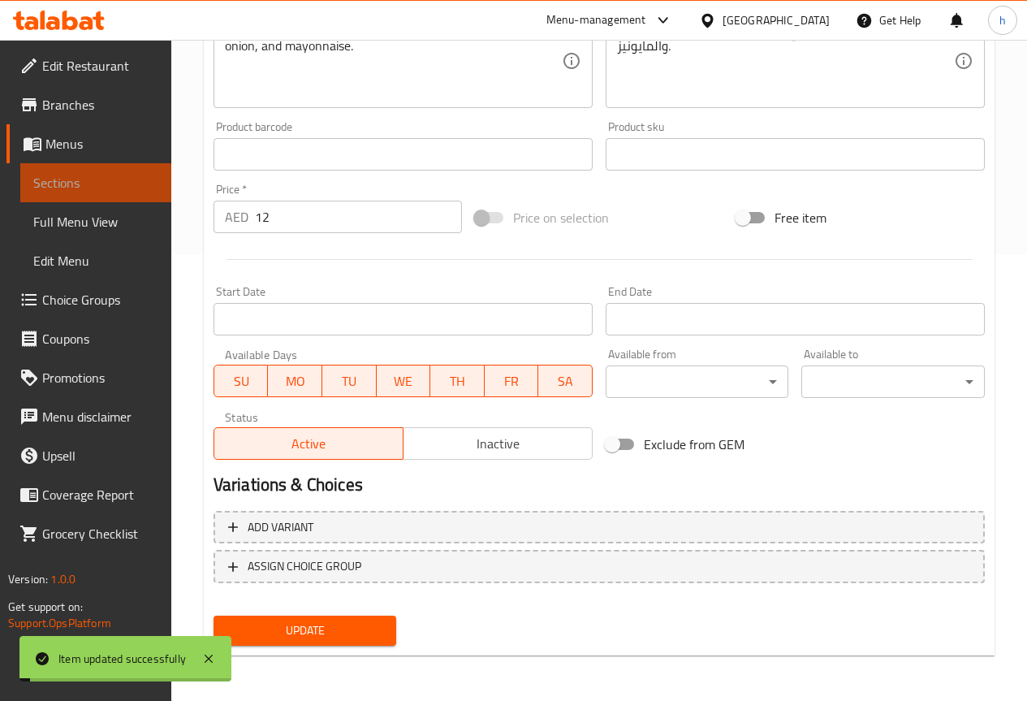
click at [108, 180] on span "Sections" at bounding box center [95, 182] width 125 height 19
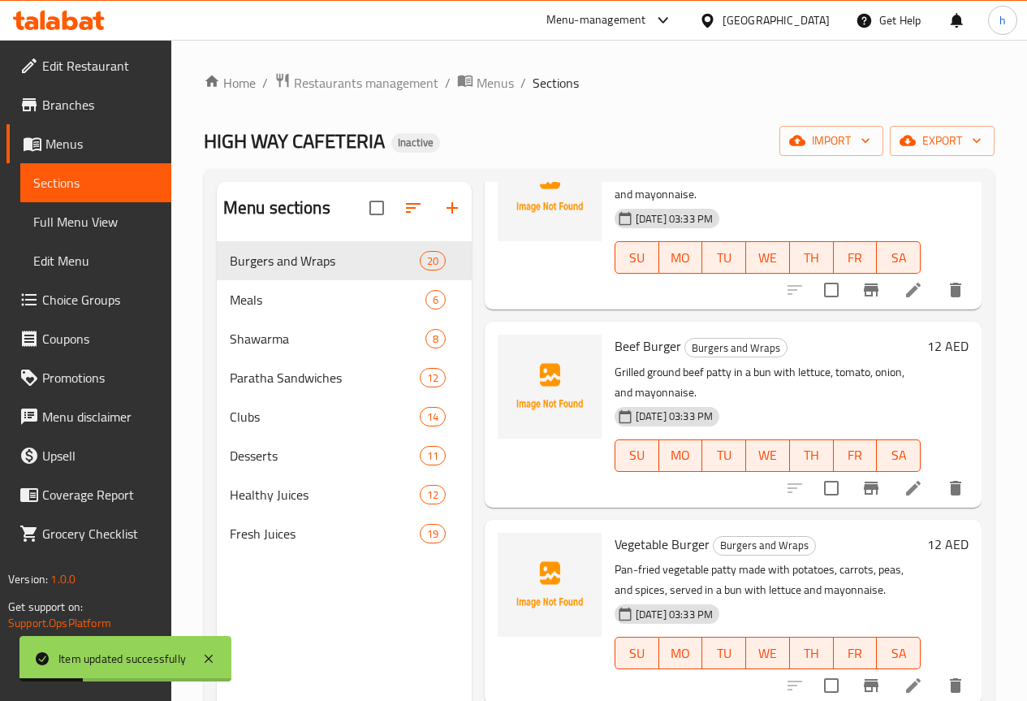
scroll to position [244, 0]
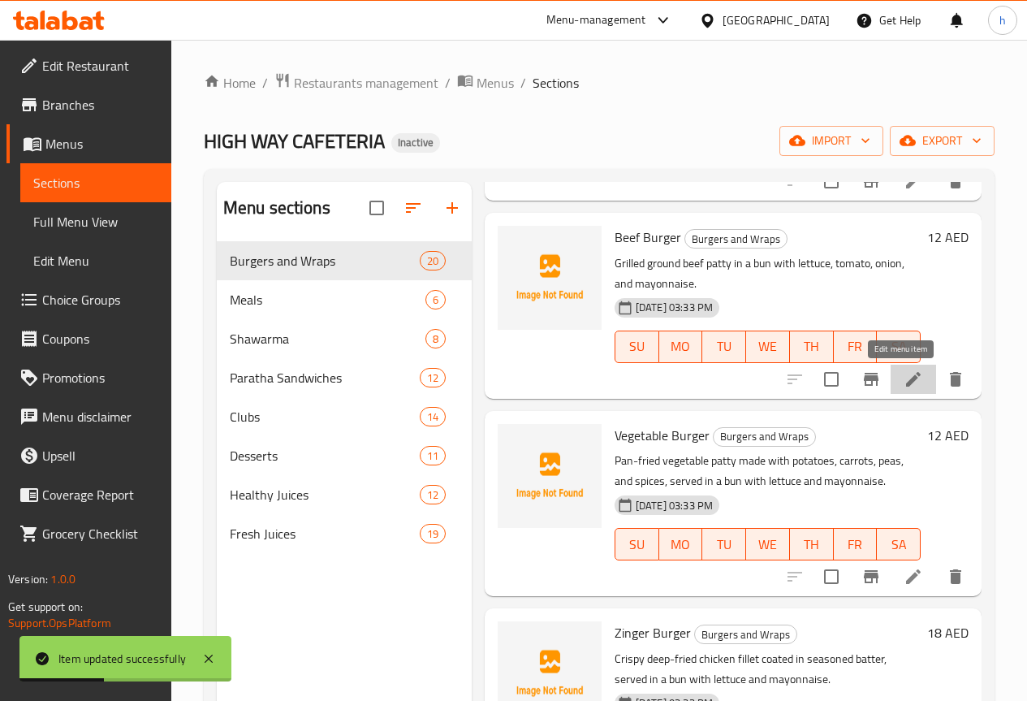
click at [906, 380] on icon at bounding box center [913, 379] width 15 height 15
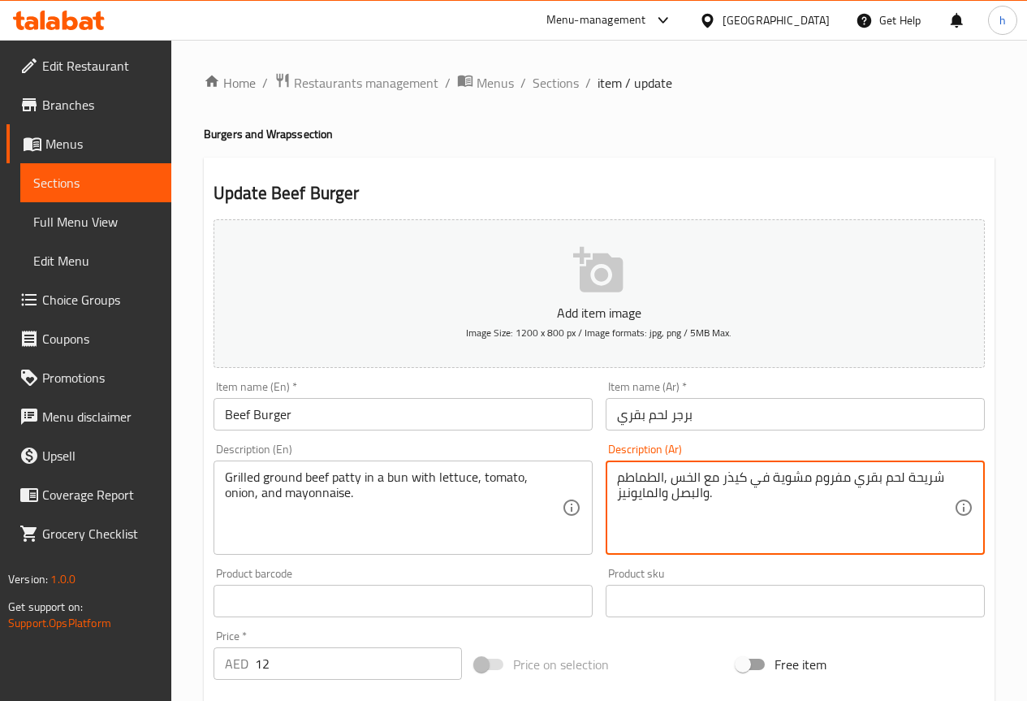
click at [702, 496] on textarea "شريحة لحم بقري مفروم مشوية في كيذر مع الخس ,الطماطم والبصل والمايونيز." at bounding box center [785, 507] width 337 height 77
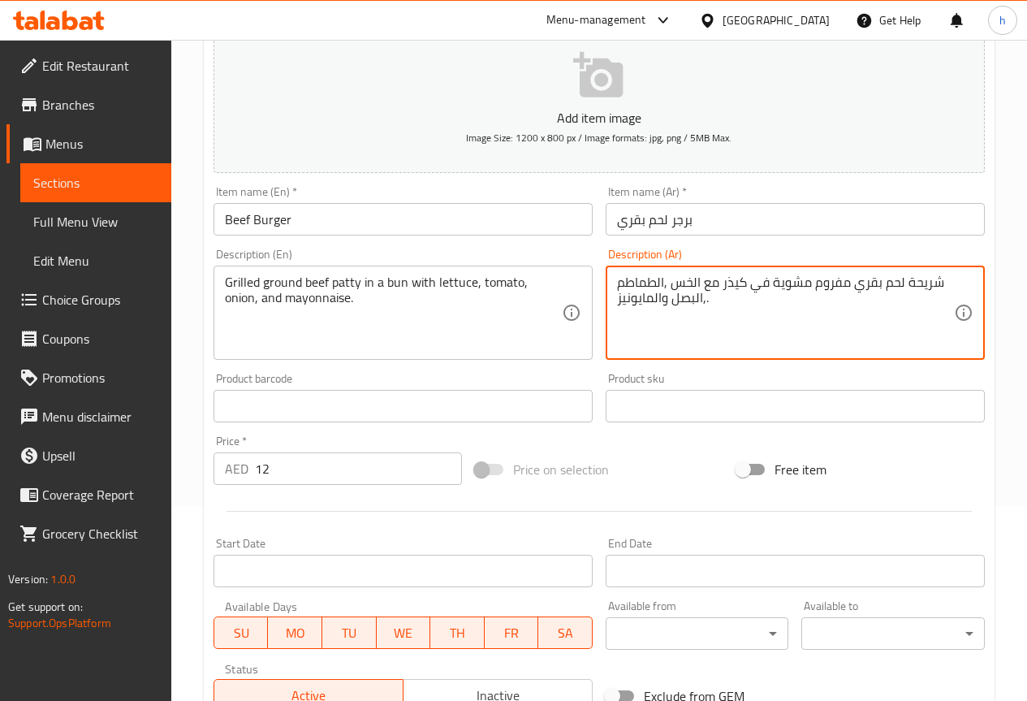
scroll to position [447, 0]
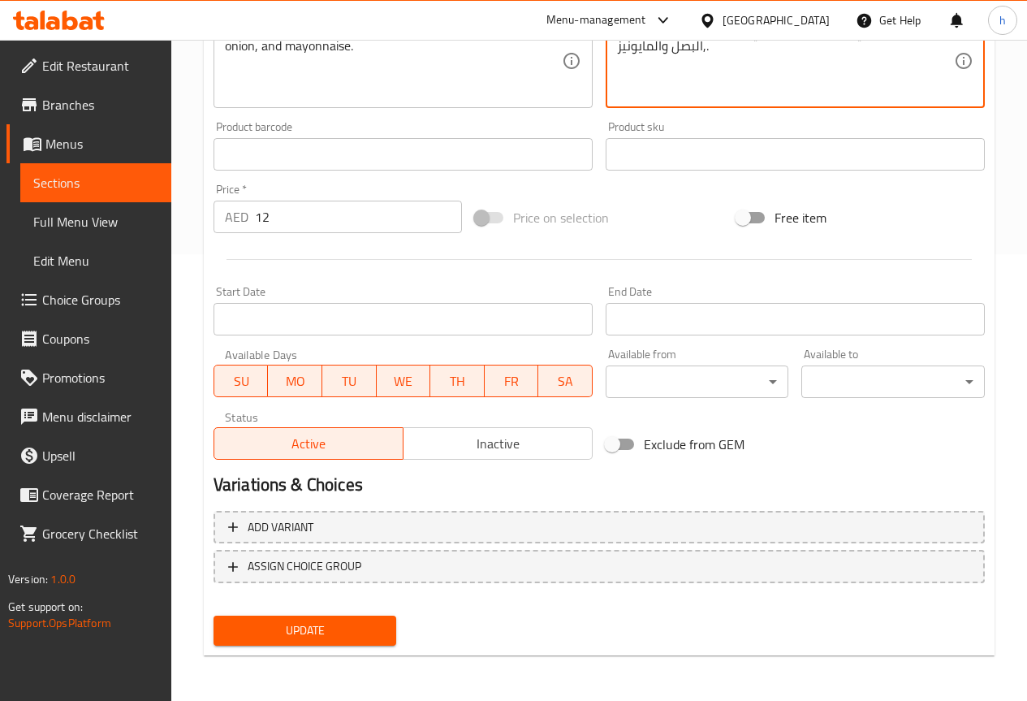
type textarea "شريحة لحم بقري مفروم مشوية في كيذر مع الخس ,الطماطم ,البصل والمايونيز."
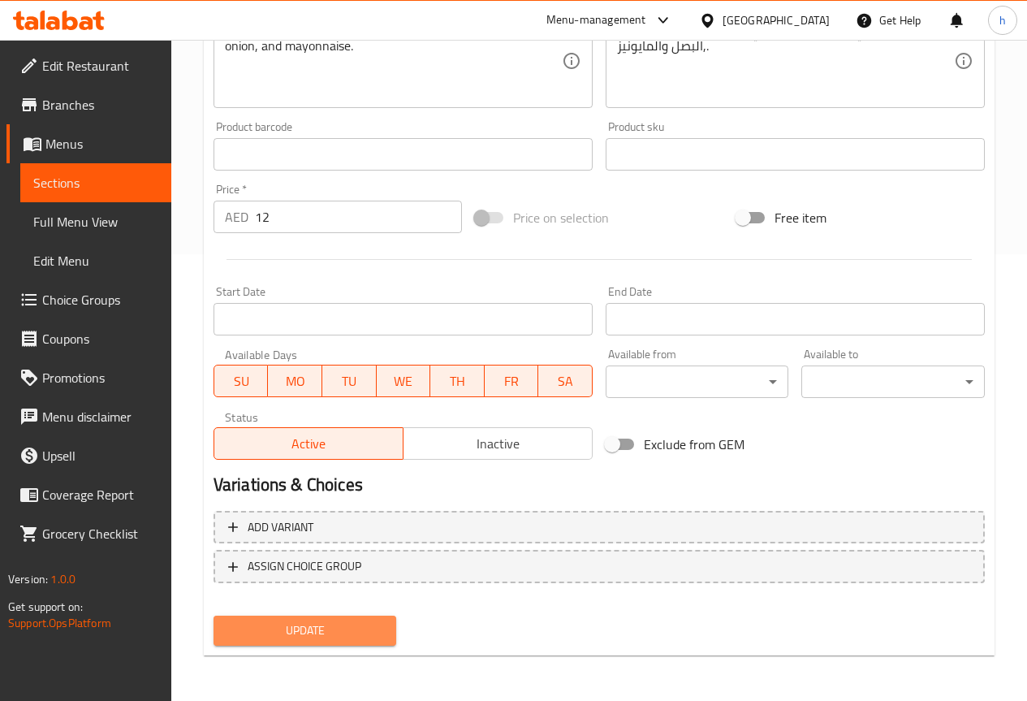
click at [391, 629] on button "Update" at bounding box center [306, 631] width 184 height 30
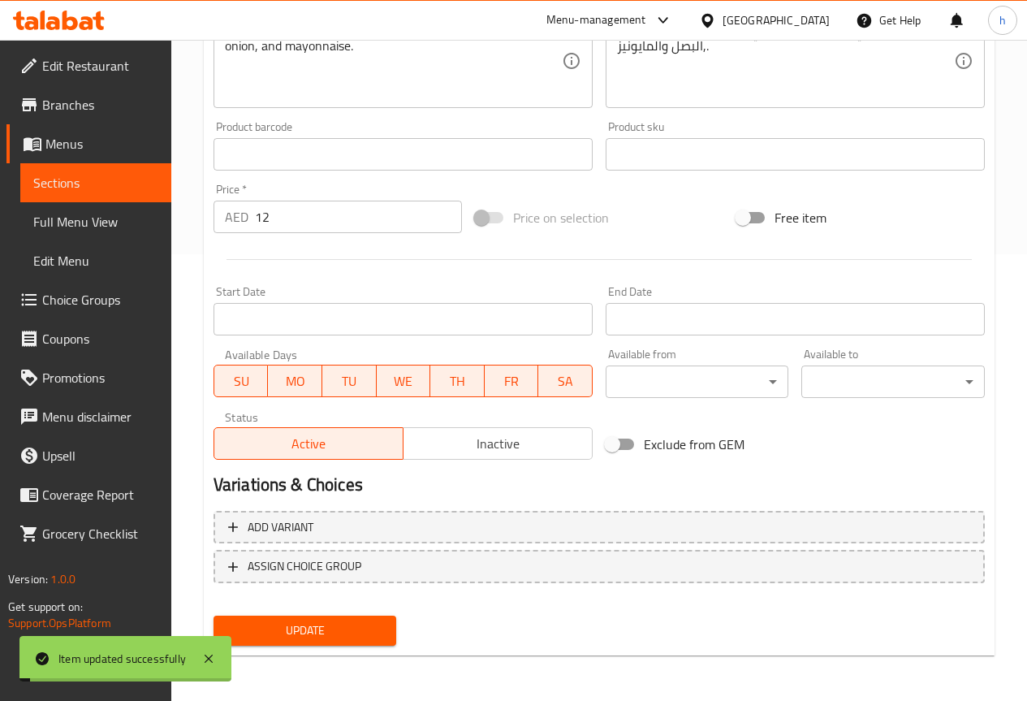
click at [78, 179] on span "Sections" at bounding box center [95, 182] width 125 height 19
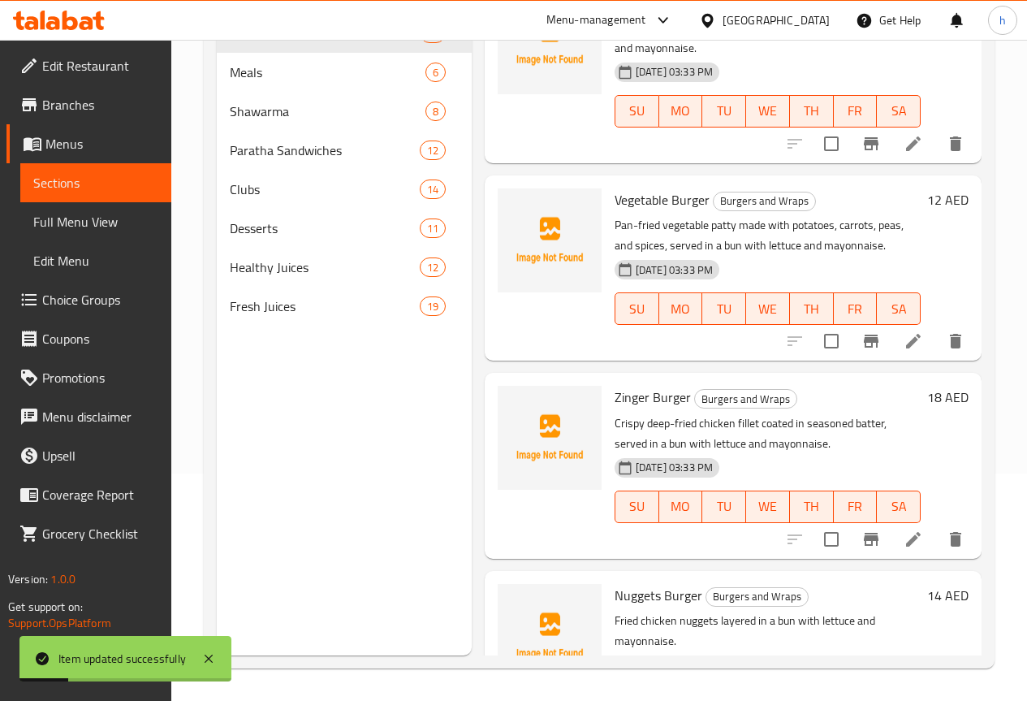
scroll to position [325, 0]
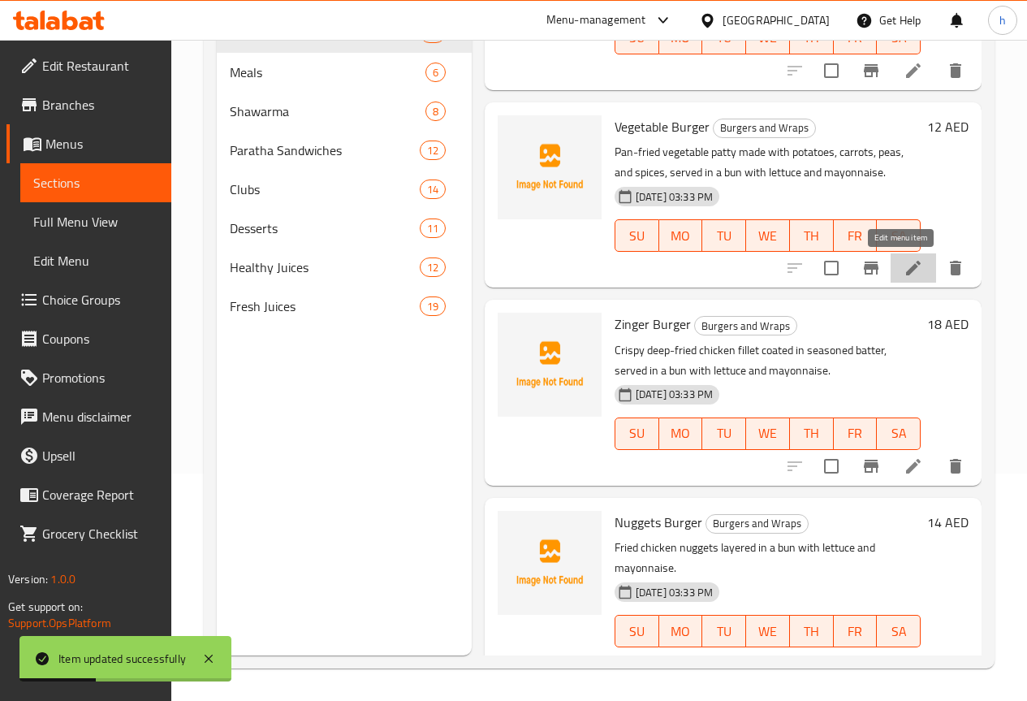
click at [909, 264] on icon at bounding box center [913, 267] width 19 height 19
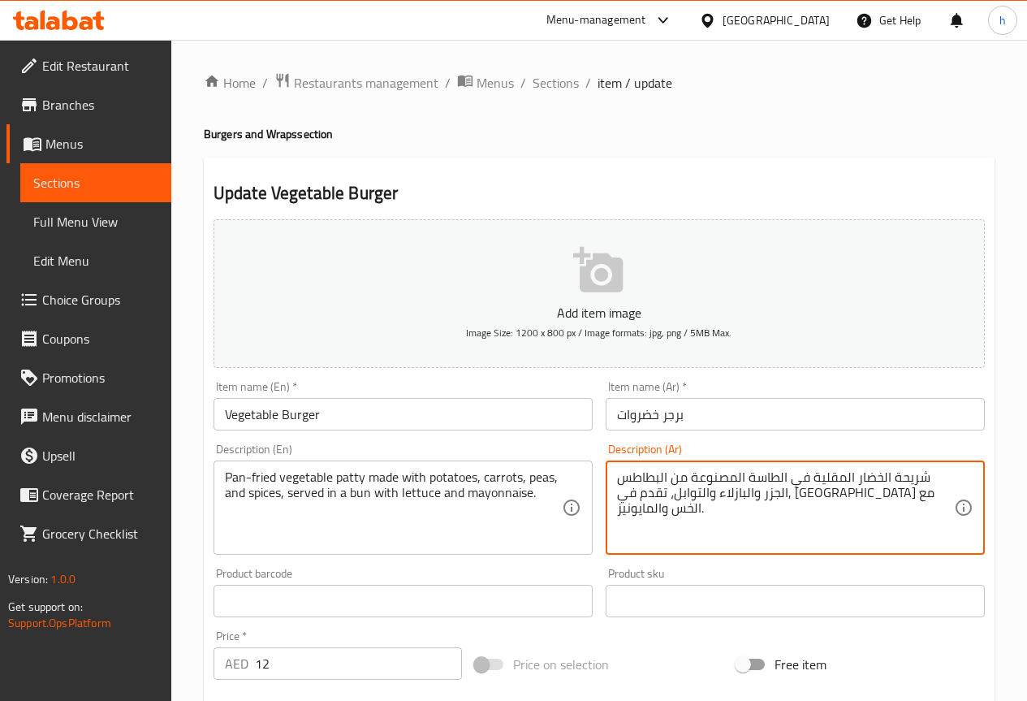
click at [883, 496] on textarea "شريحة الخضار المقلية في الطاسة المصنوعة من البطاطس ,الجزر والبازلاء والتوابل، ت…" at bounding box center [785, 507] width 337 height 77
click at [840, 497] on textarea "شريحة الخضار المقلية في الطاسة المصنوعة من البطاطس ,الجزر ,البازلاء والتوابل، ت…" at bounding box center [785, 507] width 337 height 77
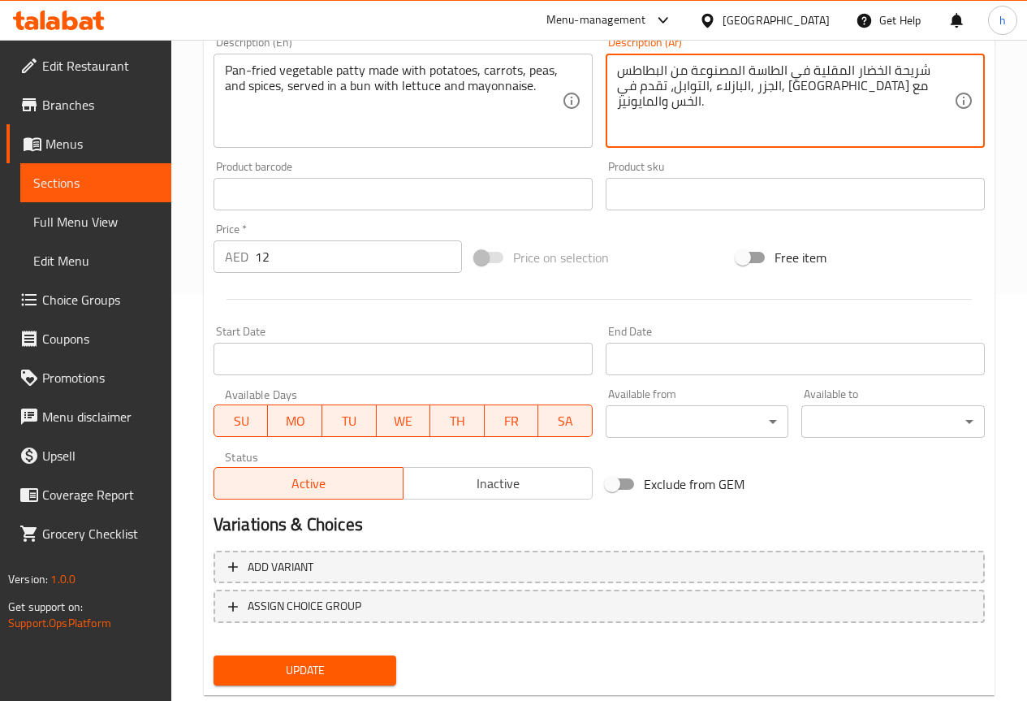
scroll to position [447, 0]
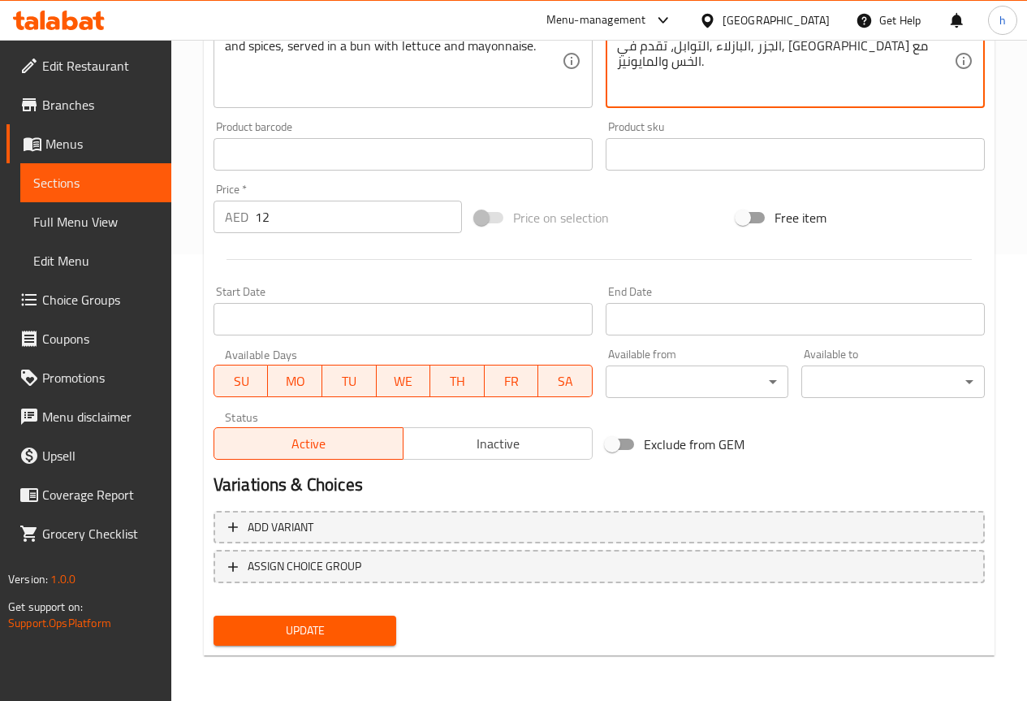
type textarea "شريحة الخضار المقلية في الطاسة المصنوعة من البطاطس ,الجزر ,البازلاء ,التوابل، ت…"
click at [356, 624] on span "Update" at bounding box center [306, 630] width 158 height 20
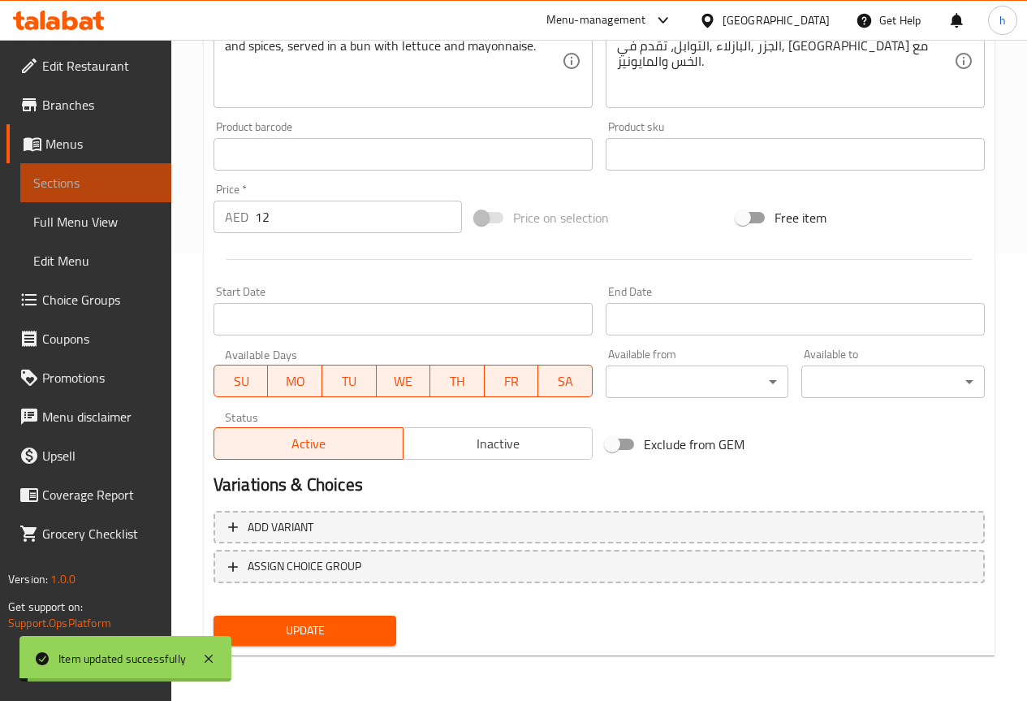
click at [97, 182] on span "Sections" at bounding box center [95, 182] width 125 height 19
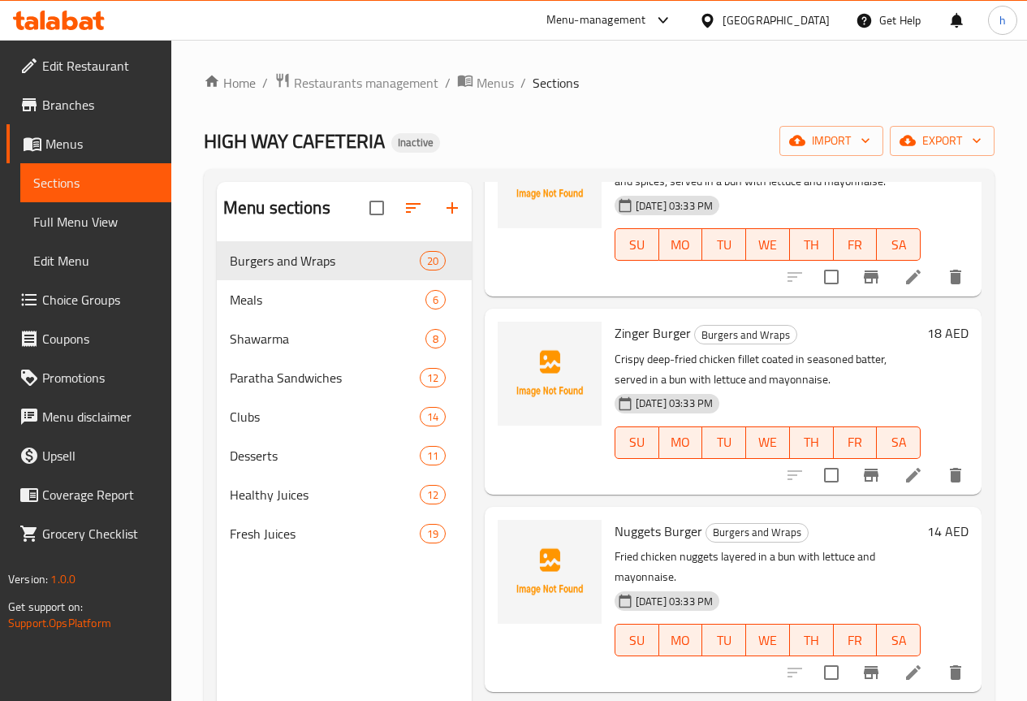
scroll to position [568, 0]
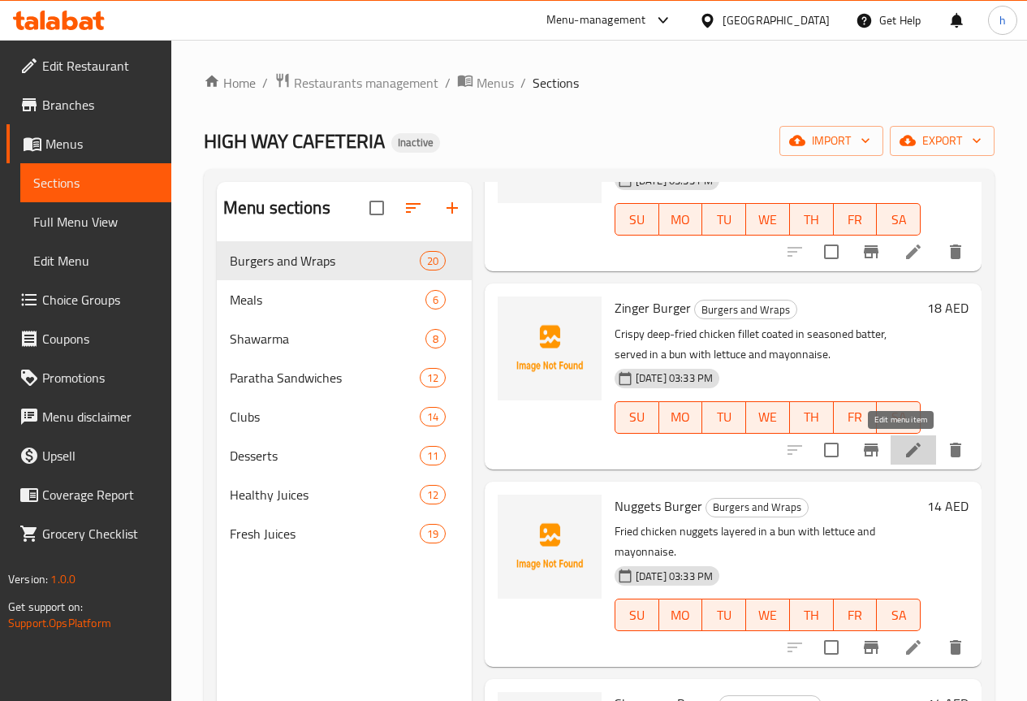
click at [906, 452] on icon at bounding box center [913, 450] width 15 height 15
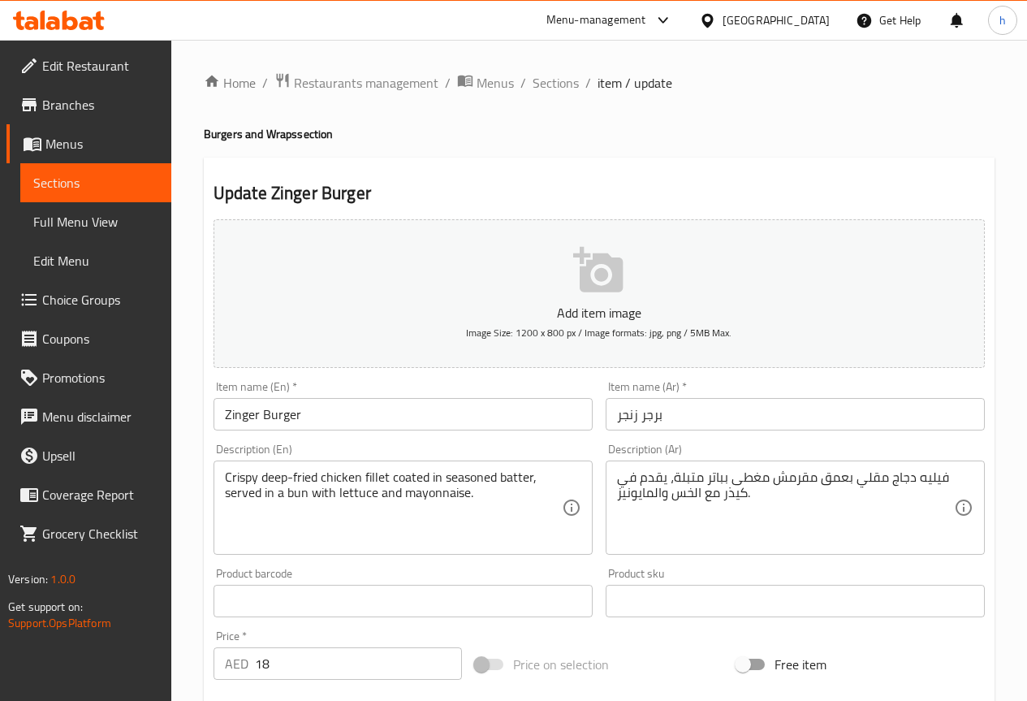
click at [130, 182] on span "Sections" at bounding box center [95, 182] width 125 height 19
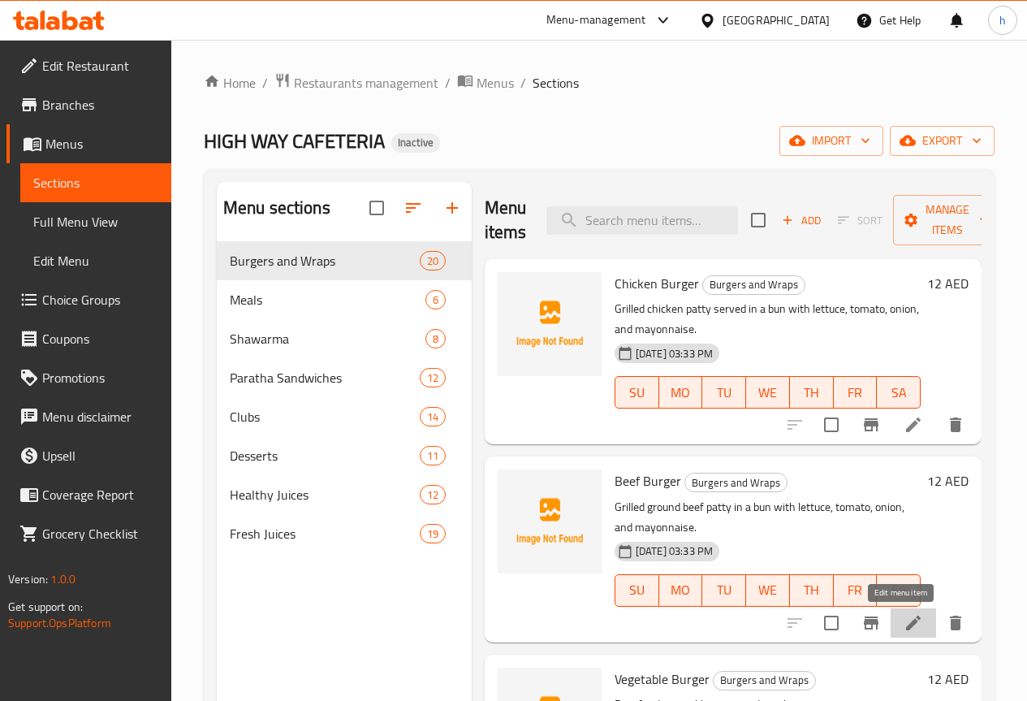
click at [906, 625] on icon at bounding box center [913, 623] width 15 height 15
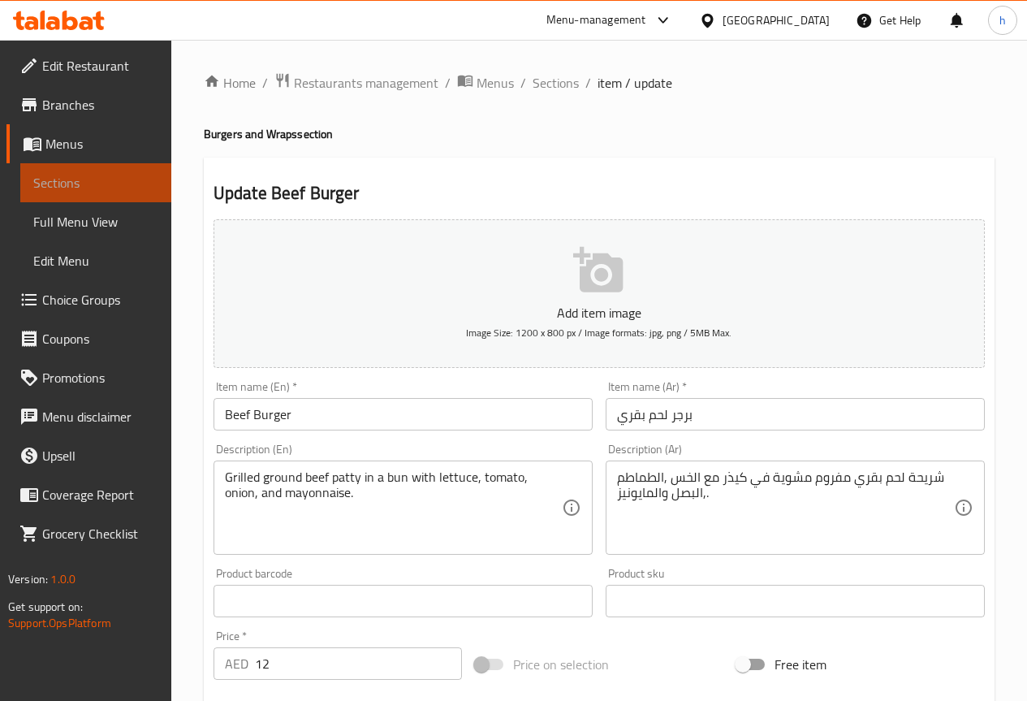
click at [127, 178] on span "Sections" at bounding box center [95, 182] width 125 height 19
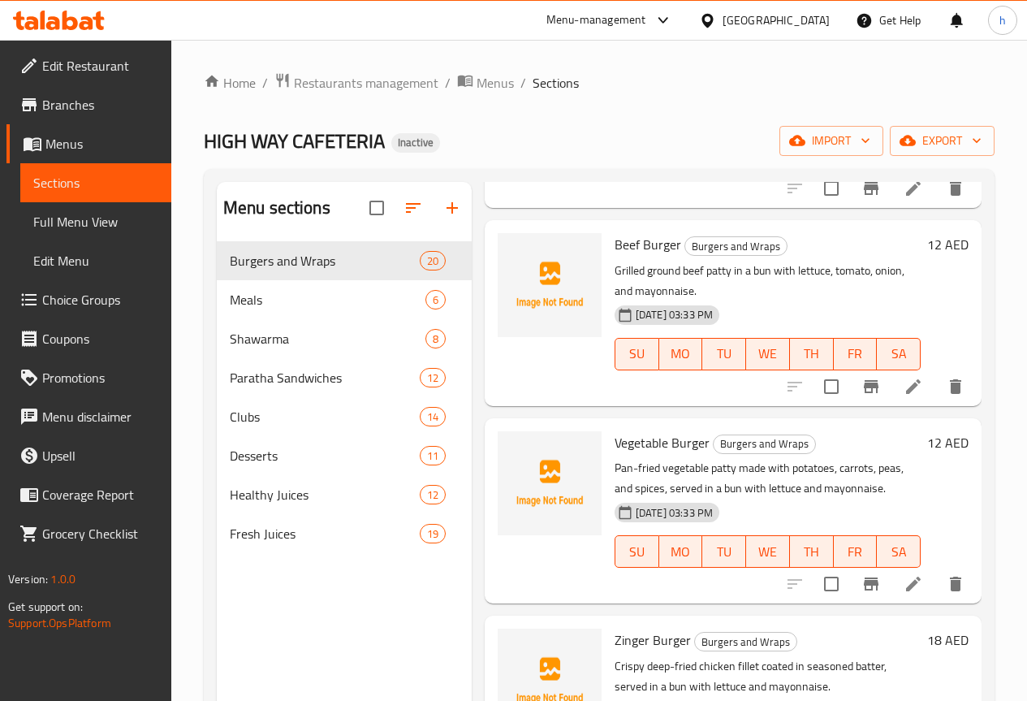
scroll to position [325, 0]
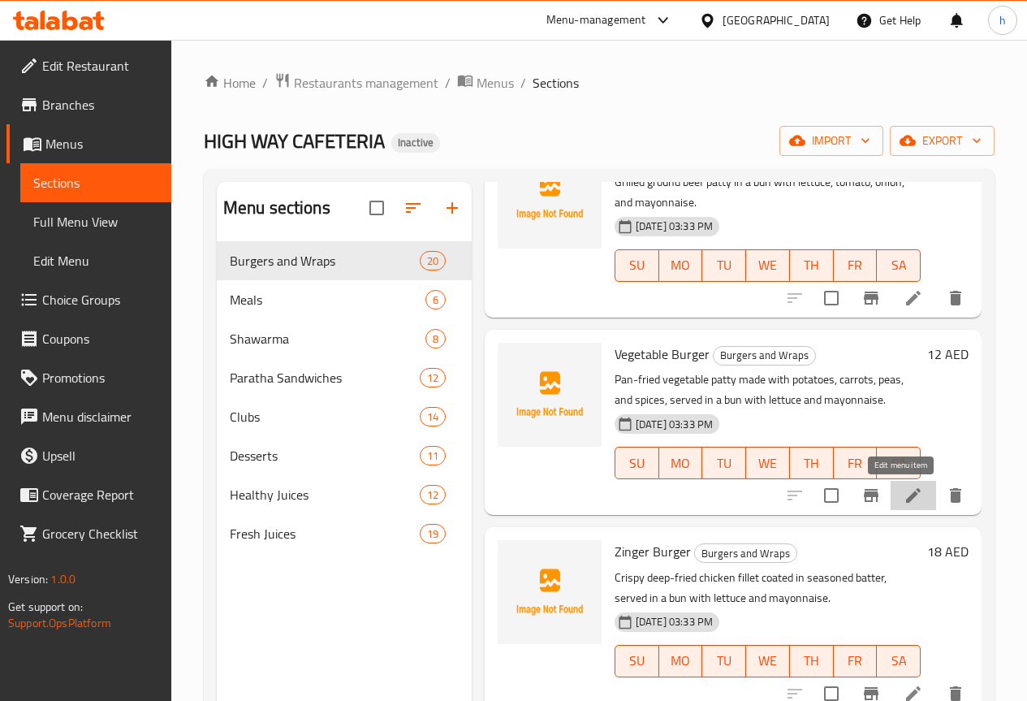
click at [904, 497] on icon at bounding box center [913, 495] width 19 height 19
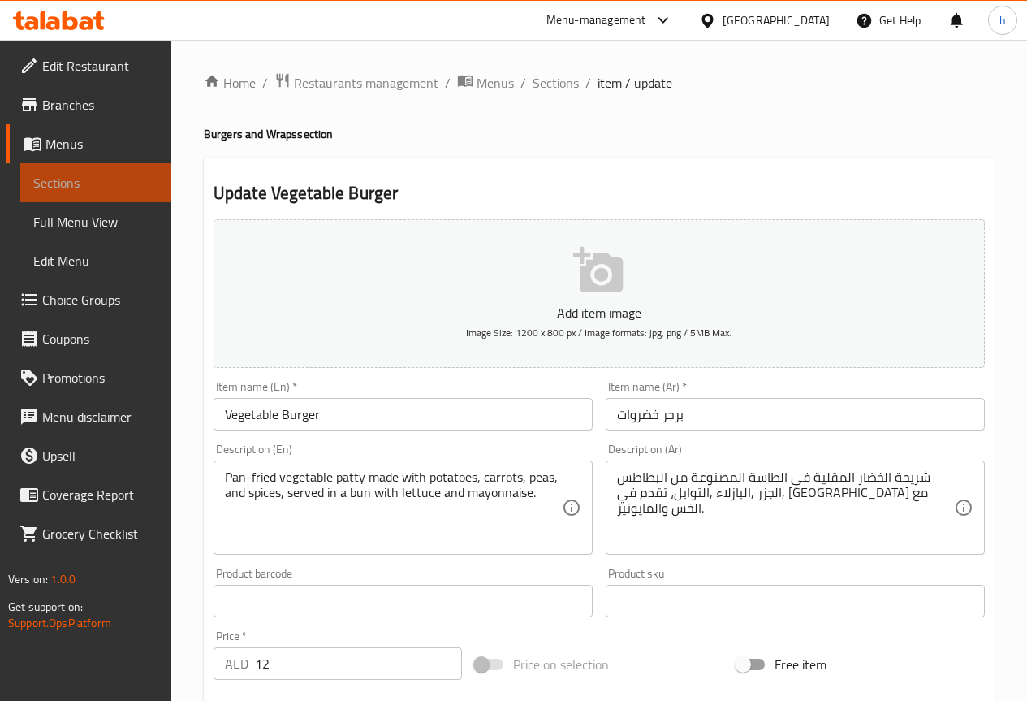
click at [98, 180] on span "Sections" at bounding box center [95, 182] width 125 height 19
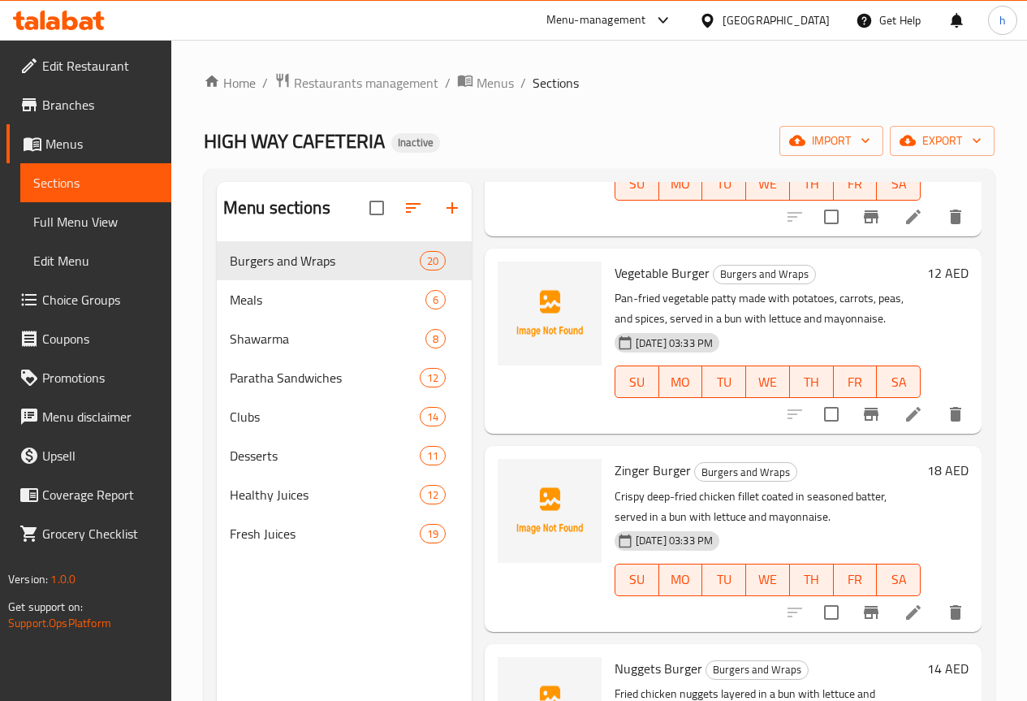
scroll to position [487, 0]
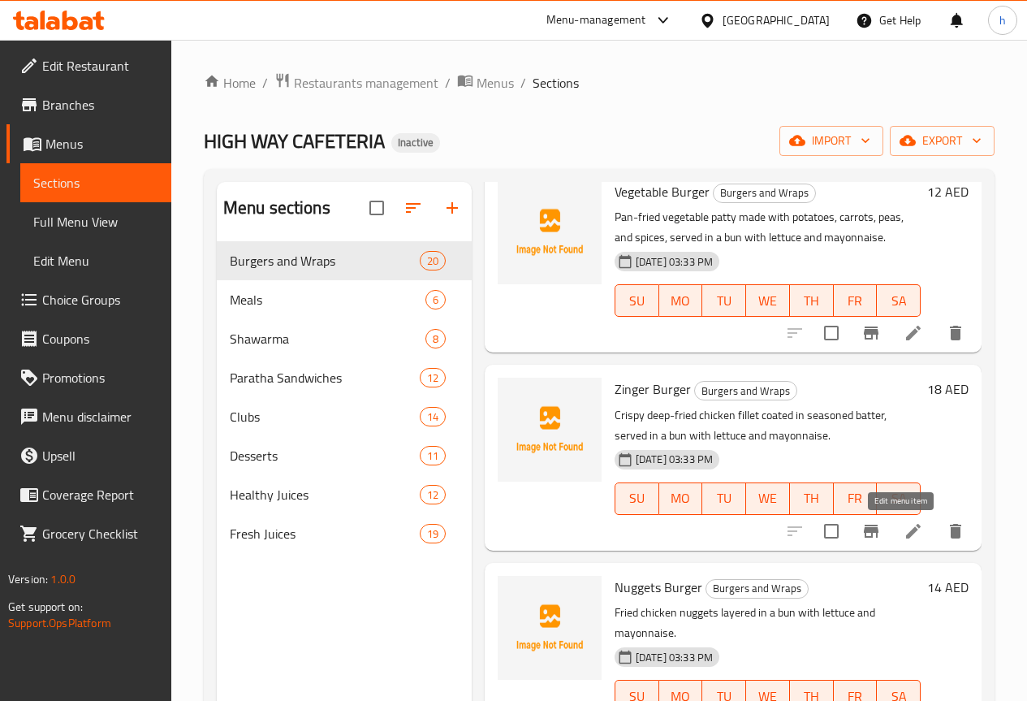
click at [905, 535] on icon at bounding box center [913, 530] width 19 height 19
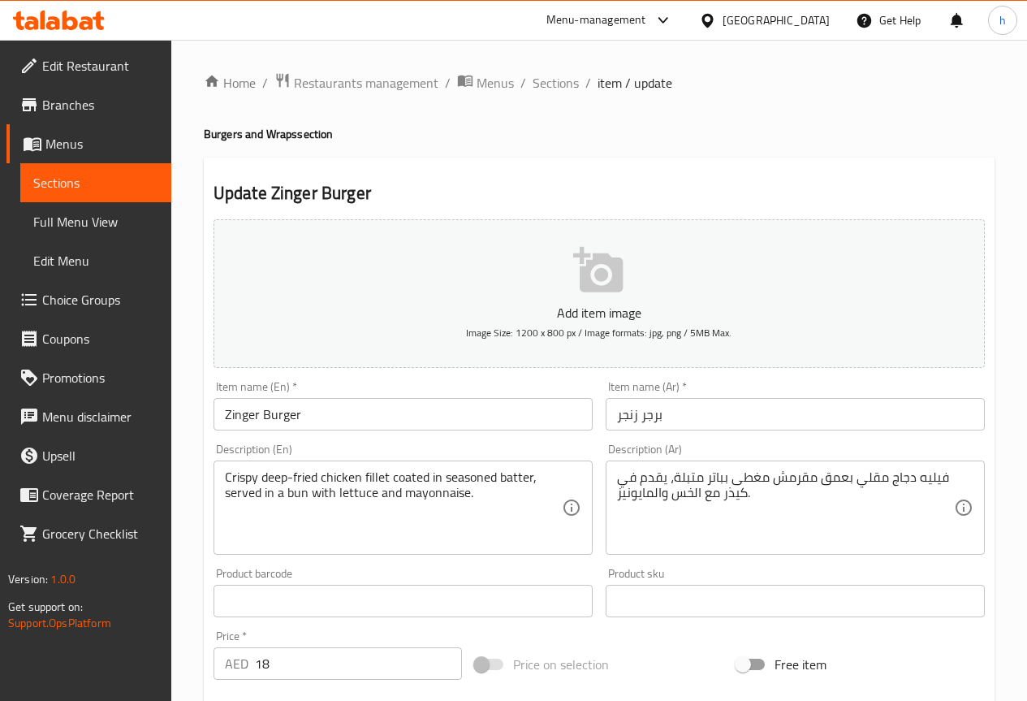
click at [102, 180] on span "Sections" at bounding box center [95, 182] width 125 height 19
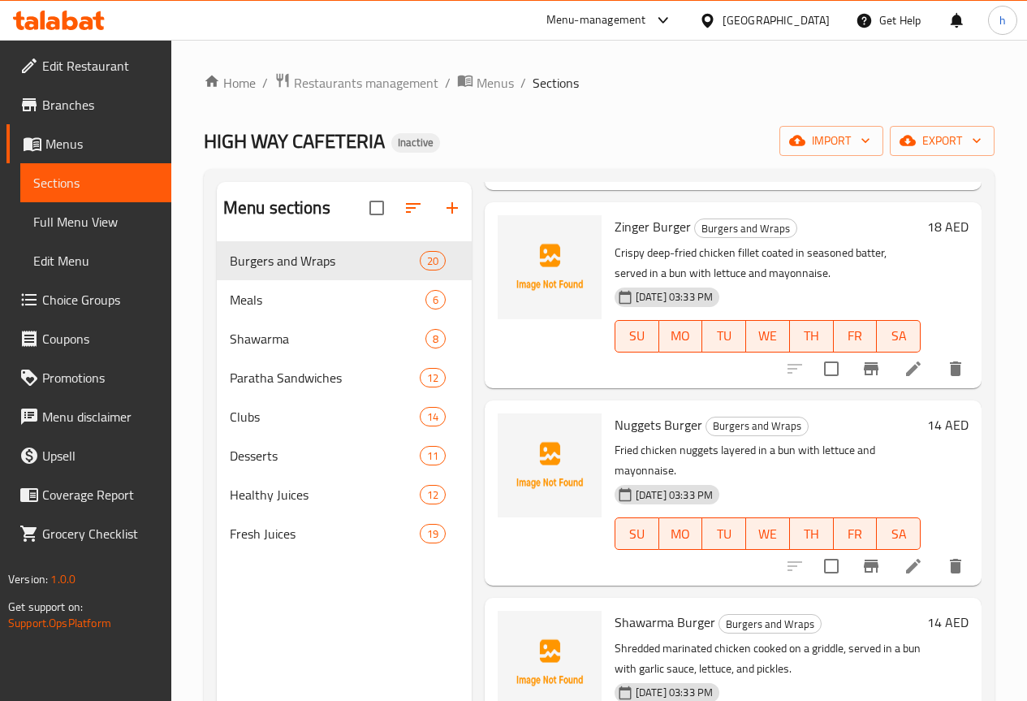
scroll to position [731, 0]
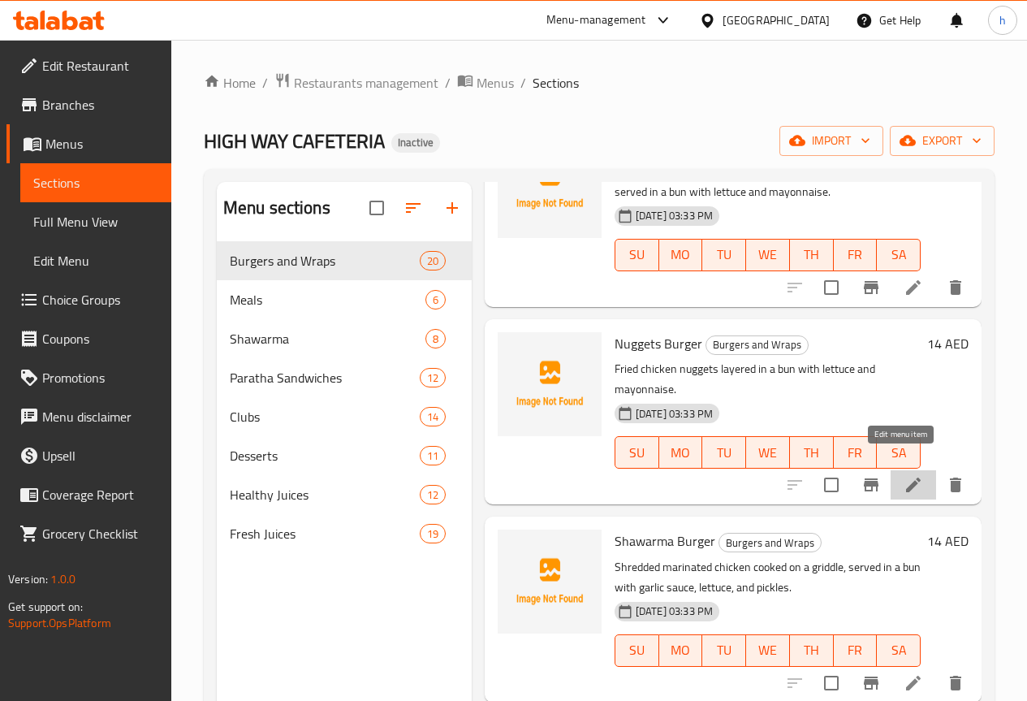
click at [906, 477] on icon at bounding box center [913, 484] width 15 height 15
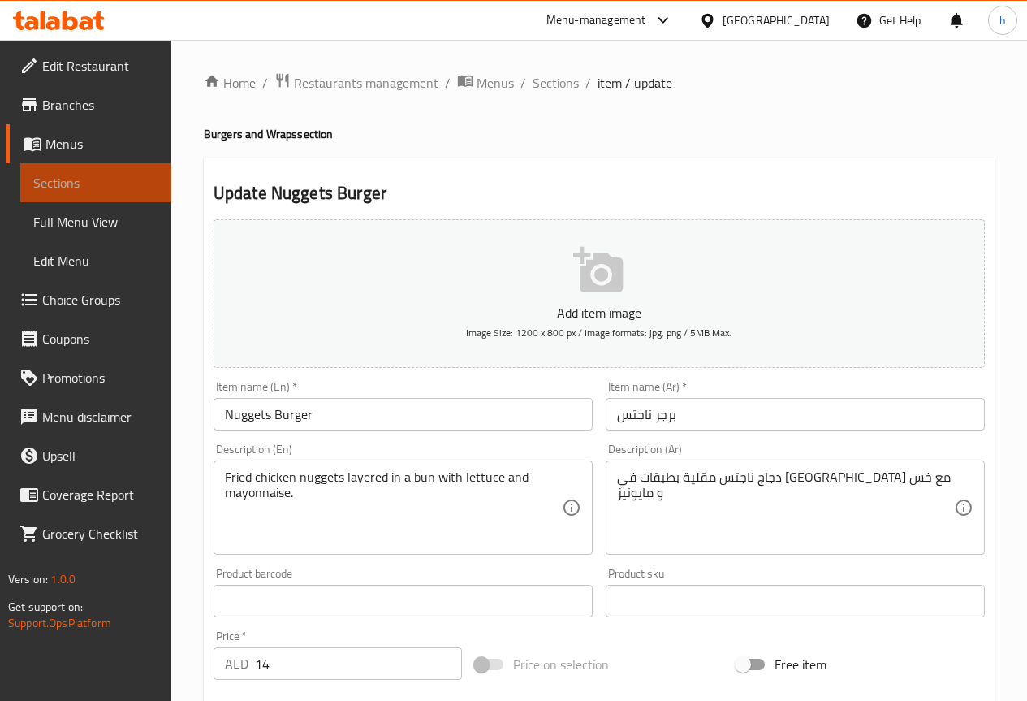
click at [76, 182] on span "Sections" at bounding box center [95, 182] width 125 height 19
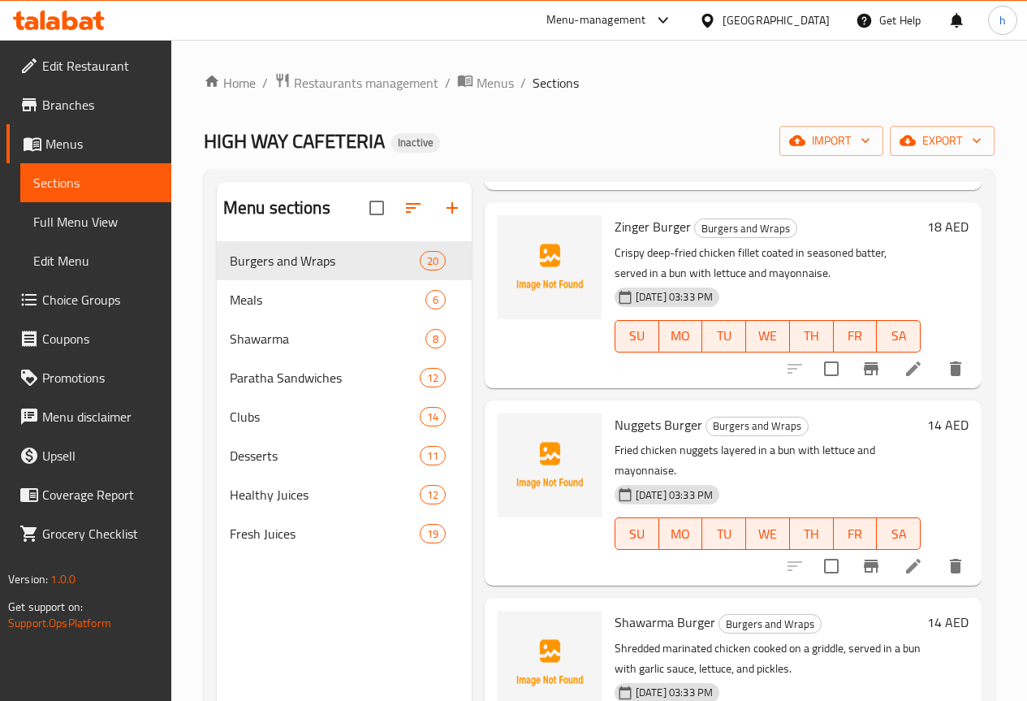
scroll to position [731, 0]
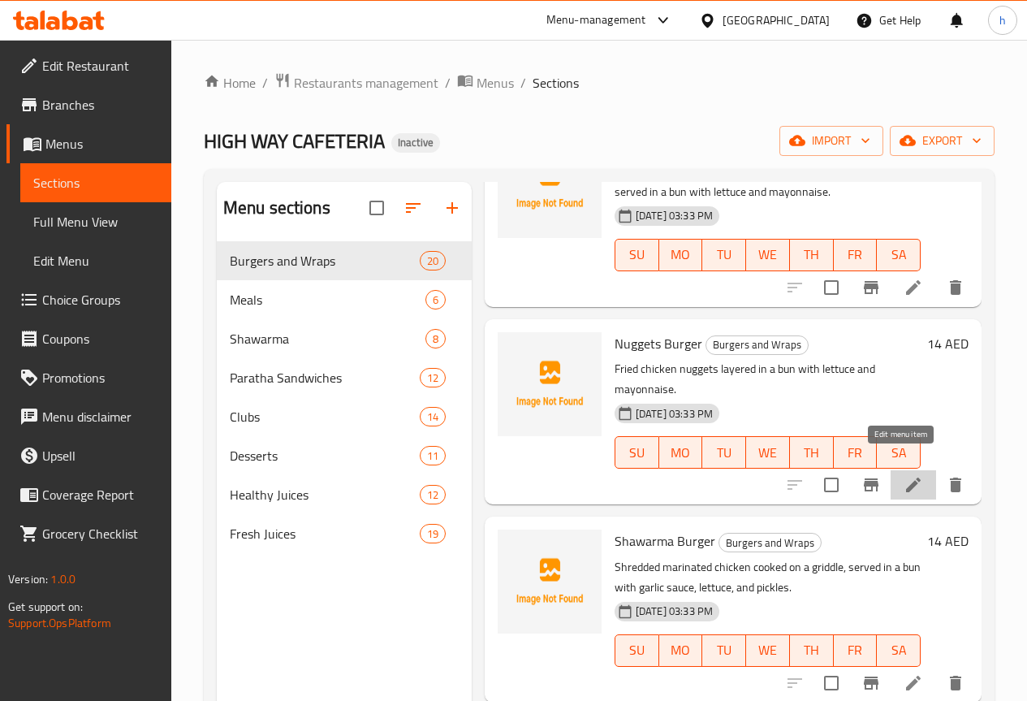
click at [904, 475] on icon at bounding box center [913, 484] width 19 height 19
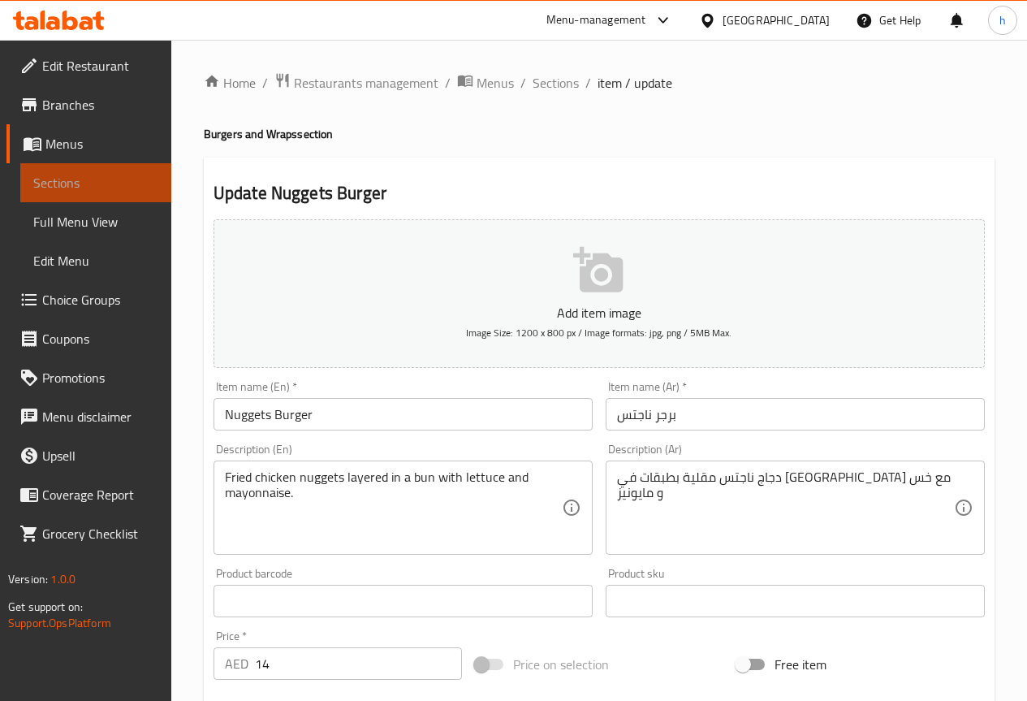
click at [78, 175] on span "Sections" at bounding box center [95, 182] width 125 height 19
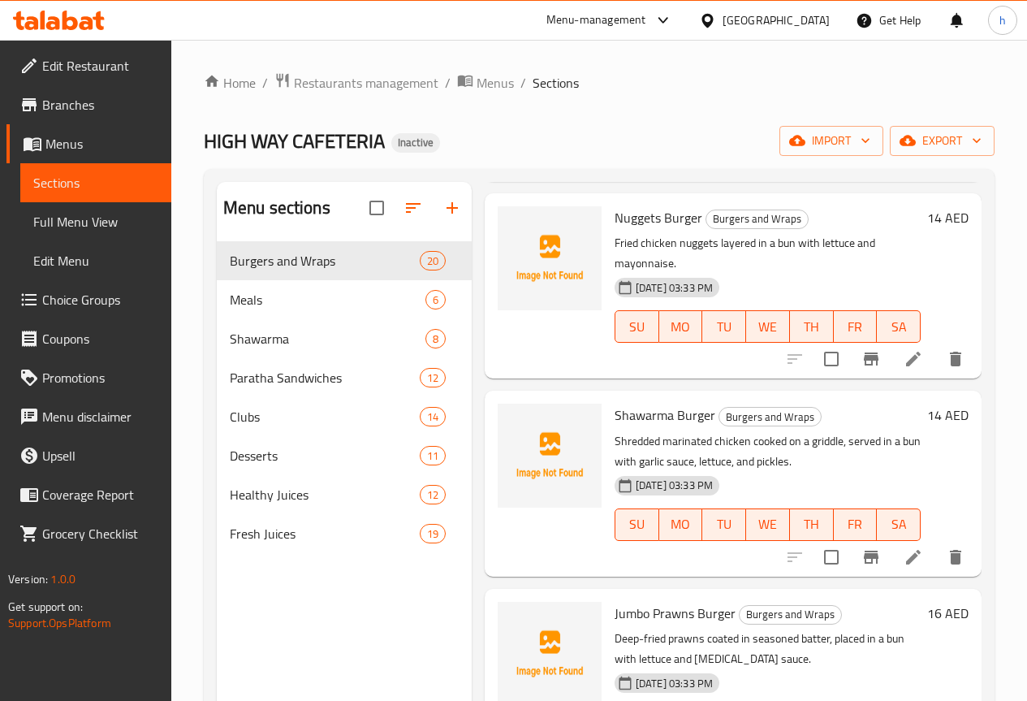
scroll to position [893, 0]
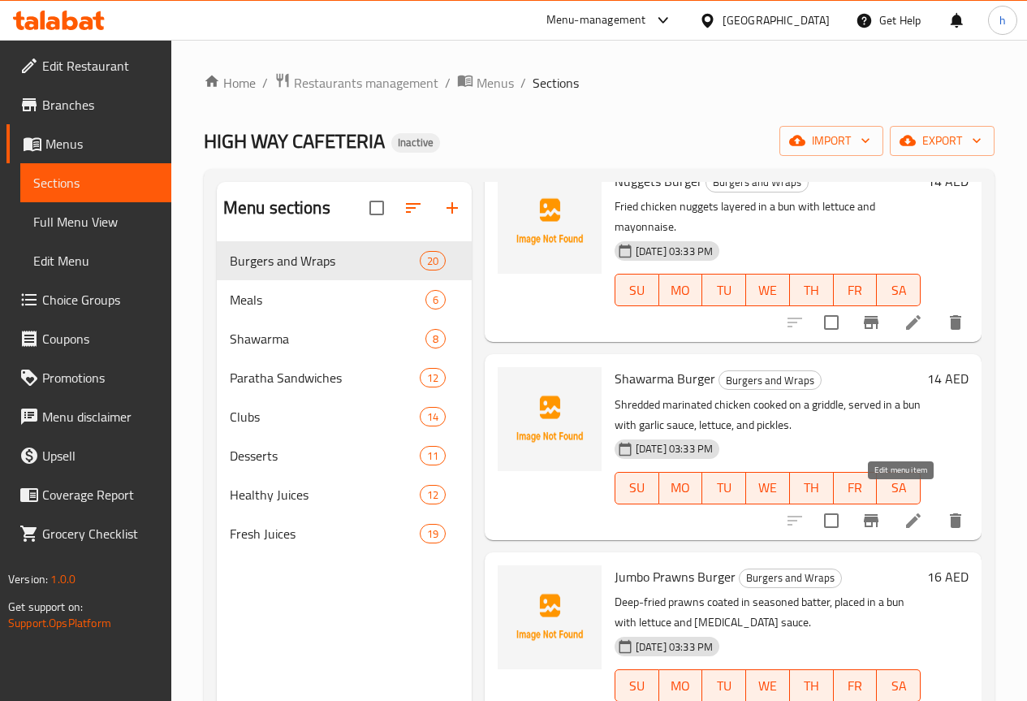
click at [904, 511] on icon at bounding box center [913, 520] width 19 height 19
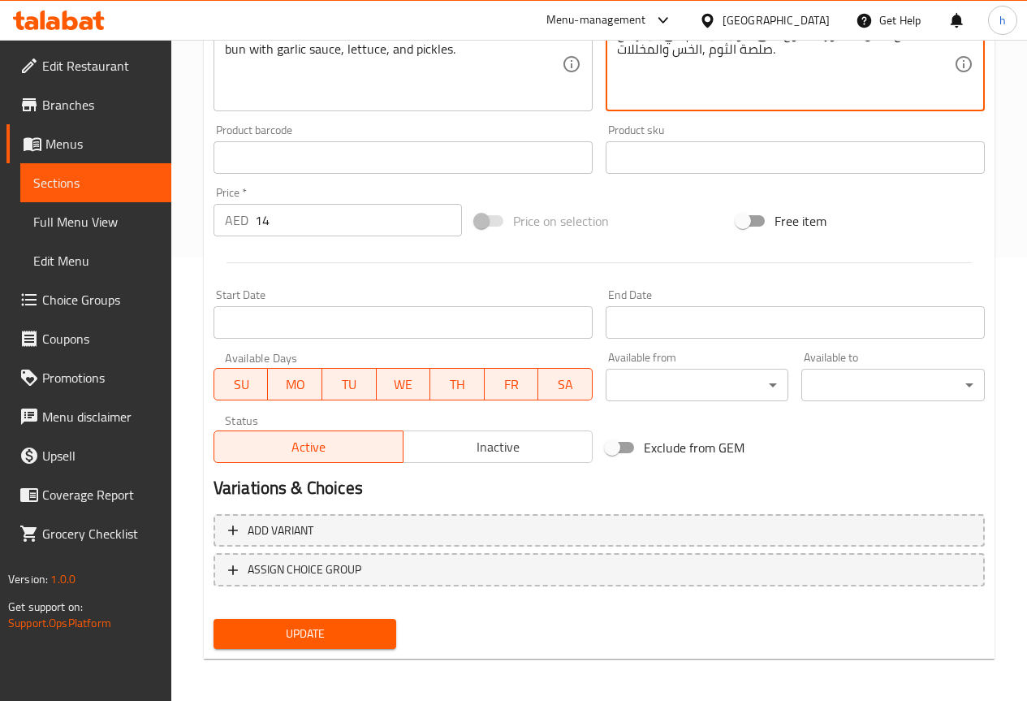
scroll to position [447, 0]
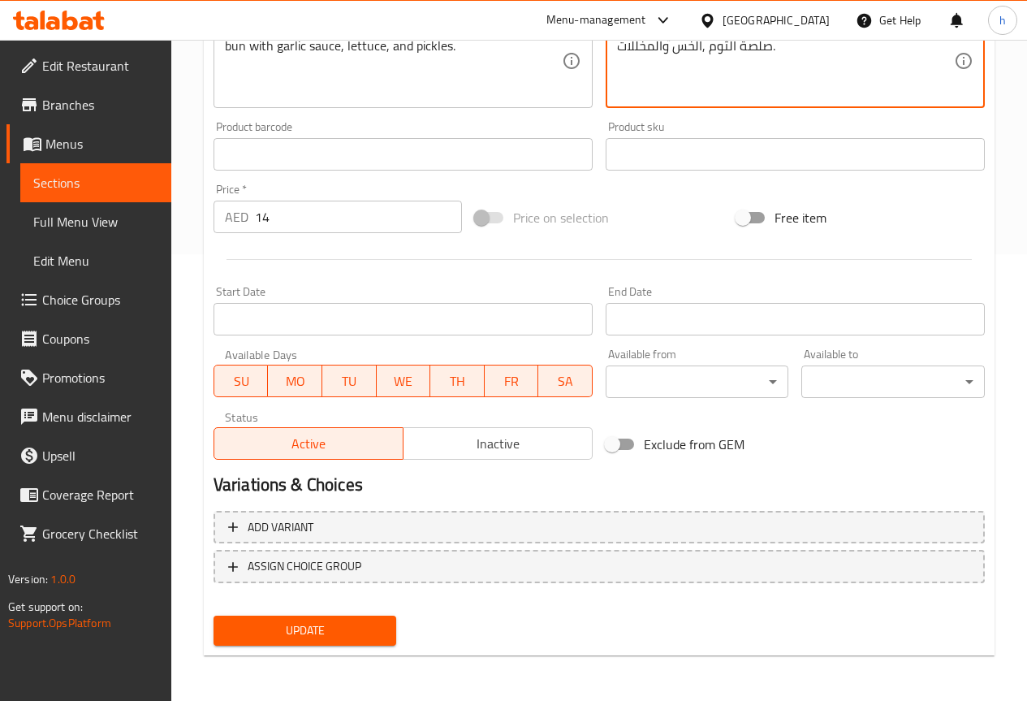
type textarea "دجاج متبل مبشور مطبوخ على شواية، يقدم في كيذر مع صلصة الثوم ,الخس والمخللات."
click at [374, 641] on span "Update" at bounding box center [306, 630] width 158 height 20
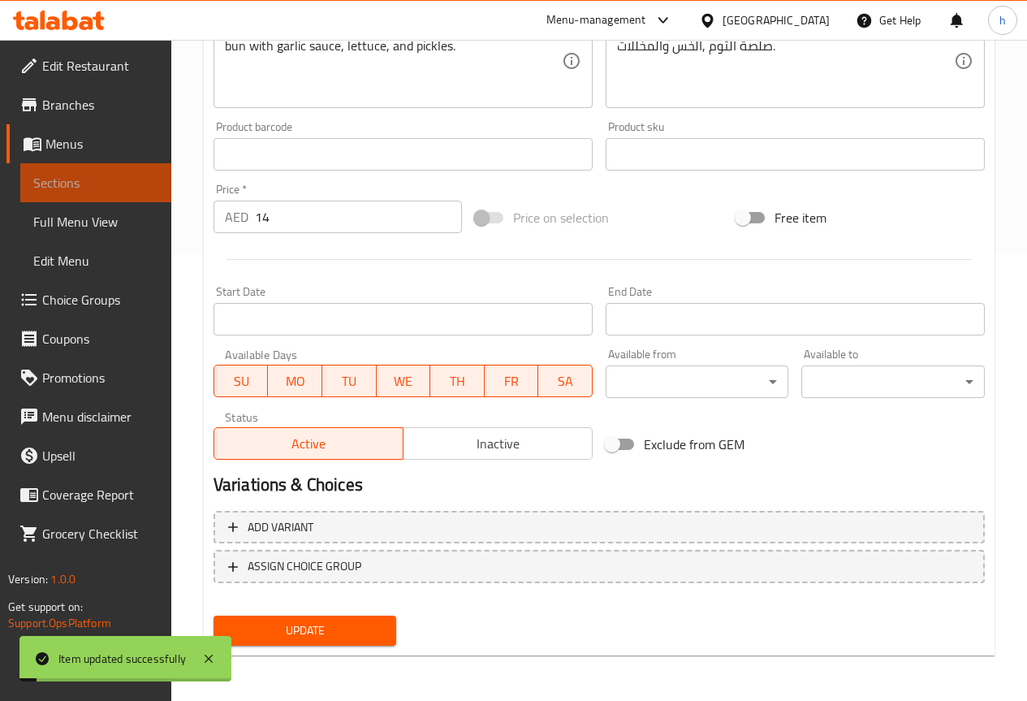
click at [109, 175] on span "Sections" at bounding box center [95, 182] width 125 height 19
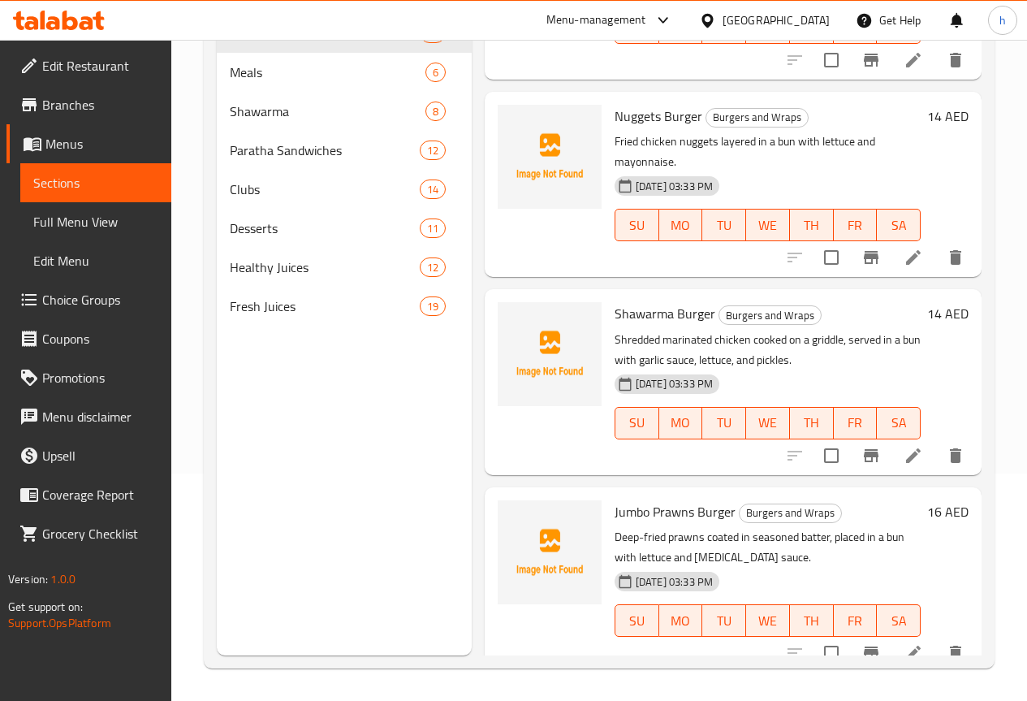
scroll to position [812, 0]
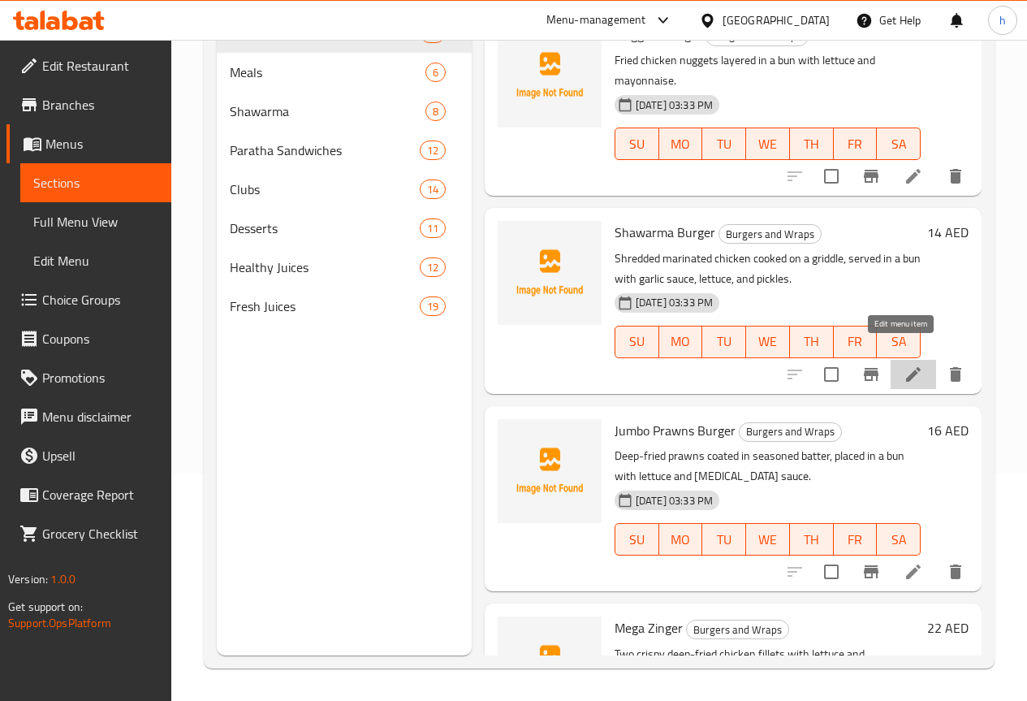
click at [906, 365] on icon at bounding box center [913, 374] width 19 height 19
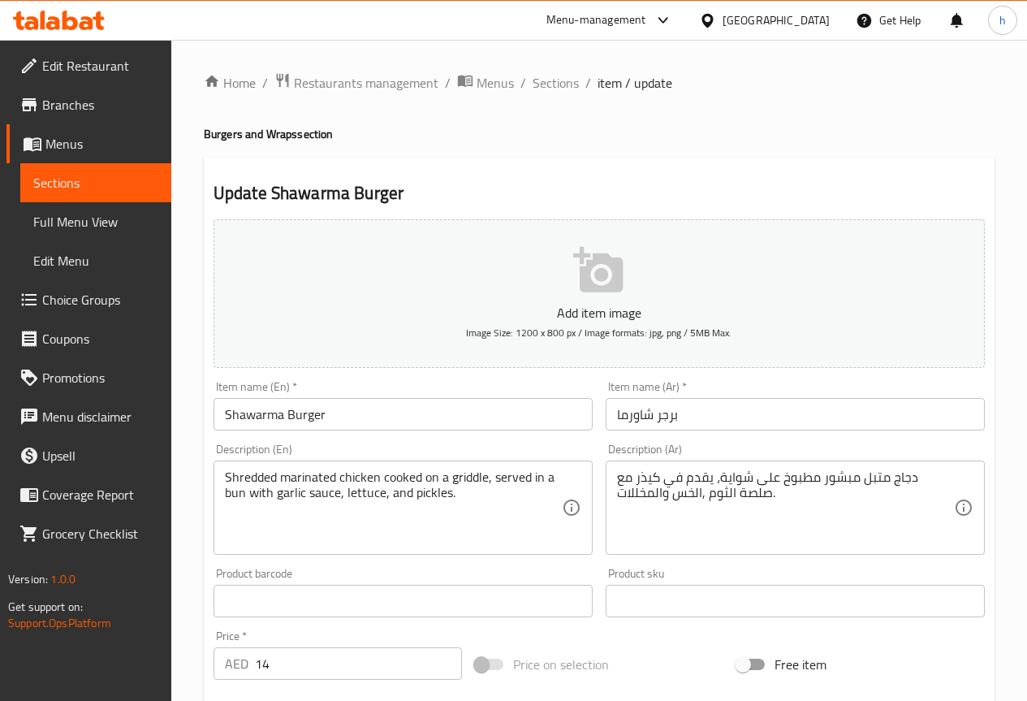
click at [68, 176] on span "Sections" at bounding box center [95, 182] width 125 height 19
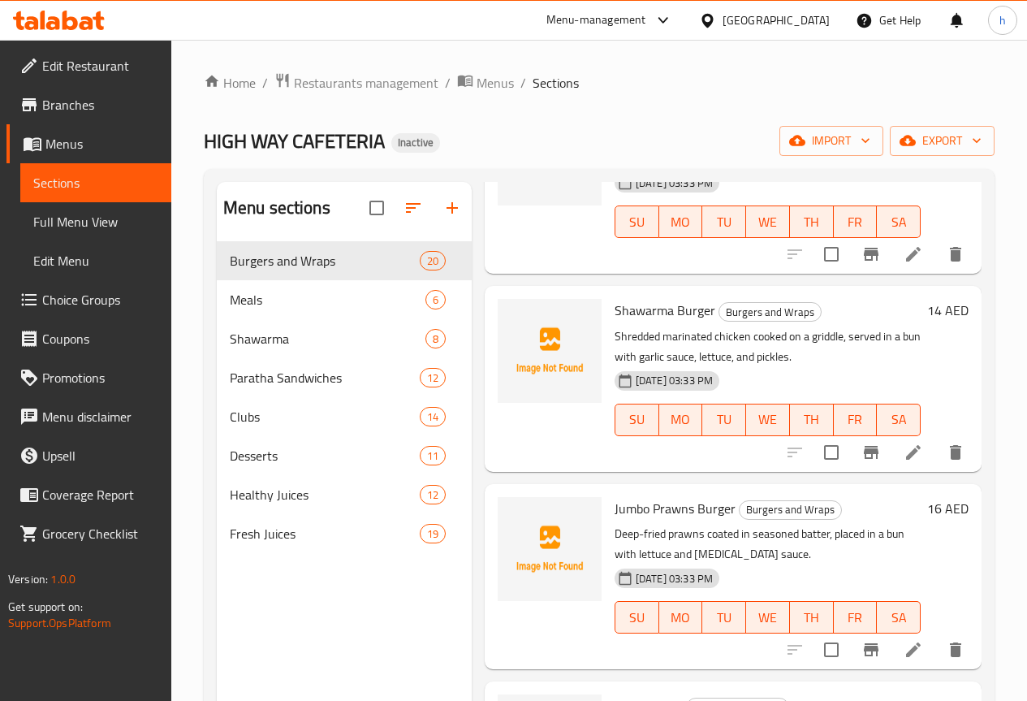
scroll to position [974, 0]
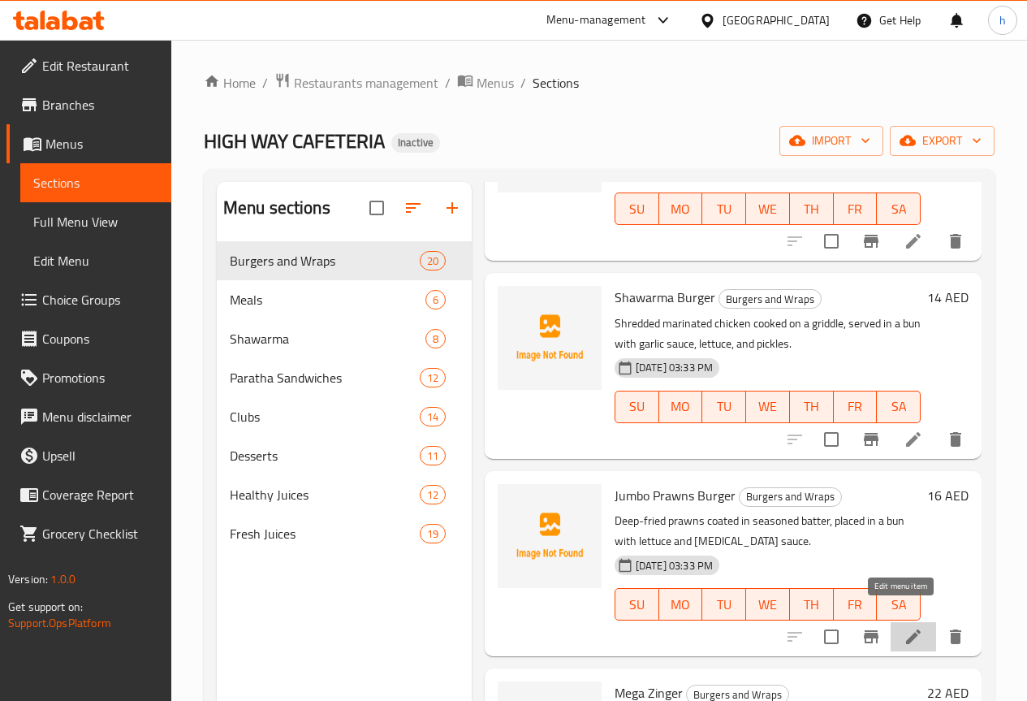
click at [906, 629] on icon at bounding box center [913, 636] width 15 height 15
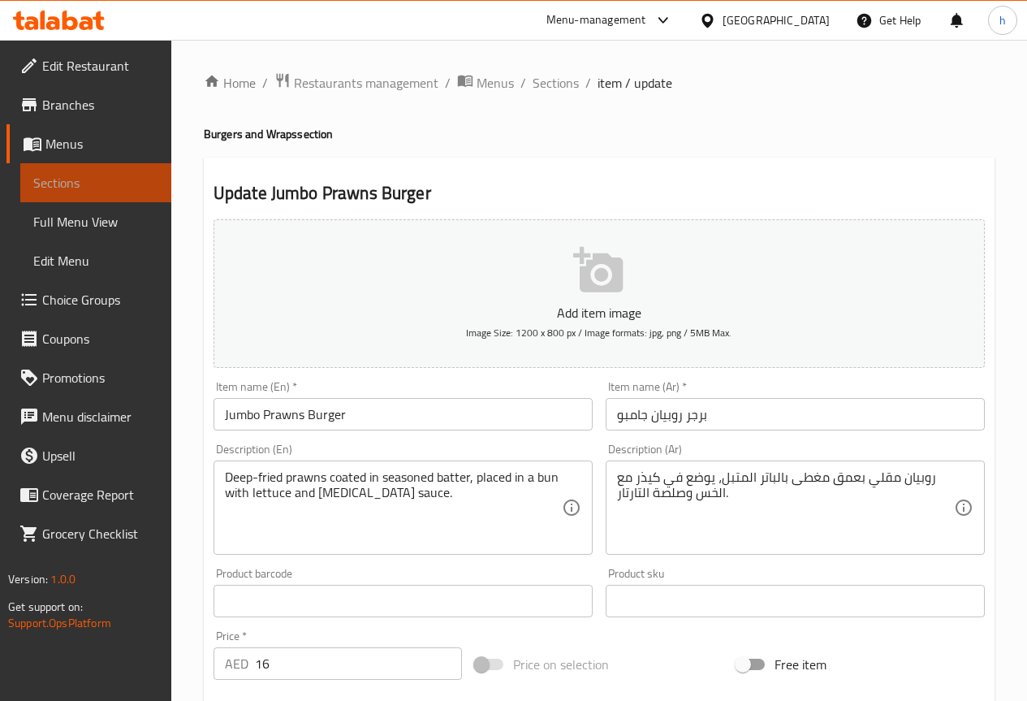
click at [68, 186] on span "Sections" at bounding box center [95, 182] width 125 height 19
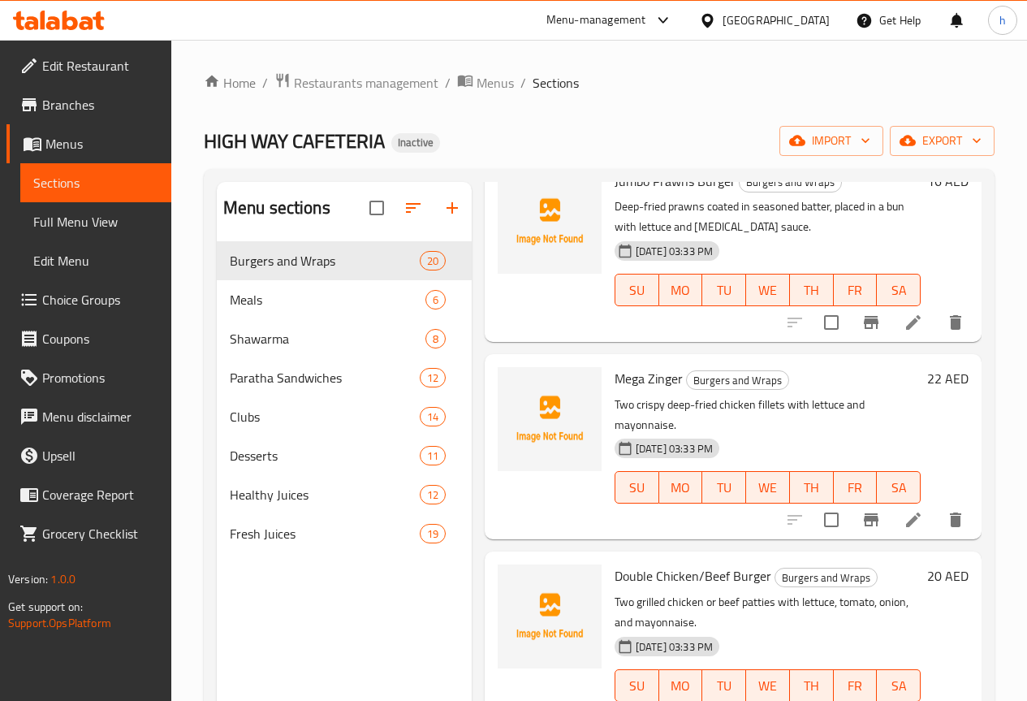
scroll to position [1299, 0]
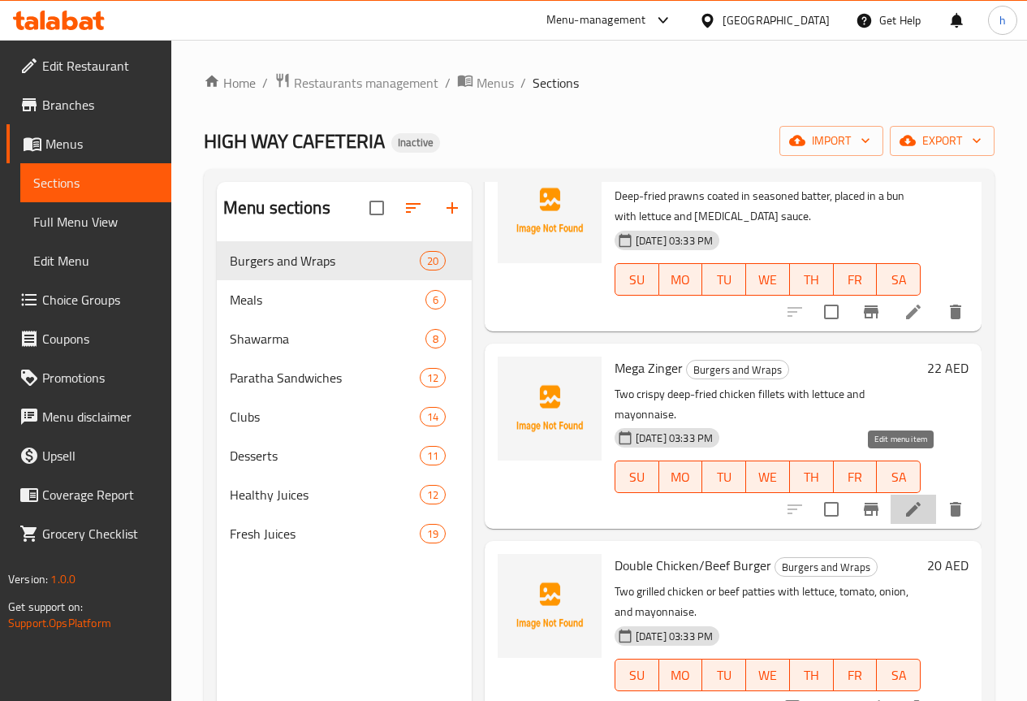
click at [904, 499] on icon at bounding box center [913, 508] width 19 height 19
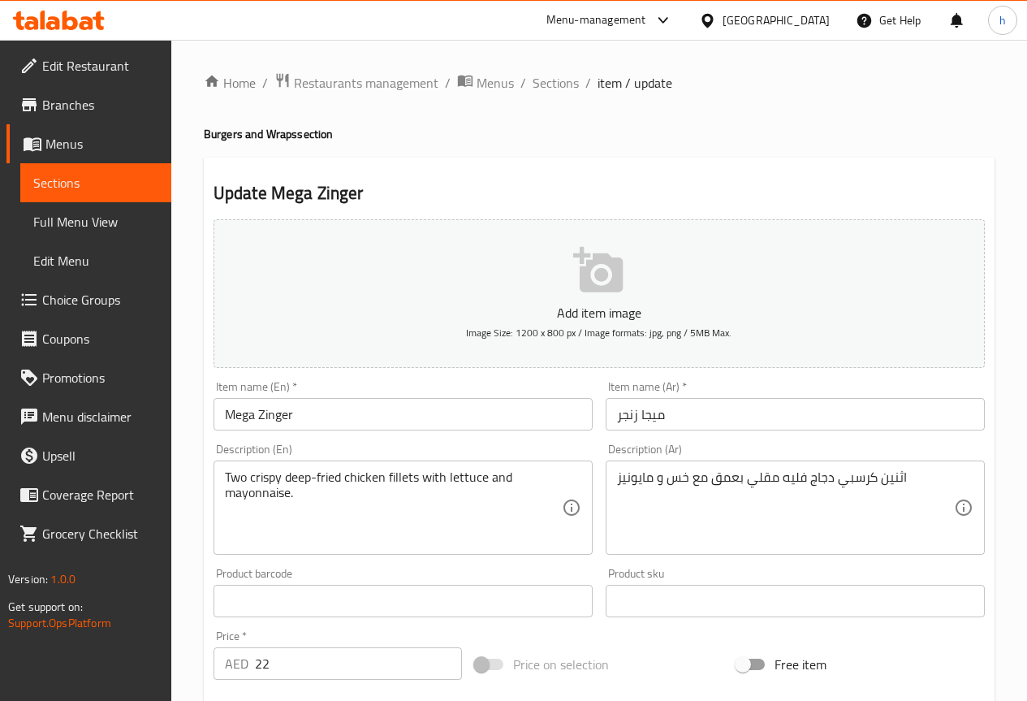
click at [84, 214] on span "Full Menu View" at bounding box center [95, 221] width 125 height 19
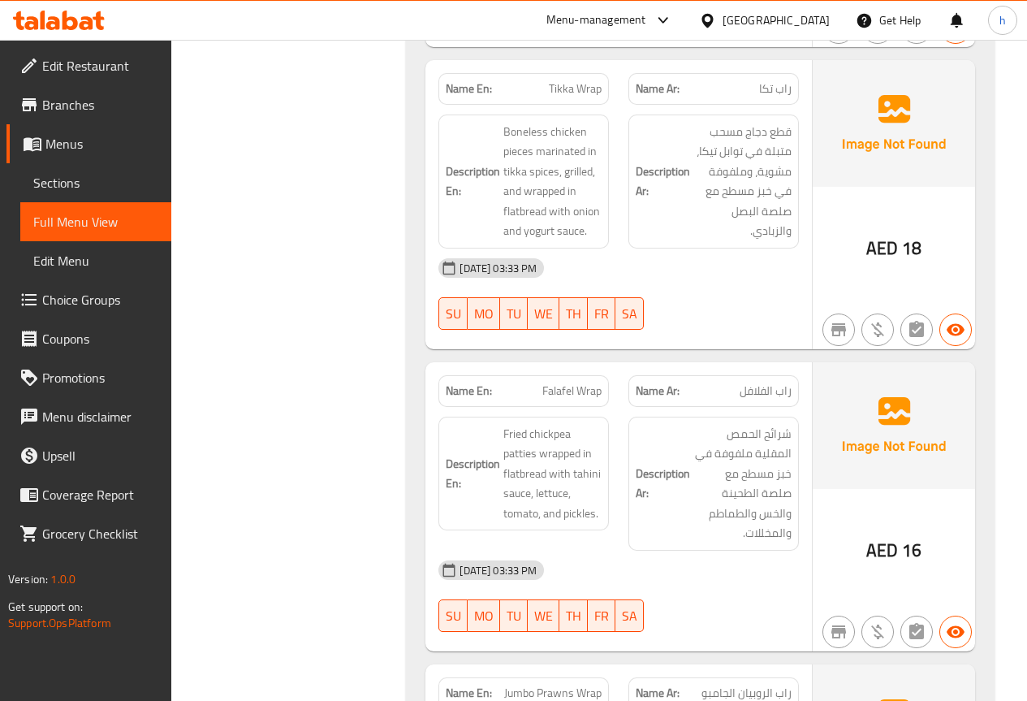
scroll to position [4141, 0]
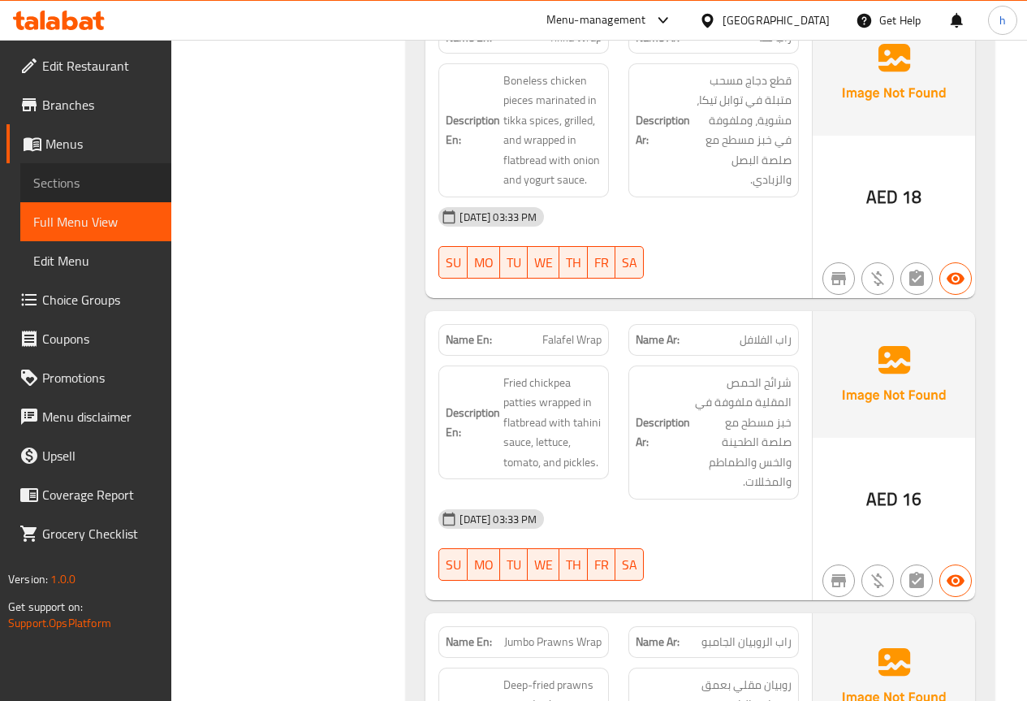
click at [48, 188] on span "Sections" at bounding box center [95, 182] width 125 height 19
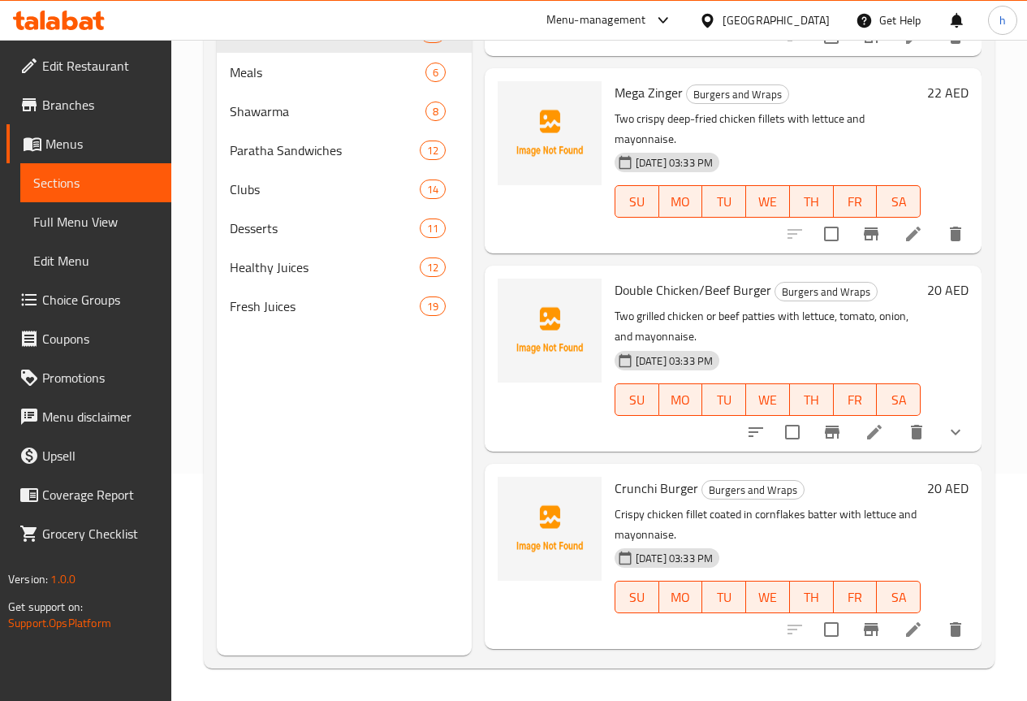
scroll to position [1380, 0]
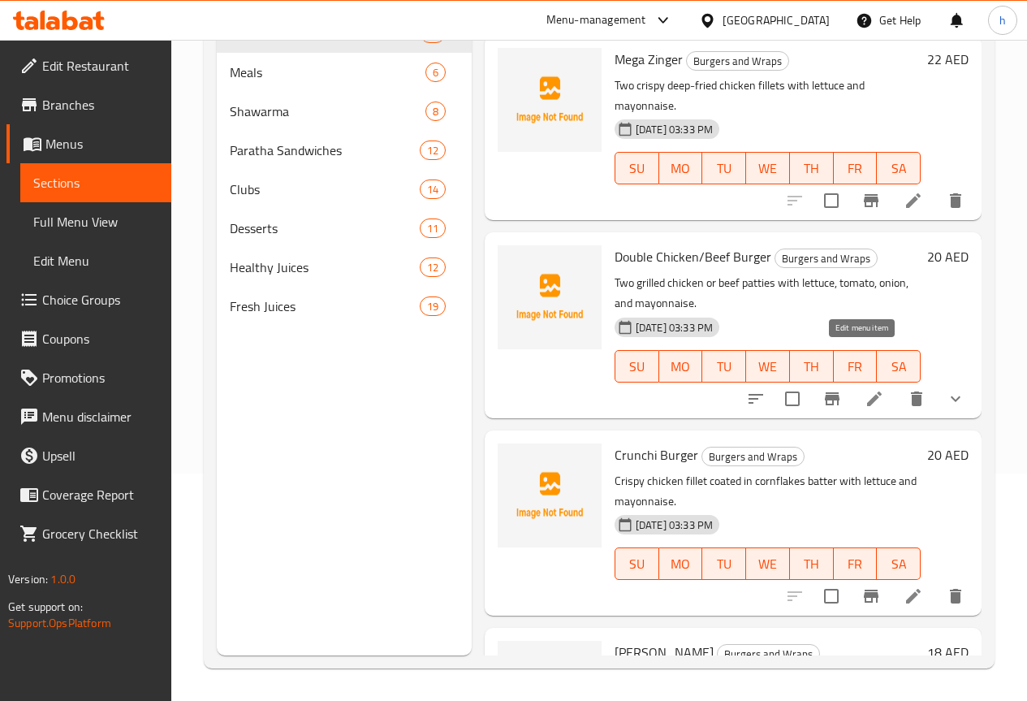
click at [865, 389] on icon at bounding box center [874, 398] width 19 height 19
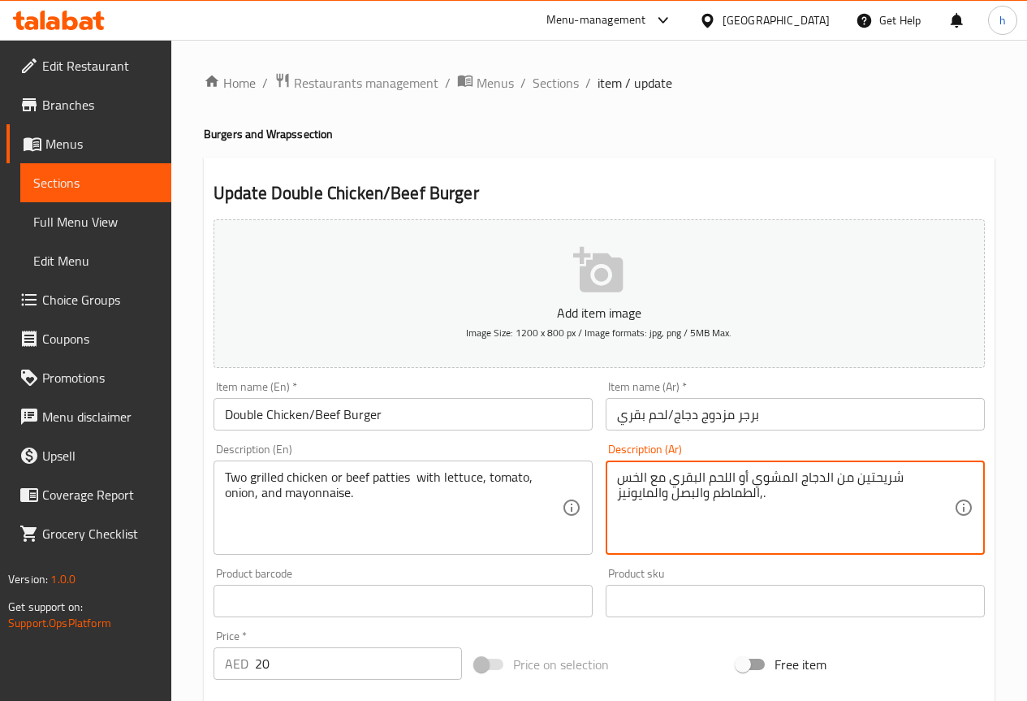
click at [708, 494] on textarea "شريحتين من الدجاج المشوي أو اللحم البقري مع الخس ,الطماطم والبصل والمايونيز." at bounding box center [785, 507] width 337 height 77
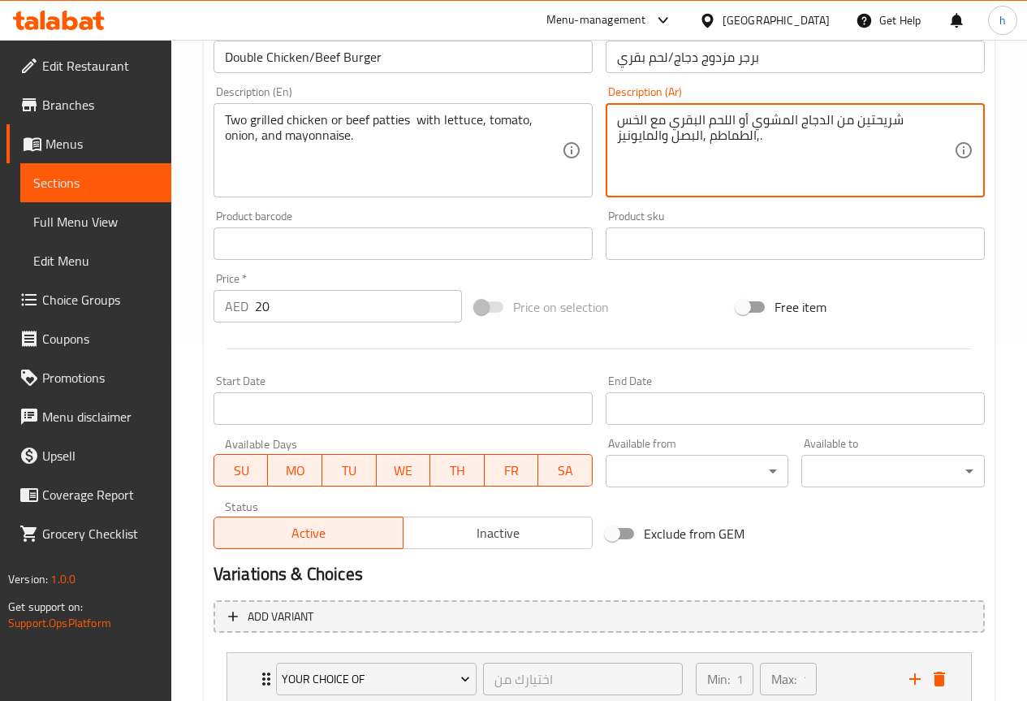
scroll to position [473, 0]
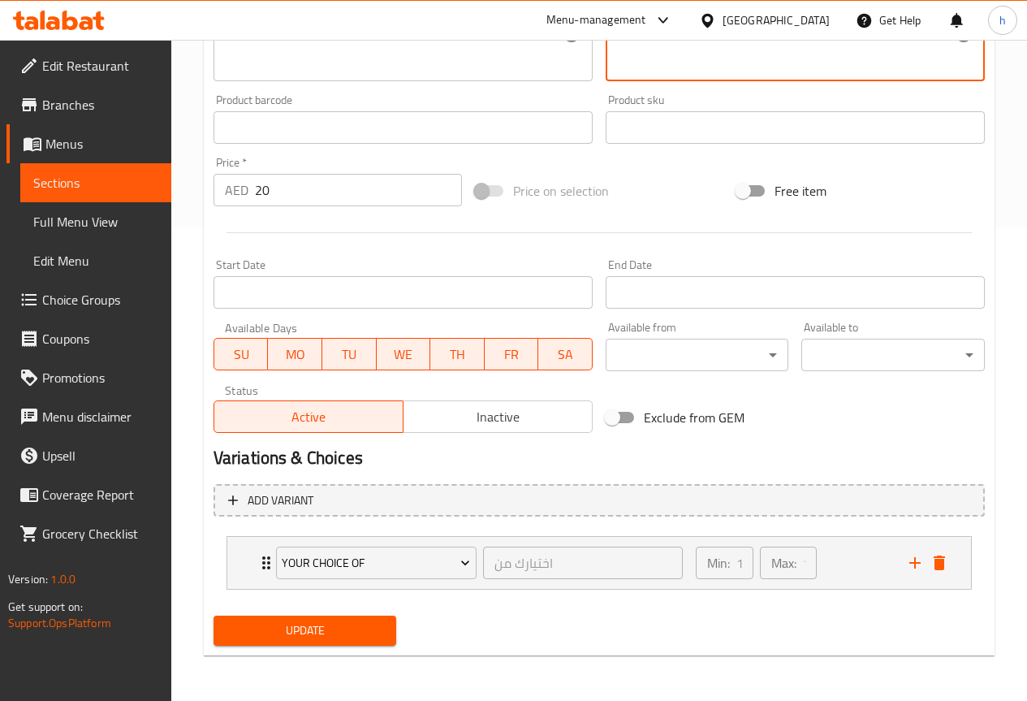
type textarea "شريحتين من الدجاج المشوي أو اللحم البقري مع الخس ,الطماطم ,البصل والمايونيز."
click at [350, 624] on span "Update" at bounding box center [306, 630] width 158 height 20
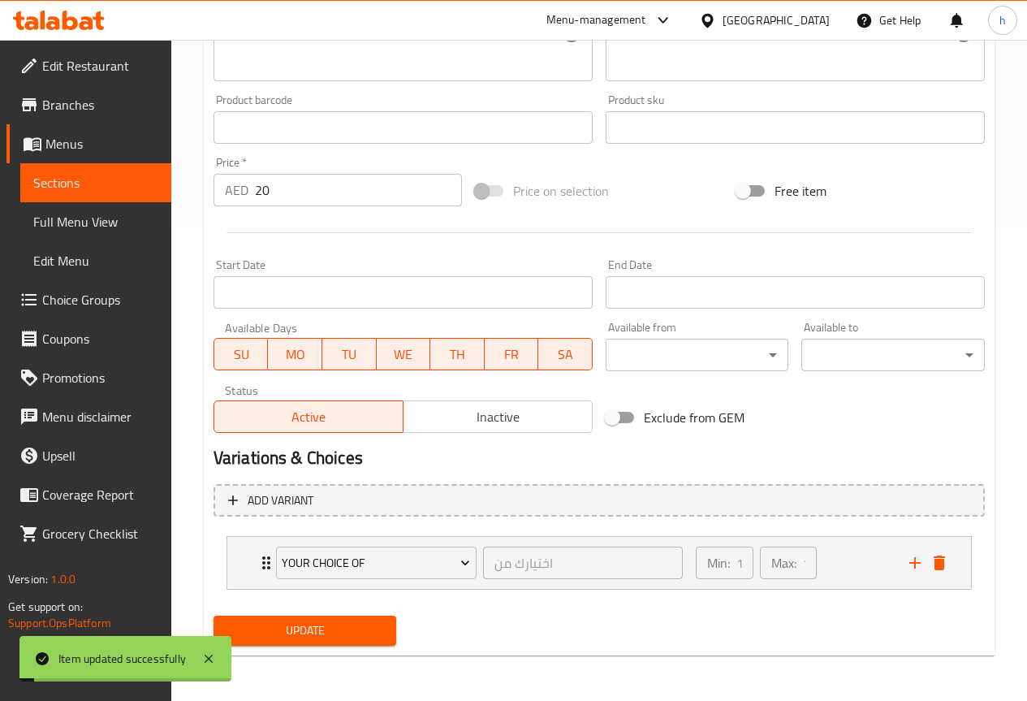
click at [119, 180] on span "Sections" at bounding box center [95, 182] width 125 height 19
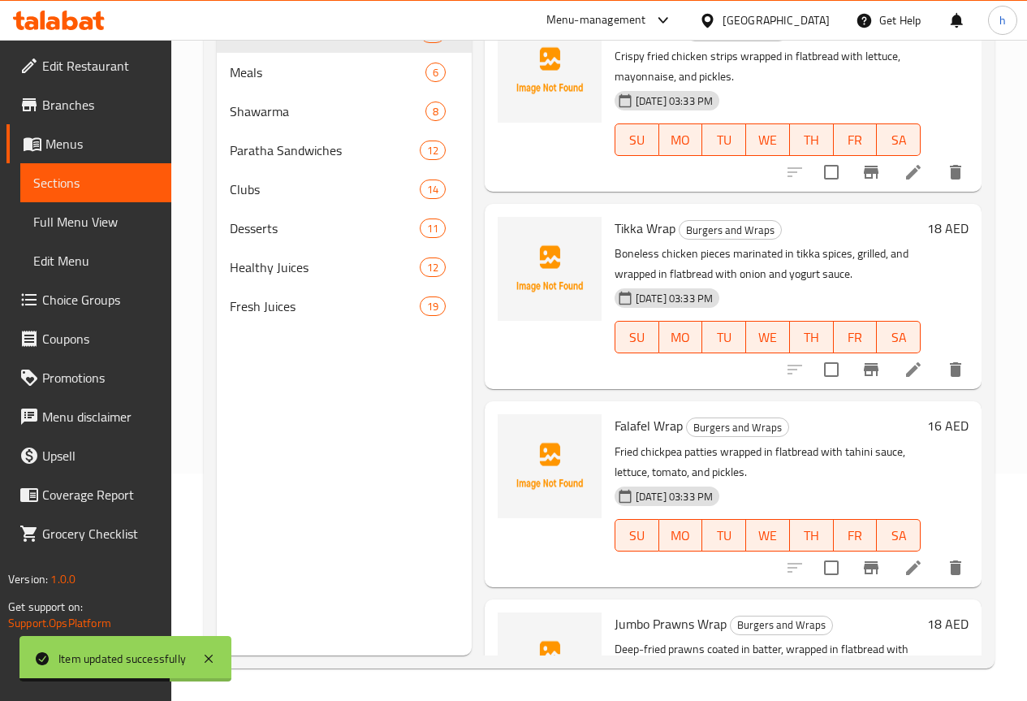
scroll to position [2355, 0]
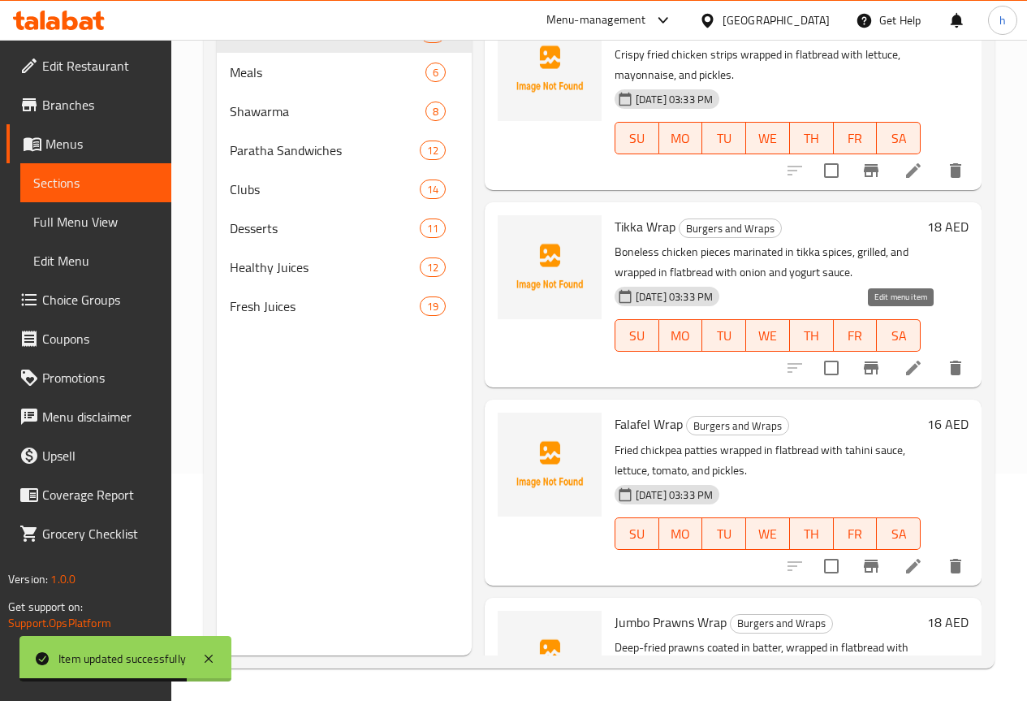
click at [905, 358] on icon at bounding box center [913, 367] width 19 height 19
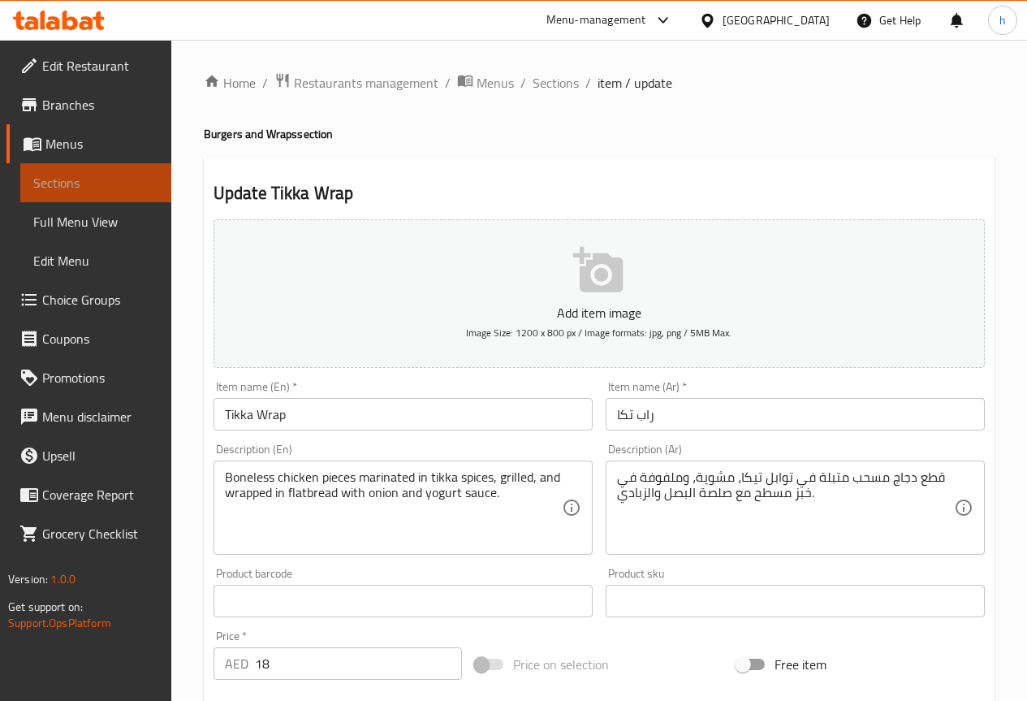
click at [112, 176] on span "Sections" at bounding box center [95, 182] width 125 height 19
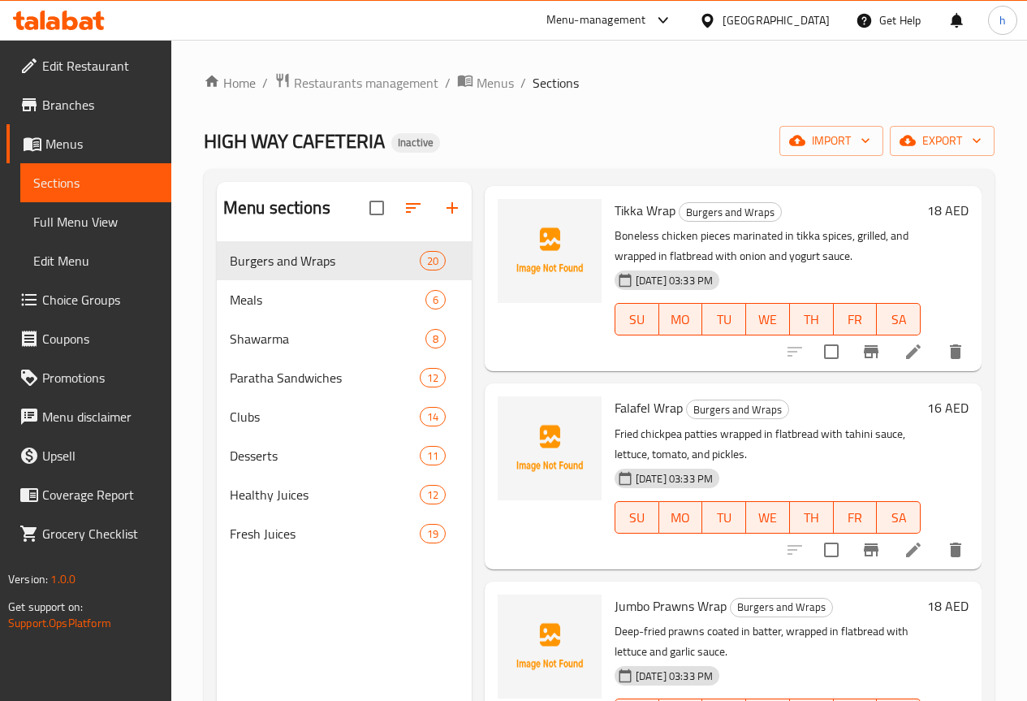
scroll to position [2680, 0]
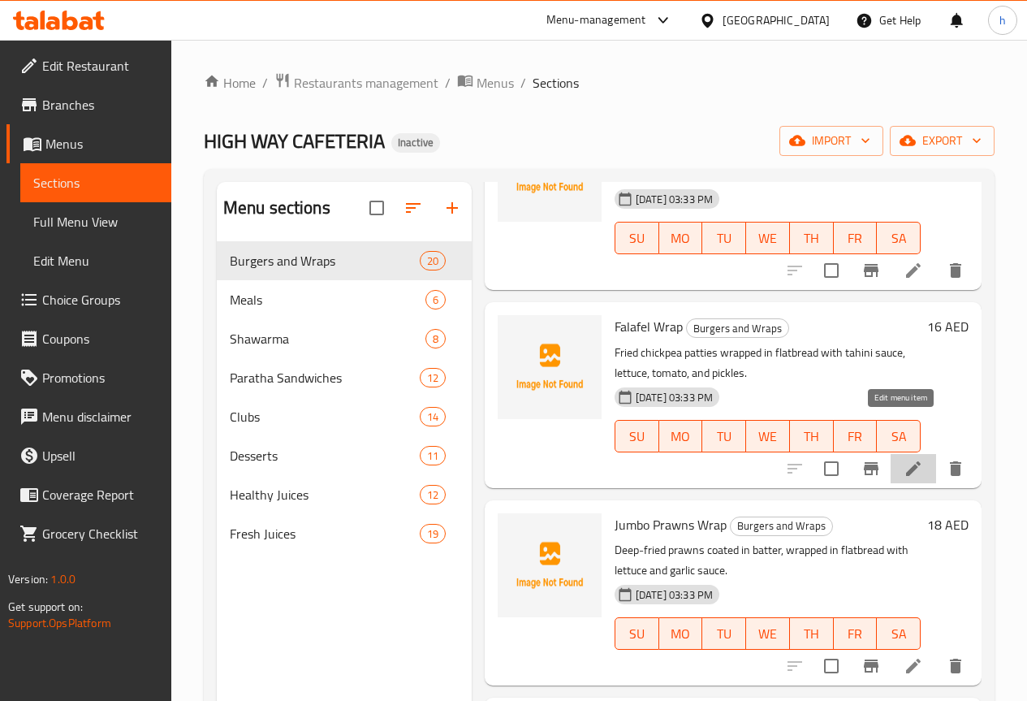
click at [904, 459] on icon at bounding box center [913, 468] width 19 height 19
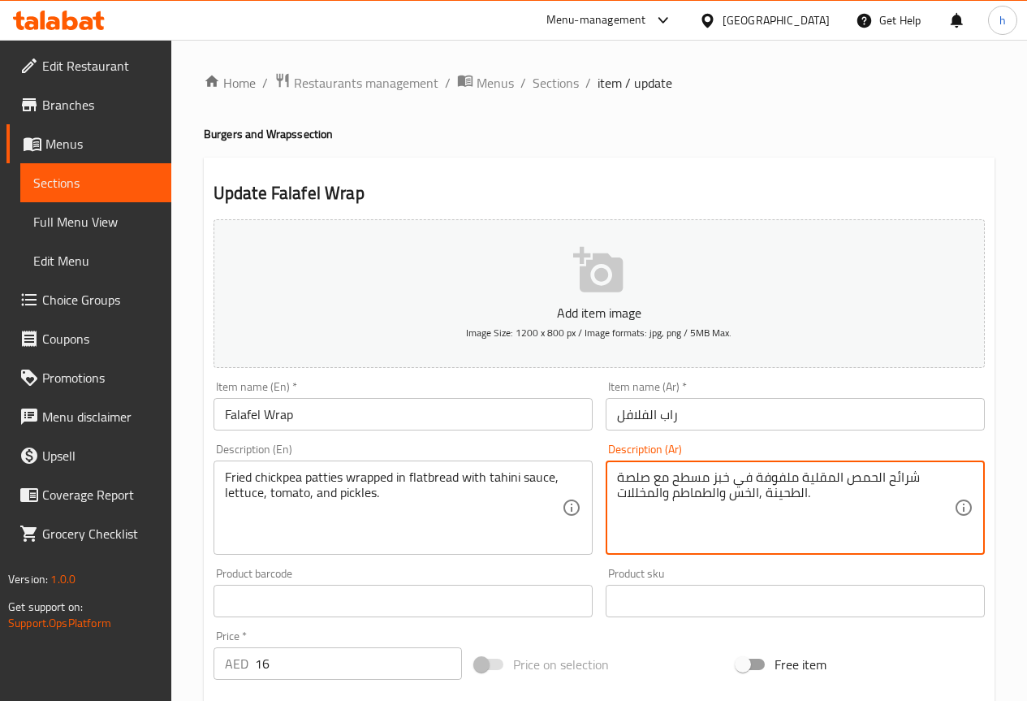
click at [719, 493] on textarea "شرائح الحمص المقلية ملفوفة في خبز مسطح مع صلصة الطحينة ,الخس والطماطم والمخللات." at bounding box center [785, 507] width 337 height 77
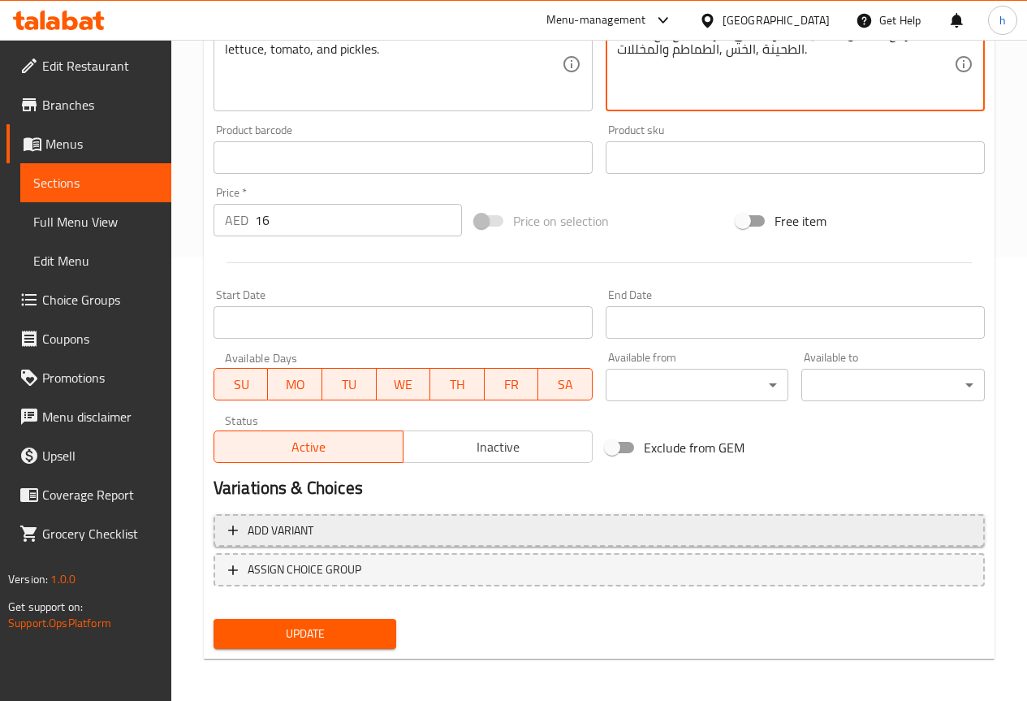
scroll to position [447, 0]
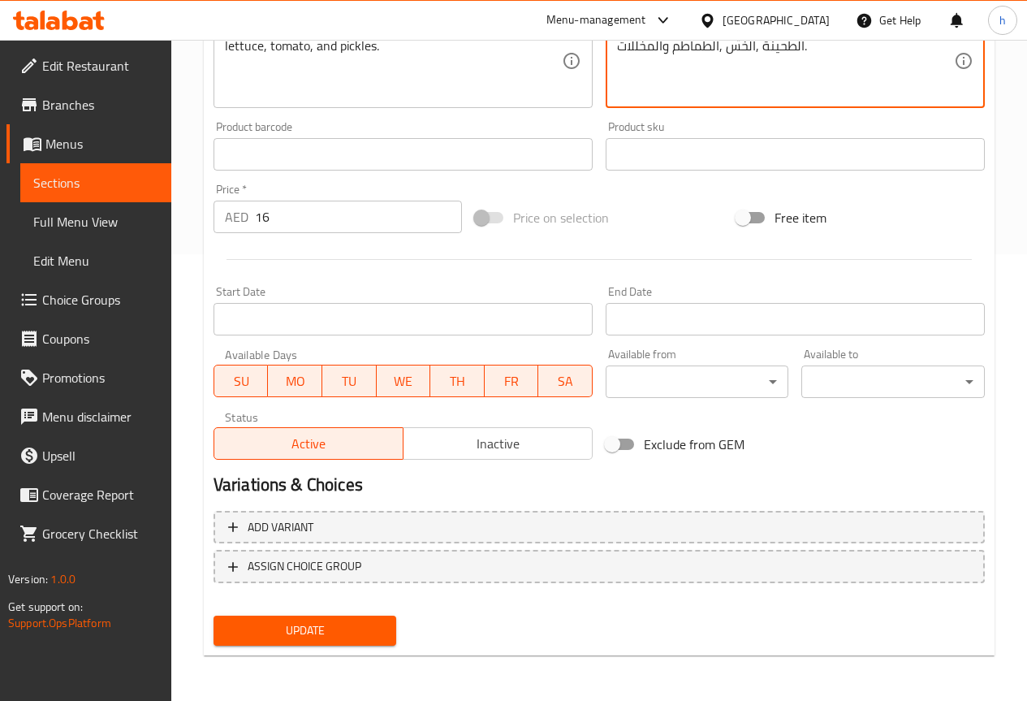
type textarea "شرائح الحمص المقلية ملفوفة في خبز مسطح مع صلصة الطحينة ,الخس ,الطماطم والمخللات."
click at [343, 633] on span "Update" at bounding box center [306, 630] width 158 height 20
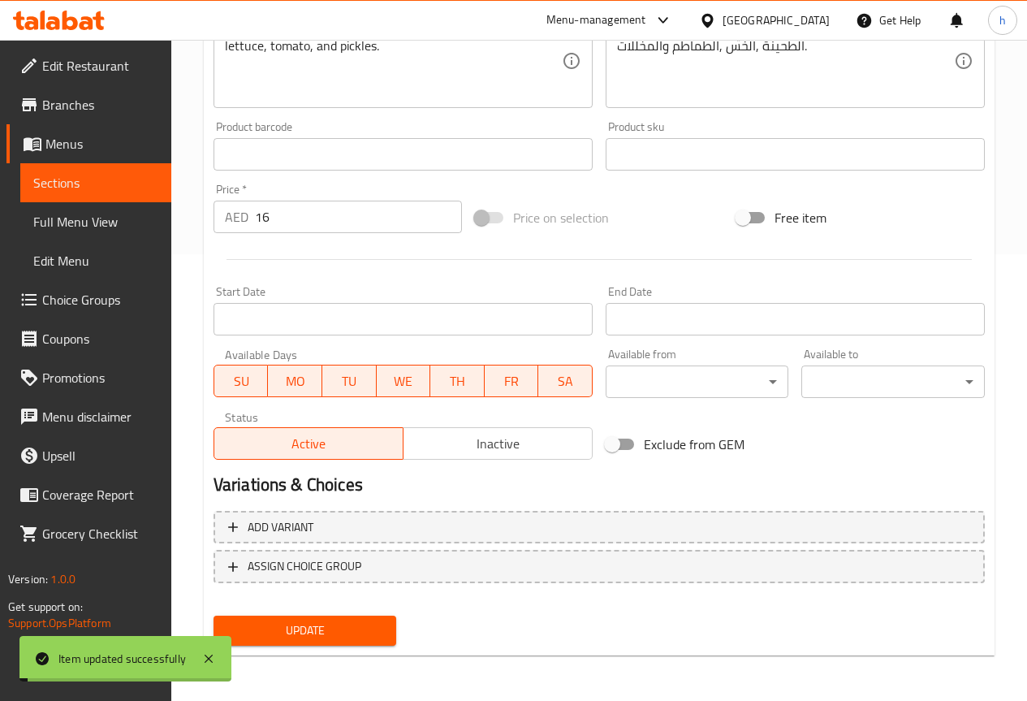
click at [108, 183] on span "Sections" at bounding box center [95, 182] width 125 height 19
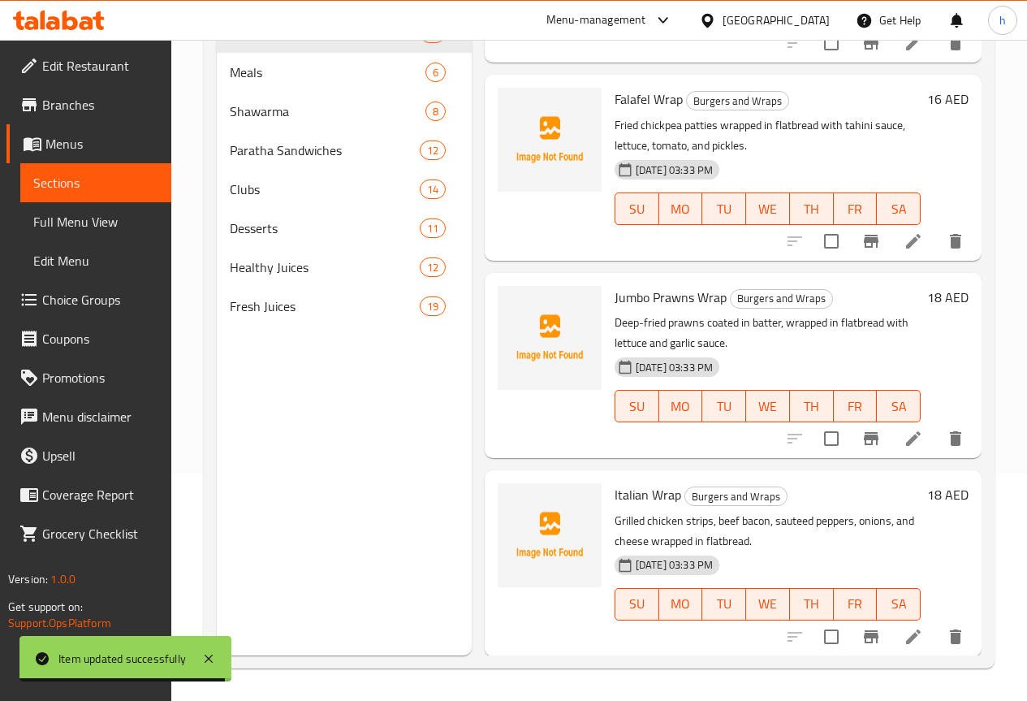
scroll to position [2761, 0]
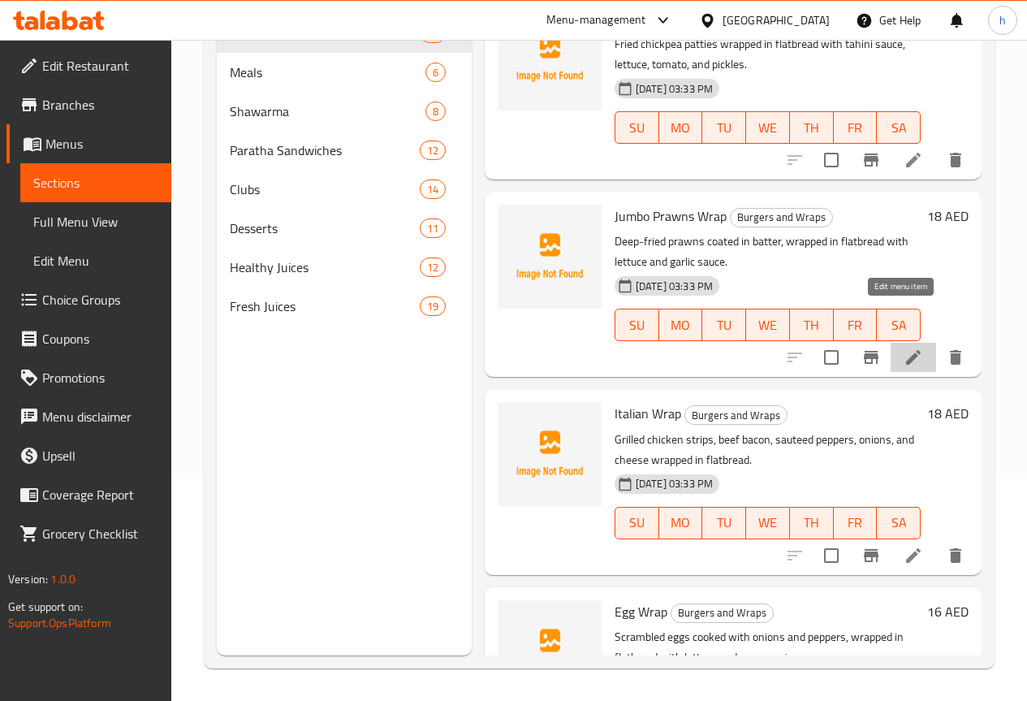
click at [904, 348] on icon at bounding box center [913, 357] width 19 height 19
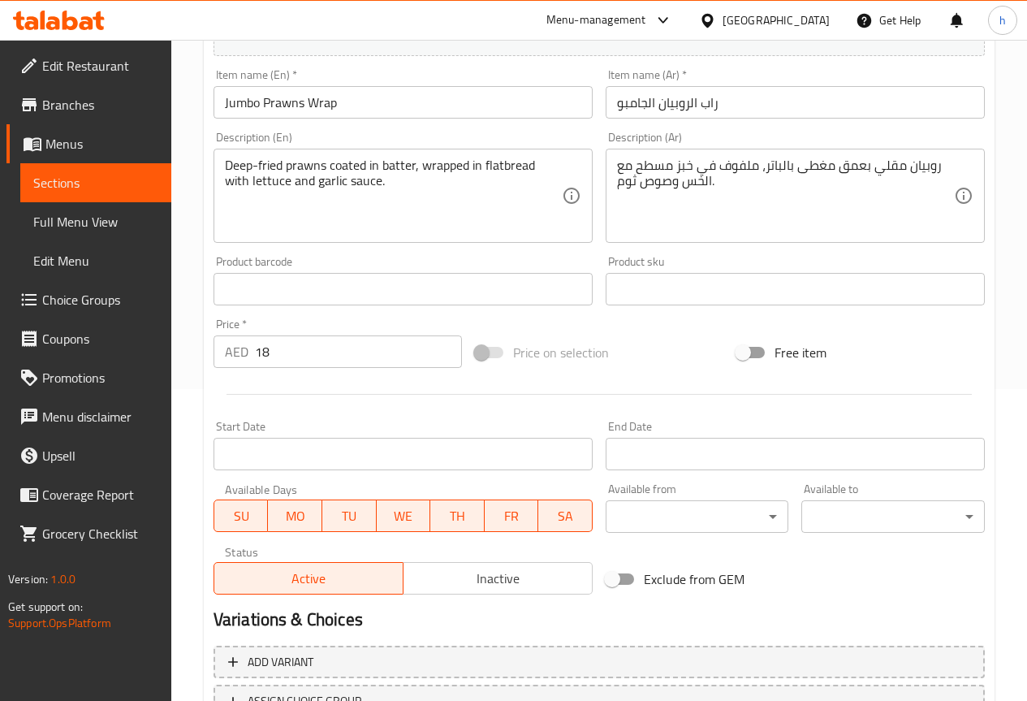
scroll to position [325, 0]
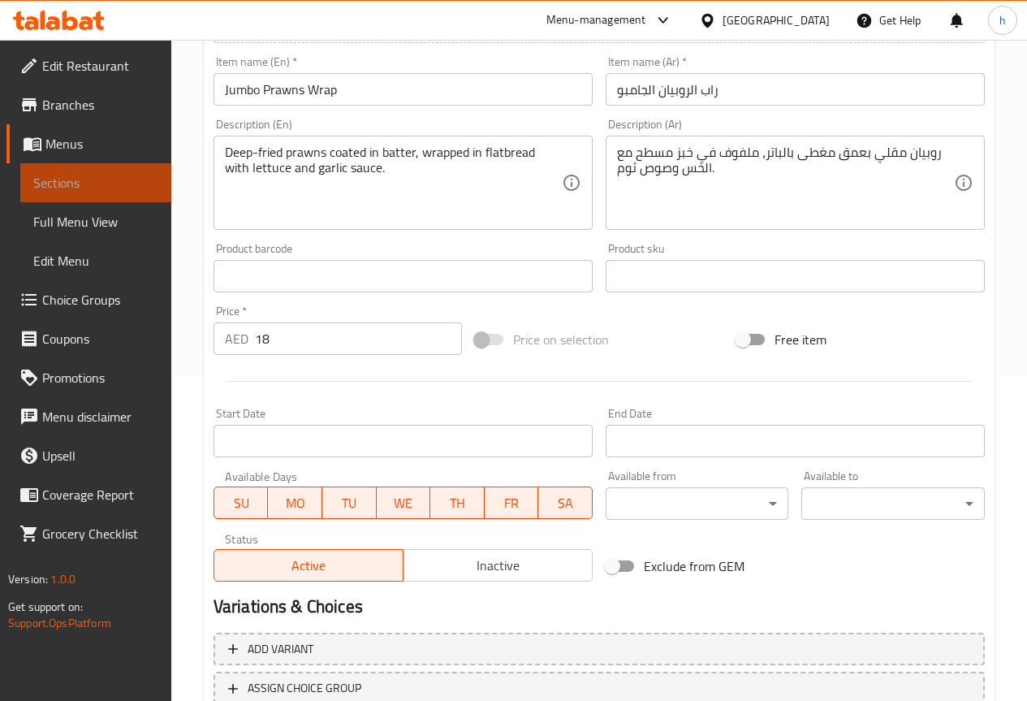
click at [67, 180] on span "Sections" at bounding box center [95, 182] width 125 height 19
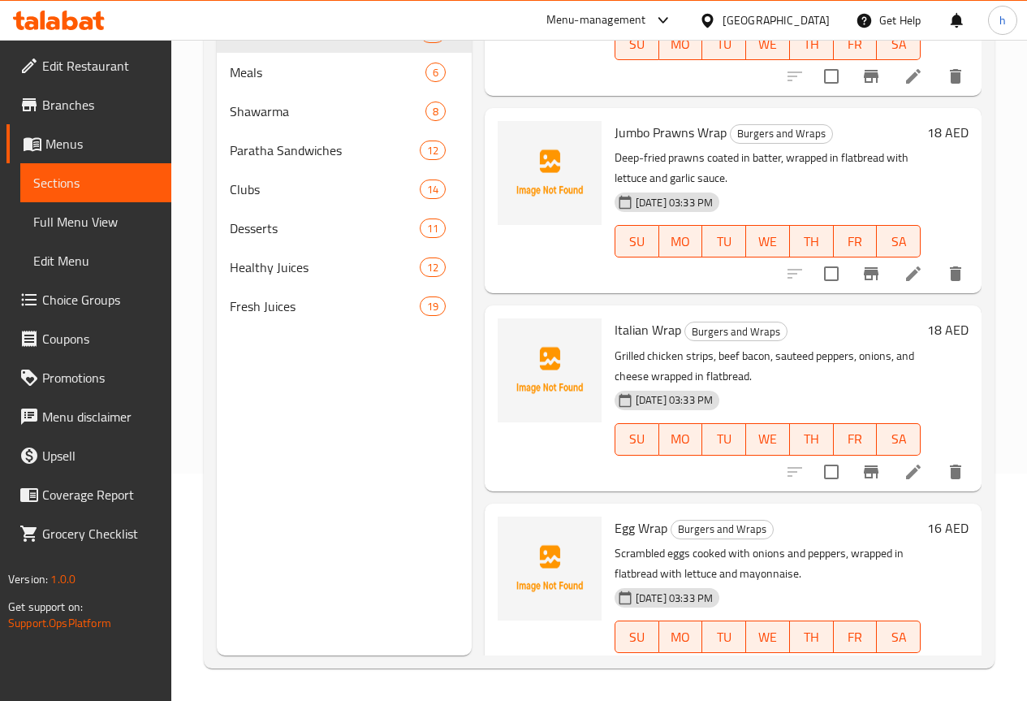
scroll to position [2923, 0]
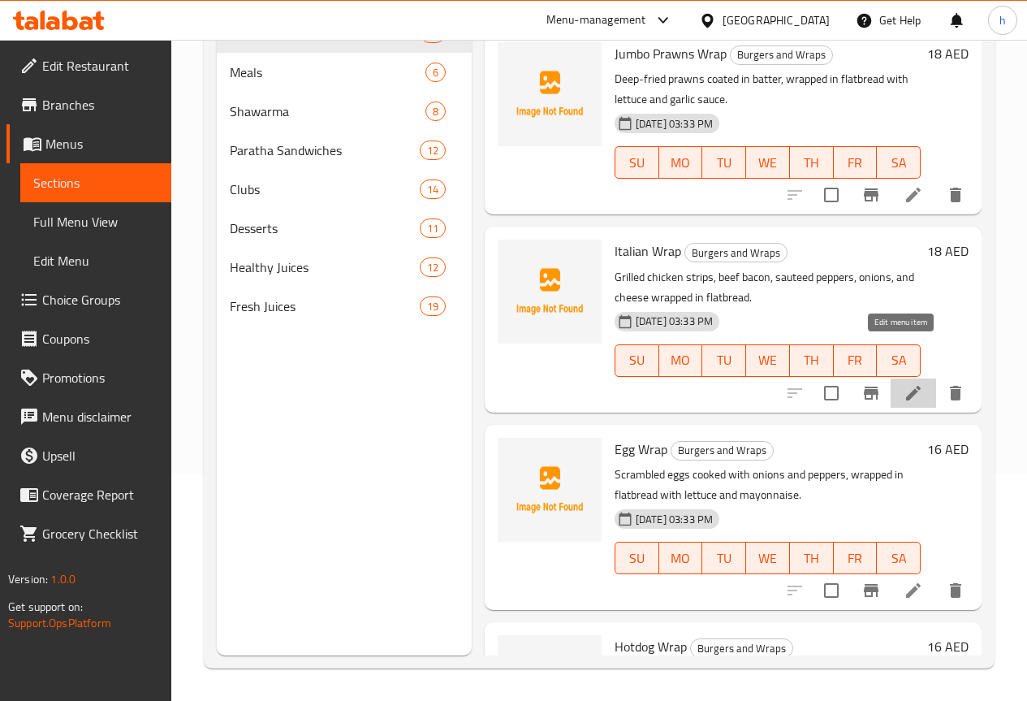
click at [904, 383] on icon at bounding box center [913, 392] width 19 height 19
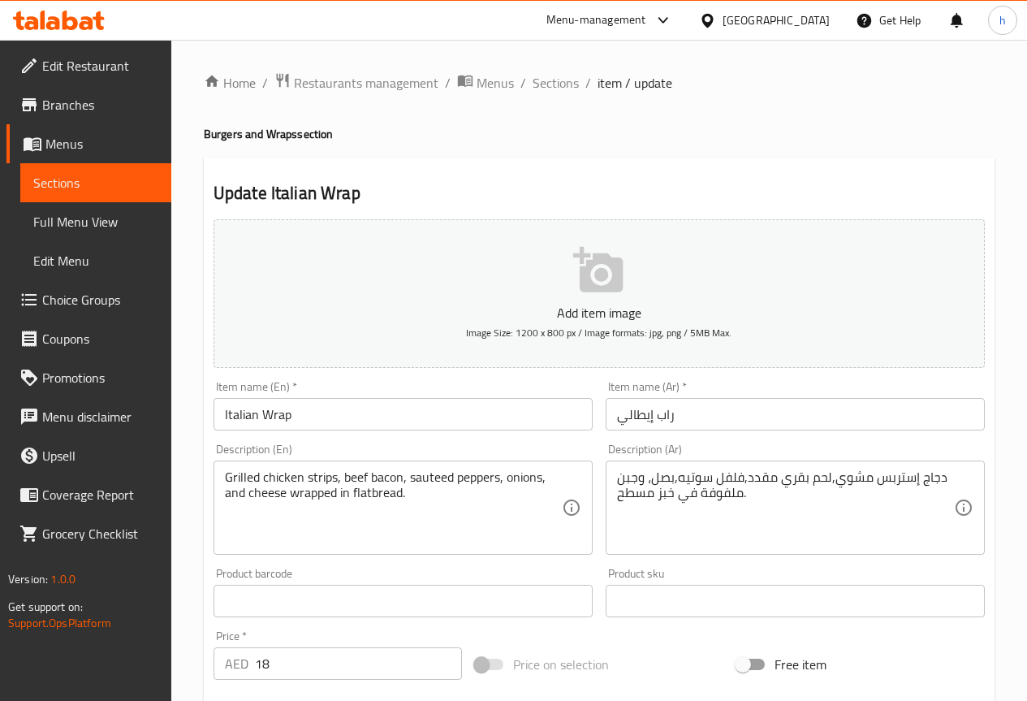
click at [61, 175] on span "Sections" at bounding box center [95, 182] width 125 height 19
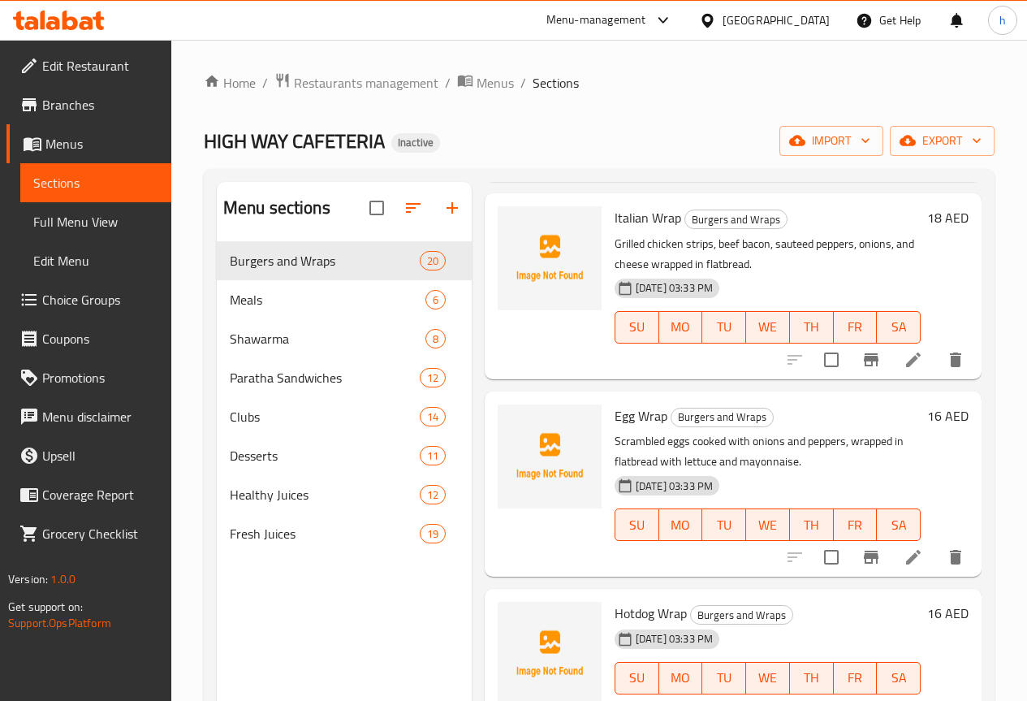
scroll to position [3188, 0]
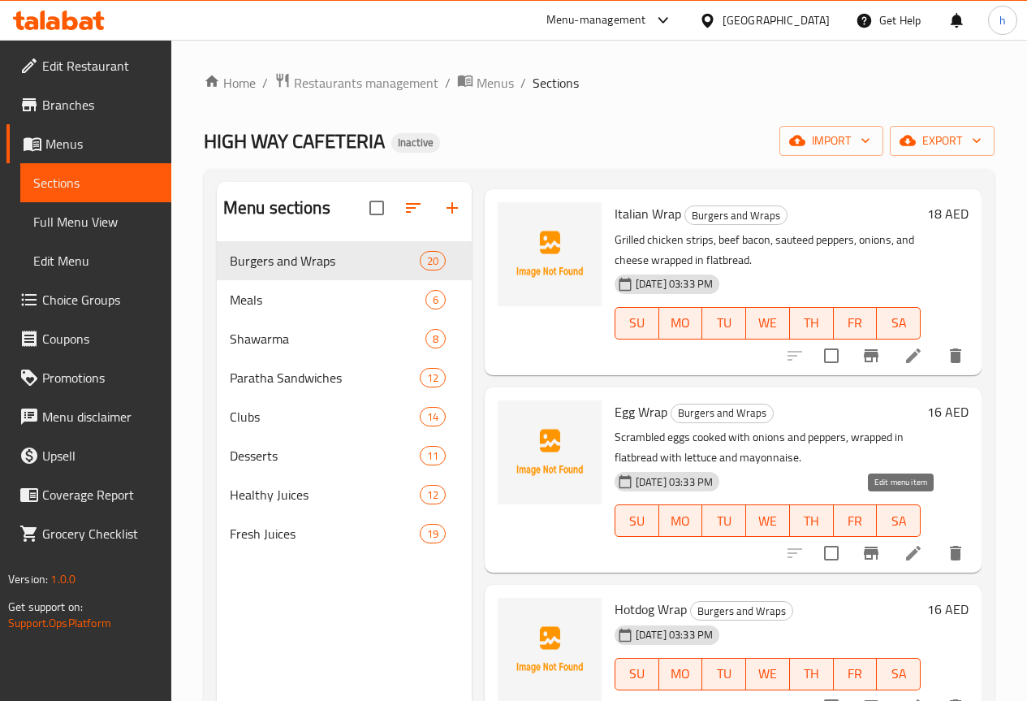
click at [904, 543] on icon at bounding box center [913, 552] width 19 height 19
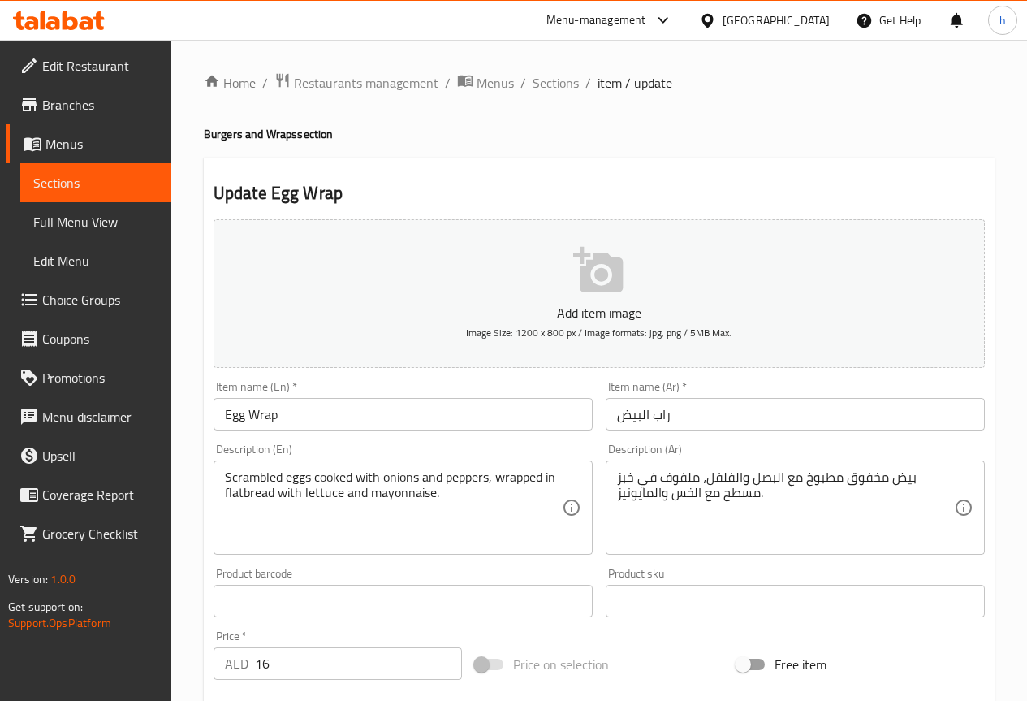
click at [85, 191] on span "Sections" at bounding box center [95, 182] width 125 height 19
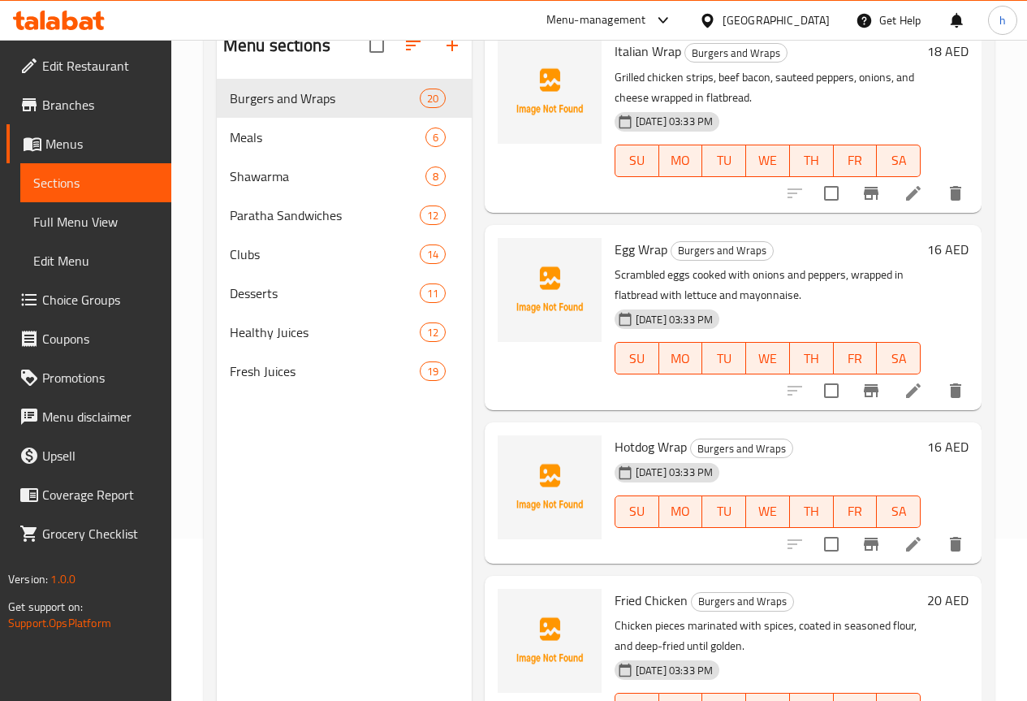
scroll to position [227, 0]
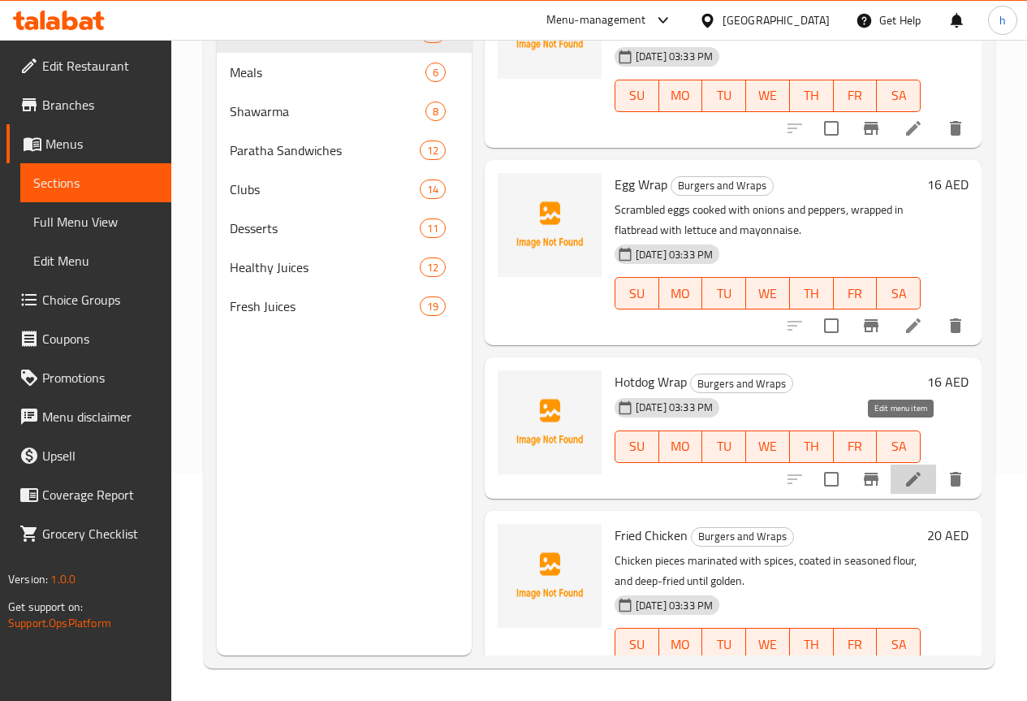
click at [904, 469] on icon at bounding box center [913, 478] width 19 height 19
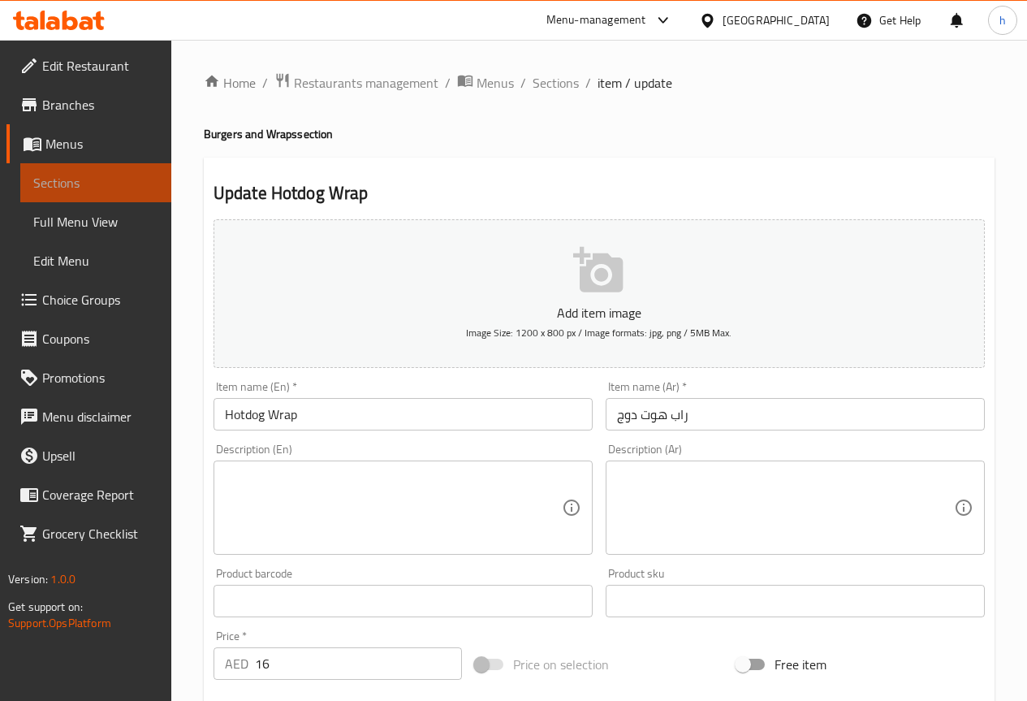
click at [80, 175] on span "Sections" at bounding box center [95, 182] width 125 height 19
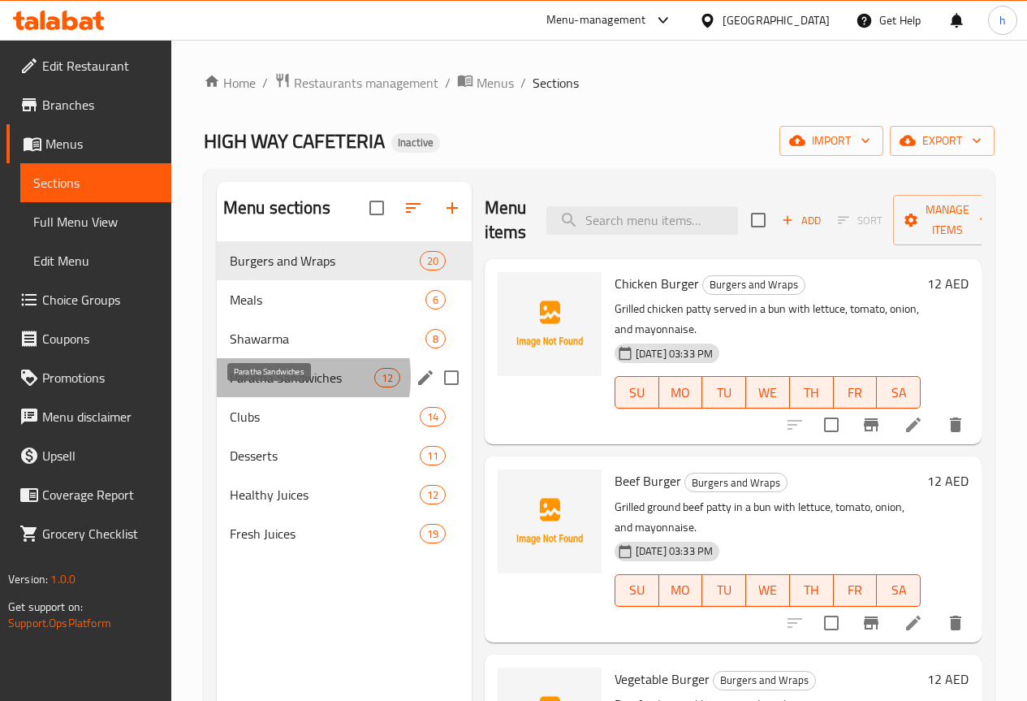
click at [271, 387] on span "Paratha Sandwiches" at bounding box center [302, 377] width 145 height 19
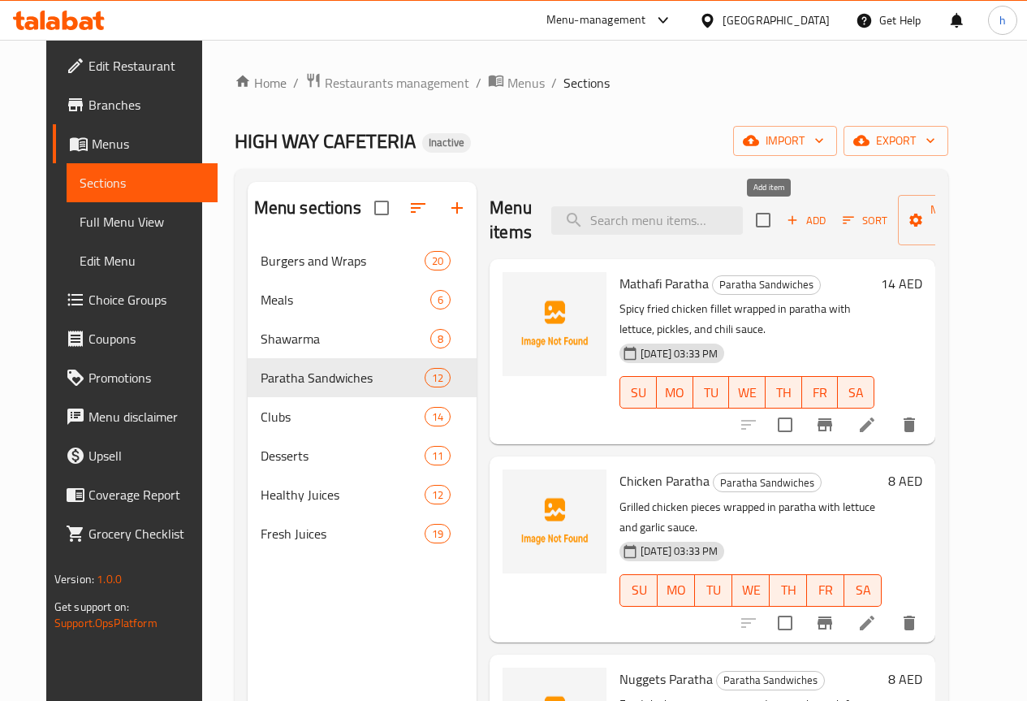
click at [784, 223] on span "Add" at bounding box center [806, 220] width 44 height 19
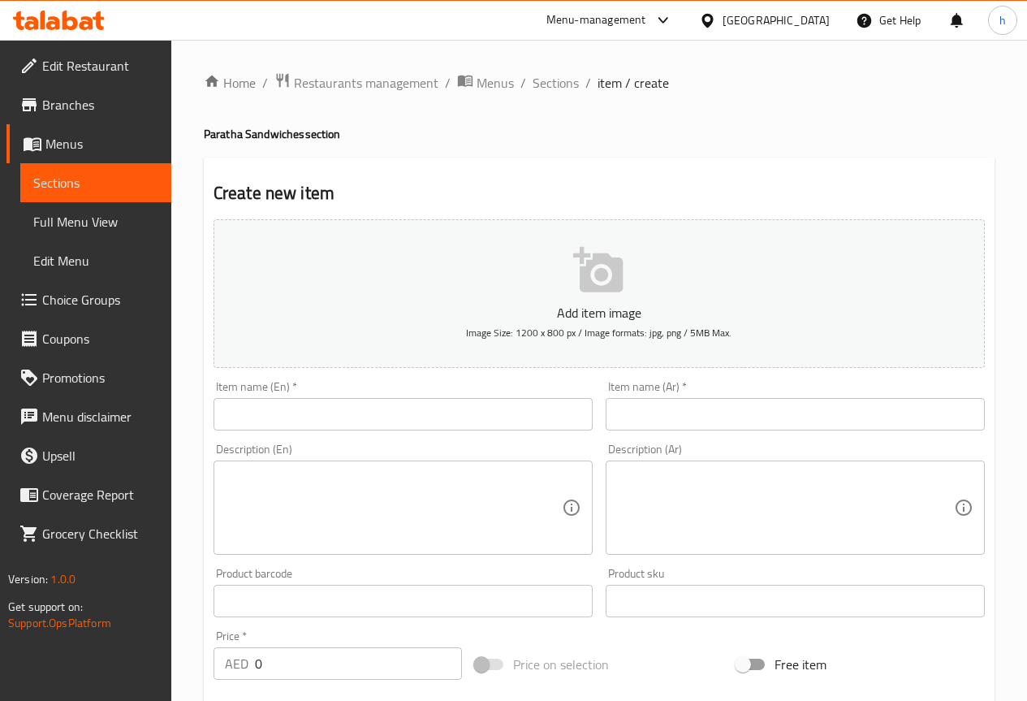
click at [431, 413] on input "text" at bounding box center [403, 414] width 379 height 32
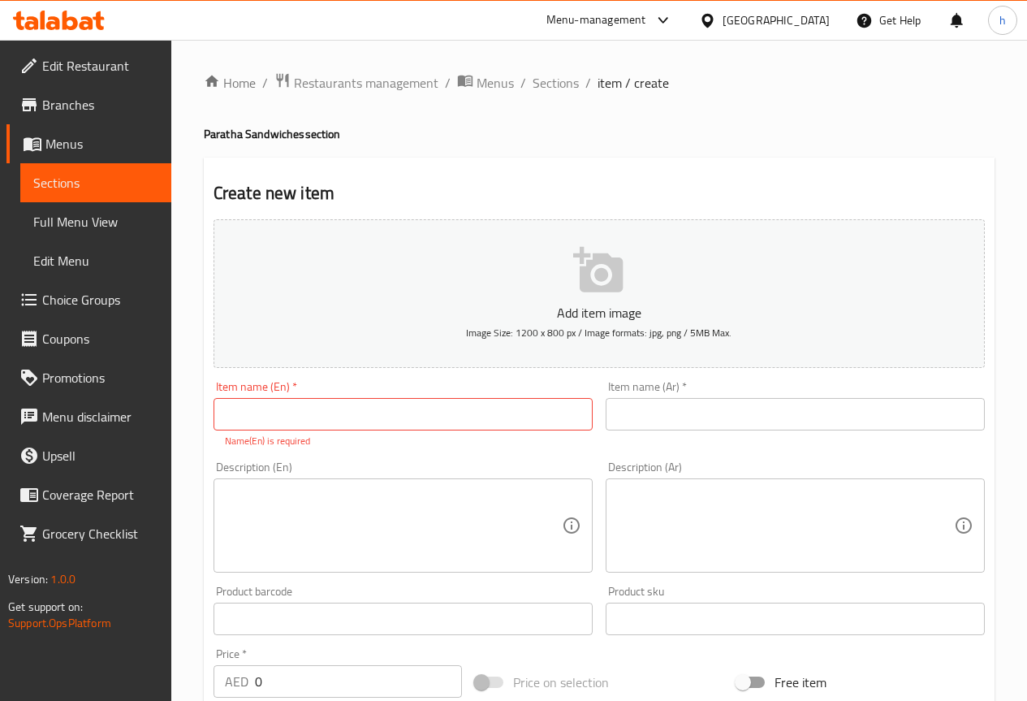
click at [248, 403] on input "text" at bounding box center [403, 414] width 379 height 32
paste input "Hotdog Paratha"
type input "Hotdog Paratha"
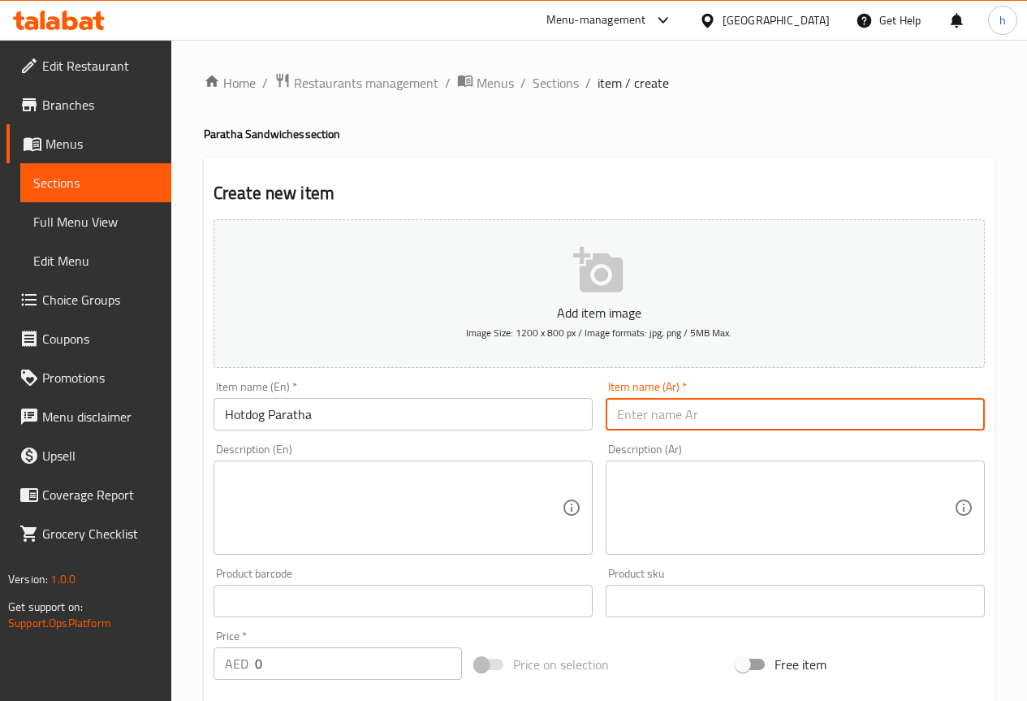
click at [642, 406] on input "text" at bounding box center [795, 414] width 379 height 32
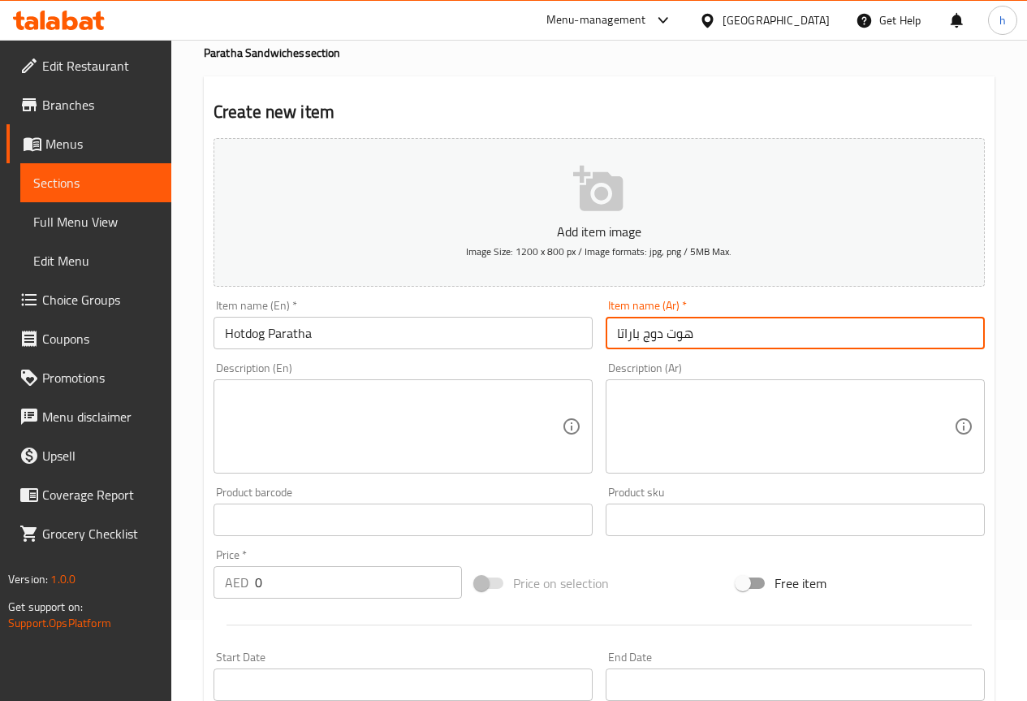
type input "هوت دوج باراتا"
click at [311, 584] on input "0" at bounding box center [358, 582] width 207 height 32
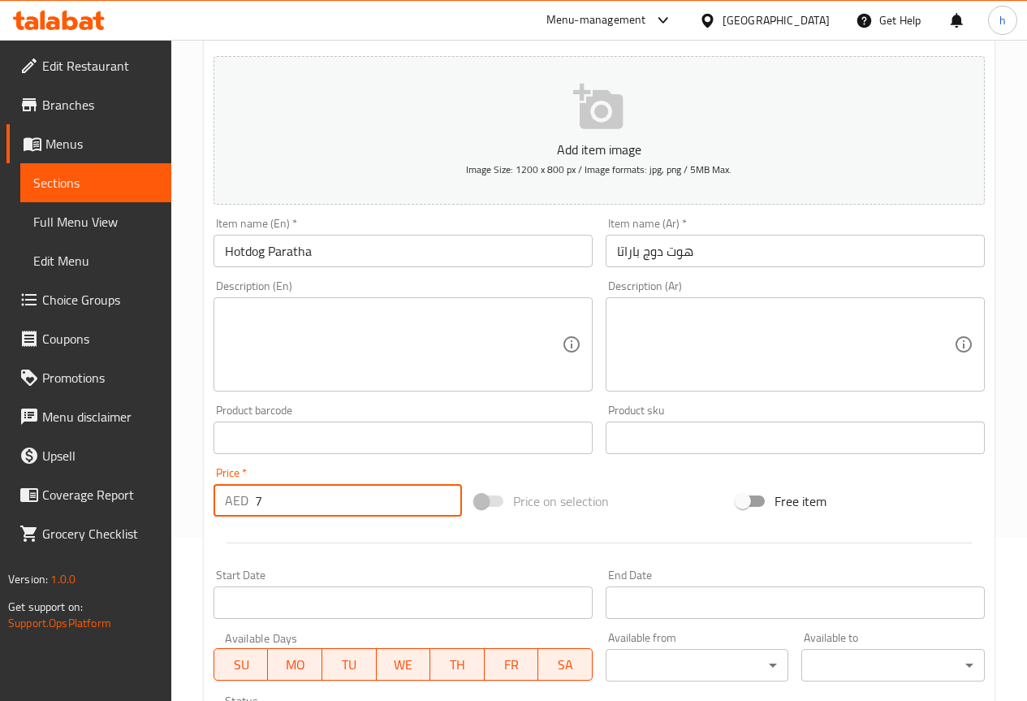
scroll to position [406, 0]
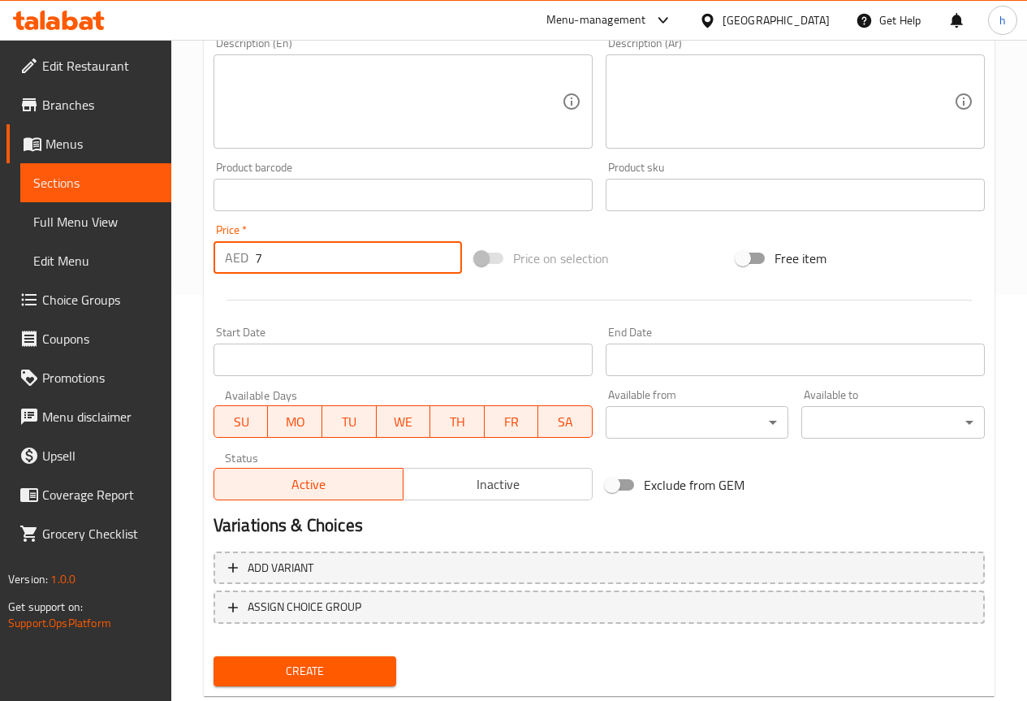
type input "7"
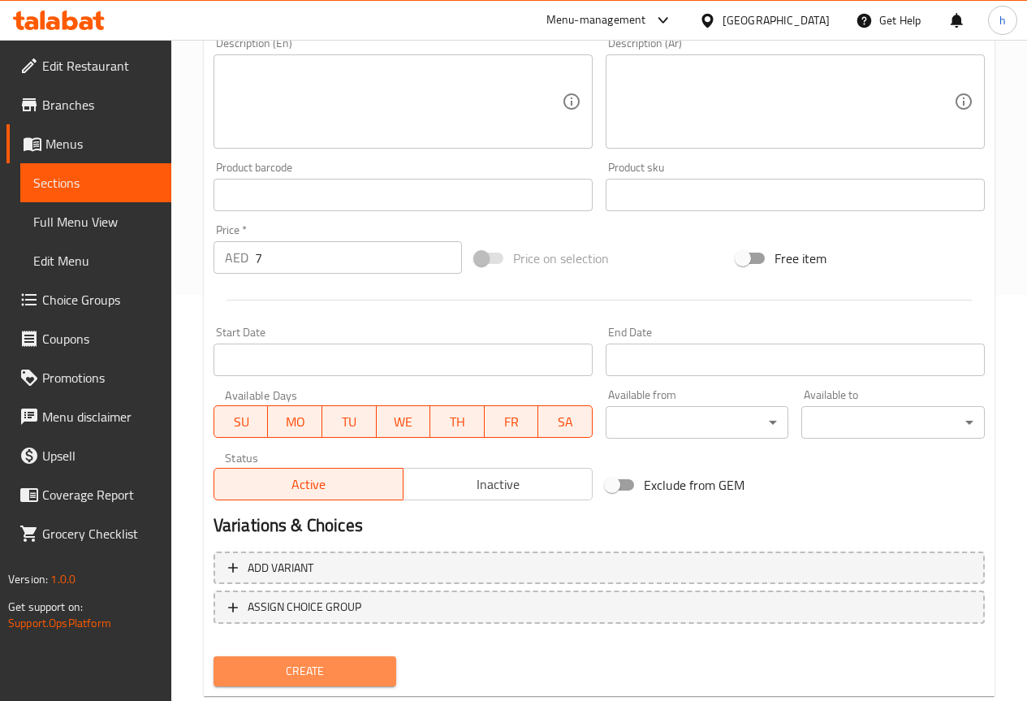
click at [305, 663] on span "Create" at bounding box center [306, 671] width 158 height 20
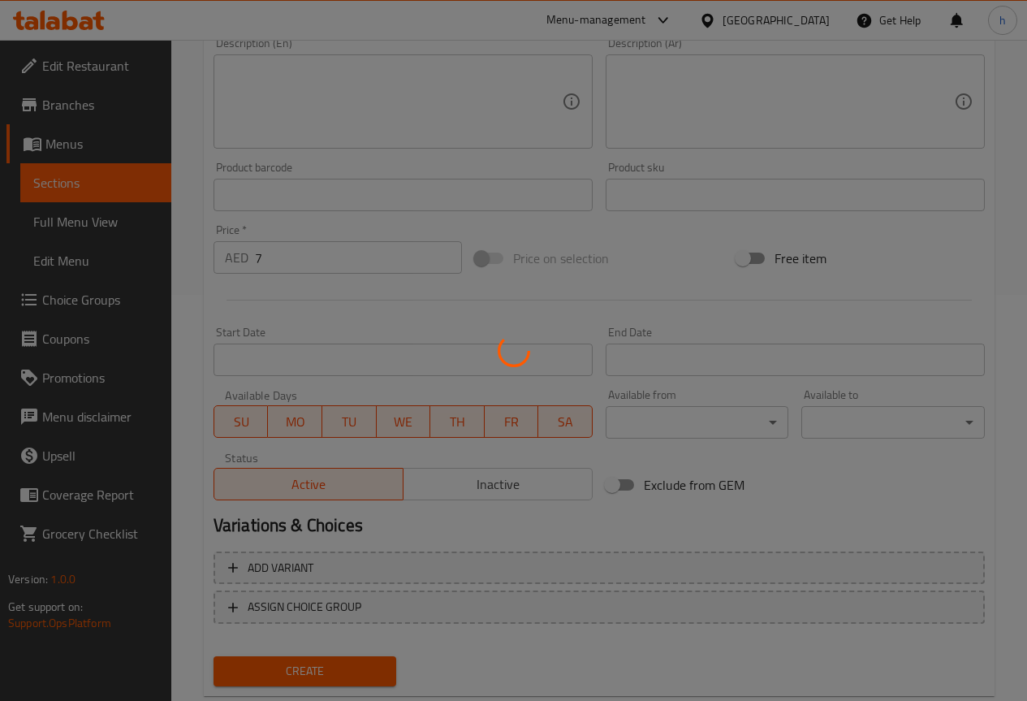
type input "0"
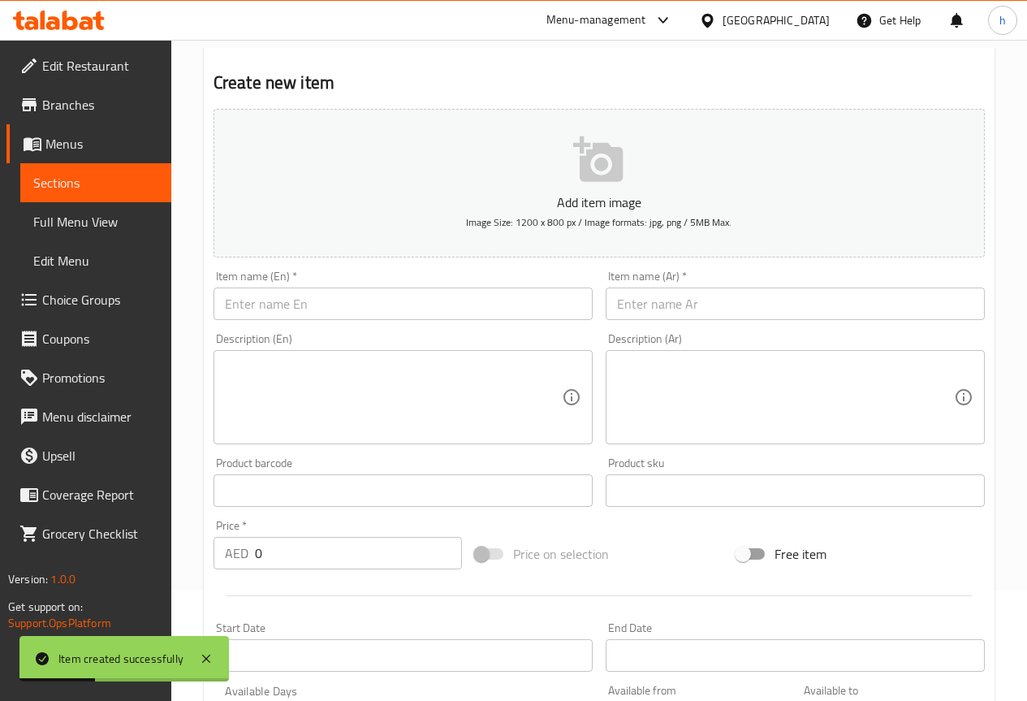
scroll to position [81, 0]
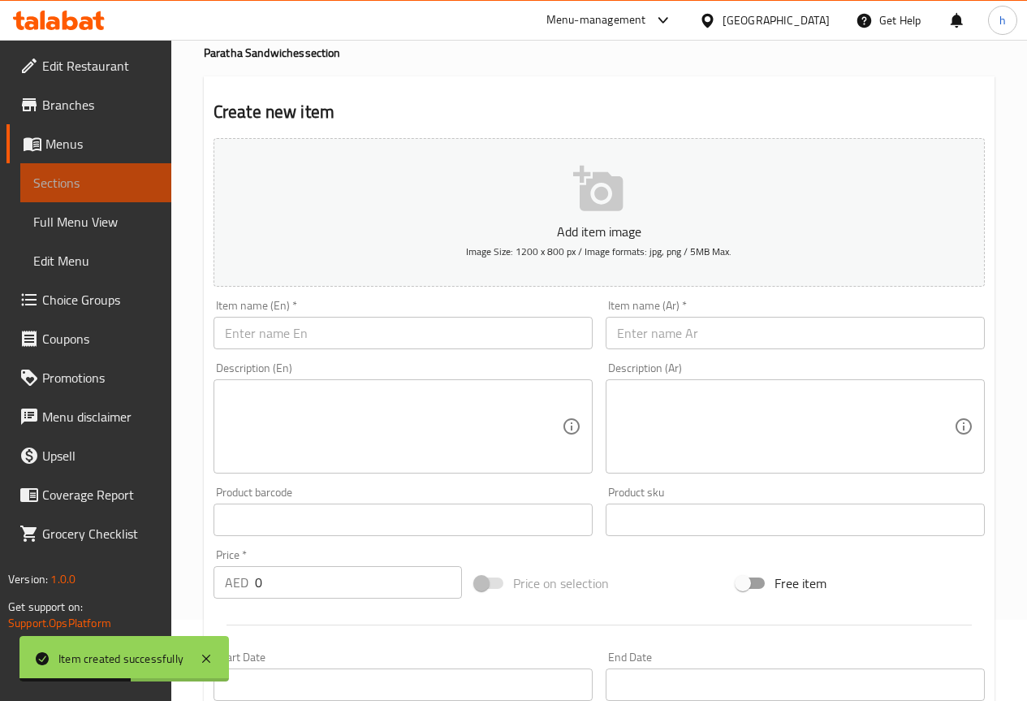
click at [79, 183] on span "Sections" at bounding box center [95, 182] width 125 height 19
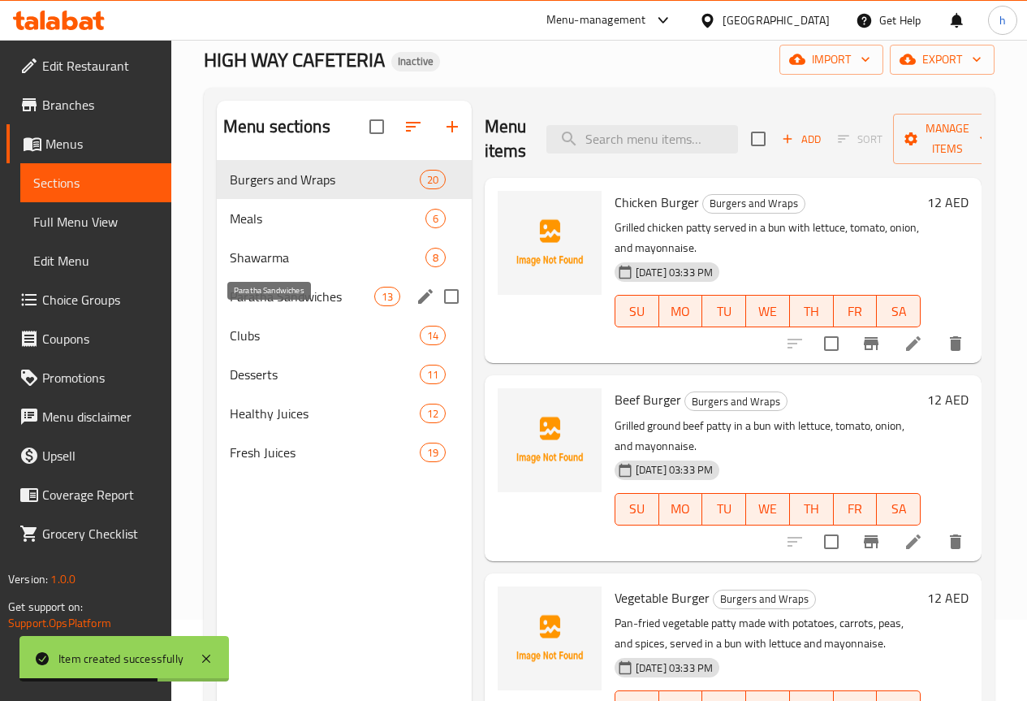
click at [282, 306] on span "Paratha Sandwiches" at bounding box center [302, 296] width 145 height 19
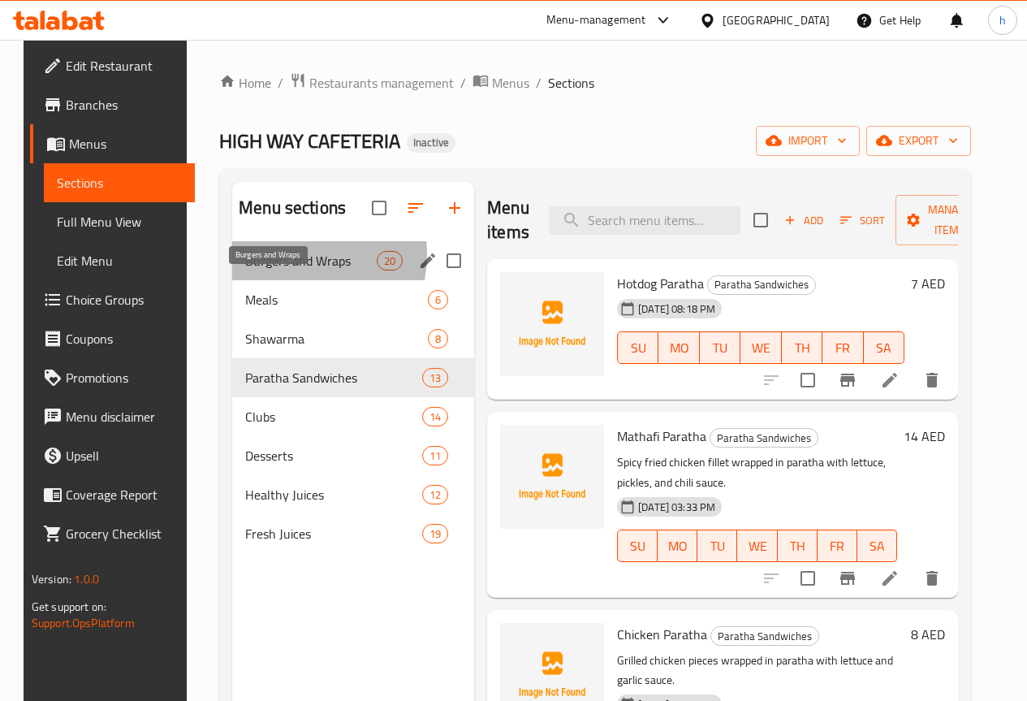
click at [261, 270] on span "Burgers and Wraps" at bounding box center [311, 260] width 132 height 19
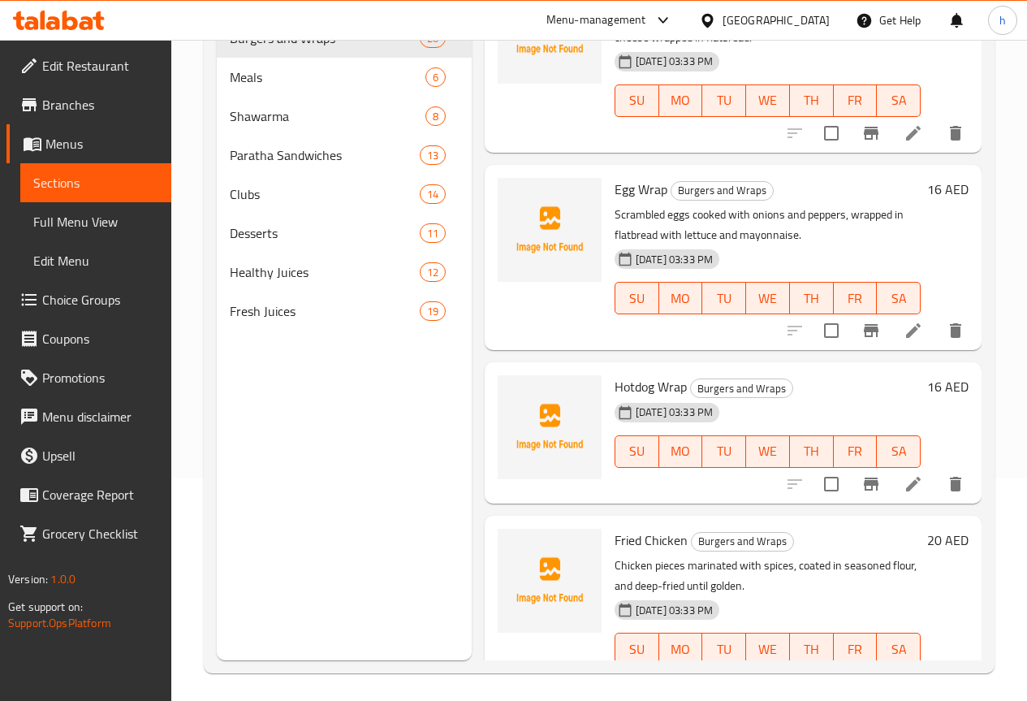
scroll to position [227, 0]
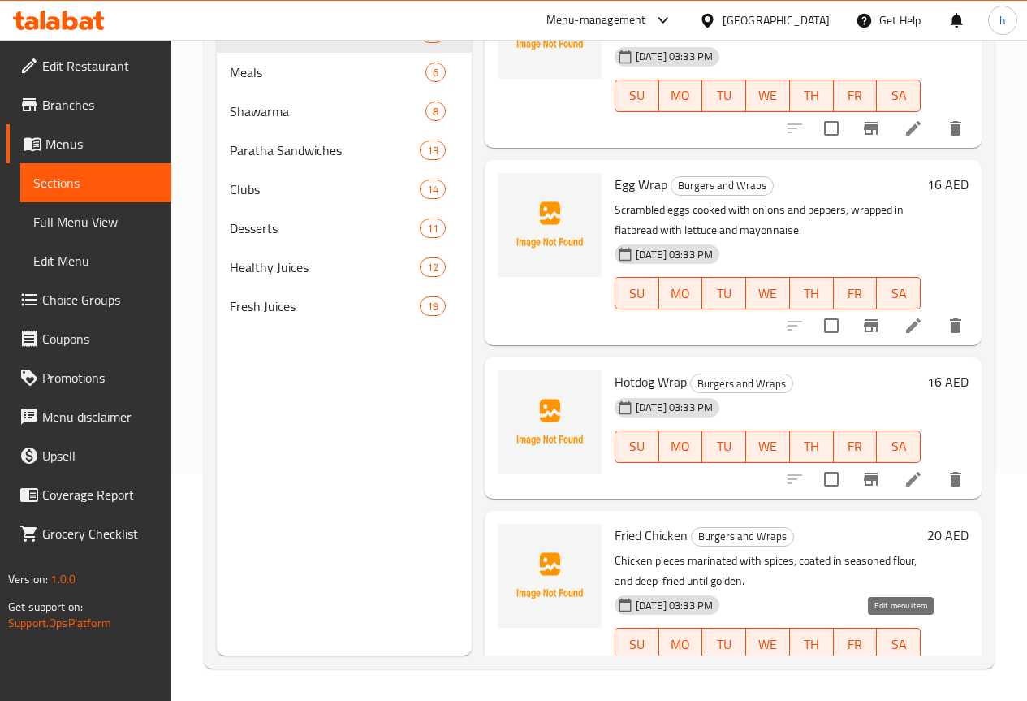
click at [904, 667] on icon at bounding box center [913, 676] width 19 height 19
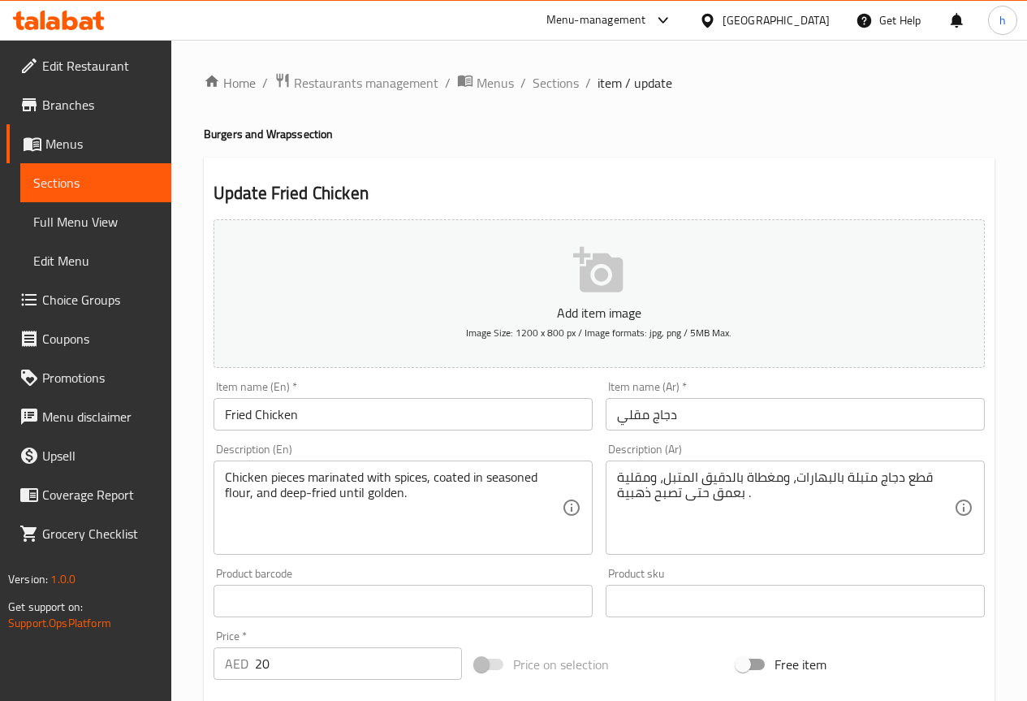
click at [73, 184] on span "Sections" at bounding box center [95, 182] width 125 height 19
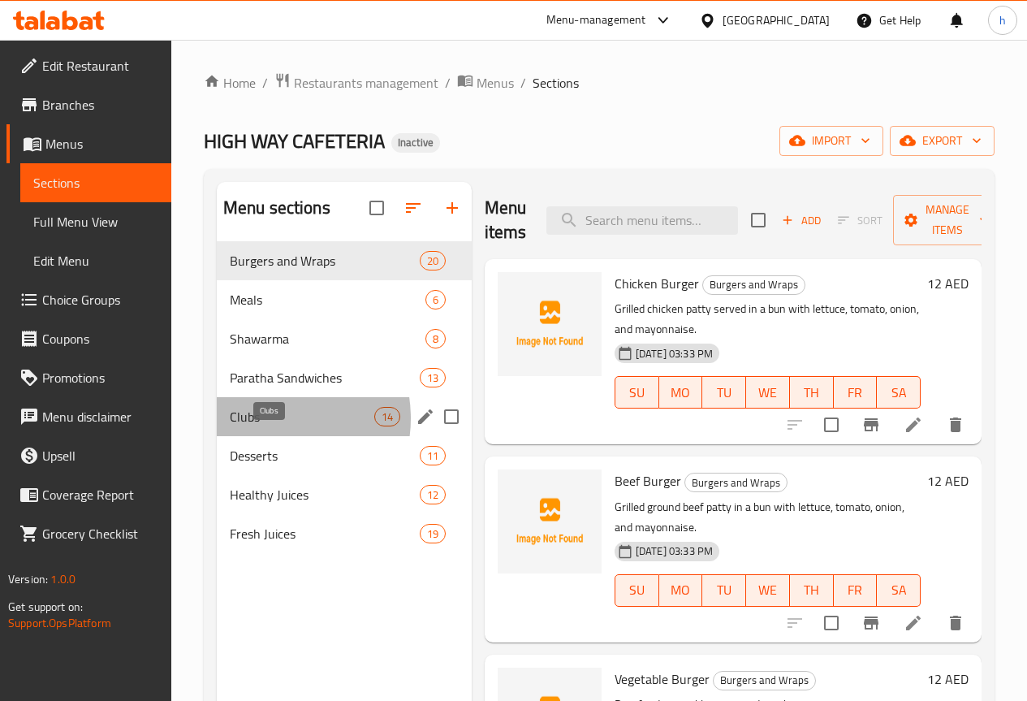
click at [263, 426] on span "Clubs" at bounding box center [302, 416] width 145 height 19
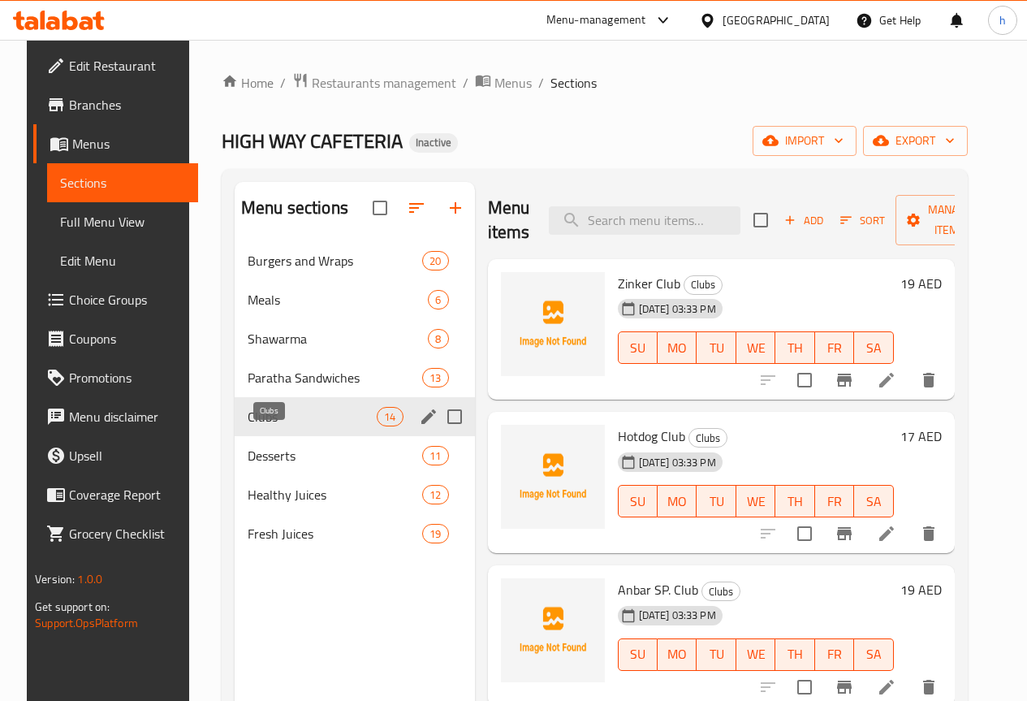
click at [270, 426] on span "Clubs" at bounding box center [312, 416] width 129 height 19
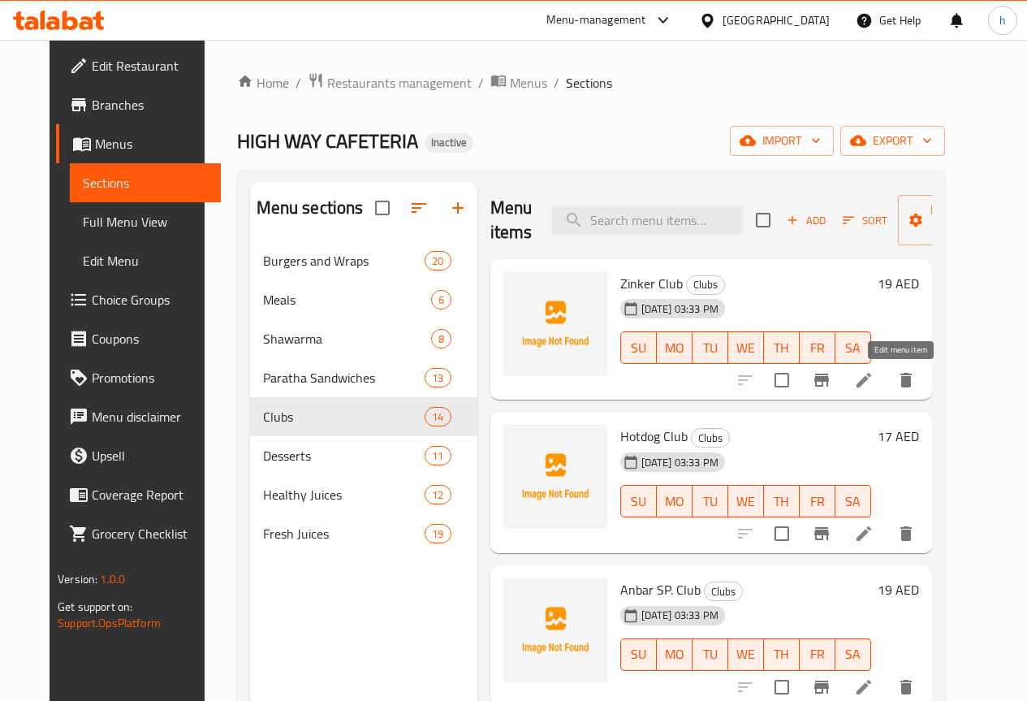
click at [871, 378] on icon at bounding box center [864, 380] width 15 height 15
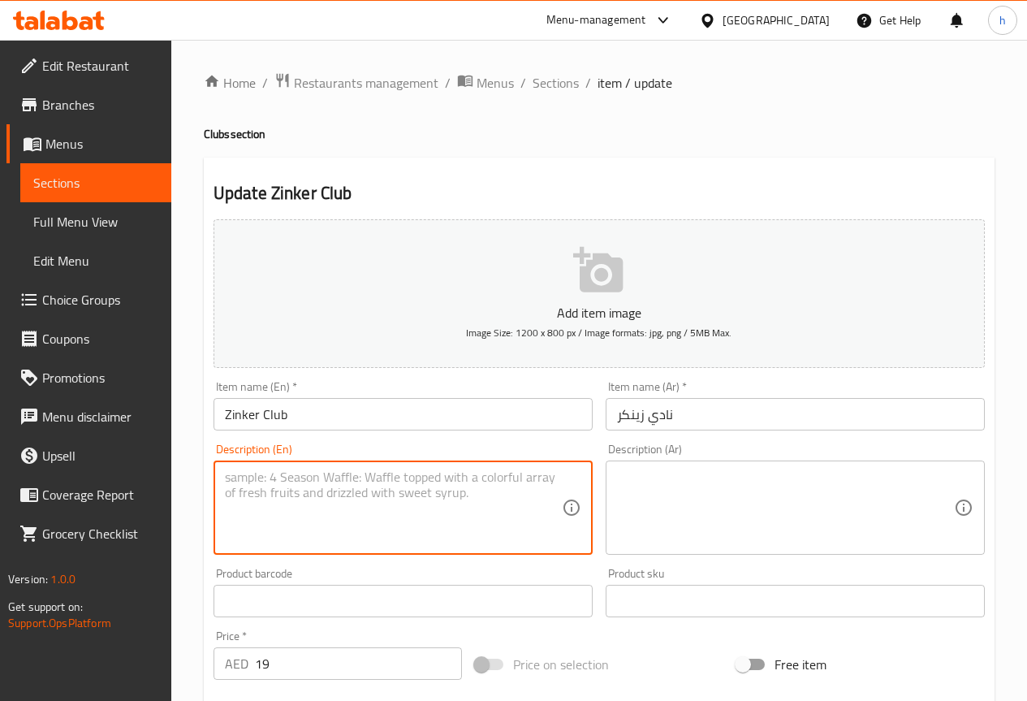
click at [330, 481] on textarea at bounding box center [393, 507] width 337 height 77
paste textarea "Crispy fried chicken fillet layered with lettuce, tomato, cheese, and mayonnais…"
type textarea "Crispy fried chicken fillet layered with lettuce, tomato, cheese, and mayonnais…"
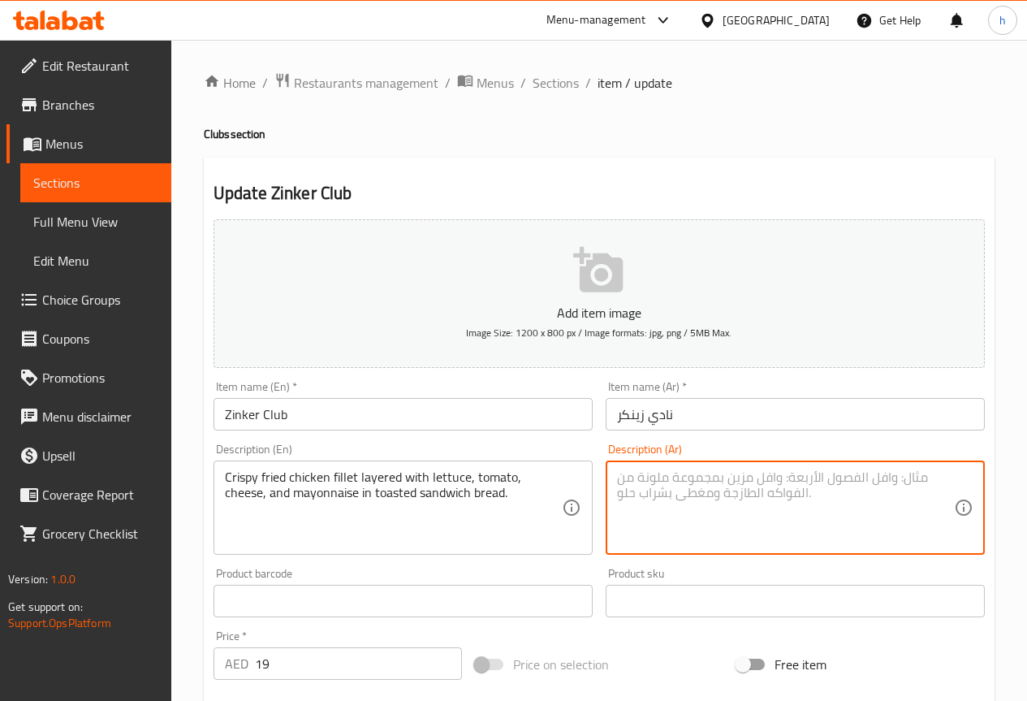
click at [681, 486] on textarea at bounding box center [785, 507] width 337 height 77
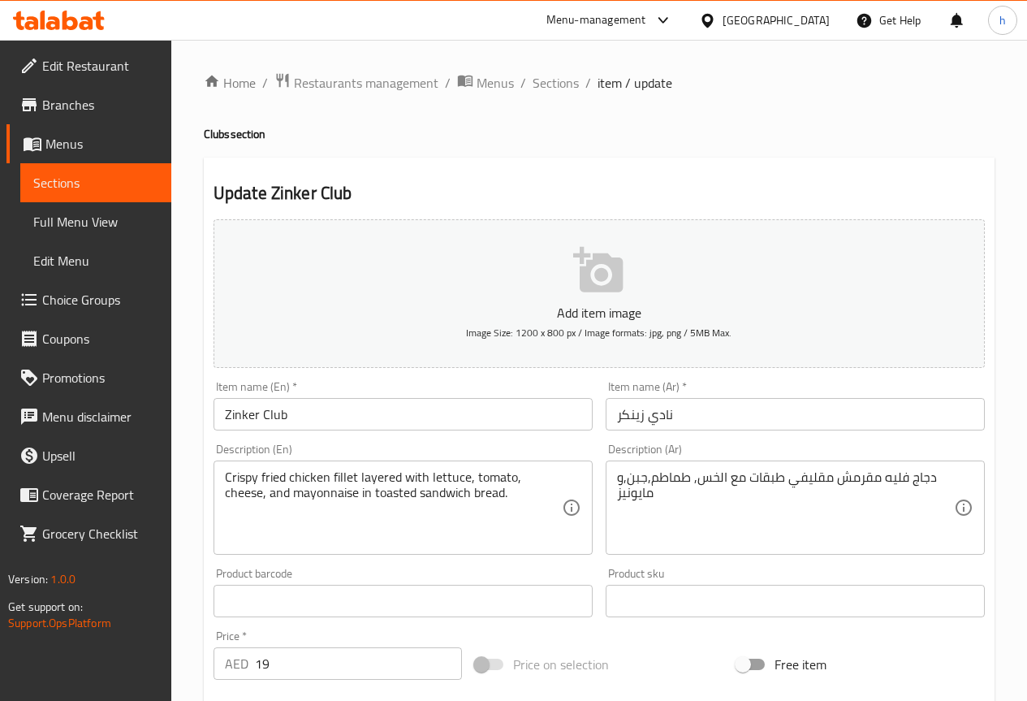
click at [708, 502] on textarea "دجاج فليه مقرمش مقليفي طبقات مع الخس, طماطم,جبن,و مايونيز" at bounding box center [785, 507] width 337 height 77
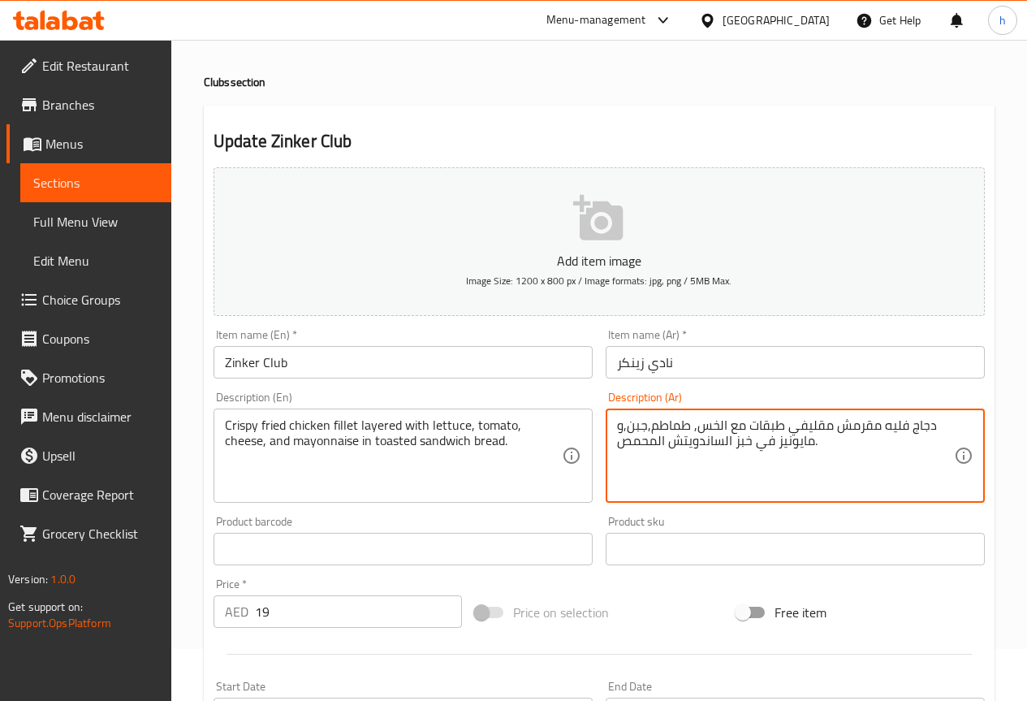
scroll to position [162, 0]
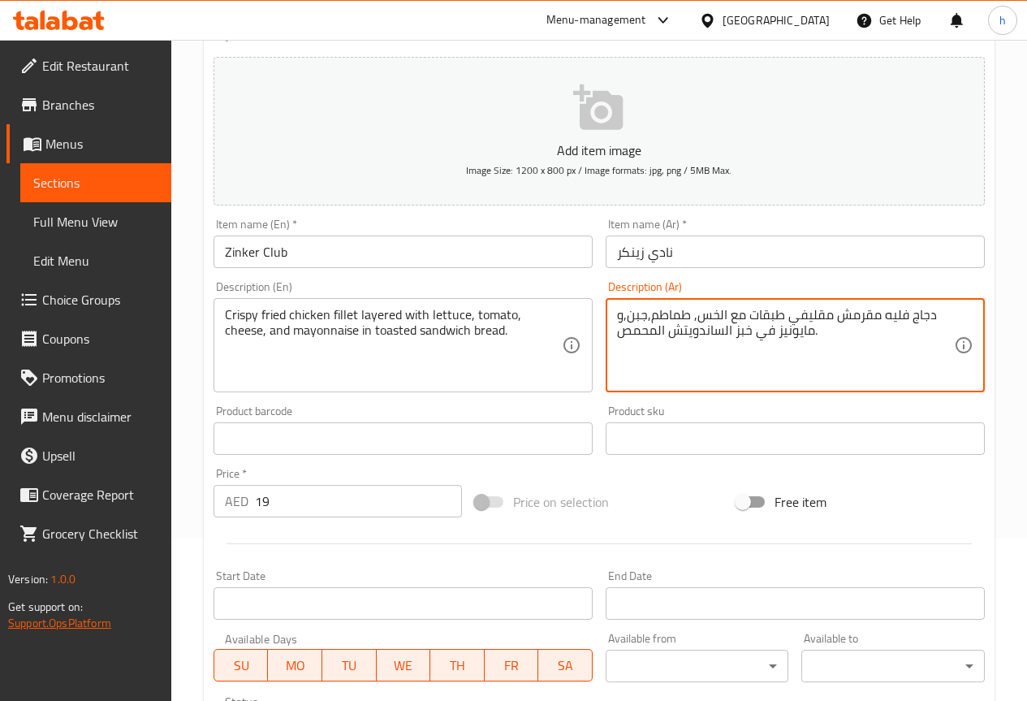
type textarea "دجاج فليه مقرمش مقليفي طبقات مع الخس, طماطم,جبن,و مايونيز في خبز الساندويتش الم…"
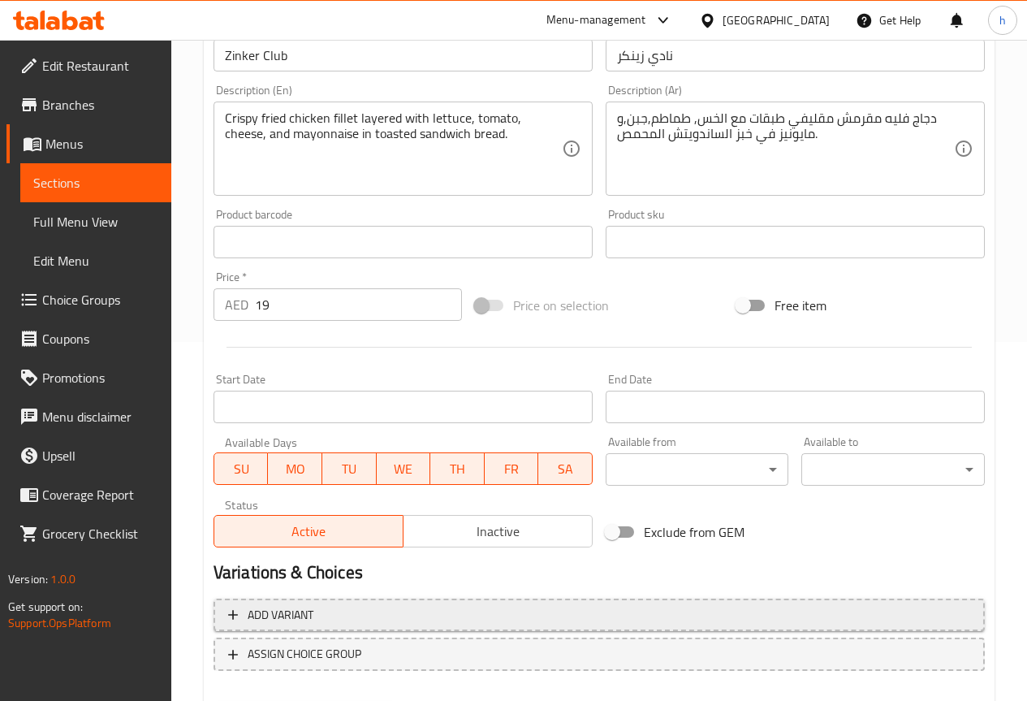
scroll to position [406, 0]
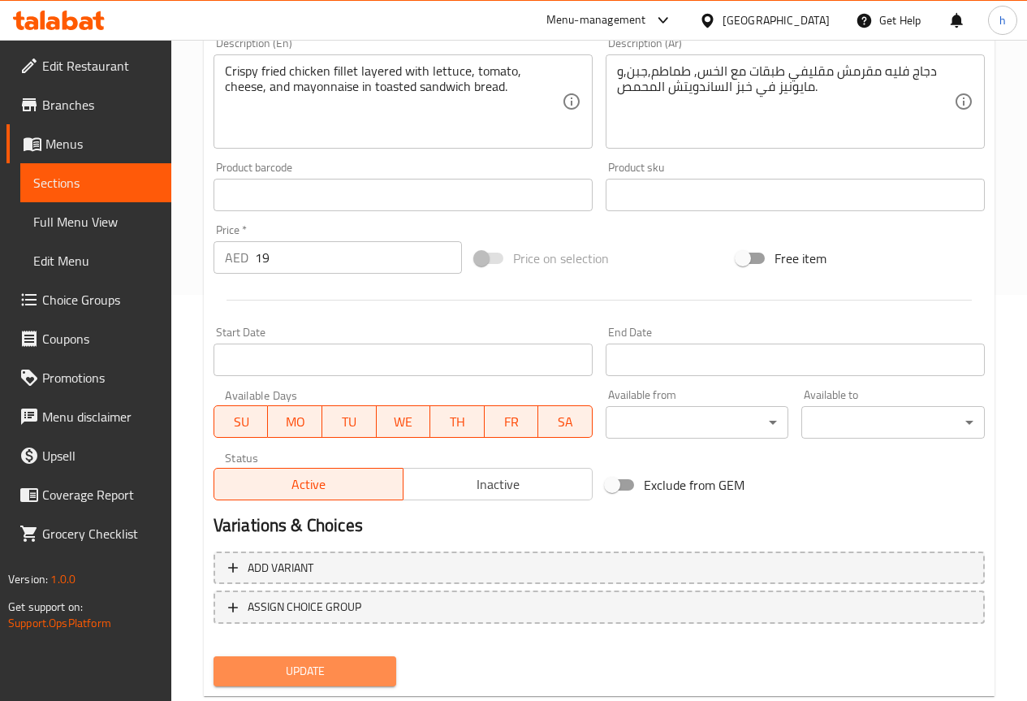
click at [268, 672] on span "Update" at bounding box center [306, 671] width 158 height 20
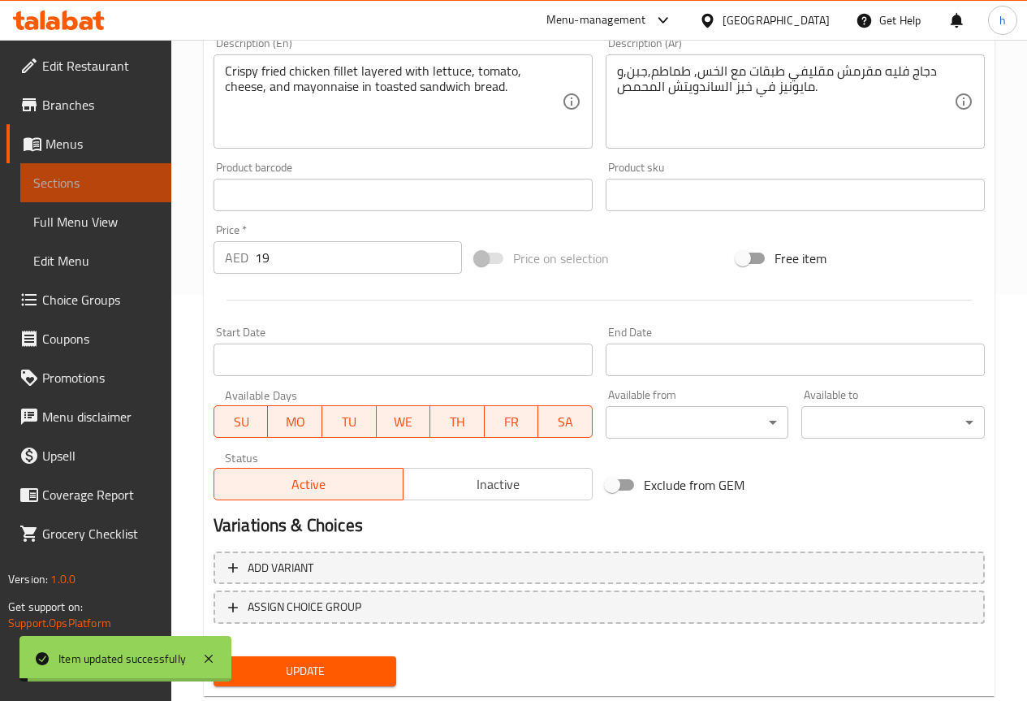
click at [87, 184] on span "Sections" at bounding box center [95, 182] width 125 height 19
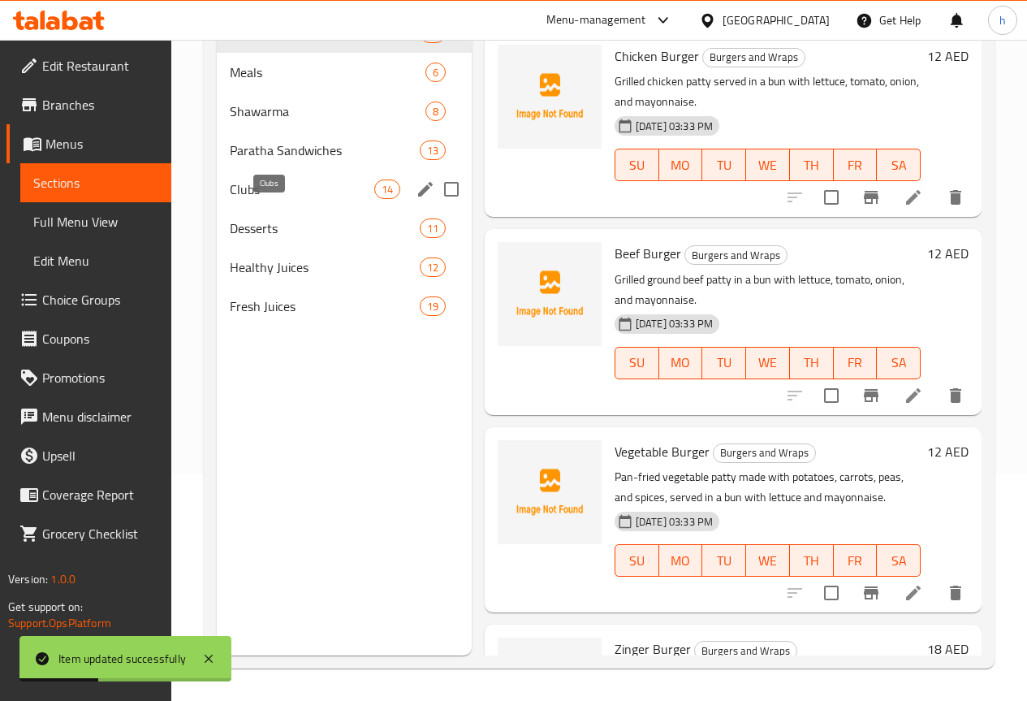
click at [258, 199] on span "Clubs" at bounding box center [302, 188] width 145 height 19
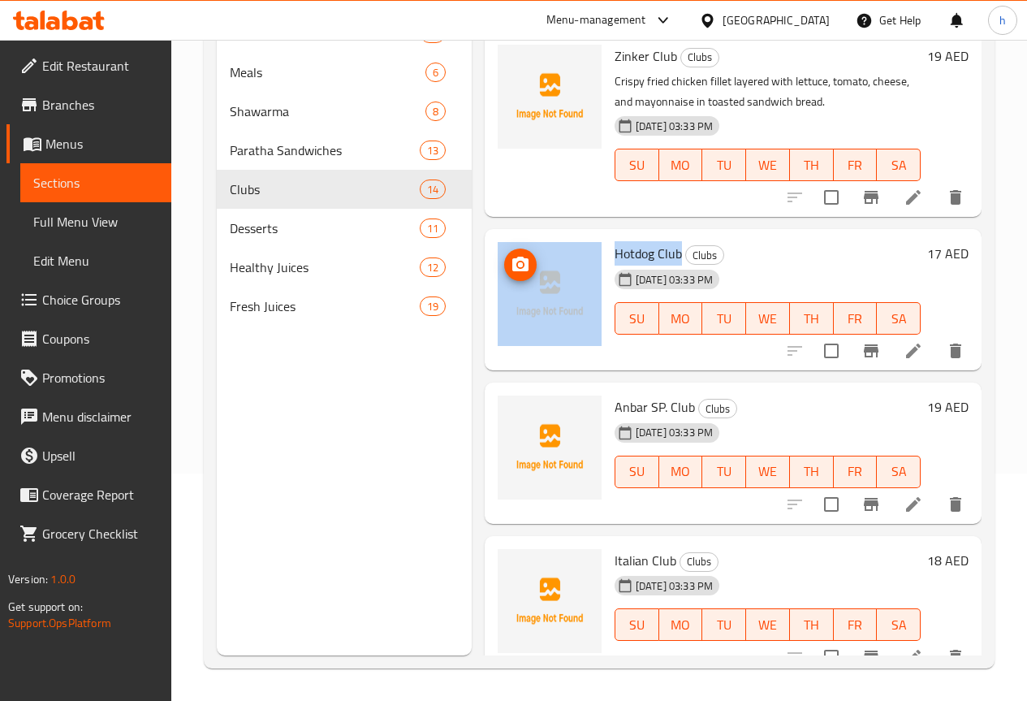
drag, startPoint x: 616, startPoint y: 250, endPoint x: 531, endPoint y: 249, distance: 85.3
click at [531, 249] on div "Hotdog Club Clubs [DATE] 03:33 PM SU MO TU WE TH FR SA 17 AED" at bounding box center [733, 299] width 484 height 128
click at [615, 252] on span "Hotdog Club" at bounding box center [648, 253] width 67 height 24
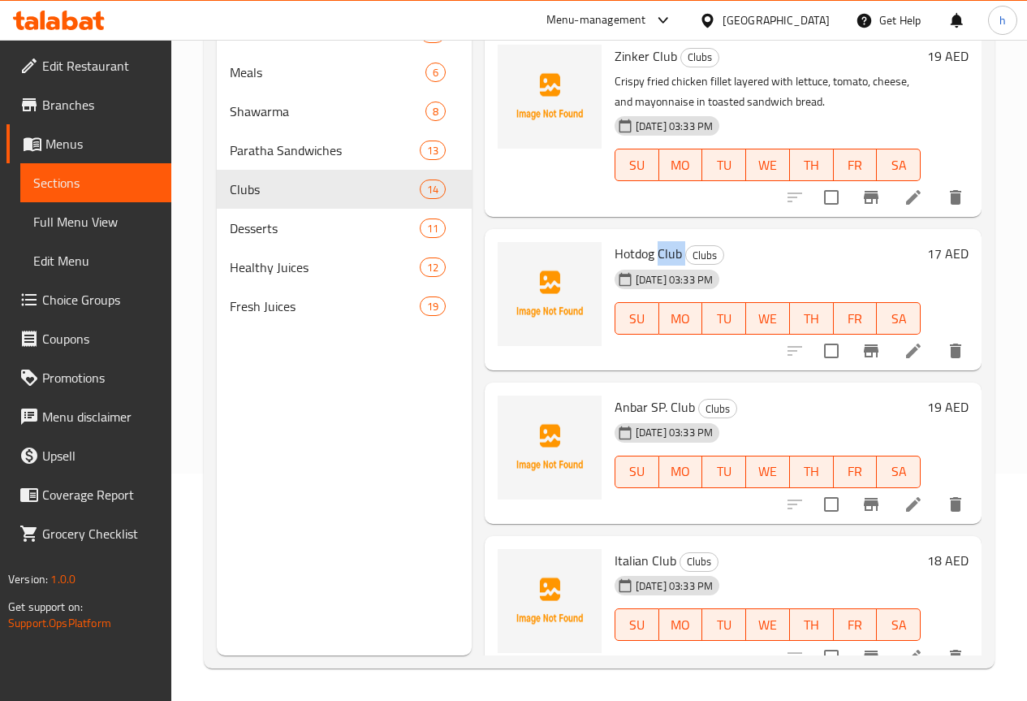
click at [615, 252] on span "Hotdog Club" at bounding box center [648, 253] width 67 height 24
click at [615, 258] on span "Hotdog Club" at bounding box center [648, 253] width 67 height 24
click at [615, 251] on span "Hotdog Club" at bounding box center [648, 253] width 67 height 24
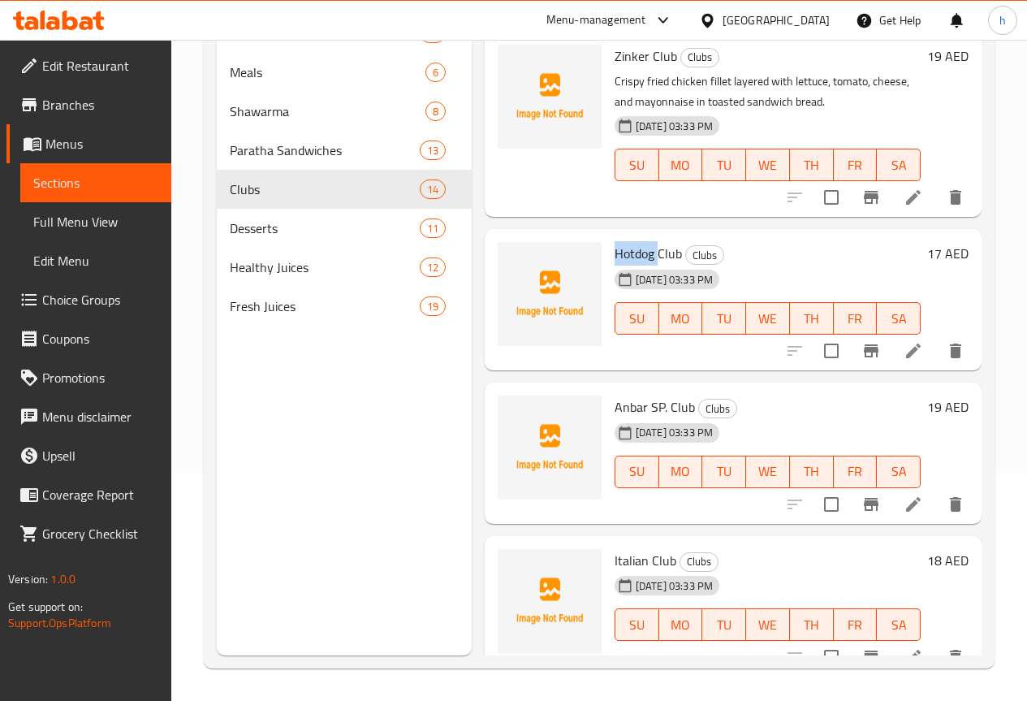
click at [615, 251] on span "Hotdog Club" at bounding box center [648, 253] width 67 height 24
copy h6 "Hotdog Club"
click at [615, 254] on span "Hotdog Club" at bounding box center [648, 253] width 67 height 24
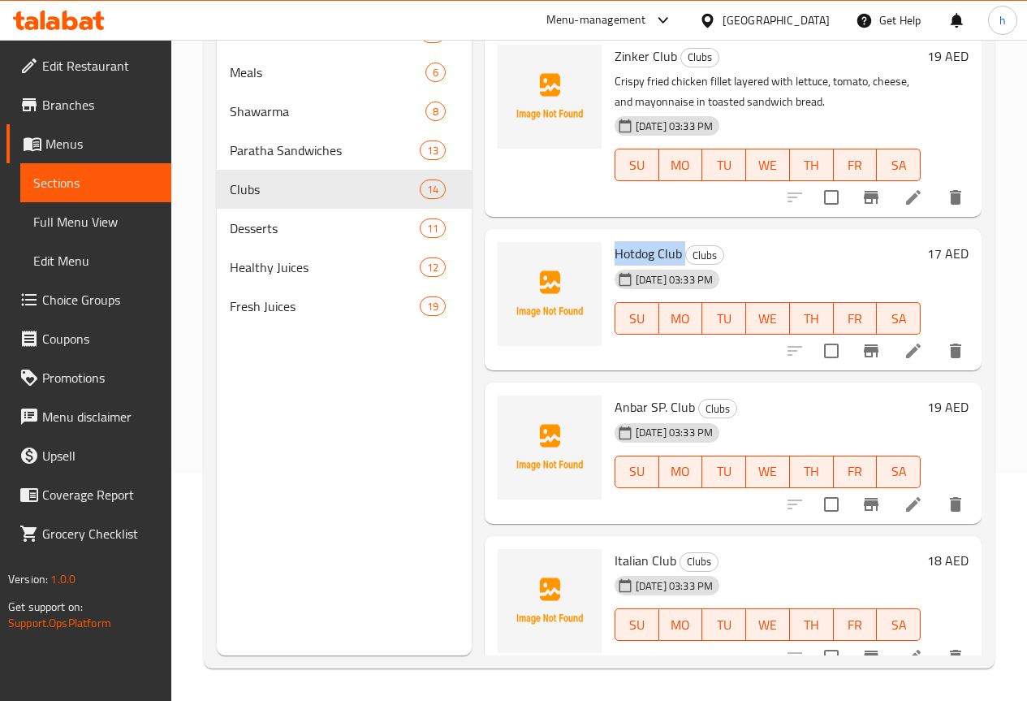
click at [615, 254] on span "Hotdog Club" at bounding box center [648, 253] width 67 height 24
click at [737, 268] on div "[DATE] 03:33 PM SU MO TU WE TH FR SA" at bounding box center [767, 307] width 319 height 88
click at [905, 505] on icon at bounding box center [913, 504] width 19 height 19
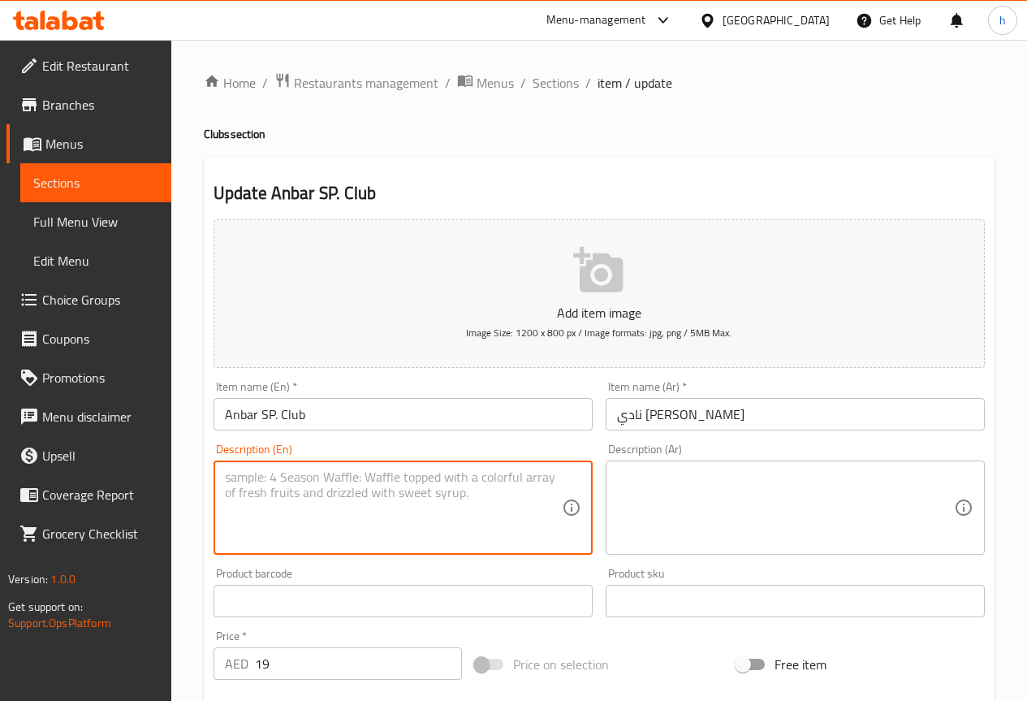
click at [315, 500] on textarea at bounding box center [393, 507] width 337 height 77
paste textarea "Grilled chicken breast with beef bacon, cheese, lettuce, tomato, and mayonnaise…"
type textarea "Grilled chicken breast with beef bacon, cheese, lettuce, tomato, and mayonnaise…"
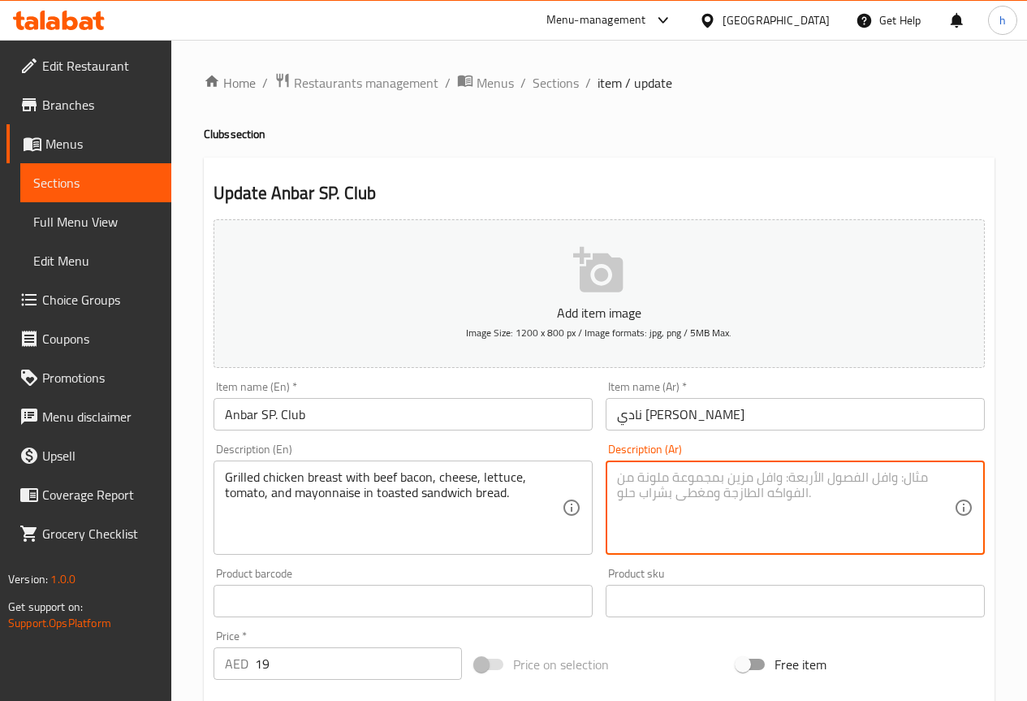
click at [709, 491] on textarea at bounding box center [785, 507] width 337 height 77
paste textarea "صدور دجاج مشوية مع لحم البقر المقدد والجبن والخس والطماطم والمايونيز في خبز الس…"
click at [687, 479] on textarea "صدور دجاج مشوية مع لحم البقر المقدد والجبن والخس والطماطم والمايونيز في خبز الس…" at bounding box center [785, 507] width 337 height 77
click at [649, 480] on textarea "صدور دجاج مشوية مع لحم البقر المقدد ,الجبن والخس والطماطم والمايونيز في خبز الس…" at bounding box center [785, 507] width 337 height 77
click at [667, 481] on textarea "صدور دجاج مشوية مع لحم البقر المقدد ,الجبن ,الخس والطماطم والمايونيز في خبز الس…" at bounding box center [785, 507] width 337 height 77
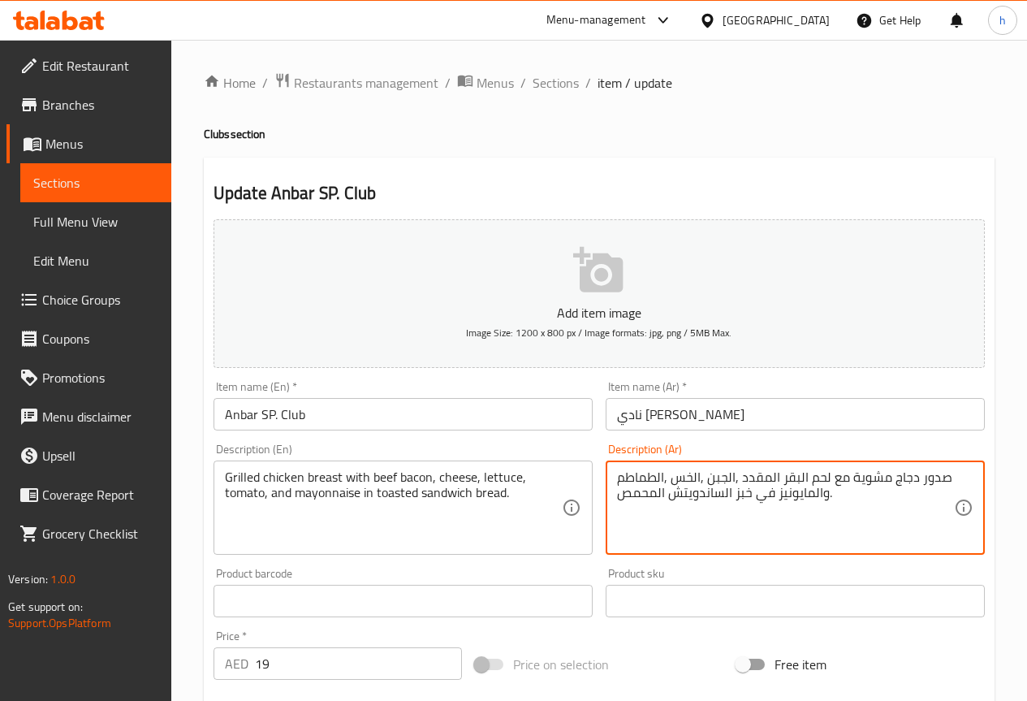
type textarea "صدور دجاج مشوية مع لحم البقر المقدد ,الجبن ,الخس ,الطماطم والمايونيز في خبز الس…"
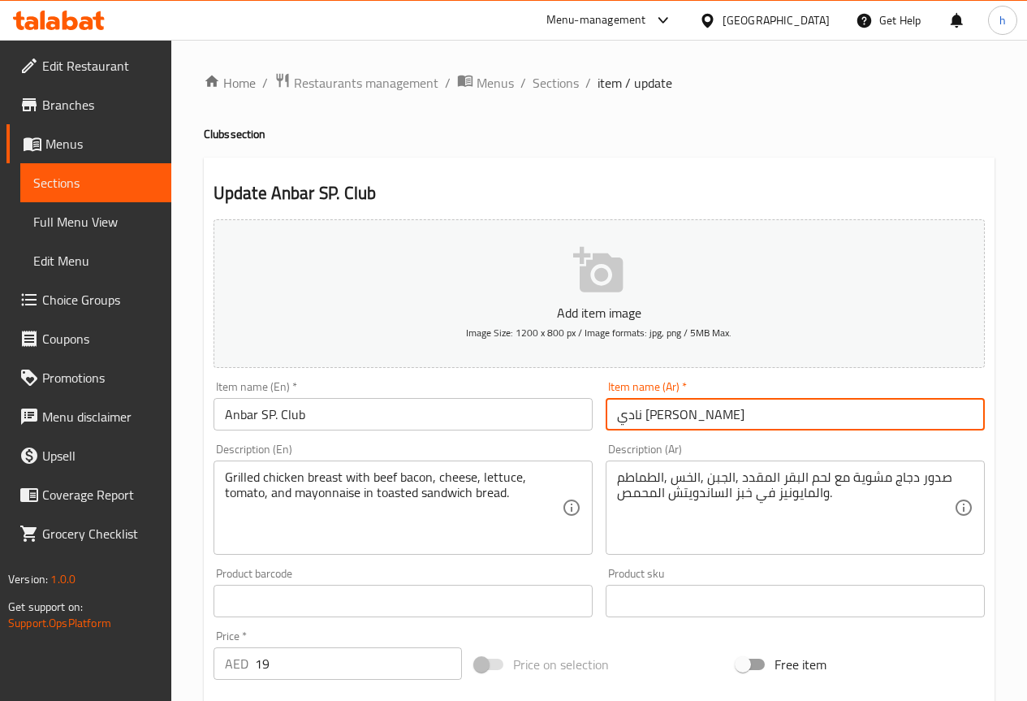
drag, startPoint x: 709, startPoint y: 413, endPoint x: 686, endPoint y: 412, distance: 22.8
click at [686, 412] on input "نادي الأنبار الخاص" at bounding box center [795, 414] width 379 height 32
click at [648, 415] on input "كلوب الأنبار الخاص" at bounding box center [795, 414] width 379 height 32
drag, startPoint x: 648, startPoint y: 415, endPoint x: 620, endPoint y: 411, distance: 28.7
click at [620, 411] on input "كلوب الأنبار الخاص" at bounding box center [795, 414] width 379 height 32
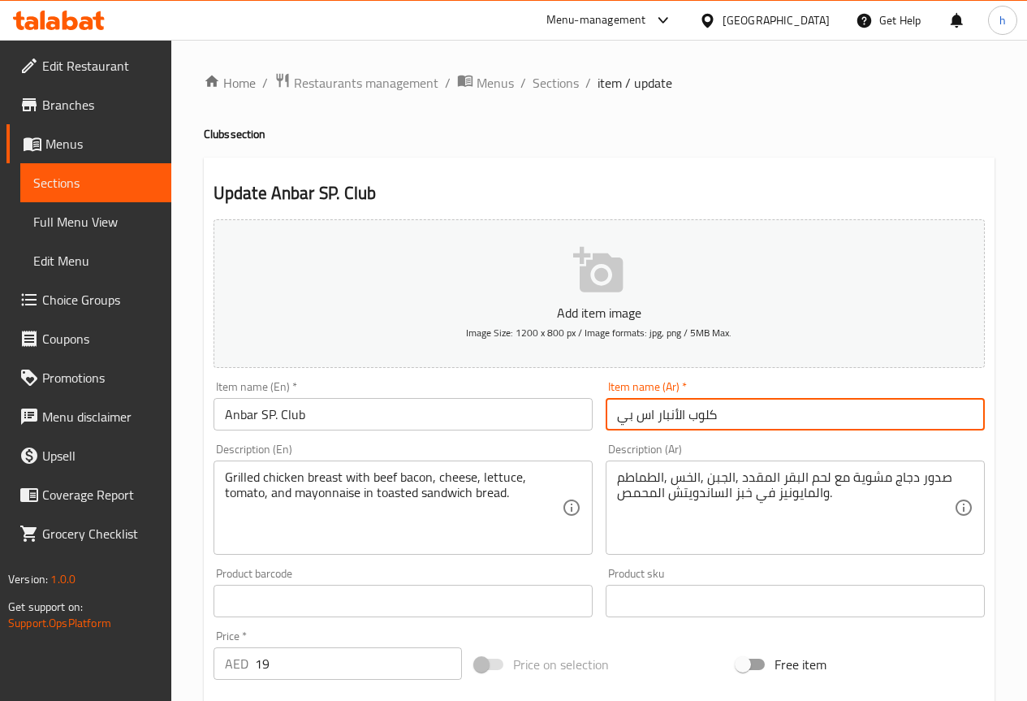
click at [682, 415] on input "كلوب الأنبار اس بي" at bounding box center [795, 414] width 379 height 32
click at [685, 414] on input "كلوب الأنبار اس بي" at bounding box center [795, 414] width 379 height 32
click at [678, 416] on input "كلوب الأنبار اس بي" at bounding box center [795, 414] width 379 height 32
click at [689, 415] on input "كلوب الأنبار اس بي" at bounding box center [795, 414] width 379 height 32
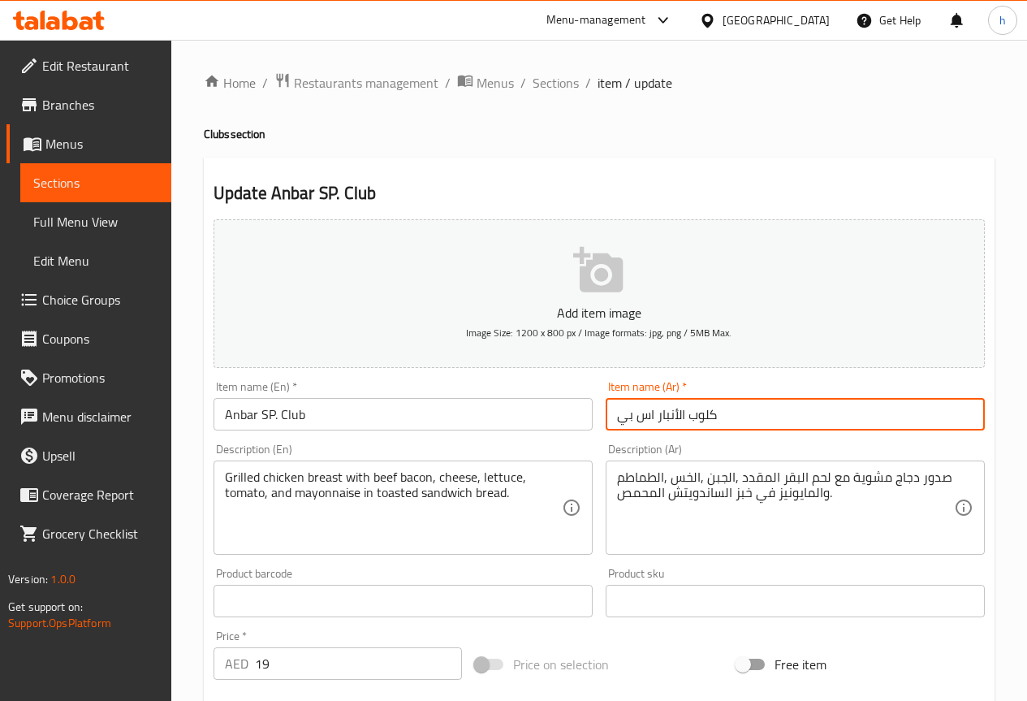
click at [683, 414] on input "كلوب الأنبار اس بي" at bounding box center [795, 414] width 379 height 32
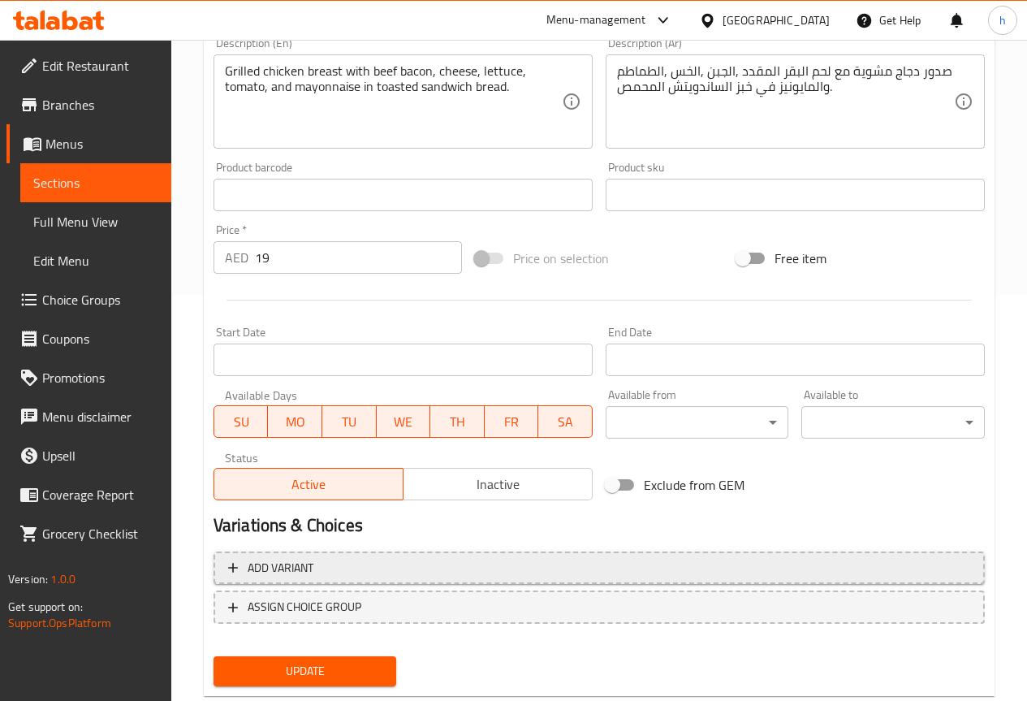
scroll to position [447, 0]
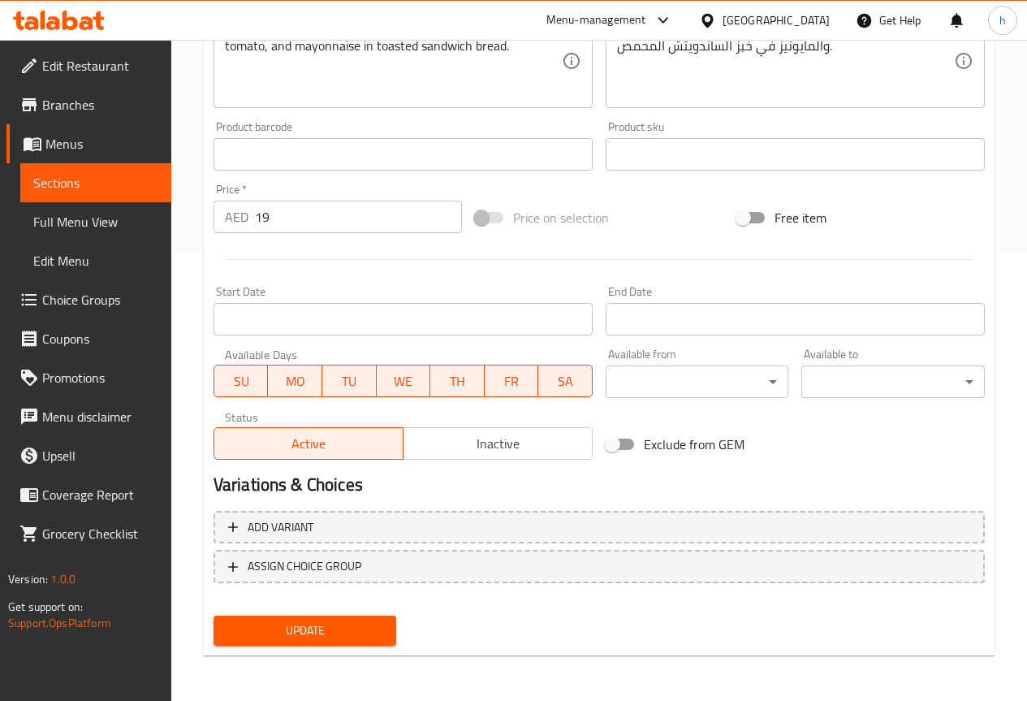
type input "كلوب أنبار اس بي"
click at [261, 625] on span "Update" at bounding box center [306, 630] width 158 height 20
click at [134, 182] on span "Sections" at bounding box center [95, 182] width 125 height 19
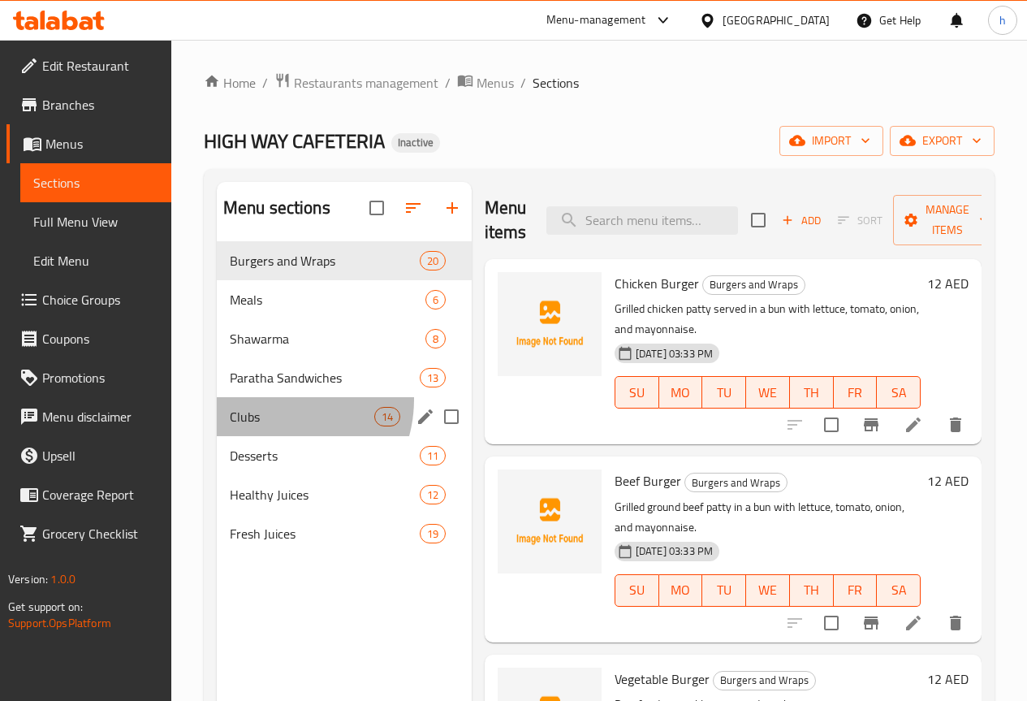
click at [274, 424] on div "Clubs 14" at bounding box center [344, 416] width 255 height 39
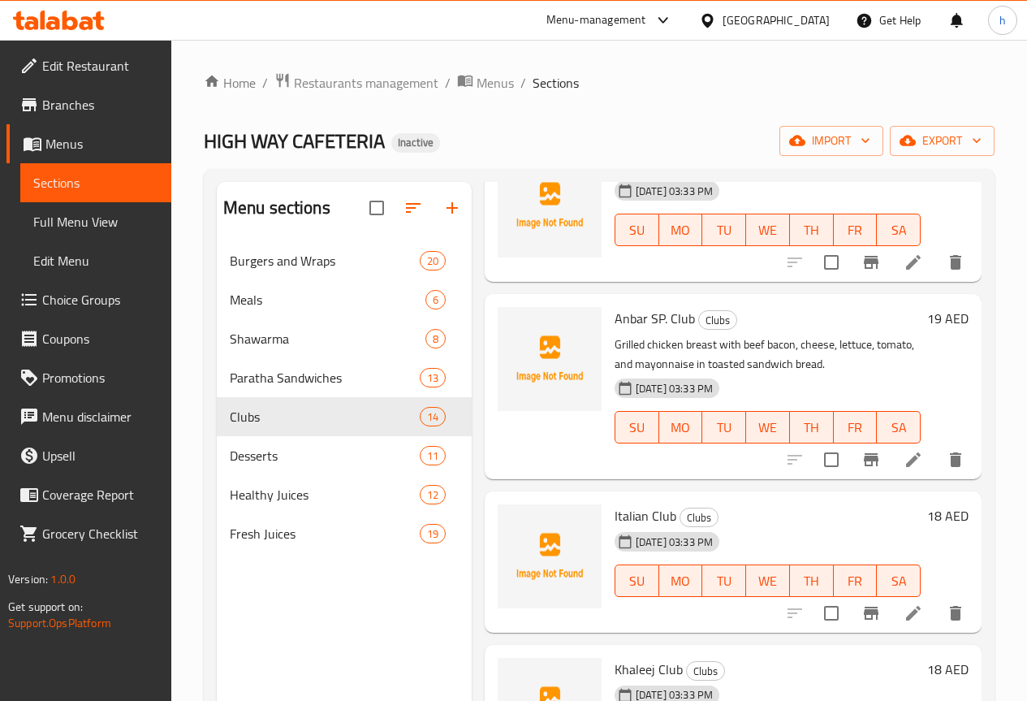
scroll to position [325, 0]
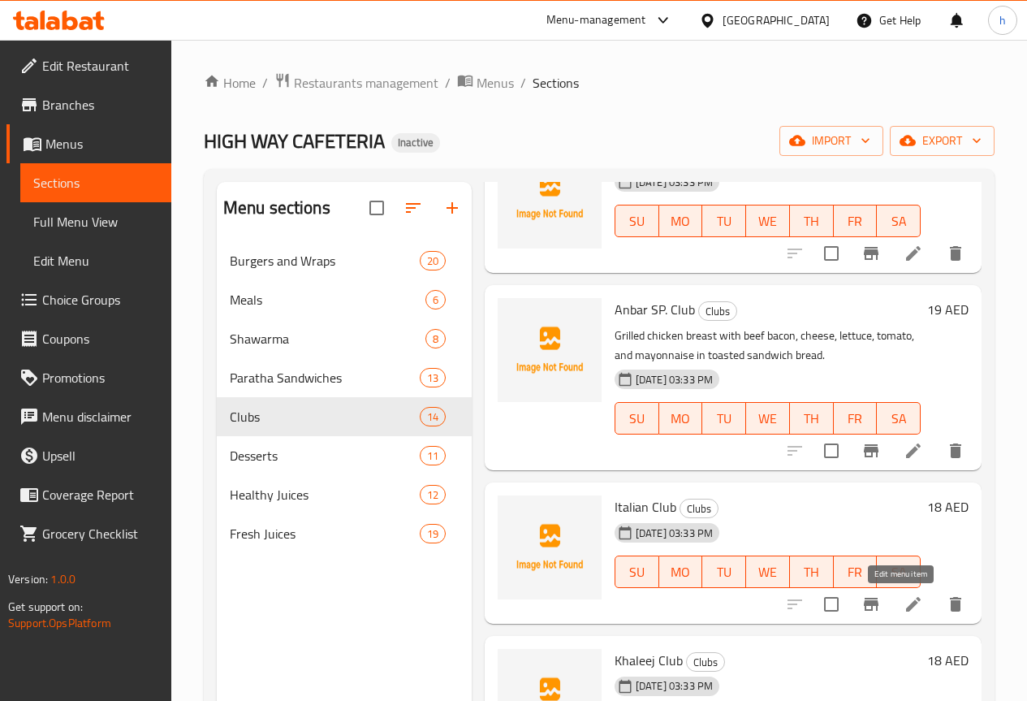
click at [909, 608] on icon at bounding box center [913, 603] width 19 height 19
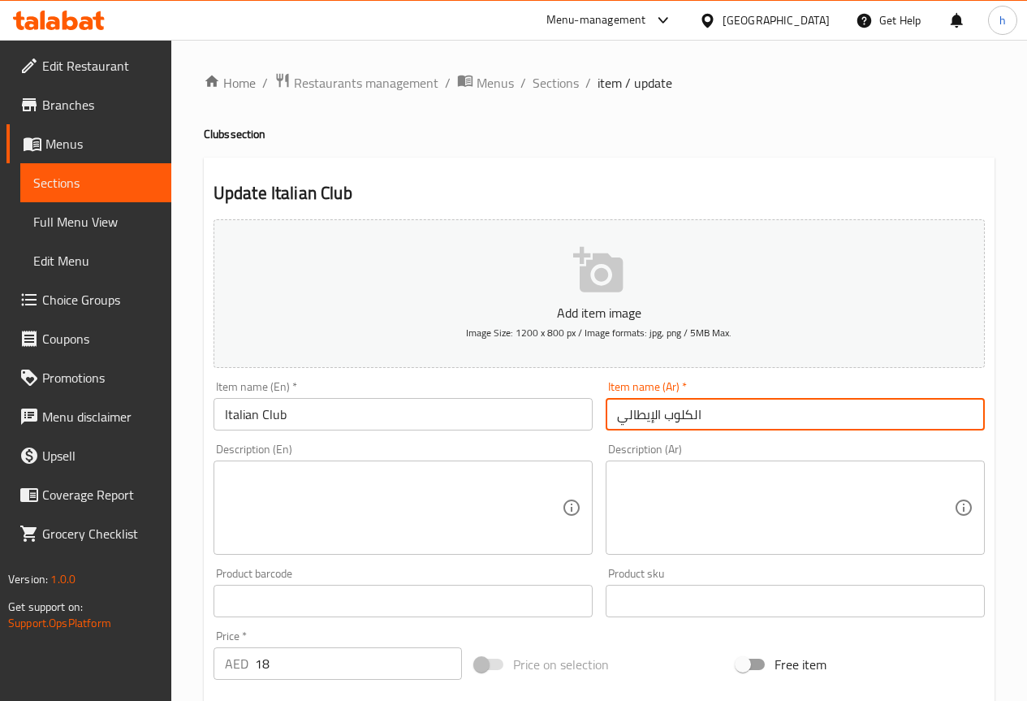
click at [696, 416] on input "الكلوب الإيطالي" at bounding box center [795, 414] width 379 height 32
click at [655, 417] on input "كلوب الإيطالي" at bounding box center [795, 414] width 379 height 32
type input "كلوب إيطالي"
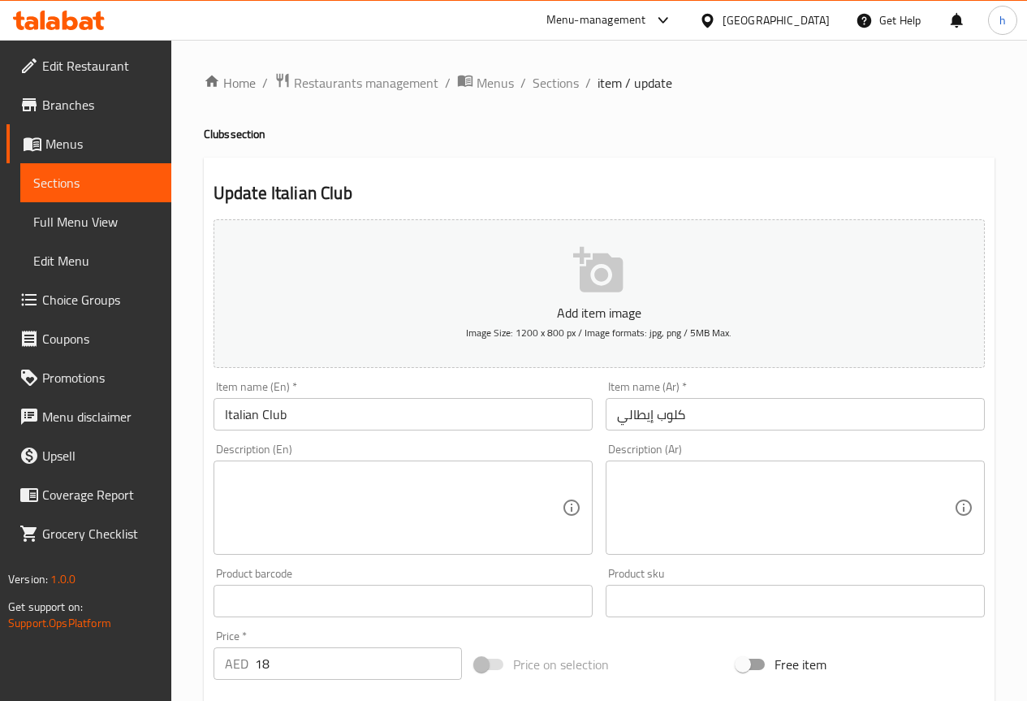
click at [352, 494] on textarea at bounding box center [393, 507] width 337 height 77
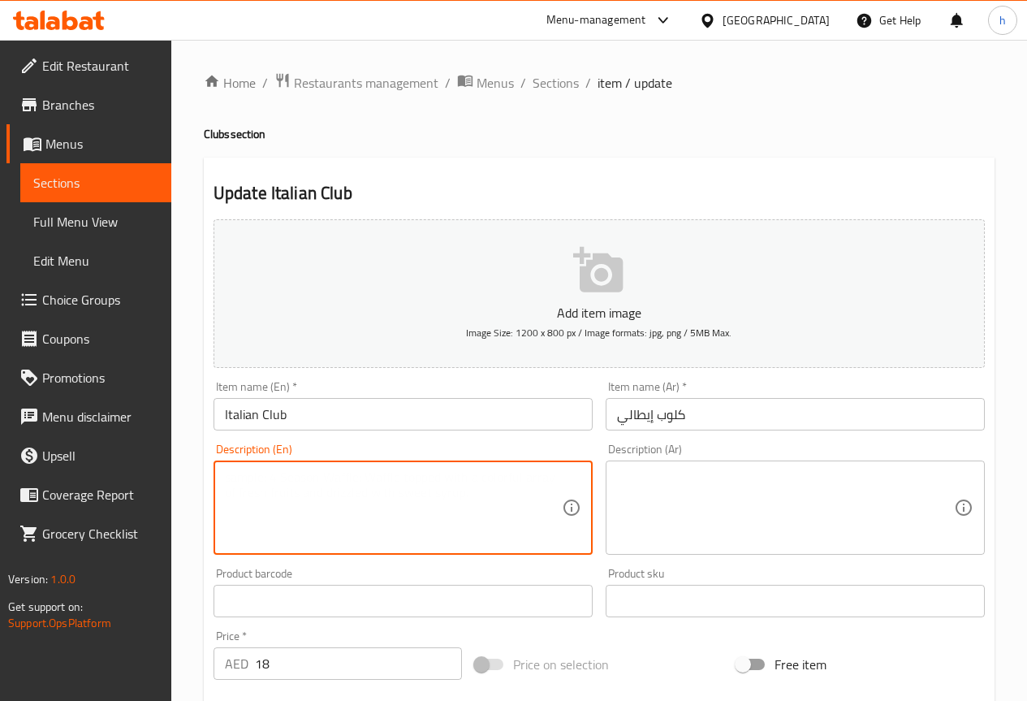
paste textarea "Grilled chicken strips with beef bacon, sautéed peppers, onions, cheese, and ma…"
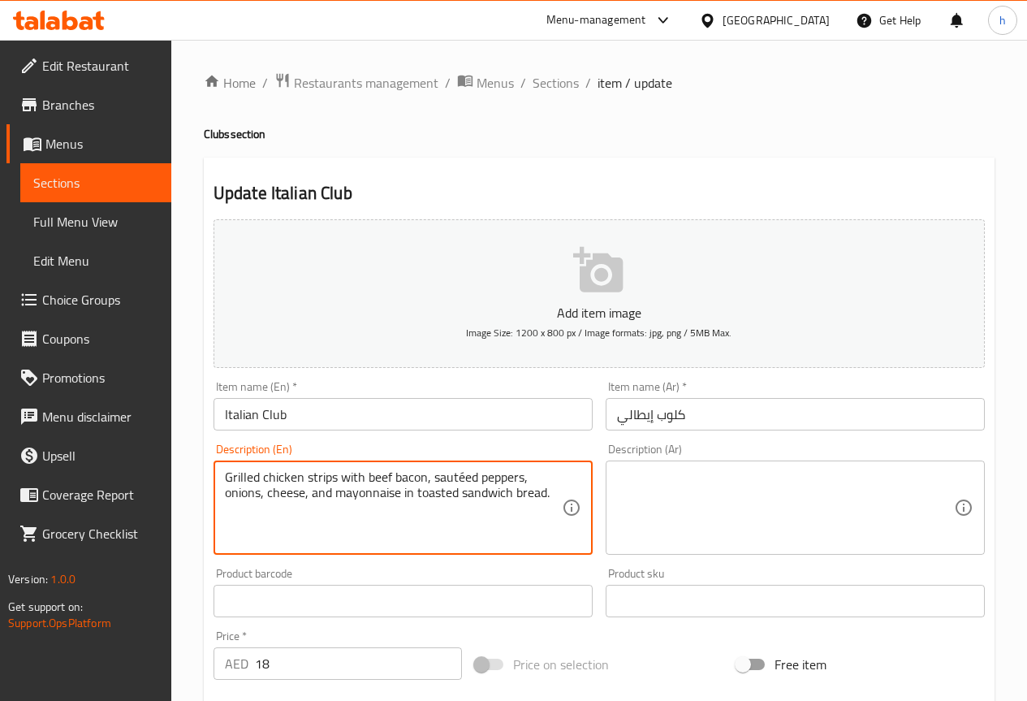
type textarea "Grilled chicken strips with beef bacon, sautéed peppers, onions, cheese, and ma…"
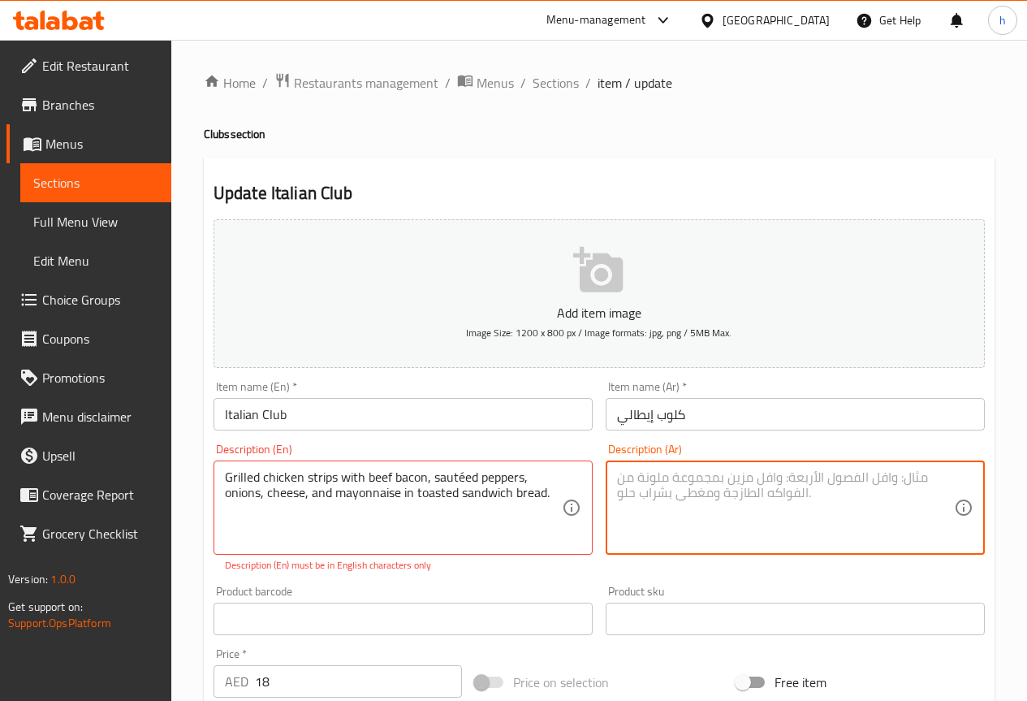
click at [745, 476] on textarea at bounding box center [785, 507] width 337 height 77
type textarea "دجاج استربس مشوي مع لحم البقر المقدد ,فلفل سوتيه,بصل,جبن, و مايونيز في خبز السا…"
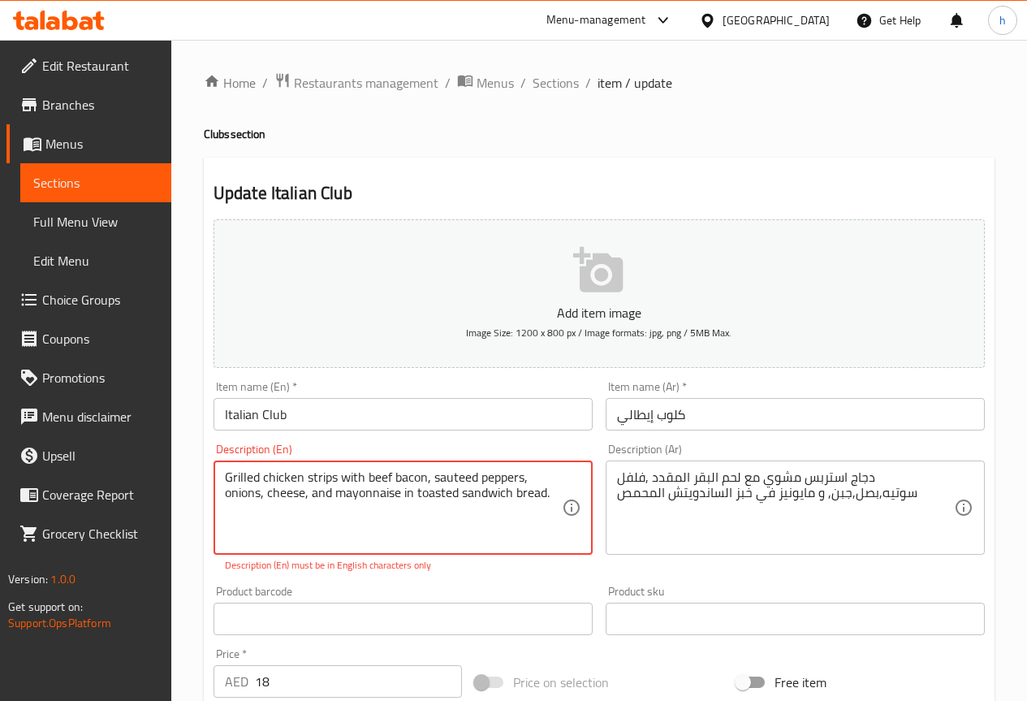
click at [500, 521] on textarea "Grilled chicken strips with beef bacon, sauteed peppers, onions, cheese, and ma…" at bounding box center [393, 507] width 337 height 77
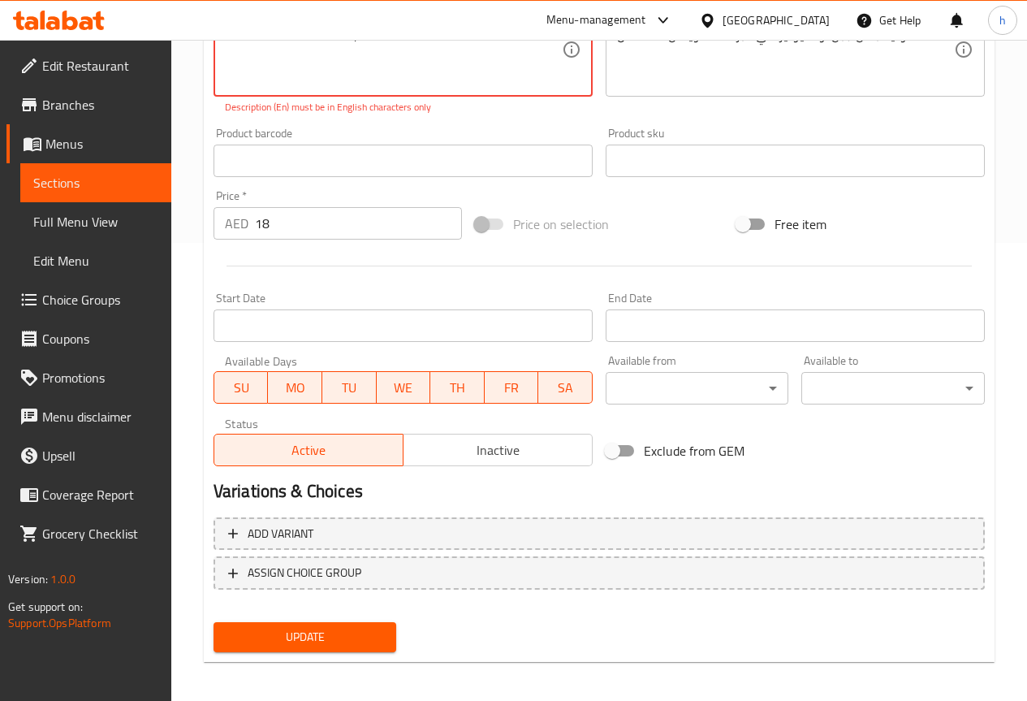
scroll to position [464, 0]
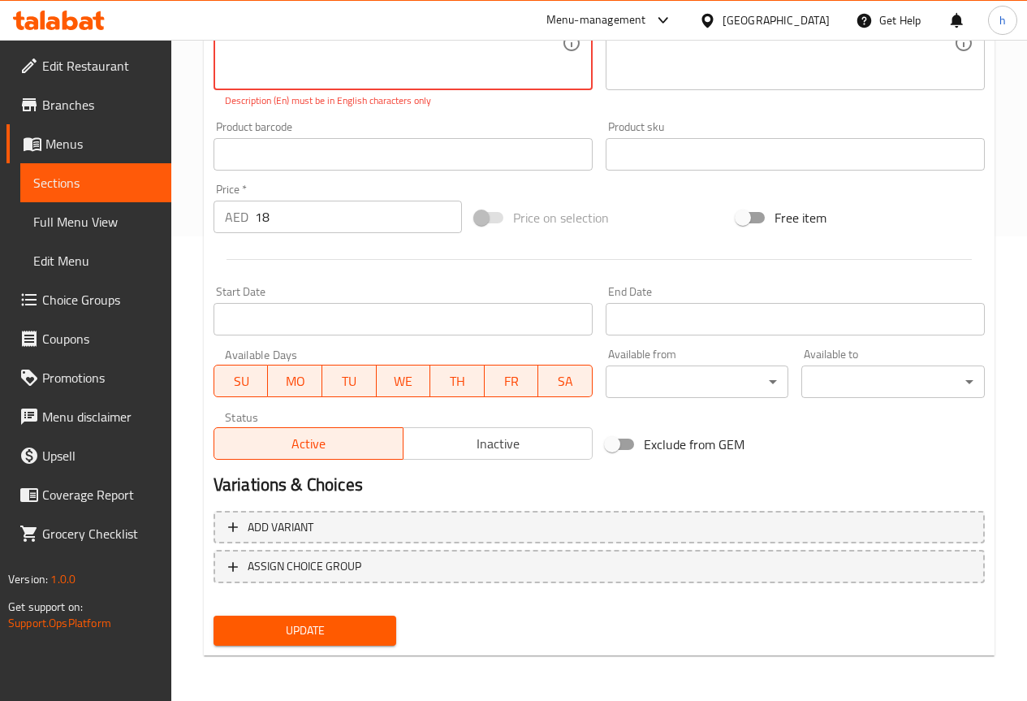
type textarea "Grilled chicken strips with beef bacon, sauteed peppers, onions, cheese, and ma…"
click at [345, 625] on span "Update" at bounding box center [306, 630] width 158 height 20
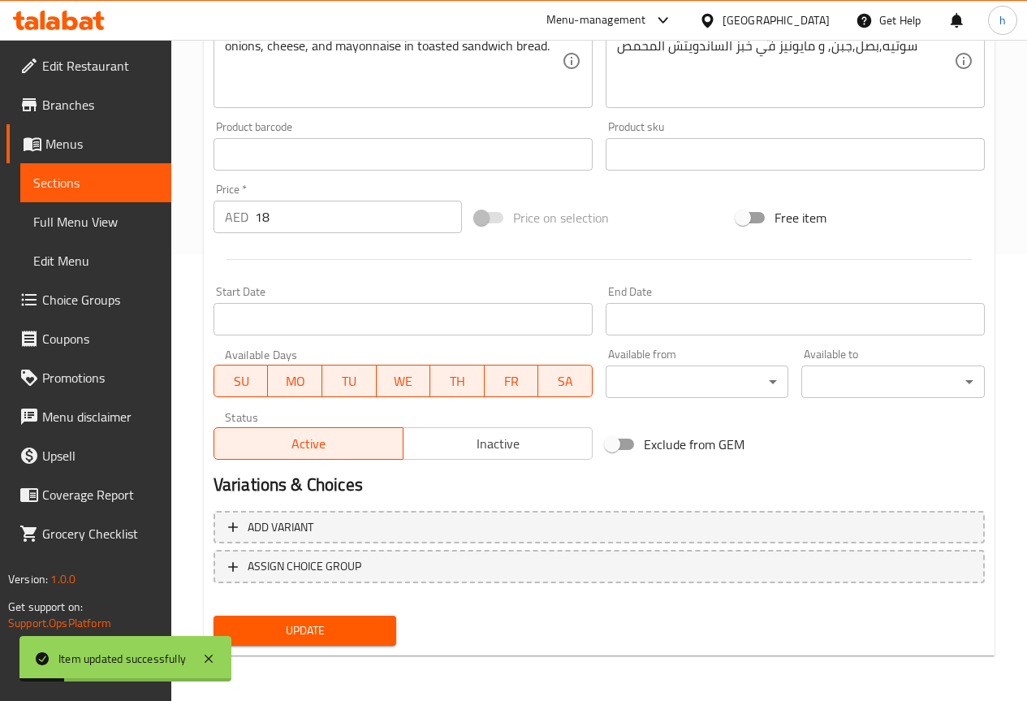
click at [115, 178] on span "Sections" at bounding box center [95, 182] width 125 height 19
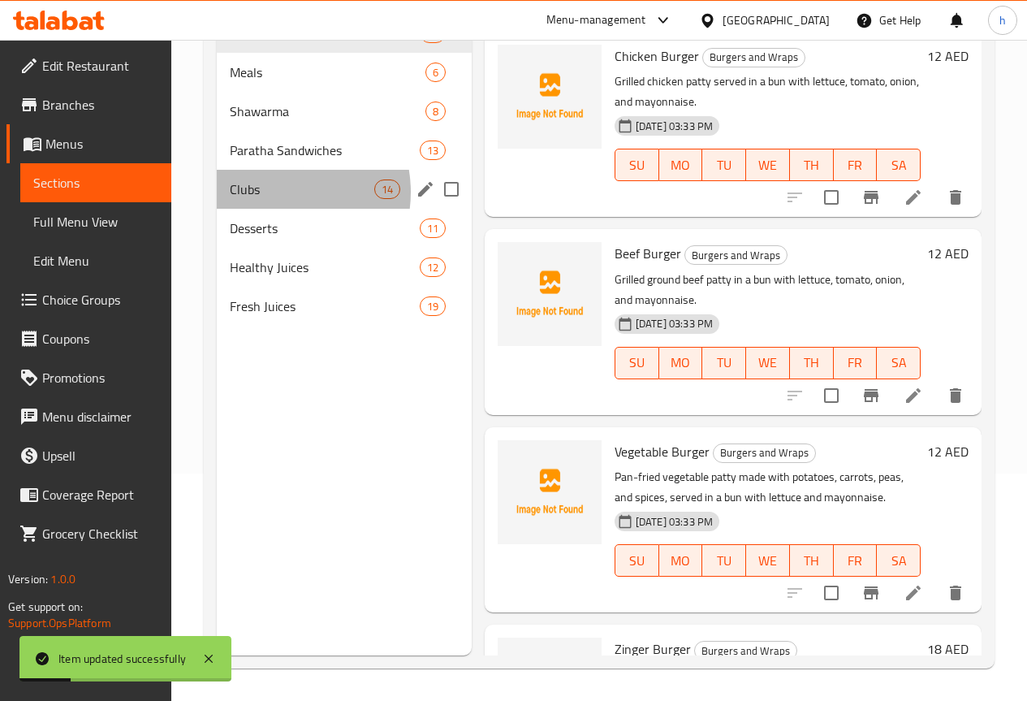
scroll to position [227, 0]
click at [274, 199] on span "Clubs" at bounding box center [302, 188] width 145 height 19
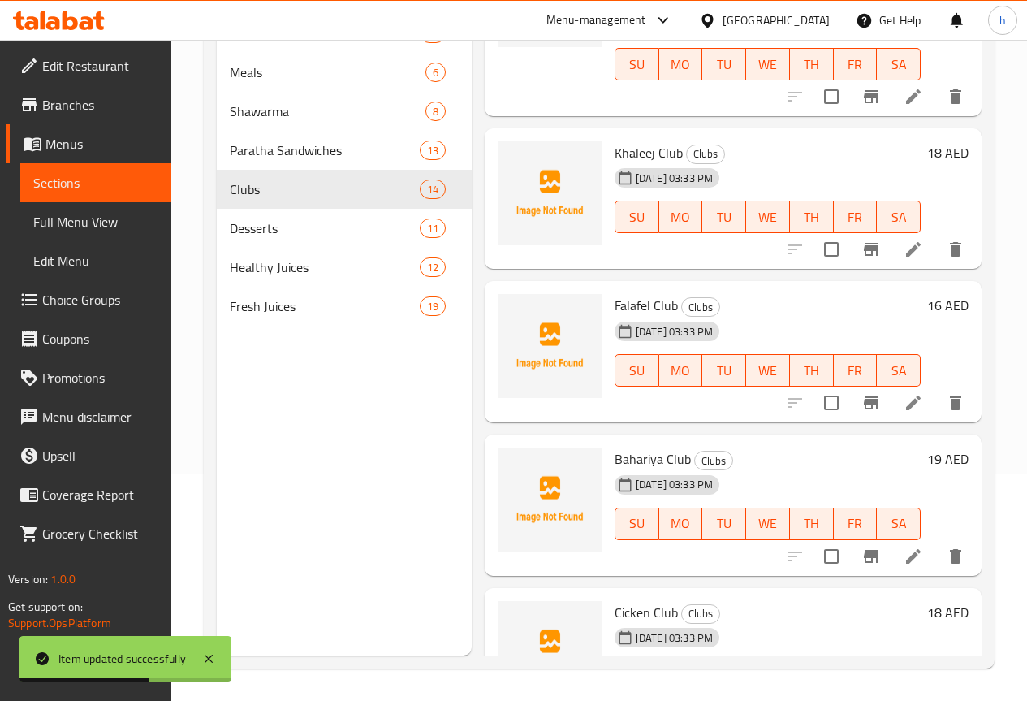
scroll to position [731, 0]
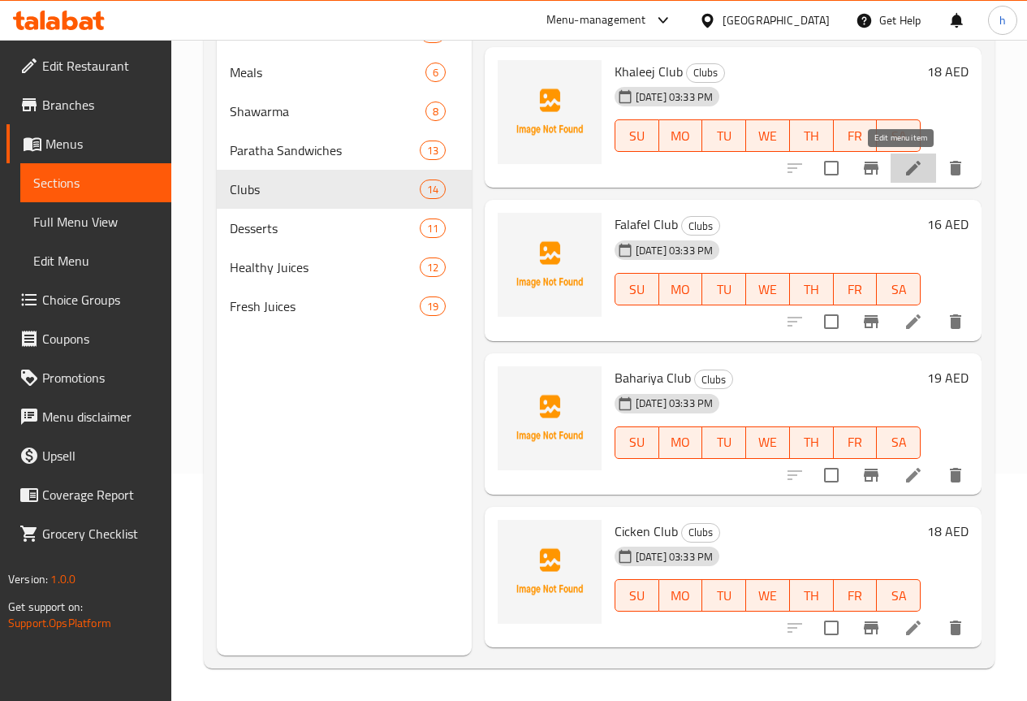
click at [909, 164] on icon at bounding box center [913, 167] width 19 height 19
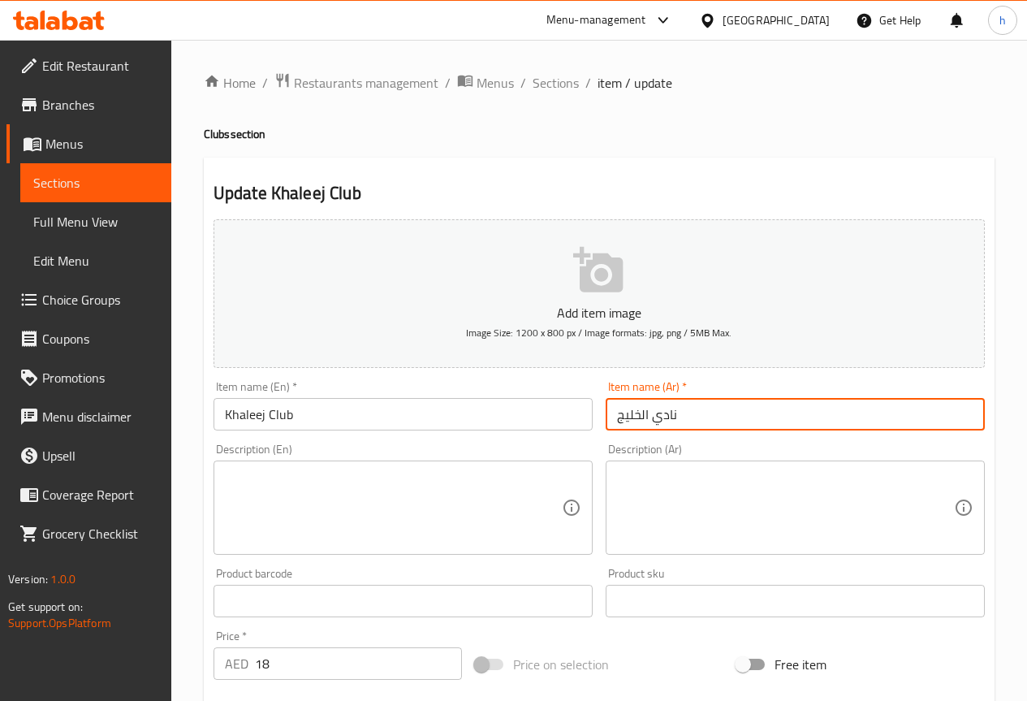
drag, startPoint x: 680, startPoint y: 413, endPoint x: 653, endPoint y: 413, distance: 26.8
click at [653, 413] on input "نادي الخليج" at bounding box center [795, 414] width 379 height 32
type input "كلوب الخليج"
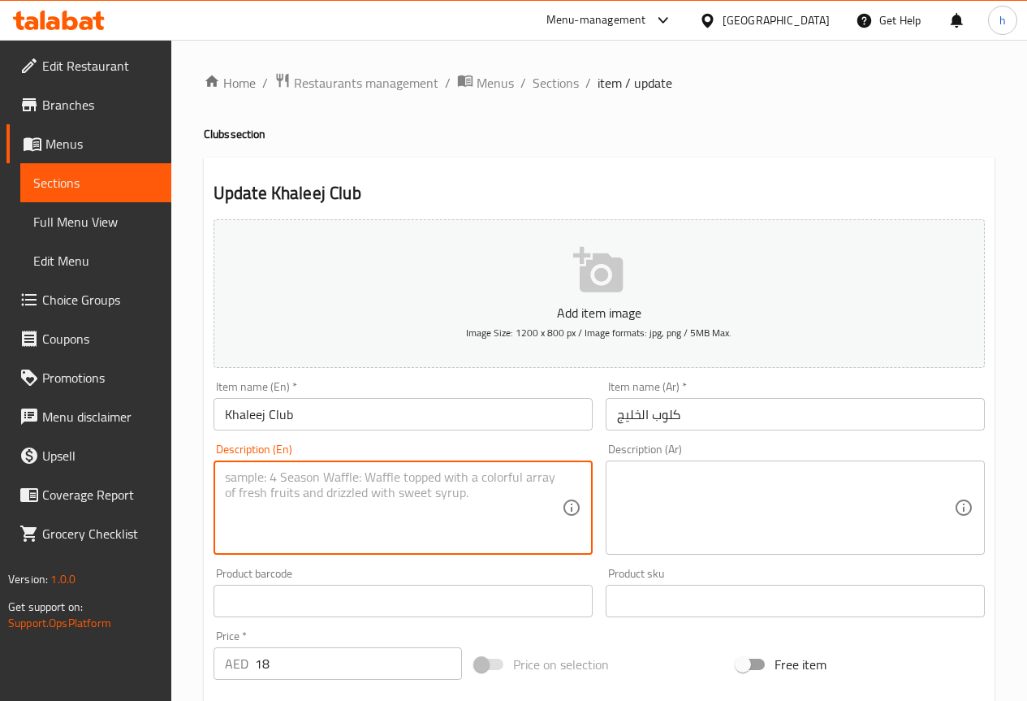
click at [417, 522] on textarea at bounding box center [393, 507] width 337 height 77
paste textarea "Spiced grilled chicken with lettuce, tomato, cucumber, cheese, and garlic sauce…"
type textarea "Spiced grilled chicken with lettuce, tomato, cucumber, cheese, and garlic sauce…"
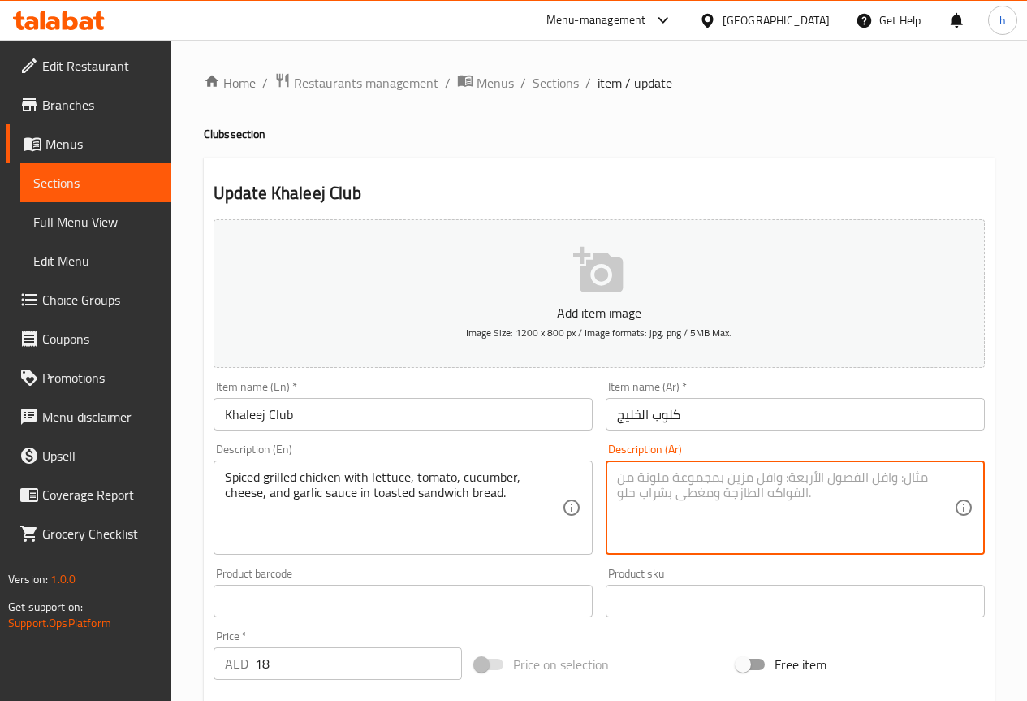
click at [725, 518] on textarea at bounding box center [785, 507] width 337 height 77
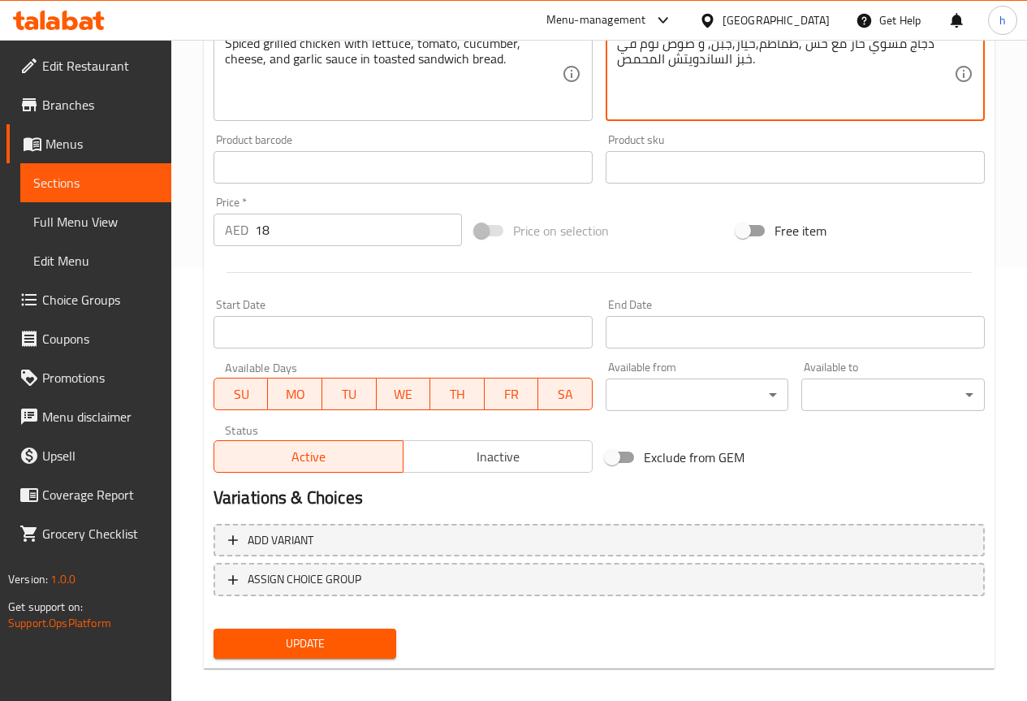
scroll to position [447, 0]
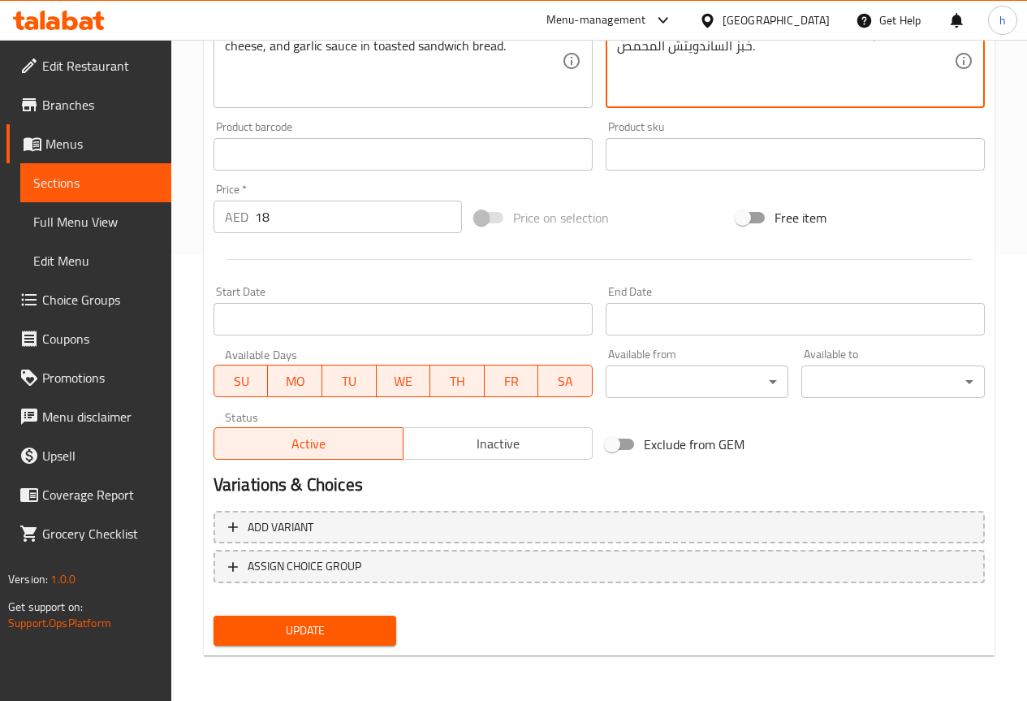
type textarea "دجاج مشوي حار مع خس ,طماطم,خيار,جبن, و صوص ثوم في خبز الساندويتش المحمص."
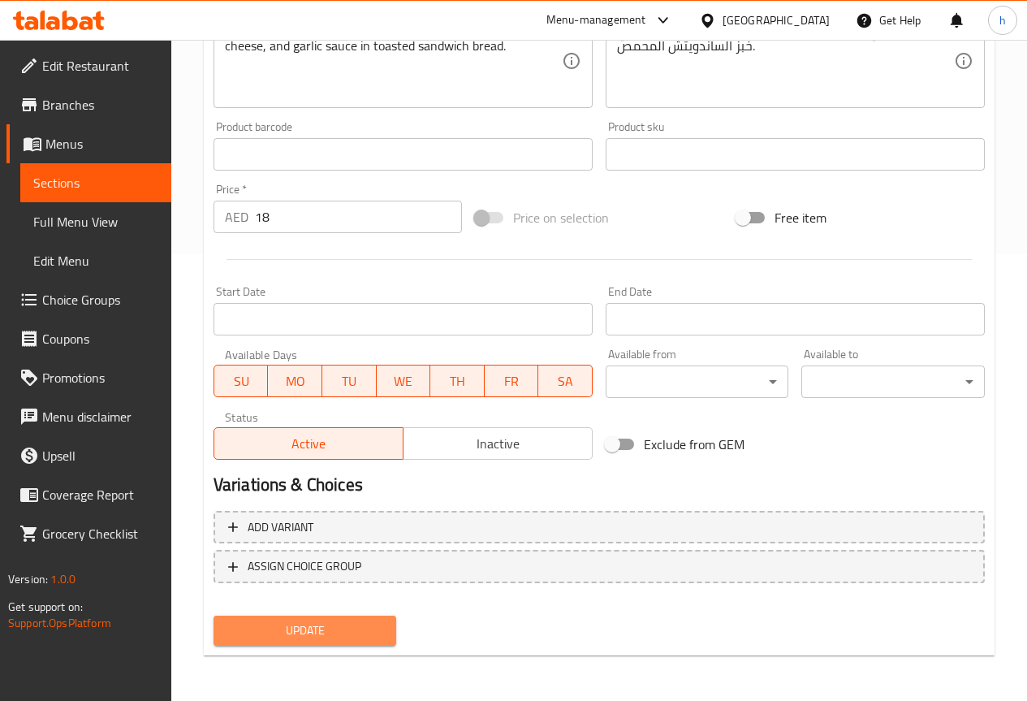
click at [272, 628] on span "Update" at bounding box center [306, 630] width 158 height 20
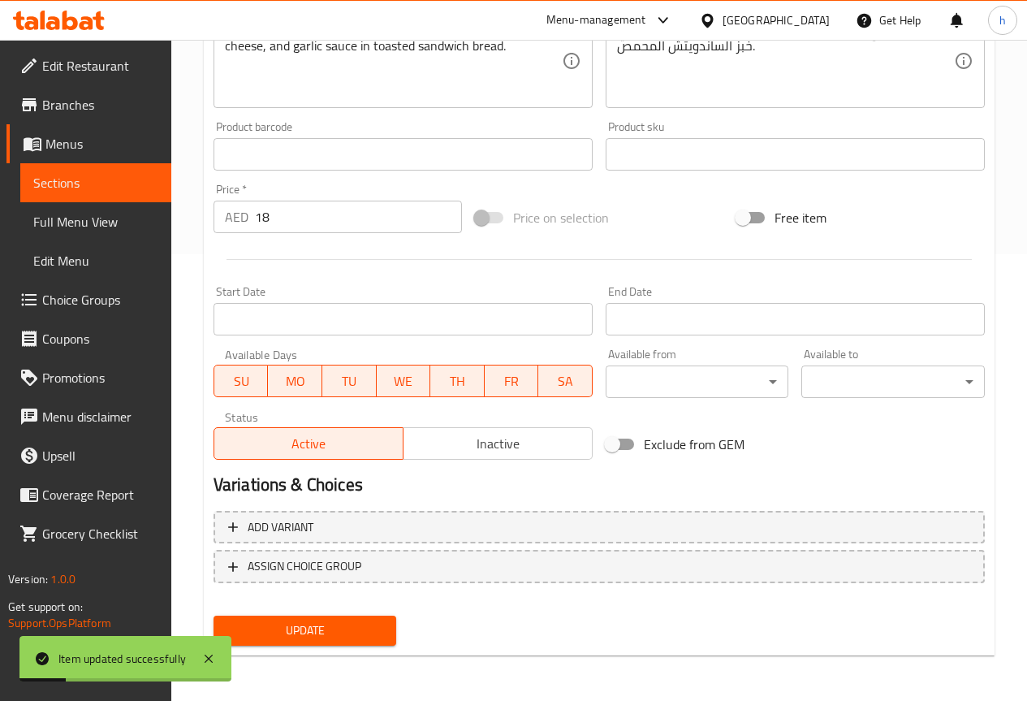
click at [104, 184] on span "Sections" at bounding box center [95, 182] width 125 height 19
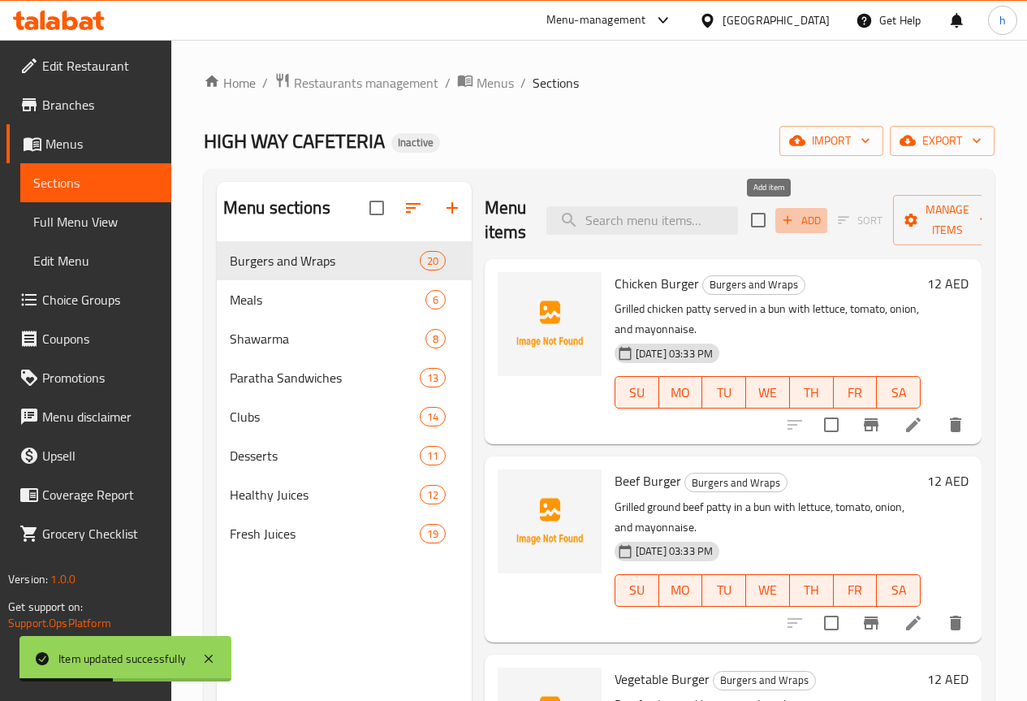
click at [780, 220] on icon "button" at bounding box center [787, 220] width 15 height 15
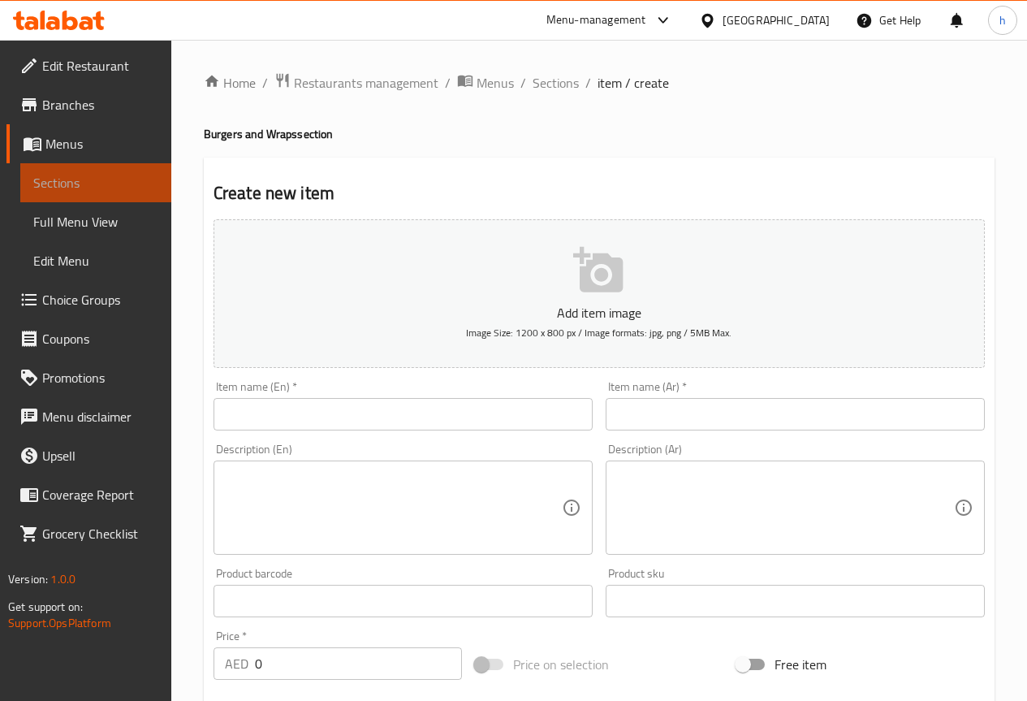
click at [103, 188] on span "Sections" at bounding box center [95, 182] width 125 height 19
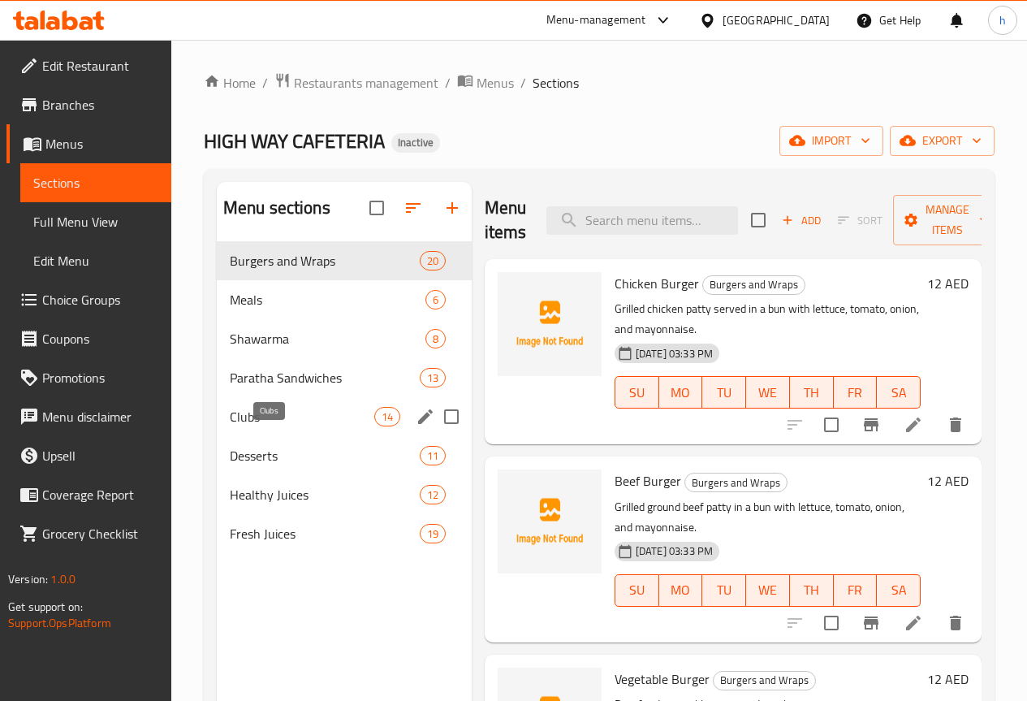
click at [257, 426] on span "Clubs" at bounding box center [302, 416] width 145 height 19
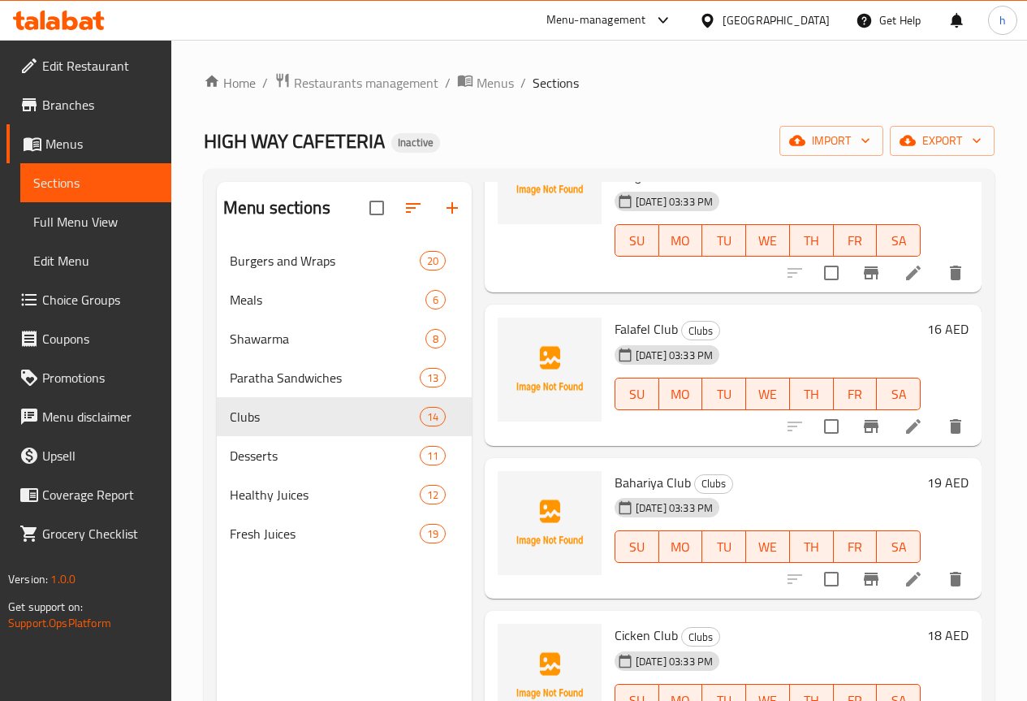
scroll to position [974, 0]
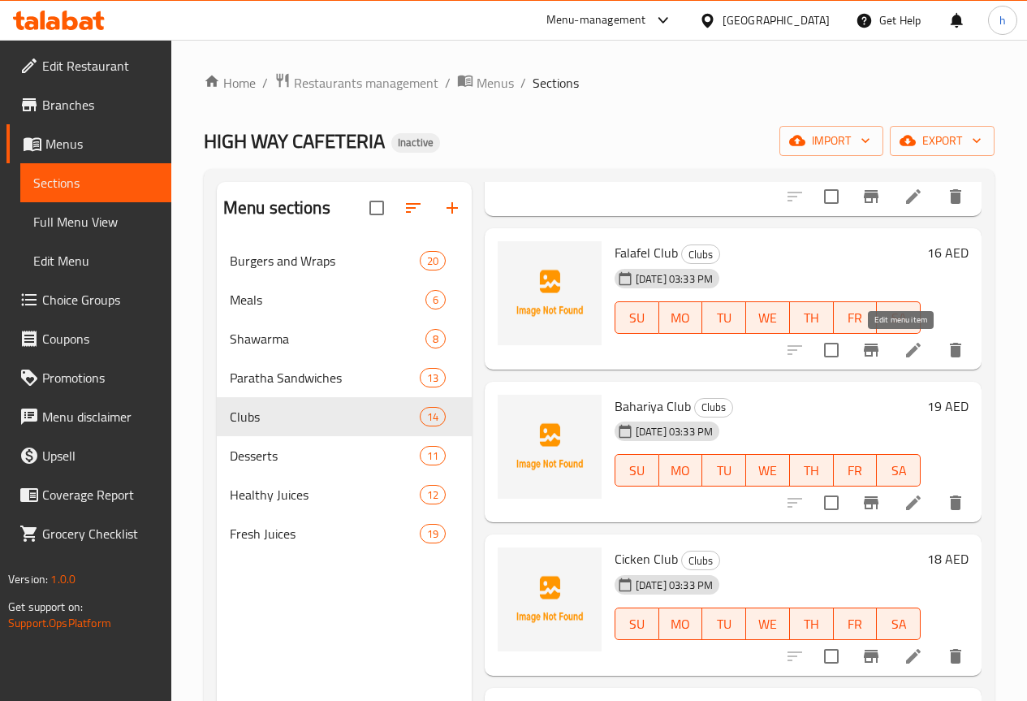
click at [904, 350] on icon at bounding box center [913, 349] width 19 height 19
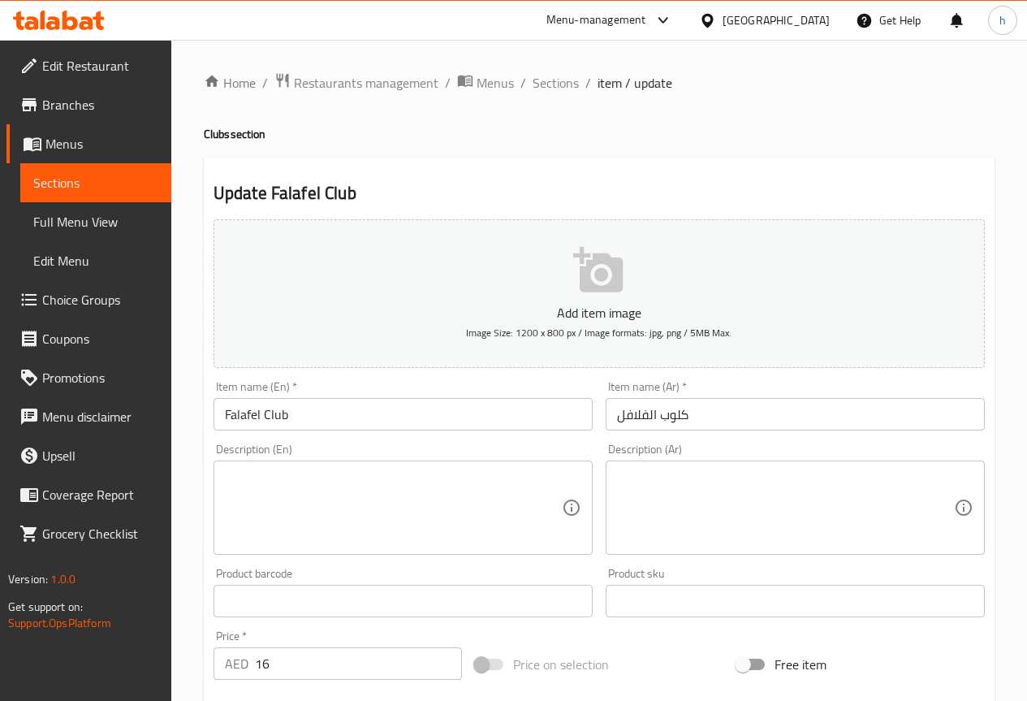
click at [257, 488] on textarea at bounding box center [393, 507] width 337 height 77
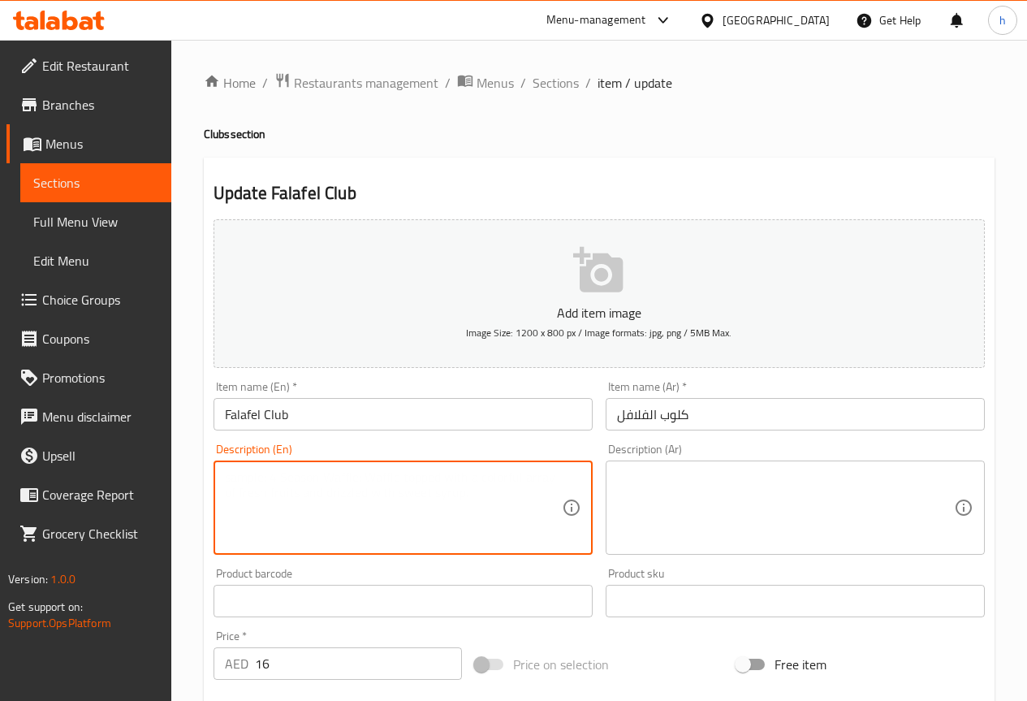
paste textarea "Fried chickpea patties with lettuce, tomato, pickles, and tahini sauce in toast…"
type textarea "Fried chickpea patties with lettuce, tomato, pickles, and tahini sauce in toast…"
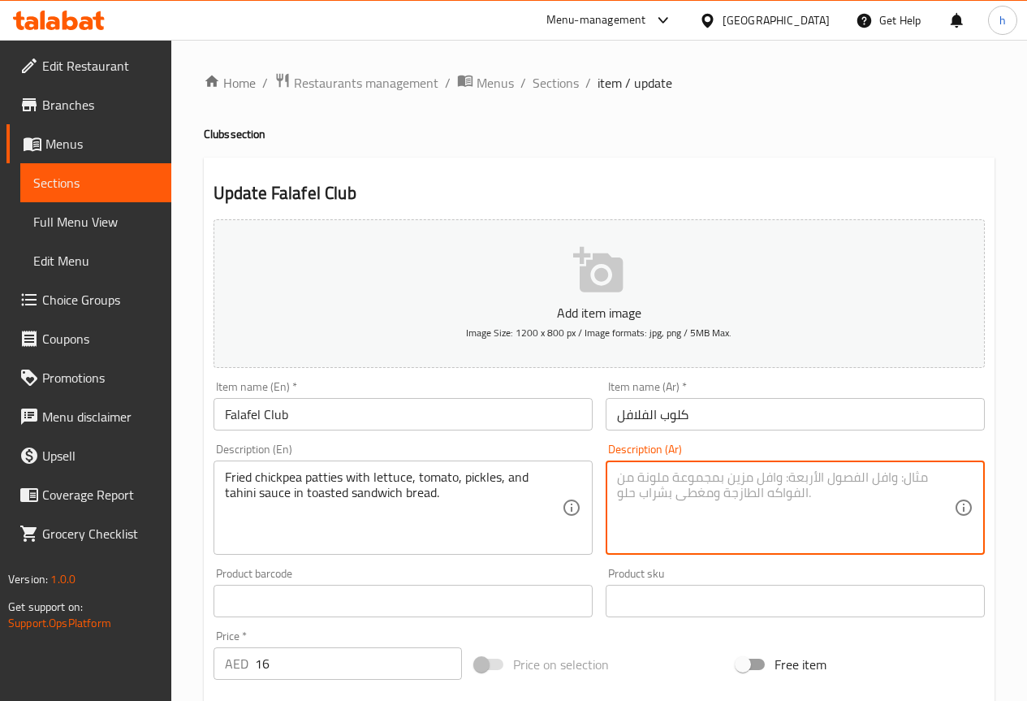
click at [666, 480] on textarea at bounding box center [785, 507] width 337 height 77
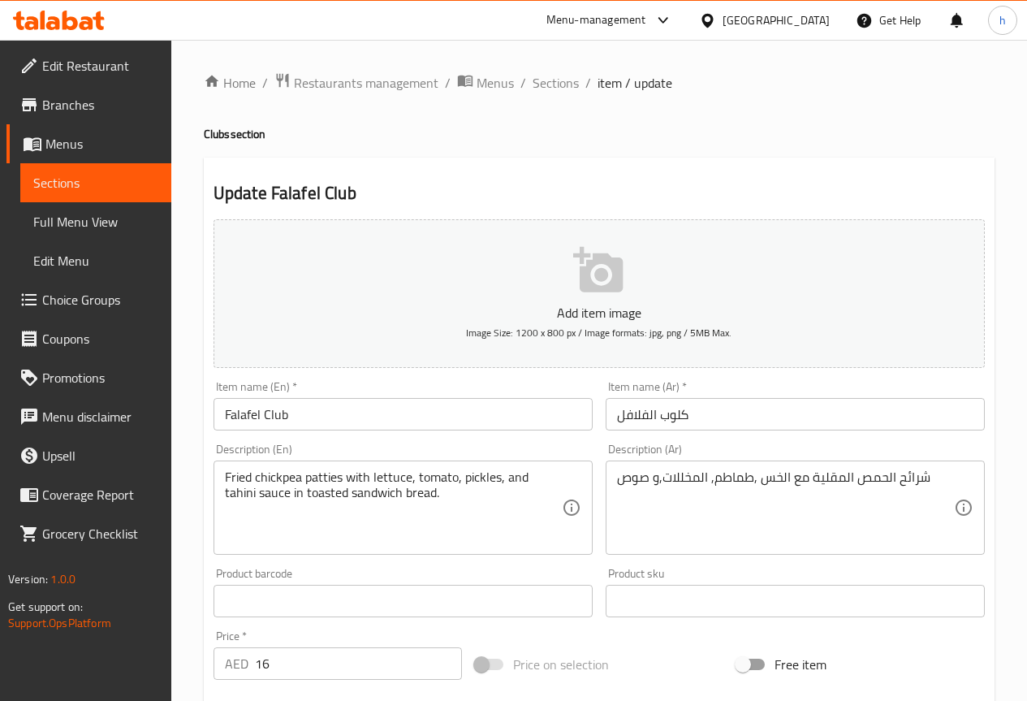
click at [948, 483] on textarea "شرائح الحمص المقلية مع الخس ,طماطم, المخللات,و صوص" at bounding box center [785, 507] width 337 height 77
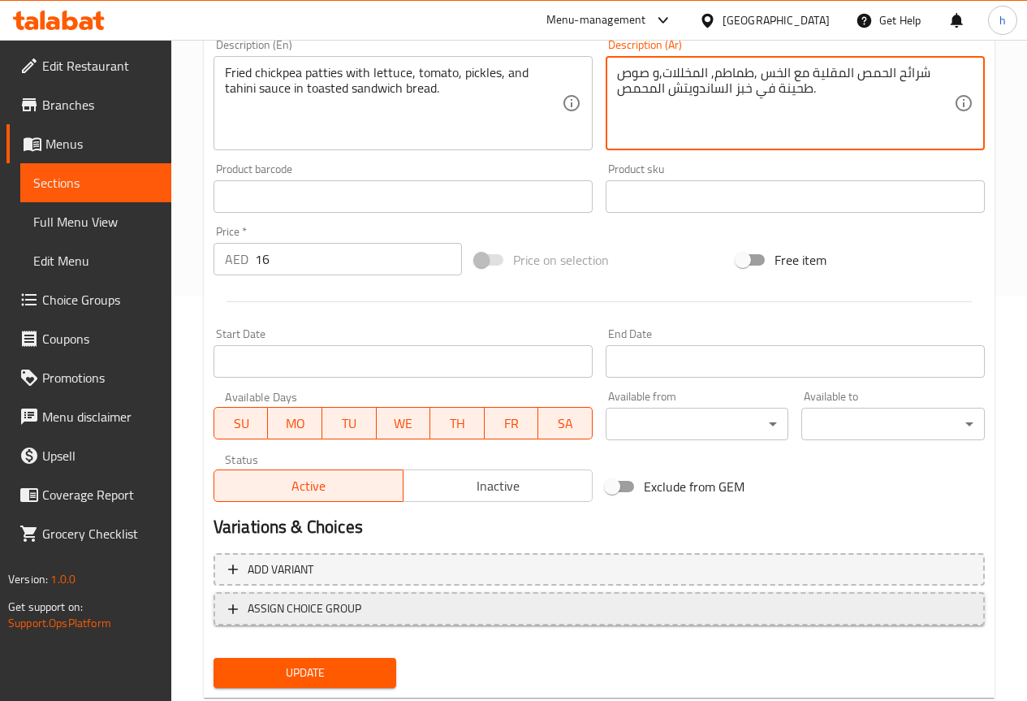
scroll to position [406, 0]
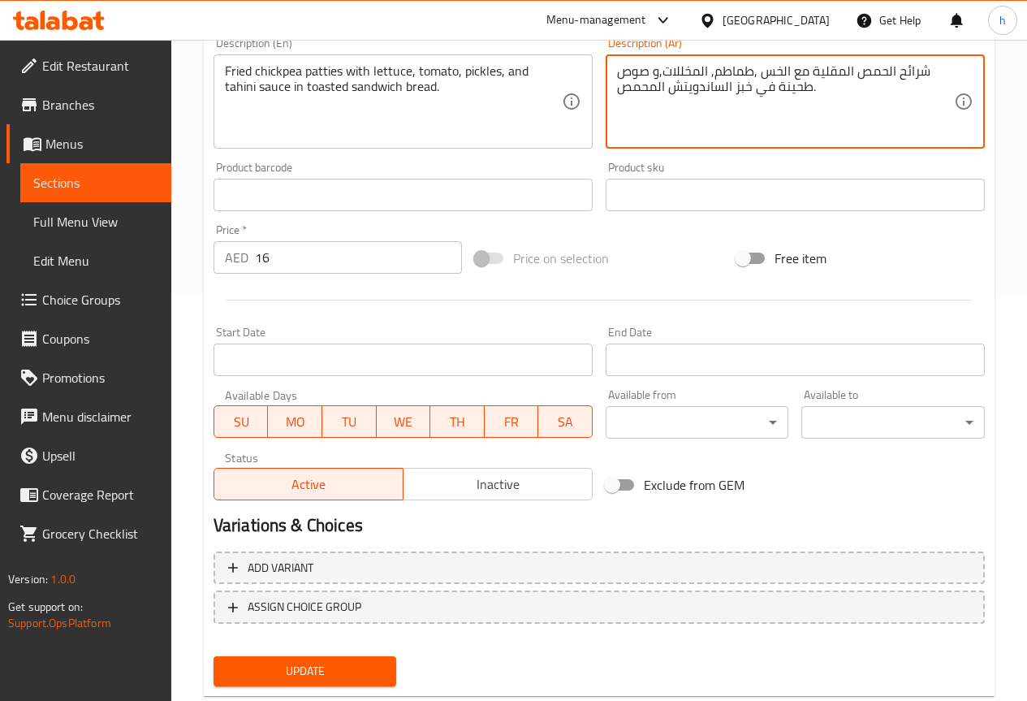
type textarea "شرائح الحمص المقلية مع الخس ,طماطم, المخللات,و صوص طحينة في خبز الساندويتش المح…"
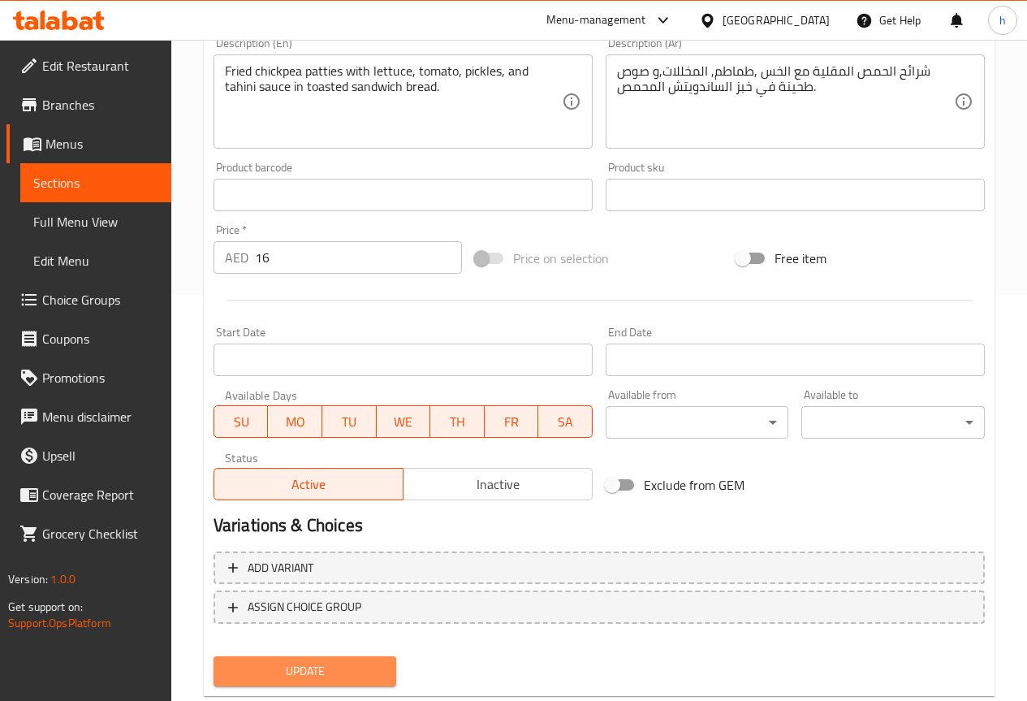
click at [344, 663] on span "Update" at bounding box center [306, 671] width 158 height 20
click at [97, 179] on span "Sections" at bounding box center [95, 182] width 125 height 19
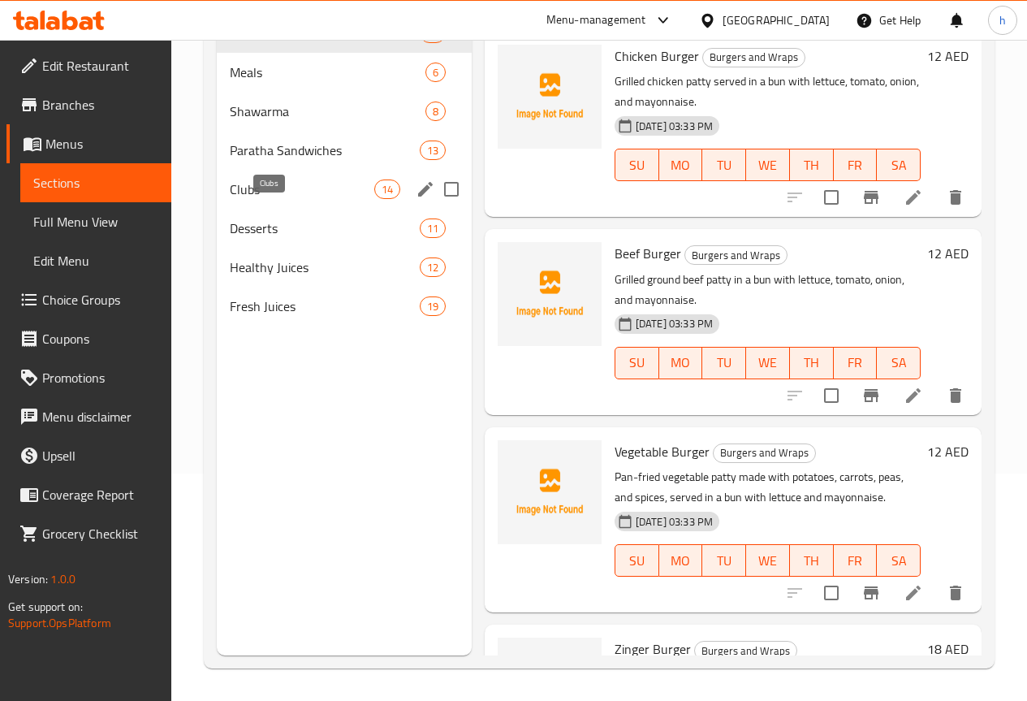
scroll to position [227, 0]
click at [274, 199] on span "Clubs" at bounding box center [302, 188] width 145 height 19
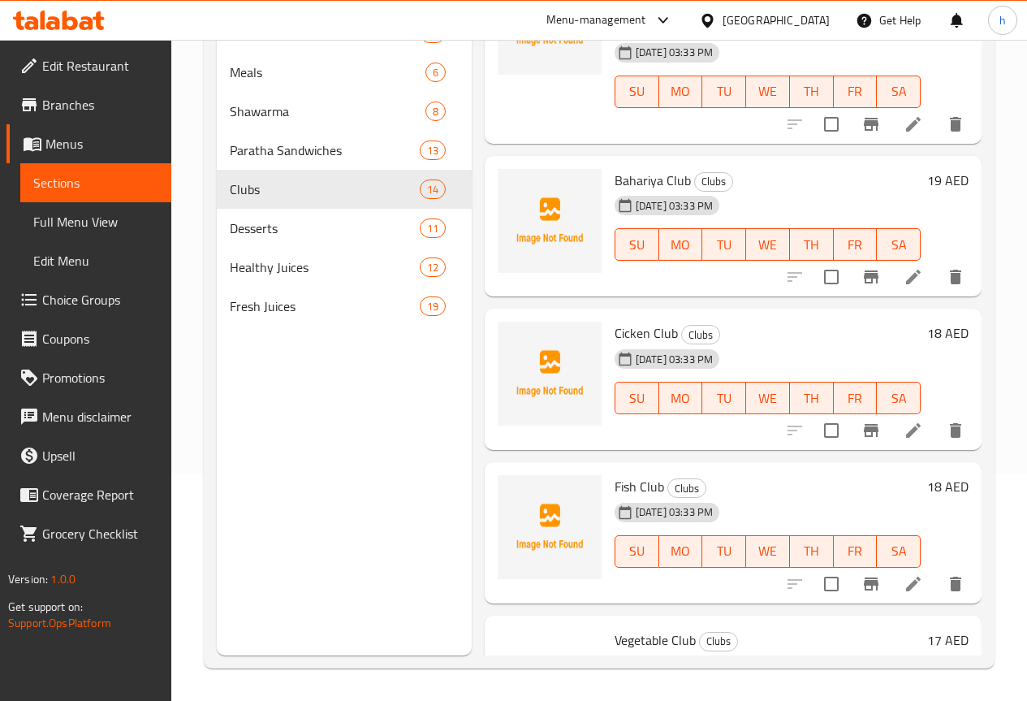
scroll to position [1056, 0]
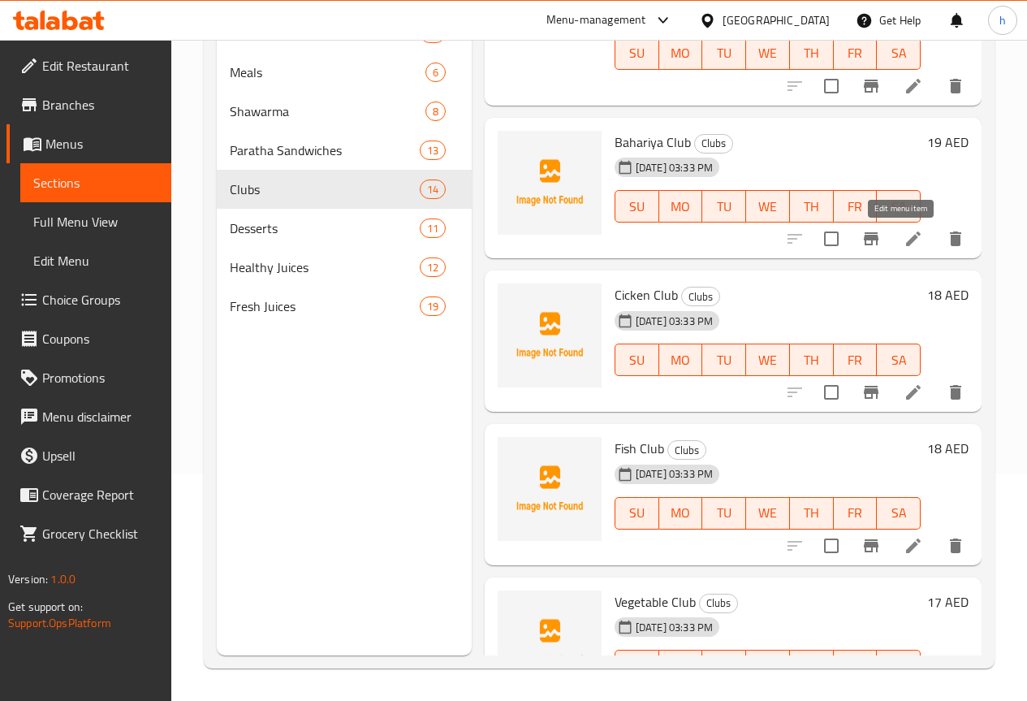
click at [904, 234] on icon at bounding box center [913, 238] width 19 height 19
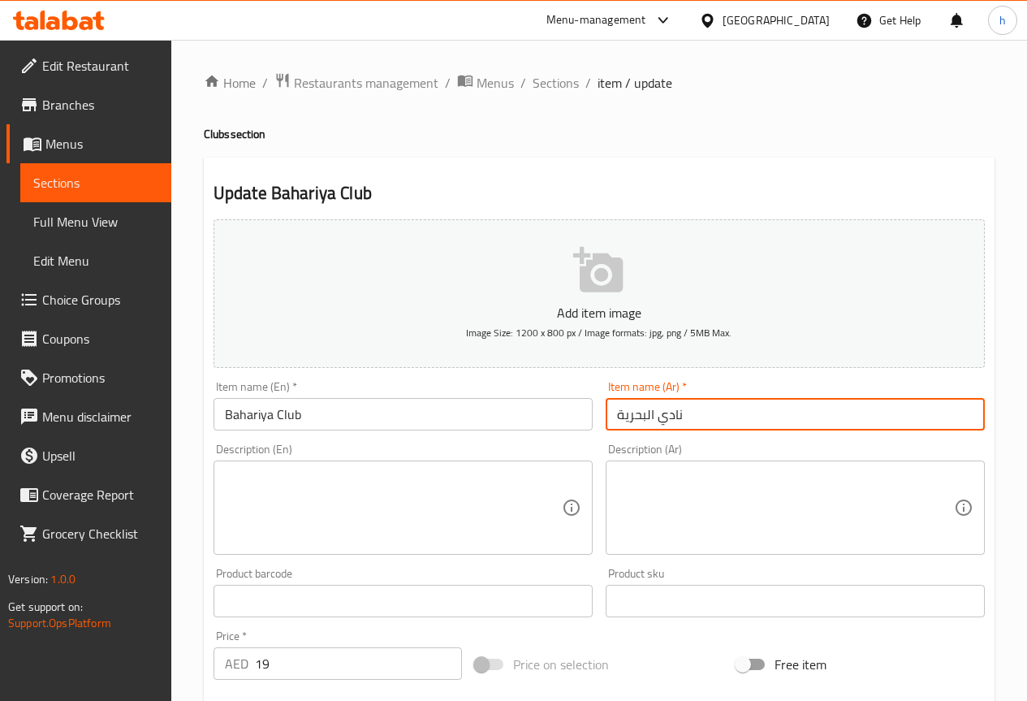
drag, startPoint x: 682, startPoint y: 413, endPoint x: 659, endPoint y: 419, distance: 23.4
click at [659, 419] on input "نادي البحرية" at bounding box center [795, 414] width 379 height 32
type input "كلوب البحرية"
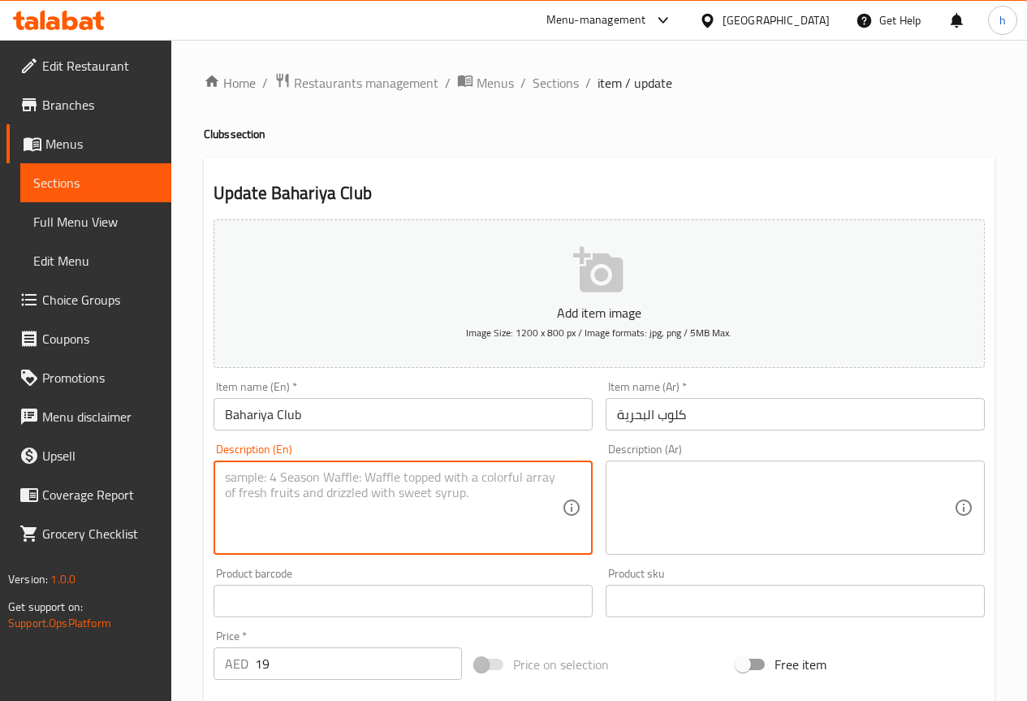
click at [290, 546] on textarea at bounding box center [393, 507] width 337 height 77
paste textarea "Grilled chicken with fried egg, lettuce, tomato, cheese, and mayonnaise in toas…"
type textarea "Grilled chicken with fried egg, lettuce, tomato, cheese, and mayonnaise in toas…"
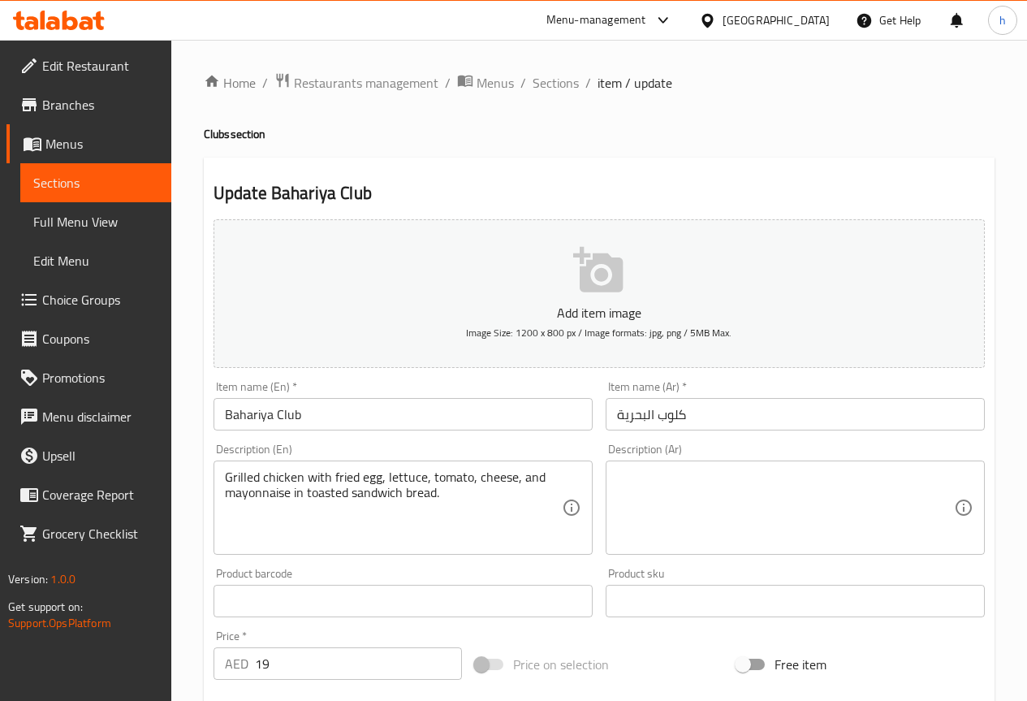
click at [673, 490] on textarea at bounding box center [785, 507] width 337 height 77
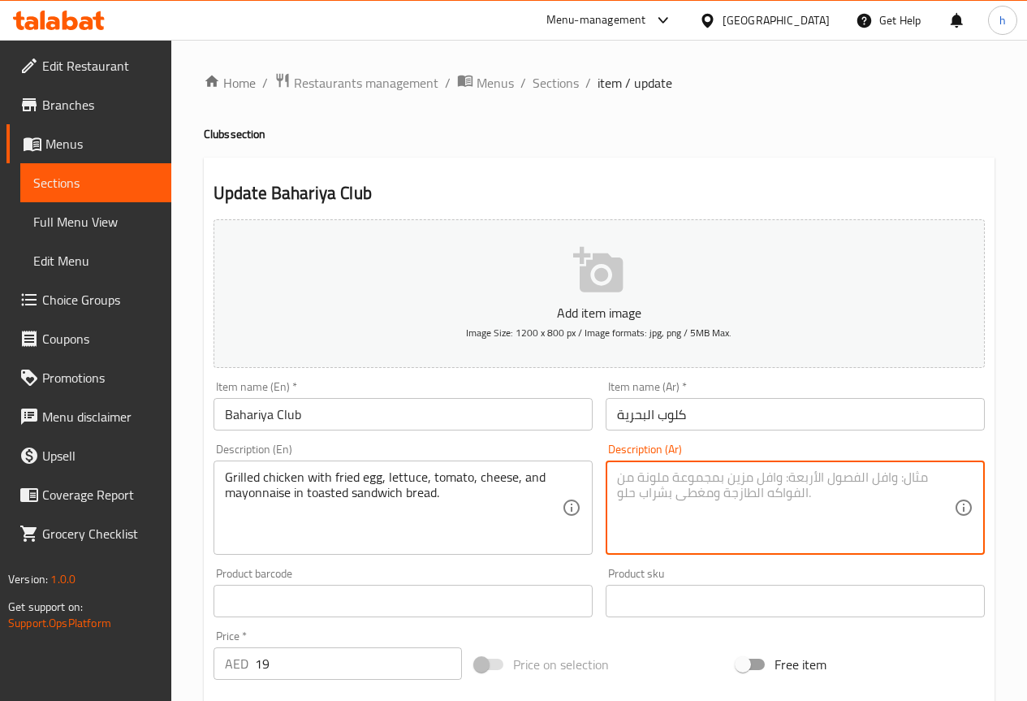
paste textarea "دجاج مشوي مع البيض المقلي والخس والطماطم والجبن والمايونيز في خبز الساندويتش ال…"
click at [744, 479] on textarea "دجاج مشوي مع البيض المقلي والخس والطماطم والجبن والمايونيز في خبز الساندويتش ال…" at bounding box center [785, 507] width 337 height 77
click at [705, 477] on textarea "دجاج مشوي مع البيض المقلي ,الخس والطماطم والجبن والمايونيز في خبز الساندويتش ال…" at bounding box center [785, 507] width 337 height 77
click at [646, 482] on textarea "دجاج مشوي مع البيض المقلي ,الخس ,الطماطم والجبن والمايونيز في خبز الساندويتش ال…" at bounding box center [785, 507] width 337 height 77
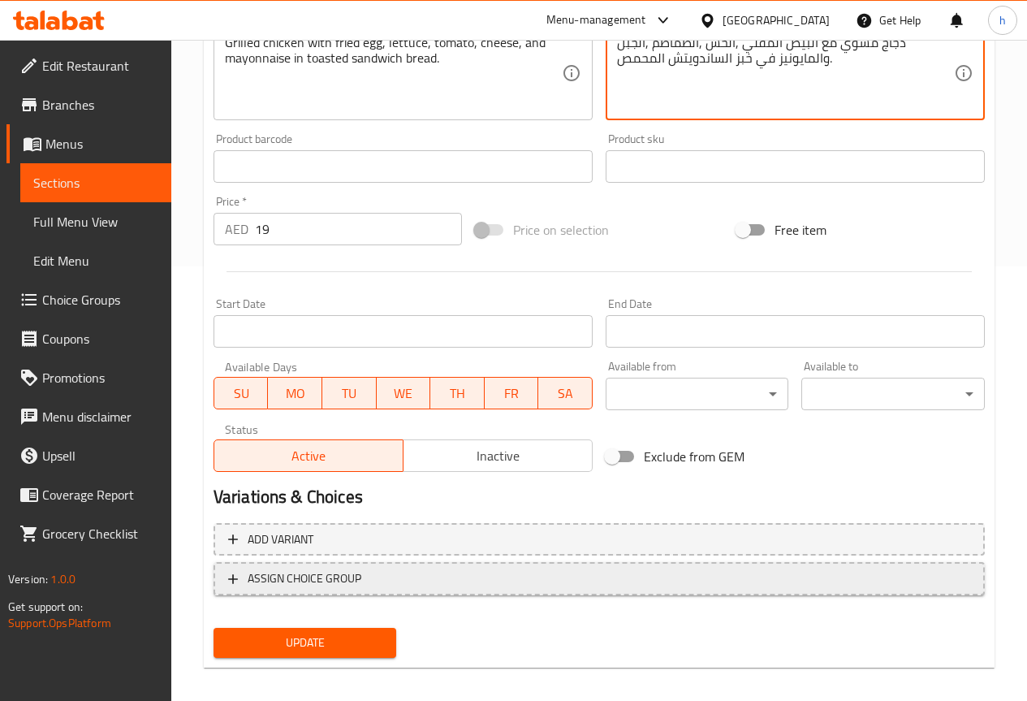
scroll to position [447, 0]
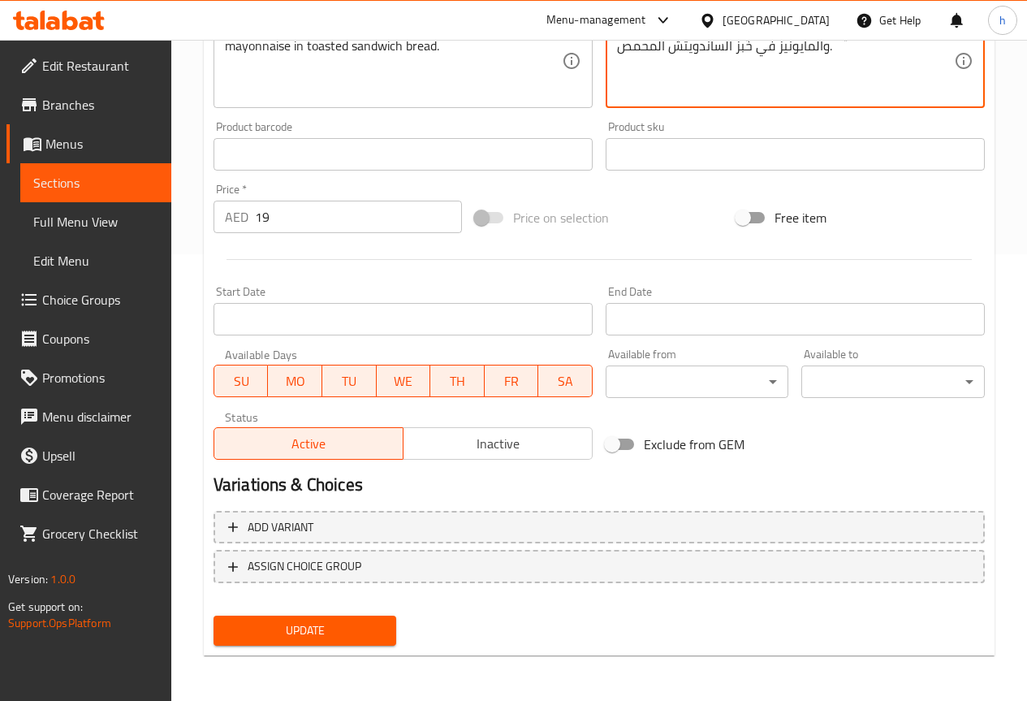
type textarea "دجاج مشوي مع البيض المقلي ,الخس ,الطماطم ,الجبن والمايونيز في خبز الساندويتش ال…"
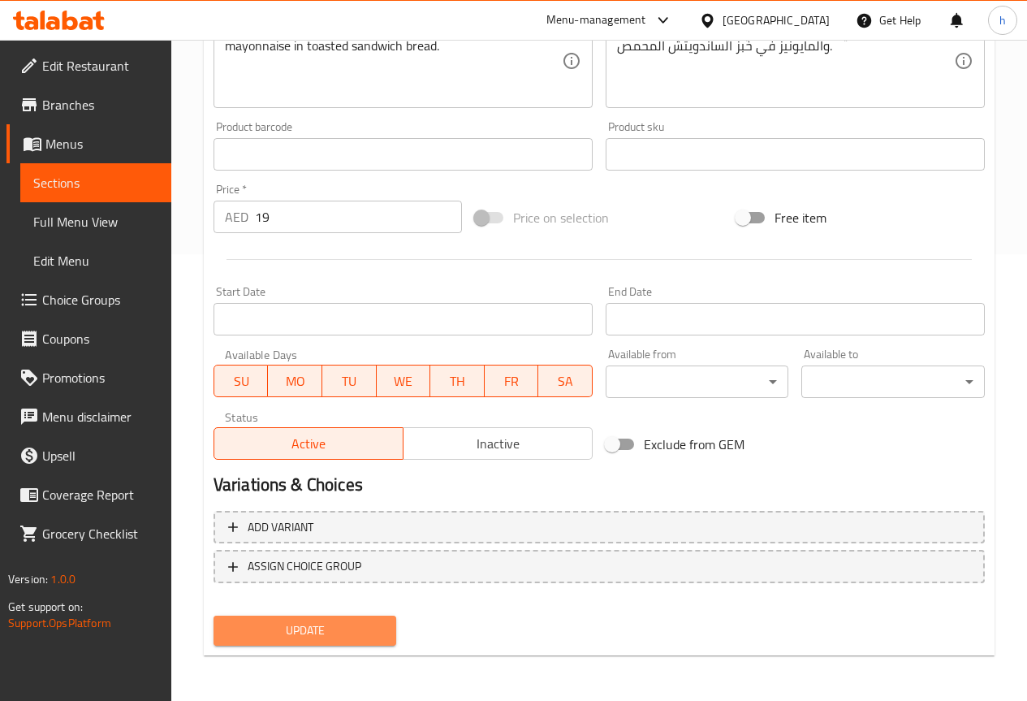
click at [329, 629] on span "Update" at bounding box center [306, 630] width 158 height 20
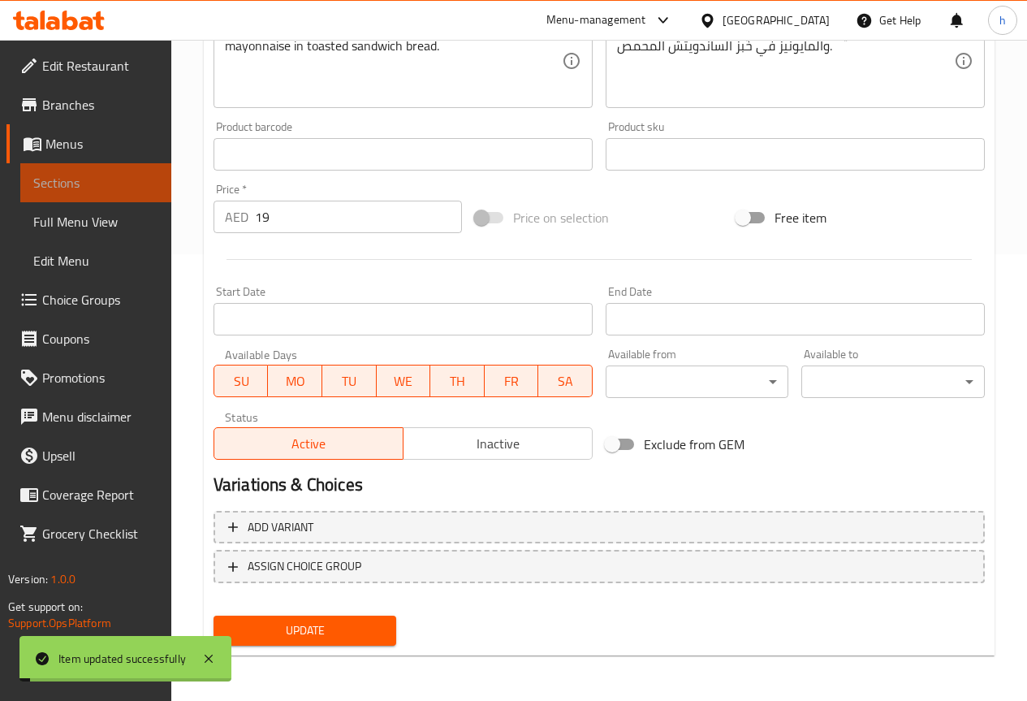
click at [140, 180] on span "Sections" at bounding box center [95, 182] width 125 height 19
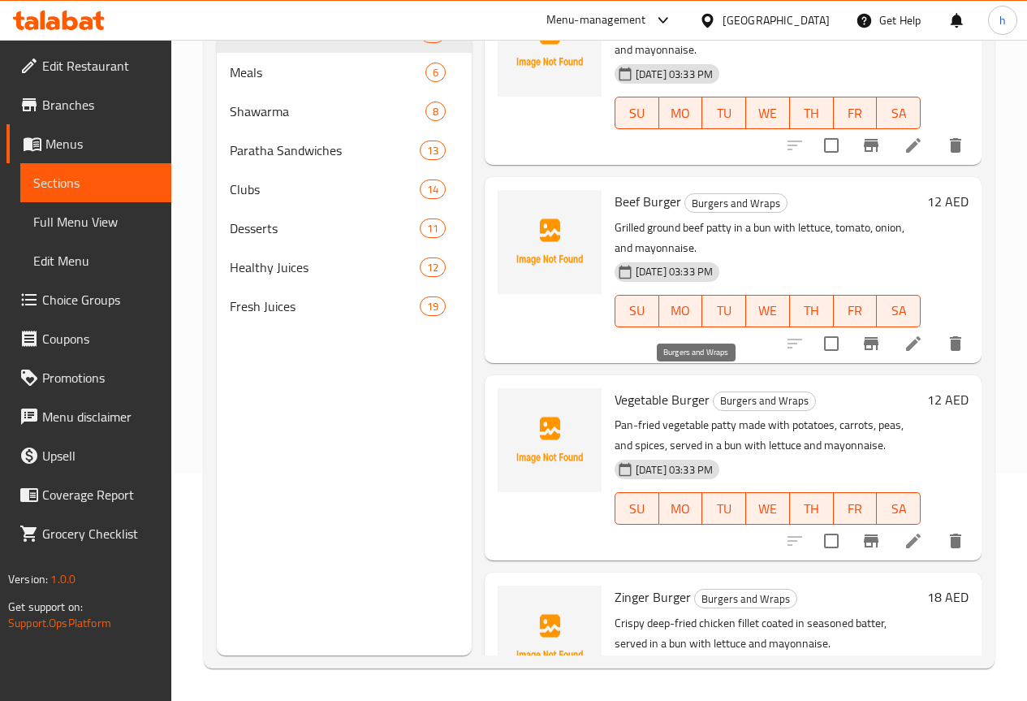
scroll to position [81, 0]
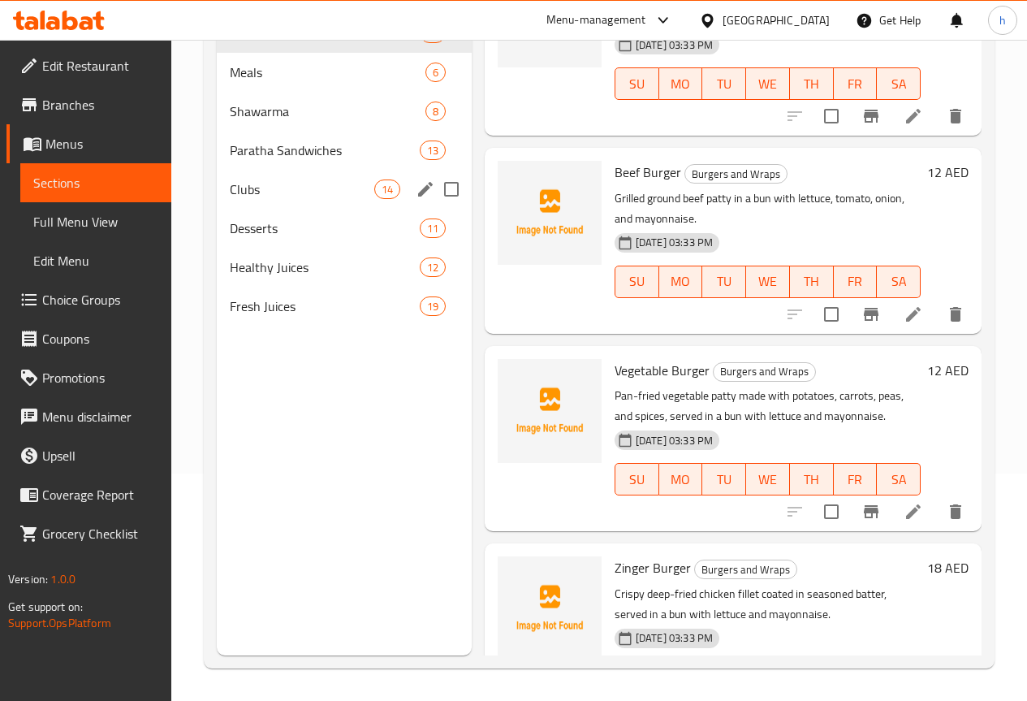
drag, startPoint x: 218, startPoint y: 215, endPoint x: 285, endPoint y: 248, distance: 74.1
click at [218, 209] on div "Clubs 14" at bounding box center [344, 189] width 255 height 39
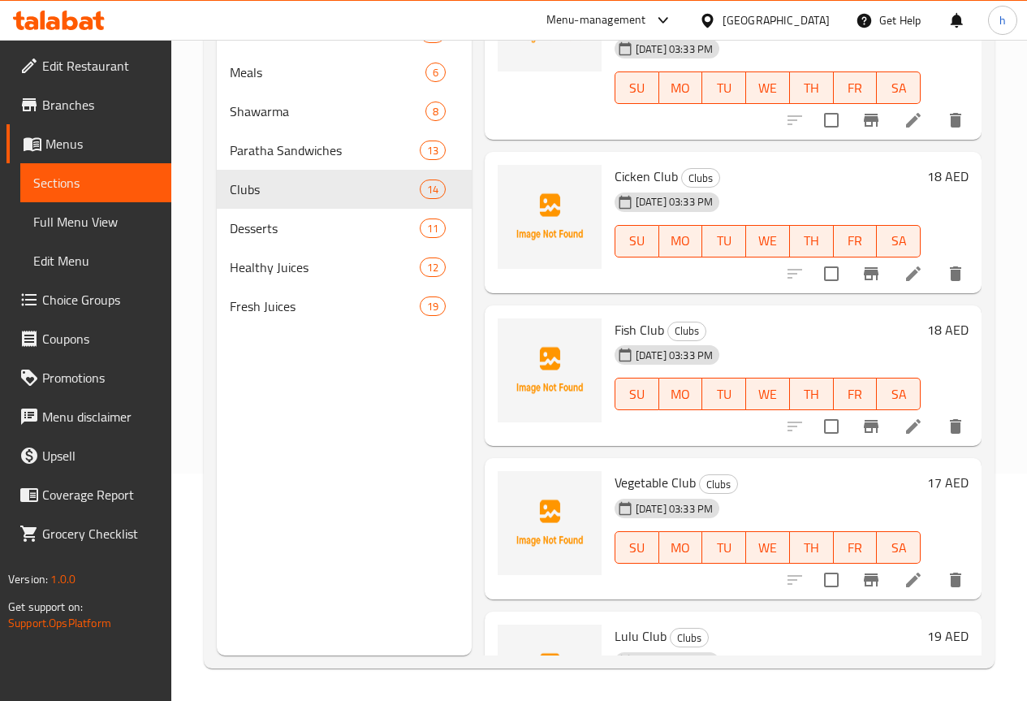
scroll to position [1299, 0]
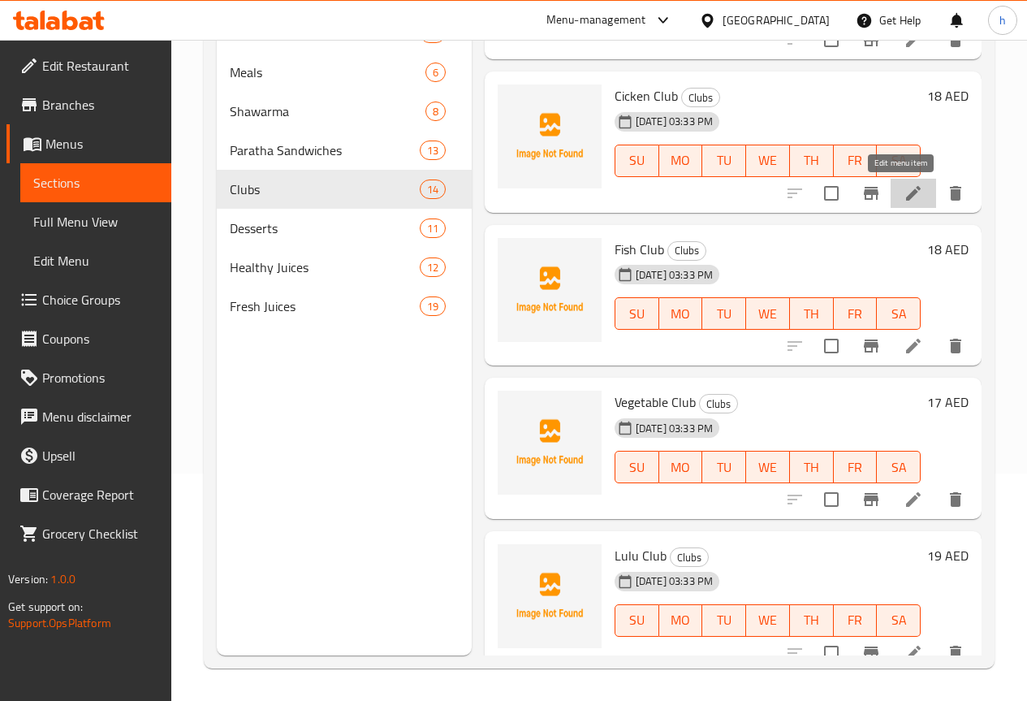
click at [906, 195] on icon at bounding box center [913, 193] width 15 height 15
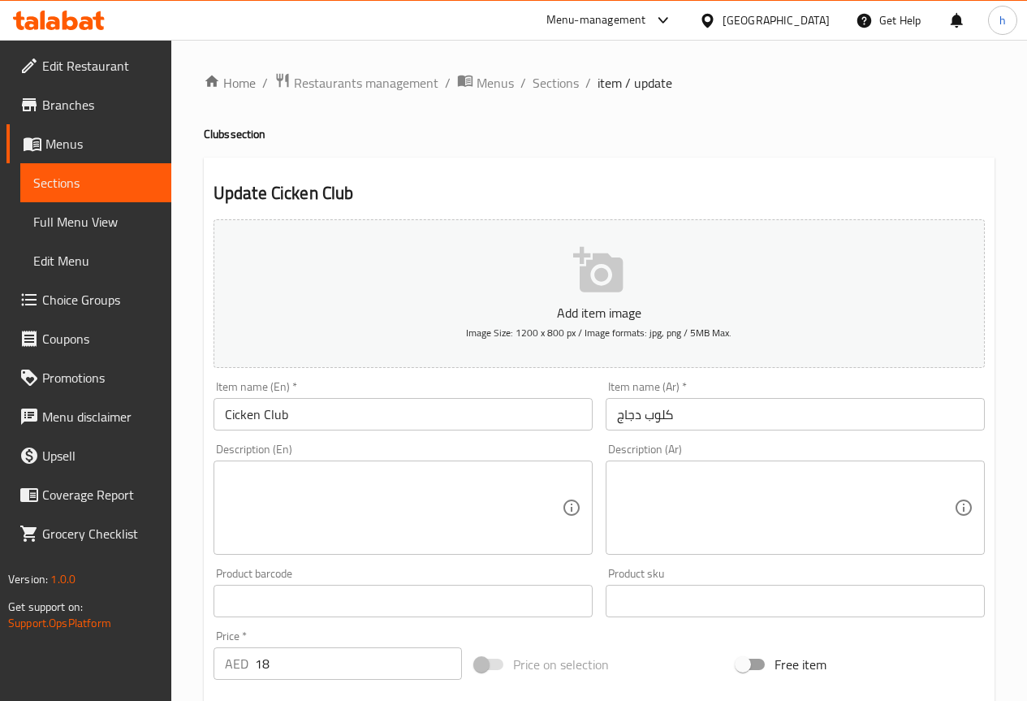
click at [377, 530] on textarea at bounding box center [393, 507] width 337 height 77
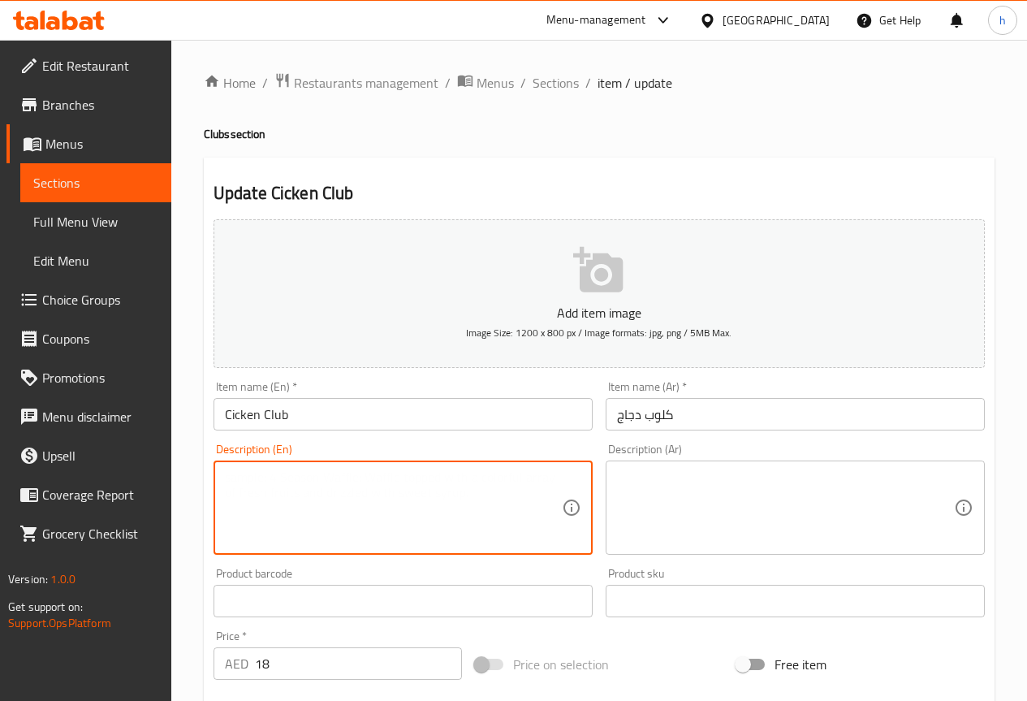
paste textarea "Grilled chicken breast with lettuce, tomato, cheese, and mayonnaise in toasted …"
type textarea "Grilled chicken breast with lettuce, tomato, cheese, and mayonnaise in toasted …"
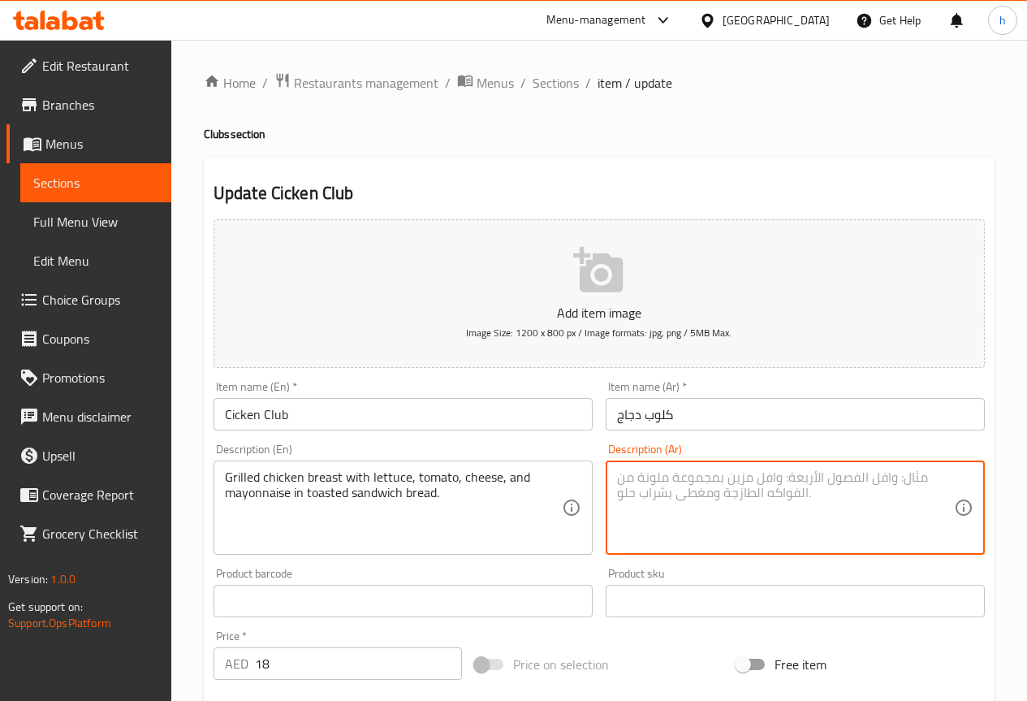
click at [636, 511] on textarea at bounding box center [785, 507] width 337 height 77
paste textarea "صدر دجاج مشوي مع الخس والطماطم والجبن والمايونيز في خبز الساندويتش المحمص."
click at [802, 481] on textarea "صدر دجاج مشوي مع الخس والطماطم والجبن والمايونيز في خبز الساندويتش المحمص." at bounding box center [785, 507] width 337 height 77
click at [743, 482] on textarea "صدر دجاج مشوي مع الخس ,الطماطم والجبن والمايونيز في خبز الساندويتش المحمص." at bounding box center [785, 507] width 337 height 77
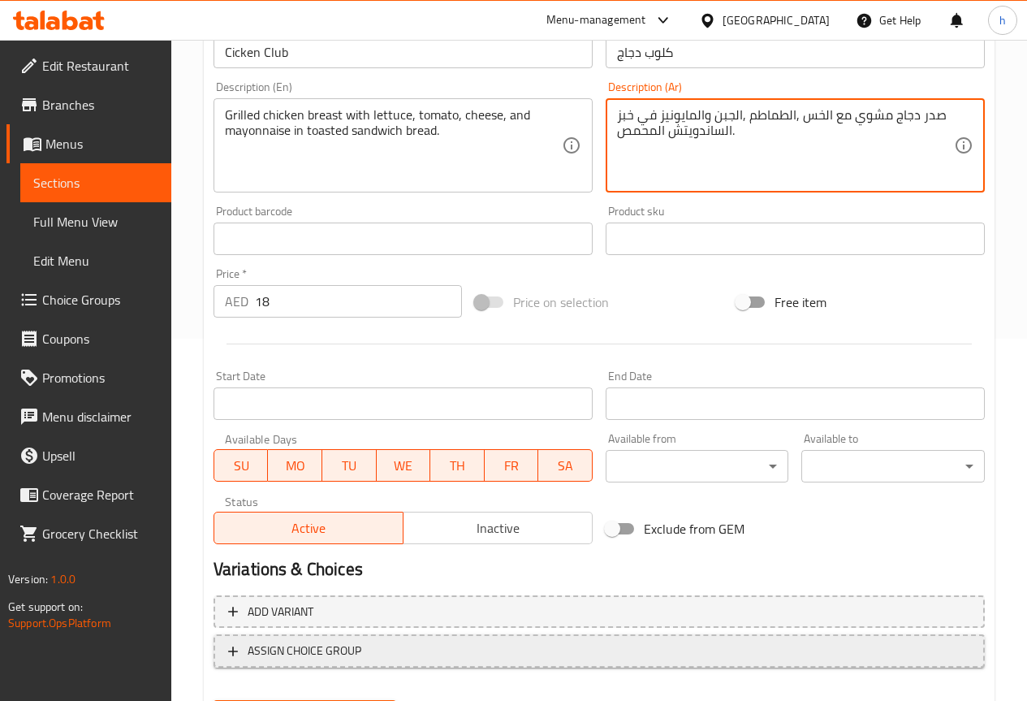
scroll to position [406, 0]
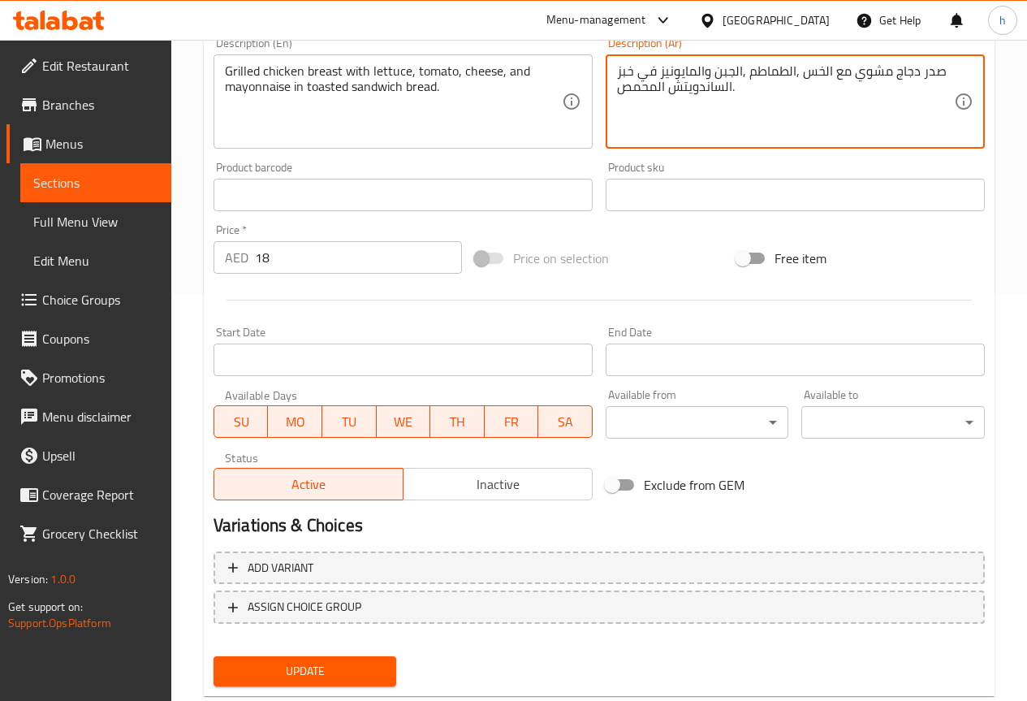
type textarea "صدر دجاج مشوي مع الخس ,الطماطم ,الجبن والمايونيز في خبز الساندويتش المحمص."
click at [339, 665] on span "Update" at bounding box center [306, 671] width 158 height 20
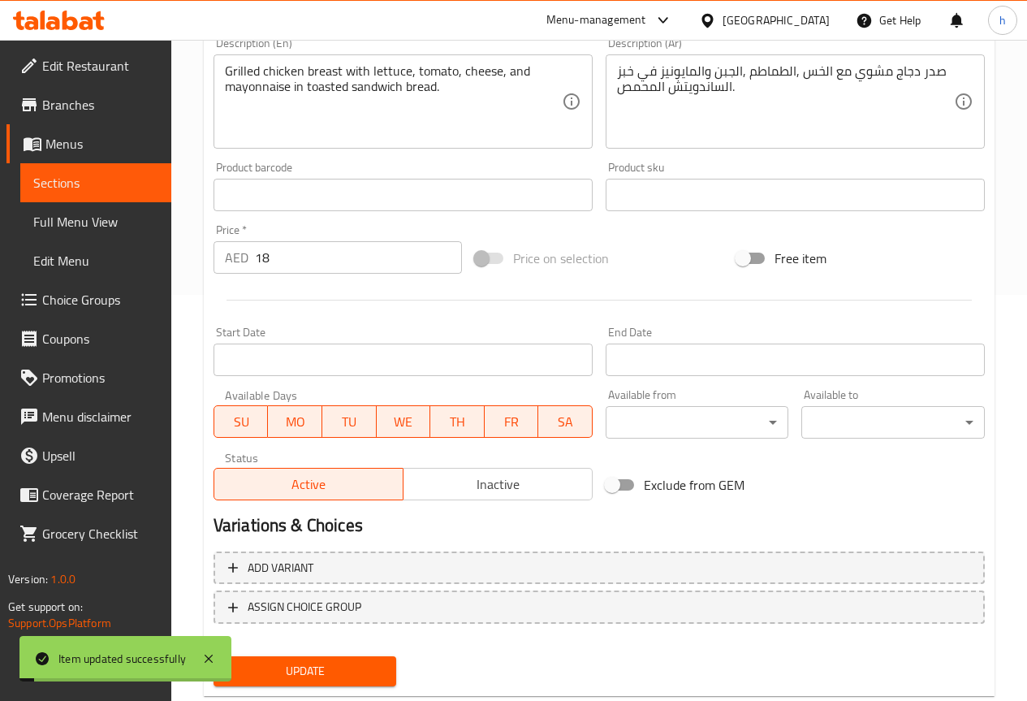
click at [103, 181] on span "Sections" at bounding box center [95, 182] width 125 height 19
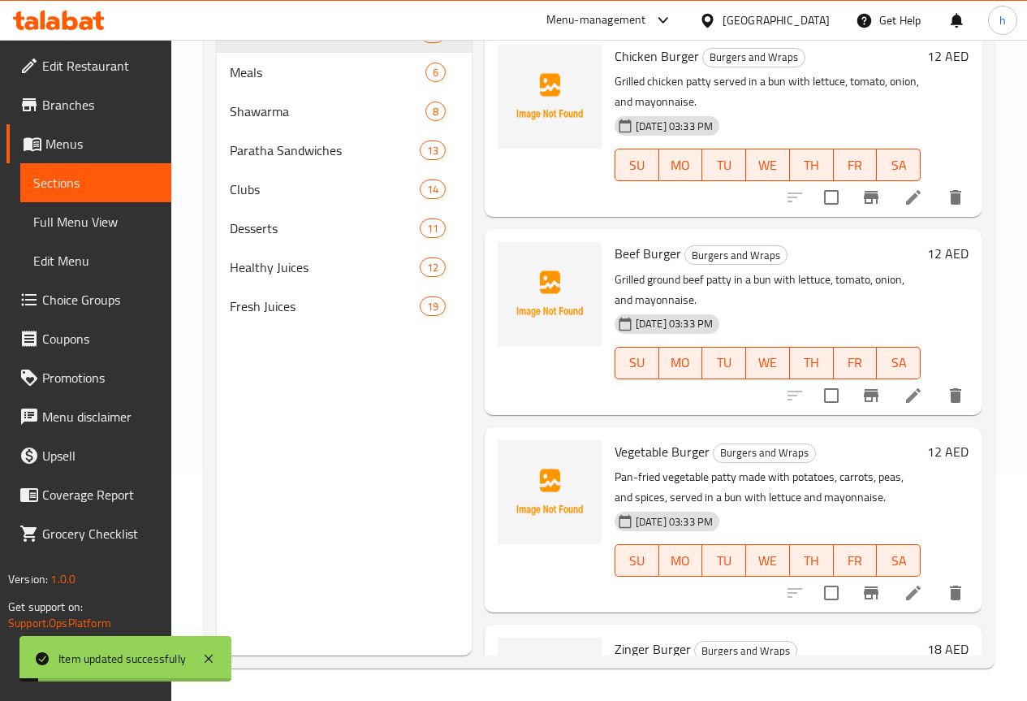
scroll to position [227, 0]
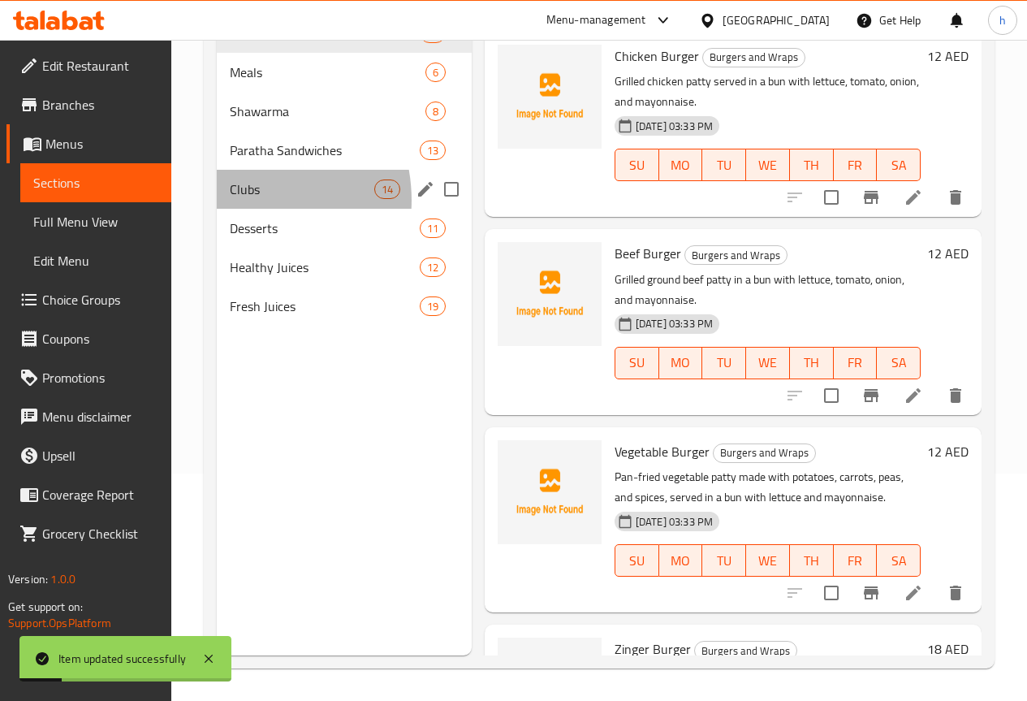
click at [240, 209] on div "Clubs 14" at bounding box center [344, 189] width 255 height 39
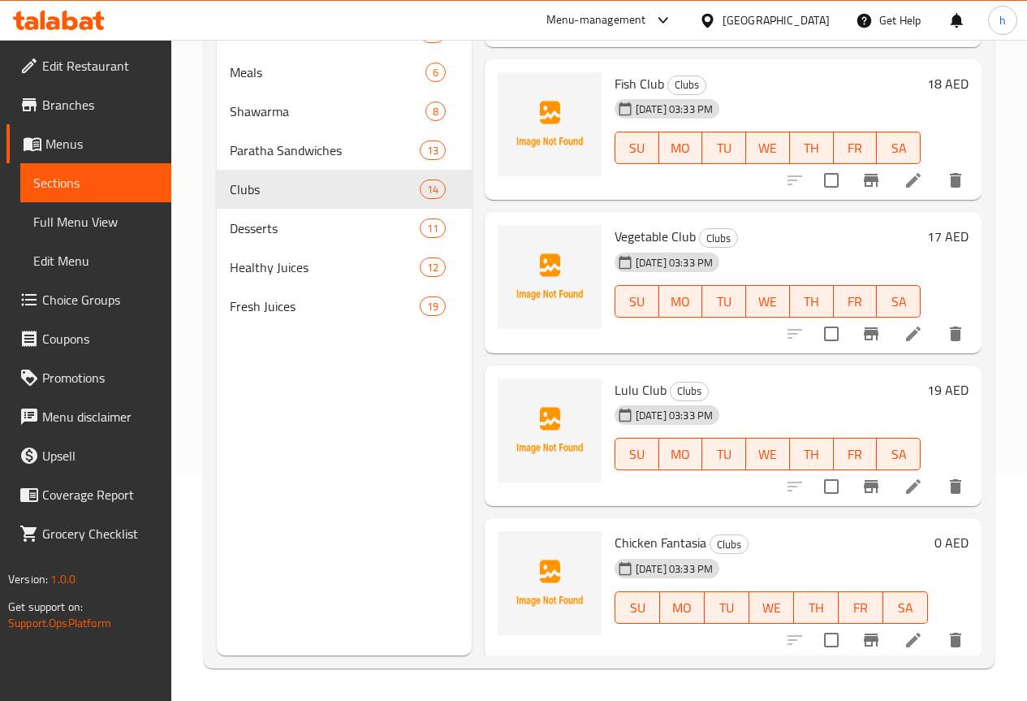
scroll to position [1543, 0]
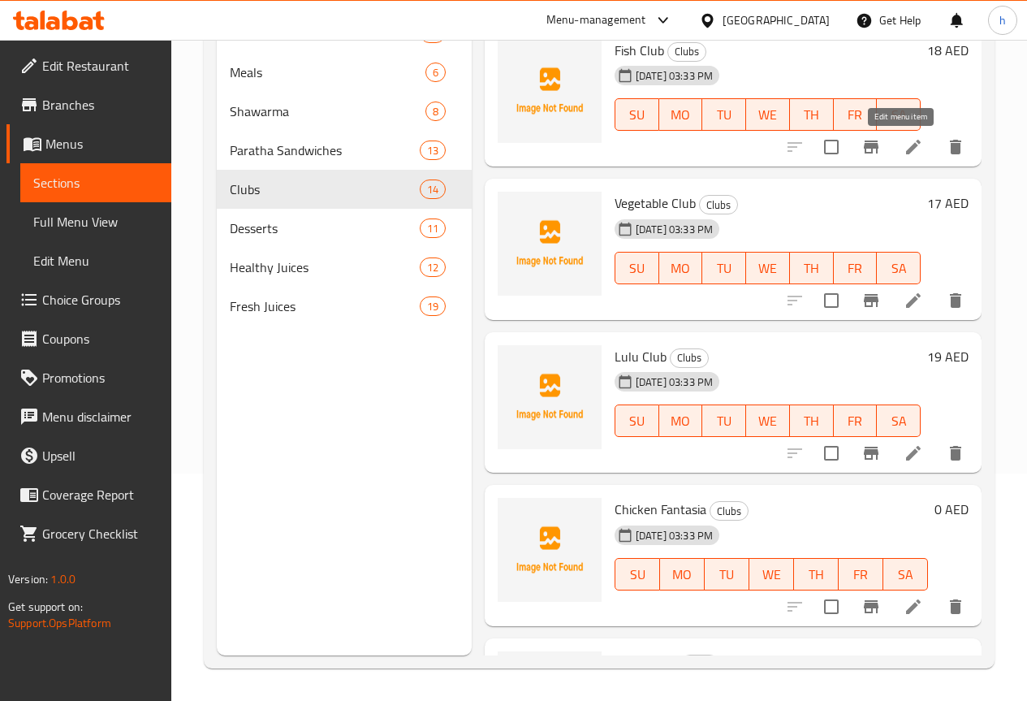
click at [904, 145] on icon at bounding box center [913, 146] width 19 height 19
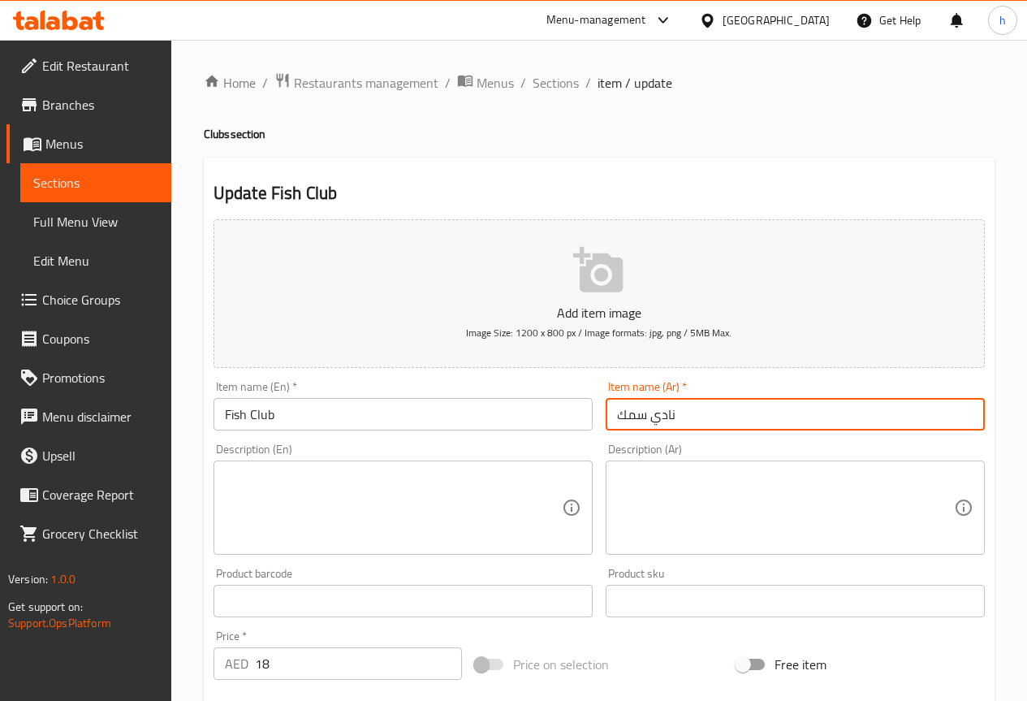
drag, startPoint x: 675, startPoint y: 412, endPoint x: 654, endPoint y: 417, distance: 21.7
click at [654, 417] on input "نادي سمك" at bounding box center [795, 414] width 379 height 32
type input "كلوب سمك"
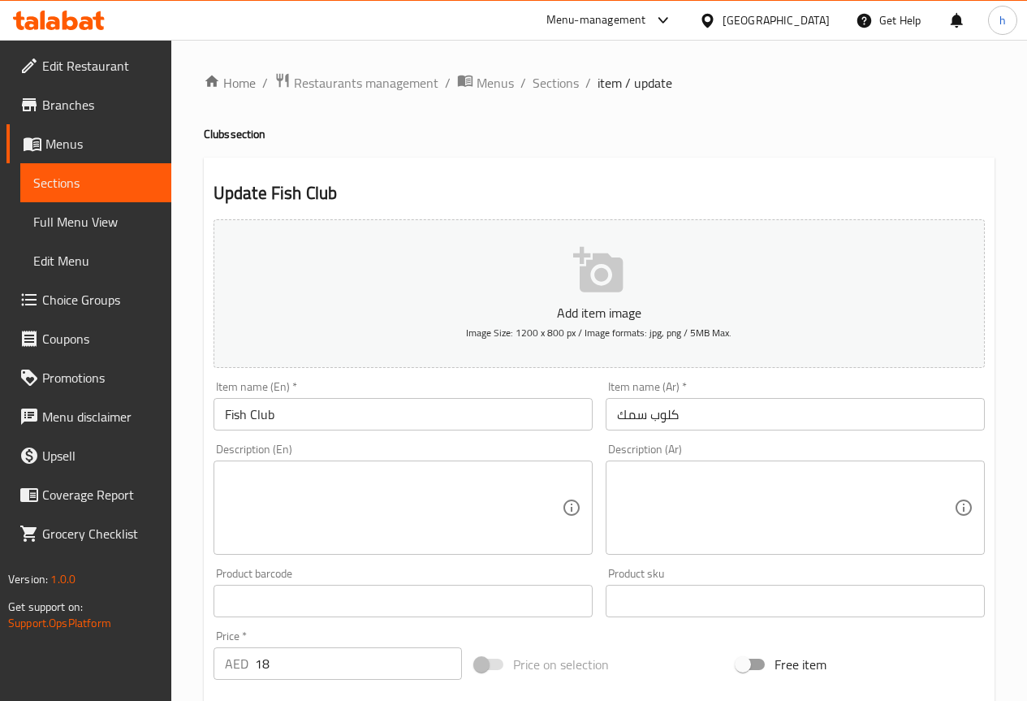
click at [235, 479] on textarea at bounding box center [393, 507] width 337 height 77
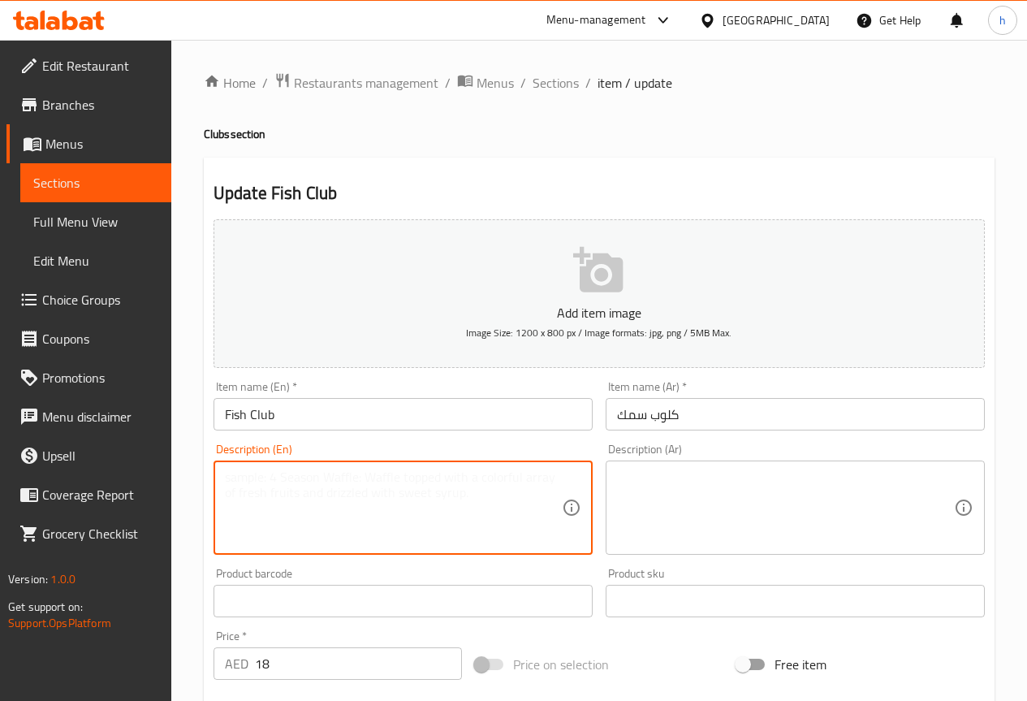
paste textarea "Fried fish fillet with lettuce, tomato, cheese, and [MEDICAL_DATA] sauce in toa…"
type textarea "Fried fish fillet with lettuce, tomato, cheese, and [MEDICAL_DATA] sauce in toa…"
click at [625, 499] on textarea at bounding box center [785, 507] width 337 height 77
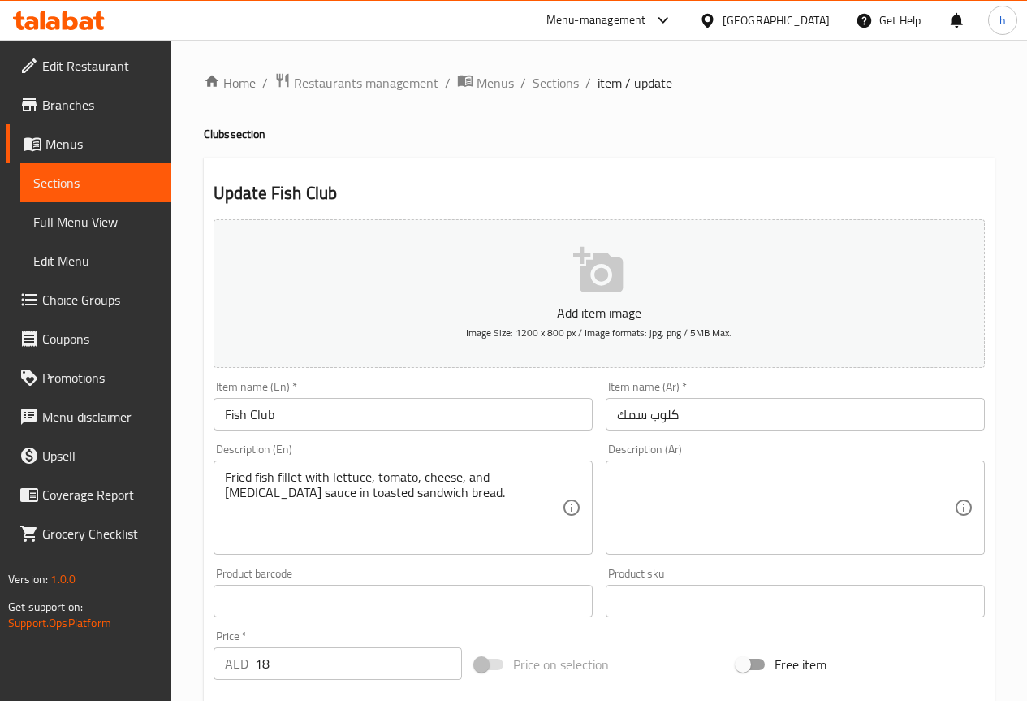
click at [687, 486] on textarea at bounding box center [785, 507] width 337 height 77
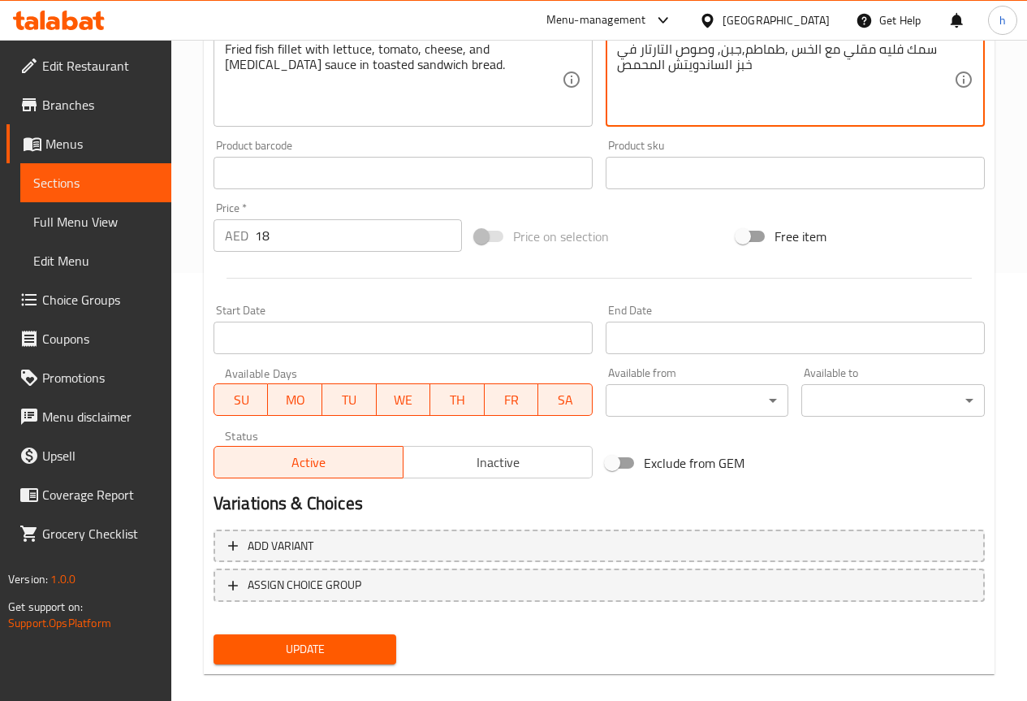
scroll to position [447, 0]
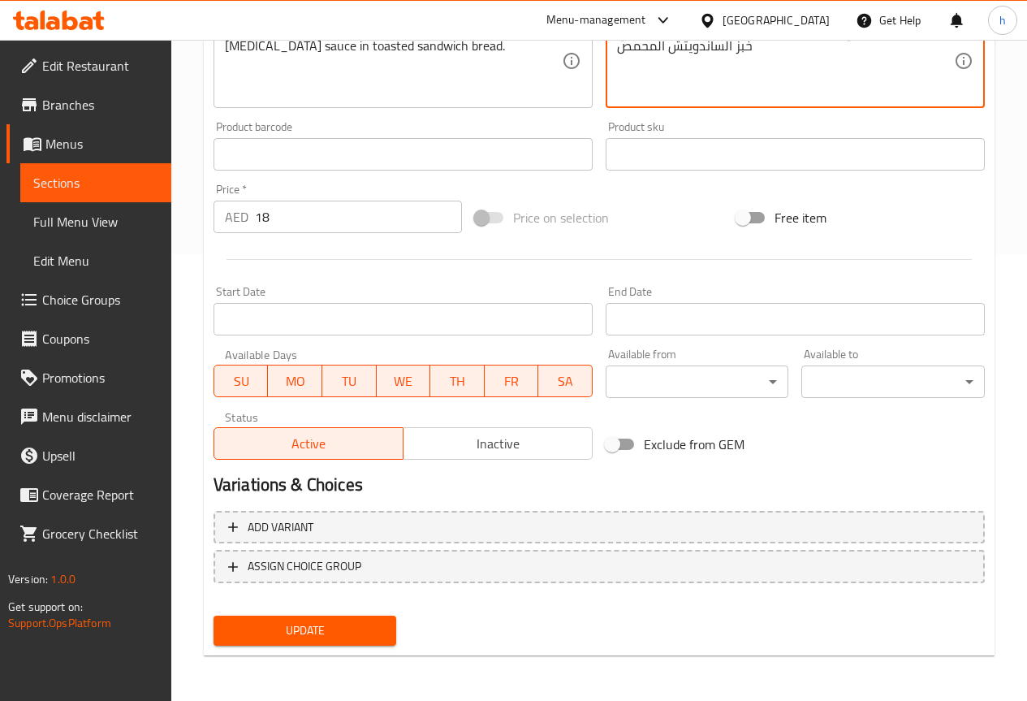
type textarea "سمك فليه مقلي مع الخس ,طماطم,جبن, وصوص التارتار في خبز الساندويتش المحمص"
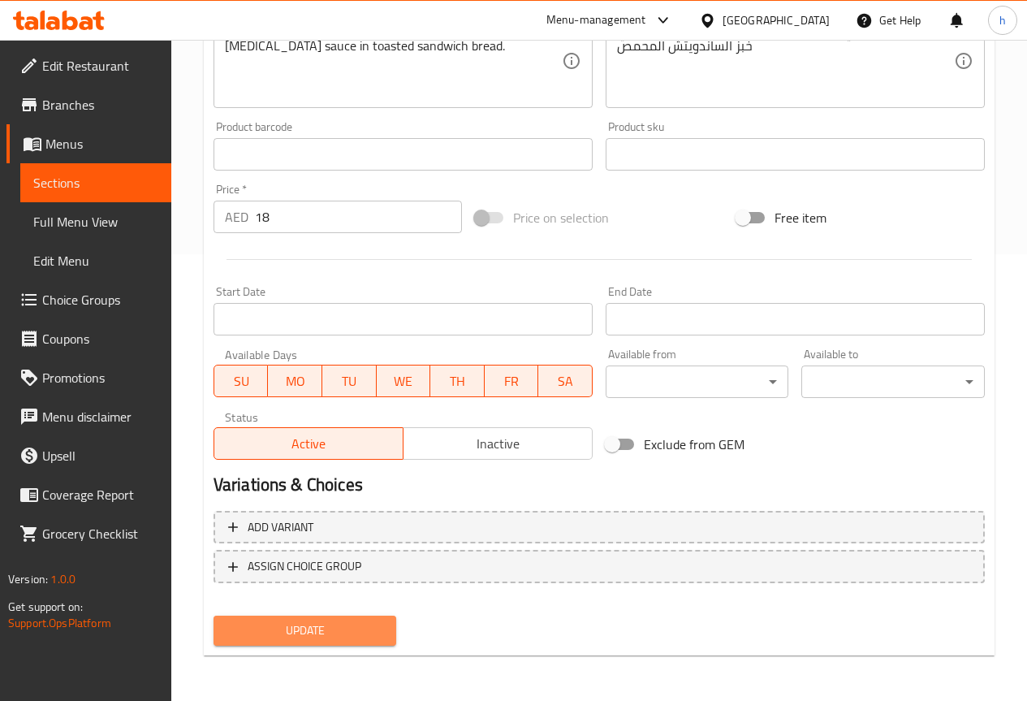
click at [343, 629] on span "Update" at bounding box center [306, 630] width 158 height 20
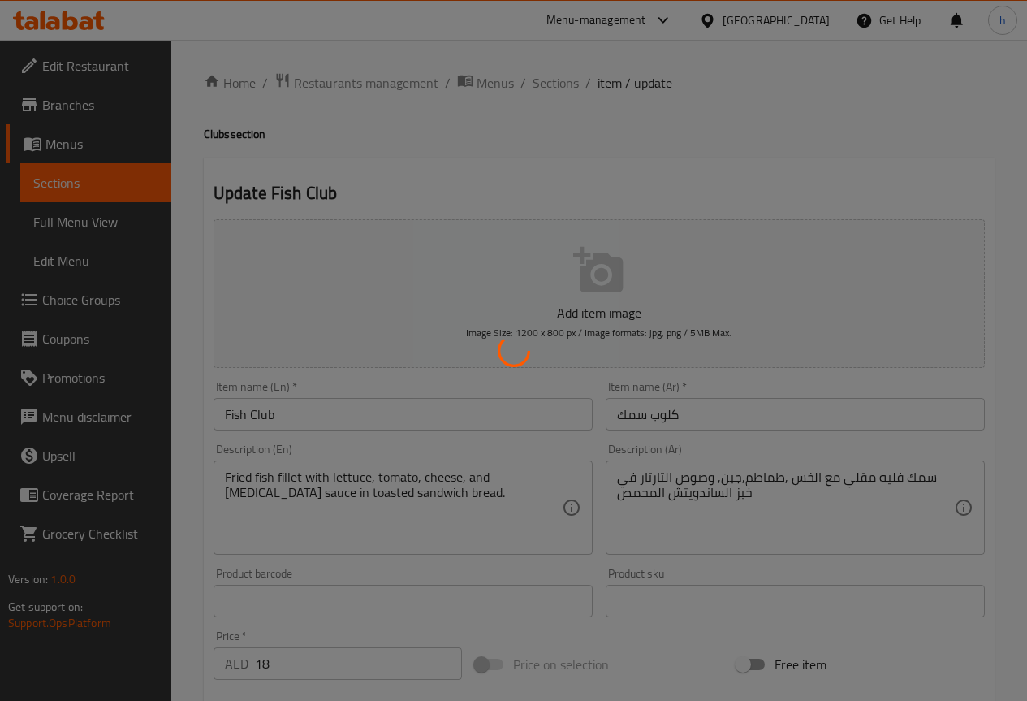
scroll to position [447, 0]
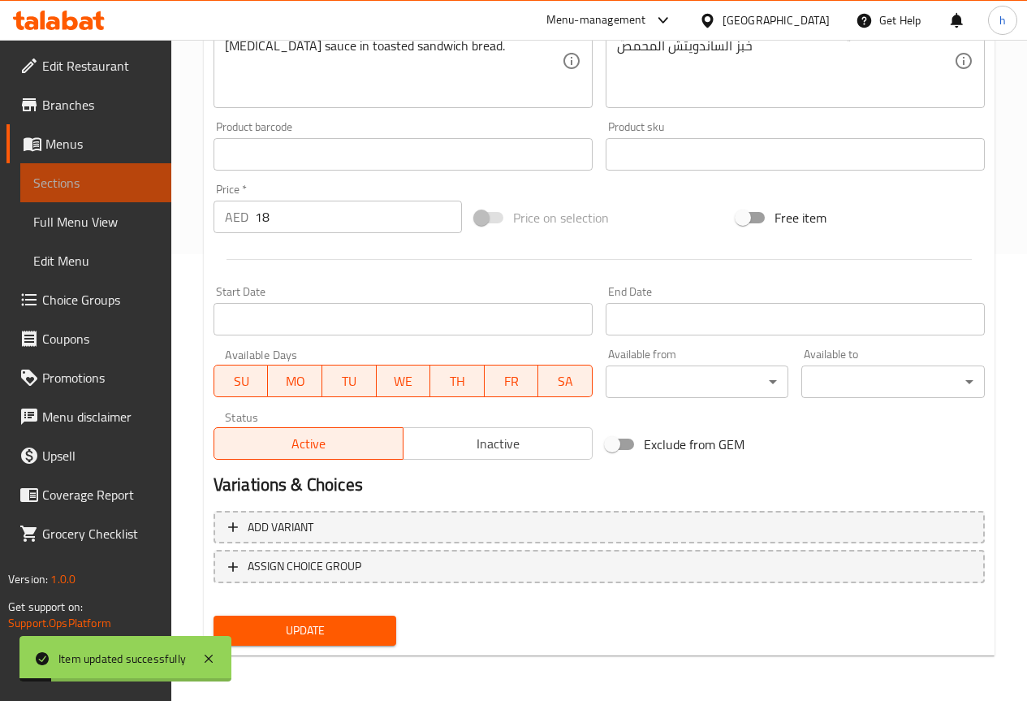
click at [111, 194] on link "Sections" at bounding box center [95, 182] width 151 height 39
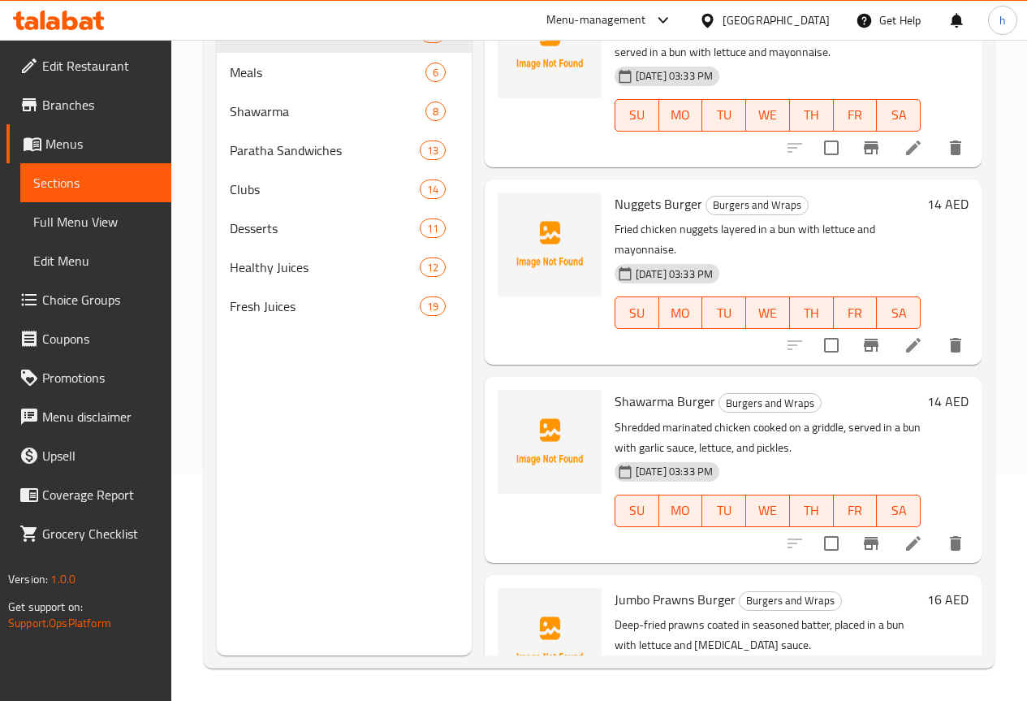
scroll to position [650, 0]
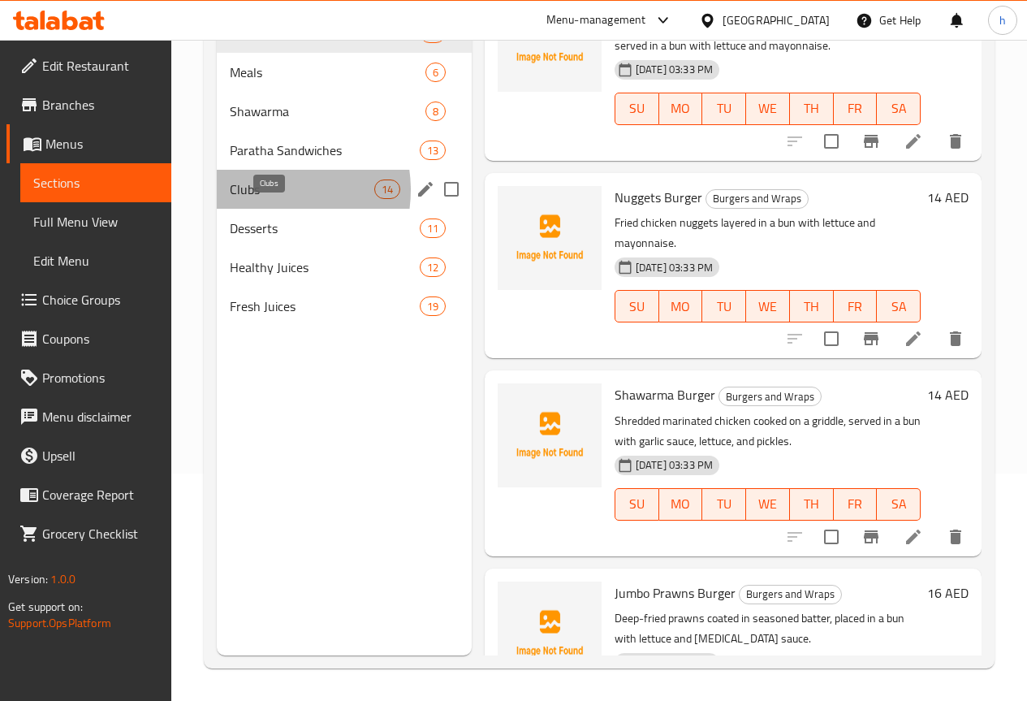
click at [266, 199] on span "Clubs" at bounding box center [302, 188] width 145 height 19
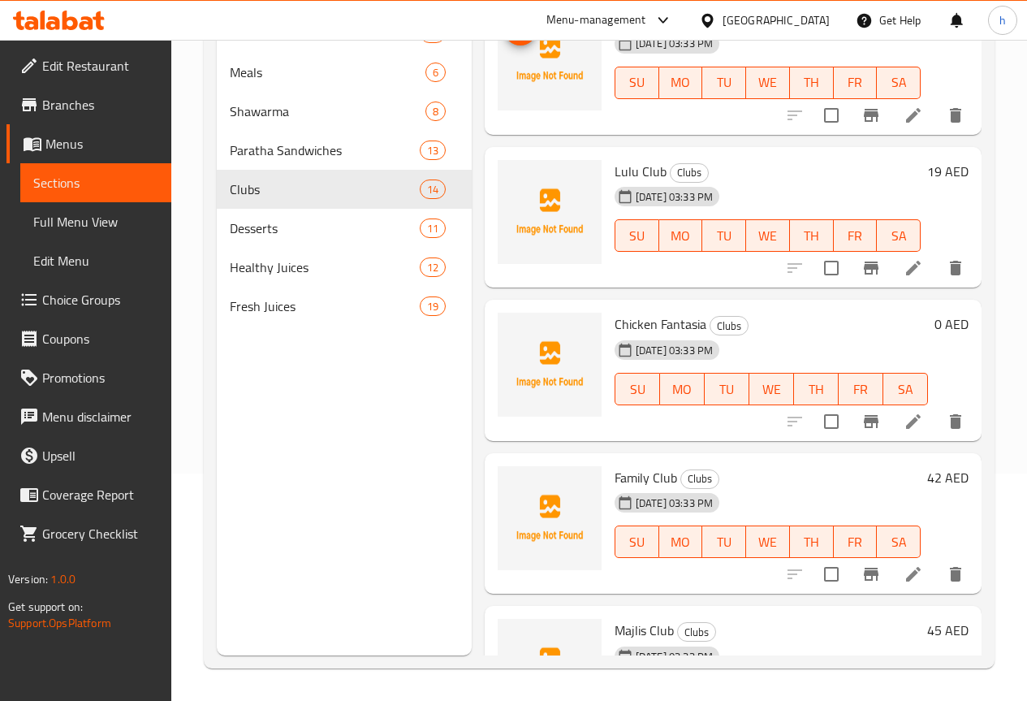
scroll to position [1783, 0]
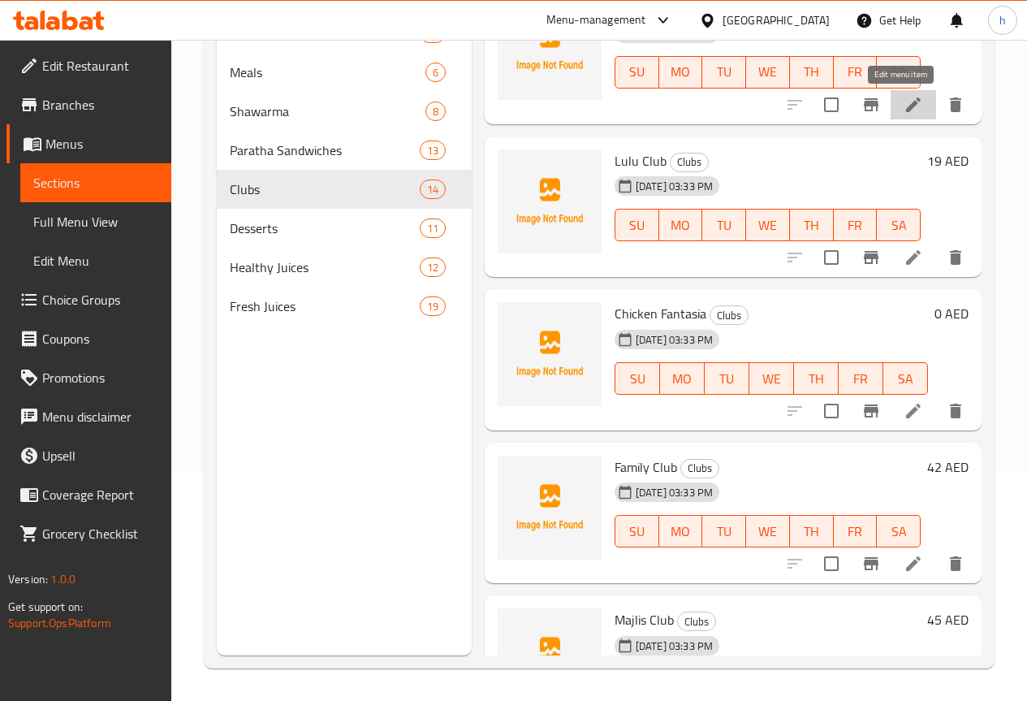
click at [904, 107] on icon at bounding box center [913, 104] width 19 height 19
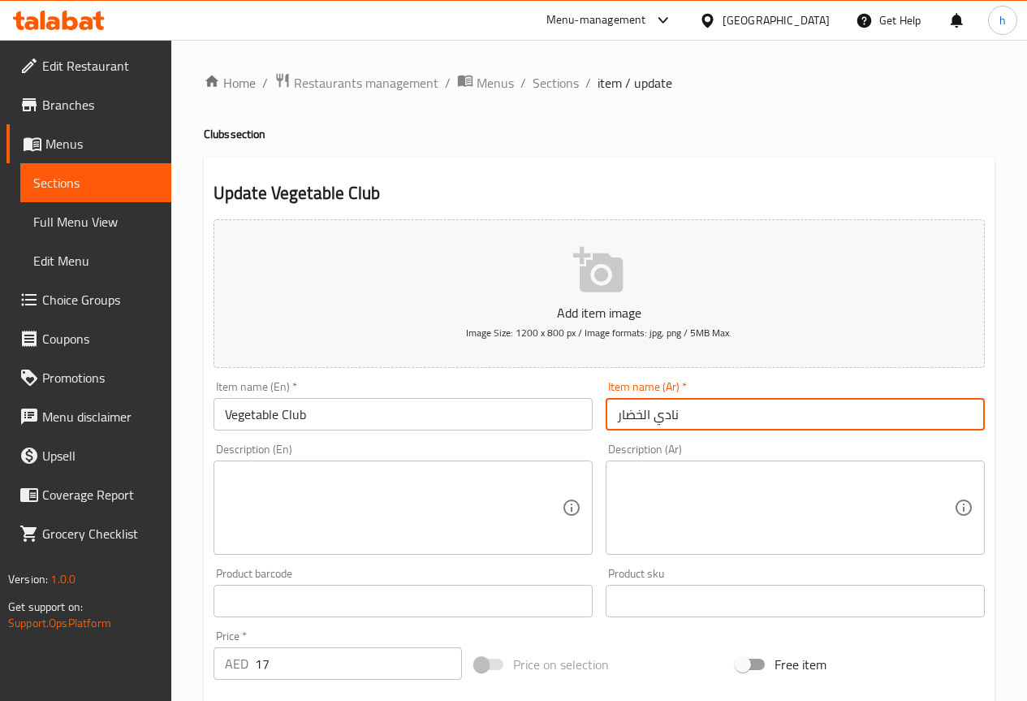
drag, startPoint x: 678, startPoint y: 413, endPoint x: 657, endPoint y: 413, distance: 21.1
click at [657, 413] on input "نادي الخضار" at bounding box center [795, 414] width 379 height 32
type input "كلوب الخضار"
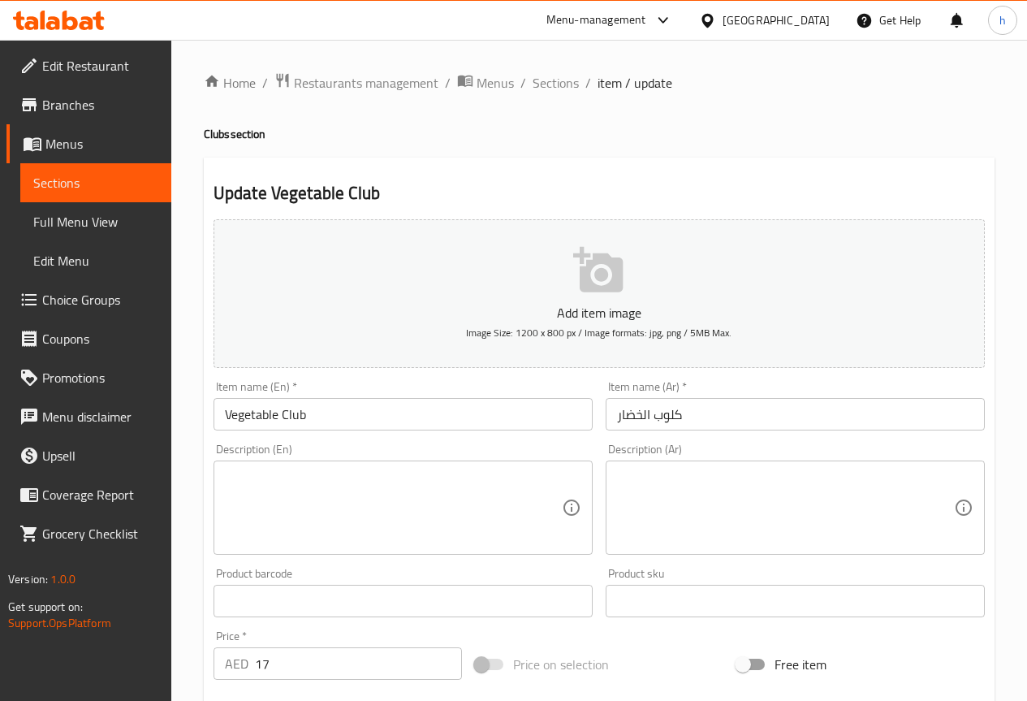
click at [401, 479] on textarea at bounding box center [393, 507] width 337 height 77
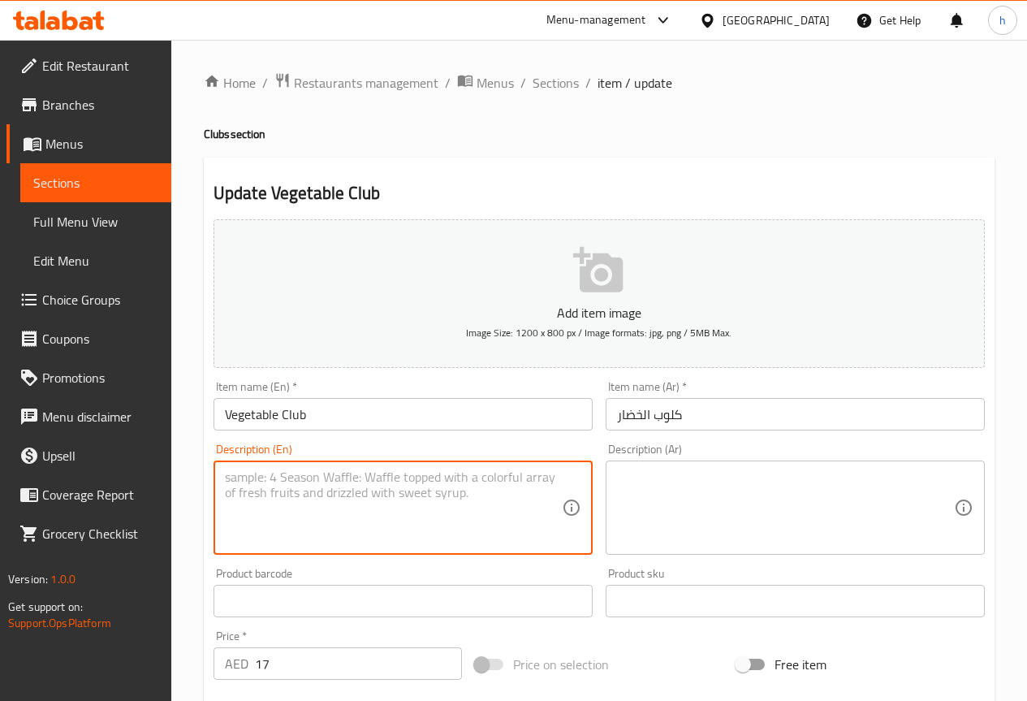
paste textarea "Grilled vegetable slices with cheese, lettuce, tomato, cucumber, and mayonnaise…"
type textarea "Grilled vegetable slices with cheese, lettuce, tomato, cucumber, and mayonnaise…"
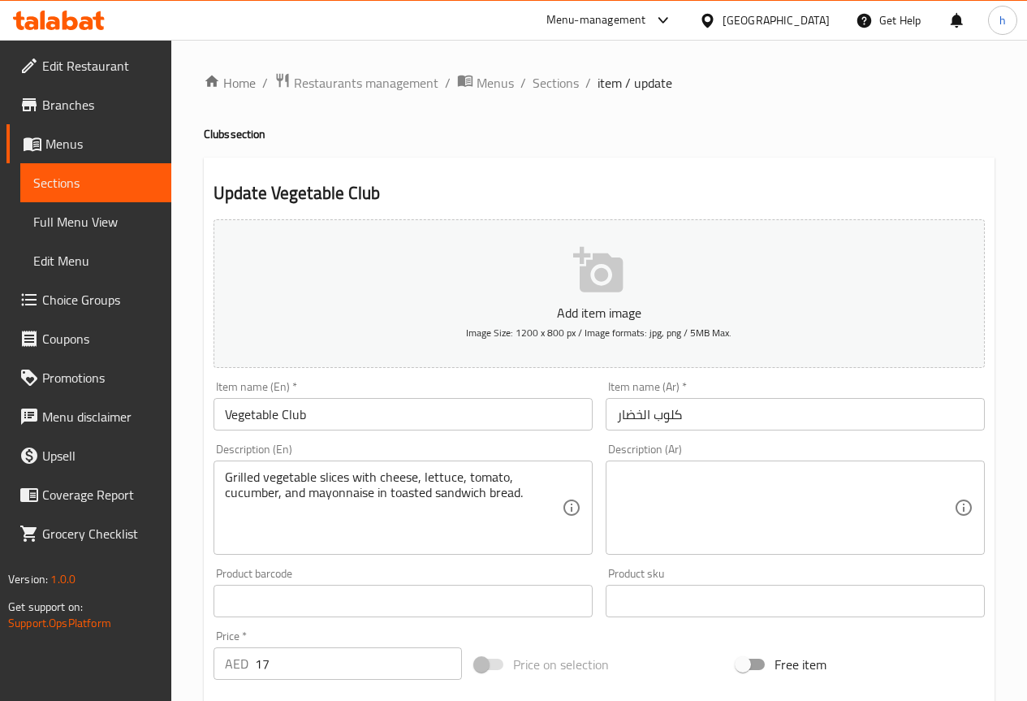
click at [732, 468] on div "Description (Ar)" at bounding box center [795, 507] width 379 height 94
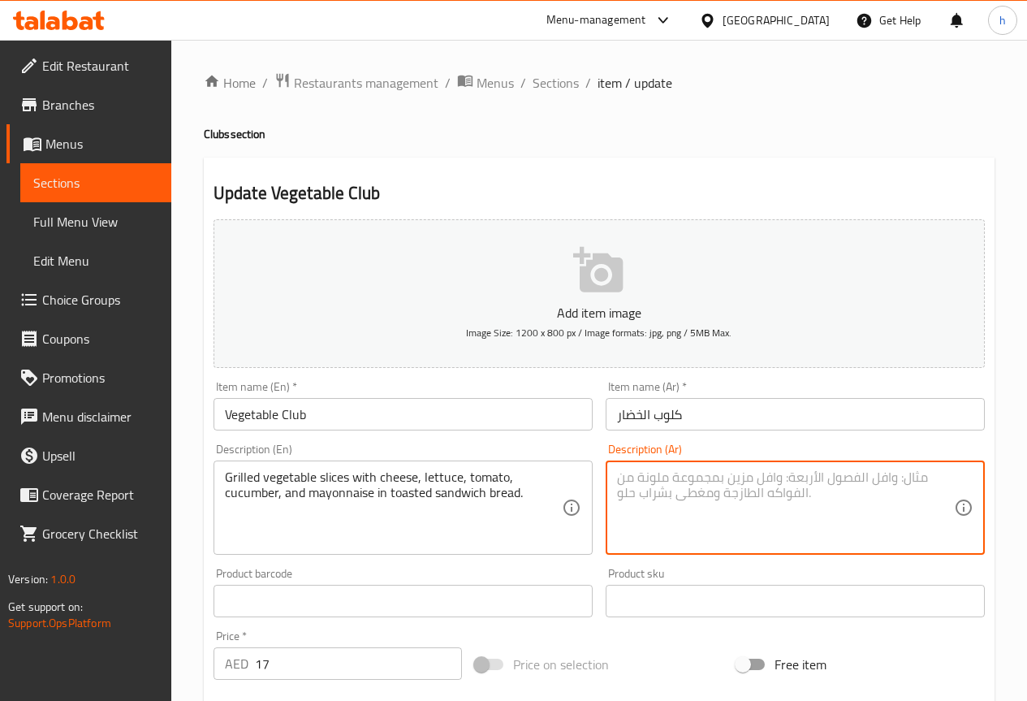
paste textarea "شرائح الخضار المشوية مع الجبن والخس والطماطم والخيار والمايونيز في خبز الساندوي…"
click at [741, 479] on textarea "شرائح الخضار المشوية مع الجبن والخس والطماطم والخيار والمايونيز في خبز الساندوي…" at bounding box center [785, 507] width 337 height 77
click at [703, 479] on textarea "شرائح الخضار المشوية مع الجبن ,الخس والطماطم والخيار والمايونيز في خبز الساندوي…" at bounding box center [785, 507] width 337 height 77
click at [646, 478] on textarea "شرائح الخضار المشوية مع الجبن ,الخس ,الطماطم والخيار والمايونيز في خبز الساندوي…" at bounding box center [785, 507] width 337 height 77
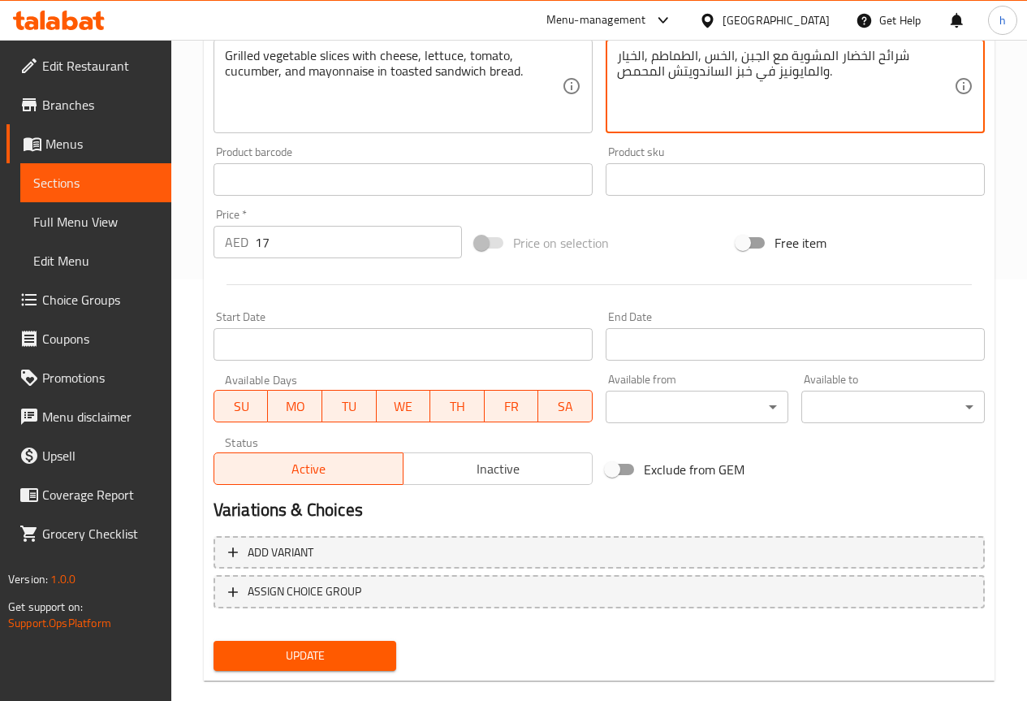
scroll to position [447, 0]
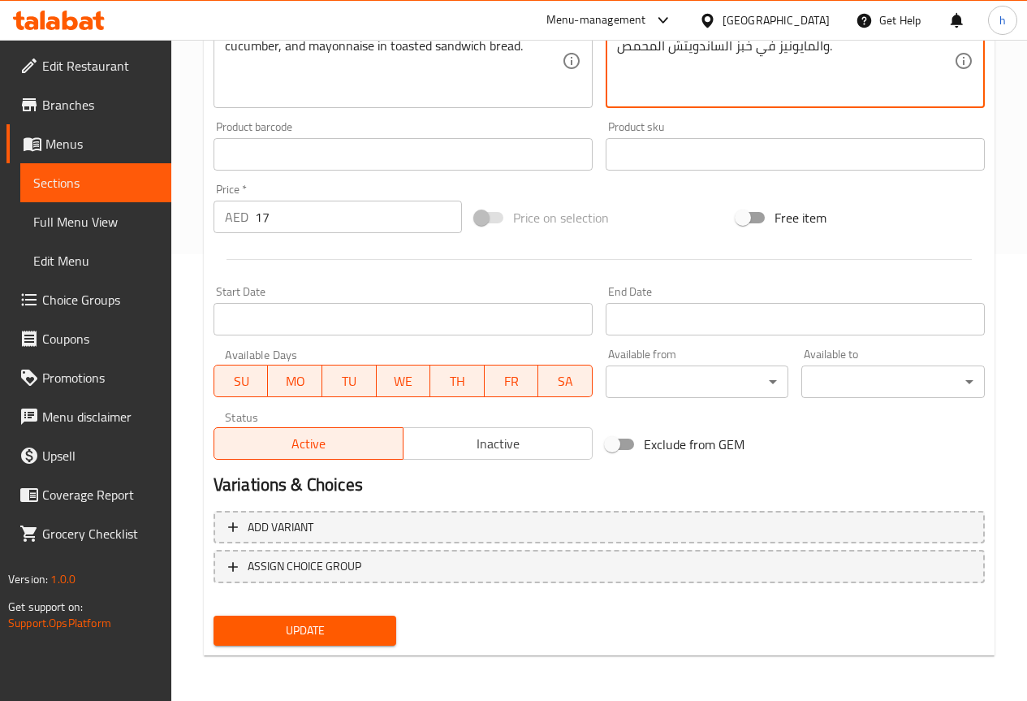
type textarea "شرائح الخضار المشوية مع الجبن ,الخس ,الطماطم ,الخيار والمايونيز في خبز الساندوي…"
click at [362, 633] on span "Update" at bounding box center [306, 630] width 158 height 20
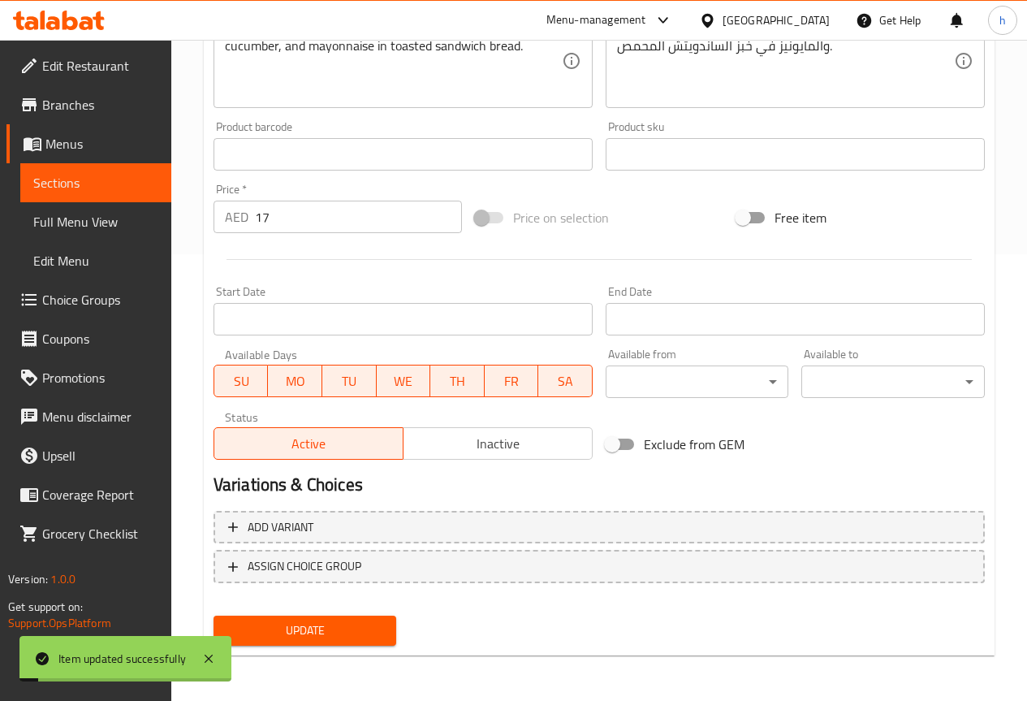
click at [115, 182] on span "Sections" at bounding box center [95, 182] width 125 height 19
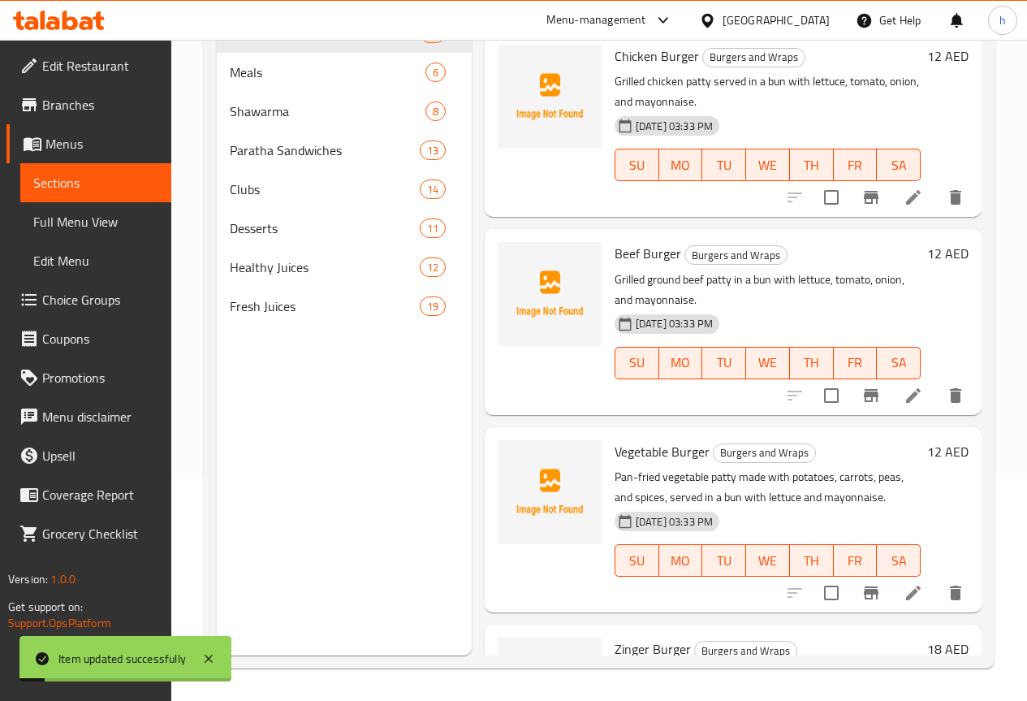
scroll to position [227, 0]
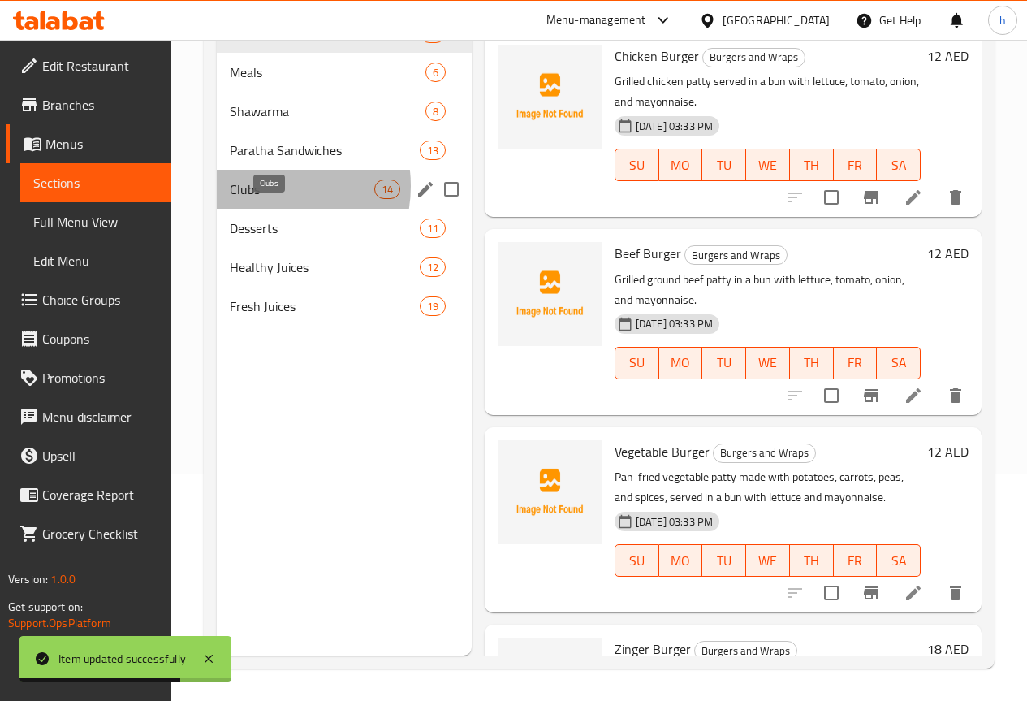
click at [264, 199] on span "Clubs" at bounding box center [302, 188] width 145 height 19
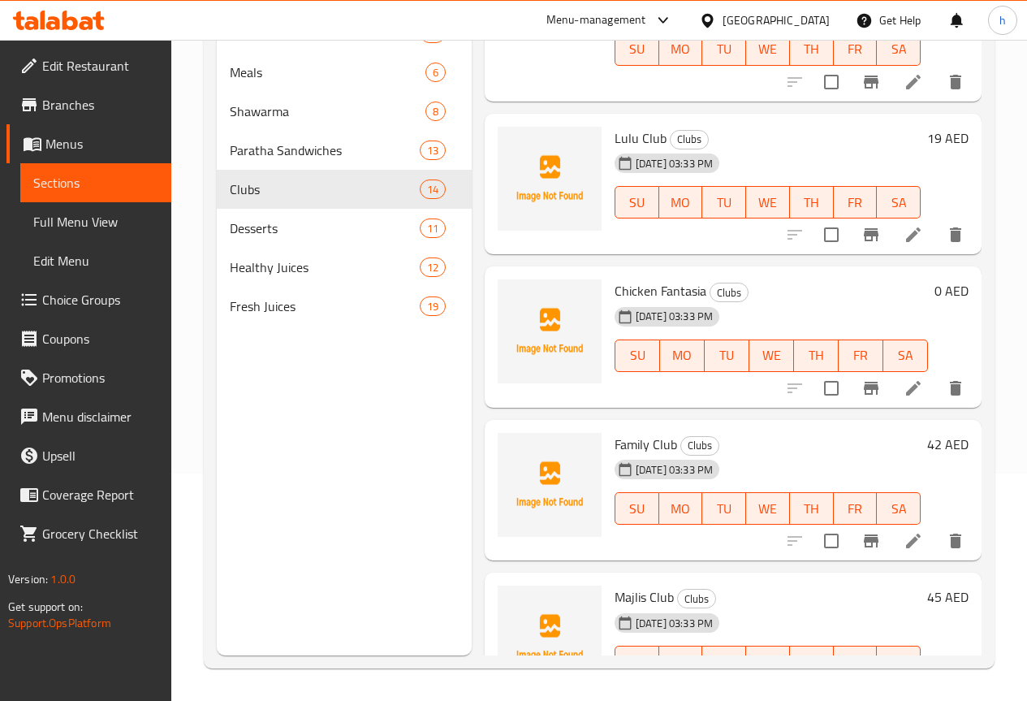
scroll to position [1868, 0]
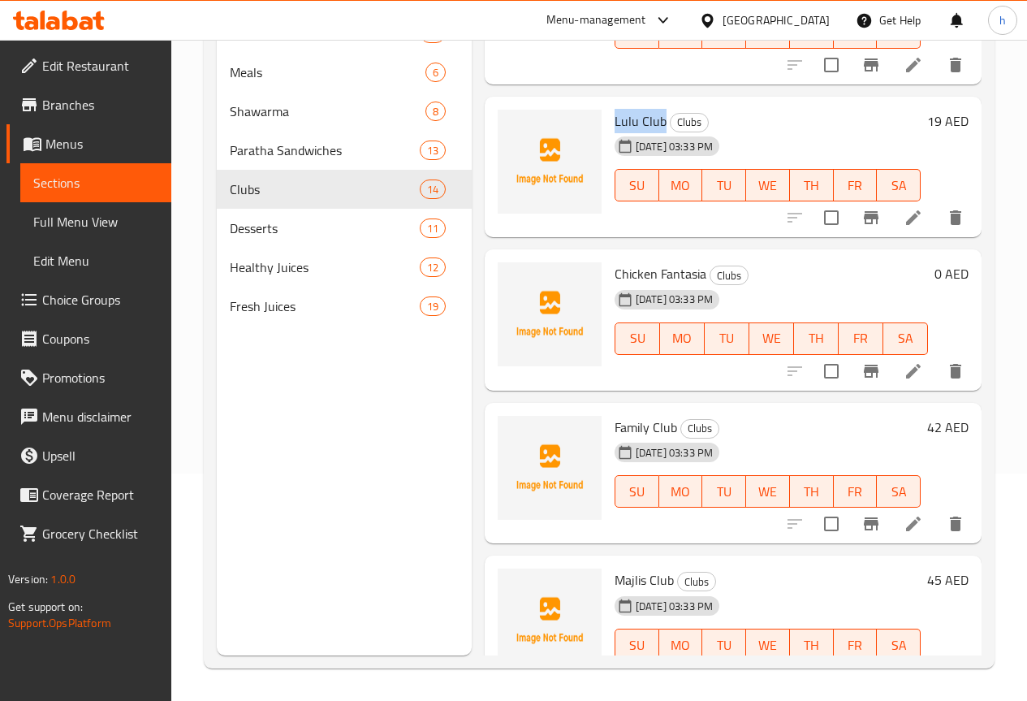
drag, startPoint x: 550, startPoint y: 122, endPoint x: 598, endPoint y: 121, distance: 47.9
click at [608, 121] on div "Lulu Club Clubs [DATE] 03:33 PM SU MO TU WE TH FR SA" at bounding box center [767, 167] width 319 height 128
copy span "Lulu Club"
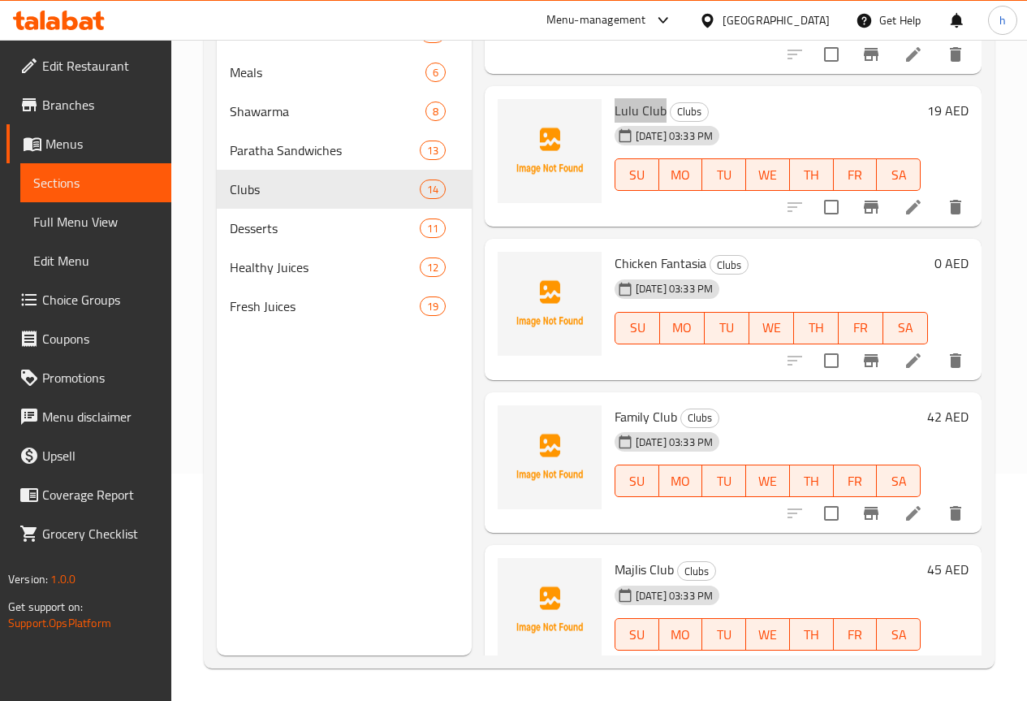
scroll to position [1909, 0]
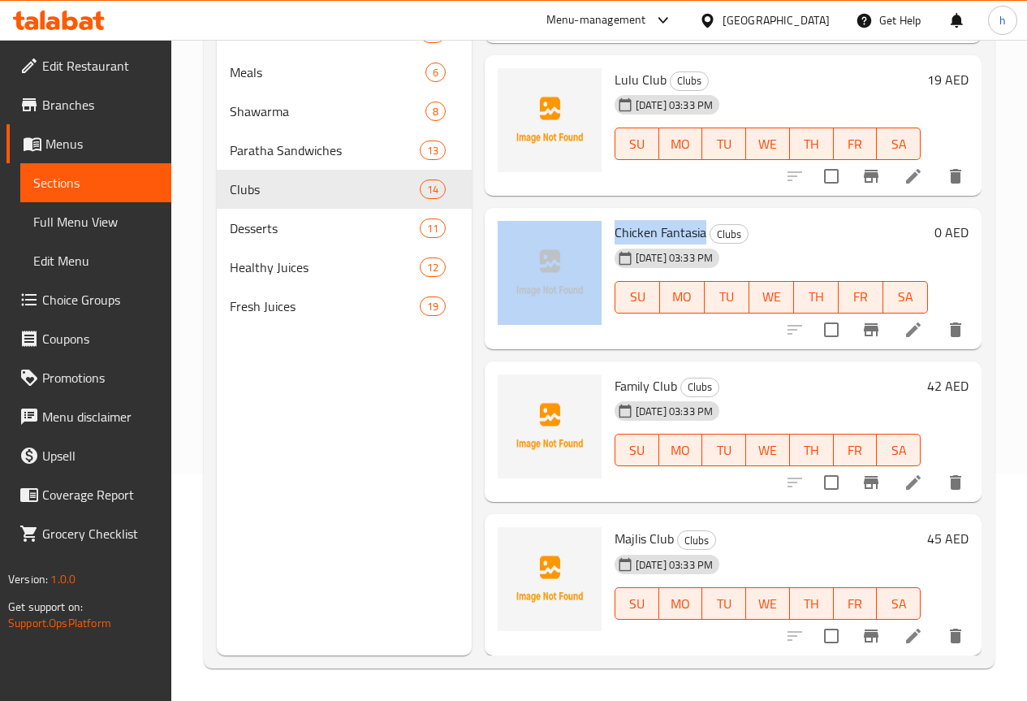
drag, startPoint x: 642, startPoint y: 233, endPoint x: 538, endPoint y: 234, distance: 103.1
click at [538, 234] on div "Chicken Fantasia Clubs [DATE] 03:33 PM SU MO TU WE TH FR SA 0 AED" at bounding box center [733, 278] width 484 height 128
copy div "Chicken Fantasia"
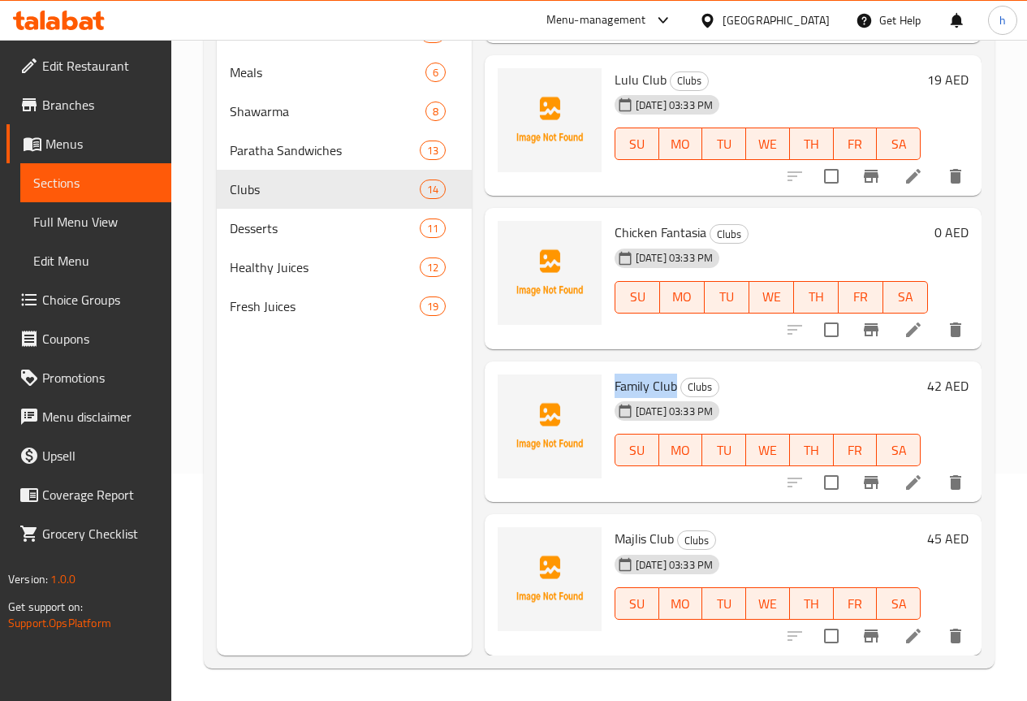
drag, startPoint x: 611, startPoint y: 388, endPoint x: 549, endPoint y: 387, distance: 61.7
click at [608, 387] on div "Family Club Clubs [DATE] 03:33 PM SU MO TU WE TH FR SA" at bounding box center [767, 432] width 319 height 128
copy span "Family Club"
drag, startPoint x: 610, startPoint y: 537, endPoint x: 551, endPoint y: 538, distance: 59.3
click at [615, 538] on h6 "Majlis Club Clubs" at bounding box center [768, 538] width 306 height 23
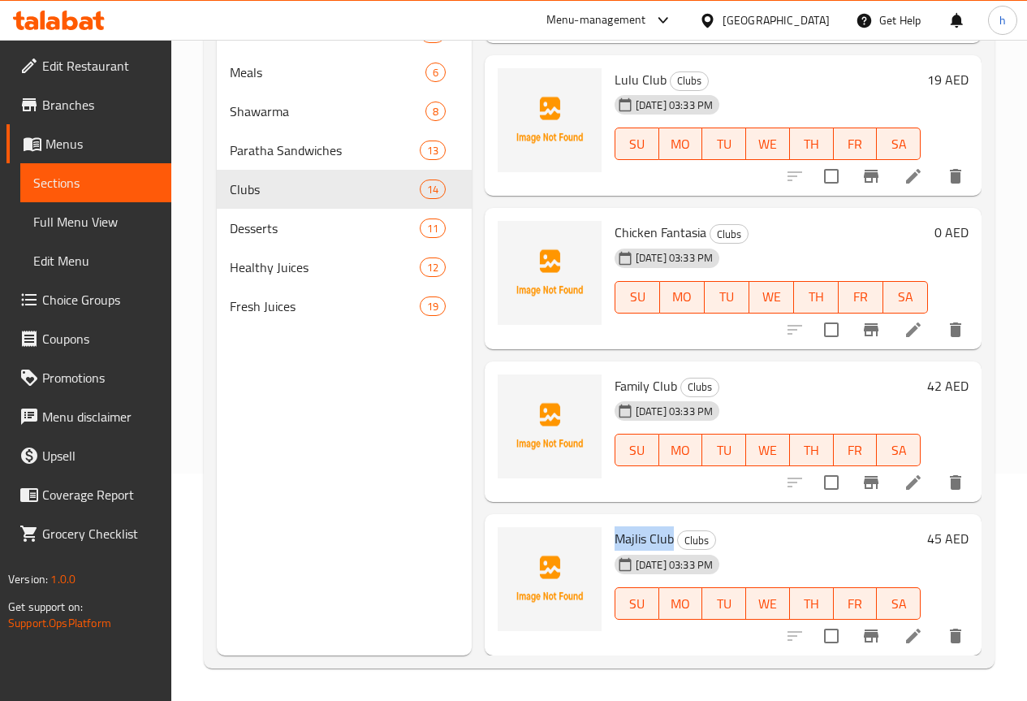
copy span "Majlis Club"
click at [279, 238] on span "Desserts" at bounding box center [302, 227] width 145 height 19
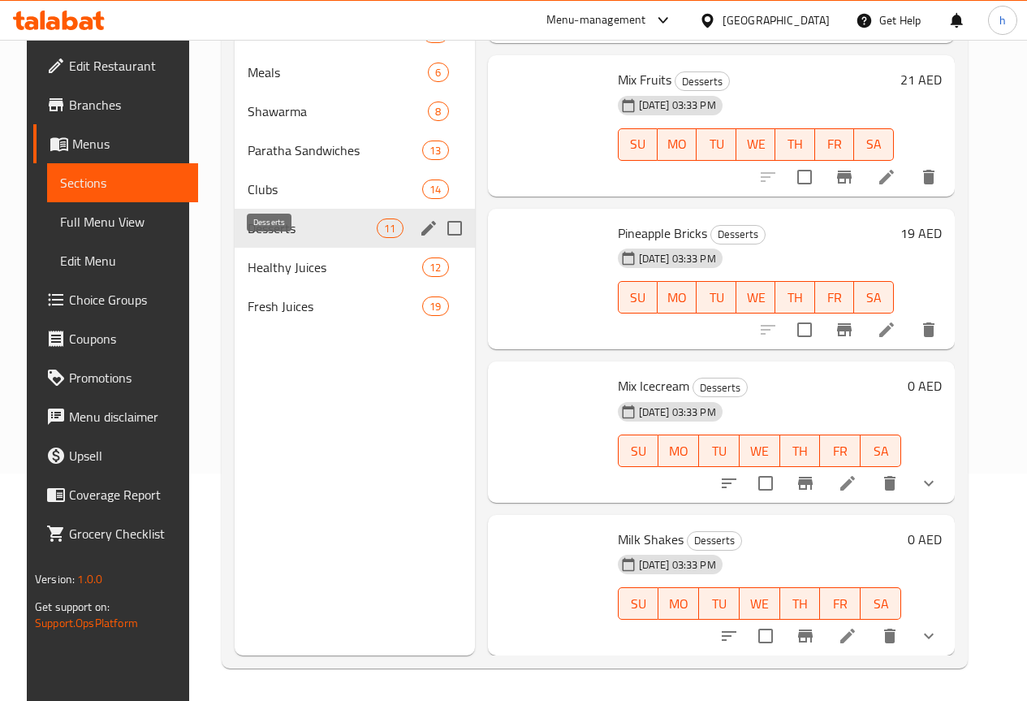
scroll to position [1048, 0]
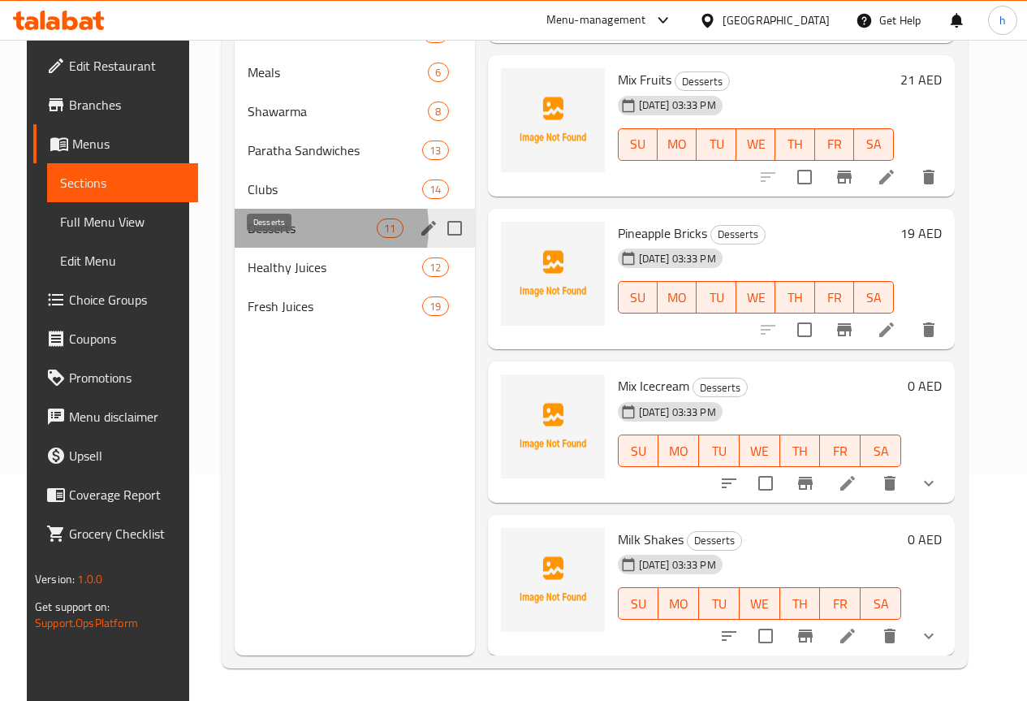
drag, startPoint x: 283, startPoint y: 252, endPoint x: 251, endPoint y: 252, distance: 31.7
click at [251, 238] on span "Desserts" at bounding box center [312, 227] width 129 height 19
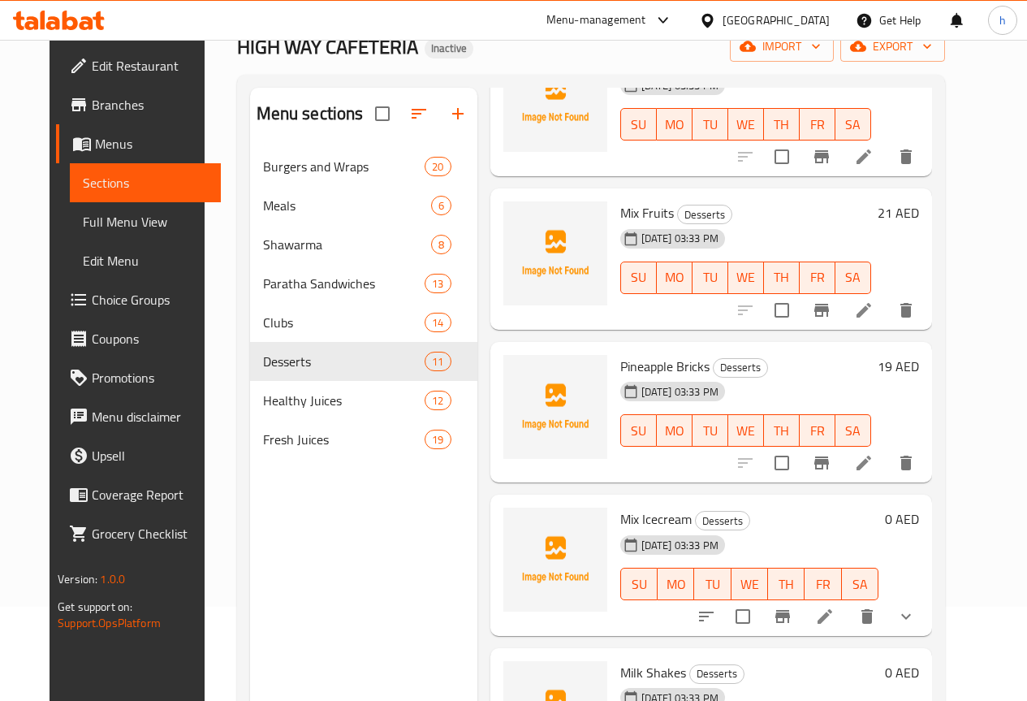
scroll to position [65, 0]
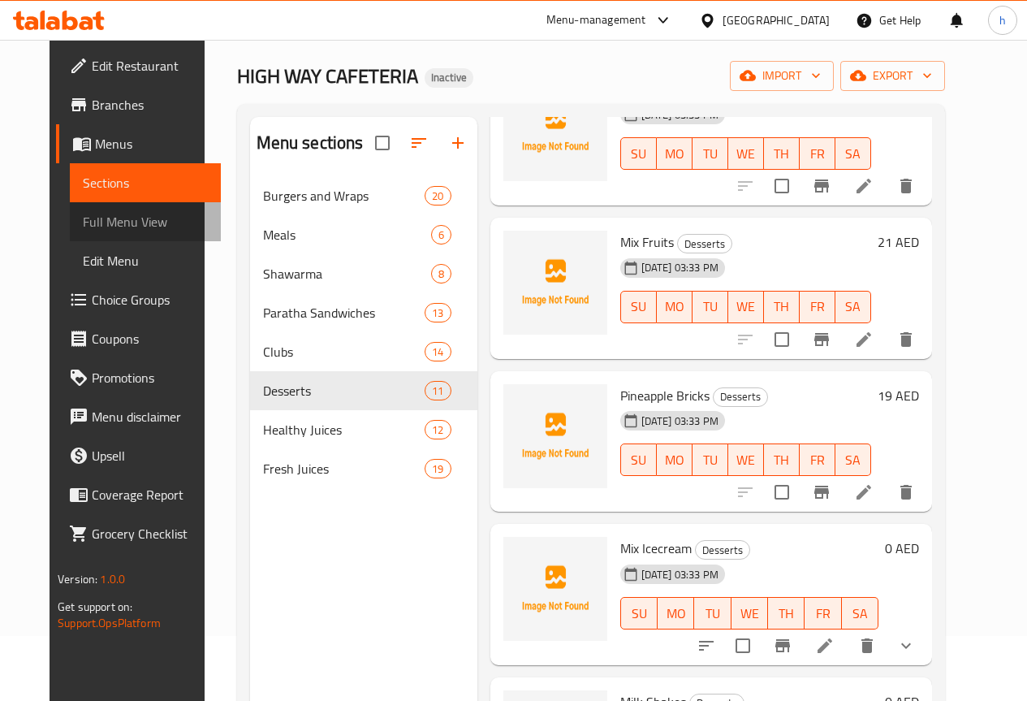
click at [116, 212] on span "Full Menu View" at bounding box center [145, 221] width 125 height 19
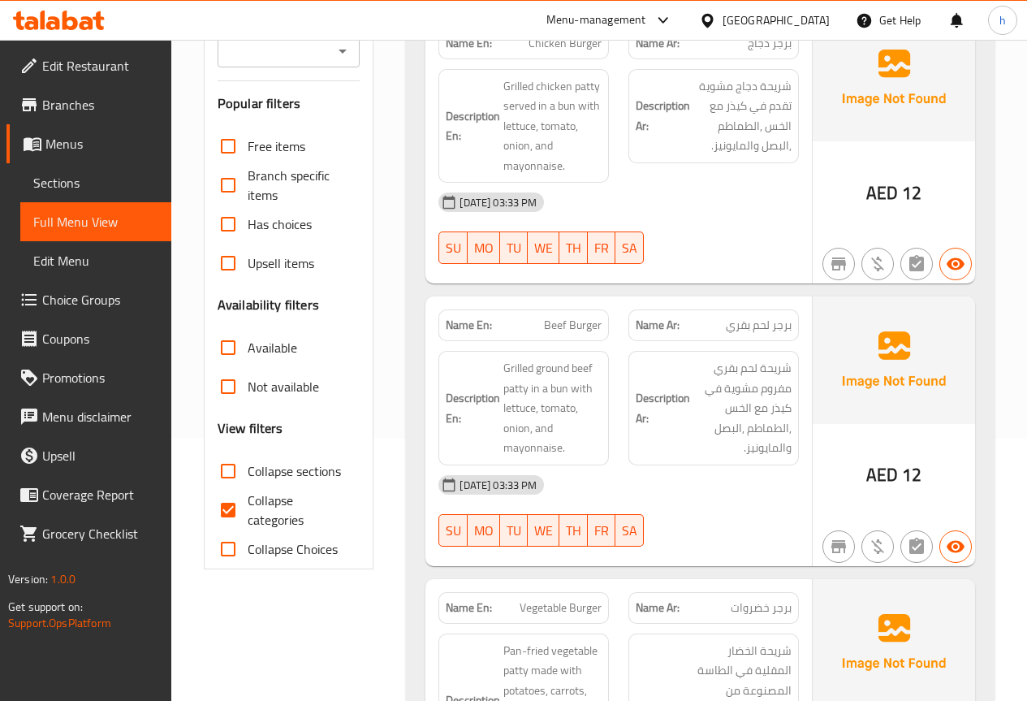
scroll to position [309, 0]
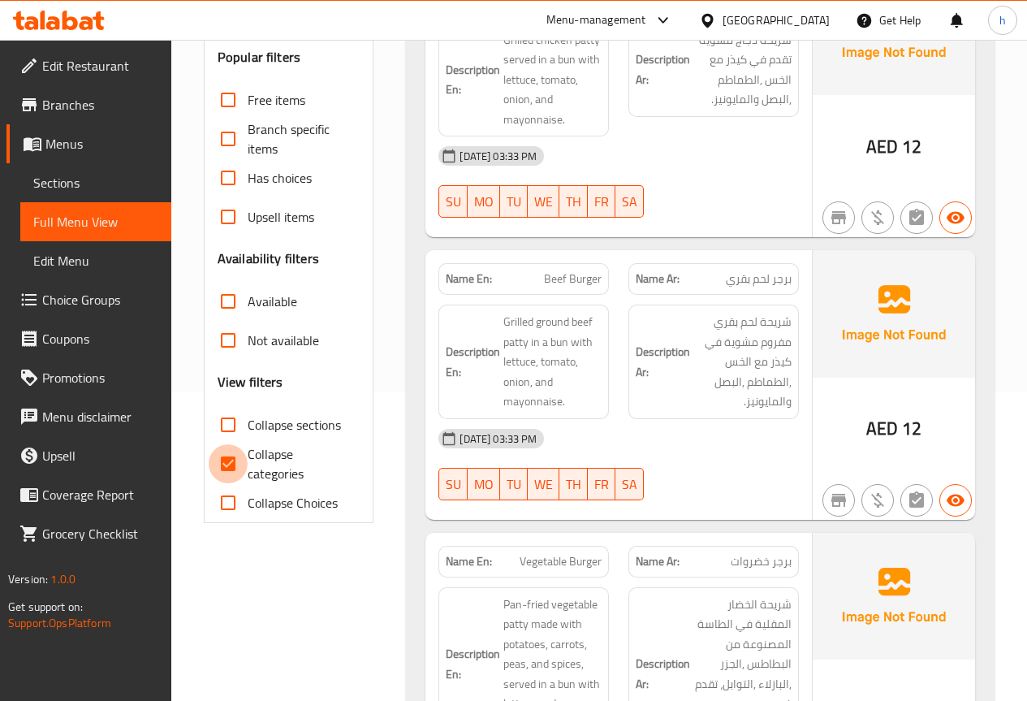
click at [221, 453] on input "Collapse categories" at bounding box center [228, 463] width 39 height 39
checkbox input "false"
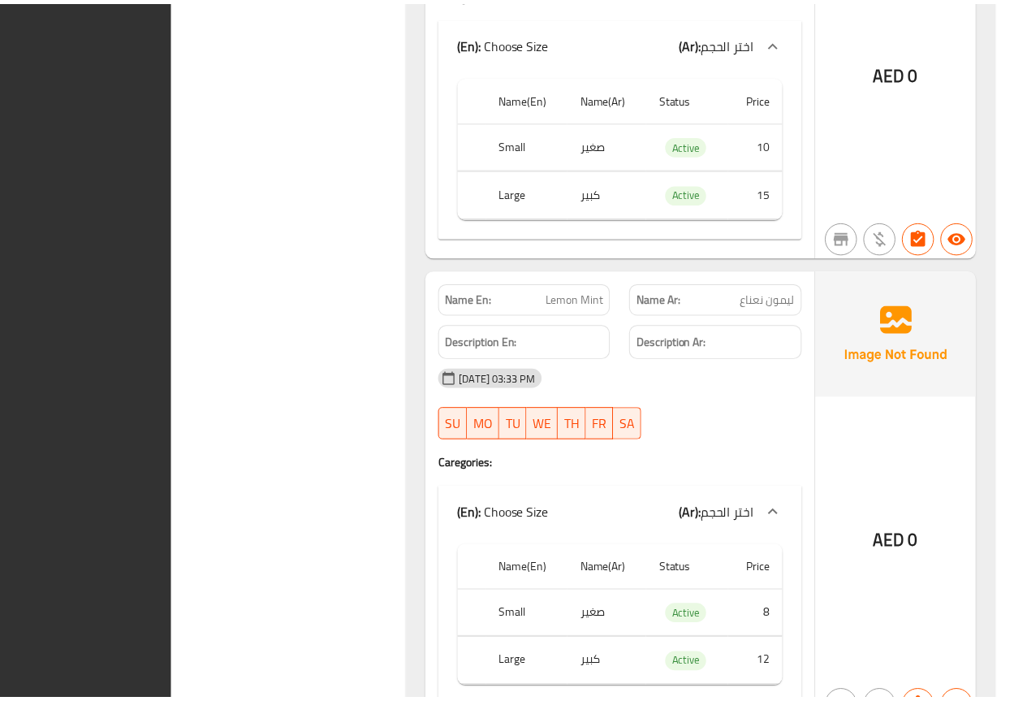
scroll to position [31621, 0]
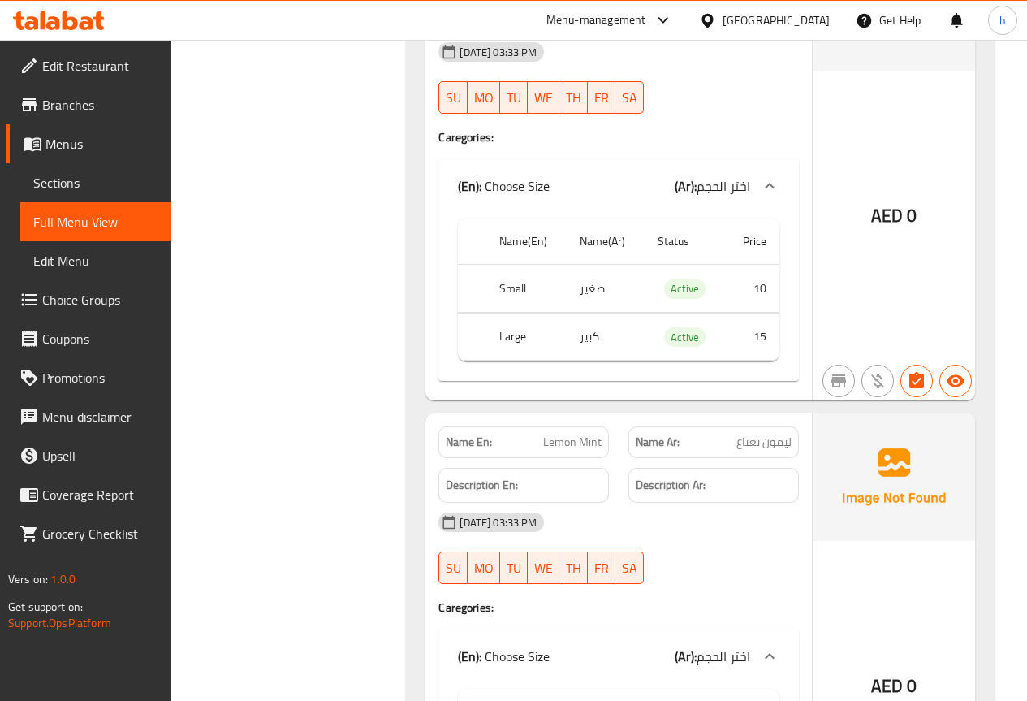
click at [84, 184] on span "Sections" at bounding box center [95, 182] width 125 height 19
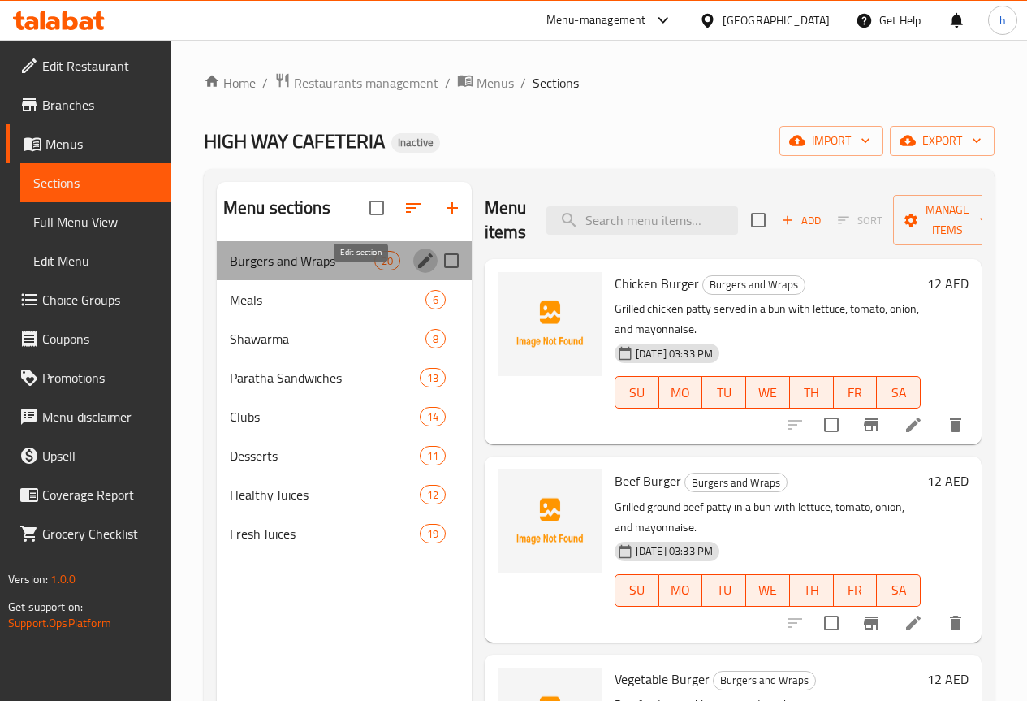
click at [418, 268] on icon "edit" at bounding box center [425, 260] width 15 height 15
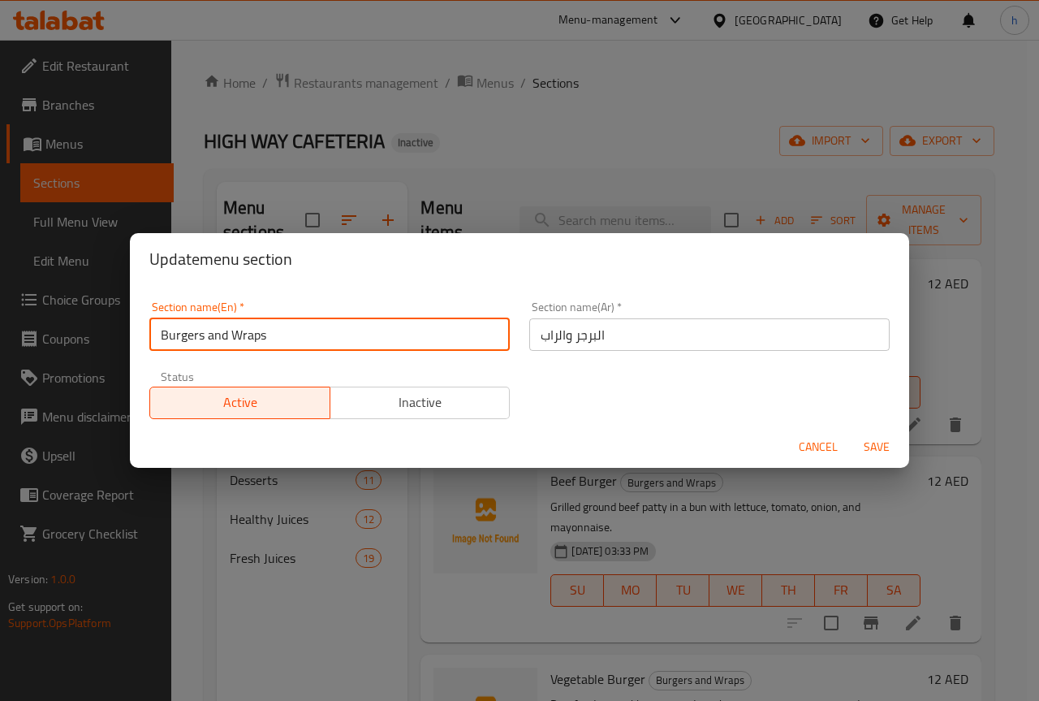
click at [310, 339] on input "Burgers and Wraps" at bounding box center [329, 334] width 361 height 32
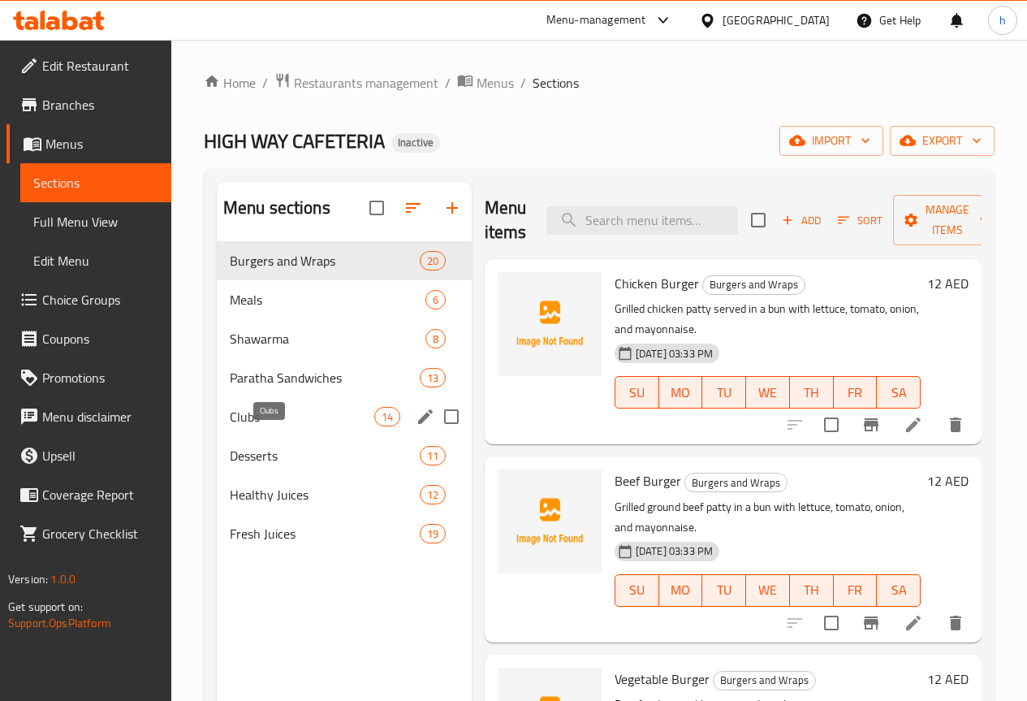
click at [282, 426] on span "Clubs" at bounding box center [302, 416] width 145 height 19
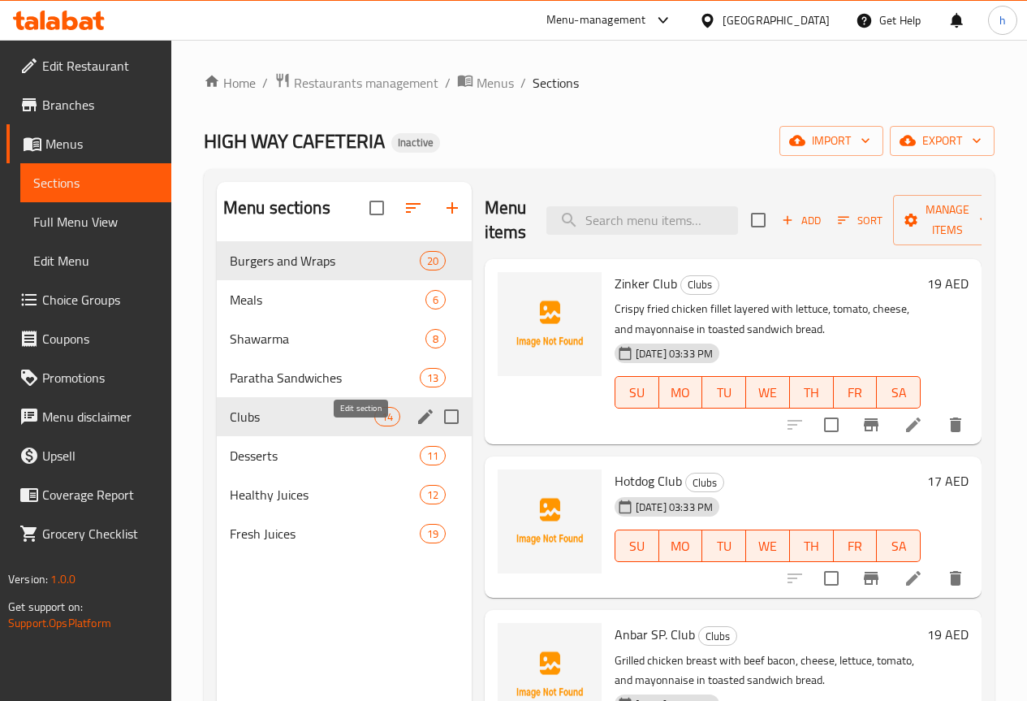
click at [418, 424] on icon "edit" at bounding box center [425, 416] width 15 height 15
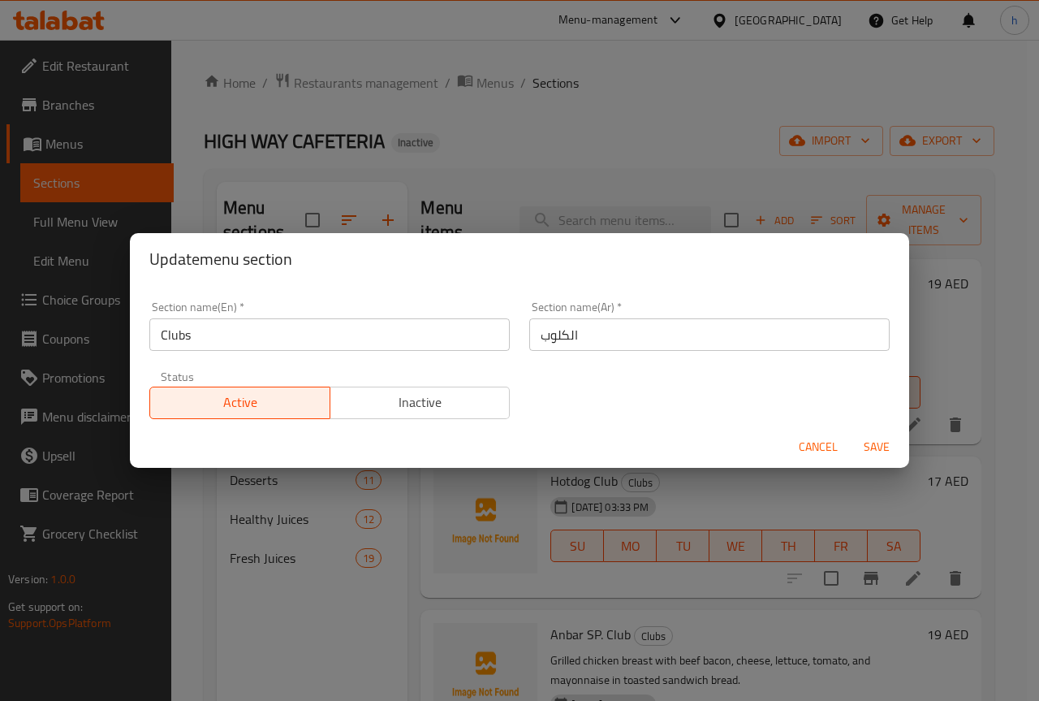
click at [364, 337] on input "Clubs" at bounding box center [329, 334] width 361 height 32
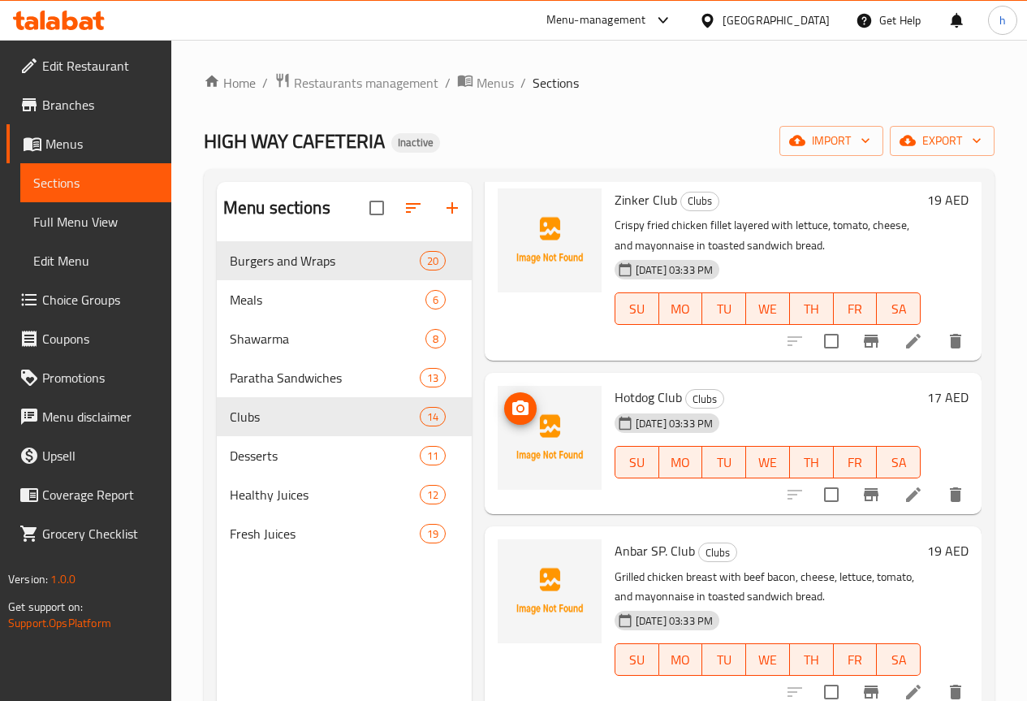
scroll to position [162, 0]
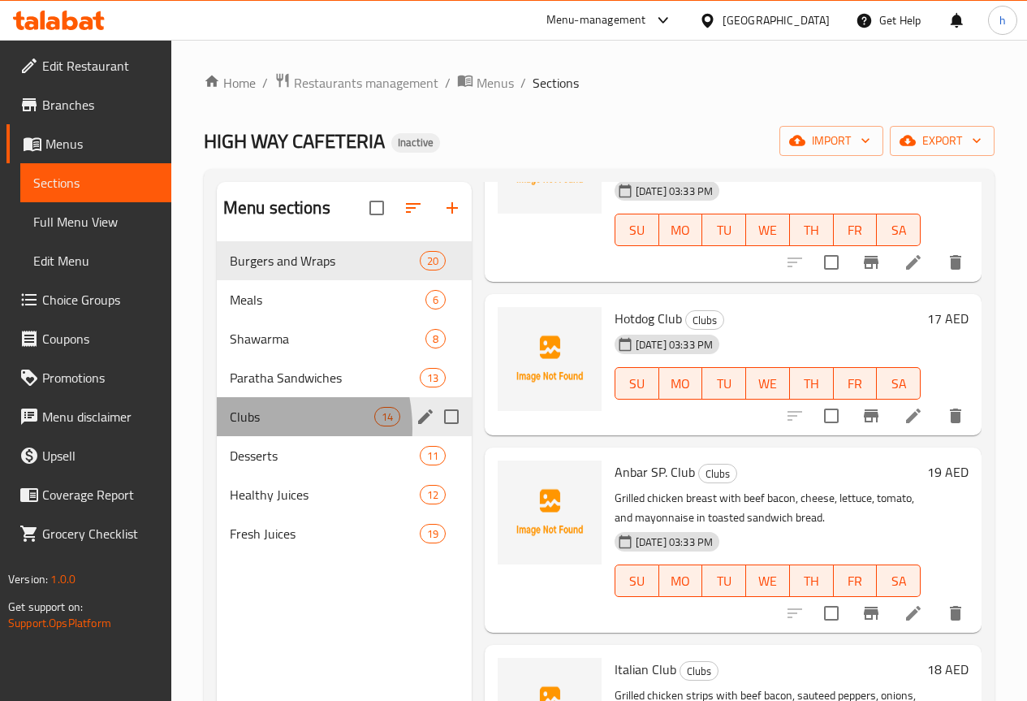
click at [248, 436] on div "Clubs 14" at bounding box center [344, 416] width 255 height 39
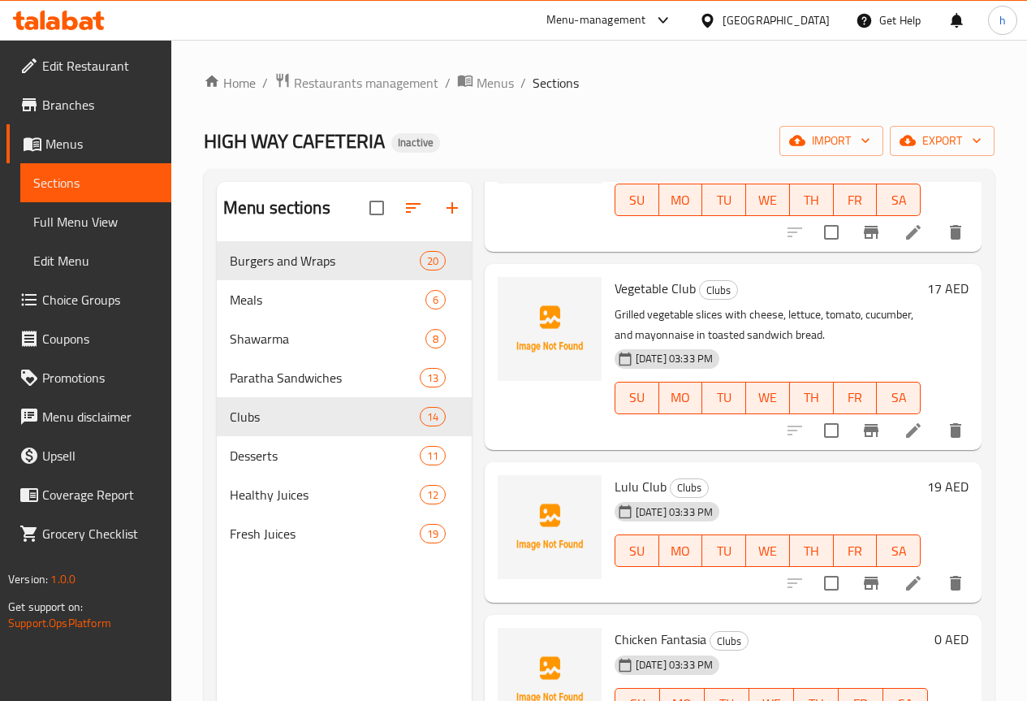
scroll to position [1705, 0]
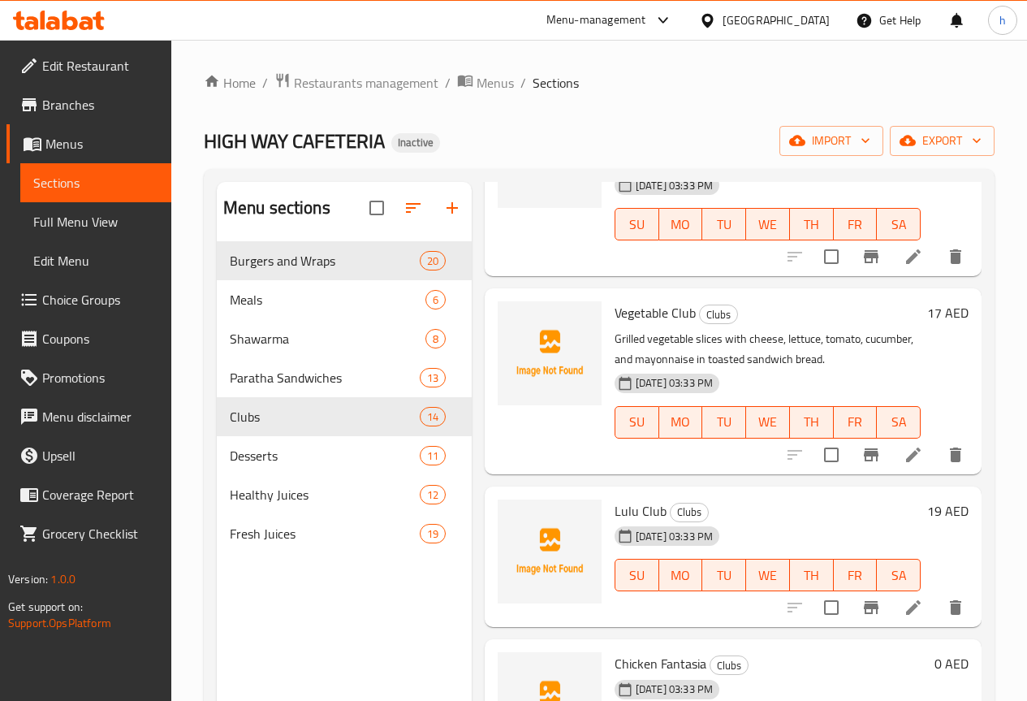
click at [615, 316] on span "Vegetable Club" at bounding box center [655, 312] width 81 height 24
copy h6 "Vegetable Club"
